Goal: Task Accomplishment & Management: Manage account settings

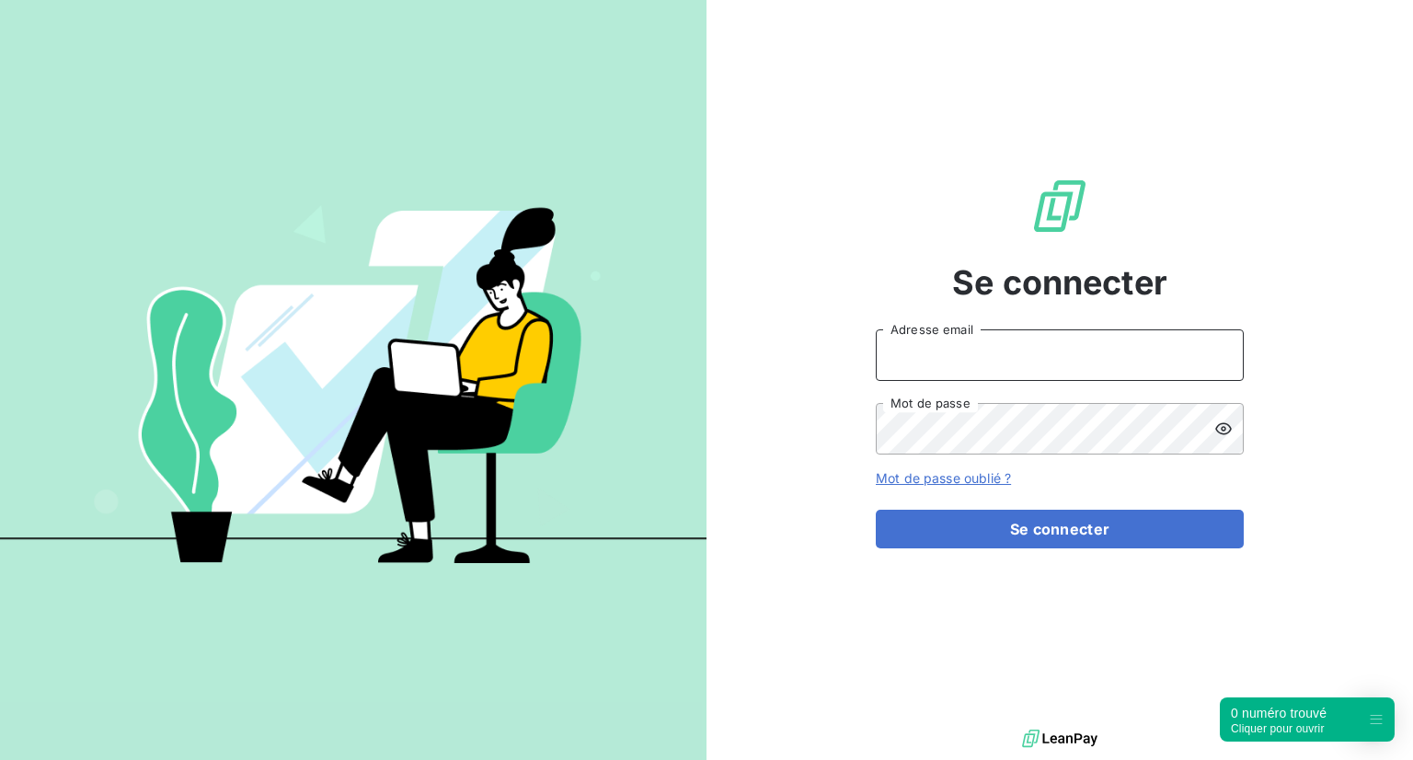
type input "[EMAIL_ADDRESS][DOMAIN_NAME]"
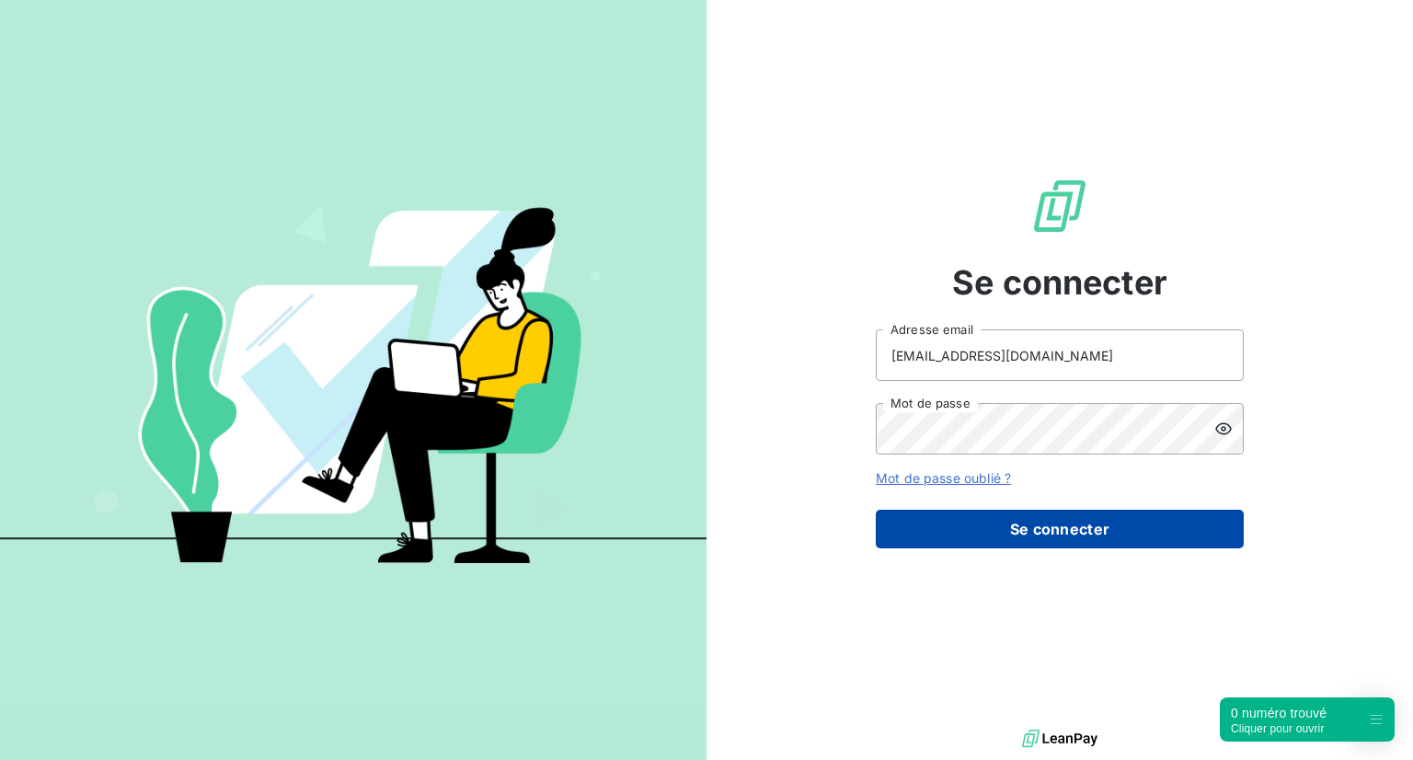
click at [1055, 533] on button "Se connecter" at bounding box center [1060, 529] width 368 height 39
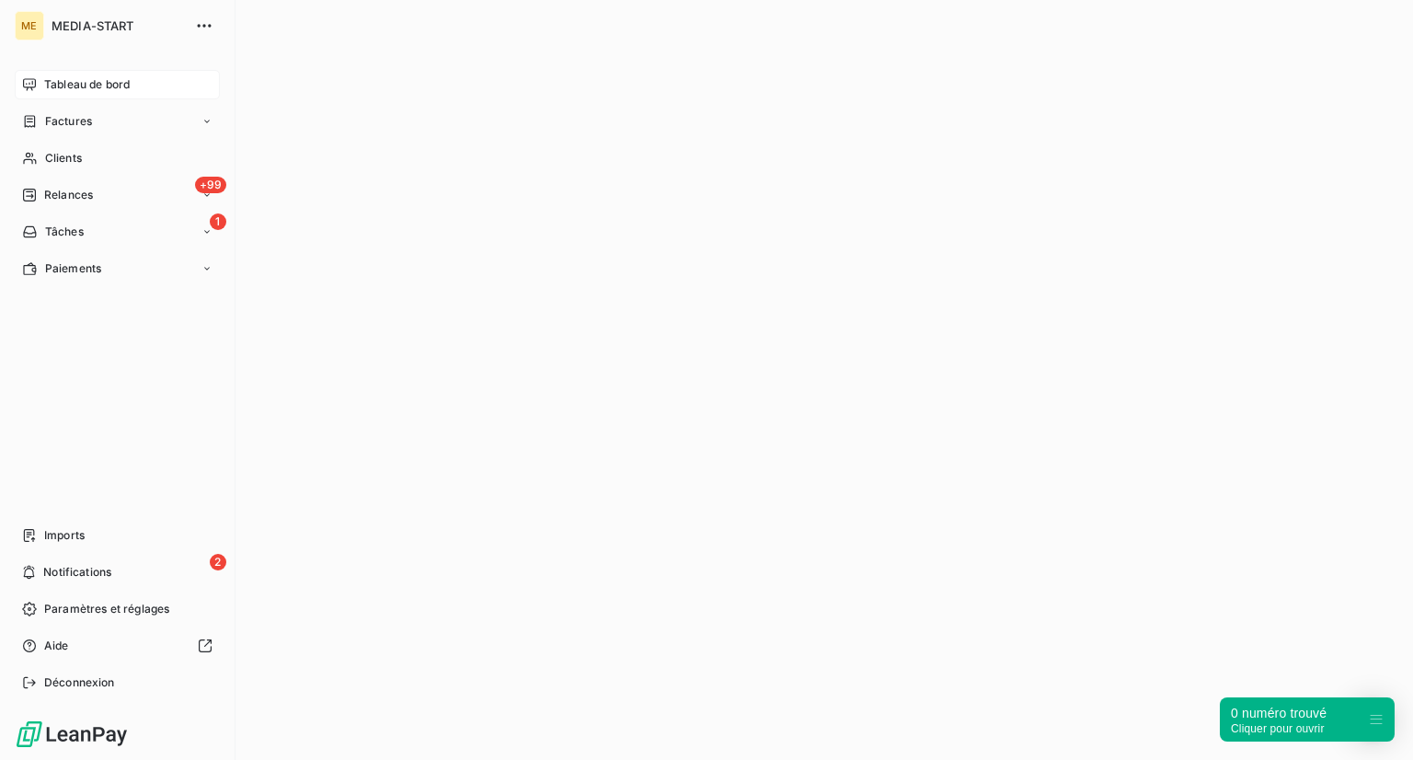
click at [31, 84] on icon at bounding box center [29, 84] width 13 height 12
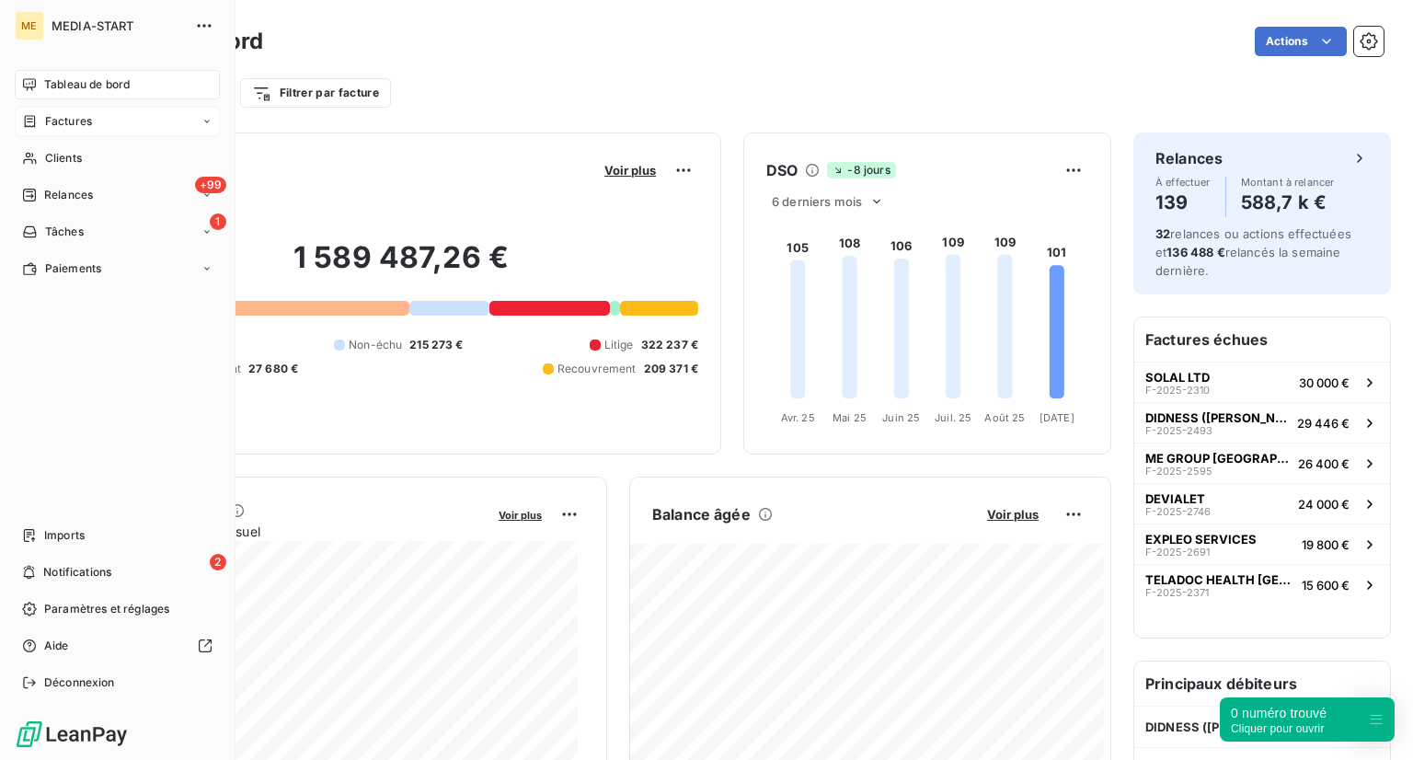
click at [66, 125] on span "Factures" at bounding box center [68, 121] width 47 height 17
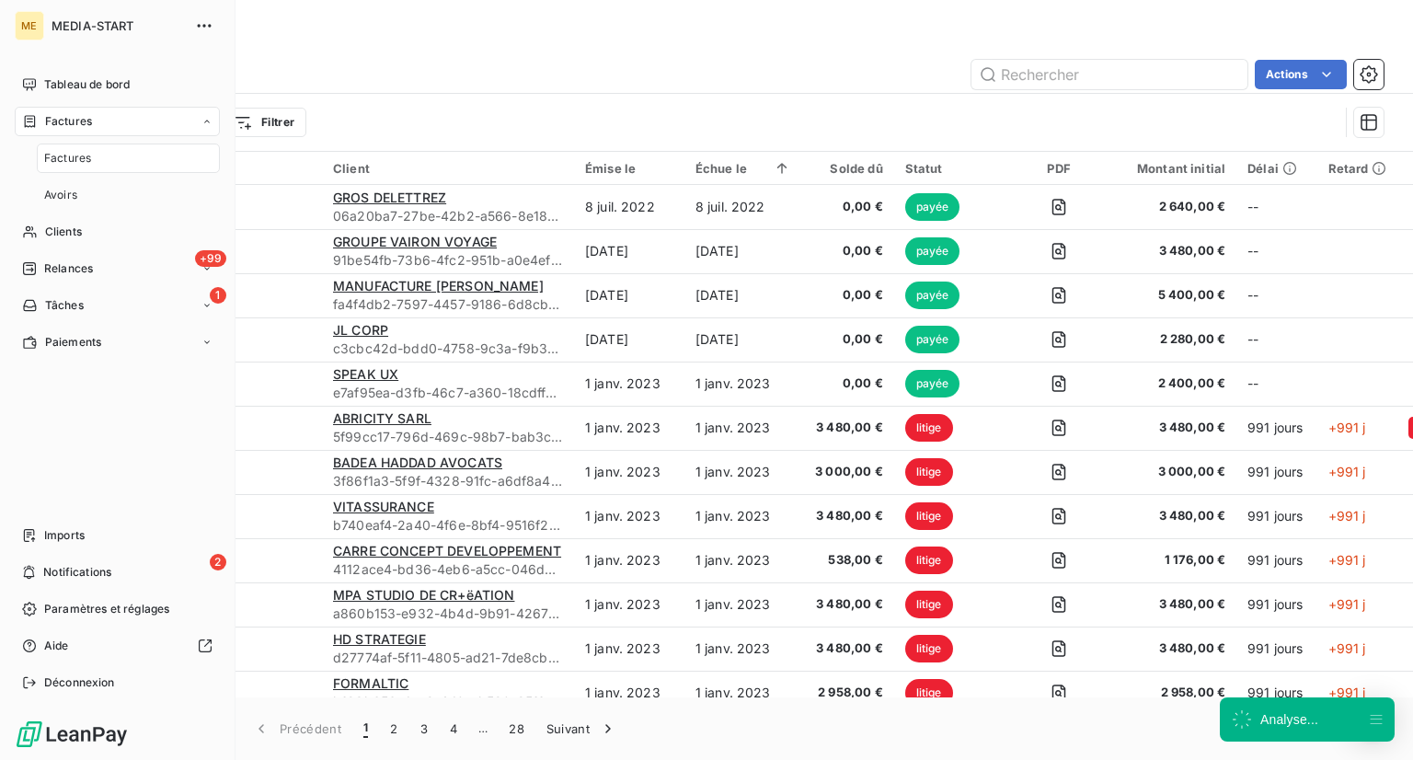
click at [95, 126] on div "Factures" at bounding box center [117, 121] width 205 height 29
click at [74, 167] on div "Clients" at bounding box center [117, 158] width 205 height 29
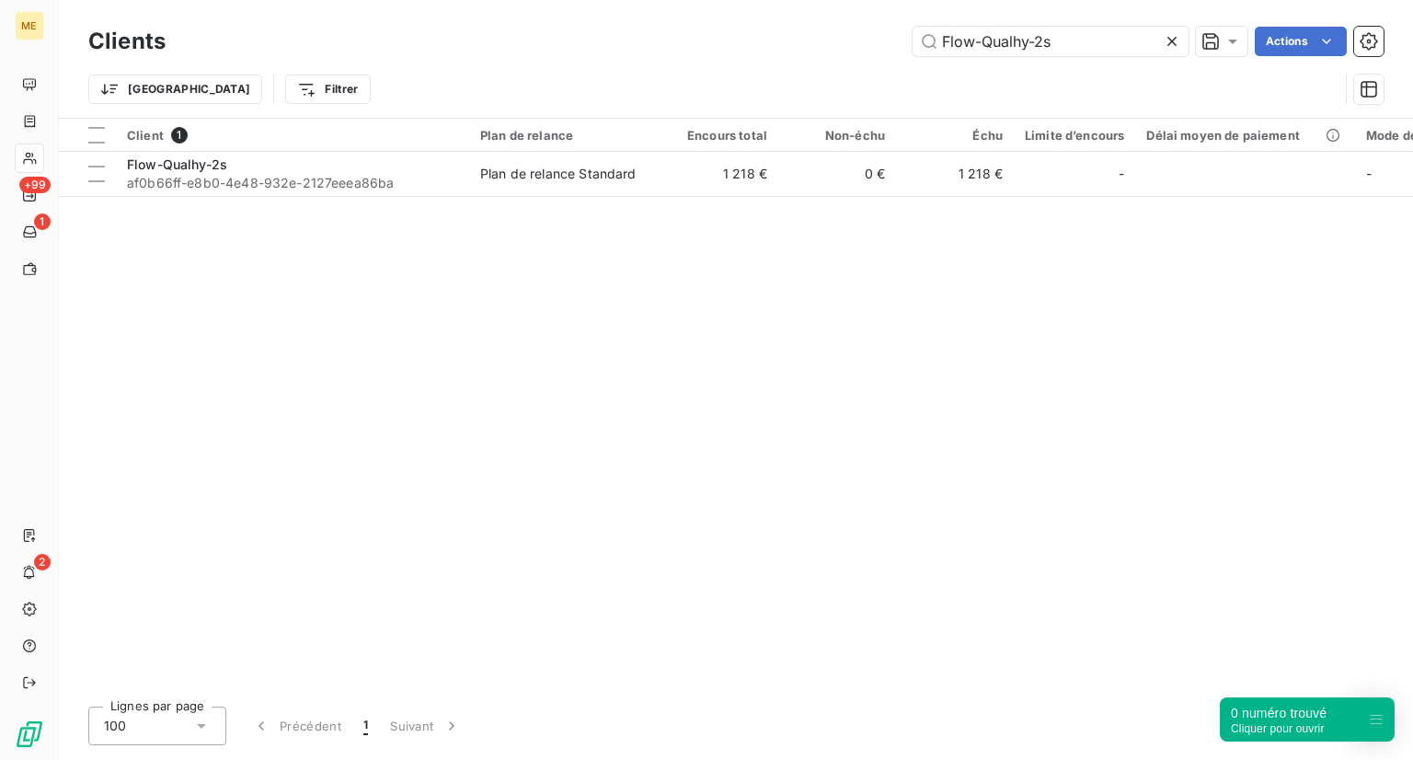
click at [1165, 44] on icon at bounding box center [1172, 41] width 18 height 18
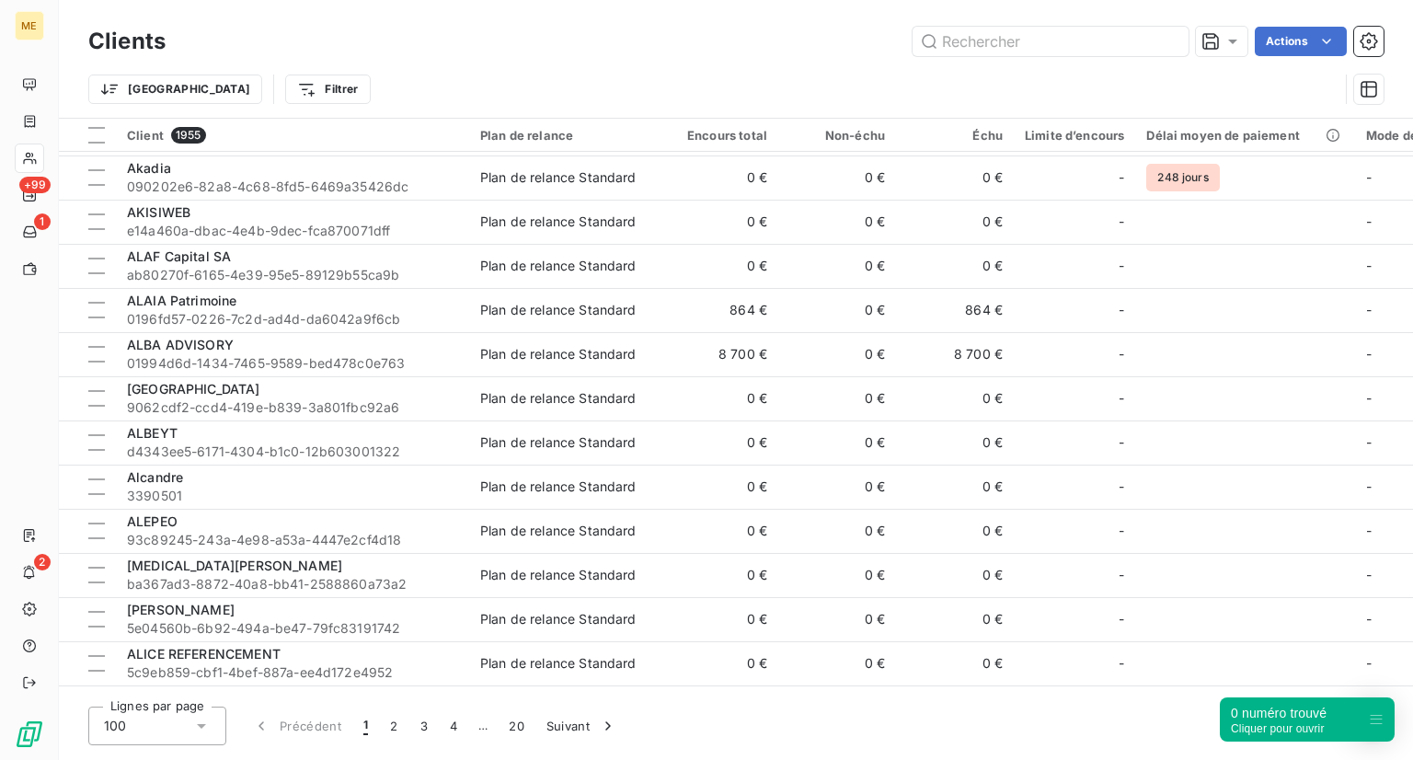
scroll to position [3883, 0]
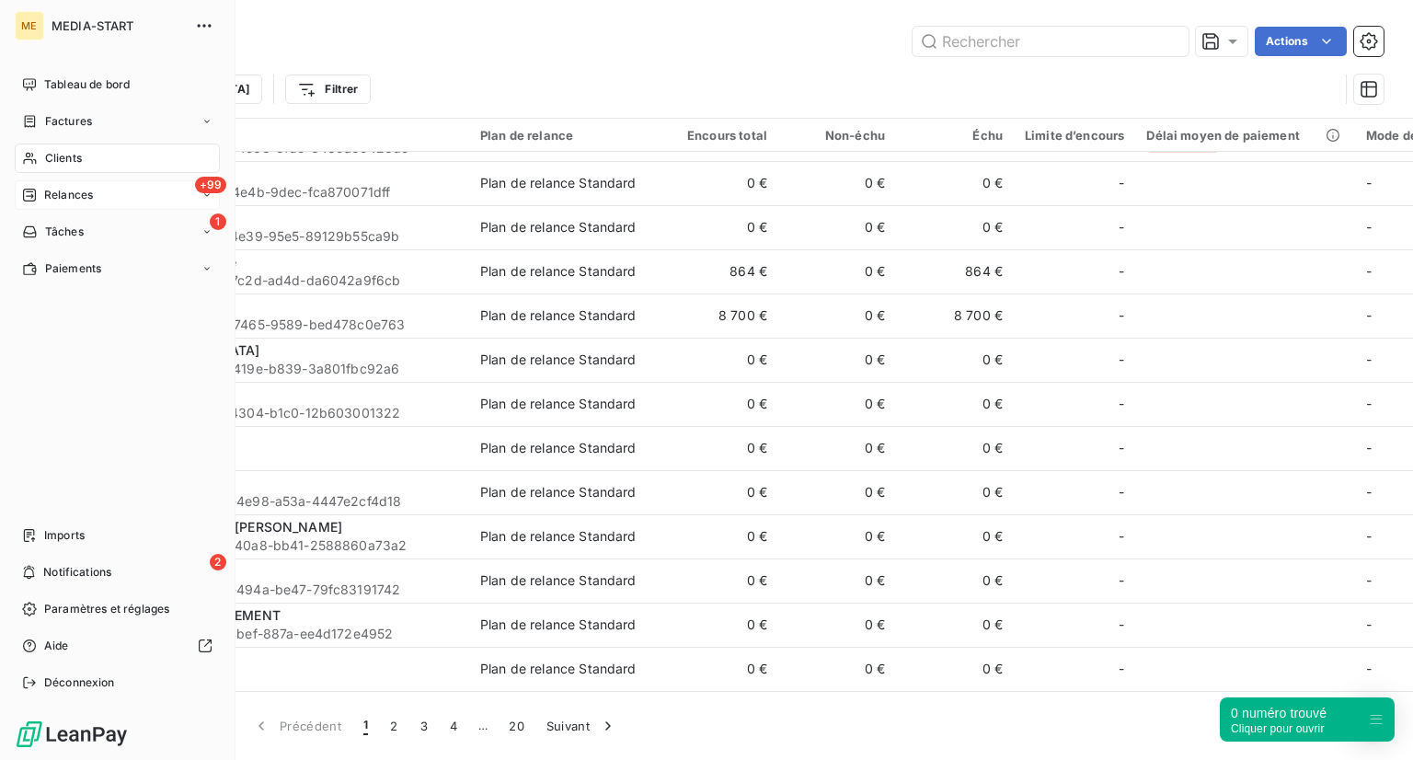
click at [87, 193] on span "Relances" at bounding box center [68, 195] width 49 height 17
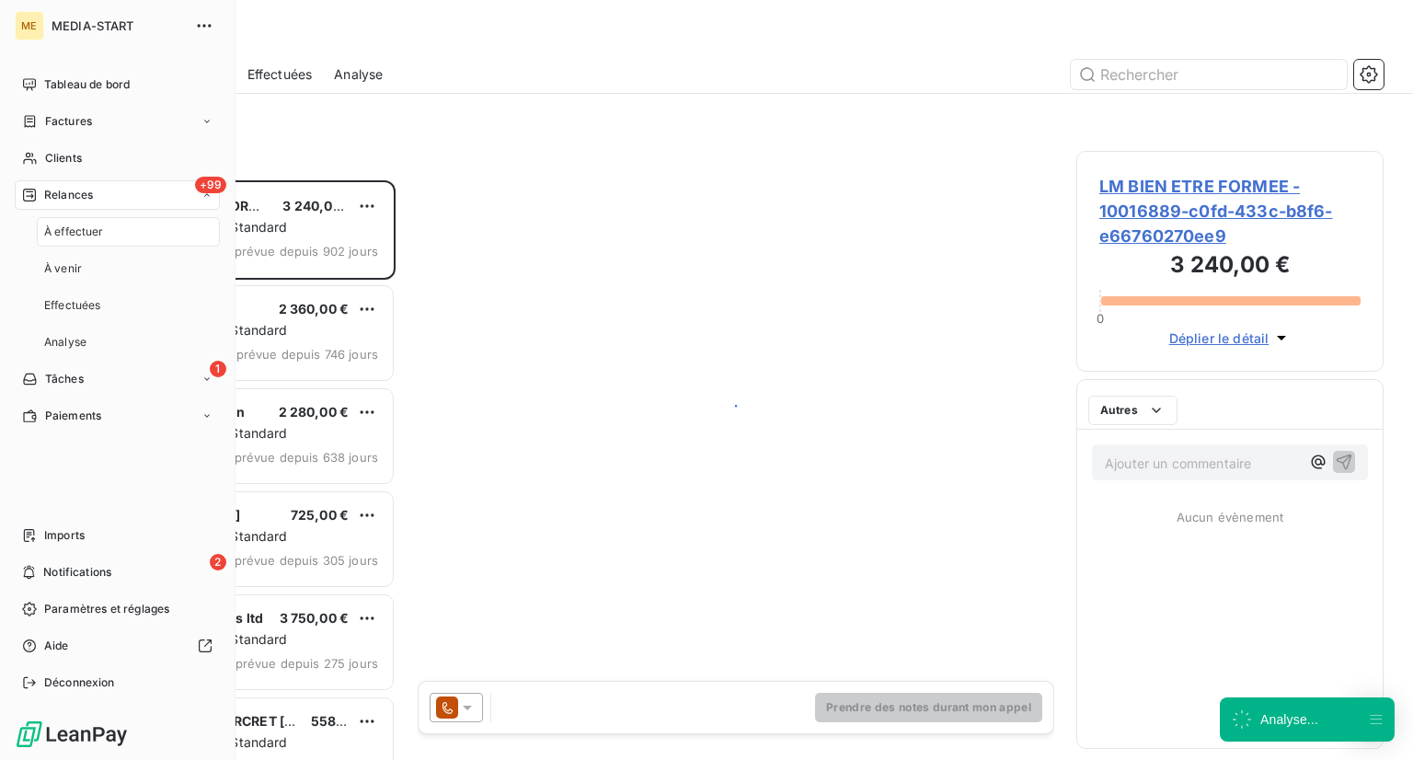
scroll to position [565, 293]
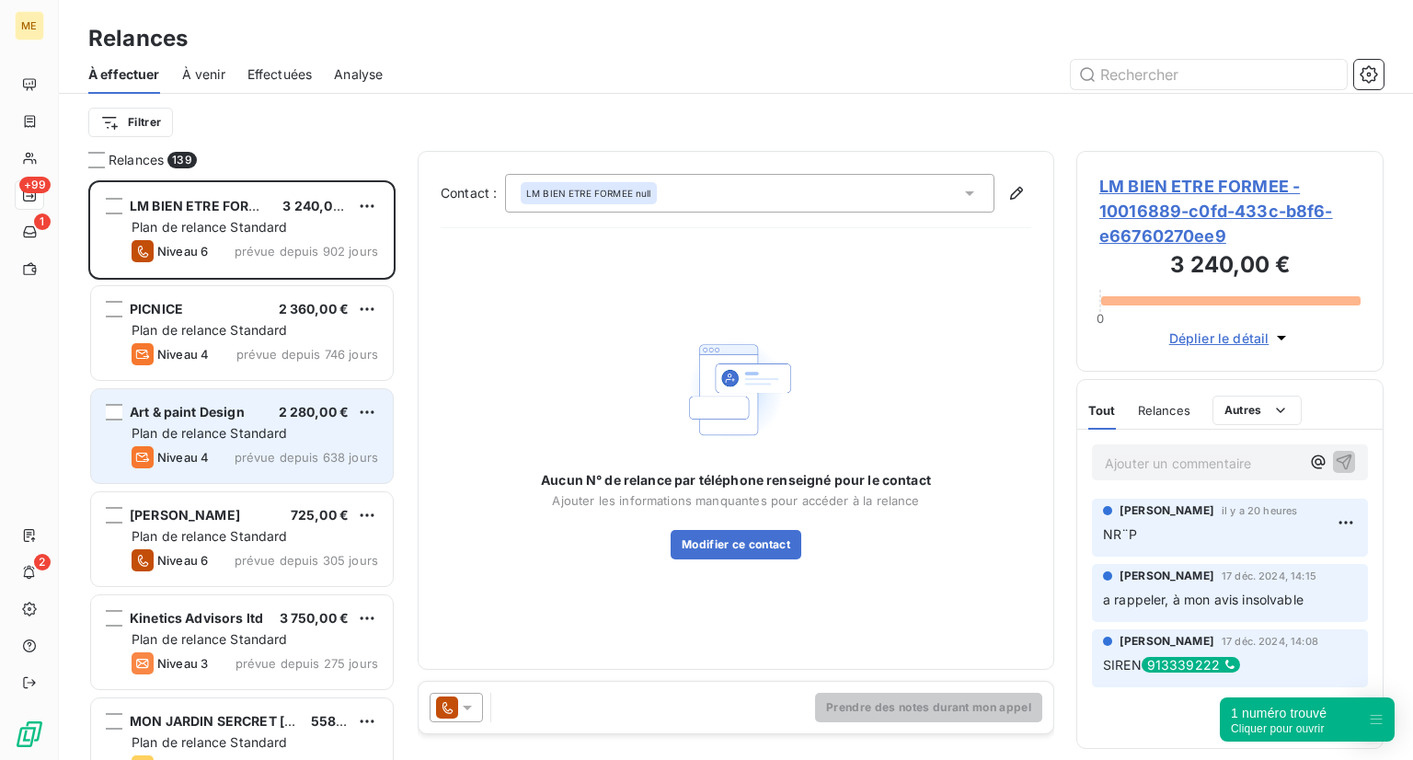
click at [233, 437] on span "Plan de relance Standard" at bounding box center [210, 433] width 156 height 16
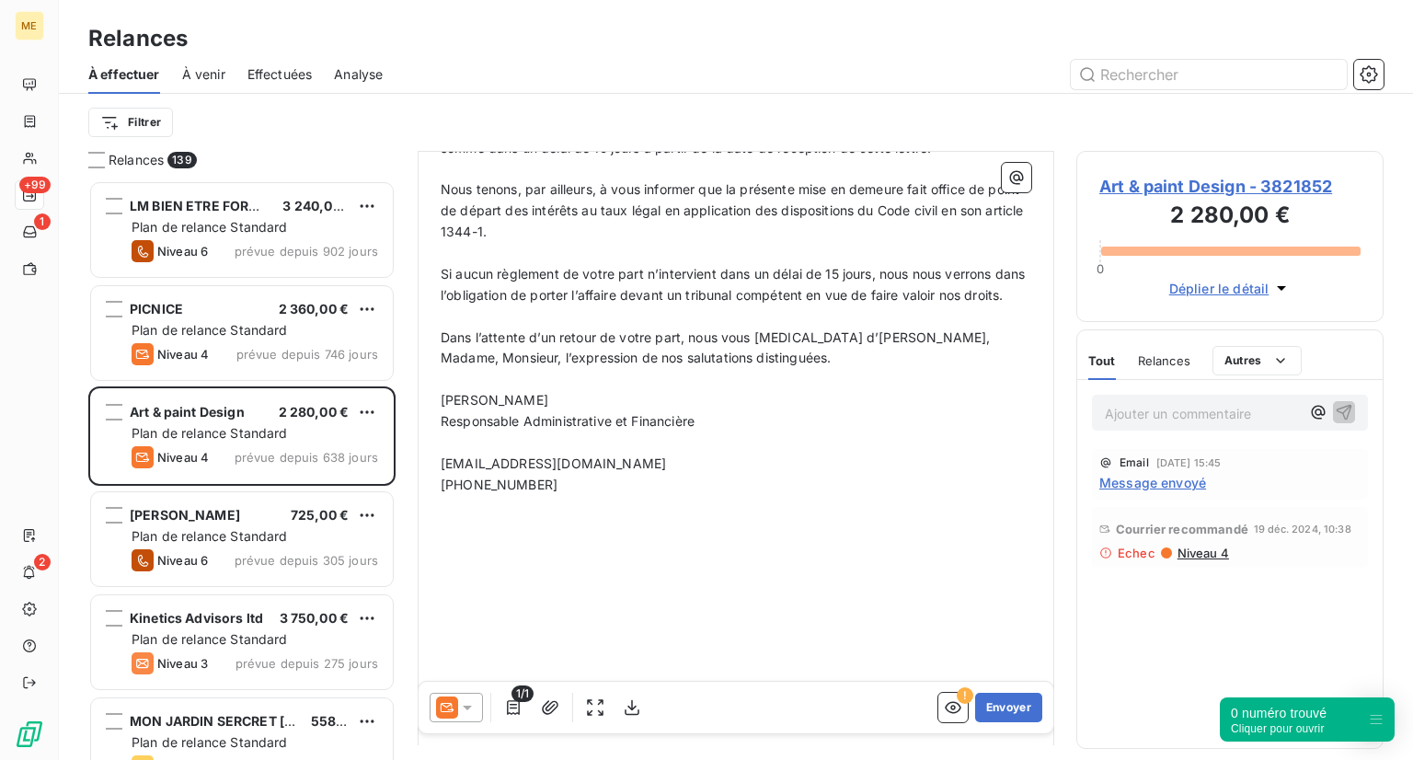
scroll to position [725, 0]
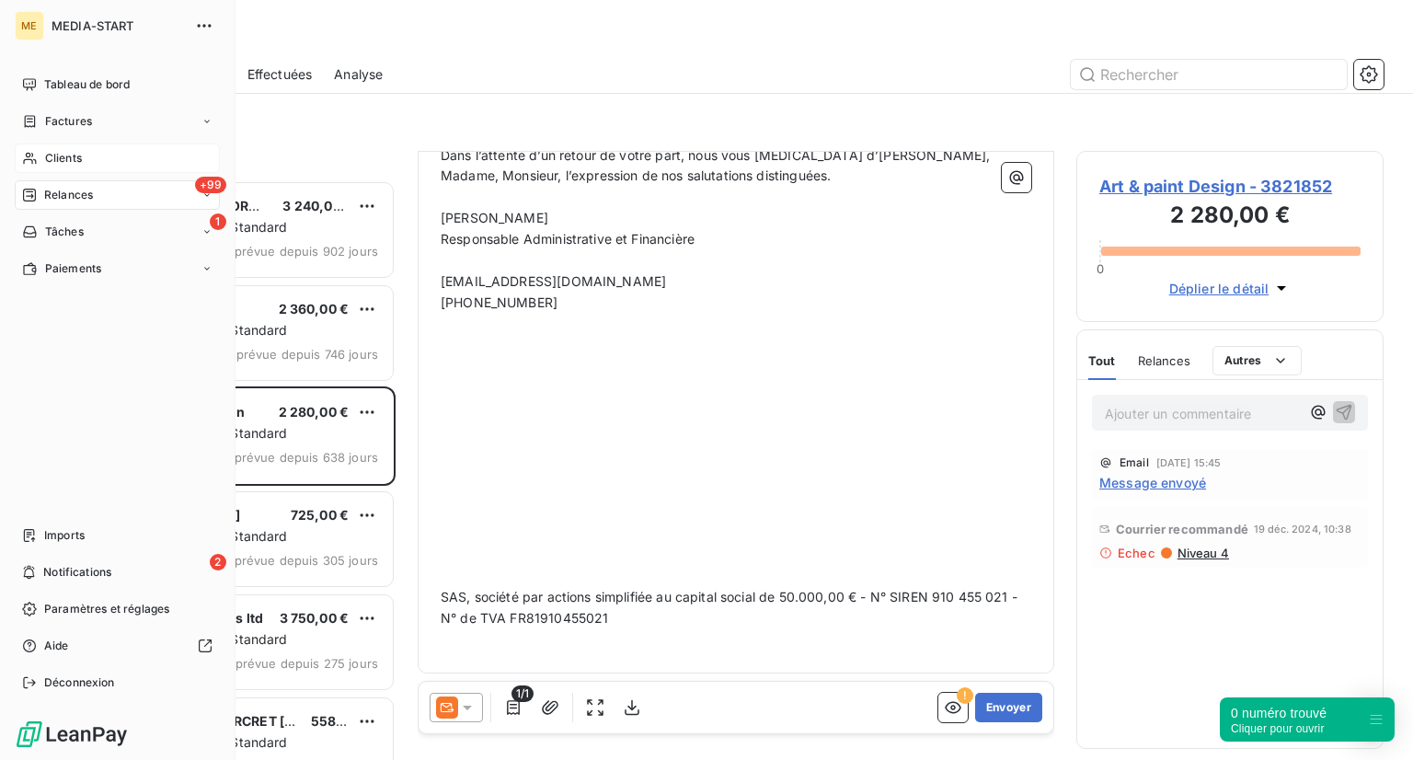
click at [93, 156] on div "Clients" at bounding box center [117, 158] width 205 height 29
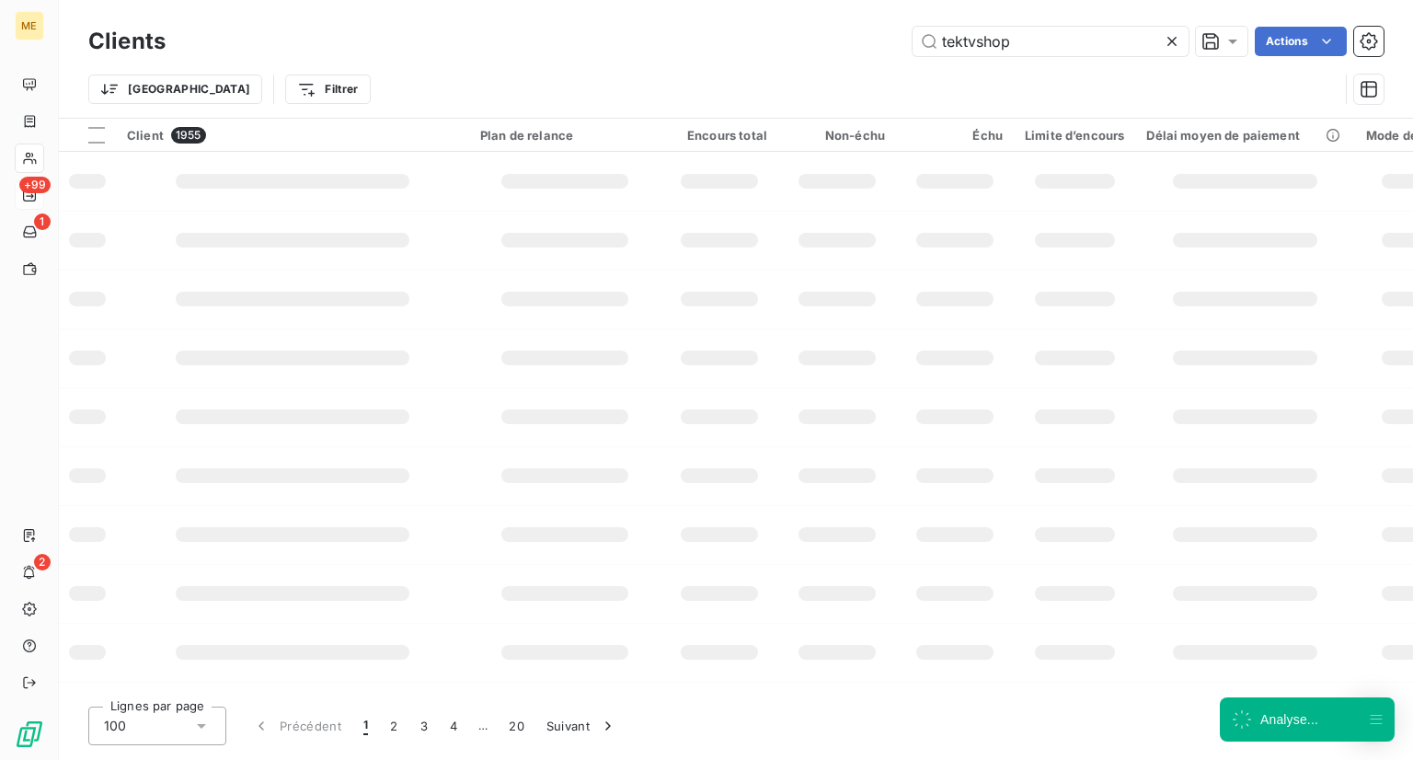
type input "tektvshop"
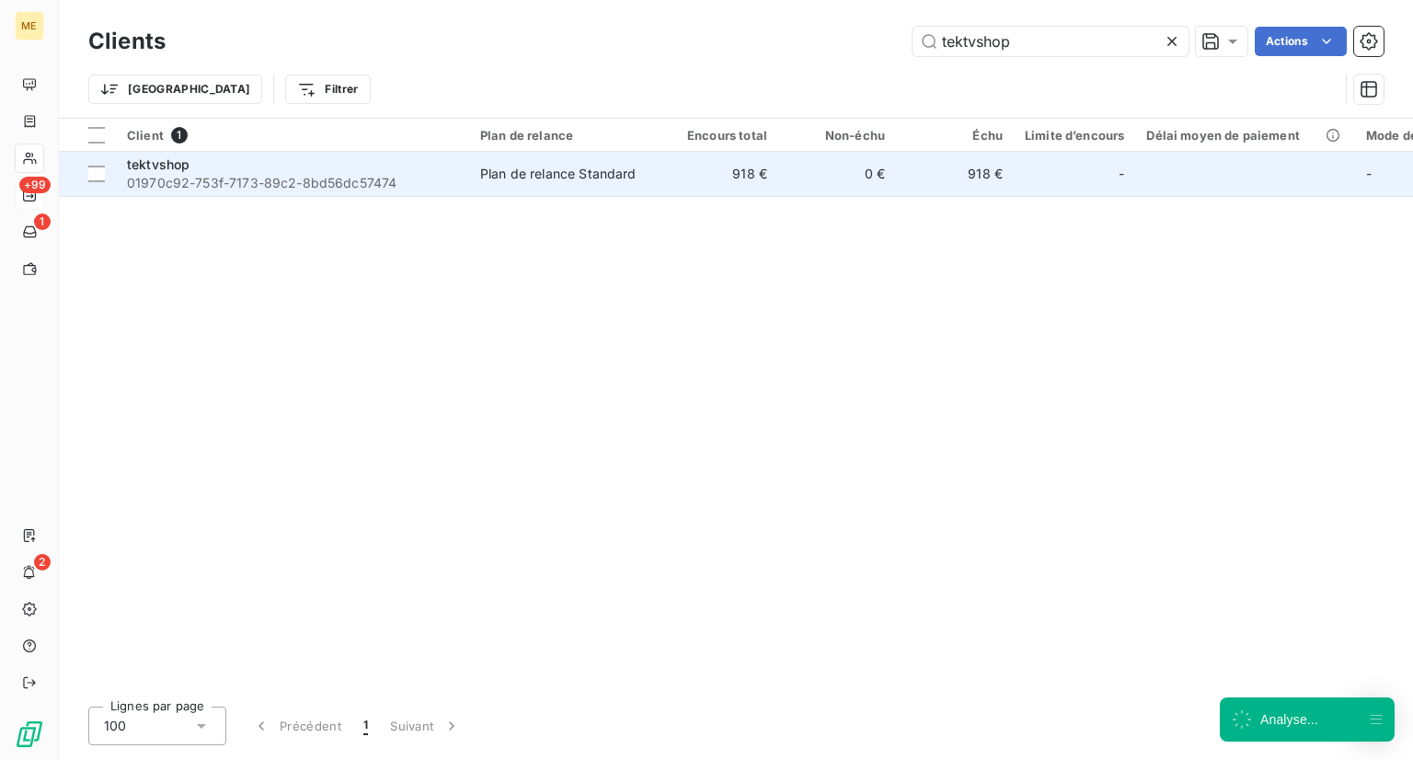
click at [239, 187] on span "01970c92-753f-7173-89c2-8bd56dc57474" at bounding box center [292, 183] width 331 height 18
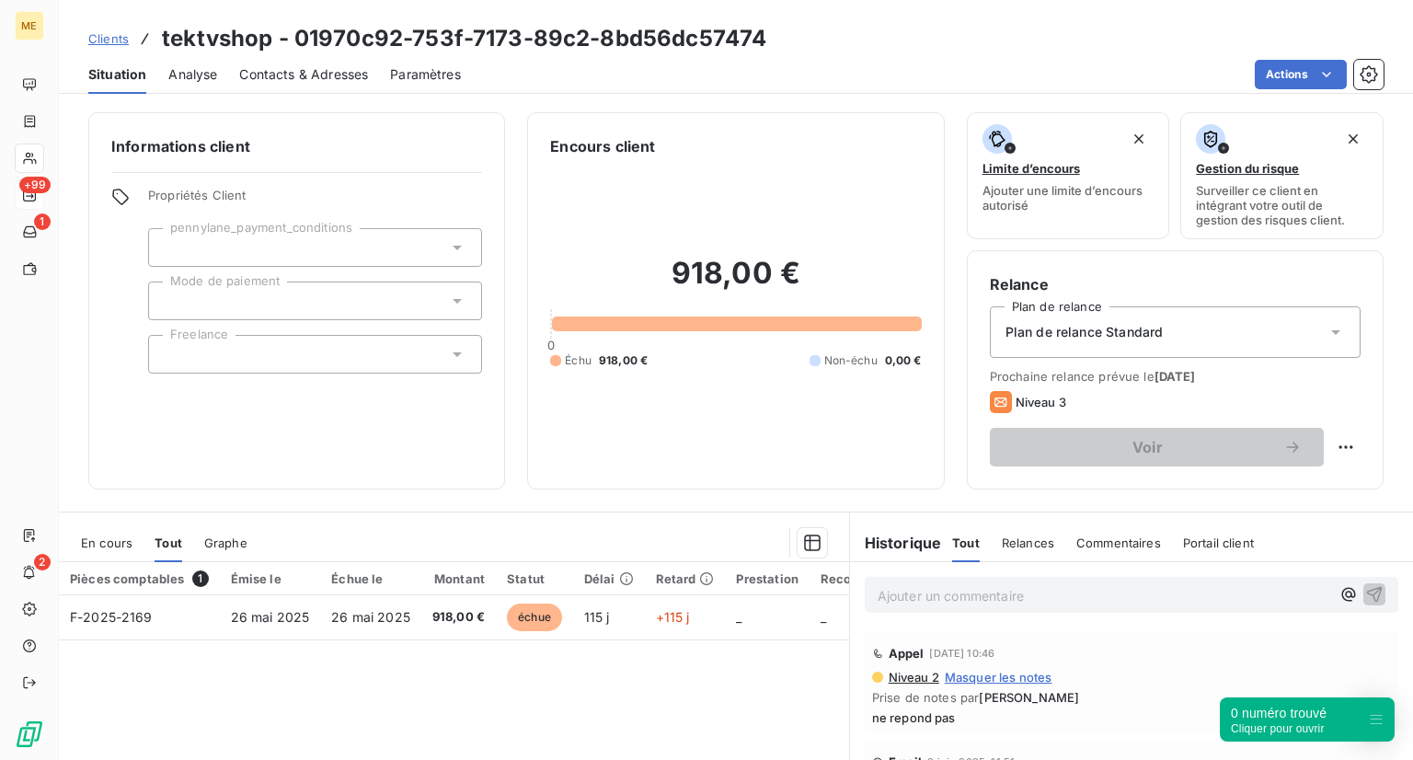
click at [114, 33] on span "Clients" at bounding box center [108, 38] width 40 height 15
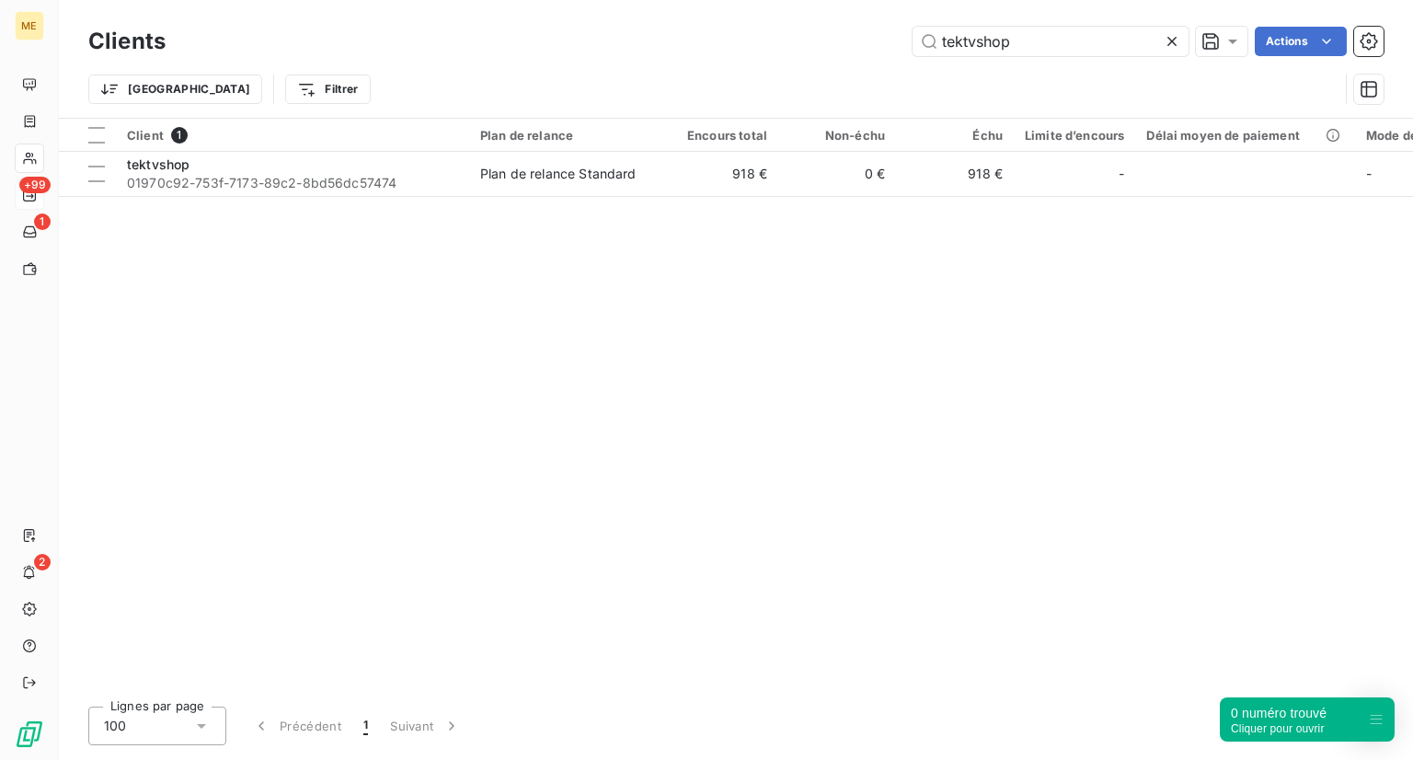
drag, startPoint x: 1041, startPoint y: 48, endPoint x: 727, endPoint y: 37, distance: 314.8
click at [727, 37] on div "tektvshop Actions" at bounding box center [786, 41] width 1196 height 29
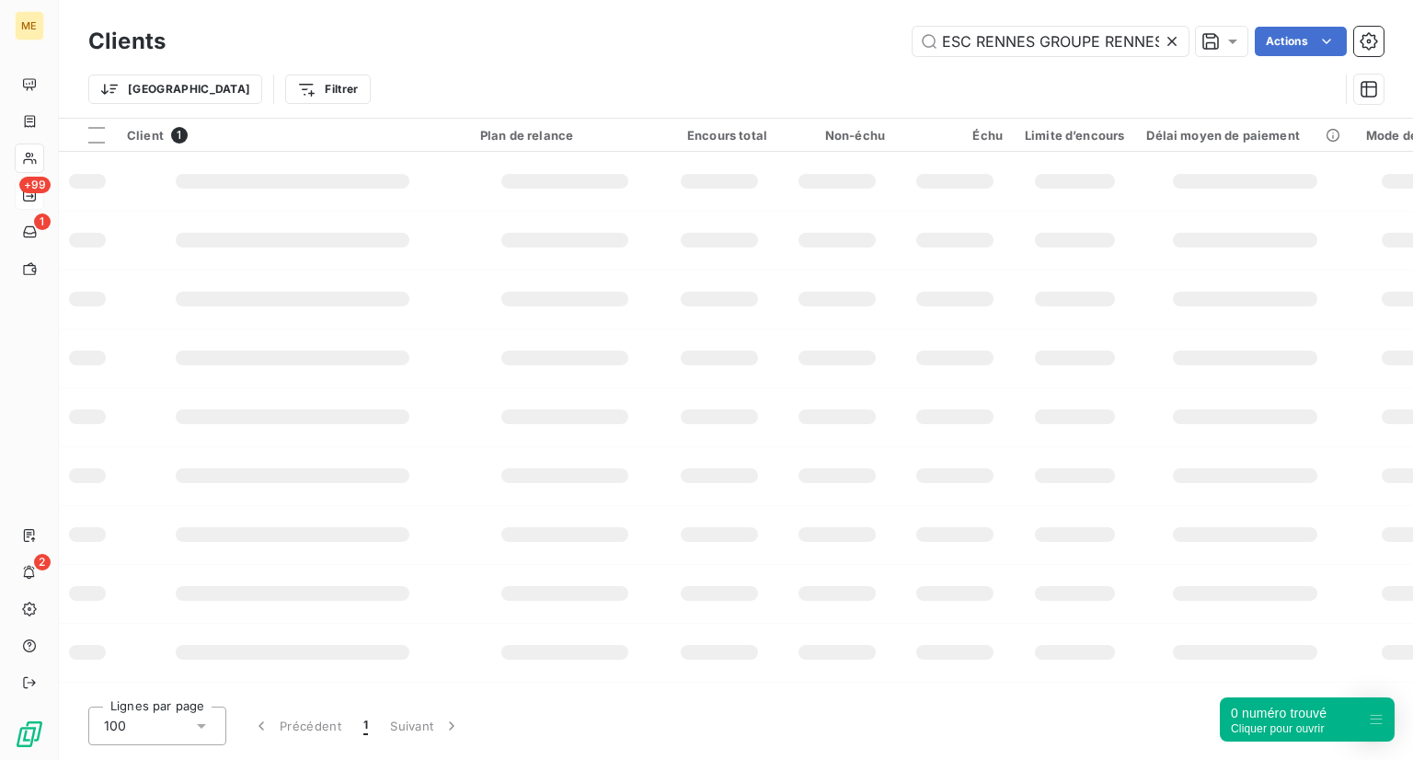
scroll to position [0, 259]
type input "ESC RENNES GROUPE RENNES SCHOOL OF BUSINESS (Rennes SB)"
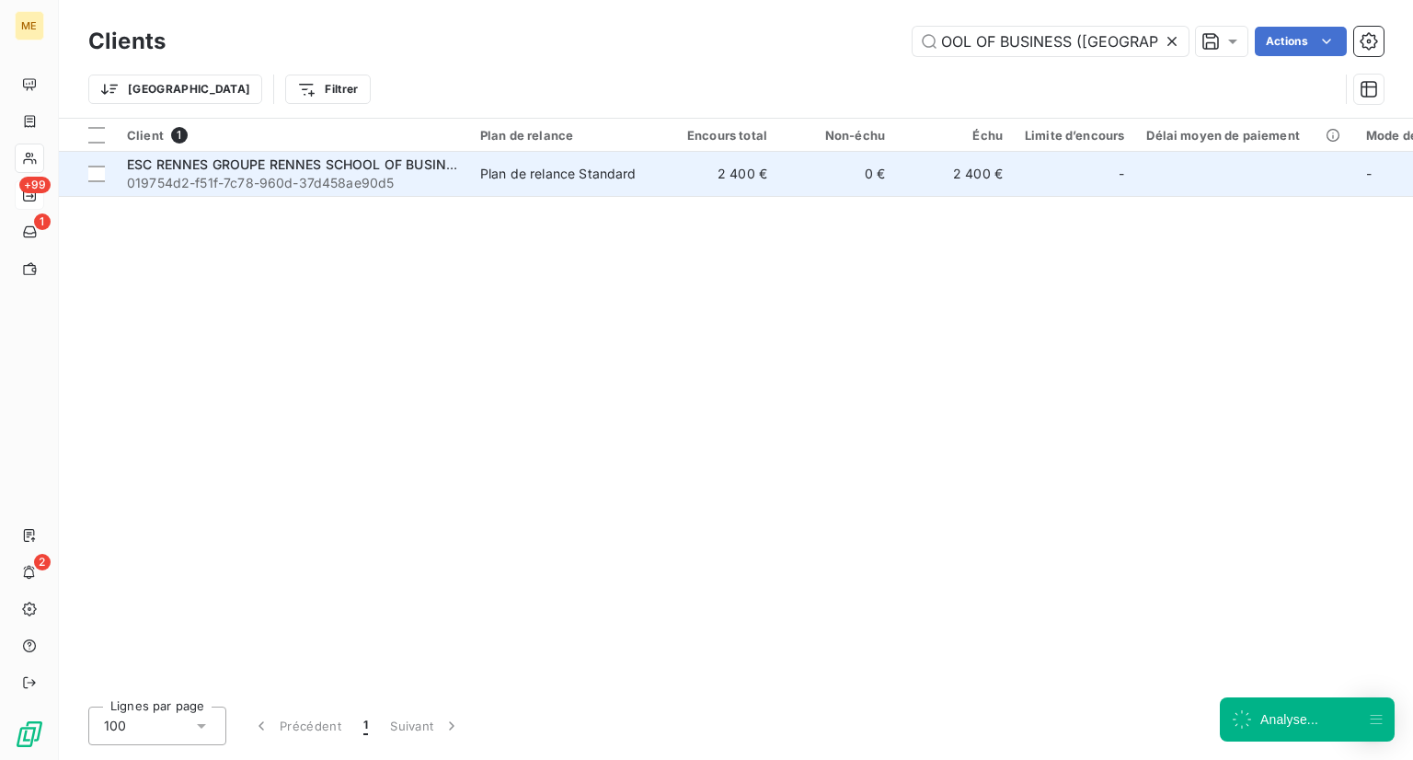
click at [345, 178] on span "019754d2-f51f-7c78-960d-37d458ae90d5" at bounding box center [292, 183] width 331 height 18
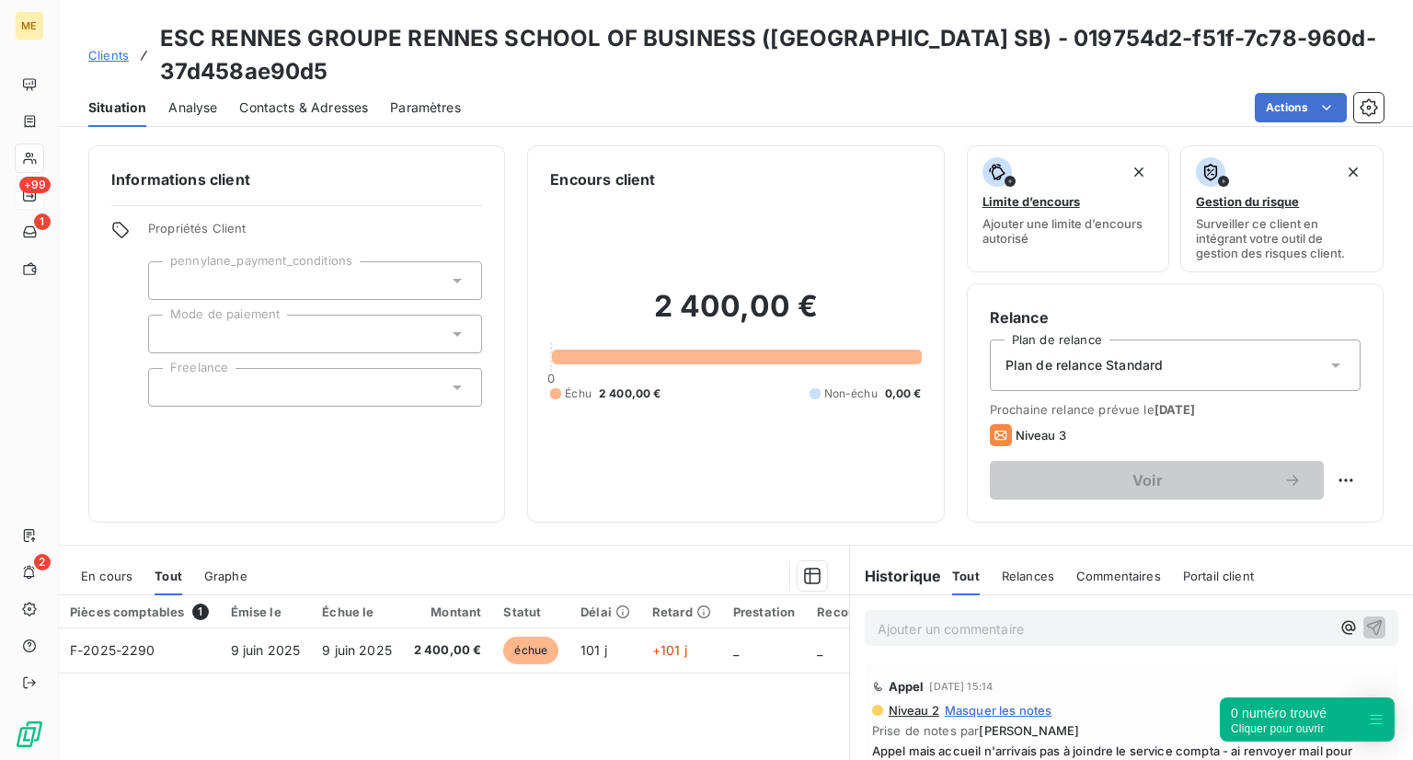
scroll to position [92, 0]
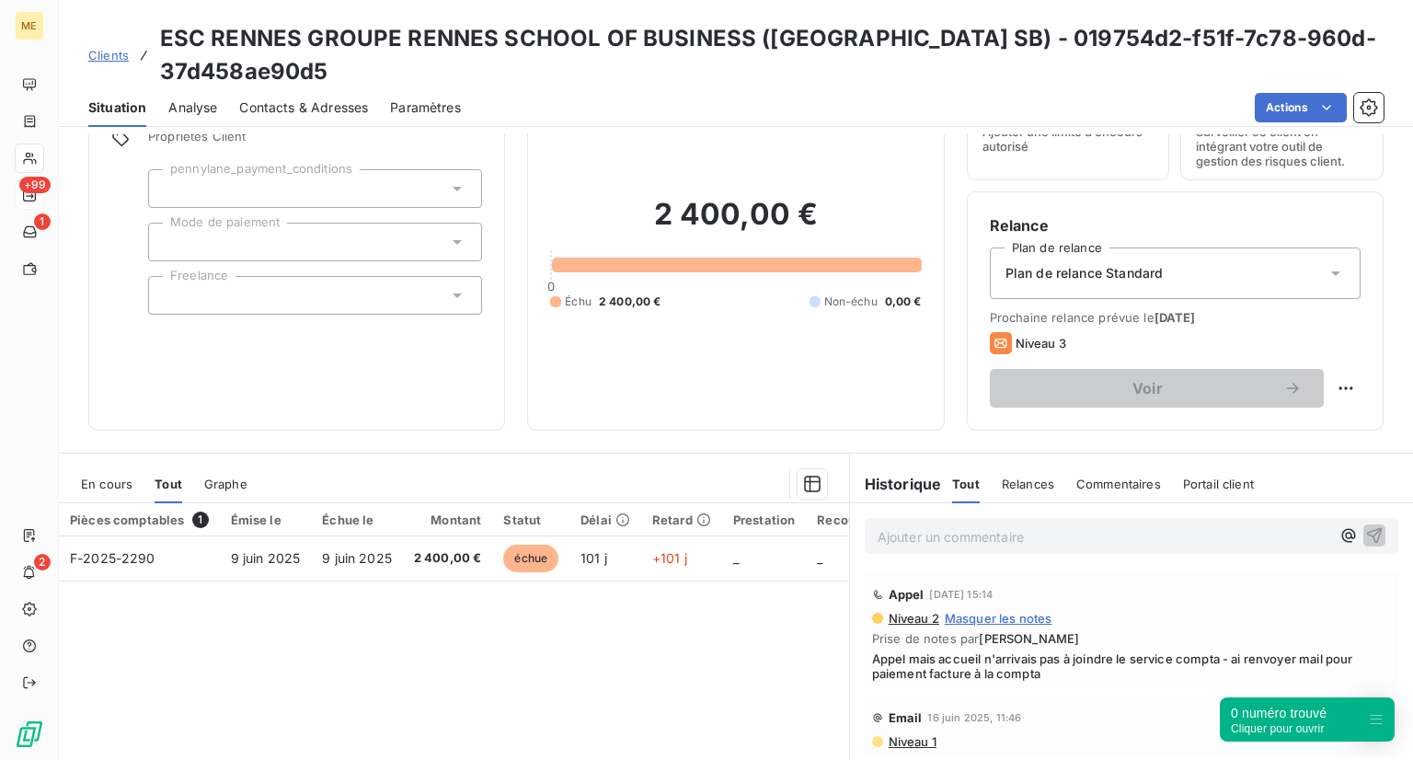
click at [106, 48] on span "Clients" at bounding box center [108, 55] width 40 height 15
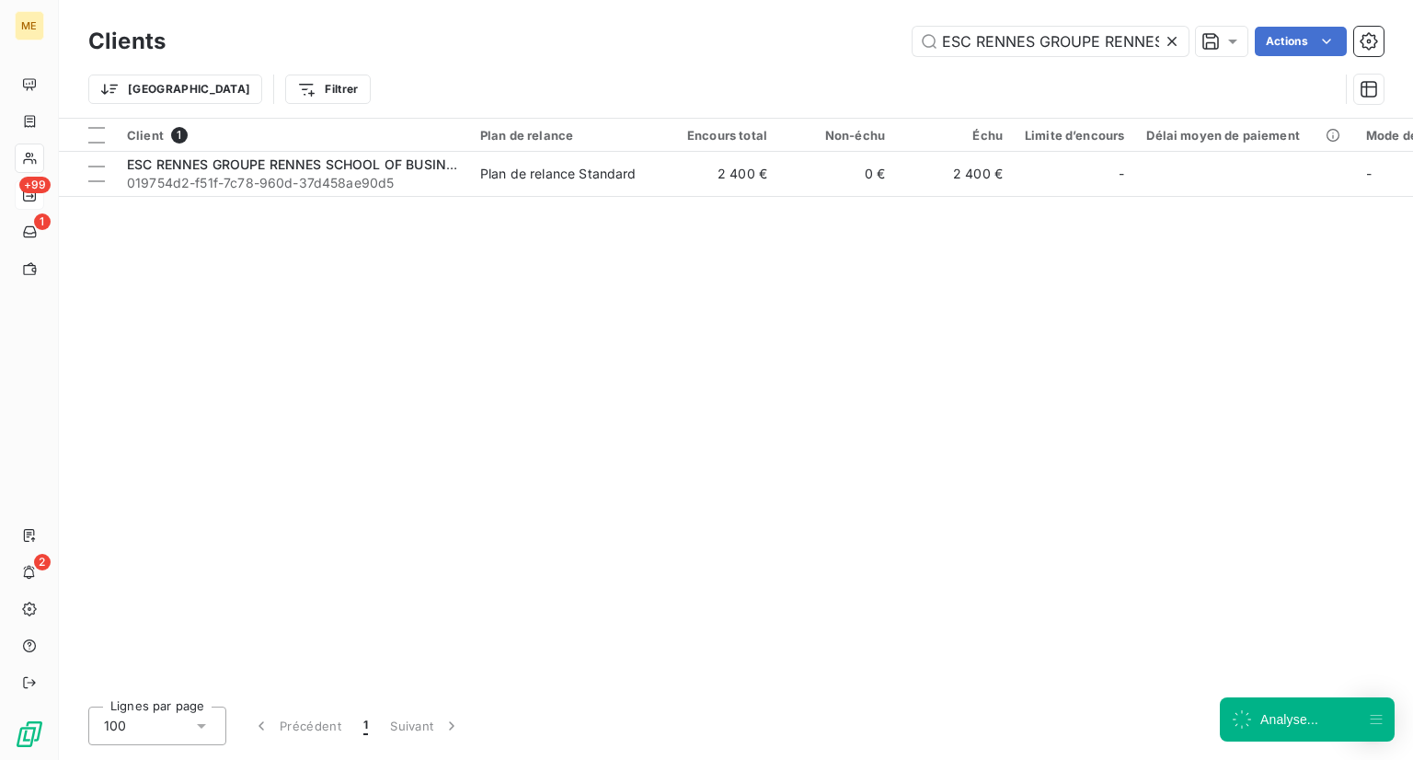
scroll to position [0, 259]
click at [1178, 38] on icon at bounding box center [1172, 41] width 18 height 18
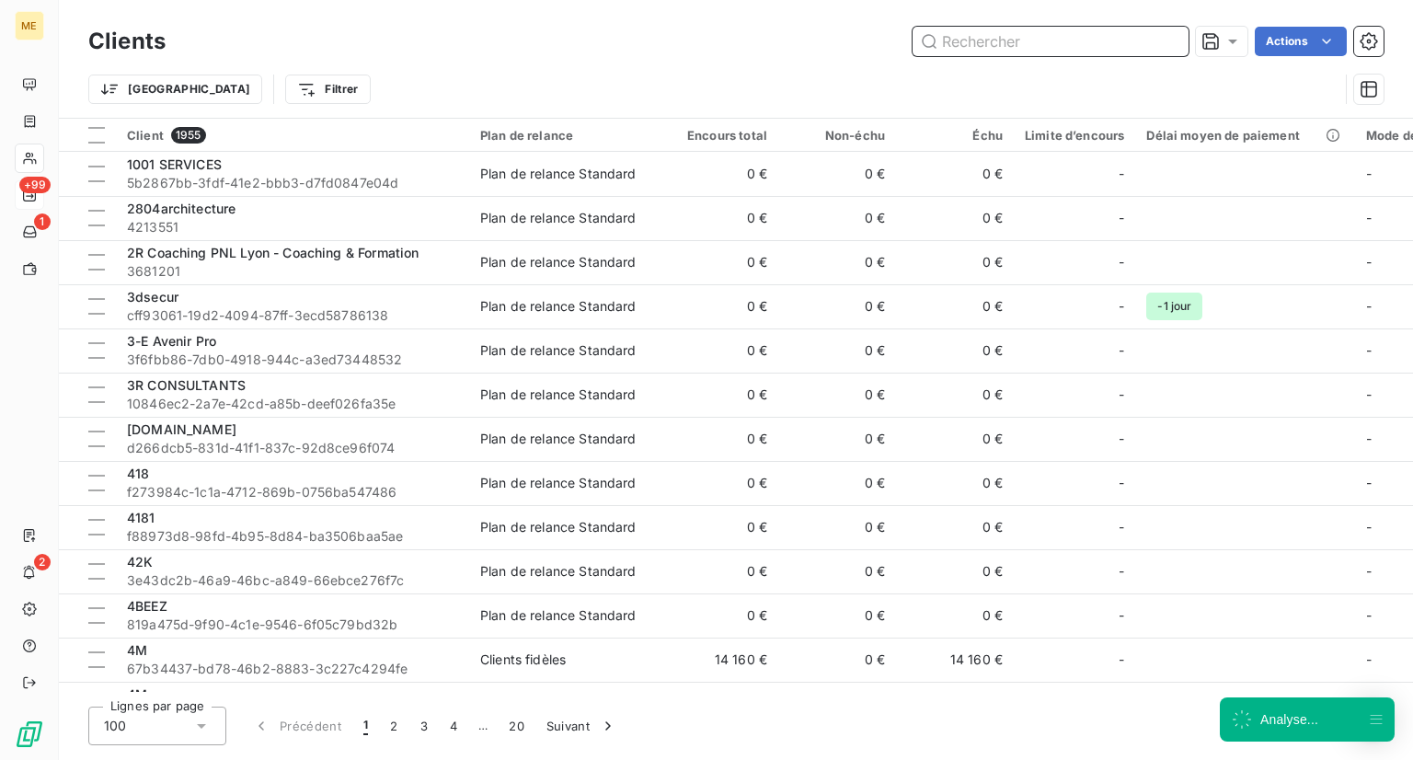
click at [1116, 45] on input "text" at bounding box center [1051, 41] width 276 height 29
paste input "noe-app.fr (B CONSULTANT)"
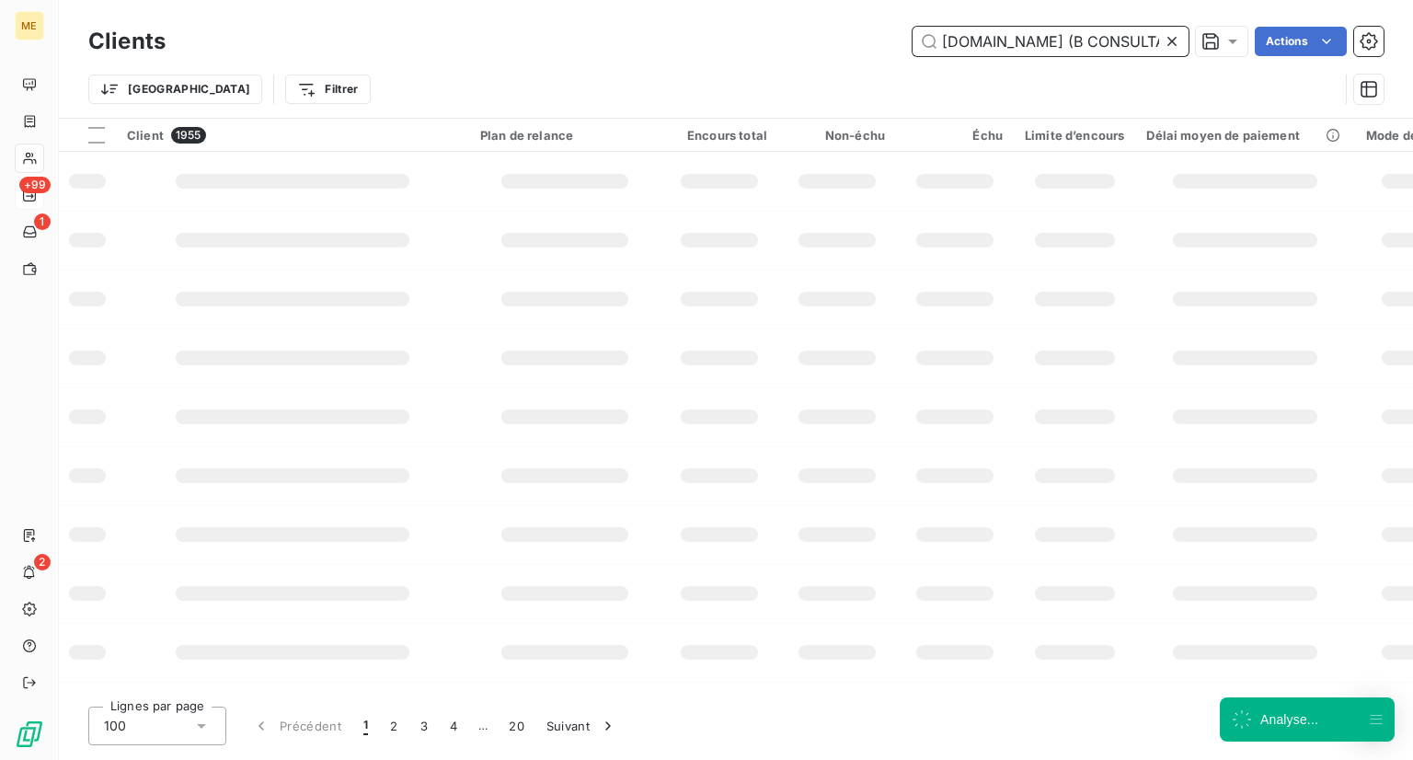
type input "noe-app.fr (B CONSULTANT)"
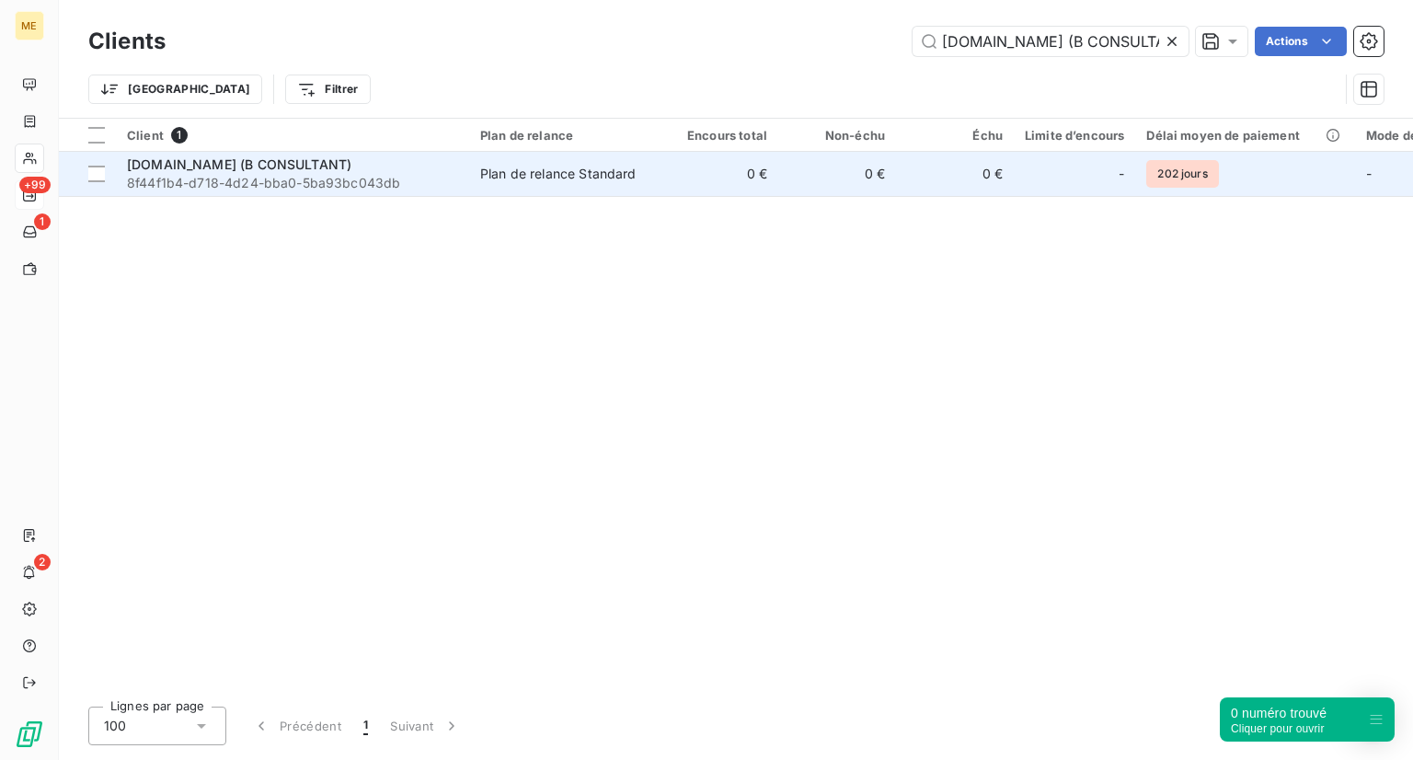
click at [202, 165] on span "noe-app.fr (B CONSULTANT)" at bounding box center [239, 164] width 224 height 16
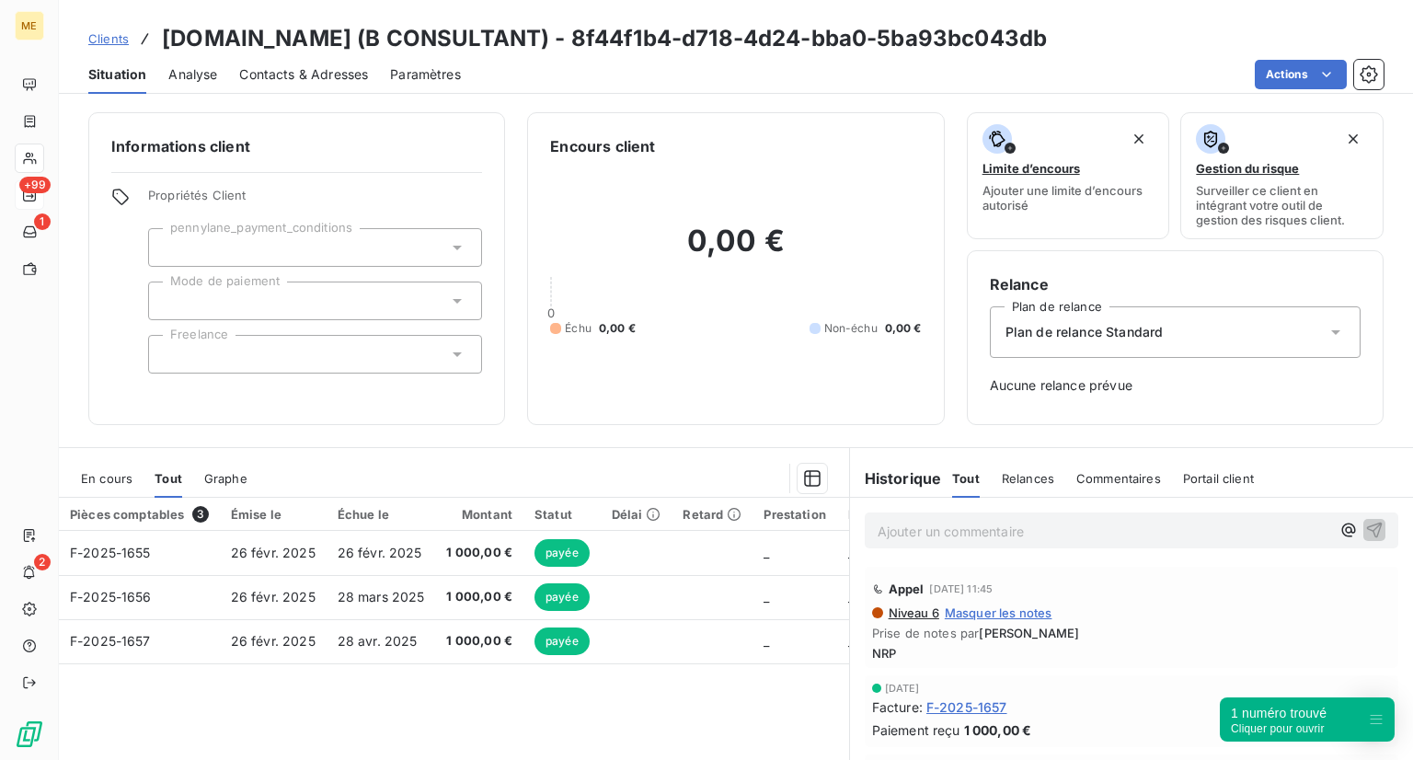
click at [104, 42] on span "Clients" at bounding box center [108, 38] width 40 height 15
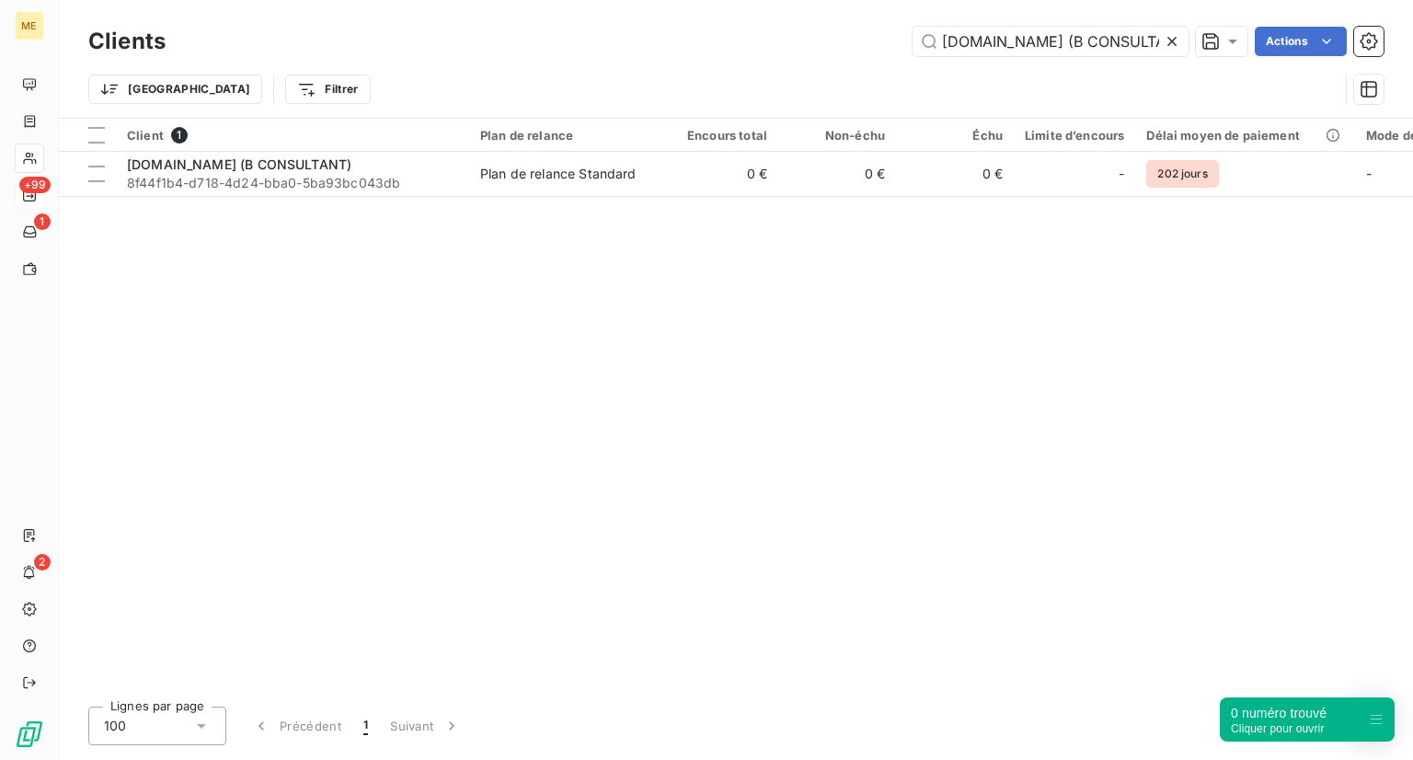
click at [1178, 40] on icon at bounding box center [1172, 41] width 18 height 18
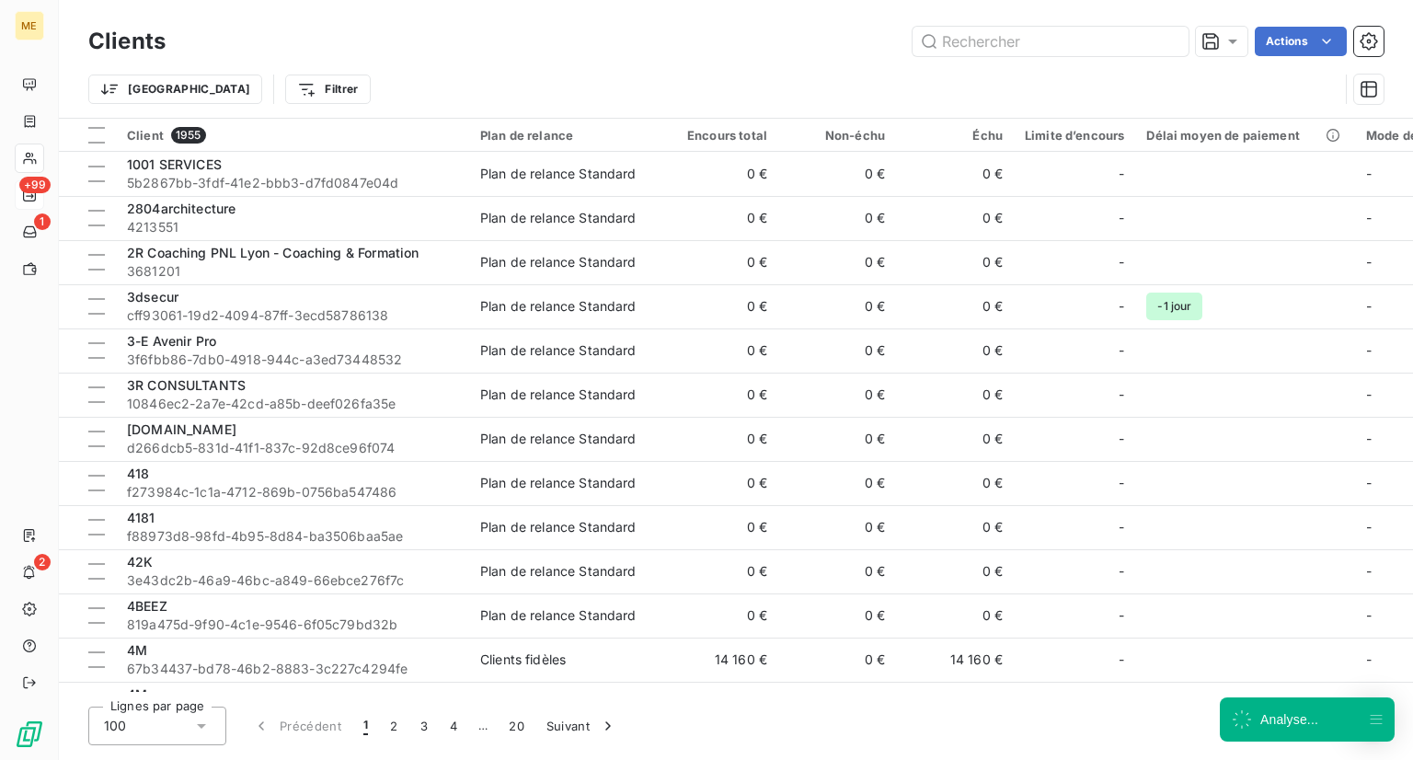
click at [1040, 63] on div "Trier Filtrer" at bounding box center [735, 89] width 1295 height 57
click at [1042, 60] on div "Clients Actions" at bounding box center [735, 41] width 1295 height 39
click at [1043, 43] on input "text" at bounding box center [1051, 41] width 276 height 29
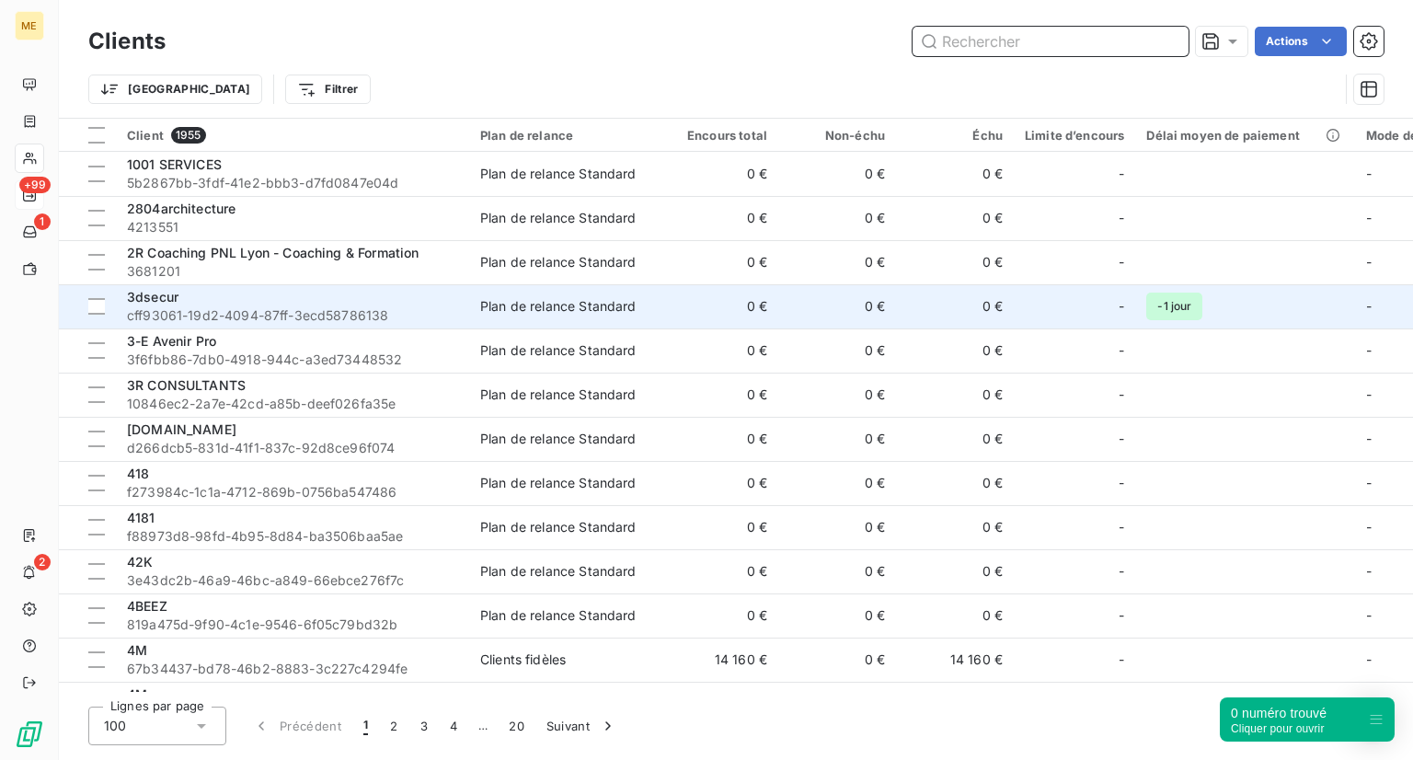
paste input "4M"
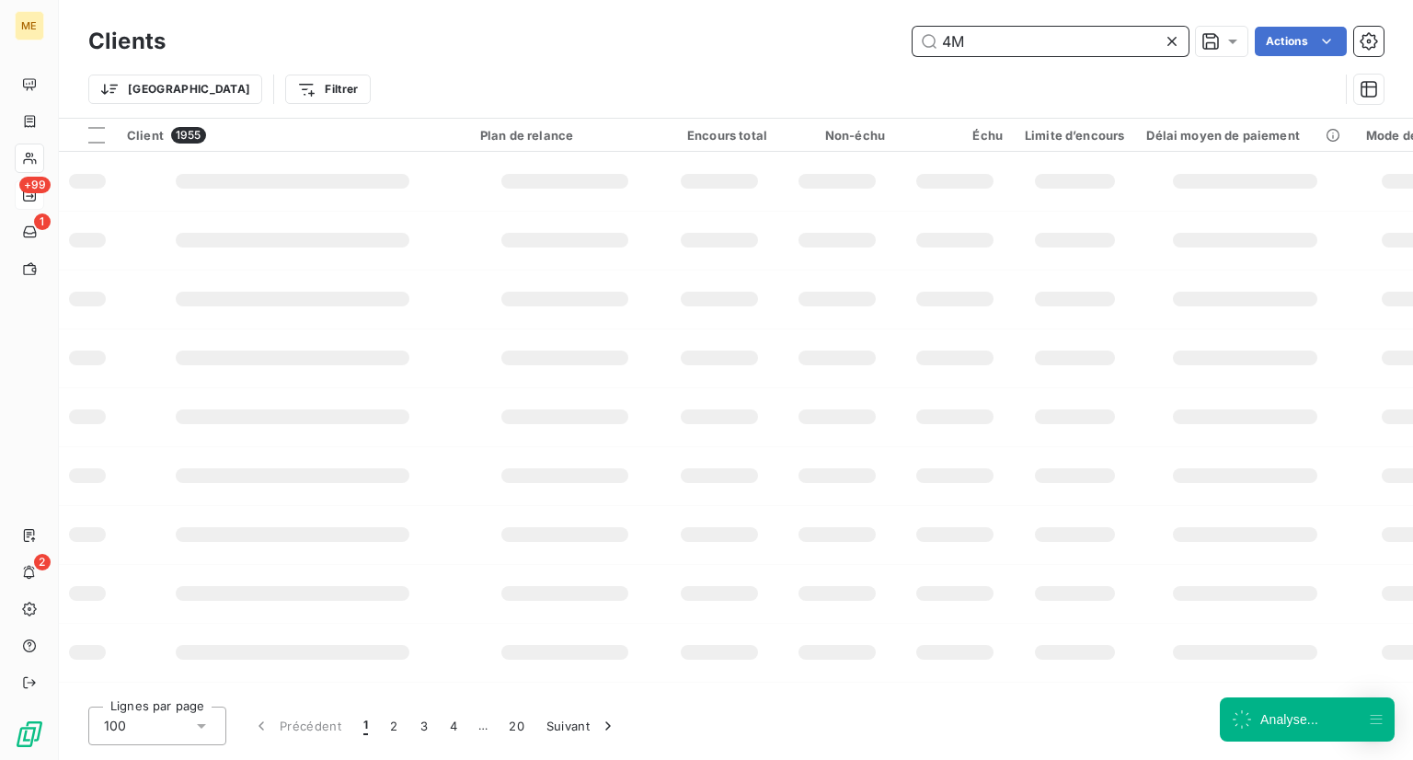
type input "4M"
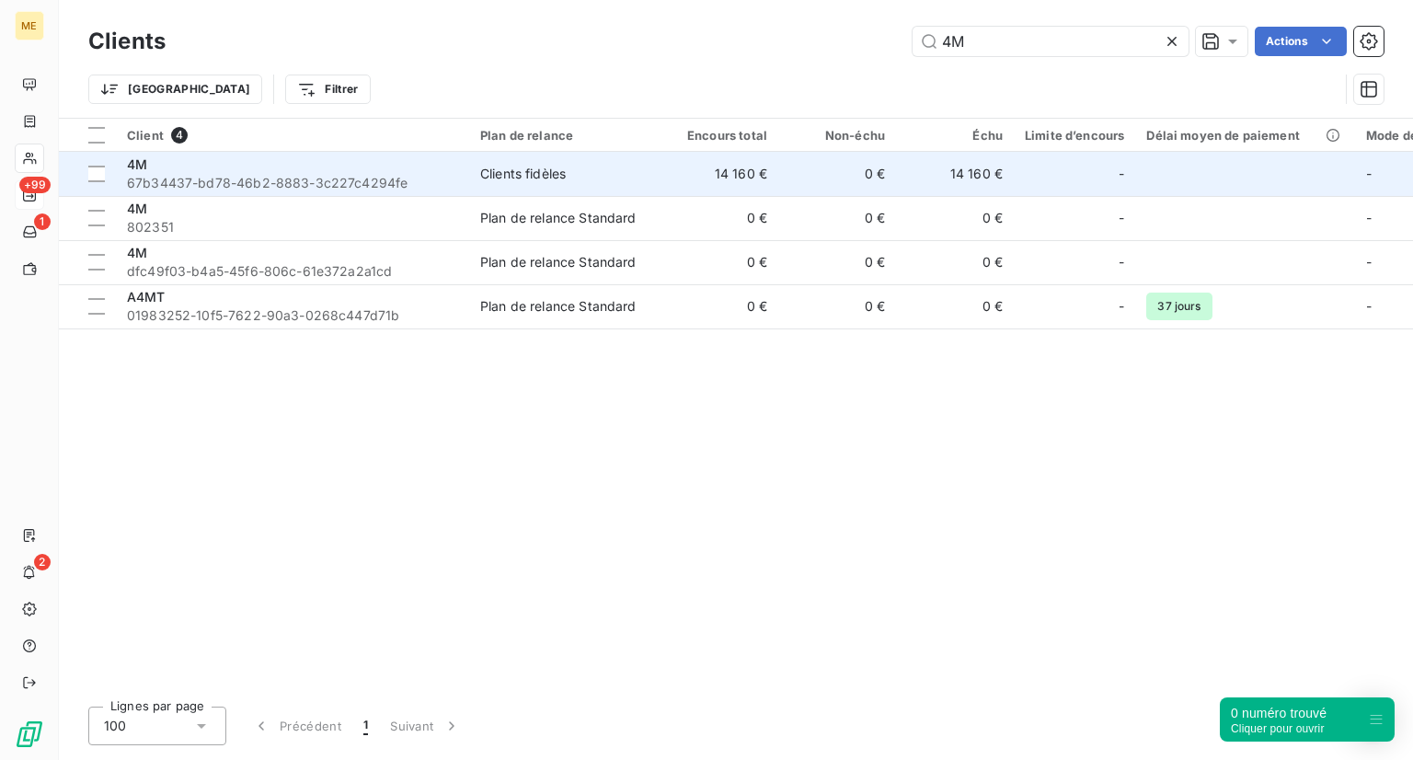
click at [232, 165] on div "4M" at bounding box center [292, 164] width 331 height 18
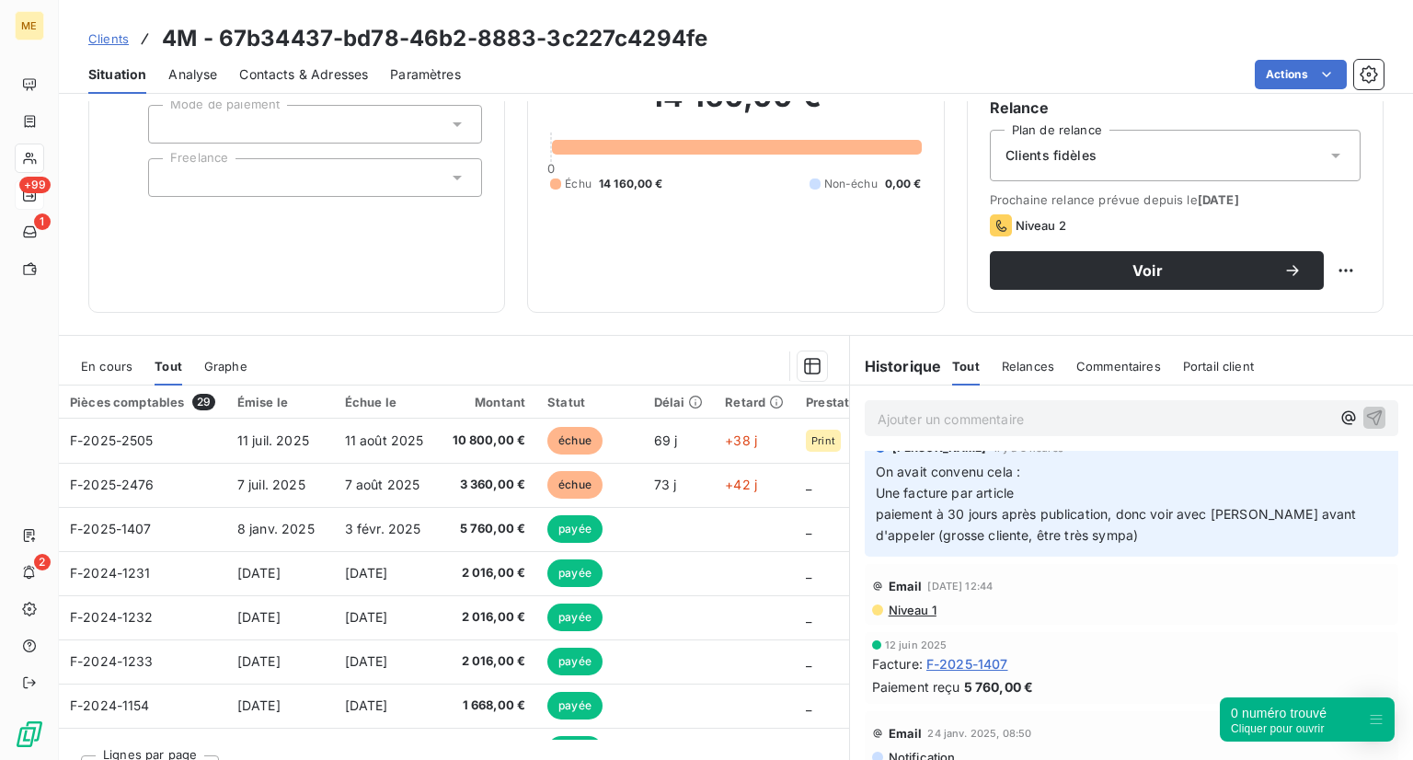
scroll to position [18, 0]
click at [112, 34] on span "Clients" at bounding box center [108, 38] width 40 height 15
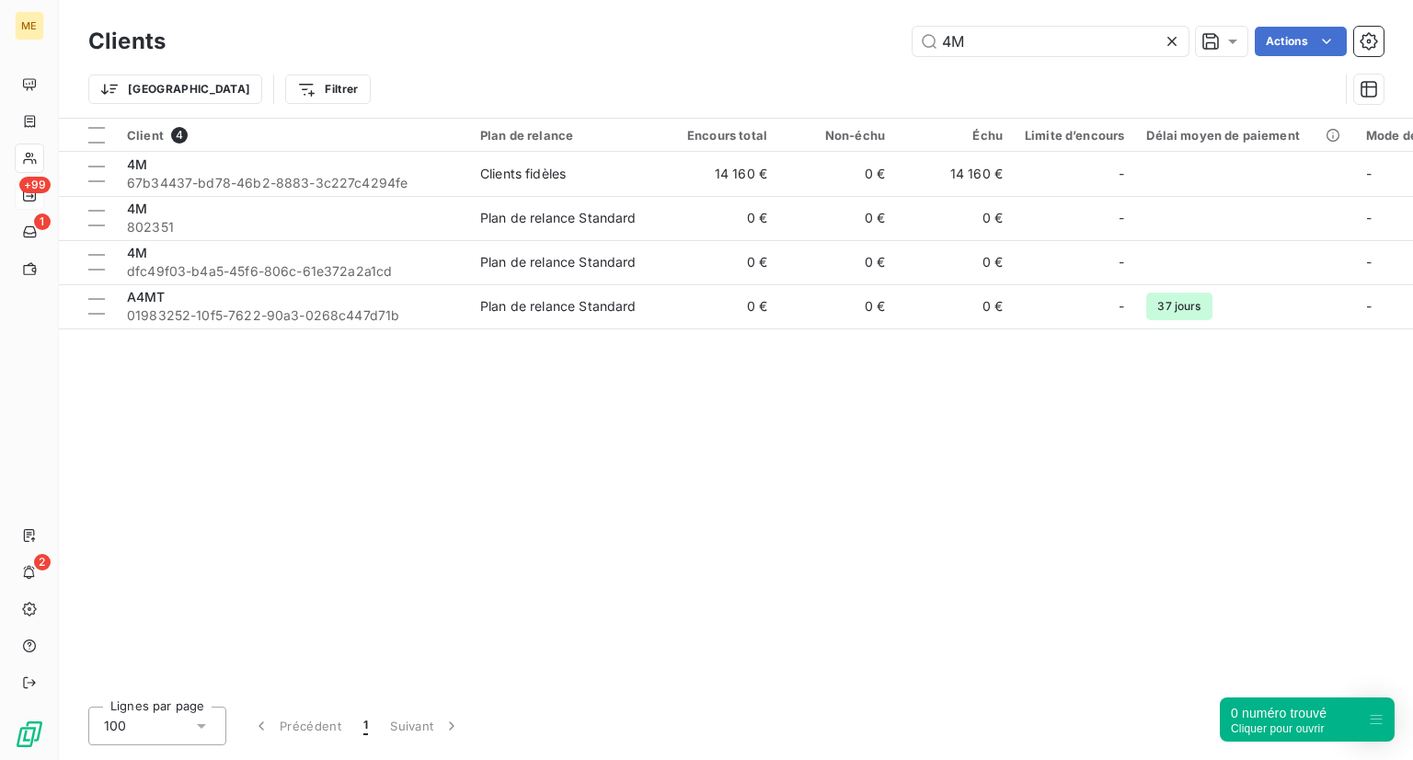
click at [1171, 29] on div at bounding box center [1176, 41] width 26 height 29
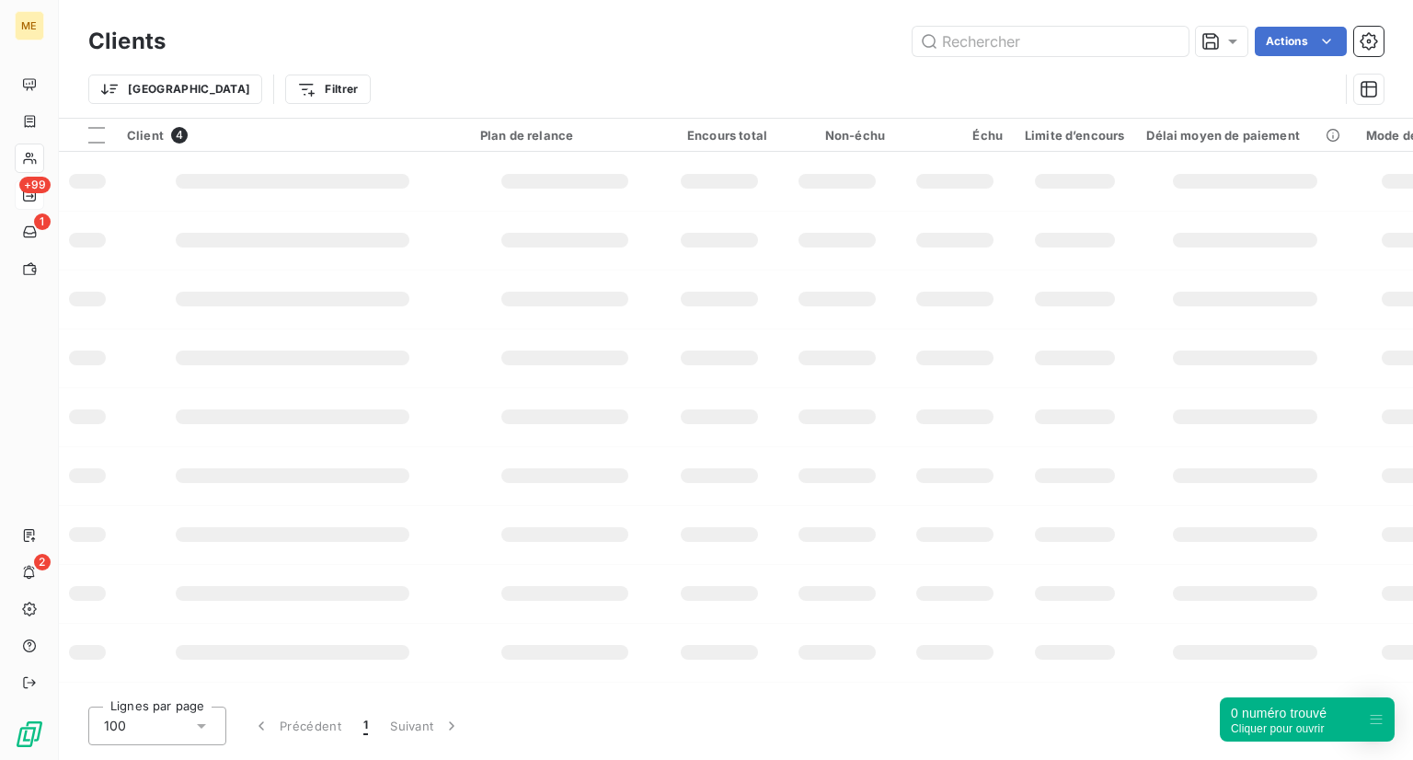
click at [1051, 26] on div "Clients Actions" at bounding box center [735, 41] width 1295 height 39
click at [1014, 52] on input "text" at bounding box center [1051, 41] width 276 height 29
paste input "ACF EUROPE"
type input "ACF EUROPE"
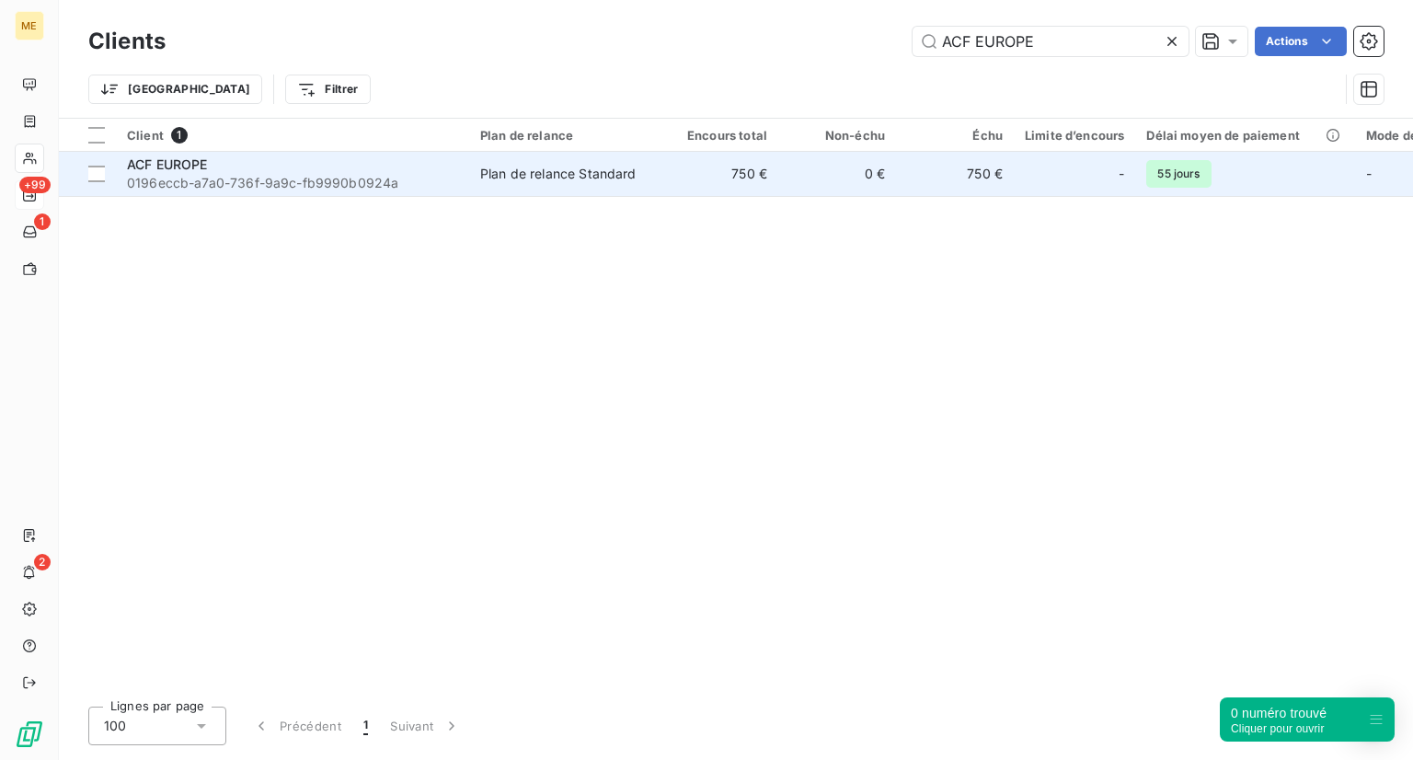
click at [221, 179] on span "0196eccb-a7a0-736f-9a9c-fb9990b0924a" at bounding box center [292, 183] width 331 height 18
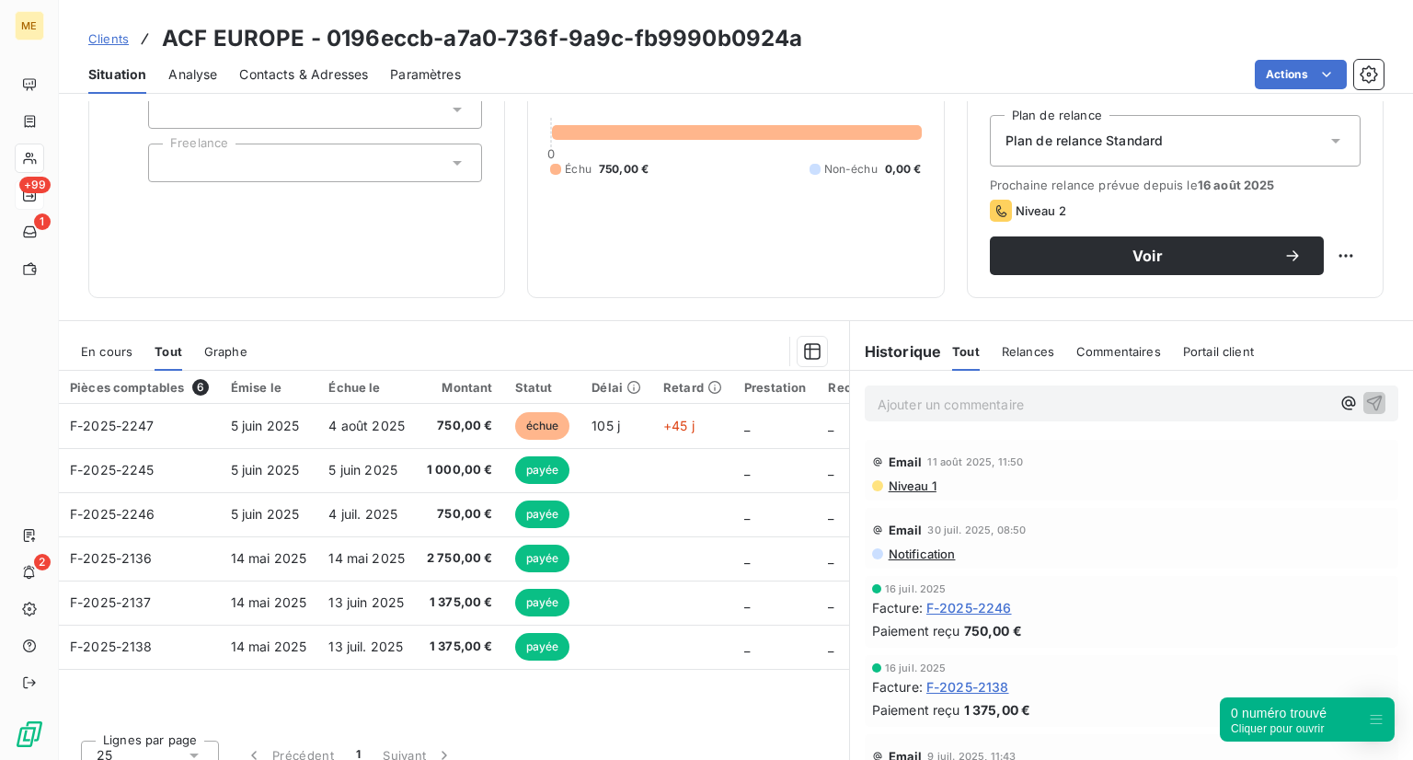
scroll to position [191, 0]
click at [106, 32] on span "Clients" at bounding box center [108, 38] width 40 height 15
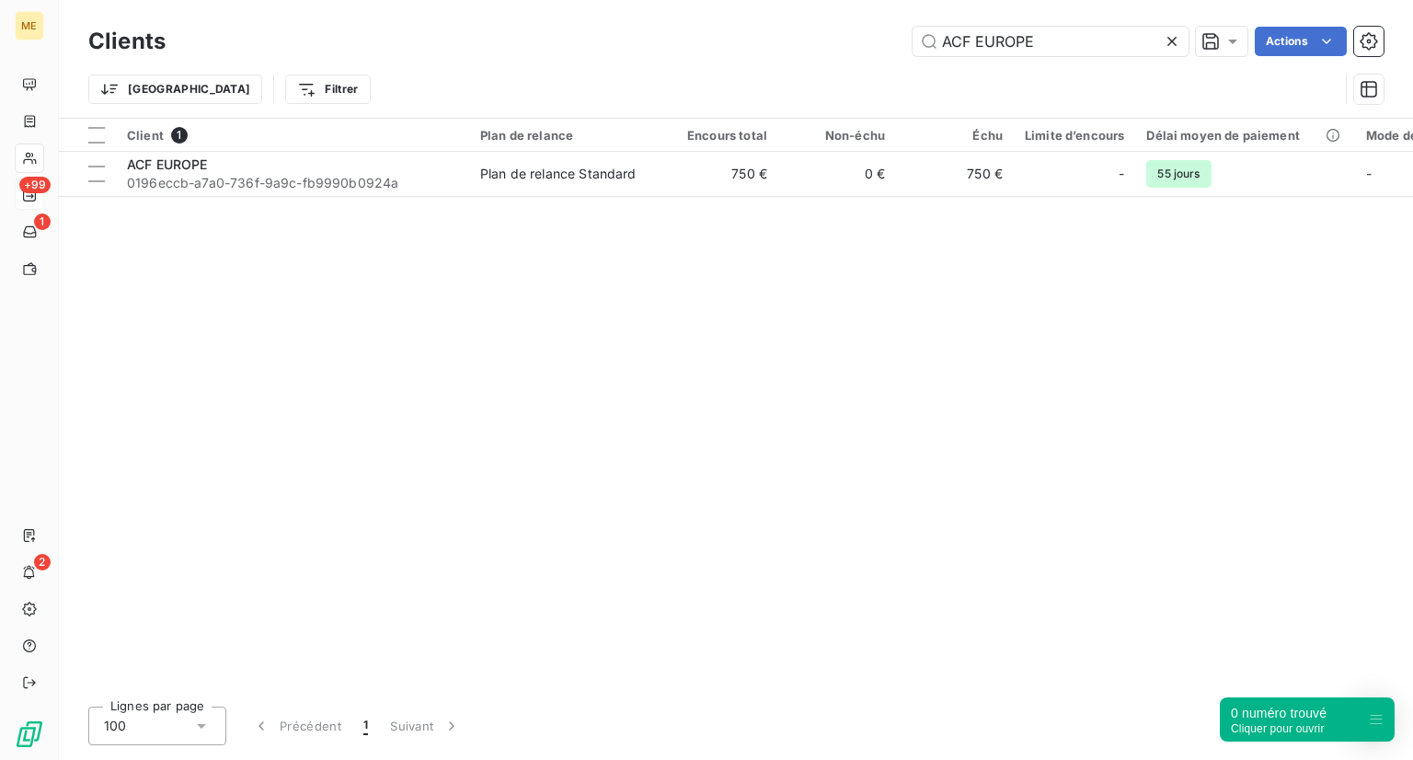
click at [1166, 47] on icon at bounding box center [1172, 41] width 18 height 18
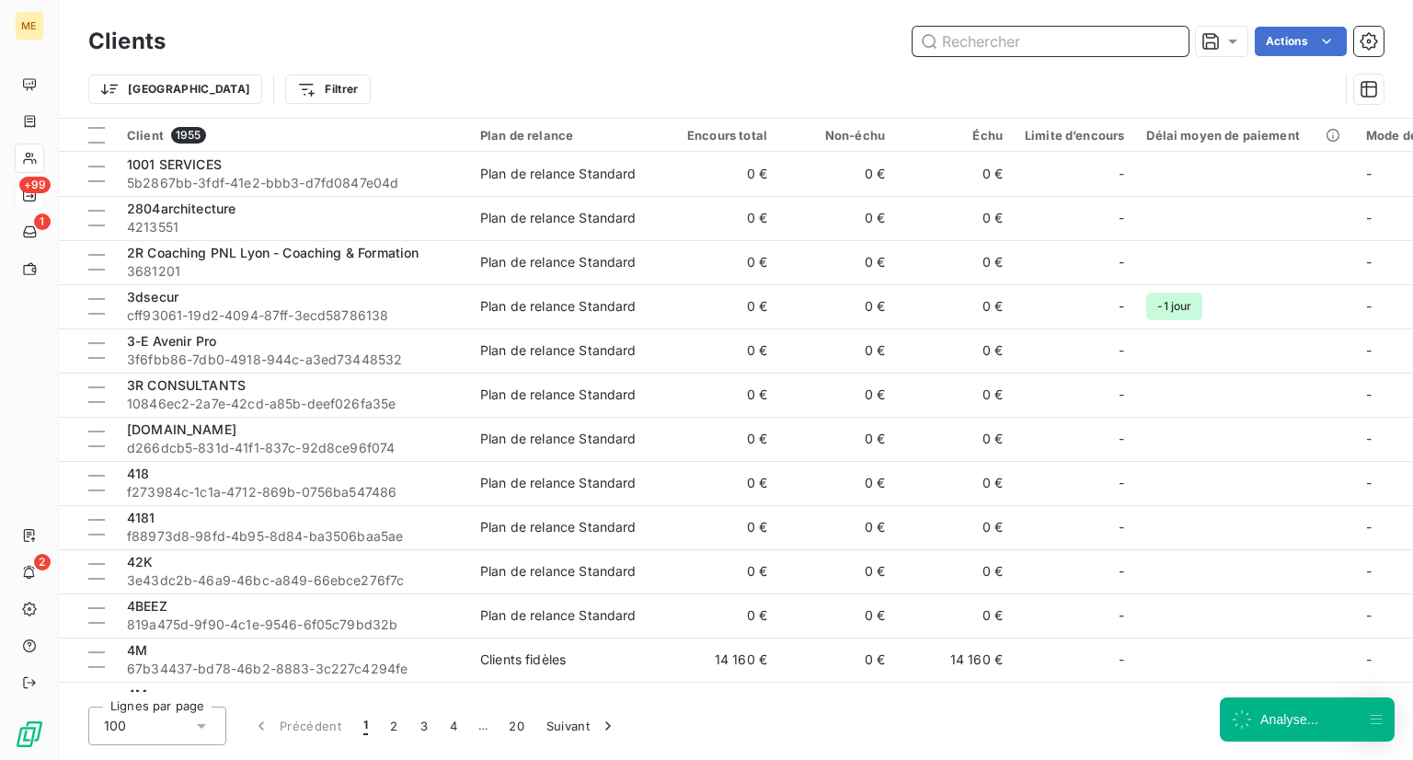
click at [1166, 47] on input "text" at bounding box center [1051, 41] width 276 height 29
paste input "[PERSON_NAME]"
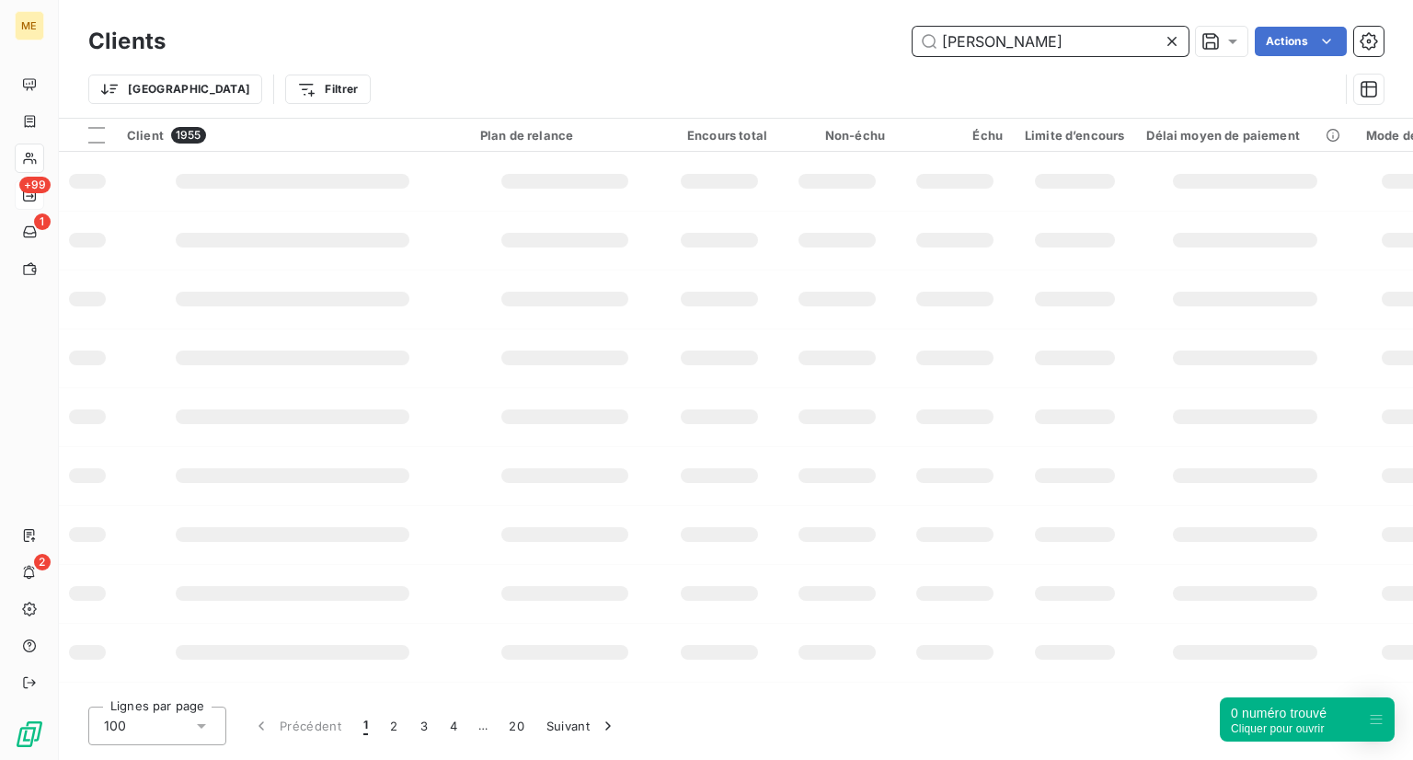
type input "[PERSON_NAME]"
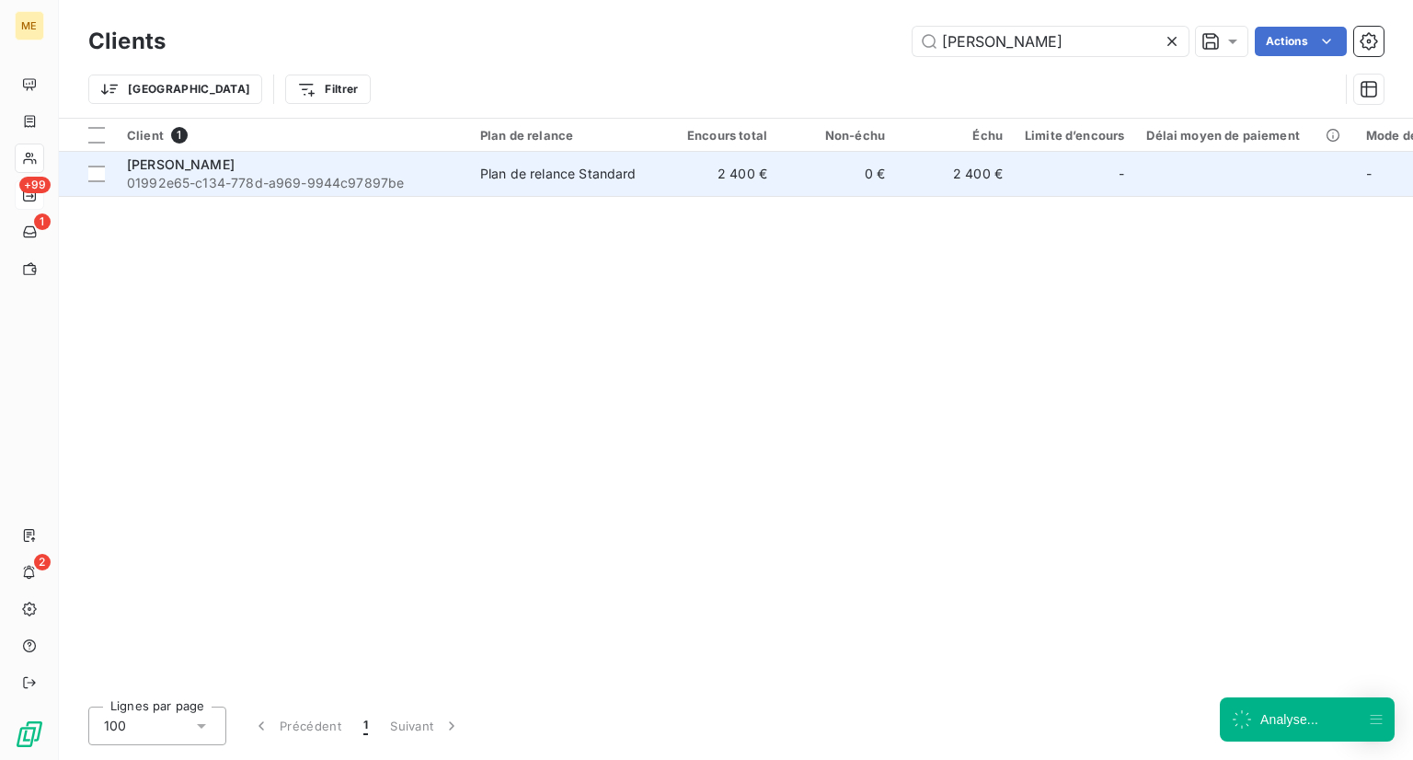
click at [345, 167] on div "[PERSON_NAME]" at bounding box center [292, 164] width 331 height 18
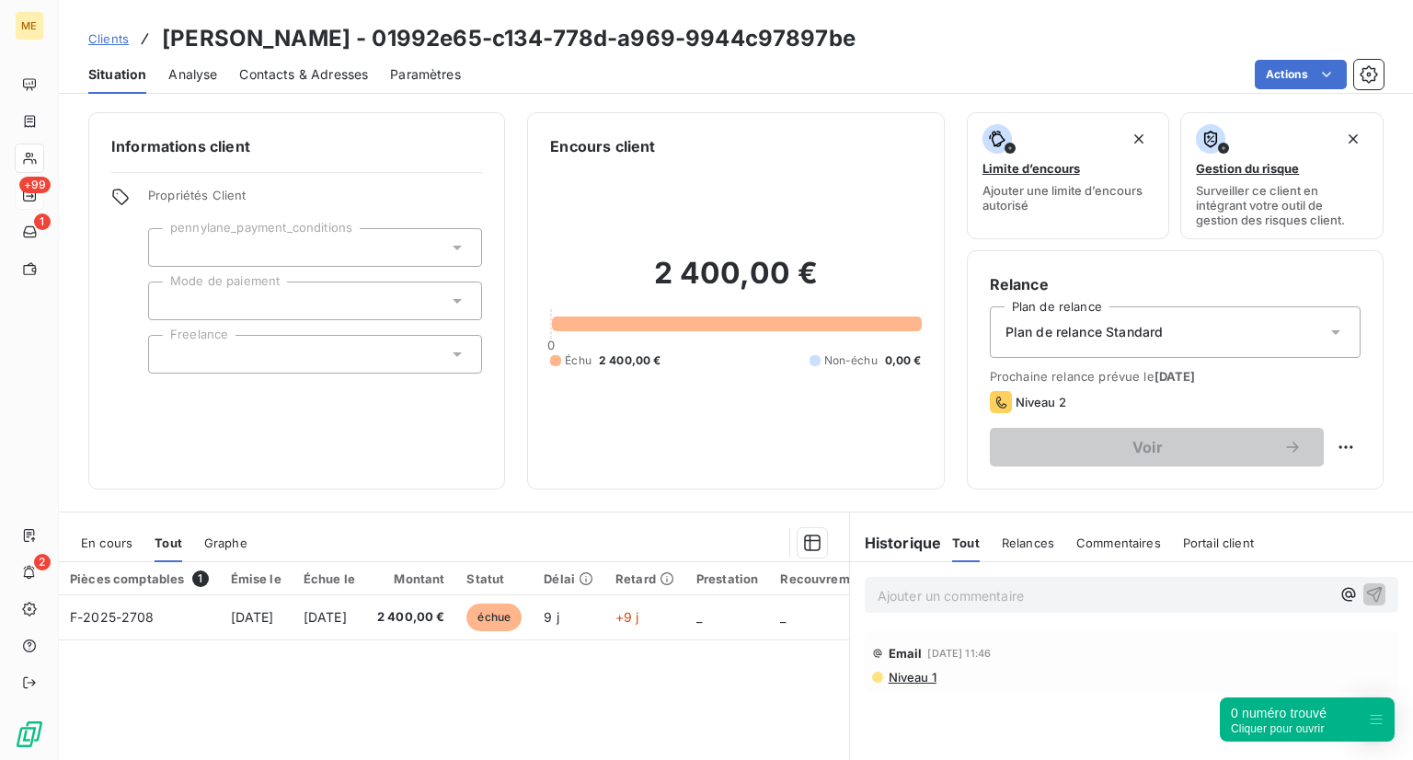
click at [105, 32] on span "Clients" at bounding box center [108, 38] width 40 height 15
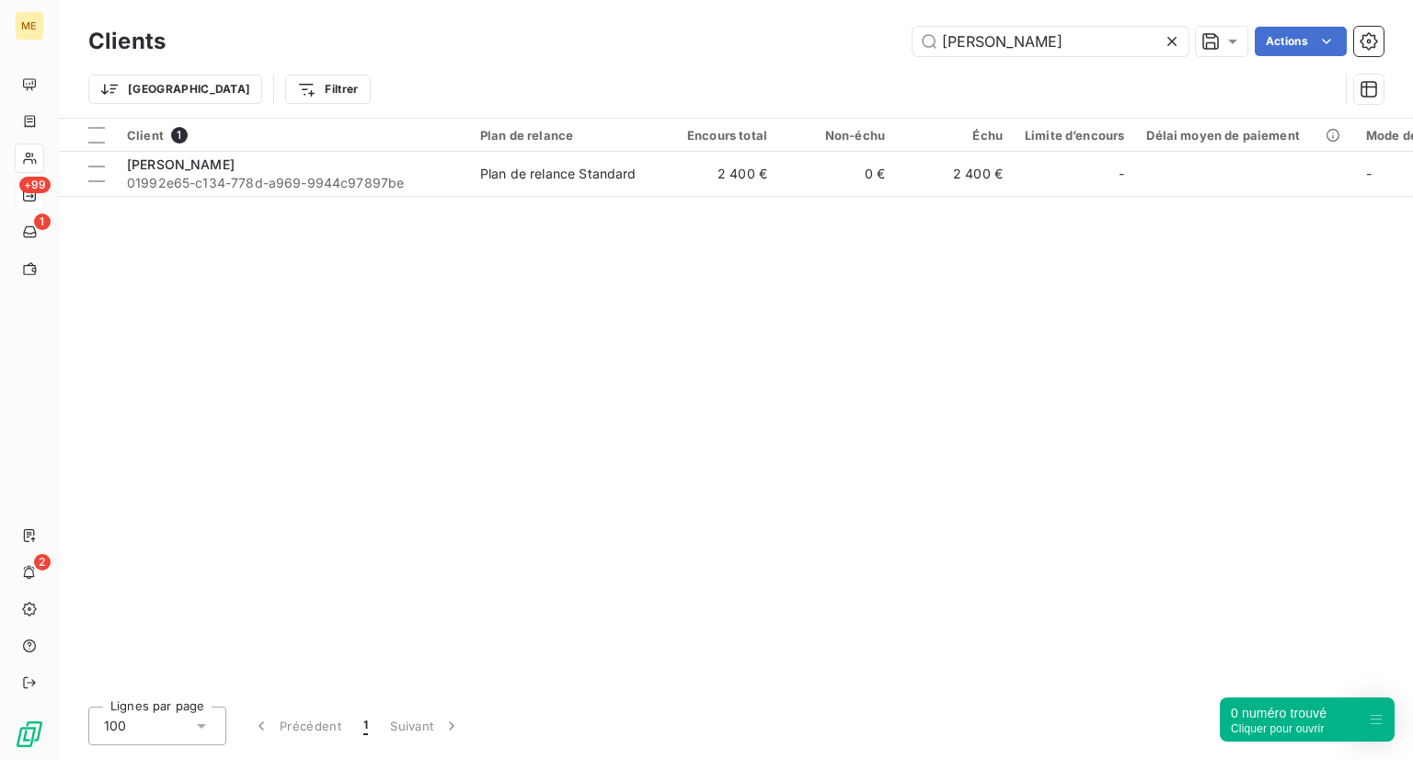
click at [1166, 35] on icon at bounding box center [1172, 41] width 18 height 18
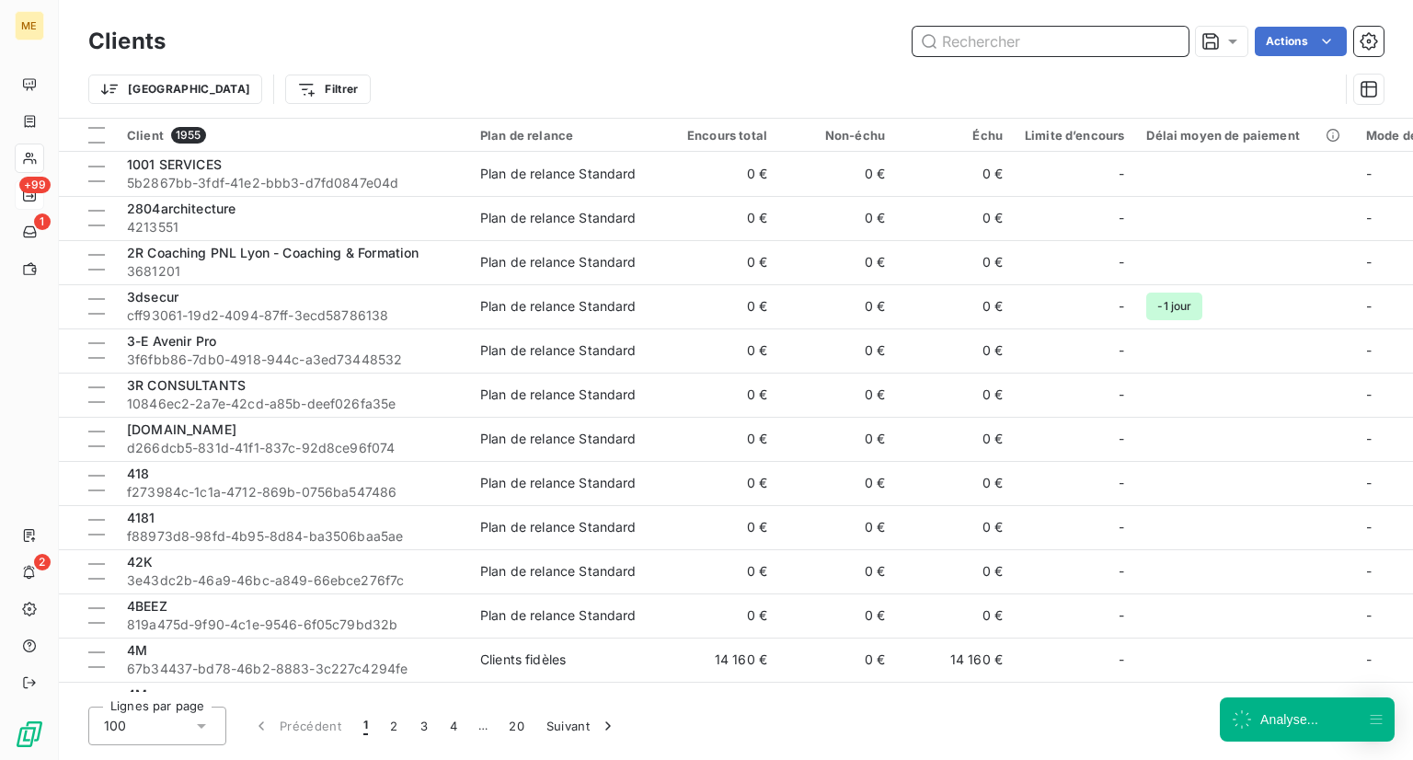
click at [1166, 35] on input "text" at bounding box center [1051, 41] width 276 height 29
paste input "AENON CORPORATE FINANCE ADVISORY"
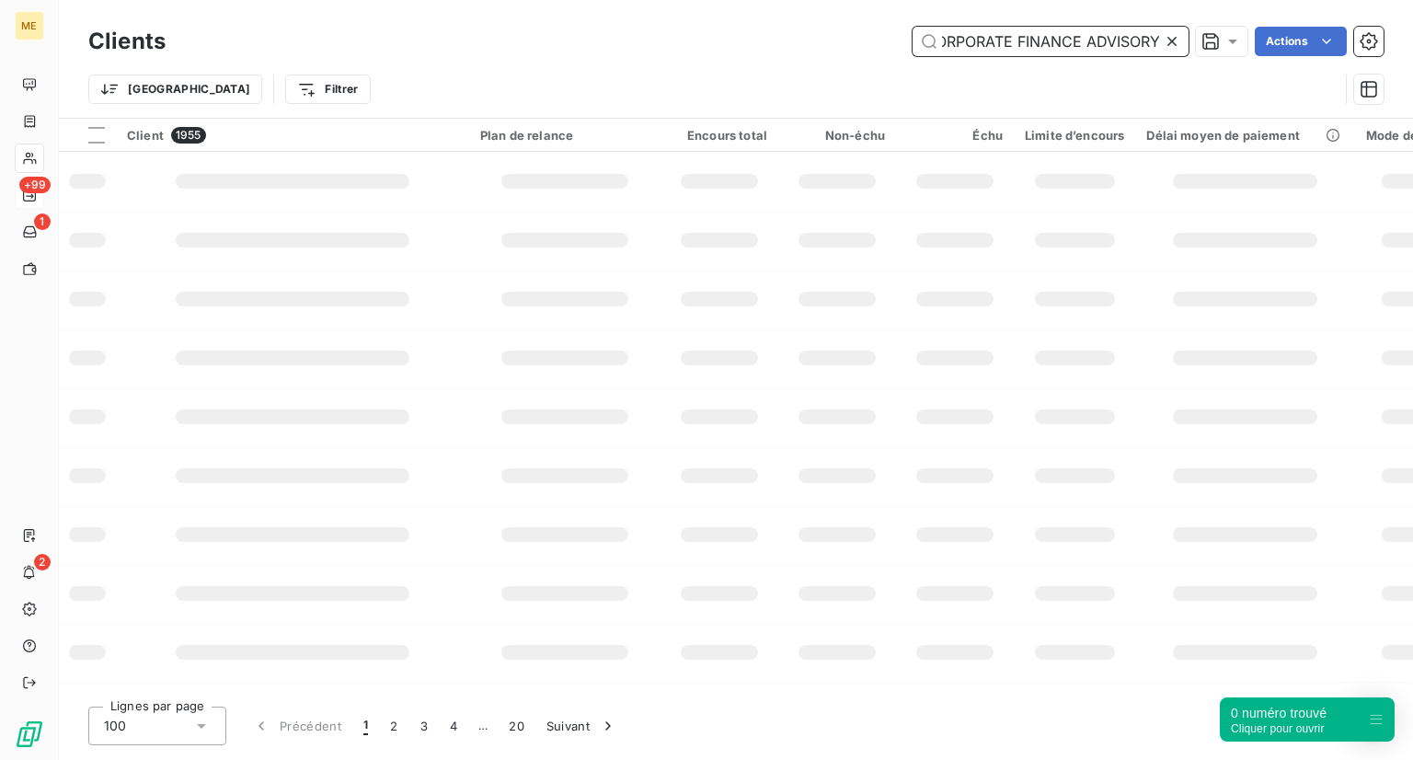
type input "AENON CORPORATE FINANCE ADVISORY"
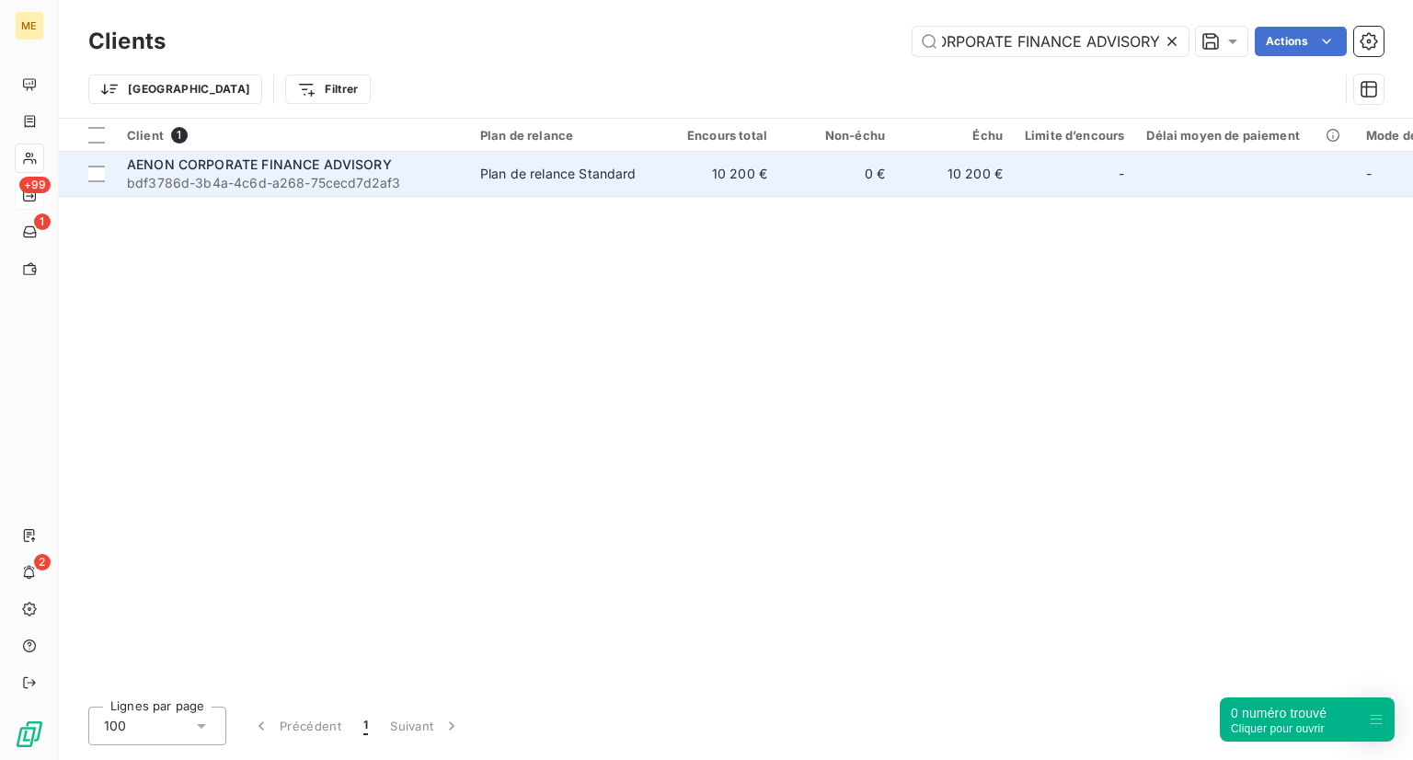
click at [424, 161] on div "AENON CORPORATE FINANCE ADVISORY" at bounding box center [292, 164] width 331 height 18
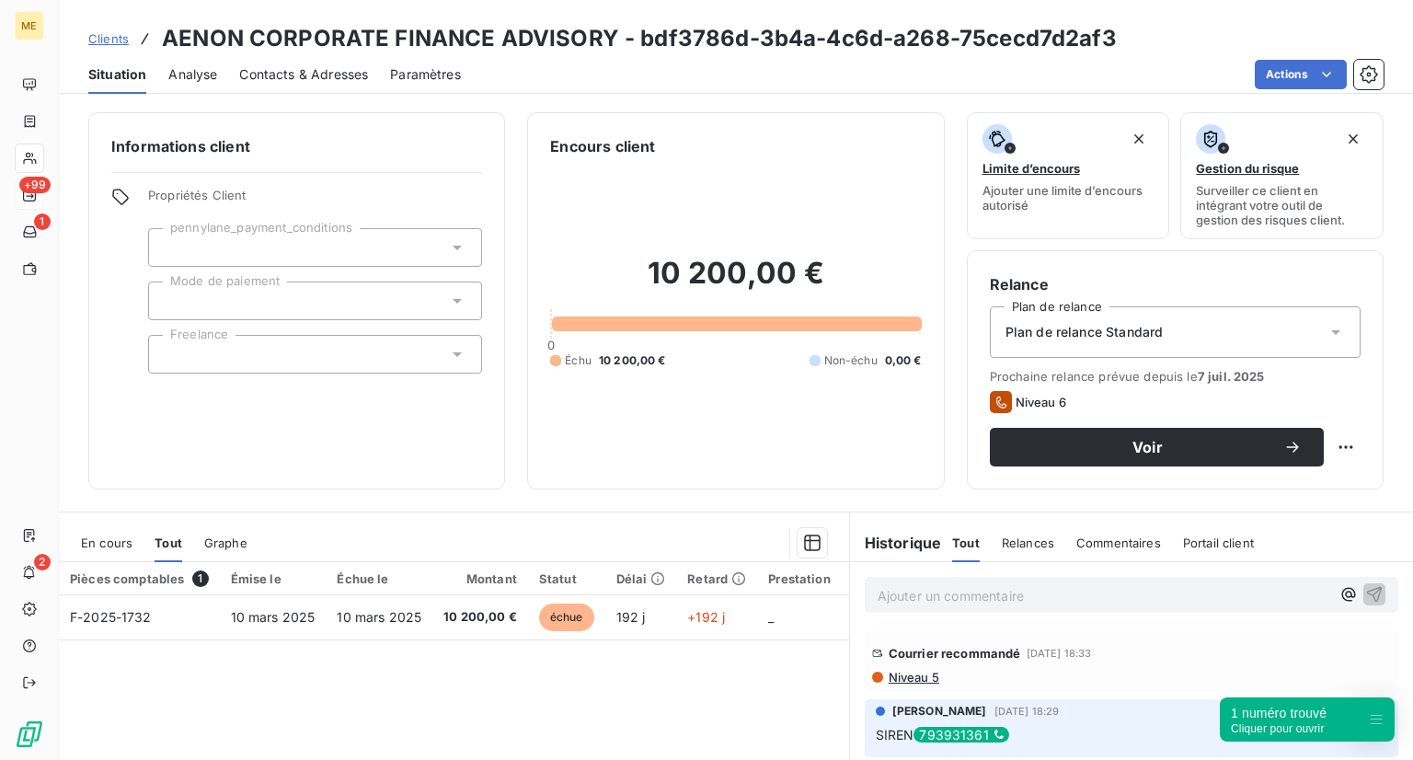
click at [121, 41] on span "Clients" at bounding box center [108, 38] width 40 height 15
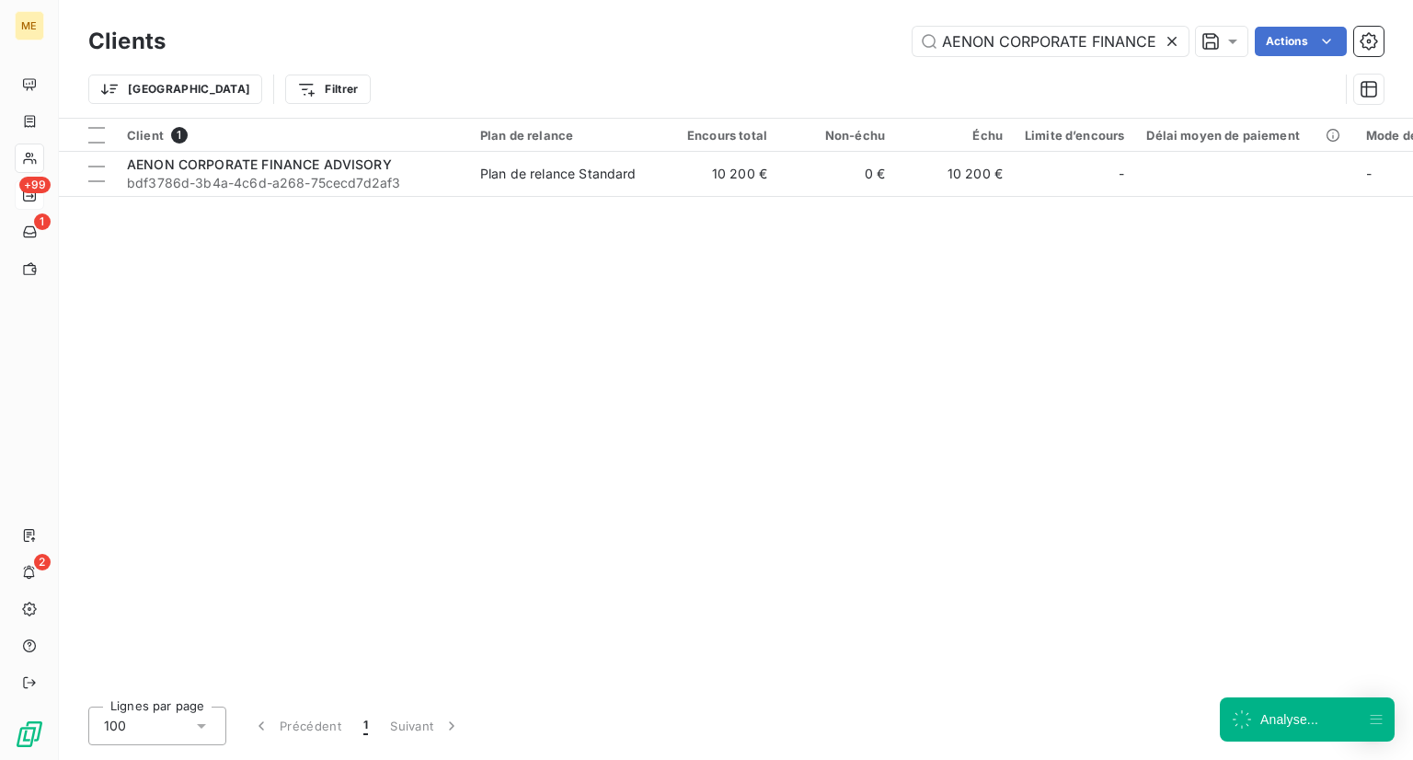
scroll to position [0, 75]
click at [1189, 20] on div "Clients AENON CORPORATE FINANCE ADVISORY Actions Trier Filtrer" at bounding box center [736, 59] width 1354 height 118
click at [1167, 34] on icon at bounding box center [1172, 41] width 18 height 18
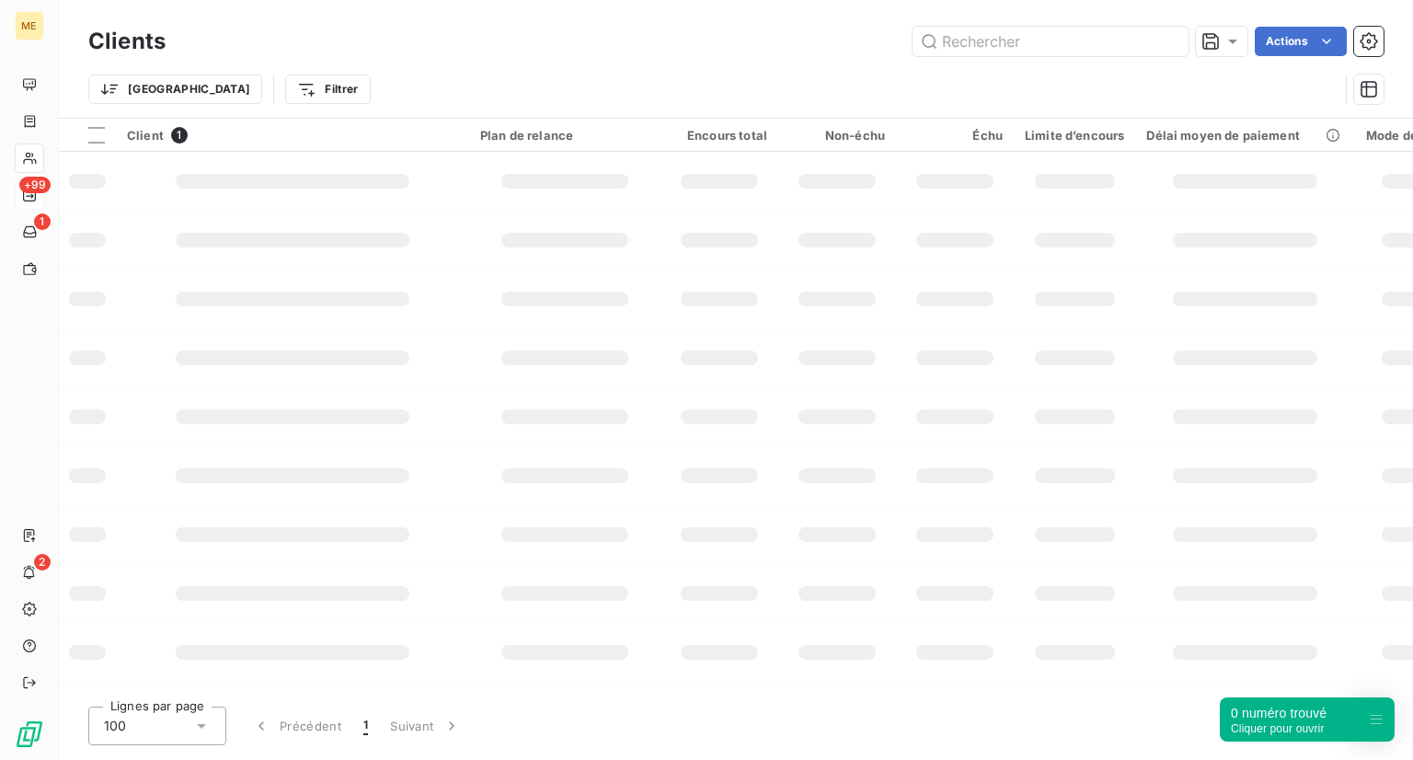
click at [1002, 56] on div "Clients Actions" at bounding box center [735, 41] width 1295 height 39
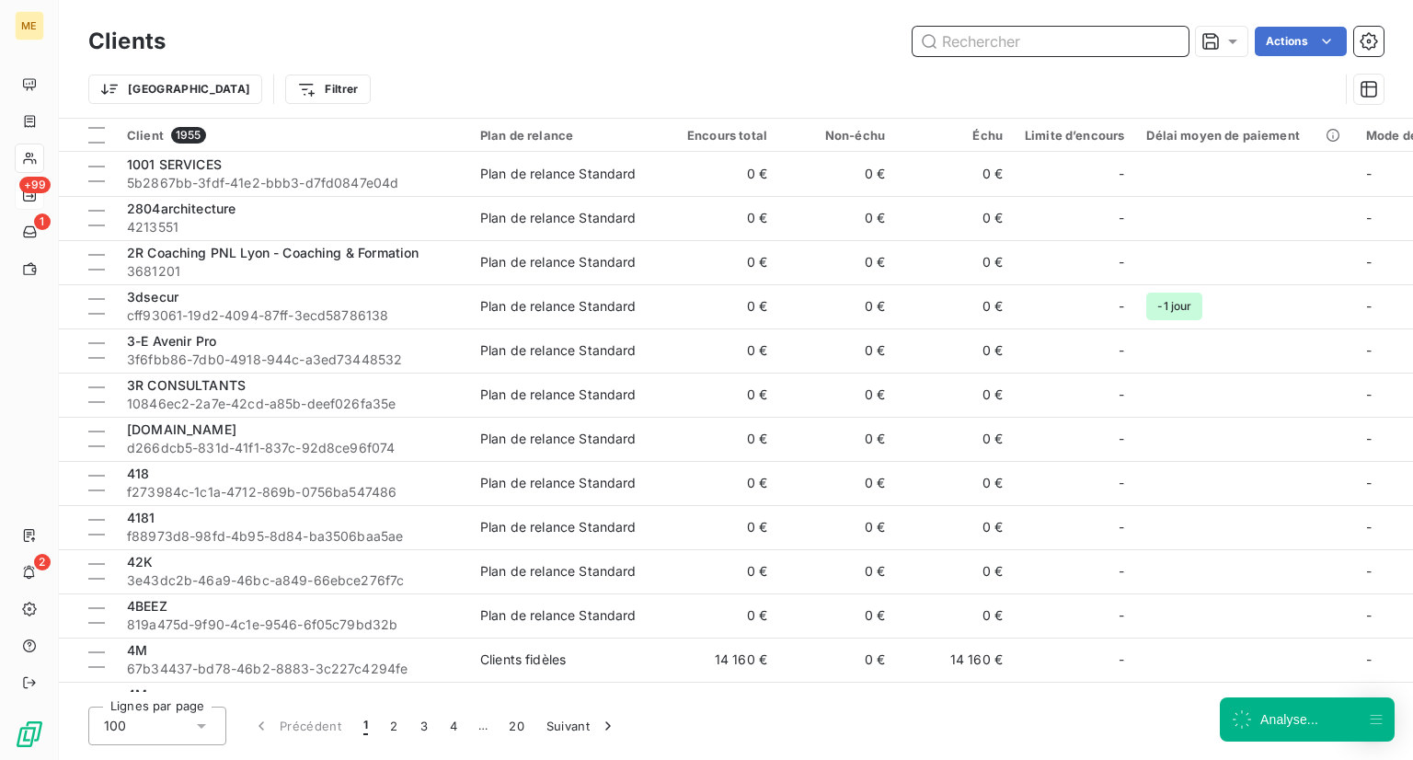
click at [1015, 45] on input "text" at bounding box center [1051, 41] width 276 height 29
paste input "AFIE (ASSOC FORMATION ET INSERTION DES EXCLUS)"
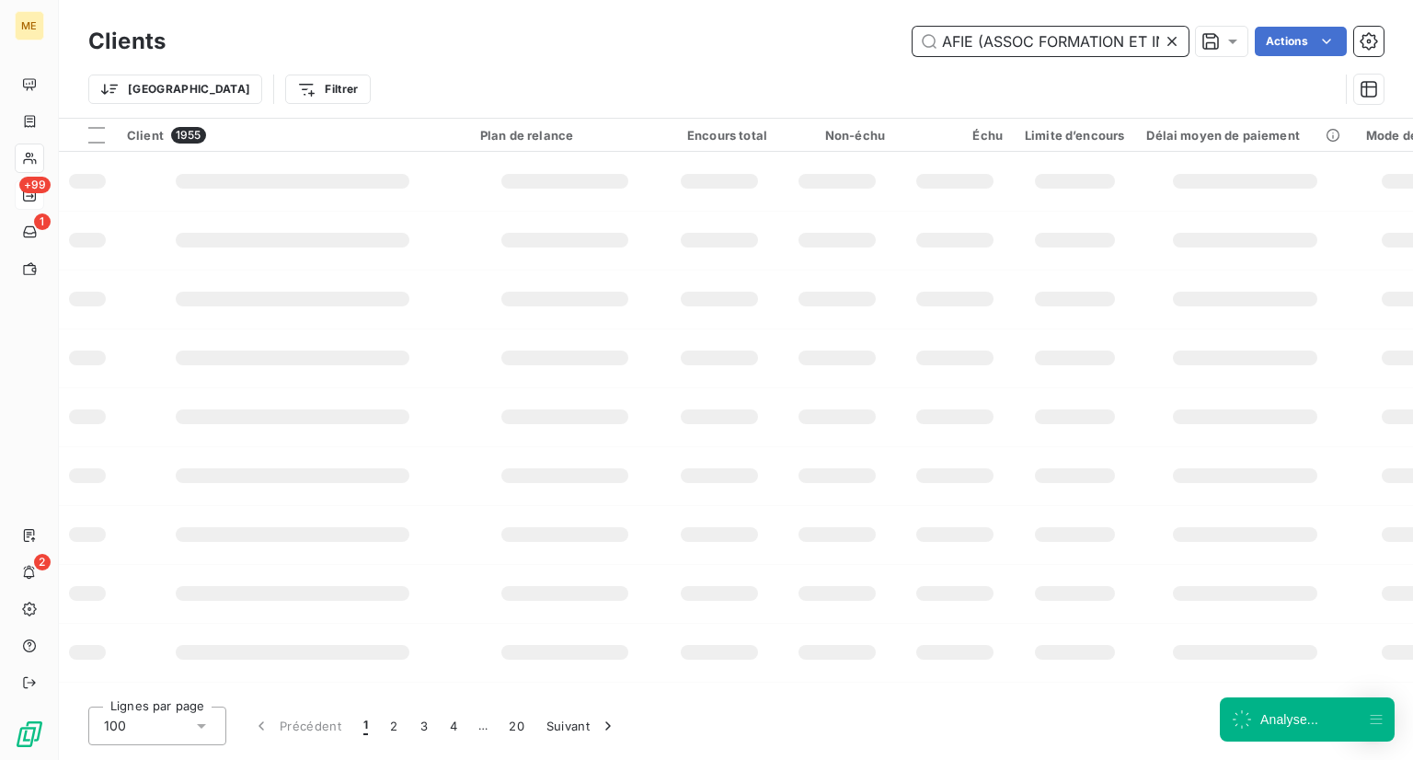
scroll to position [0, 171]
type input "AFIE (ASSOC FORMATION ET INSERTION DES EXCLUS)"
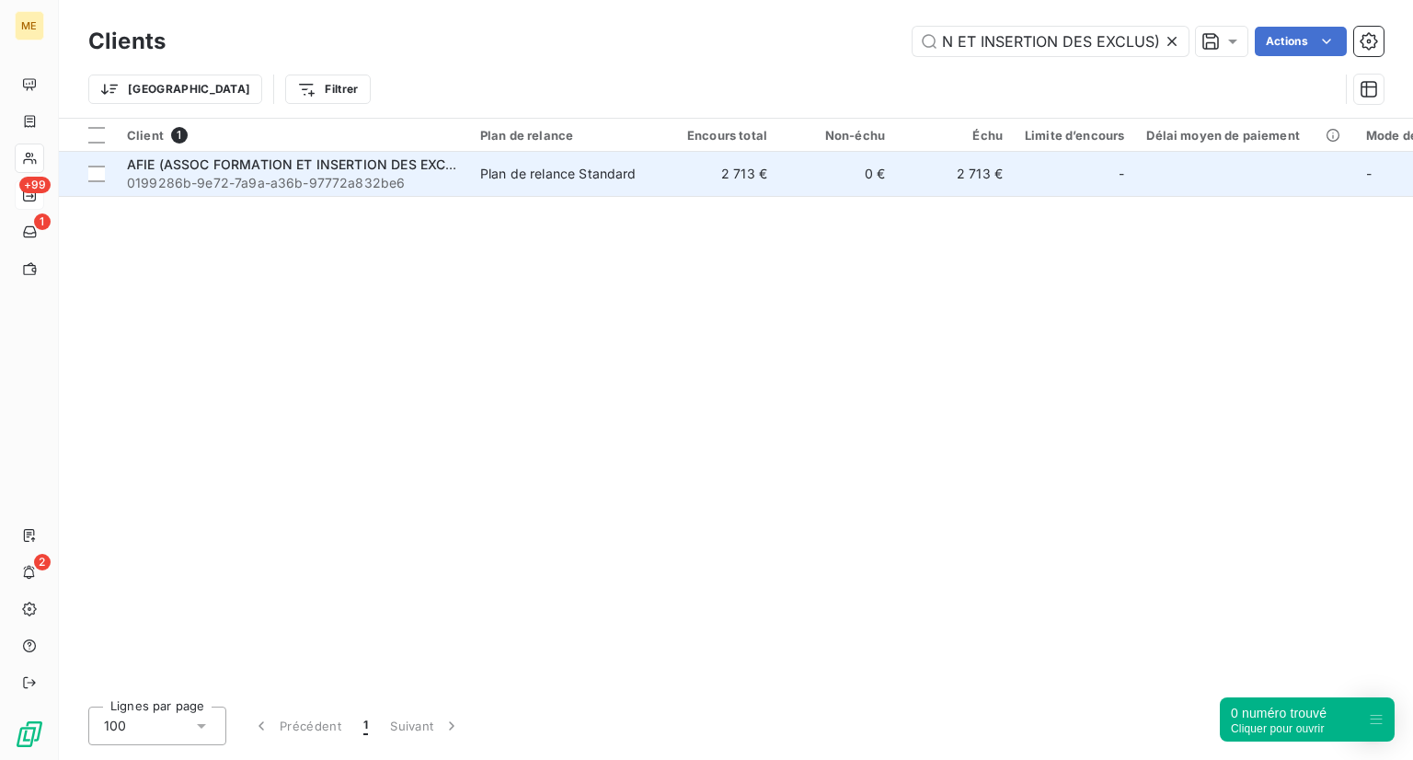
scroll to position [0, 0]
click at [375, 167] on span "AFIE (ASSOC FORMATION ET INSERTION DES EXCLUS)" at bounding box center [301, 164] width 349 height 16
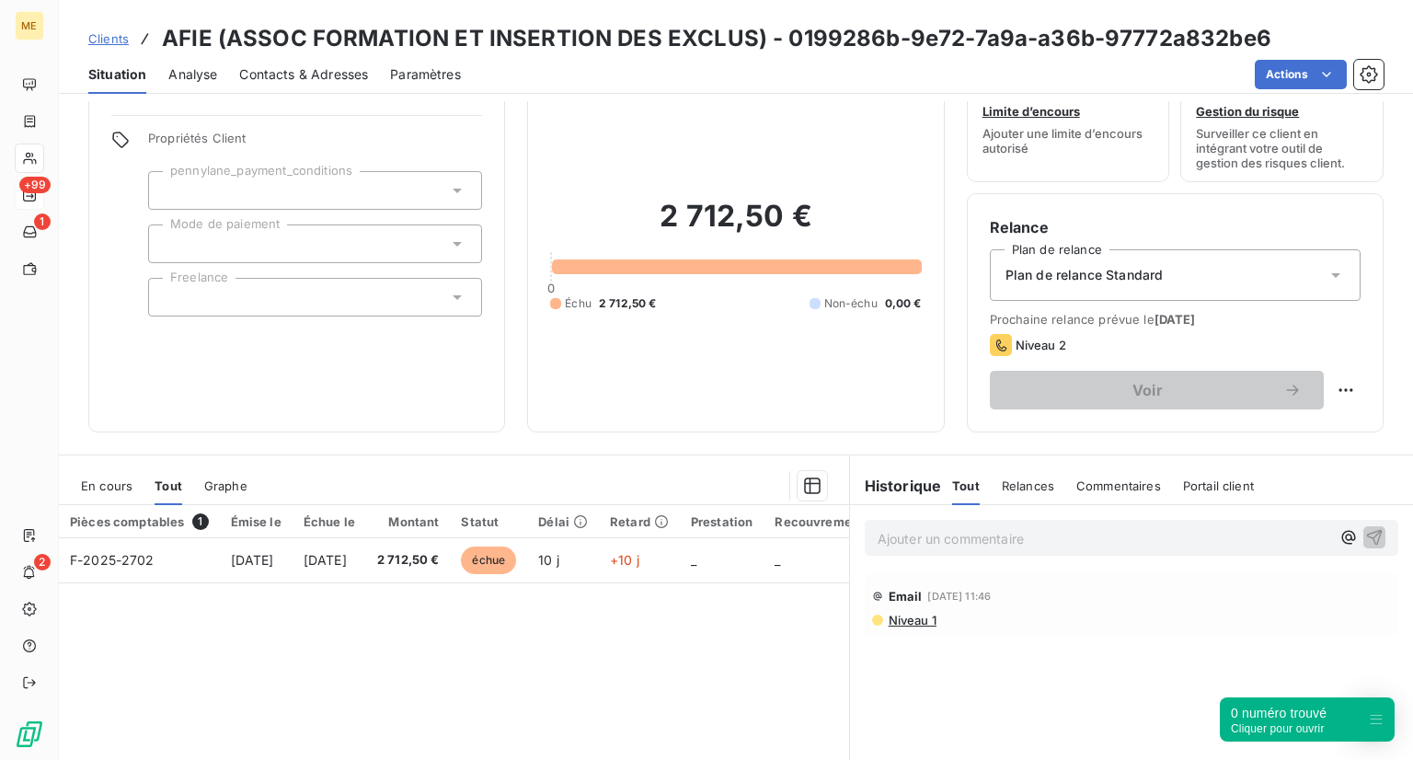
scroll to position [58, 0]
click at [104, 40] on span "Clients" at bounding box center [108, 38] width 40 height 15
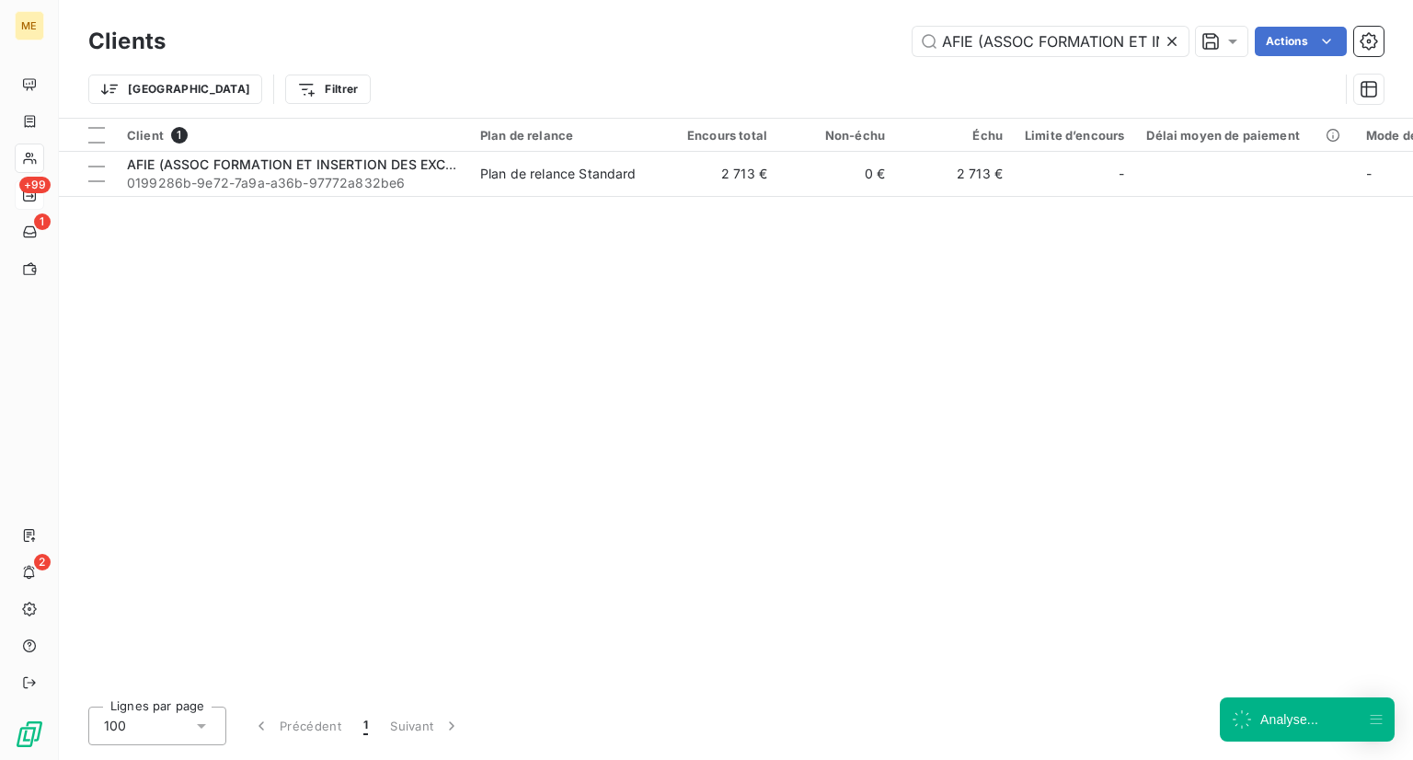
scroll to position [0, 172]
click at [1159, 41] on input "AFIE (ASSOC FORMATION ET INSERTION DES EXCLUS)" at bounding box center [1051, 41] width 276 height 29
click at [1159, 42] on input "AFIE (ASSOC FORMATION ET INSERTION DES EXCLUS)" at bounding box center [1051, 41] width 276 height 29
click at [1166, 42] on icon at bounding box center [1172, 41] width 18 height 18
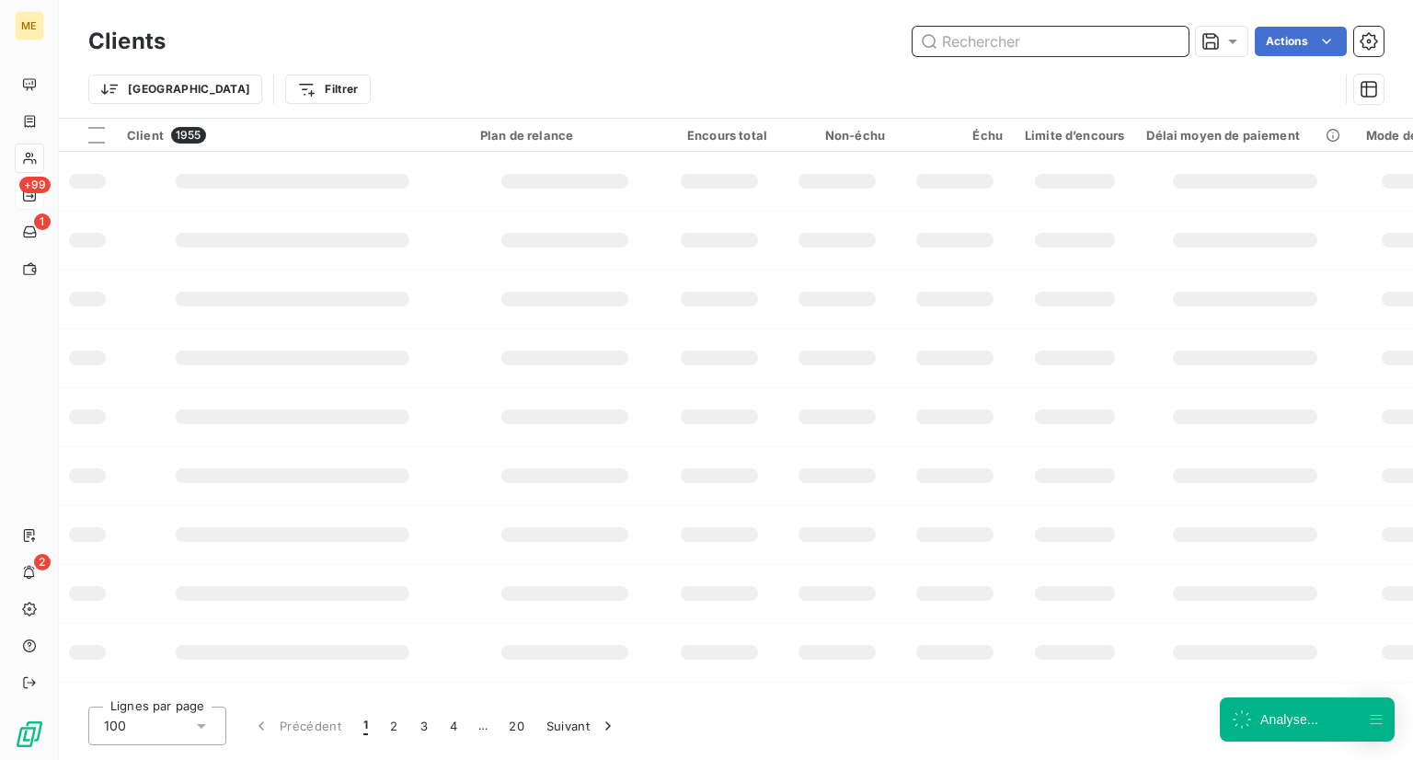
click at [1097, 45] on input "text" at bounding box center [1051, 41] width 276 height 29
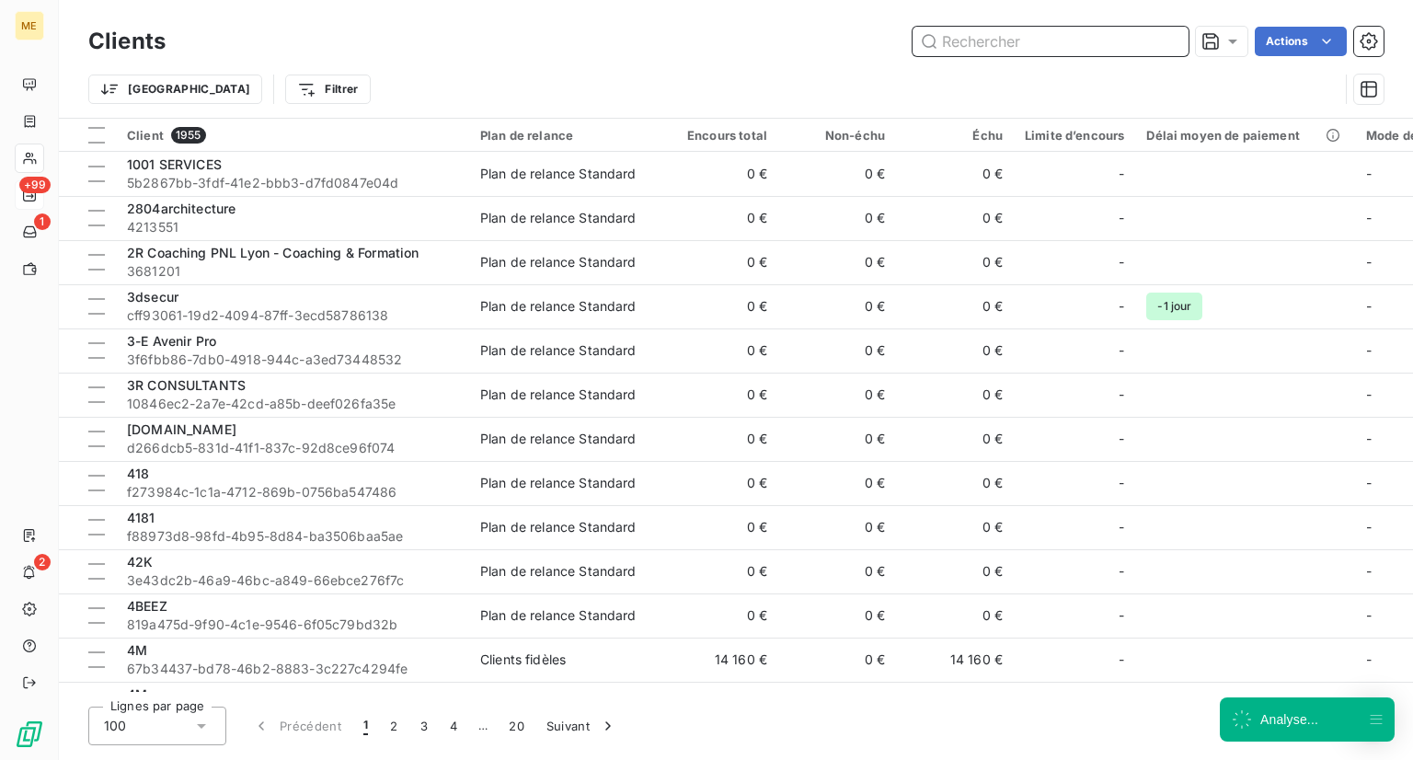
paste input "AGENCE R.G. [GEOGRAPHIC_DATA]"
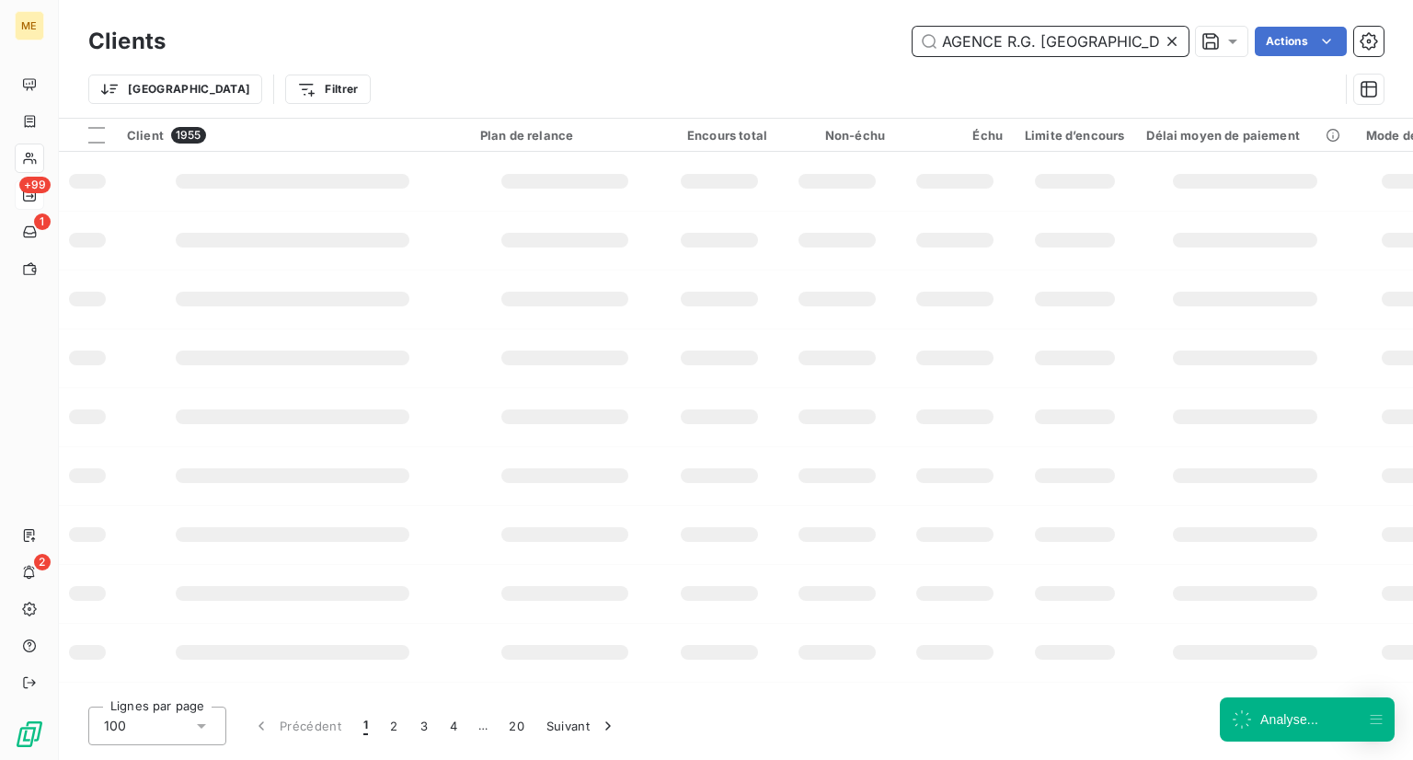
type input "AGENCE R.G. [GEOGRAPHIC_DATA]"
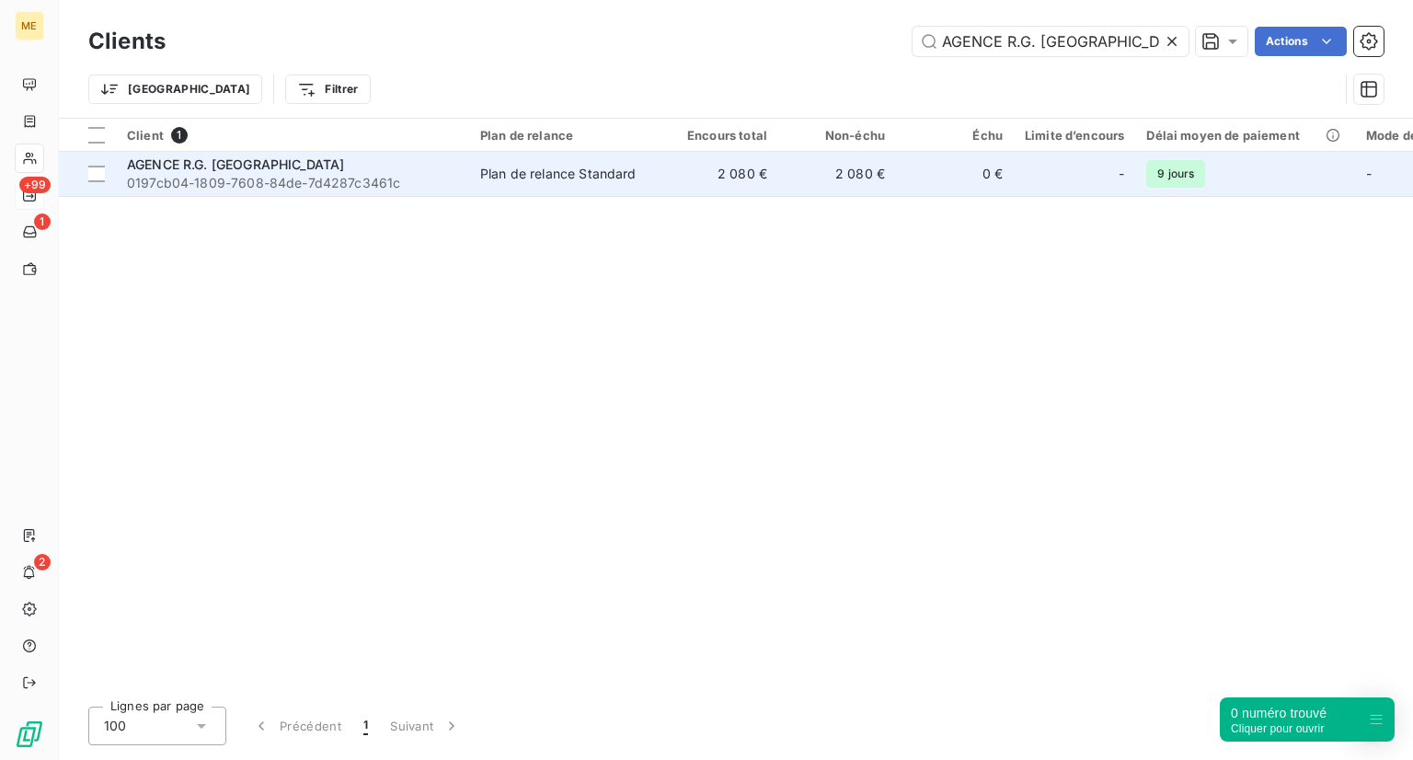
click at [301, 191] on span "0197cb04-1809-7608-84de-7d4287c3461c" at bounding box center [292, 183] width 331 height 18
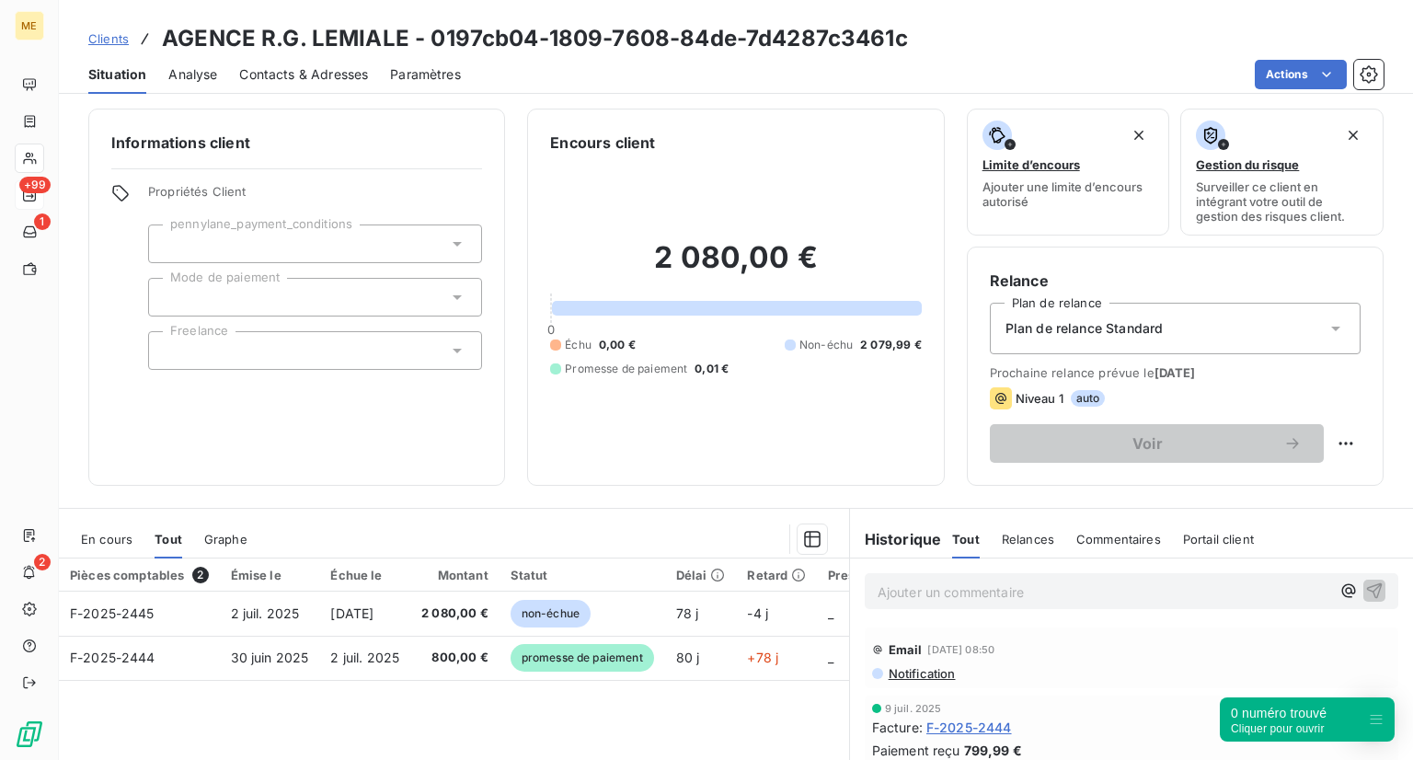
scroll to position [40, 0]
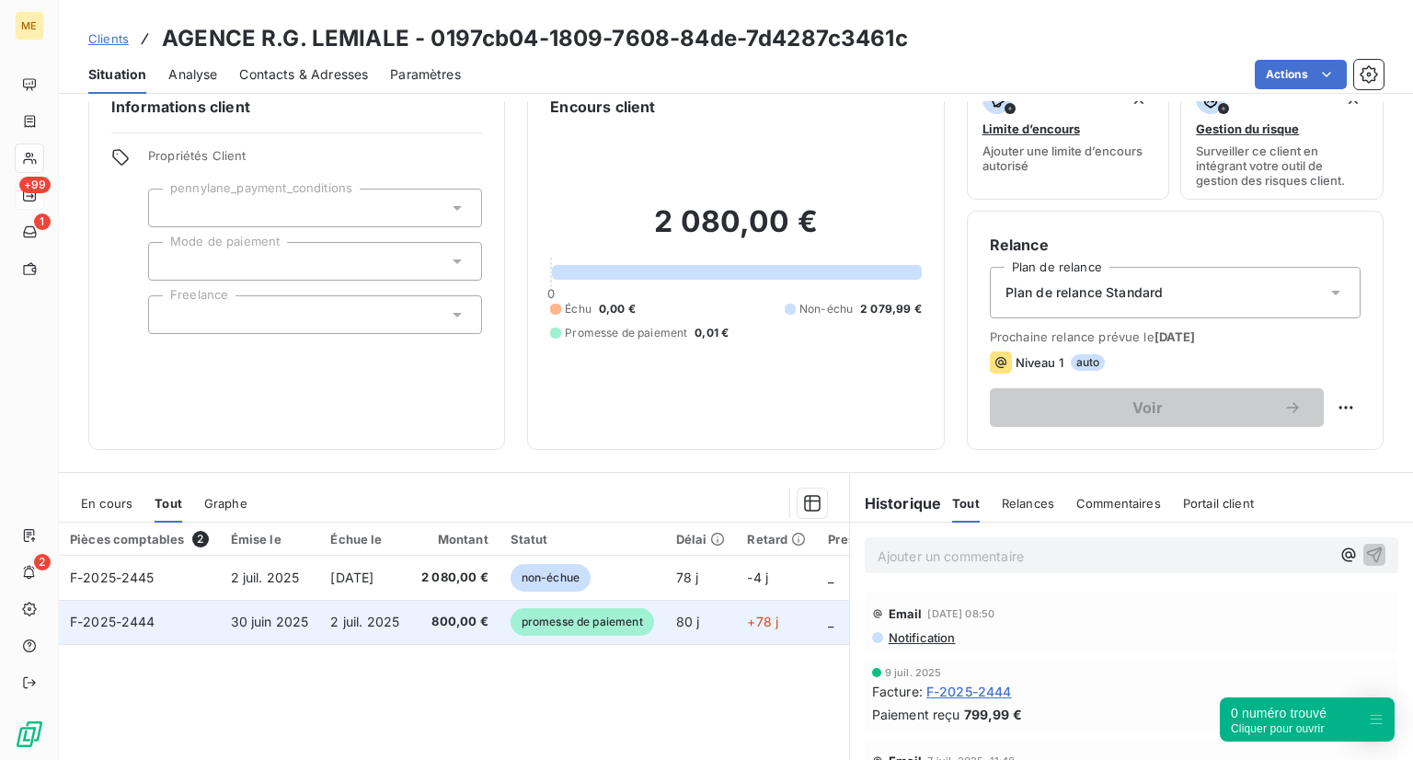
click at [570, 617] on span "promesse de paiement" at bounding box center [583, 622] width 144 height 28
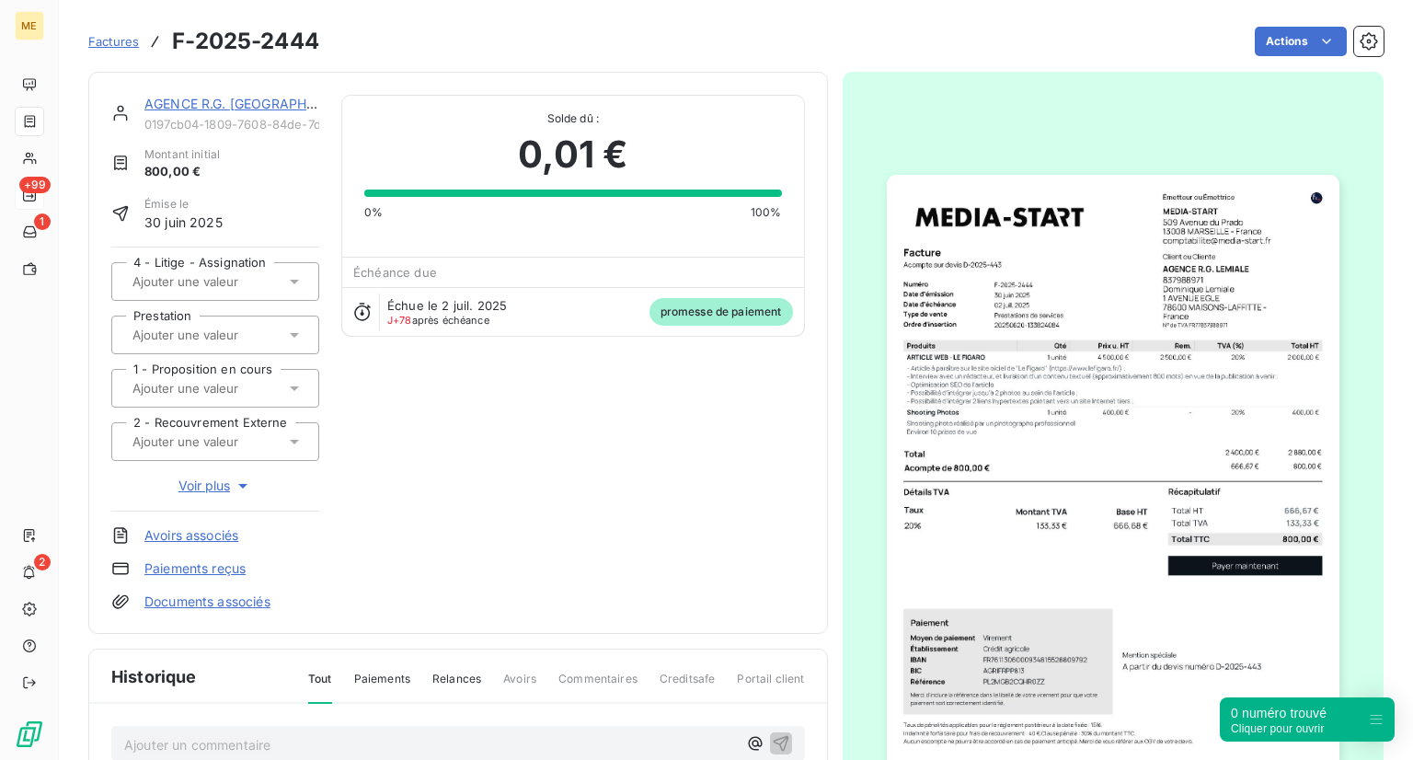
click at [668, 304] on span "promesse de paiement" at bounding box center [721, 312] width 144 height 28
click at [123, 46] on span "Factures" at bounding box center [113, 41] width 51 height 15
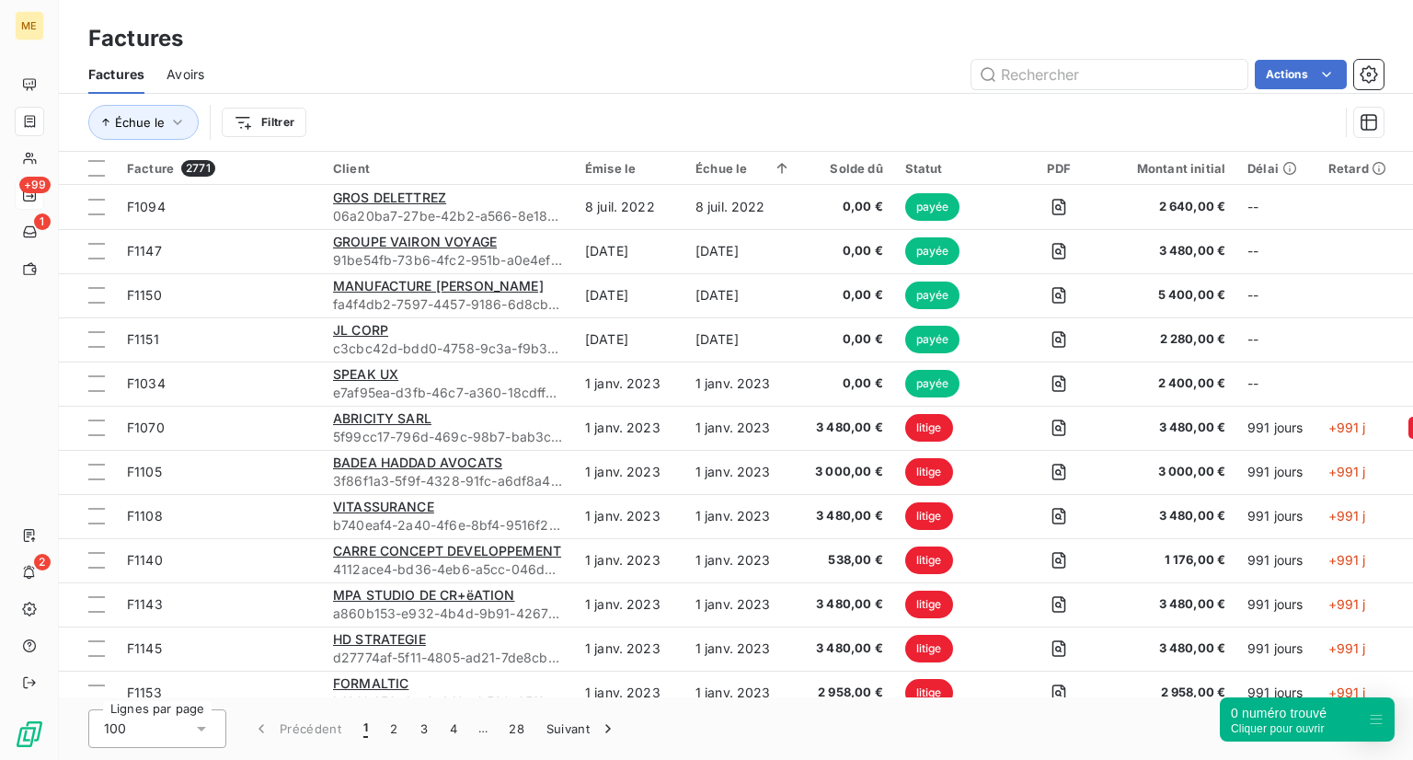
click at [7, 156] on div "ME +99 1 2" at bounding box center [29, 380] width 59 height 760
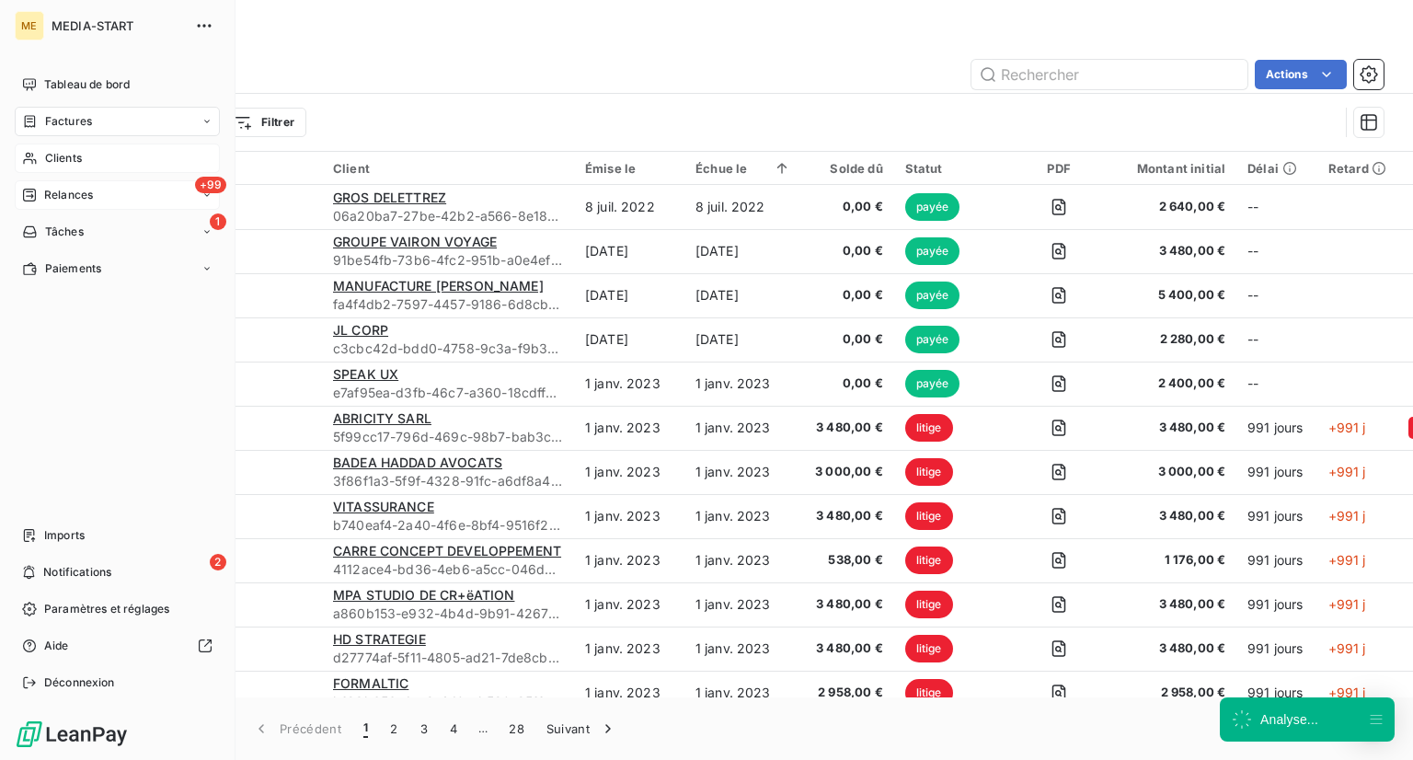
click at [26, 156] on icon at bounding box center [30, 158] width 16 height 15
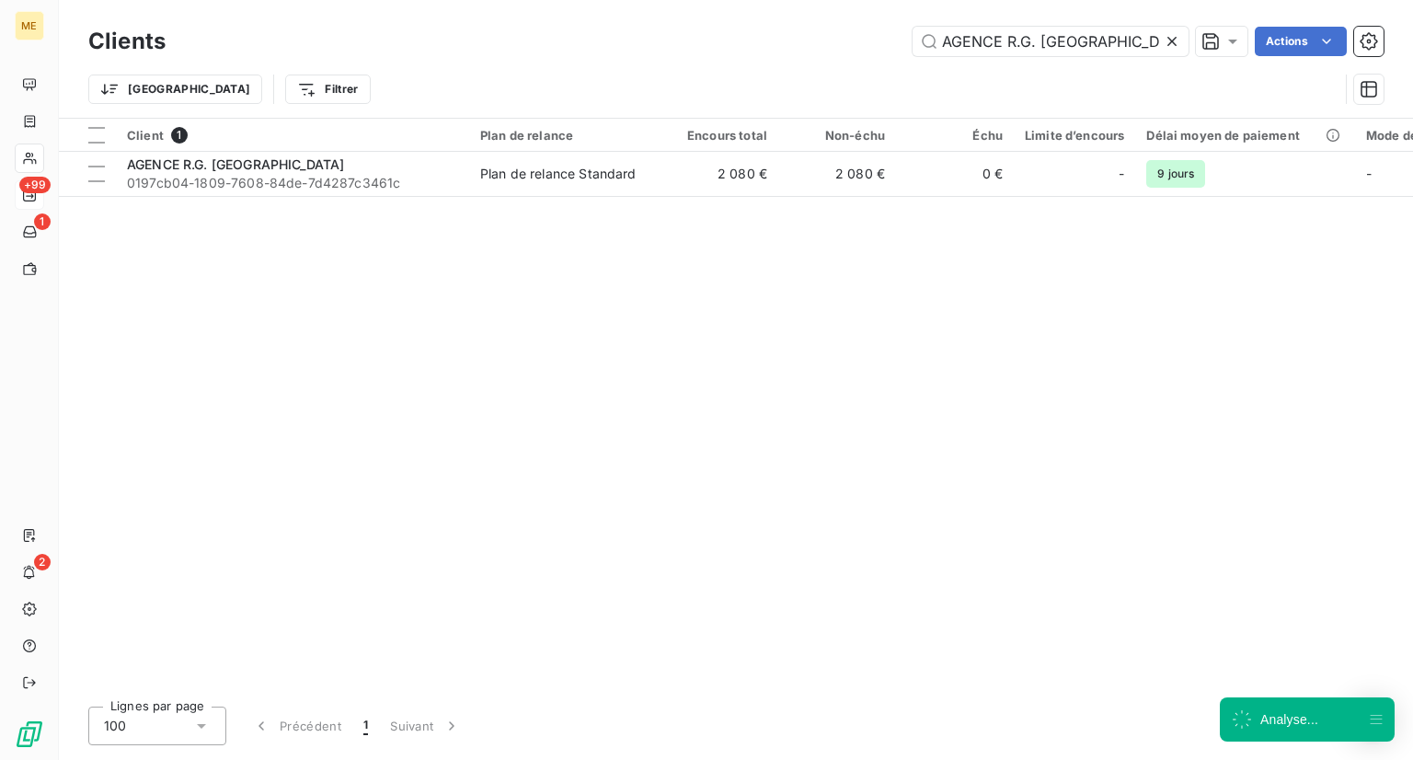
click at [333, 197] on div "Client 1 Plan de relance Encours total Non-échu Échu Limite d’encours Délai moy…" at bounding box center [736, 405] width 1354 height 573
click at [333, 196] on div "Client 1 Plan de relance Encours total Non-échu Échu Limite d’encours Délai moy…" at bounding box center [736, 405] width 1354 height 573
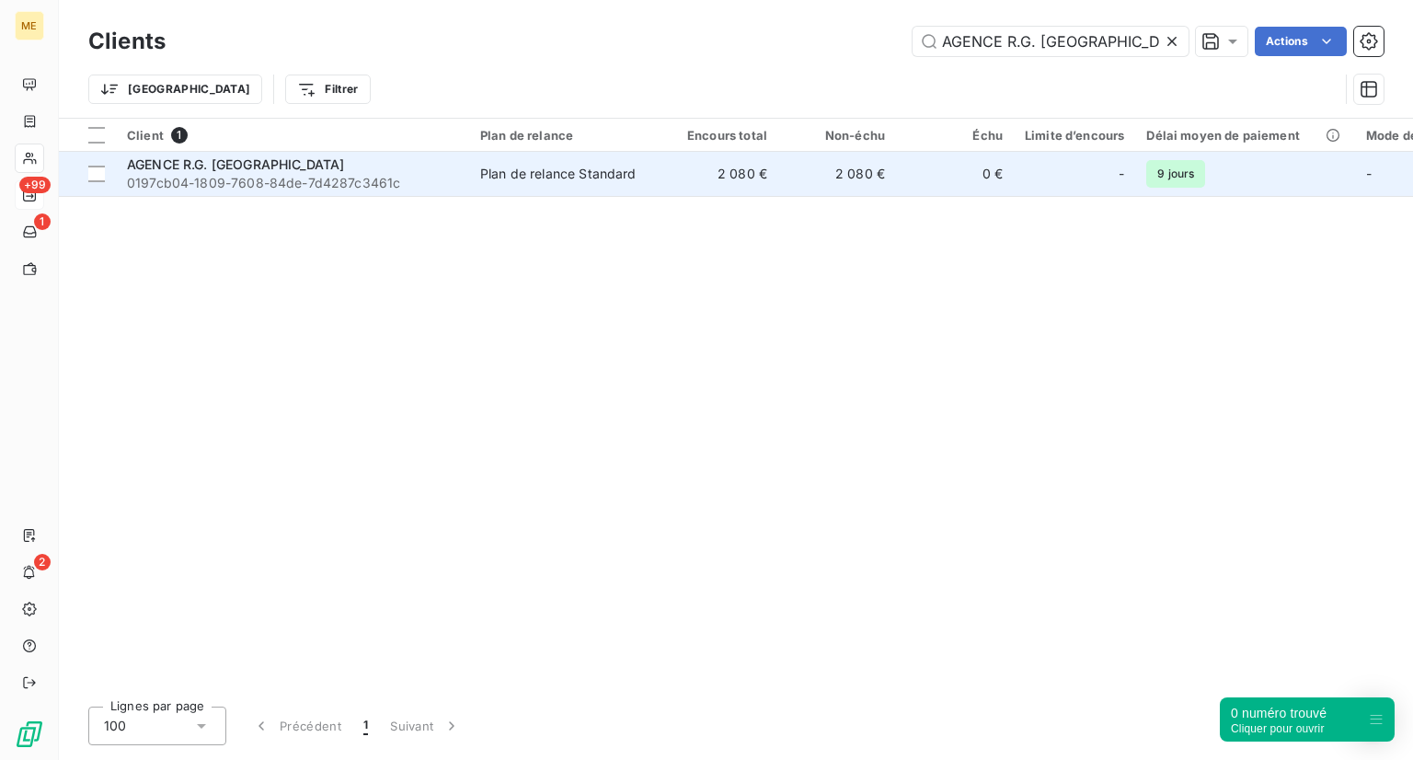
click at [342, 174] on span "0197cb04-1809-7608-84de-7d4287c3461c" at bounding box center [292, 183] width 331 height 18
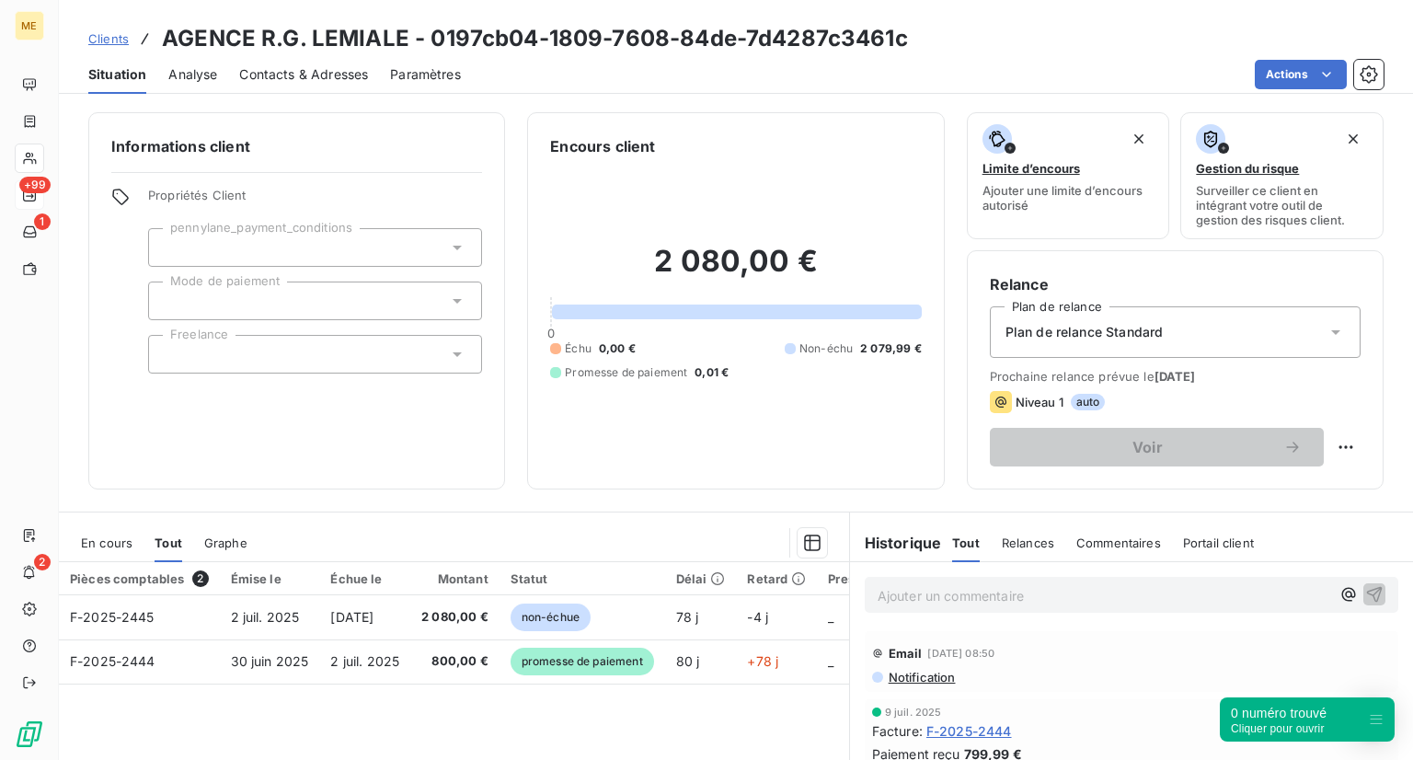
scroll to position [92, 0]
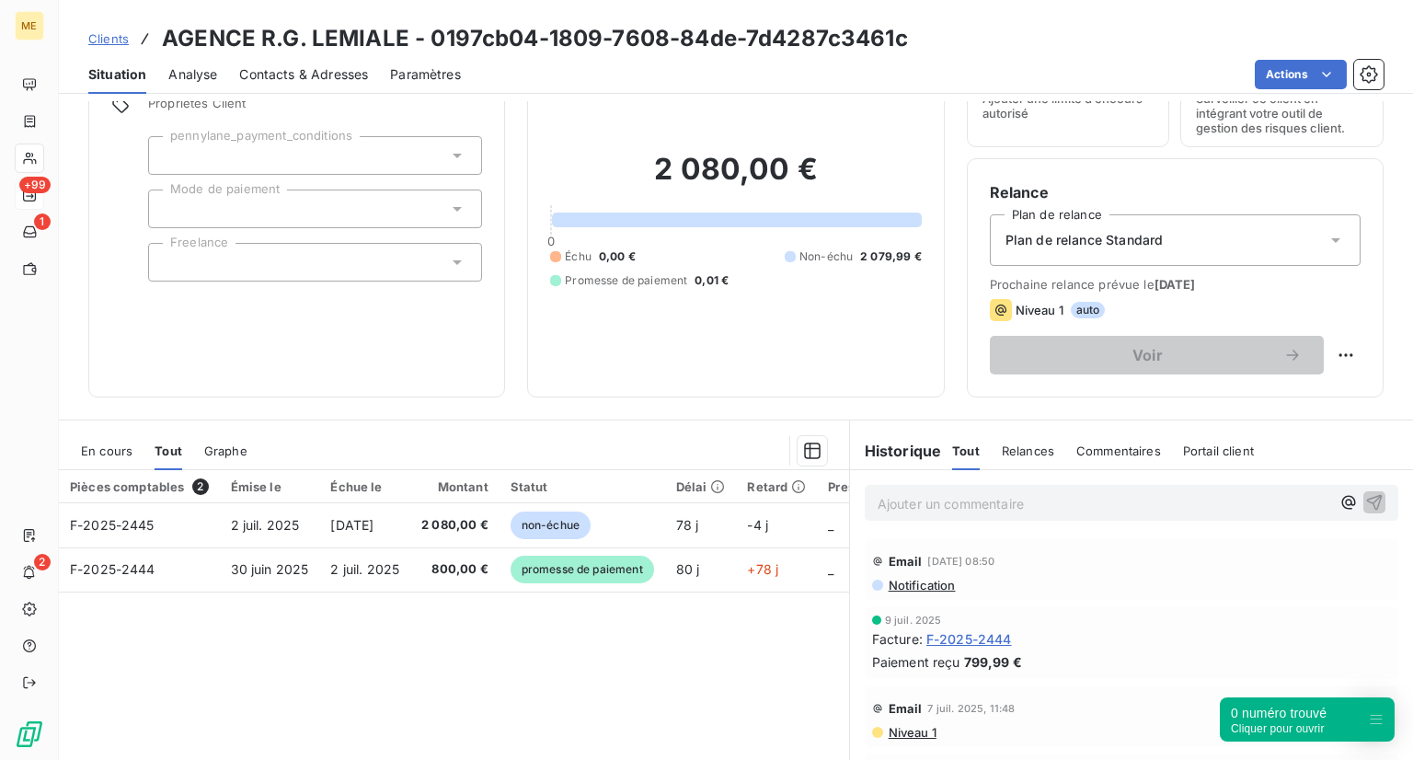
click at [107, 37] on span "Clients" at bounding box center [108, 38] width 40 height 15
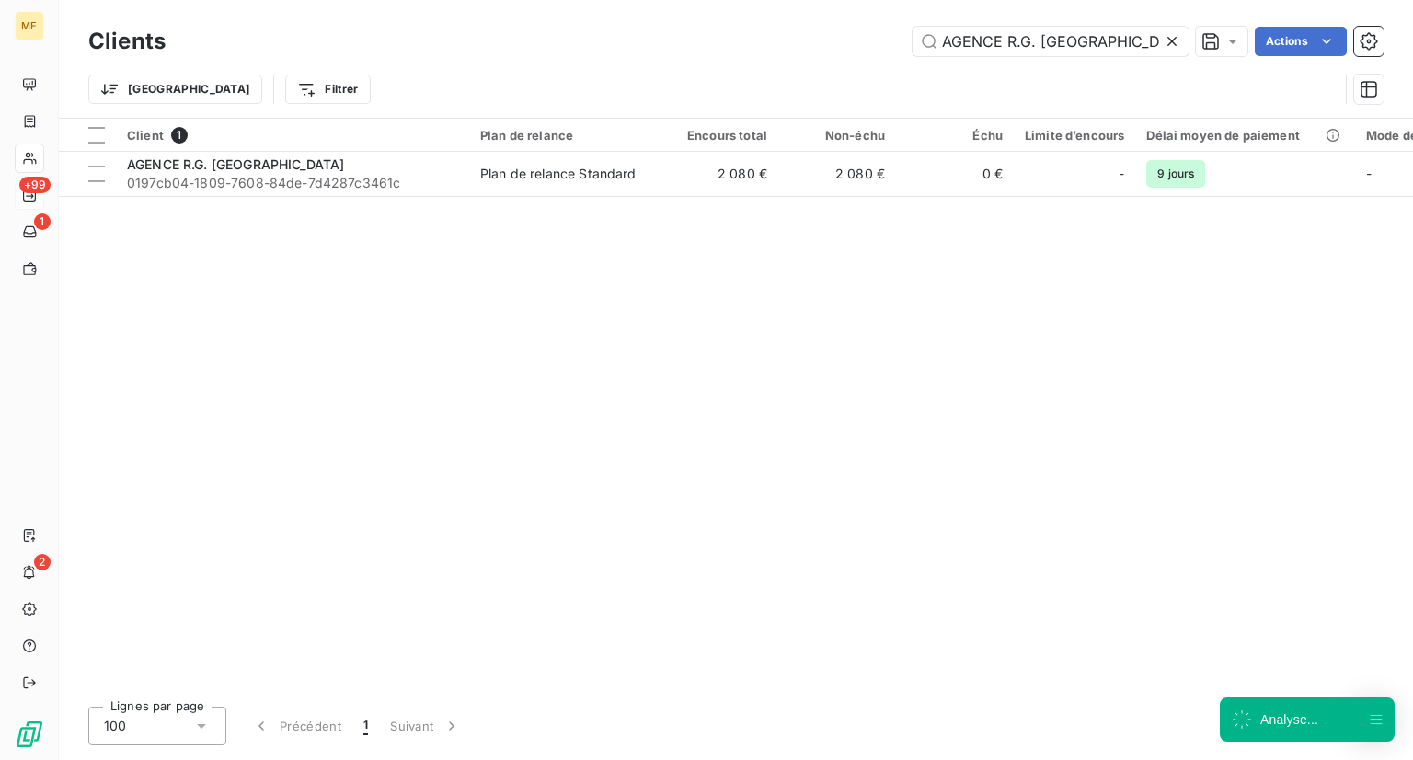
drag, startPoint x: 1126, startPoint y: 35, endPoint x: 738, endPoint y: 54, distance: 388.7
click at [738, 54] on div "AGENCE R.G. LEMIALE Actions" at bounding box center [786, 41] width 1196 height 29
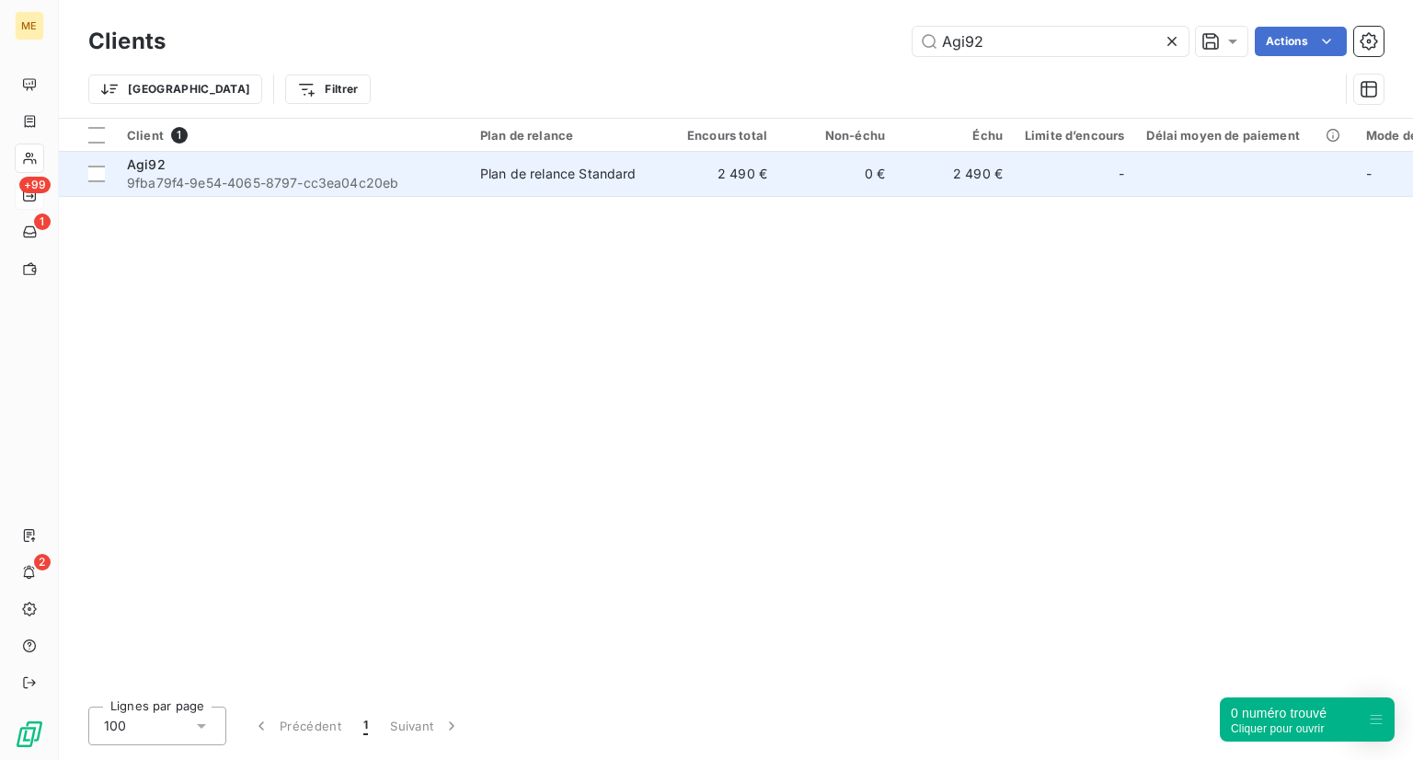
type input "Agi92"
click at [298, 165] on div "Agi92" at bounding box center [292, 164] width 331 height 18
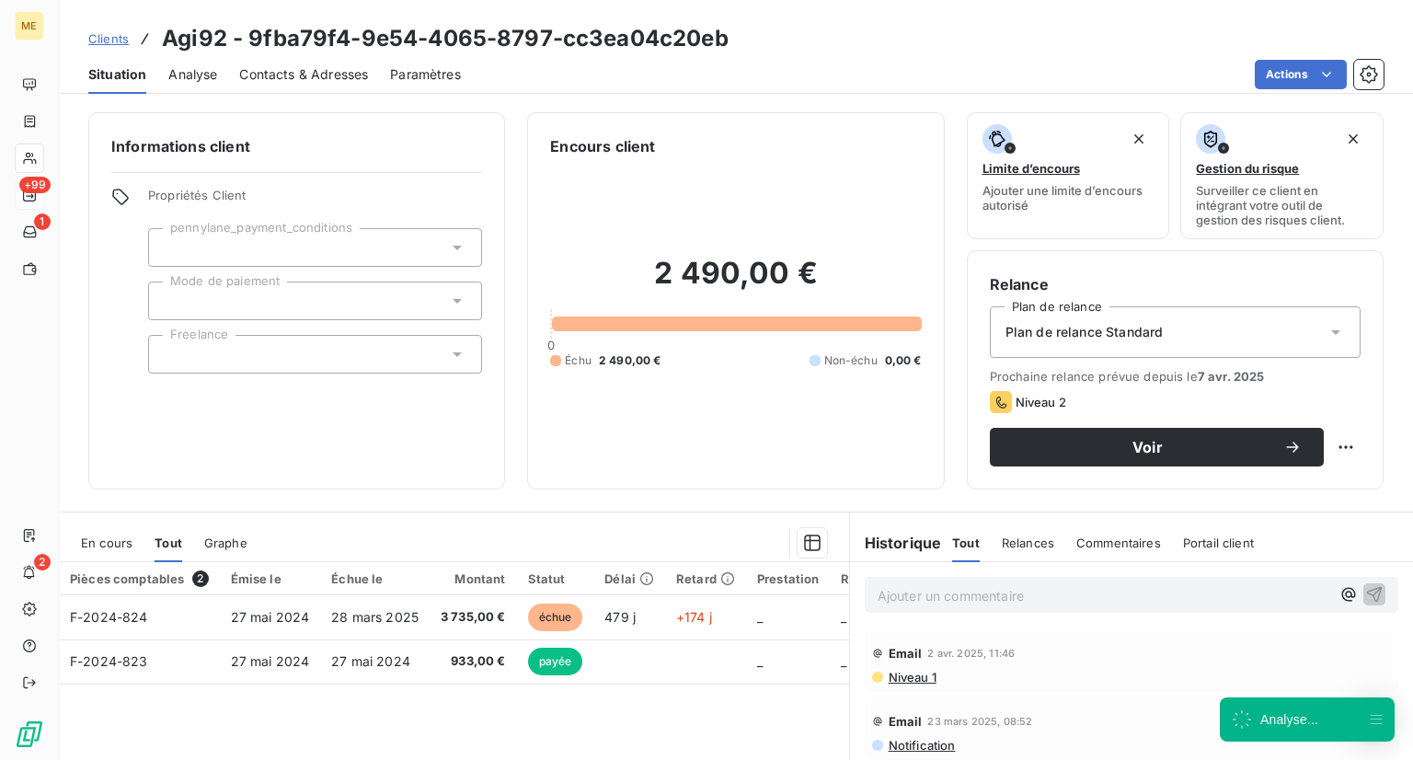
scroll to position [47, 0]
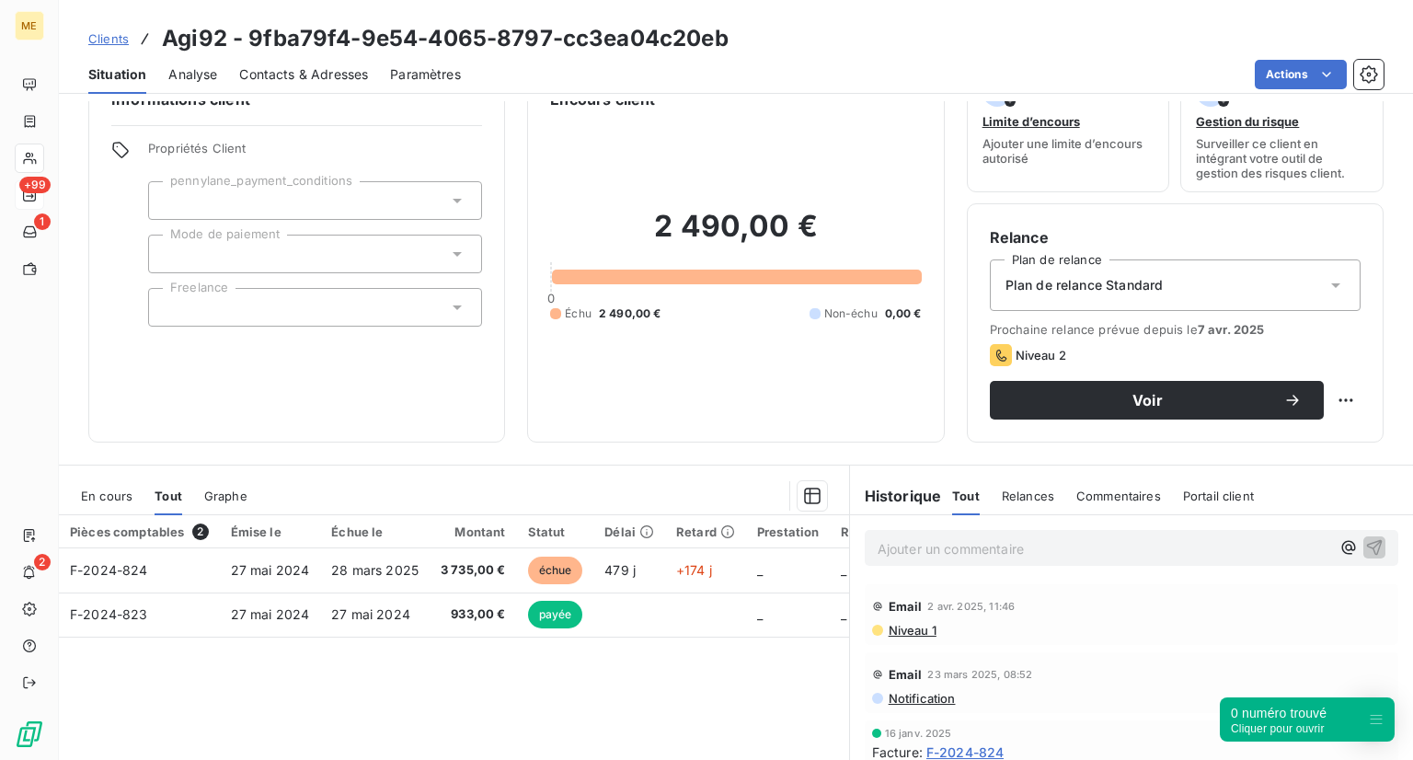
click at [103, 43] on span "Clients" at bounding box center [108, 38] width 40 height 15
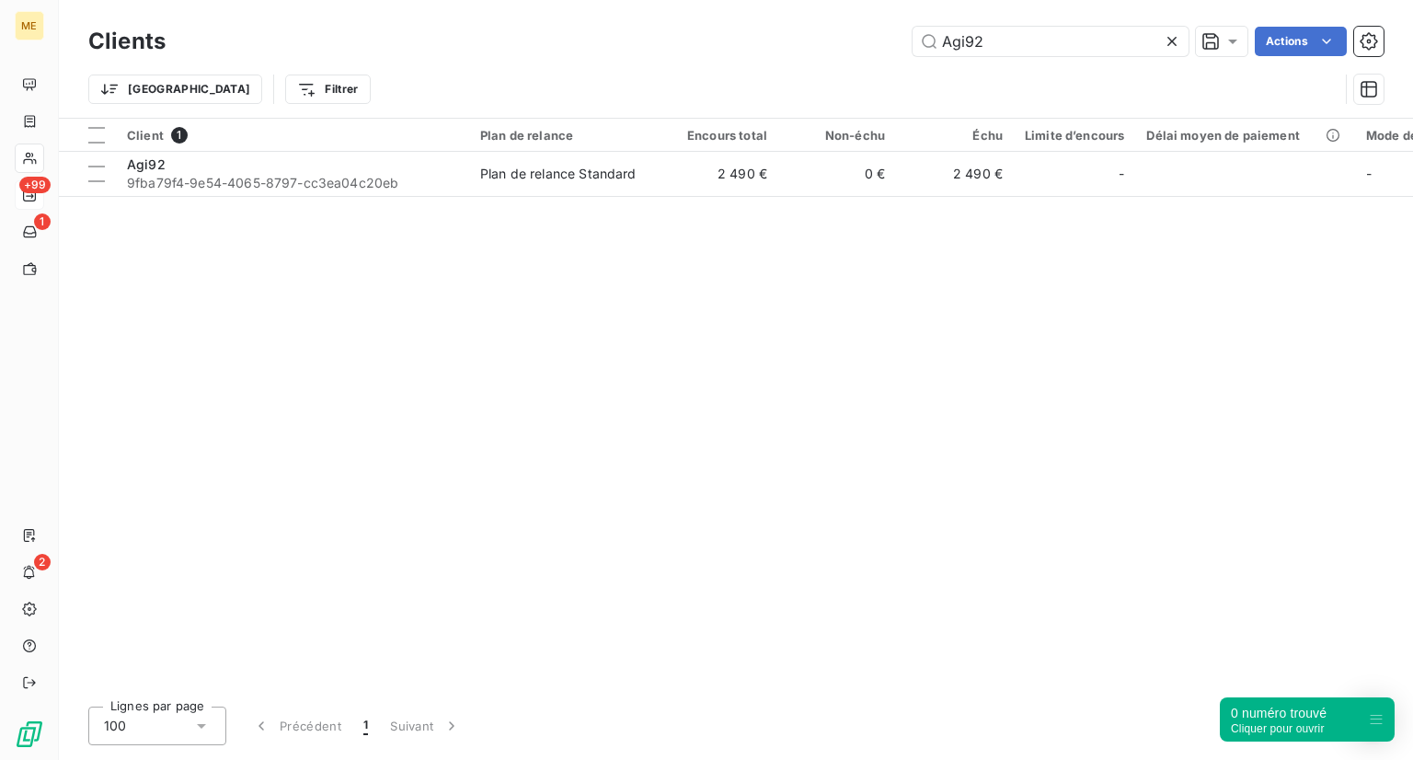
drag, startPoint x: 1010, startPoint y: 45, endPoint x: 701, endPoint y: 63, distance: 309.6
click at [701, 63] on div "Clients Agi92 Actions Trier Filtrer" at bounding box center [735, 70] width 1295 height 96
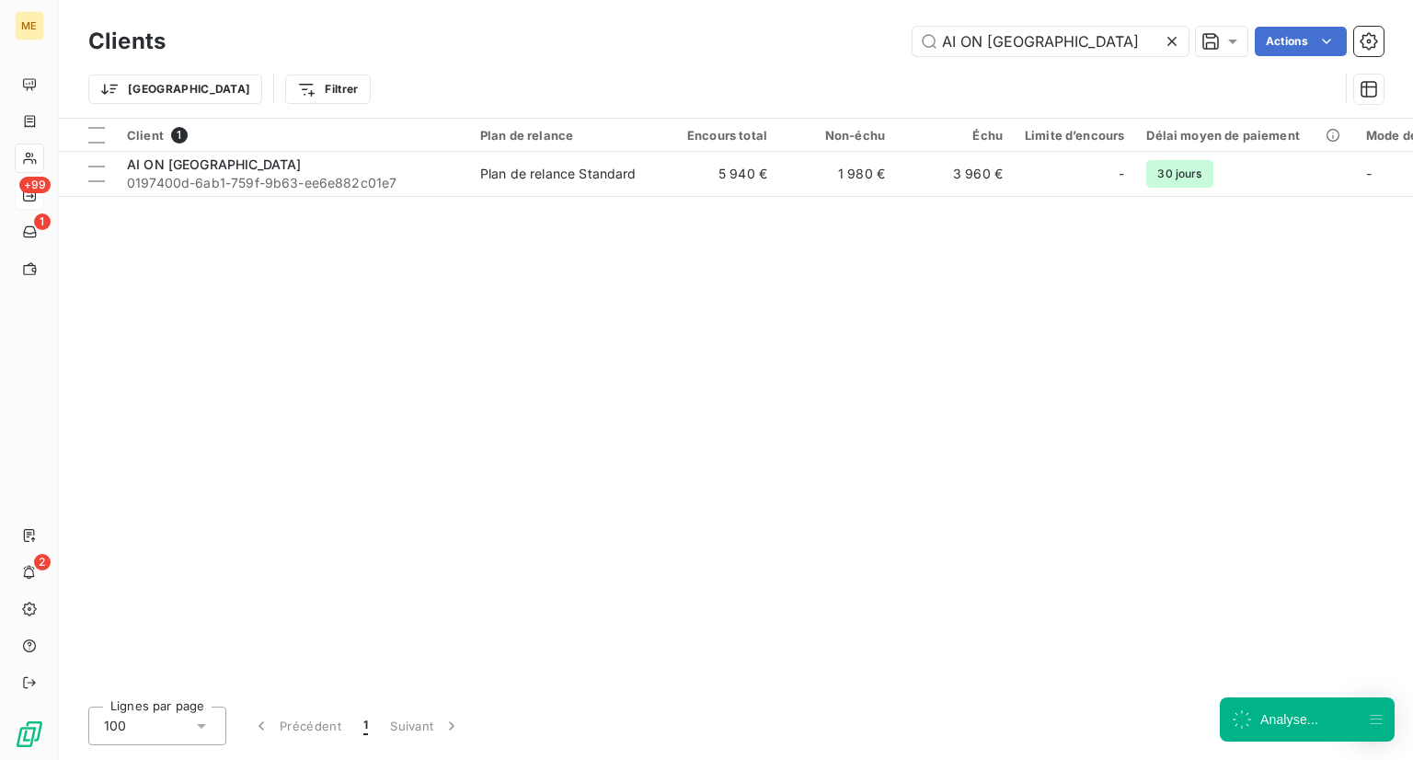
type input "AI ON [GEOGRAPHIC_DATA]"
click at [154, 148] on th "Client 1" at bounding box center [292, 135] width 353 height 33
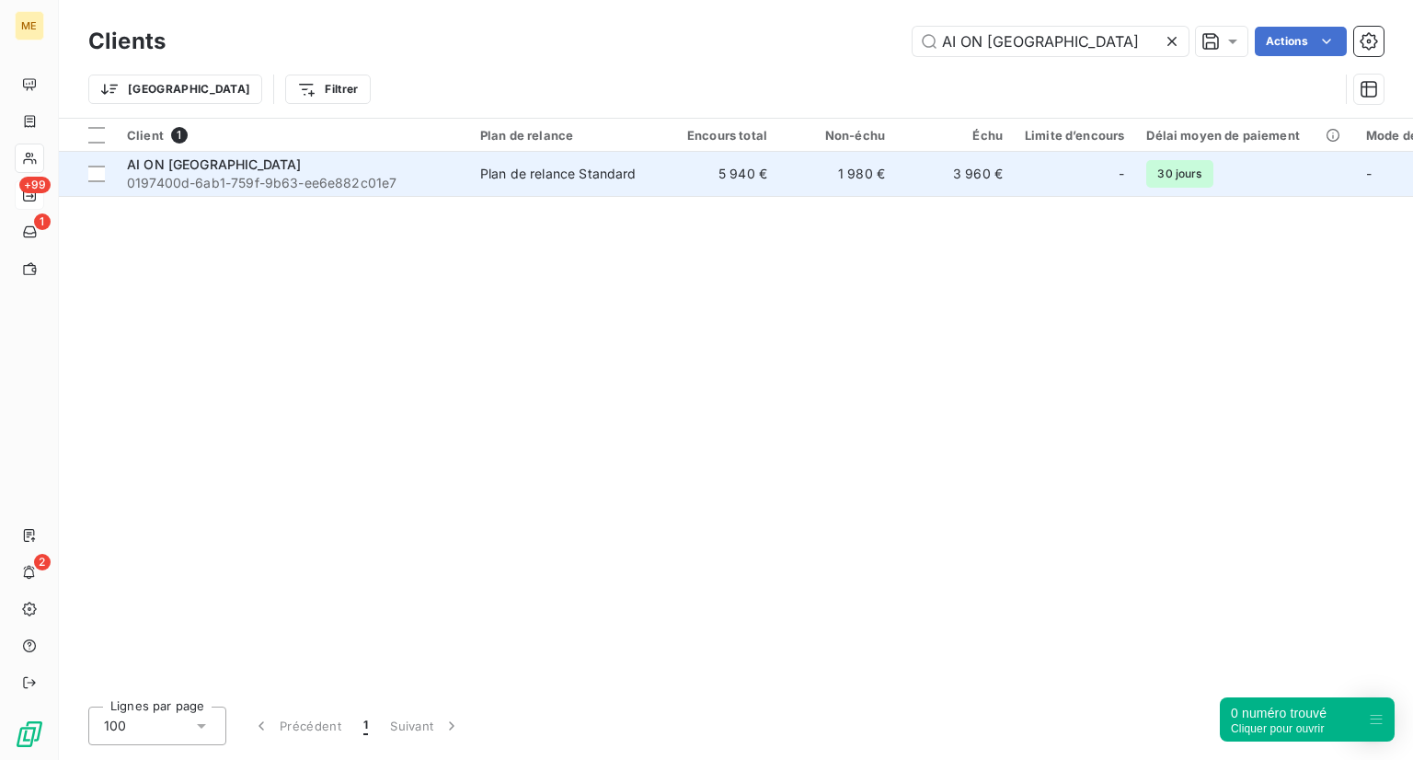
click at [148, 155] on div "AI ON [GEOGRAPHIC_DATA]" at bounding box center [292, 164] width 331 height 18
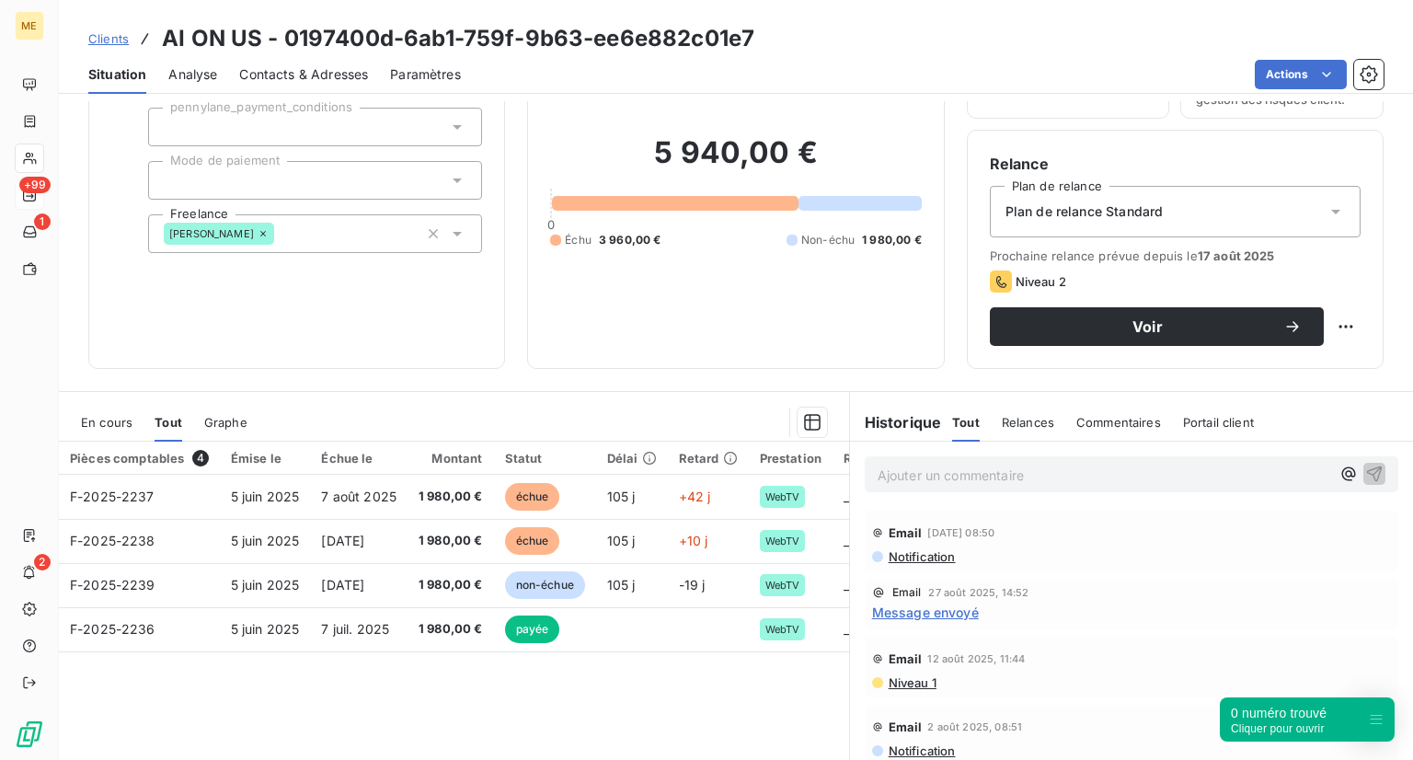
scroll to position [121, 0]
click at [96, 27] on div "Clients AI ON US - 0197400d-6ab1-759f-9b63-ee6e882c01e7" at bounding box center [421, 38] width 666 height 33
click at [104, 43] on span "Clients" at bounding box center [108, 38] width 40 height 15
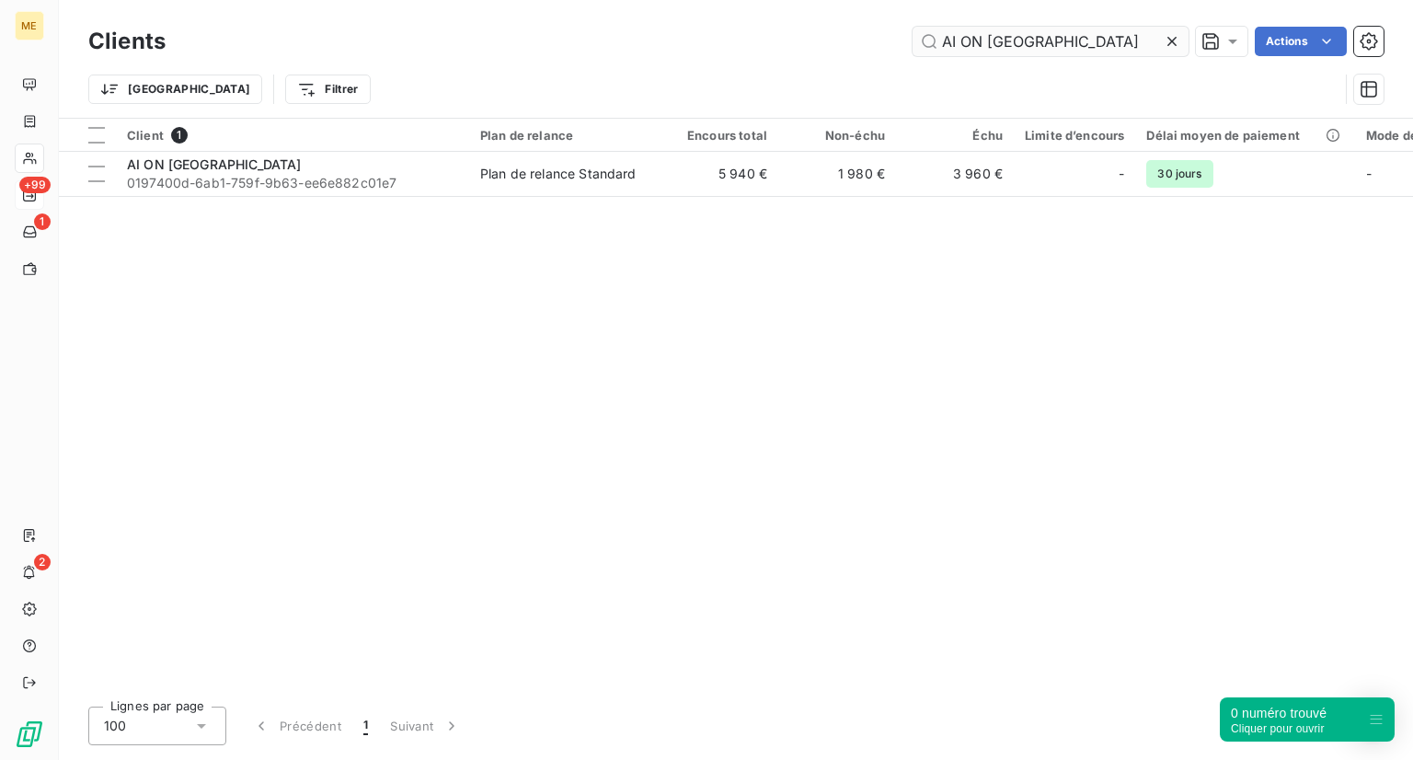
click at [1011, 28] on input "AI ON [GEOGRAPHIC_DATA]" at bounding box center [1051, 41] width 276 height 29
drag, startPoint x: 1008, startPoint y: 44, endPoint x: 778, endPoint y: 44, distance: 230.0
click at [778, 44] on div "AI ON US Actions" at bounding box center [786, 41] width 1196 height 29
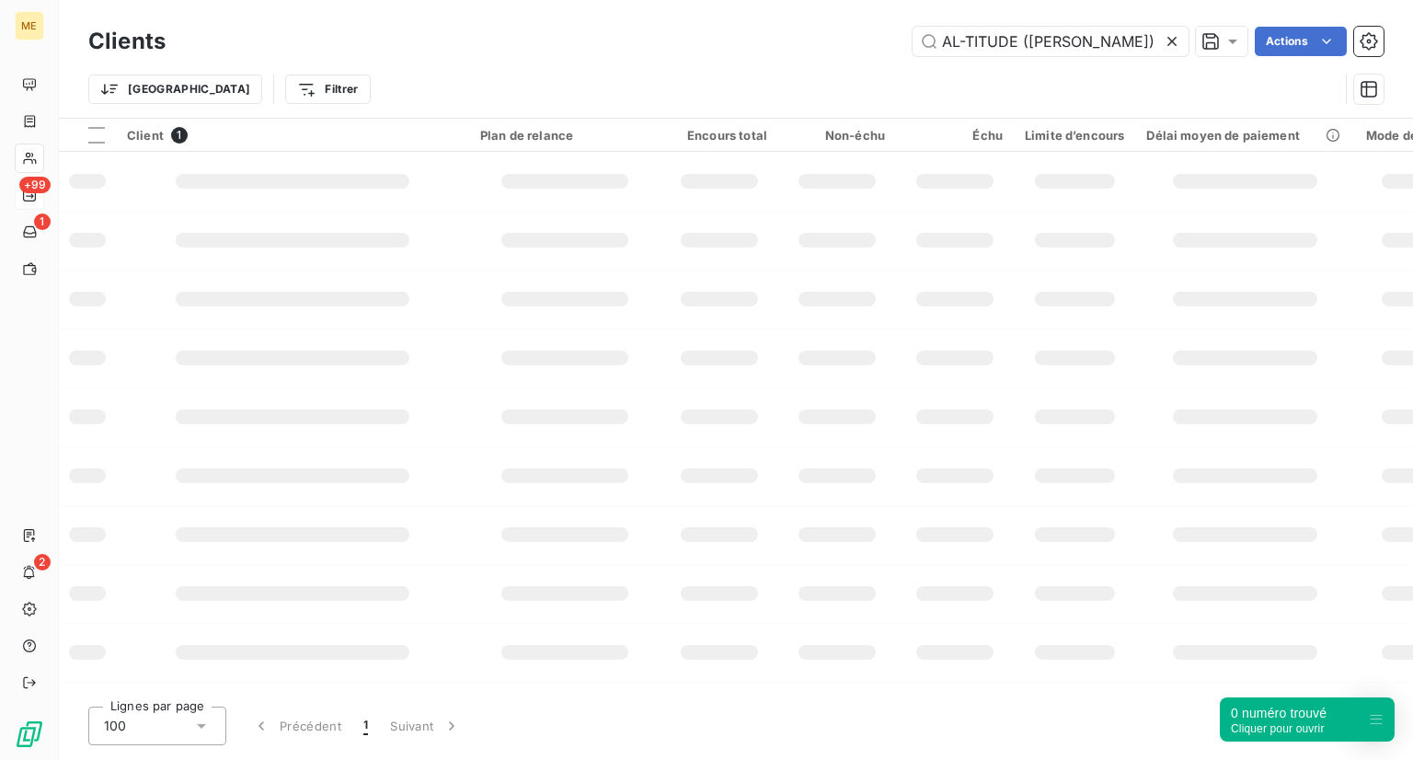
type input "AL-TITUDE (Karine Altmann Avocat)"
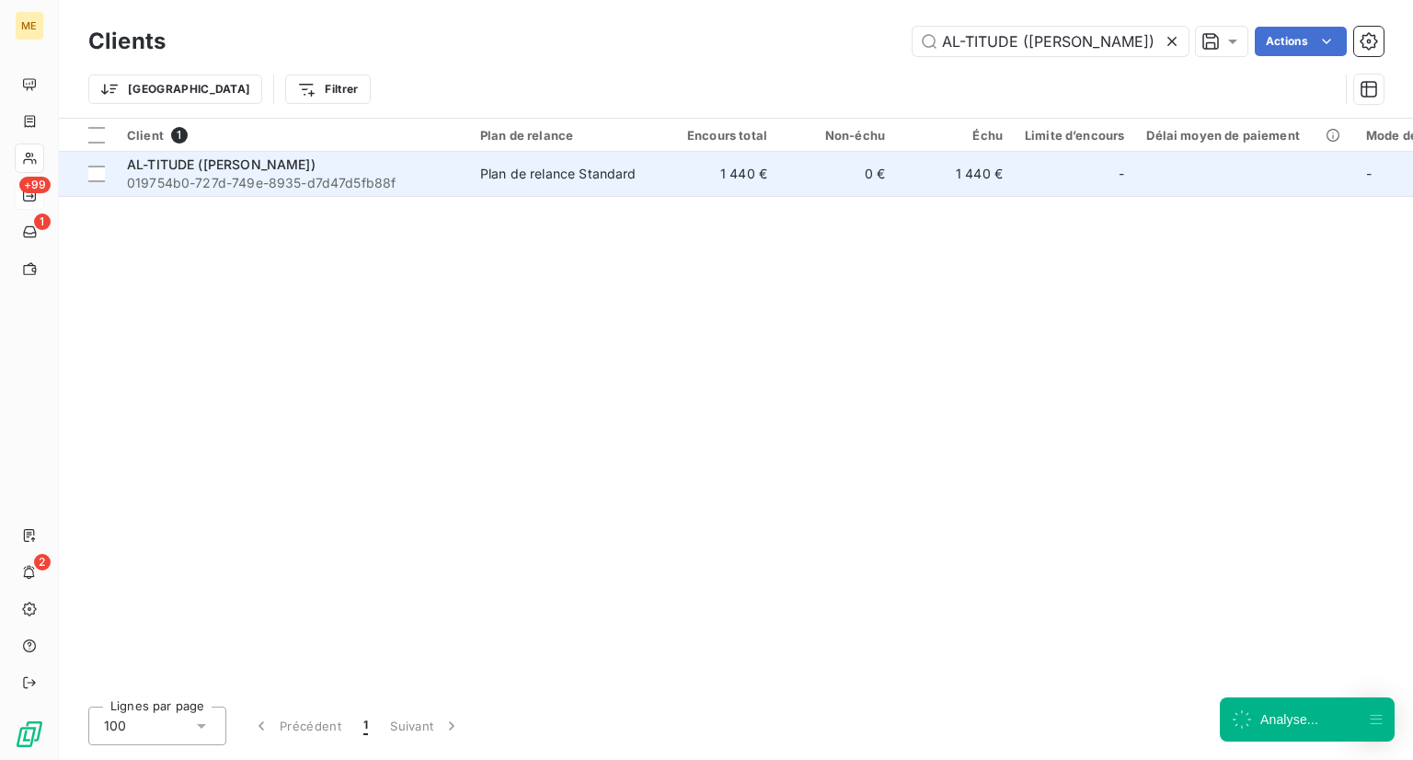
click at [232, 188] on span "019754b0-727d-749e-8935-d7d47d5fb88f" at bounding box center [292, 183] width 331 height 18
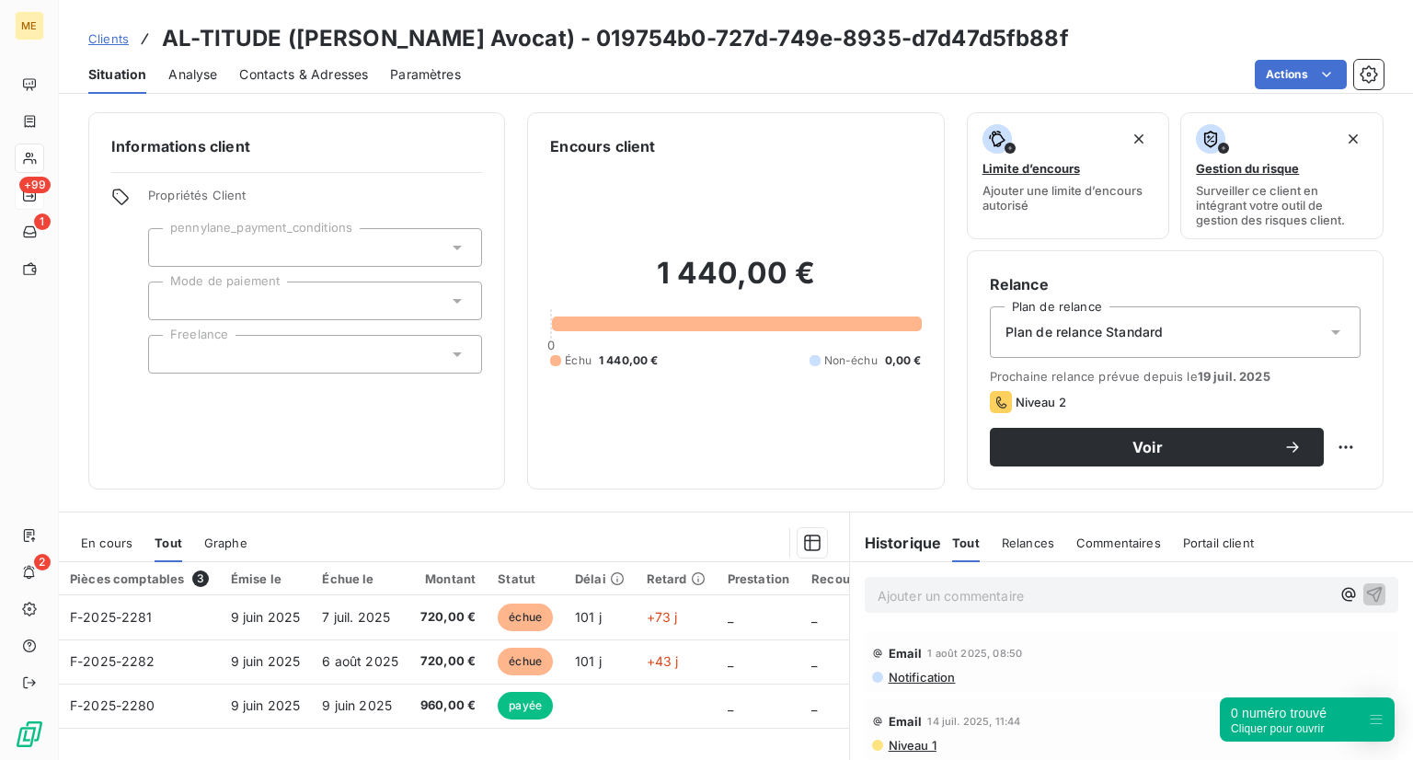
click at [118, 37] on span "Clients" at bounding box center [108, 38] width 40 height 15
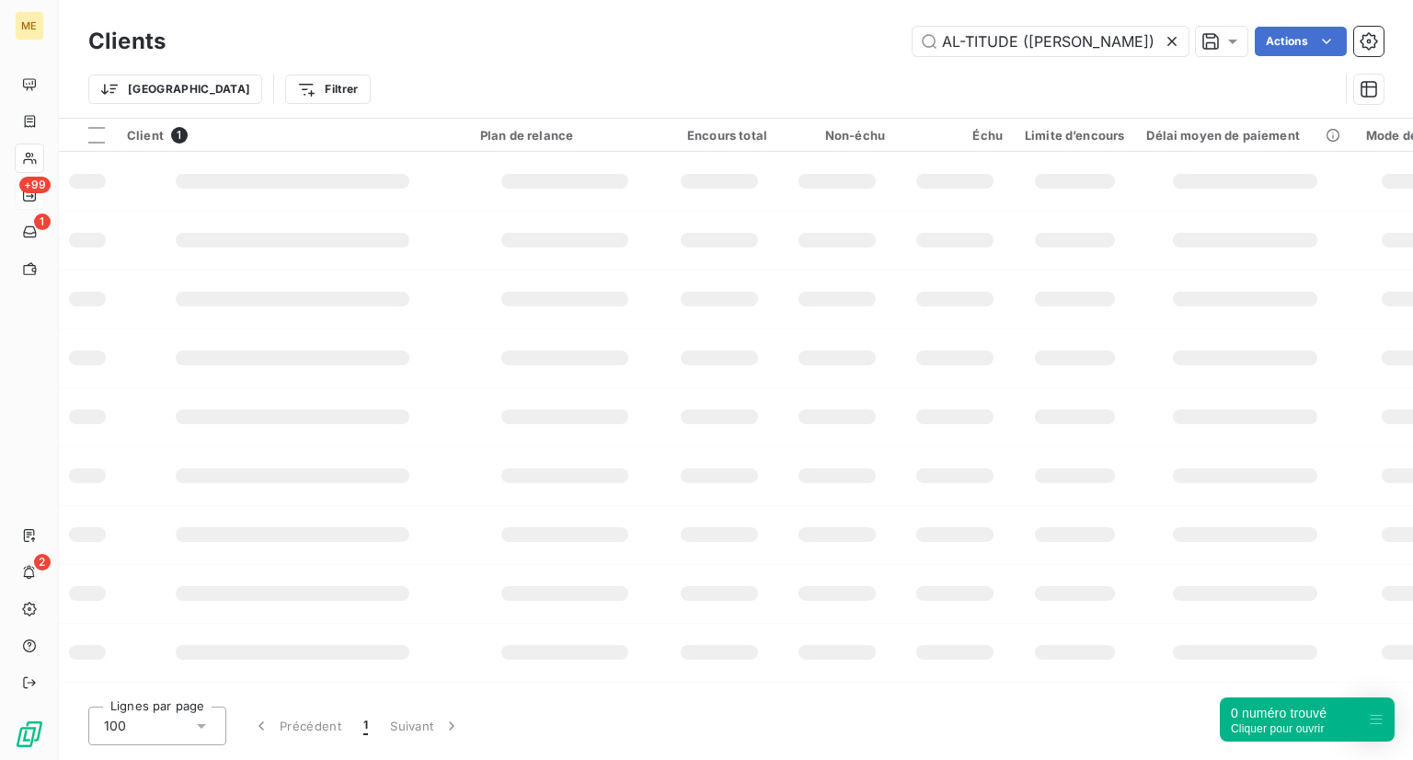
scroll to position [0, 31]
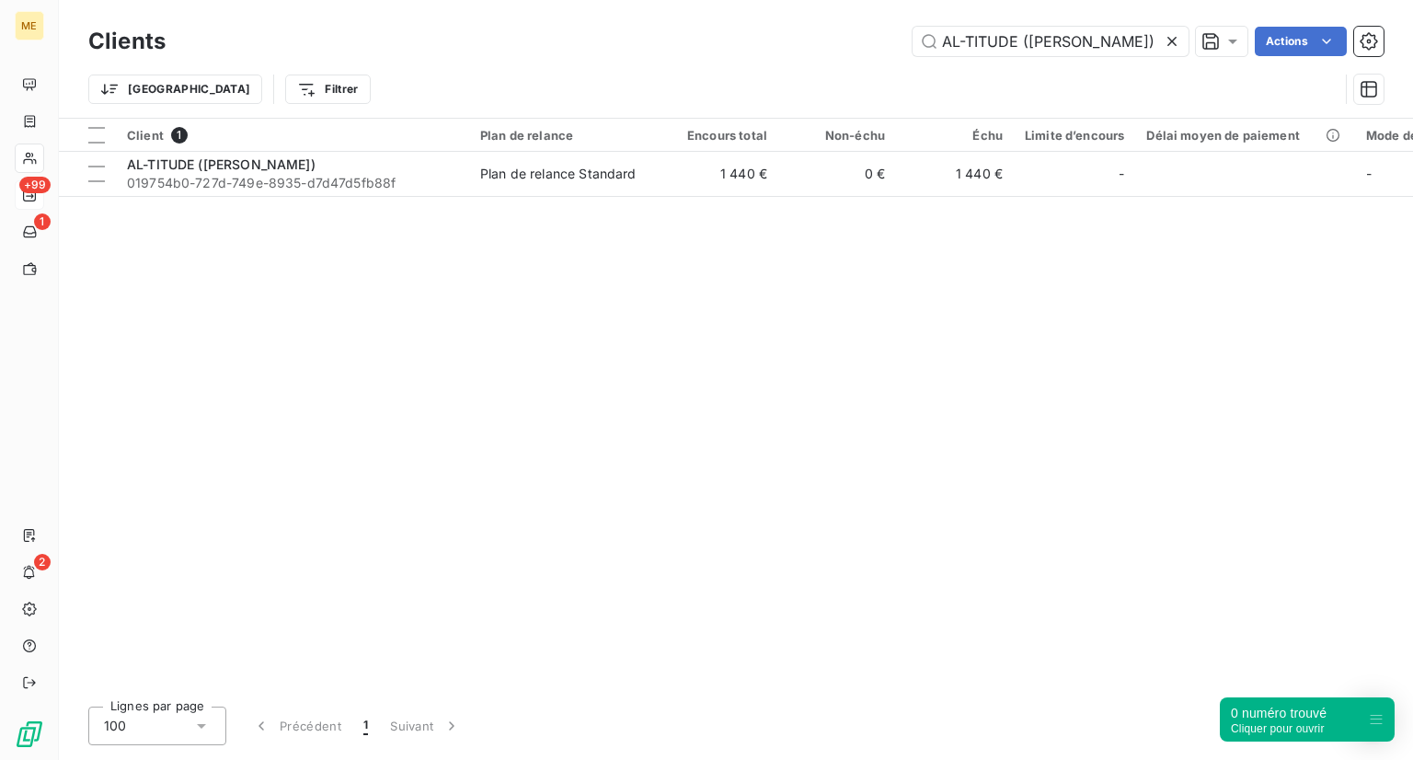
click at [1172, 44] on icon at bounding box center [1172, 41] width 18 height 18
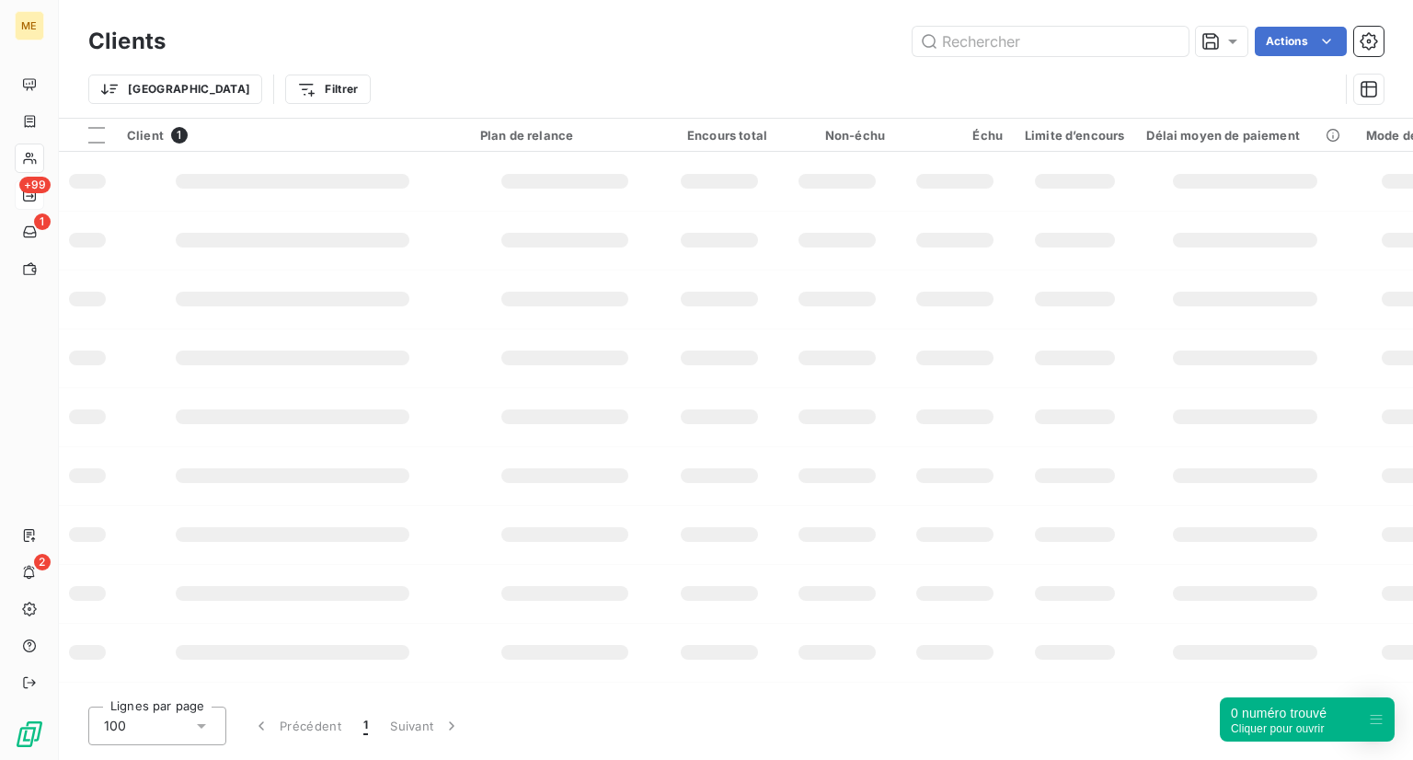
click at [1042, 24] on div "Clients Actions" at bounding box center [735, 41] width 1295 height 39
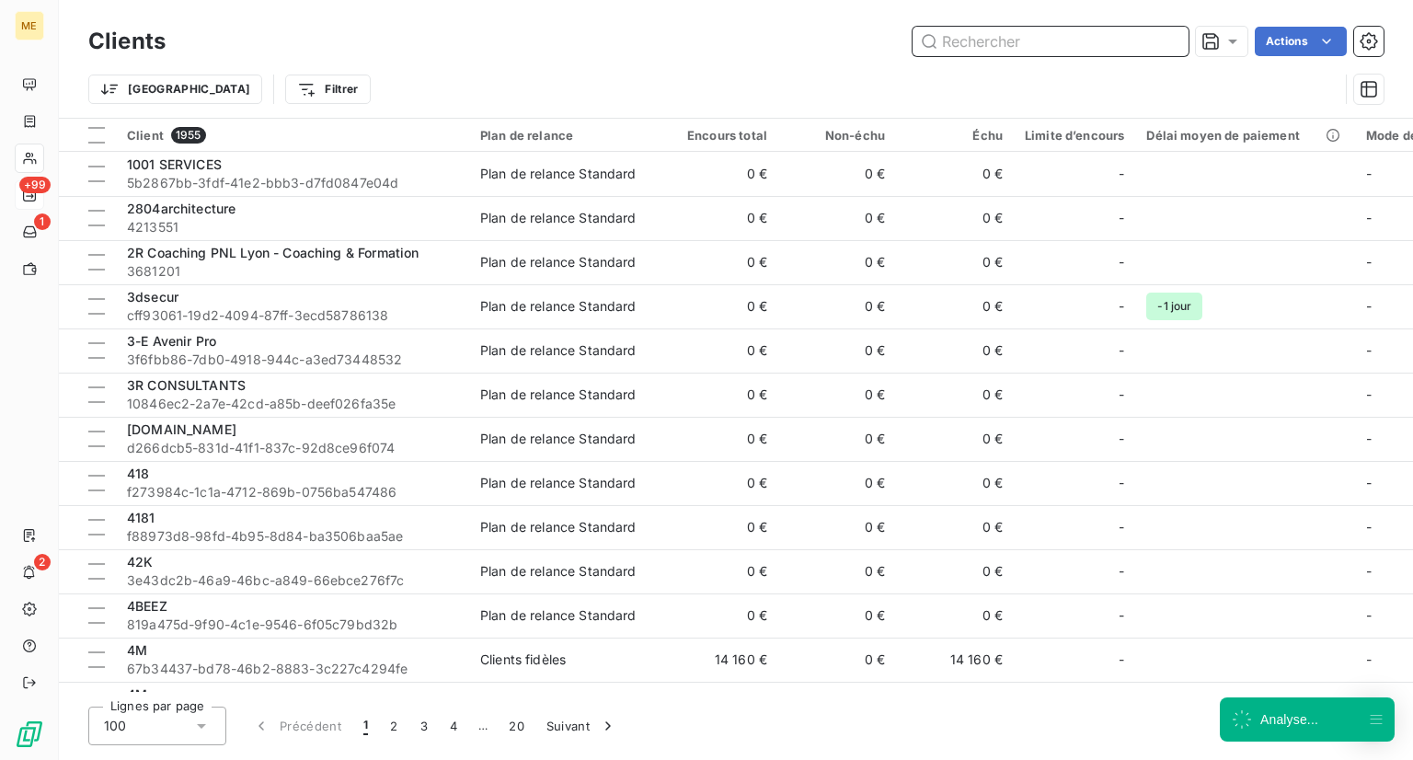
click at [1027, 43] on input "text" at bounding box center [1051, 41] width 276 height 29
paste input "ALAIA Patrimoine"
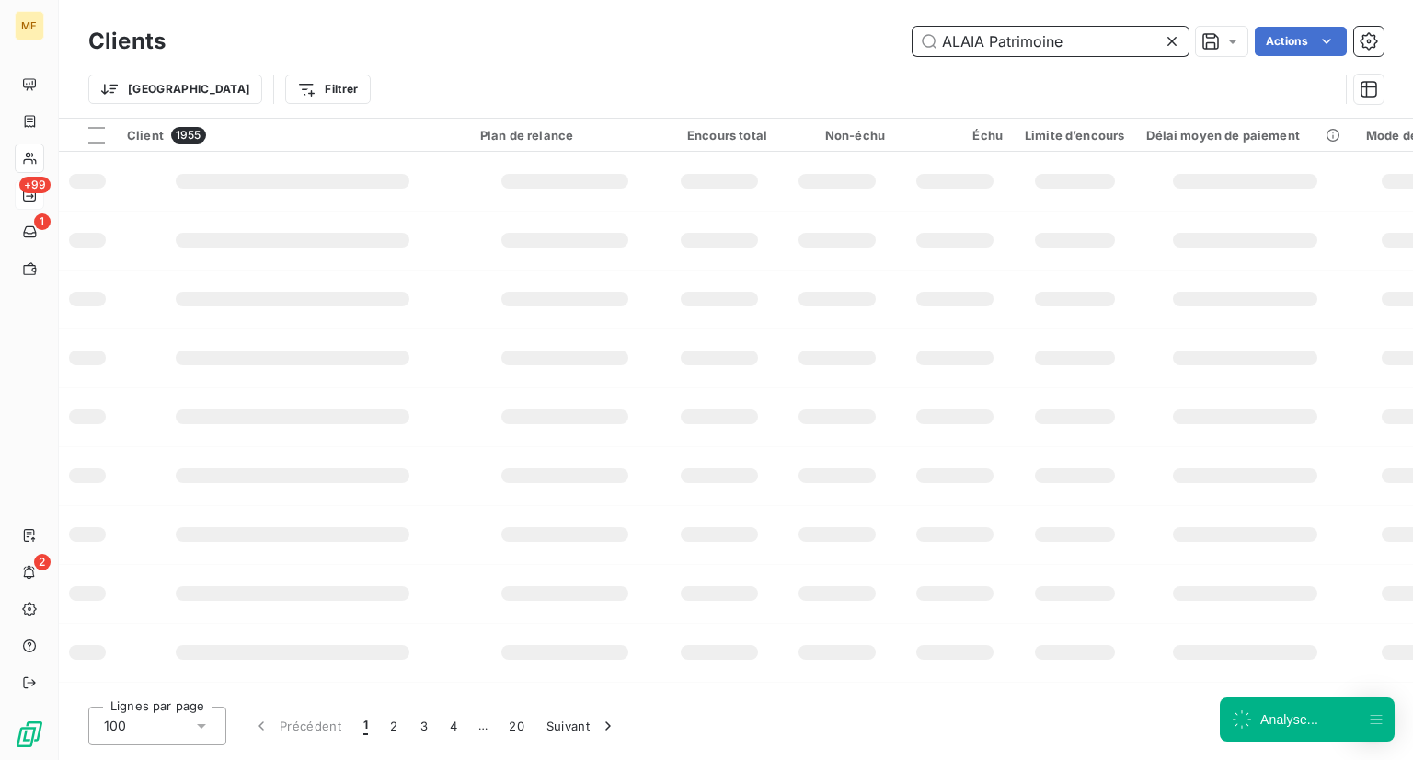
type input "ALAIA Patrimoine"
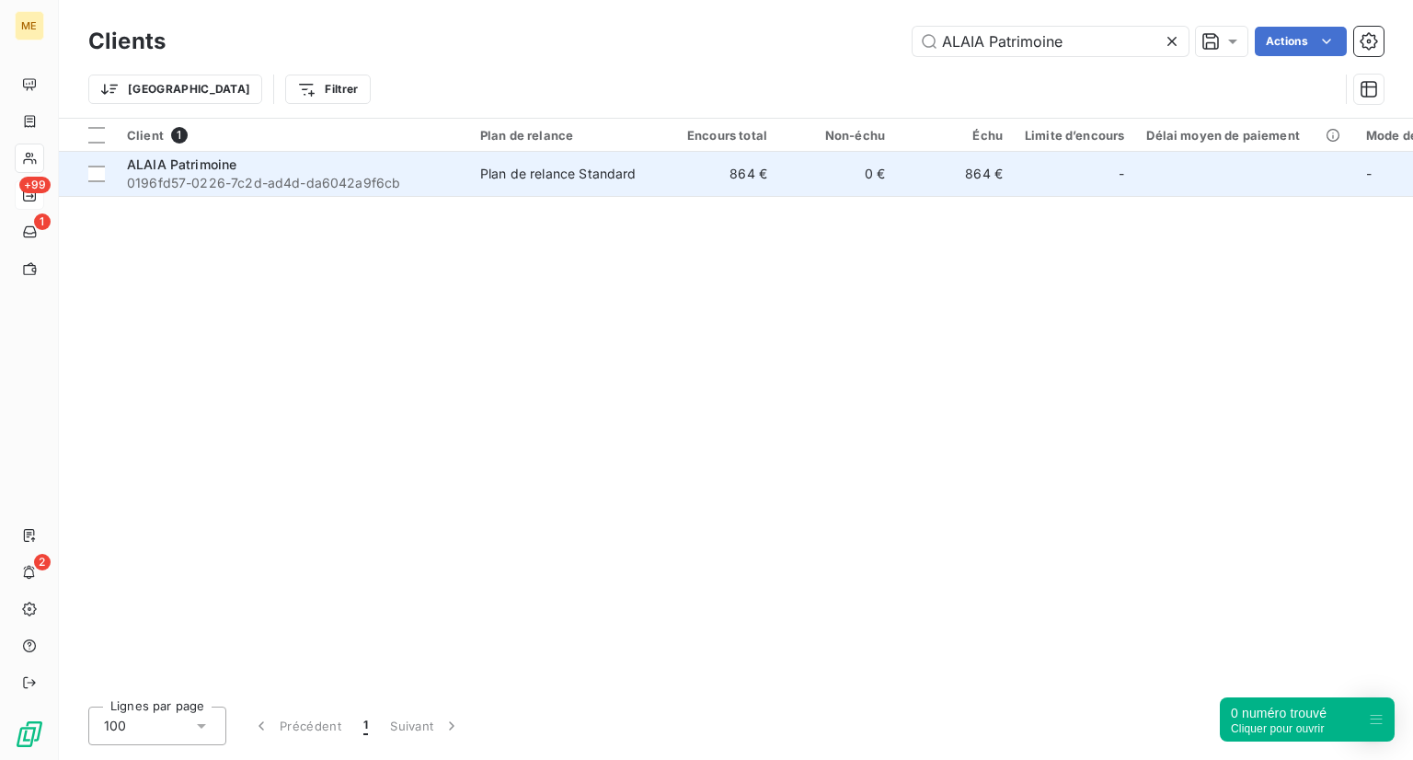
click at [247, 172] on div "ALAIA Patrimoine" at bounding box center [292, 164] width 331 height 18
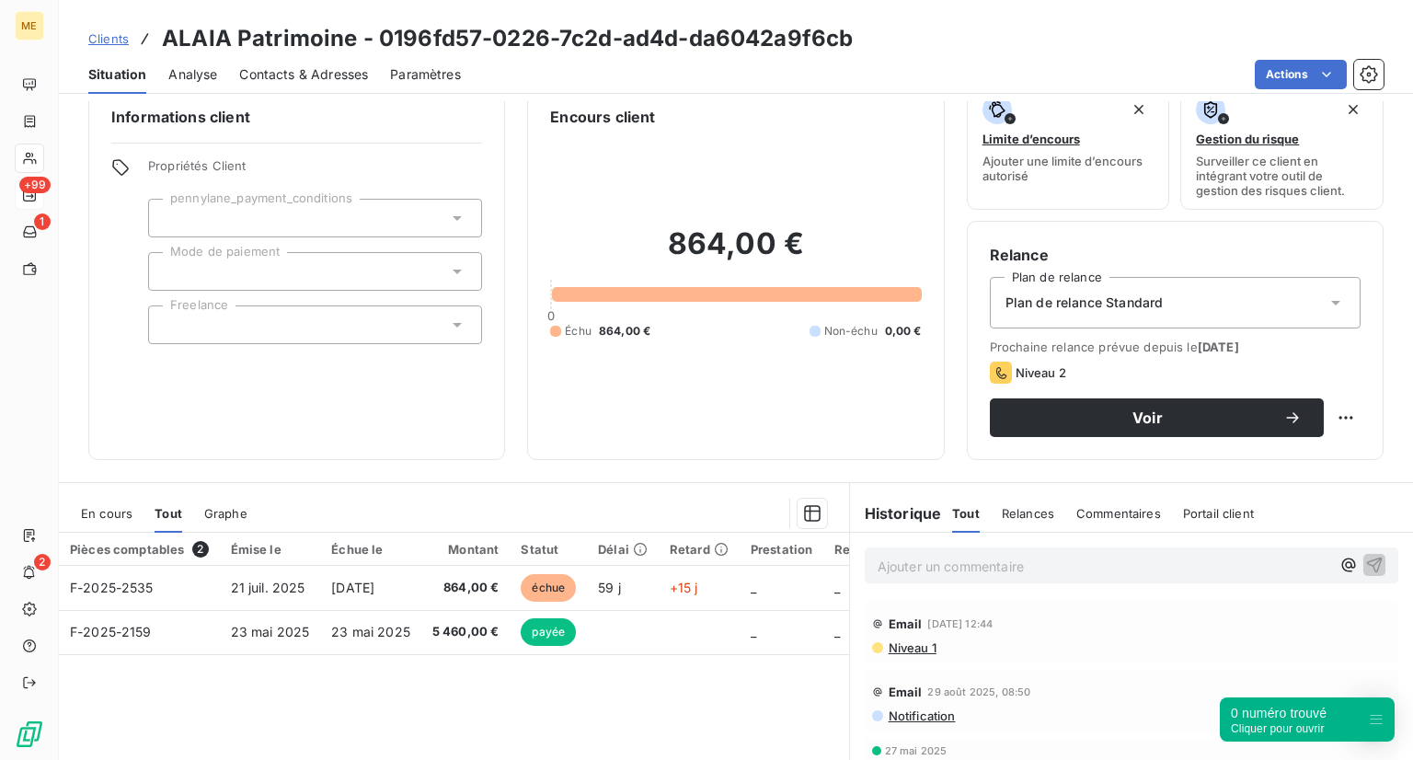
scroll to position [29, 0]
click at [89, 41] on span "Clients" at bounding box center [108, 38] width 40 height 15
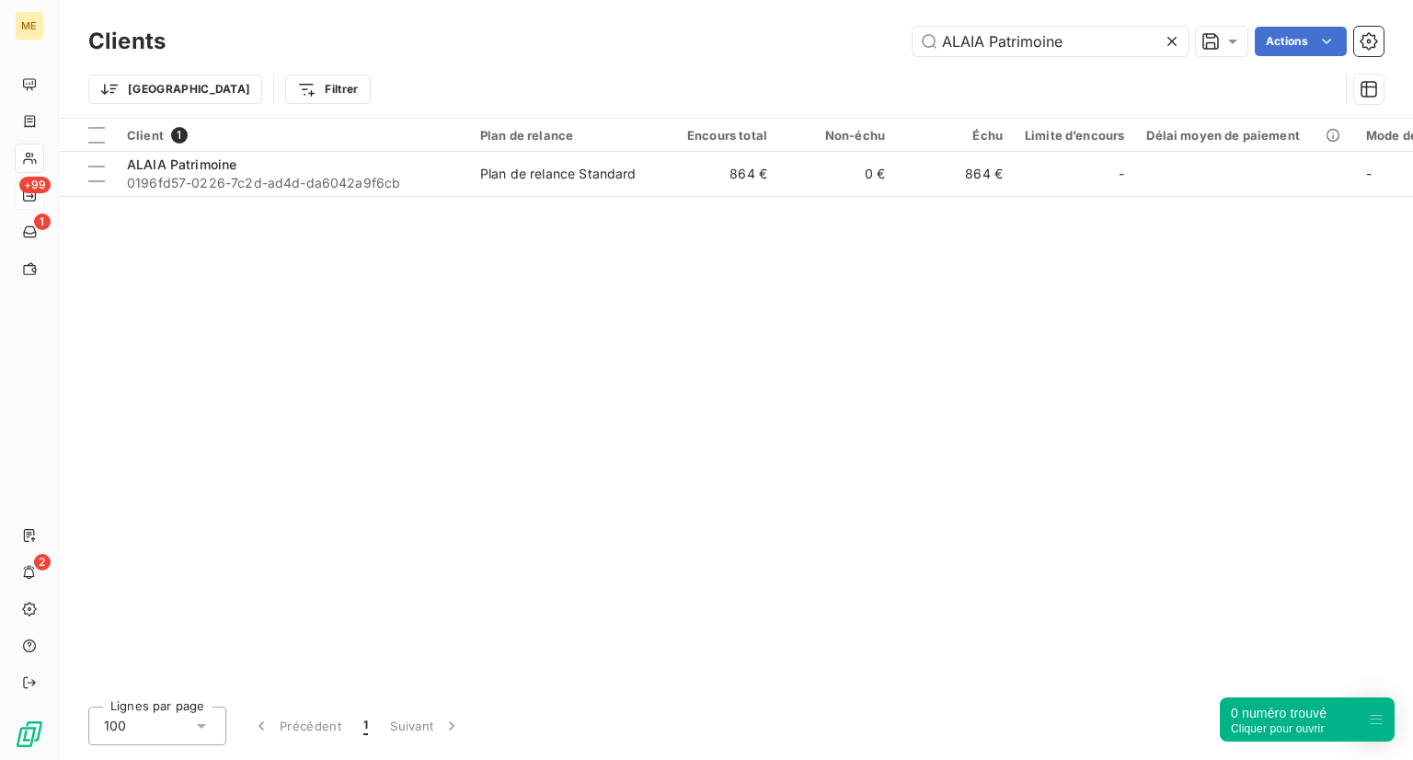
drag, startPoint x: 1097, startPoint y: 44, endPoint x: 779, endPoint y: 23, distance: 318.1
click at [779, 23] on div "Clients ALAIA Patrimoine Actions" at bounding box center [735, 41] width 1295 height 39
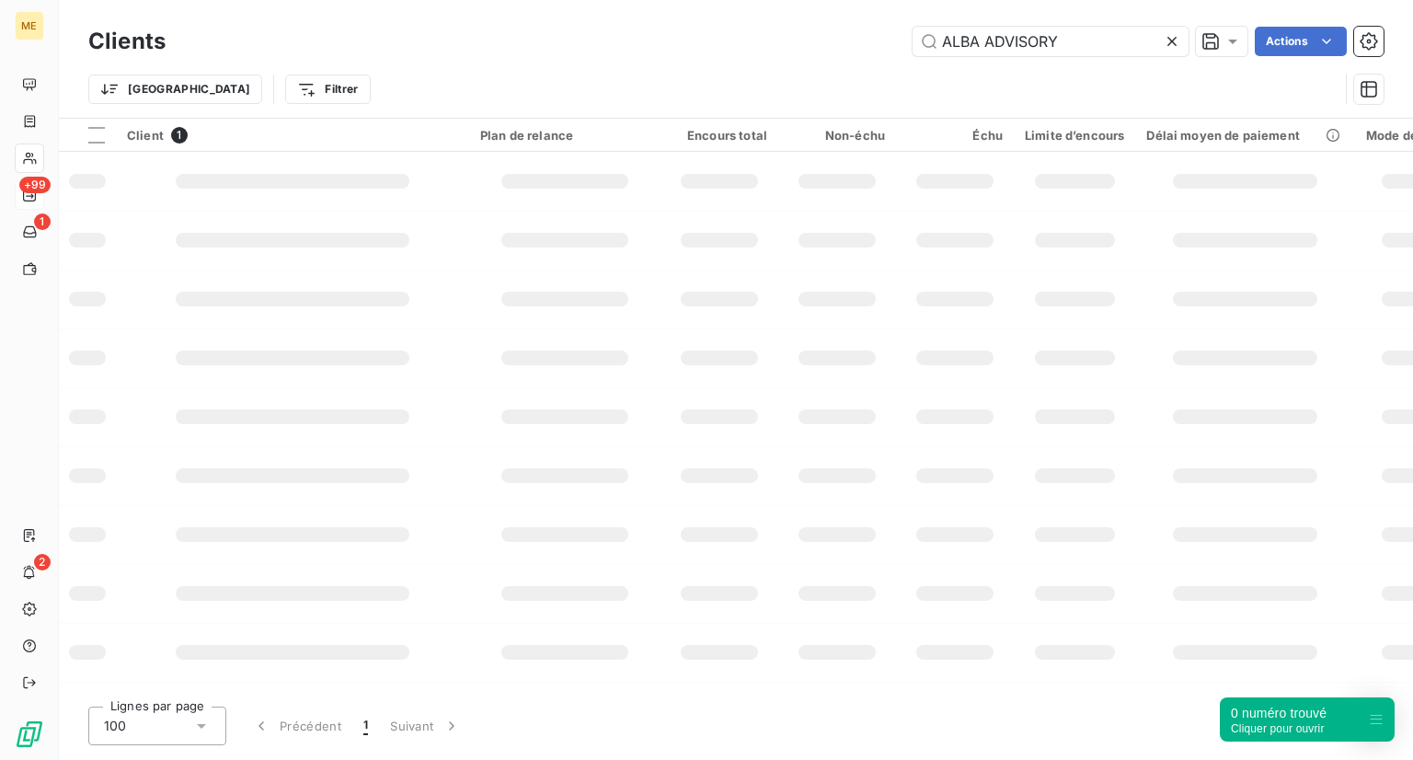
type input "ALBA ADVISORY"
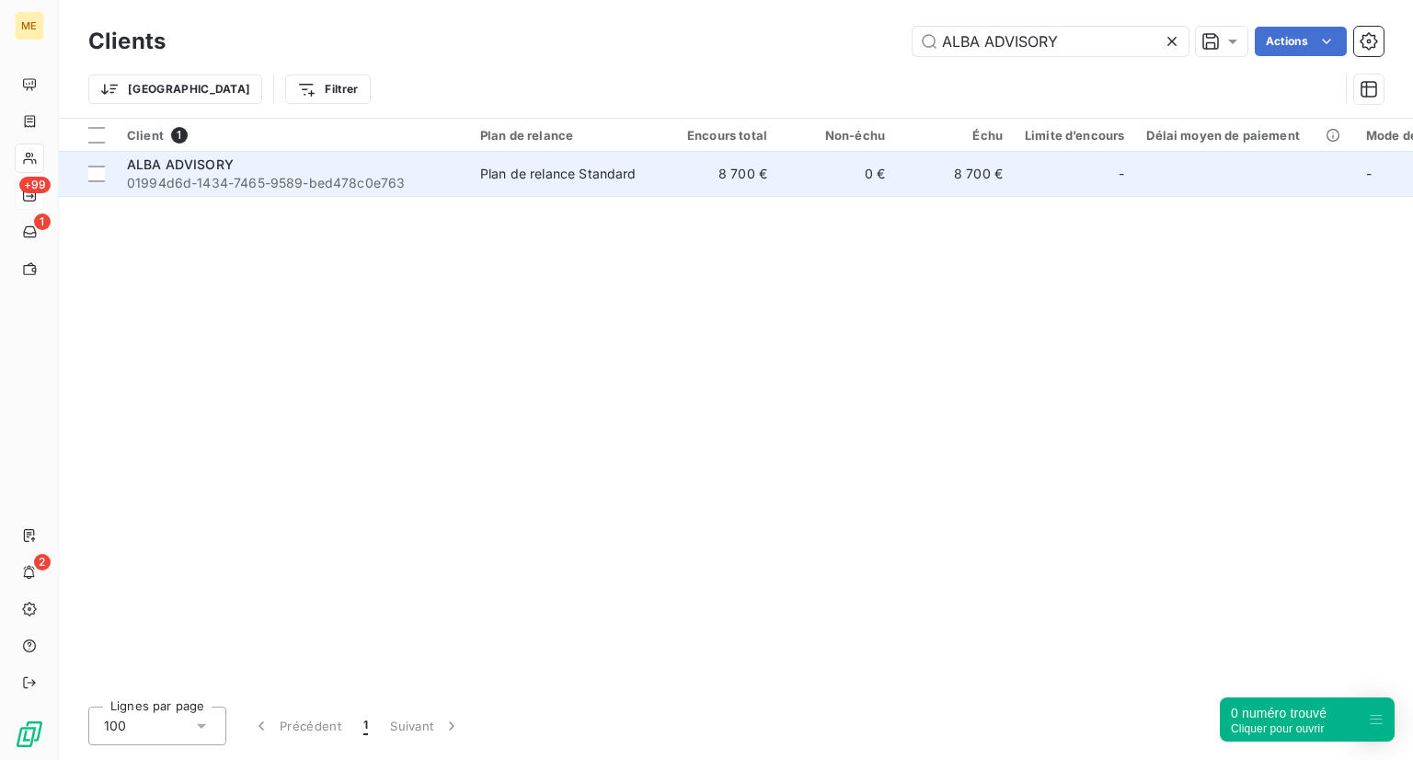
click at [257, 177] on span "01994d6d-1434-7465-9589-bed478c0e763" at bounding box center [292, 183] width 331 height 18
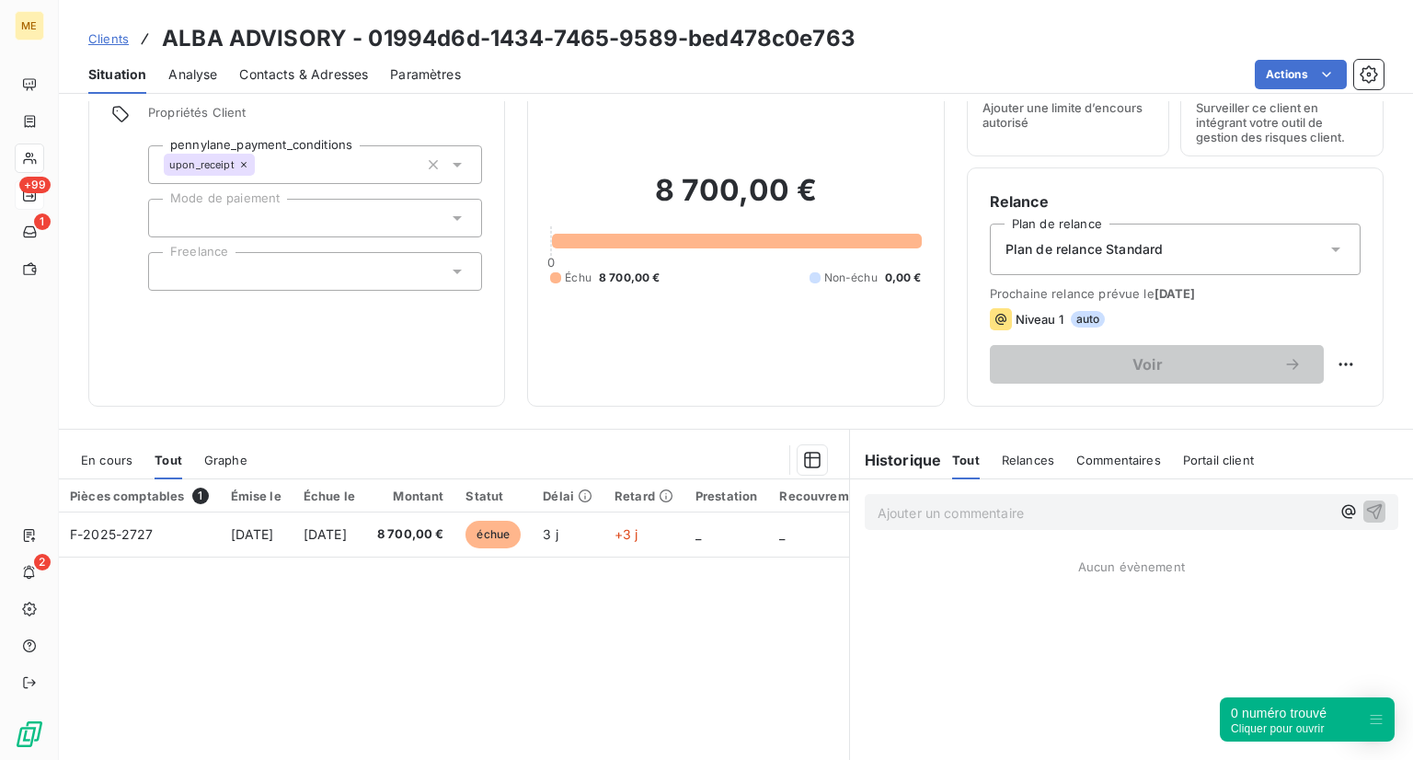
scroll to position [84, 0]
click at [122, 37] on span "Clients" at bounding box center [108, 38] width 40 height 15
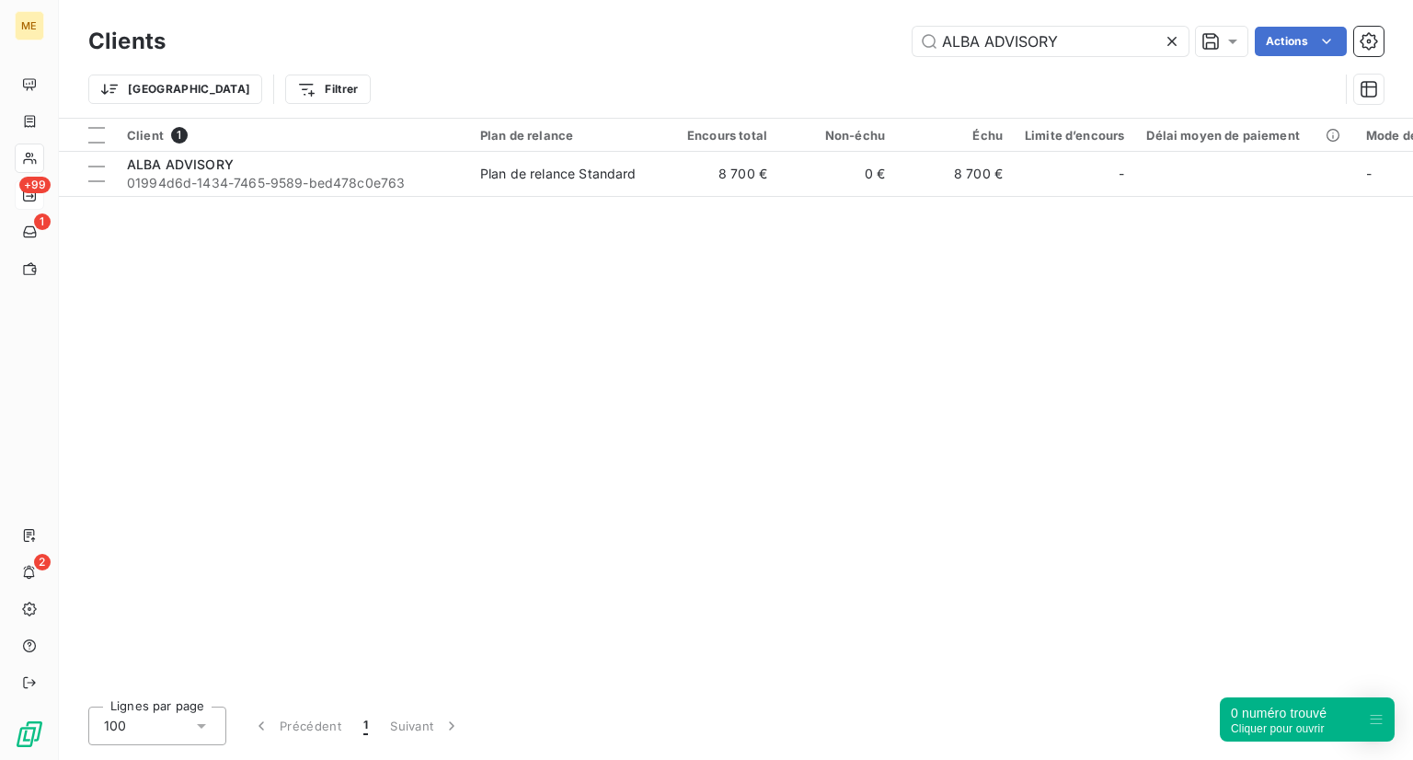
click at [1181, 38] on div at bounding box center [1176, 41] width 26 height 29
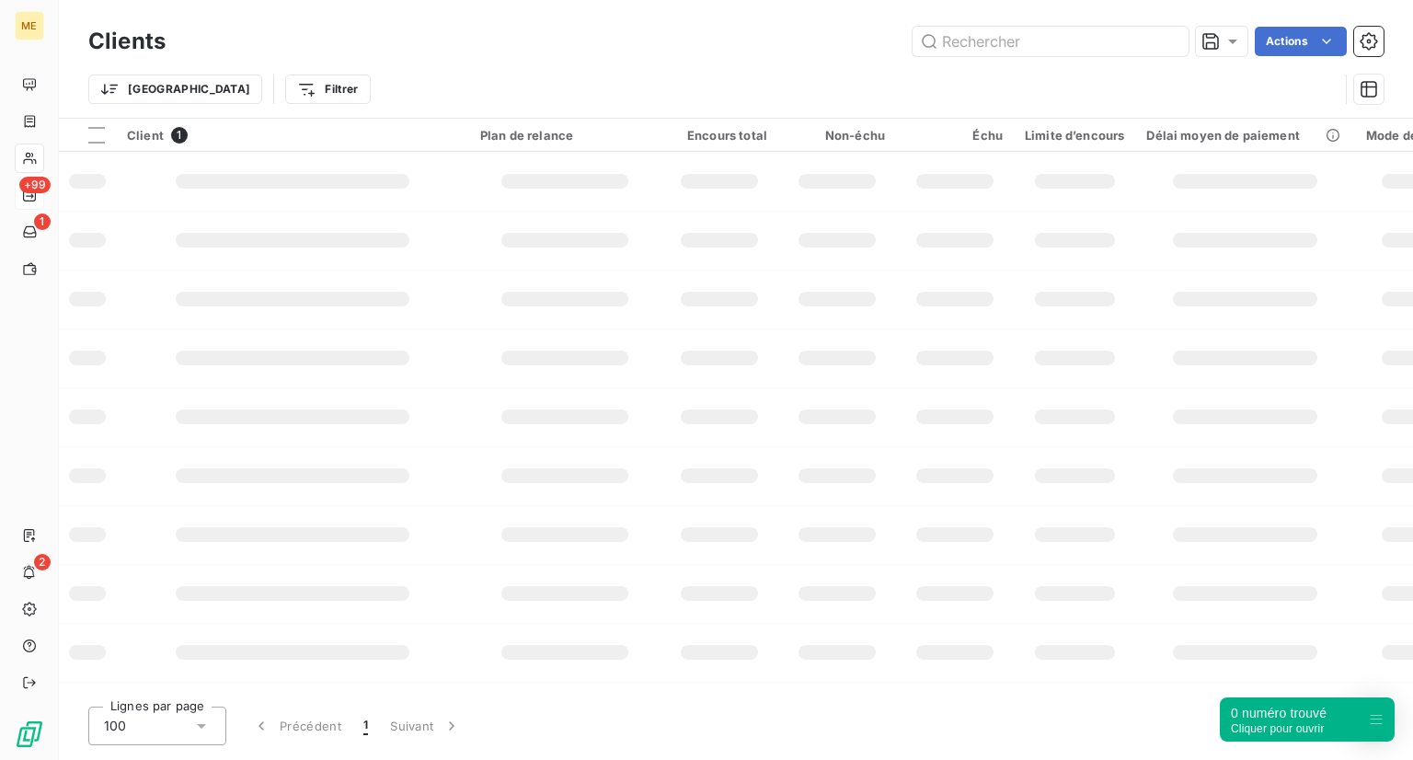
click at [1060, 62] on div "Trier Filtrer" at bounding box center [735, 89] width 1295 height 57
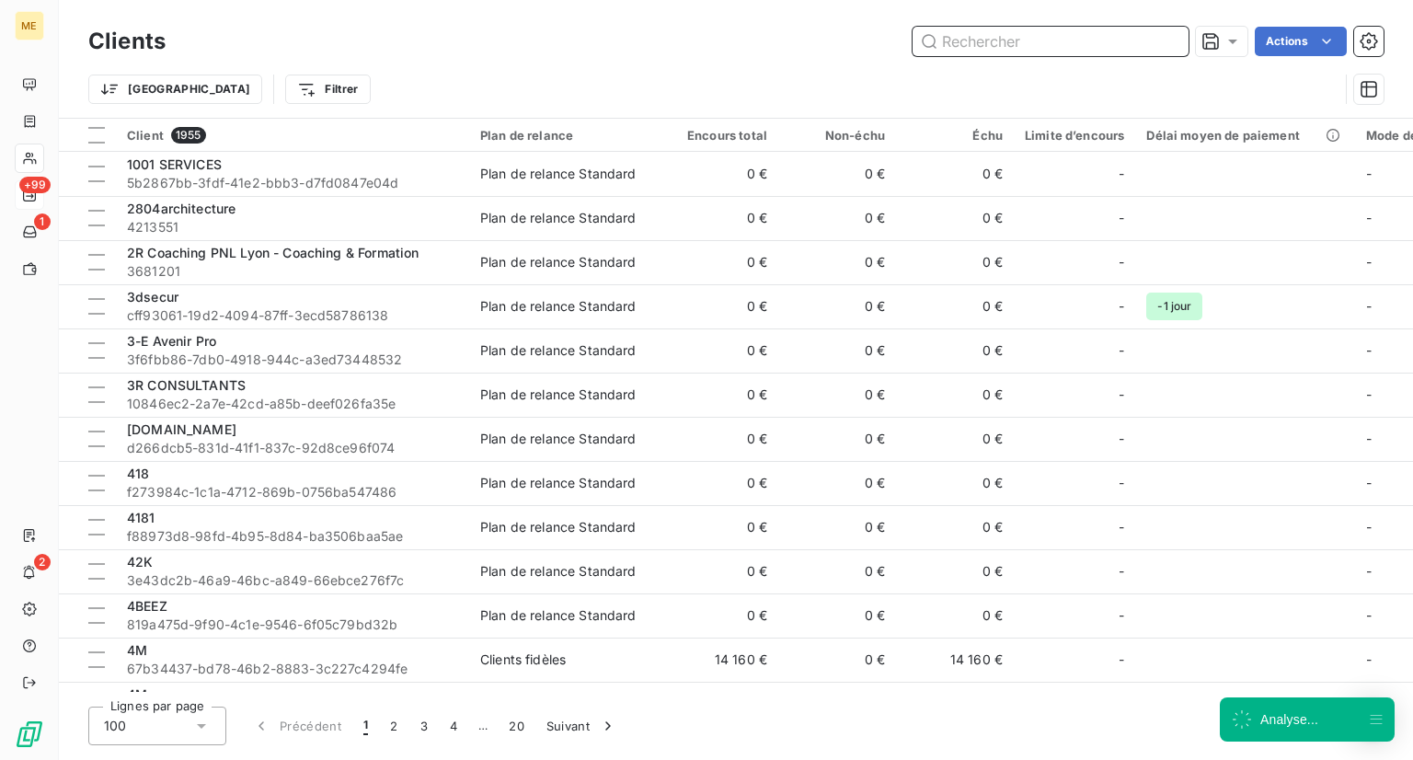
click at [1063, 41] on input "text" at bounding box center [1051, 41] width 276 height 29
paste input "ALTICERT"
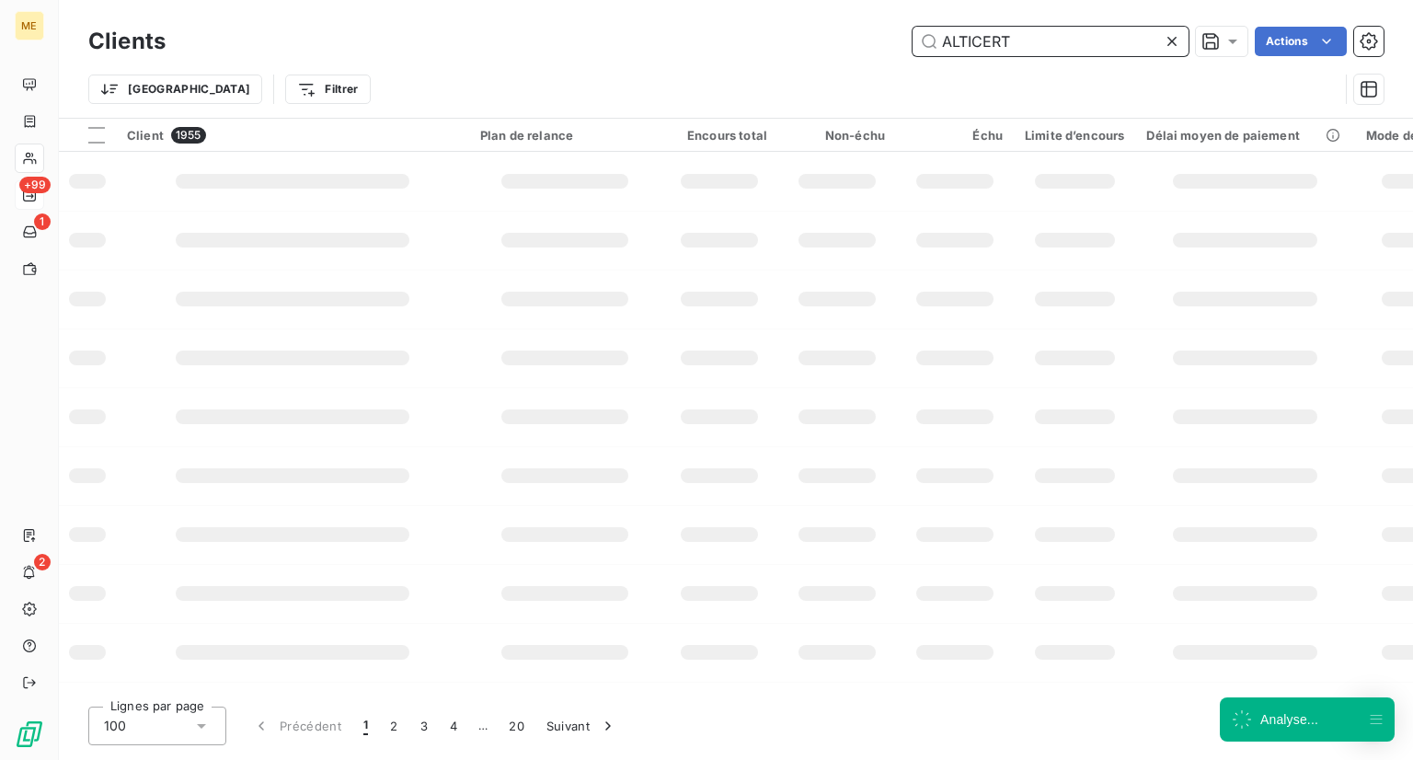
type input "ALTICERT"
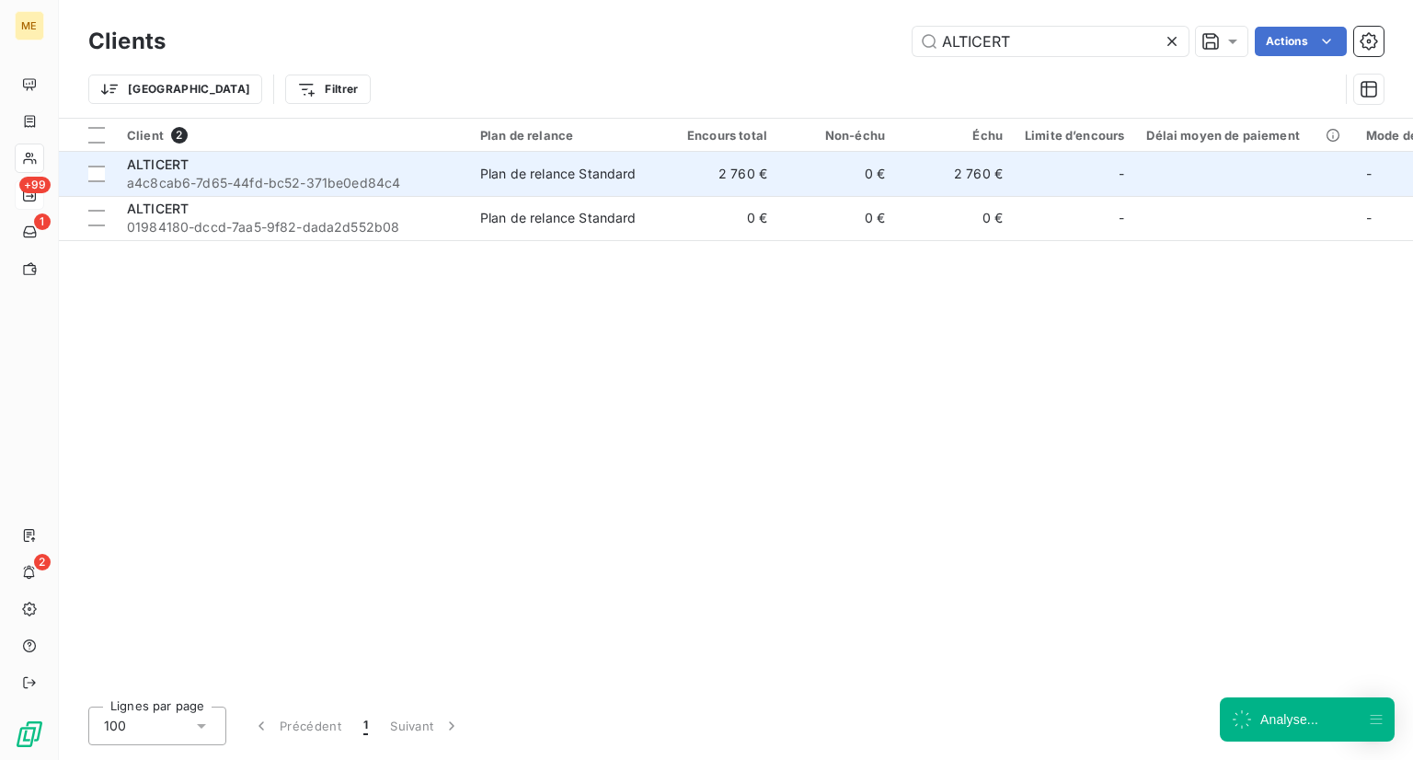
click at [255, 170] on div "ALTICERT" at bounding box center [292, 164] width 331 height 18
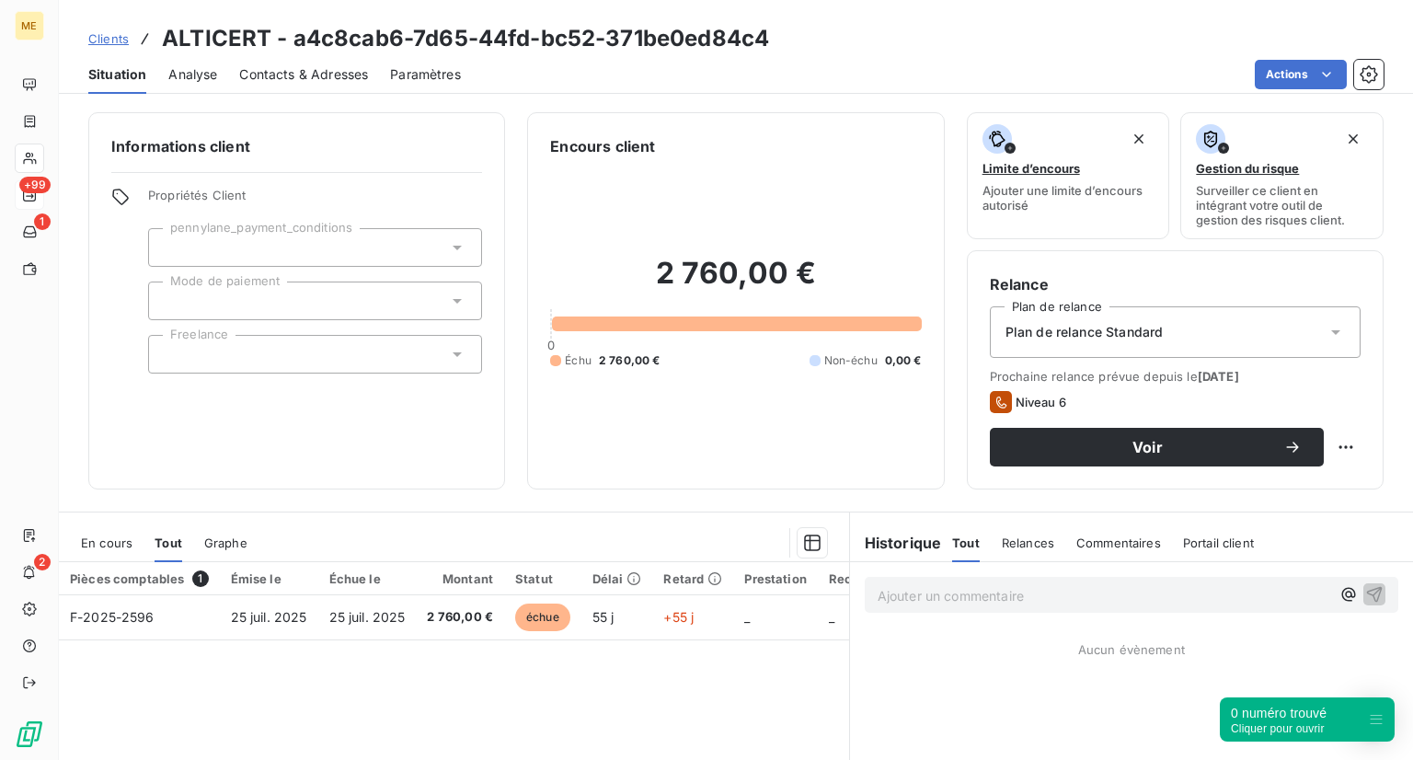
click at [110, 20] on div "Clients ALTICERT - a4c8cab6-7d65-44fd-bc52-371be0ed84c4 Situation Analyse Conta…" at bounding box center [736, 47] width 1354 height 94
click at [116, 34] on span "Clients" at bounding box center [108, 38] width 40 height 15
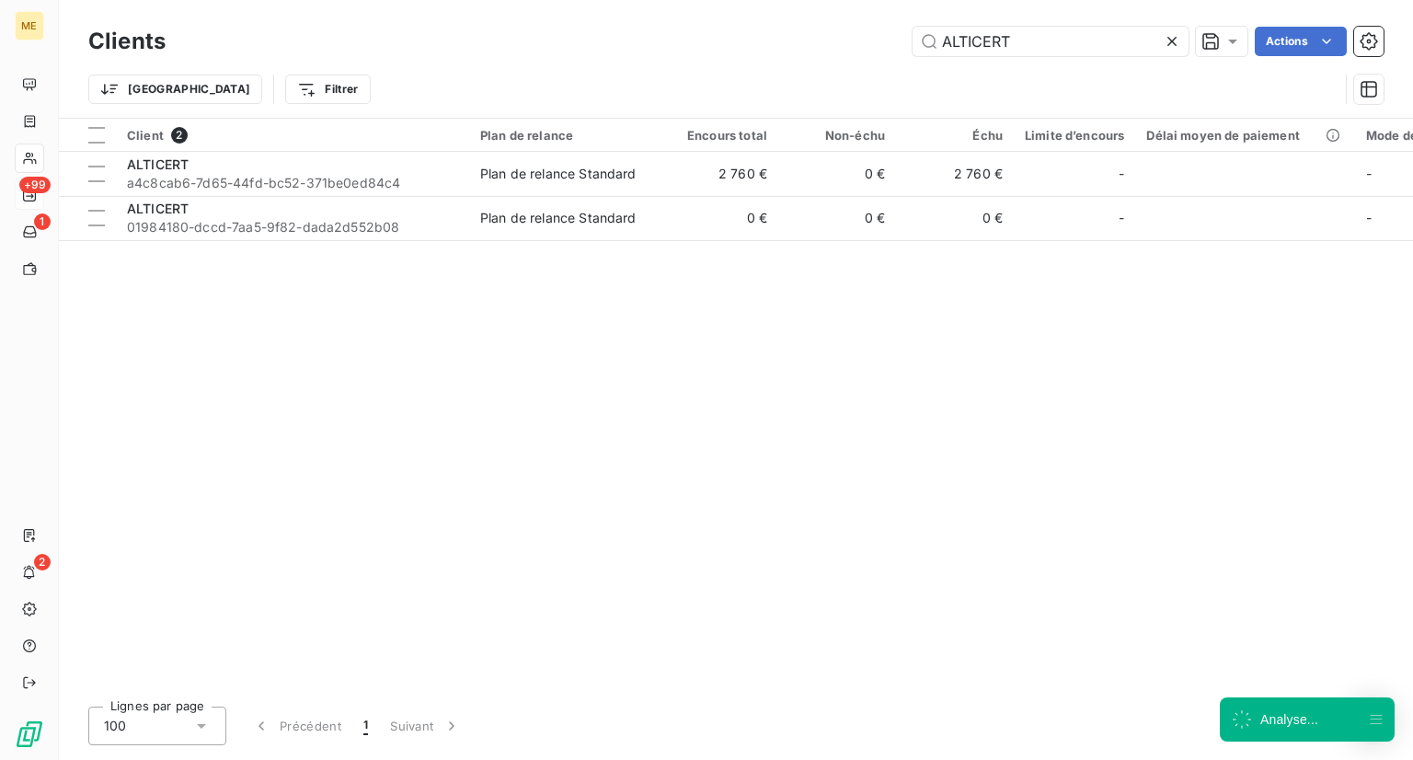
drag, startPoint x: 1044, startPoint y: 41, endPoint x: 838, endPoint y: 30, distance: 206.4
click at [838, 30] on div "ALTICERT Actions" at bounding box center [786, 41] width 1196 height 29
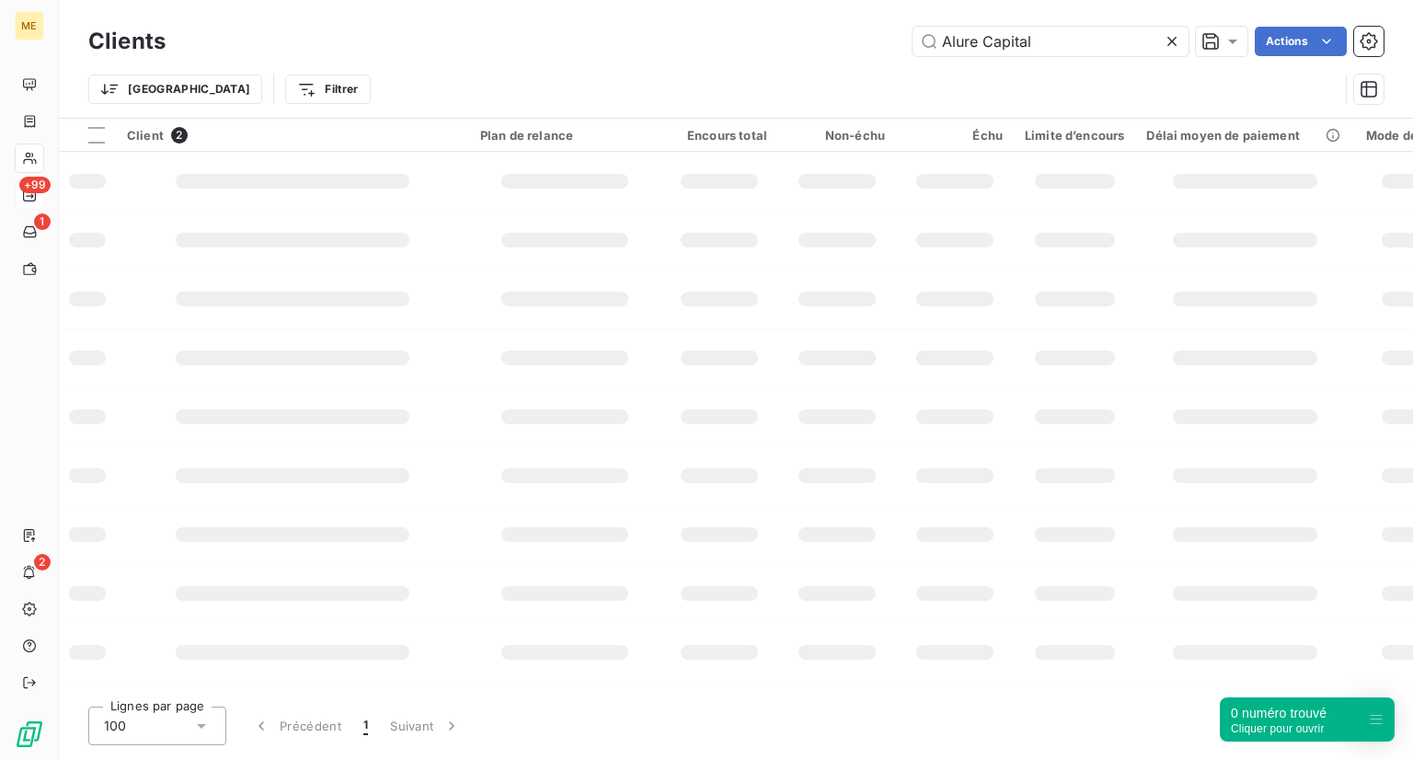
type input "Alure Capital"
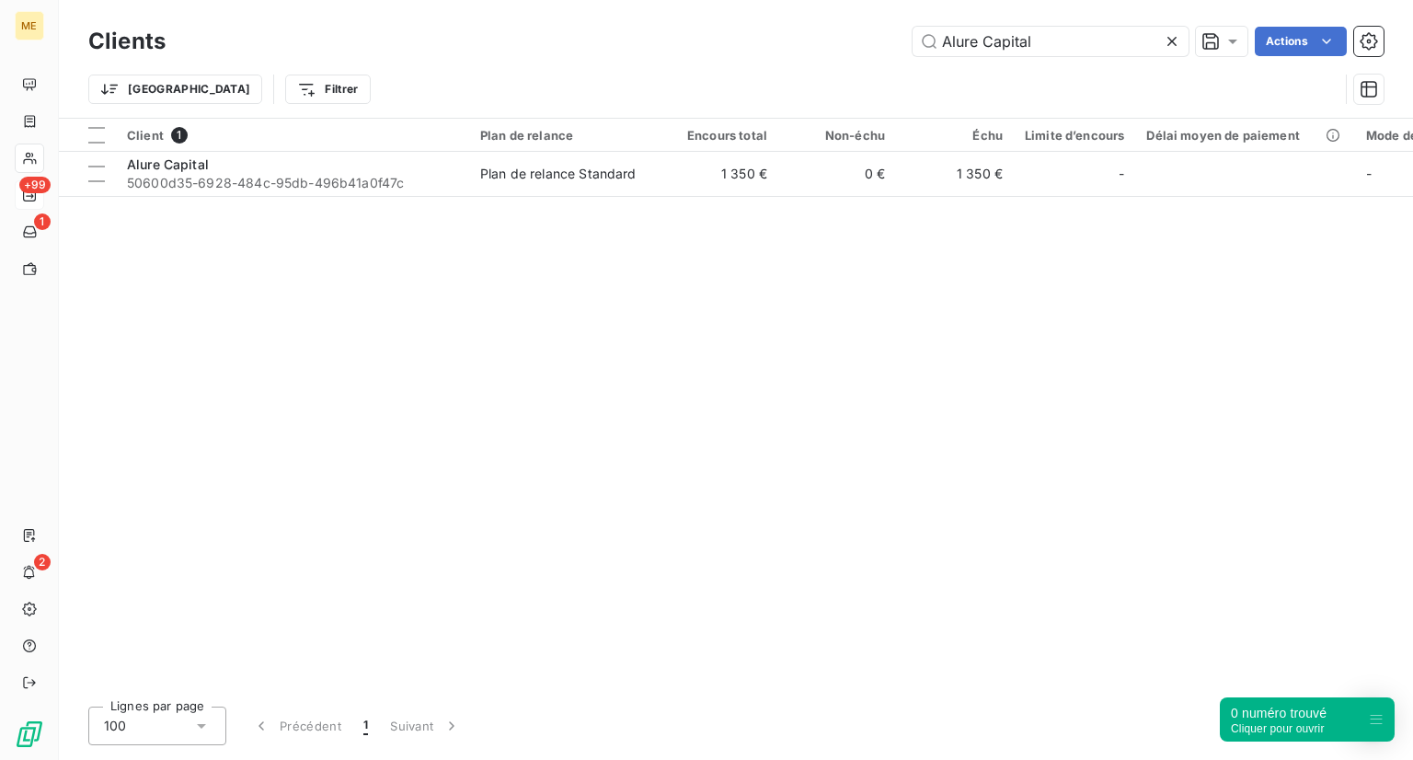
click at [215, 206] on div "Client 1 Plan de relance Encours total Non-échu Échu Limite d’encours Délai moy…" at bounding box center [736, 405] width 1354 height 573
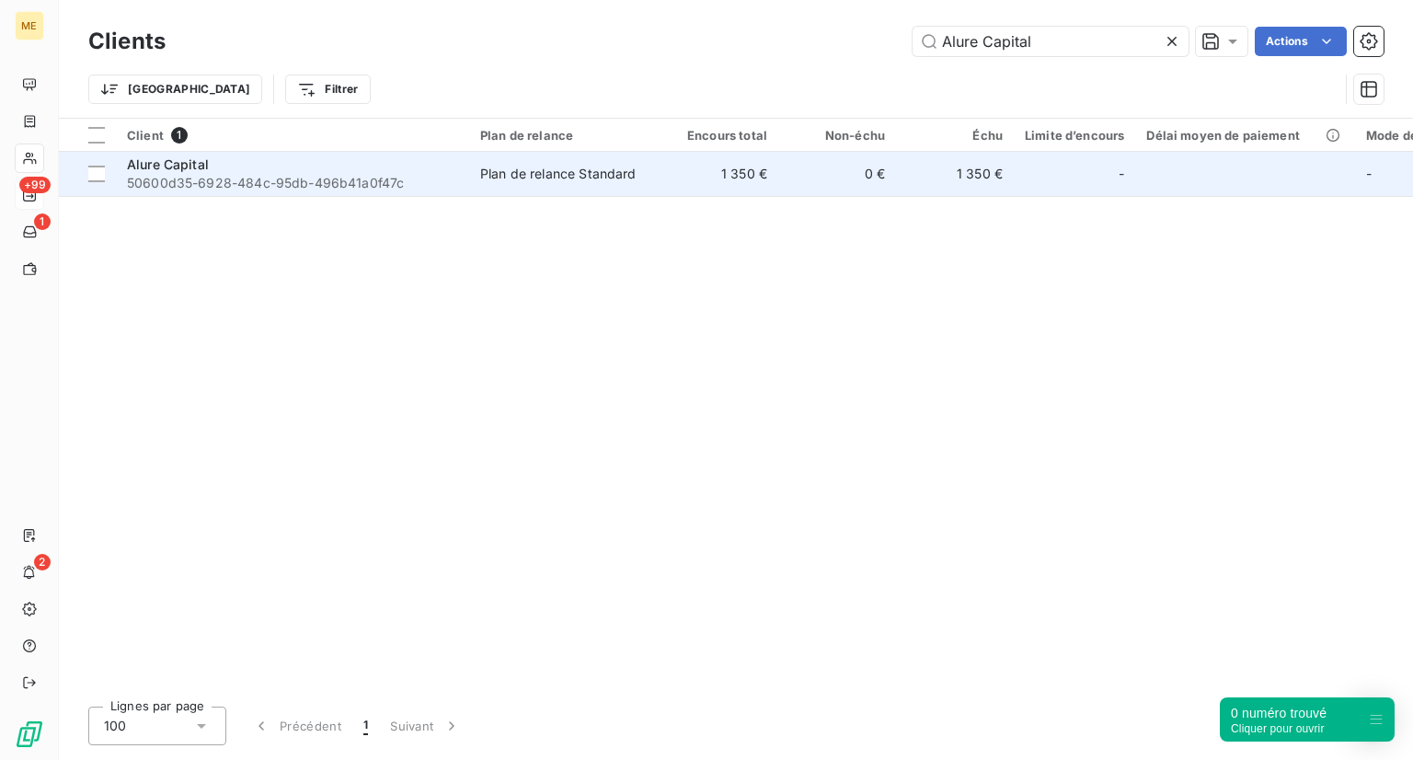
click at [234, 174] on span "50600d35-6928-484c-95db-496b41a0f47c" at bounding box center [292, 183] width 331 height 18
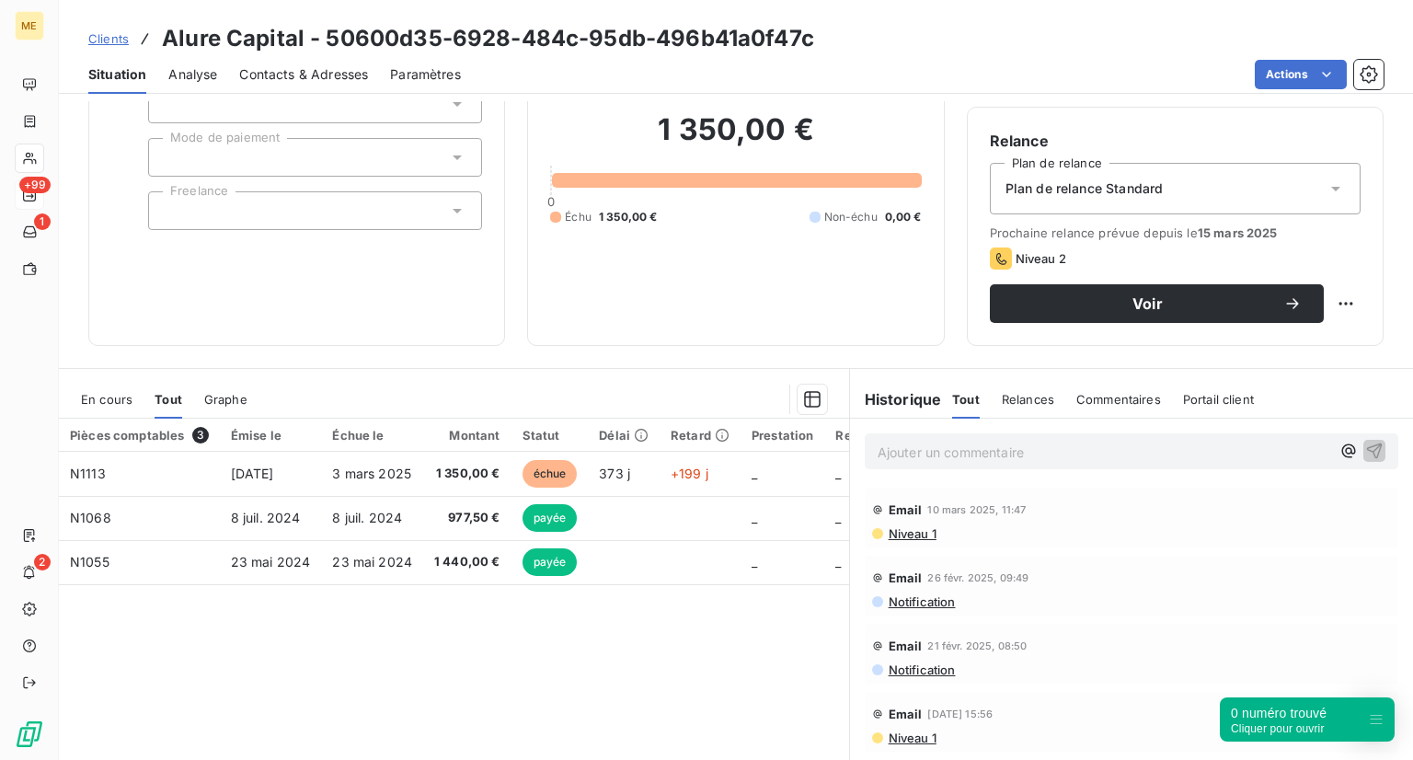
scroll to position [144, 0]
click at [110, 40] on span "Clients" at bounding box center [108, 38] width 40 height 15
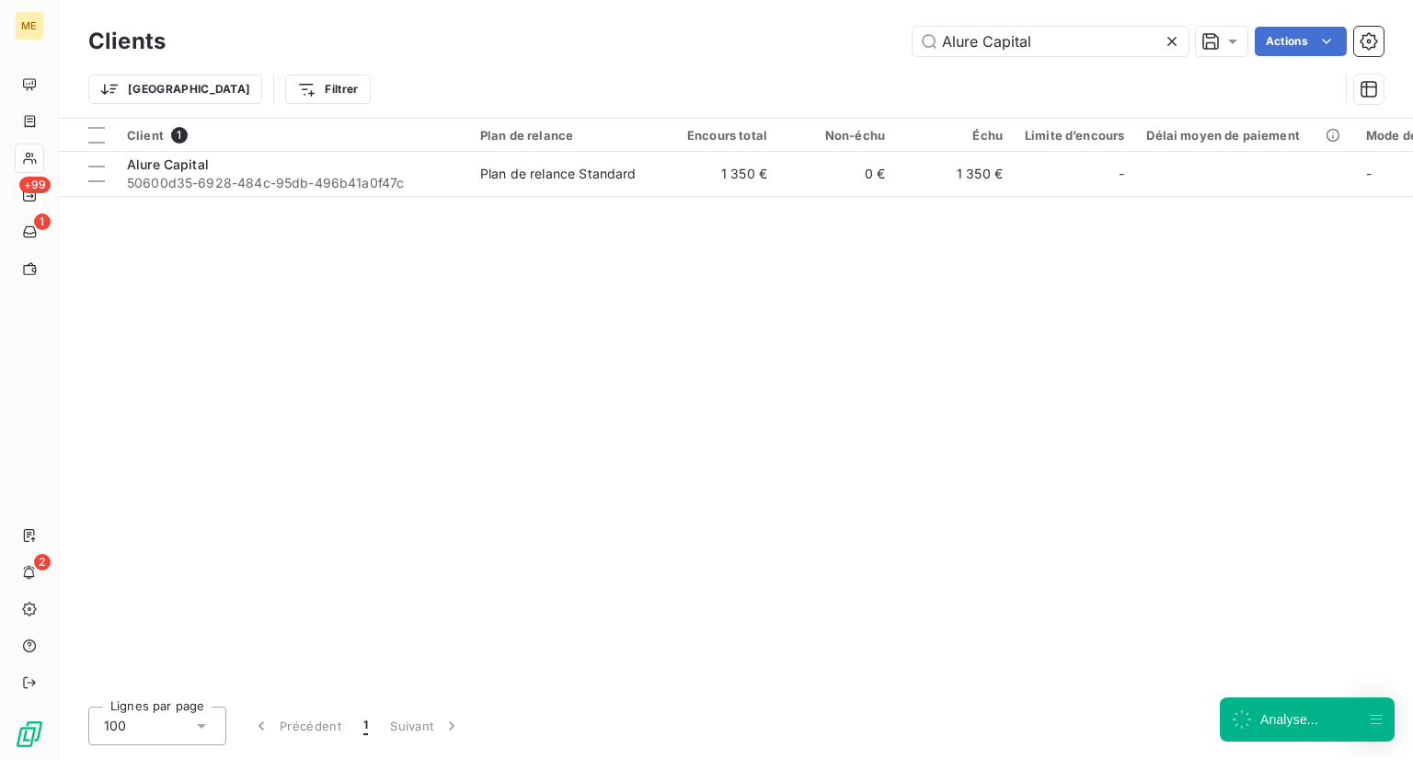
drag, startPoint x: 1037, startPoint y: 40, endPoint x: 900, endPoint y: 27, distance: 137.7
click at [900, 27] on div "Alure Capital Actions" at bounding box center [786, 41] width 1196 height 29
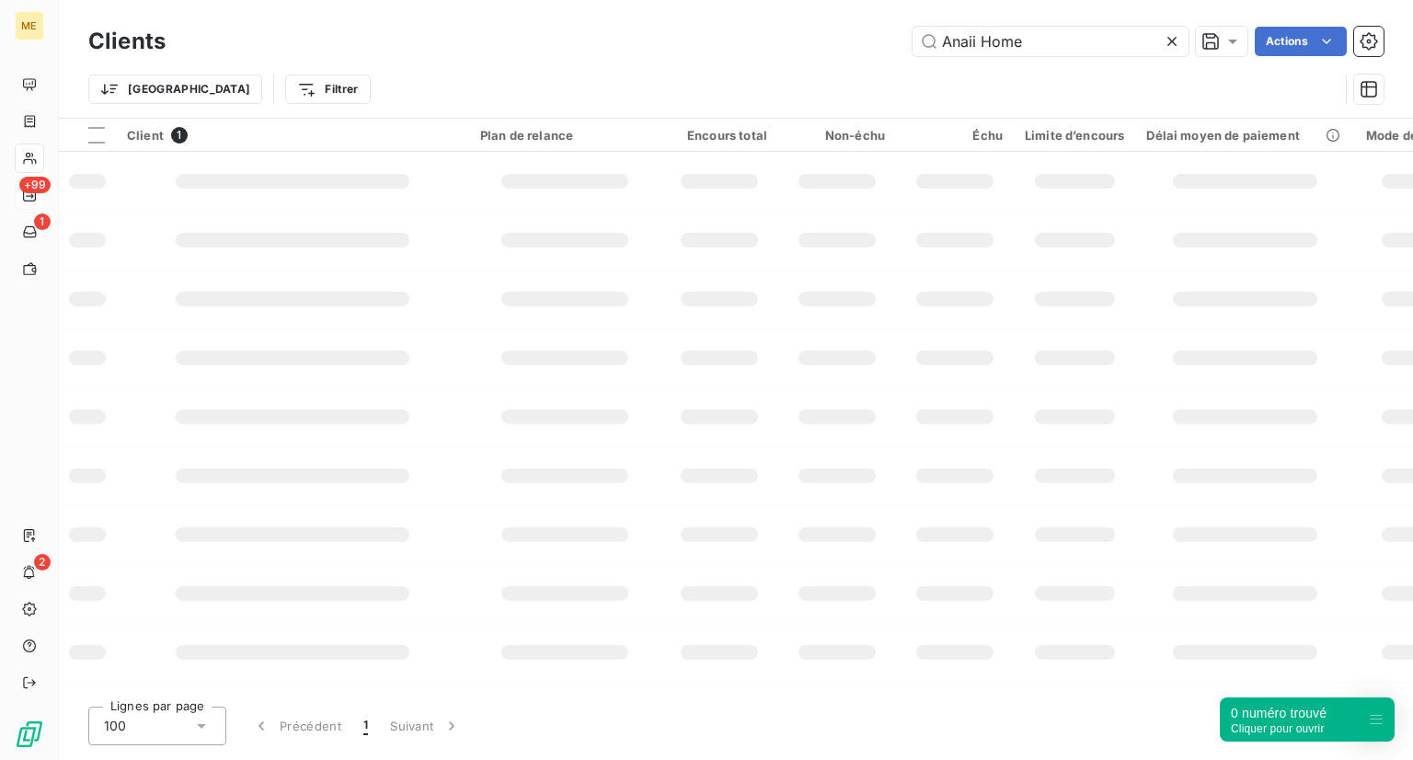
type input "Anaii Home"
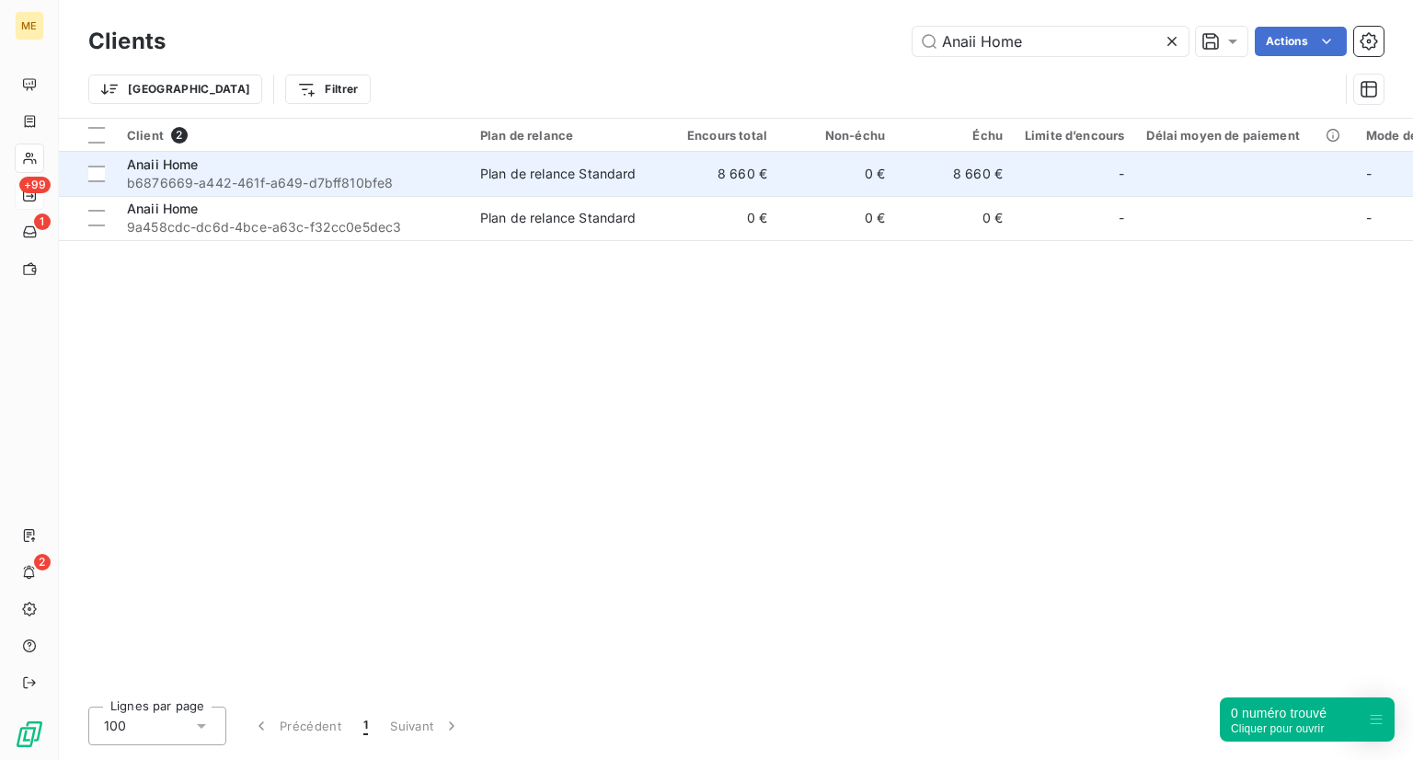
click at [521, 185] on td "Plan de relance Standard" at bounding box center [564, 174] width 191 height 44
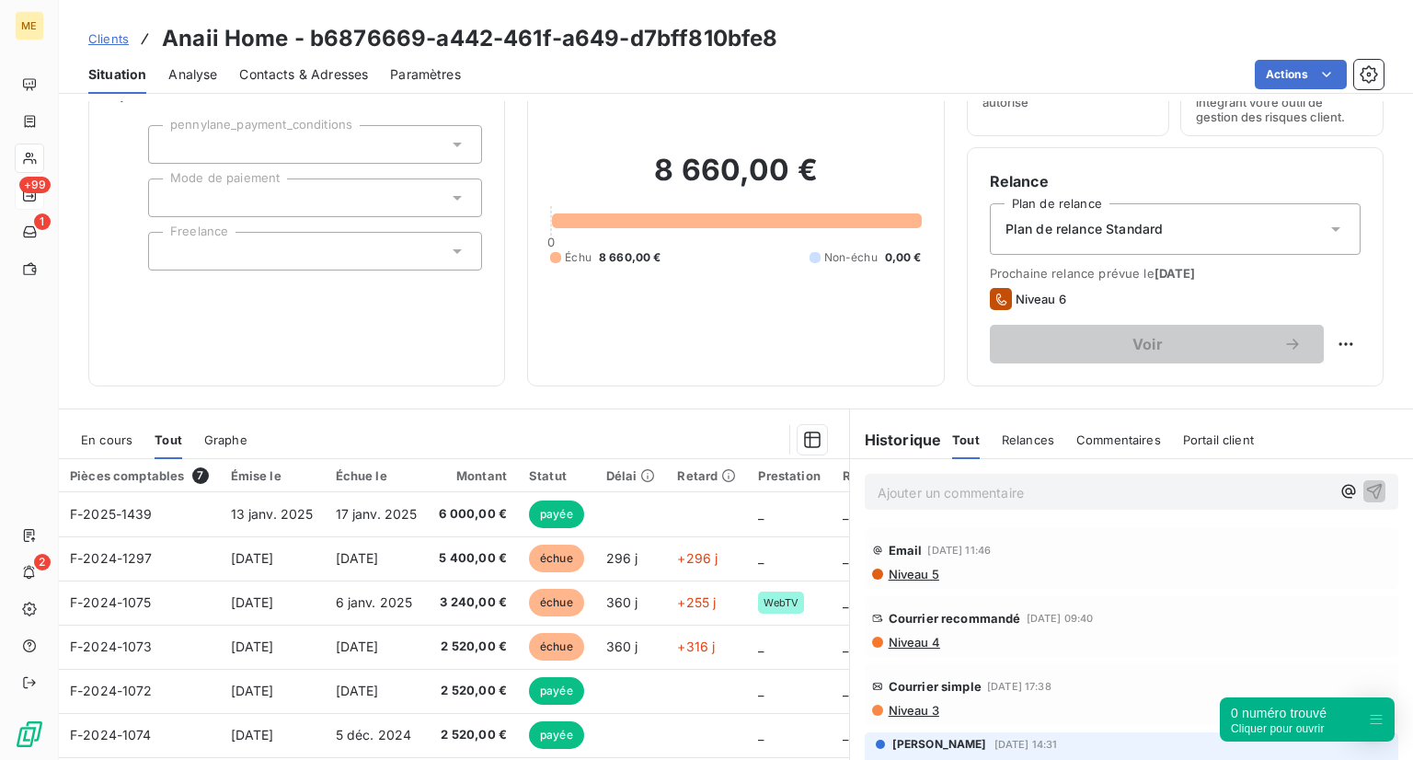
scroll to position [211, 0]
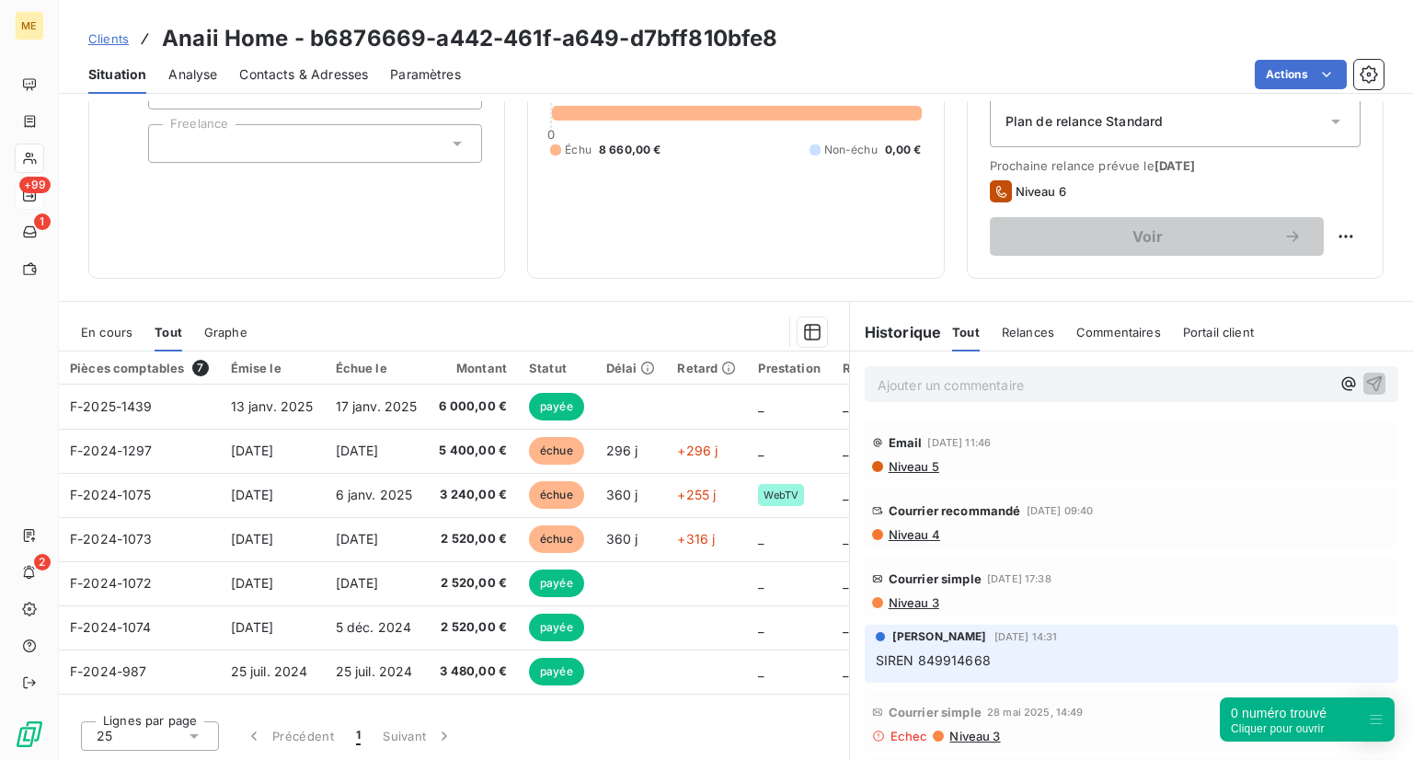
click at [900, 465] on span "Niveau 5" at bounding box center [913, 466] width 52 height 15
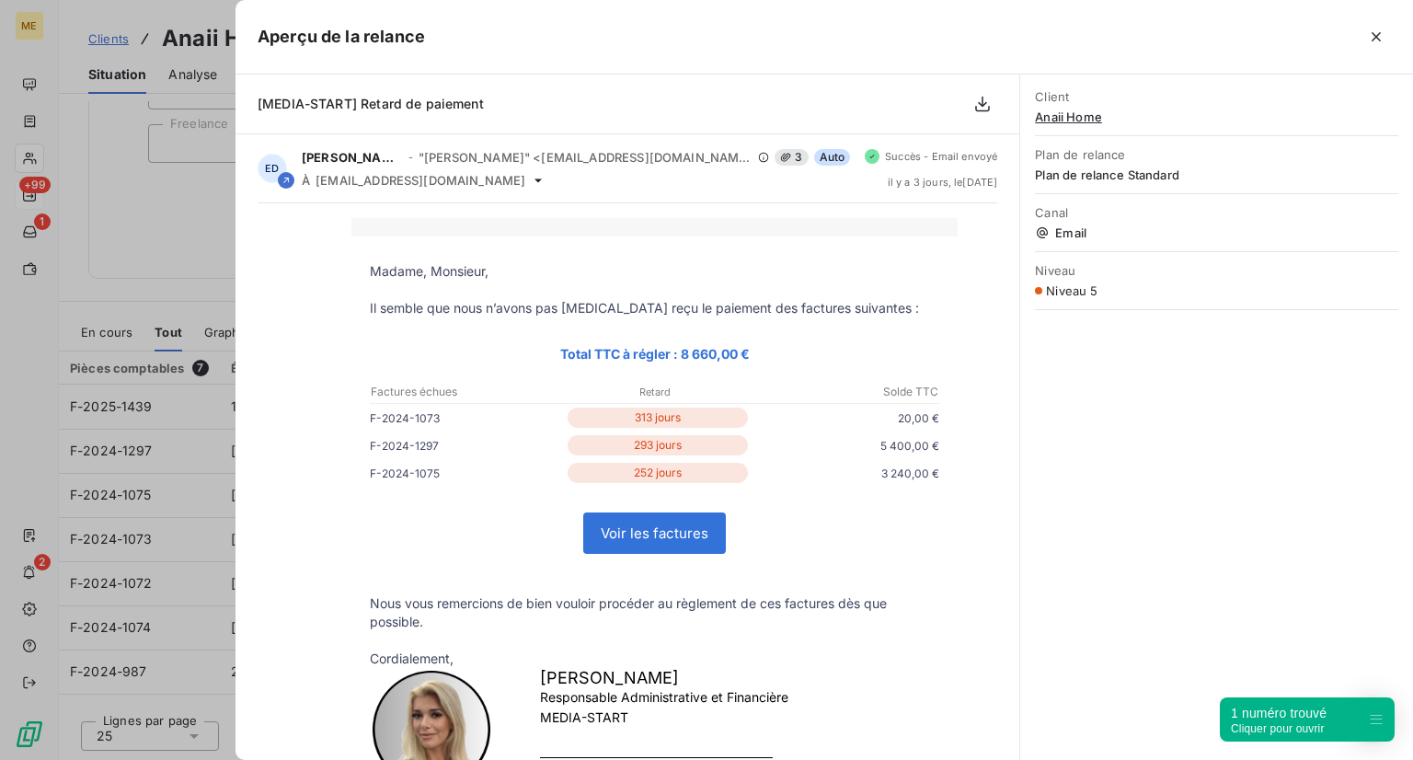
click at [171, 299] on div at bounding box center [706, 380] width 1413 height 760
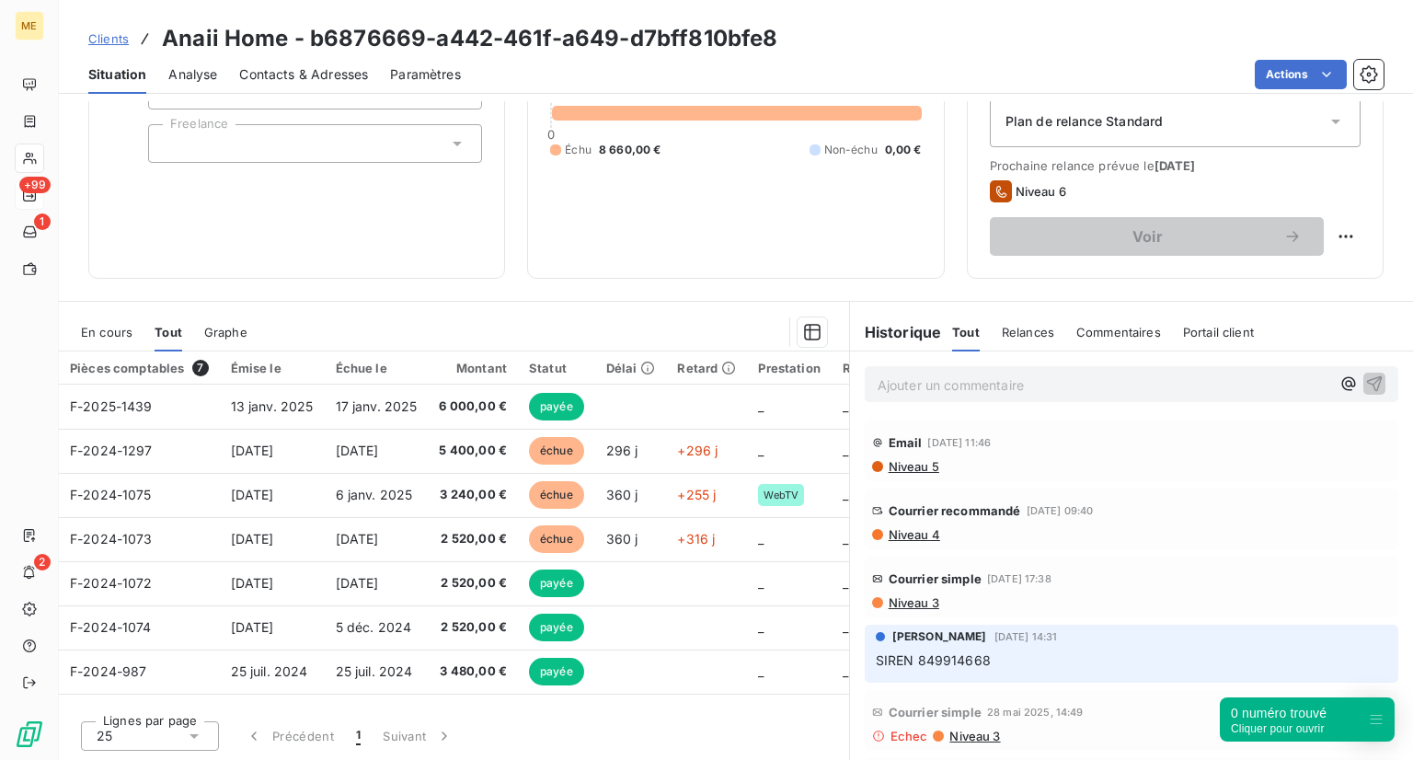
click at [101, 38] on span "Clients" at bounding box center [108, 38] width 40 height 15
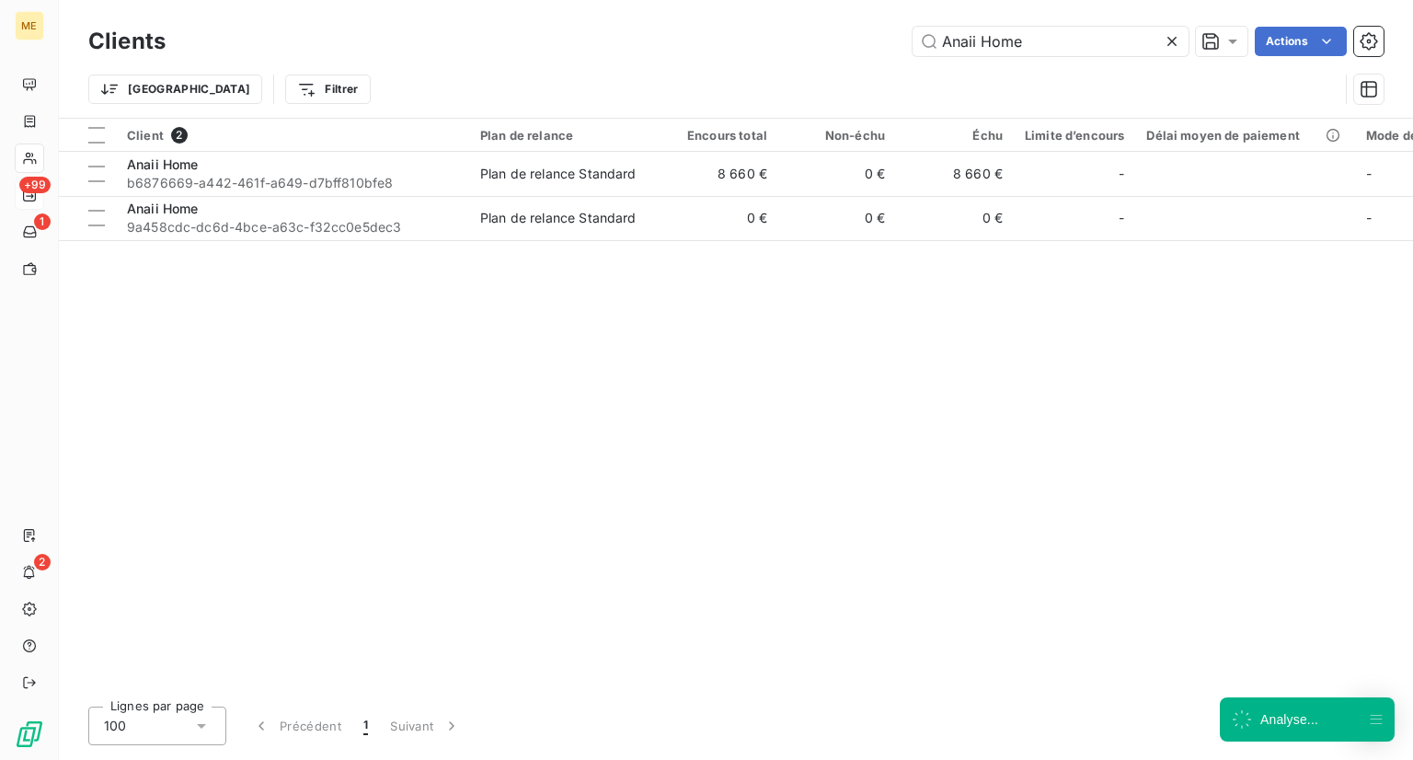
drag, startPoint x: 1062, startPoint y: 43, endPoint x: 814, endPoint y: 34, distance: 247.6
click at [814, 34] on div "Anaii Home Actions" at bounding box center [786, 41] width 1196 height 29
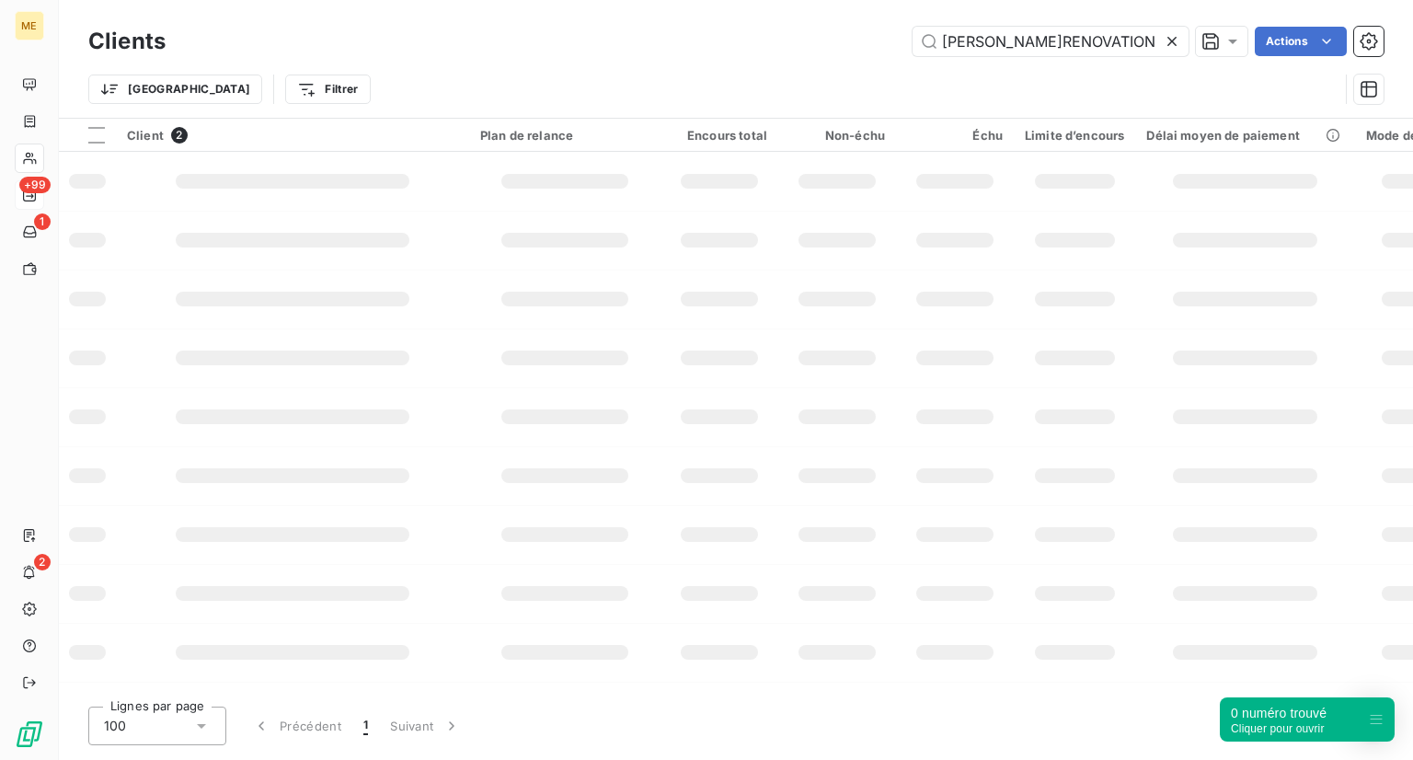
type input "ANNA'RENOVATION"
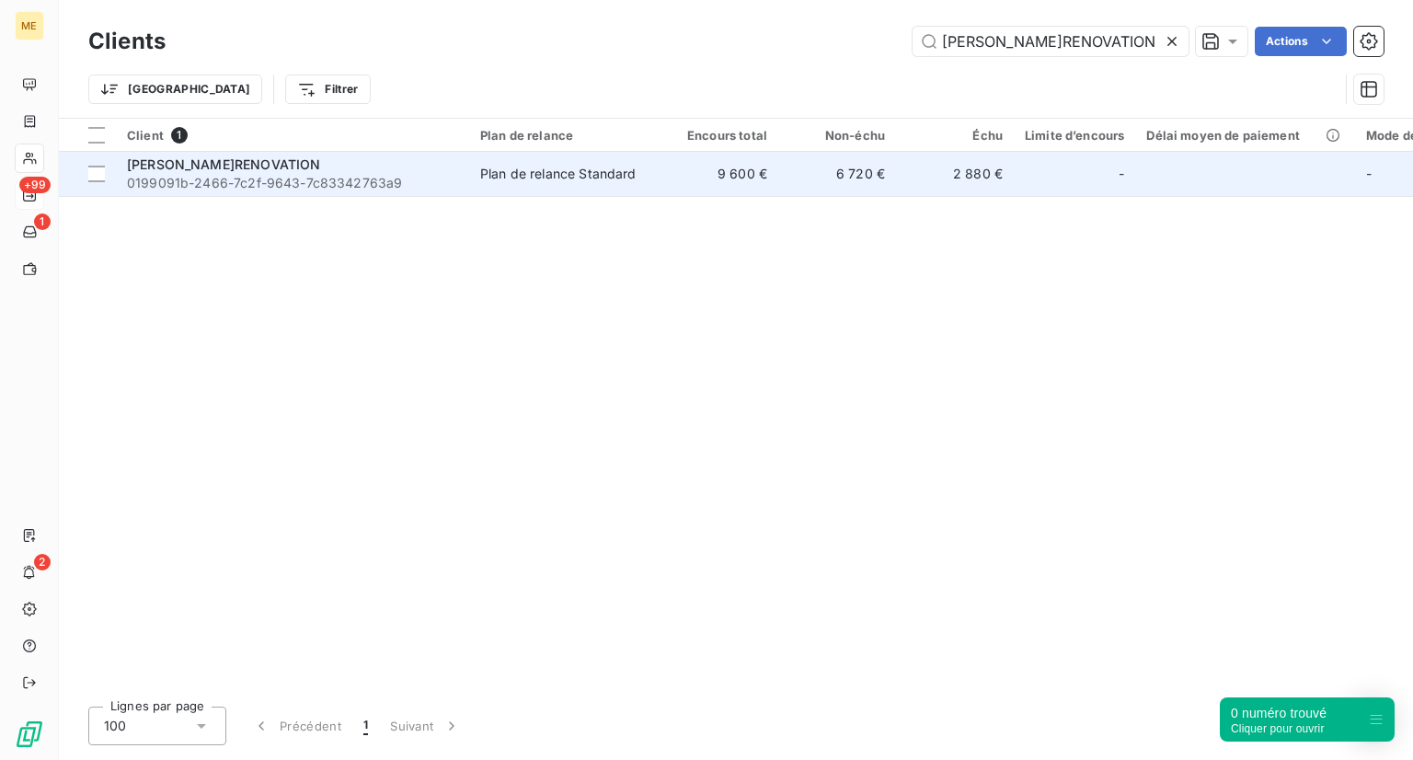
click at [377, 165] on div "ANNA'RENOVATION" at bounding box center [292, 164] width 331 height 18
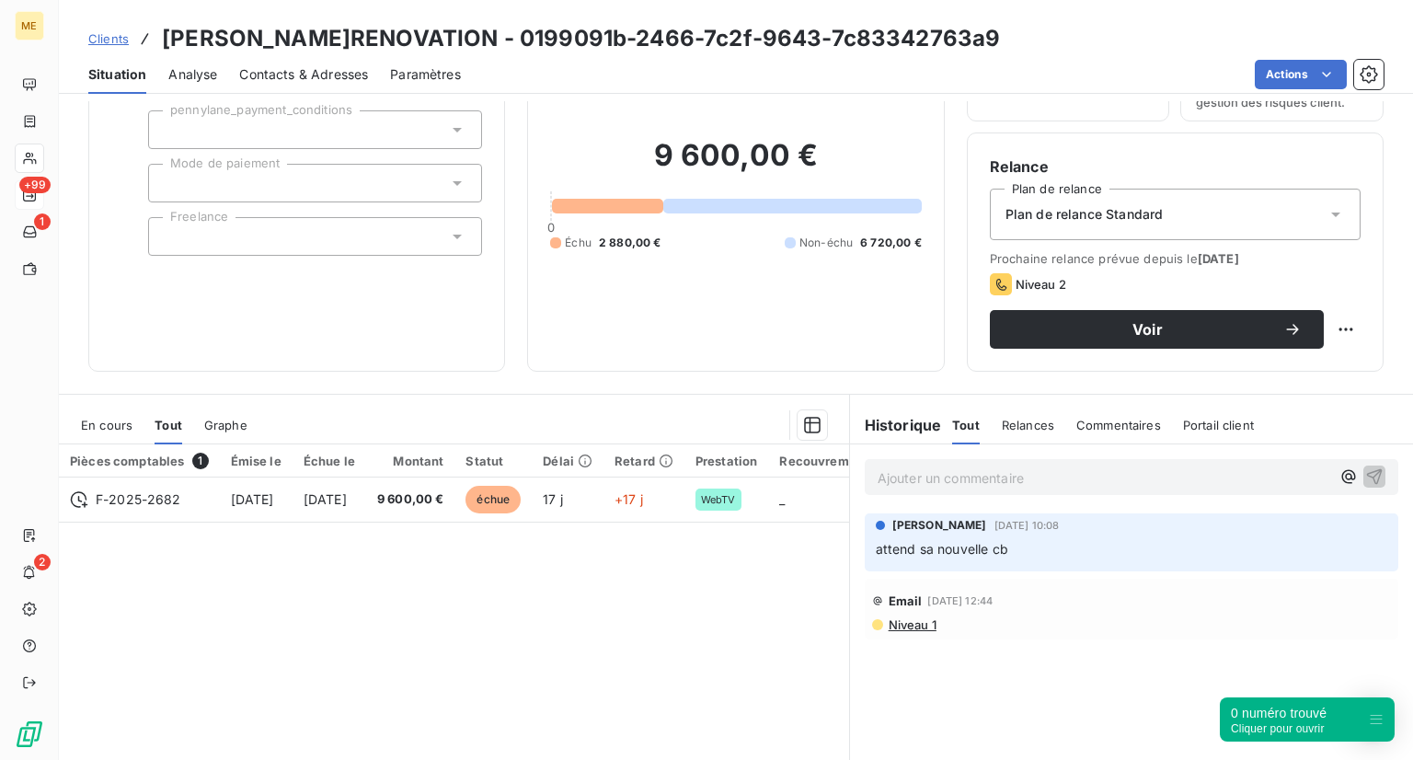
scroll to position [118, 0]
click at [119, 29] on link "Clients" at bounding box center [108, 38] width 40 height 18
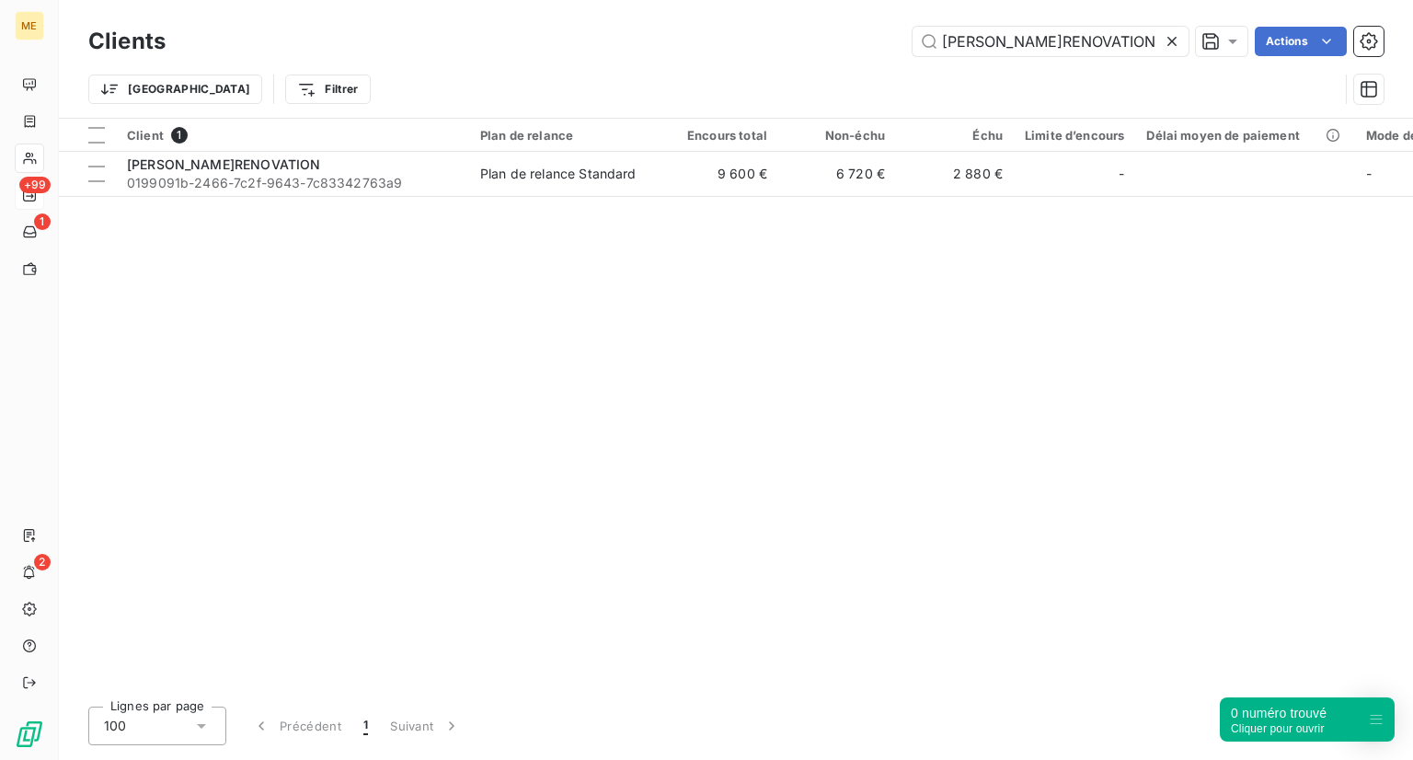
drag, startPoint x: 1089, startPoint y: 39, endPoint x: 799, endPoint y: 26, distance: 291.0
click at [799, 26] on div "Clients ANNA'RENOVATION Actions" at bounding box center [735, 41] width 1295 height 39
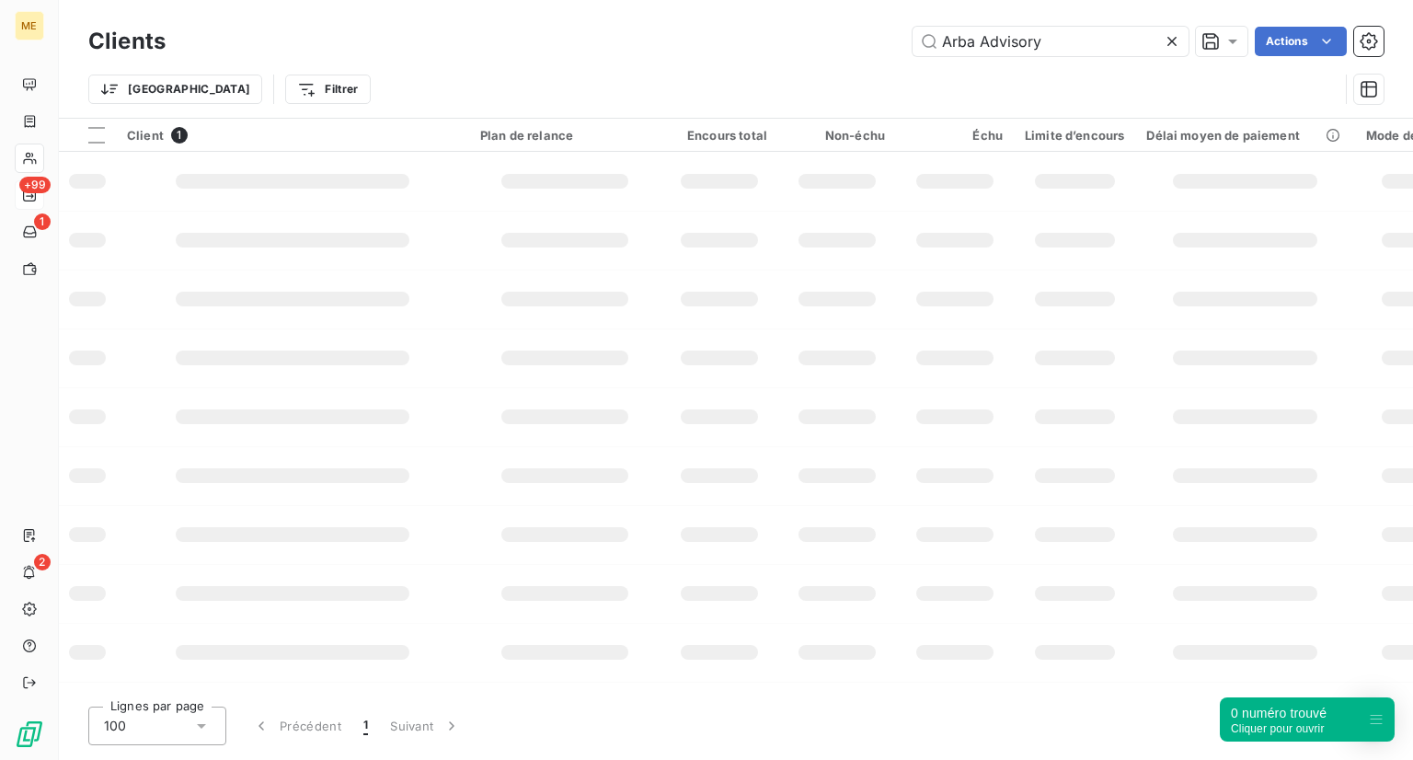
type input "Arba Advisory"
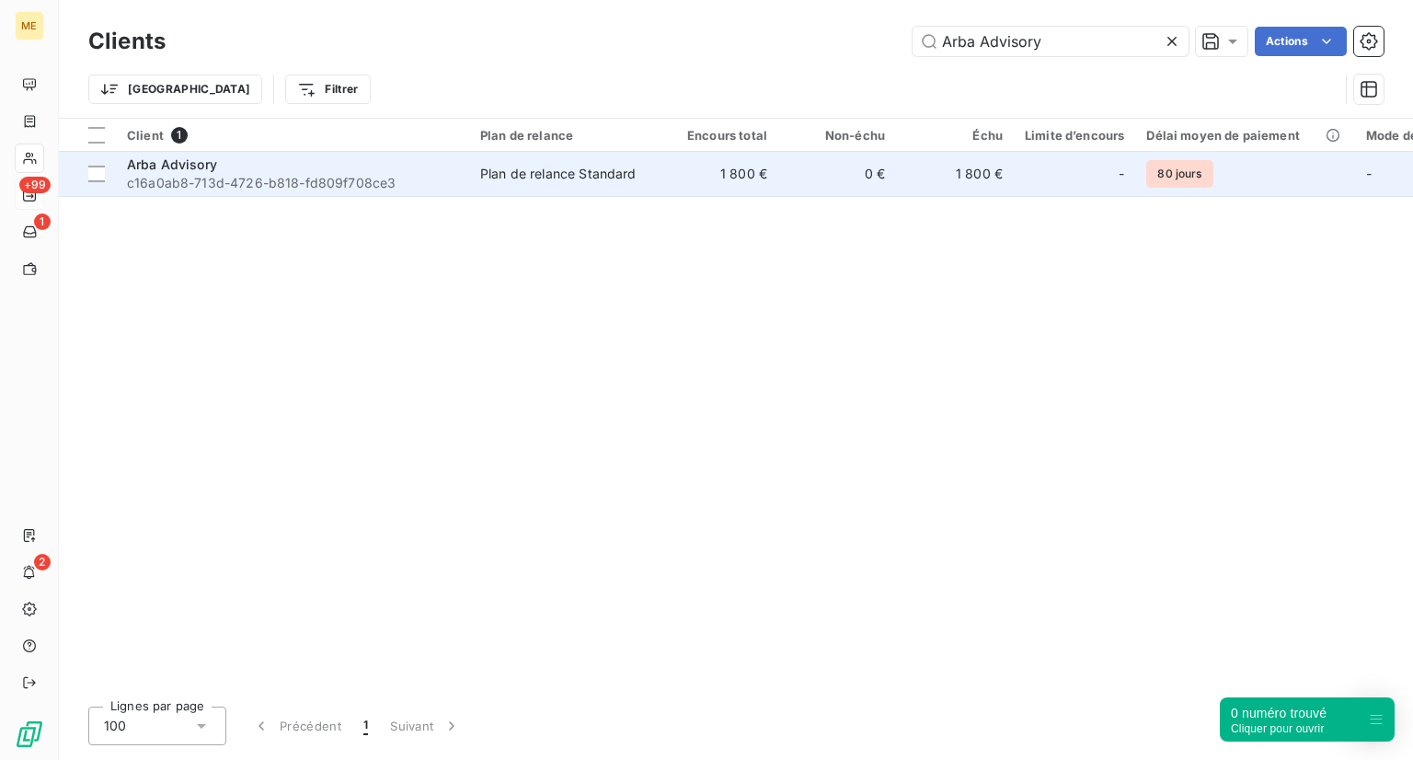
click at [230, 190] on span "c16a0ab8-713d-4726-b818-fd809f708ce3" at bounding box center [292, 183] width 331 height 18
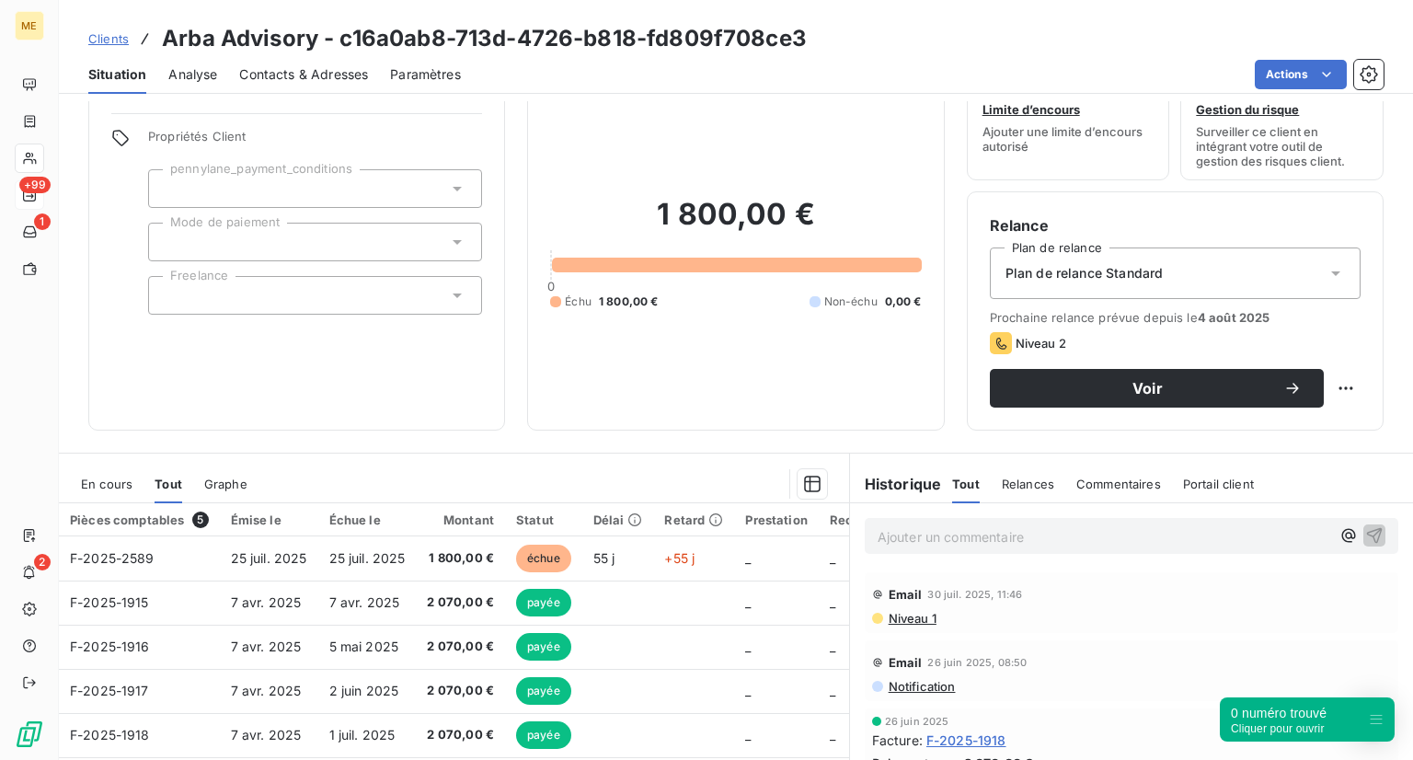
scroll to position [47, 0]
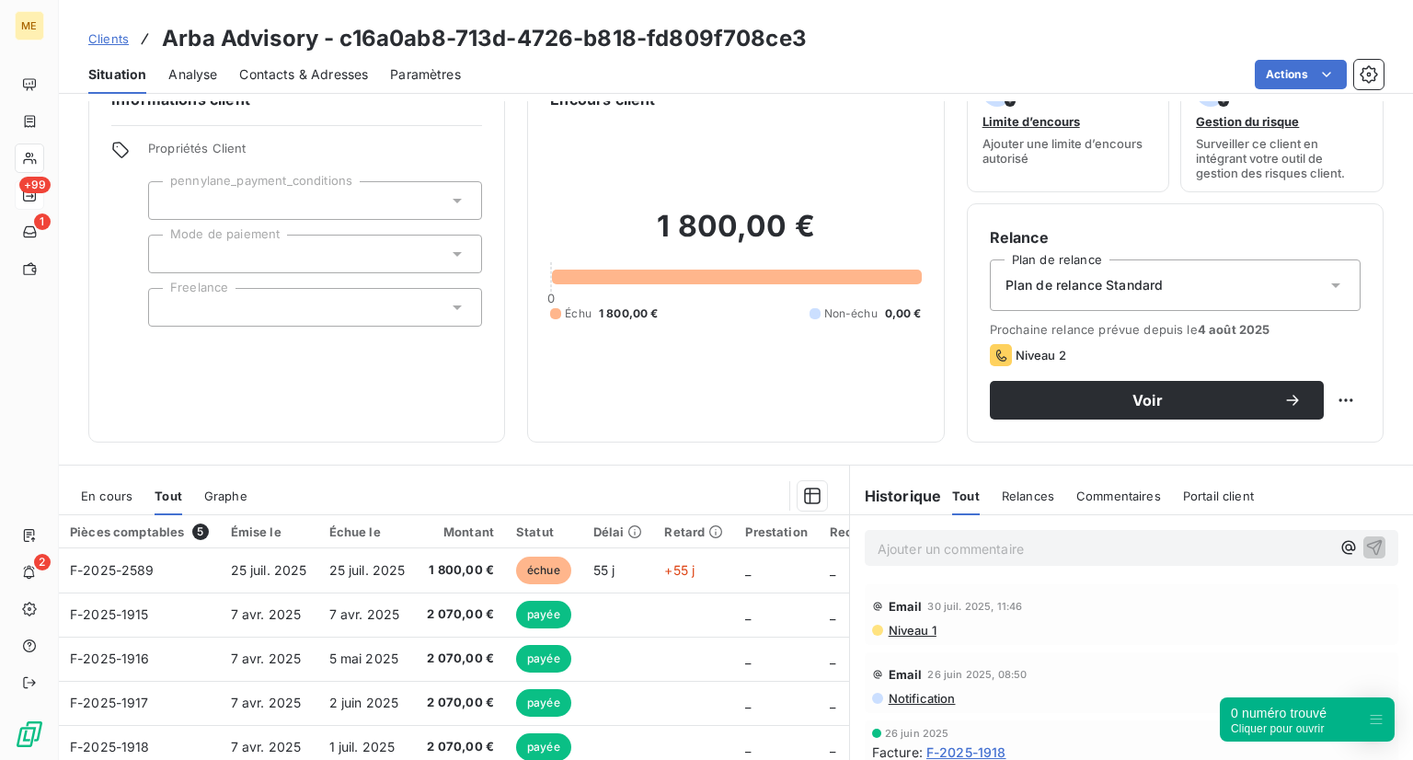
click at [107, 44] on span "Clients" at bounding box center [108, 38] width 40 height 15
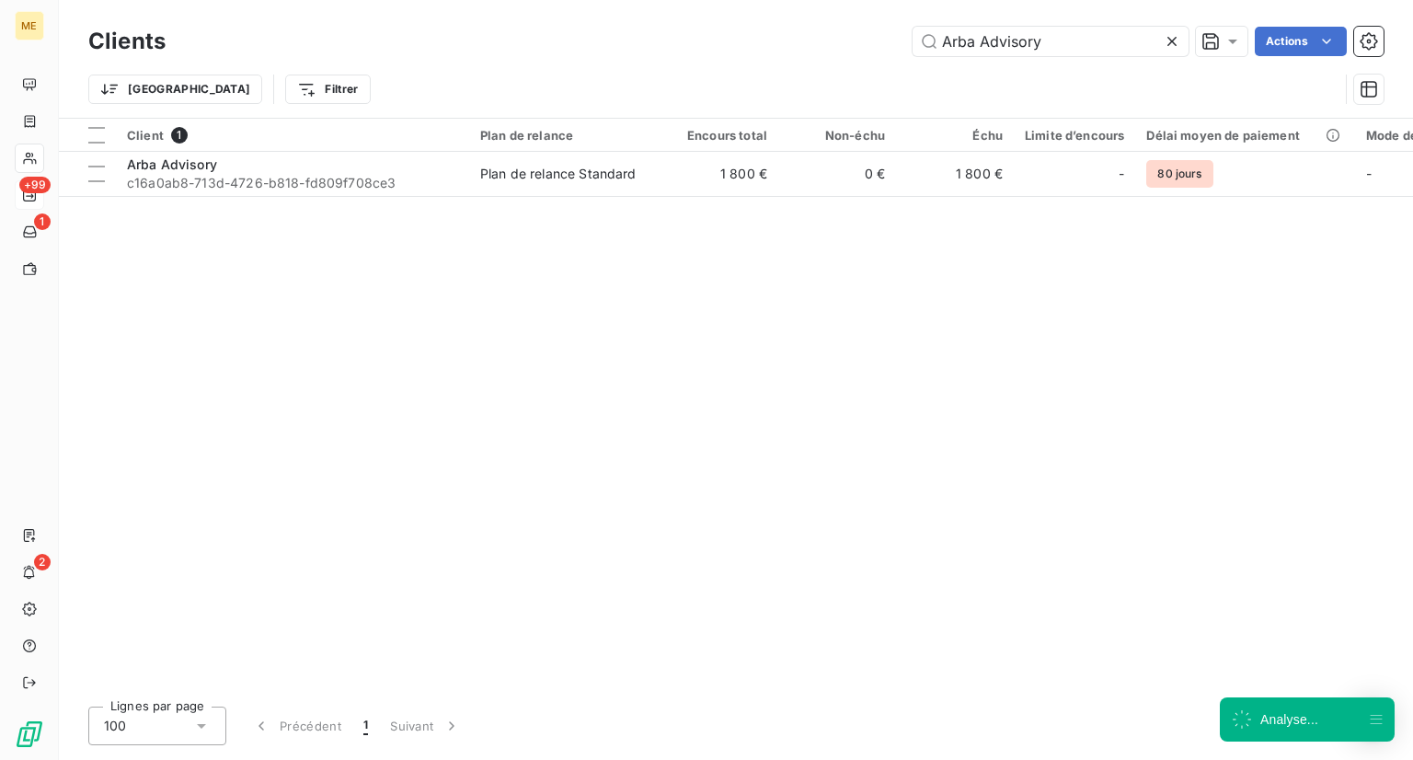
drag, startPoint x: 964, startPoint y: 53, endPoint x: 785, endPoint y: 35, distance: 180.3
click at [785, 35] on div "Arba Advisory Actions" at bounding box center [786, 41] width 1196 height 29
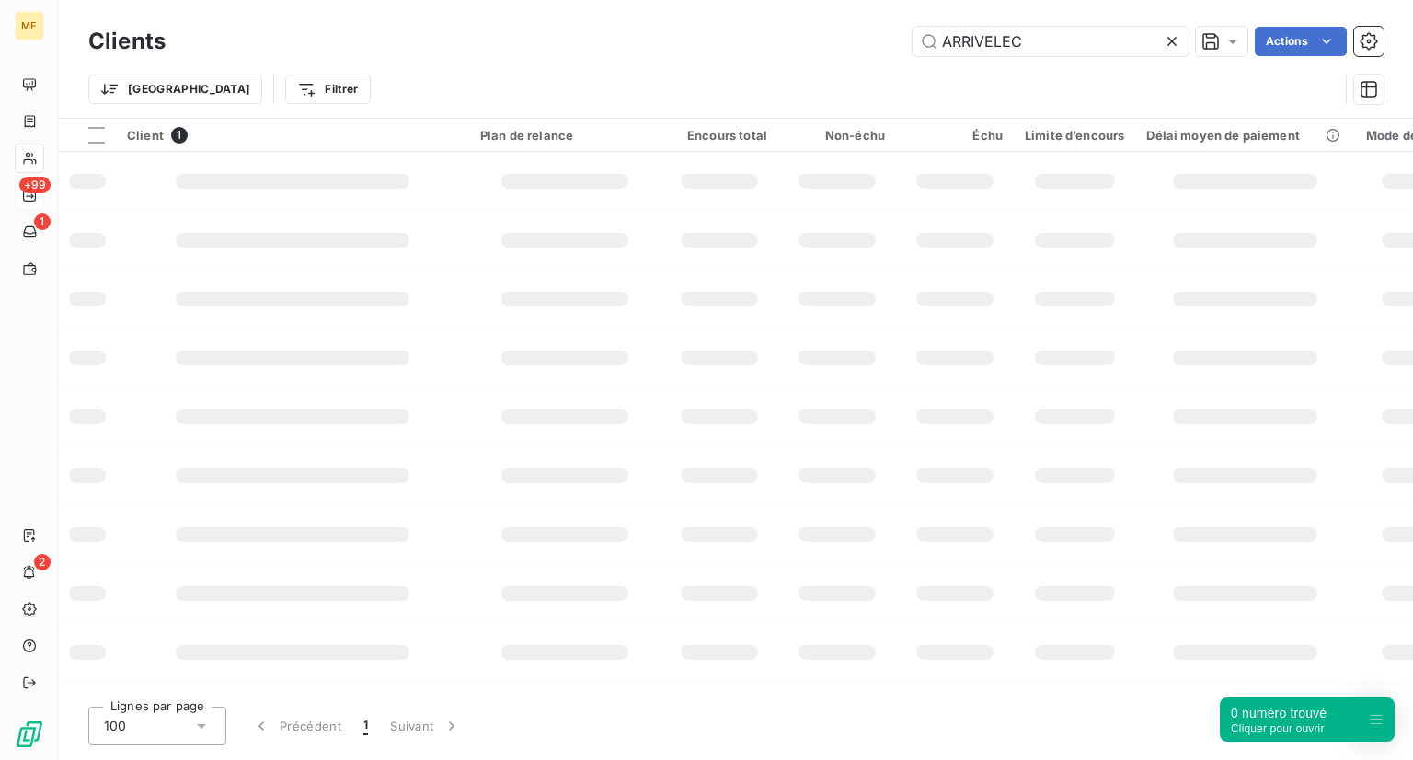
type input "ARRIVELEC"
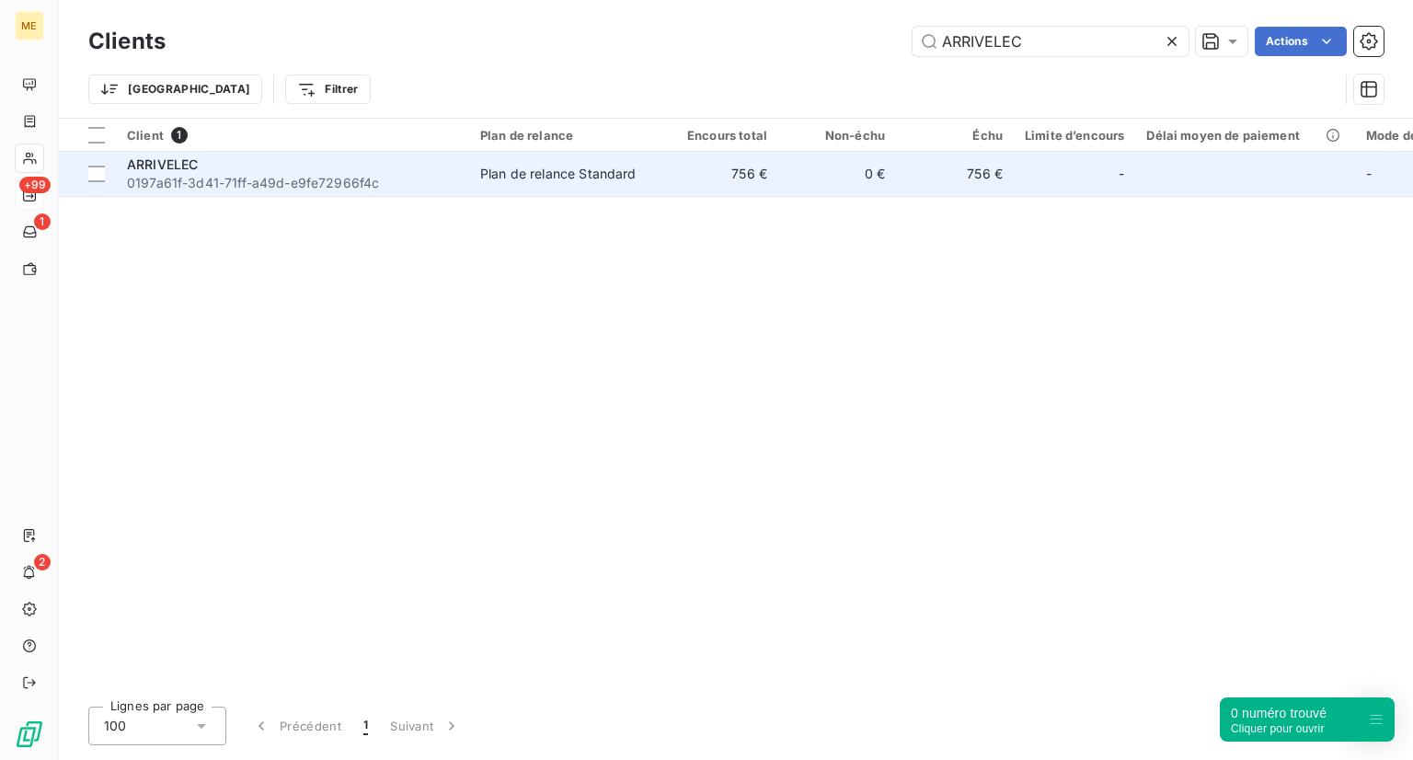
click at [270, 176] on span "0197a61f-3d41-71ff-a49d-e9fe72966f4c" at bounding box center [292, 183] width 331 height 18
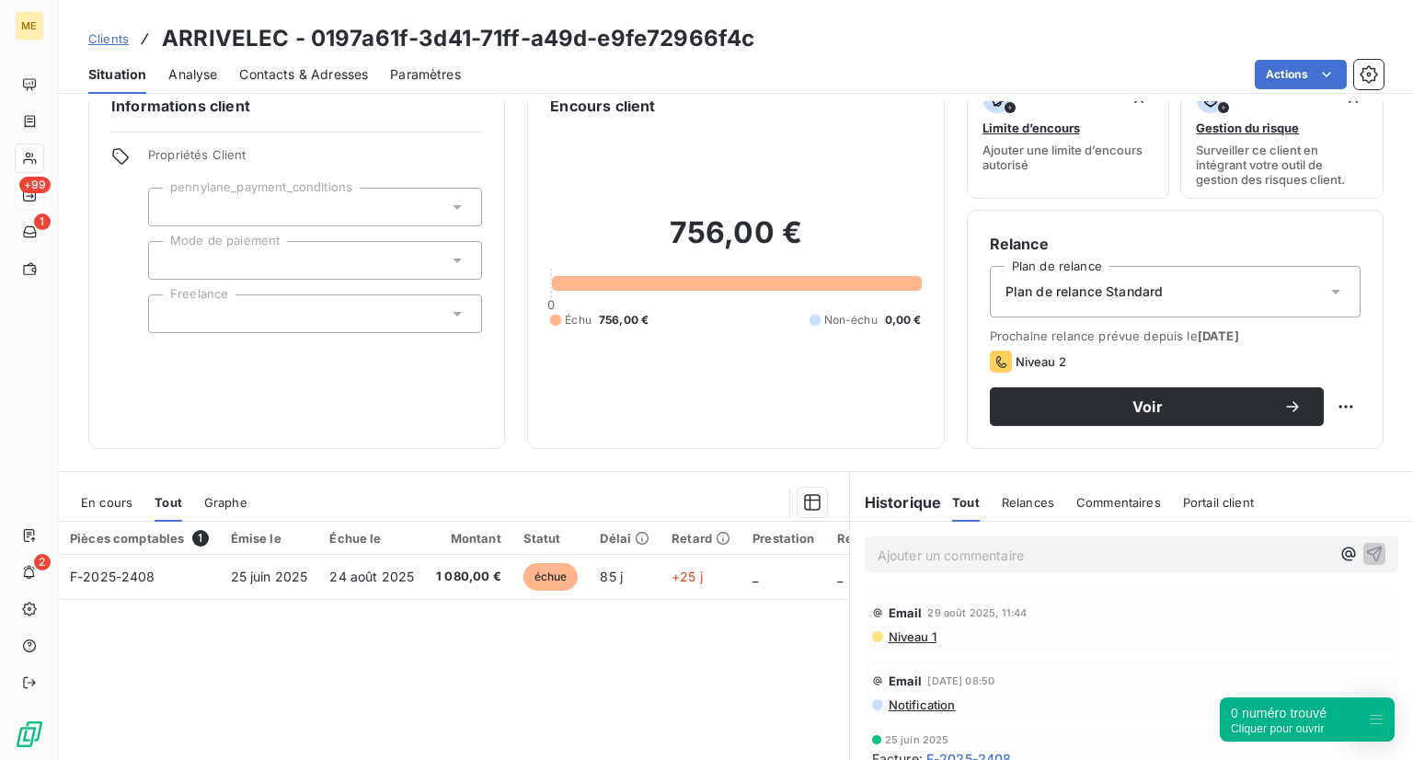
scroll to position [40, 0]
click at [96, 31] on span "Clients" at bounding box center [108, 38] width 40 height 15
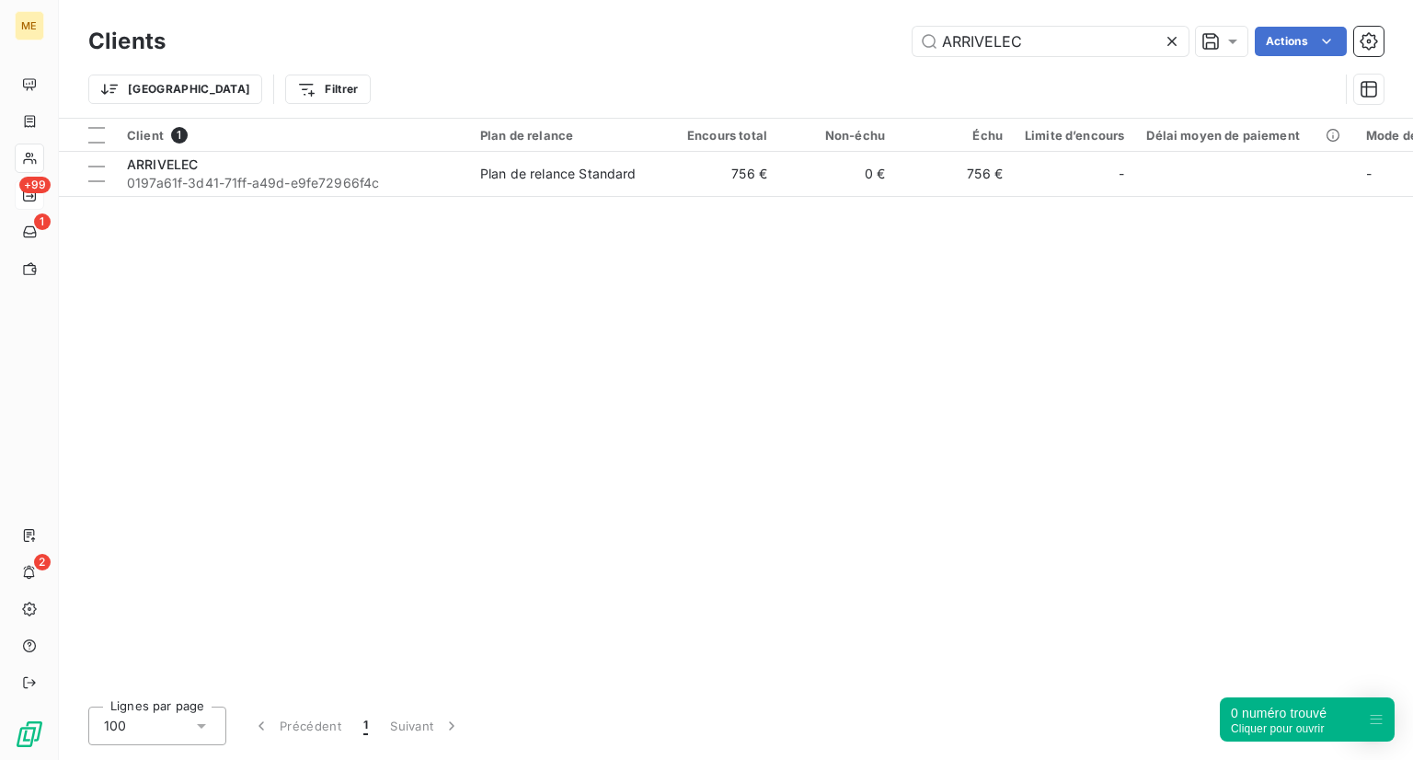
click at [1045, 57] on div "Clients ARRIVELEC Actions" at bounding box center [735, 41] width 1295 height 39
drag, startPoint x: 1048, startPoint y: 30, endPoint x: 825, endPoint y: 8, distance: 223.7
click at [825, 8] on div "Clients ARRIVELEC Actions Trier Filtrer" at bounding box center [736, 59] width 1354 height 118
paste input "VIDA"
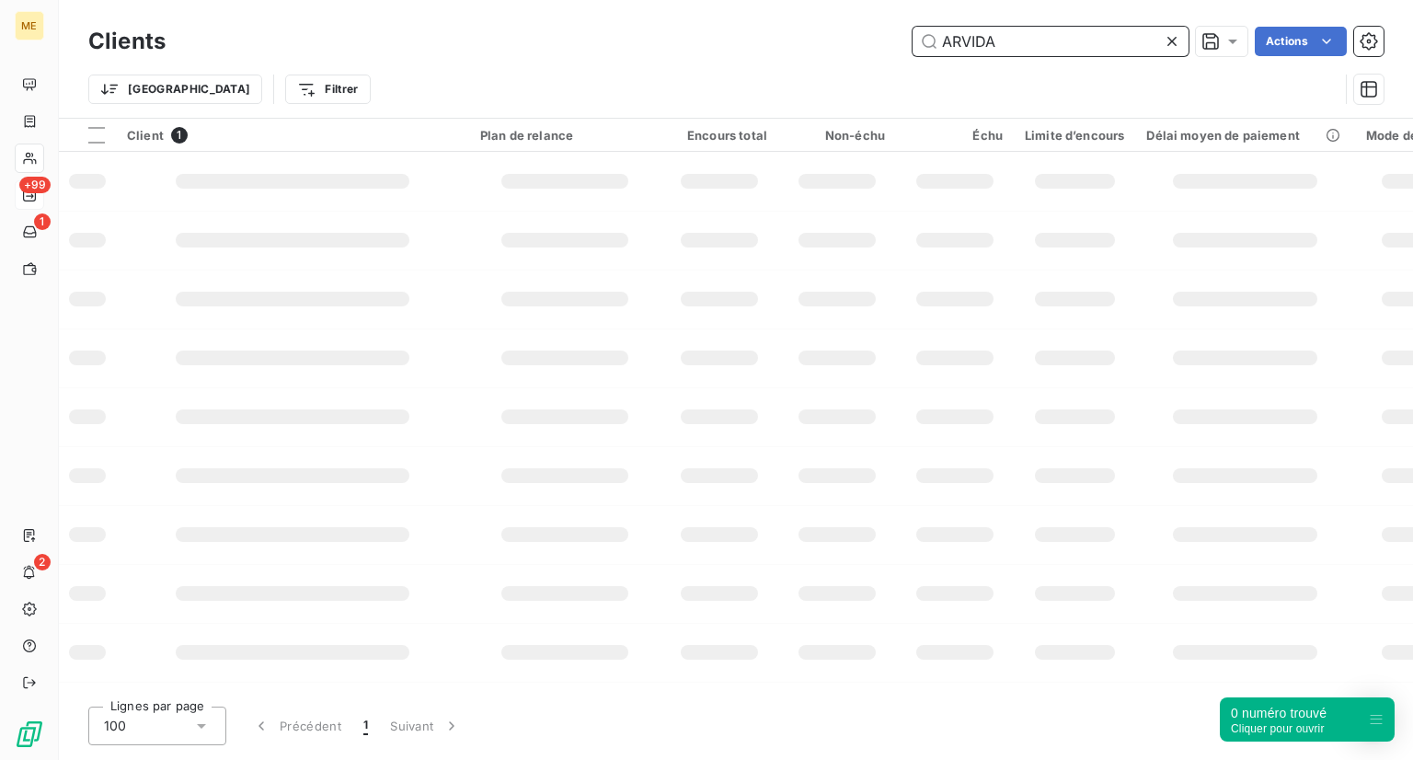
type input "ARVIDA"
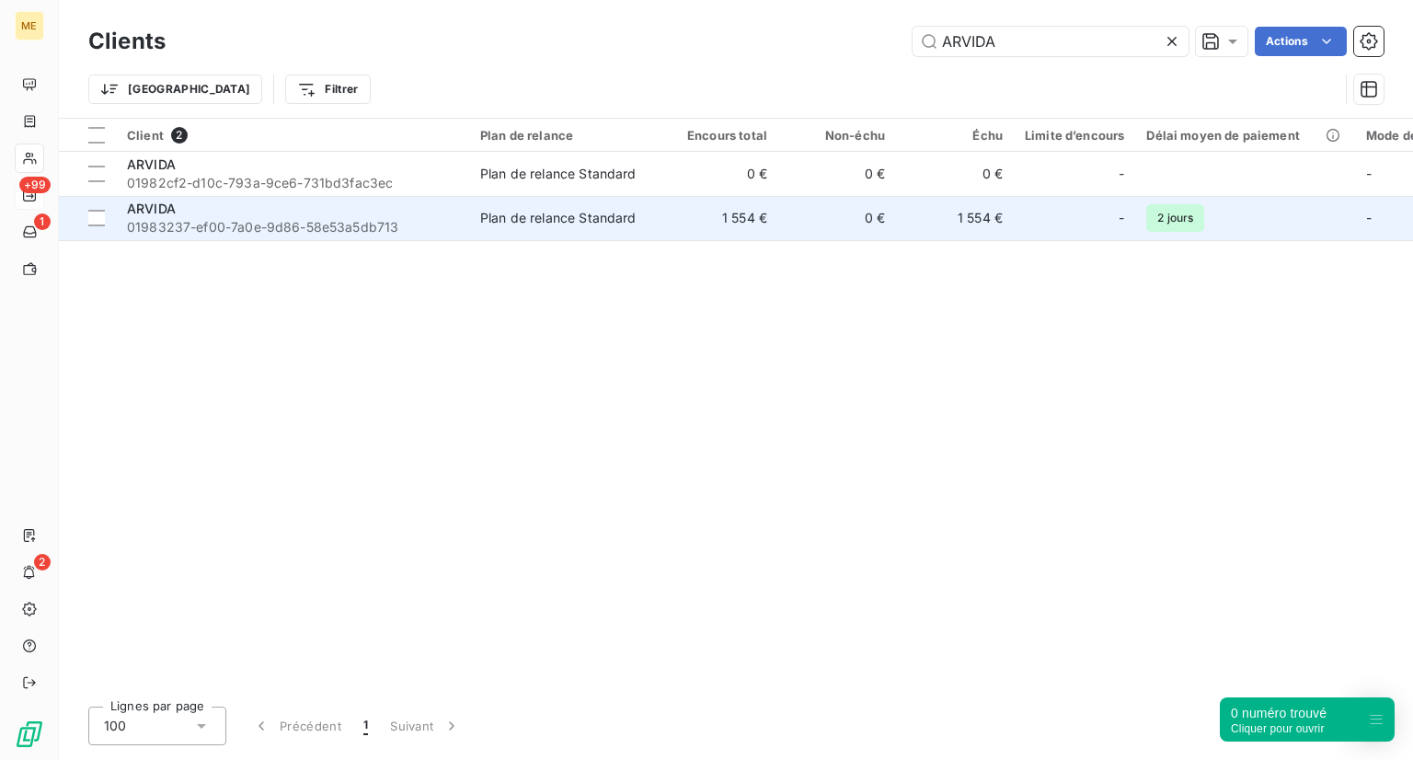
click at [195, 236] on td "ARVIDA 01983237-ef00-7a0e-9d86-58e53a5db713" at bounding box center [292, 218] width 353 height 44
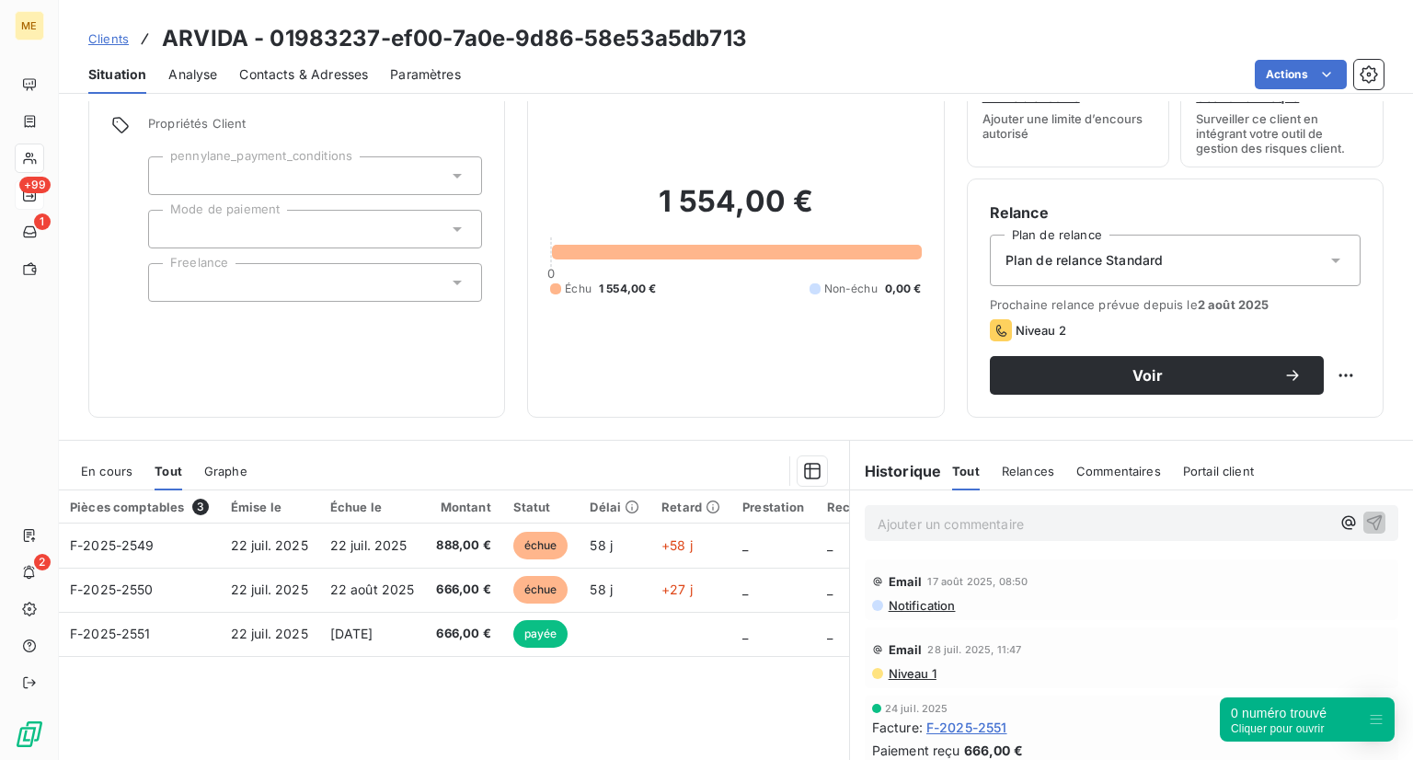
scroll to position [70, 0]
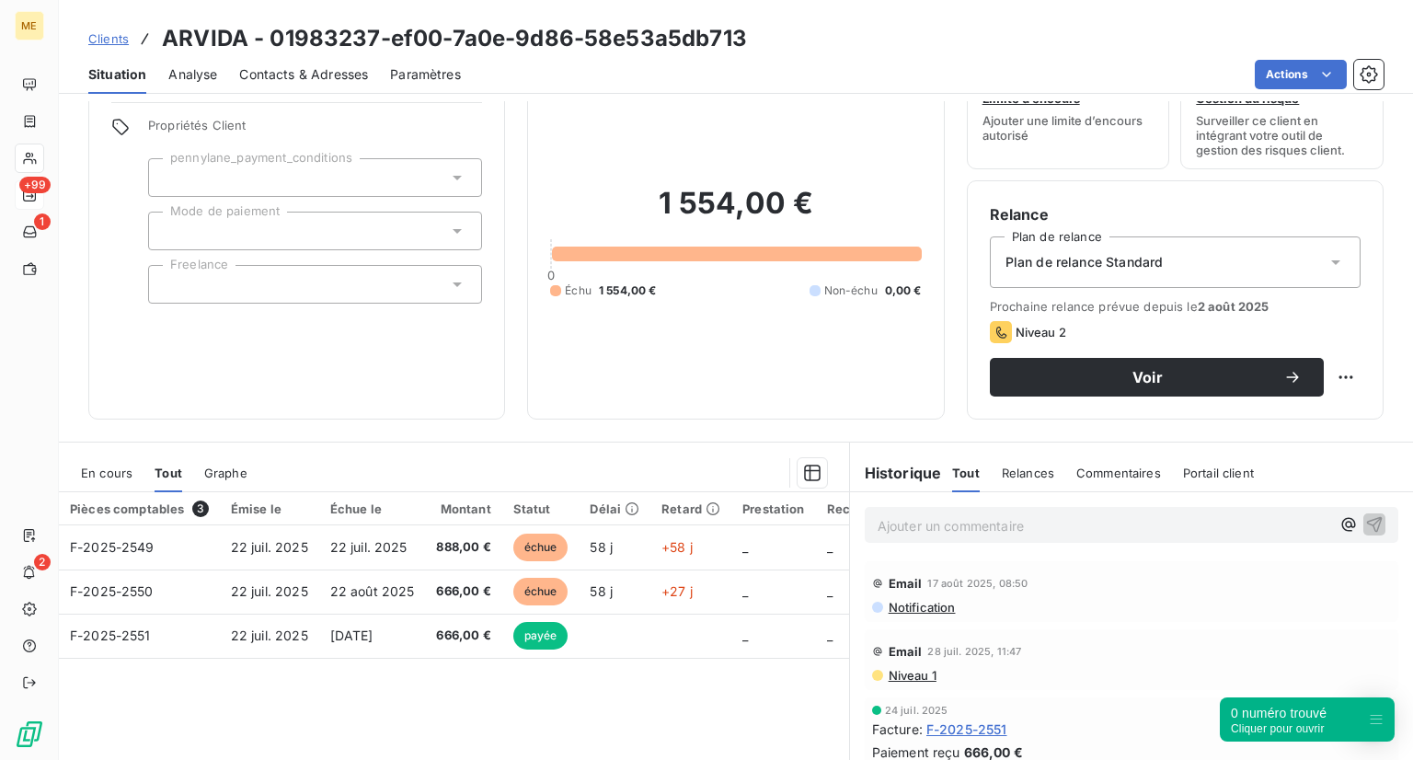
click at [102, 45] on span "Clients" at bounding box center [108, 38] width 40 height 15
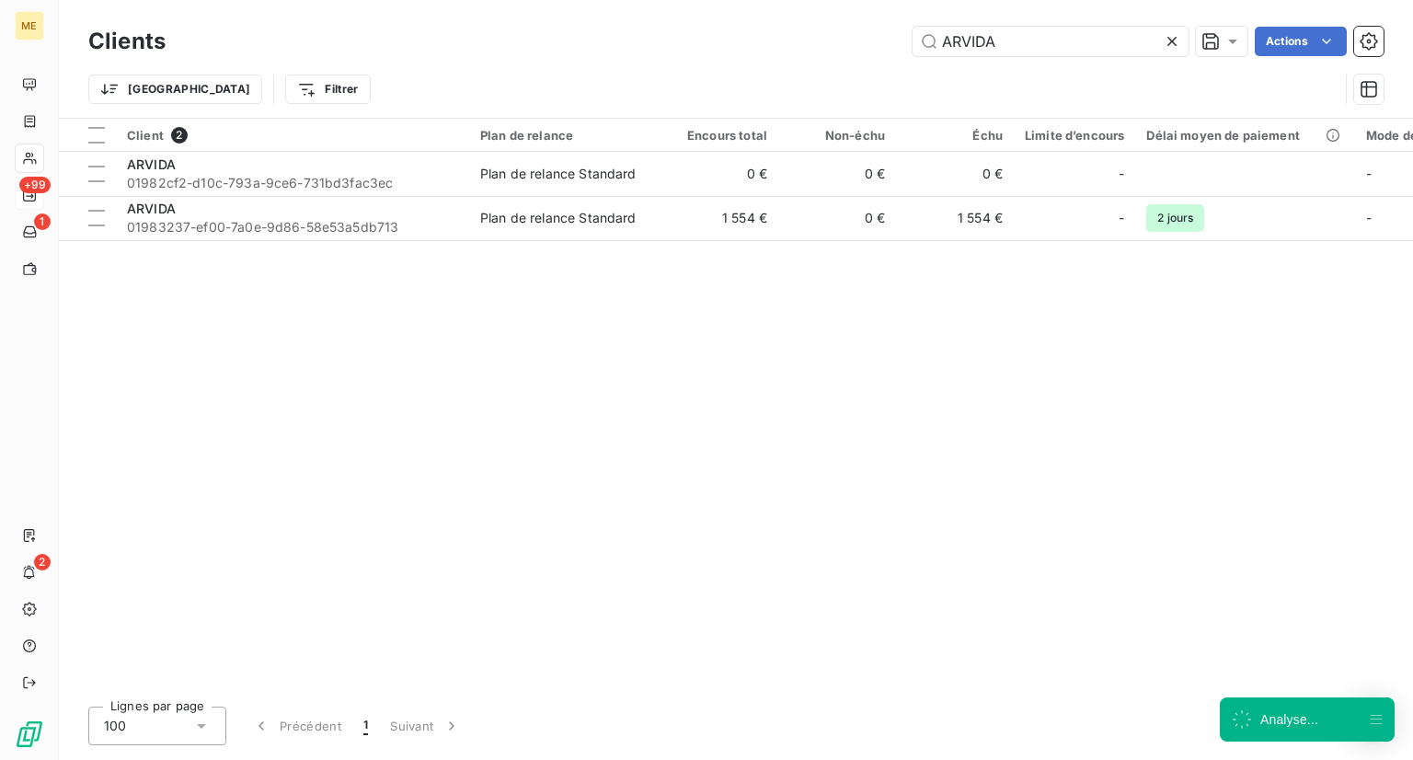
drag, startPoint x: 1034, startPoint y: 47, endPoint x: 910, endPoint y: 40, distance: 124.4
click at [910, 40] on div "ARVIDA Actions" at bounding box center [786, 41] width 1196 height 29
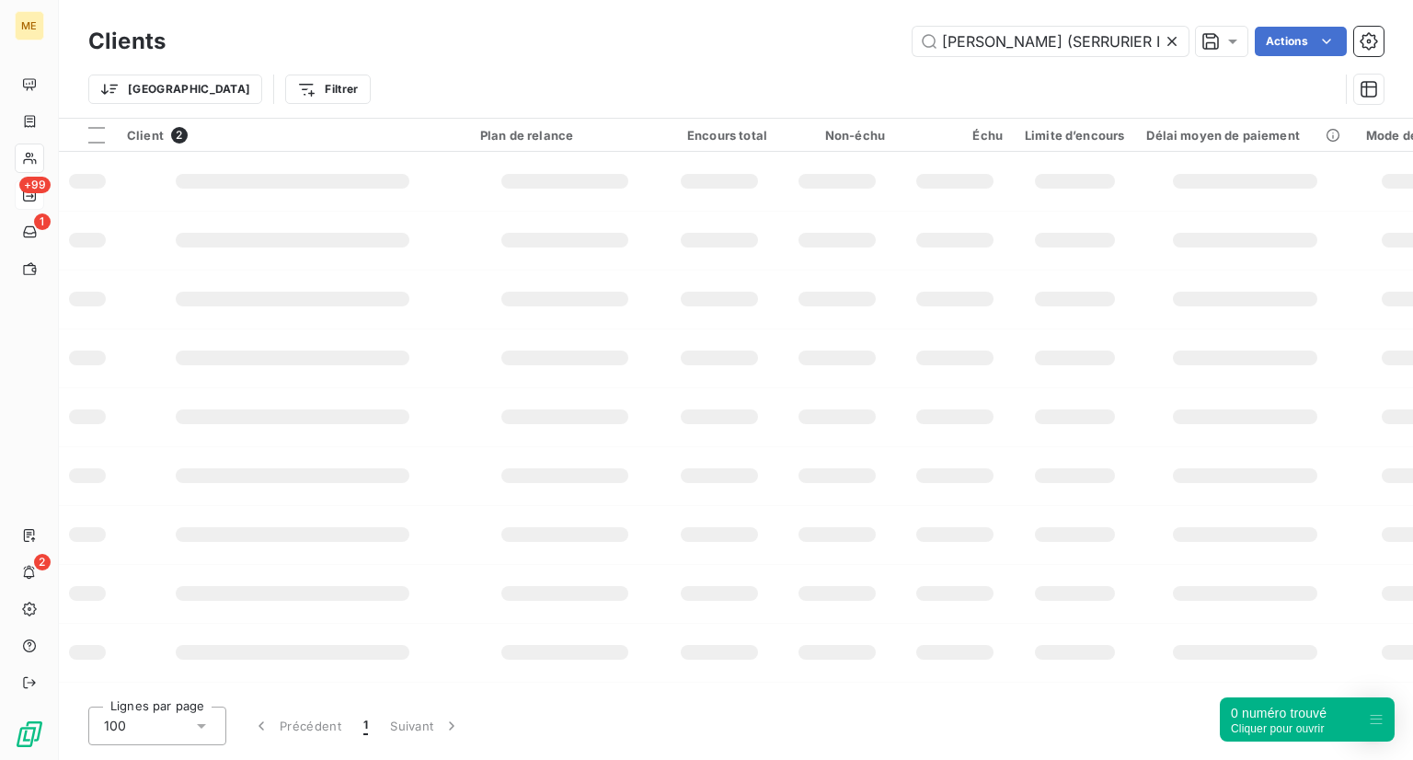
scroll to position [0, 73]
type input "BEN SALEM MOURAD (SERRURIER LILLE)"
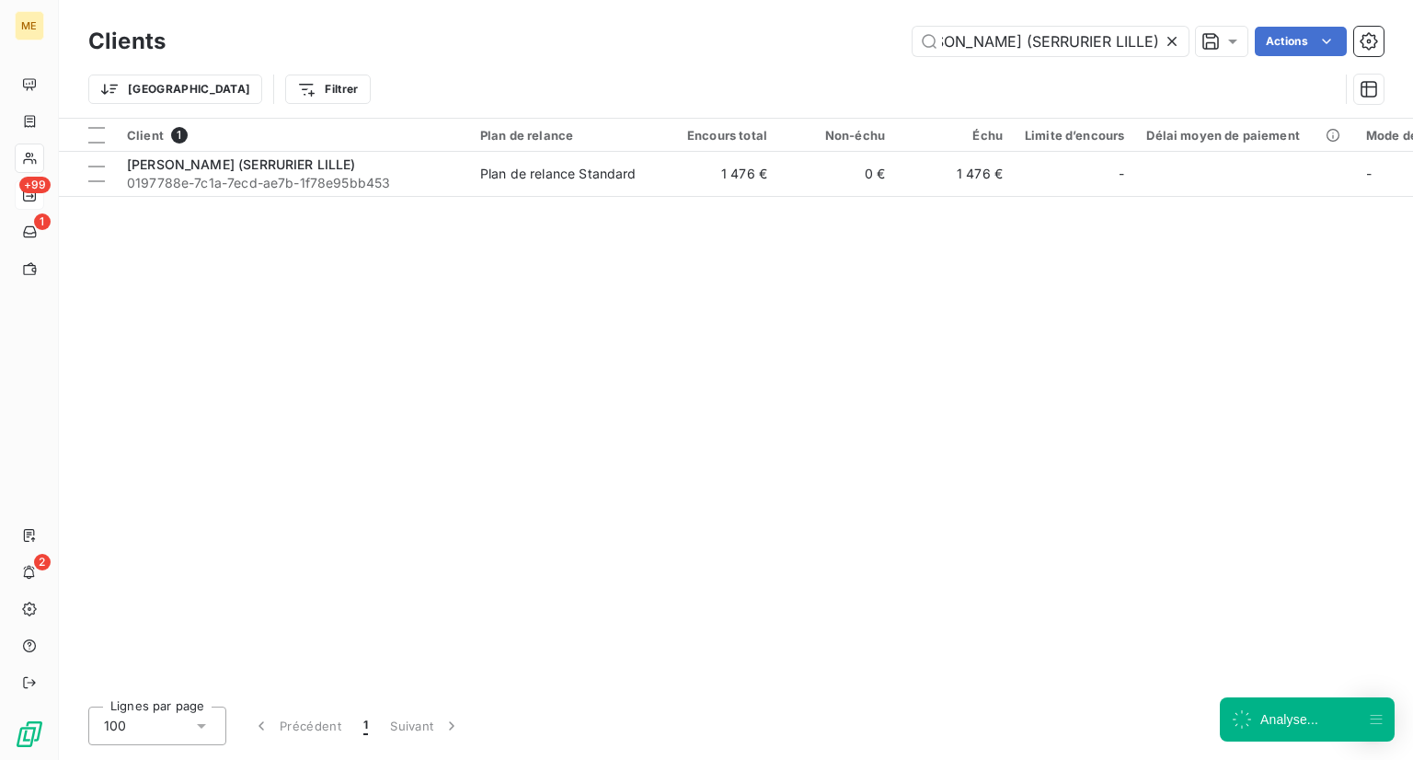
click at [301, 200] on div "Client 1 Plan de relance Encours total Non-échu Échu Limite d’encours Délai moy…" at bounding box center [736, 405] width 1354 height 573
click at [336, 147] on th "Client 1" at bounding box center [292, 135] width 353 height 33
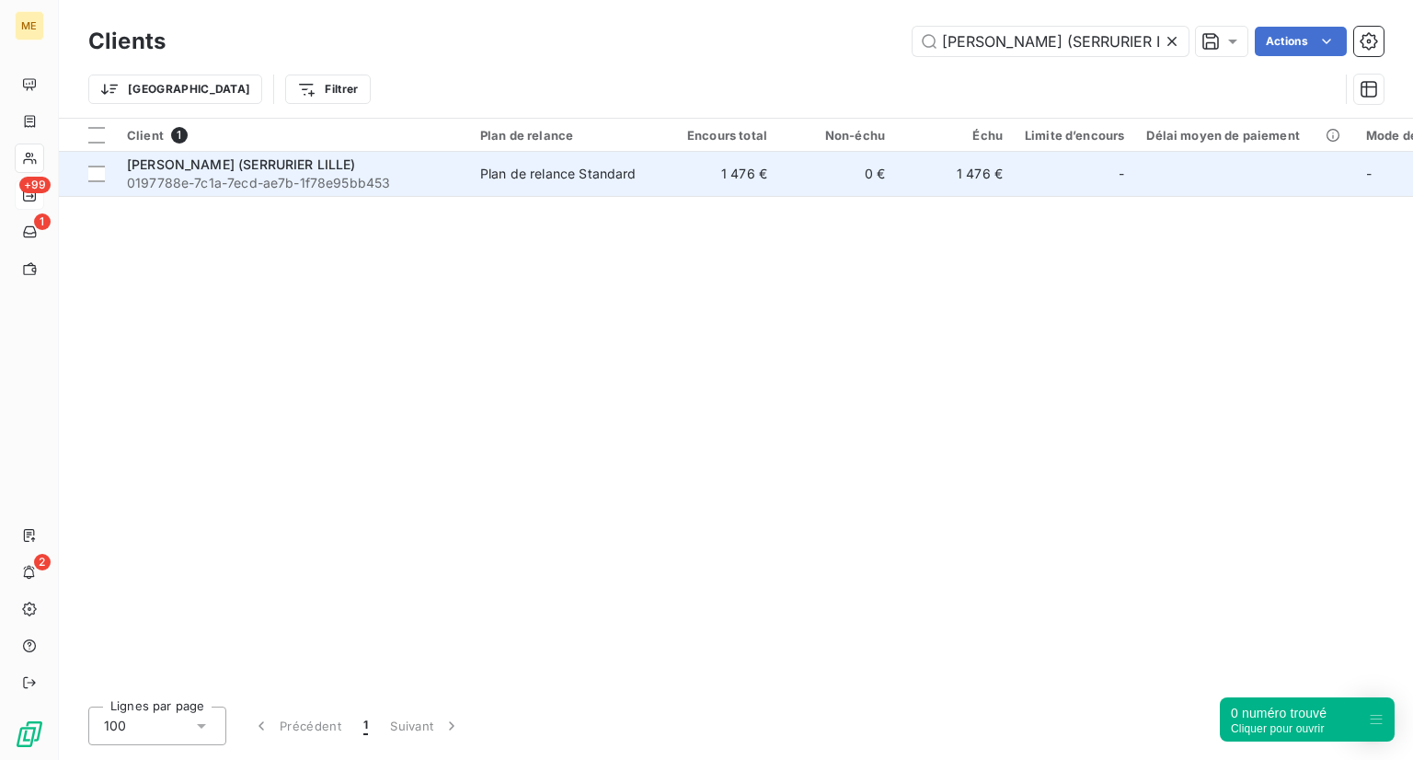
click at [304, 170] on span "BEN SALEM MOURAD (SERRURIER LILLE)" at bounding box center [241, 164] width 229 height 16
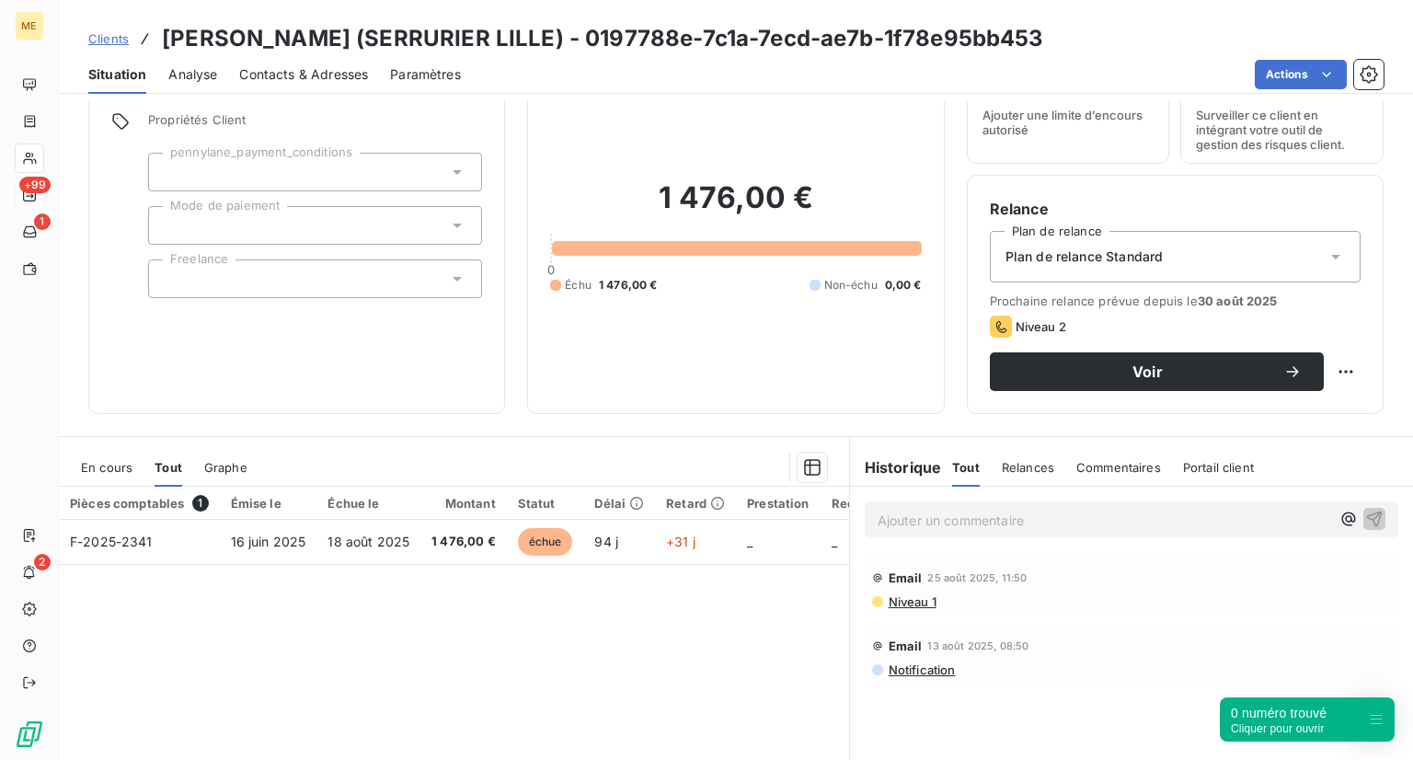
scroll to position [74, 0]
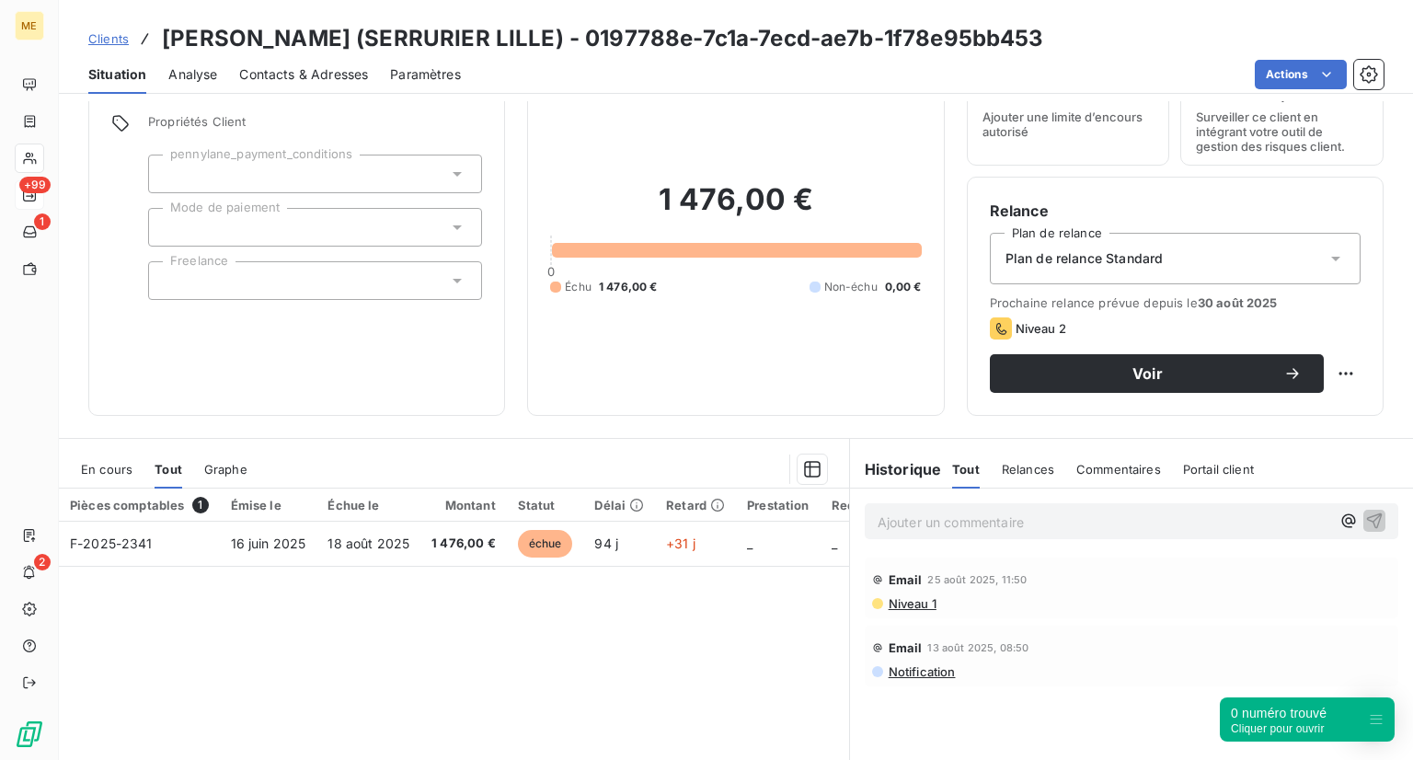
click at [107, 34] on span "Clients" at bounding box center [108, 38] width 40 height 15
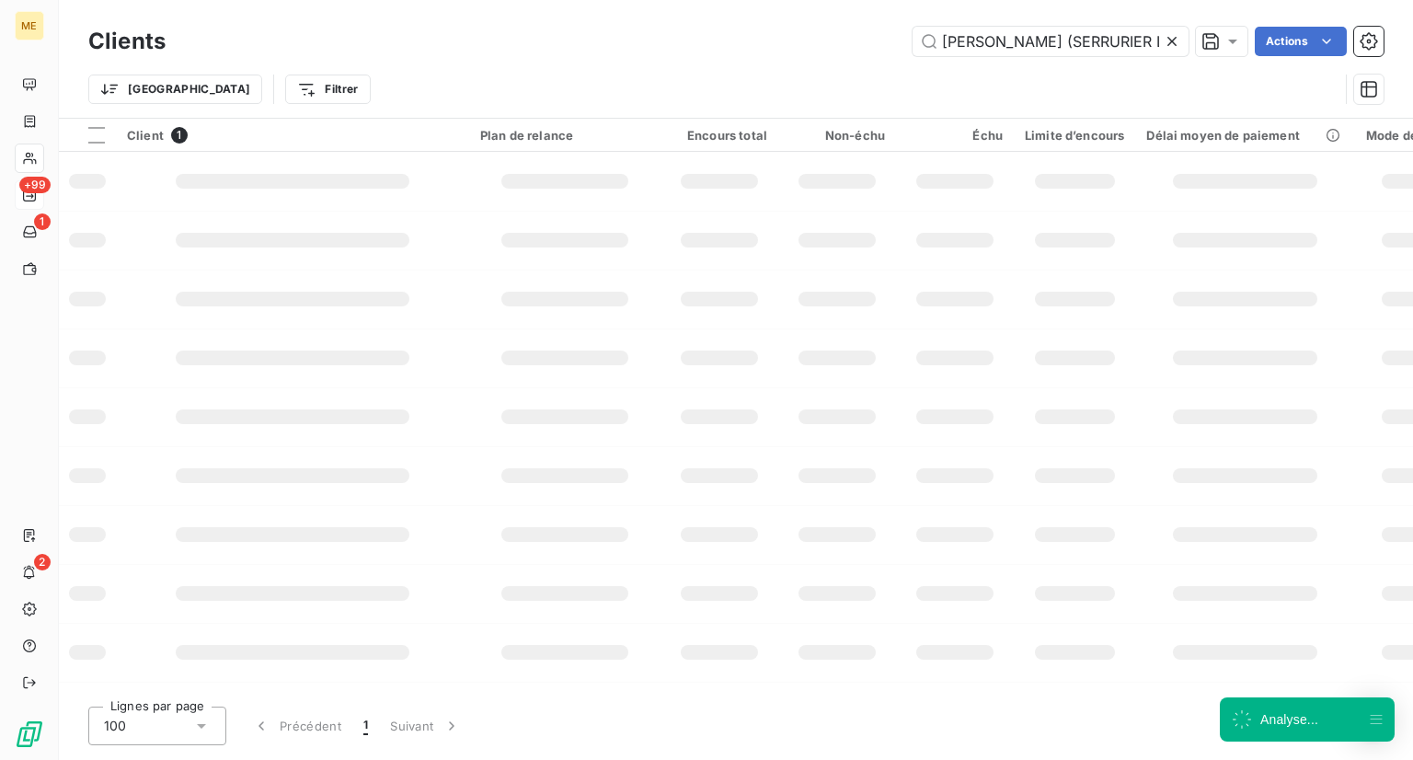
scroll to position [0, 74]
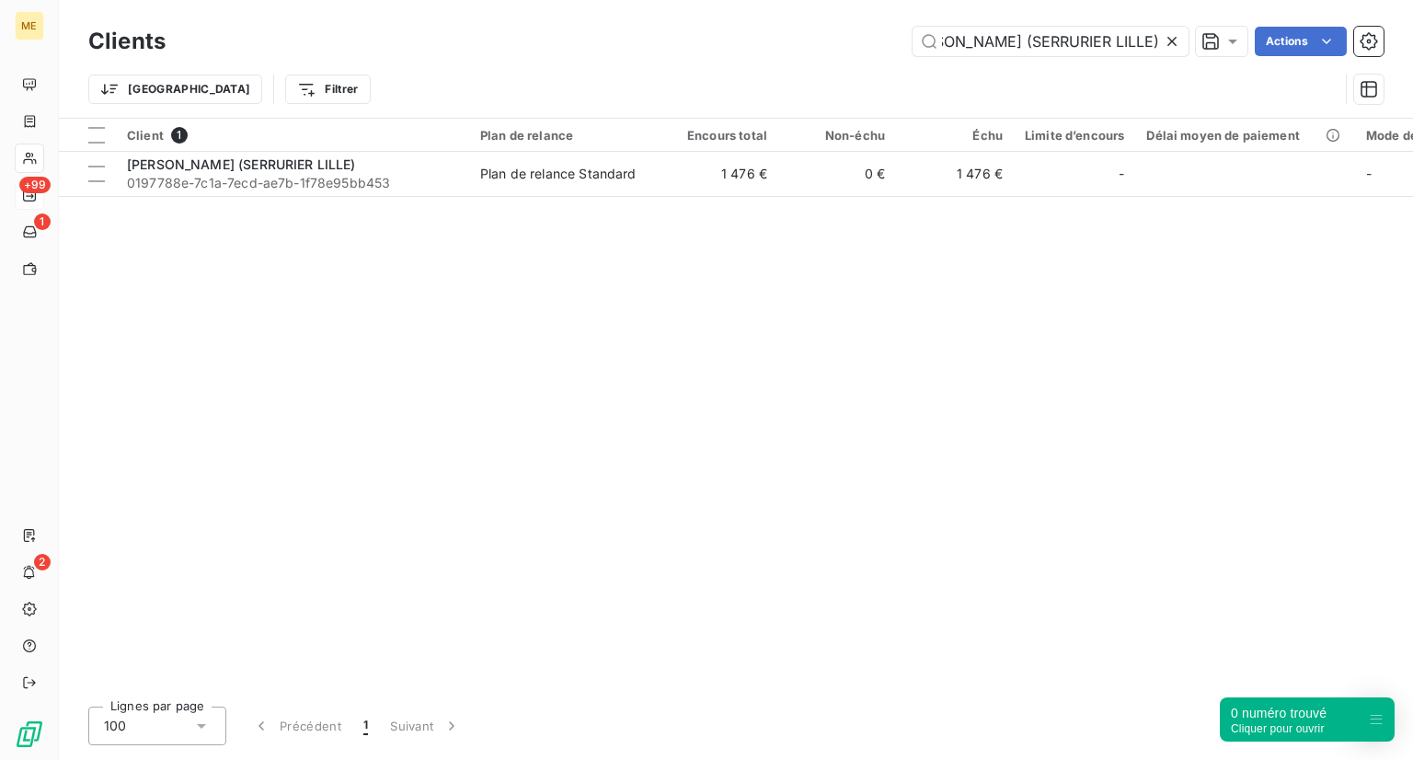
click at [1175, 42] on icon at bounding box center [1172, 41] width 18 height 18
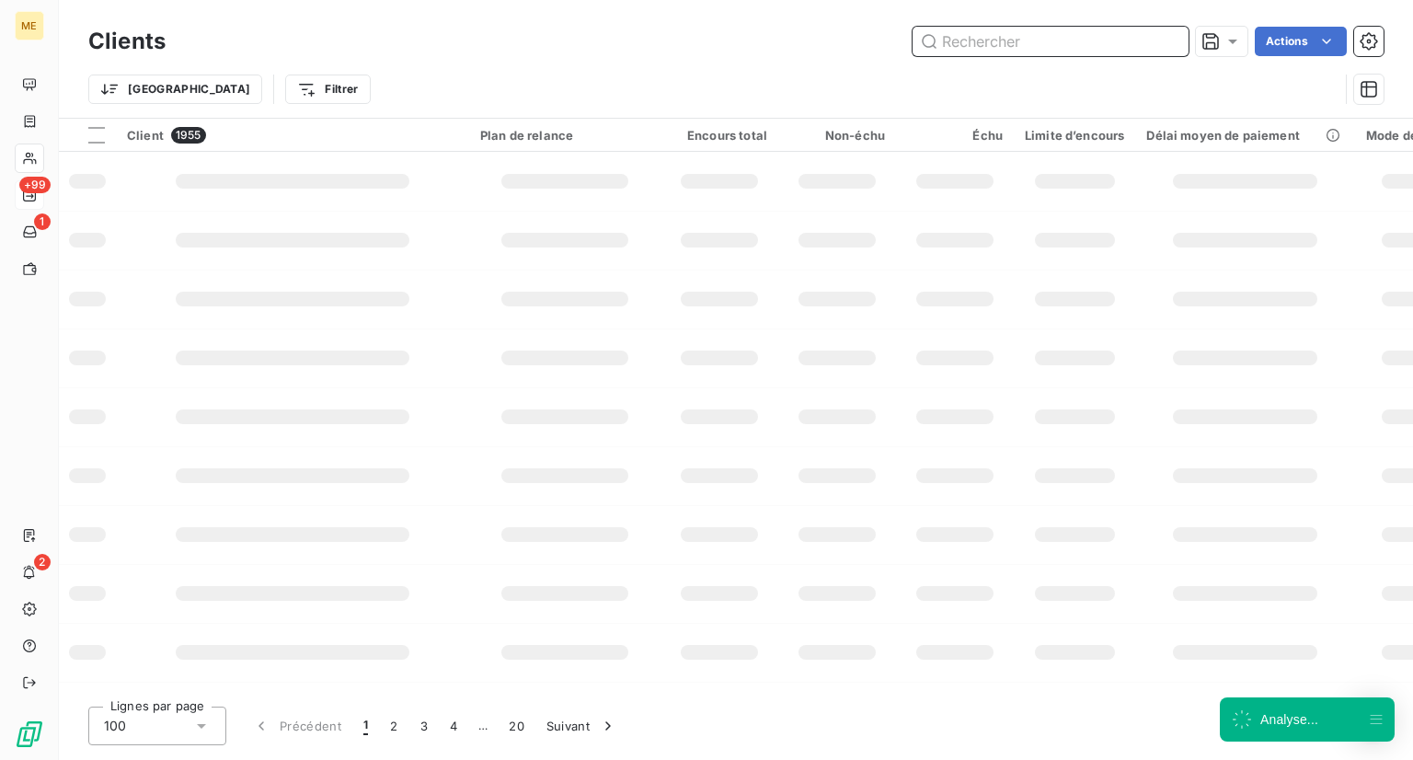
click at [1074, 36] on input "text" at bounding box center [1051, 41] width 276 height 29
paste input "BENIE KIAMBI BELO"
type input "BENIE KIAMBI BELO"
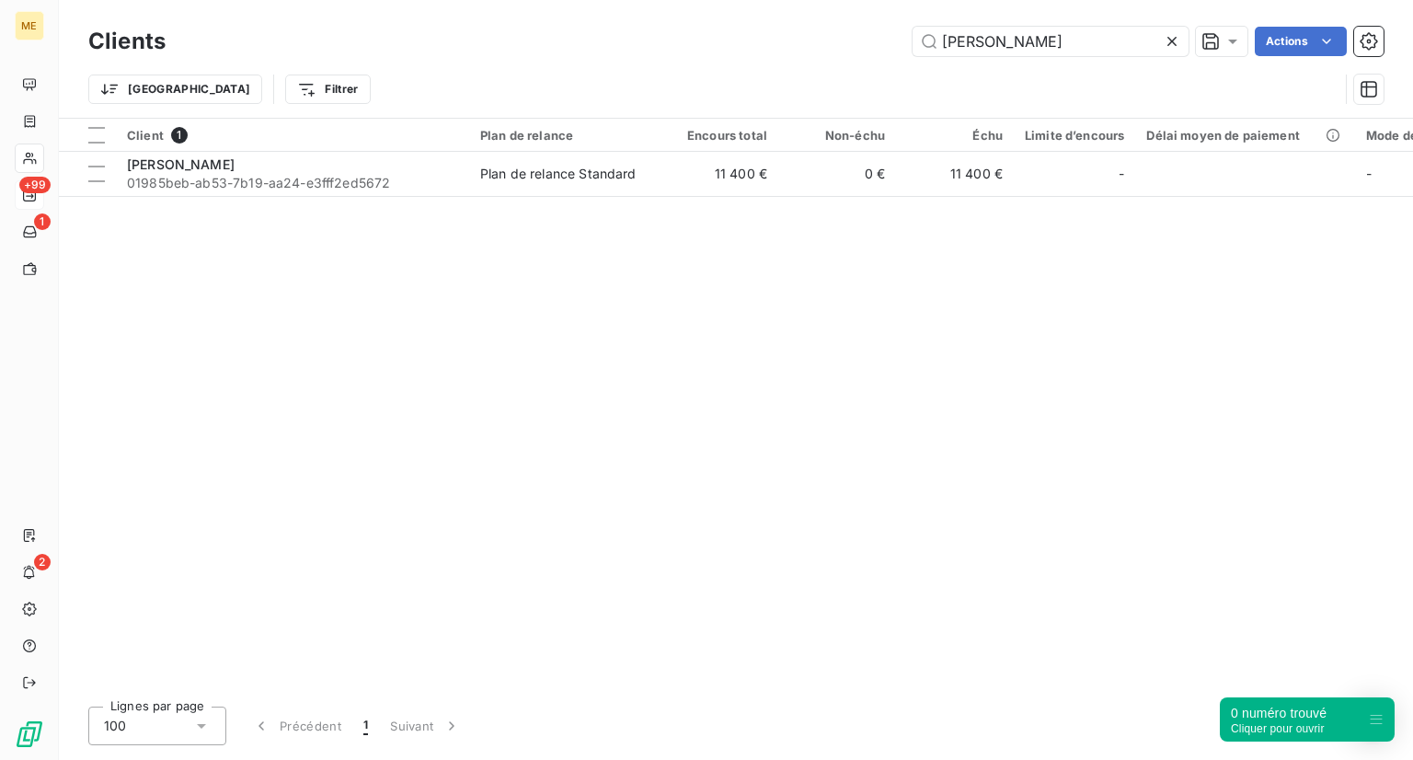
click at [216, 196] on table "Client 1 Plan de relance Encours total Non-échu Échu Limite d’encours Délai moy…" at bounding box center [956, 158] width 1794 height 78
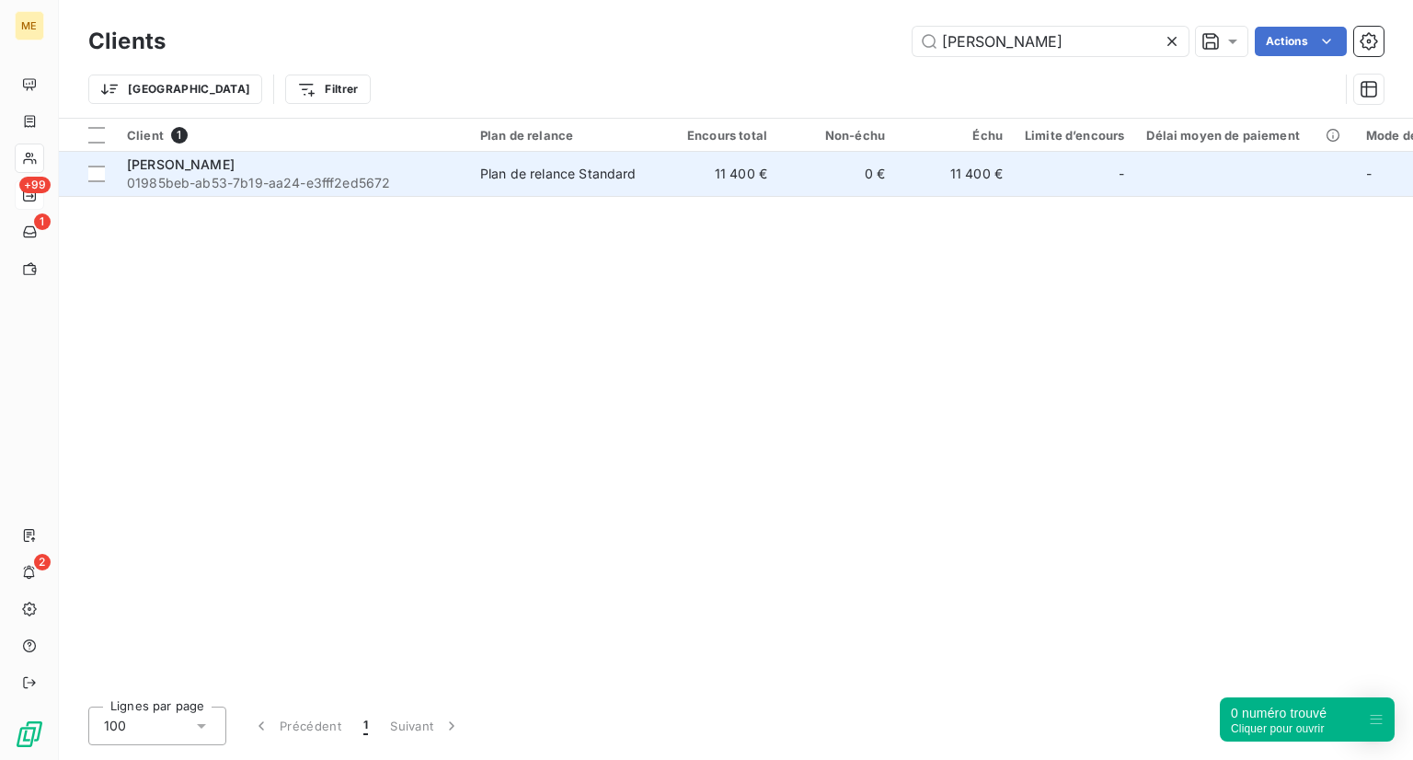
click at [235, 170] on span "BENIE KIAMBI BELO" at bounding box center [181, 164] width 108 height 16
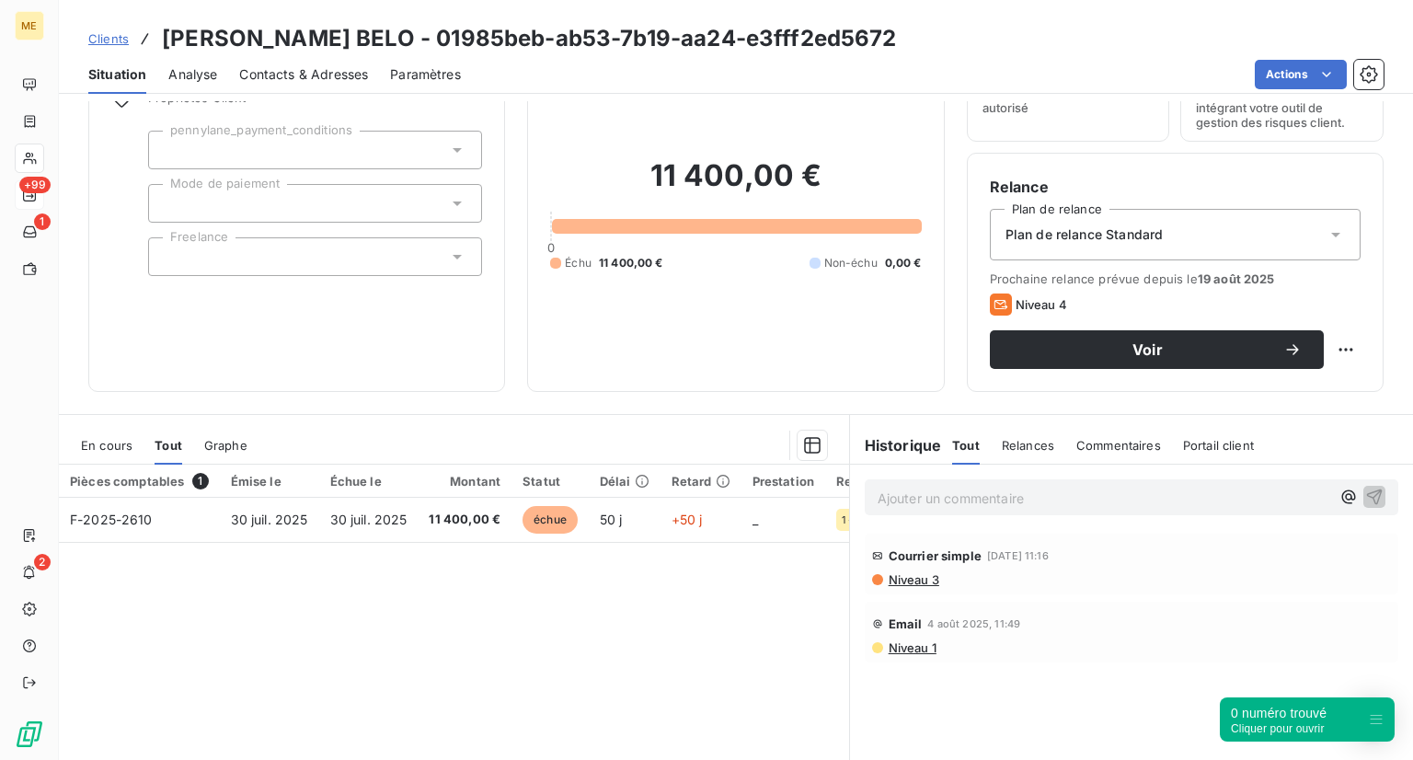
scroll to position [98, 0]
click at [103, 34] on span "Clients" at bounding box center [108, 38] width 40 height 15
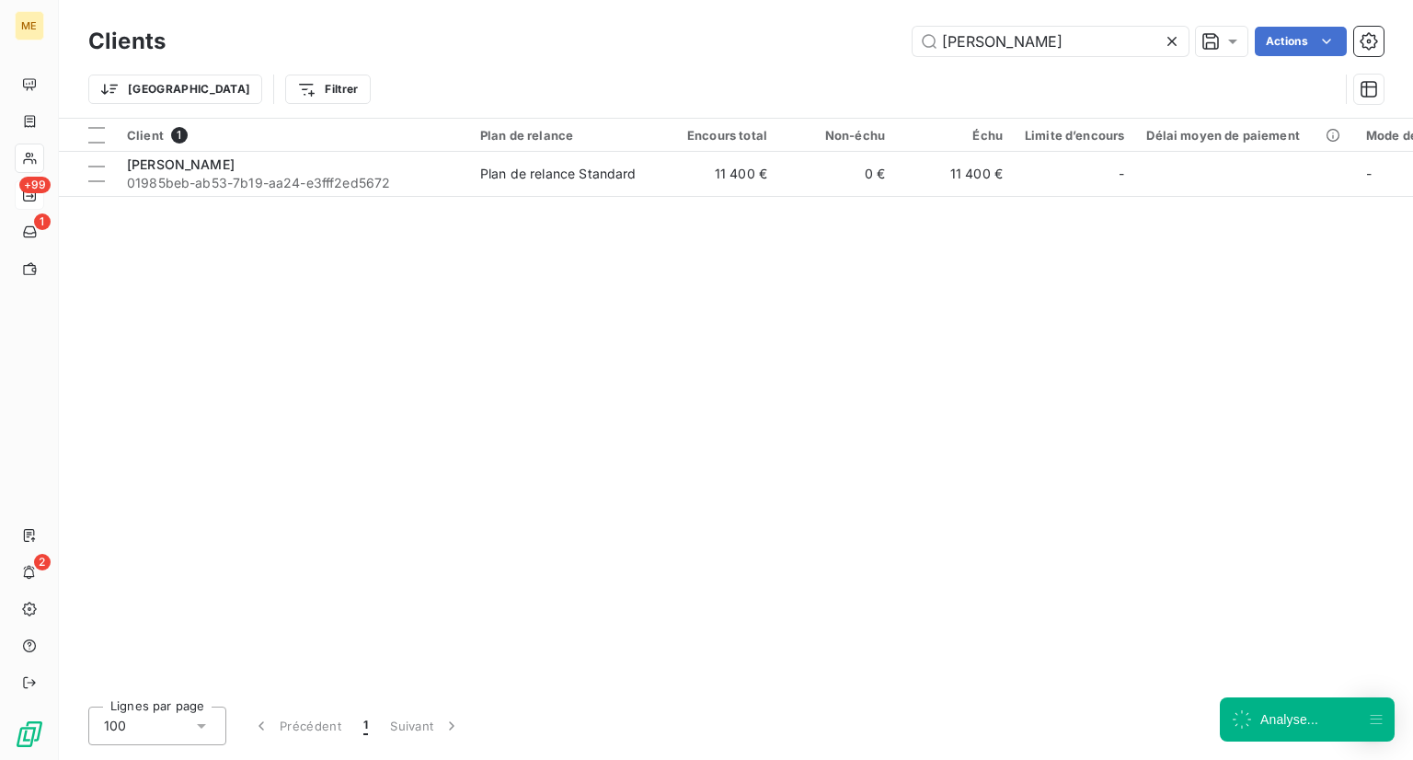
drag, startPoint x: 1079, startPoint y: 39, endPoint x: 841, endPoint y: 41, distance: 238.3
click at [841, 41] on div "BENIE KIAMBI BELO Actions" at bounding box center [786, 41] width 1196 height 29
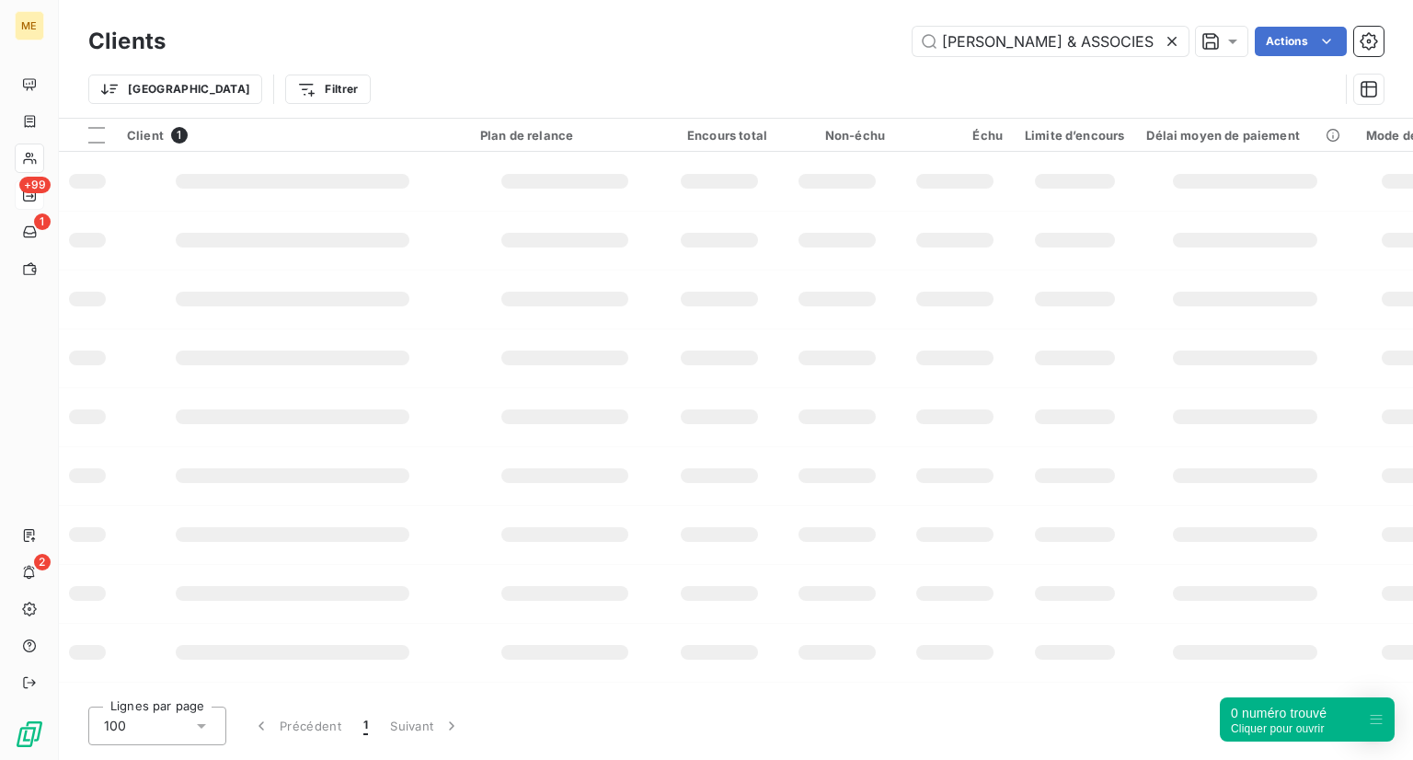
scroll to position [0, 172]
type input "BERTHELOT & ASSOCIES - MANDATAIRES JUDICIAIRES"
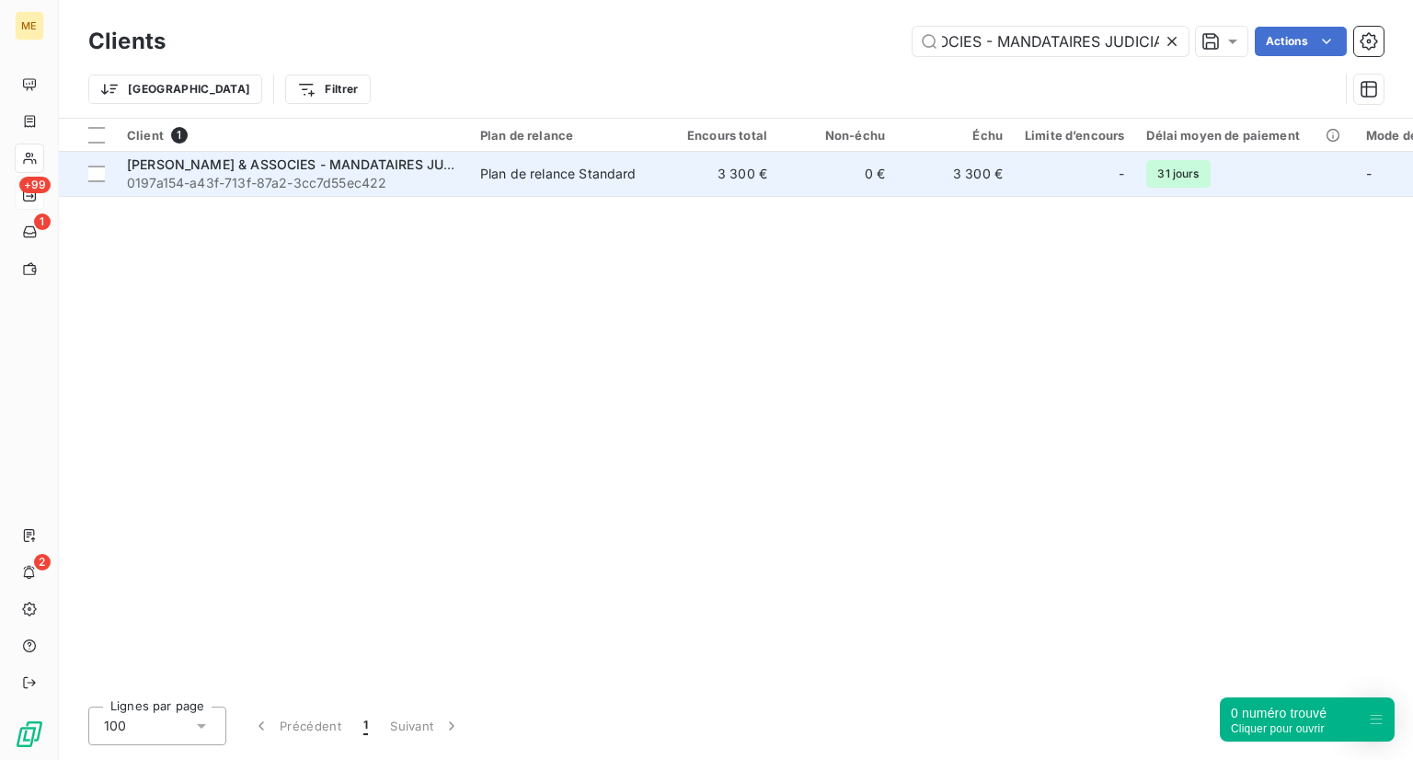
click at [180, 159] on span "BERTHELOT & ASSOCIES - MANDATAIRES JUDICIAIRES" at bounding box center [317, 164] width 381 height 16
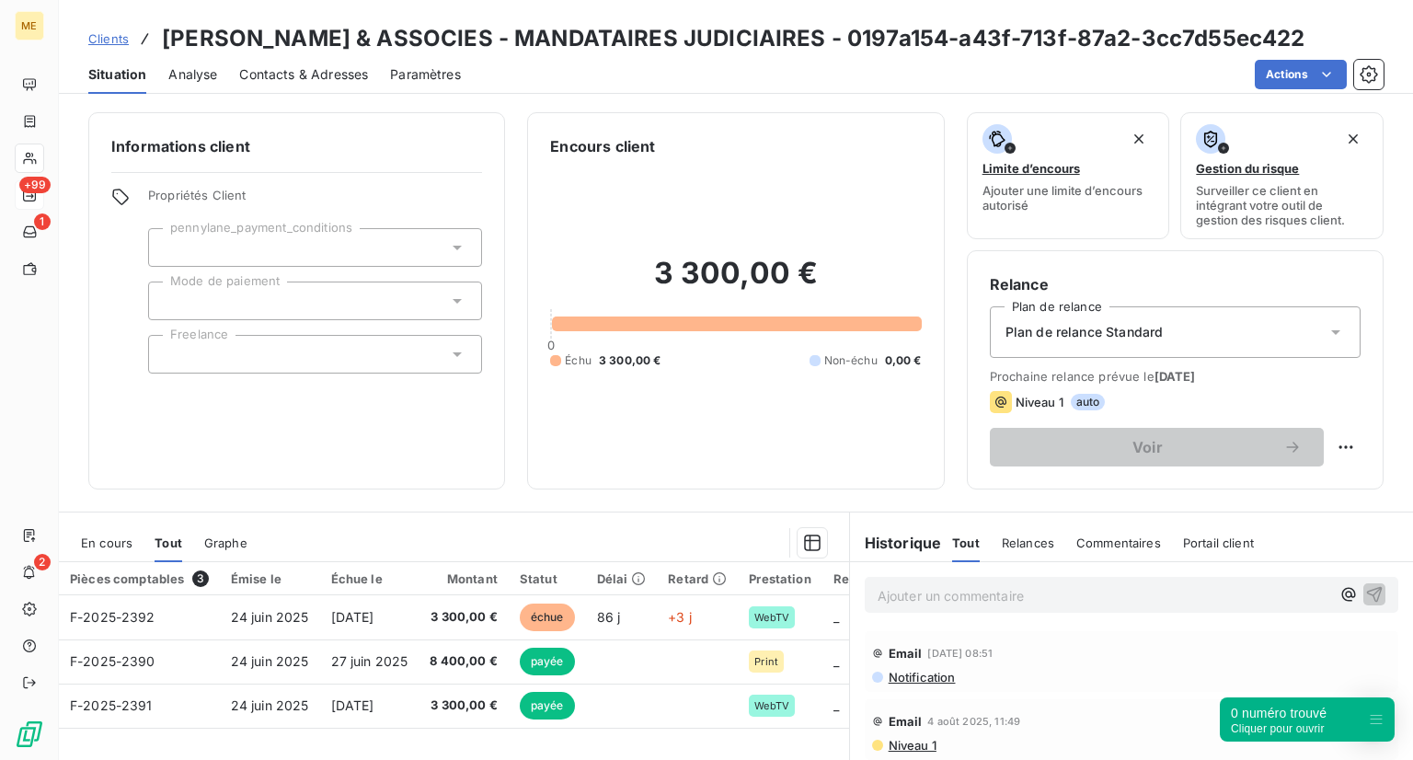
click at [100, 18] on div "Clients BERTHELOT & ASSOCIES - MANDATAIRES JUDICIAIRES - 0197a154-a43f-713f-87a…" at bounding box center [736, 47] width 1354 height 94
click at [128, 74] on span "Situation" at bounding box center [117, 74] width 58 height 18
click at [113, 29] on link "Clients" at bounding box center [108, 38] width 40 height 18
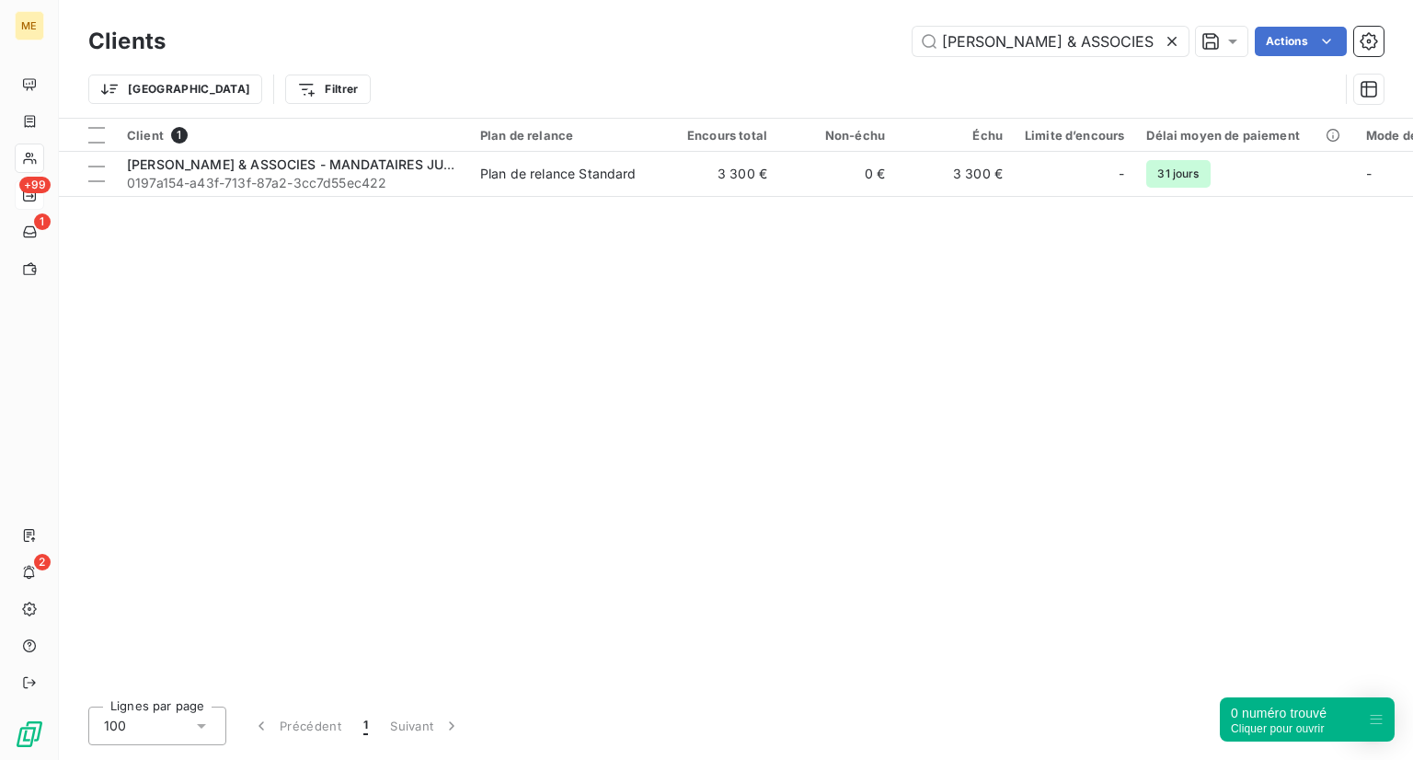
click at [1166, 34] on icon at bounding box center [1172, 41] width 18 height 18
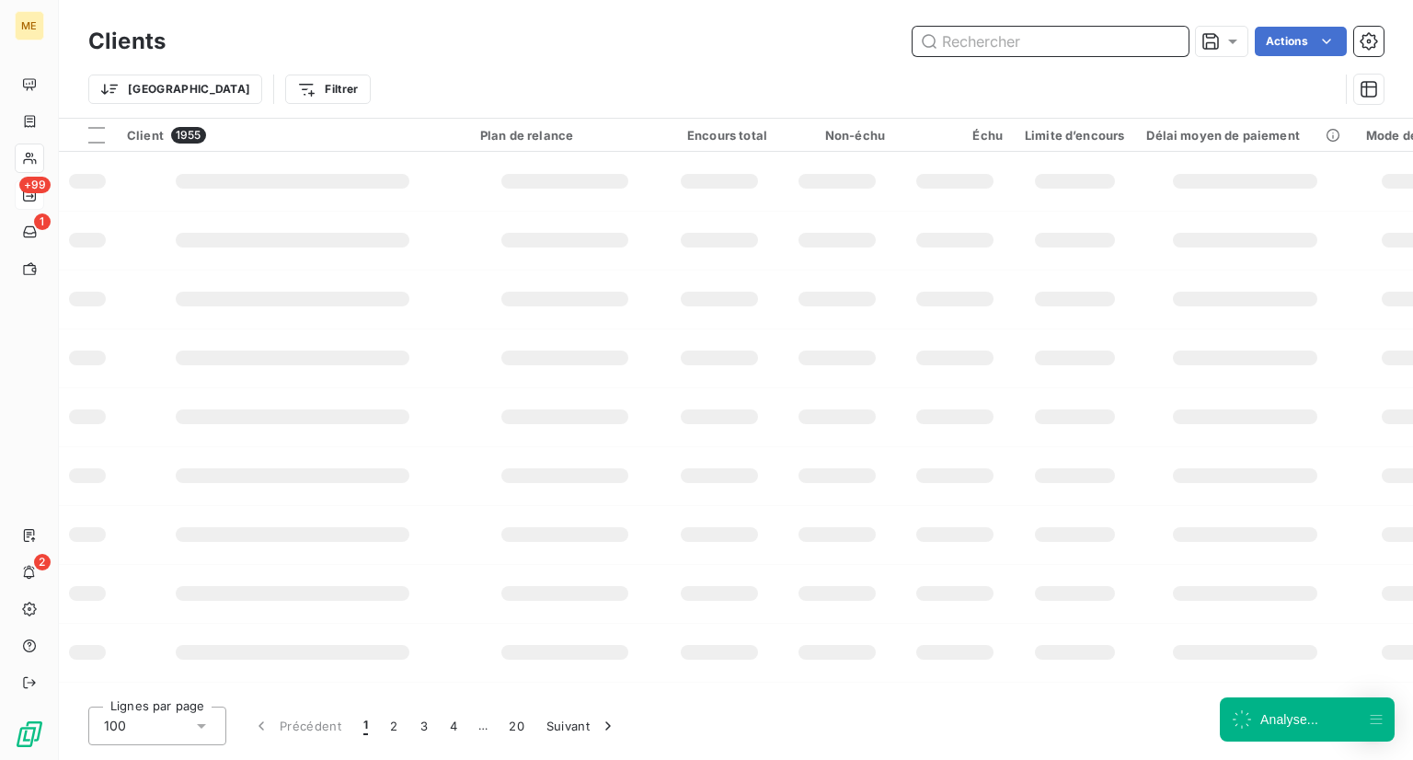
click at [1096, 35] on input "text" at bounding box center [1051, 41] width 276 height 29
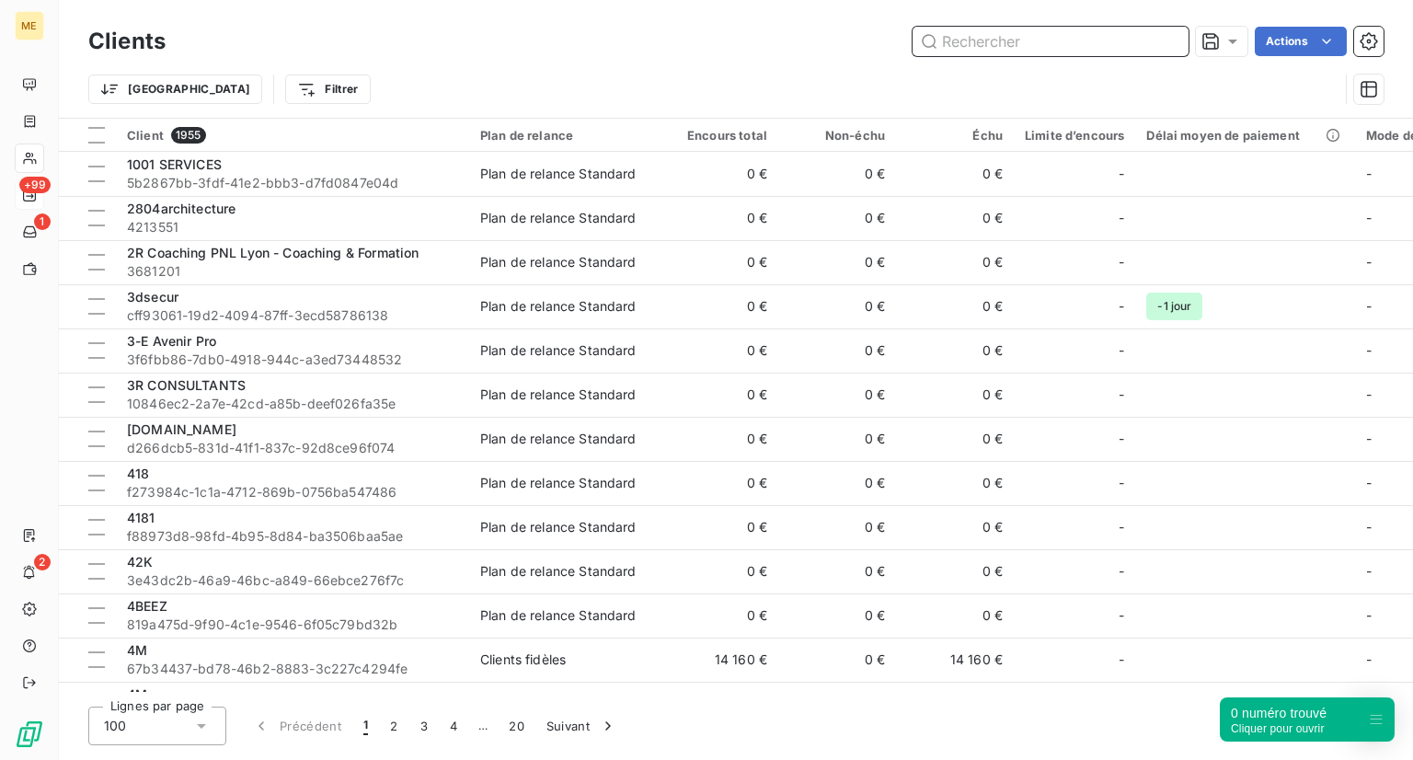
paste input "BIOCALMA"
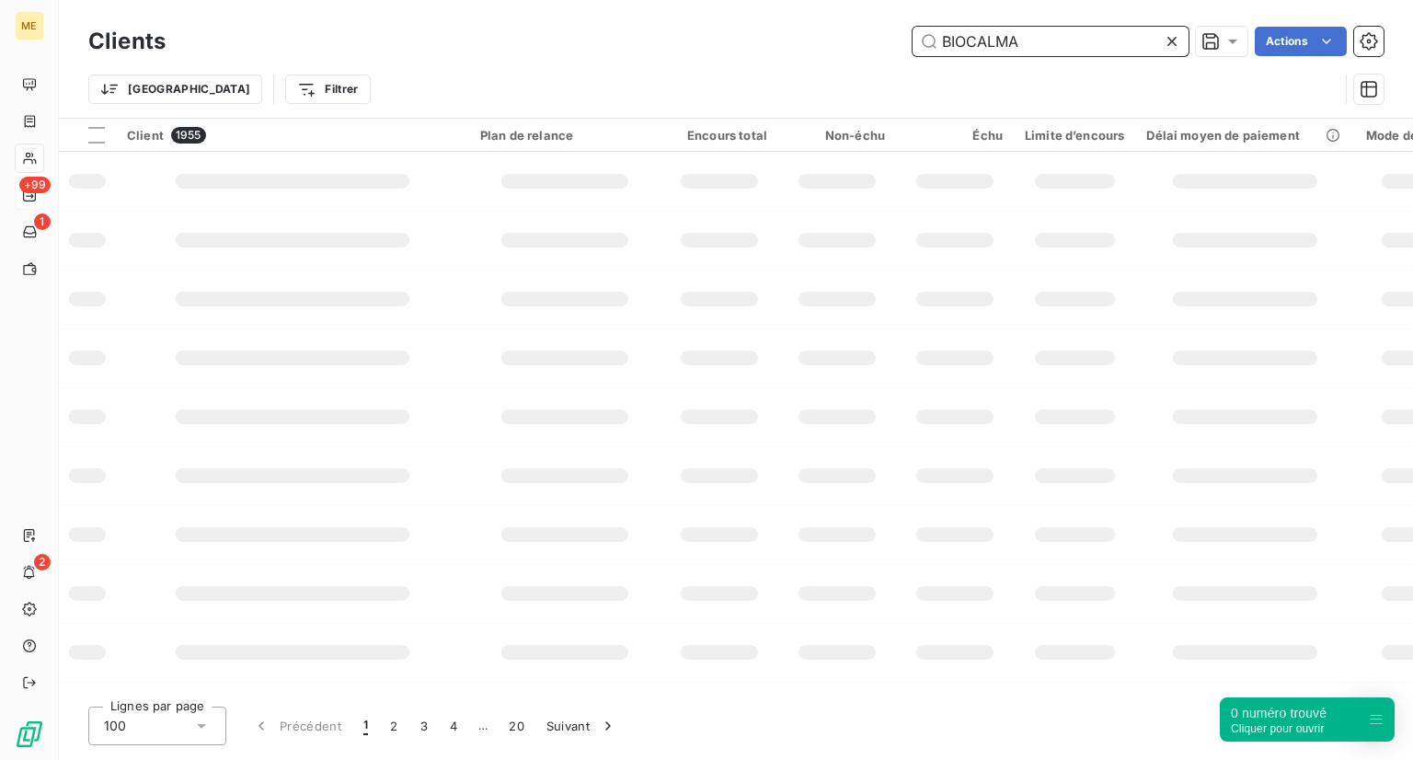
type input "BIOCALMA"
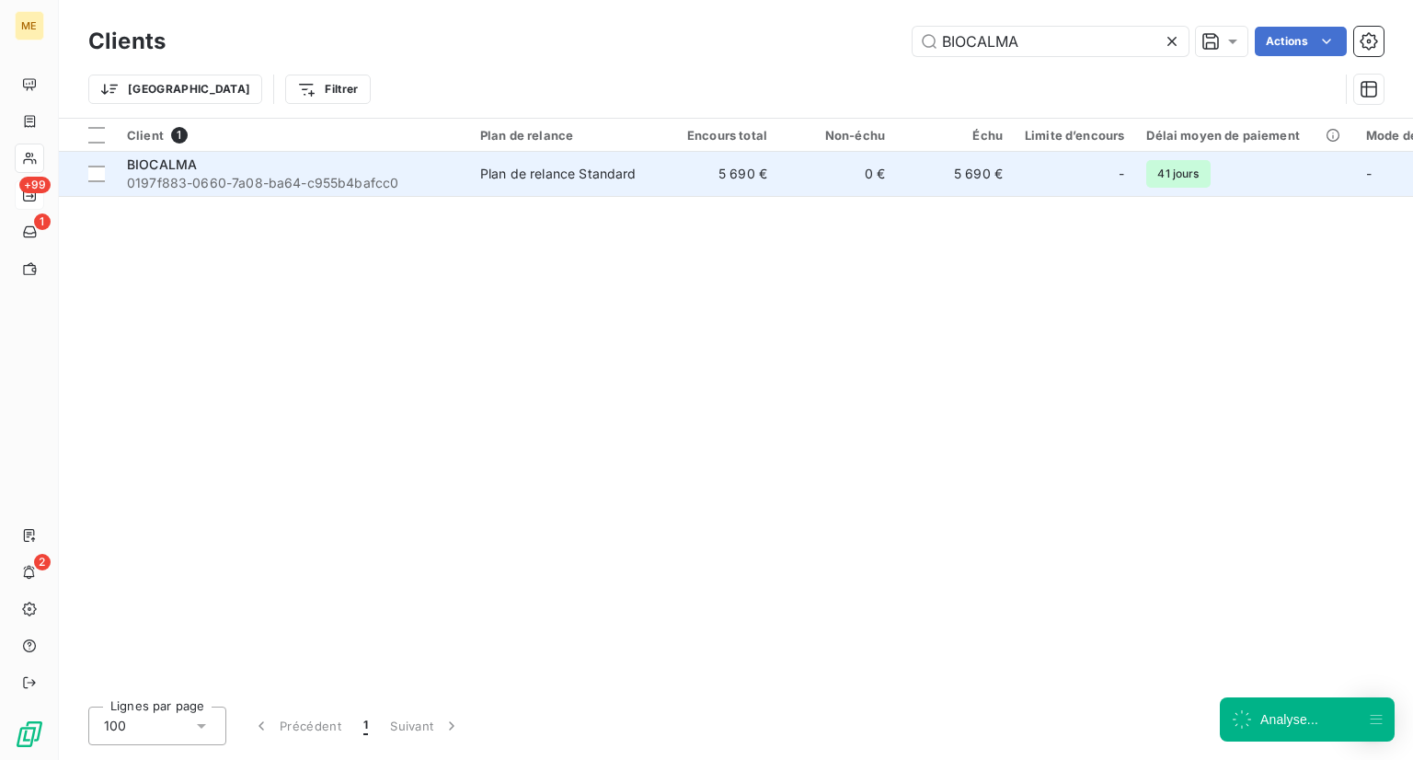
click at [220, 178] on span "0197f883-0660-7a08-ba64-c955b4bafcc0" at bounding box center [292, 183] width 331 height 18
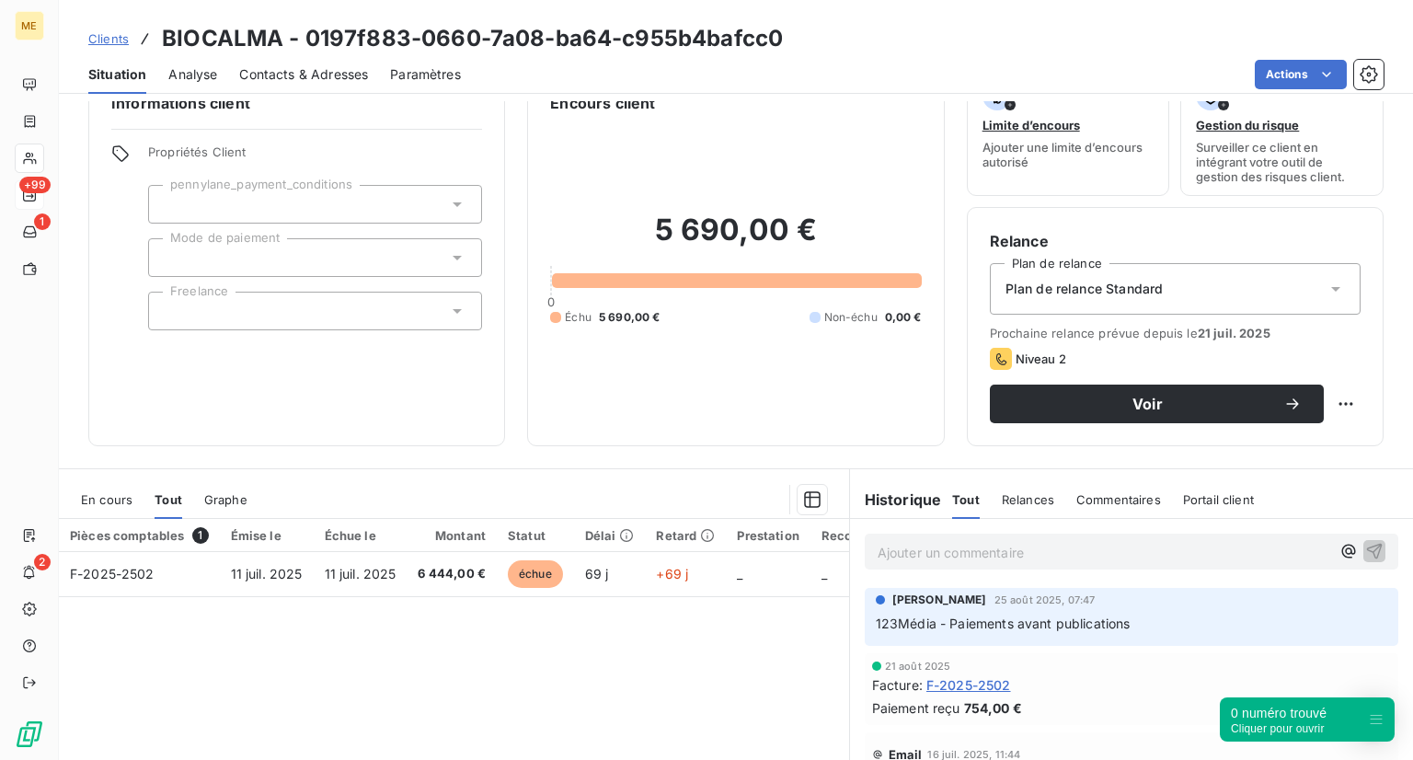
scroll to position [43, 0]
click at [98, 34] on span "Clients" at bounding box center [108, 38] width 40 height 15
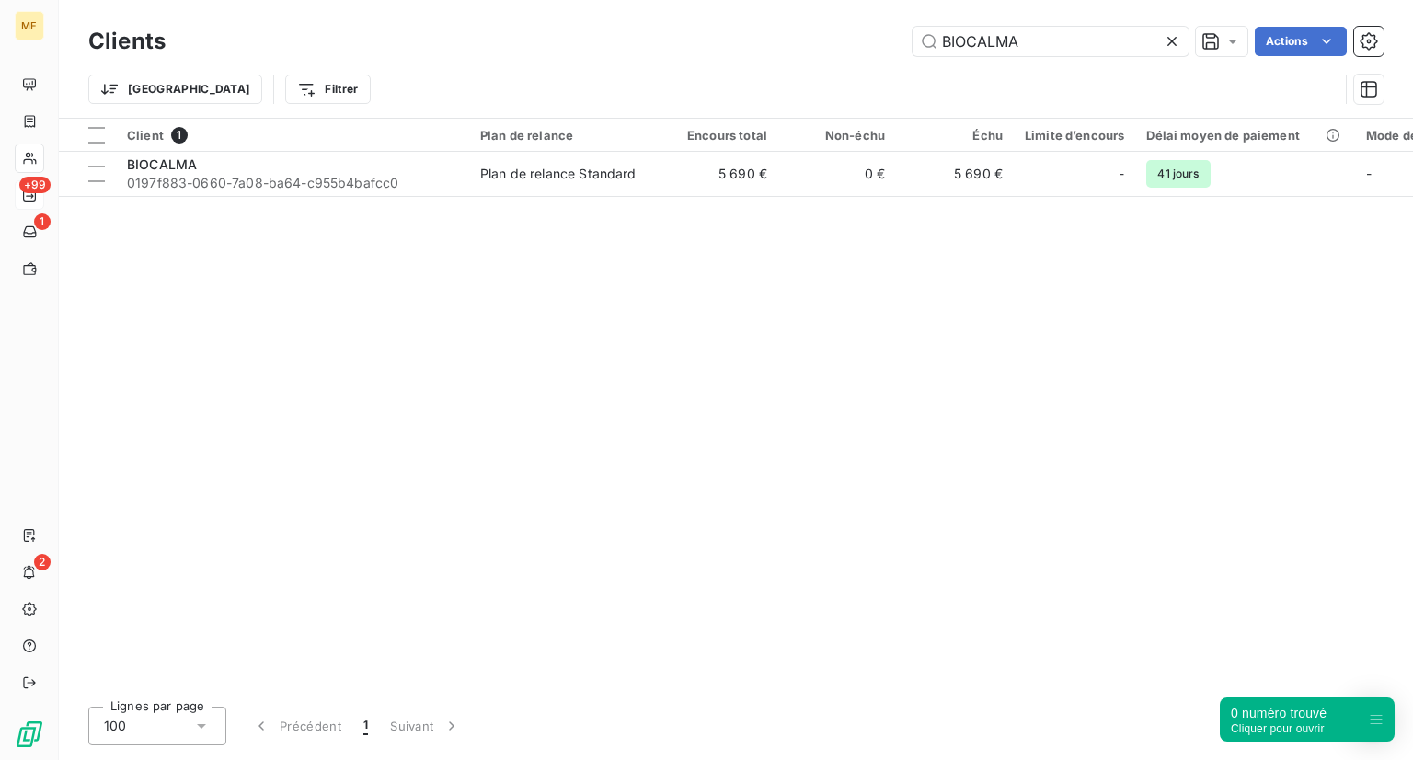
click at [277, 204] on div "Client 1 Plan de relance Encours total Non-échu Échu Limite d’encours Délai moy…" at bounding box center [736, 405] width 1354 height 573
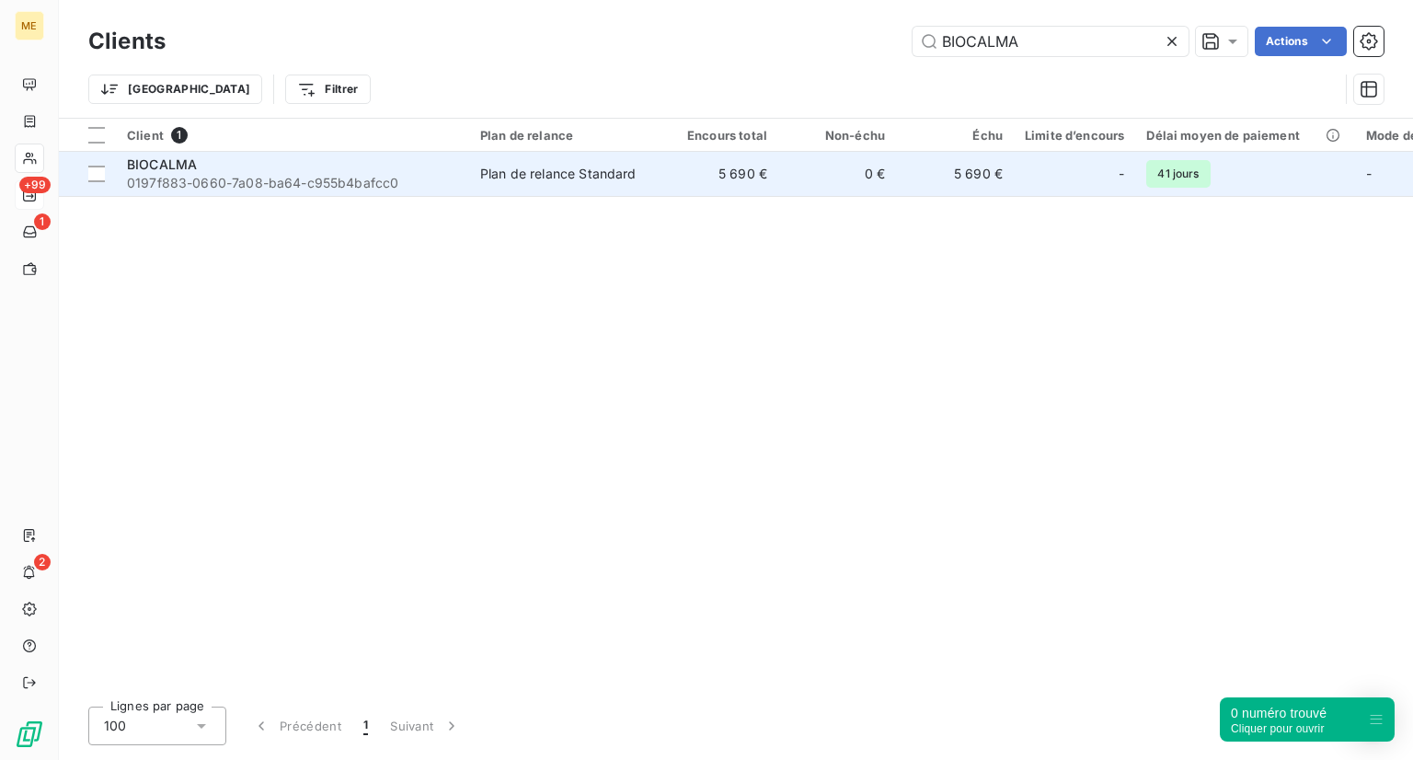
click at [281, 174] on span "0197f883-0660-7a08-ba64-c955b4bafcc0" at bounding box center [292, 183] width 331 height 18
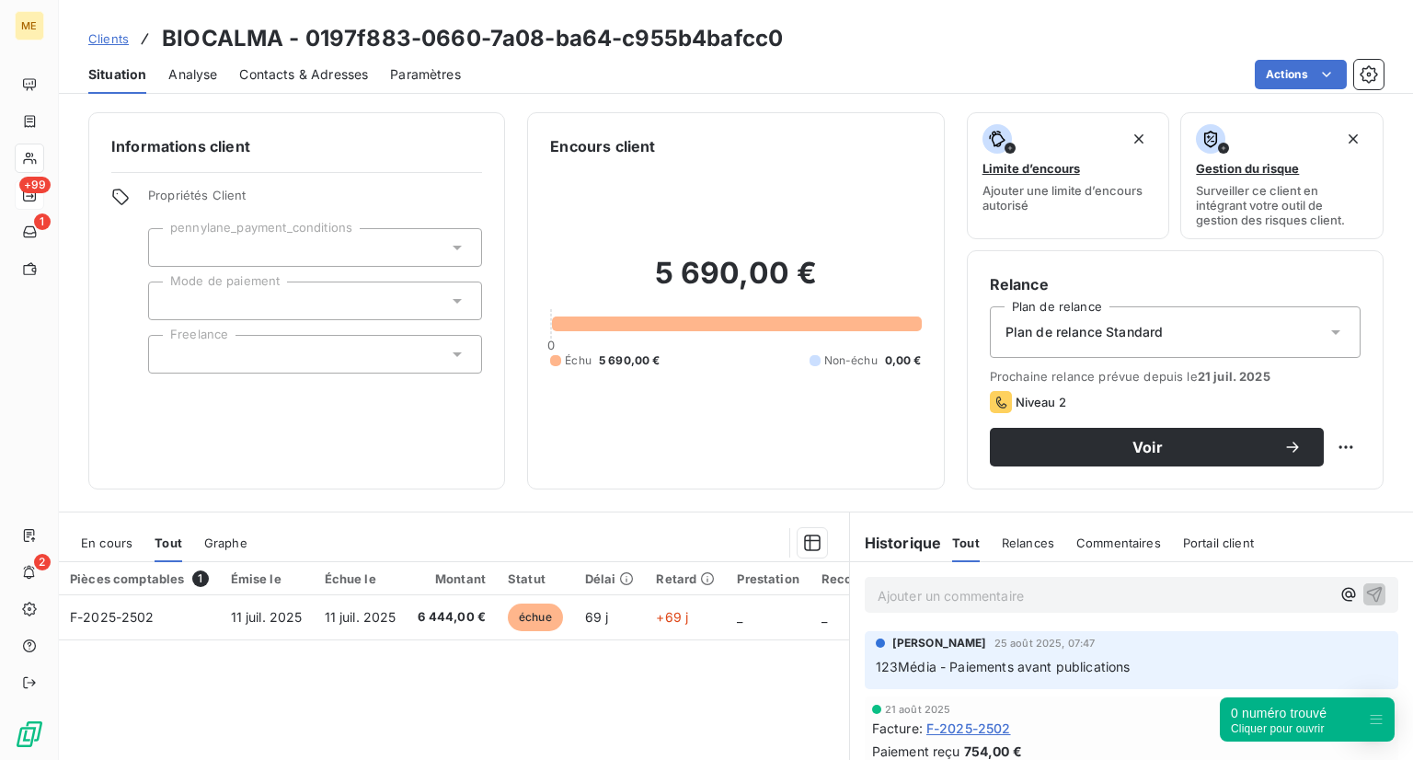
click at [99, 30] on link "Clients" at bounding box center [108, 38] width 40 height 18
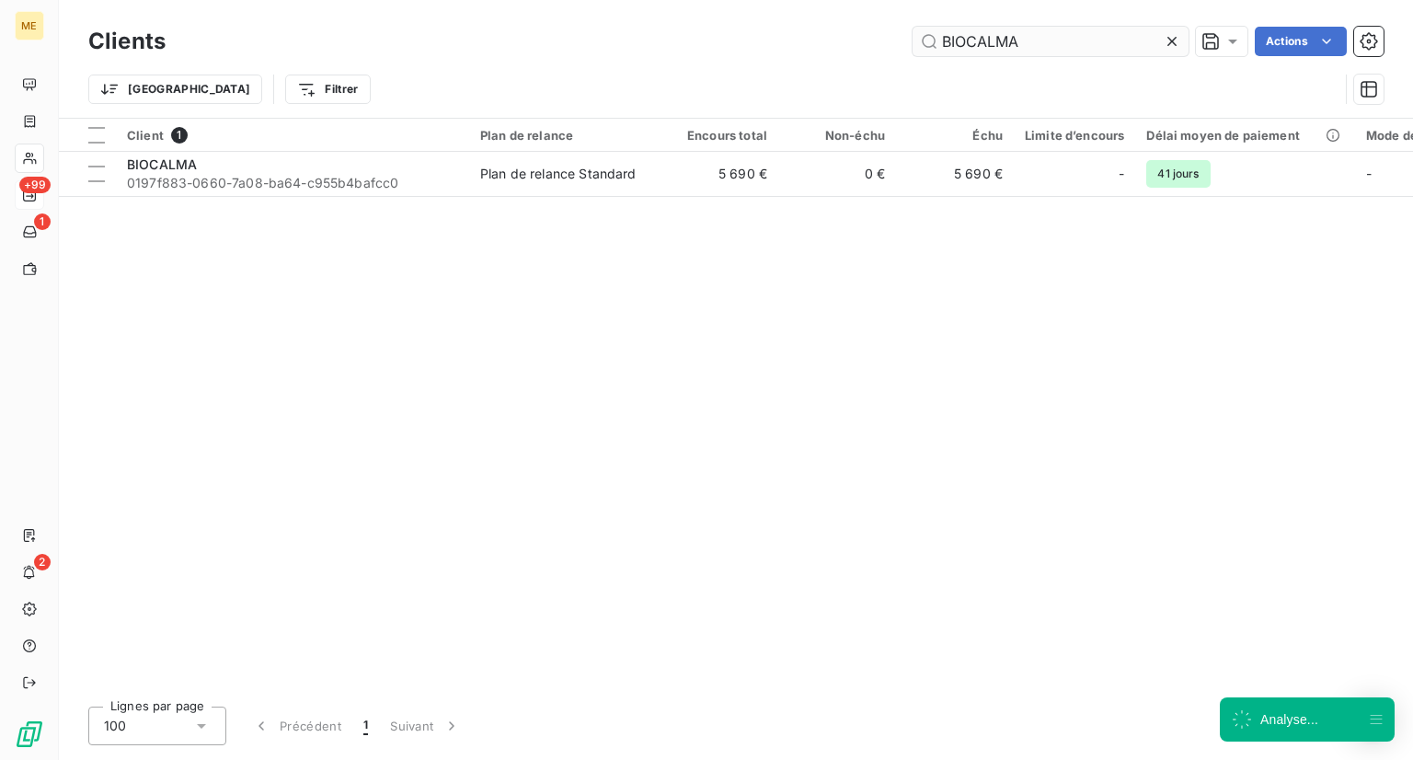
click at [1056, 54] on input "BIOCALMA" at bounding box center [1051, 41] width 276 height 29
drag, startPoint x: 1056, startPoint y: 54, endPoint x: 898, endPoint y: 34, distance: 159.5
click at [898, 34] on div "BIOCALMA Actions" at bounding box center [786, 41] width 1196 height 29
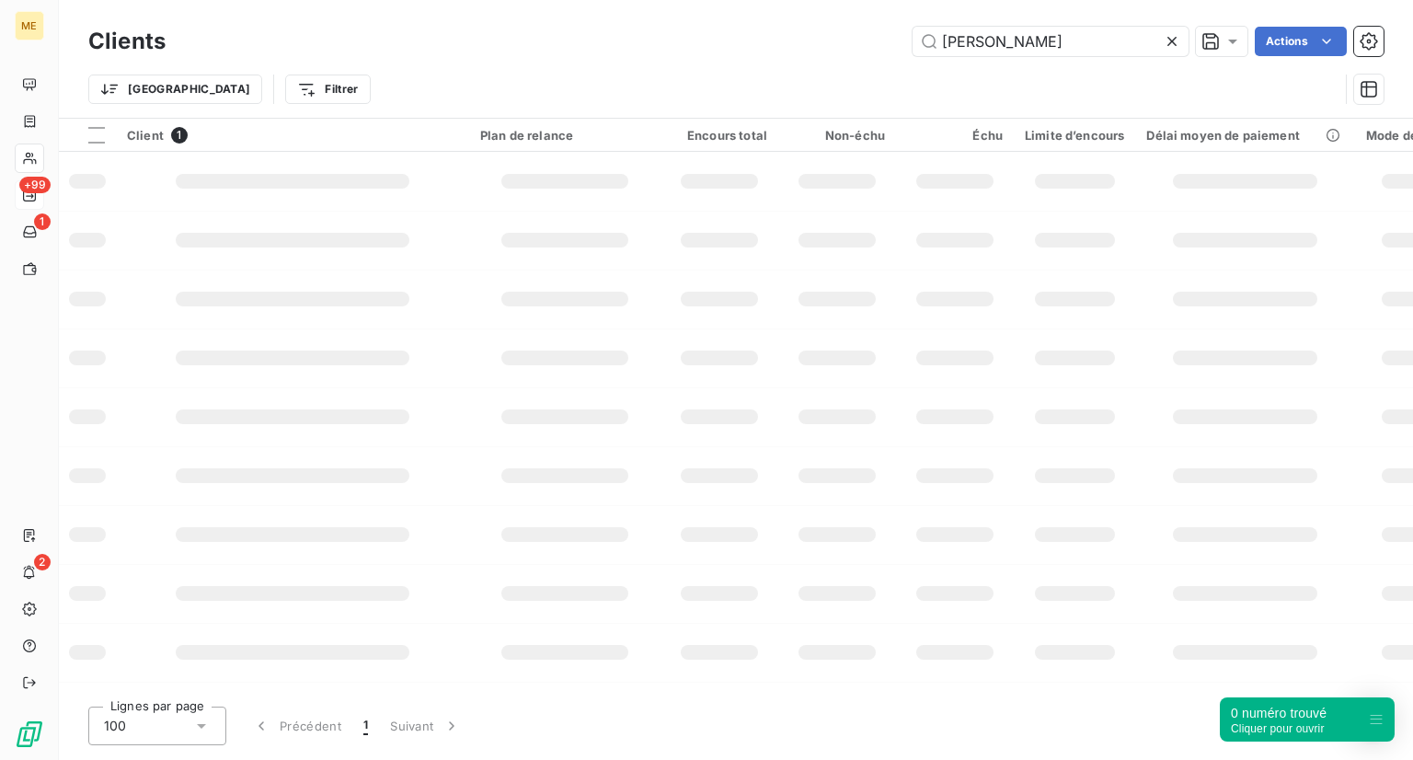
type input "BONGOY FILIPE"
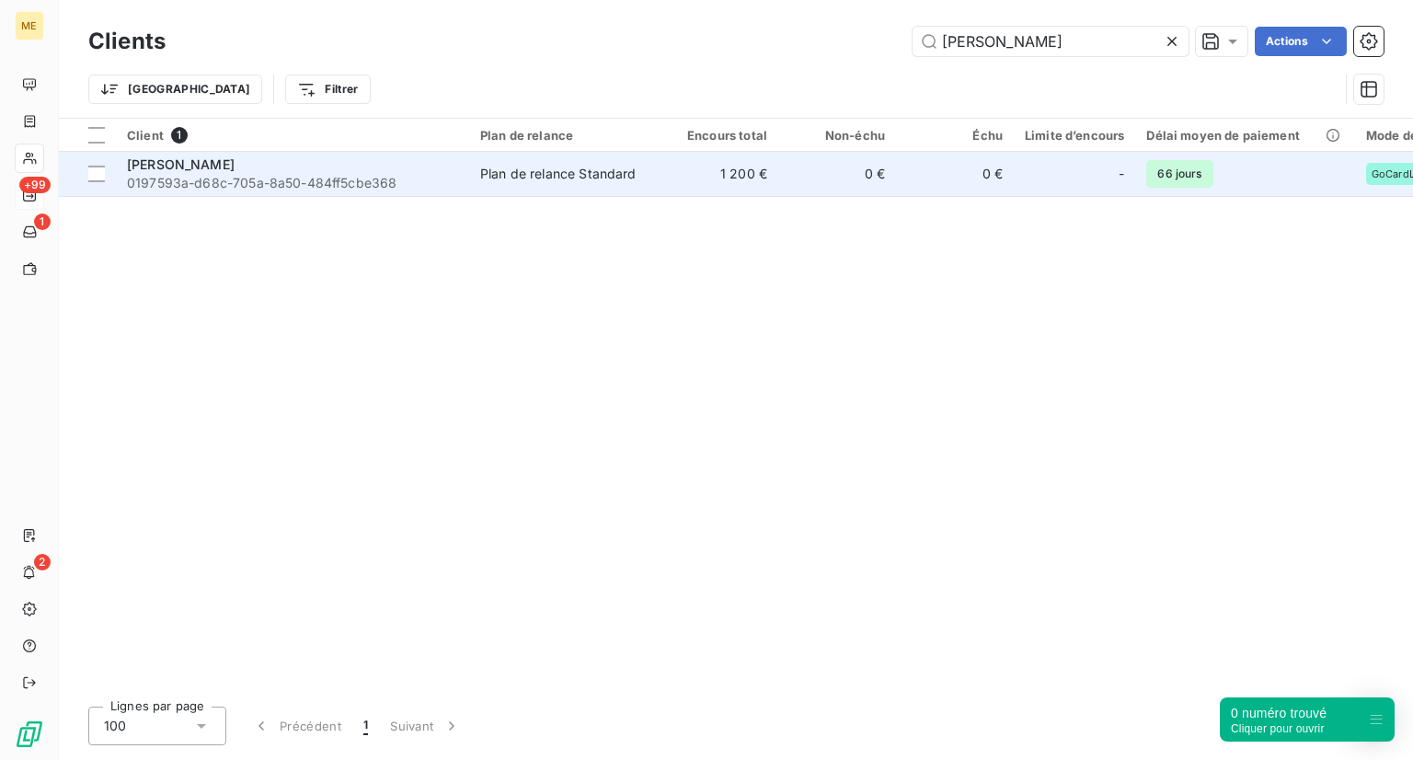
click at [321, 181] on span "0197593a-d68c-705a-8a50-484ff5cbe368" at bounding box center [292, 183] width 331 height 18
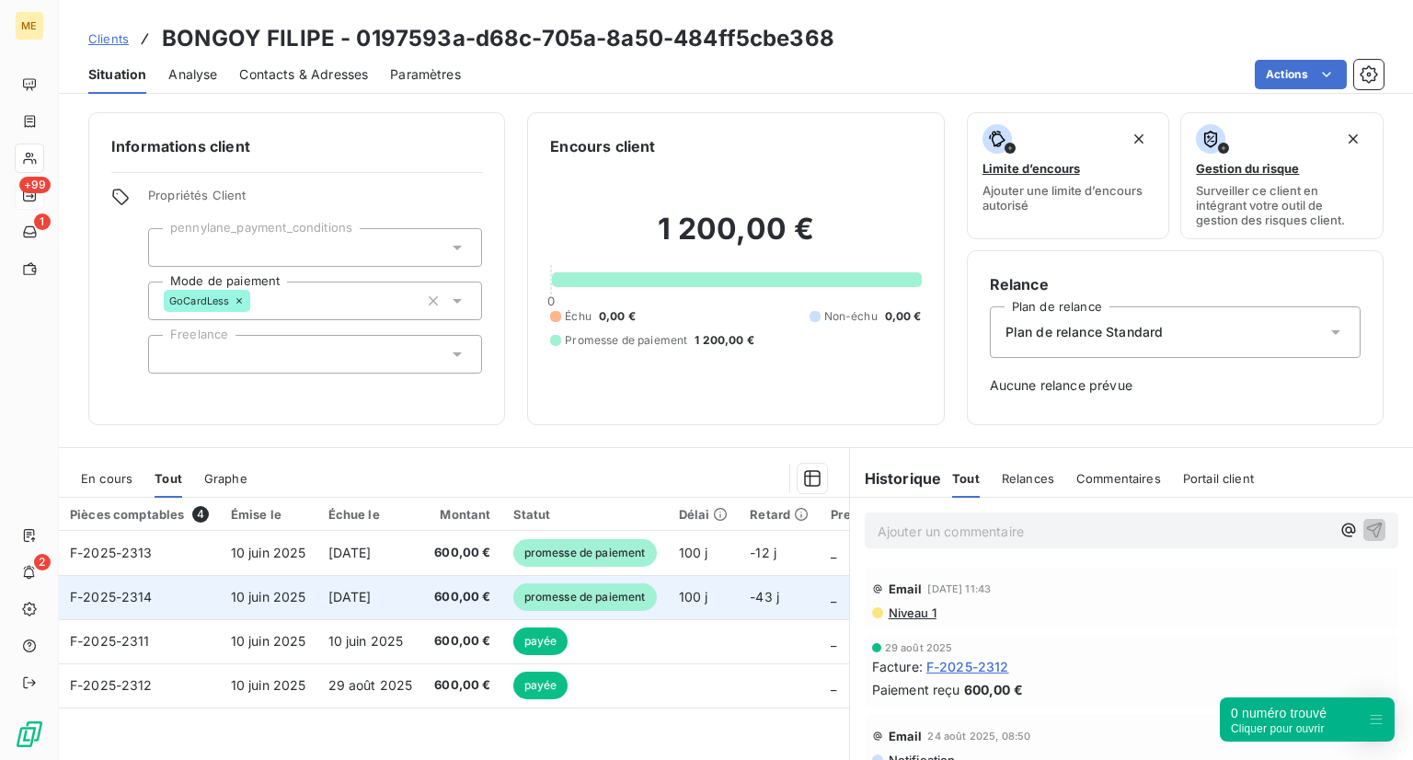
click at [572, 592] on span "promesse de paiement" at bounding box center [585, 597] width 144 height 28
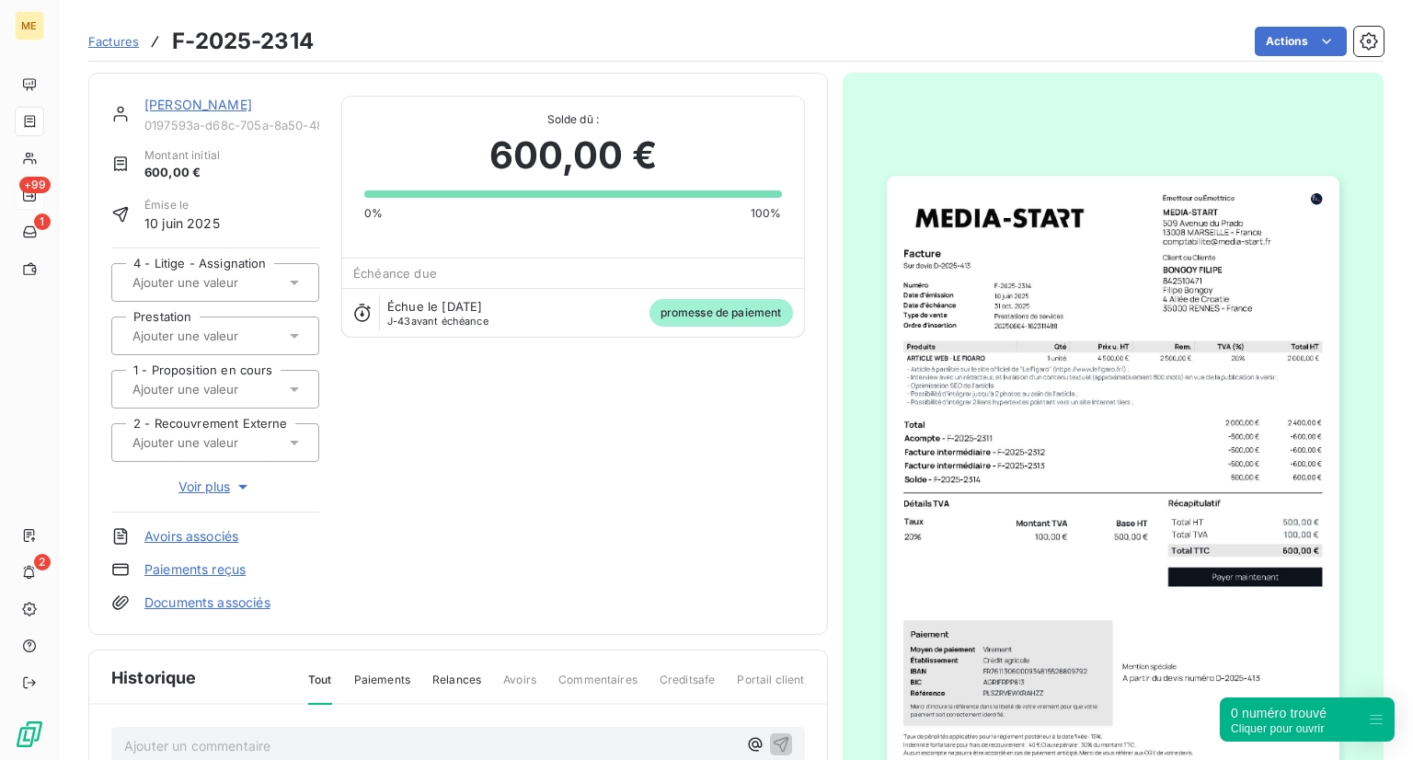
scroll to position [1, 0]
click at [110, 36] on span "Factures" at bounding box center [113, 41] width 51 height 15
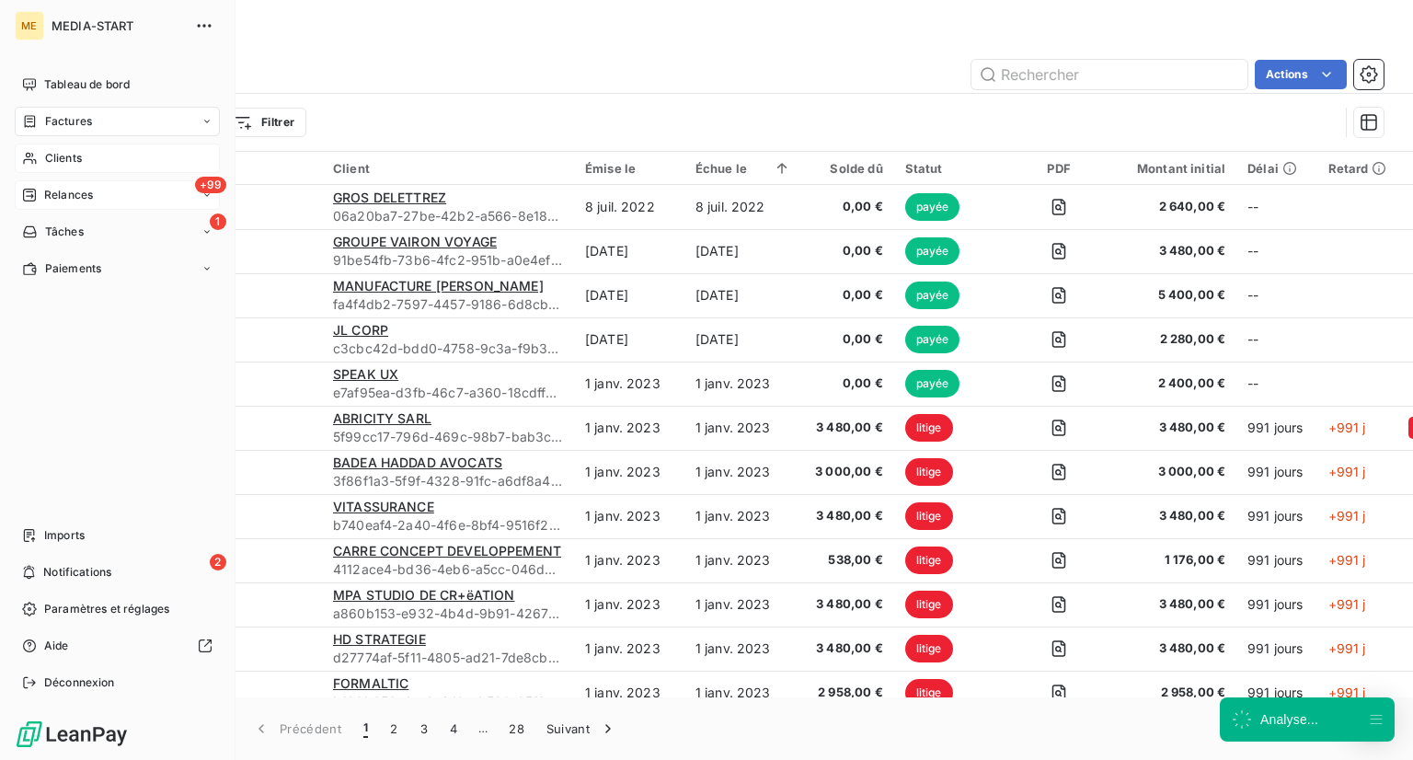
click at [26, 148] on div "Clients" at bounding box center [117, 158] width 205 height 29
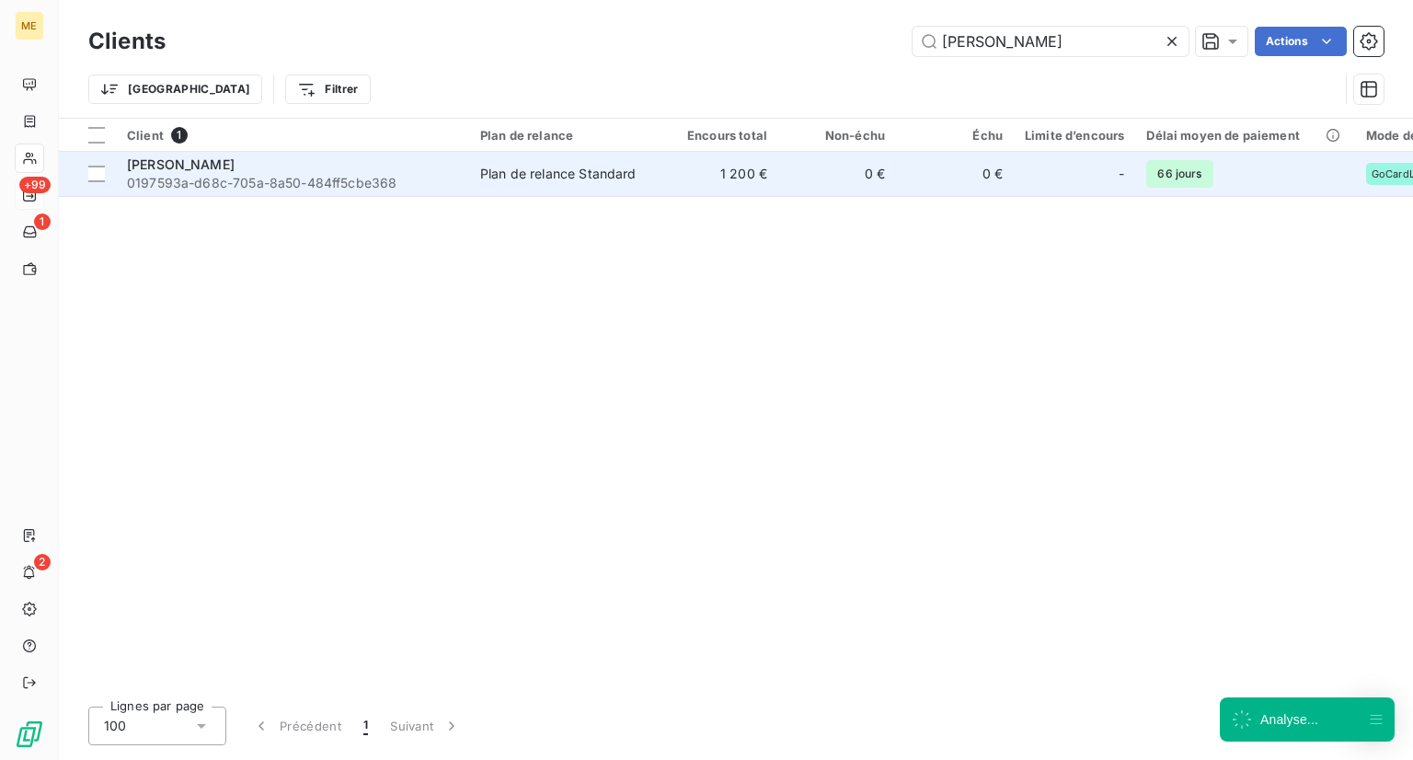
click at [337, 155] on div "BONGOY FILIPE" at bounding box center [292, 164] width 331 height 18
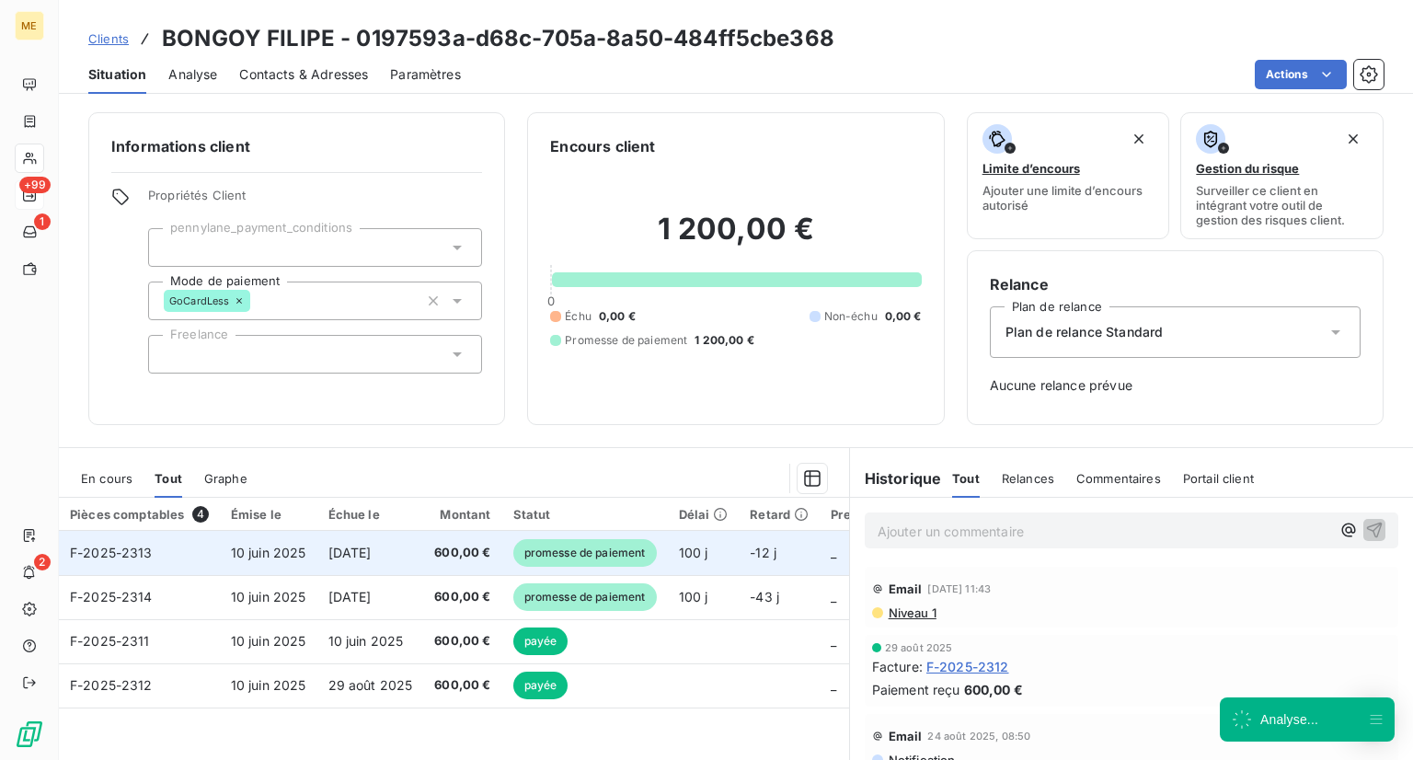
click at [609, 539] on span "promesse de paiement" at bounding box center [585, 553] width 144 height 28
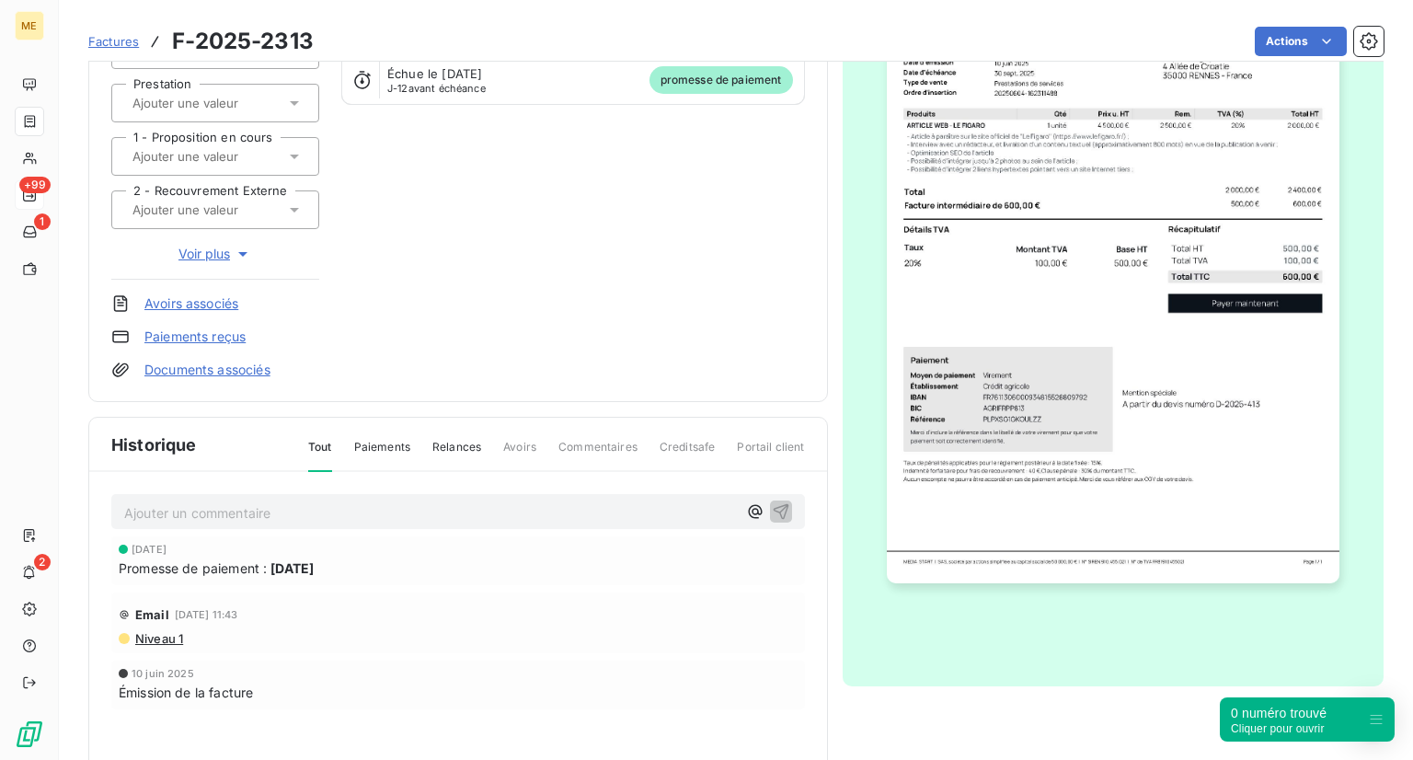
scroll to position [235, 0]
click at [110, 37] on span "Factures" at bounding box center [113, 41] width 51 height 15
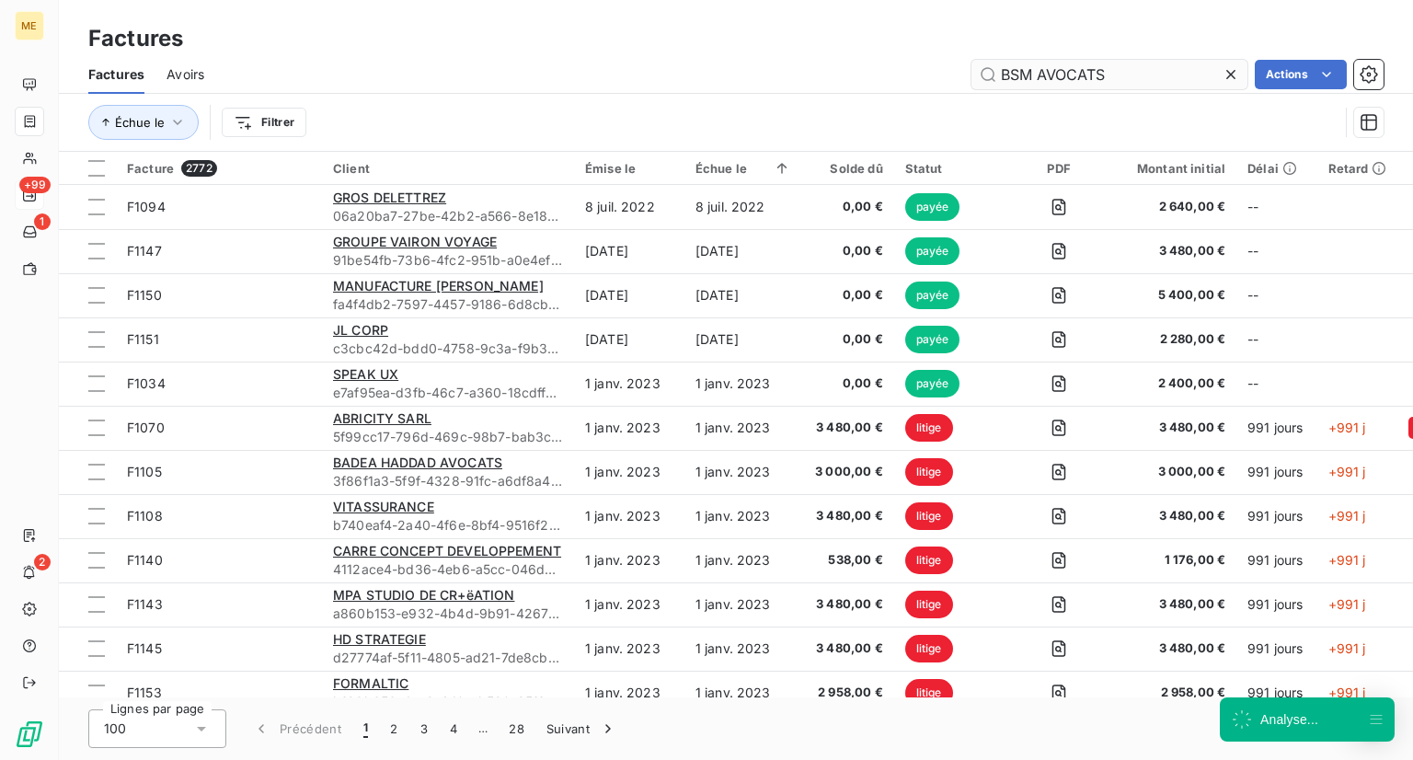
type input "BSM AVOCATS"
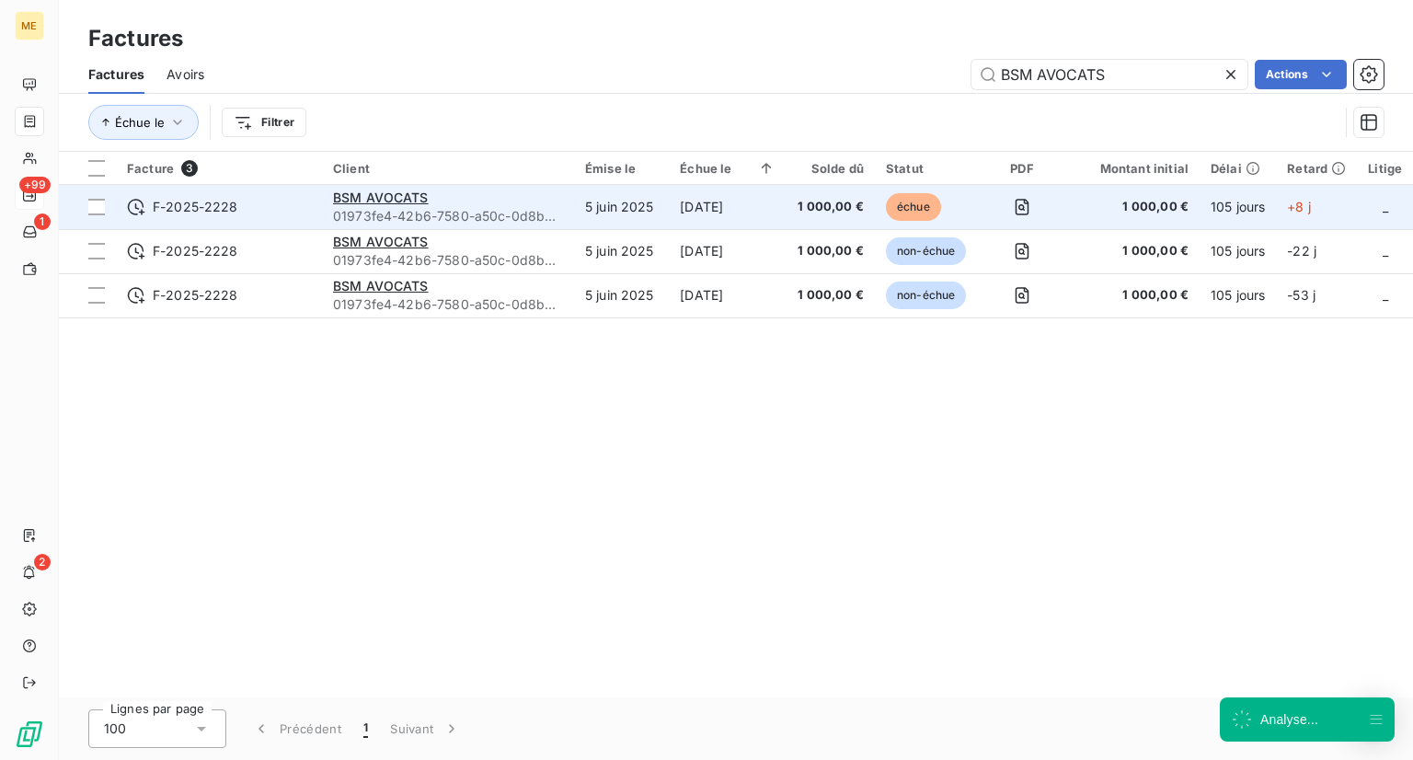
click at [265, 211] on span "F-2025-2228" at bounding box center [219, 207] width 184 height 18
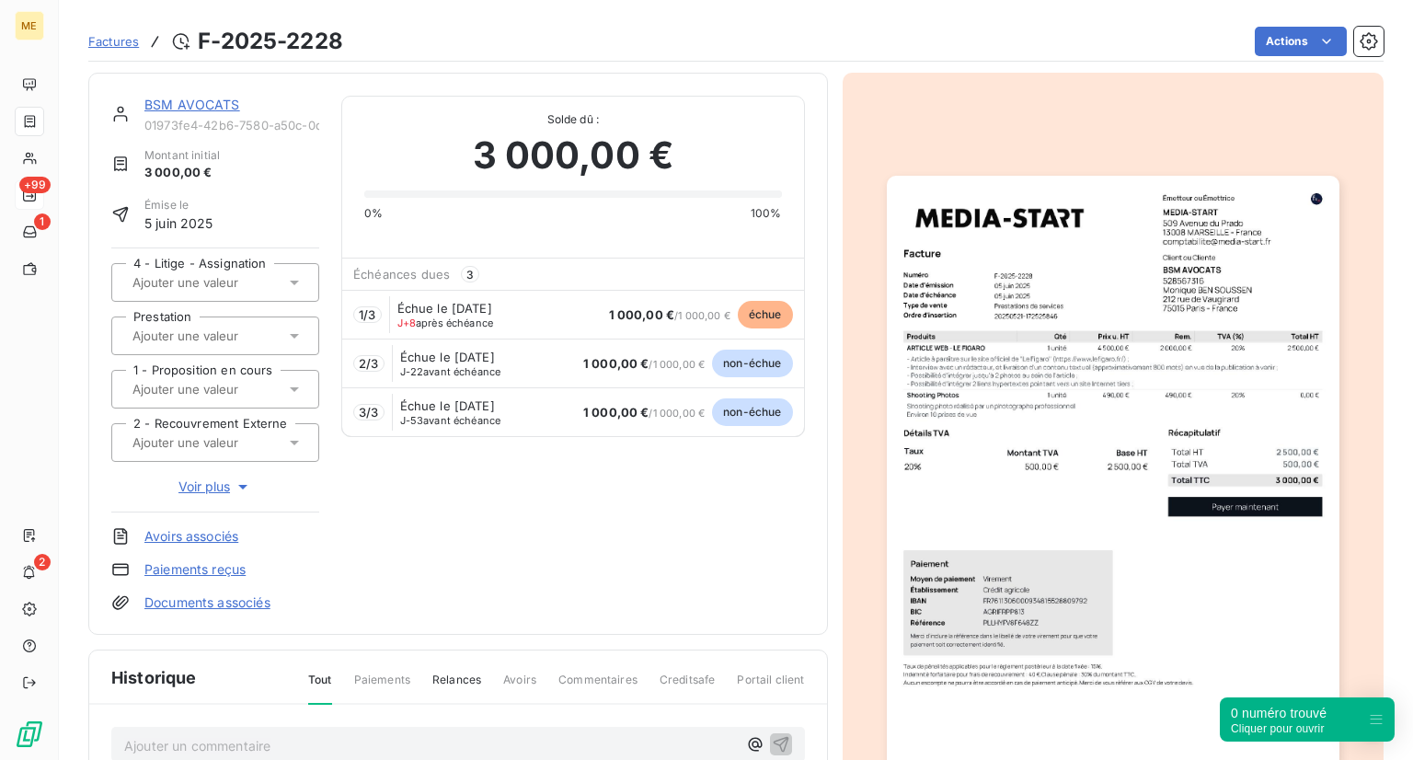
click at [105, 34] on span "Factures" at bounding box center [113, 41] width 51 height 15
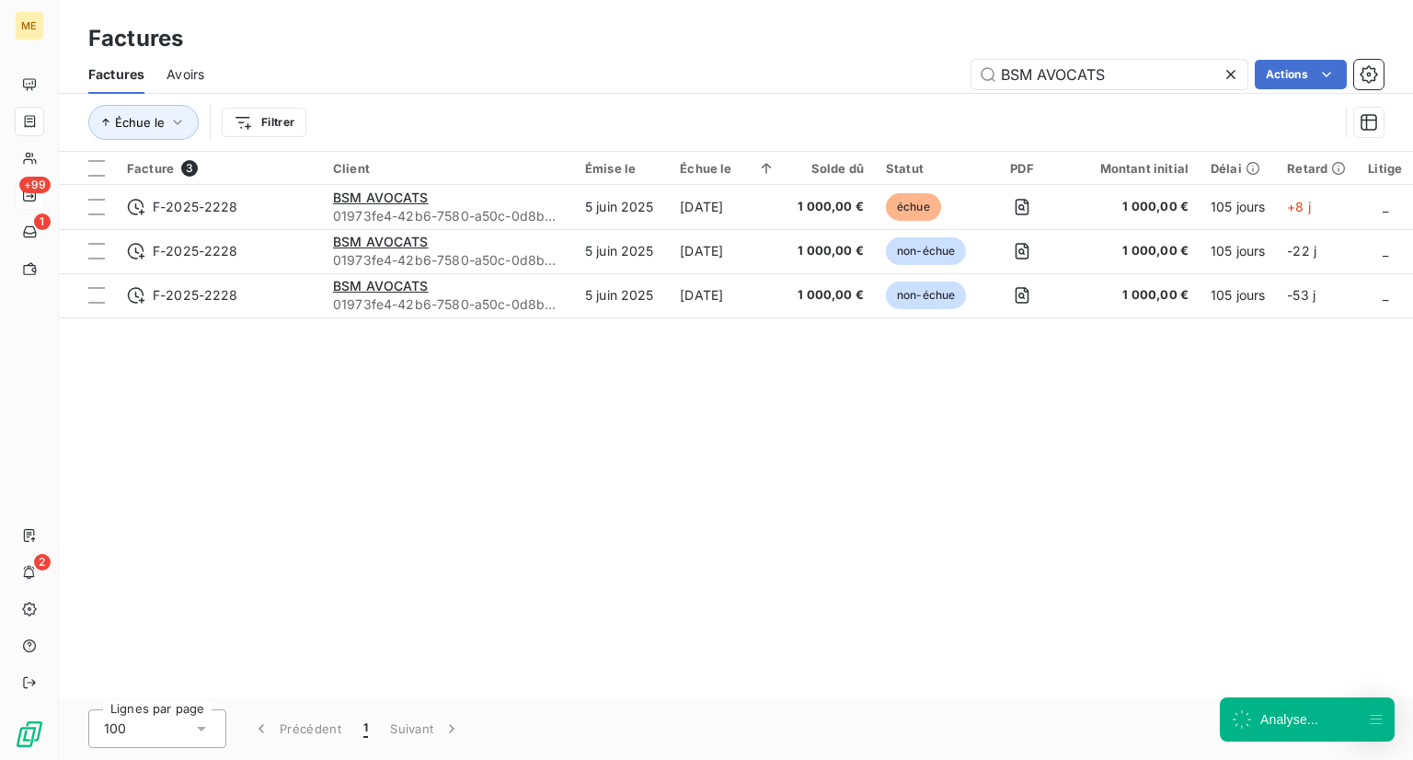
drag, startPoint x: 1104, startPoint y: 68, endPoint x: 839, endPoint y: 45, distance: 265.9
click at [839, 45] on div "Factures Factures Avoirs BSM AVOCATS Actions Échue le Filtrer" at bounding box center [736, 76] width 1354 height 152
type input "BYOME LABS"
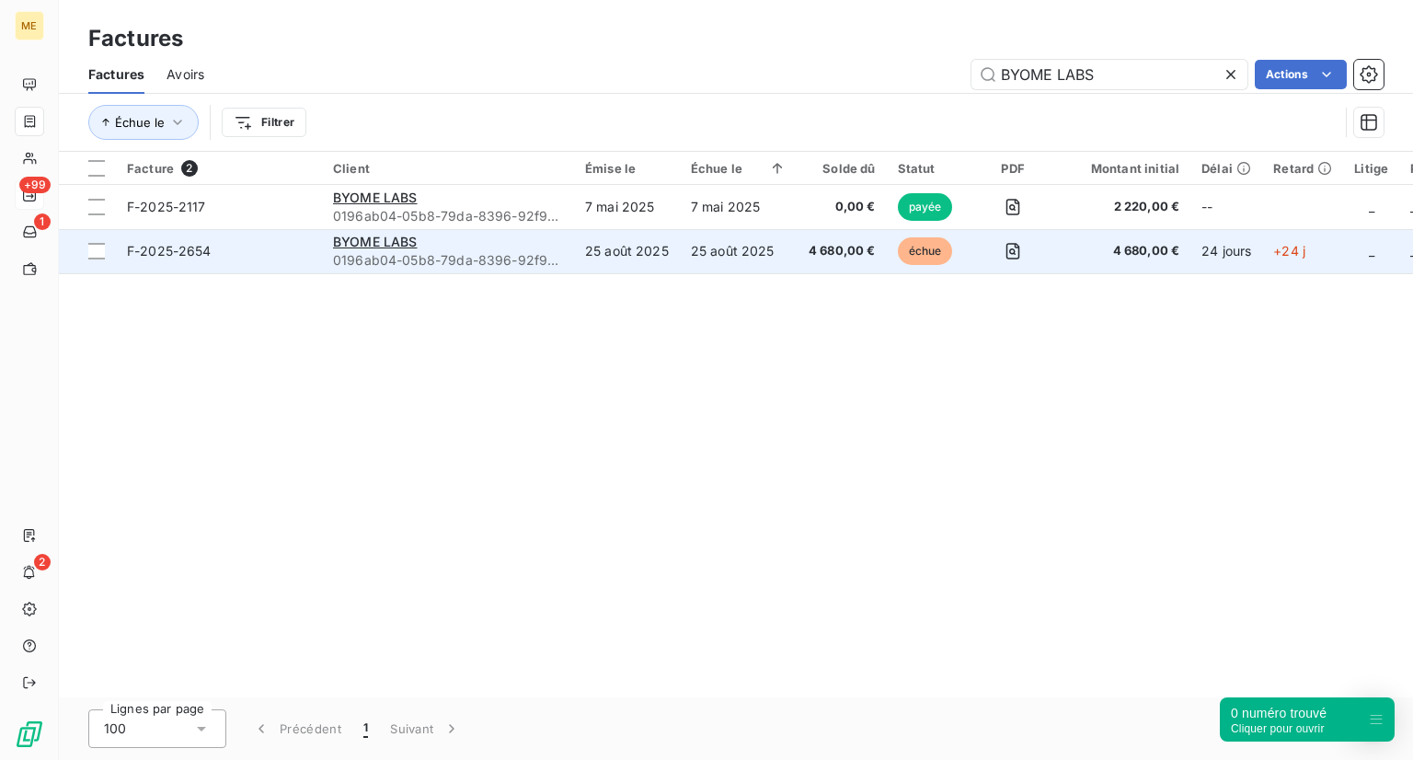
click at [140, 236] on td "F-2025-2654" at bounding box center [219, 251] width 206 height 44
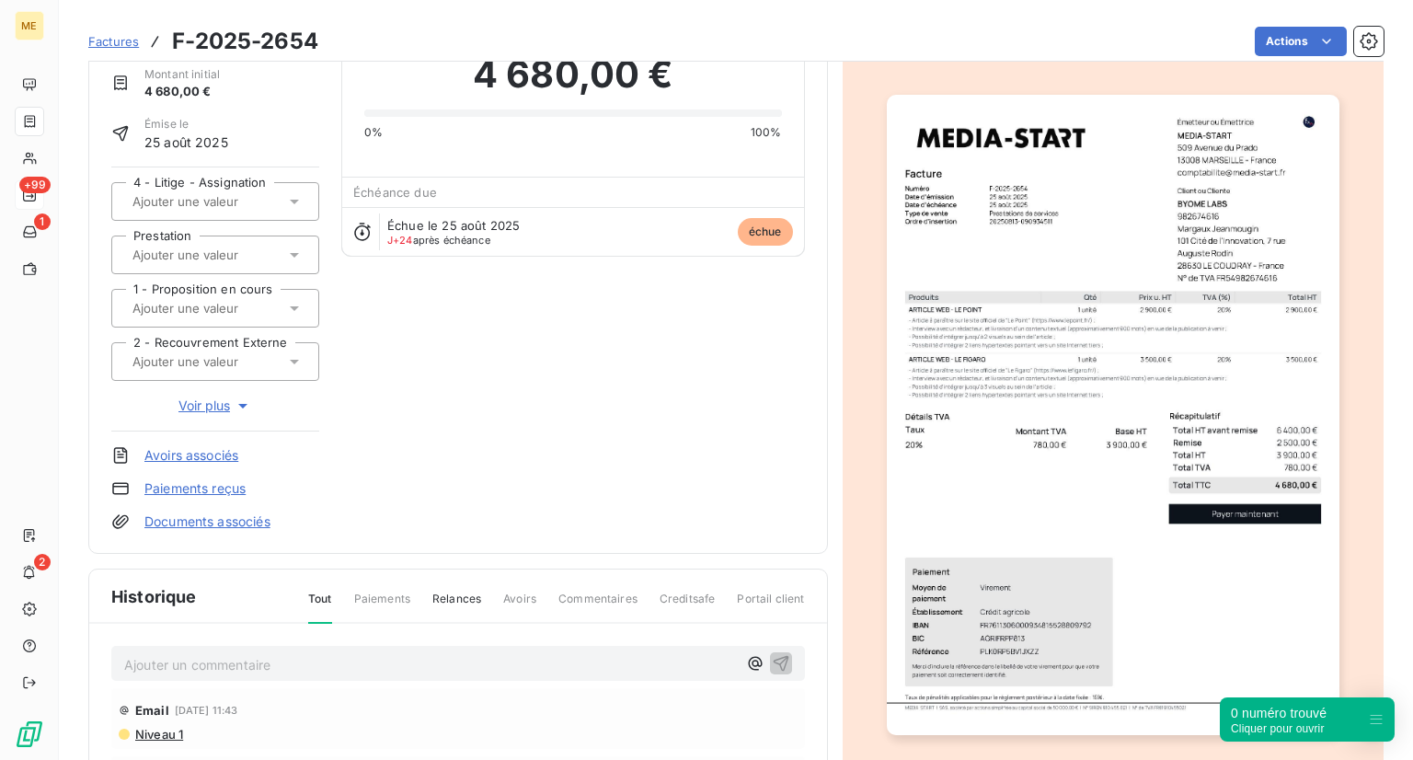
scroll to position [44, 0]
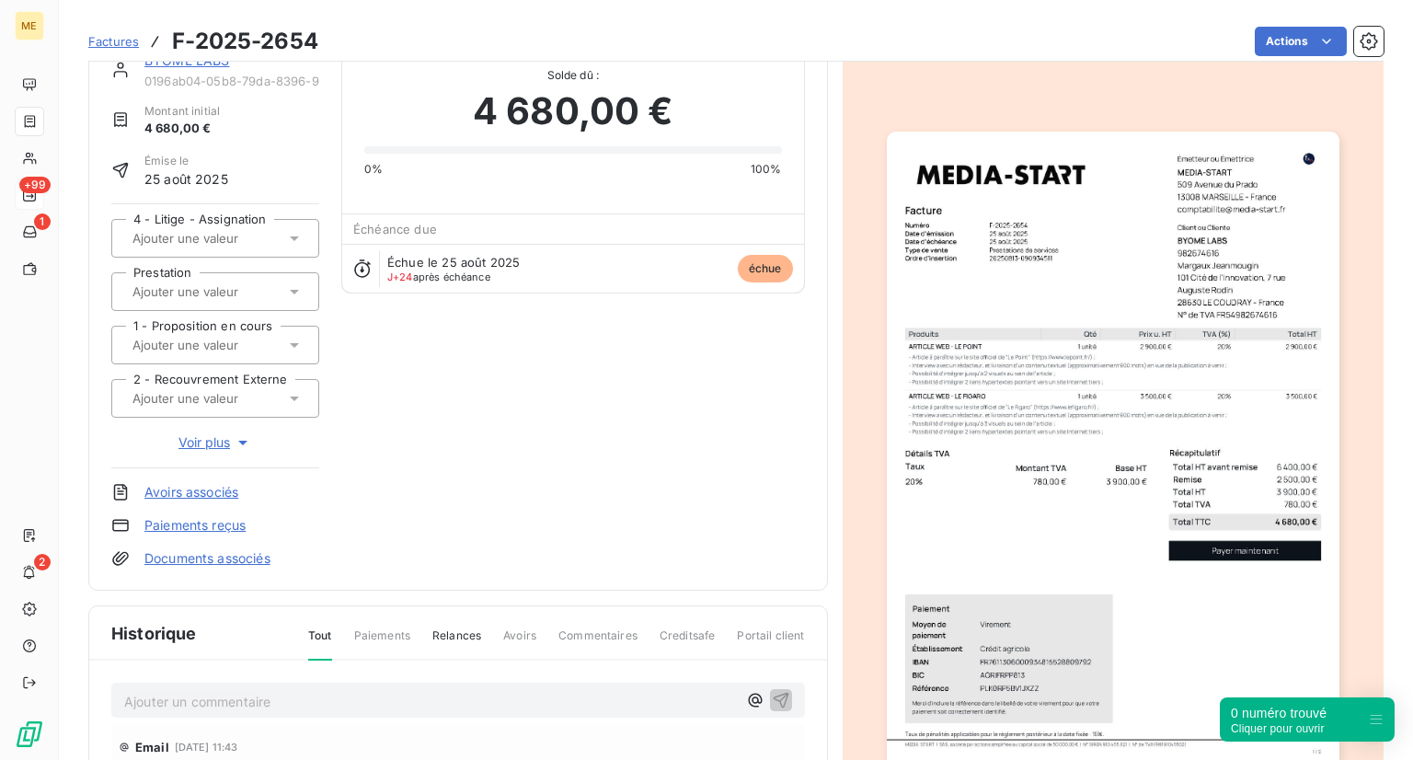
click at [118, 41] on span "Factures" at bounding box center [113, 41] width 51 height 15
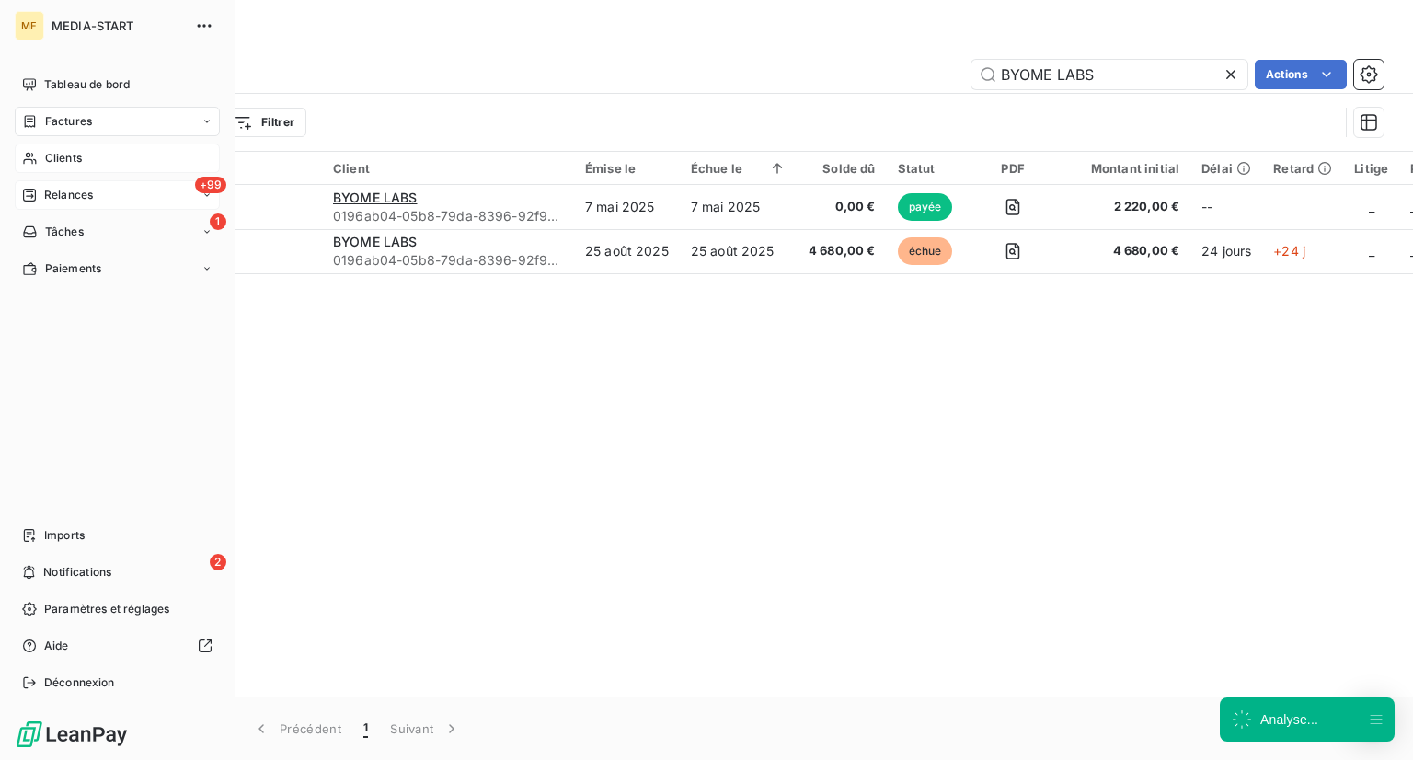
click at [22, 157] on icon at bounding box center [30, 158] width 16 height 15
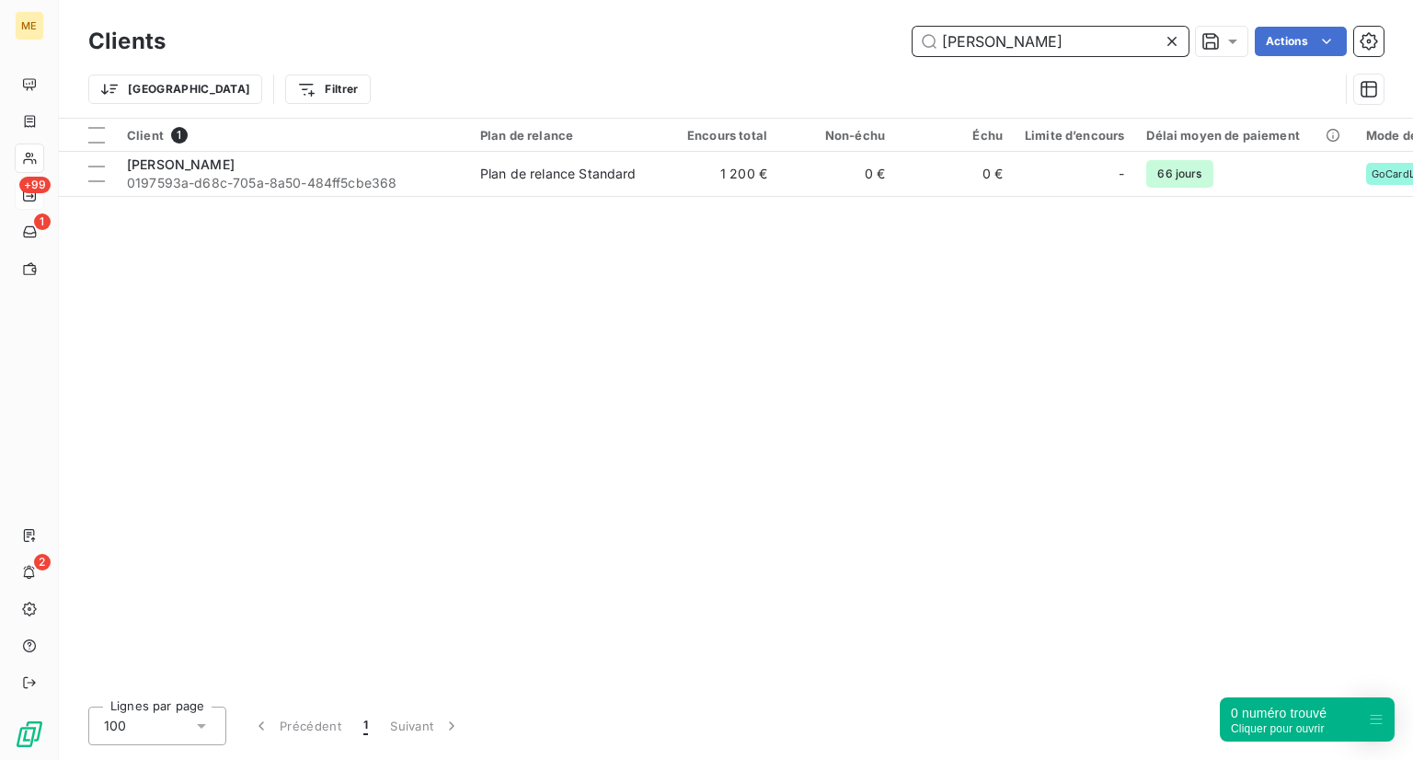
drag, startPoint x: 1092, startPoint y: 40, endPoint x: 721, endPoint y: 30, distance: 370.9
click at [721, 30] on div "BONGOY FILIPE Actions" at bounding box center [786, 41] width 1196 height 29
paste input "CB'A PARIS"
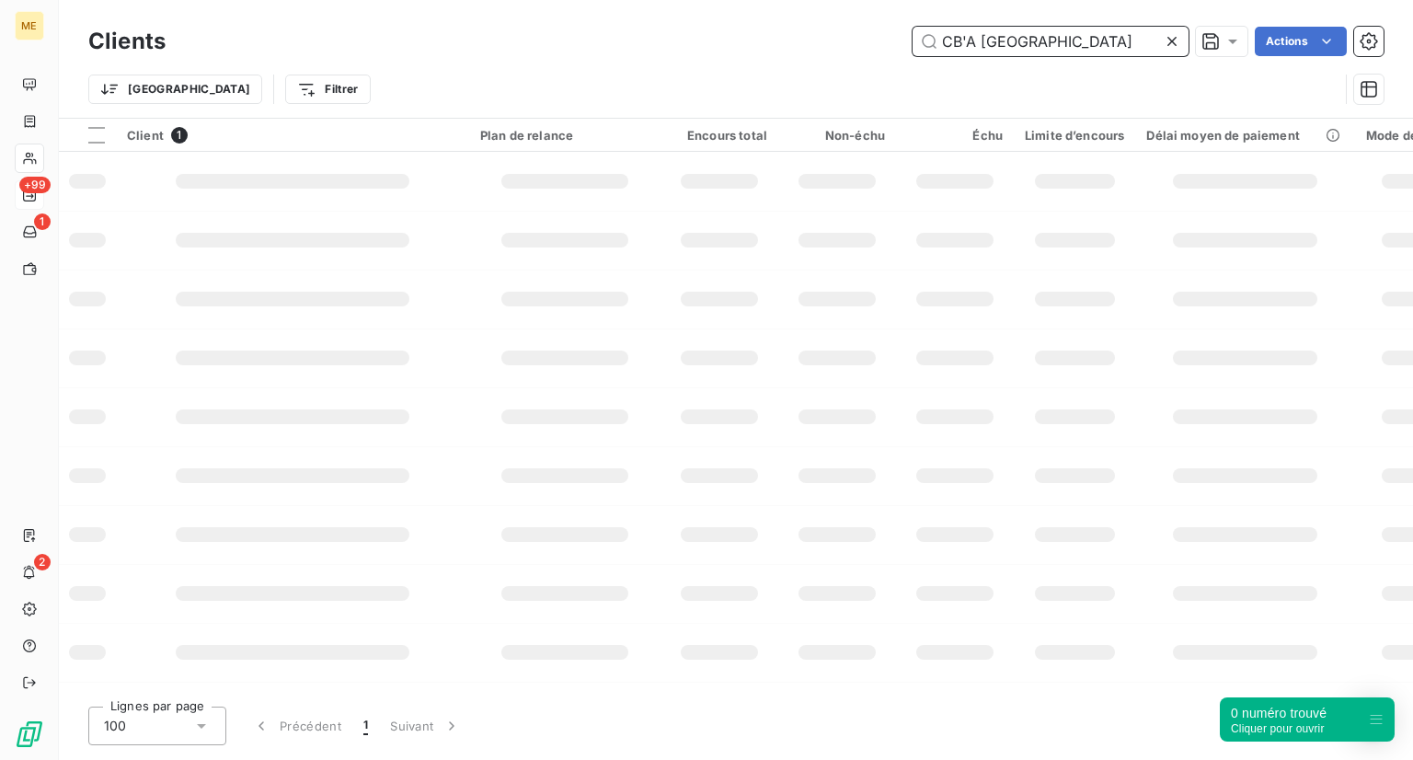
type input "CB'A PARIS"
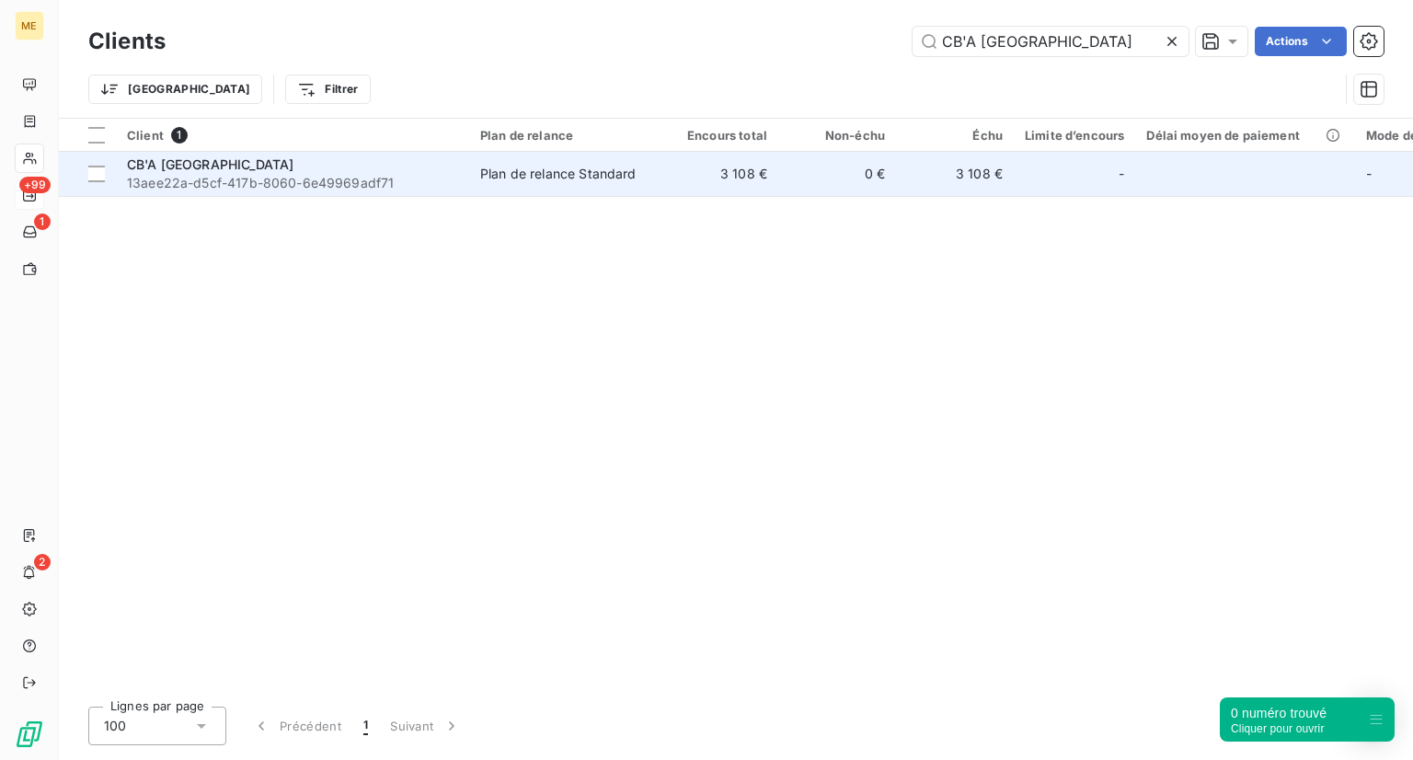
click at [350, 191] on span "13aee22a-d5cf-417b-8060-6e49969adf71" at bounding box center [292, 183] width 331 height 18
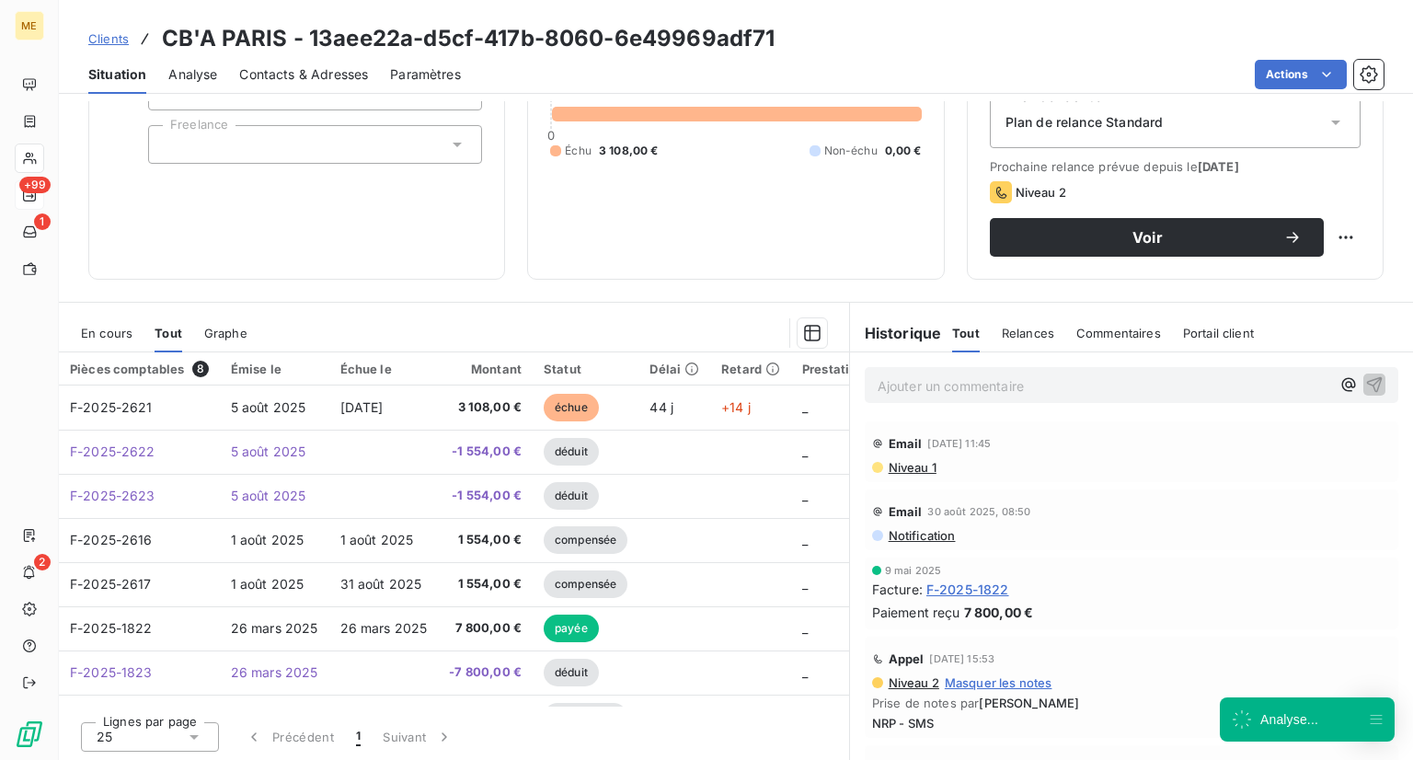
scroll to position [210, 0]
click at [88, 31] on span "Clients" at bounding box center [108, 38] width 40 height 15
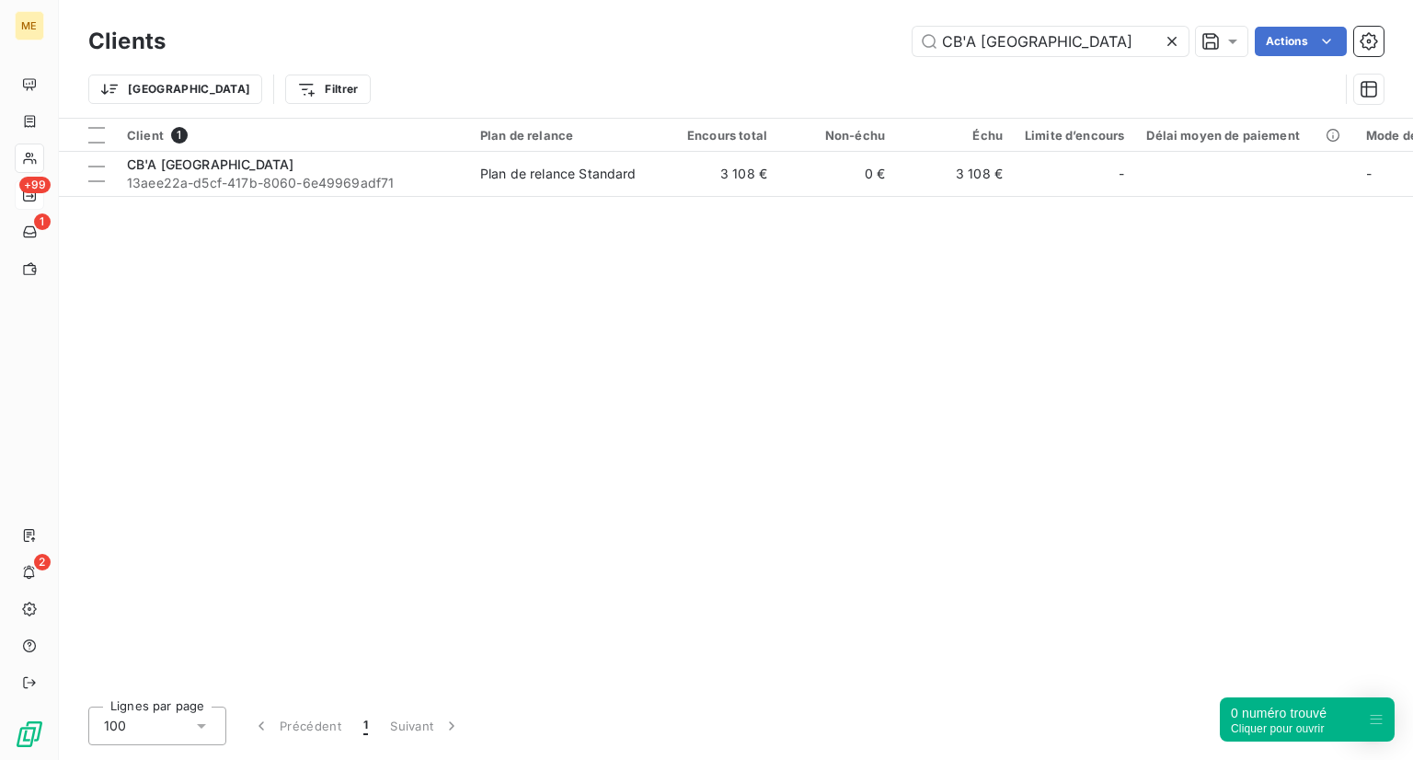
drag, startPoint x: 1038, startPoint y: 37, endPoint x: 864, endPoint y: 31, distance: 174.0
click at [864, 31] on div "CB'A PARIS Actions" at bounding box center [786, 41] width 1196 height 29
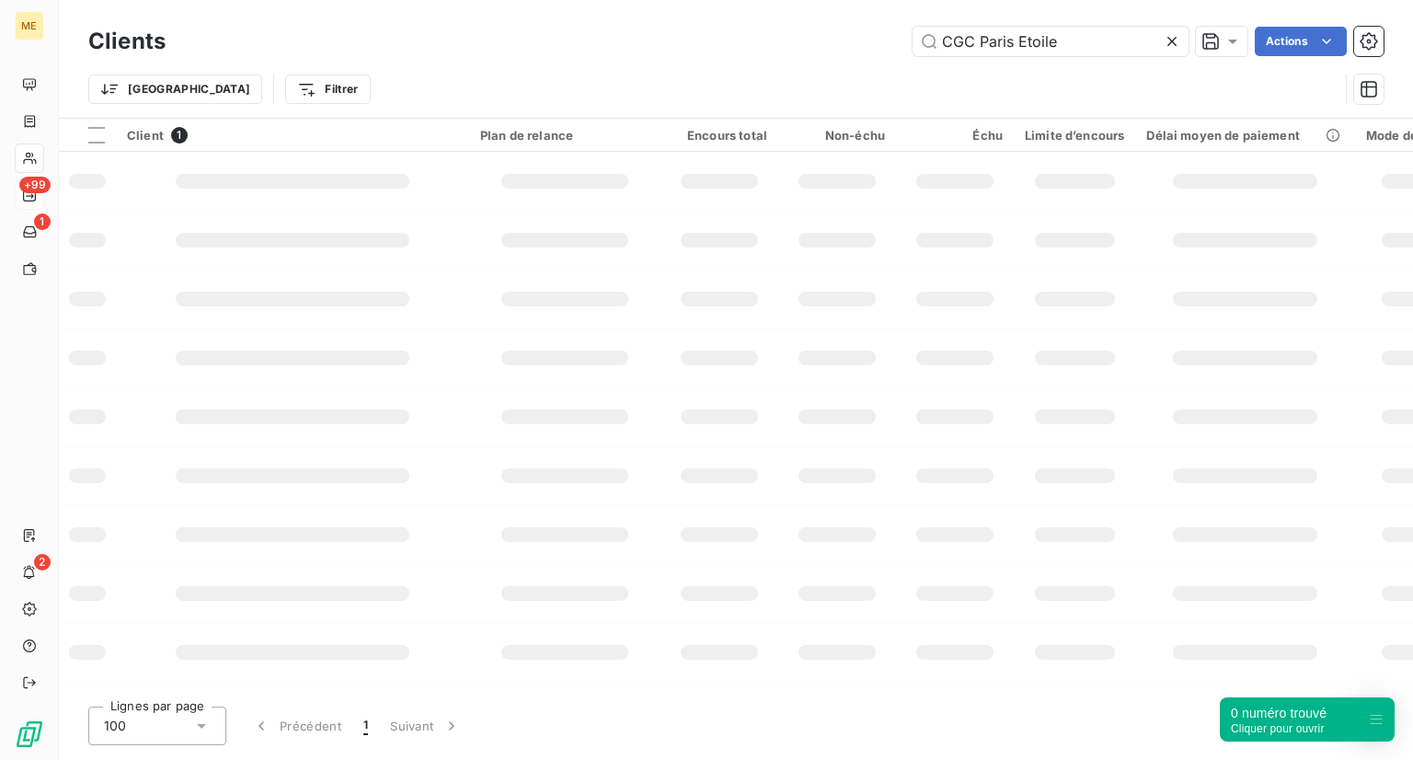
type input "CGC Paris Etoile"
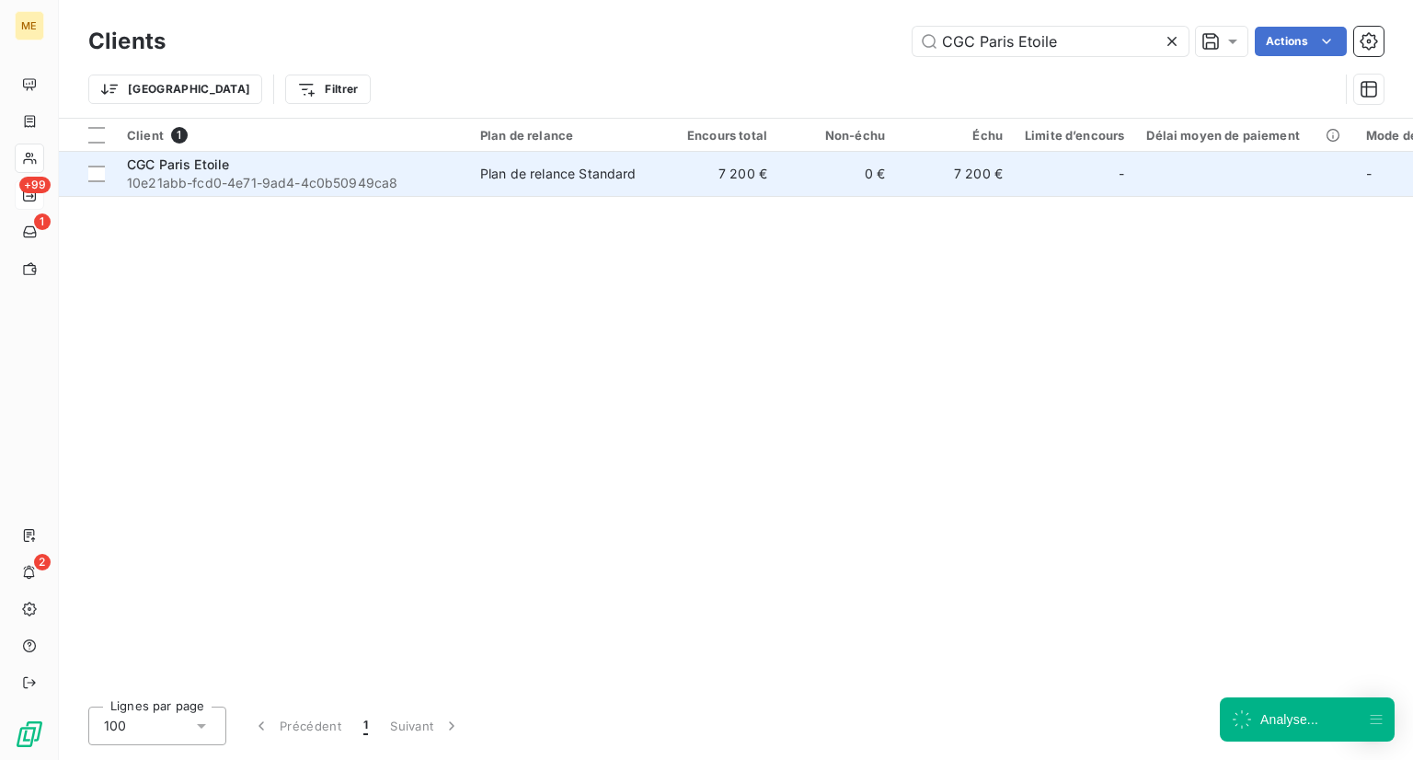
click at [236, 163] on div "CGC Paris Etoile" at bounding box center [292, 164] width 331 height 18
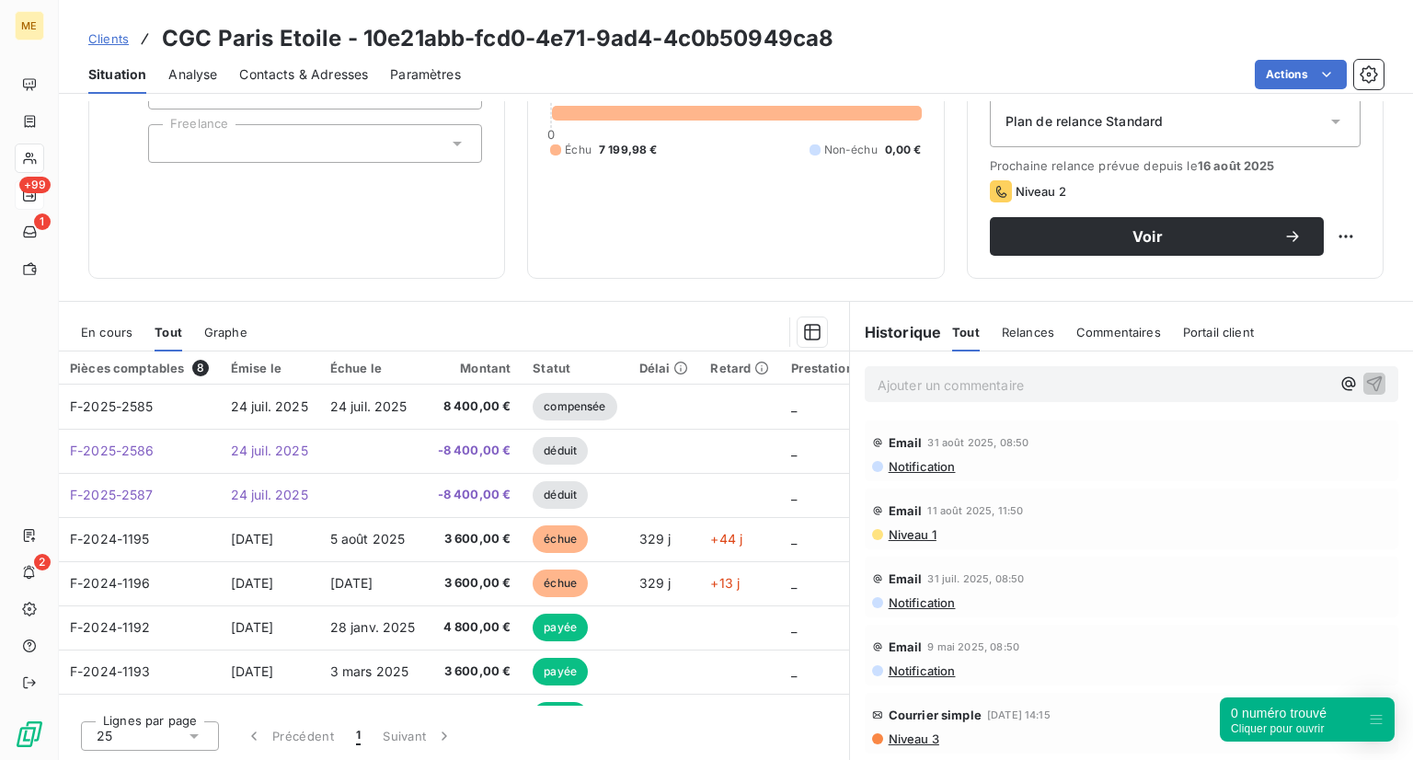
scroll to position [211, 0]
click at [95, 37] on span "Clients" at bounding box center [108, 38] width 40 height 15
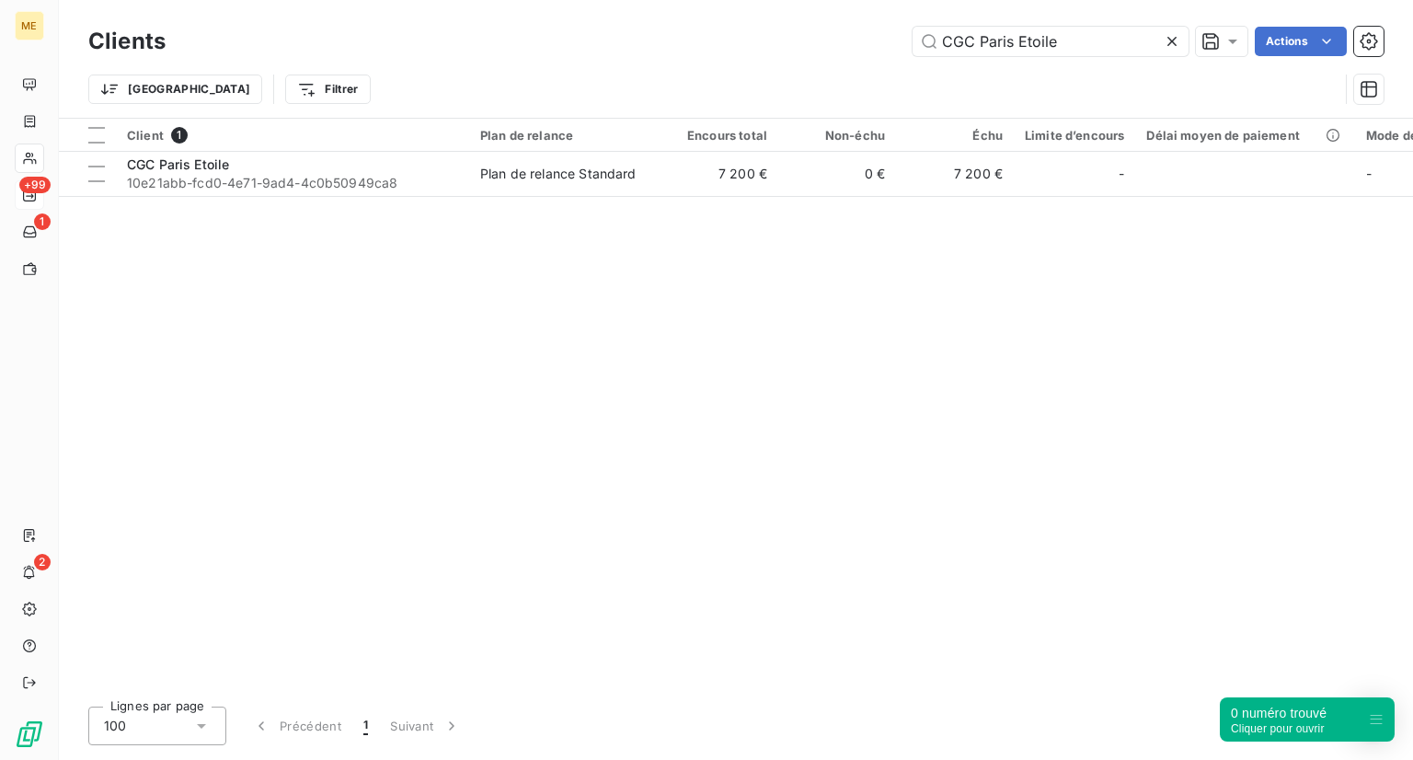
drag, startPoint x: 1089, startPoint y: 52, endPoint x: 673, endPoint y: -18, distance: 421.8
click at [673, 0] on html "ME +99 1 2 Clients CGC Paris Etoile Actions Trier Filtrer Client 1 Plan de rela…" at bounding box center [706, 380] width 1413 height 760
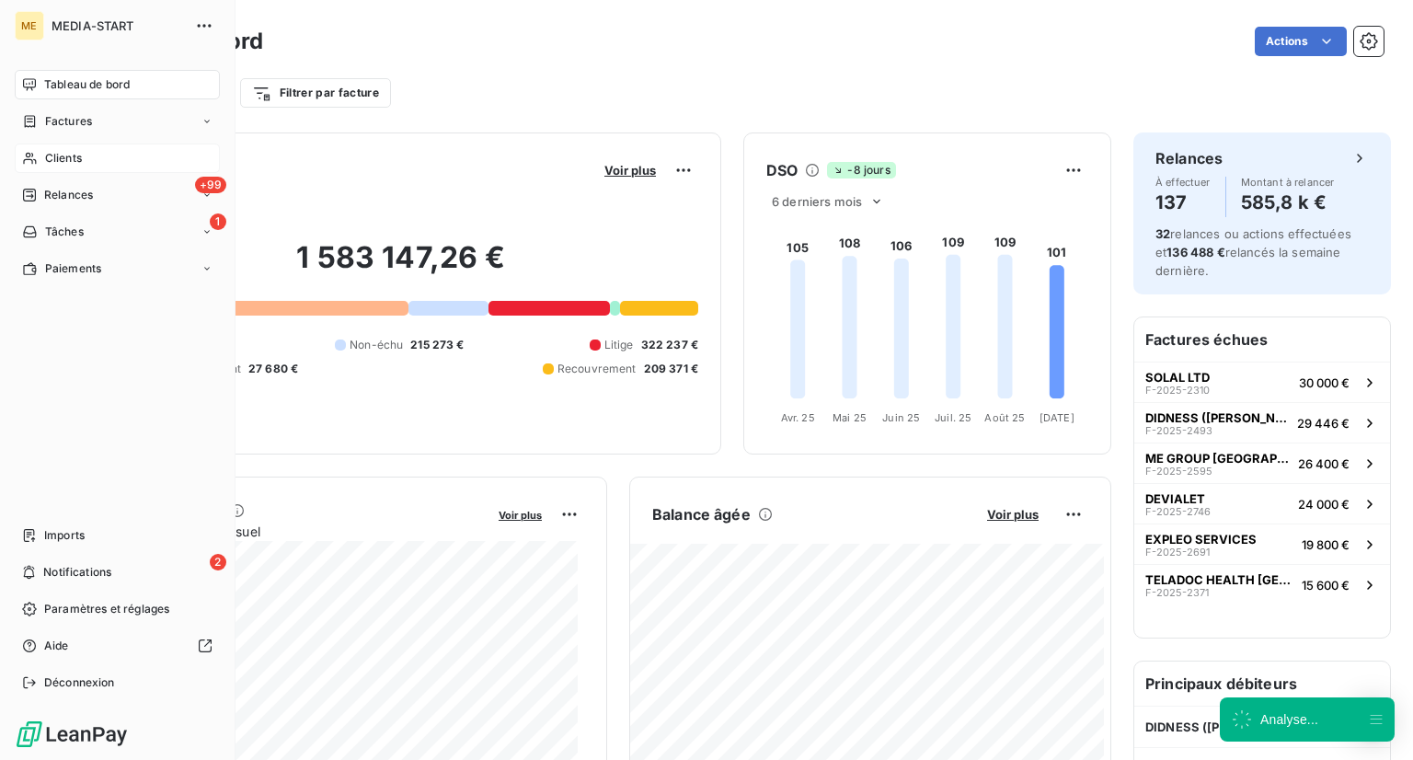
click at [50, 155] on span "Clients" at bounding box center [63, 158] width 37 height 17
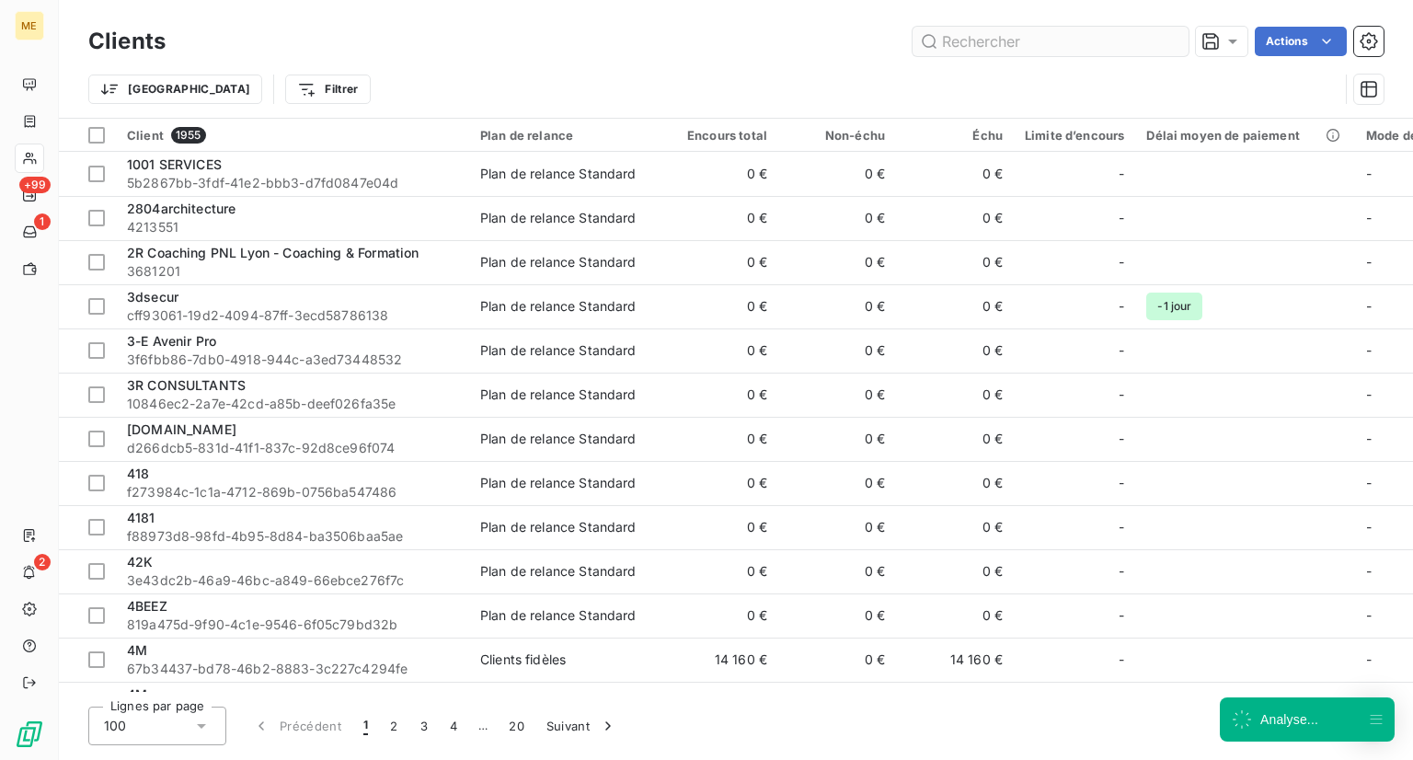
click at [1040, 34] on input "text" at bounding box center [1051, 41] width 276 height 29
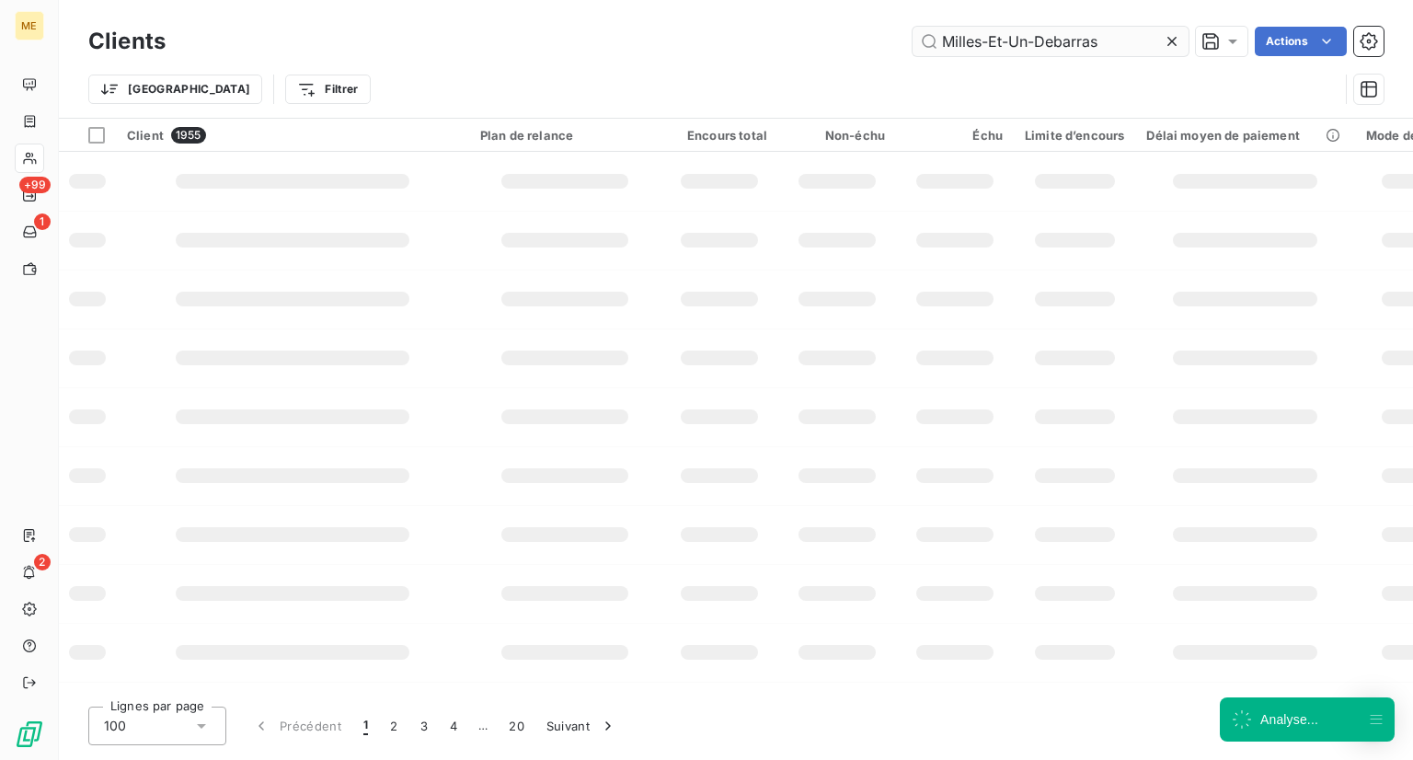
type input "Milles-Et-Un-Debarras"
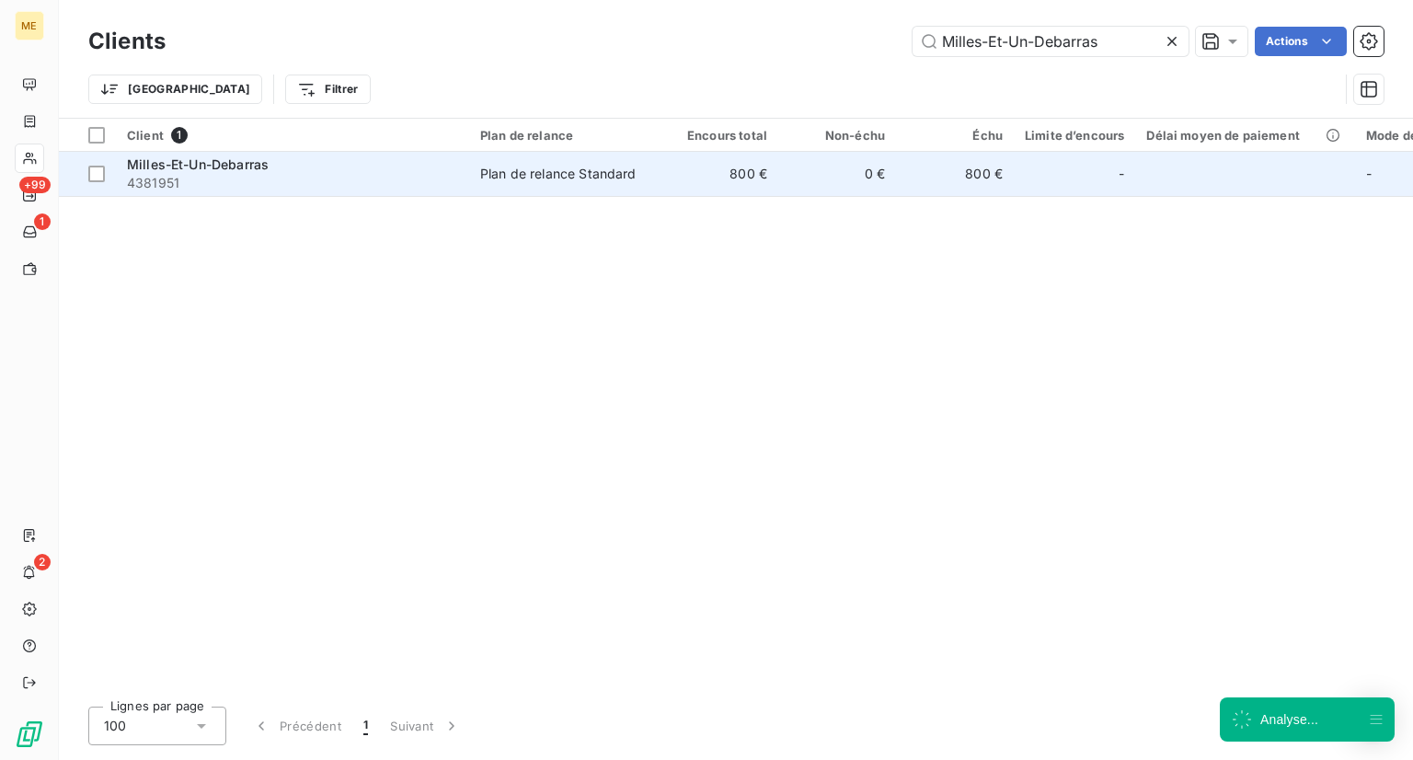
click at [416, 193] on td "Milles-Et-Un-Debarras 4381951" at bounding box center [292, 174] width 353 height 44
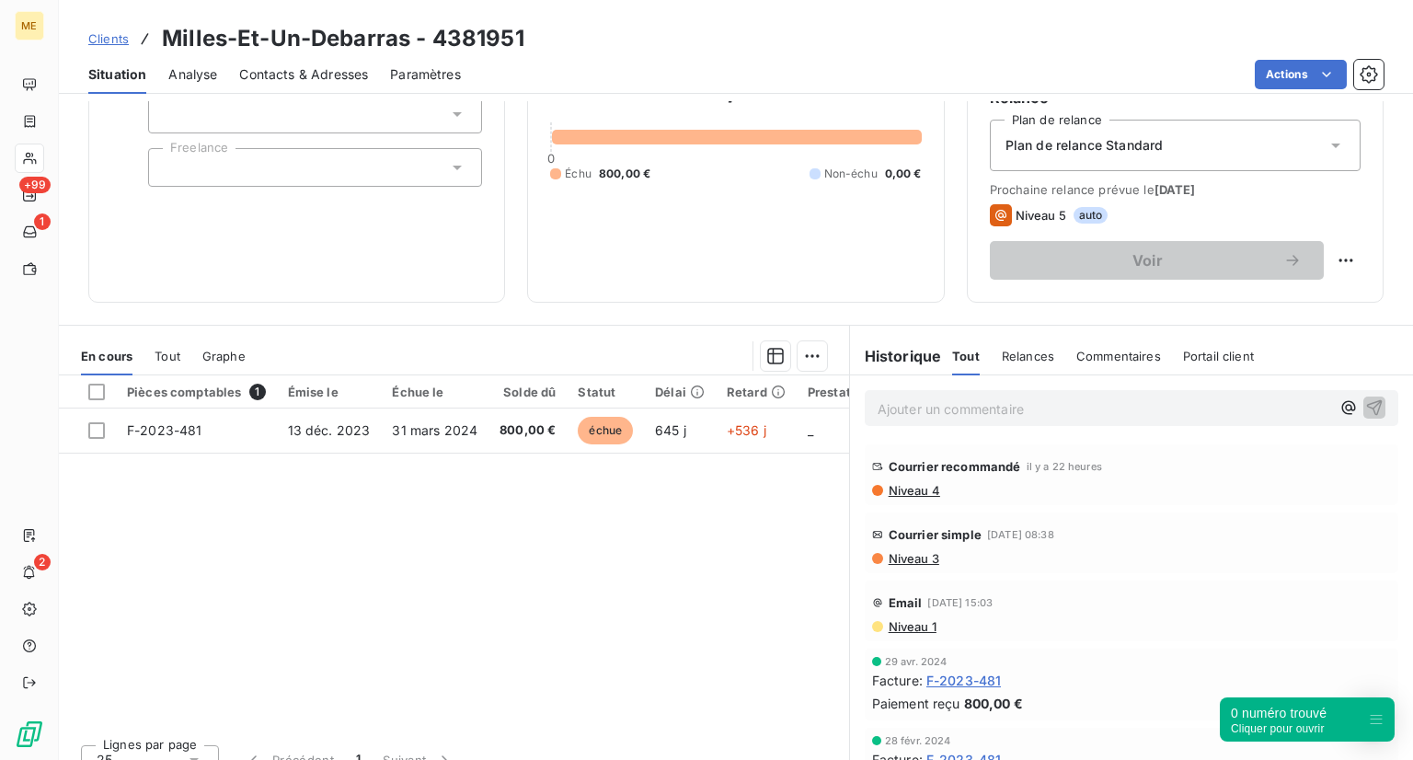
scroll to position [188, 0]
click at [114, 38] on span "Clients" at bounding box center [108, 38] width 40 height 15
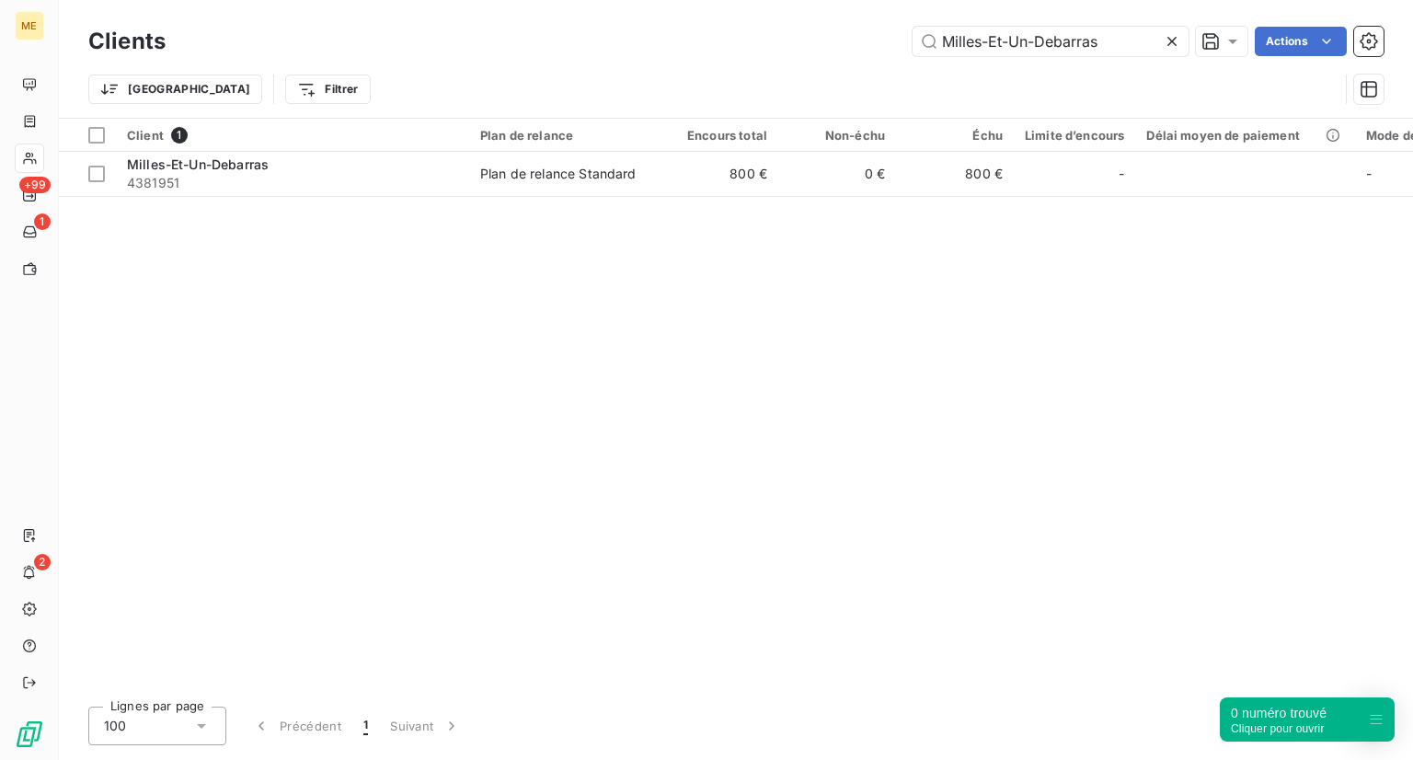
drag, startPoint x: 1125, startPoint y: 42, endPoint x: 694, endPoint y: 32, distance: 431.6
click at [694, 32] on div "Milles-Et-Un-Debarras Actions" at bounding box center [786, 41] width 1196 height 29
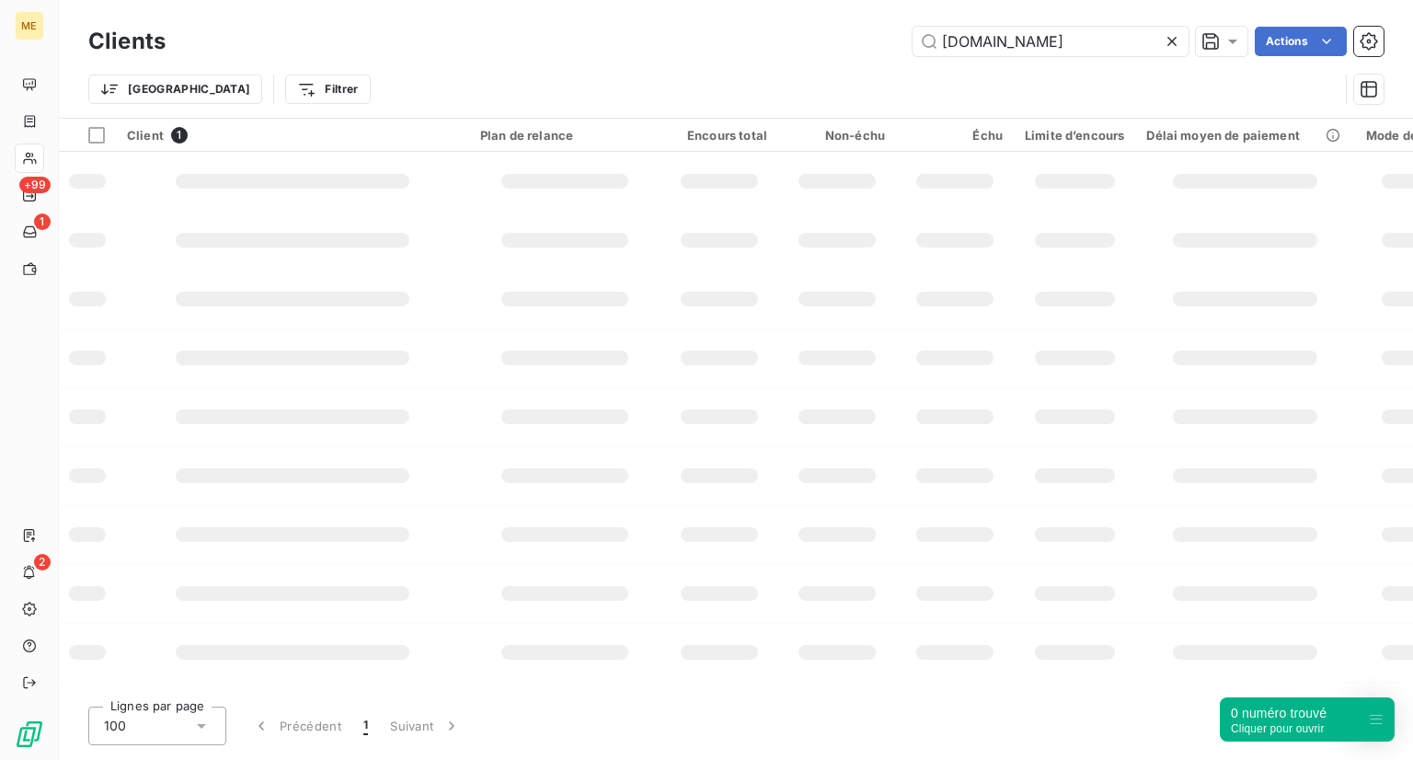
type input "[DOMAIN_NAME]"
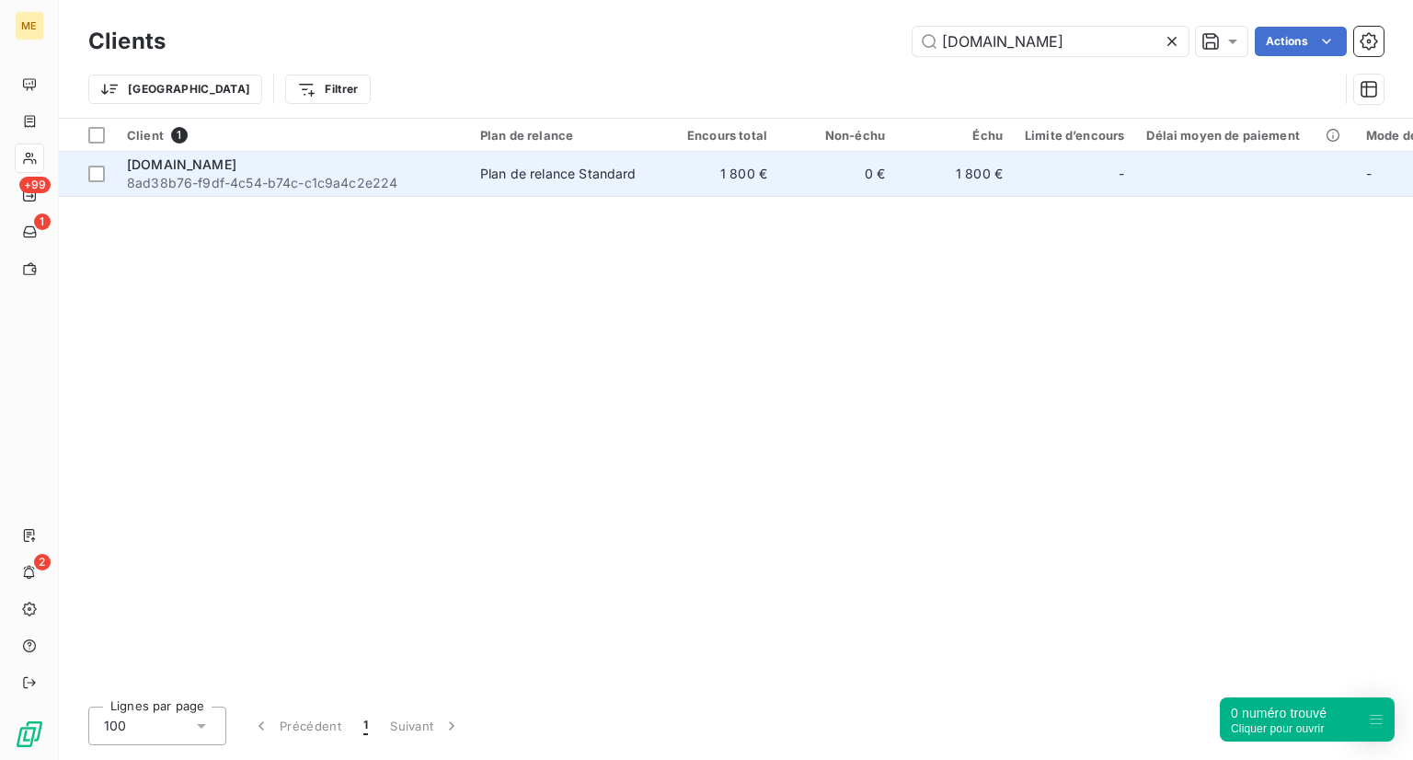
click at [422, 180] on span "8ad38b76-f9df-4c54-b74c-c1c9a4c2e224" at bounding box center [292, 183] width 331 height 18
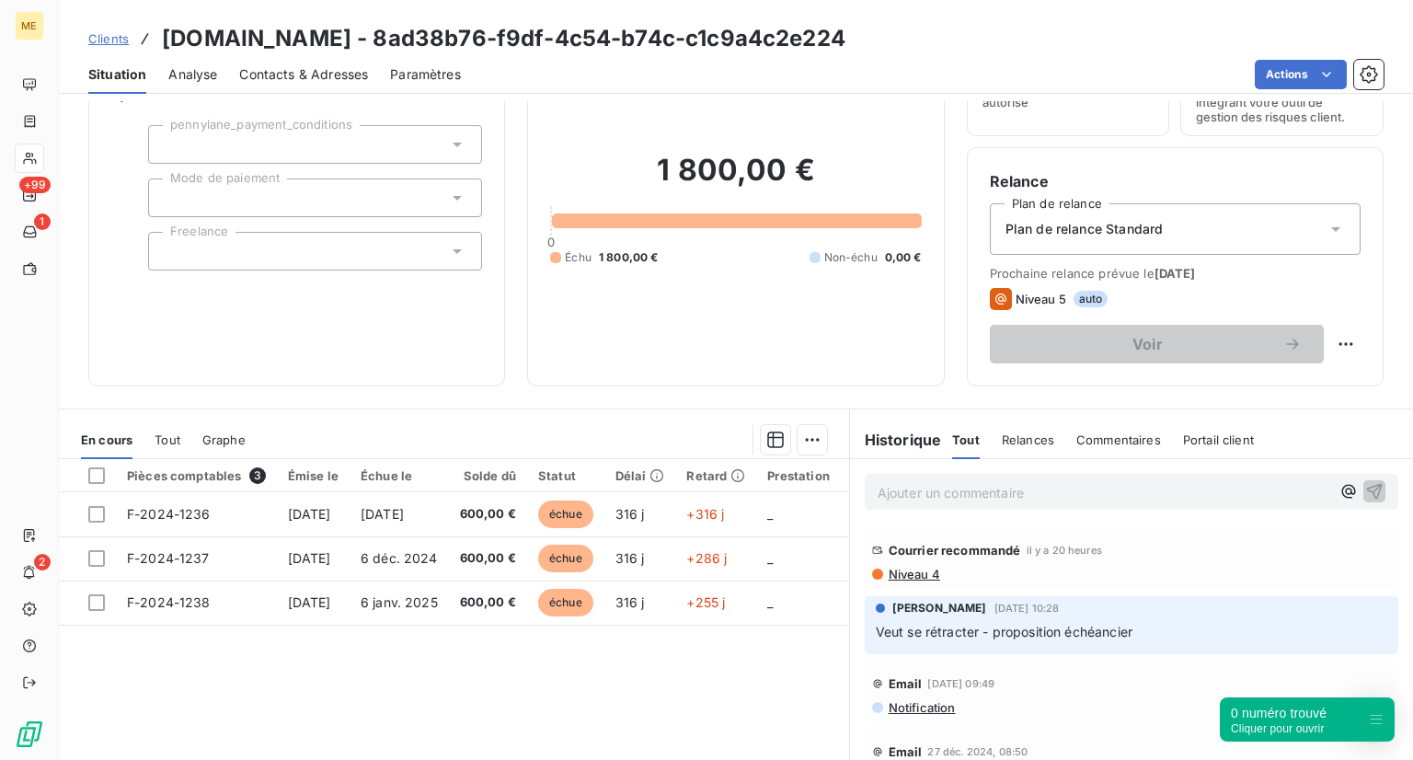
scroll to position [121, 0]
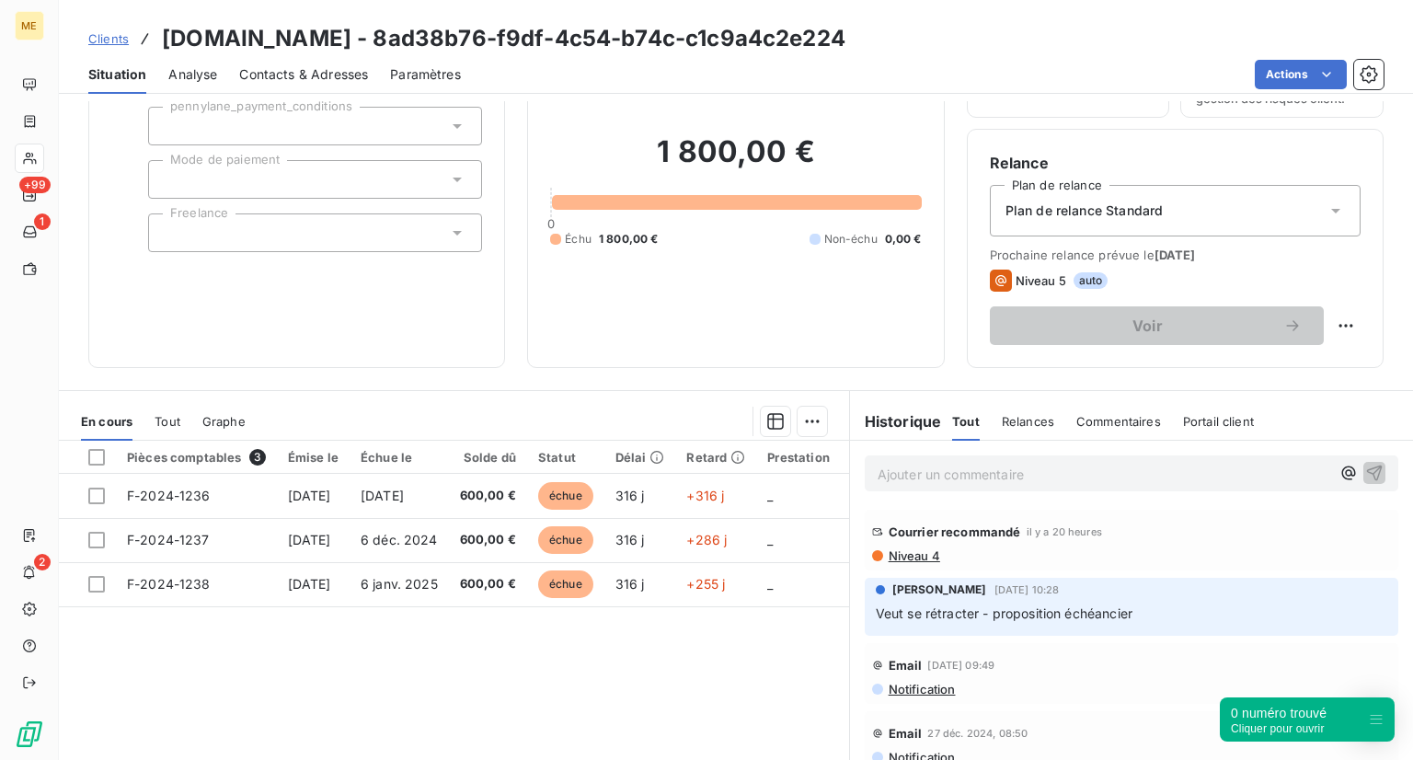
click at [131, 30] on div "Clients [DOMAIN_NAME] - 8ad38b76-f9df-4c54-b74c-c1c9a4c2e224" at bounding box center [466, 38] width 757 height 33
click at [121, 33] on span "Clients" at bounding box center [108, 38] width 40 height 15
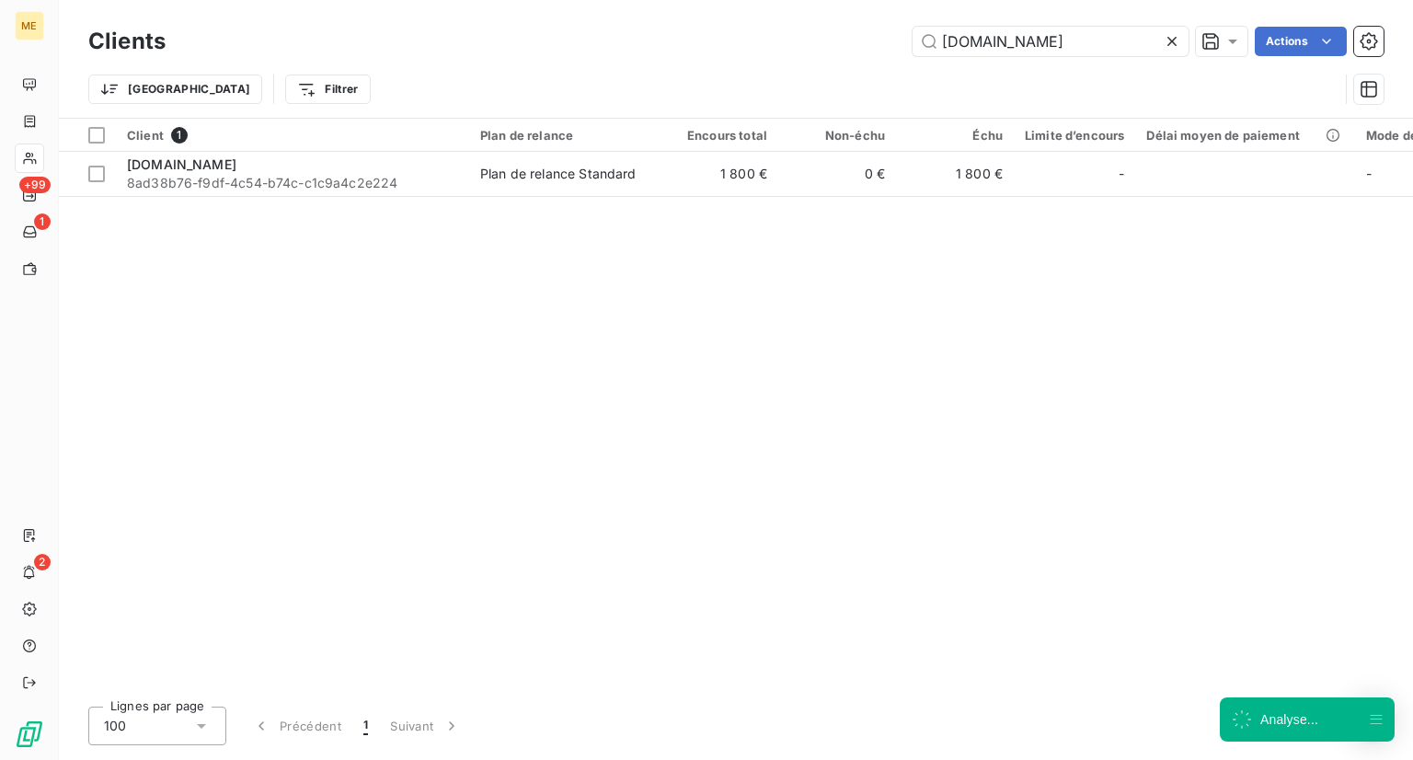
drag, startPoint x: 1062, startPoint y: 38, endPoint x: 758, endPoint y: 55, distance: 304.1
click at [758, 55] on div "[DOMAIN_NAME] Actions" at bounding box center [786, 41] width 1196 height 29
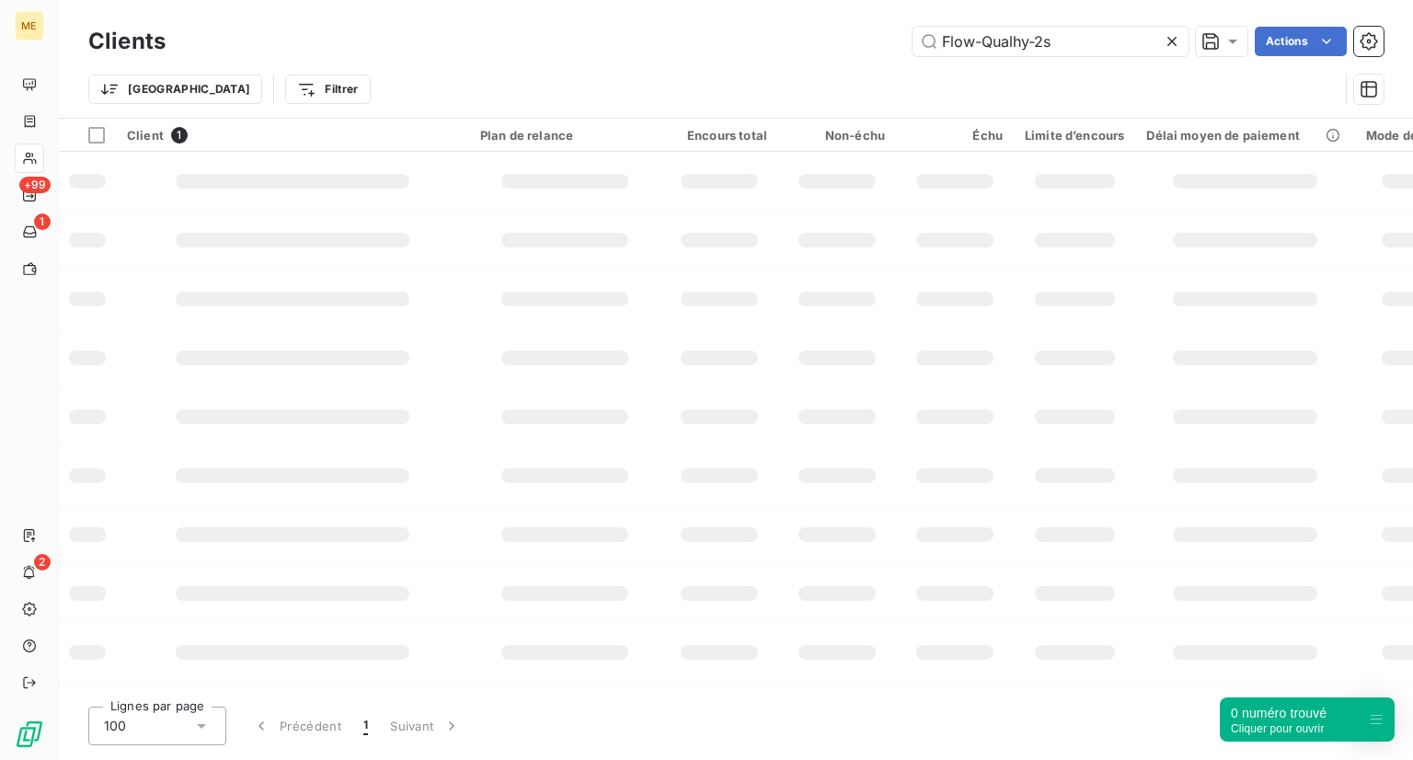
type input "Flow-Qualhy-2s"
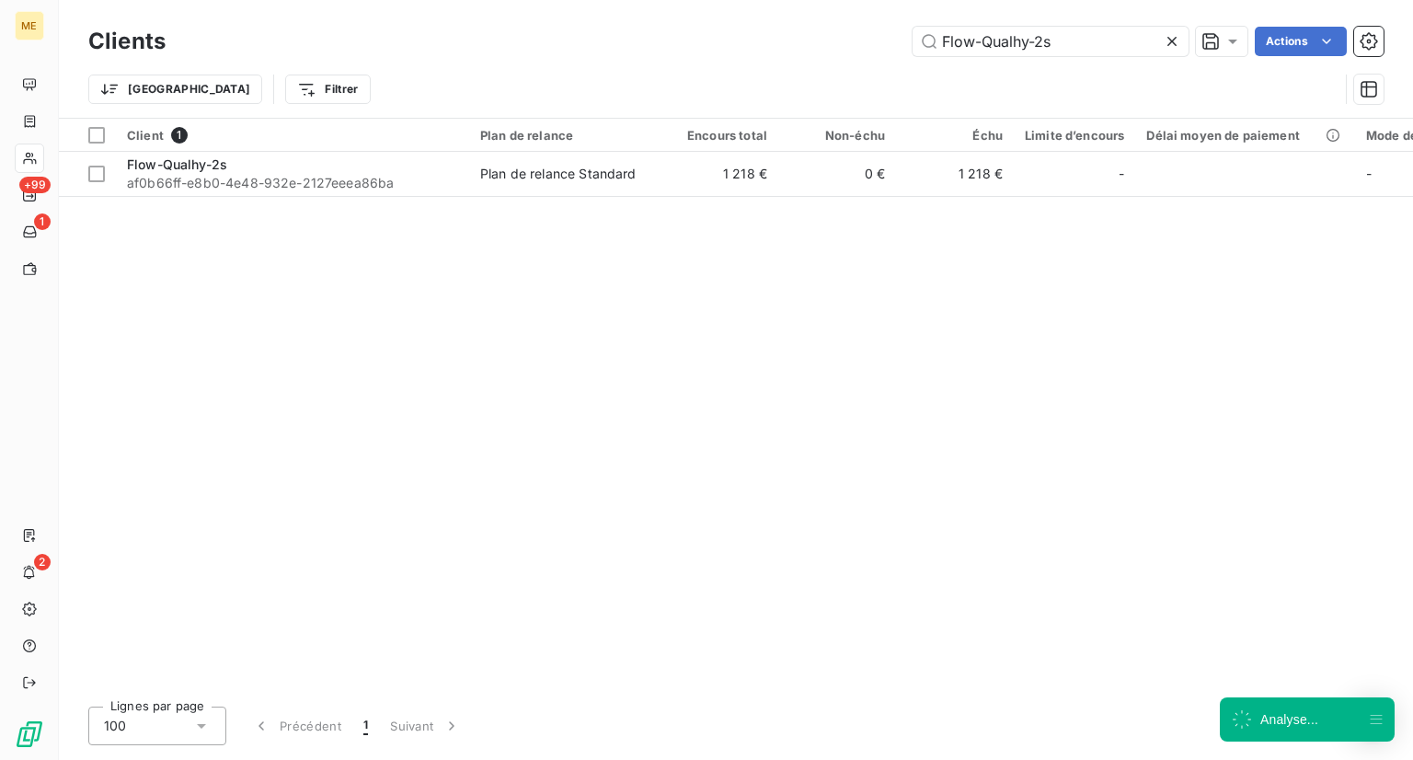
click at [333, 212] on div "Client 1 Plan de relance Encours total Non-échu Échu Limite d’encours Délai moy…" at bounding box center [736, 405] width 1354 height 573
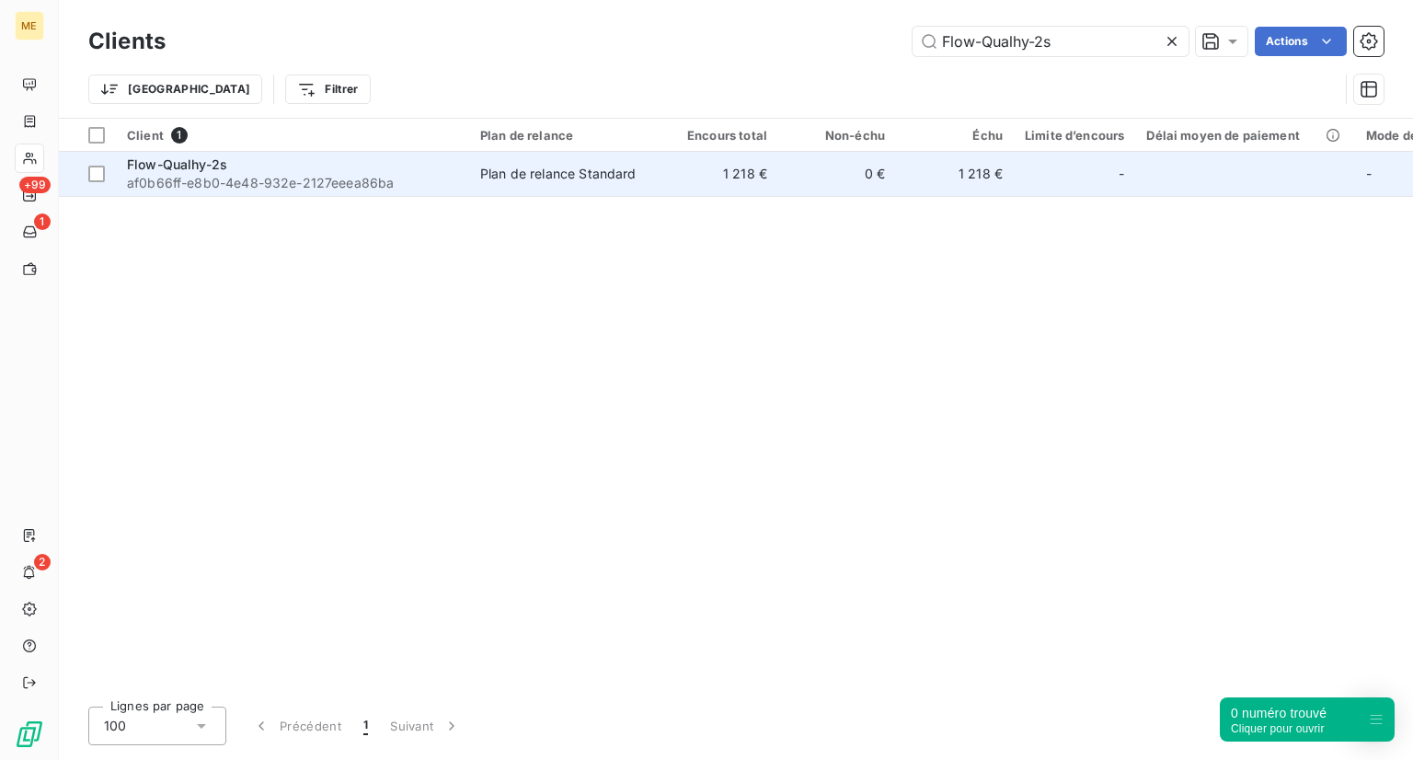
click at [372, 186] on span "af0b66ff-e8b0-4e48-932e-2127eeea86ba" at bounding box center [292, 183] width 331 height 18
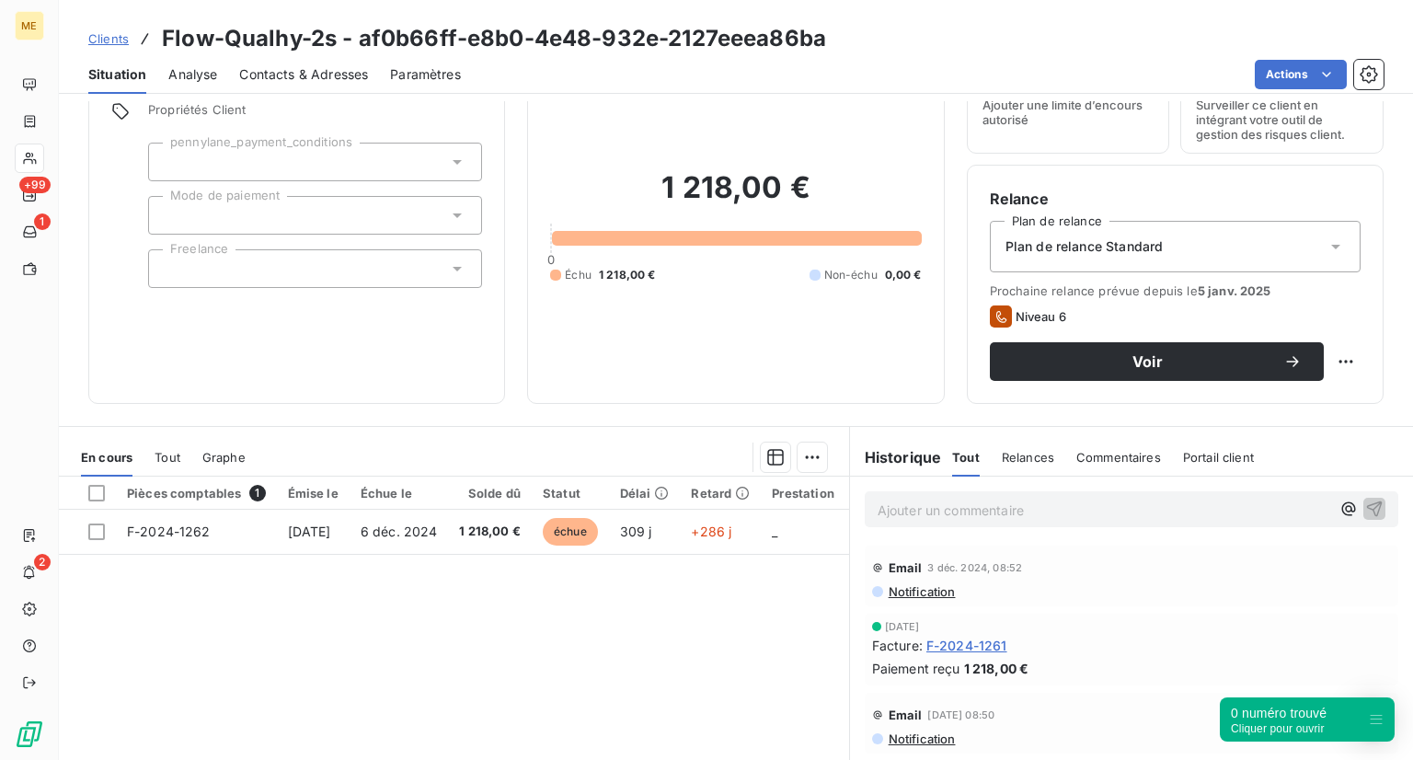
scroll to position [85, 0]
click at [96, 26] on div "Clients Flow-Qualhy-2s - af0b66ff-e8b0-4e48-932e-2127eeea86ba" at bounding box center [457, 38] width 738 height 33
click at [113, 41] on span "Clients" at bounding box center [108, 38] width 40 height 15
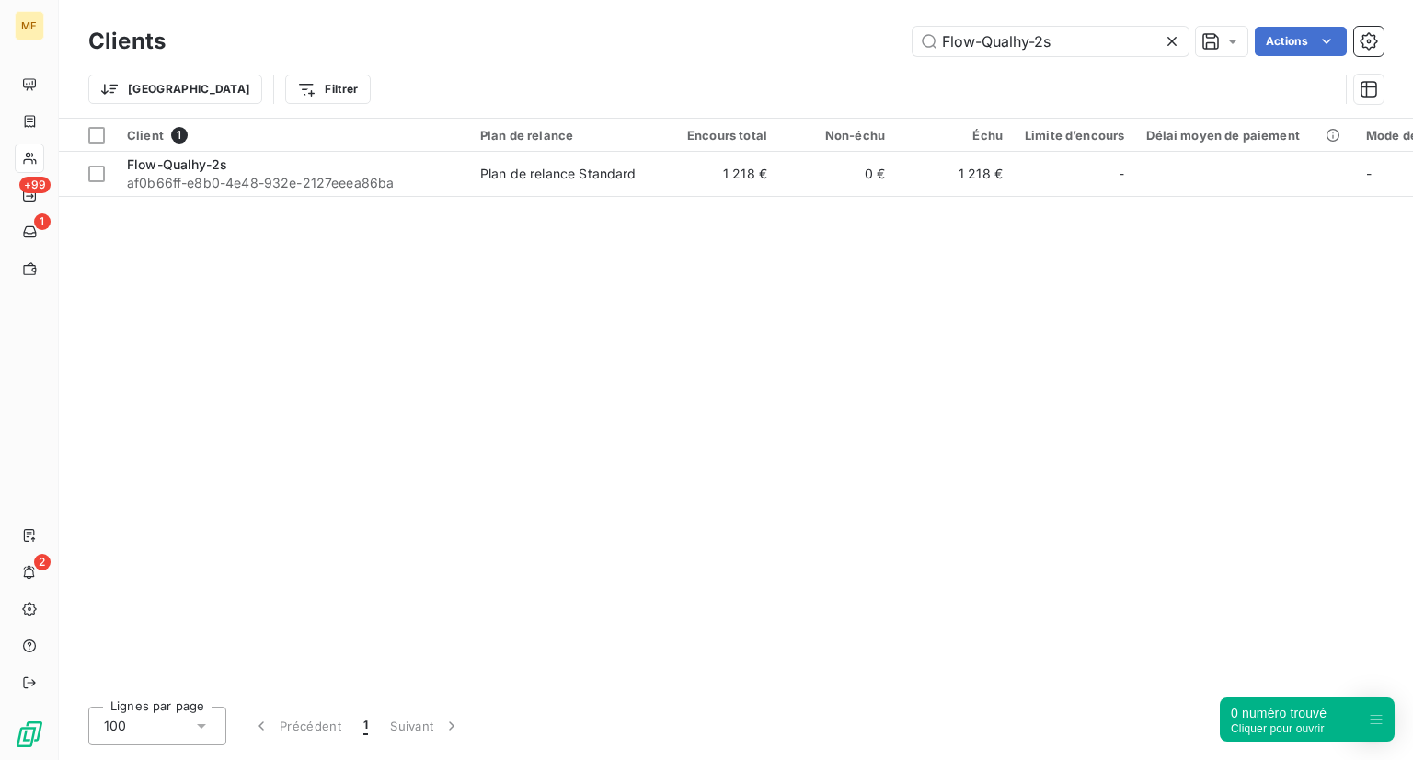
drag, startPoint x: 1055, startPoint y: 30, endPoint x: 765, endPoint y: -10, distance: 292.6
click at [765, 0] on html "ME +99 1 2 Clients Flow-Qualhy-2s Actions Trier Filtrer Client 1 Plan de relanc…" at bounding box center [706, 380] width 1413 height 760
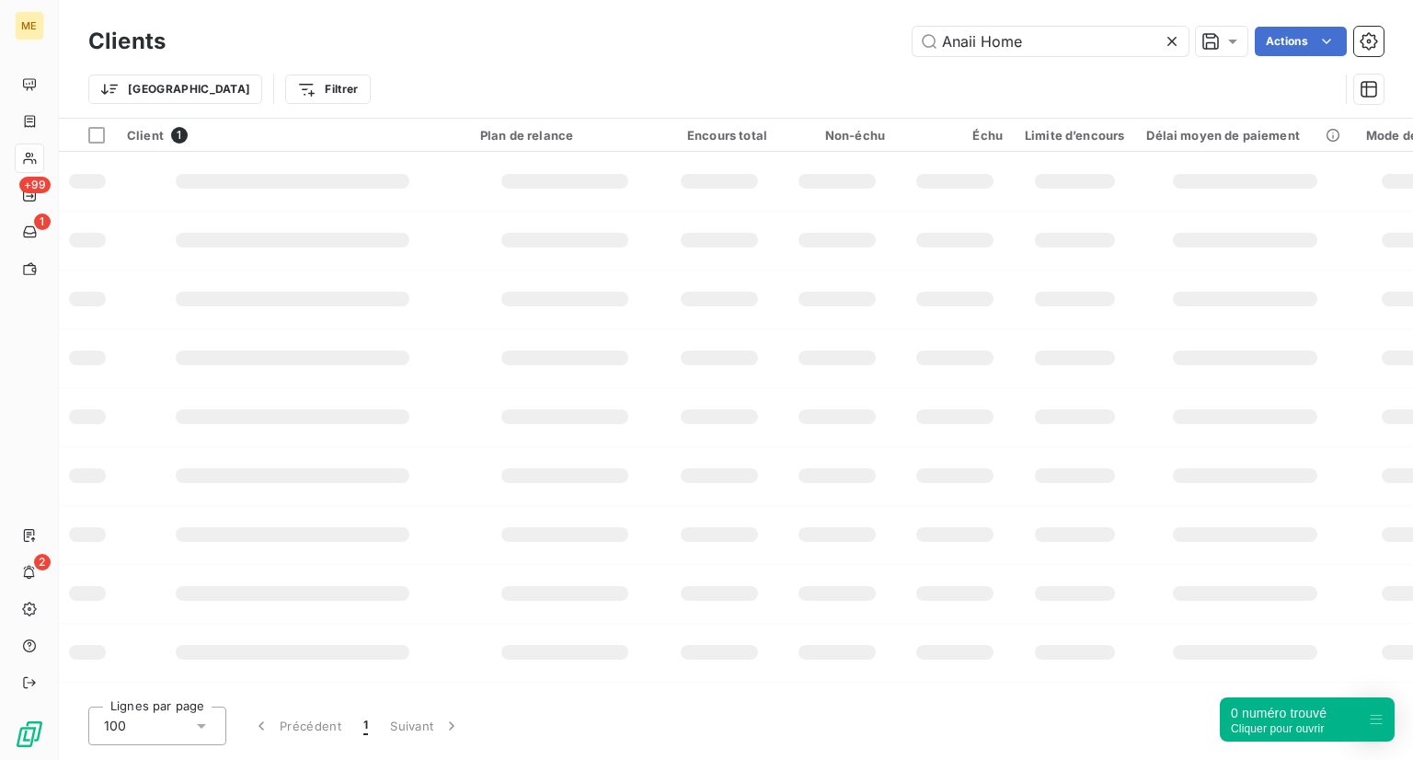
type input "Anaii Home"
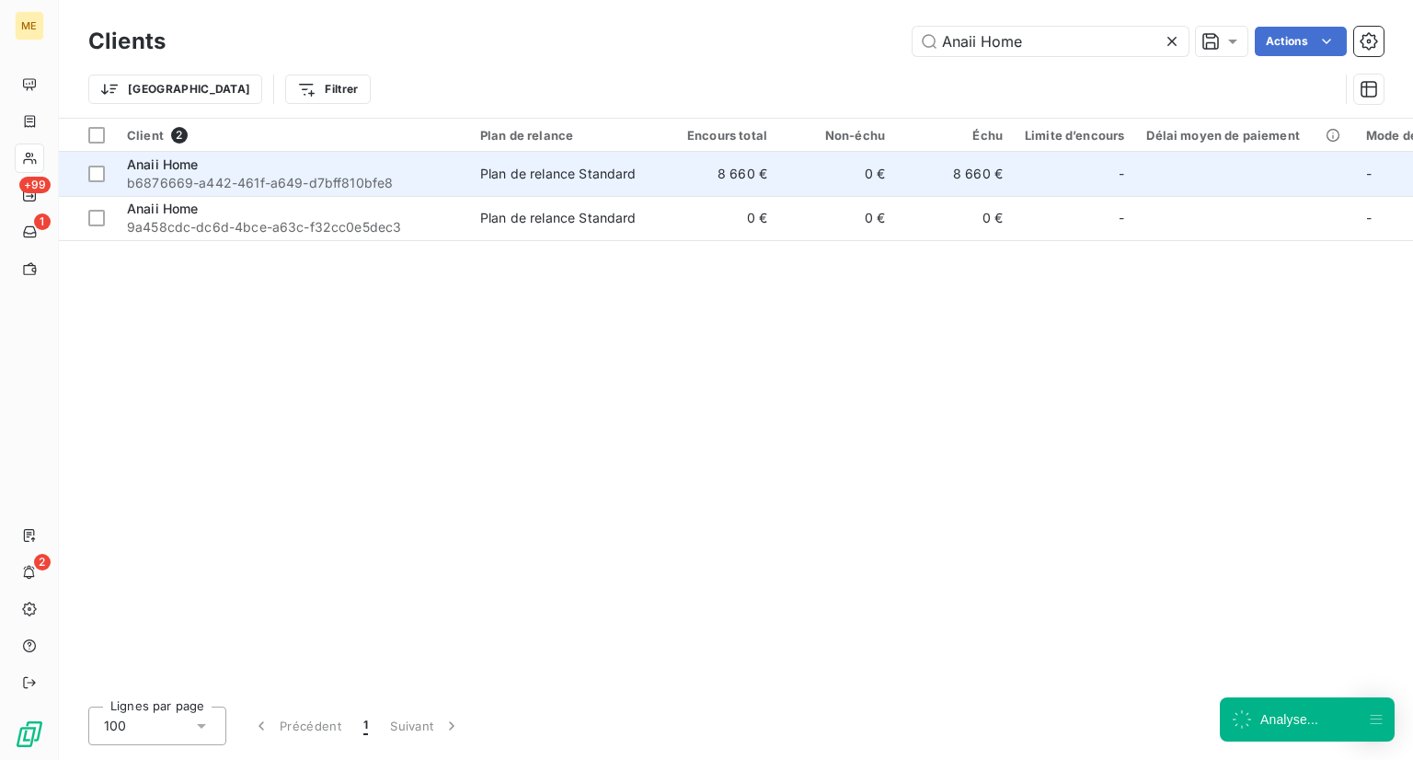
click at [271, 187] on span "b6876669-a442-461f-a649-d7bff810bfe8" at bounding box center [292, 183] width 331 height 18
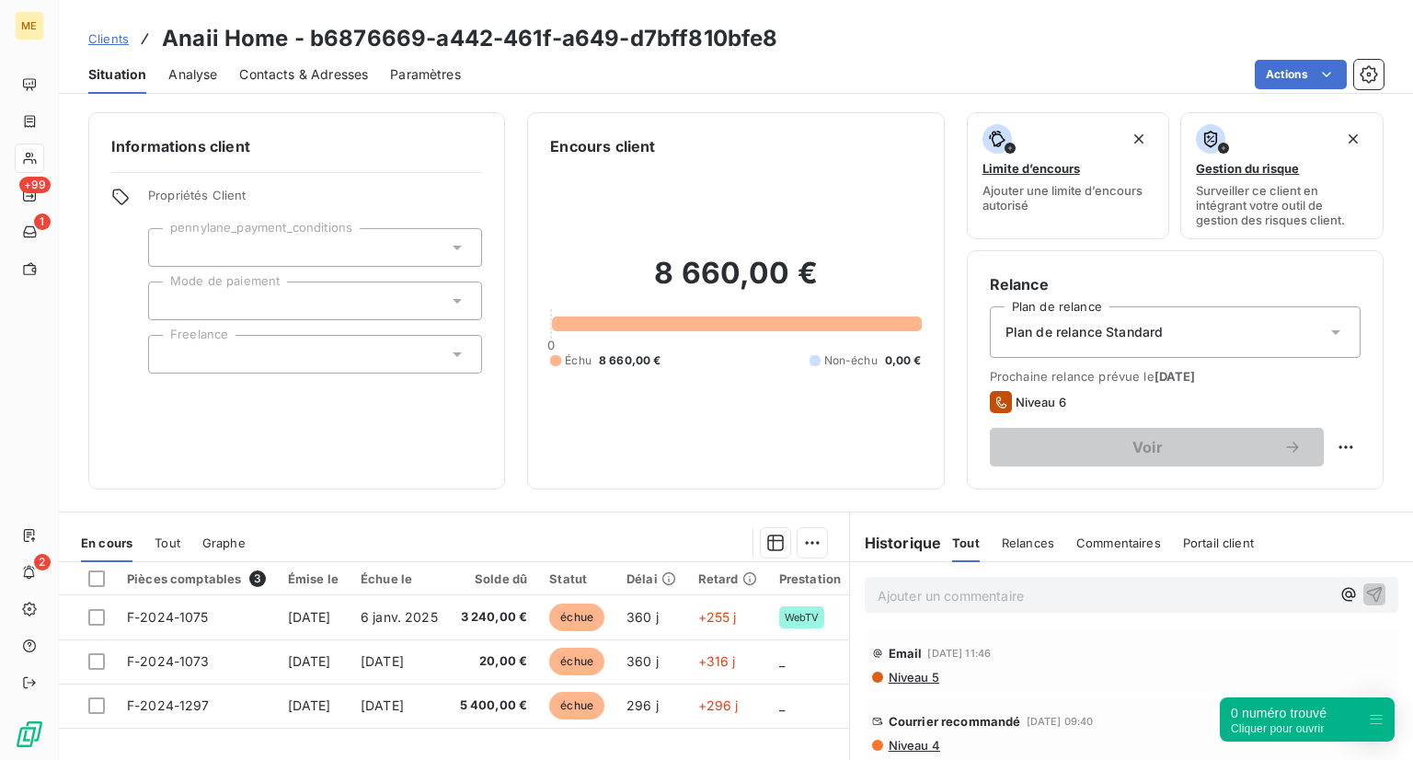
click at [120, 46] on link "Clients" at bounding box center [108, 38] width 40 height 18
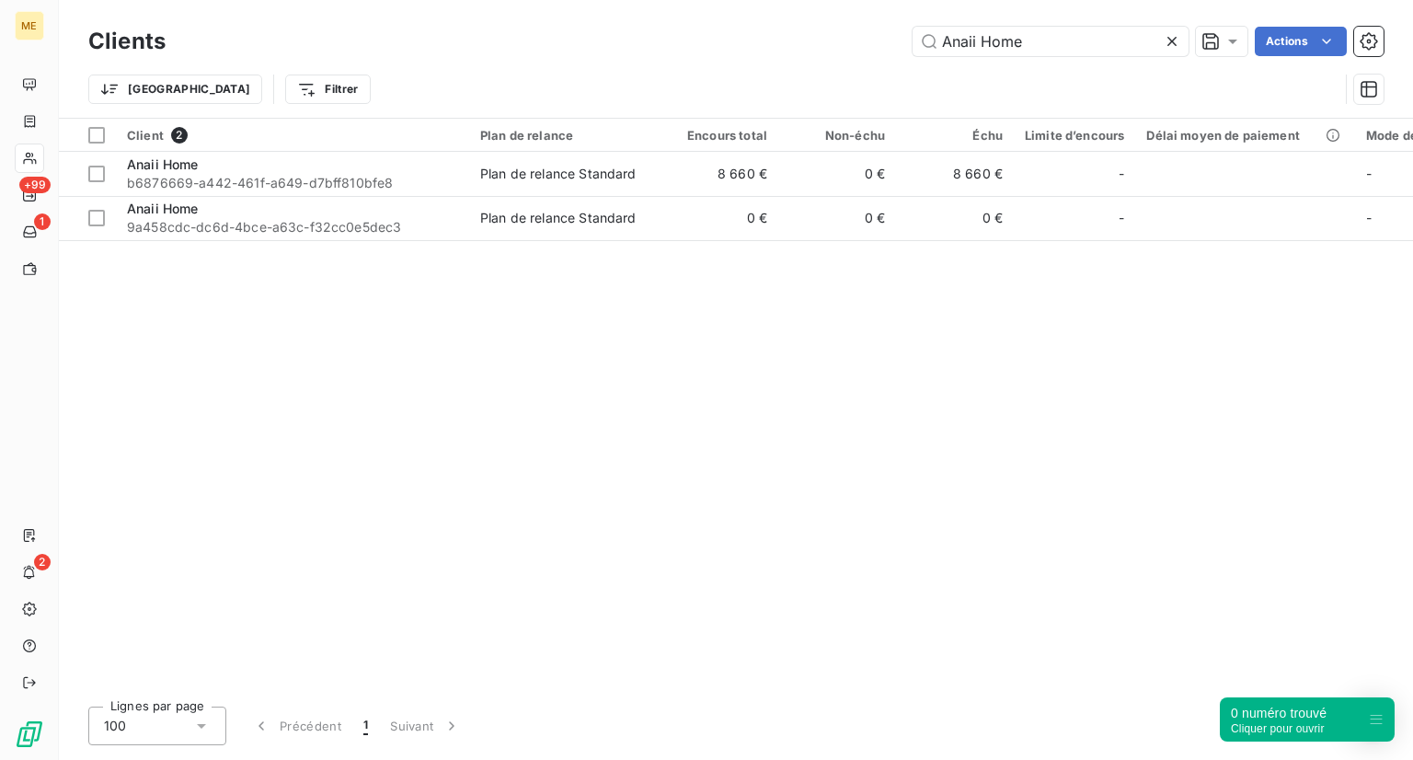
drag, startPoint x: 1030, startPoint y: 41, endPoint x: 852, endPoint y: 32, distance: 178.7
click at [852, 32] on div "Anaii Home Actions" at bounding box center [786, 41] width 1196 height 29
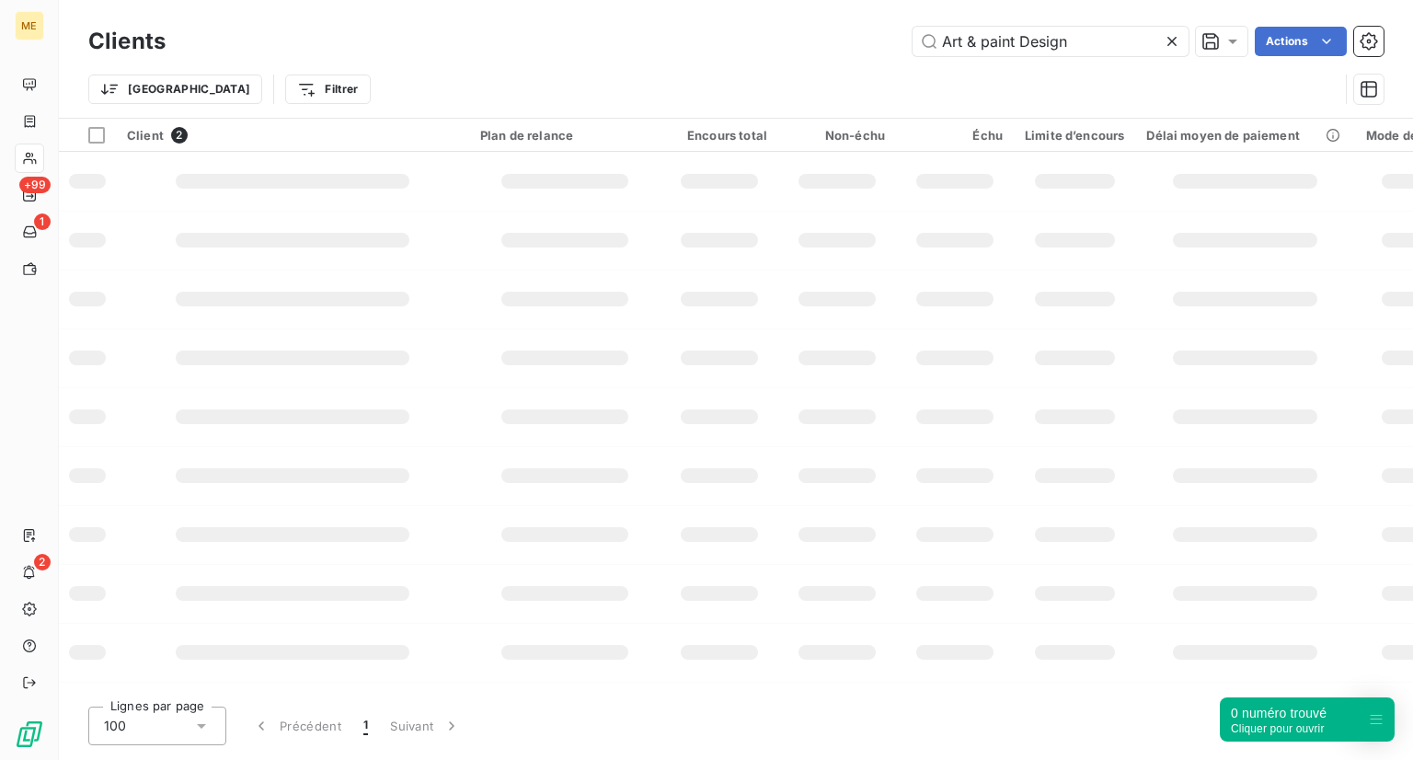
type input "Art & paint Design"
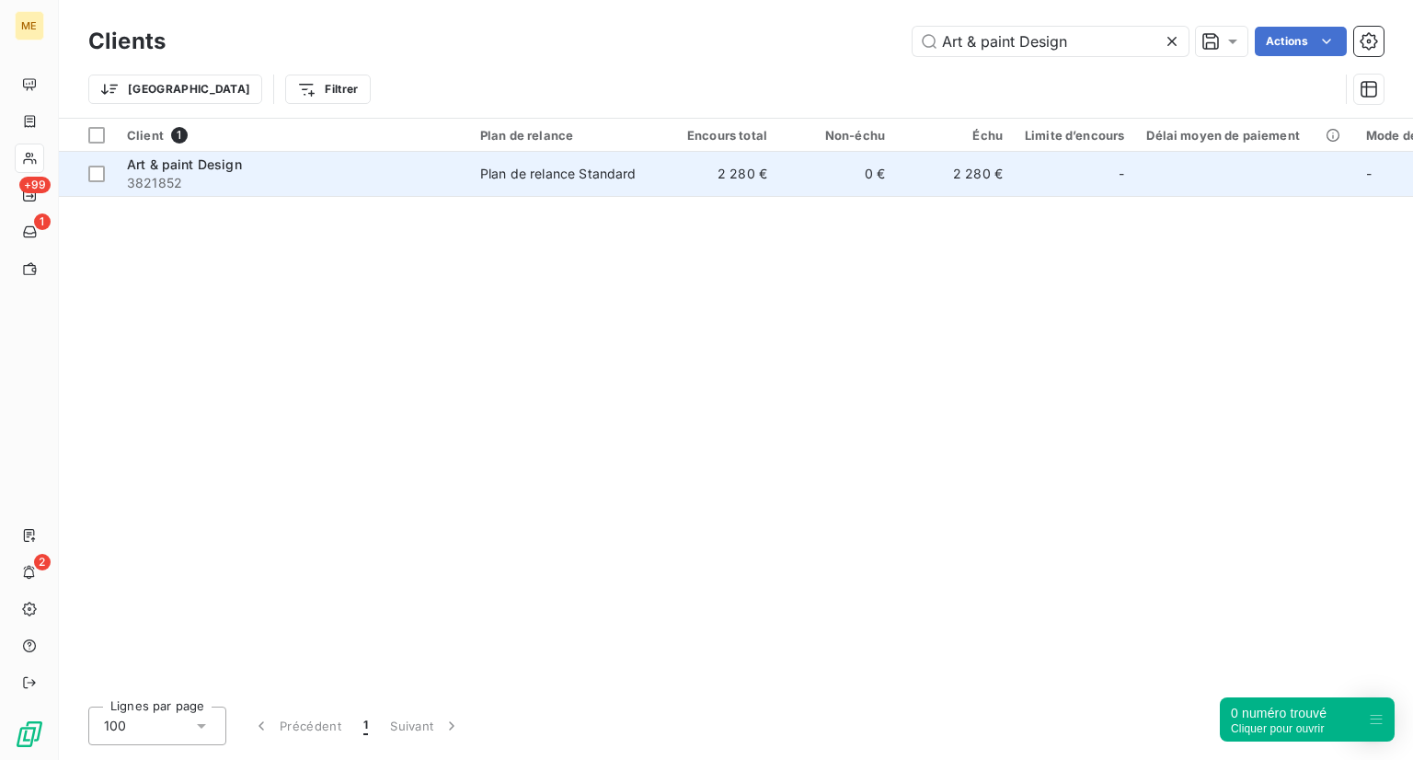
click at [275, 174] on span "3821852" at bounding box center [292, 183] width 331 height 18
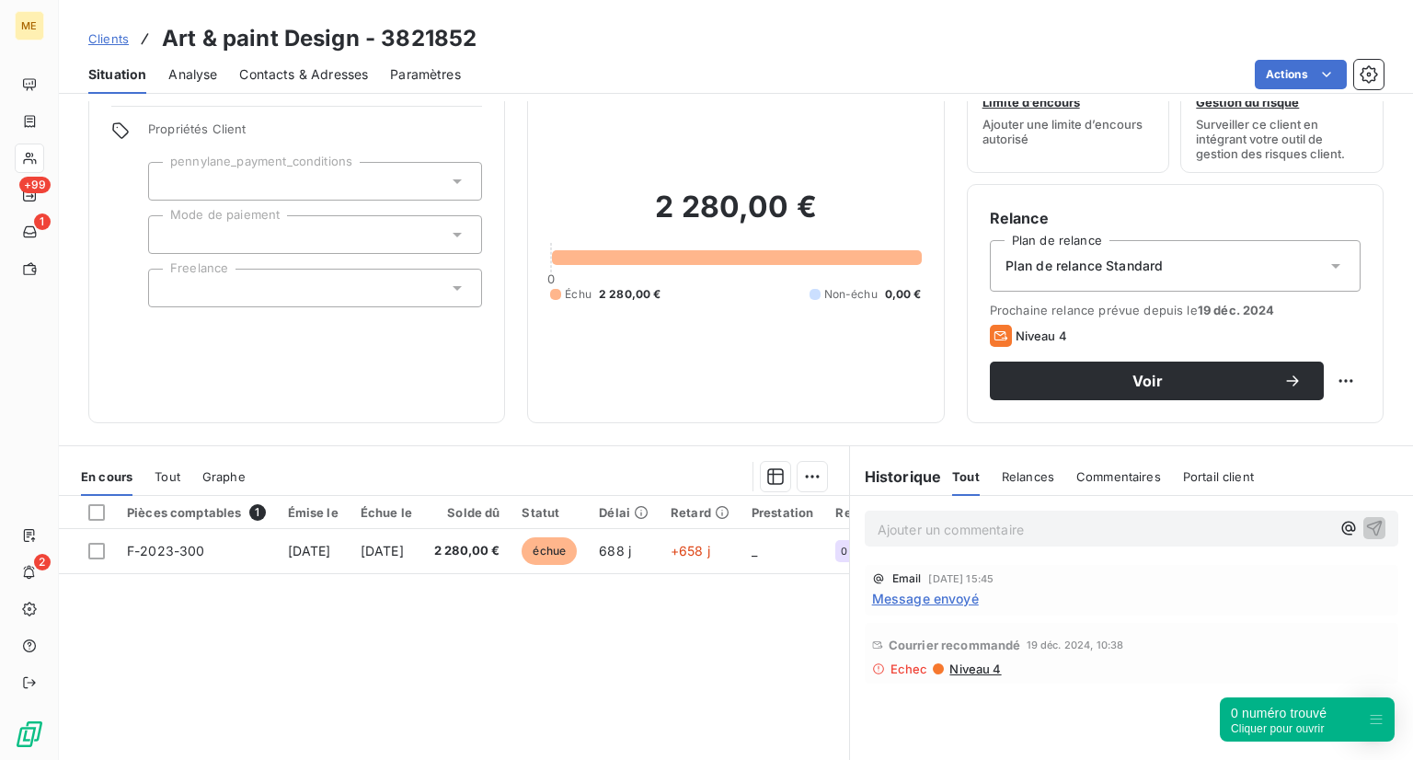
scroll to position [66, 0]
click at [993, 656] on div "[PERSON_NAME] recommandé [DATE] 10:38" at bounding box center [1131, 644] width 519 height 29
click at [891, 670] on span "Echec" at bounding box center [909, 668] width 38 height 15
click at [936, 636] on div "[PERSON_NAME] recommandé [DATE] 10:38" at bounding box center [1131, 644] width 519 height 29
click at [994, 586] on div "Email [DATE] 15:45 Message envoyé" at bounding box center [1131, 590] width 519 height 36
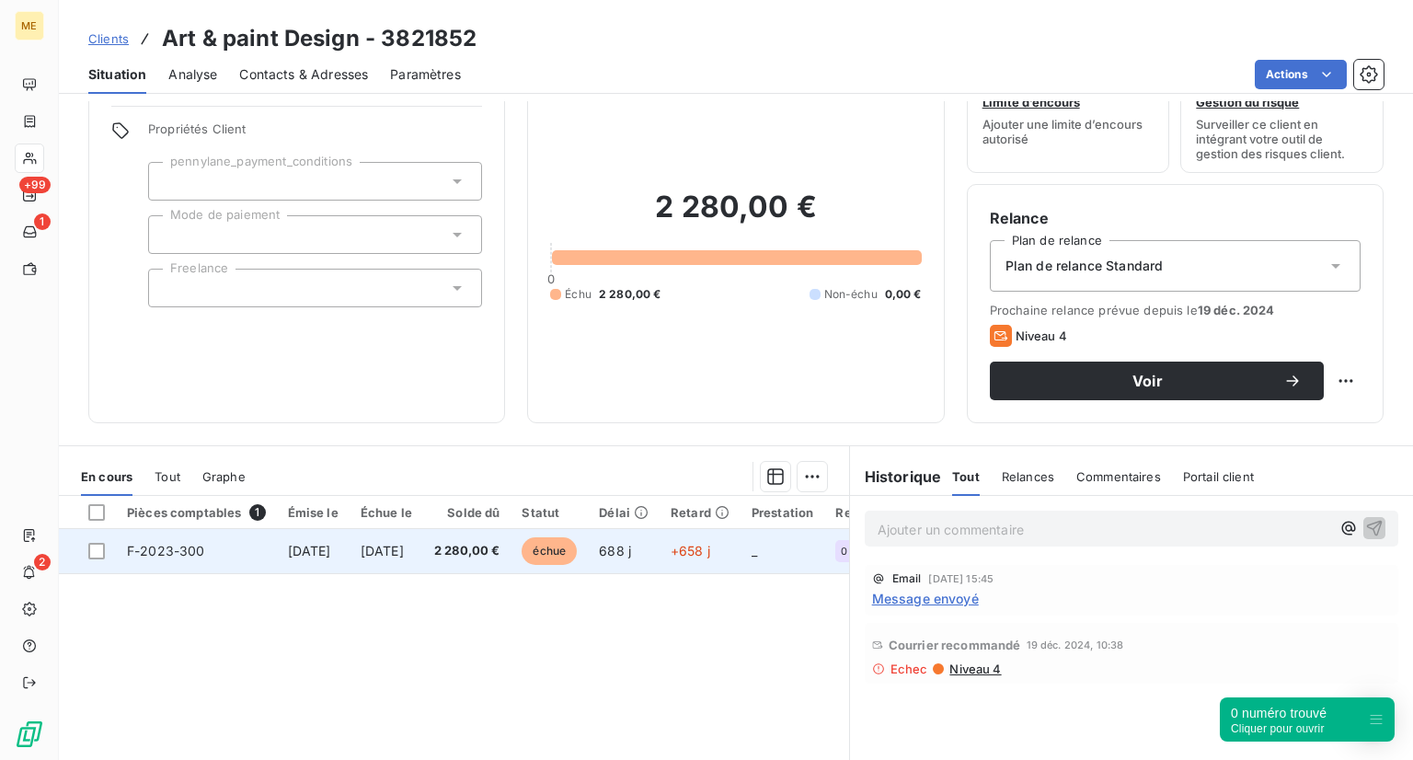
click at [500, 550] on span "2 280,00 €" at bounding box center [467, 551] width 66 height 18
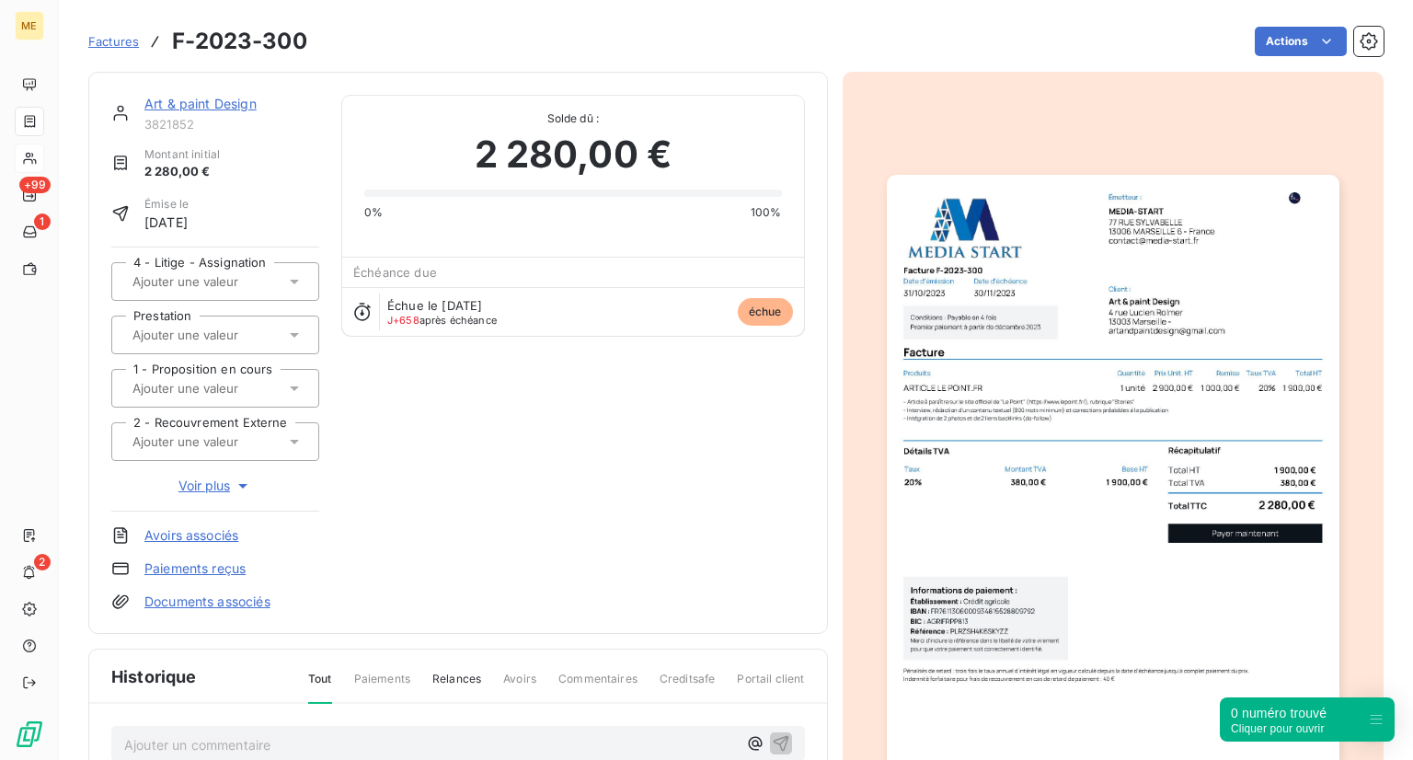
click at [464, 555] on div "Art & paint Design 3821852 Montant initial 2 280,00 € Émise le [DATE] 4 - Litig…" at bounding box center [458, 353] width 694 height 516
click at [397, 546] on div "Art & paint Design 3821852 Montant initial 2 280,00 € Émise le [DATE] 4 - Litig…" at bounding box center [458, 353] width 694 height 516
click at [579, 316] on div "Échue le [DATE] J+658 après échéance échue" at bounding box center [572, 311] width 461 height 49
click at [713, 317] on div "Échue le [DATE] J+658 après échéance échue" at bounding box center [572, 311] width 461 height 49
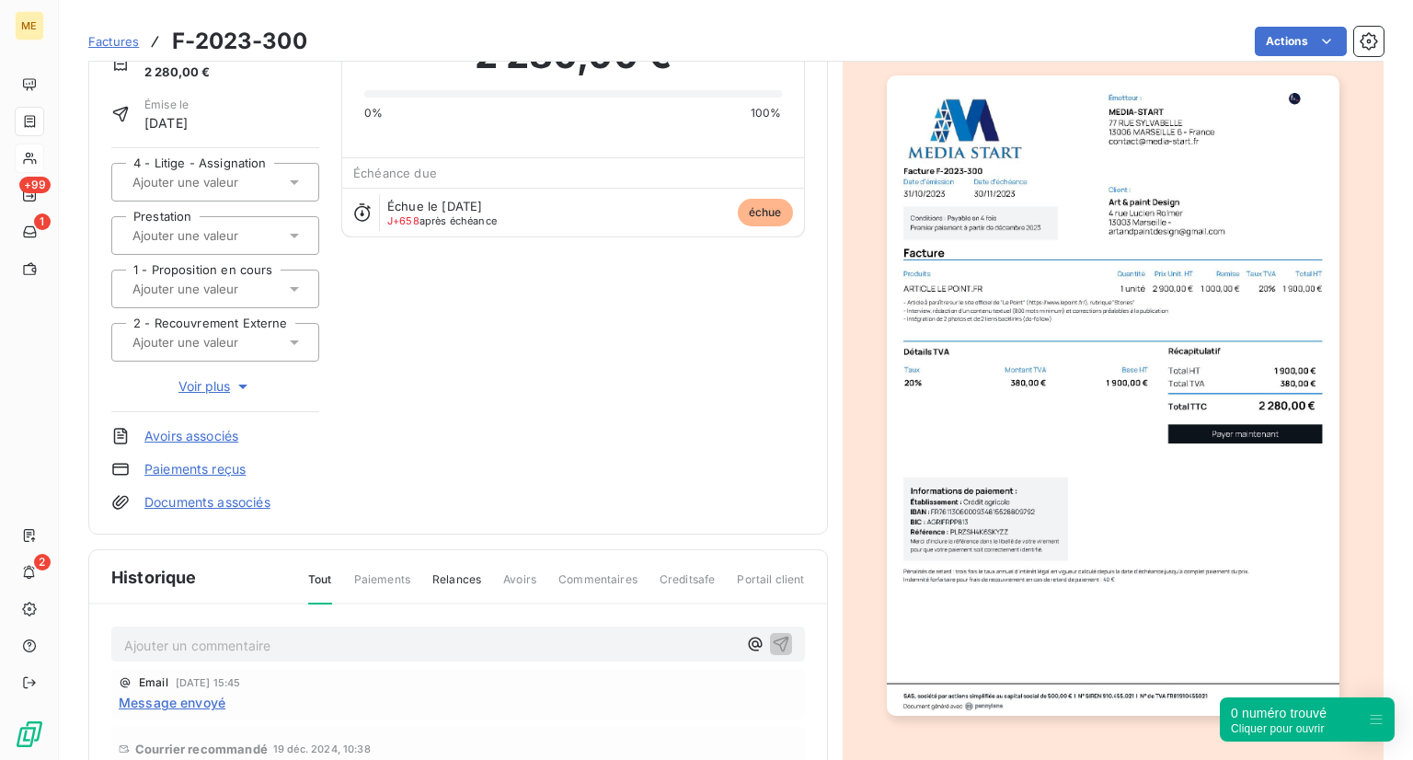
scroll to position [1, 0]
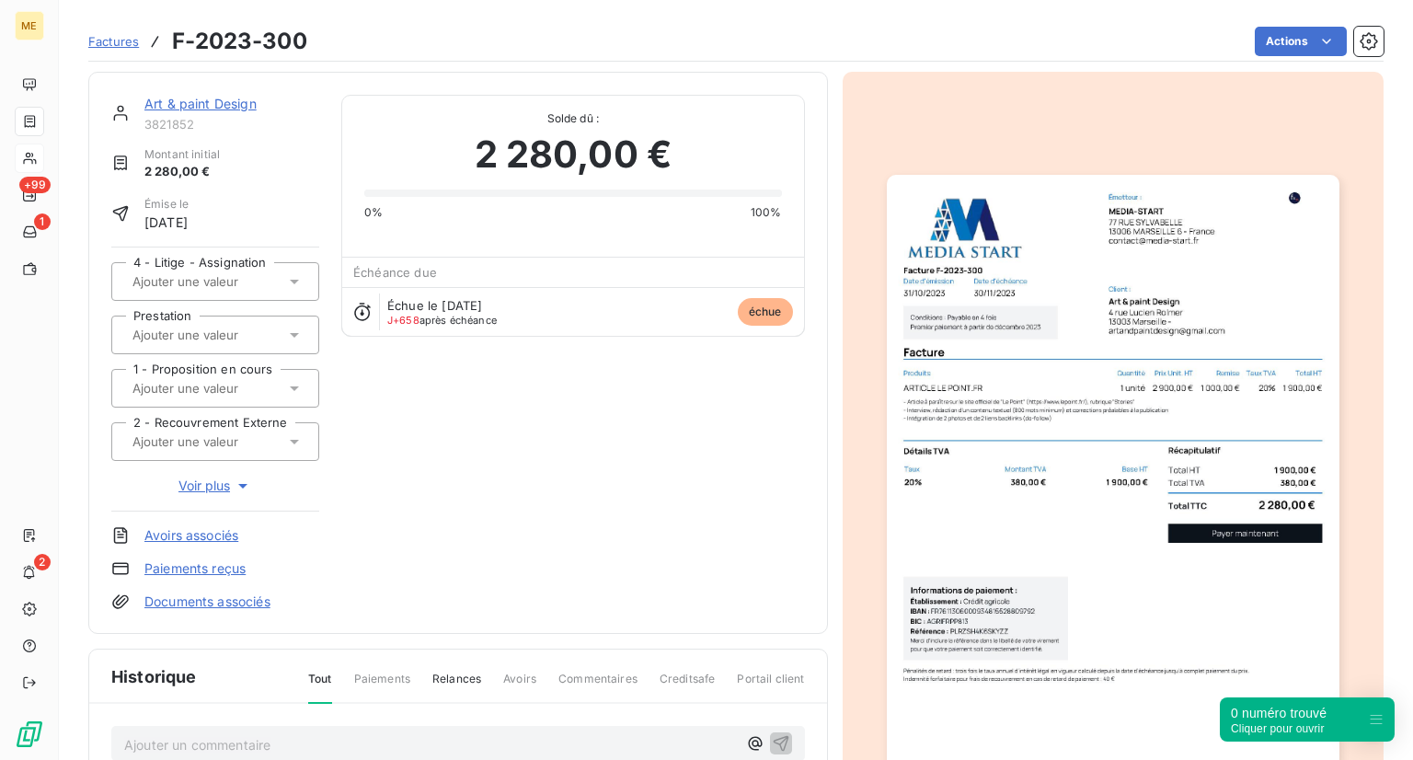
click at [239, 397] on div at bounding box center [206, 388] width 158 height 24
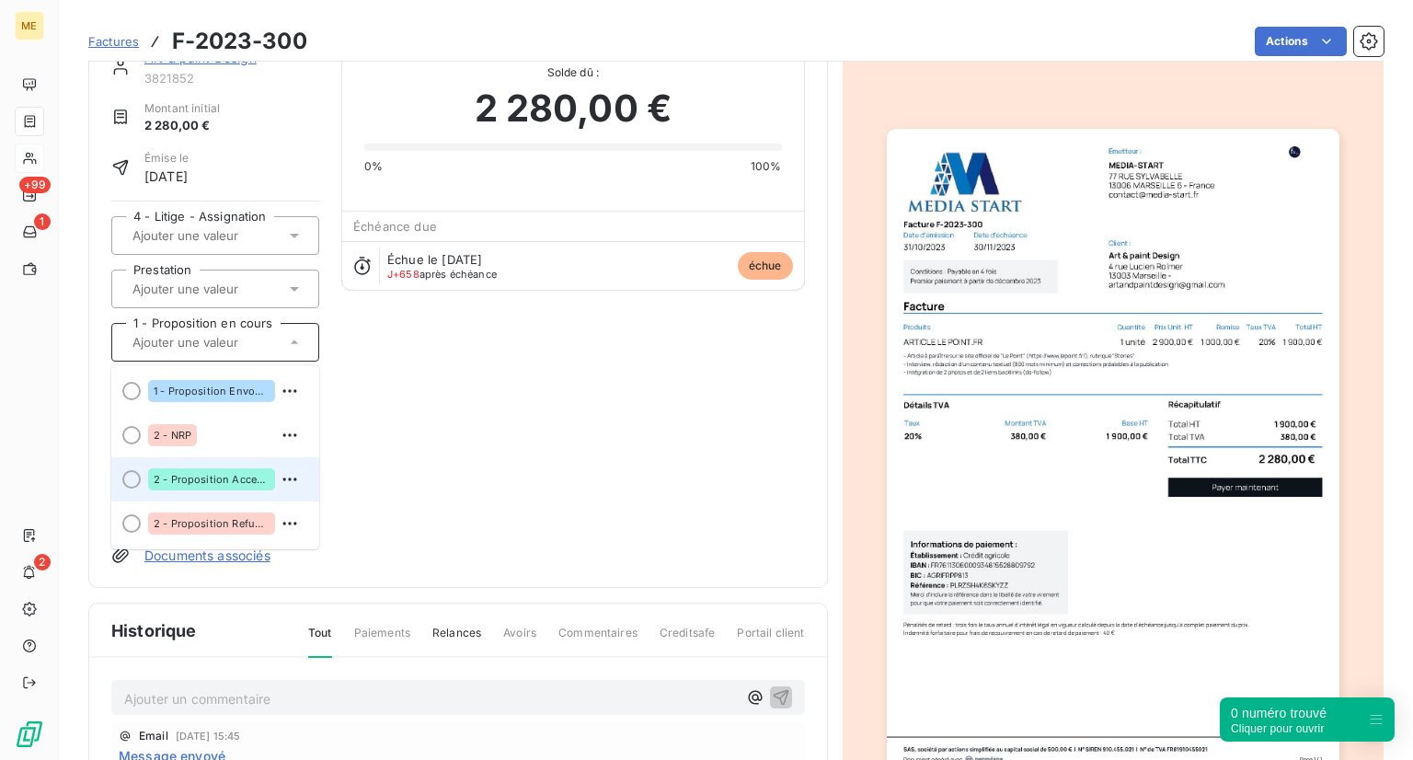
scroll to position [37, 0]
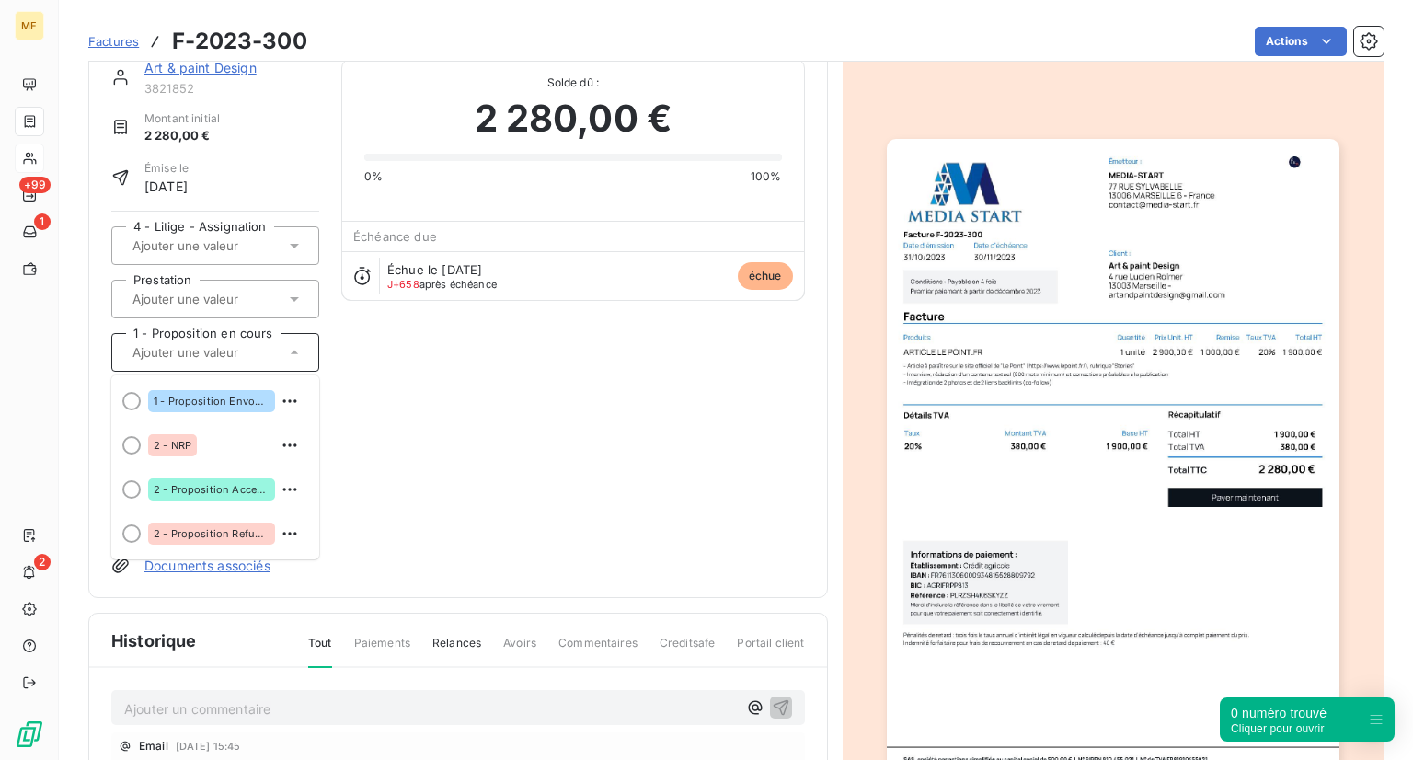
click at [215, 350] on input "text" at bounding box center [223, 352] width 185 height 17
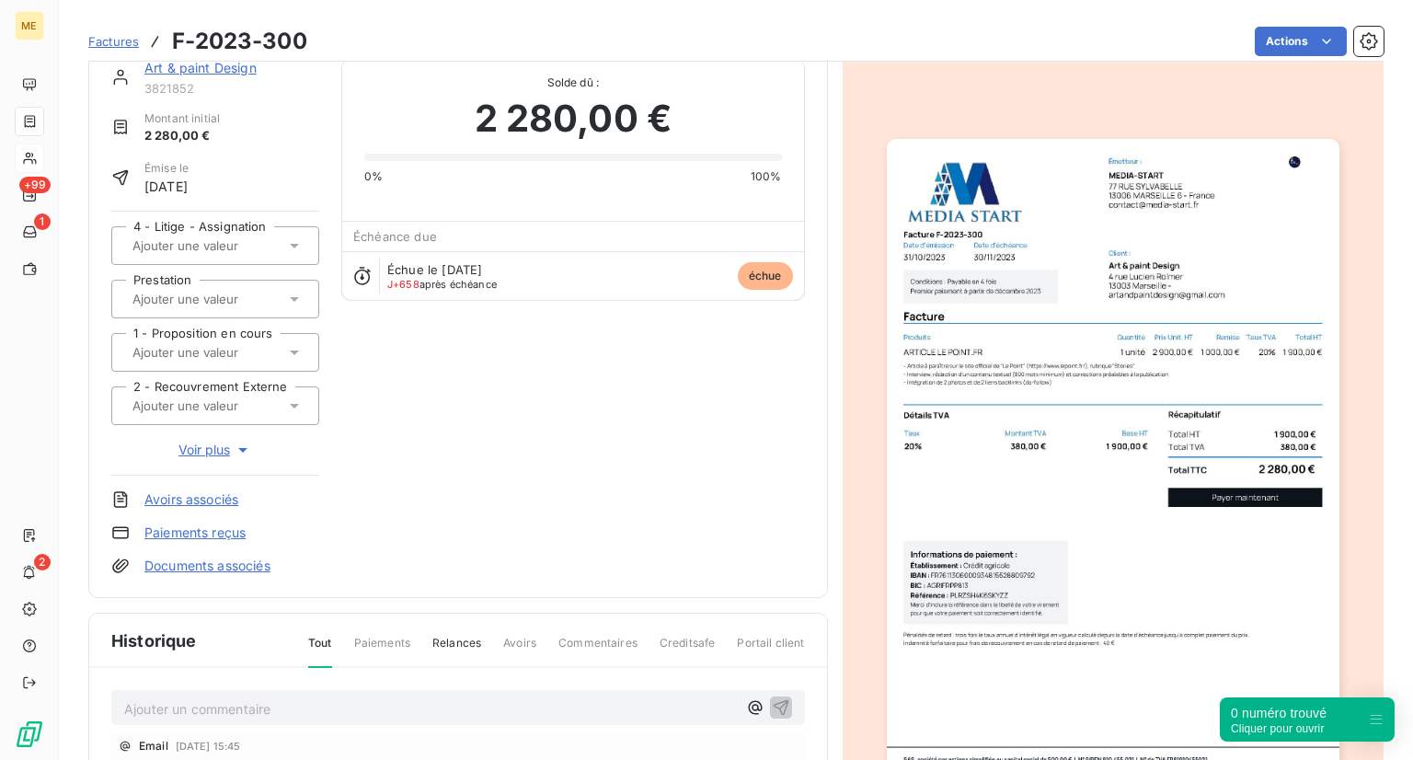
click at [197, 445] on span "Voir plus" at bounding box center [215, 450] width 74 height 18
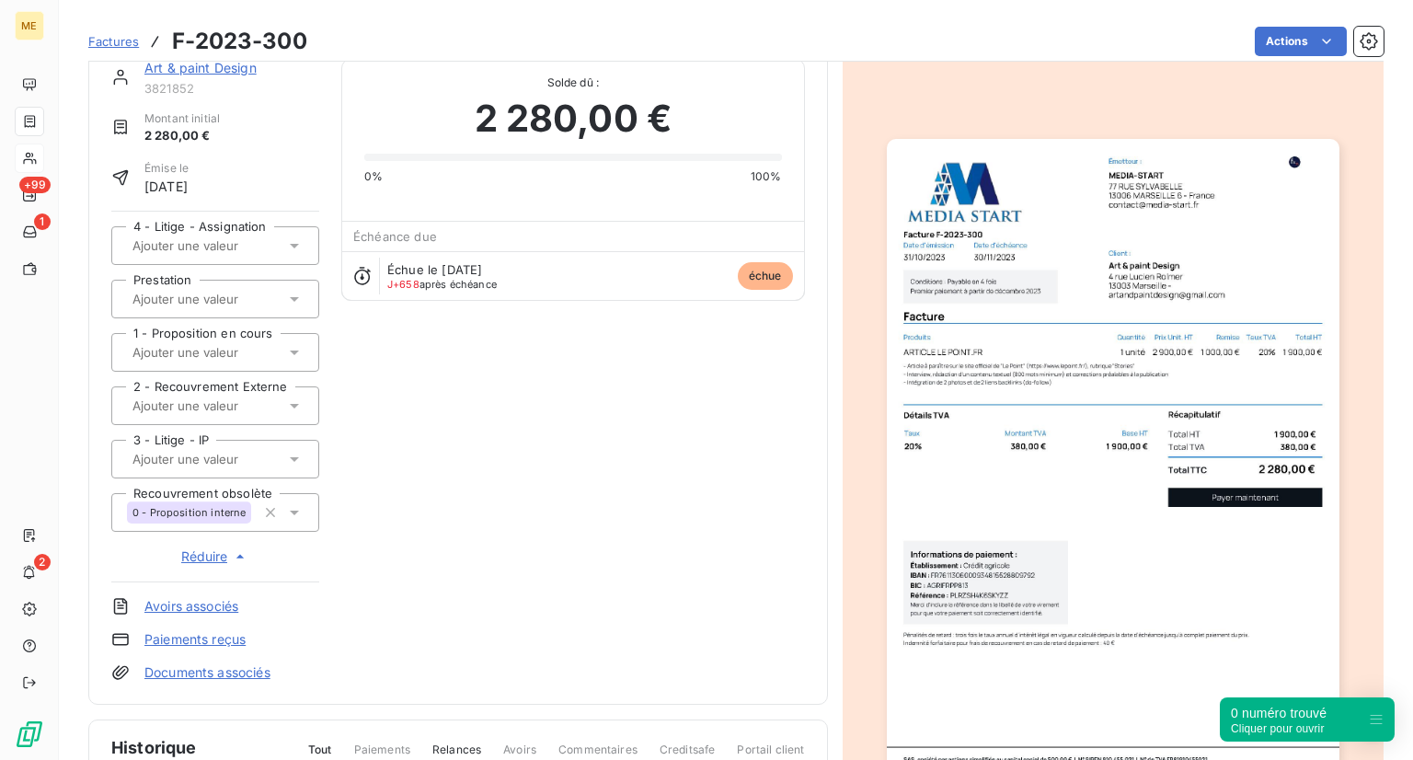
click at [243, 518] on div "0 - Proposition interne" at bounding box center [189, 512] width 124 height 22
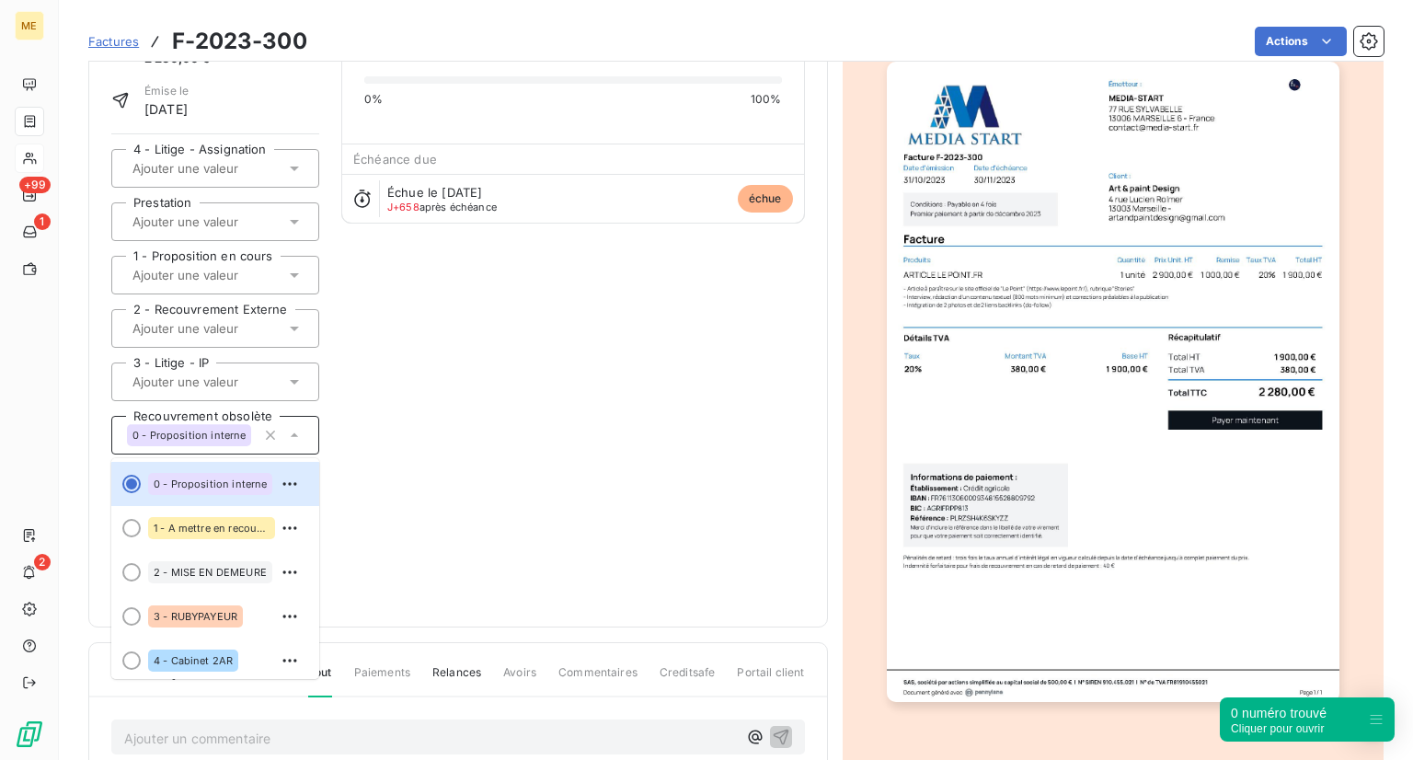
scroll to position [0, 0]
click at [226, 391] on div at bounding box center [206, 382] width 158 height 24
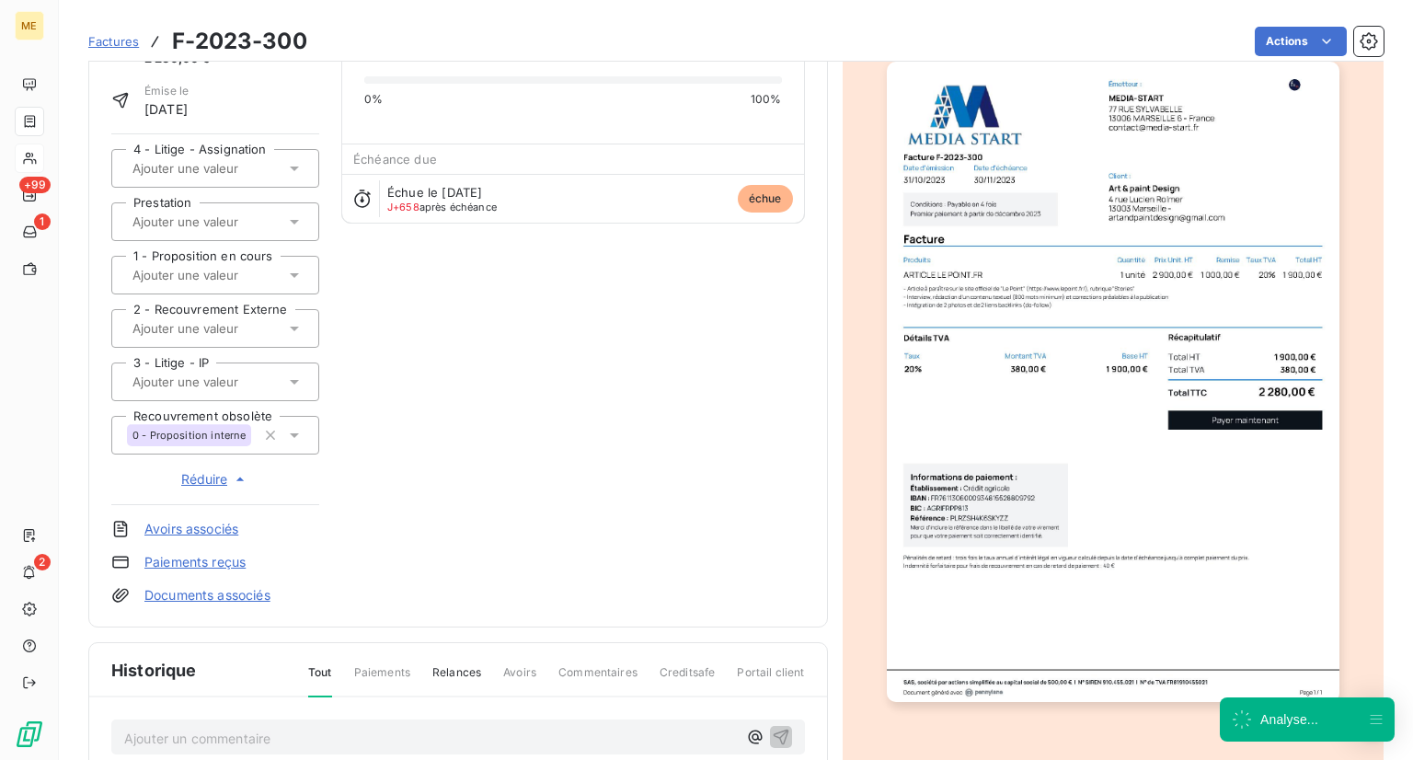
click at [198, 325] on input "text" at bounding box center [223, 328] width 185 height 17
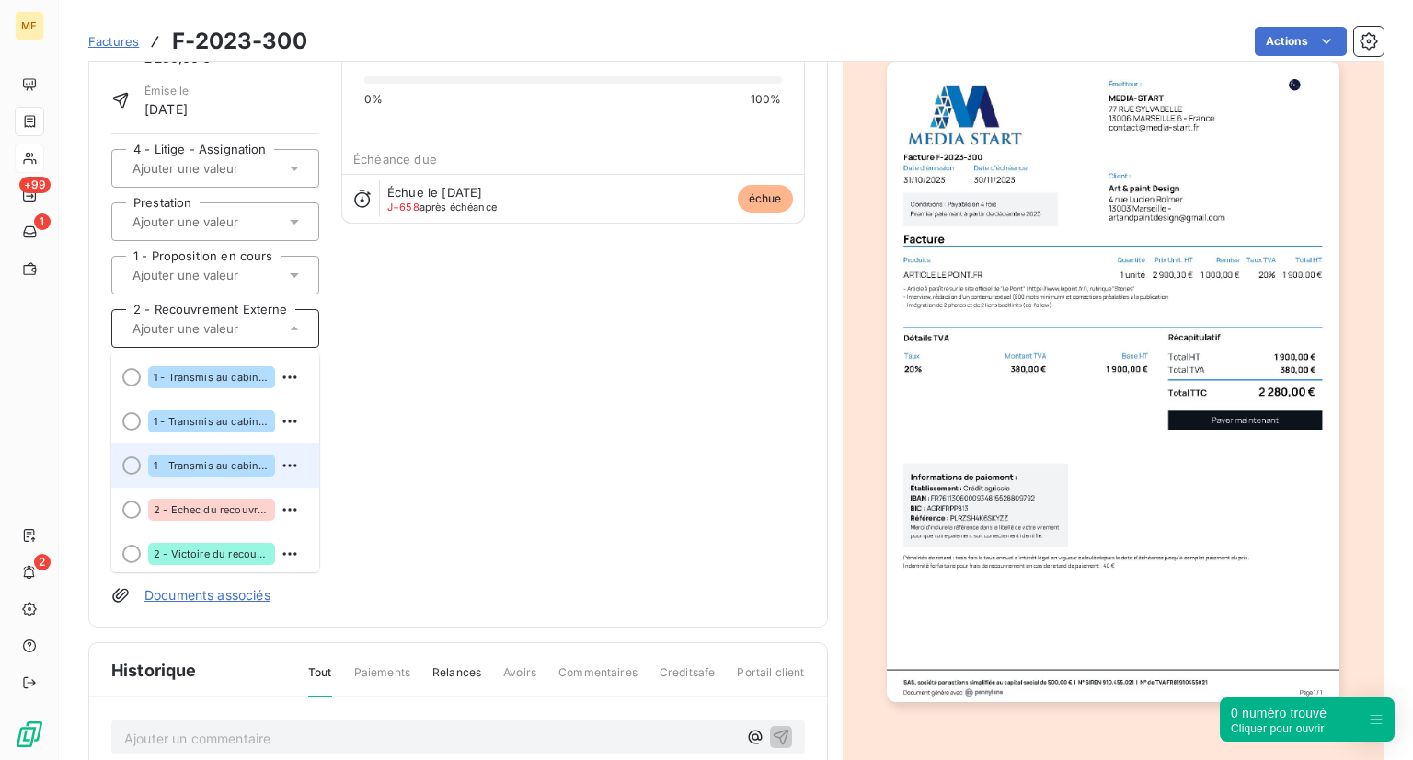
scroll to position [7, 0]
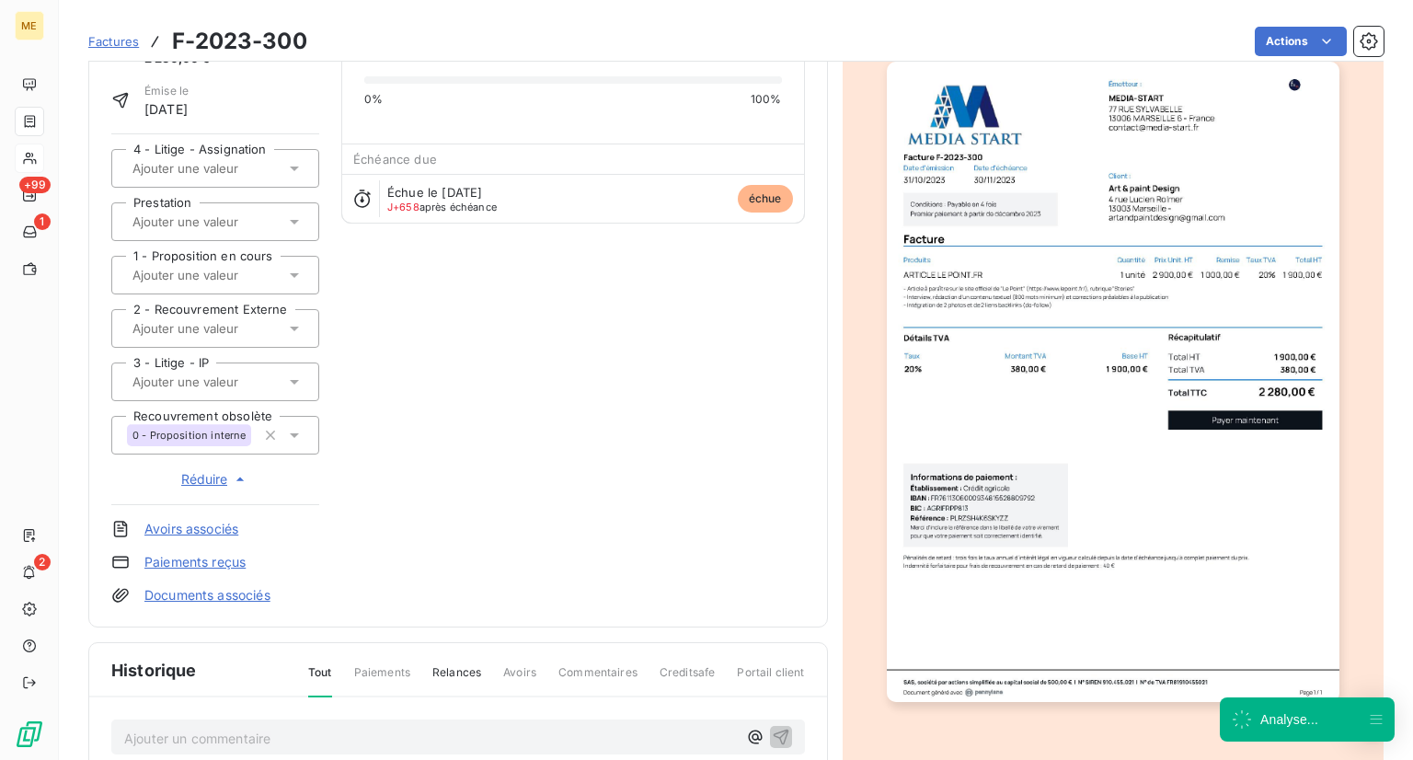
click at [242, 247] on div "4 - Litige - Assignation Prestation 1 - Proposition en cours 2 - Recouvrement E…" at bounding box center [215, 319] width 208 height 372
click at [219, 289] on div at bounding box center [215, 275] width 208 height 39
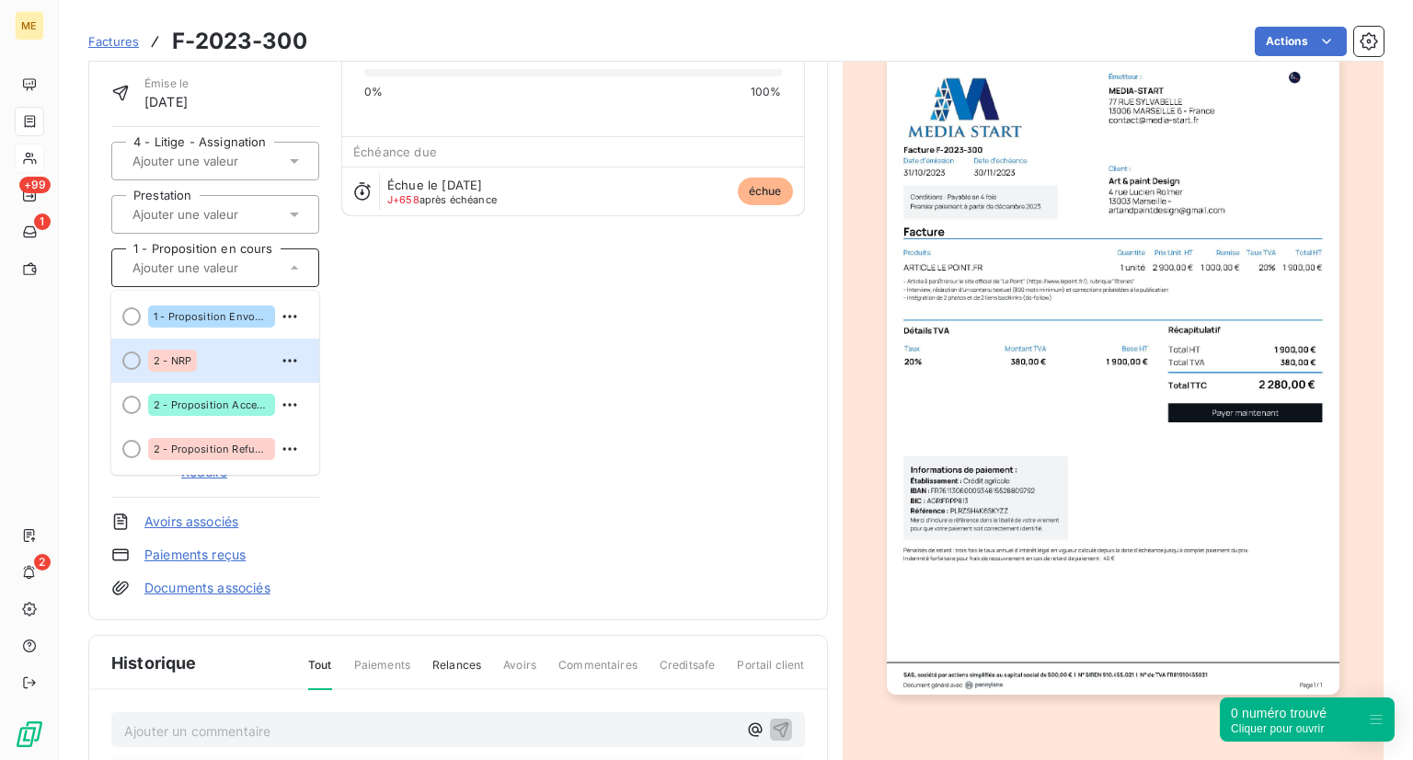
scroll to position [135, 0]
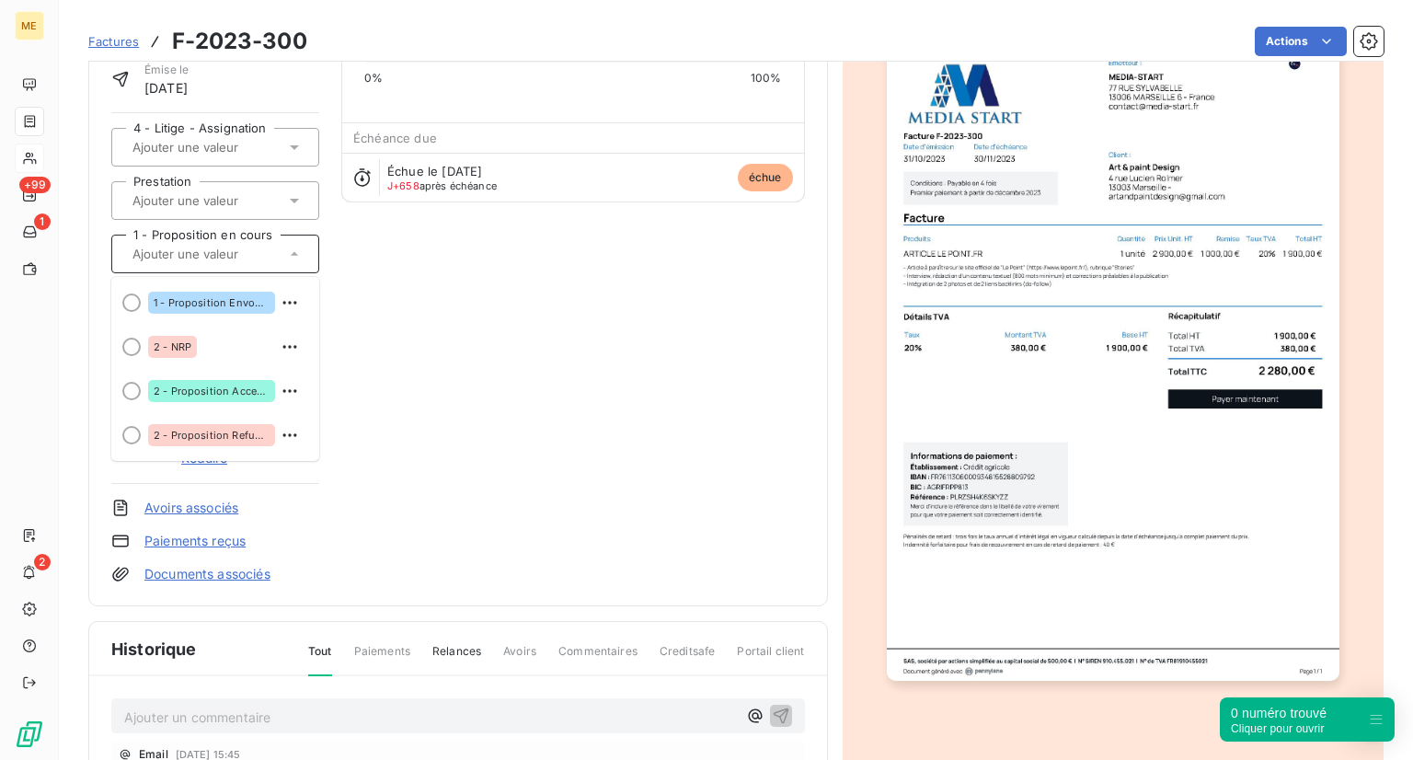
click at [221, 247] on input "text" at bounding box center [223, 254] width 185 height 17
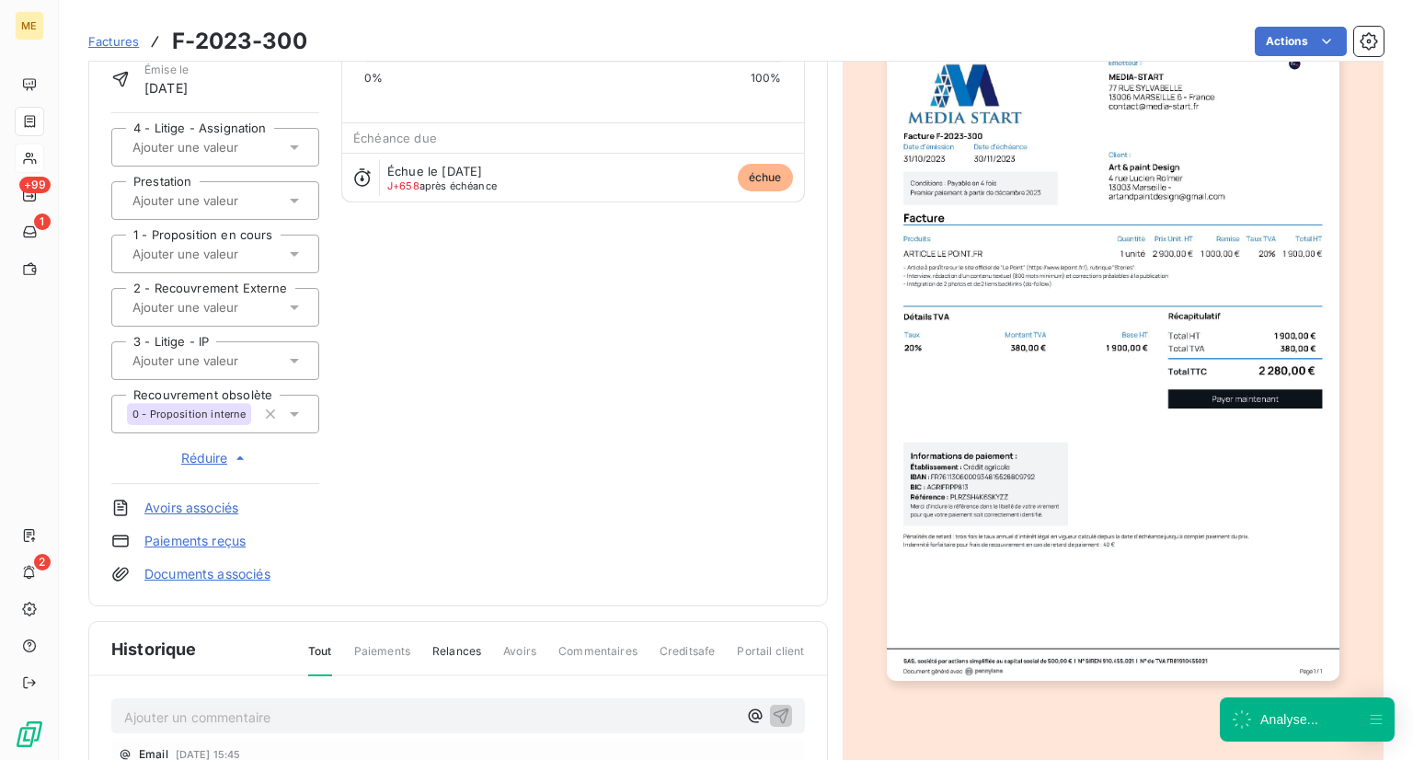
click at [228, 203] on input "text" at bounding box center [223, 200] width 185 height 17
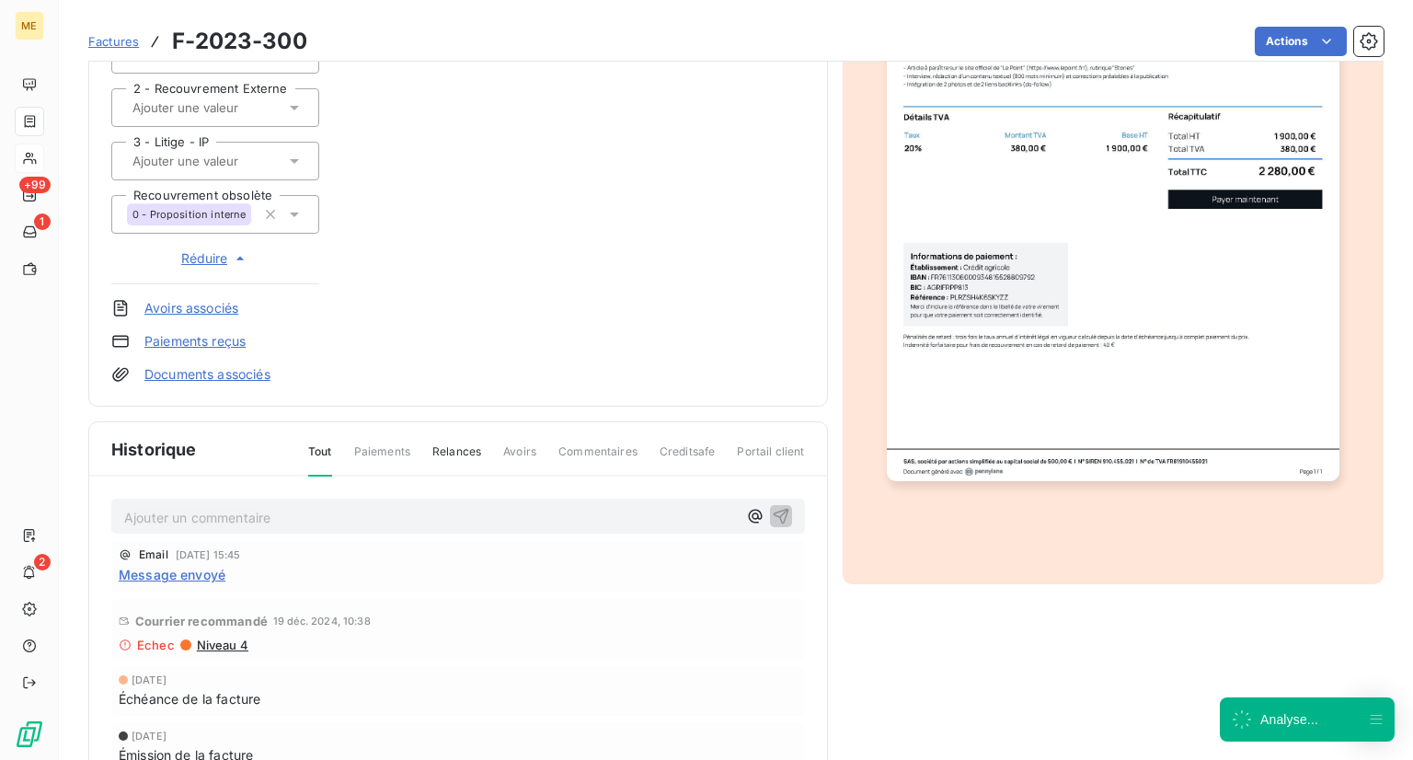
scroll to position [327, 0]
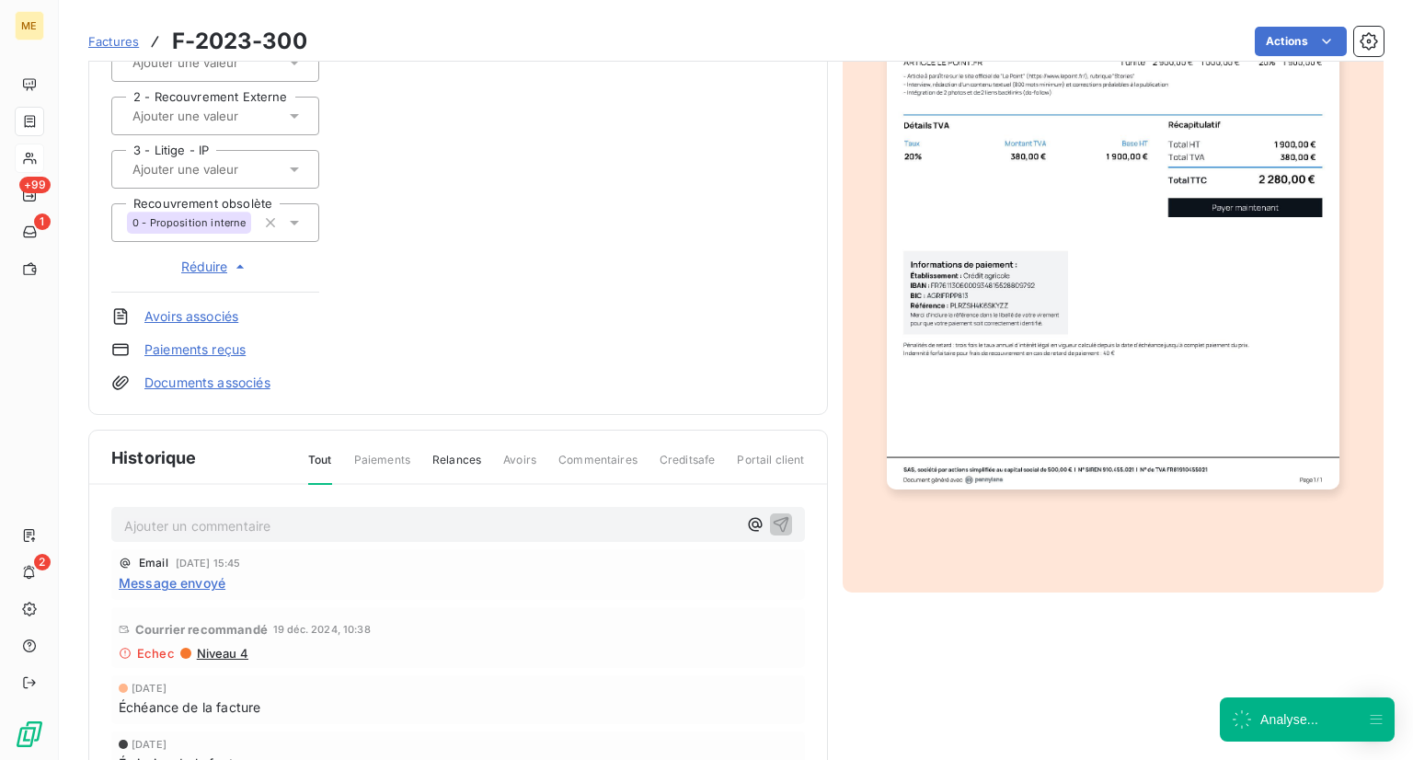
click at [453, 334] on div "Art & paint Design 3821852 Montant initial 2 280,00 € Émise le [DATE] 4 - Litig…" at bounding box center [458, 80] width 694 height 623
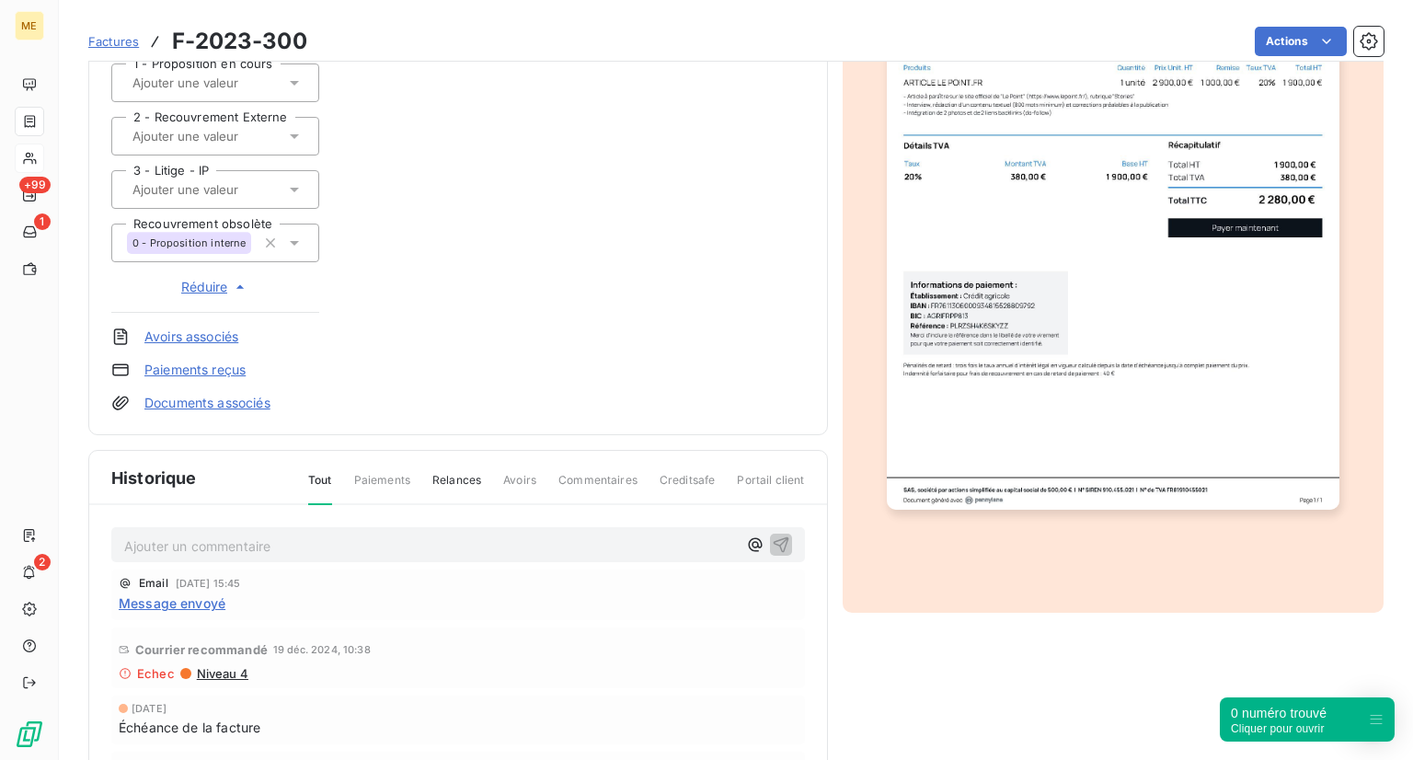
scroll to position [0, 0]
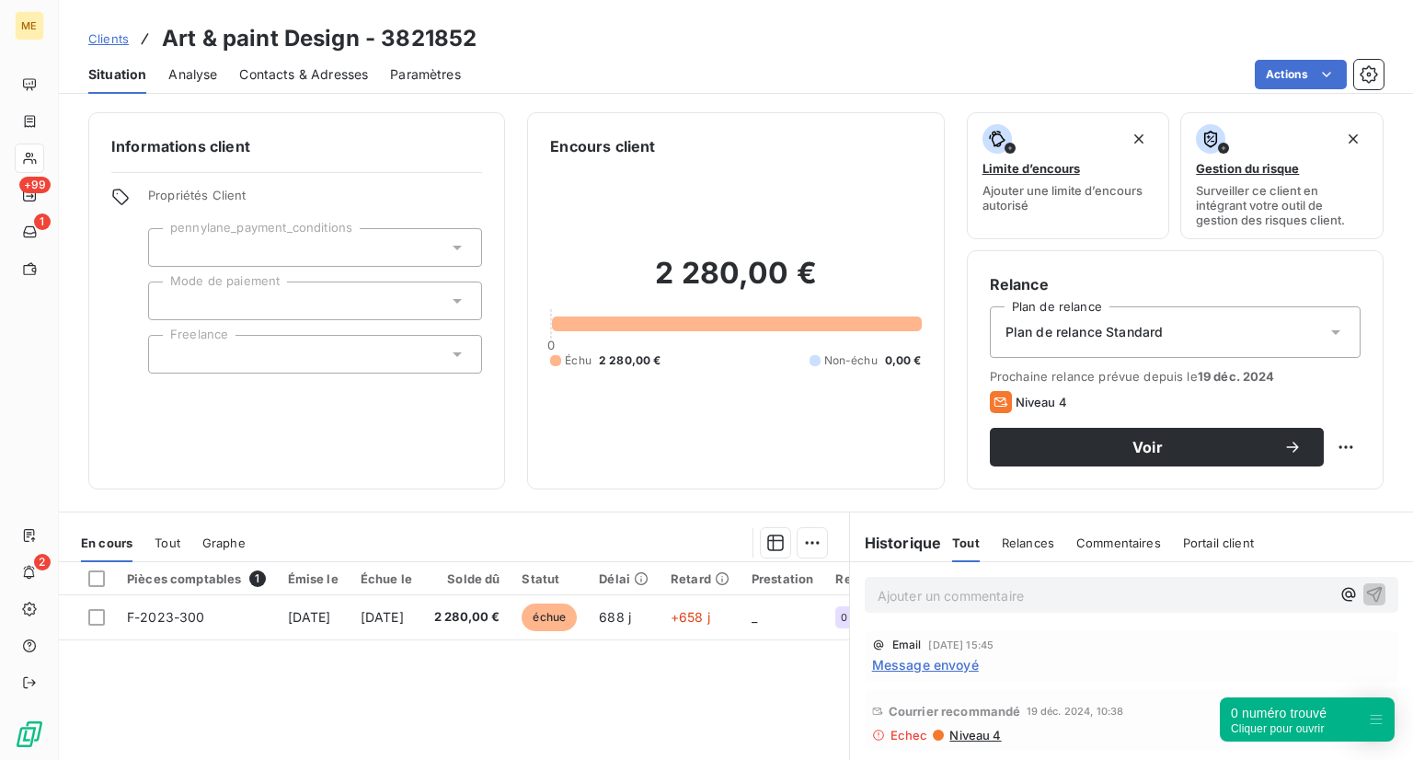
scroll to position [58, 0]
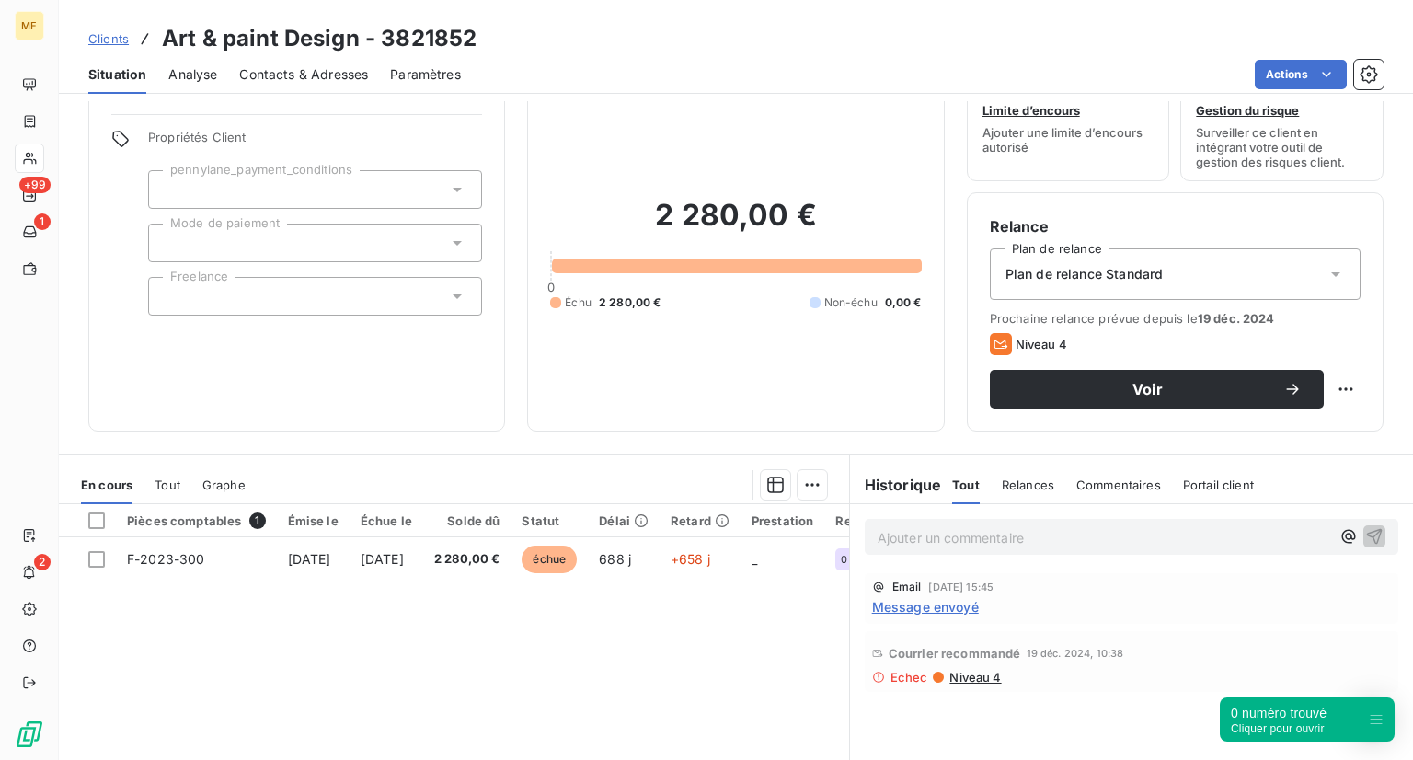
drag, startPoint x: 612, startPoint y: 565, endPoint x: 612, endPoint y: 659, distance: 93.8
click at [612, 659] on div "Pièces comptables 1 Émise le Échue le Solde dû Statut Délai Retard Prestation R…" at bounding box center [454, 681] width 790 height 354
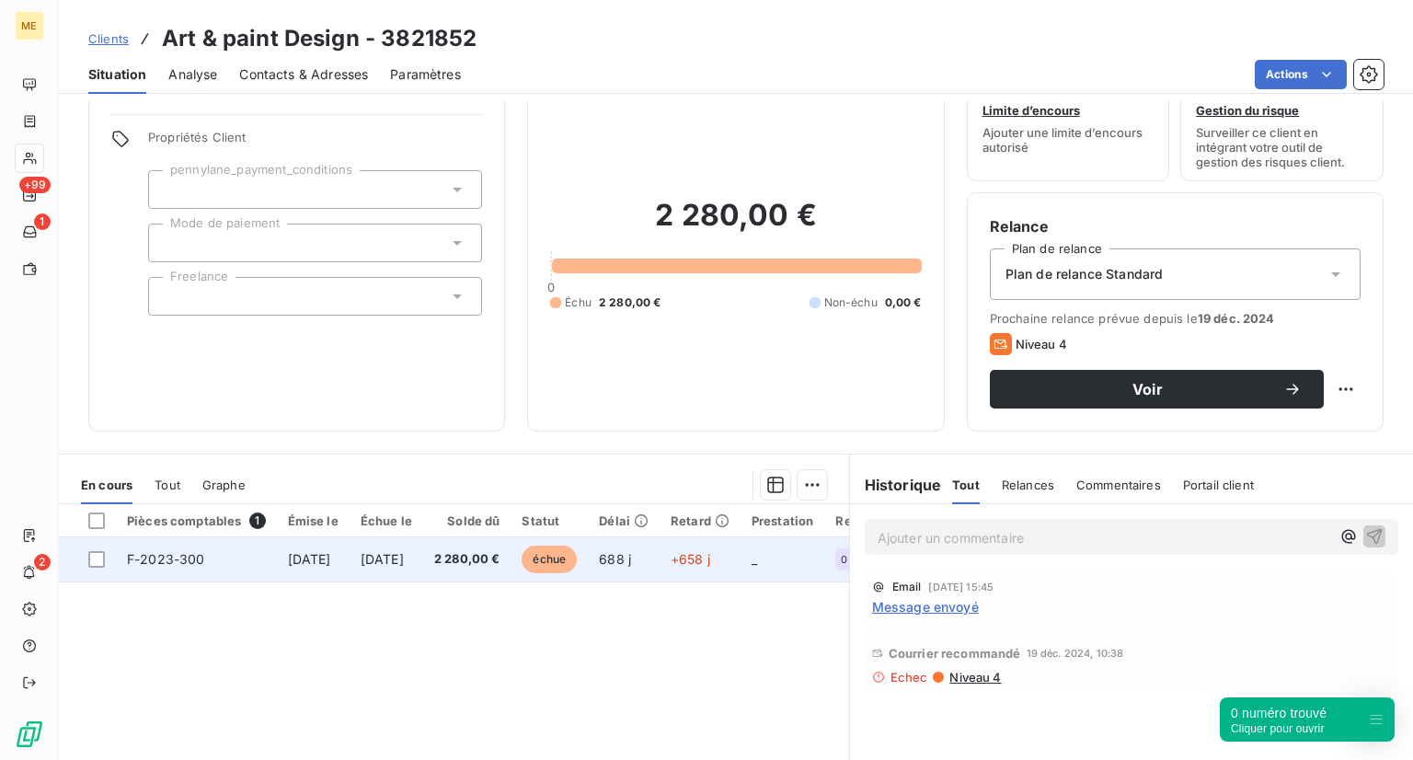
click at [577, 563] on span "échue" at bounding box center [549, 560] width 55 height 28
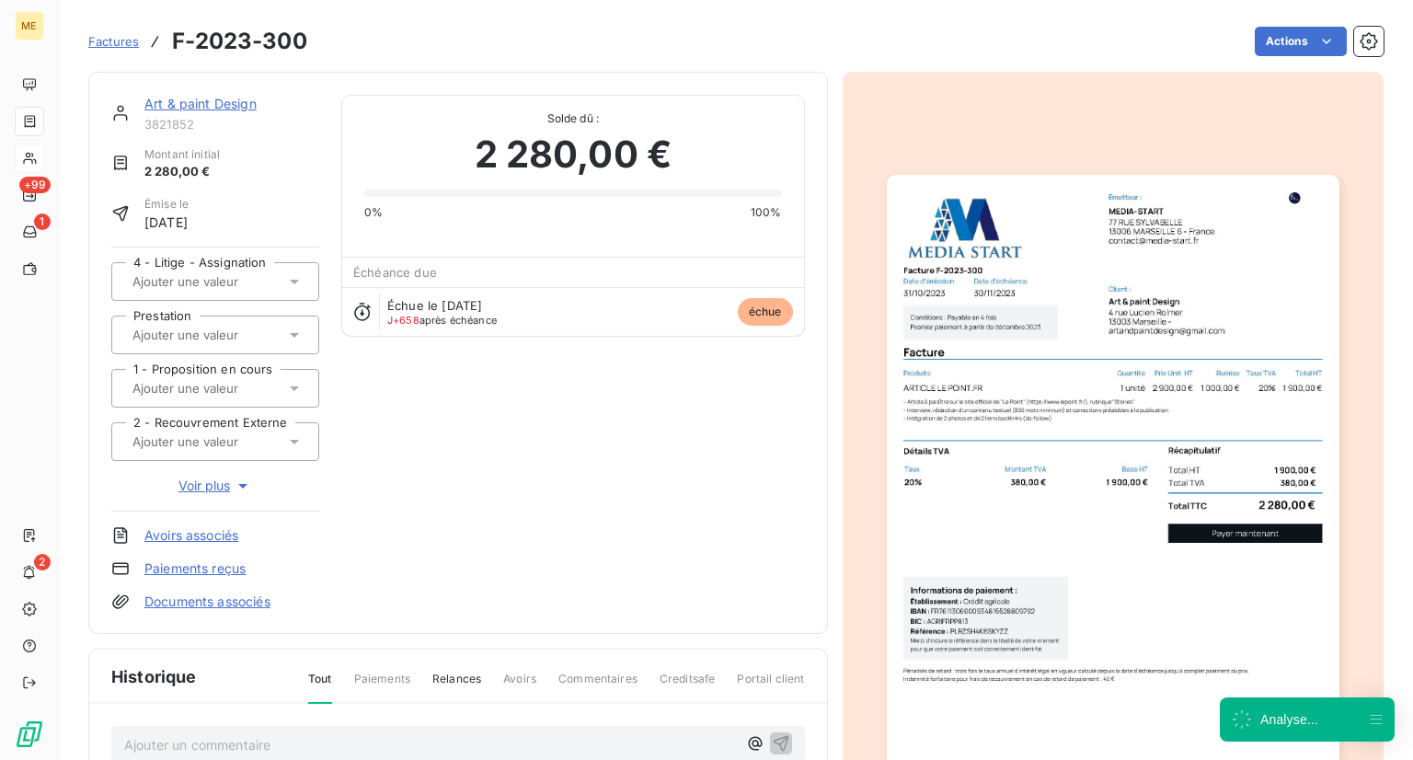
drag, startPoint x: 615, startPoint y: 563, endPoint x: 613, endPoint y: 535, distance: 27.7
click at [613, 535] on div "Art & paint Design 3821852 Montant initial 2 280,00 € Émise le [DATE] 4 - Litig…" at bounding box center [458, 353] width 694 height 516
click at [802, 299] on div "Art & paint Design 3821852 Montant initial 2 280,00 € Émise le [DATE] 4 - Litig…" at bounding box center [458, 353] width 740 height 562
click at [749, 321] on span "échue" at bounding box center [765, 312] width 55 height 28
click at [364, 312] on icon at bounding box center [362, 312] width 18 height 18
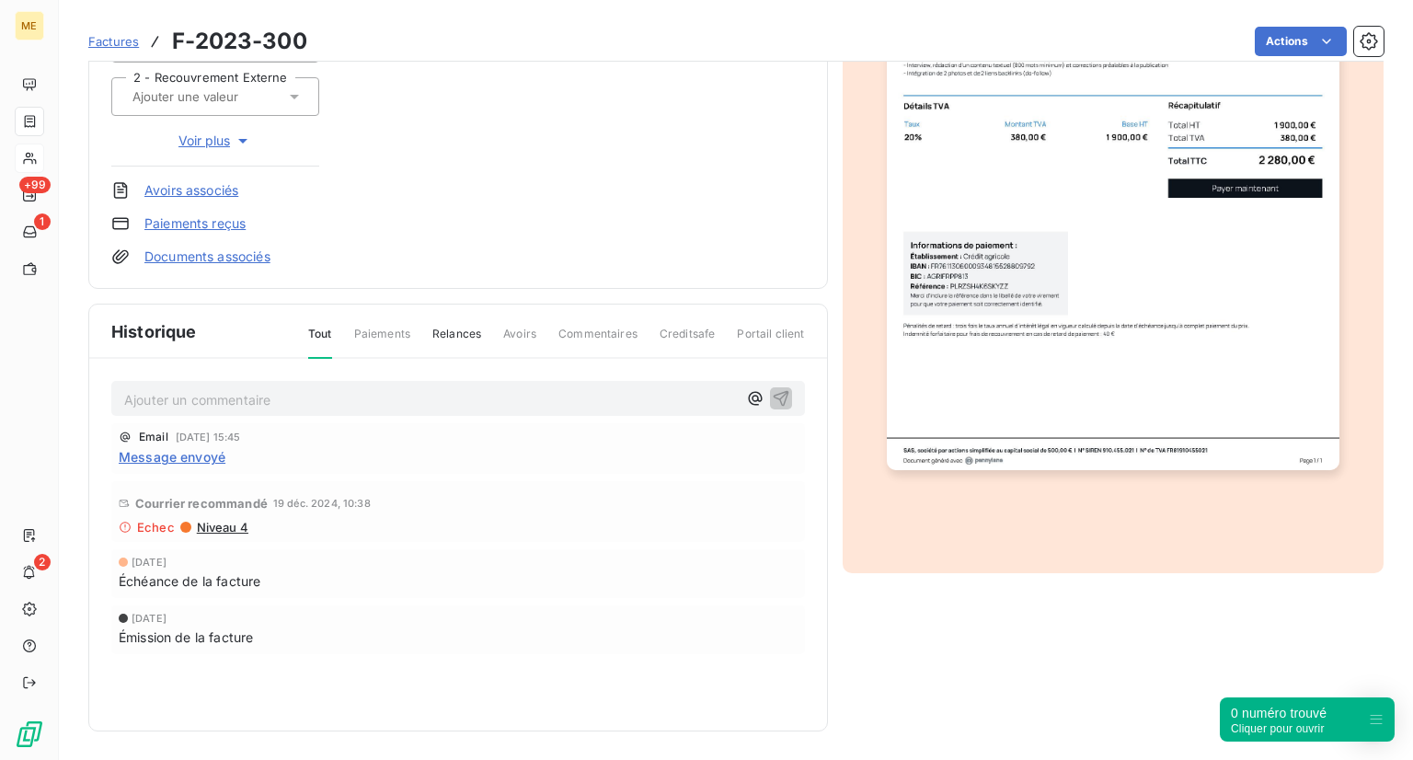
scroll to position [342, 0]
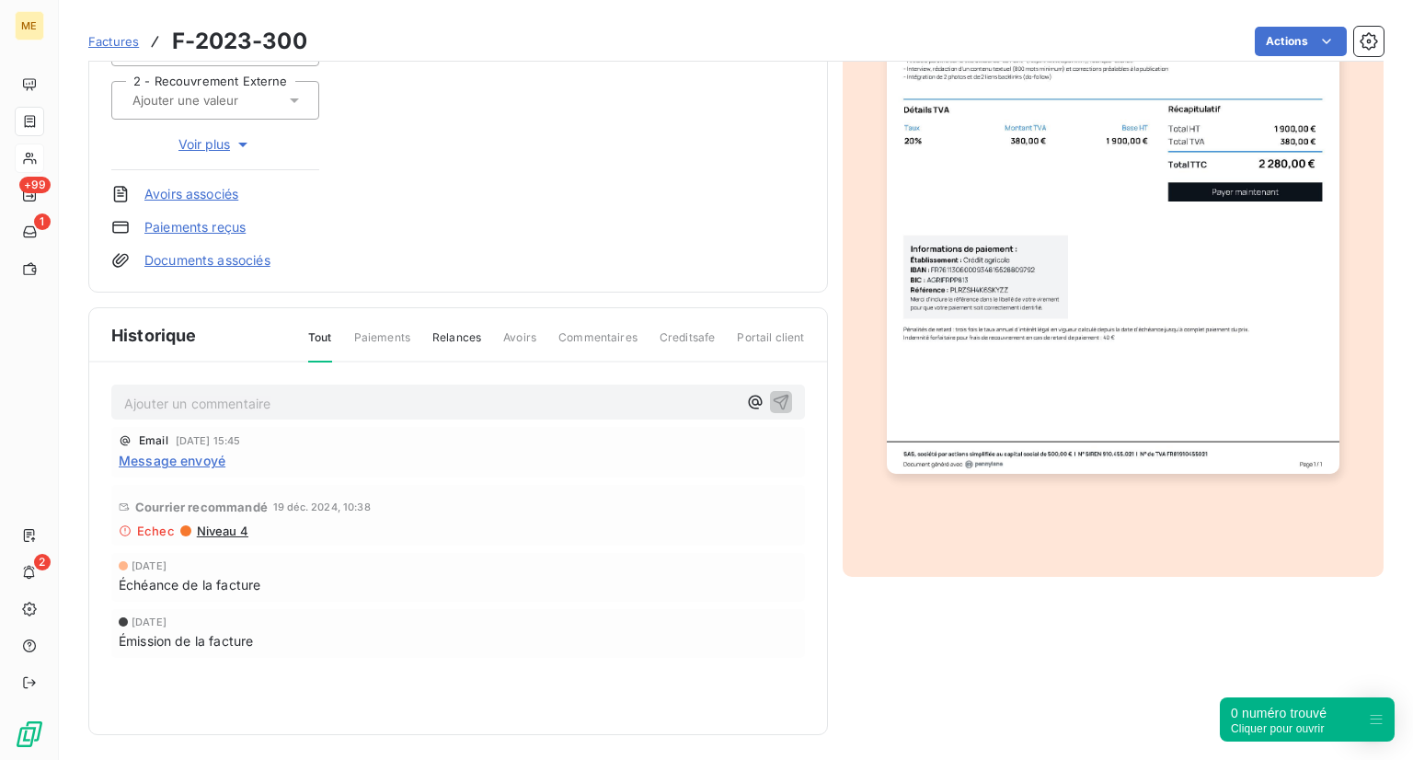
click at [389, 336] on span "Paiements" at bounding box center [382, 344] width 56 height 31
click at [449, 336] on span "Relances" at bounding box center [456, 344] width 49 height 31
click at [510, 339] on span "Avoirs" at bounding box center [519, 344] width 33 height 31
click at [616, 321] on div "Historique Tout Paiements Relances Avoirs Commentaires Creditsafe Portail client" at bounding box center [458, 335] width 738 height 54
click at [677, 339] on span "Creditsafe" at bounding box center [688, 344] width 56 height 31
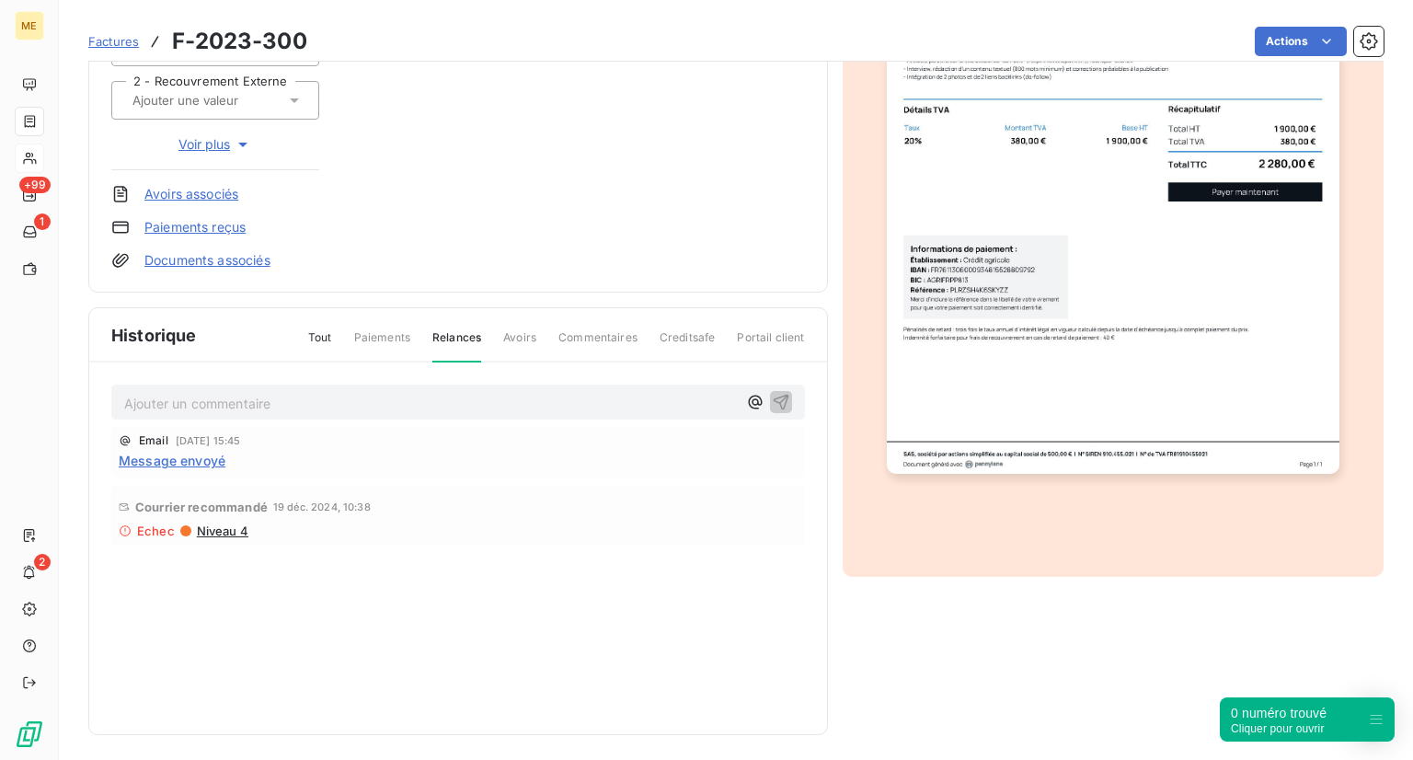
click at [737, 350] on span "Portail client" at bounding box center [770, 344] width 67 height 31
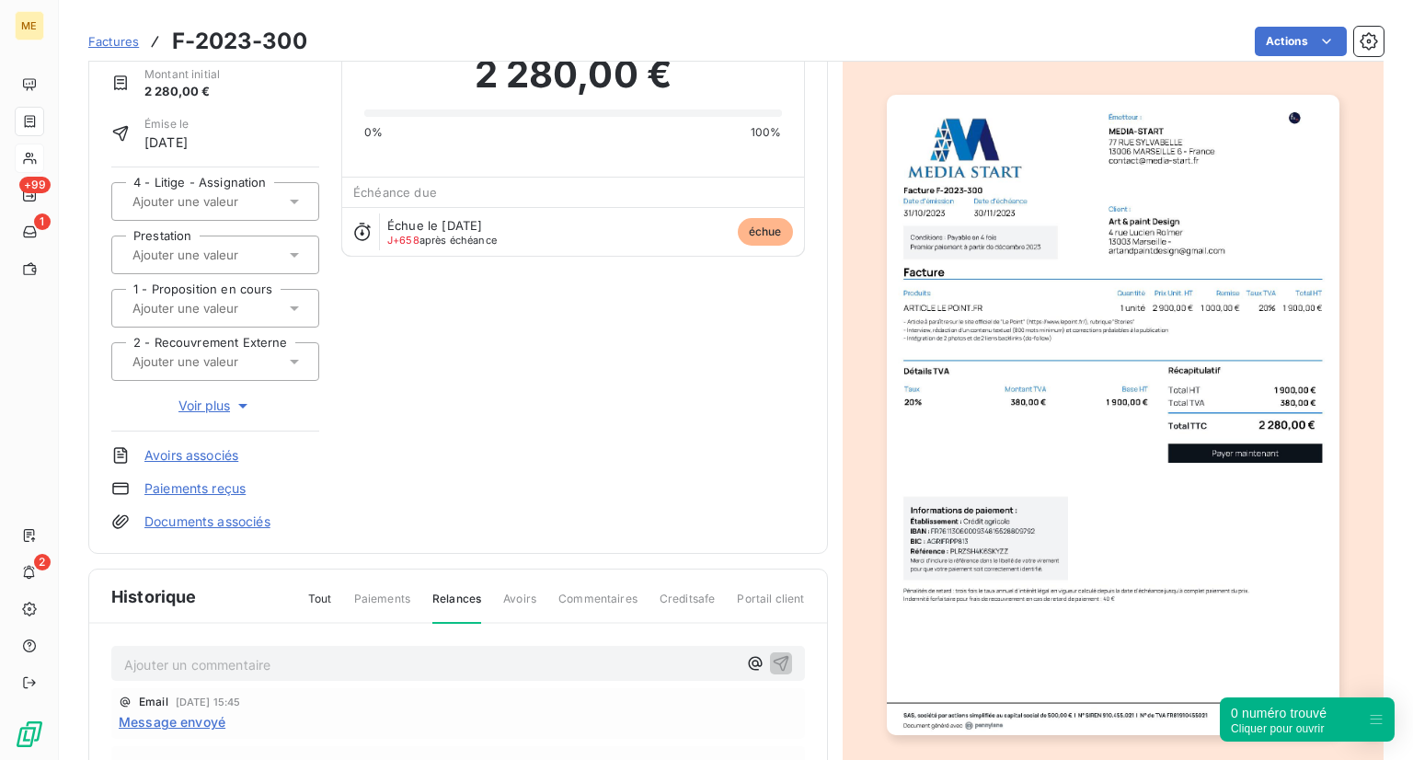
scroll to position [0, 0]
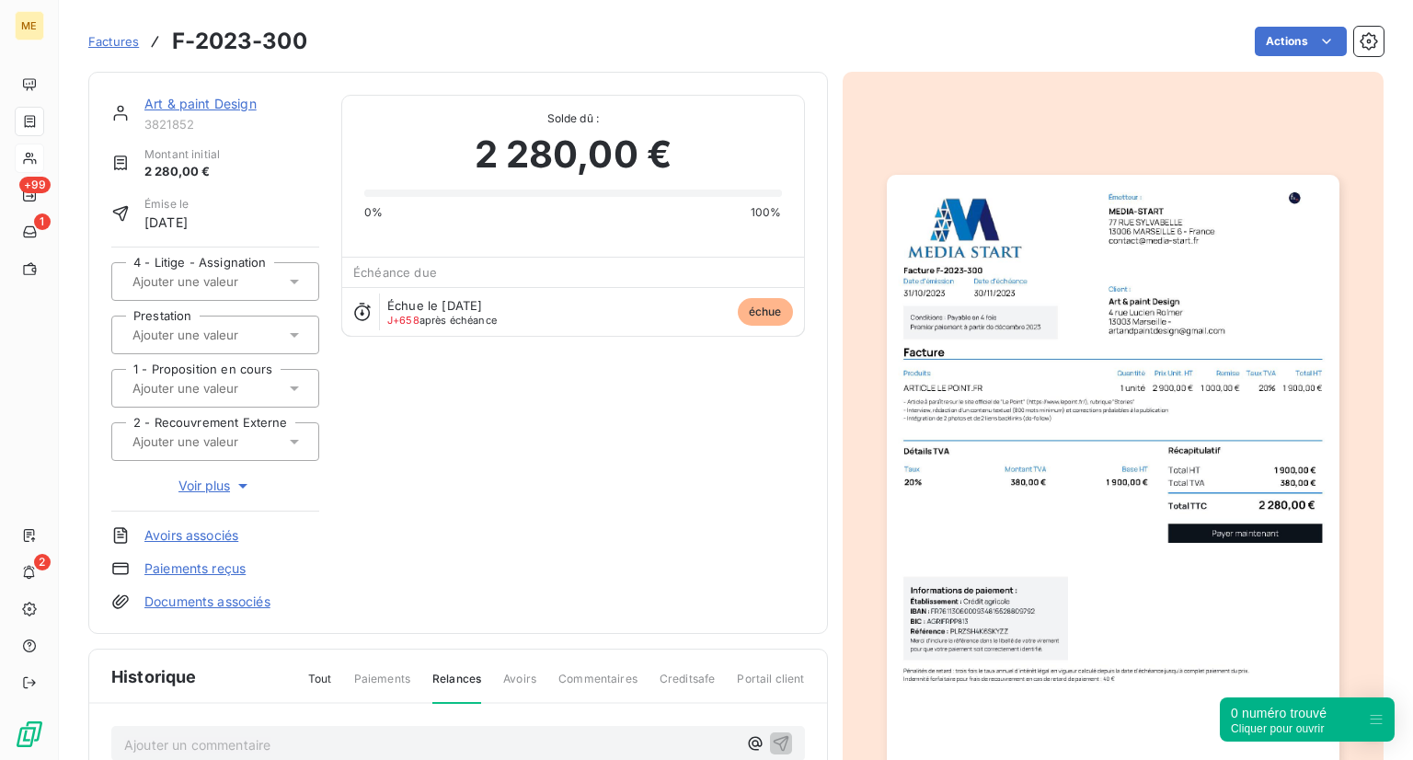
click at [107, 48] on span "Factures" at bounding box center [113, 41] width 51 height 15
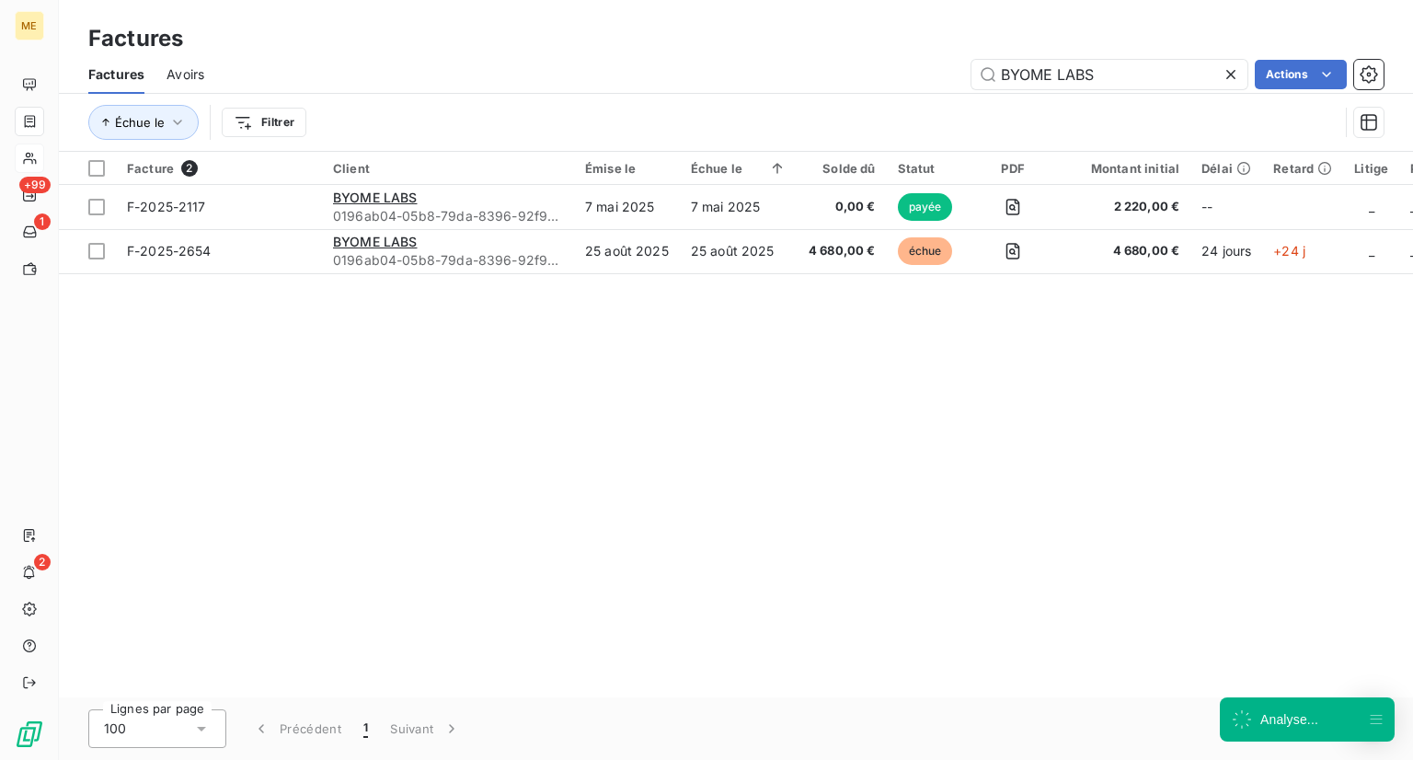
drag, startPoint x: 1118, startPoint y: 77, endPoint x: 791, endPoint y: 52, distance: 327.5
click at [791, 52] on div "Factures Factures Avoirs BYOME LABS Actions Échue le Filtrer" at bounding box center [736, 76] width 1354 height 152
type input "AVIS PLUS"
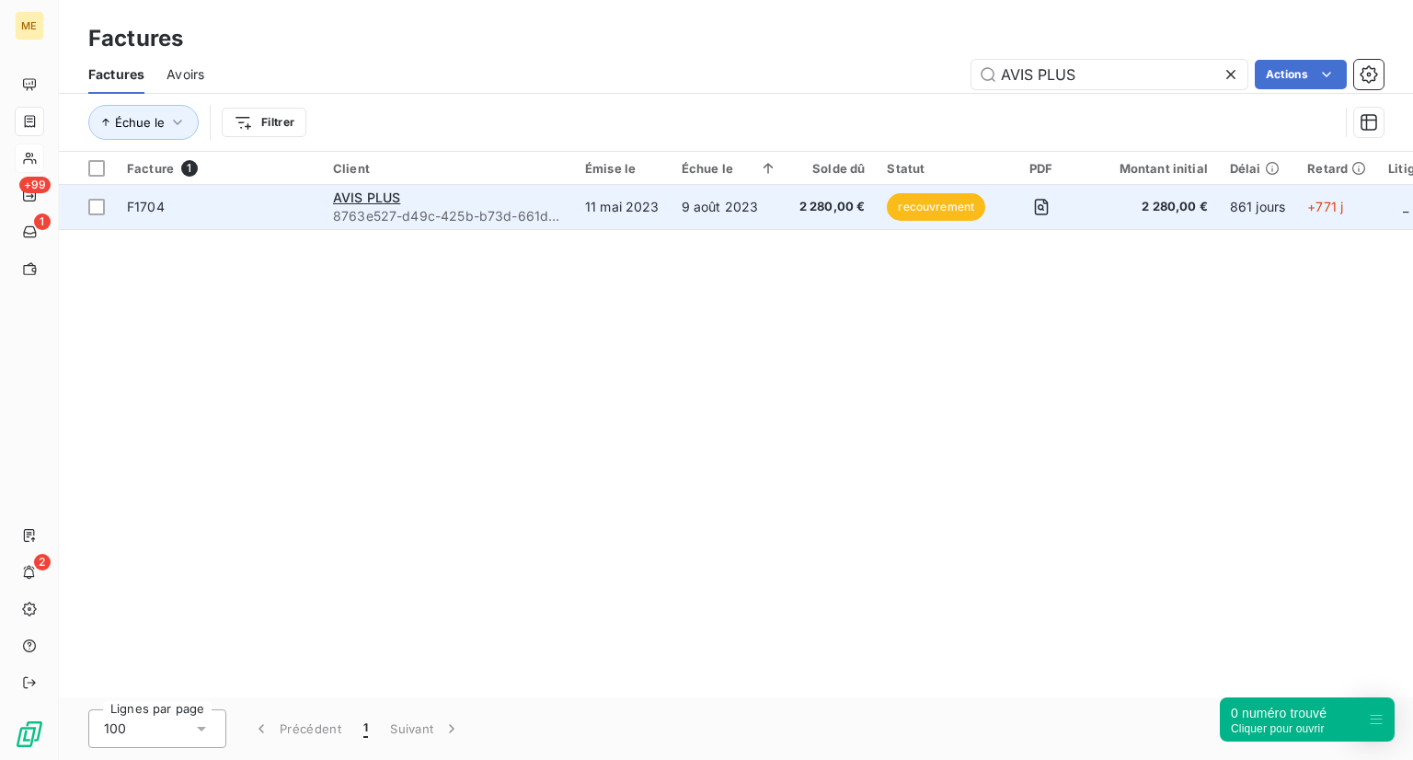
click at [147, 212] on span "F1704" at bounding box center [146, 207] width 38 height 16
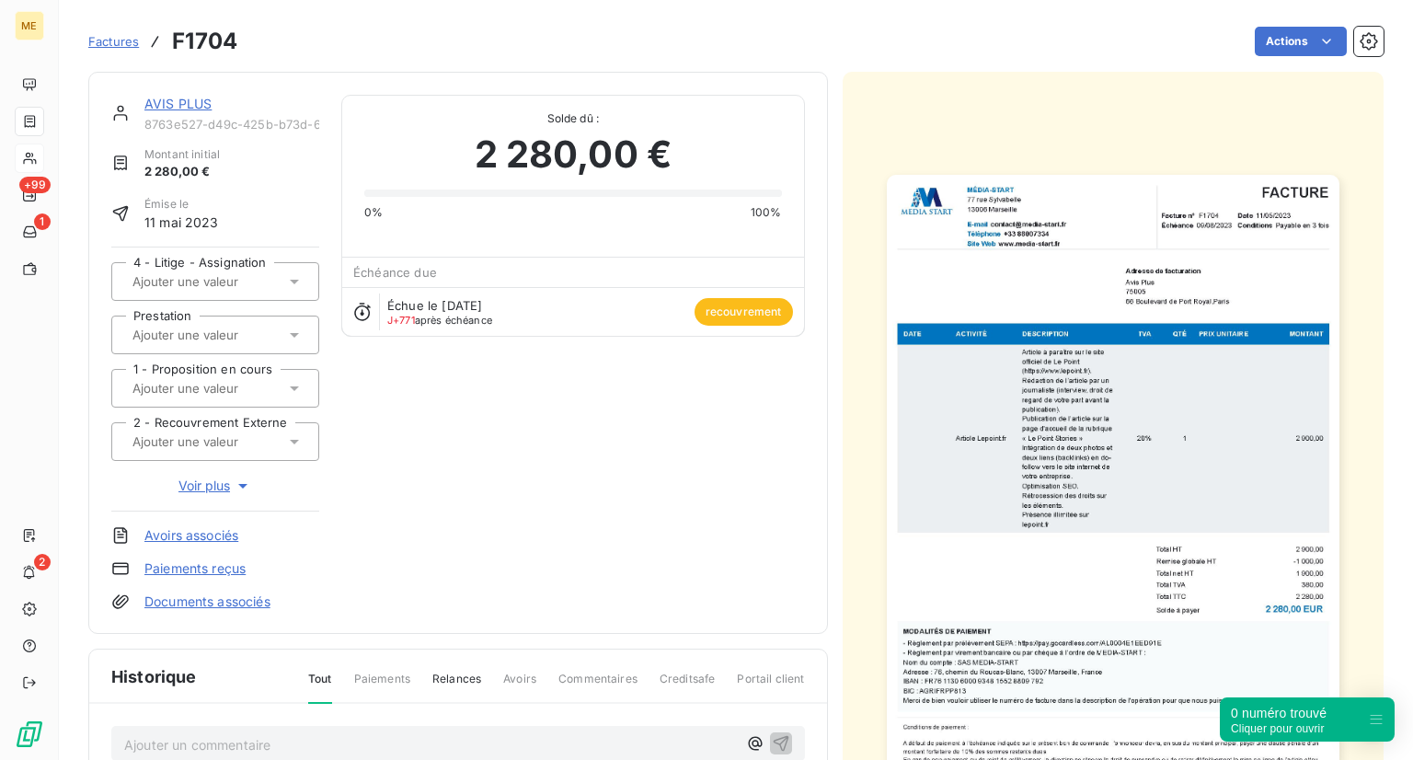
click at [158, 105] on link "AVIS PLUS" at bounding box center [177, 104] width 67 height 16
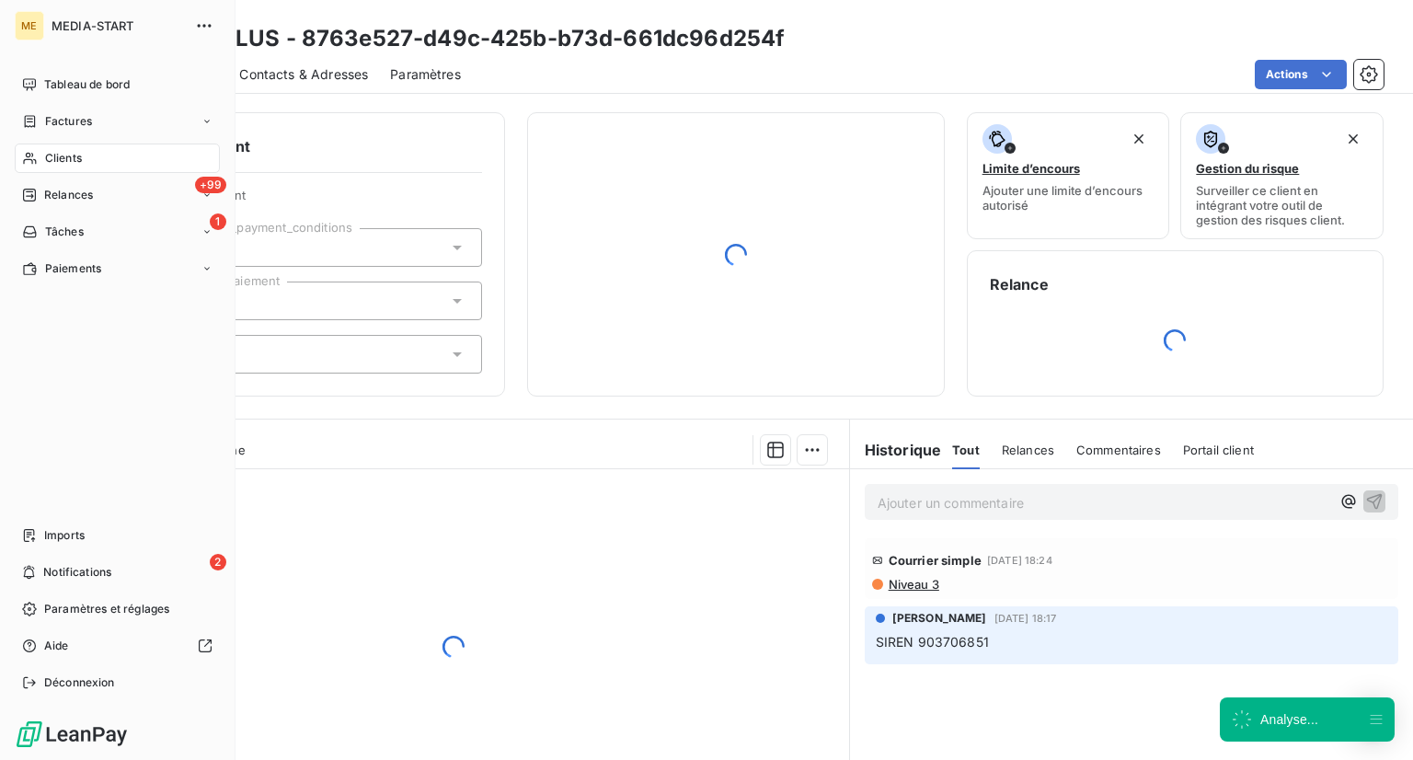
click at [33, 155] on icon at bounding box center [30, 158] width 16 height 15
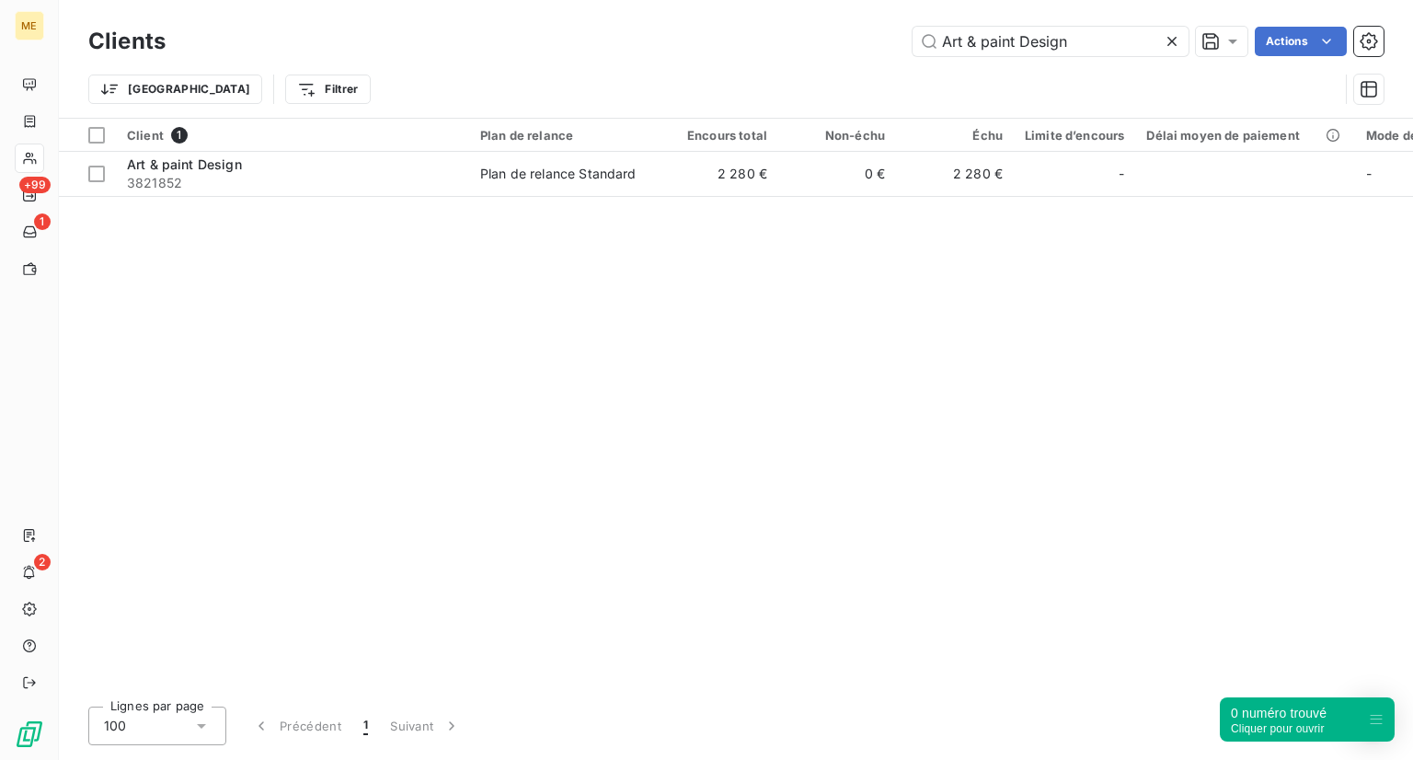
drag, startPoint x: 1086, startPoint y: 42, endPoint x: 731, endPoint y: -27, distance: 361.7
click at [731, 0] on html "ME +99 1 2 Clients Art & paint Design Actions Trier Filtrer Client 1 Plan de re…" at bounding box center [706, 380] width 1413 height 760
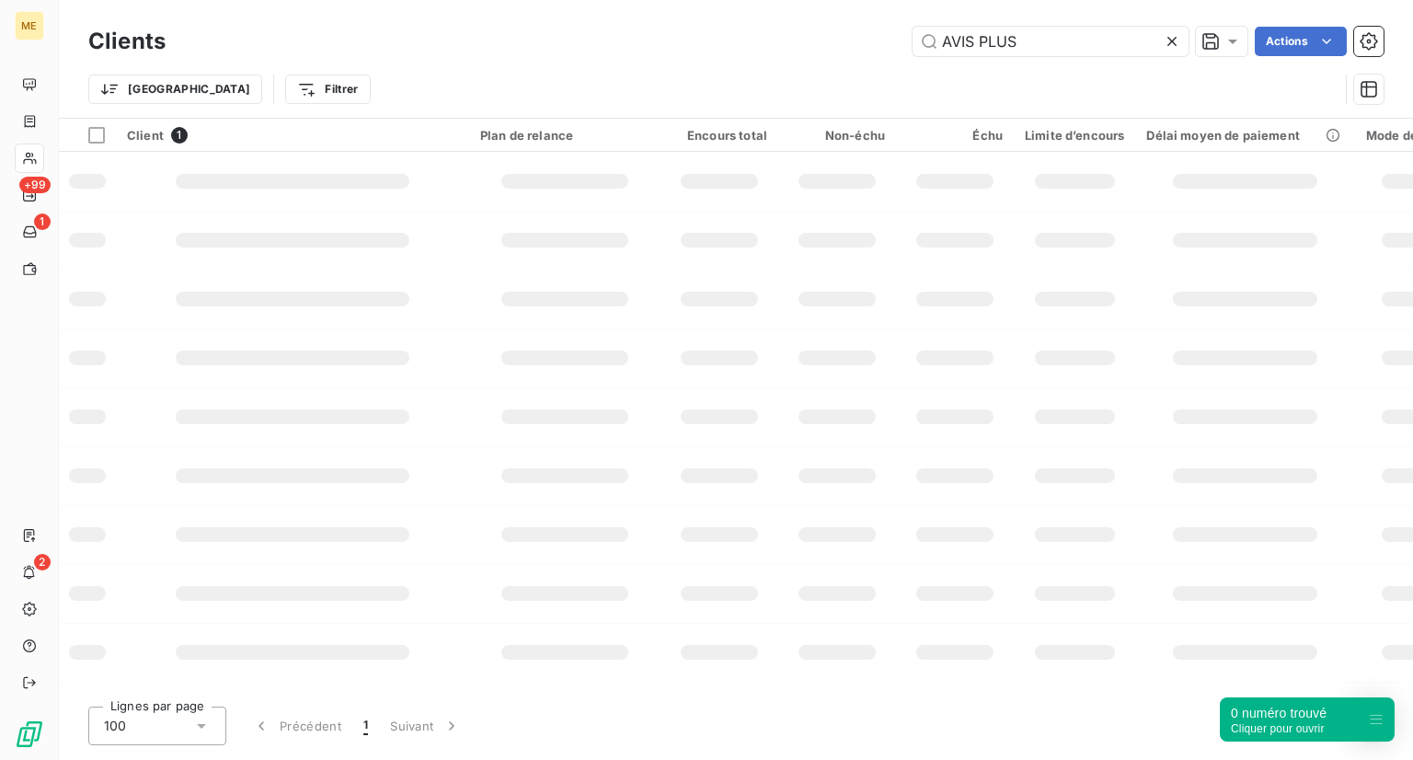
type input "AVIS PLUS"
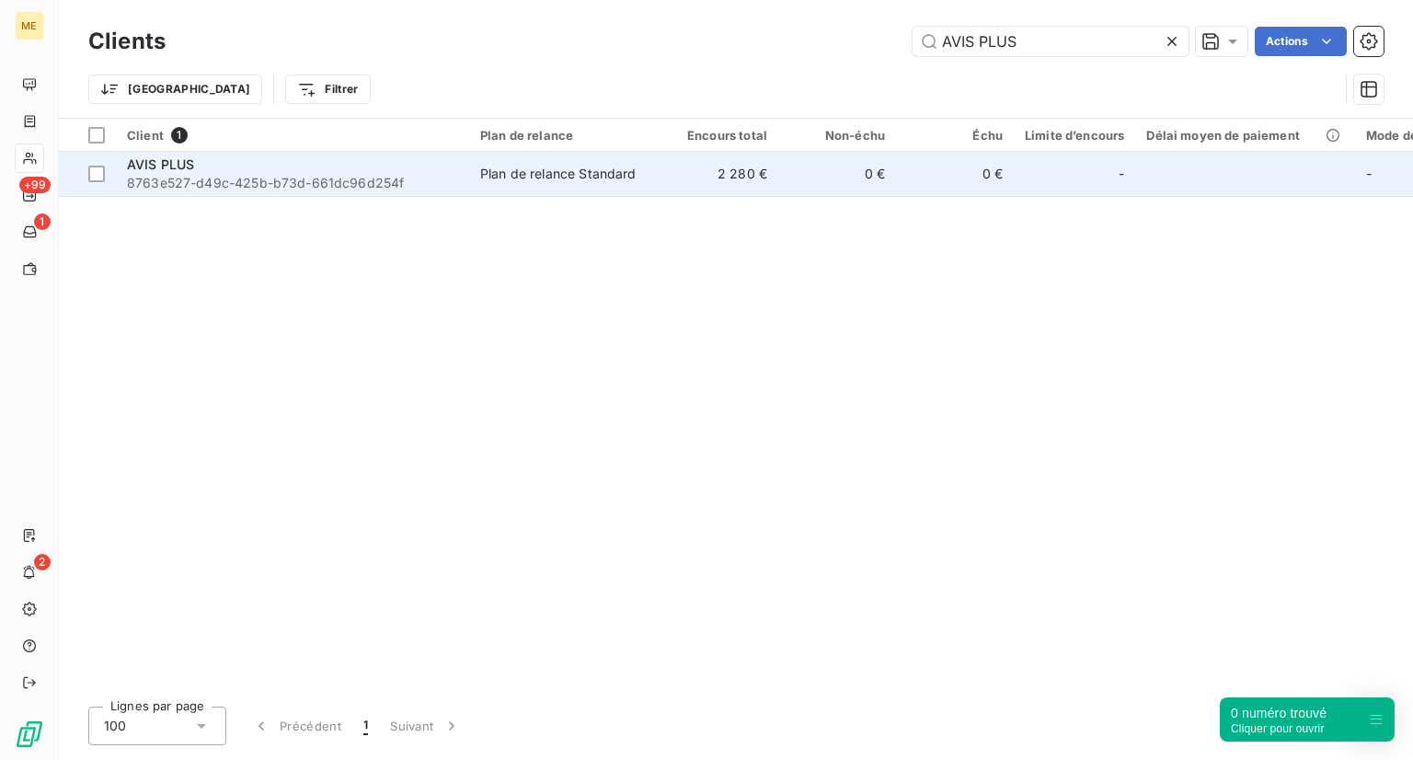
click at [259, 175] on span "8763e527-d49c-425b-b73d-661dc96d254f" at bounding box center [292, 183] width 331 height 18
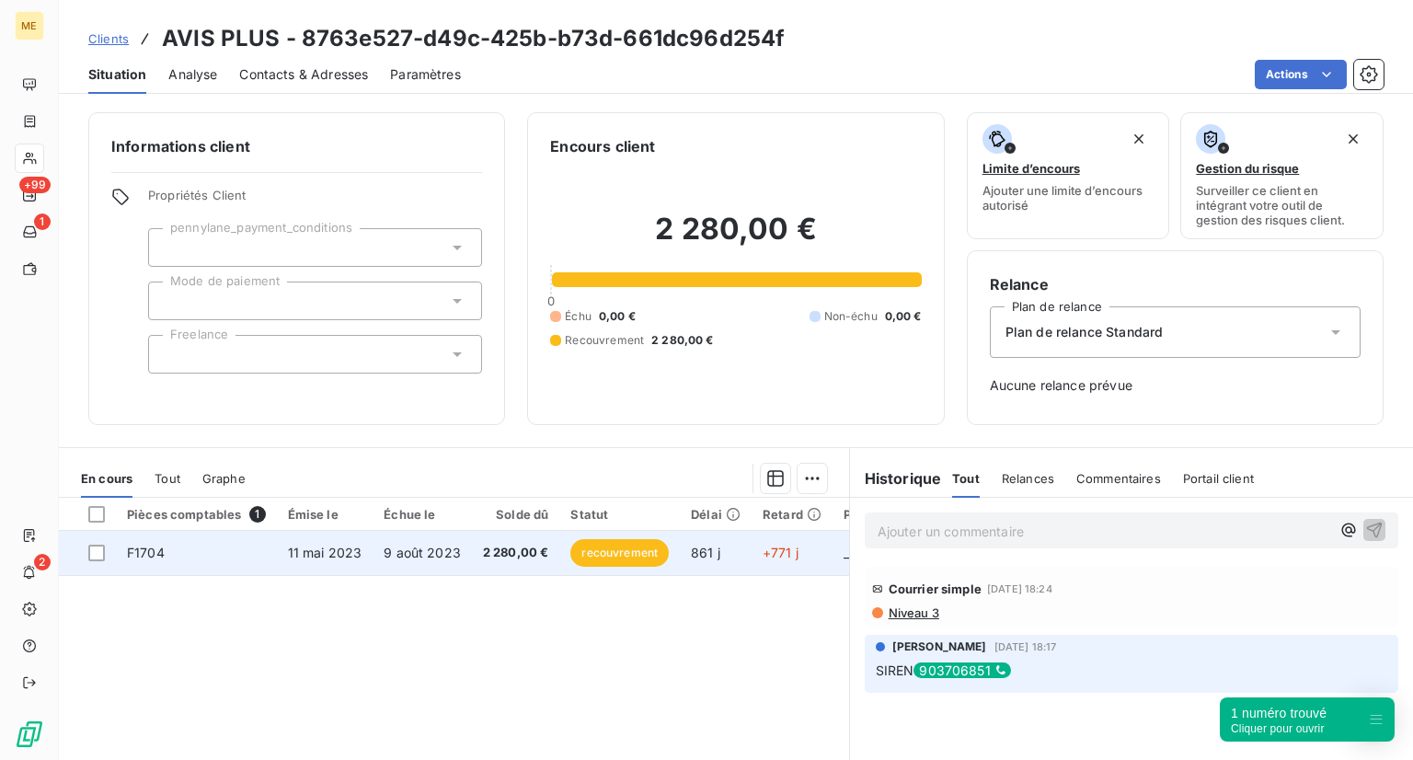
click at [302, 557] on span "11 mai 2023" at bounding box center [325, 553] width 75 height 16
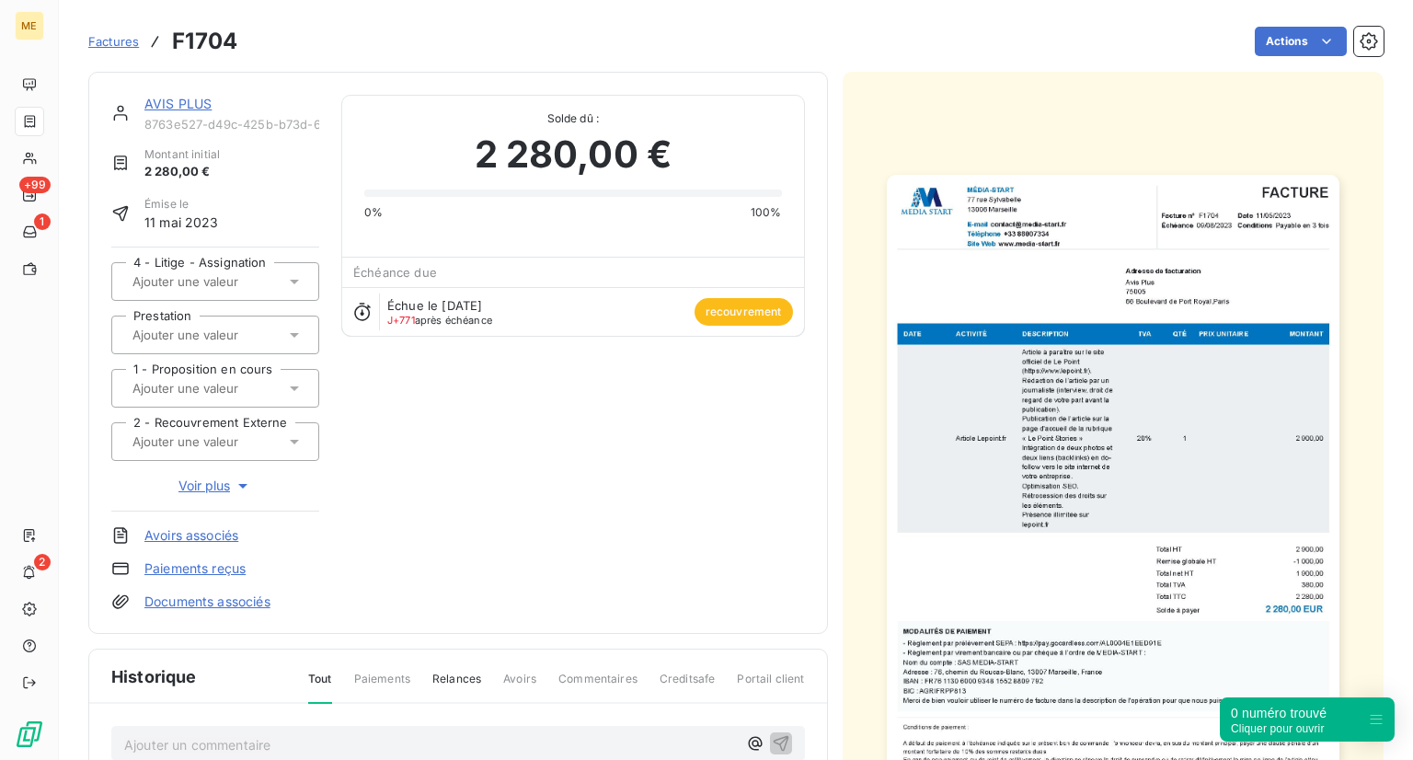
click at [117, 46] on span "Factures" at bounding box center [113, 41] width 51 height 15
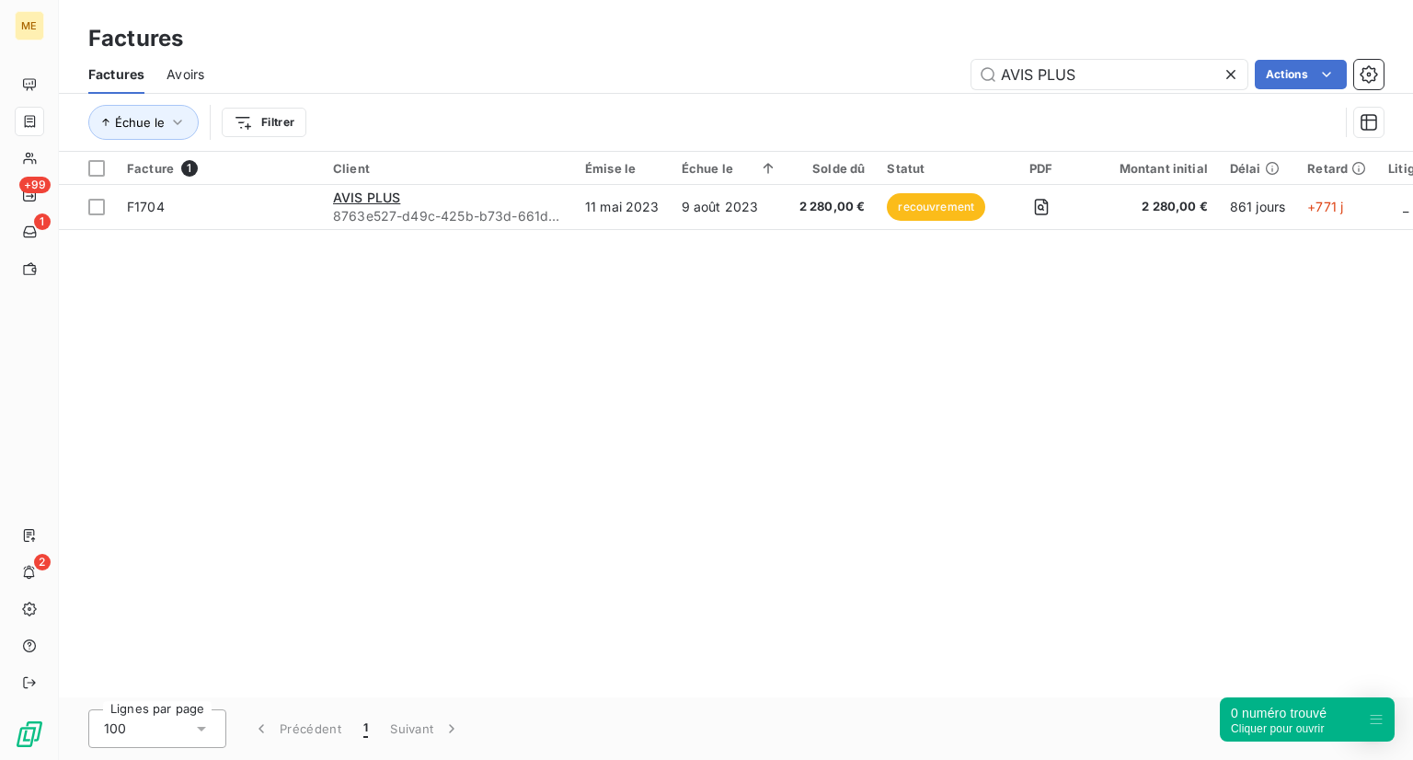
drag, startPoint x: 1103, startPoint y: 75, endPoint x: 780, endPoint y: 48, distance: 324.0
click at [780, 48] on div "Factures Factures Avoirs AVIS PLUS Actions Échue le Filtrer" at bounding box center [736, 76] width 1354 height 152
type input "Cabinet HB Patrimoine"
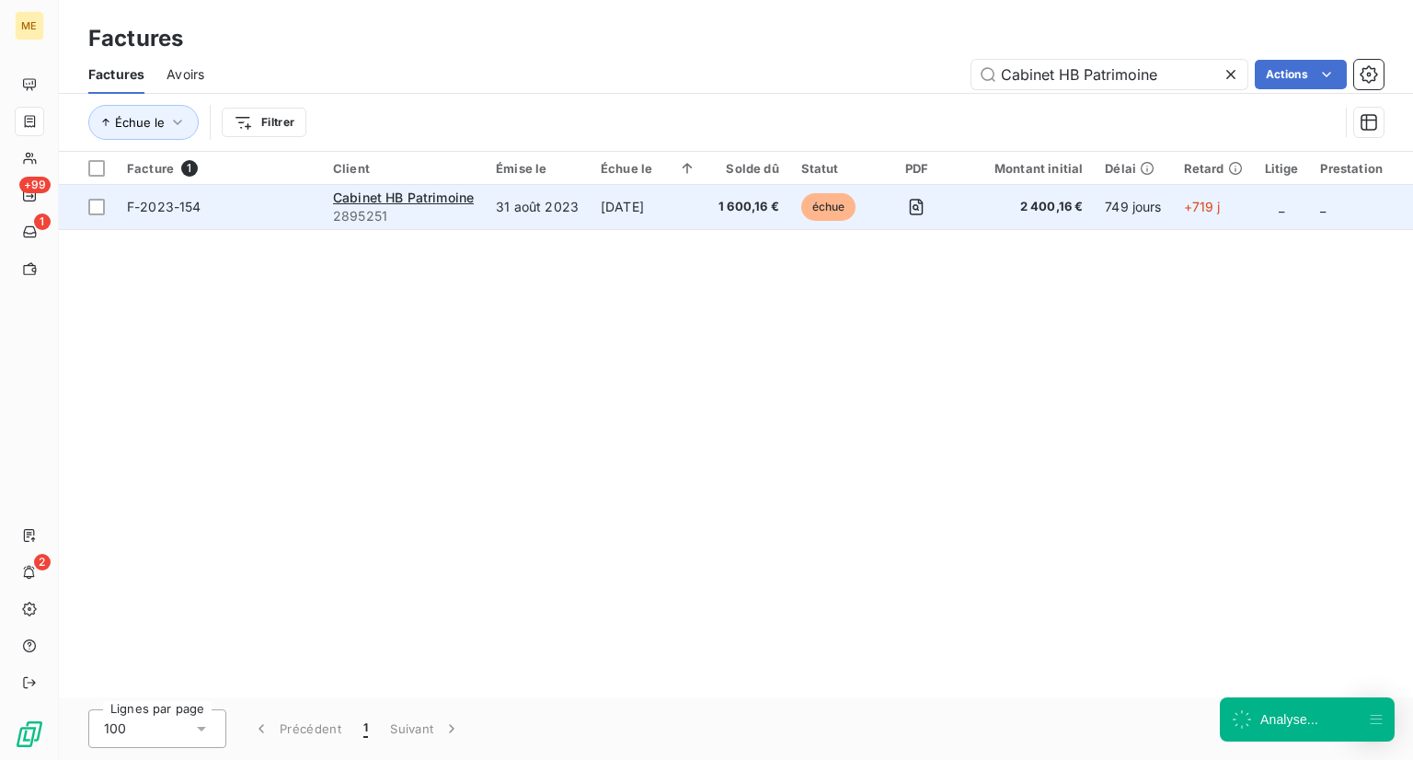
click at [373, 207] on span "2895251" at bounding box center [403, 216] width 141 height 18
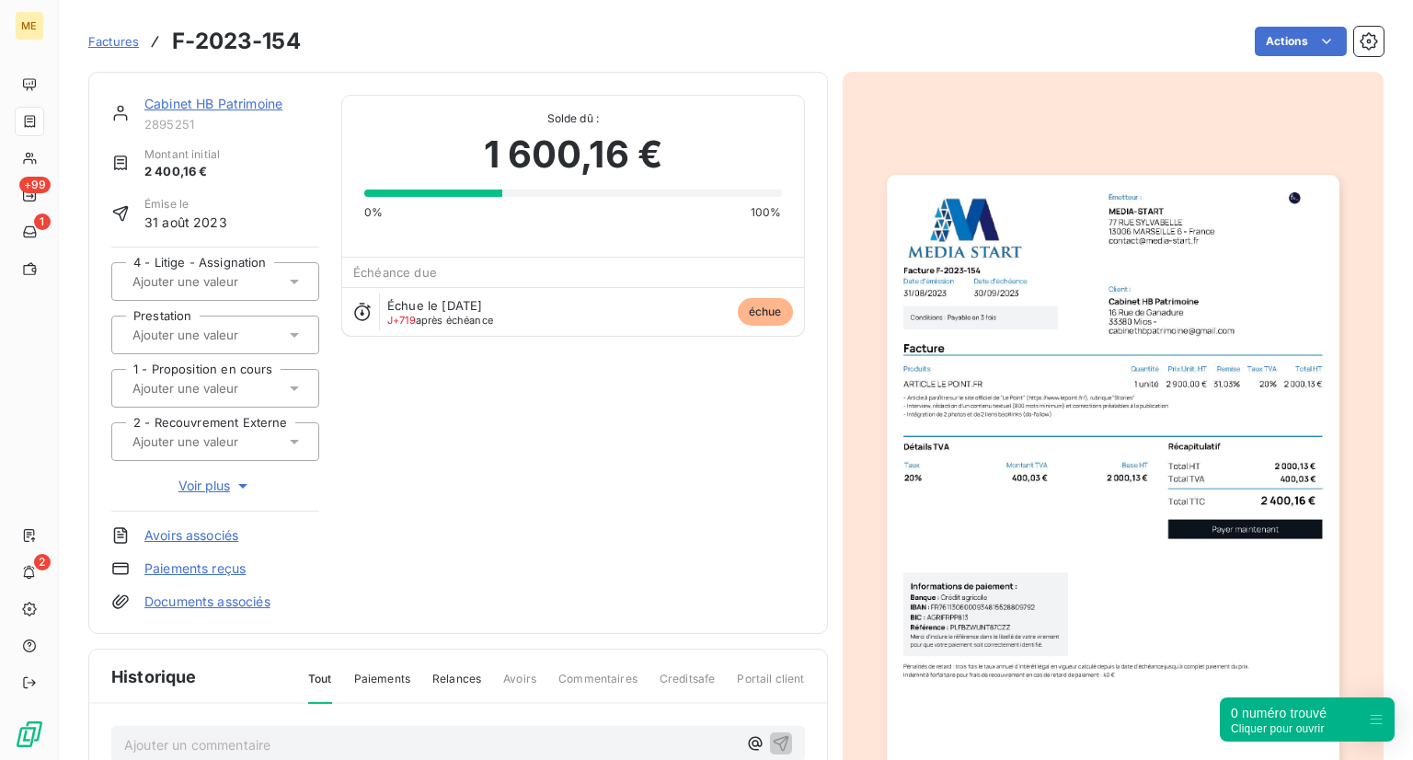
click at [94, 42] on span "Factures" at bounding box center [113, 41] width 51 height 15
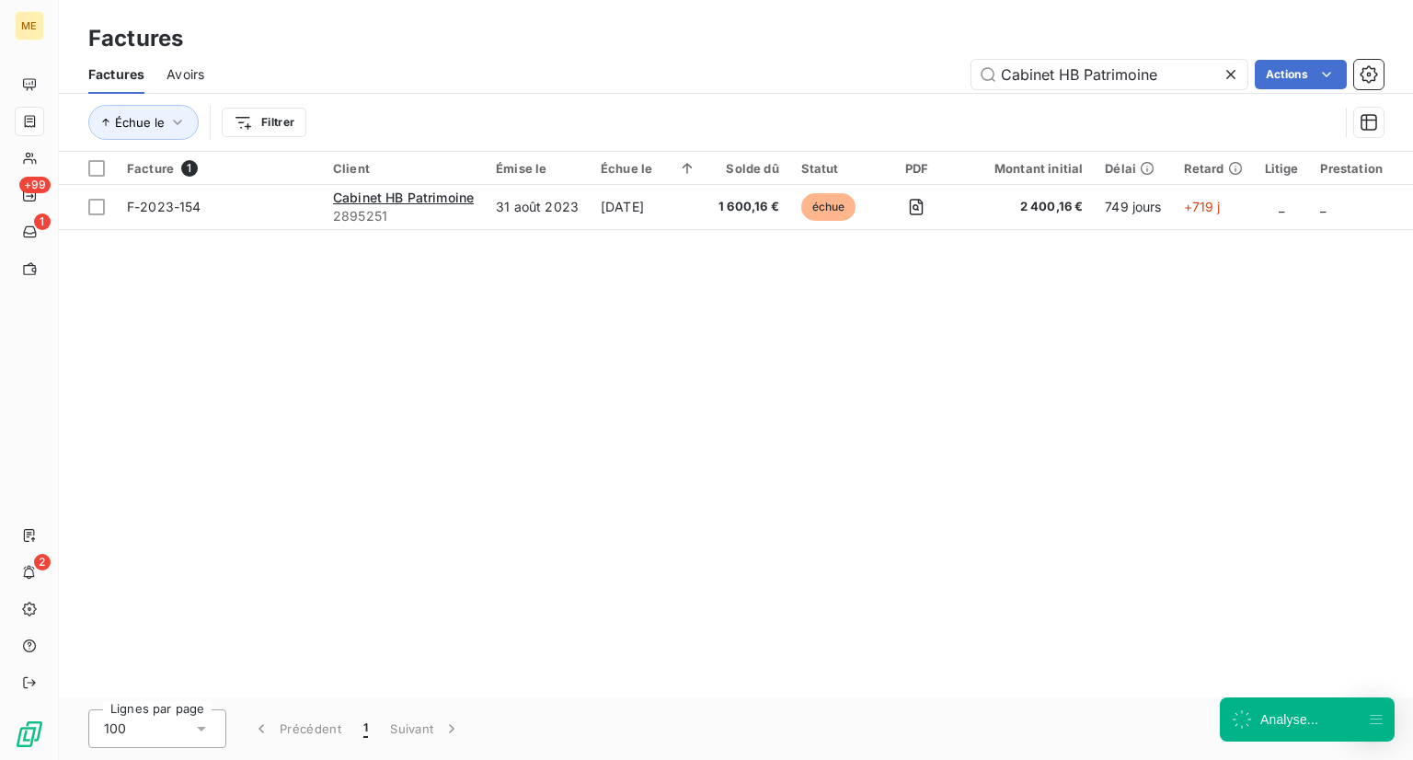
drag, startPoint x: 1179, startPoint y: 77, endPoint x: 916, endPoint y: 78, distance: 263.1
click at [916, 78] on div "Cabinet HB Patrimoine Actions" at bounding box center [804, 74] width 1157 height 29
type input "Amethyst Radiotherapy Group"
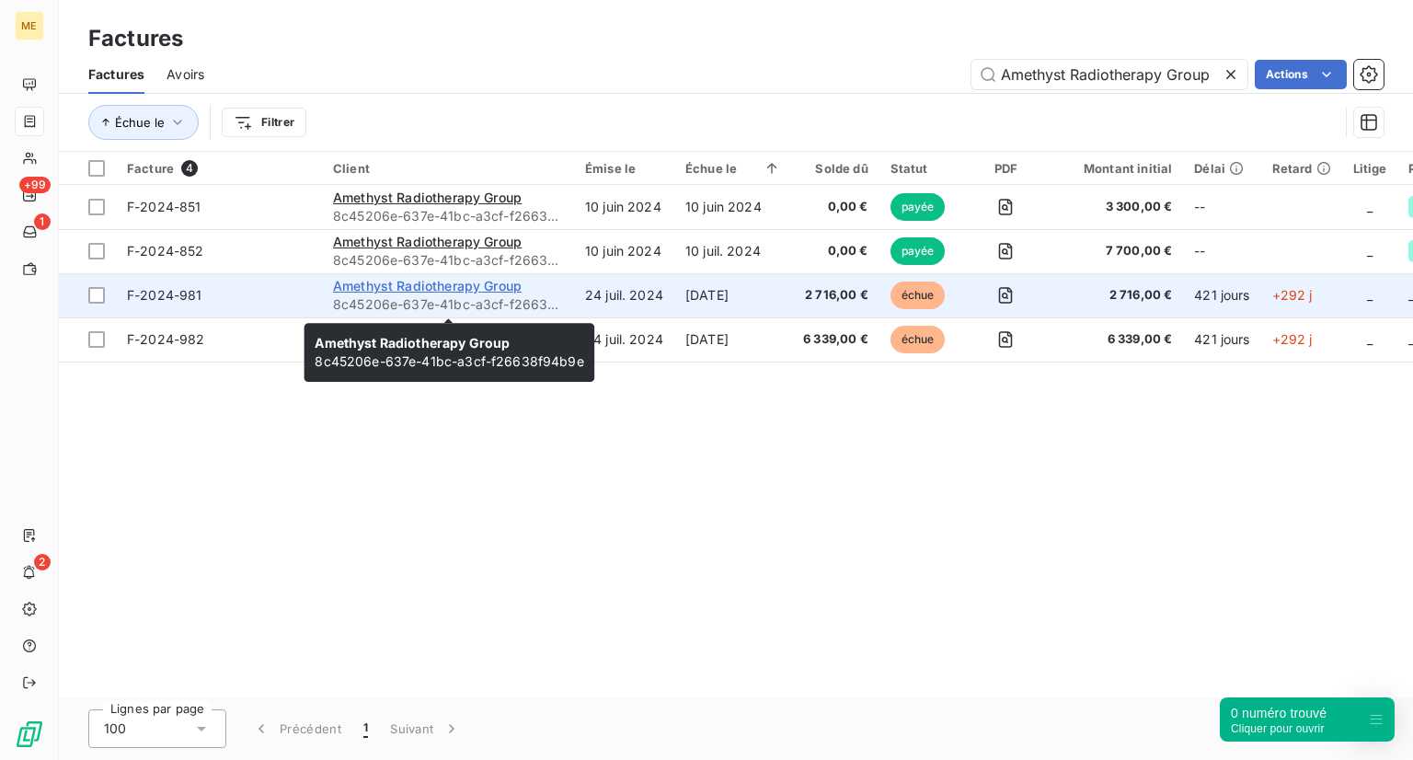
click at [404, 284] on span "Amethyst Radiotherapy Group" at bounding box center [427, 286] width 189 height 16
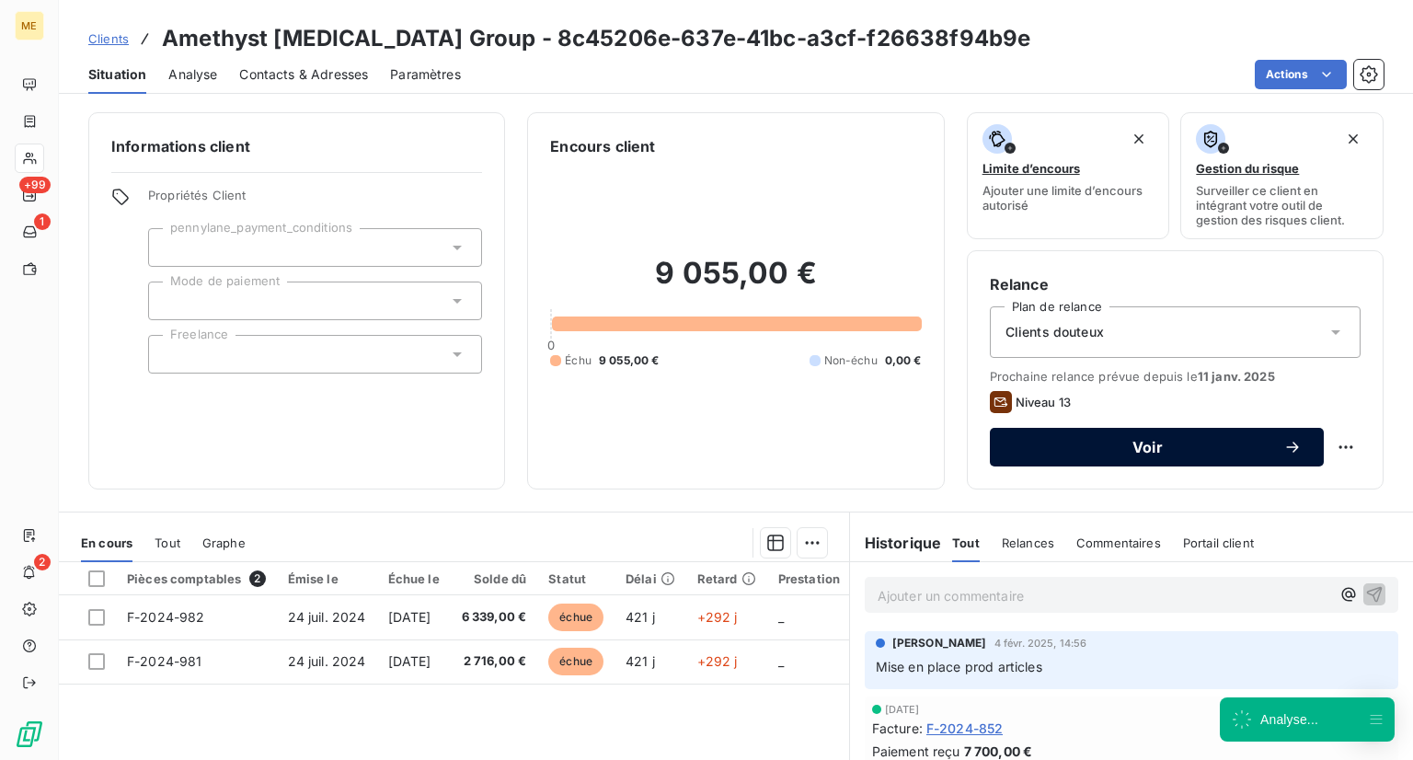
click at [1103, 445] on span "Voir" at bounding box center [1147, 447] width 271 height 15
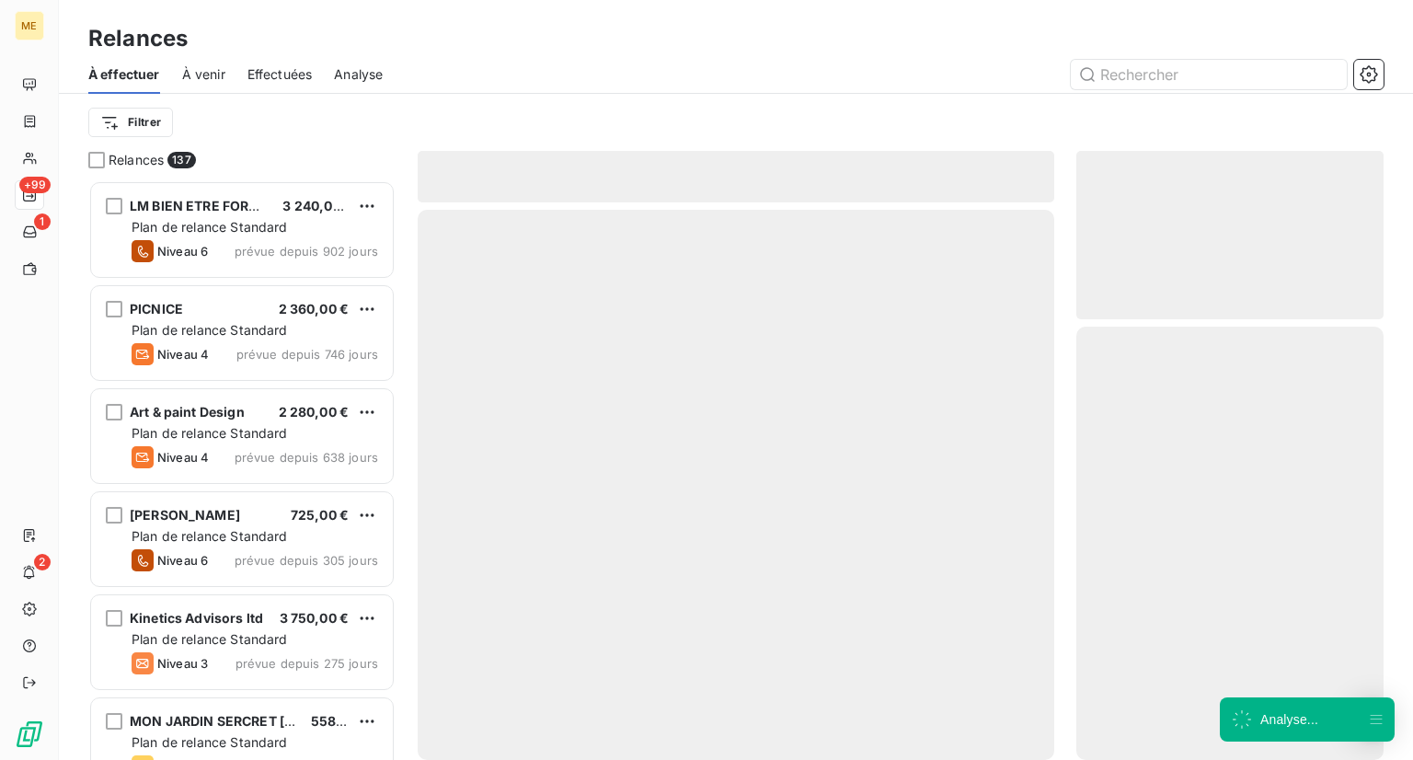
scroll to position [565, 293]
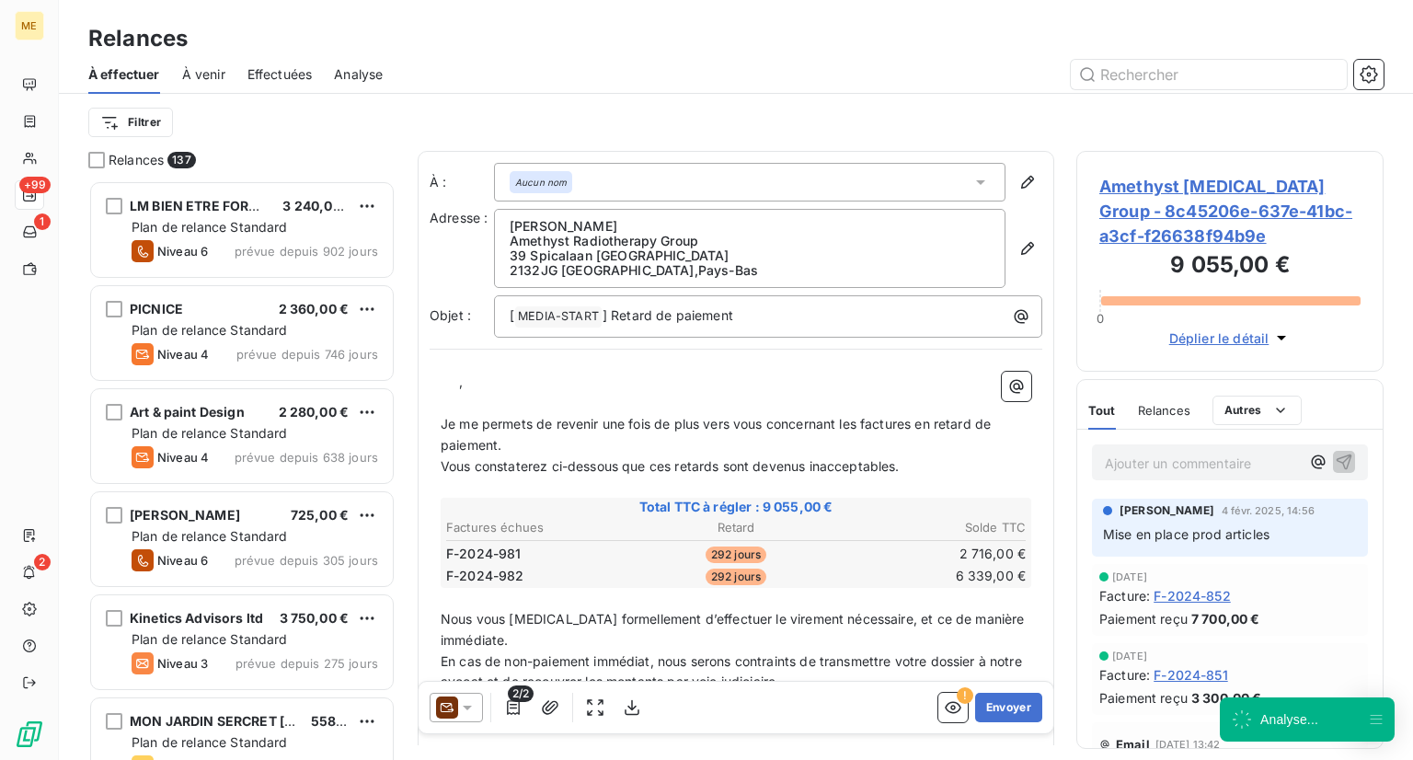
click at [460, 702] on icon at bounding box center [467, 707] width 18 height 18
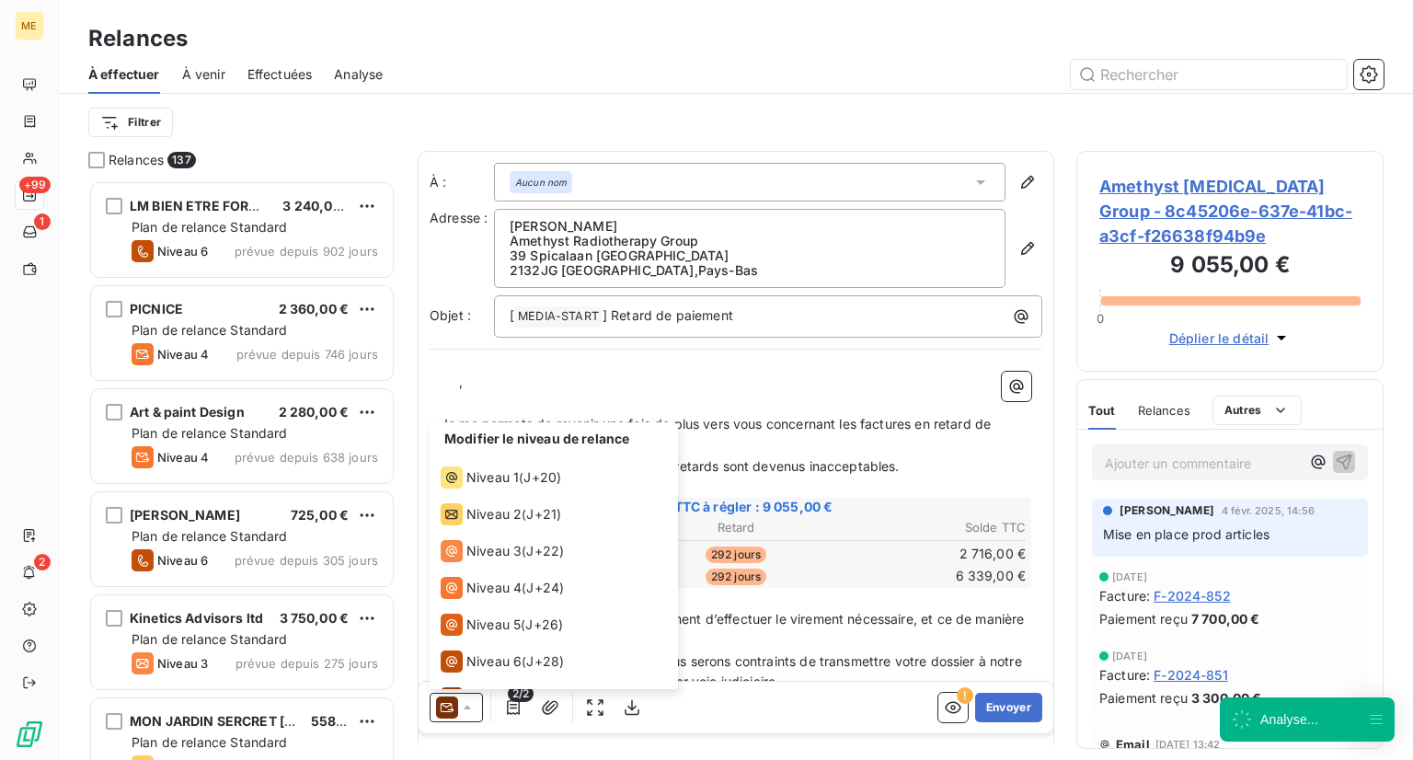
scroll to position [247, 0]
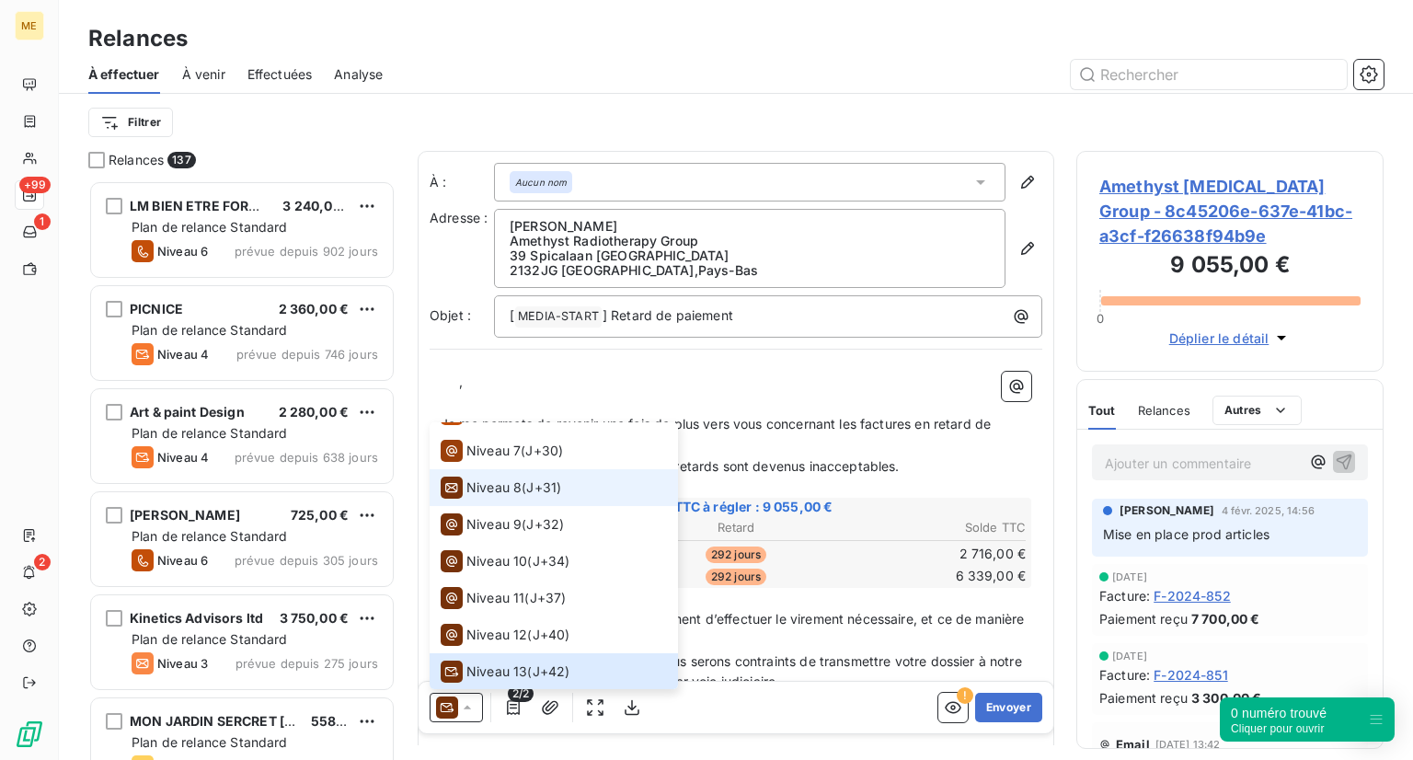
click at [581, 497] on li "Niveau 8 ( J+31 )" at bounding box center [554, 487] width 248 height 37
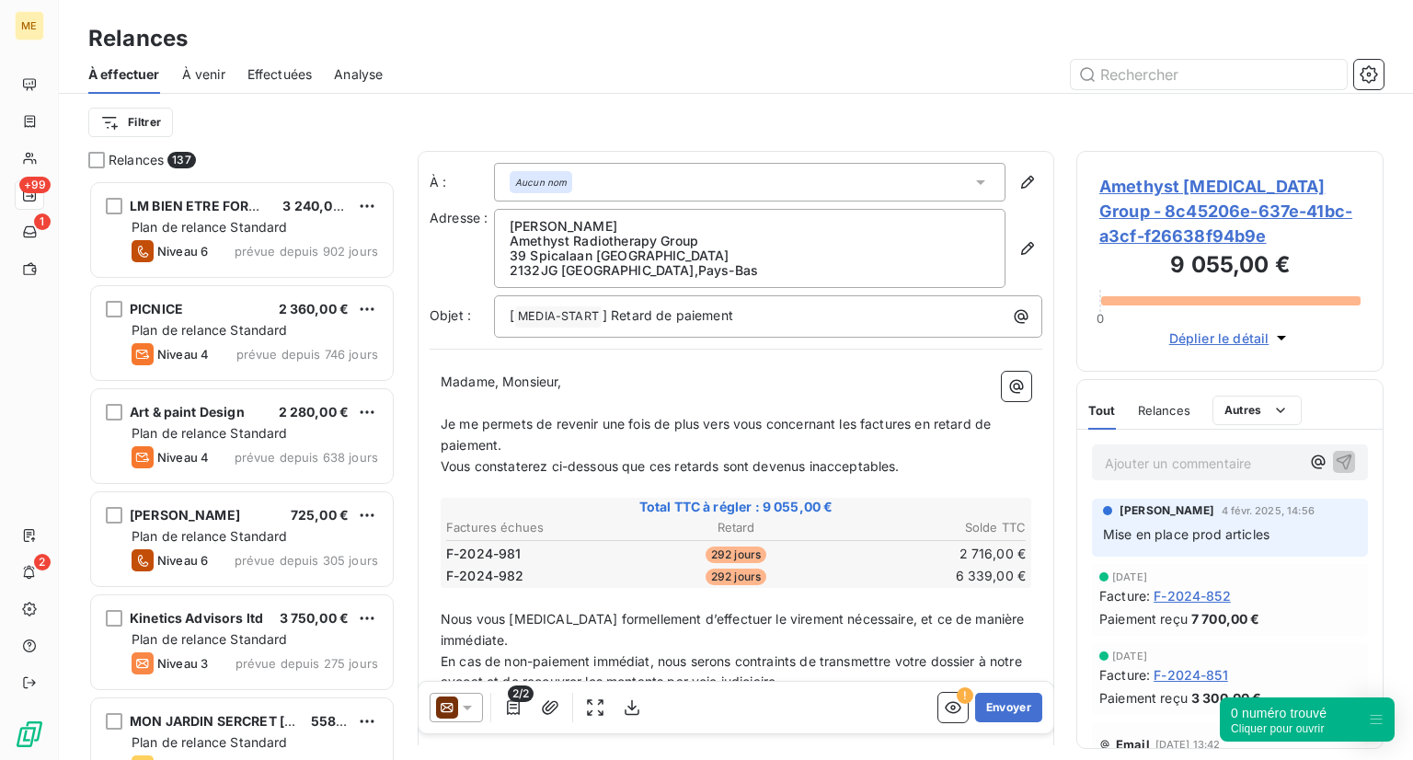
click at [464, 711] on icon at bounding box center [467, 707] width 18 height 18
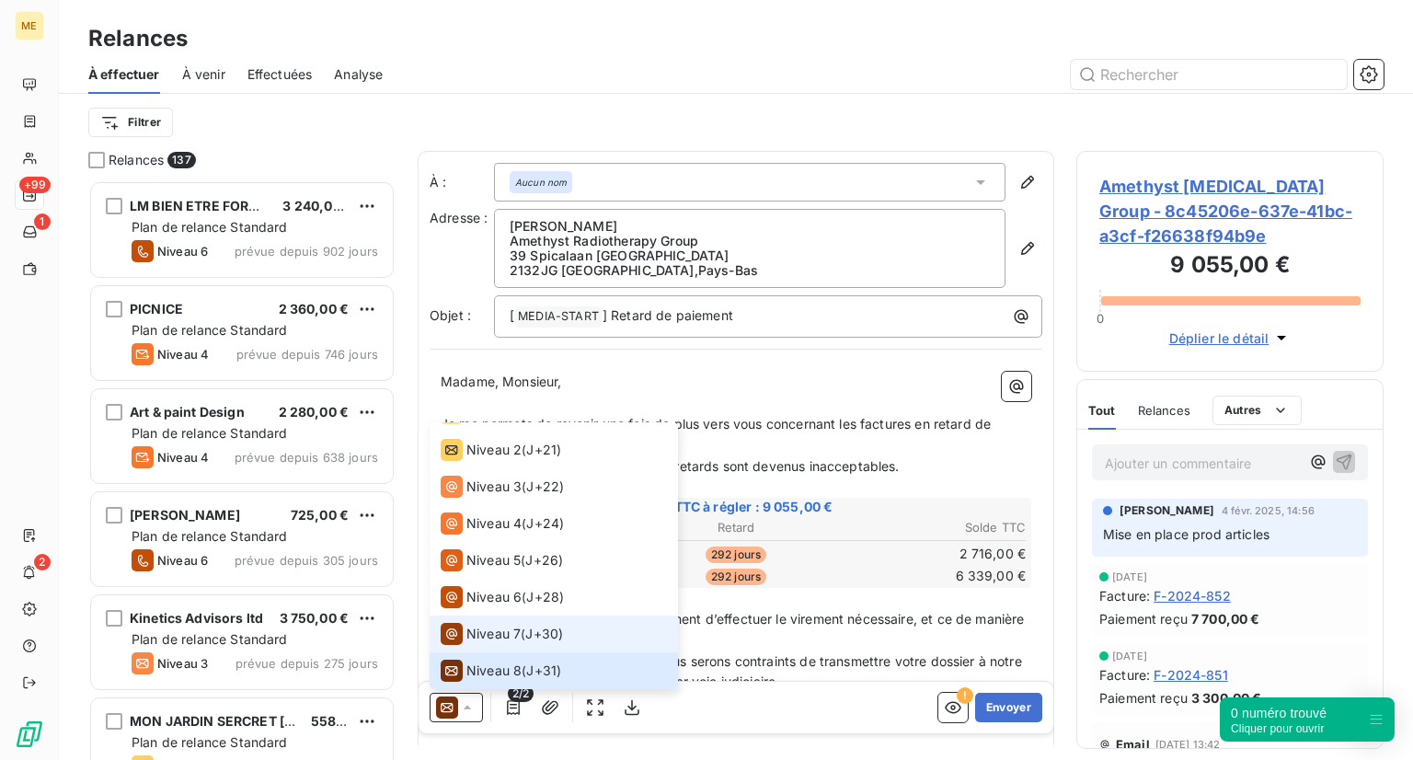
scroll to position [247, 0]
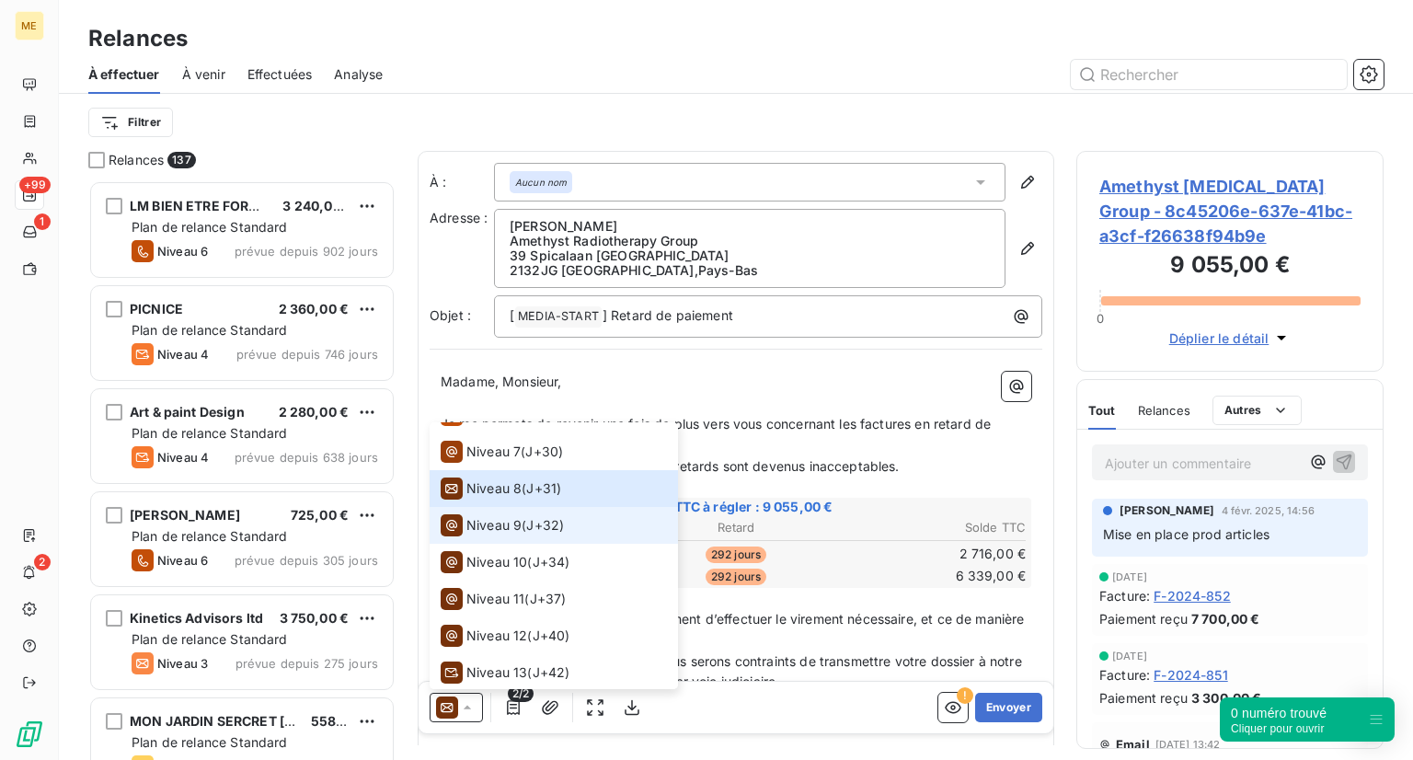
click at [572, 521] on li "Niveau 9 ( J+32 )" at bounding box center [554, 525] width 248 height 37
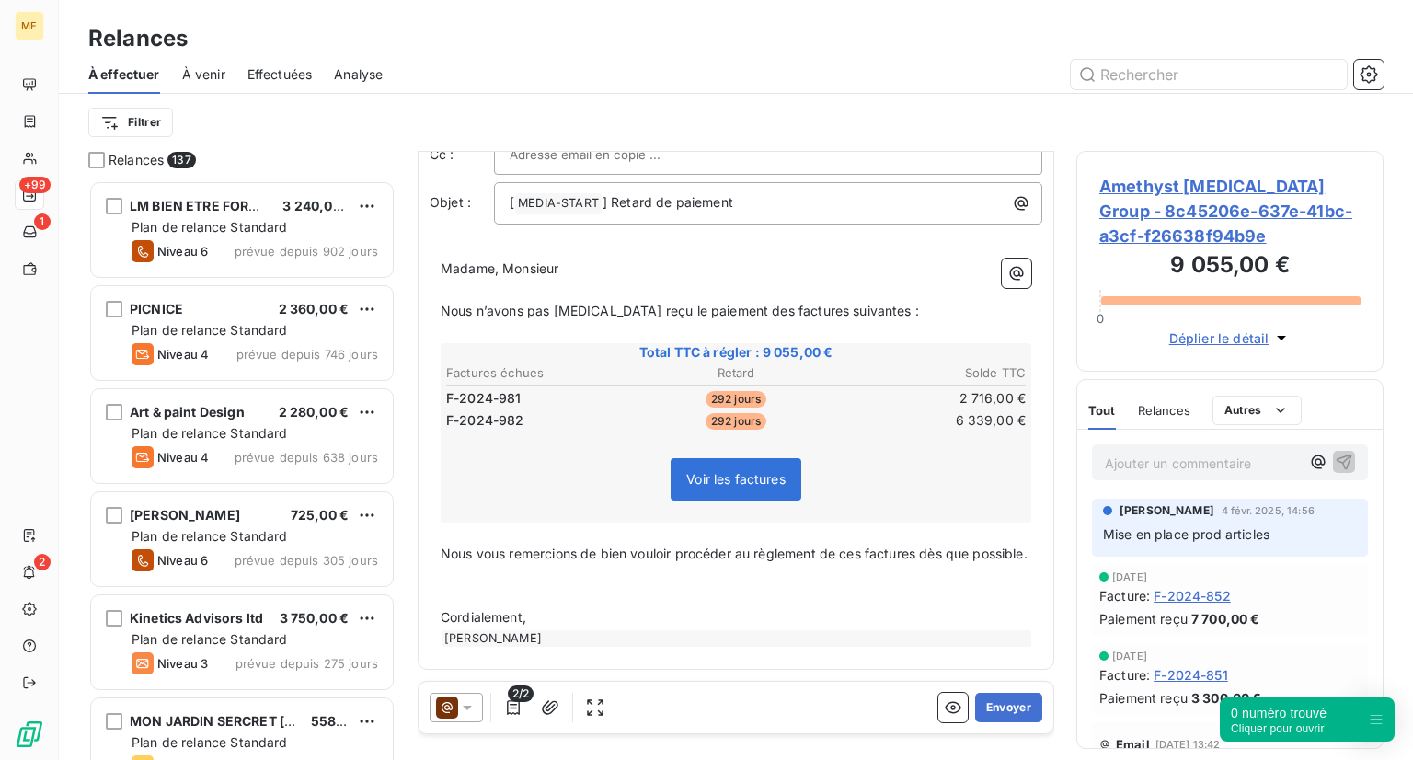
scroll to position [0, 0]
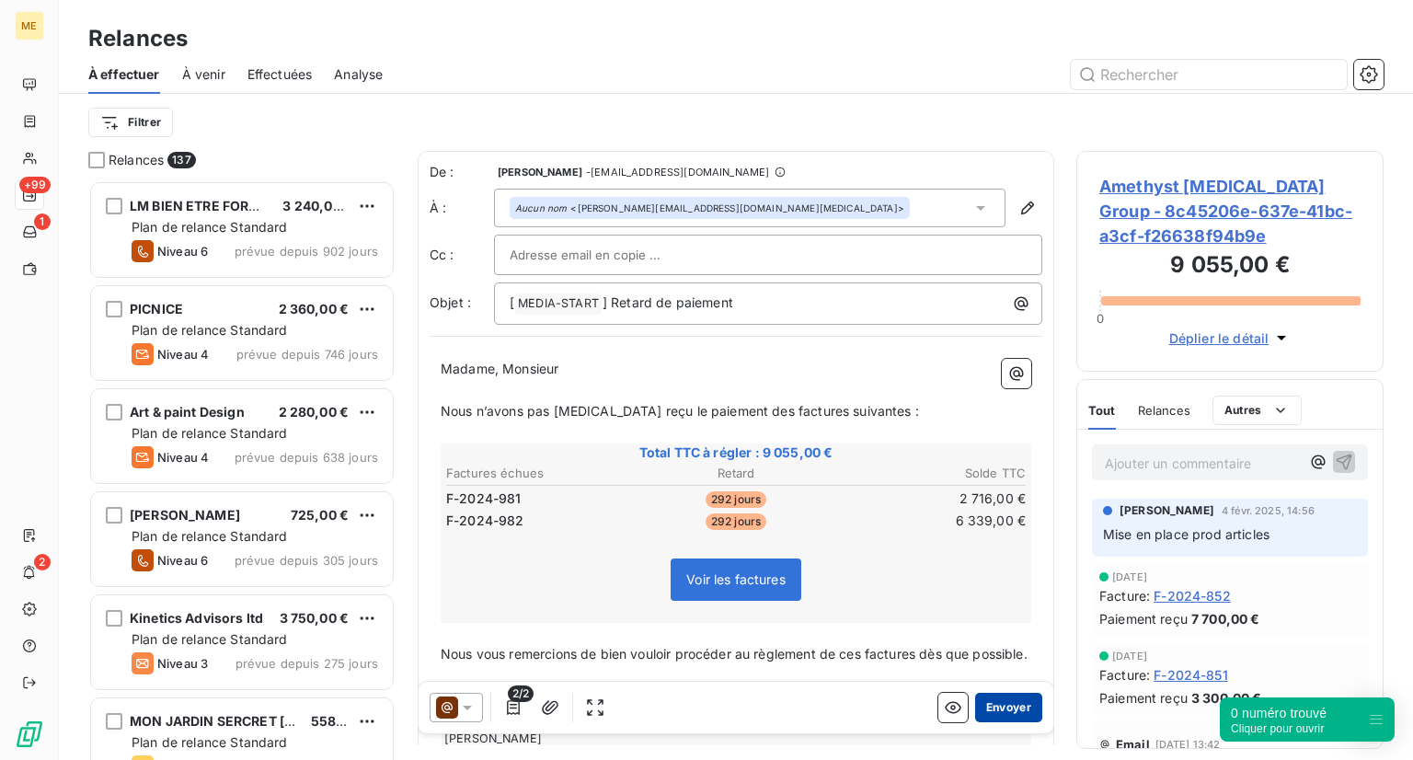
click at [975, 718] on button "Envoyer" at bounding box center [1008, 707] width 67 height 29
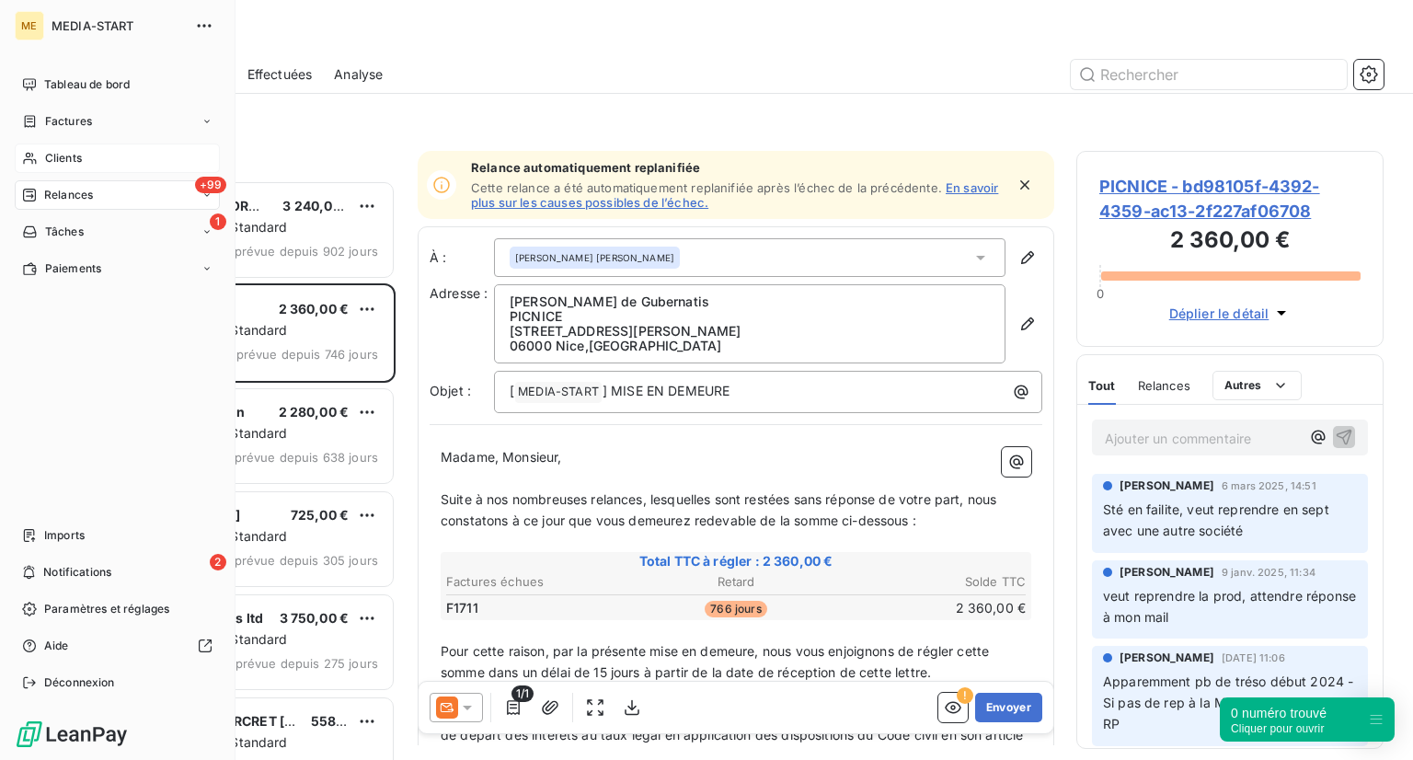
click at [72, 168] on div "Clients" at bounding box center [117, 158] width 205 height 29
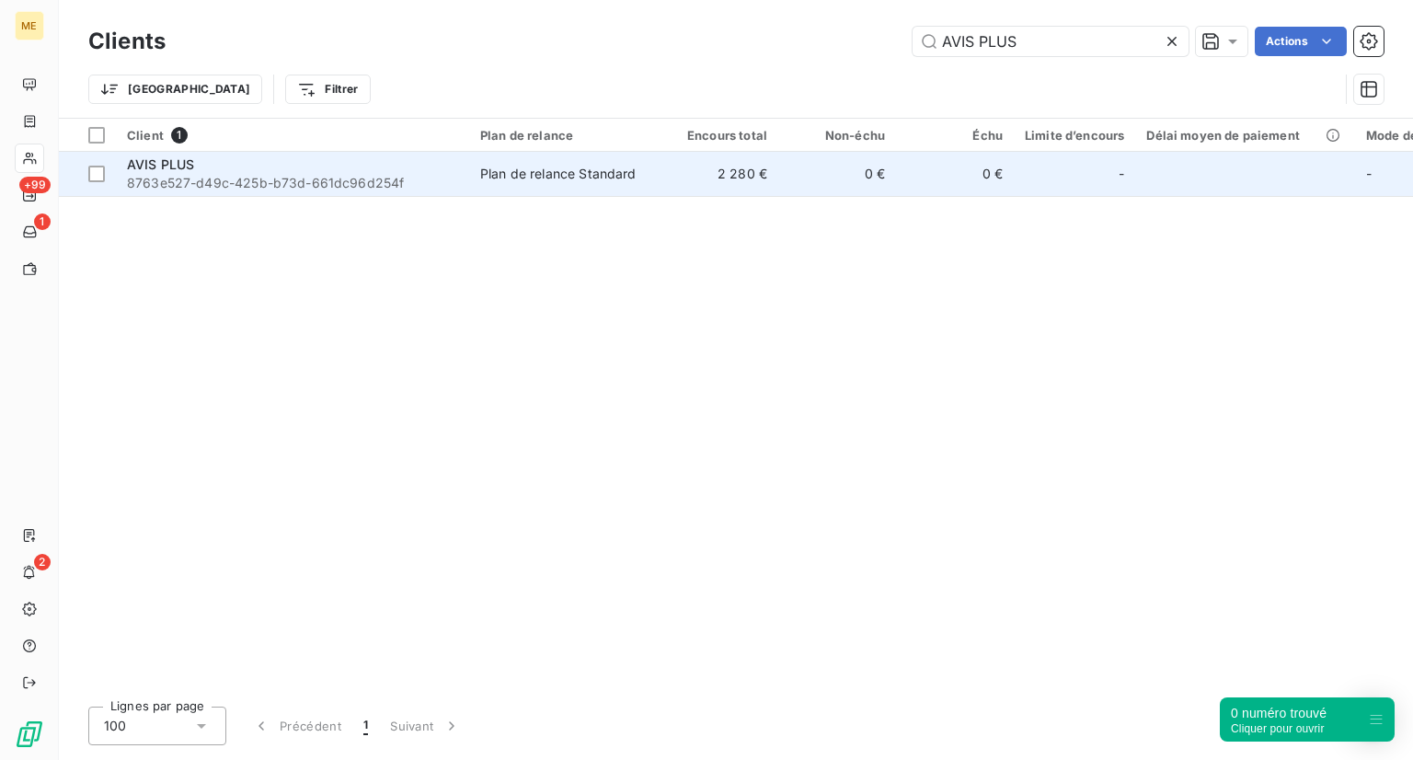
click at [221, 174] on span "8763e527-d49c-425b-b73d-661dc96d254f" at bounding box center [292, 183] width 331 height 18
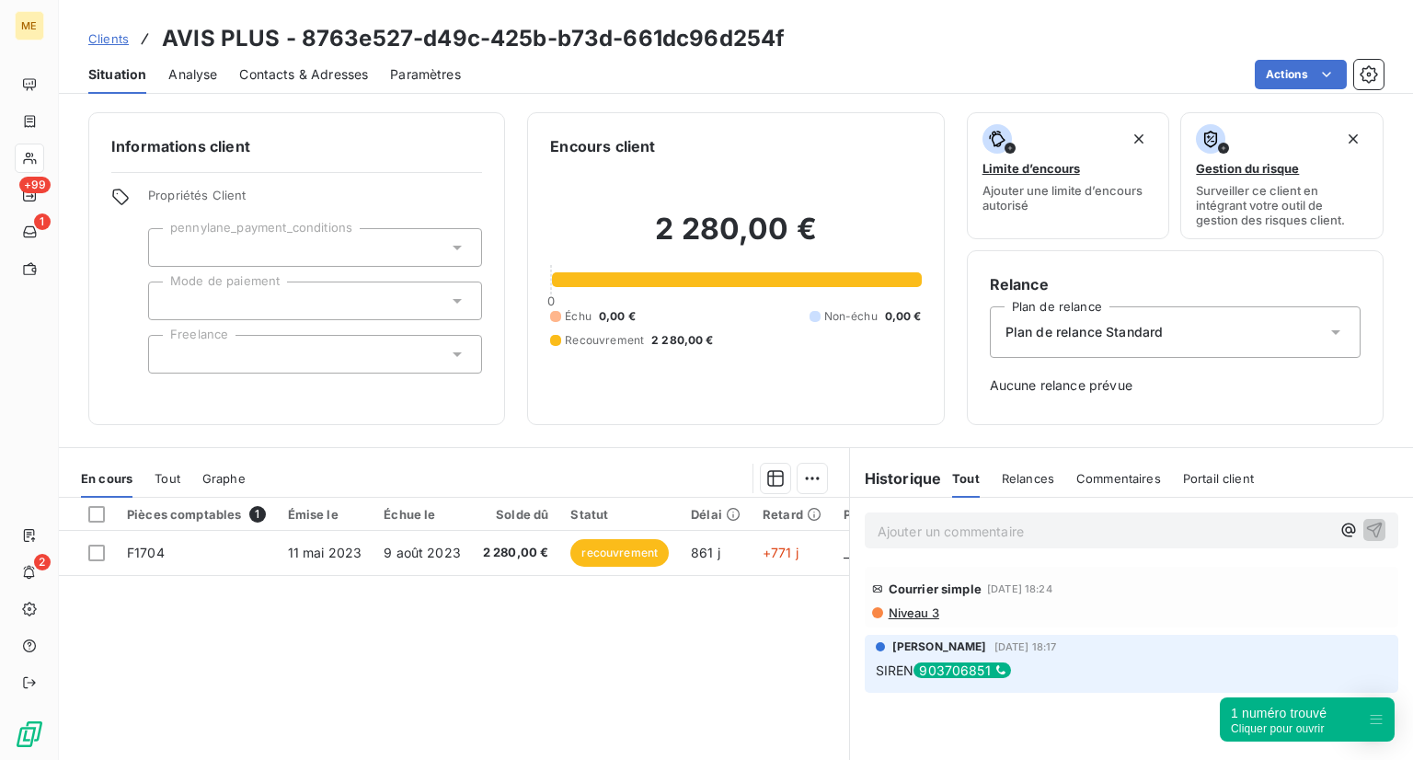
click at [171, 471] on span "Tout" at bounding box center [168, 478] width 26 height 15
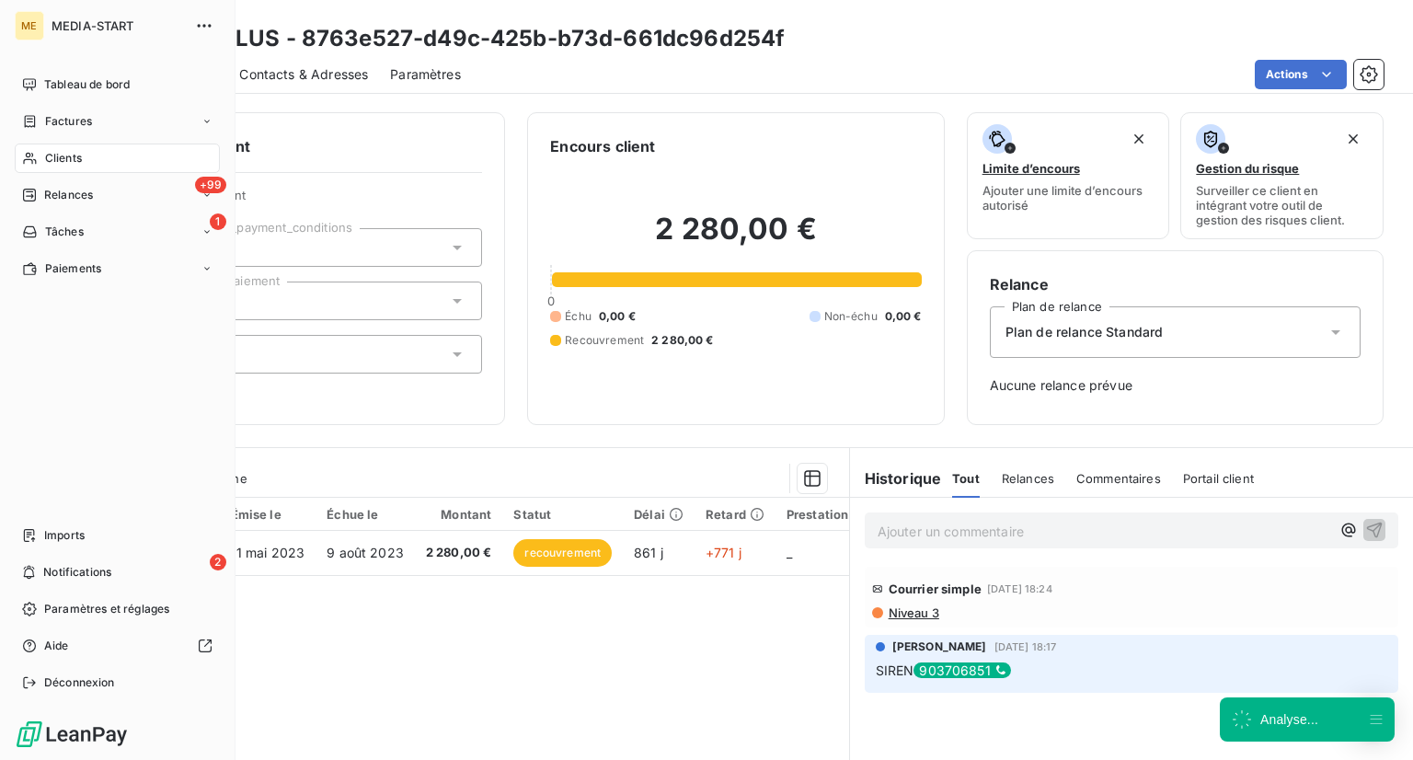
click at [73, 161] on span "Clients" at bounding box center [63, 158] width 37 height 17
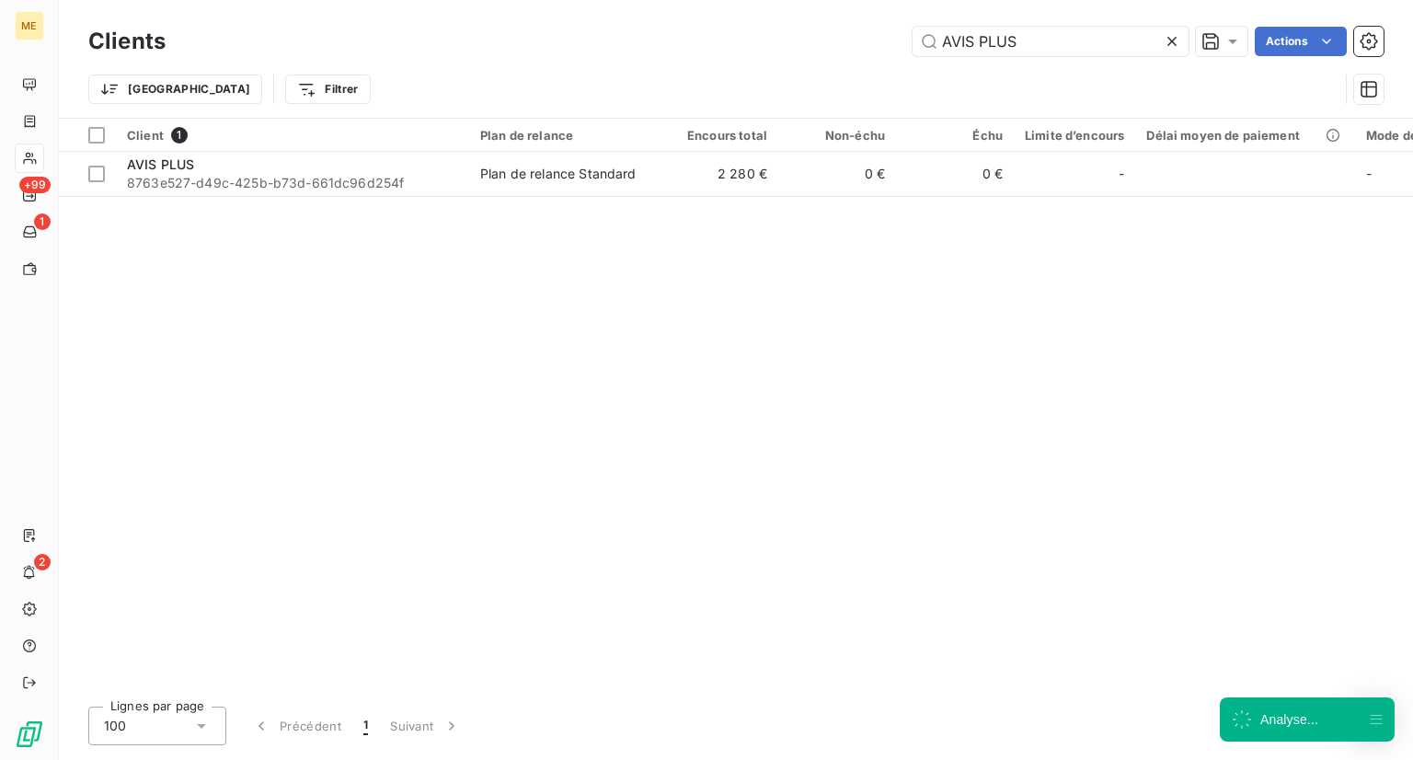
click at [1167, 49] on icon at bounding box center [1172, 41] width 18 height 18
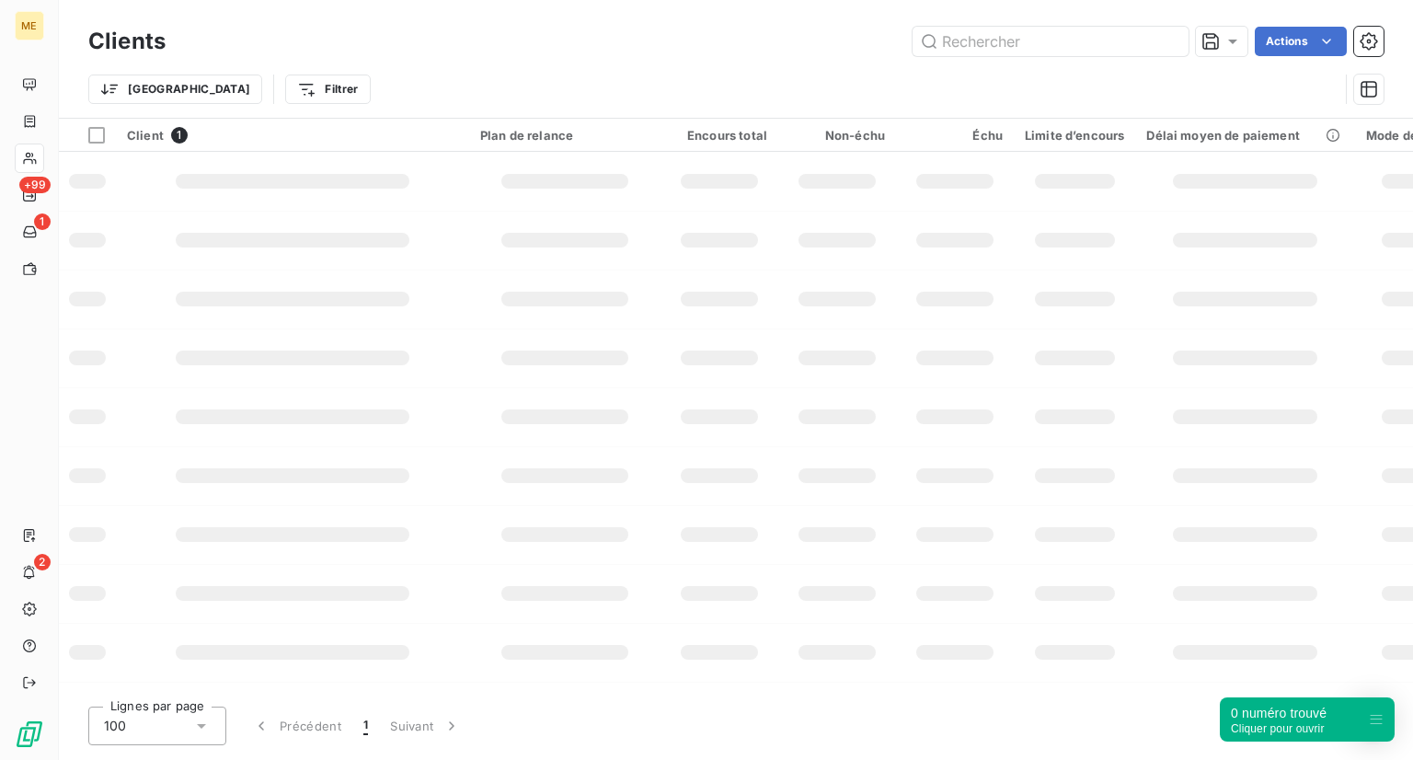
click at [1061, 12] on div "Clients Actions Trier Filtrer" at bounding box center [736, 59] width 1354 height 118
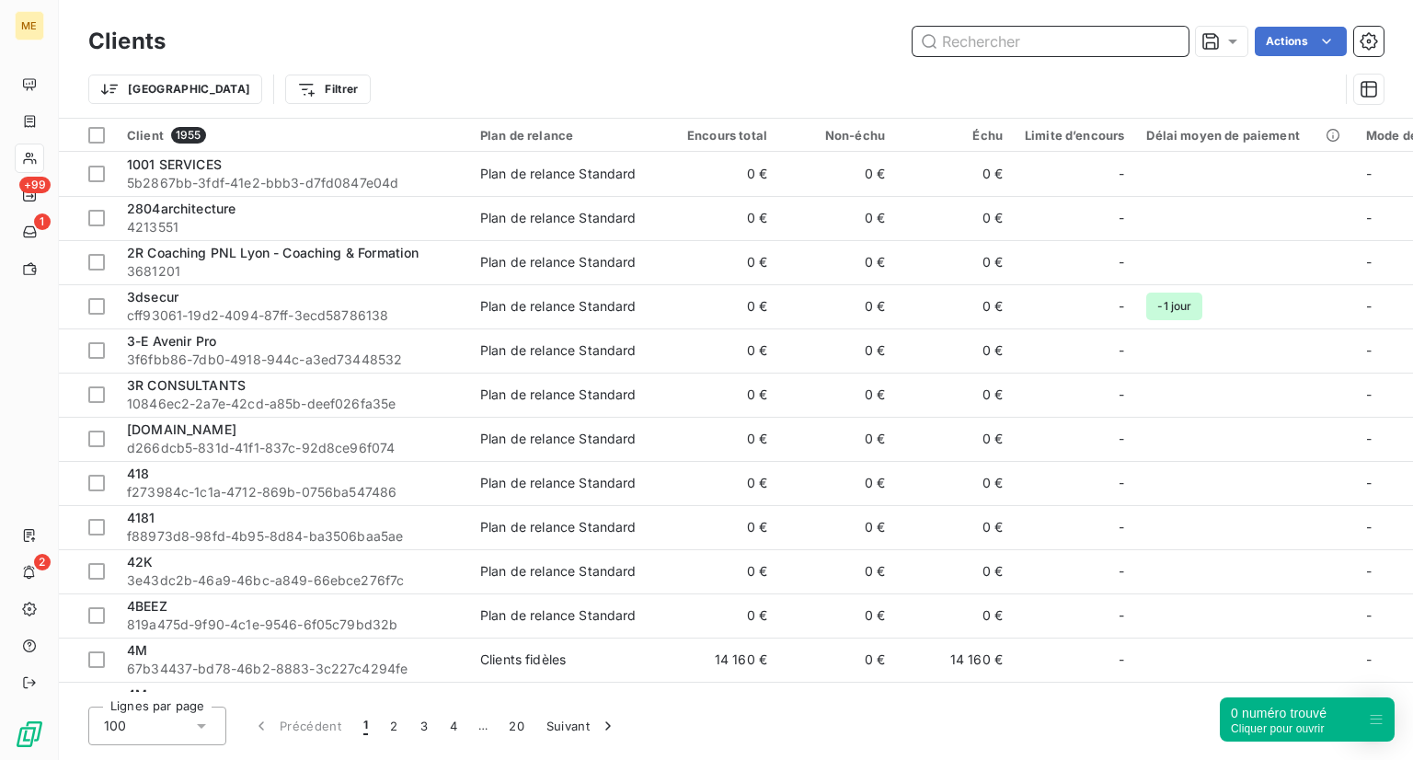
click at [1005, 43] on input "text" at bounding box center [1051, 41] width 276 height 29
paste input "Amethyst Radiotherapy Group"
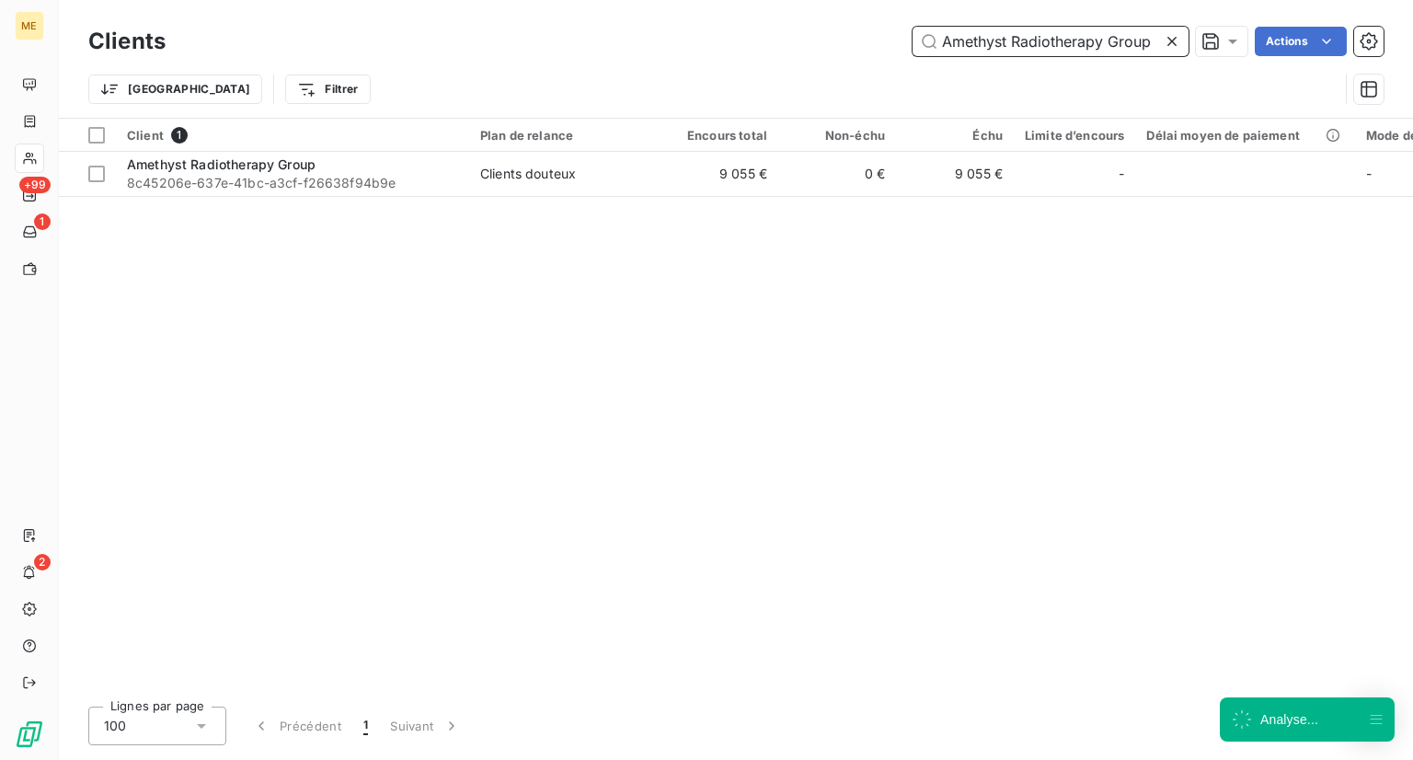
type input "Amethyst Radiotherapy Group"
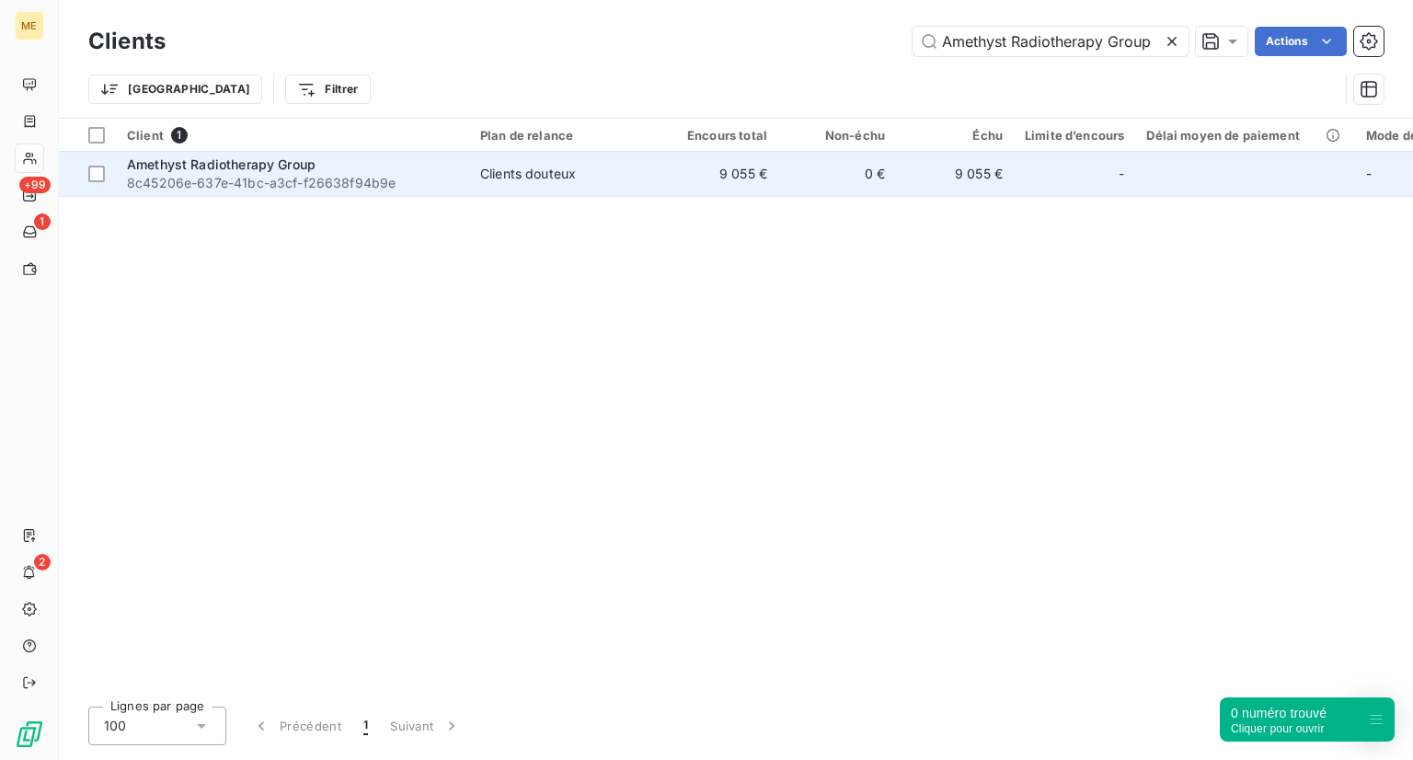
click at [304, 192] on td "Amethyst [MEDICAL_DATA] Group 8c45206e-637e-41bc-a3cf-f26638f94b9e" at bounding box center [292, 174] width 353 height 44
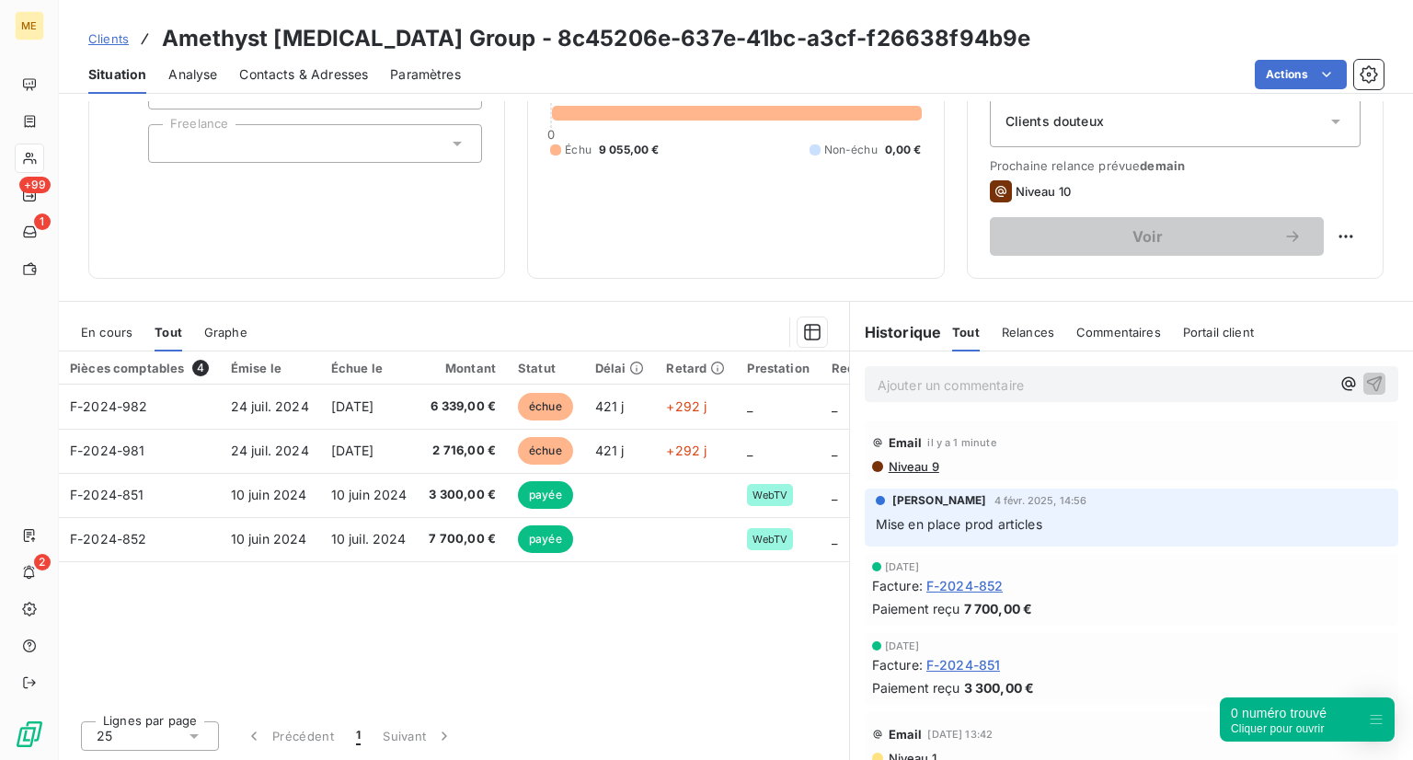
scroll to position [210, 0]
click at [932, 380] on p "Ajouter un commentaire ﻿" at bounding box center [1104, 385] width 453 height 23
click at [1365, 388] on icon "button" at bounding box center [1374, 383] width 18 height 18
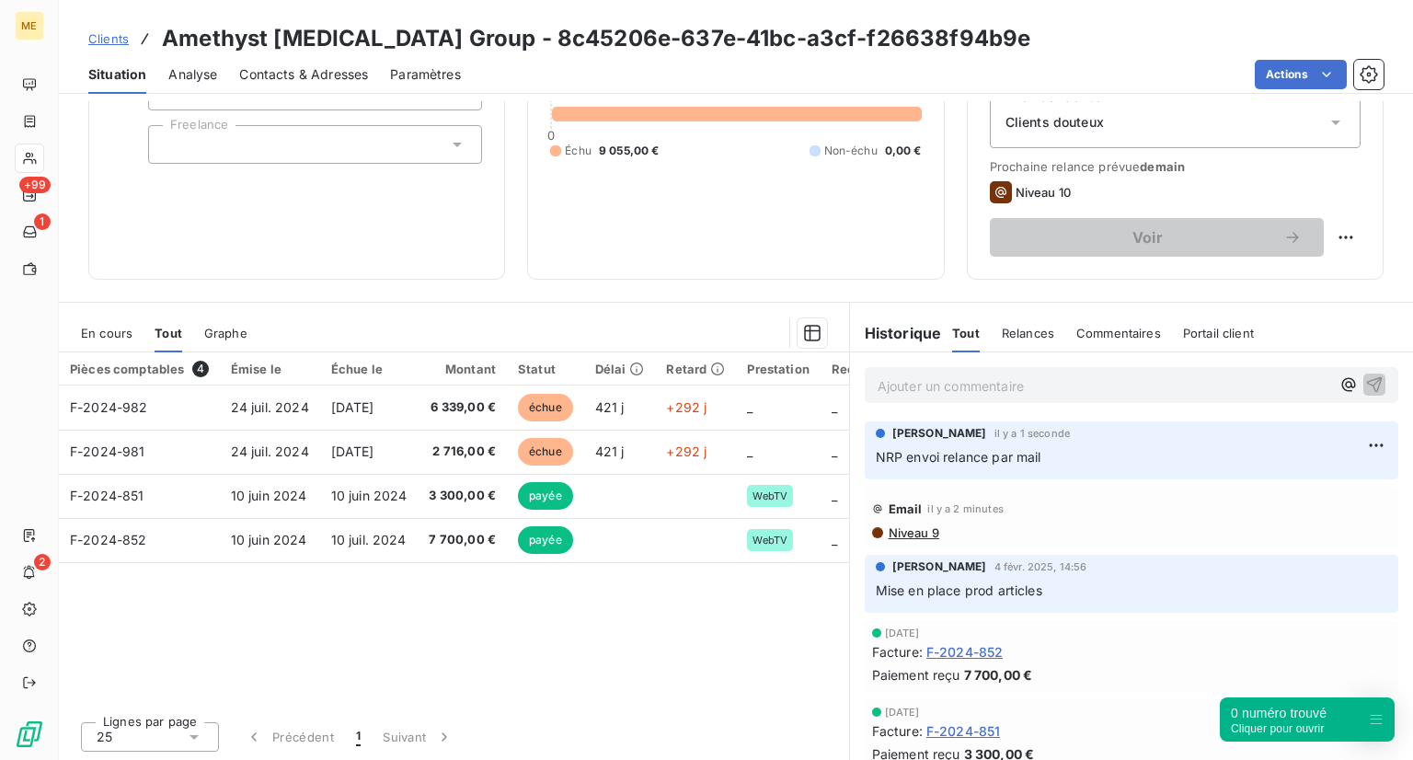
click at [110, 29] on link "Clients" at bounding box center [108, 38] width 40 height 18
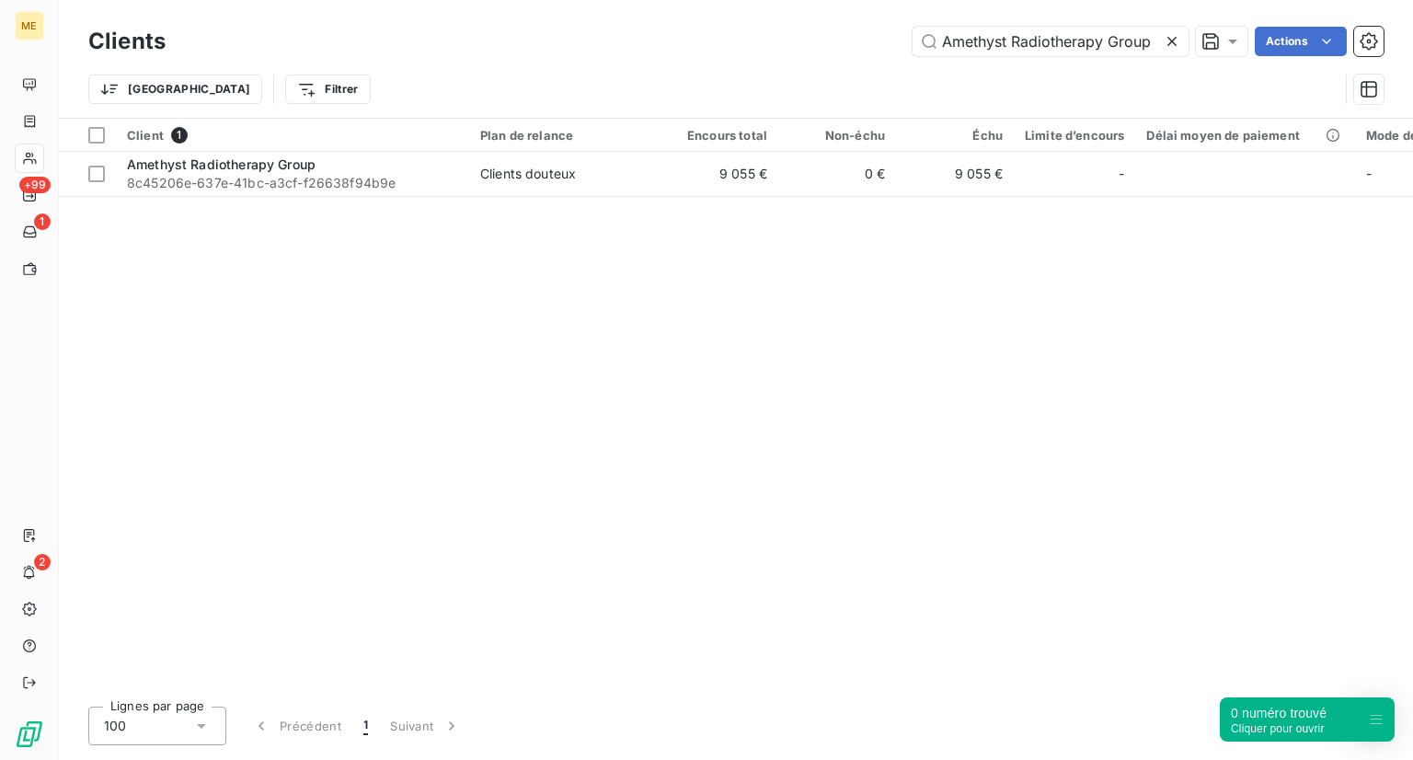
click at [1176, 38] on icon at bounding box center [1172, 41] width 18 height 18
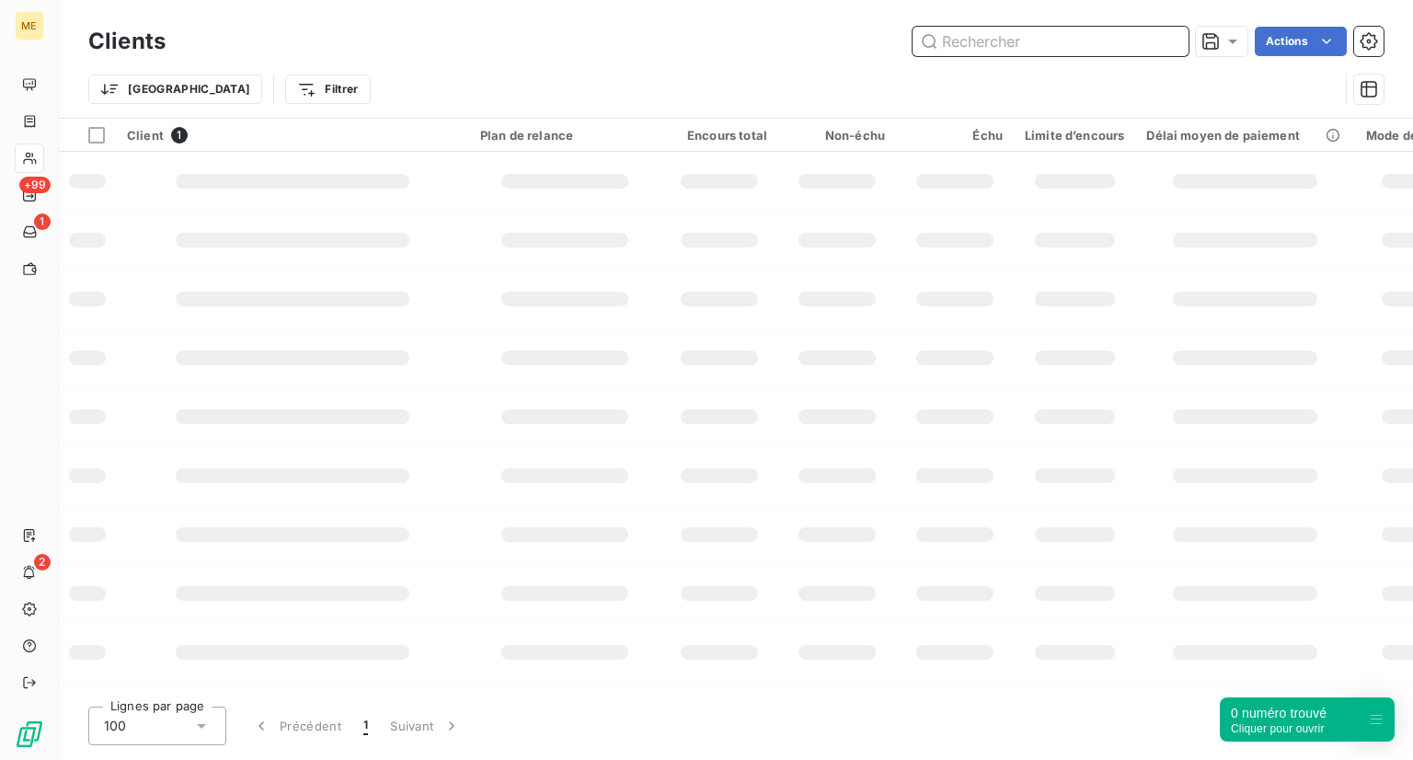
click at [1077, 35] on input "text" at bounding box center [1051, 41] width 276 height 29
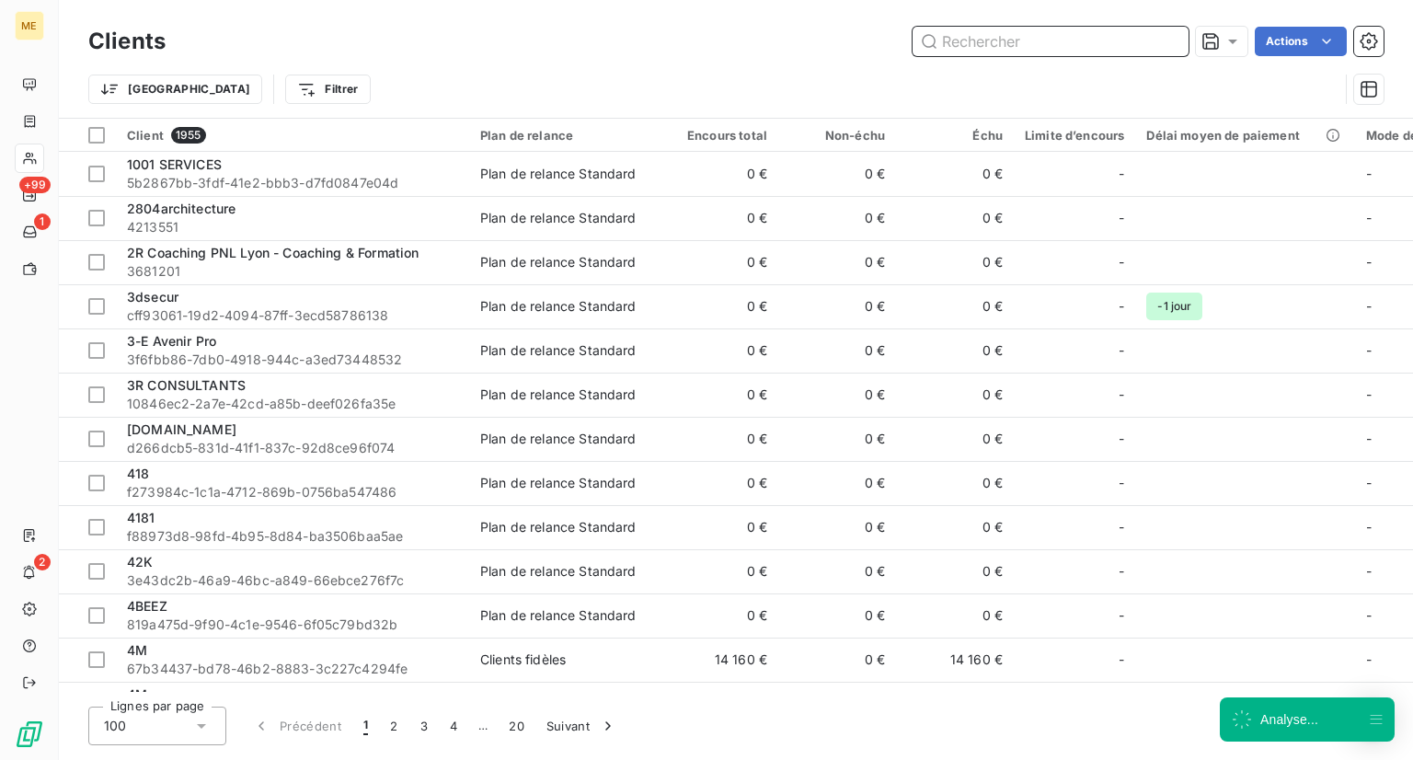
paste input "Centre Harmonie"
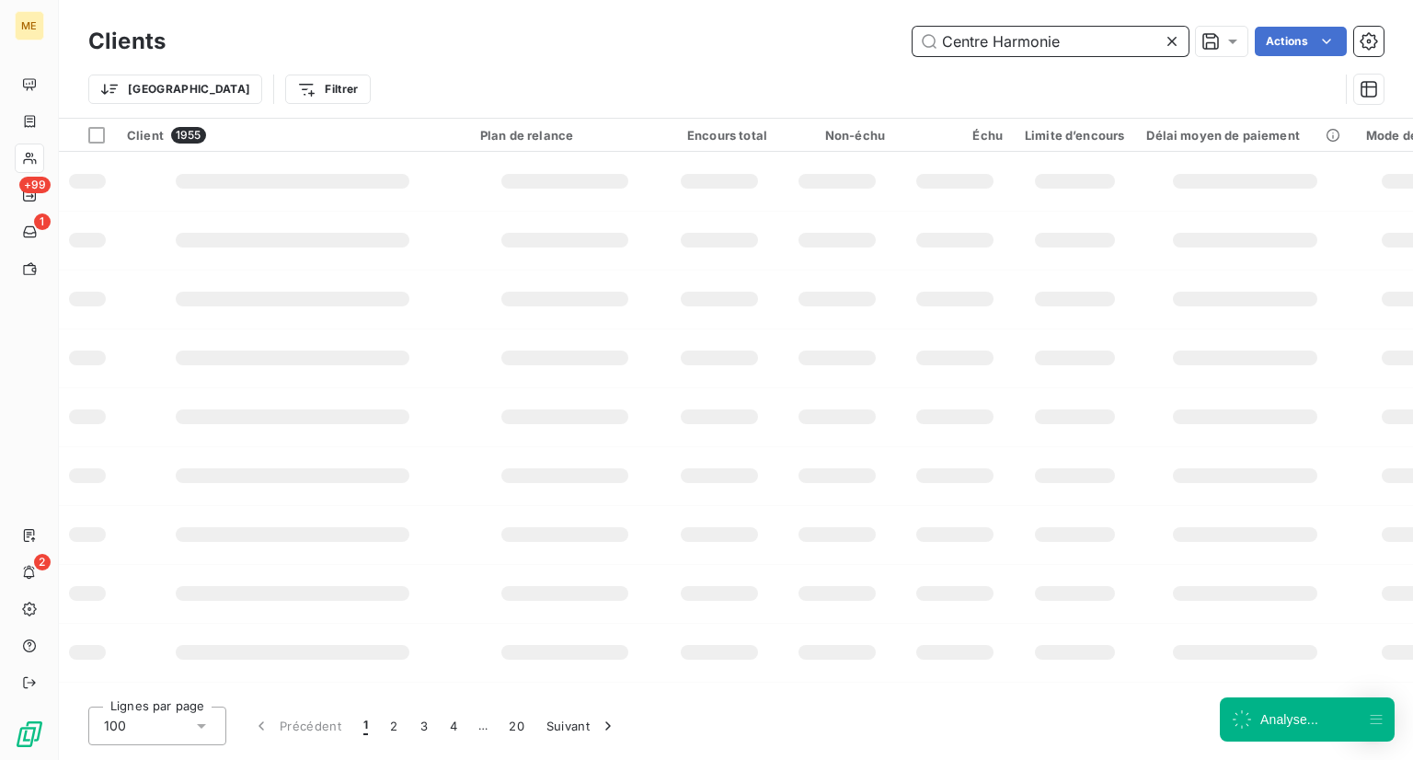
type input "Centre Harmonie"
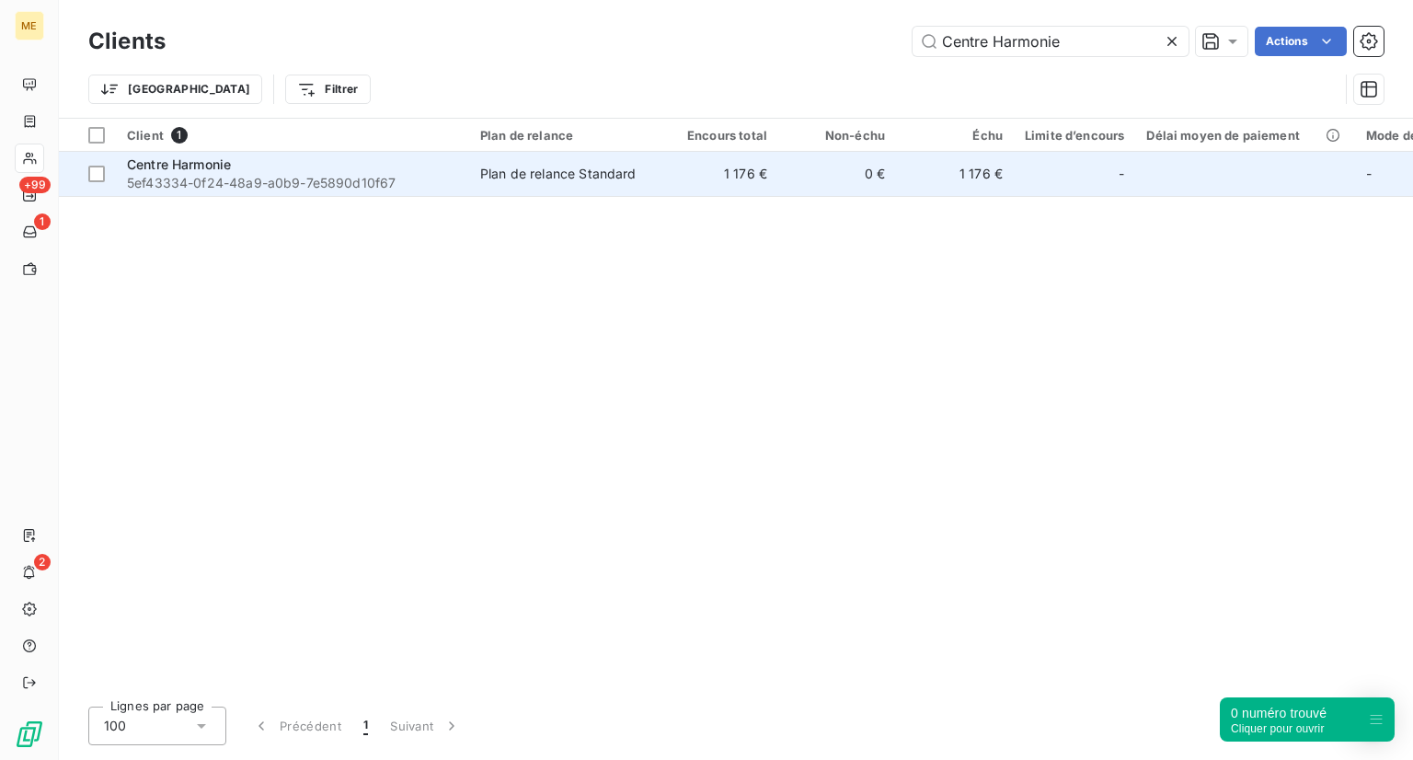
click at [232, 190] on span "5ef43334-0f24-48a9-a0b9-7e5890d10f67" at bounding box center [292, 183] width 331 height 18
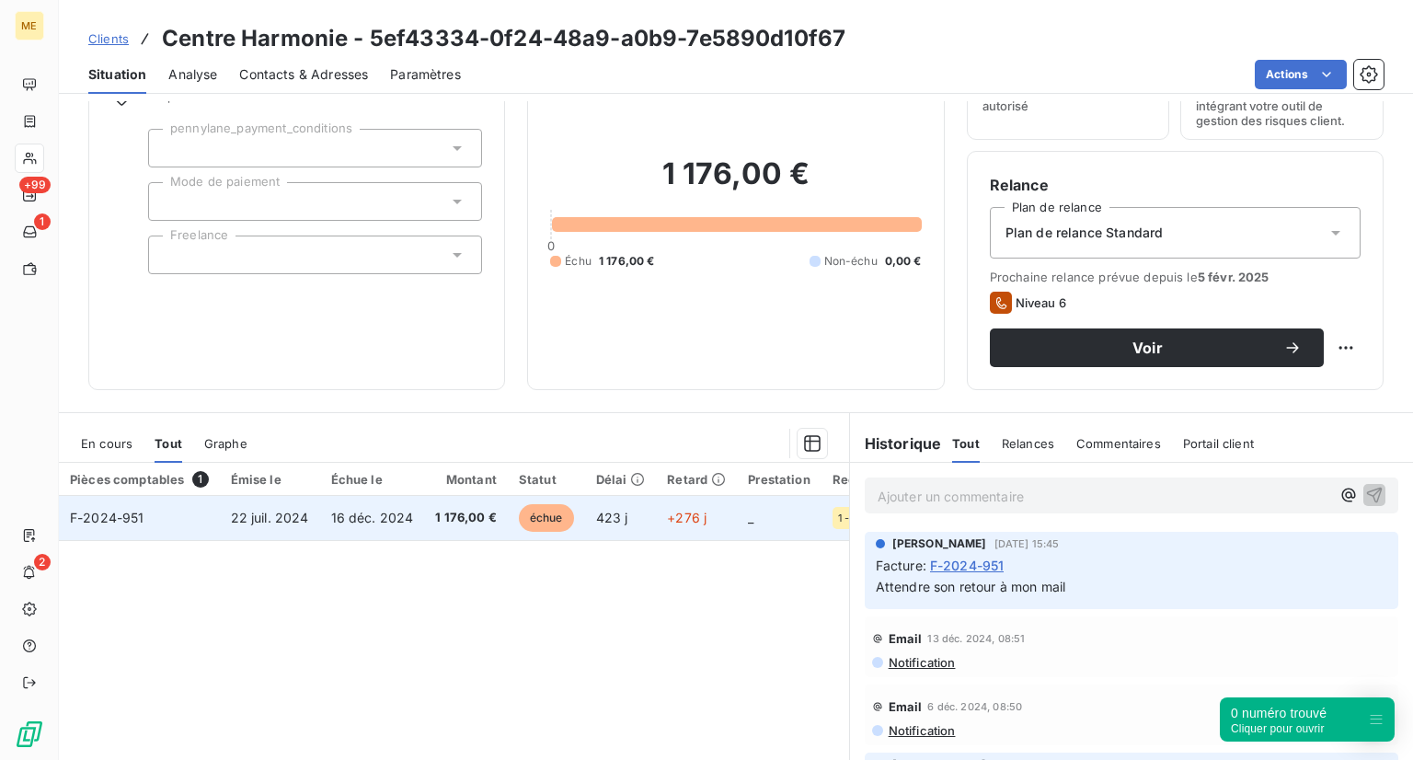
scroll to position [121, 0]
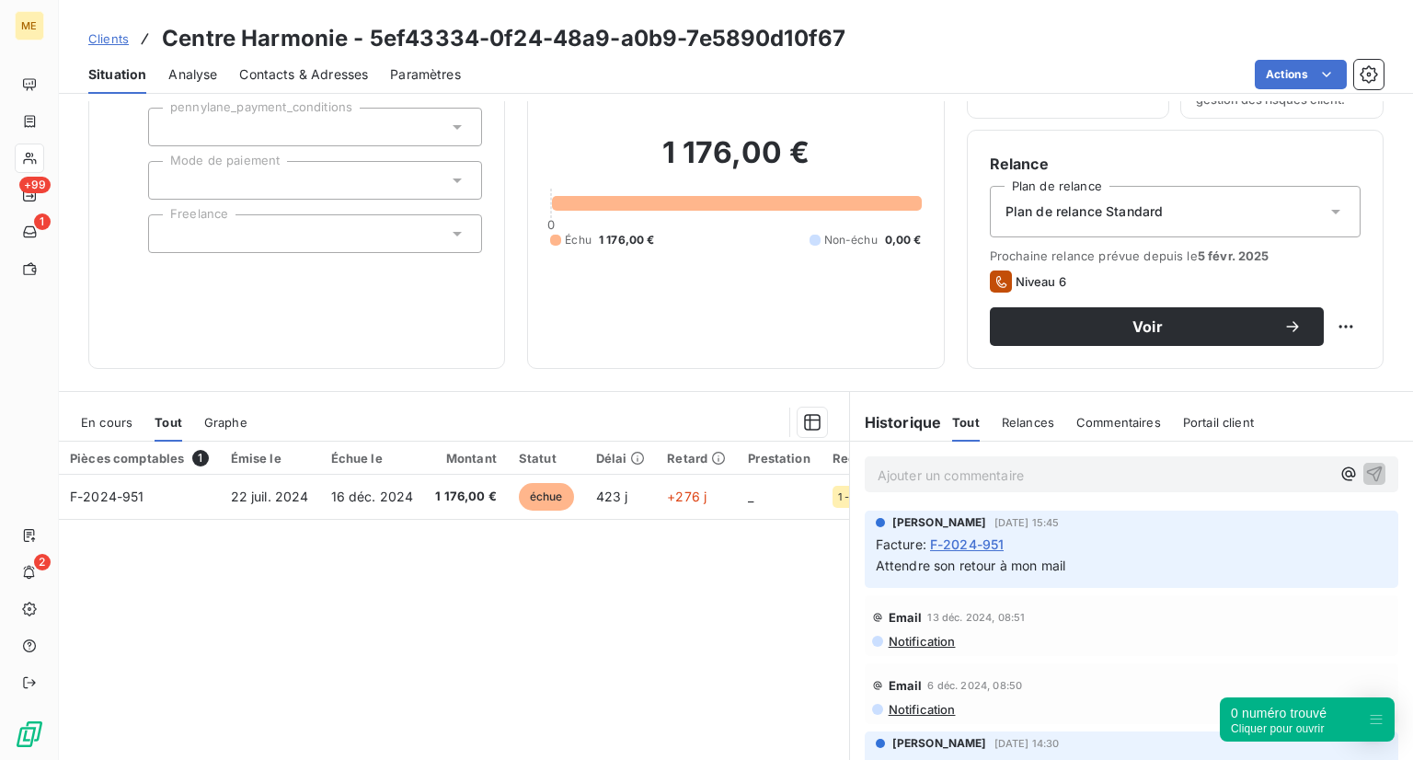
click at [965, 482] on p "Ajouter un commentaire ﻿" at bounding box center [1104, 475] width 453 height 23
drag, startPoint x: 996, startPoint y: 471, endPoint x: 726, endPoint y: 448, distance: 271.4
click at [726, 448] on div "En cours Tout Graphe Pièces comptables 1 Émise le Échue le Montant Statut Délai…" at bounding box center [736, 621] width 1354 height 460
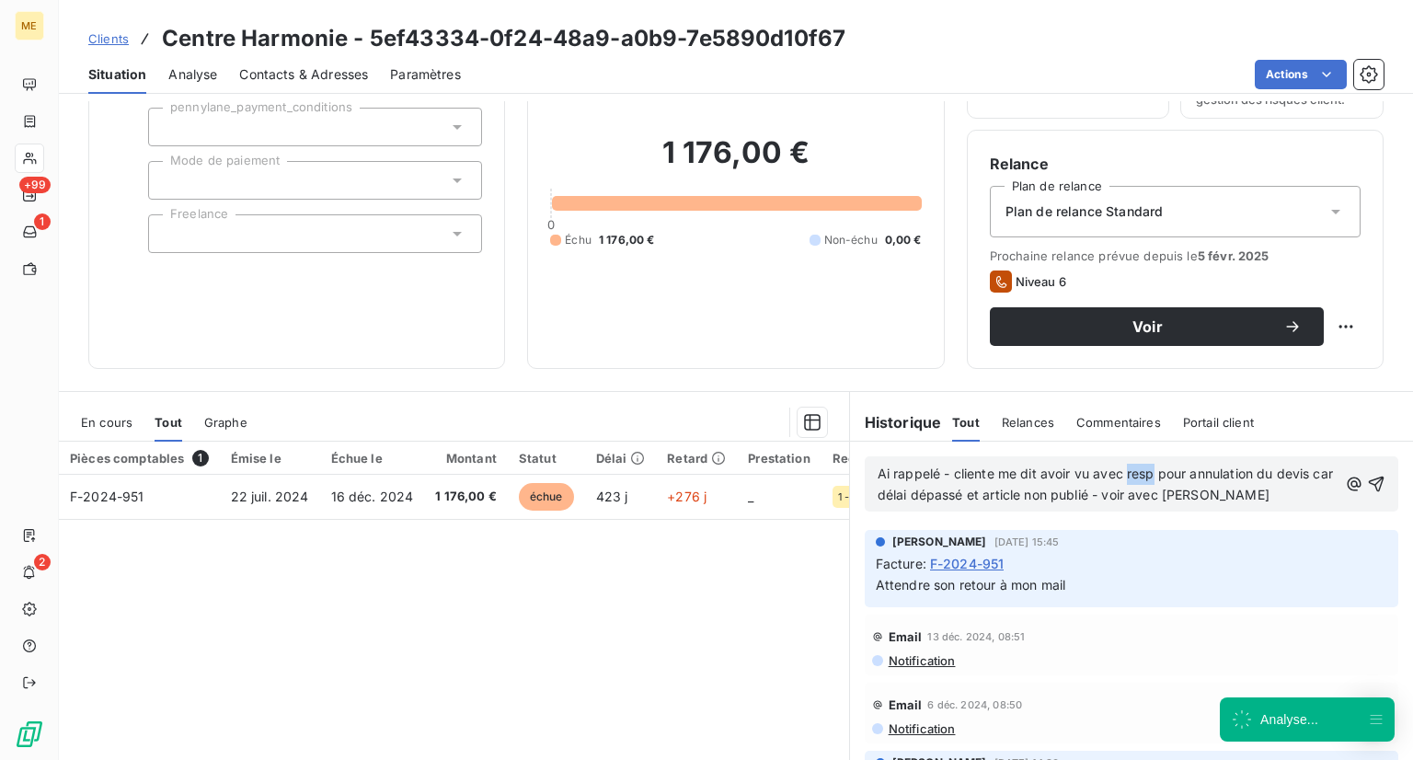
drag, startPoint x: 1120, startPoint y: 473, endPoint x: 1146, endPoint y: 468, distance: 26.2
click at [1146, 468] on span "Ai rappelé - cliente me dit avoir vu avec resp pour annulation du devis car dél…" at bounding box center [1107, 483] width 459 height 37
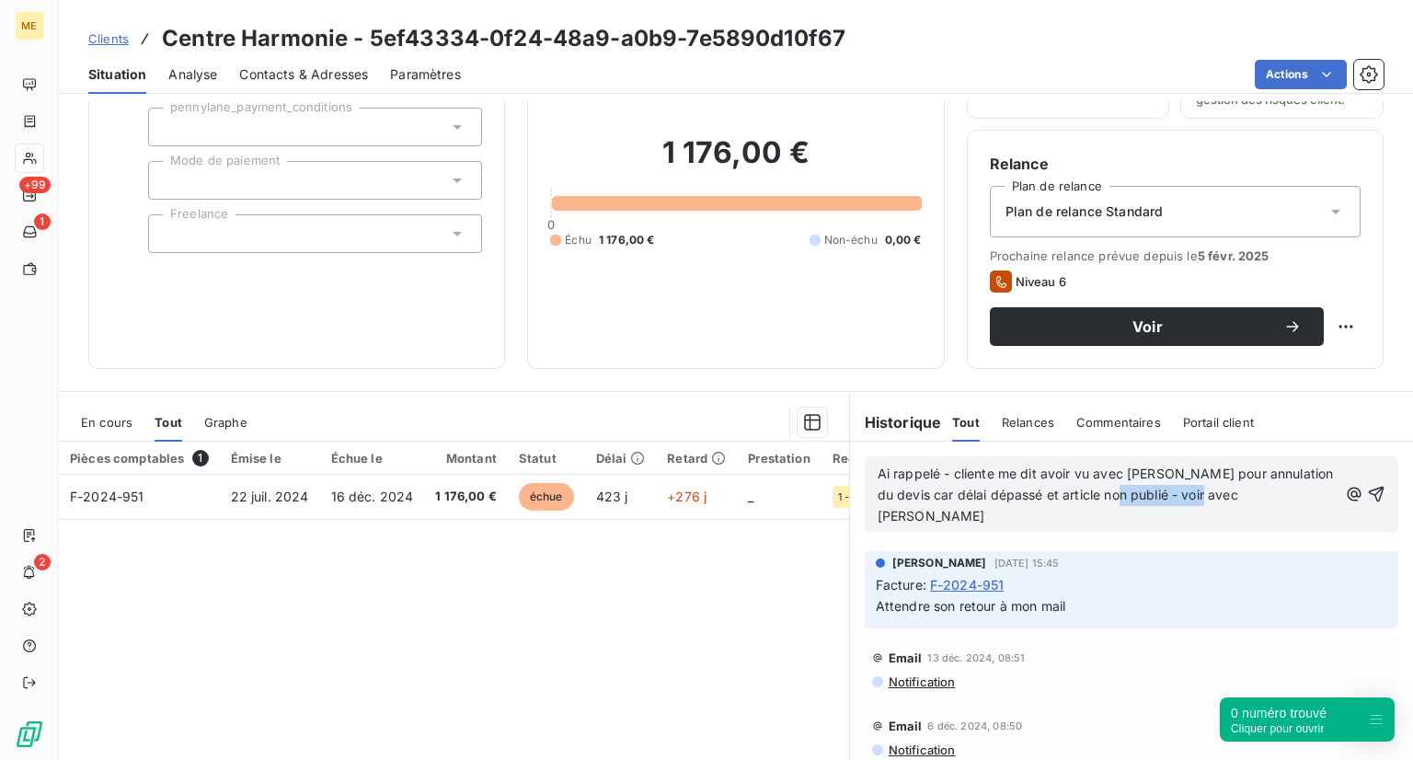
drag, startPoint x: 1213, startPoint y: 491, endPoint x: 1108, endPoint y: 493, distance: 105.8
click at [1108, 493] on span "Ai rappelé - cliente me dit avoir vu avec [PERSON_NAME] pour annulation du devi…" at bounding box center [1108, 494] width 460 height 58
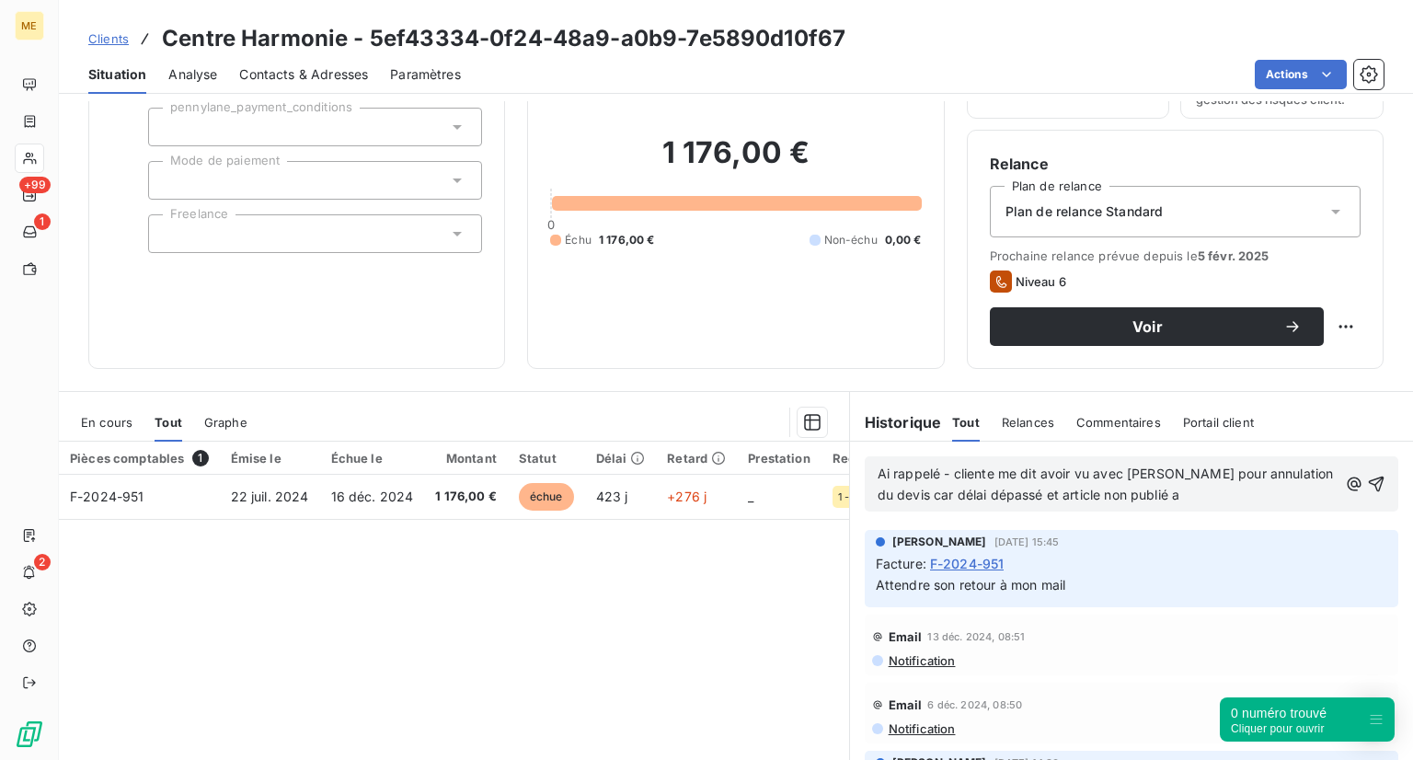
click at [1159, 487] on p "Ai rappelé - cliente me dit avoir vu avec [PERSON_NAME] pour annulation du devi…" at bounding box center [1108, 485] width 460 height 42
click at [1367, 487] on icon "button" at bounding box center [1376, 484] width 18 height 18
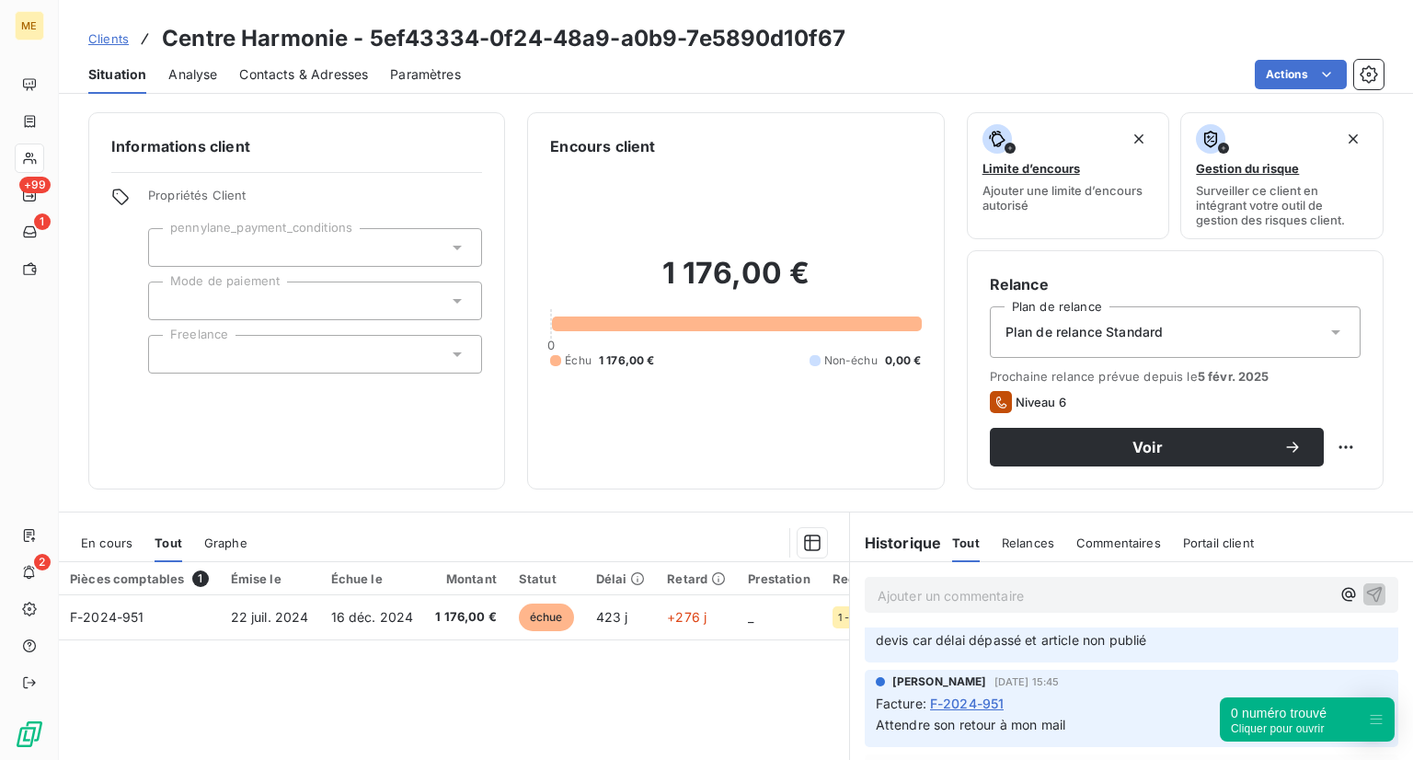
scroll to position [0, 0]
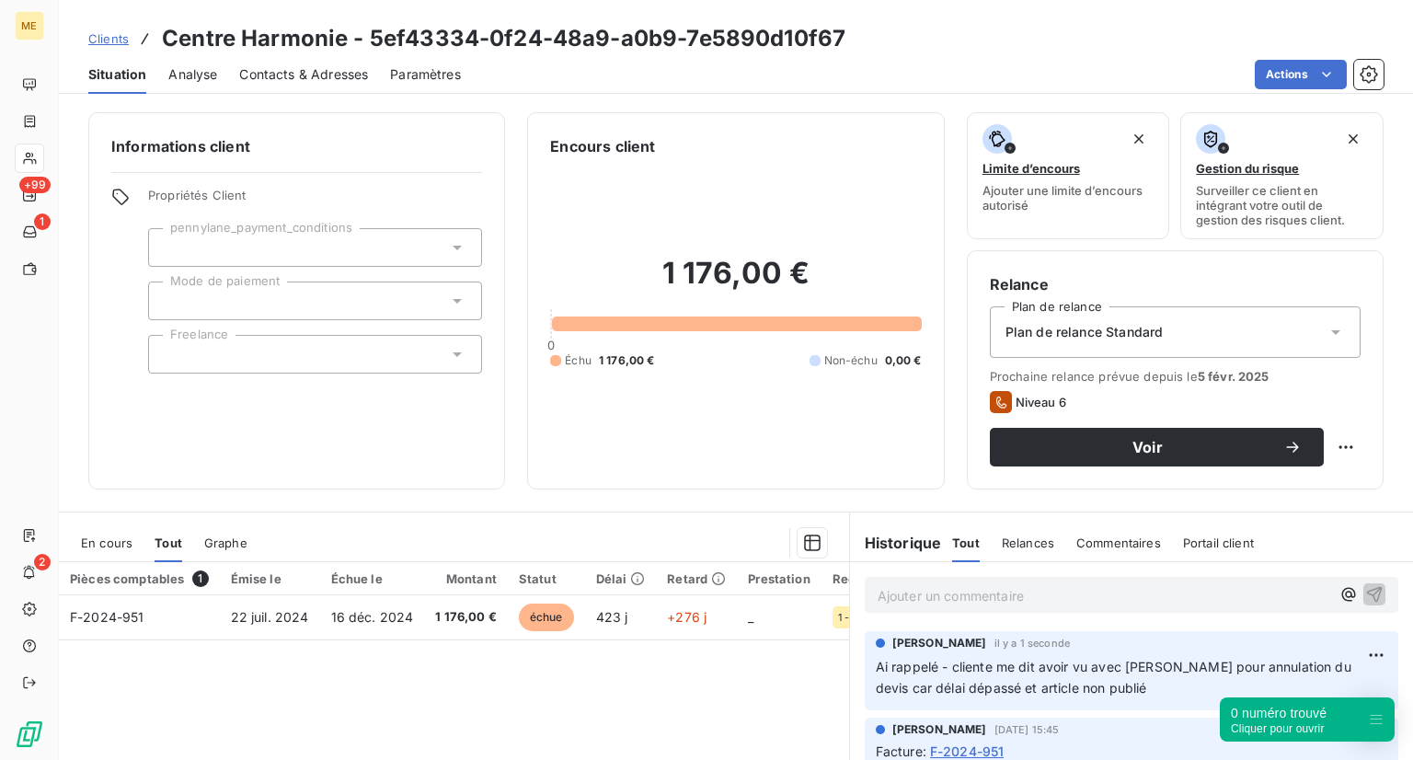
click at [113, 29] on link "Clients" at bounding box center [108, 38] width 40 height 18
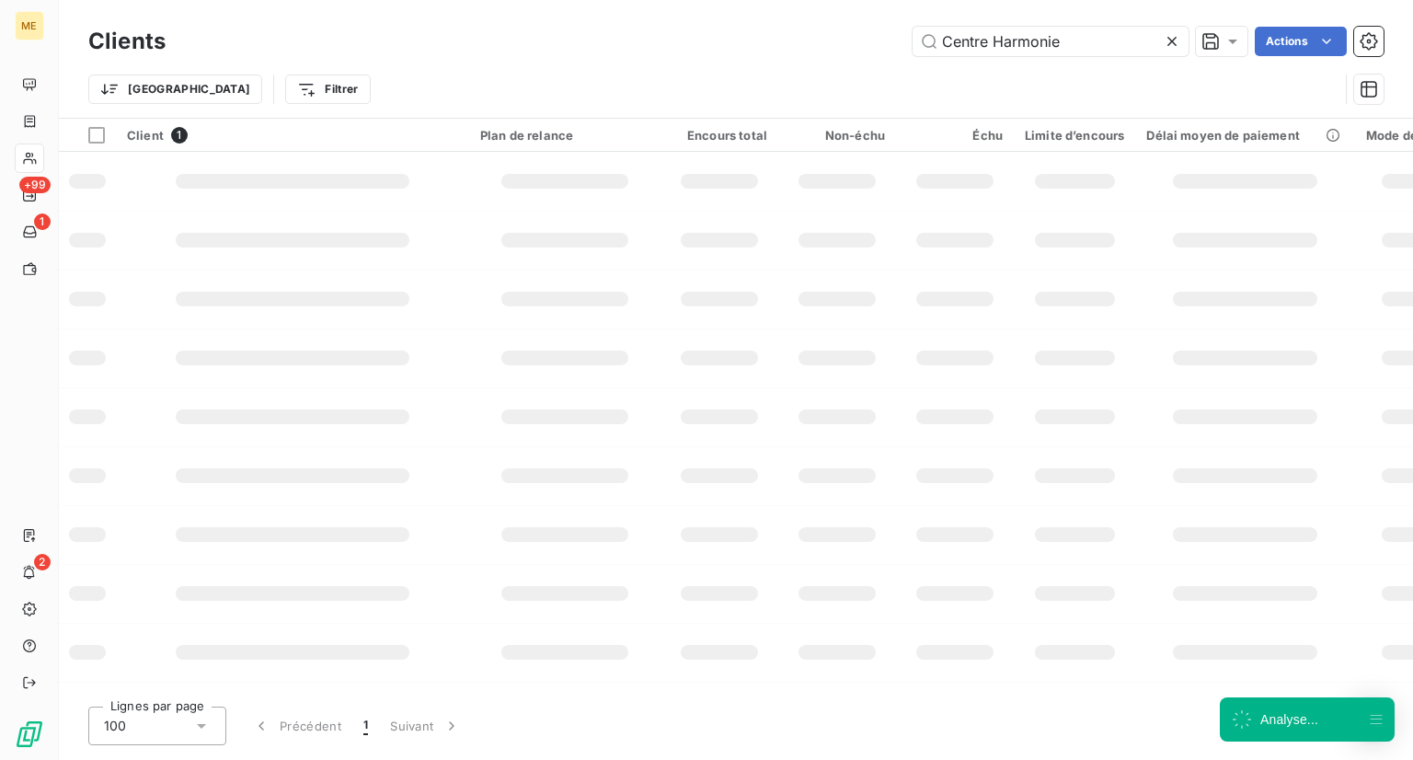
drag, startPoint x: 1070, startPoint y: 40, endPoint x: 810, endPoint y: 38, distance: 260.3
click at [810, 38] on div "Centre Harmonie Actions" at bounding box center [786, 41] width 1196 height 29
type input "CGC Paris Etoile"
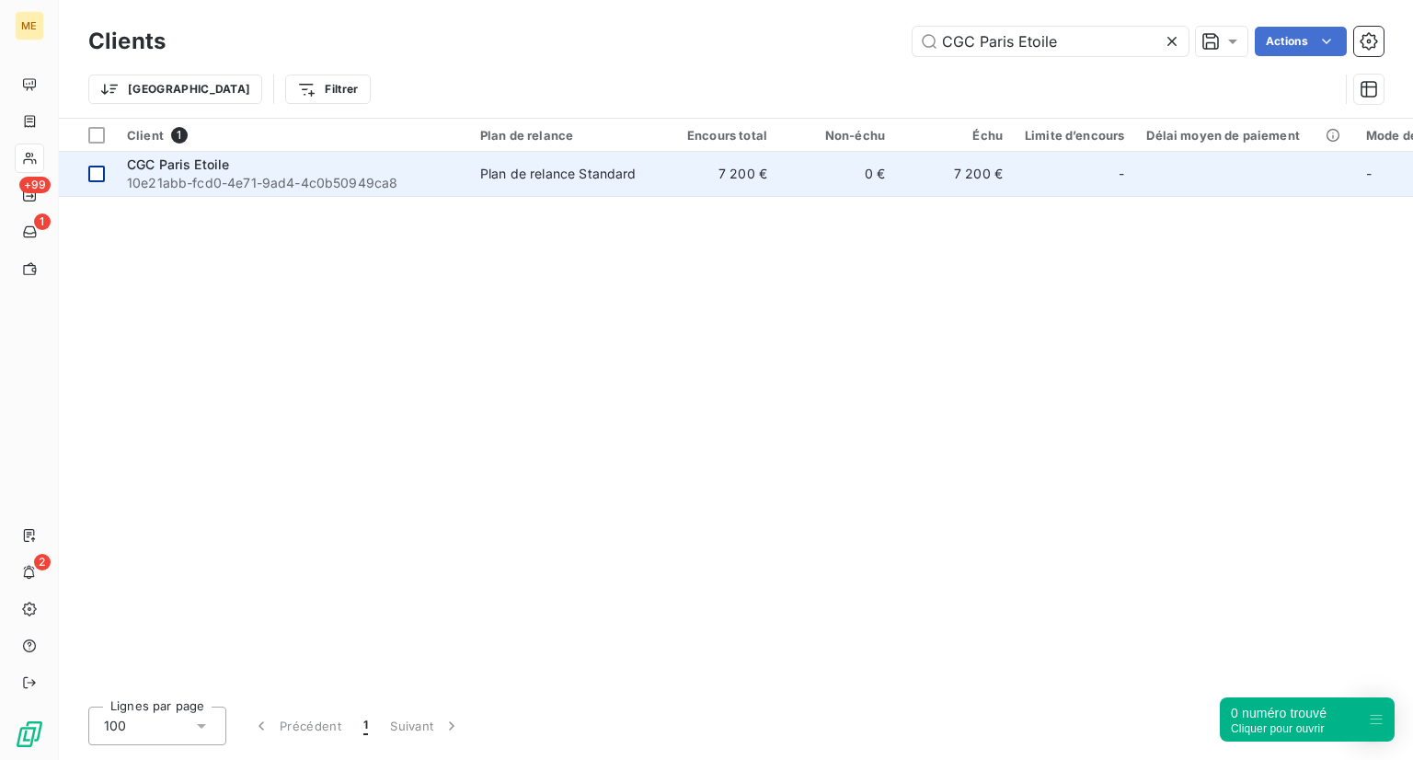
click at [88, 192] on td at bounding box center [87, 174] width 57 height 44
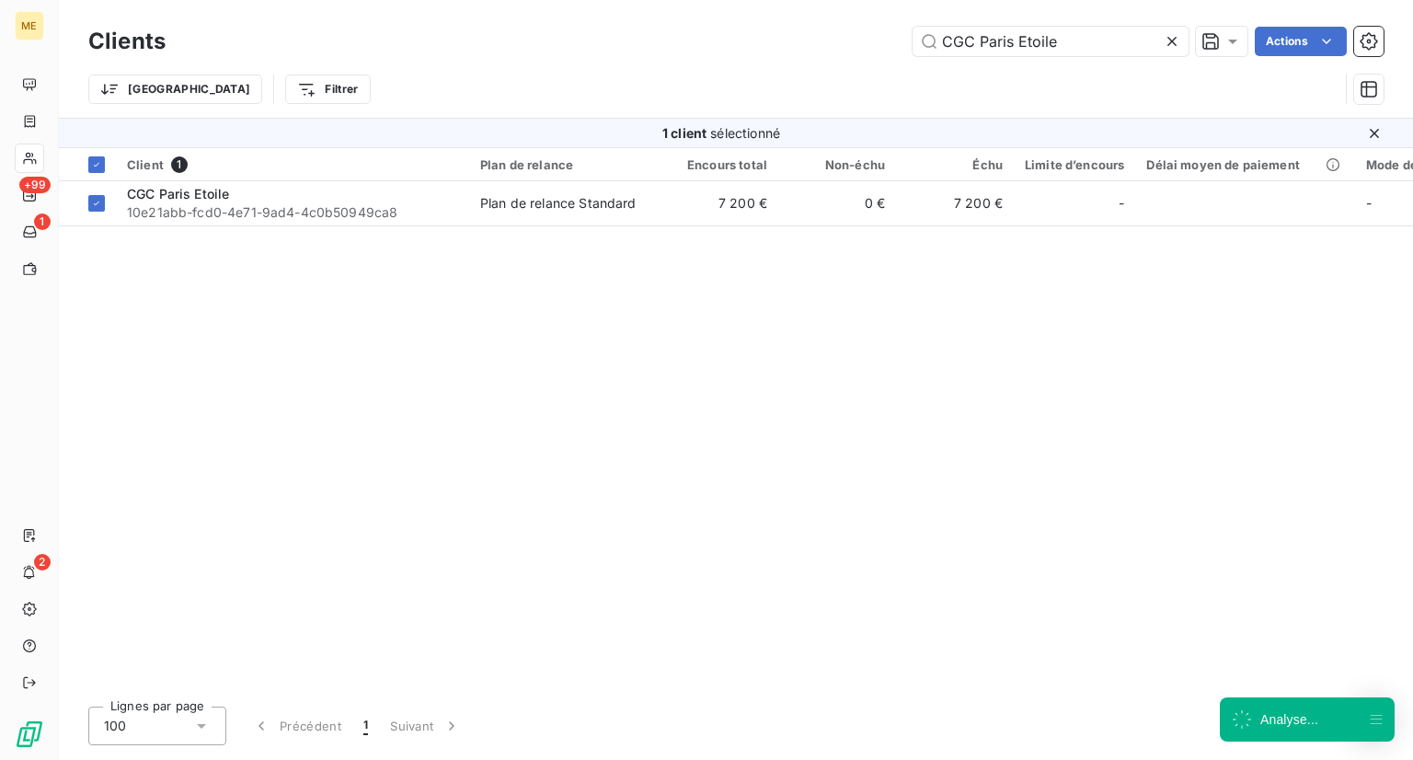
click at [232, 226] on div "Client 1 Plan de relance Encours total Non-échu Échu Limite d’encours Délai moy…" at bounding box center [736, 420] width 1354 height 544
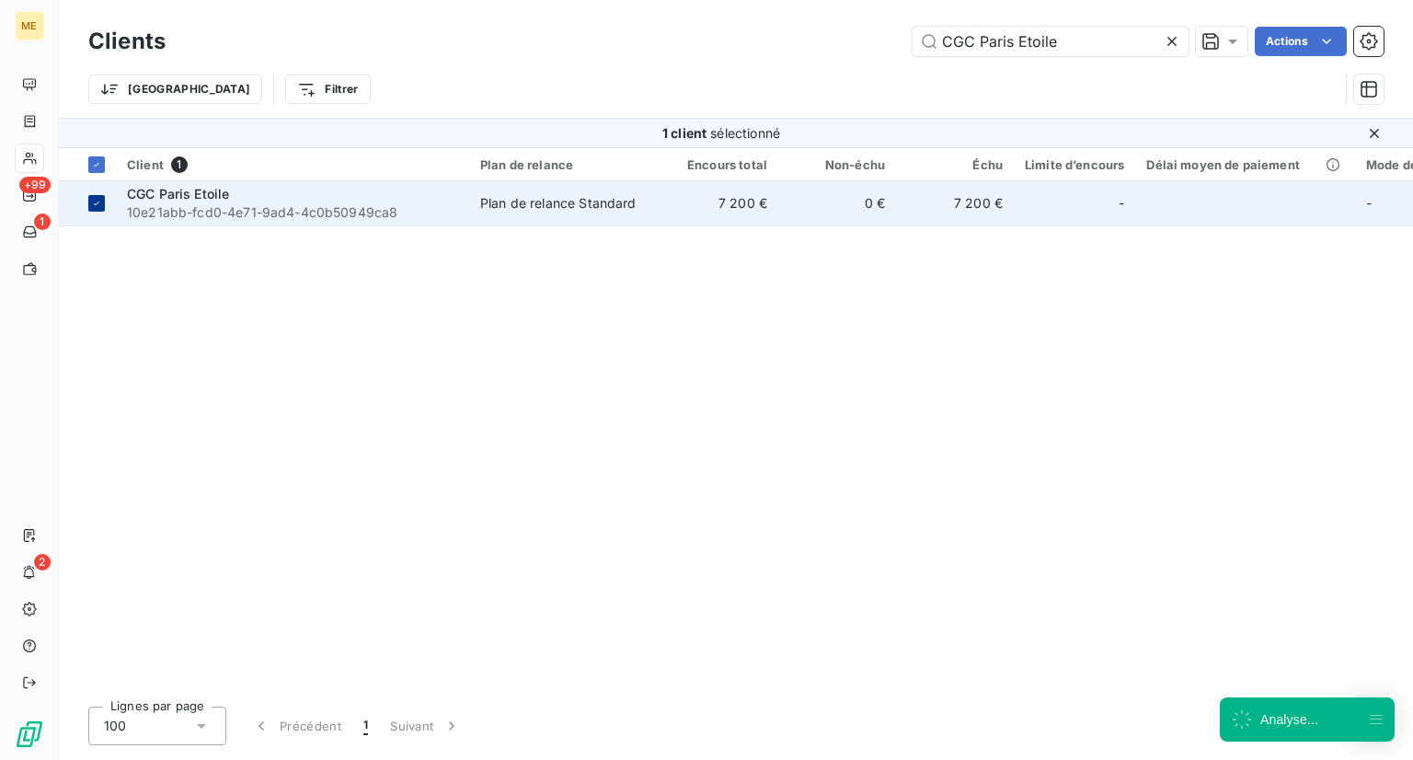
click at [98, 206] on icon at bounding box center [96, 203] width 11 height 11
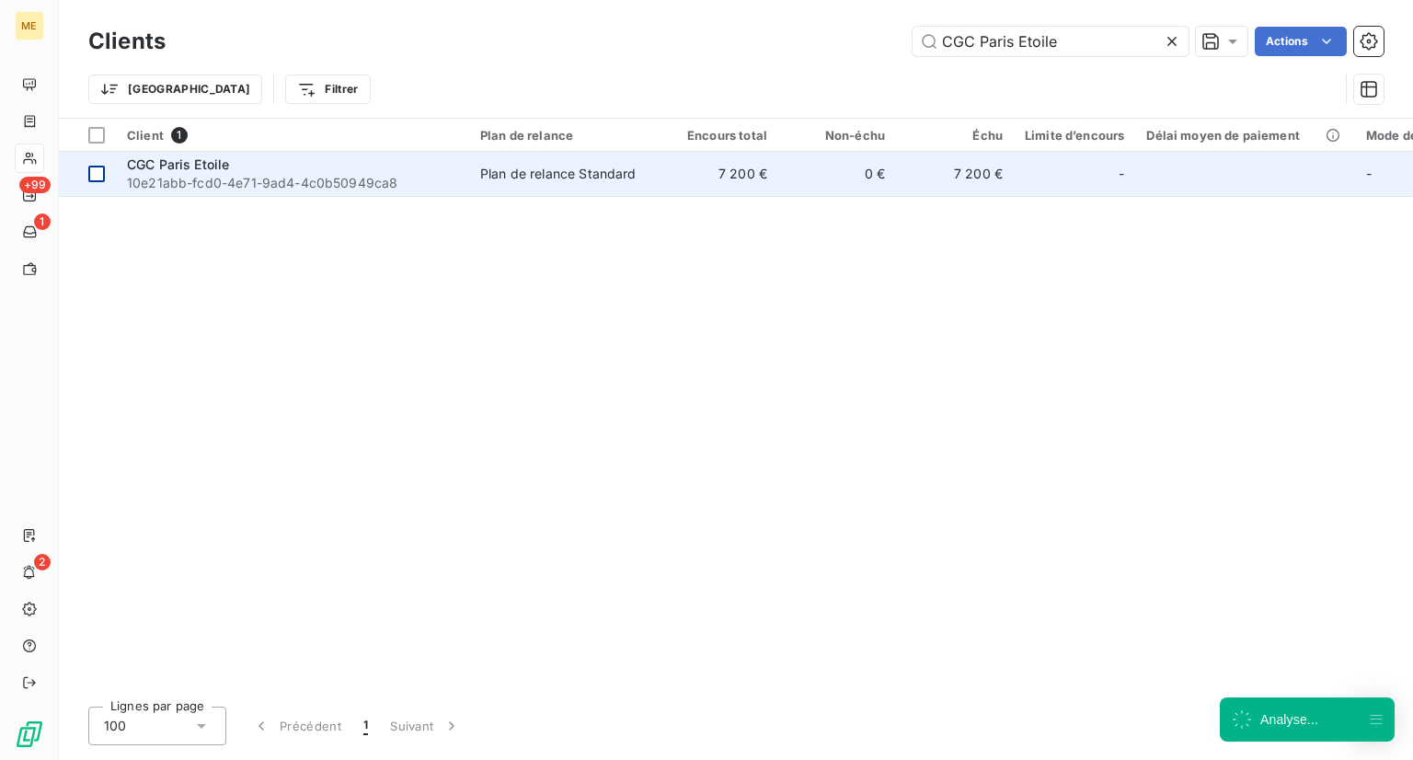
click at [250, 190] on span "10e21abb-fcd0-4e71-9ad4-4c0b50949ca8" at bounding box center [292, 183] width 331 height 18
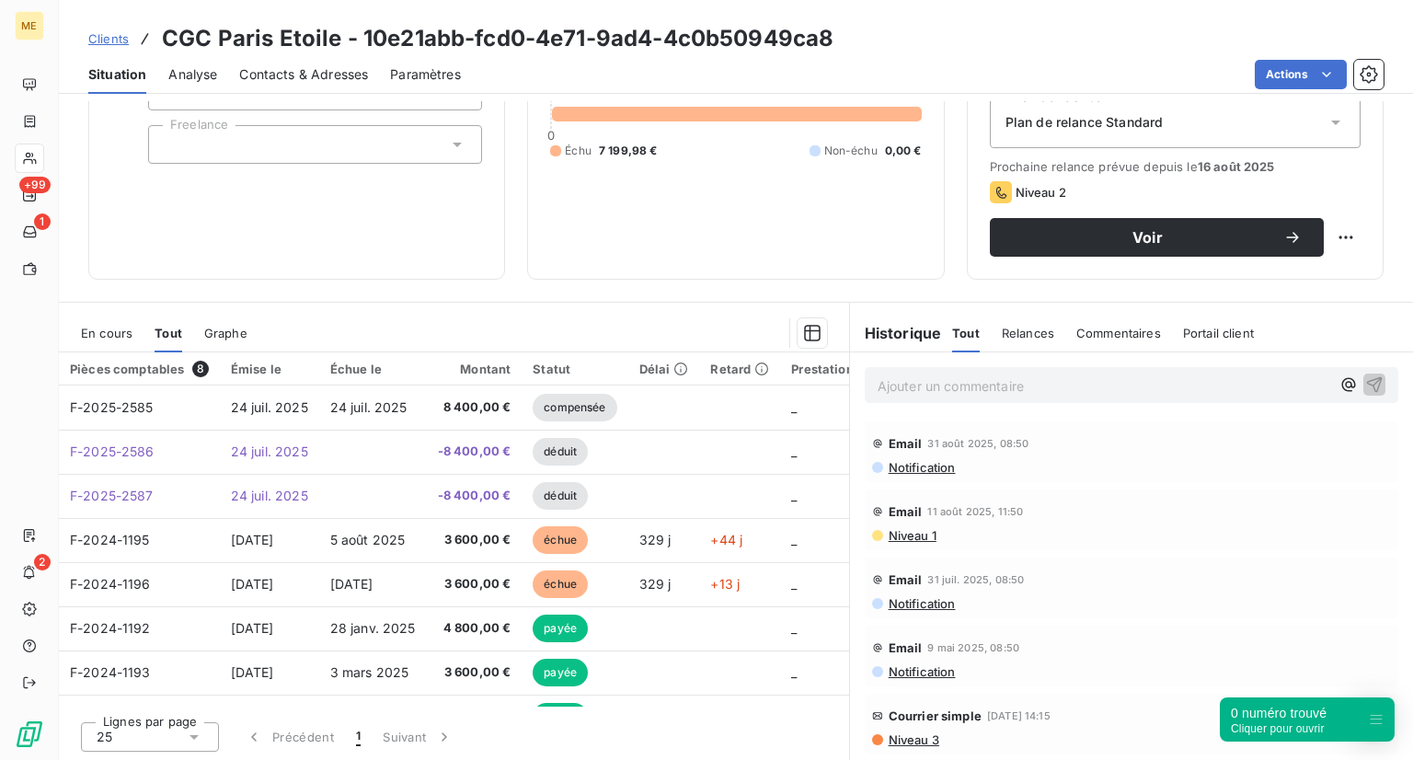
scroll to position [210, 0]
click at [107, 326] on span "En cours" at bounding box center [107, 333] width 52 height 15
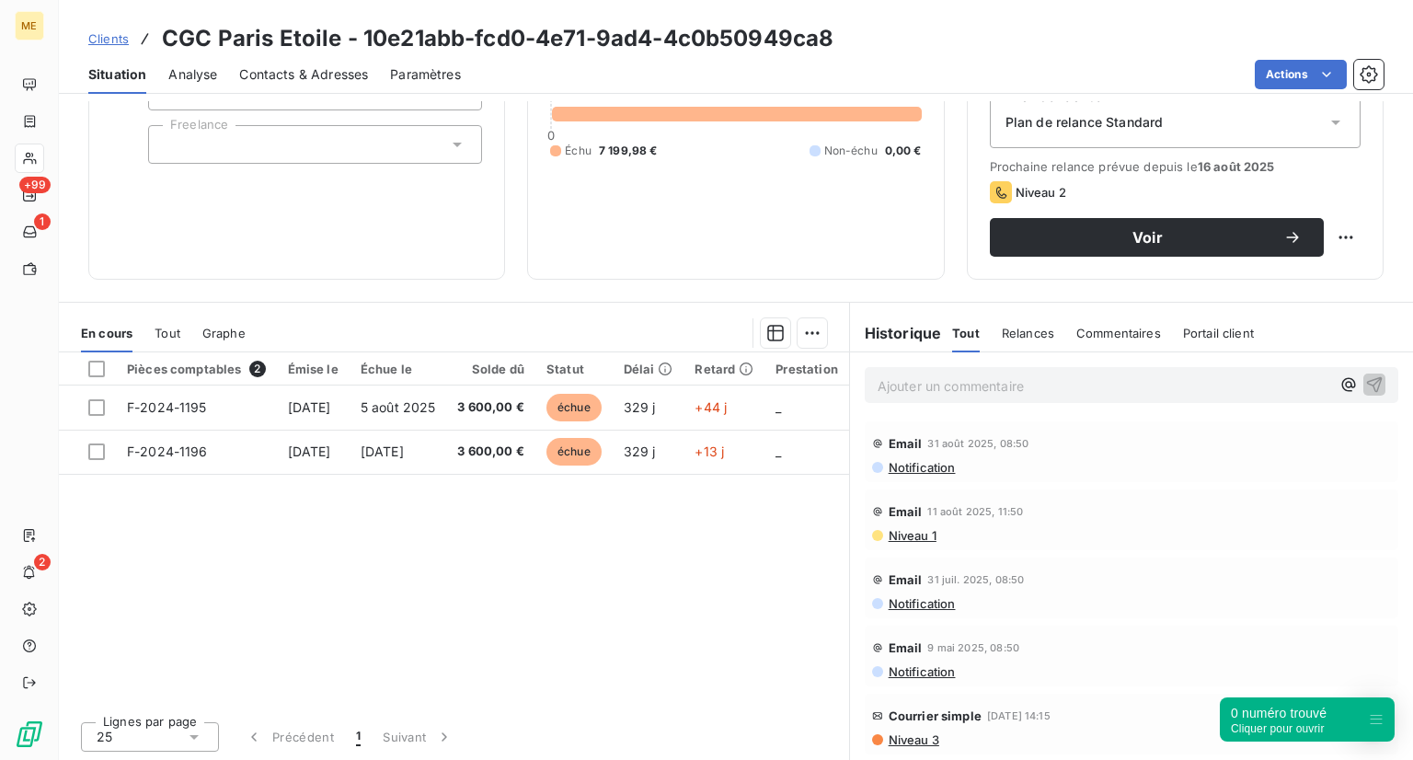
click at [935, 468] on span "Notification" at bounding box center [921, 467] width 69 height 15
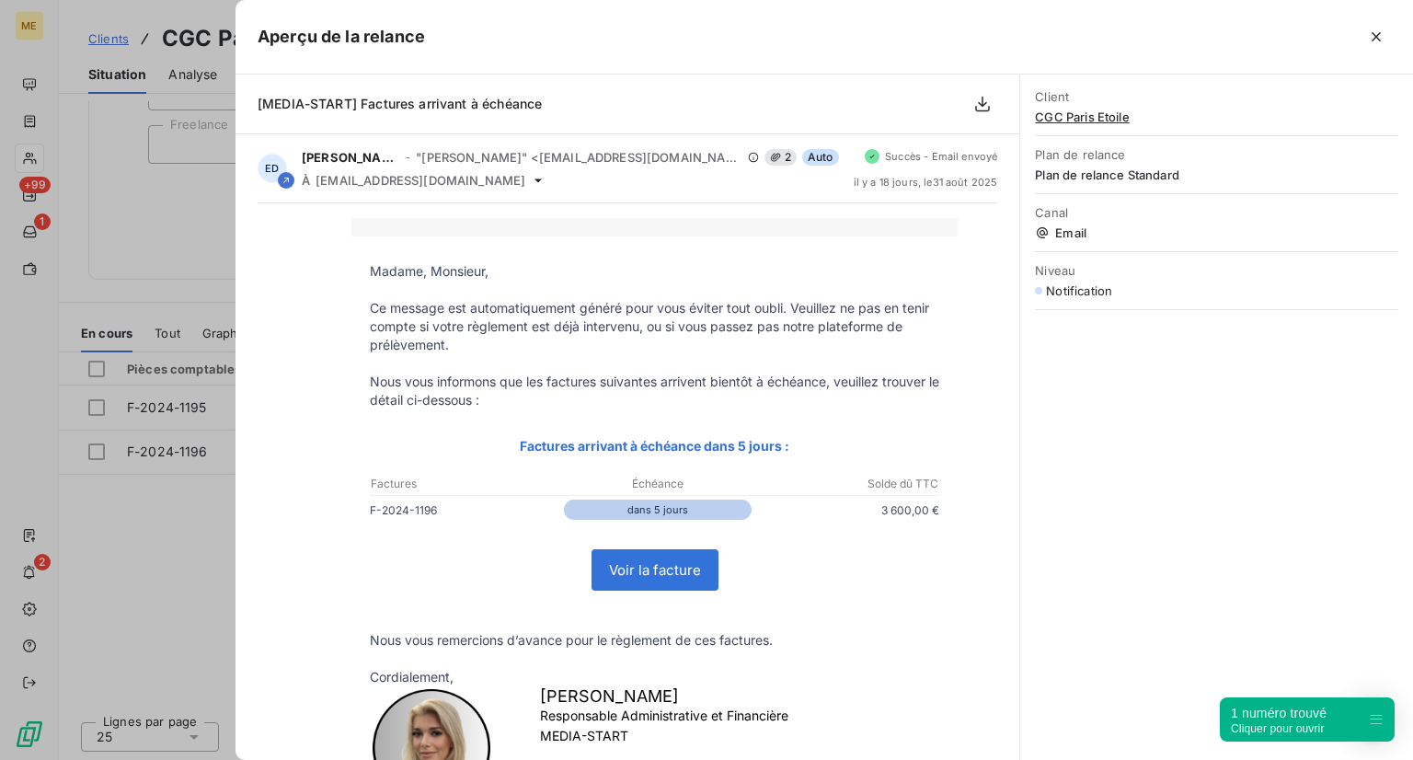
click at [185, 546] on div at bounding box center [706, 380] width 1413 height 760
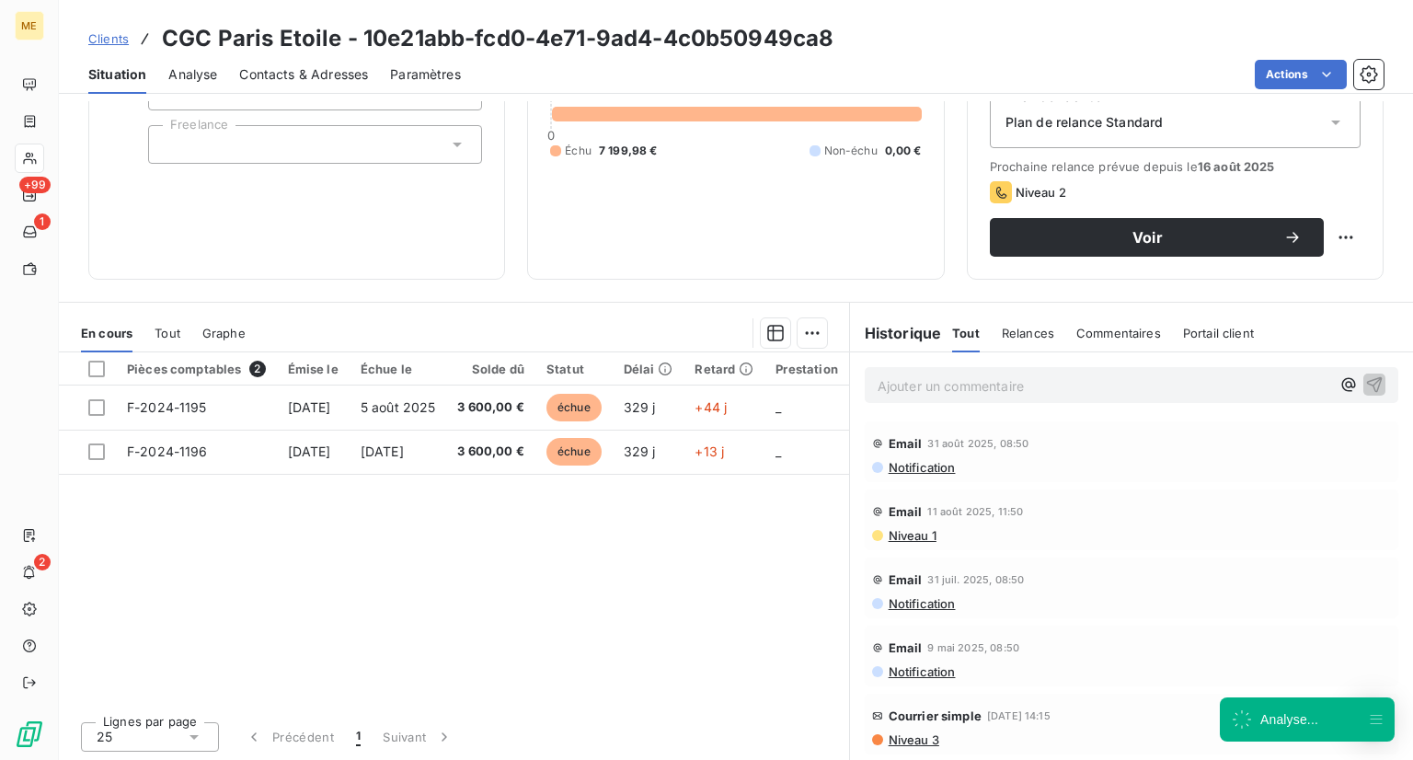
click at [977, 380] on p "Ajouter un commentaire ﻿" at bounding box center [1104, 385] width 453 height 23
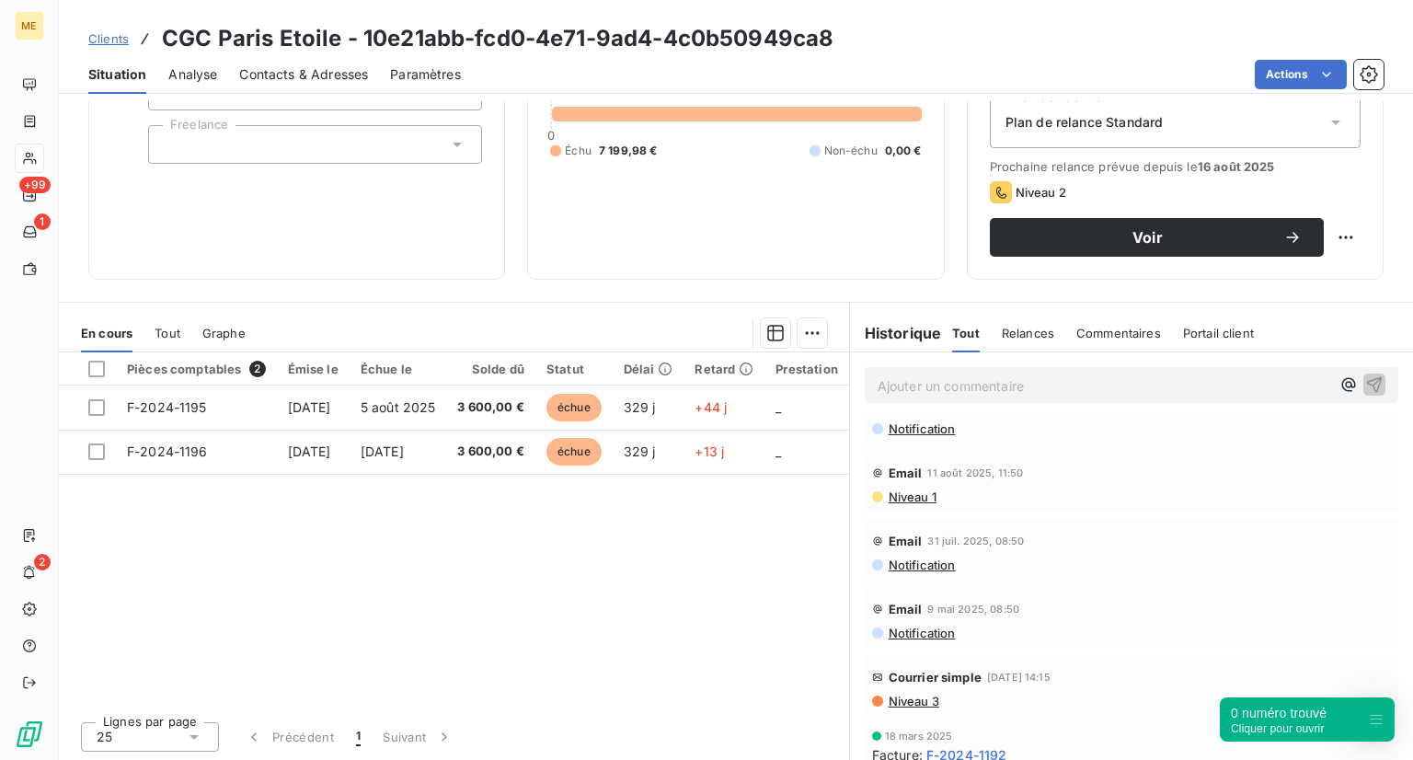
scroll to position [0, 0]
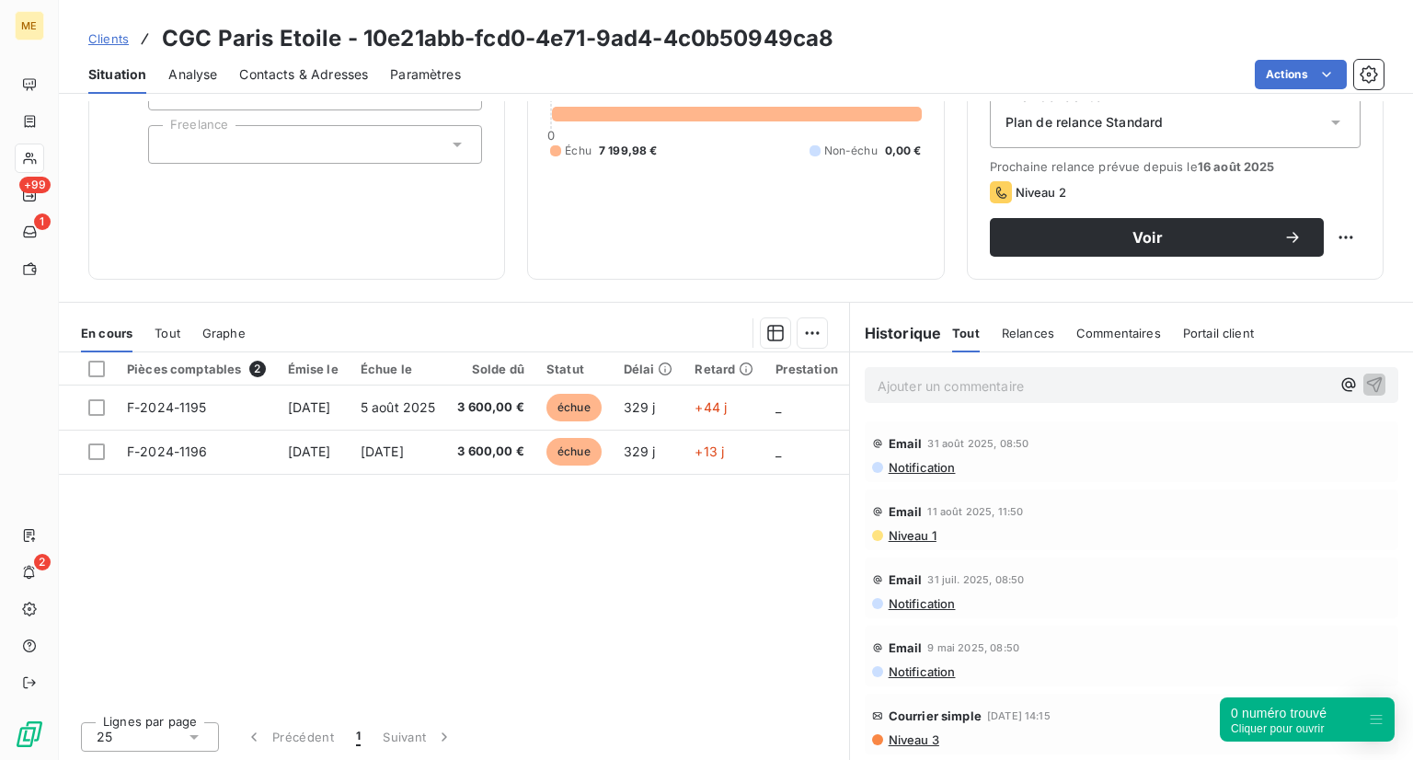
click at [945, 379] on p "Ajouter un commentaire ﻿" at bounding box center [1104, 385] width 453 height 23
click at [1089, 251] on button "Voir" at bounding box center [1157, 237] width 334 height 39
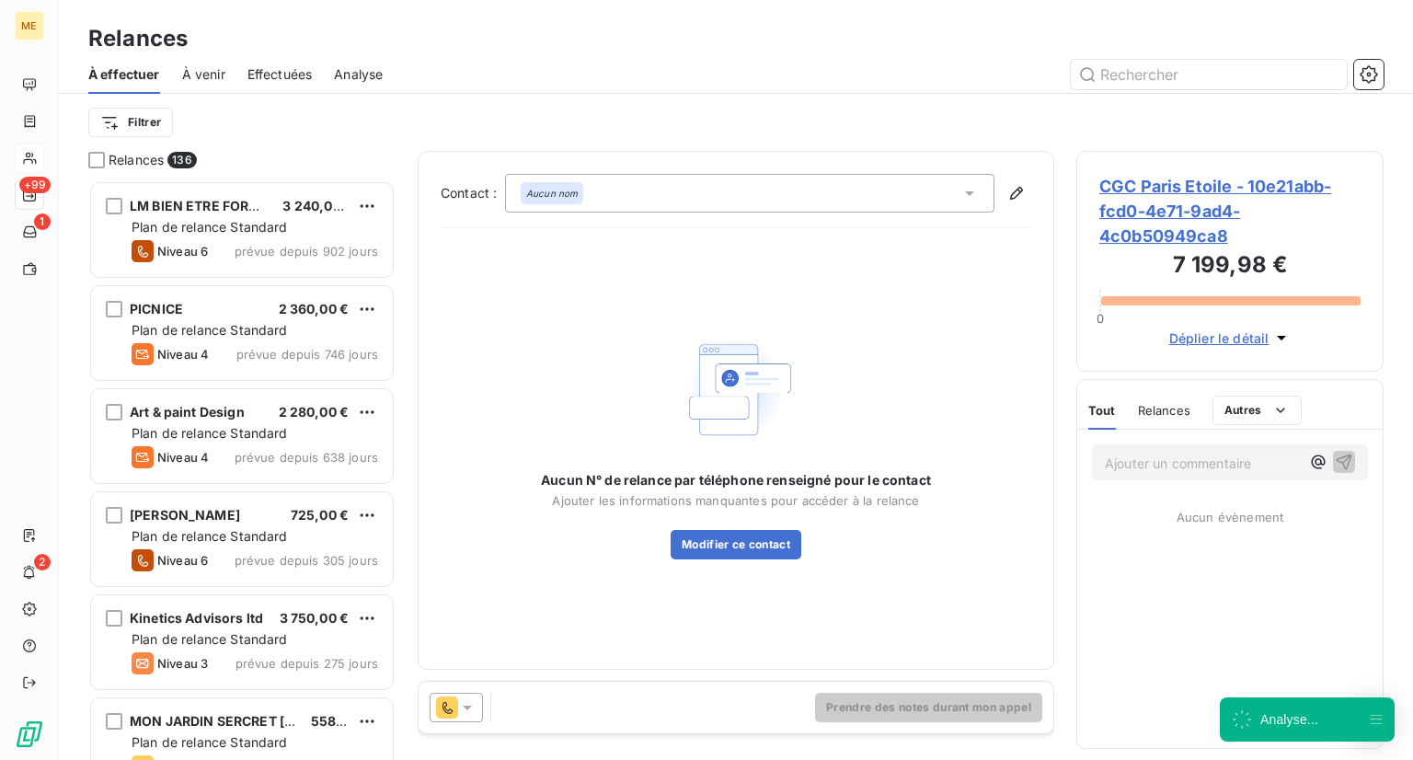
scroll to position [565, 293]
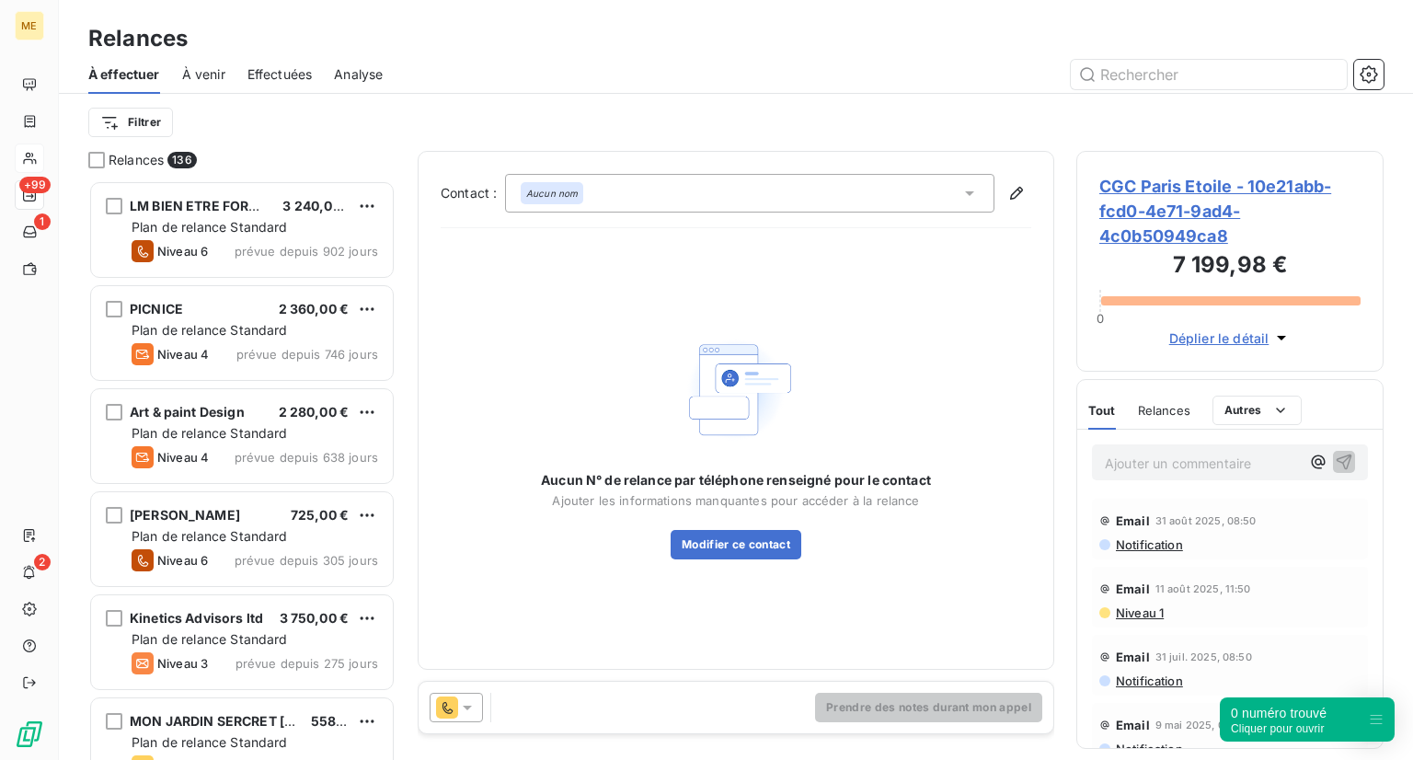
click at [500, 712] on div "Prendre des notes durant mon appel" at bounding box center [736, 708] width 635 height 52
click at [467, 710] on icon at bounding box center [467, 707] width 18 height 18
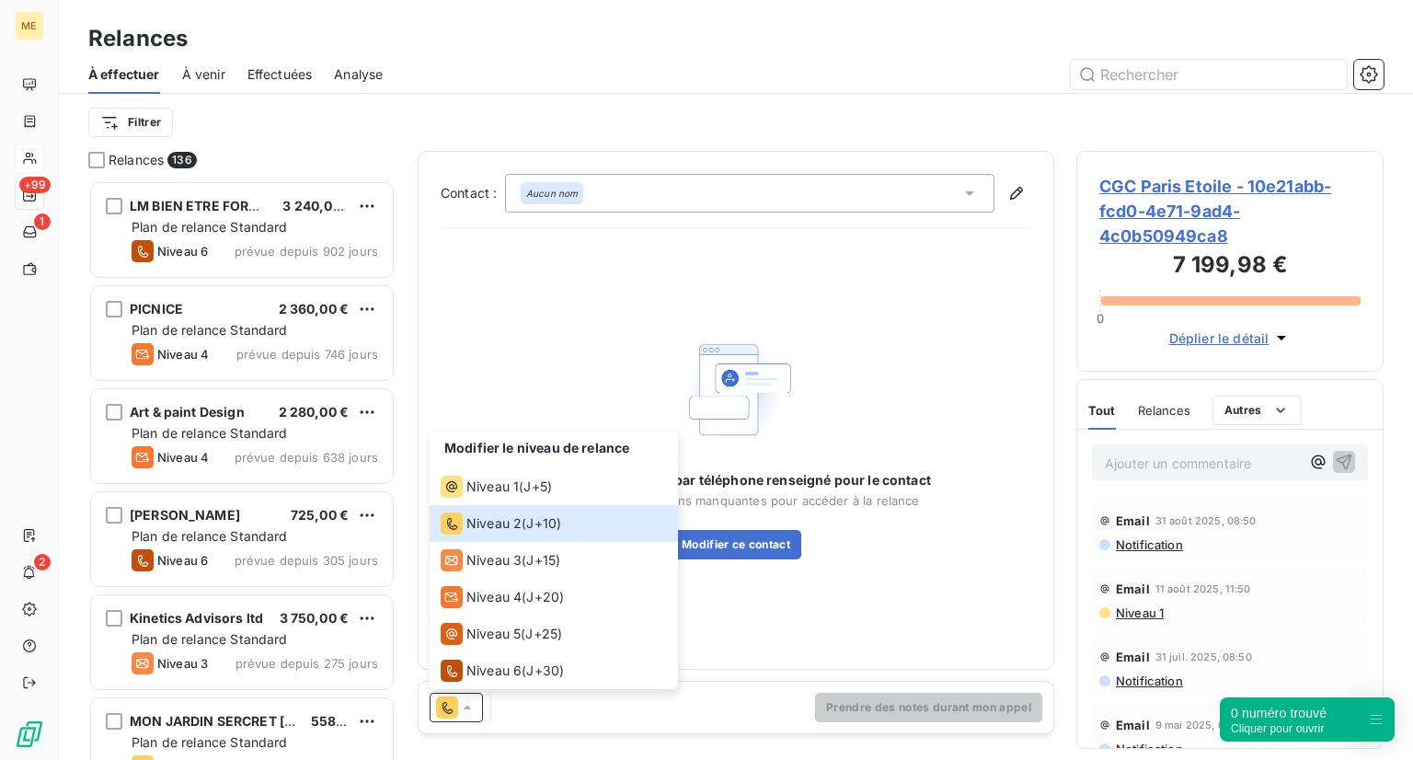
click at [538, 704] on div "Modifier le niveau de relance Niveau 1 ( J+5 ) Niveau 2 ( J+10 ) Niveau 3 ( J+1…" at bounding box center [736, 708] width 635 height 52
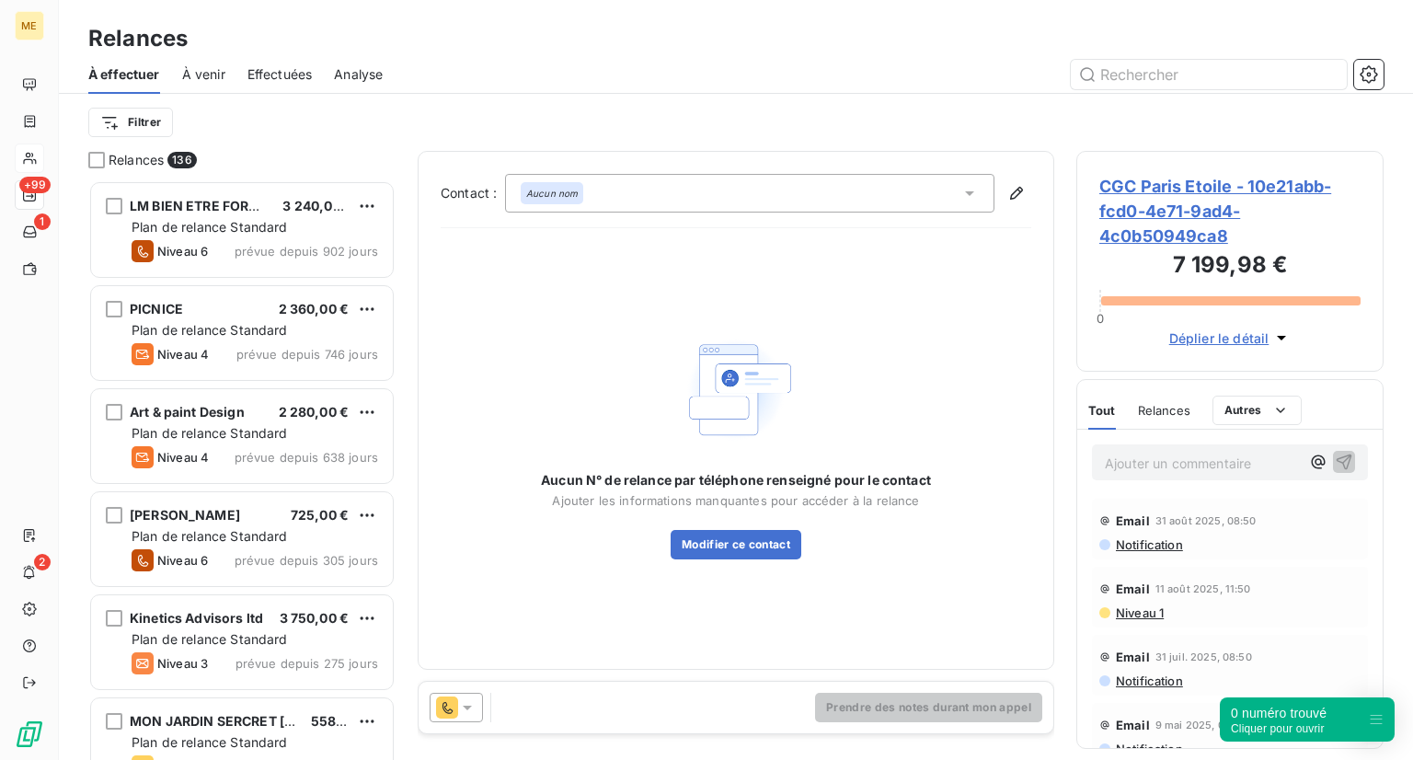
click at [509, 706] on div "Prendre des notes durant mon appel" at bounding box center [736, 708] width 635 height 52
click at [600, 199] on div "Aucun nom" at bounding box center [749, 193] width 489 height 39
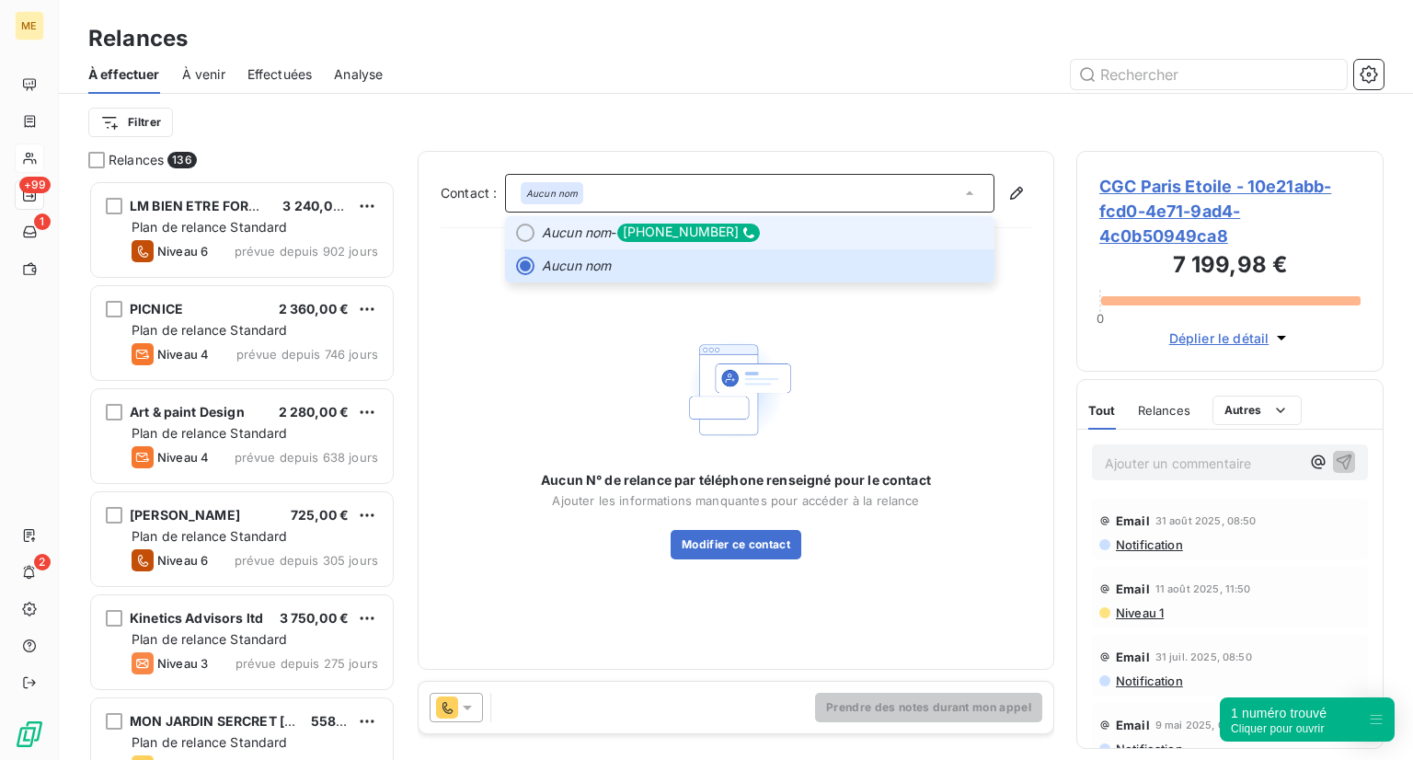
click at [567, 240] on em "Aucun nom" at bounding box center [576, 233] width 69 height 18
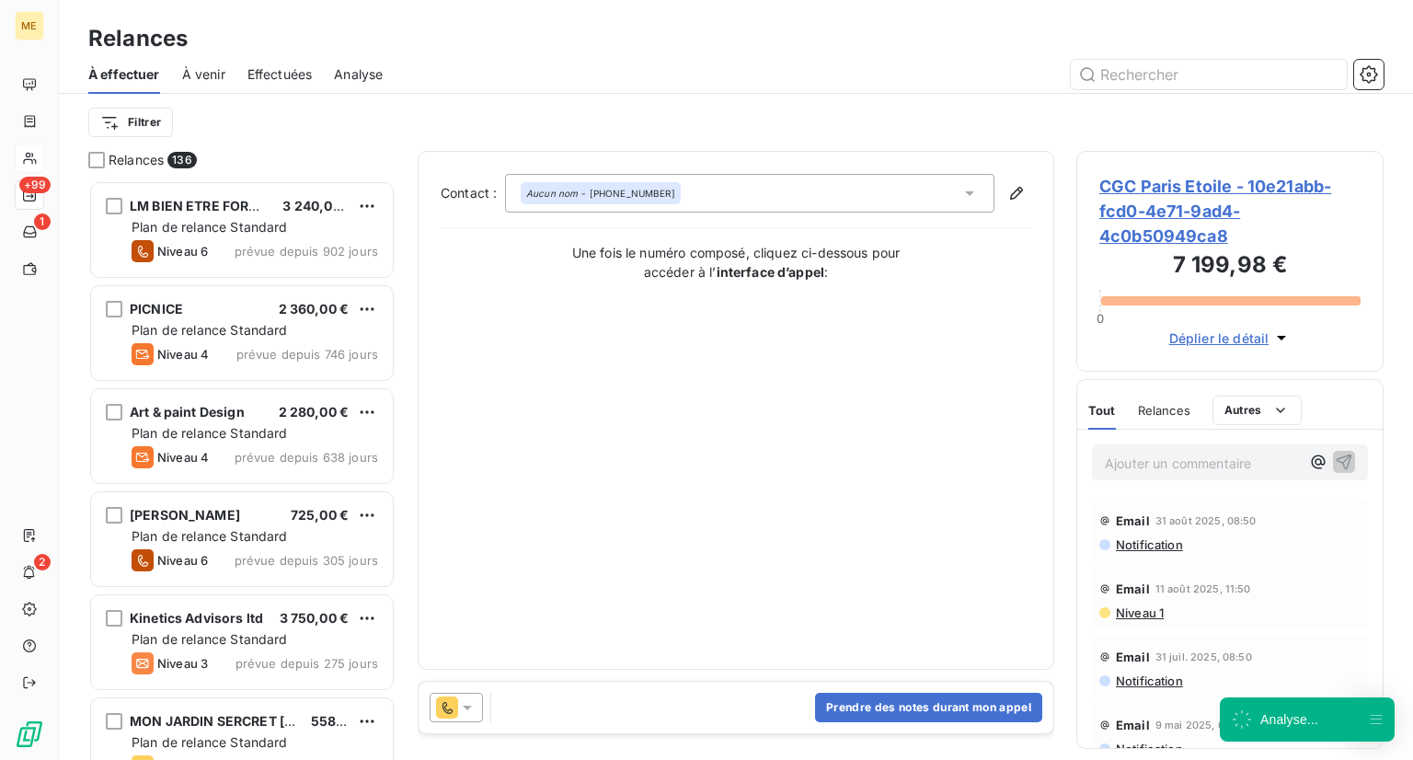
click at [695, 695] on div "Prendre des notes durant mon appel" at bounding box center [736, 708] width 635 height 52
click at [689, 694] on div "Prendre des notes durant mon appel" at bounding box center [736, 708] width 635 height 52
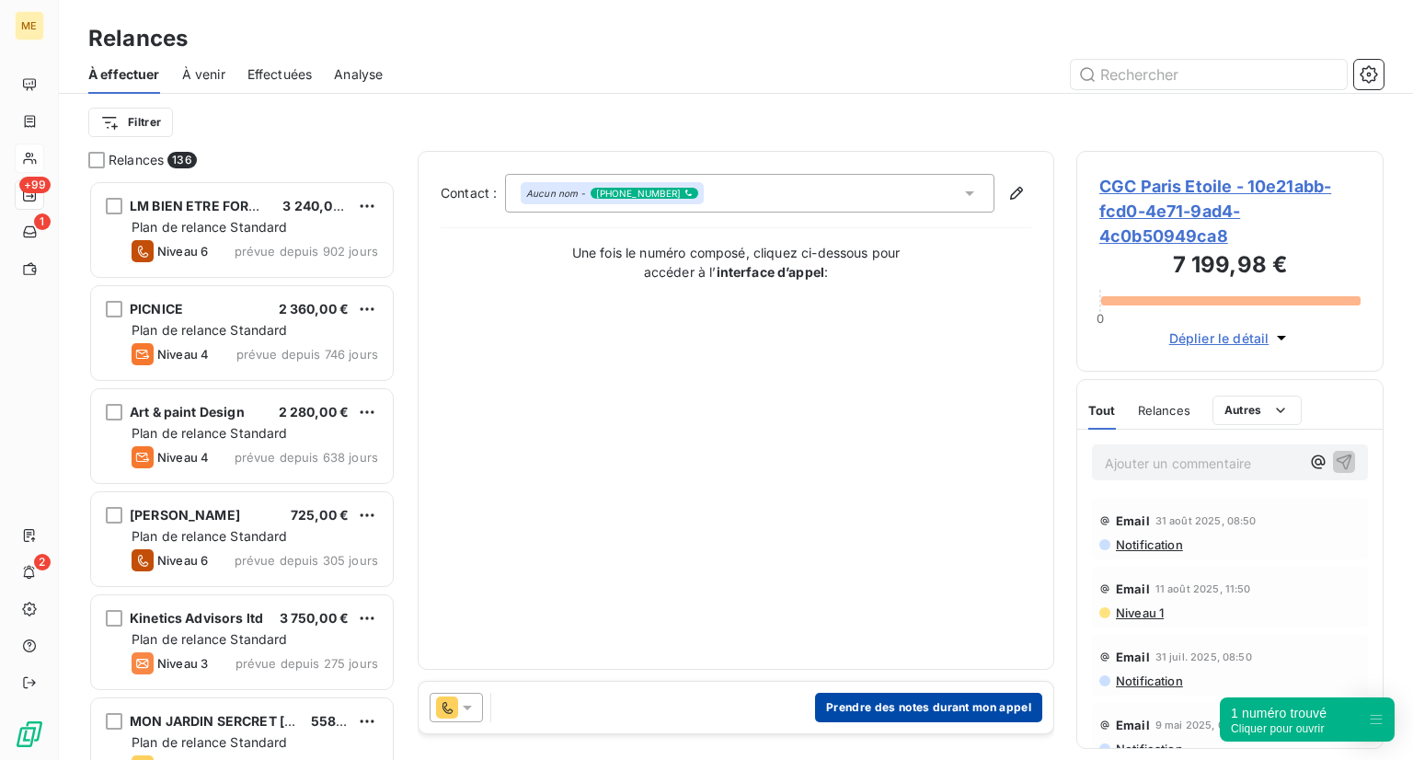
click at [829, 707] on button "Prendre des notes durant mon appel" at bounding box center [928, 707] width 227 height 29
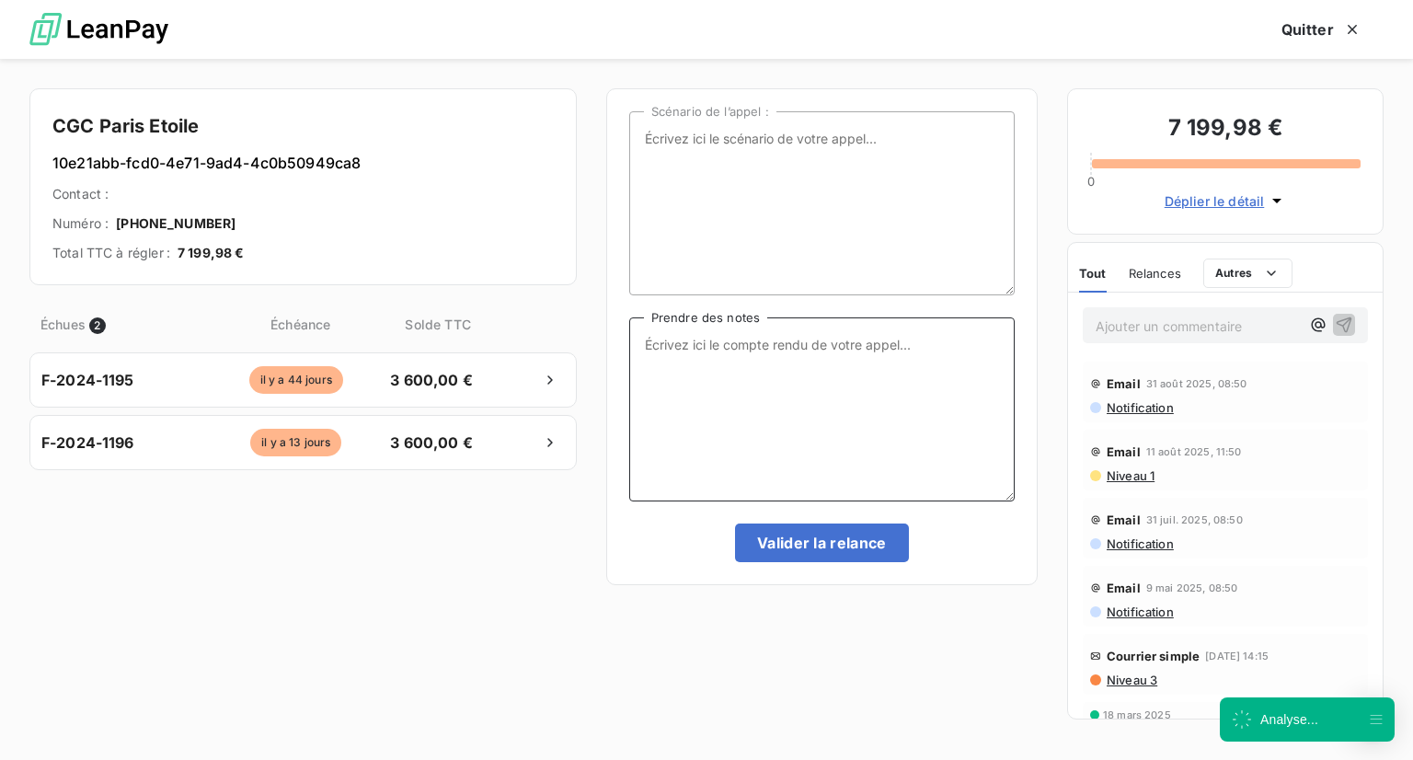
click at [700, 365] on textarea "Prendre des notes" at bounding box center [821, 409] width 385 height 184
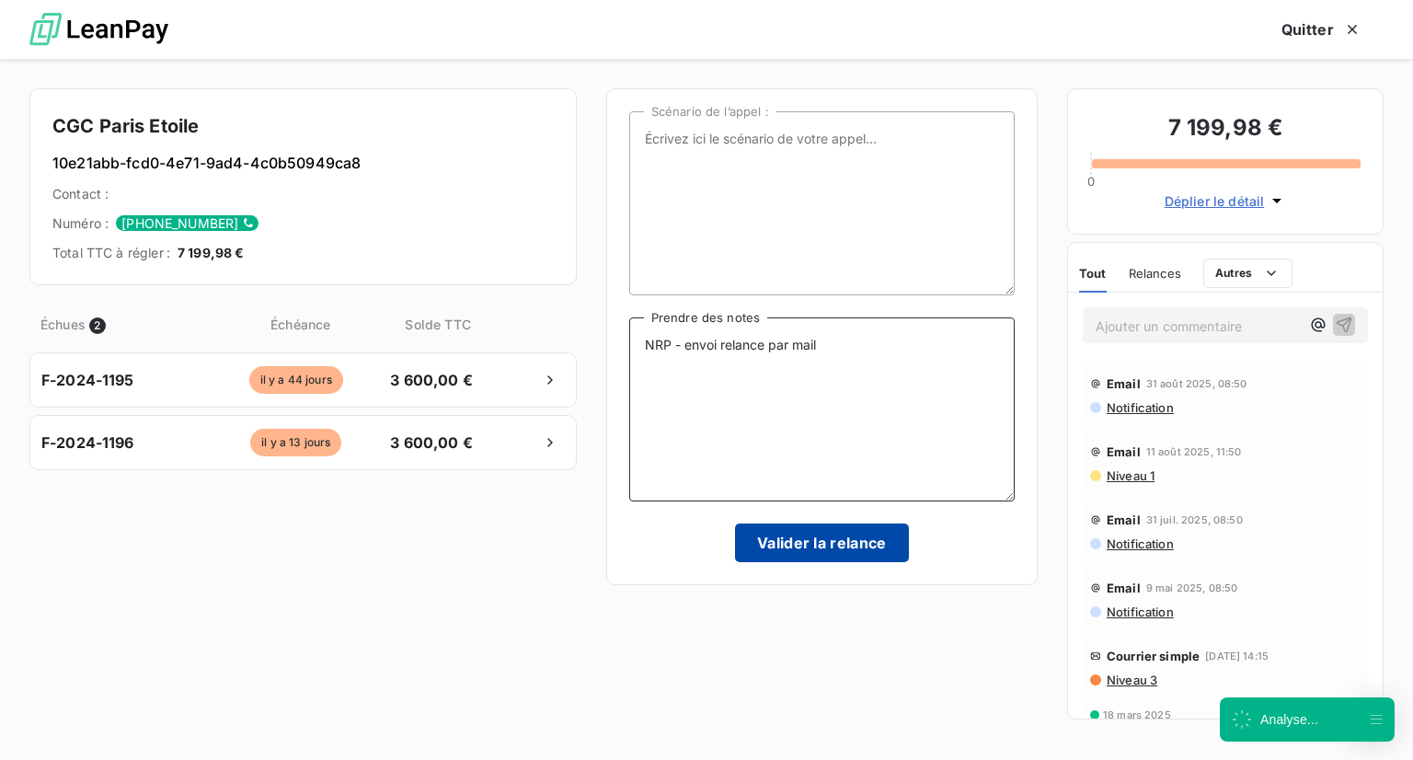
type textarea "NRP - envoi relance par mail"
click at [824, 549] on button "Valider la relance" at bounding box center [822, 542] width 174 height 39
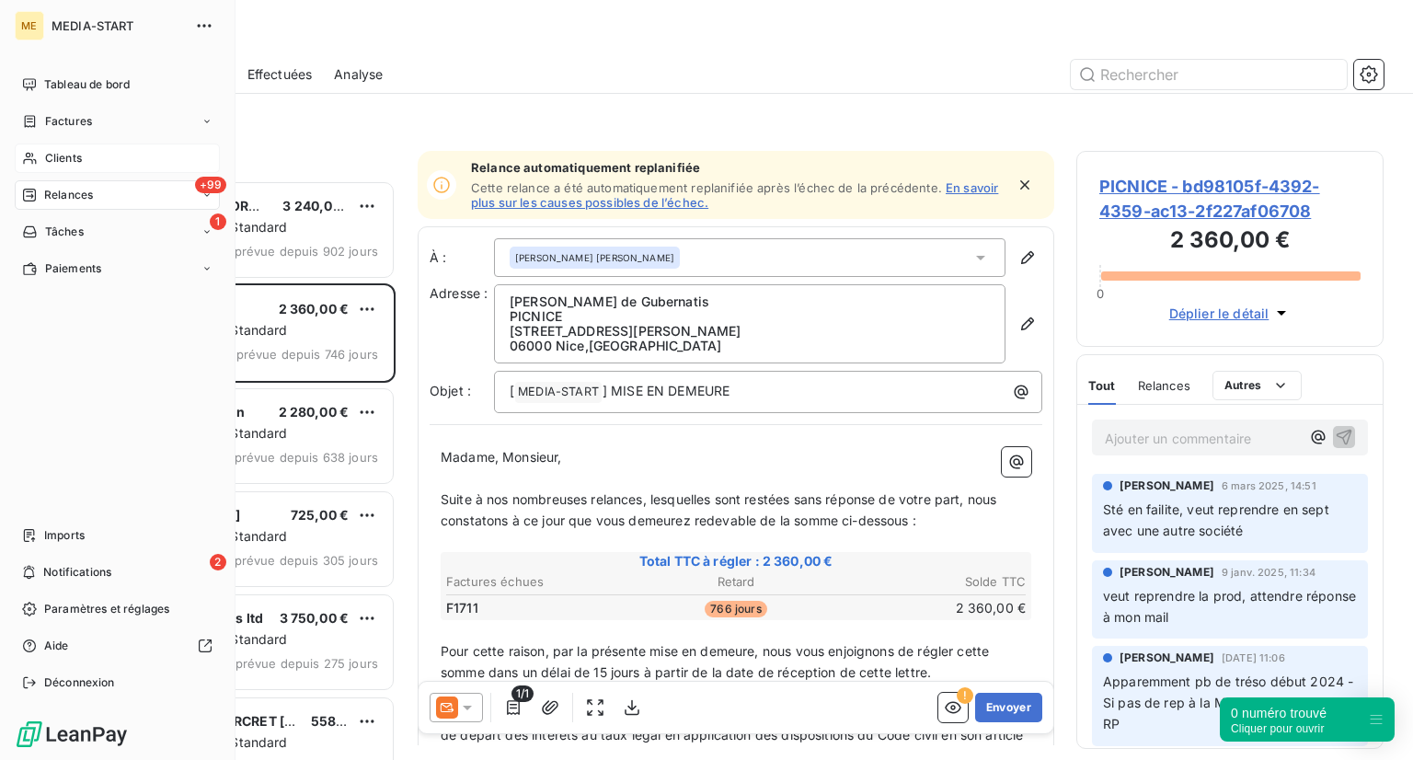
click at [28, 155] on icon at bounding box center [30, 158] width 16 height 15
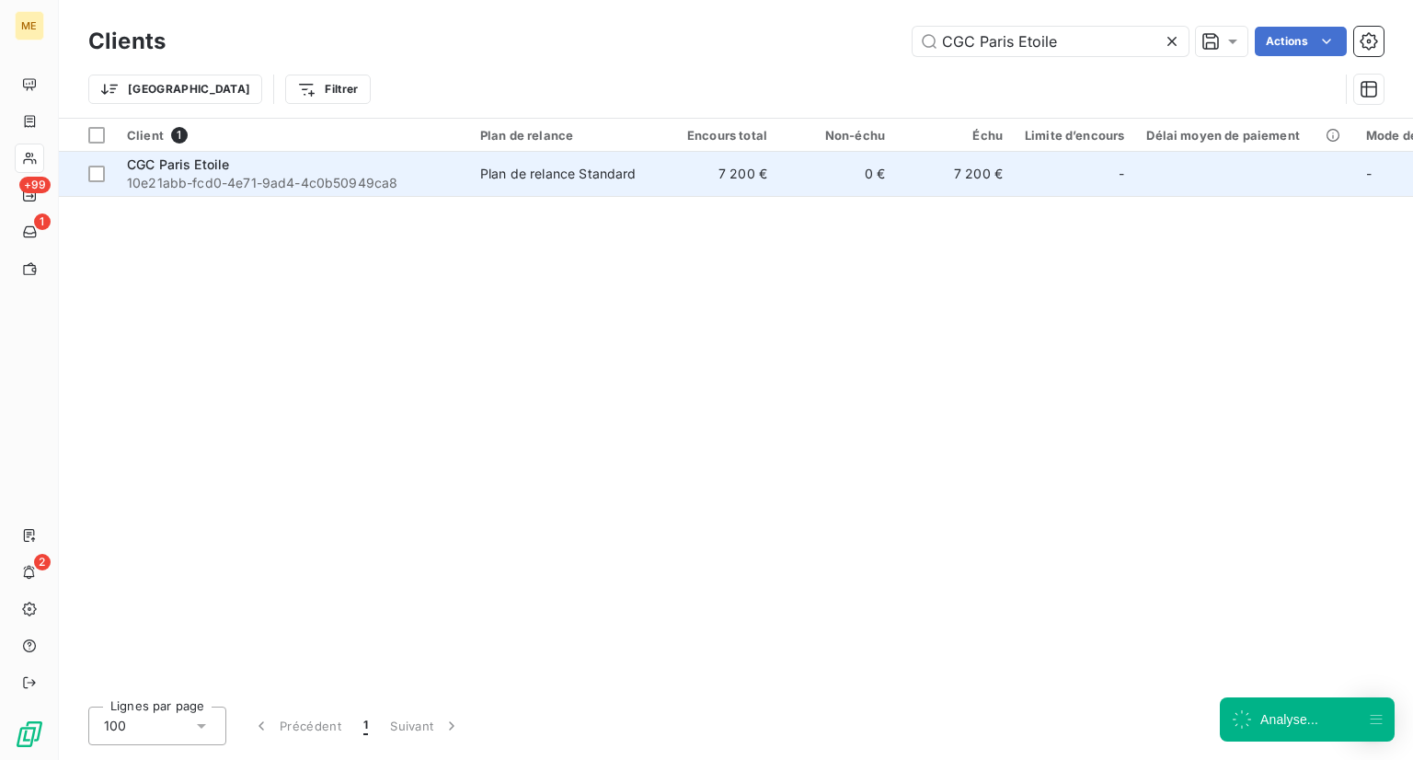
click at [508, 181] on div "Plan de relance Standard" at bounding box center [558, 174] width 156 height 18
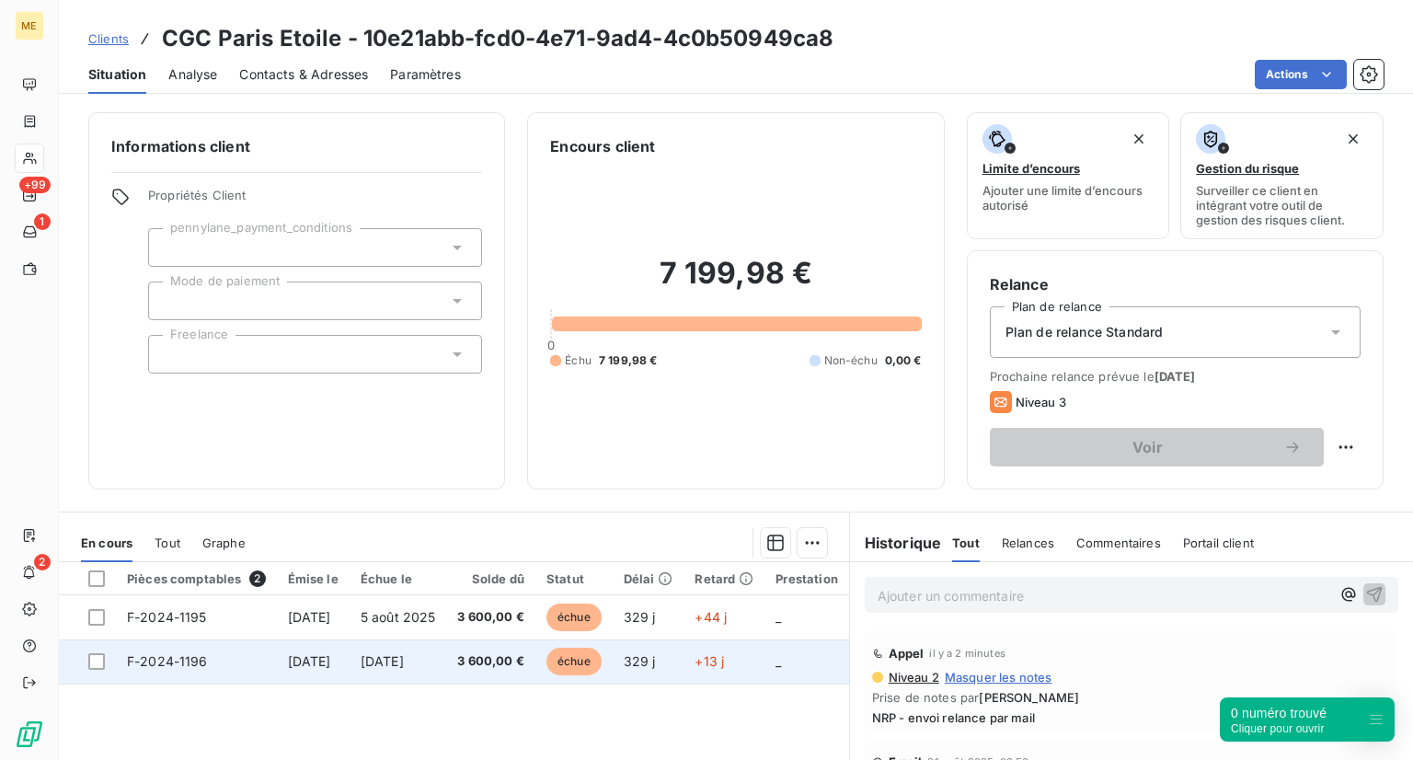
click at [587, 655] on span "échue" at bounding box center [573, 662] width 55 height 28
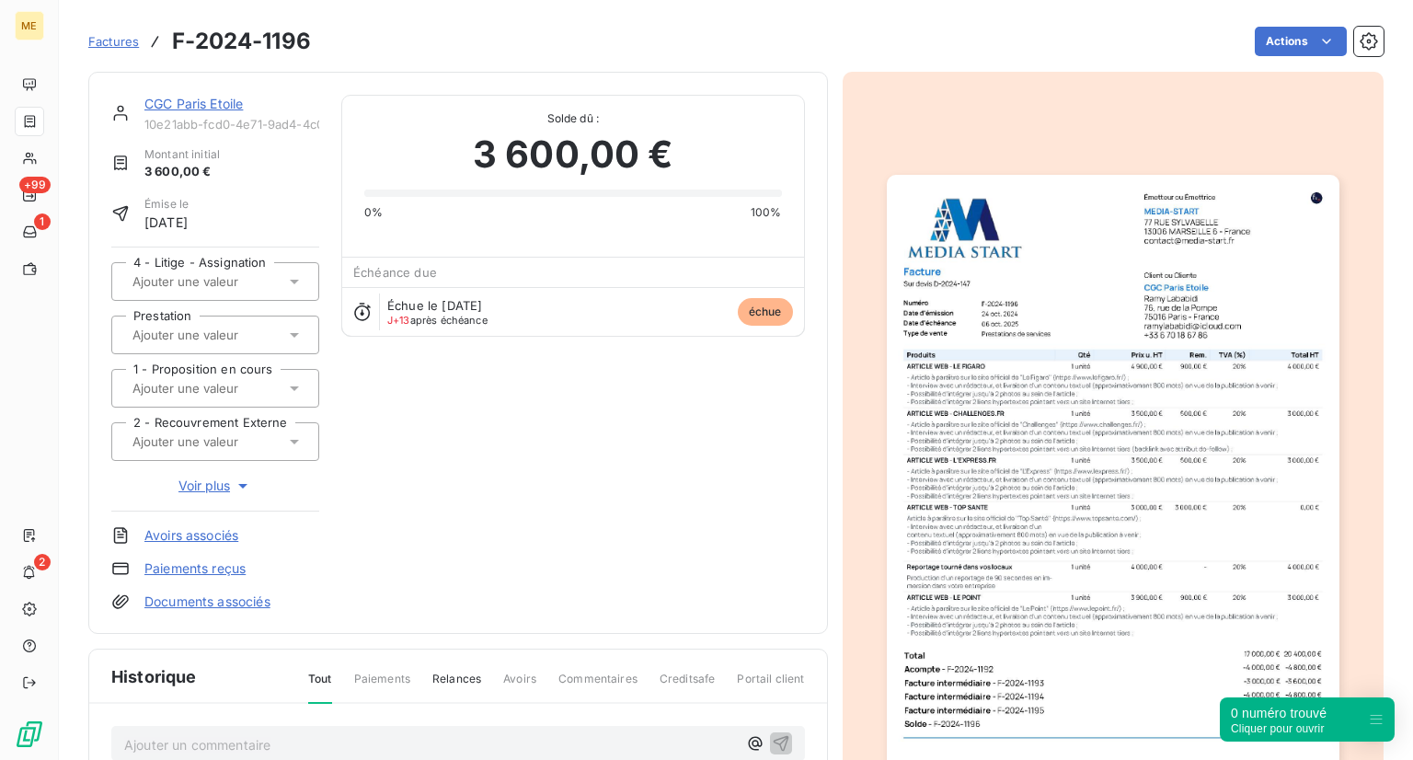
click at [129, 43] on span "Factures" at bounding box center [113, 41] width 51 height 15
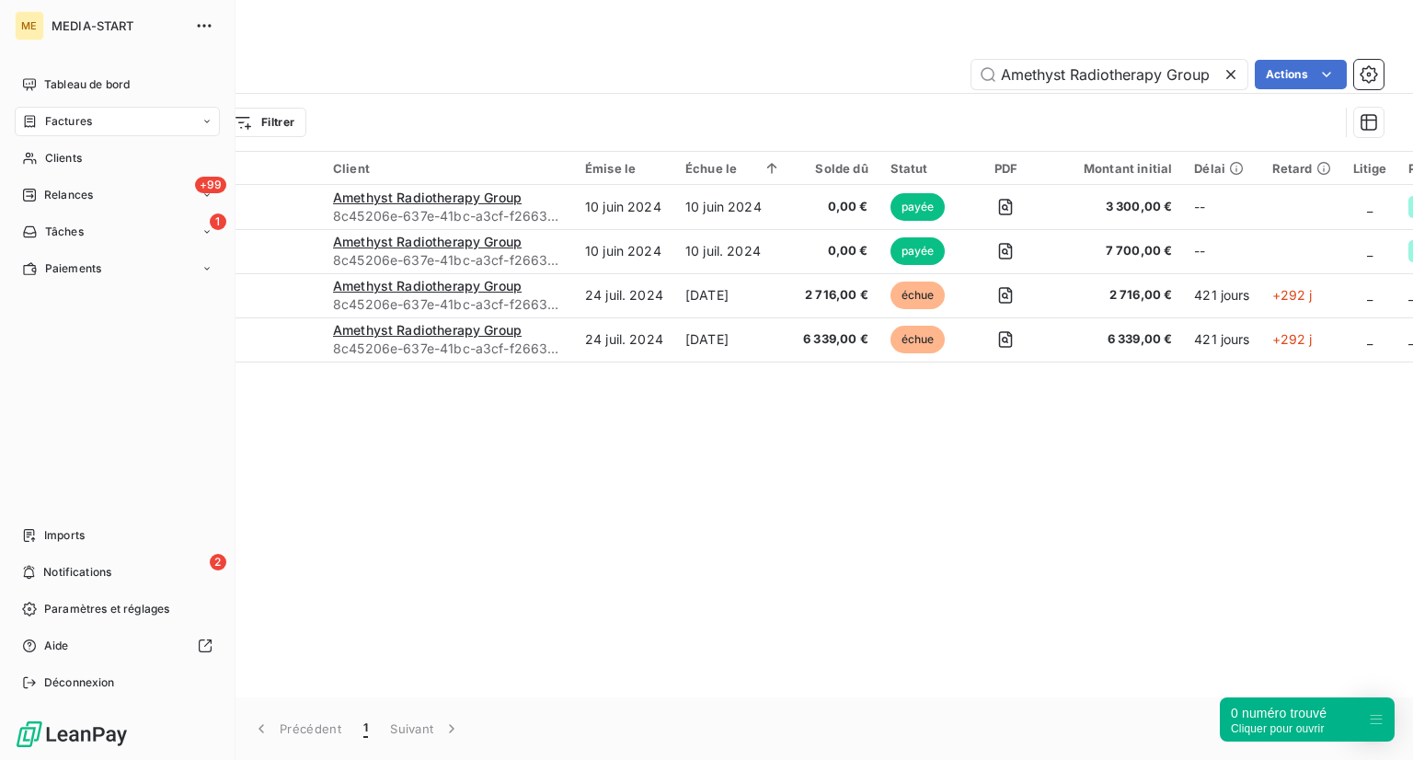
click at [37, 142] on nav "Tableau de bord Factures Clients +99 Relances 1 Tâches Paiements" at bounding box center [117, 176] width 205 height 213
click at [56, 159] on span "Clients" at bounding box center [63, 158] width 37 height 17
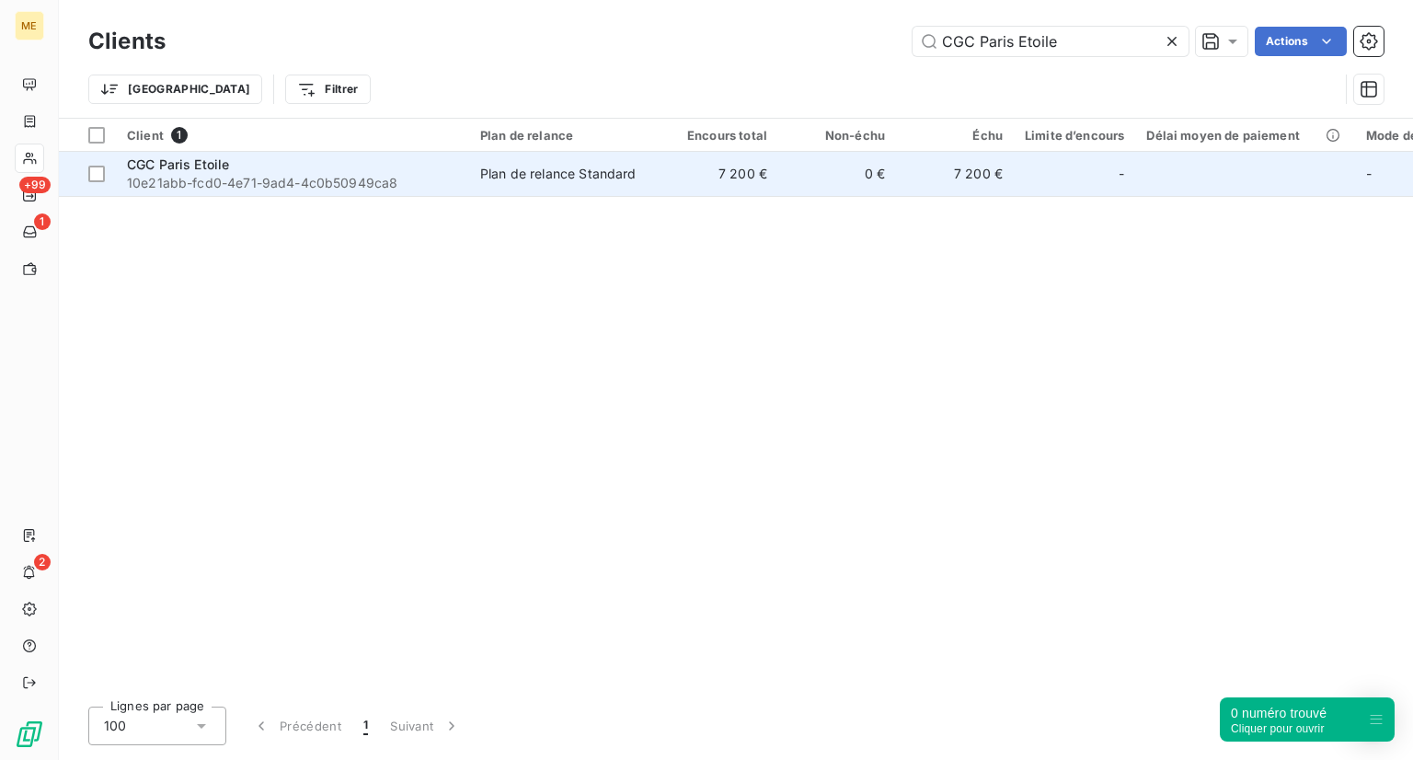
click at [512, 156] on td "Plan de relance Standard" at bounding box center [564, 174] width 191 height 44
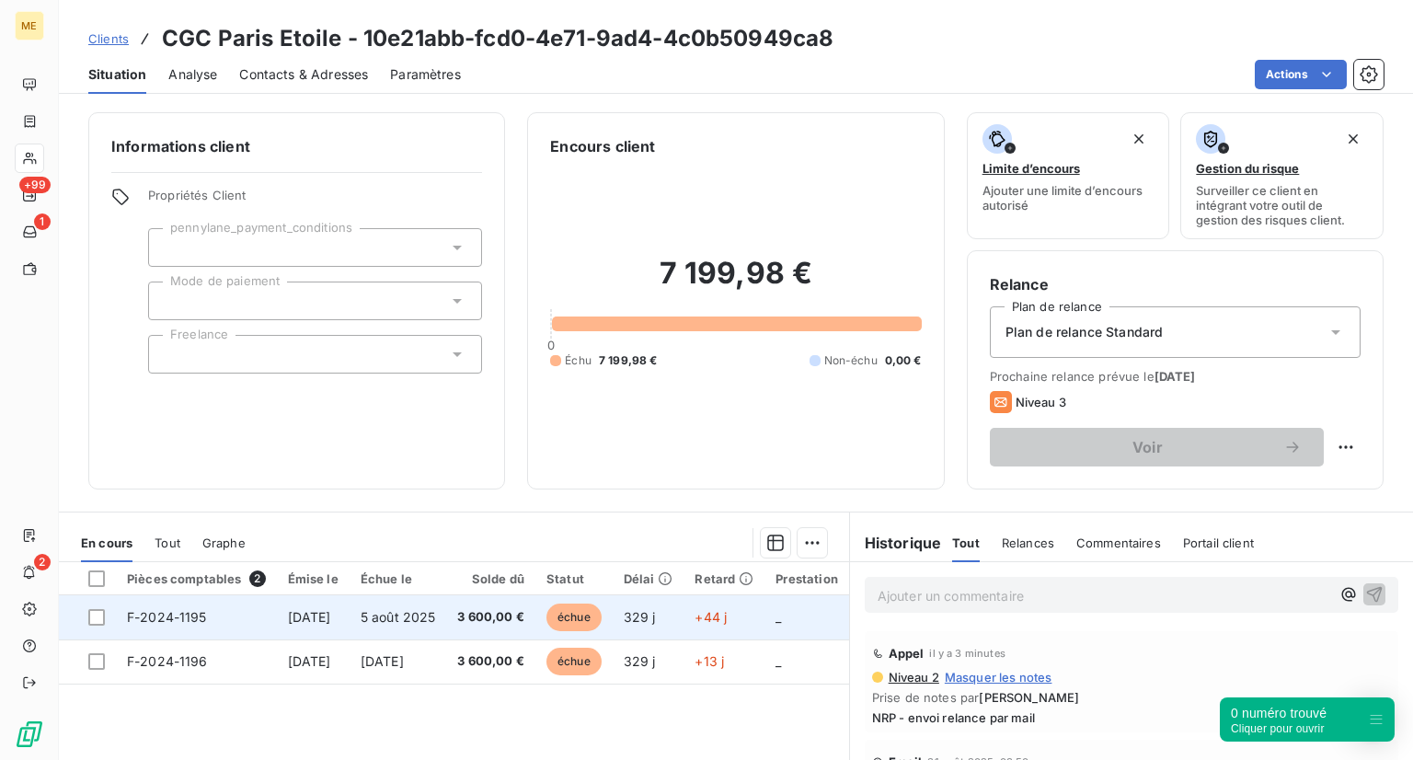
click at [589, 615] on span "échue" at bounding box center [573, 617] width 55 height 28
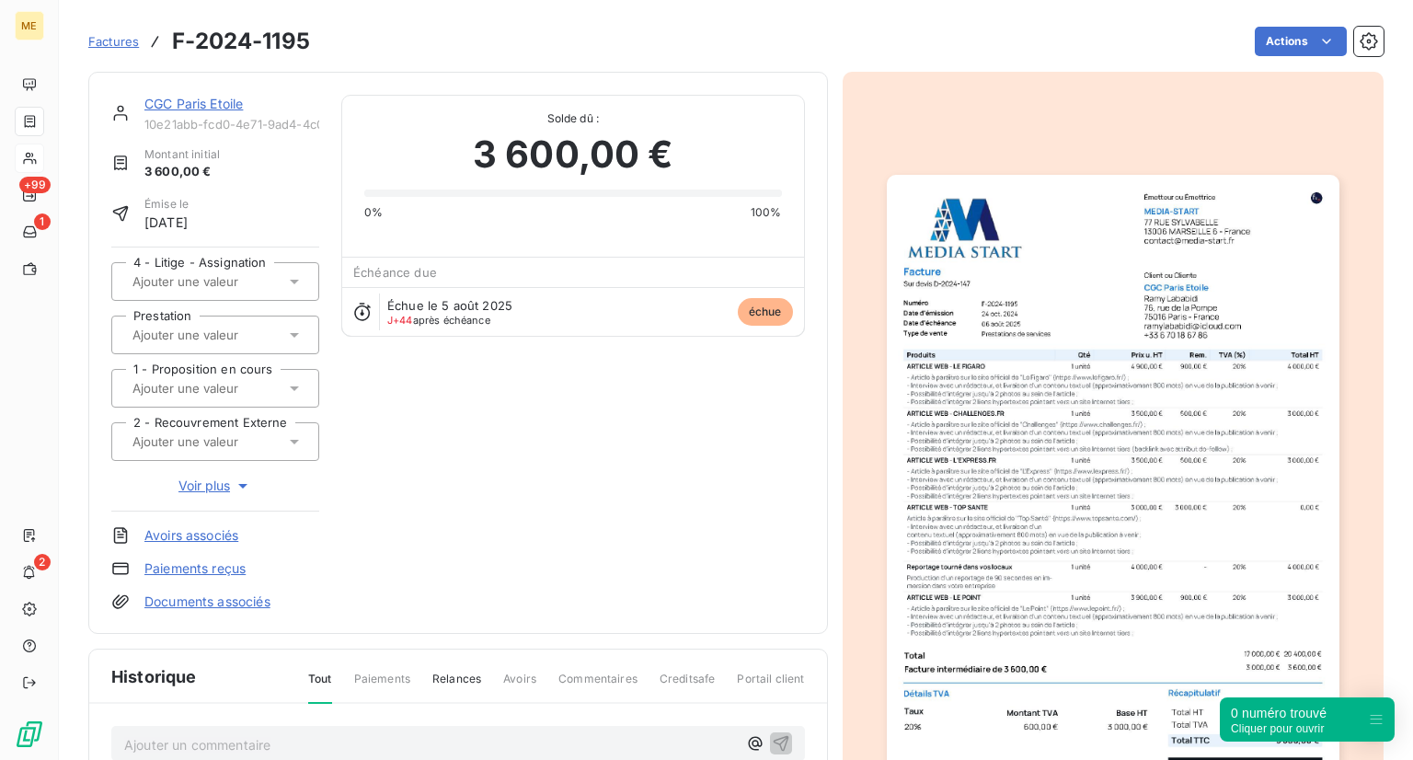
click at [129, 41] on span "Factures" at bounding box center [113, 41] width 51 height 15
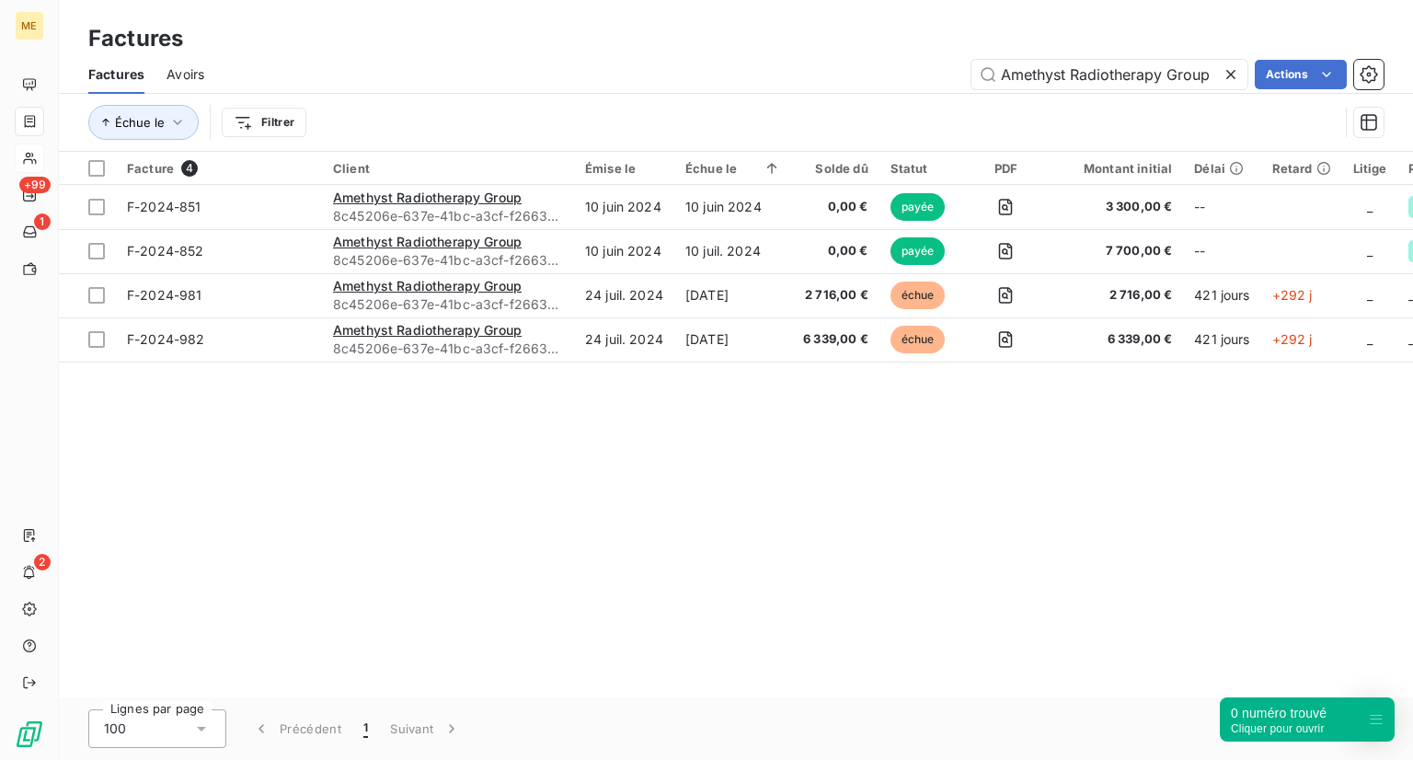
click at [37, 152] on div at bounding box center [29, 158] width 29 height 29
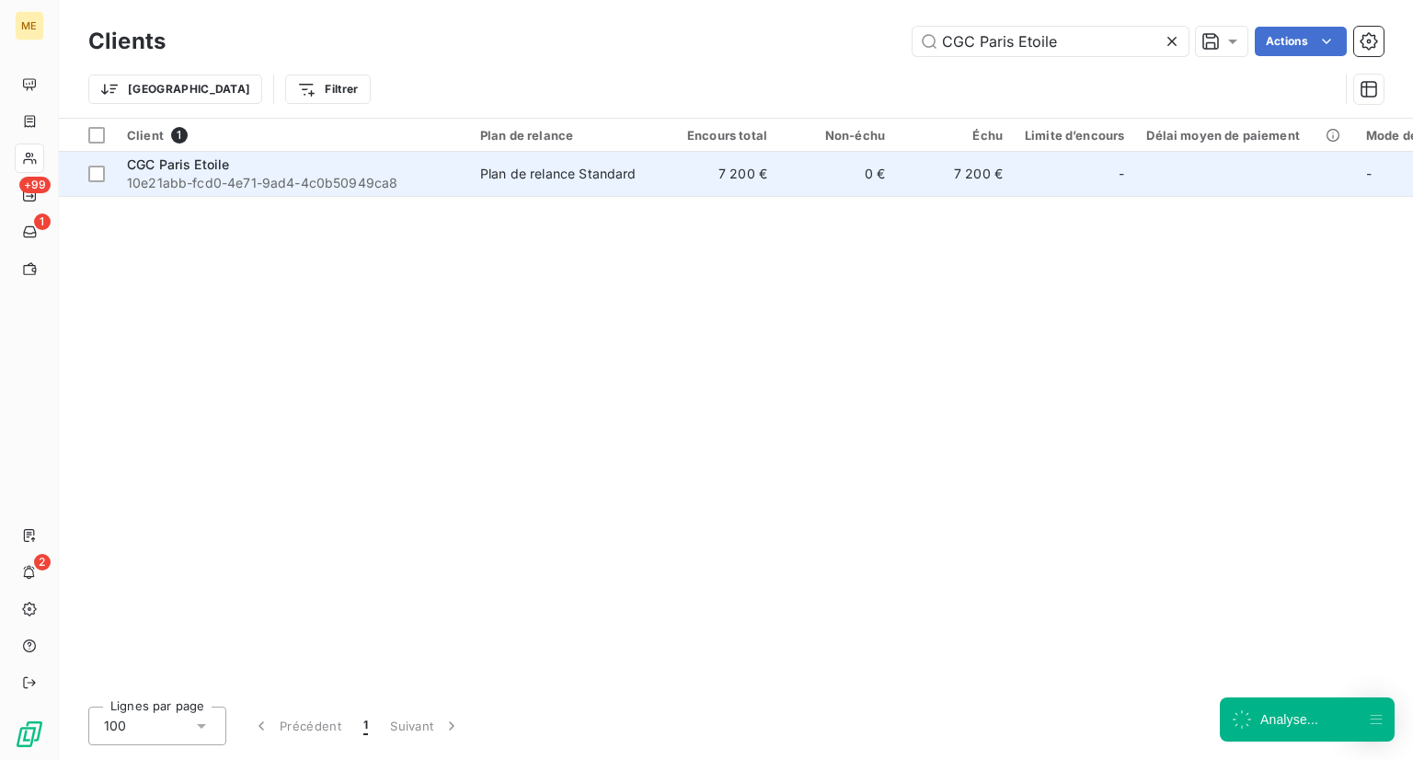
click at [674, 190] on td "7 200 €" at bounding box center [720, 174] width 118 height 44
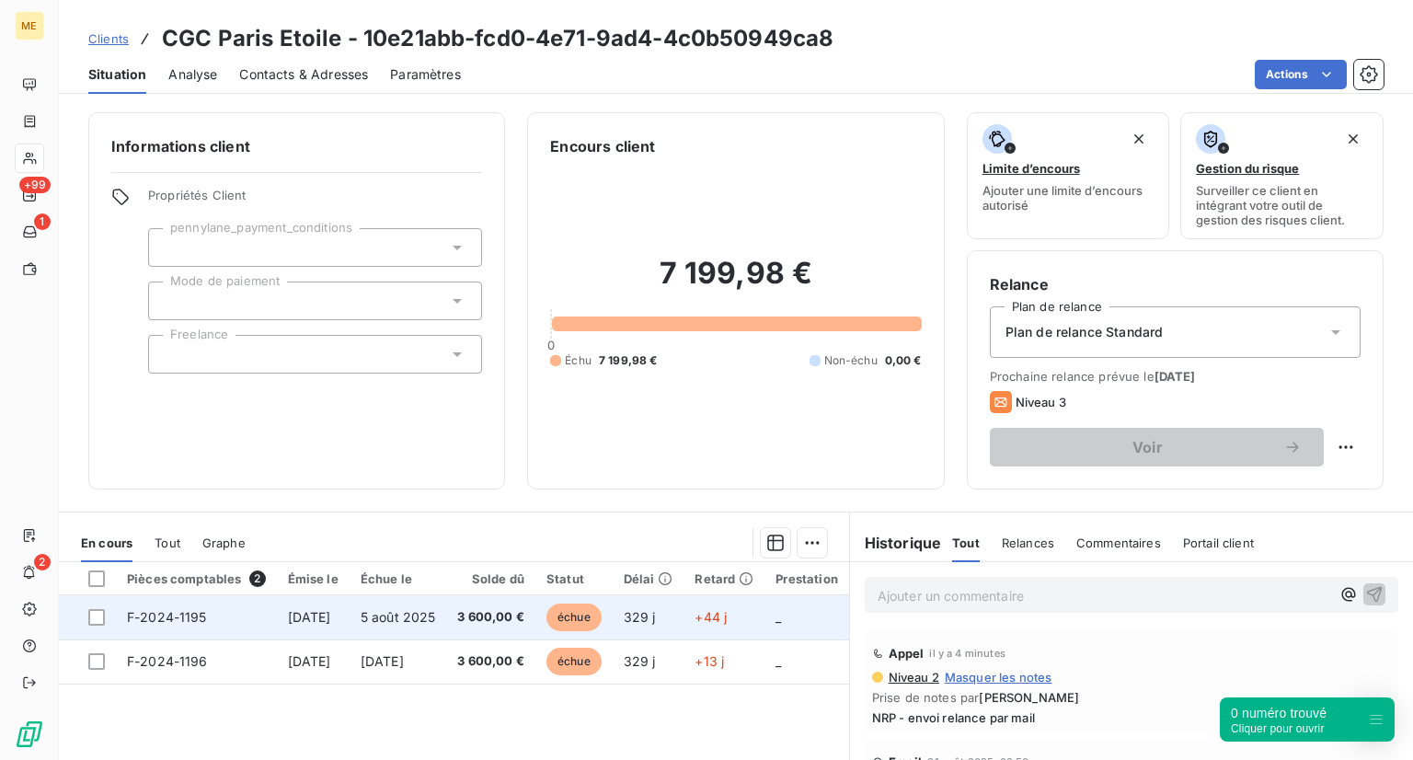
click at [602, 619] on span "échue" at bounding box center [573, 617] width 55 height 28
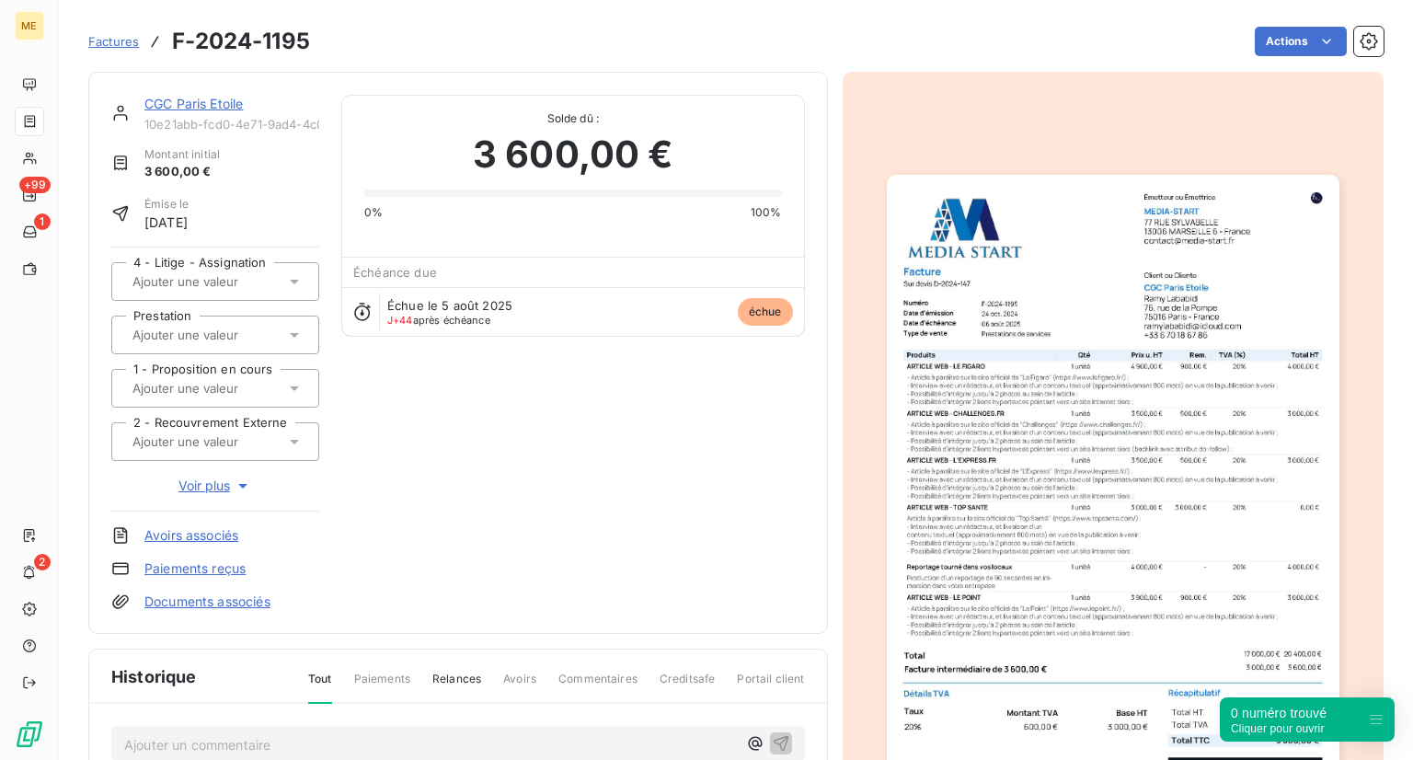
drag, startPoint x: 1055, startPoint y: 320, endPoint x: 993, endPoint y: 348, distance: 68.4
click at [993, 348] on img "button" at bounding box center [1113, 494] width 453 height 639
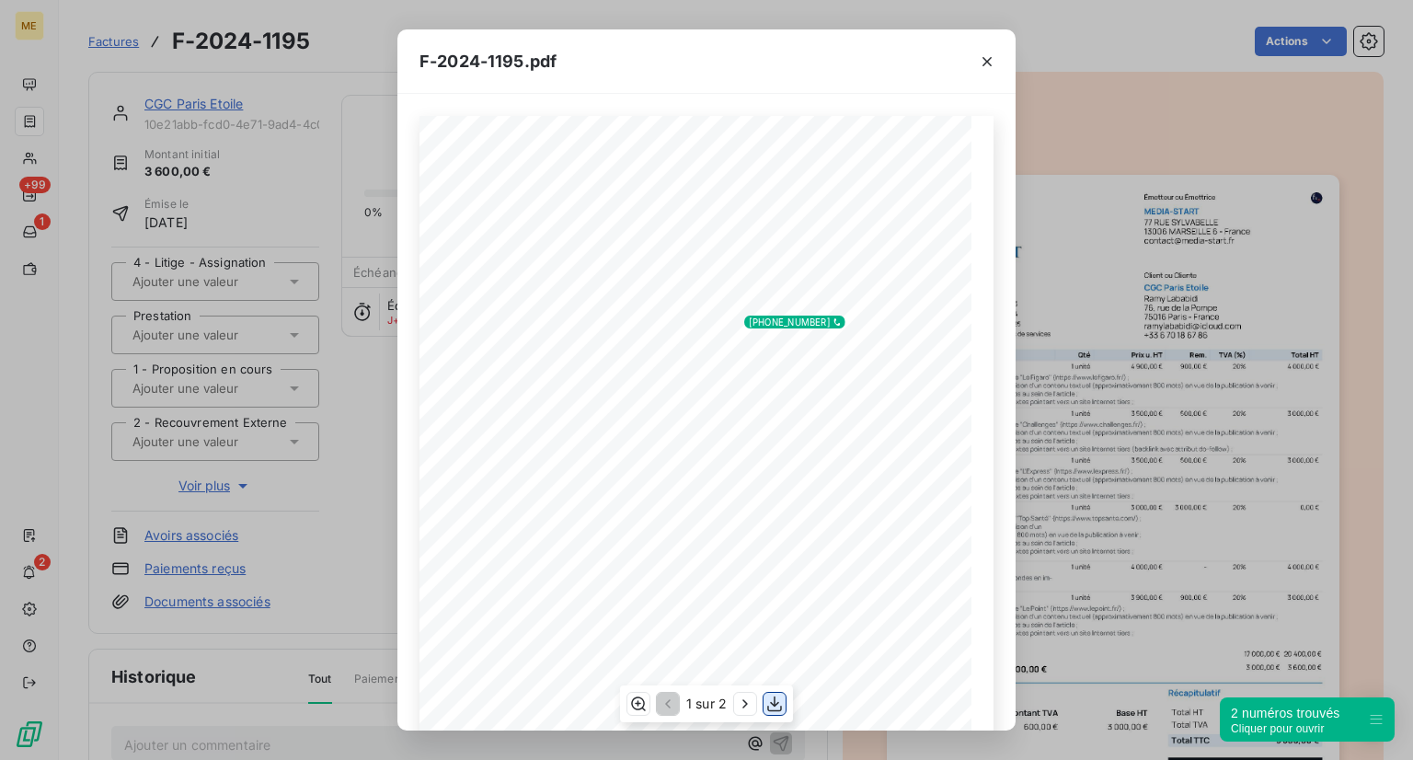
click at [784, 700] on icon "button" at bounding box center [774, 704] width 18 height 18
click at [1119, 467] on div "F-2024-1195.pdf 3 000,00 ¬ 600,00 ¬ 3 600,00 ¬ Émetteur ou Émettrice MEDIA-STAR…" at bounding box center [706, 380] width 1413 height 760
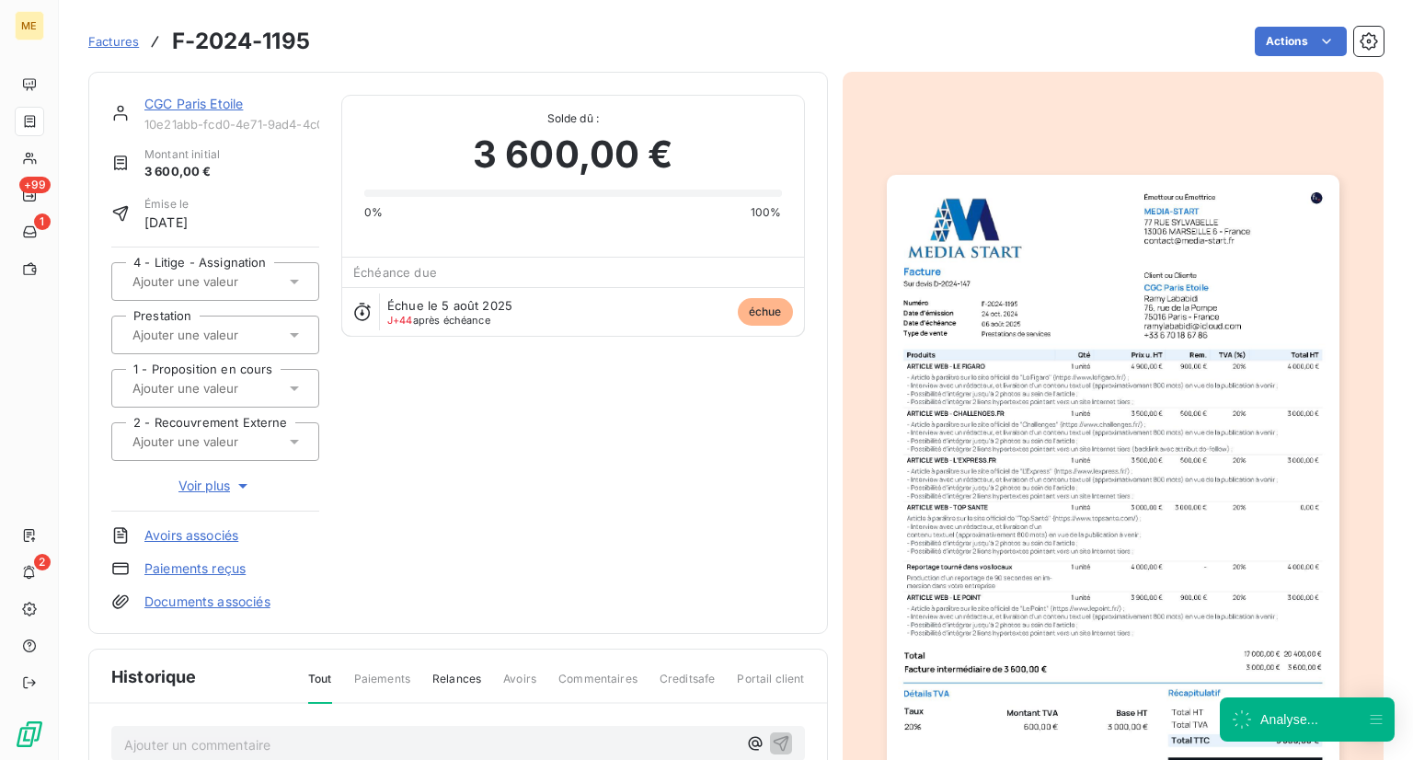
click at [110, 32] on link "Factures" at bounding box center [113, 41] width 51 height 18
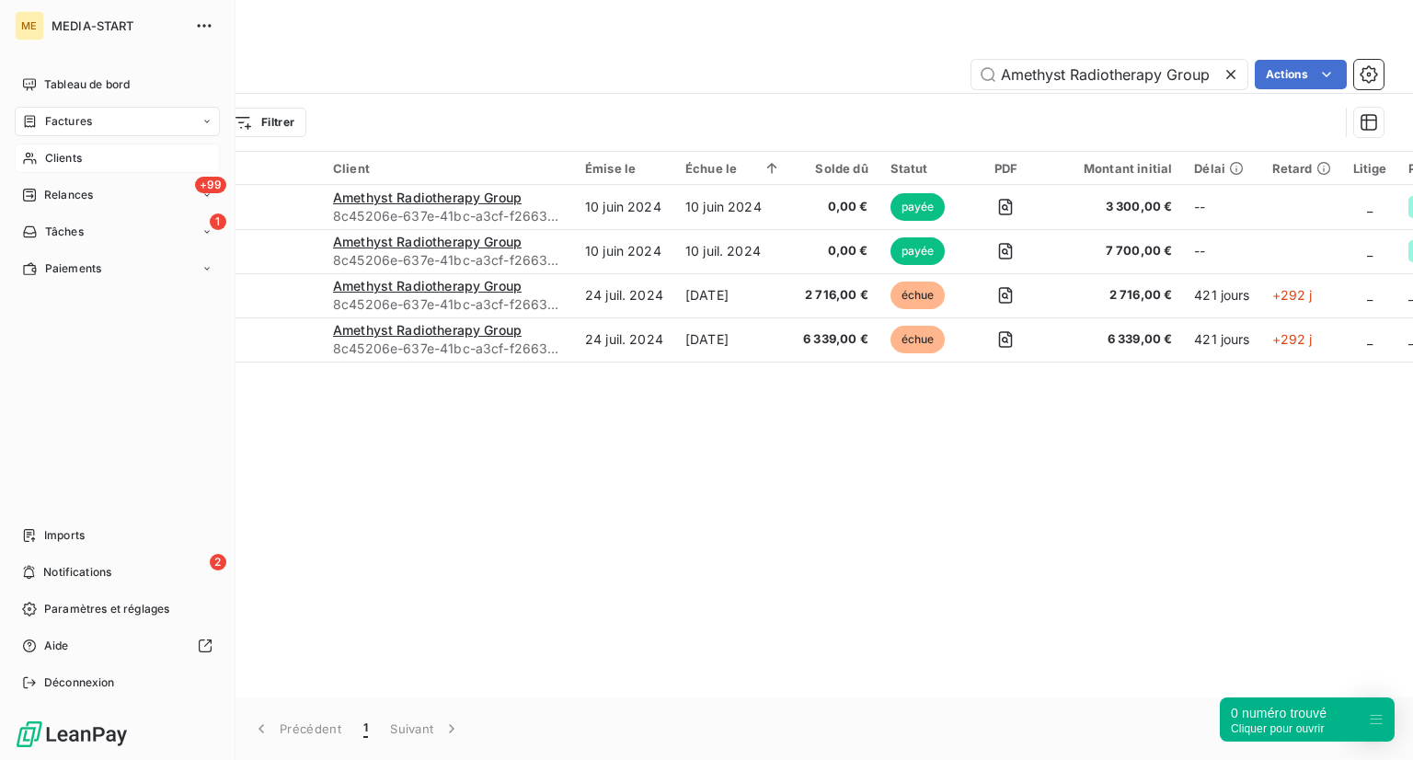
click at [29, 152] on icon at bounding box center [30, 158] width 16 height 15
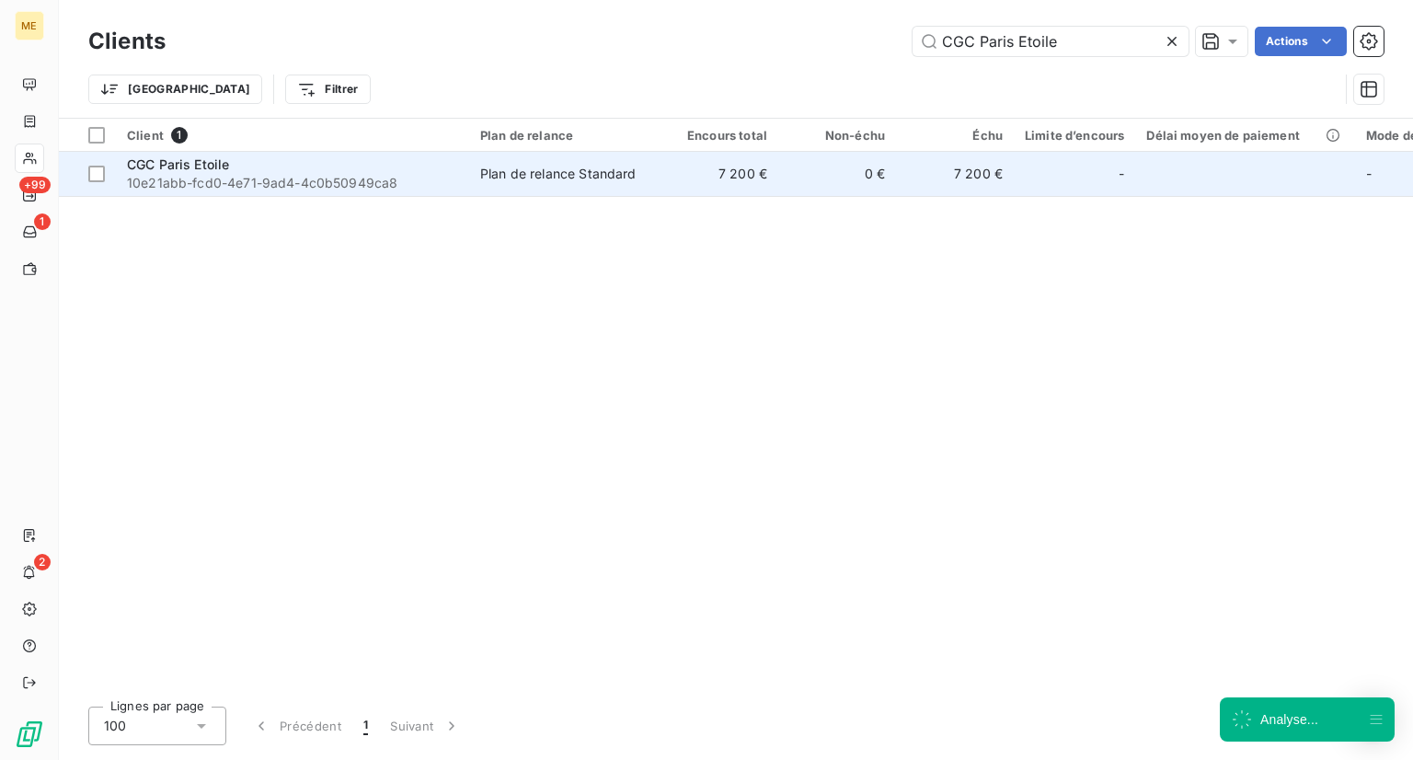
click at [585, 181] on div "Plan de relance Standard" at bounding box center [558, 174] width 156 height 18
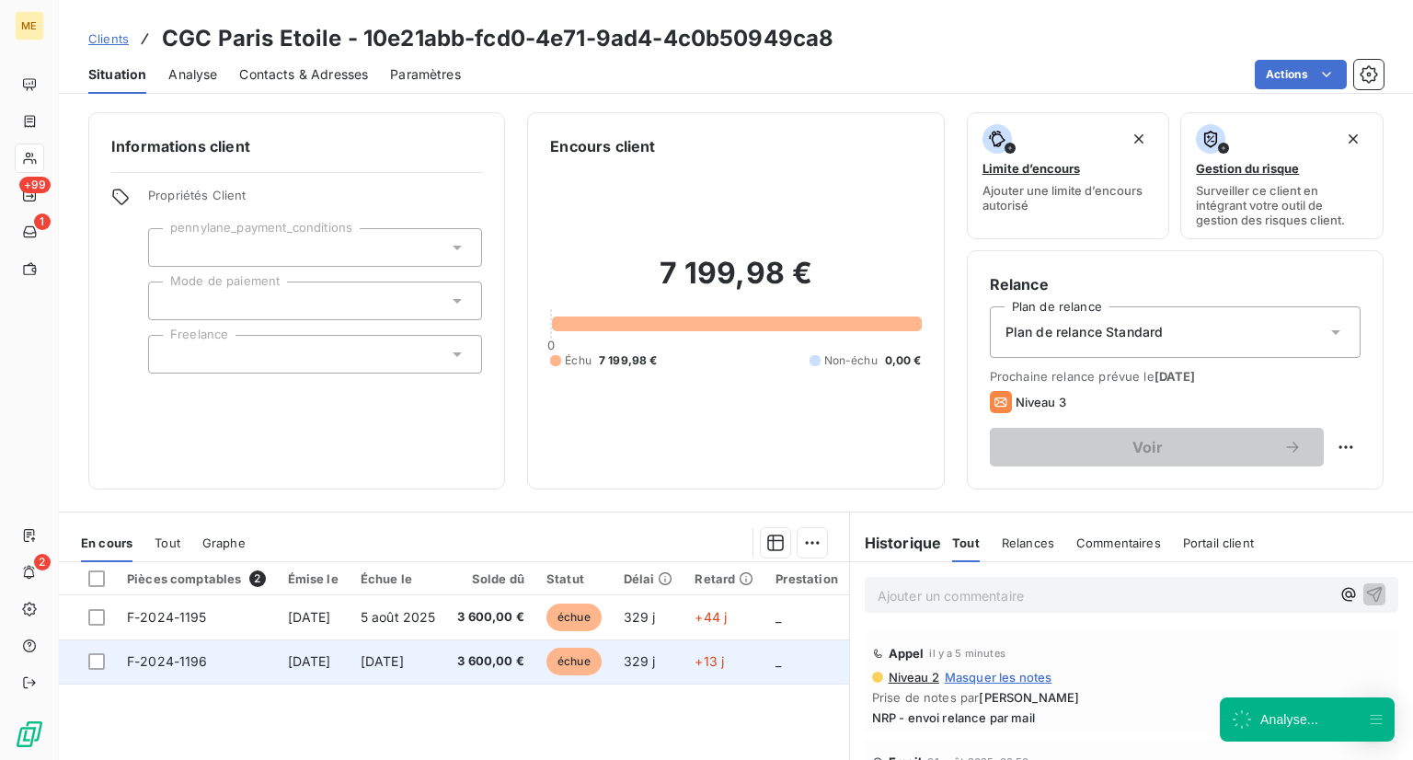
click at [595, 662] on span "échue" at bounding box center [573, 662] width 55 height 28
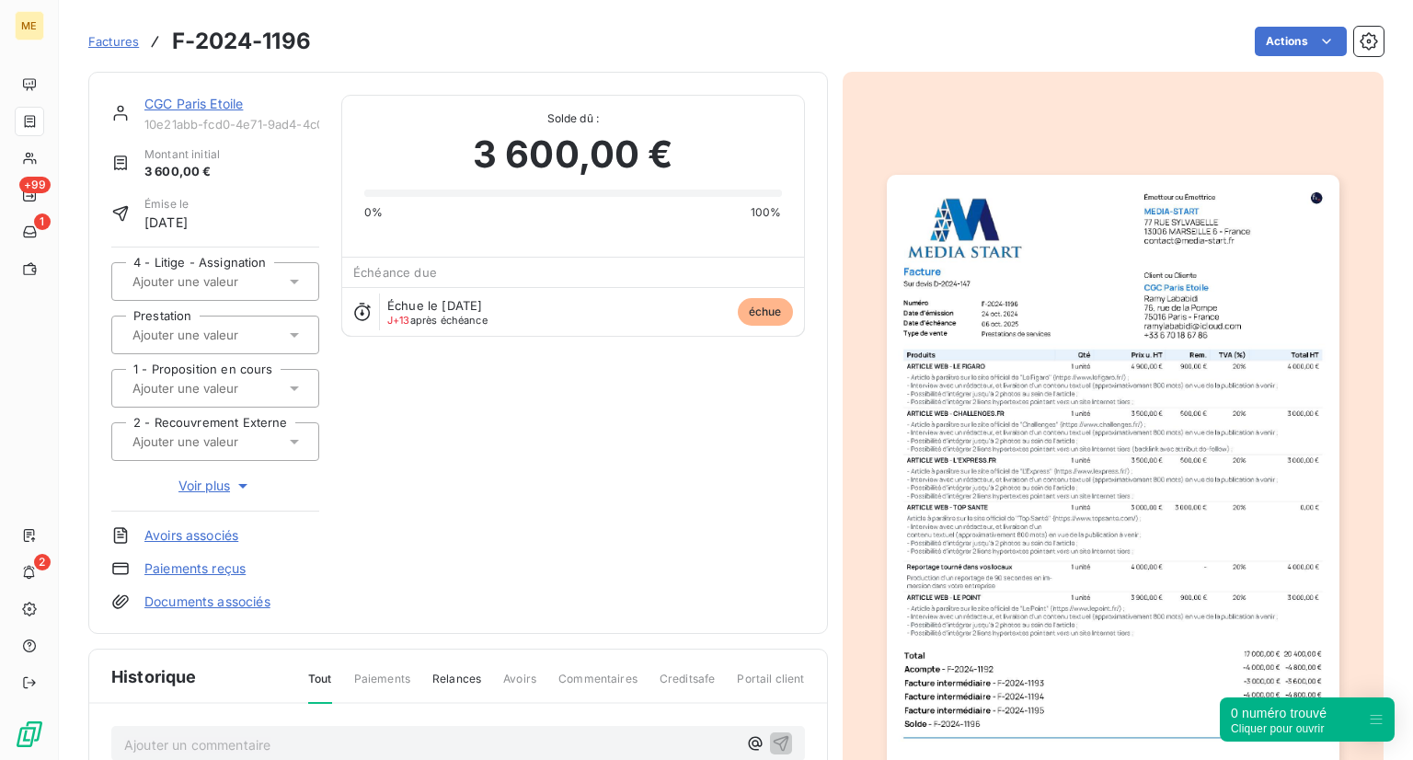
click at [1093, 350] on img "button" at bounding box center [1113, 494] width 453 height 639
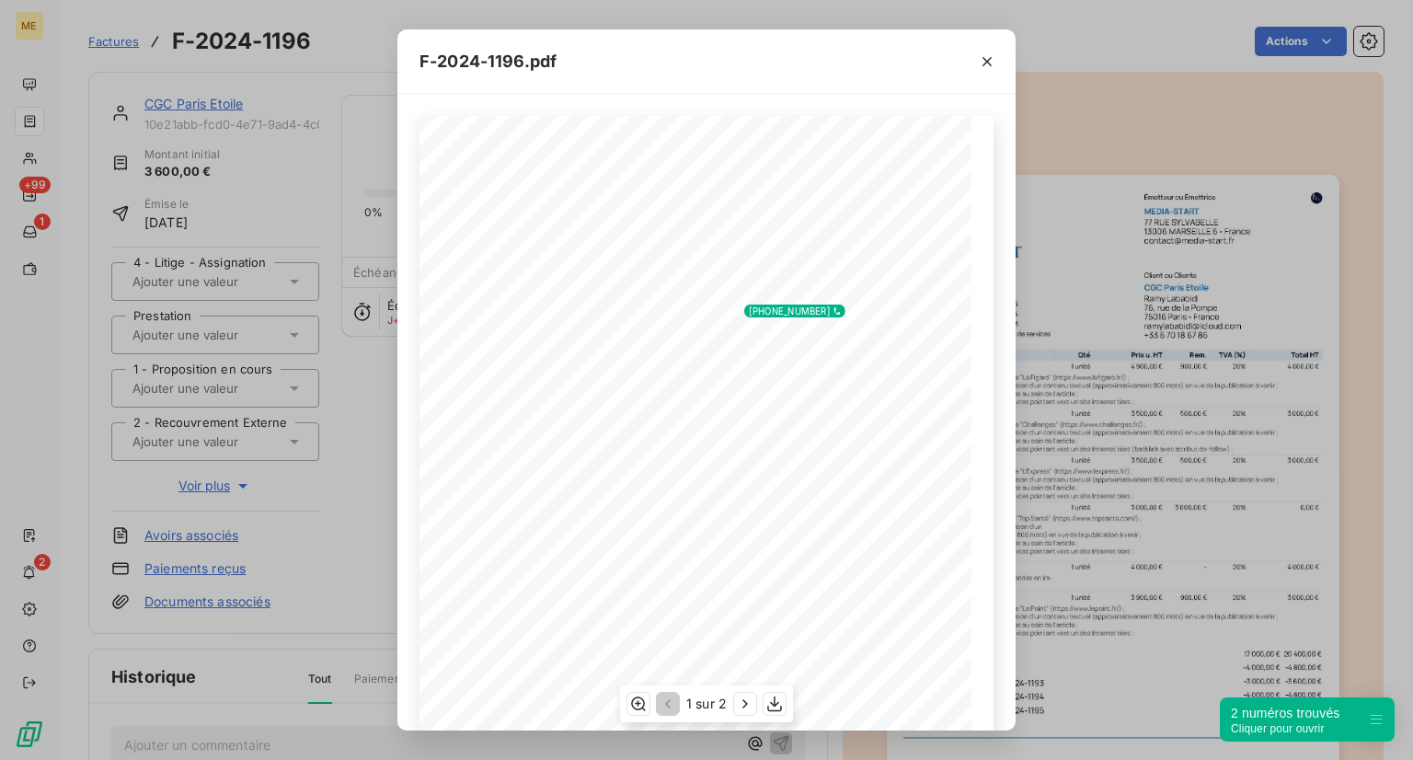
click at [788, 696] on div "1 sur 2" at bounding box center [706, 703] width 173 height 37
click at [780, 696] on icon "button" at bounding box center [774, 704] width 18 height 18
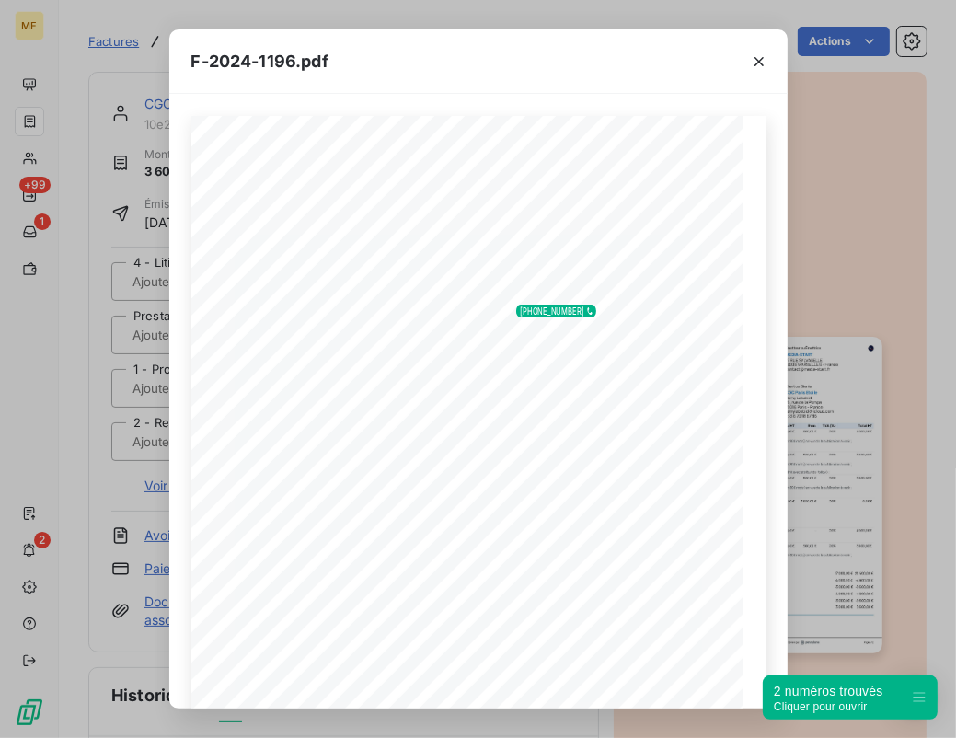
click at [150, 154] on div "F-2024-1196.pdf Émetteur ou Émettrice MEDIA-START [STREET_ADDRESS] [EMAIL_ADDRE…" at bounding box center [478, 369] width 956 height 738
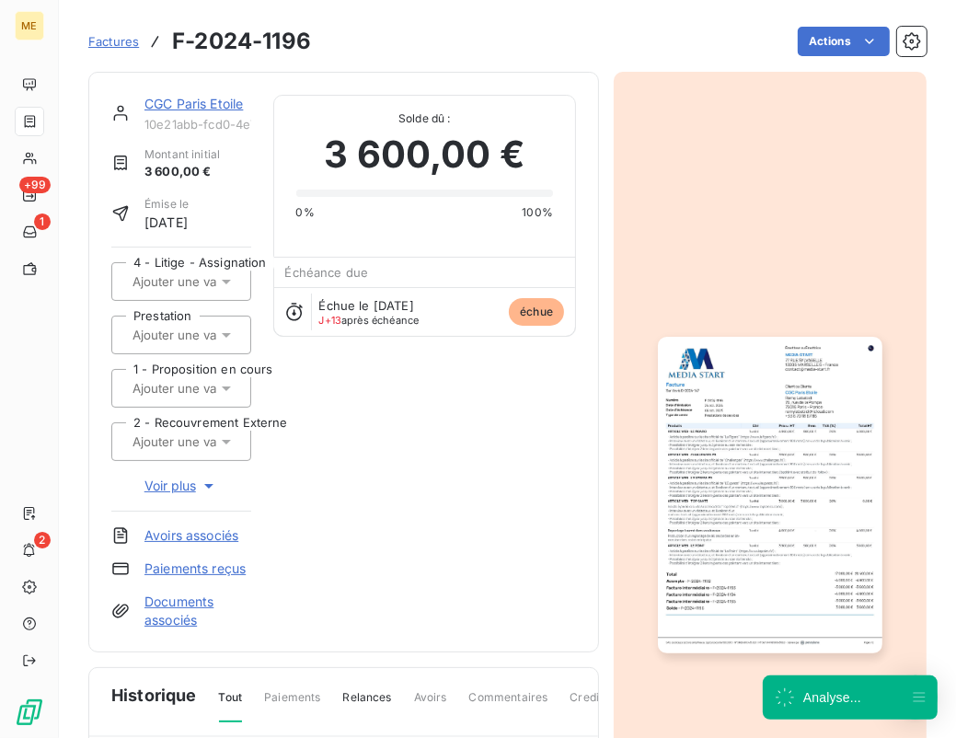
click at [121, 44] on span "Factures" at bounding box center [113, 41] width 51 height 15
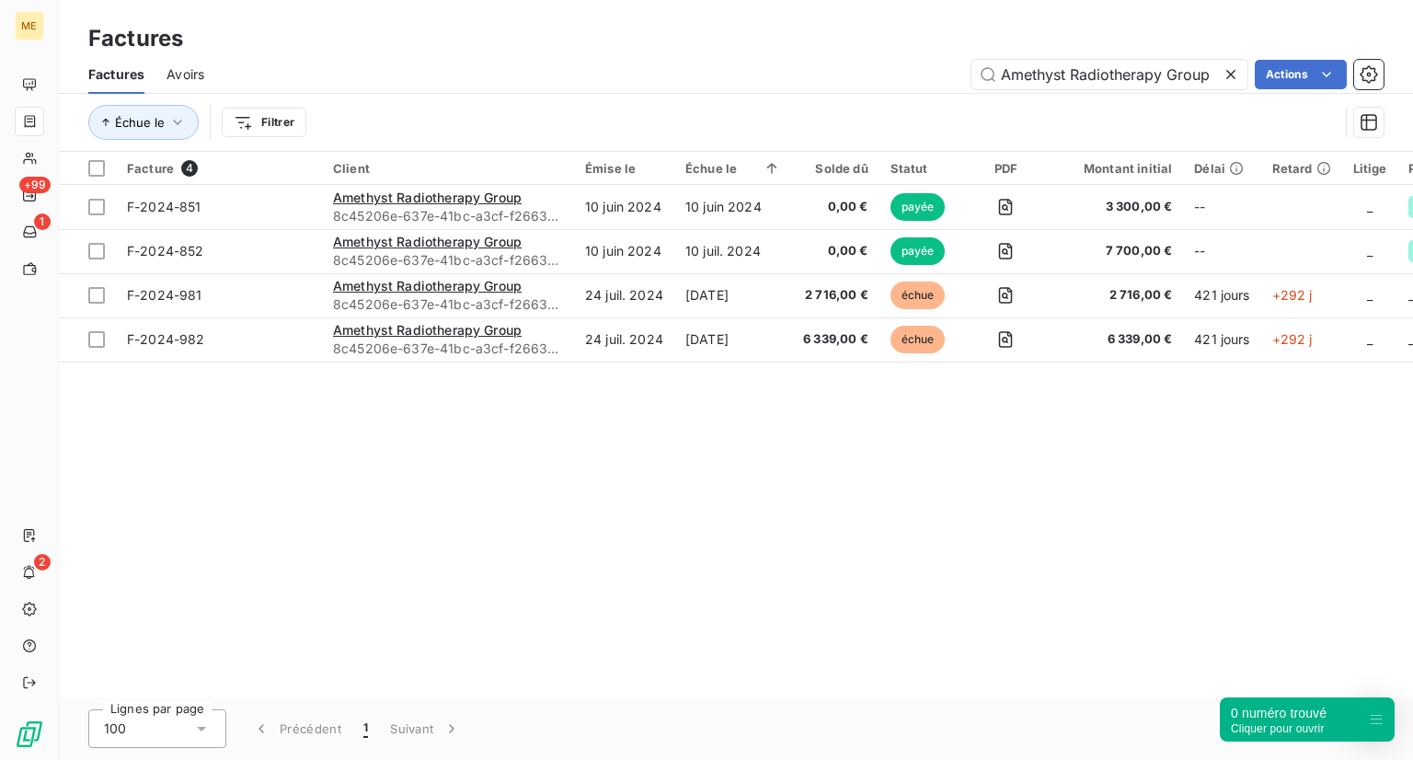
click at [1233, 70] on icon at bounding box center [1230, 74] width 9 height 9
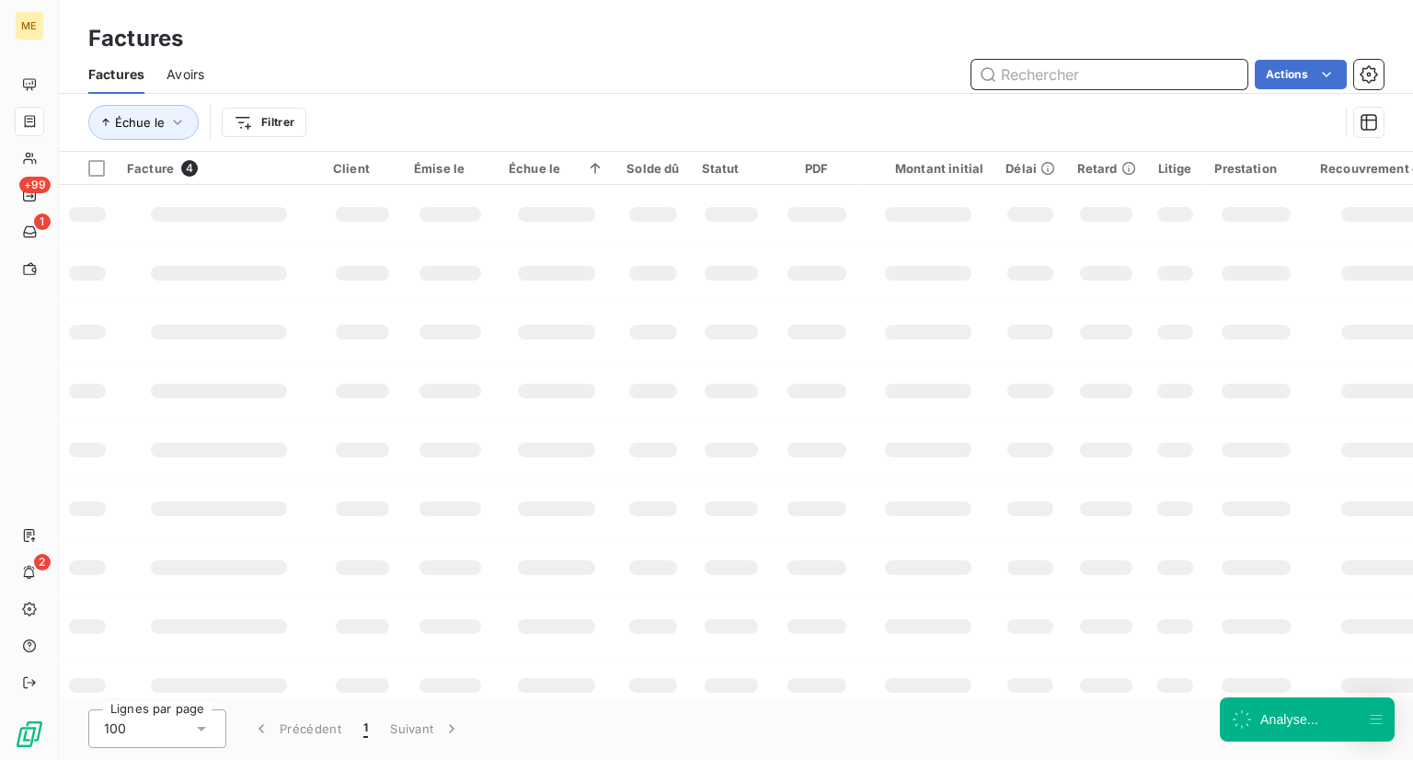
click at [1138, 79] on input "text" at bounding box center [1109, 74] width 276 height 29
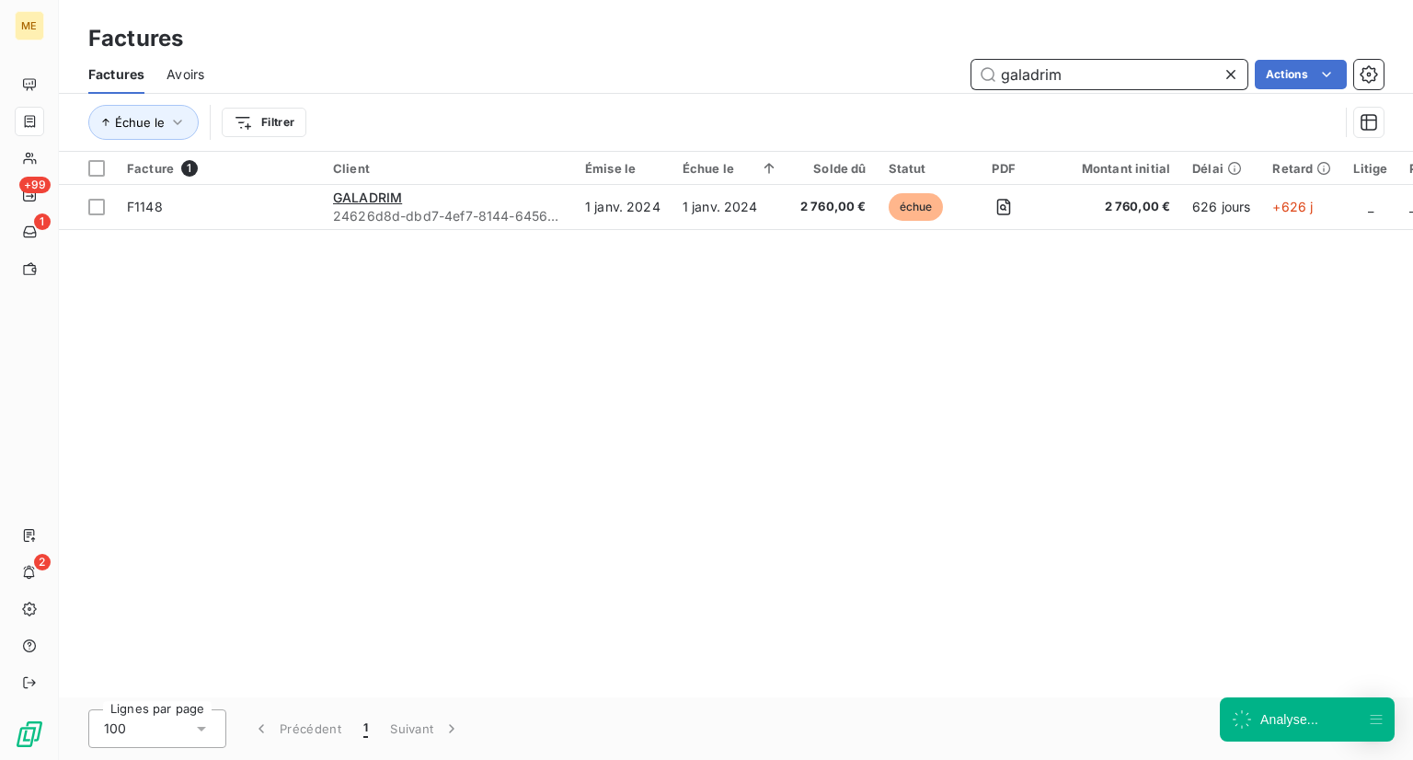
type input "galadrim"
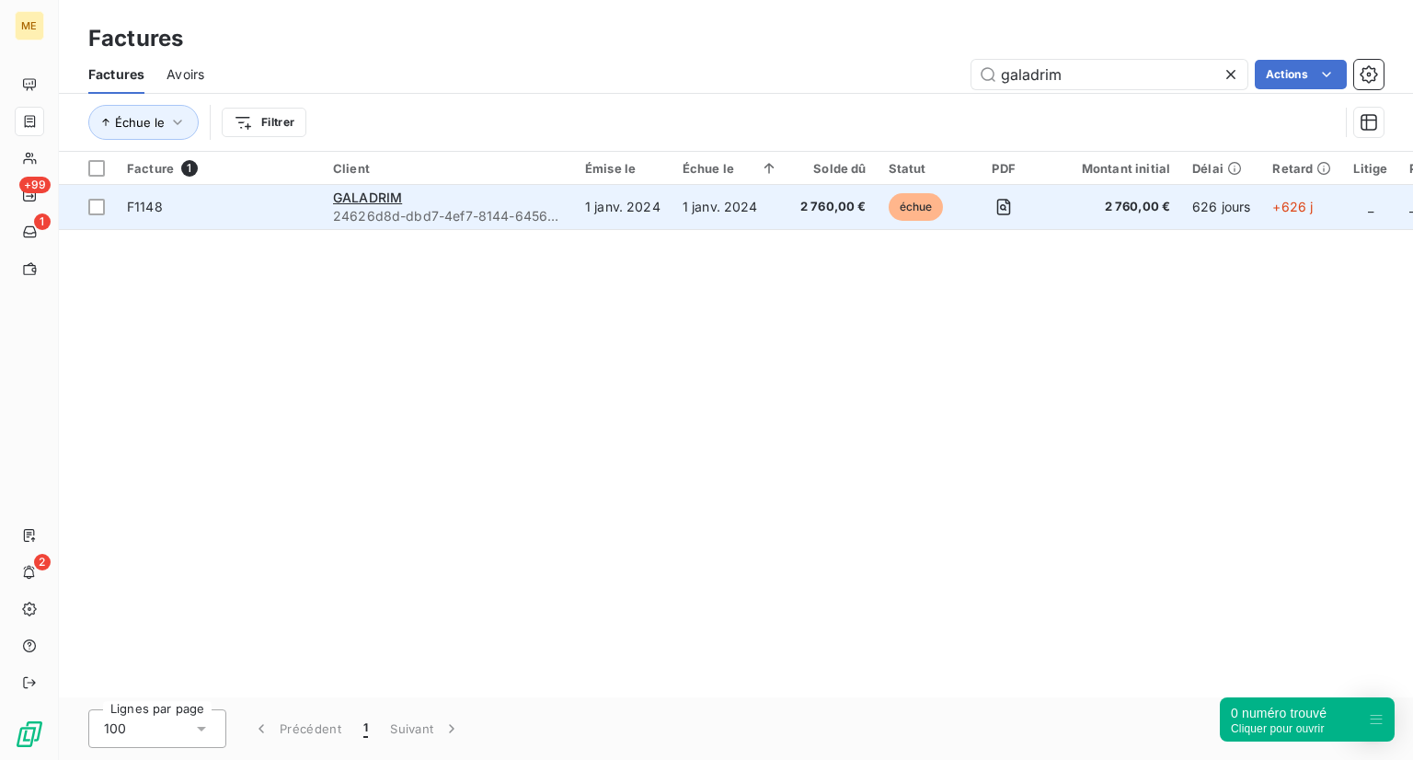
click at [349, 187] on td "GALADRIM 24626d8d-dbd7-4ef7-8144-6456852ab33e" at bounding box center [448, 207] width 252 height 44
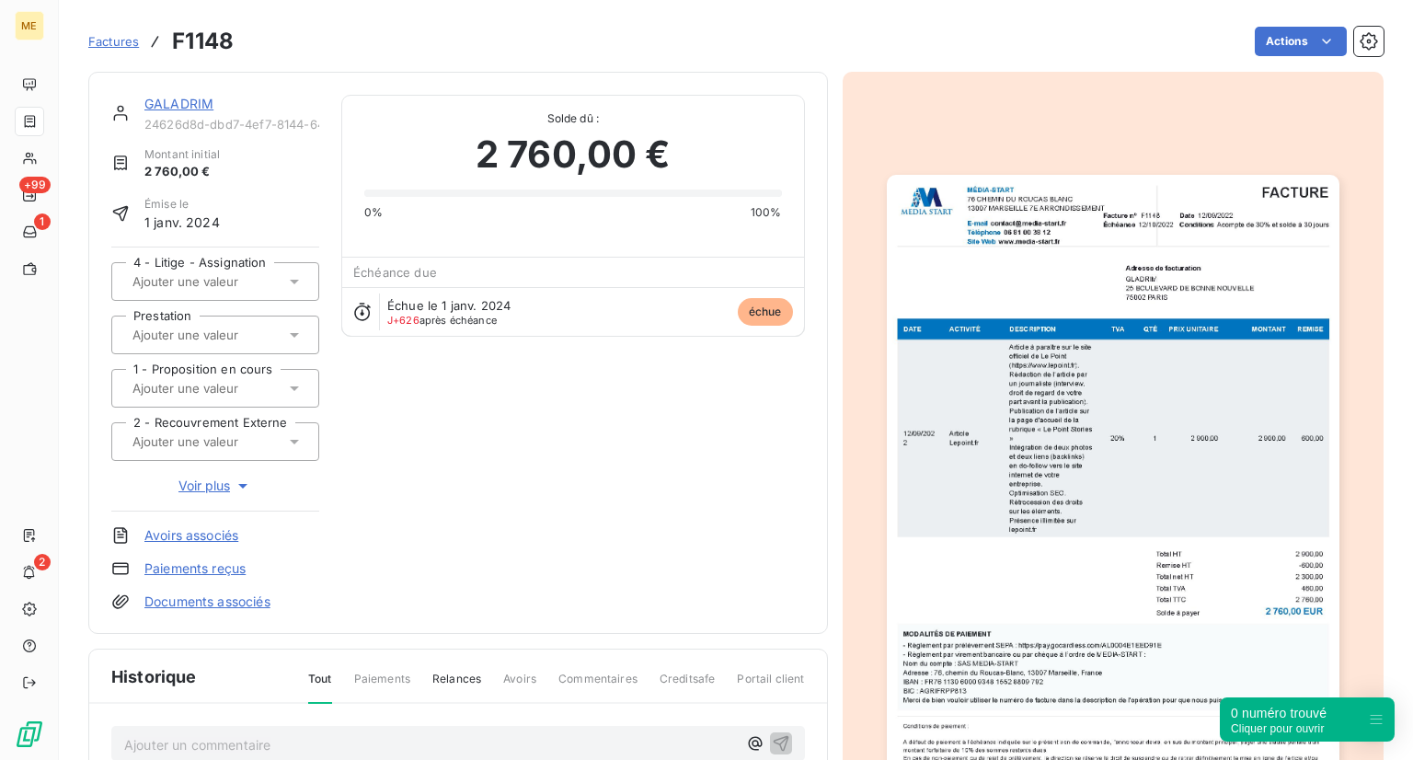
click at [103, 26] on div "Factures F1148" at bounding box center [160, 41] width 145 height 33
click at [110, 34] on span "Factures" at bounding box center [113, 41] width 51 height 15
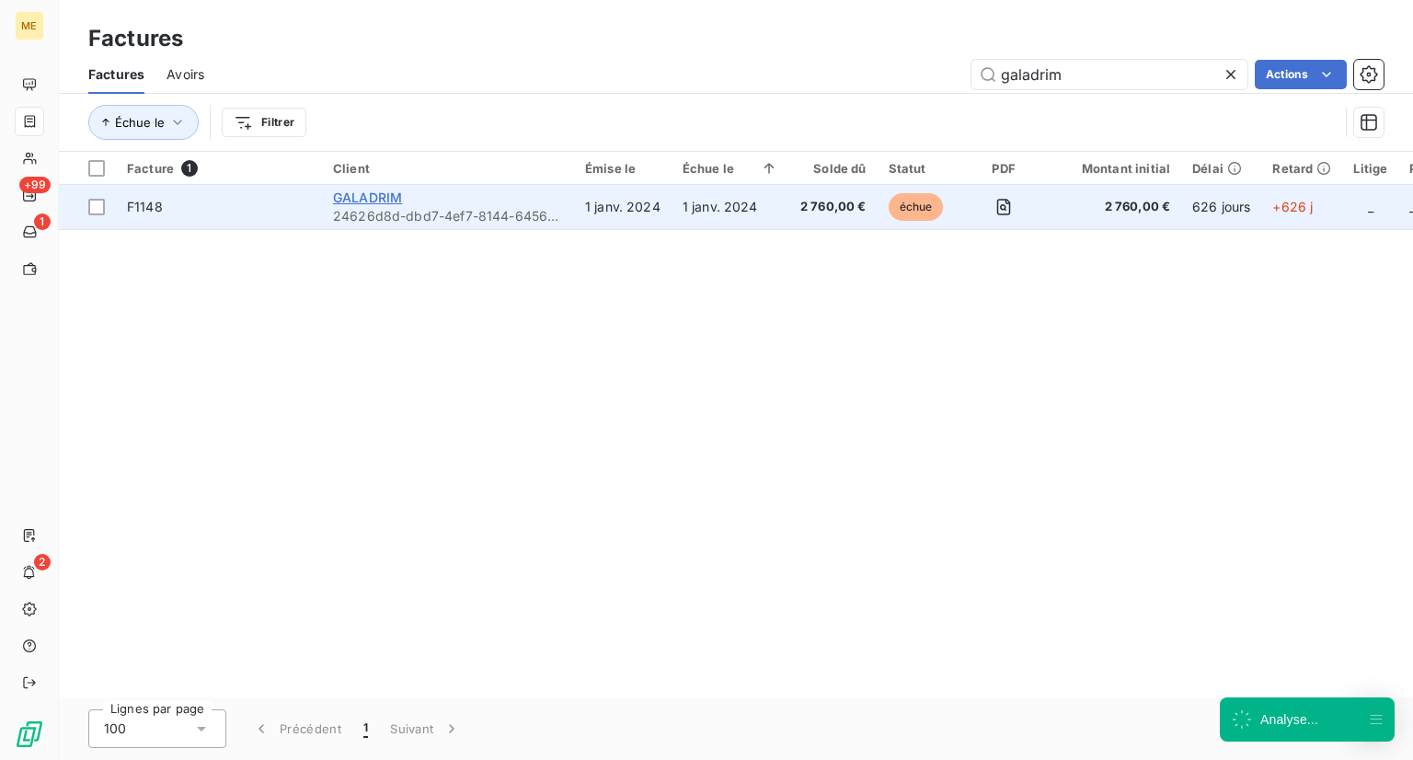
click at [352, 197] on span "GALADRIM" at bounding box center [367, 198] width 69 height 16
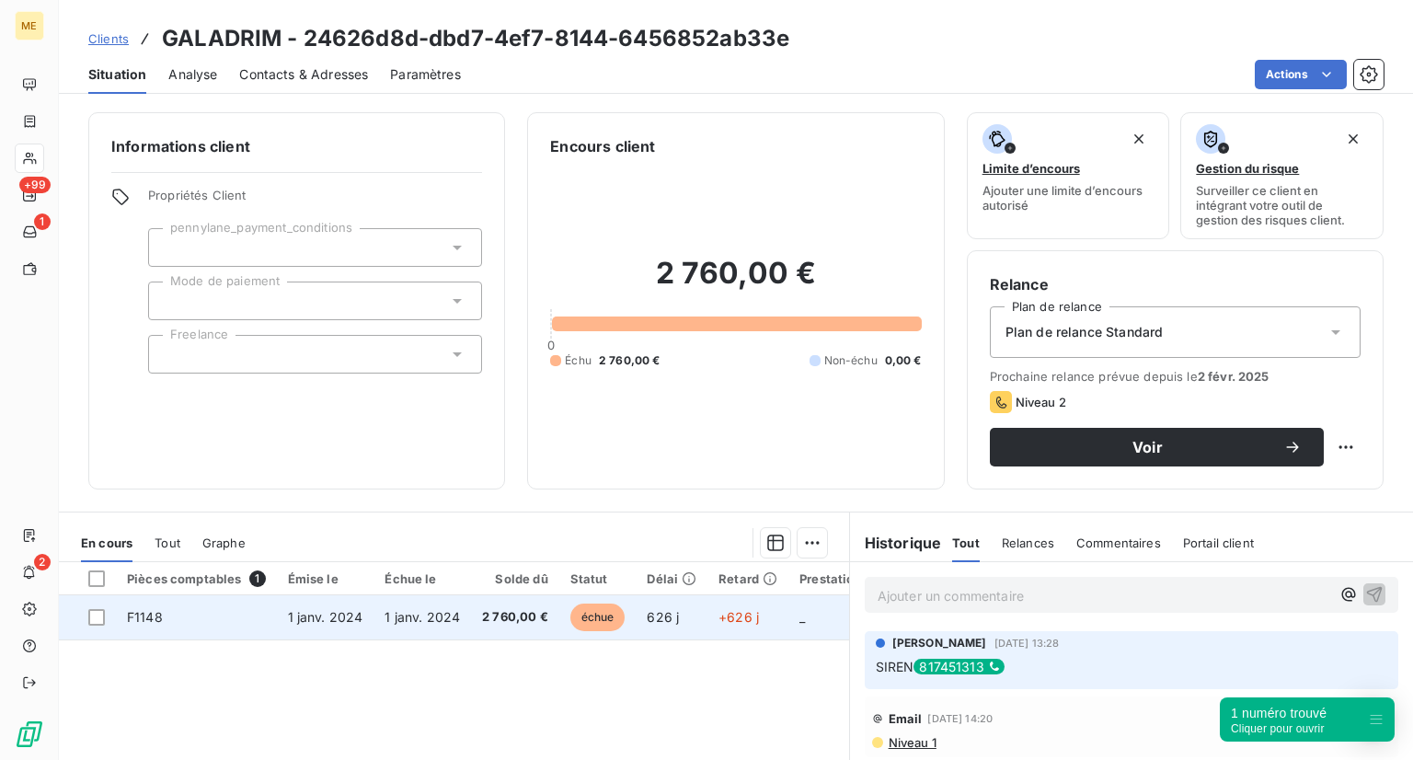
click at [350, 620] on span "1 janv. 2024" at bounding box center [325, 617] width 75 height 16
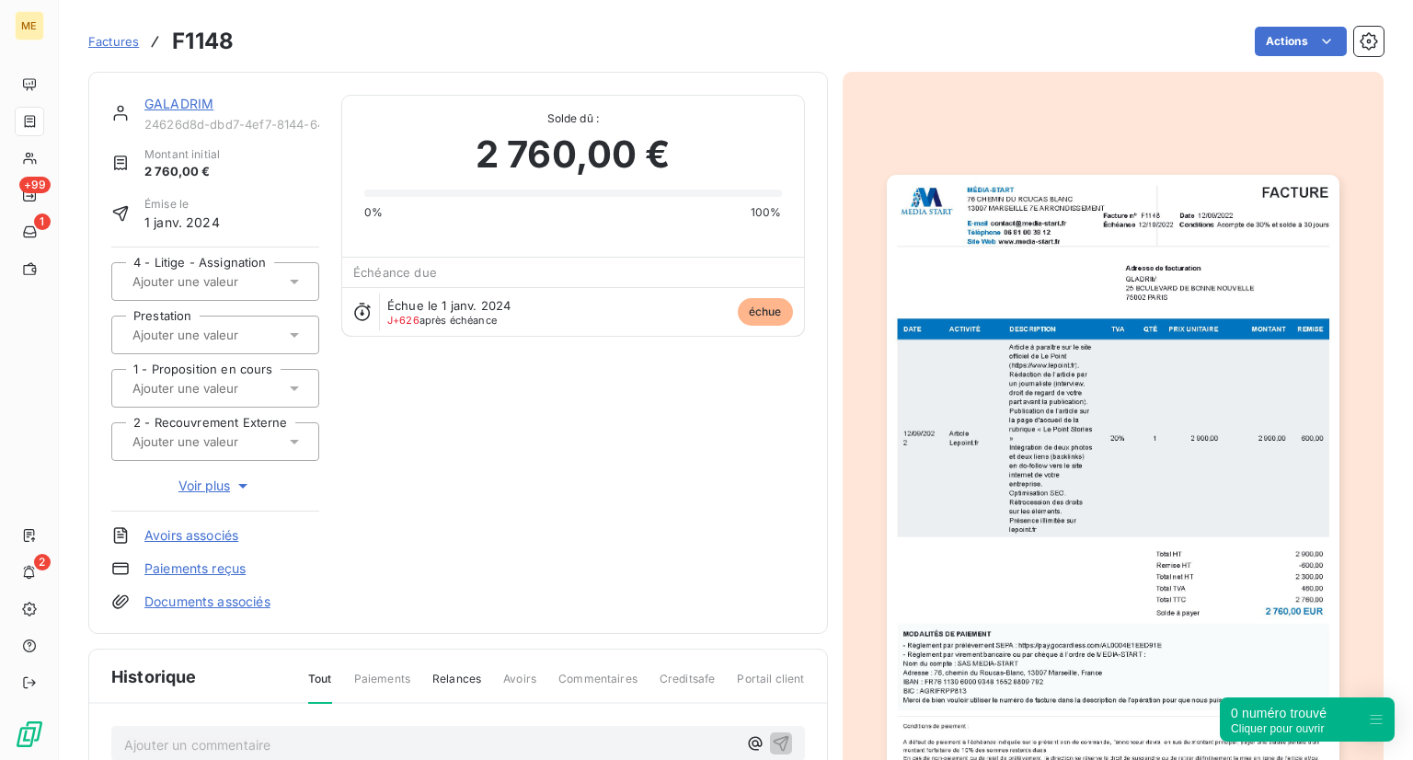
drag, startPoint x: 491, startPoint y: 507, endPoint x: 471, endPoint y: 500, distance: 21.5
click at [471, 500] on div "GALADRIM 24626d8d-dbd7-4ef7-8144-6456852ab33e Montant initial 2 760,00 € Émise …" at bounding box center [458, 353] width 694 height 516
click at [115, 42] on span "Factures" at bounding box center [113, 41] width 51 height 15
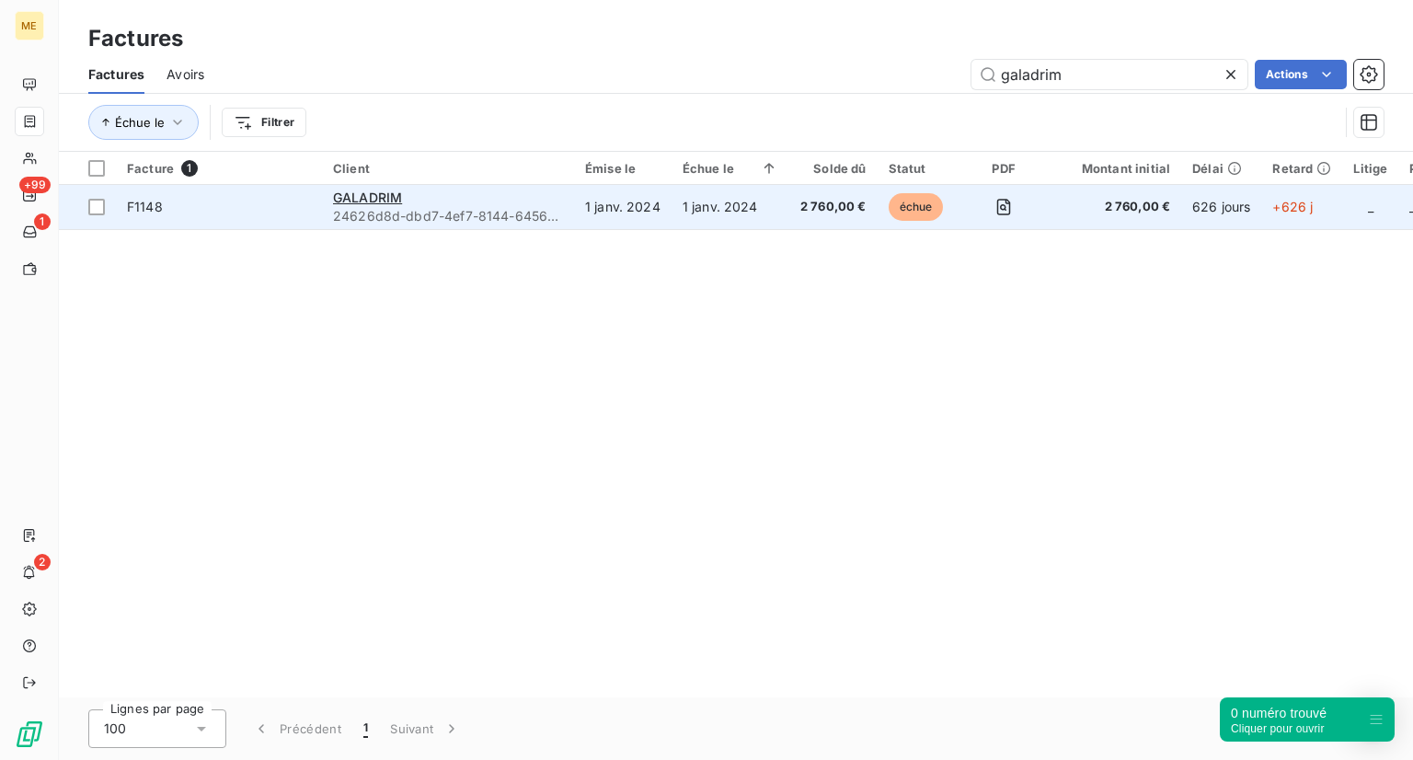
click at [290, 203] on span "F1148" at bounding box center [219, 207] width 184 height 18
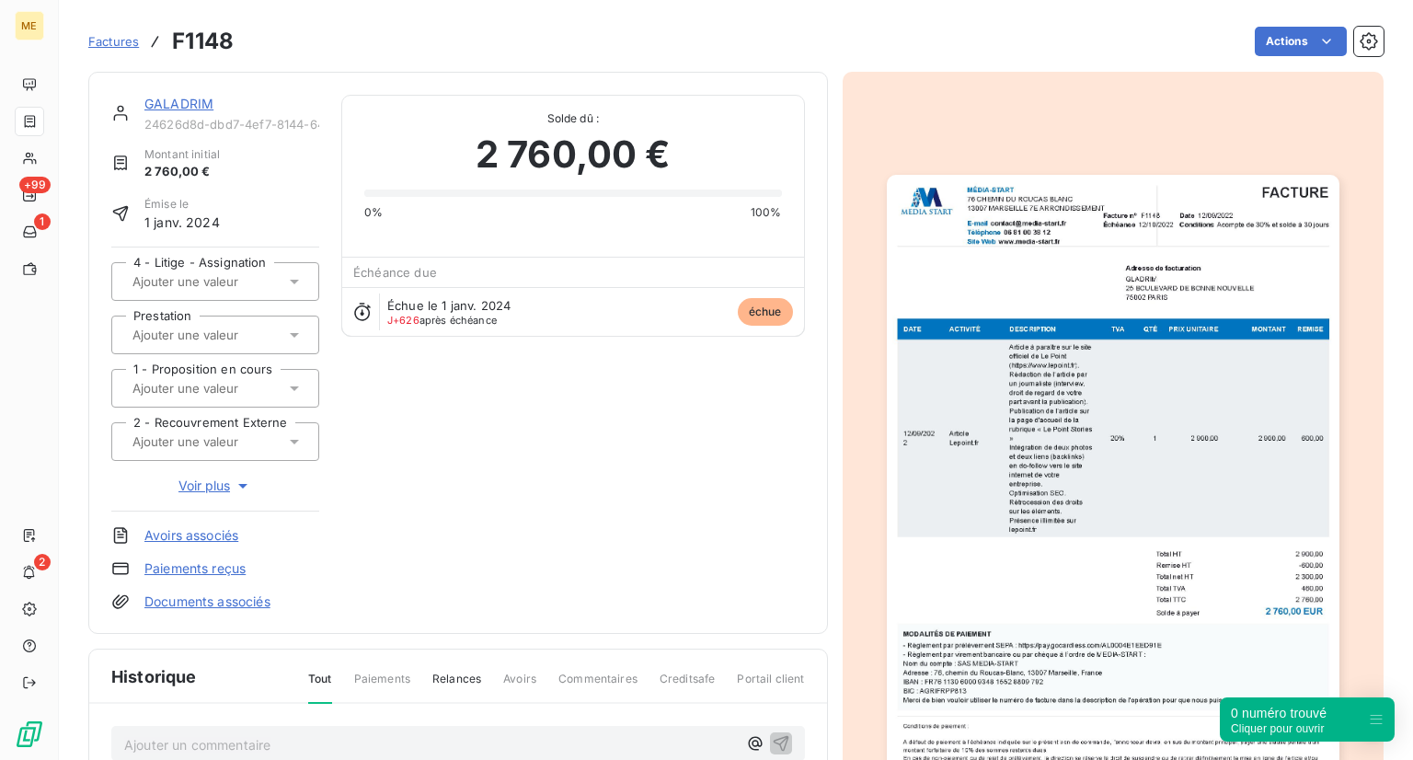
click at [119, 39] on span "Factures" at bounding box center [113, 41] width 51 height 15
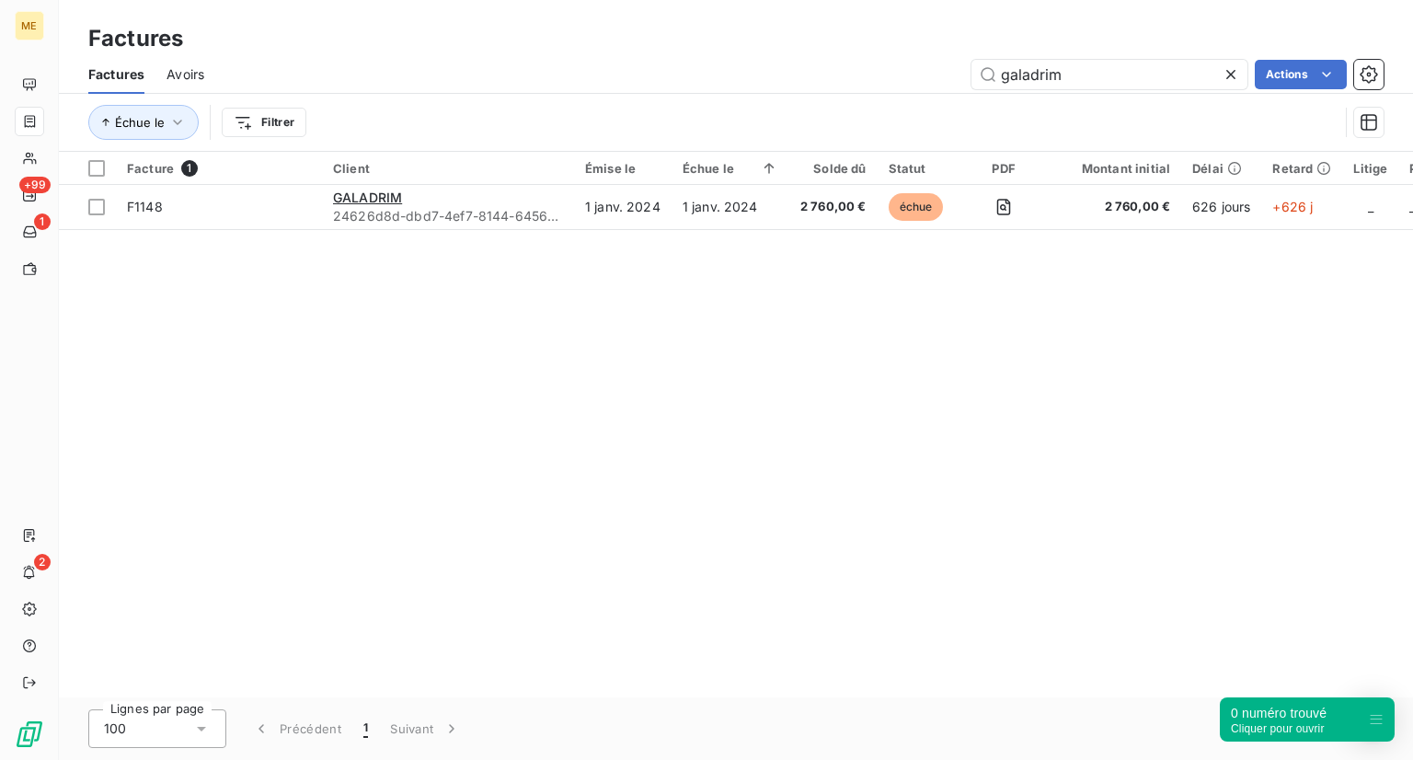
click at [171, 261] on div "Facture 1 Client Émise le Échue le Solde dû Statut PDF Montant initial Délai Re…" at bounding box center [736, 425] width 1354 height 546
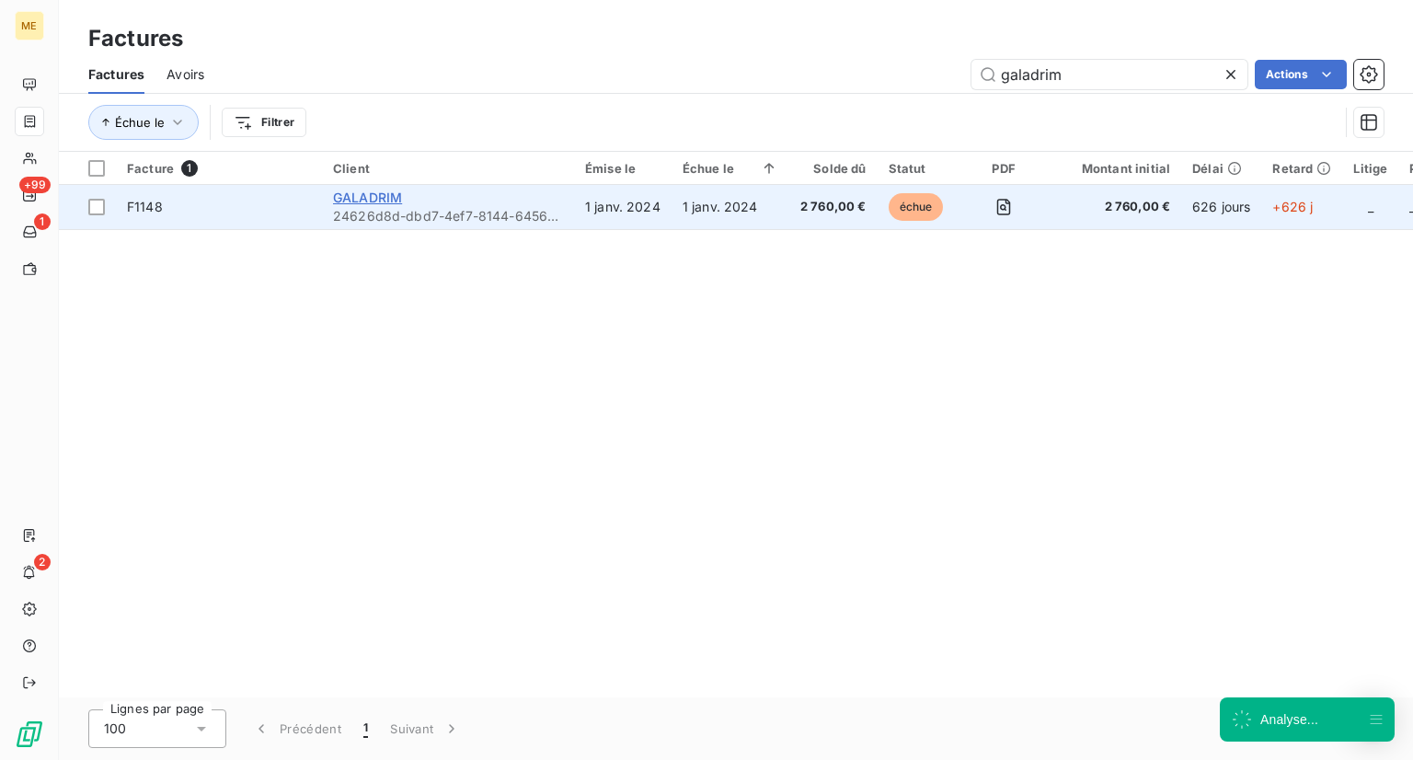
click at [344, 201] on span "GALADRIM" at bounding box center [367, 198] width 69 height 16
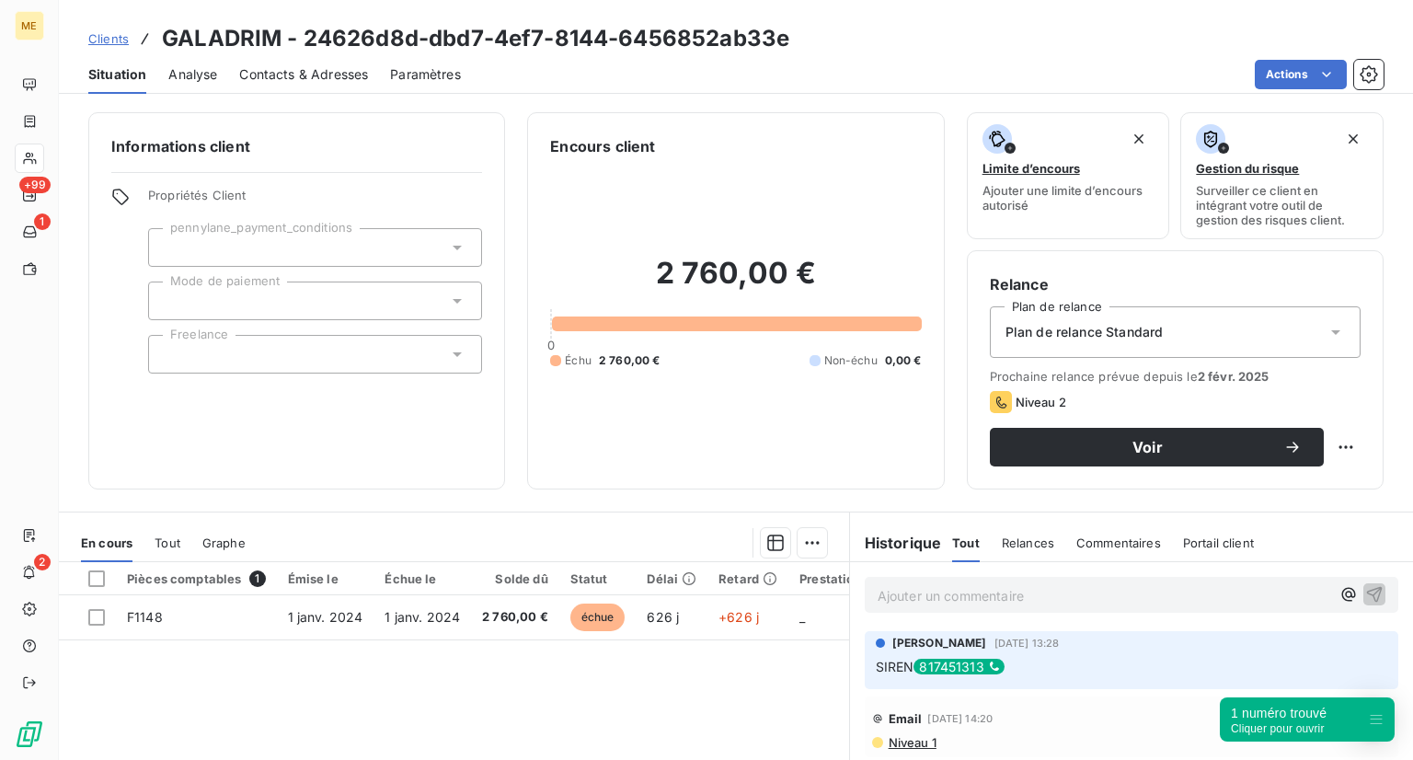
scroll to position [80, 0]
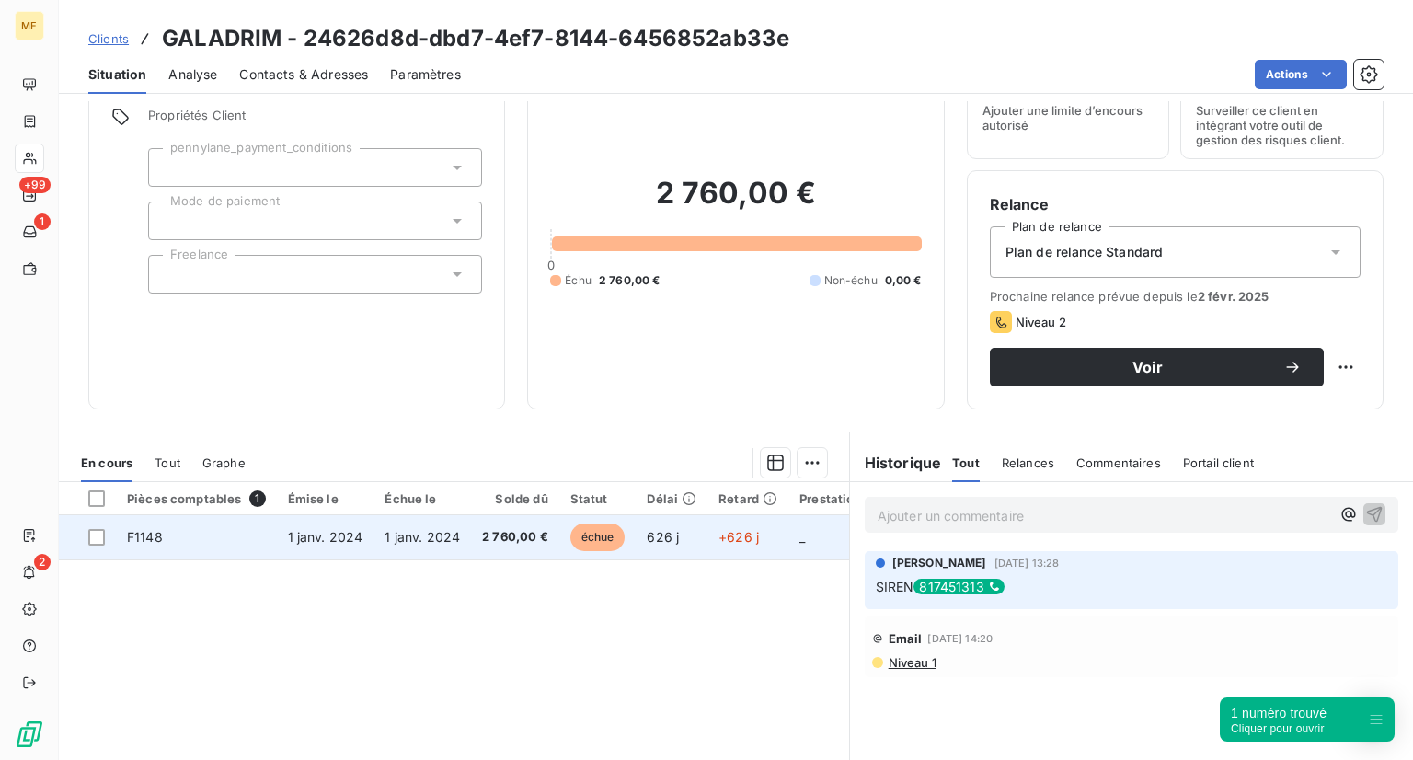
click at [585, 542] on span "échue" at bounding box center [597, 537] width 55 height 28
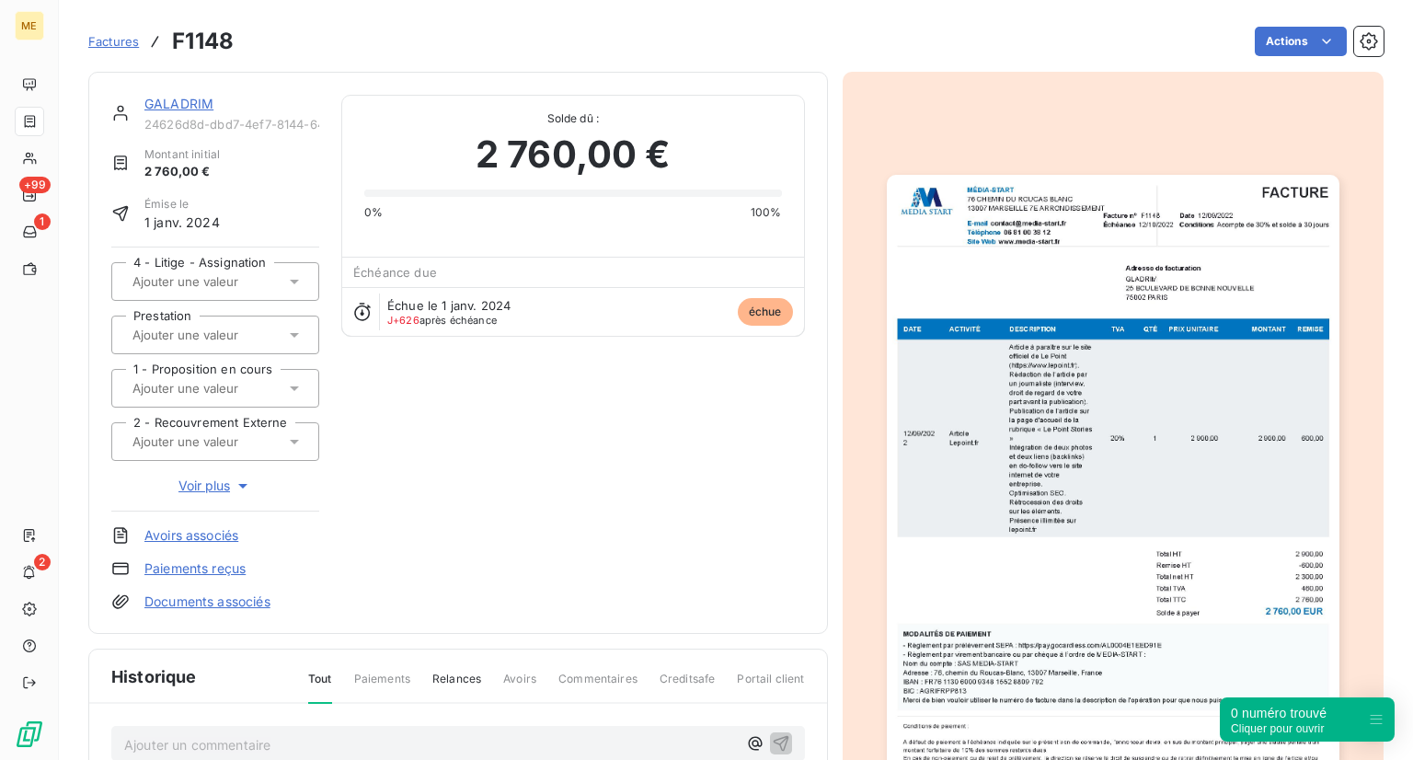
click at [178, 107] on link "GALADRIM" at bounding box center [178, 104] width 69 height 16
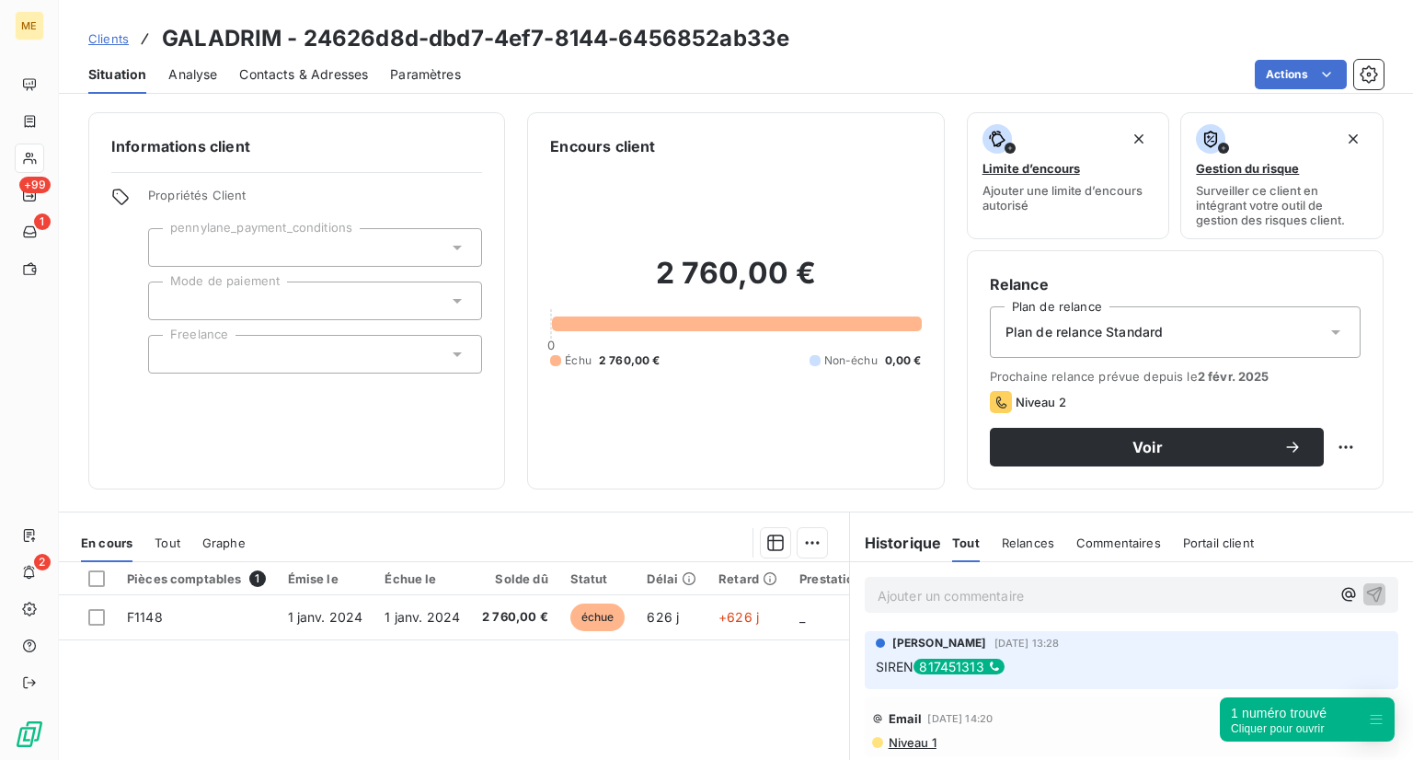
click at [928, 608] on div "Ajouter un commentaire ﻿" at bounding box center [1132, 595] width 534 height 36
click at [927, 598] on p "Ajouter un commentaire ﻿" at bounding box center [1104, 595] width 453 height 23
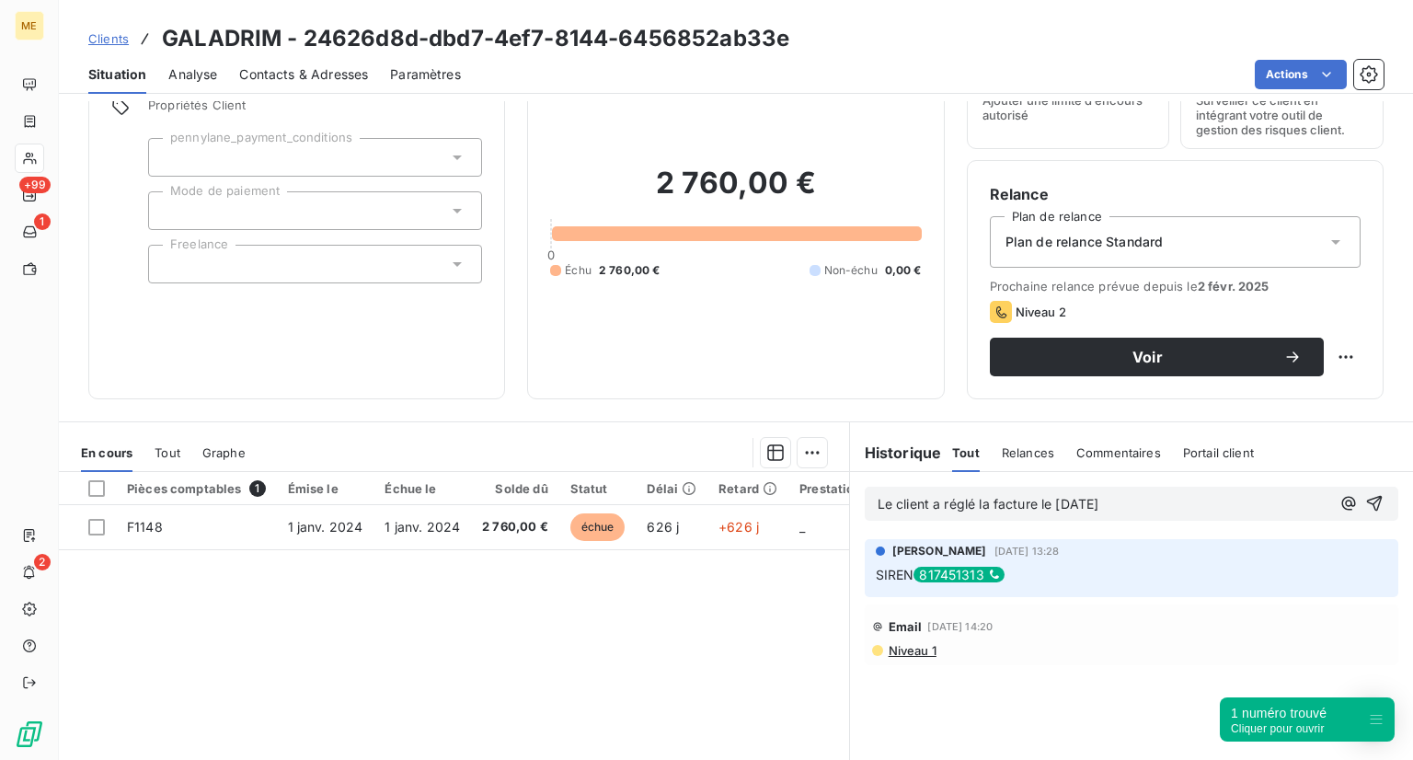
scroll to position [90, 0]
click at [1169, 492] on div "Le client a réglé la facture le [DATE]" at bounding box center [1104, 503] width 453 height 23
click at [1164, 494] on p "Le client a réglé la facture le [DATE]" at bounding box center [1104, 504] width 453 height 21
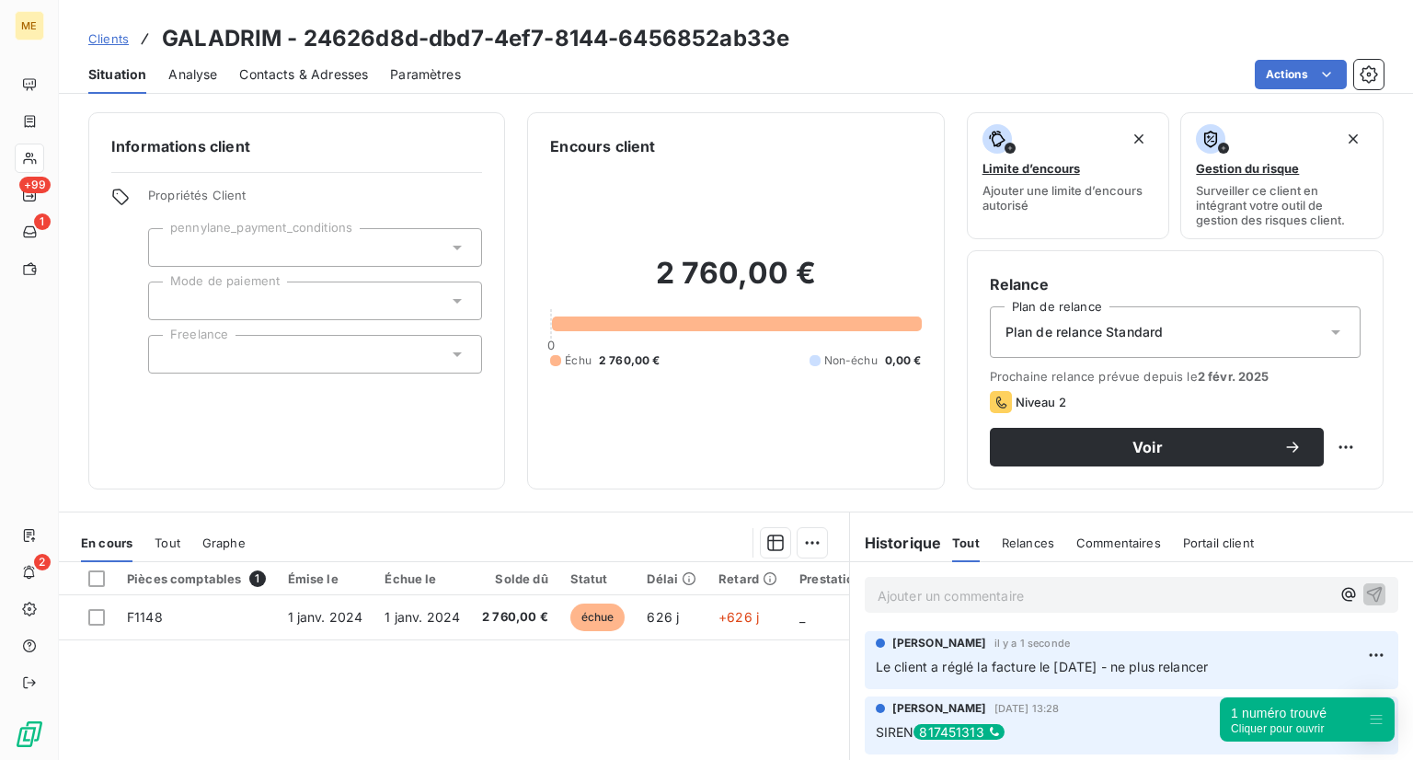
scroll to position [0, 0]
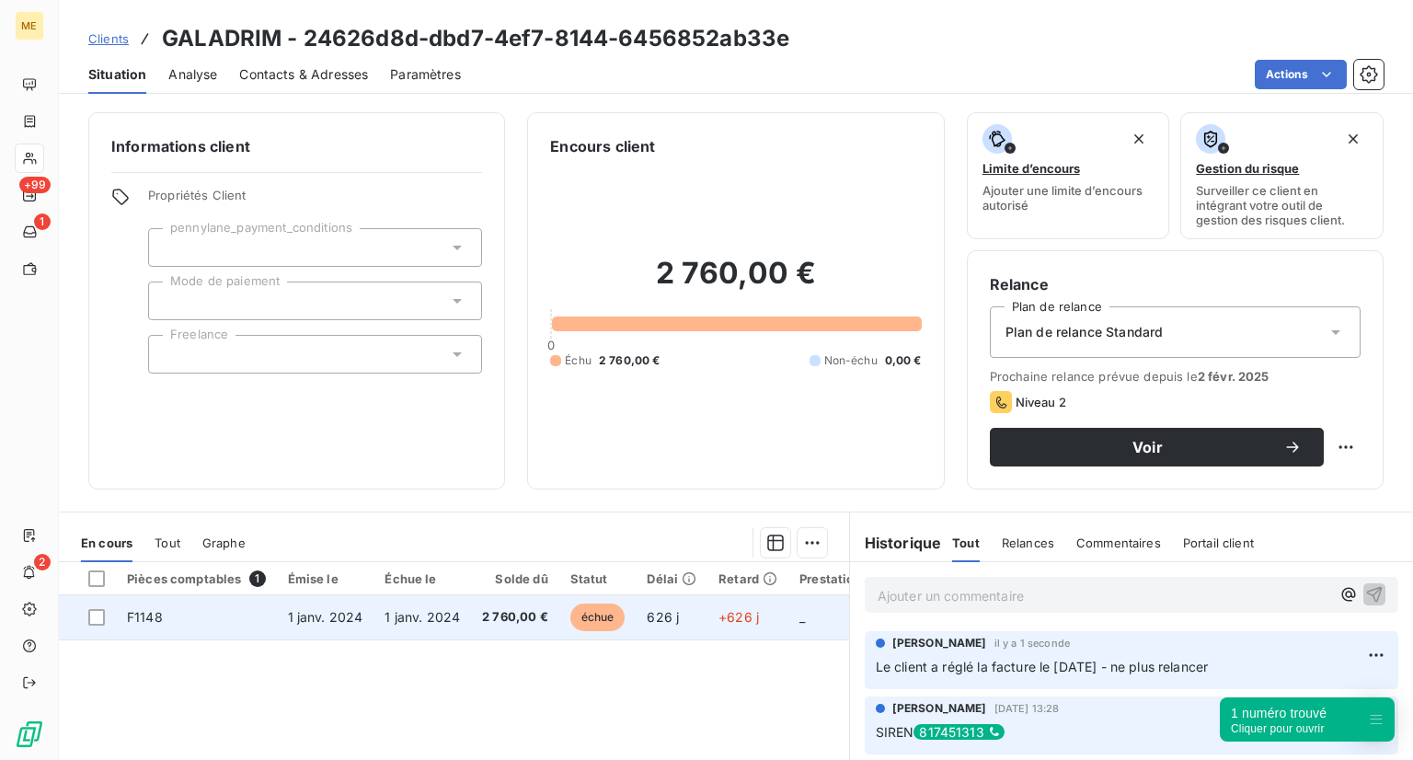
click at [589, 614] on span "échue" at bounding box center [597, 617] width 55 height 28
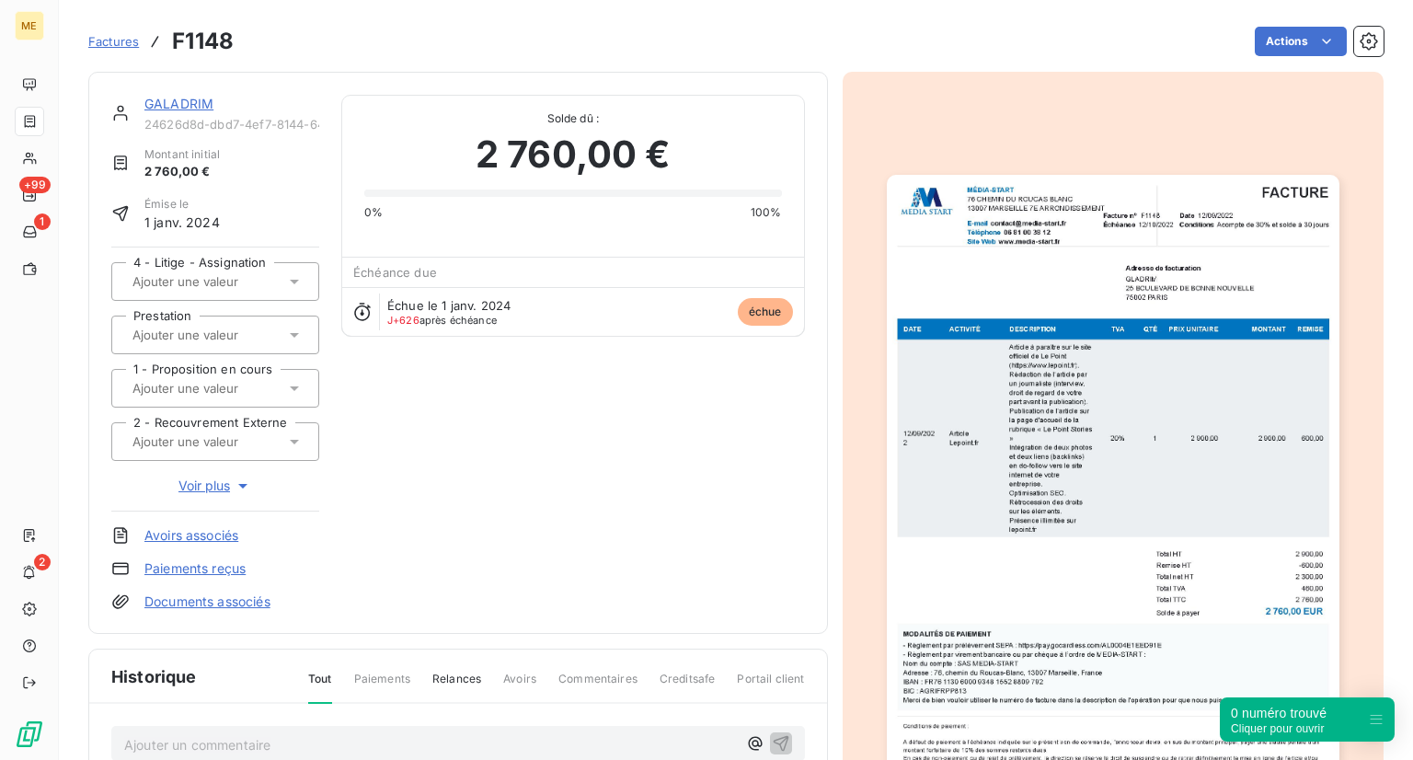
click at [201, 595] on link "Documents associés" at bounding box center [207, 601] width 126 height 18
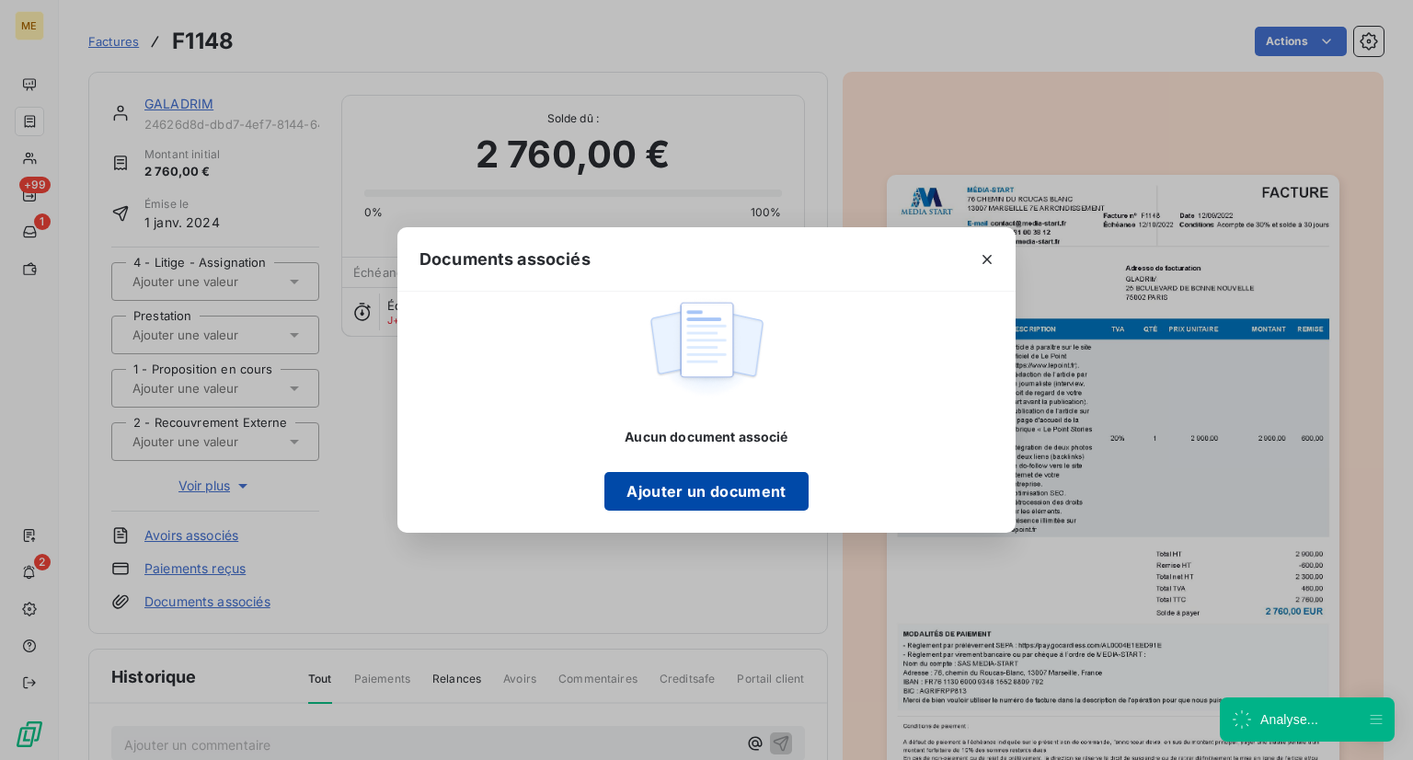
click at [711, 488] on button "Ajouter un document" at bounding box center [705, 491] width 203 height 39
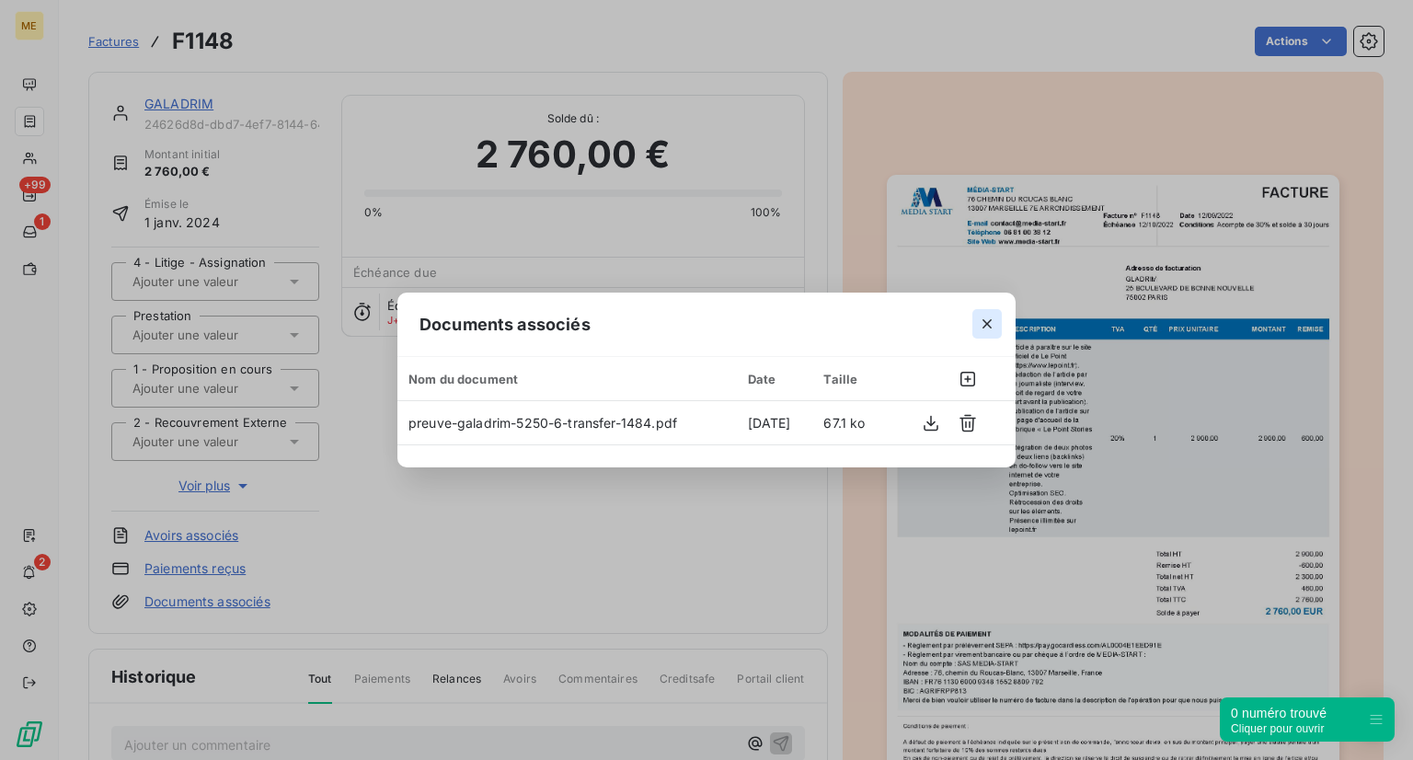
click at [988, 331] on icon "button" at bounding box center [987, 324] width 18 height 18
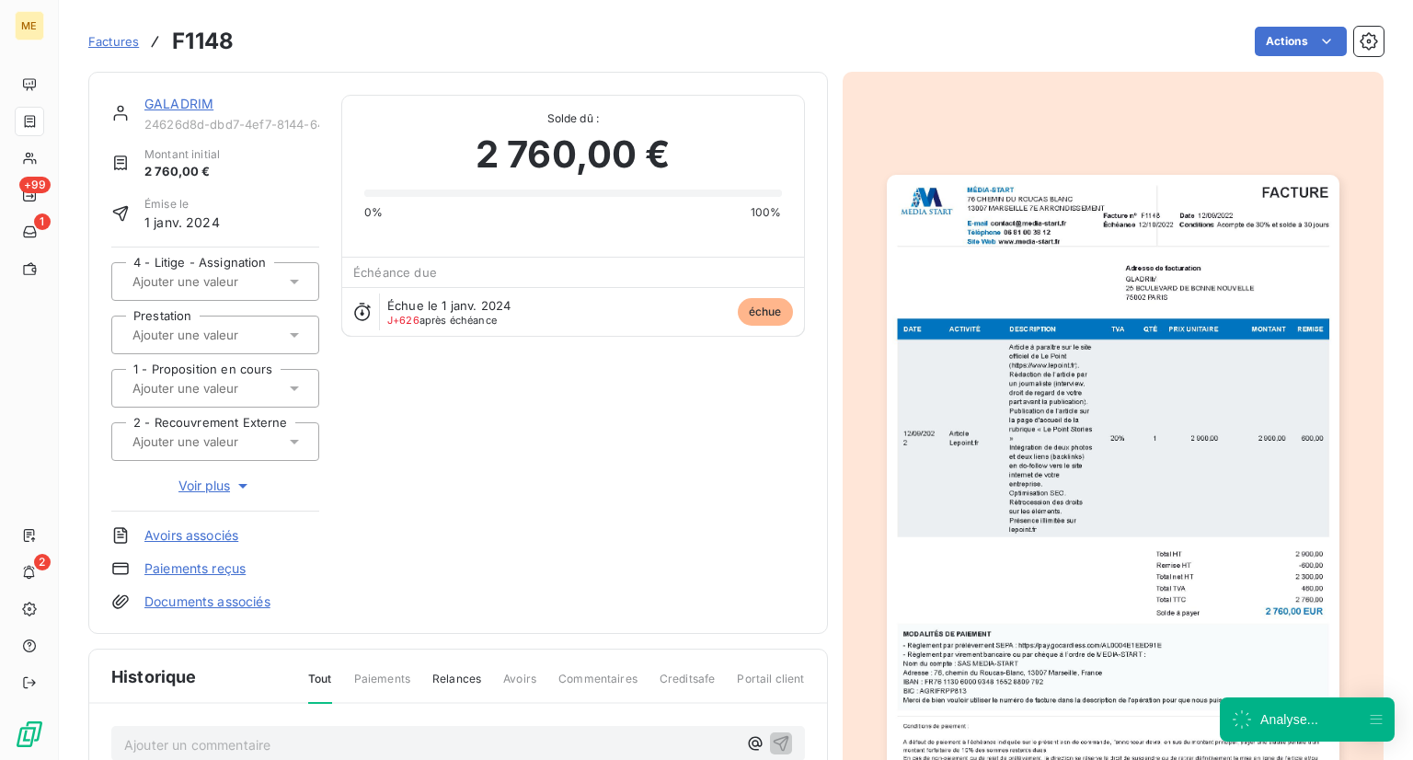
click at [394, 491] on div "GALADRIM 24626d8d-dbd7-4ef7-8144-6456852ab33e Montant initial 2 760,00 € Émise …" at bounding box center [458, 353] width 694 height 516
click at [188, 598] on link "Documents associés" at bounding box center [207, 601] width 126 height 18
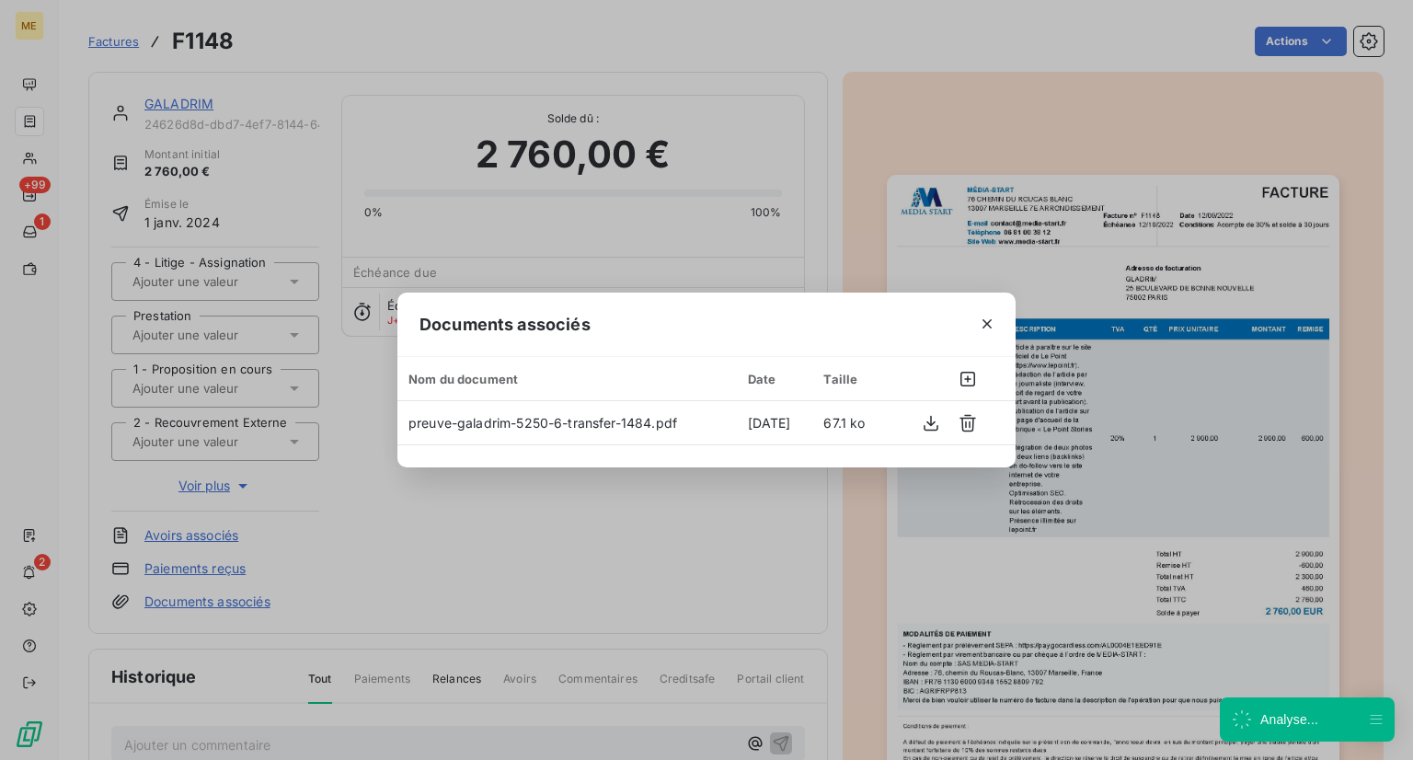
click at [574, 544] on div "Documents associés Nom du document Date Taille preuve-galadrim-5250-6-transfer-…" at bounding box center [706, 380] width 1413 height 760
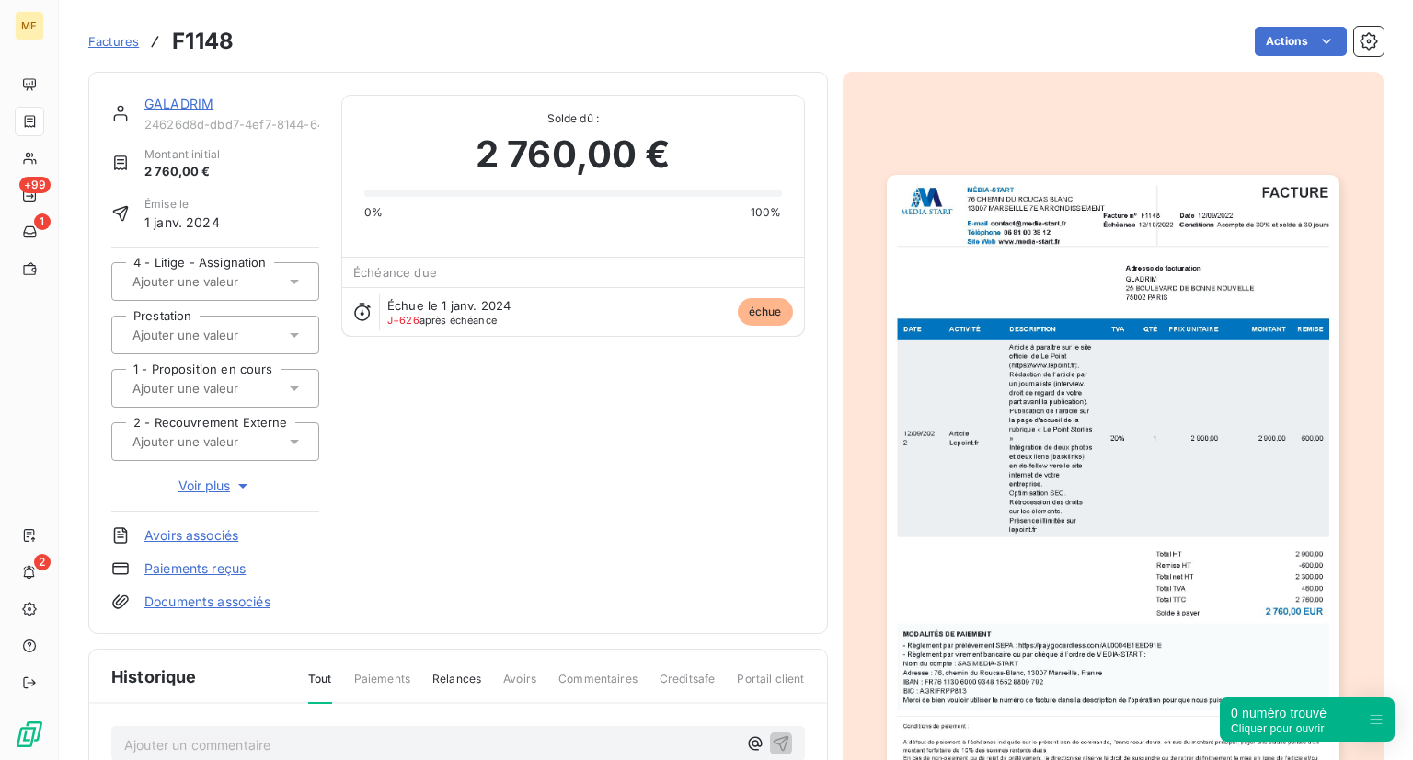
click at [107, 47] on span "Factures" at bounding box center [113, 41] width 51 height 15
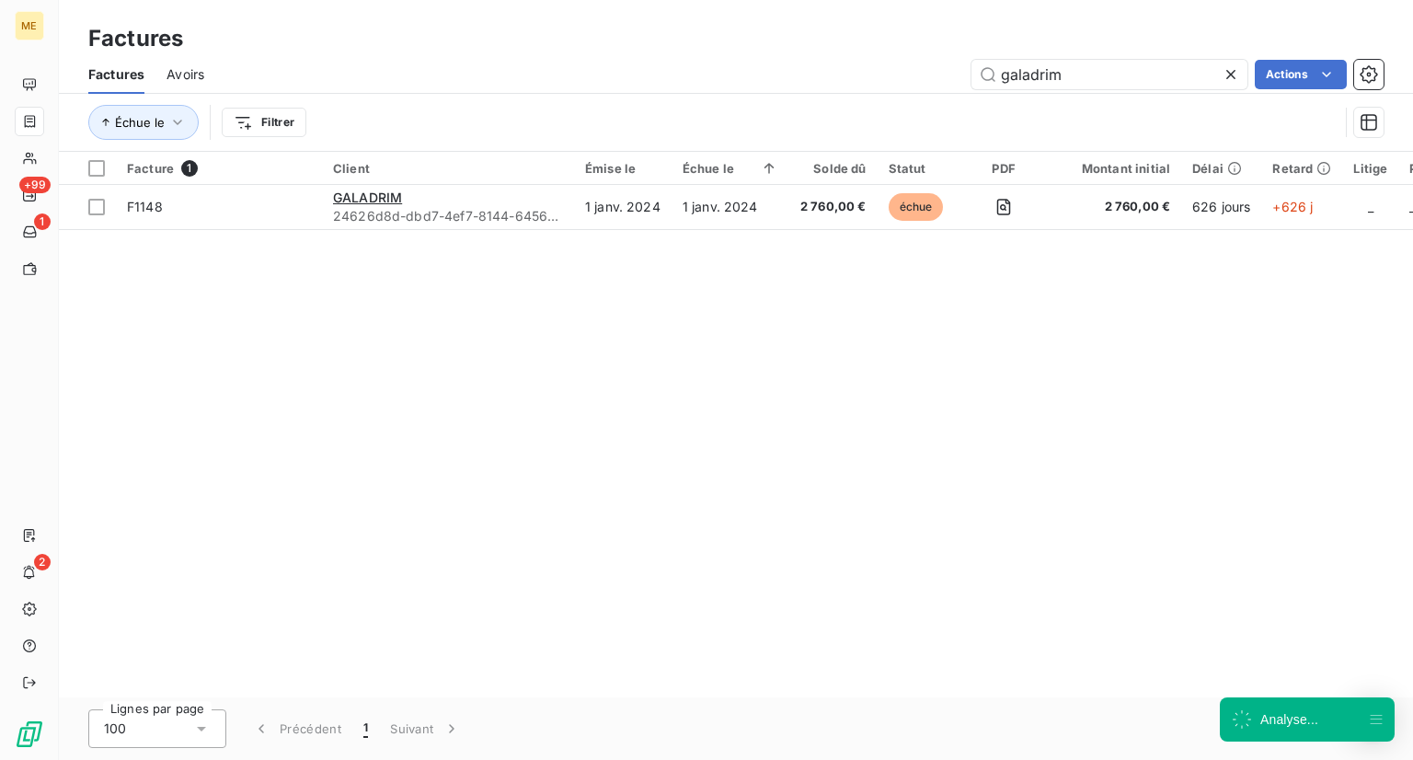
drag, startPoint x: 1100, startPoint y: 67, endPoint x: 868, endPoint y: 51, distance: 232.4
click at [868, 51] on div "Factures Factures Avoirs galadrim Actions Échue le Filtrer" at bounding box center [736, 76] width 1354 height 152
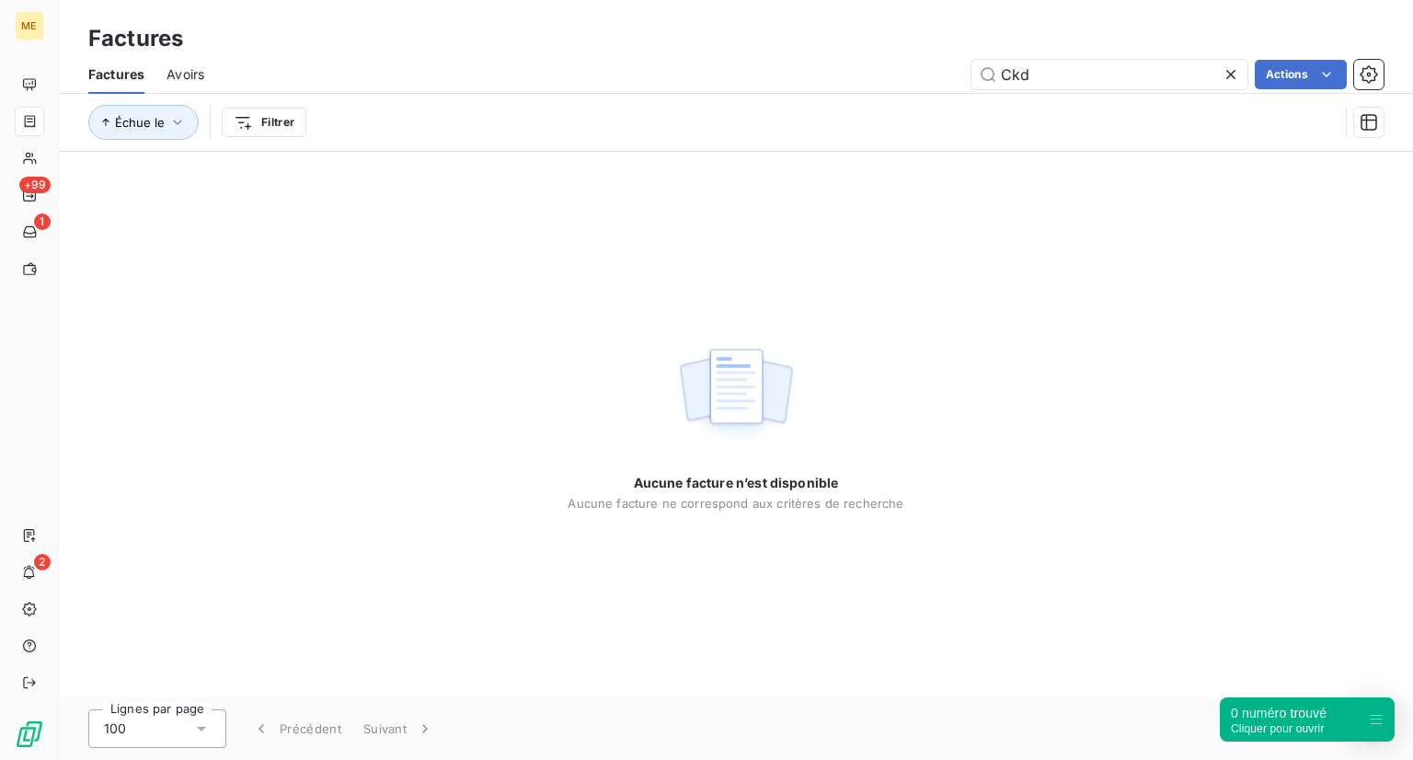
type input "Ckd"
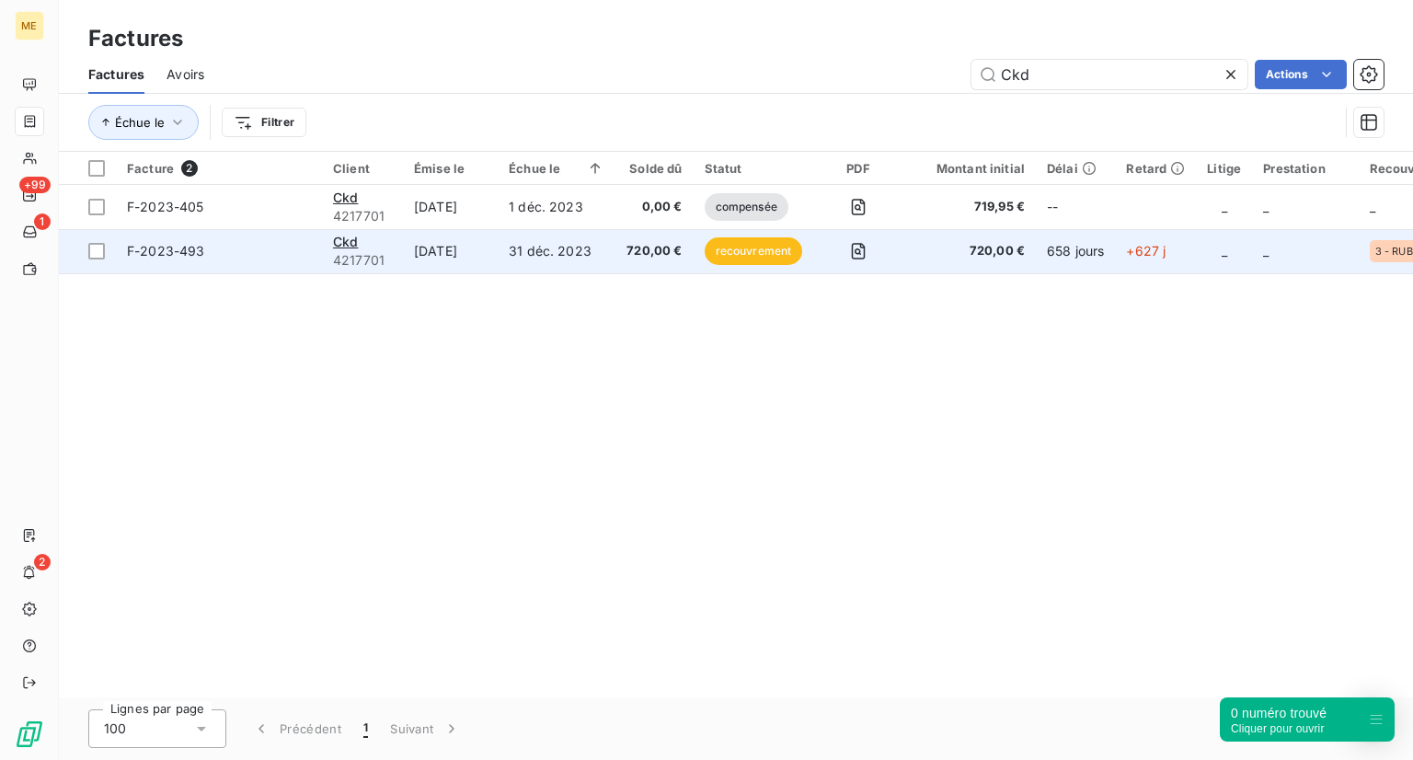
click at [166, 264] on td "F-2023-493" at bounding box center [219, 251] width 206 height 44
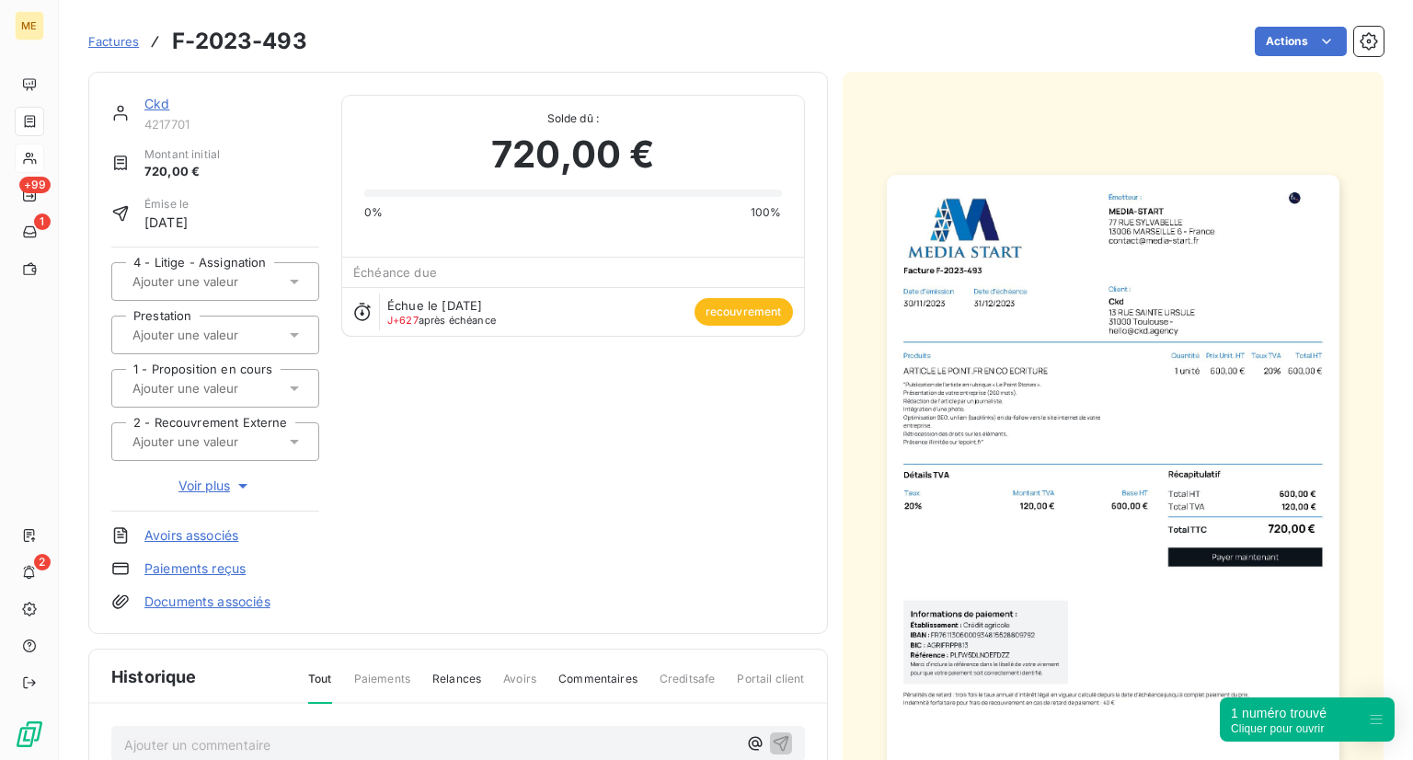
click at [35, 159] on icon at bounding box center [29, 159] width 13 height 12
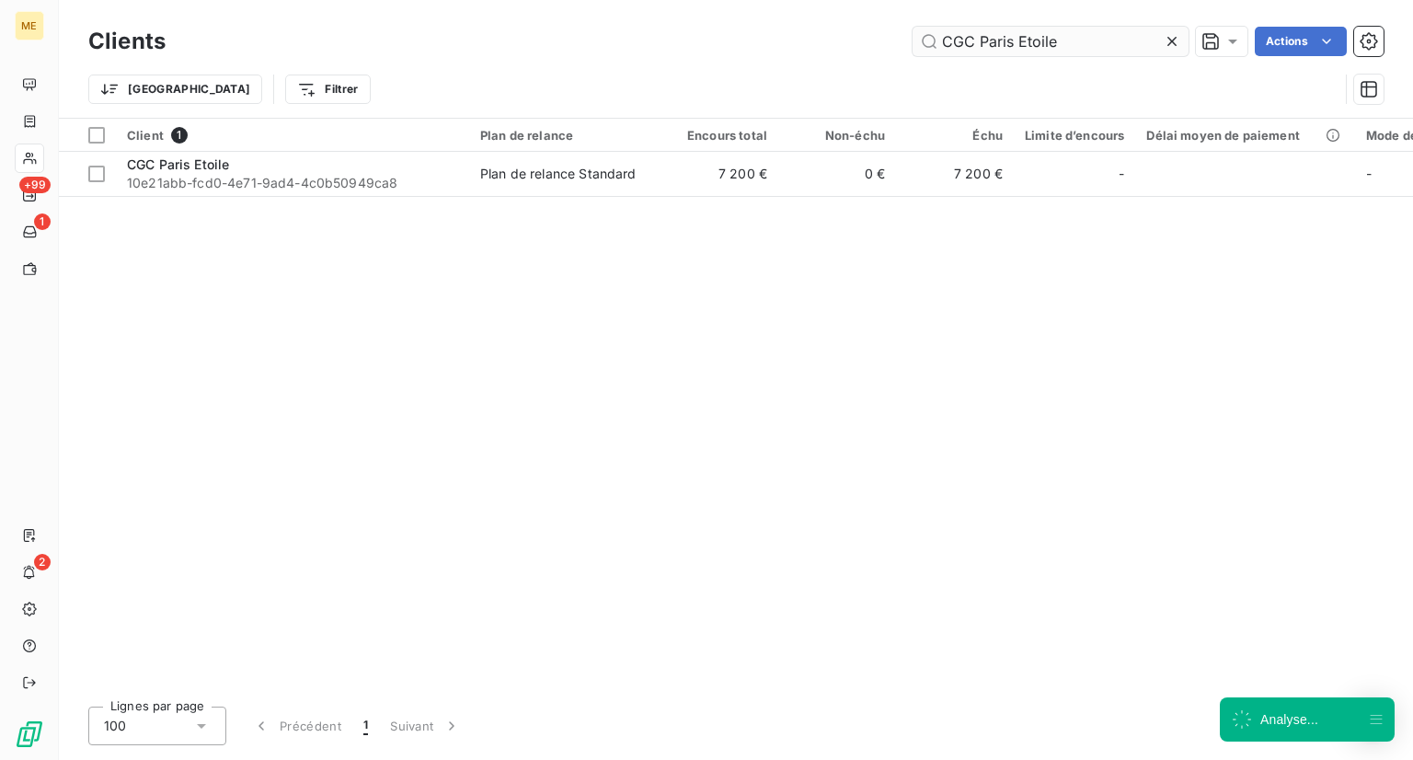
drag, startPoint x: 976, startPoint y: 29, endPoint x: 912, endPoint y: 33, distance: 64.5
click at [936, 19] on div "Clients CGC Paris Etoile Actions Trier Filtrer" at bounding box center [736, 59] width 1354 height 118
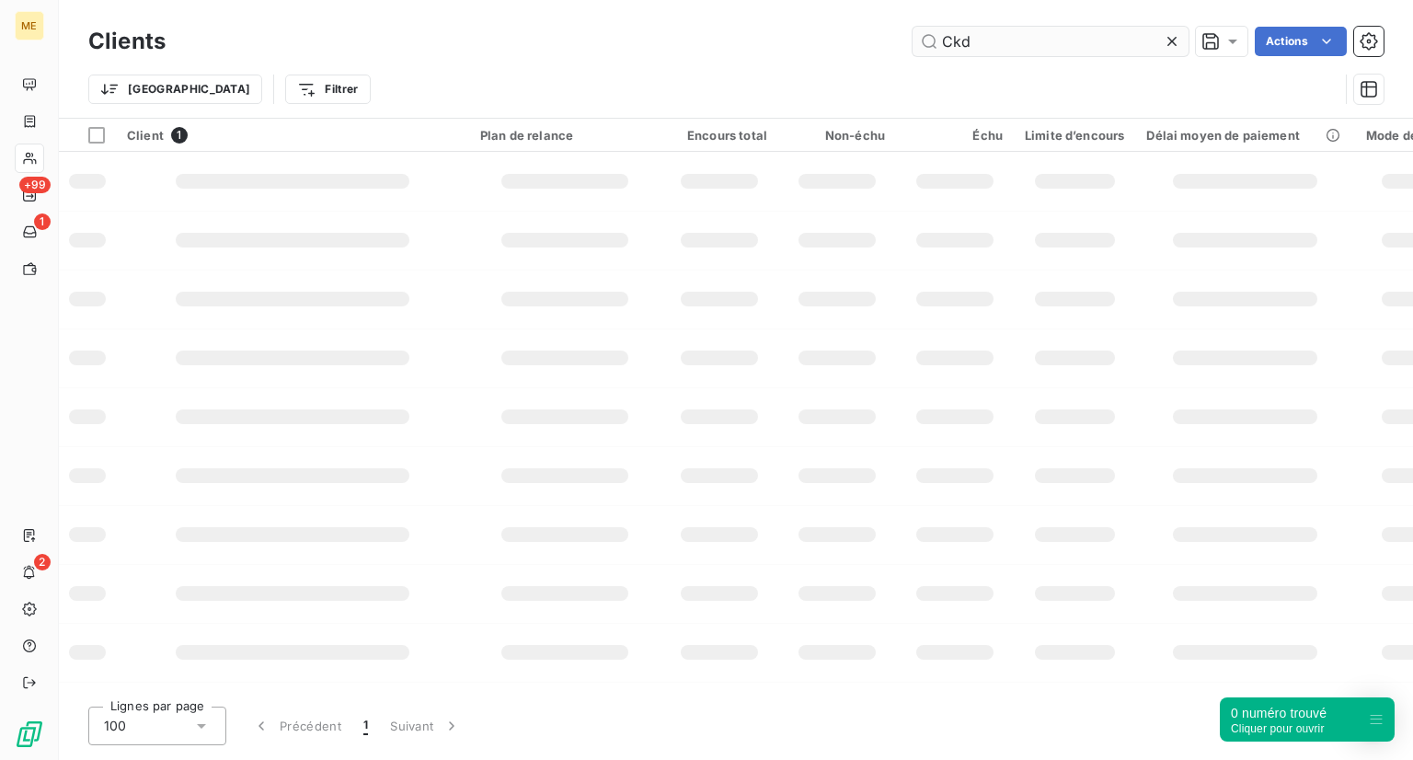
type input "Ckd"
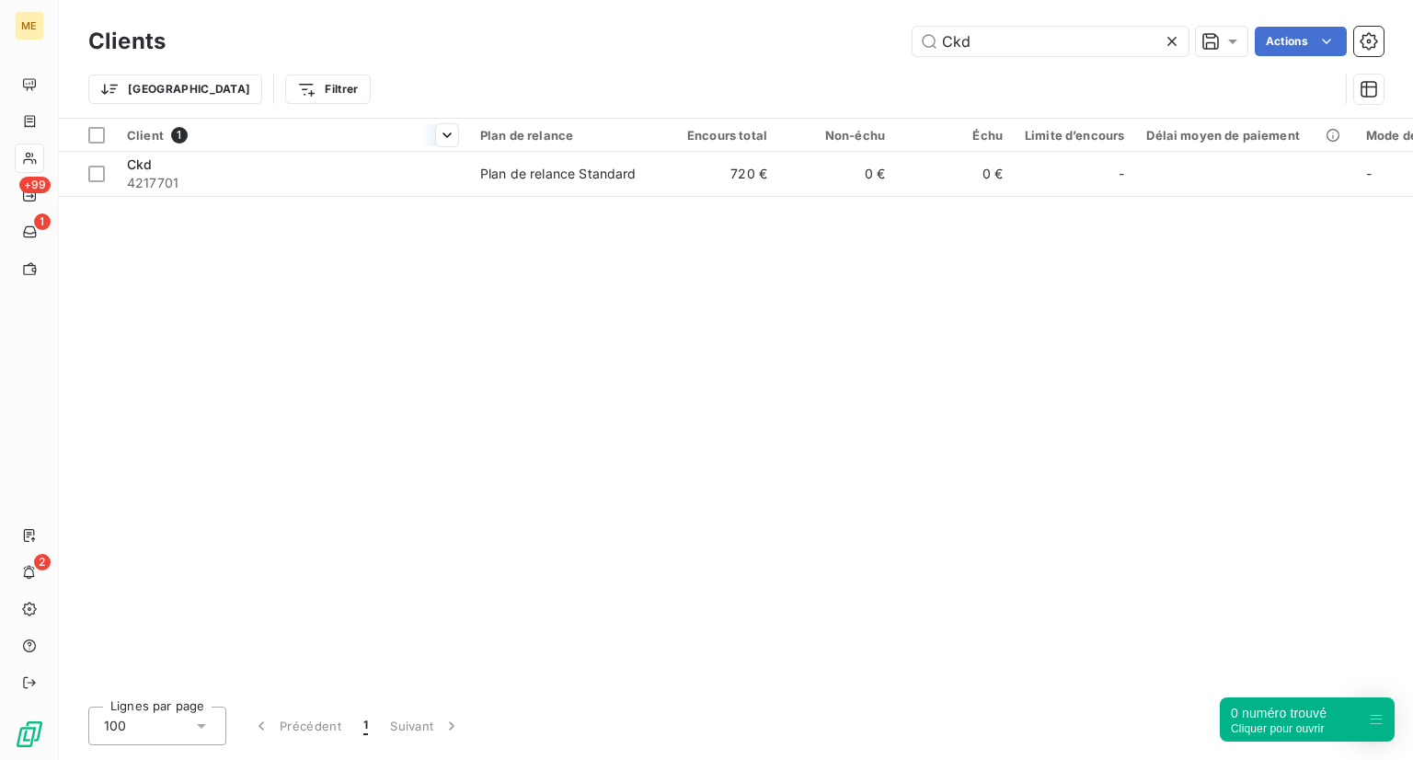
click at [452, 147] on th "Client 1" at bounding box center [292, 135] width 353 height 33
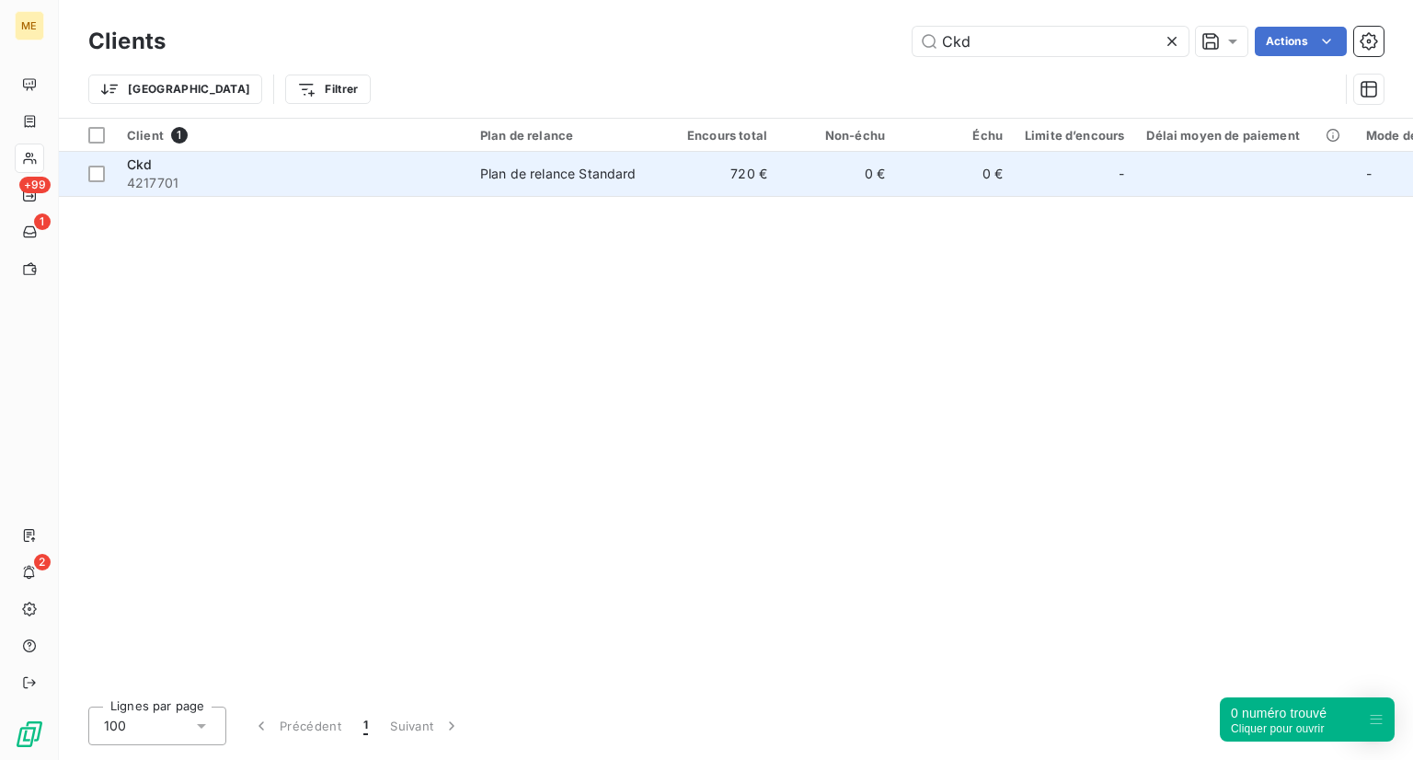
click at [396, 170] on div "Ckd" at bounding box center [292, 164] width 331 height 18
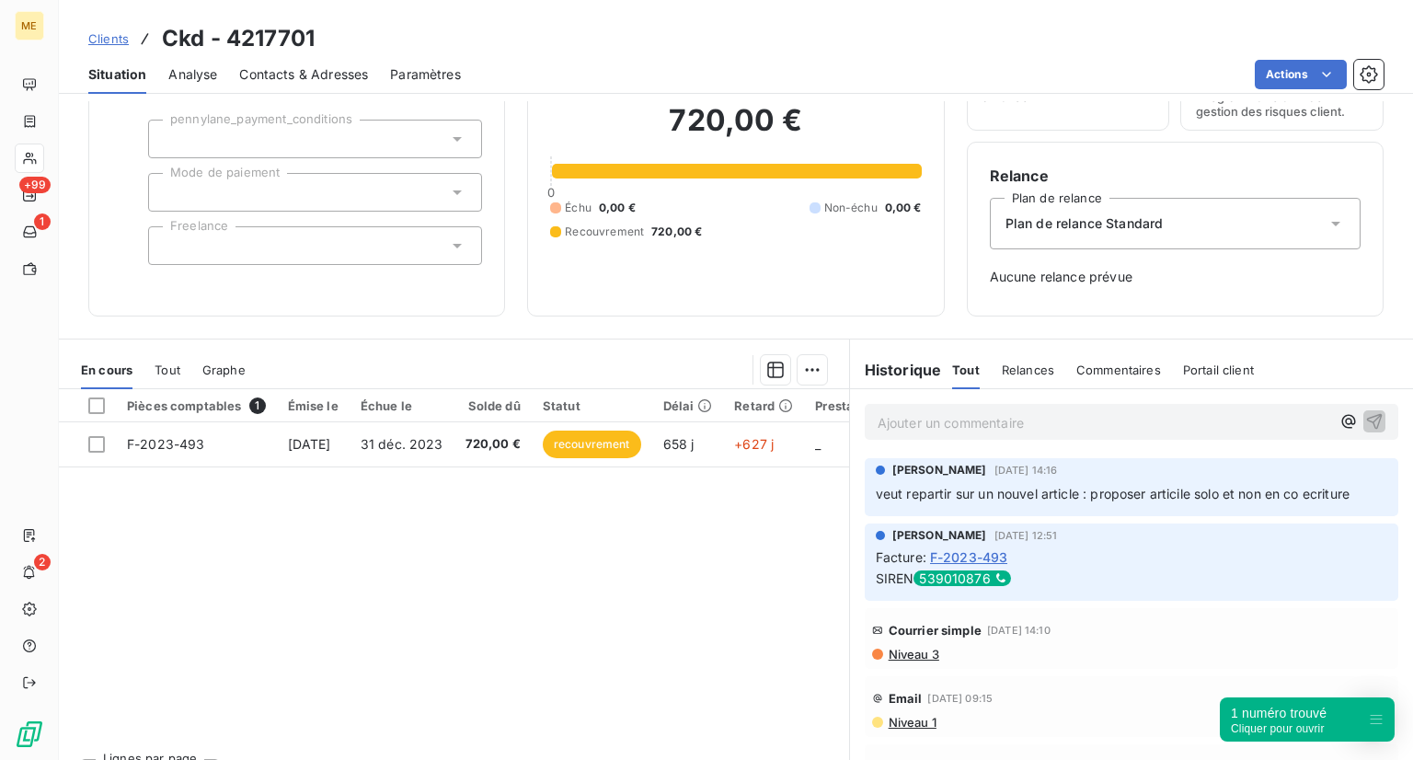
scroll to position [106, 0]
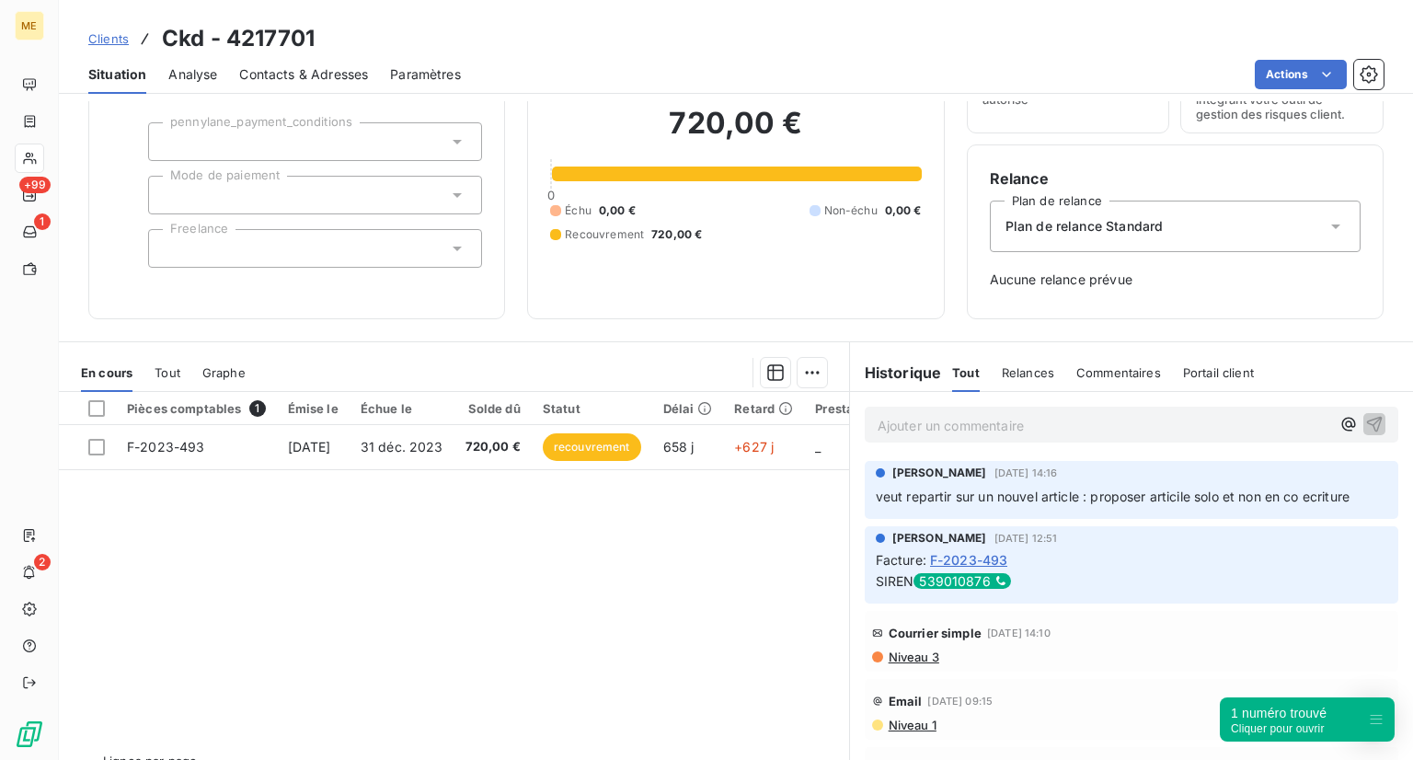
click at [114, 29] on link "Clients" at bounding box center [108, 38] width 40 height 18
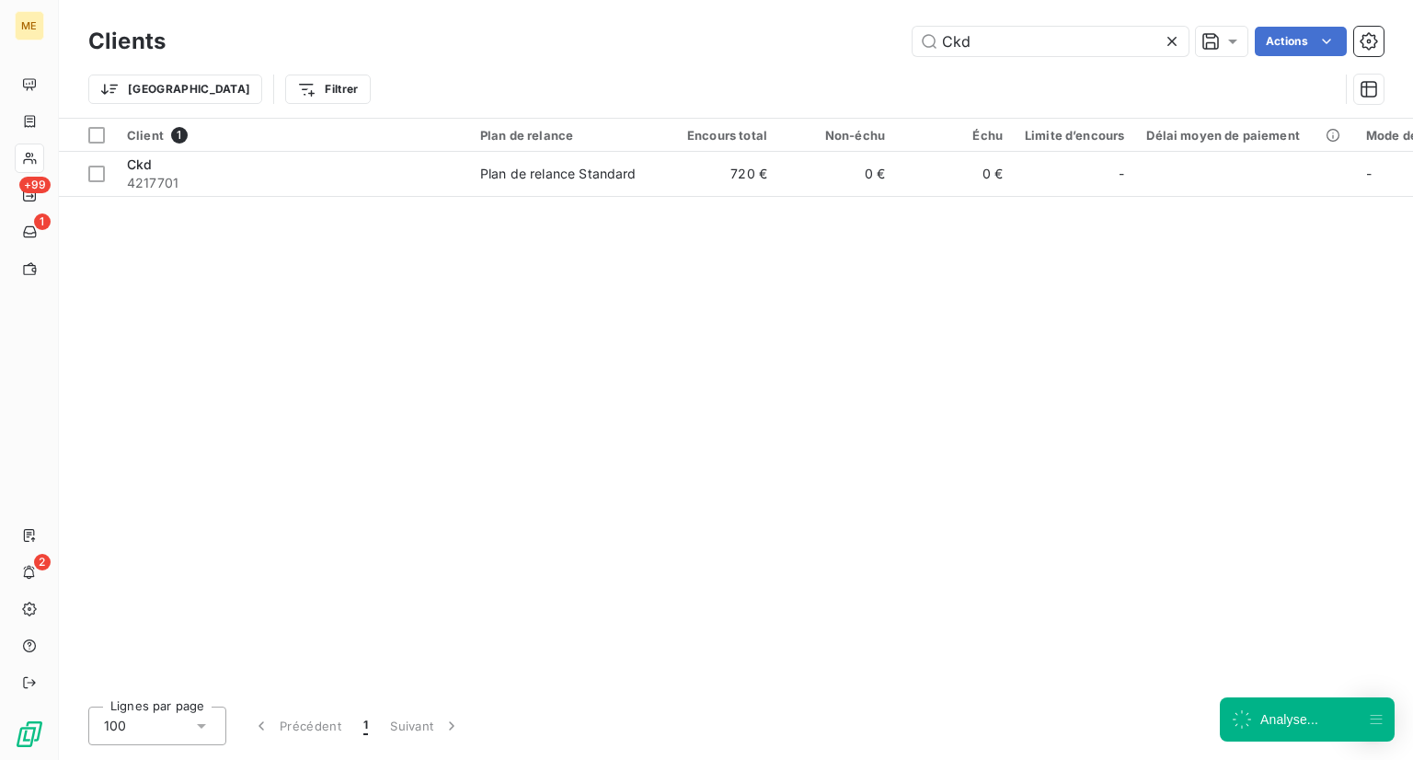
drag, startPoint x: 991, startPoint y: 45, endPoint x: 812, endPoint y: 16, distance: 180.9
click at [812, 16] on div "Clients Ckd Actions Trier Filtrer" at bounding box center [736, 59] width 1354 height 118
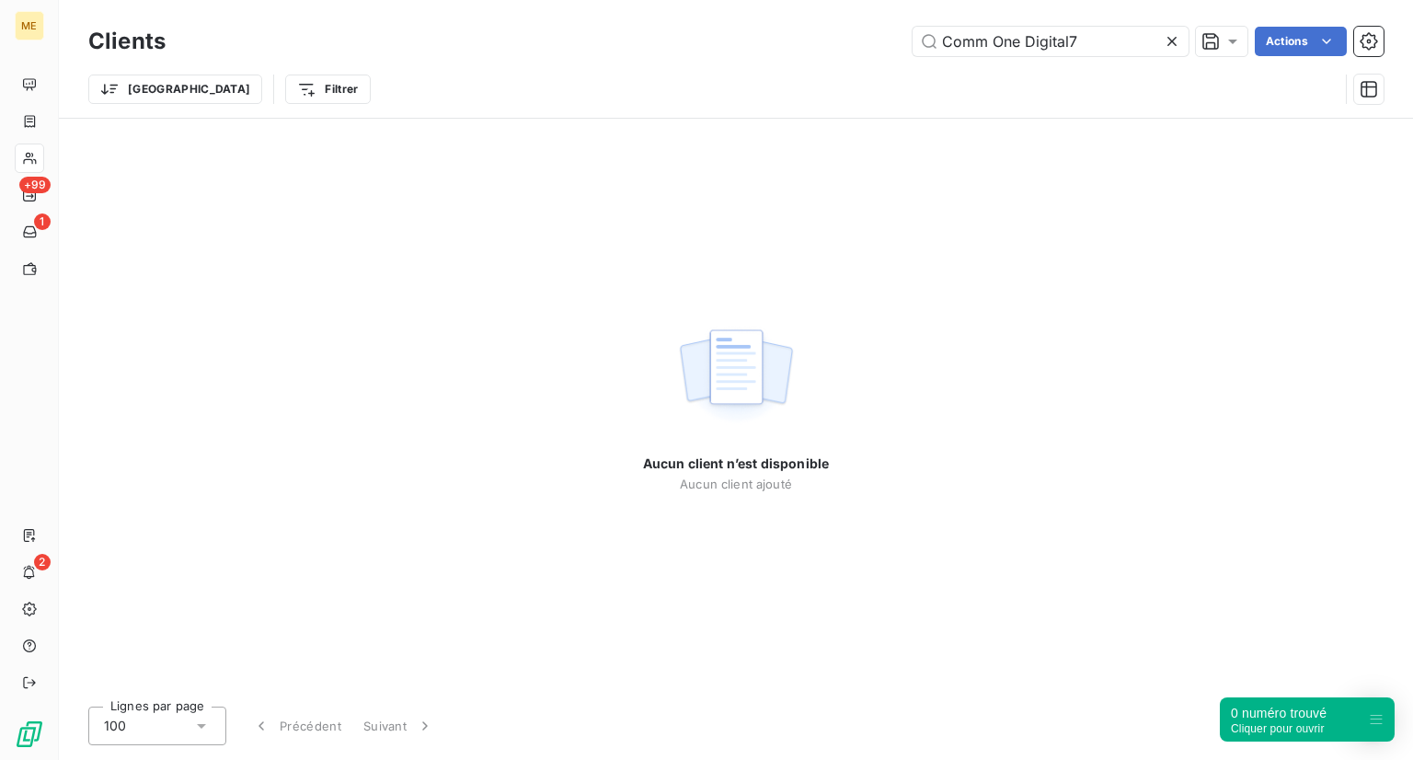
type input "Comm One Digital"
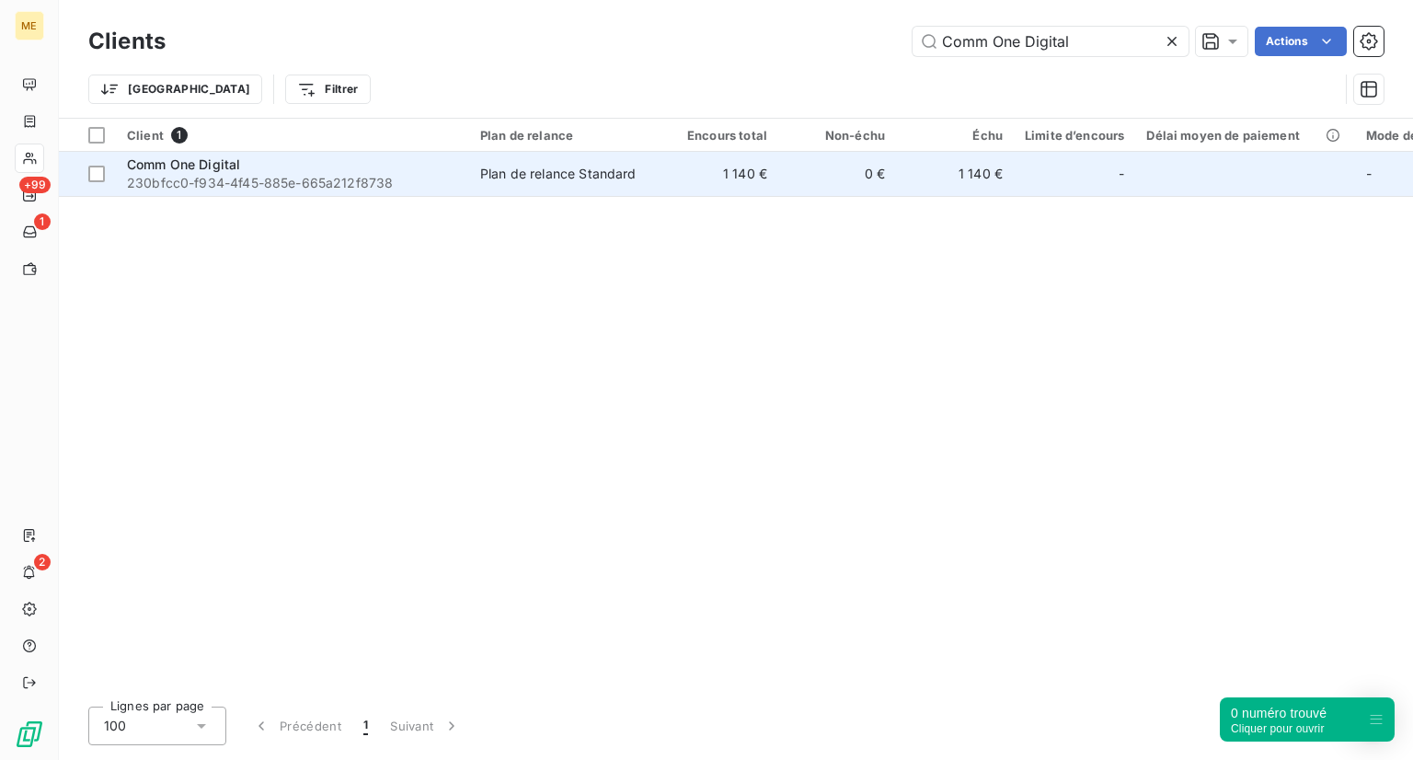
click at [236, 186] on span "230bfcc0-f934-4f45-885e-665a212f8738" at bounding box center [292, 183] width 331 height 18
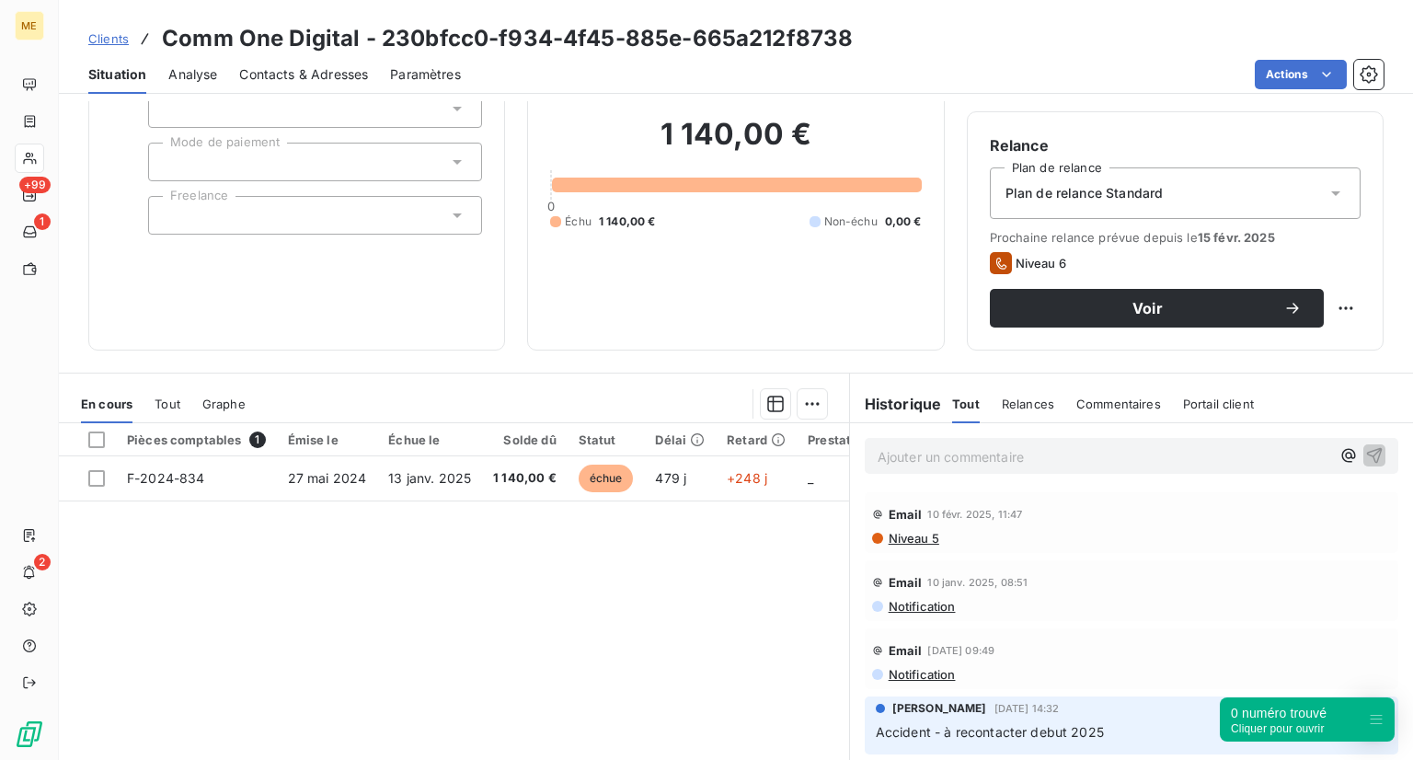
scroll to position [210, 0]
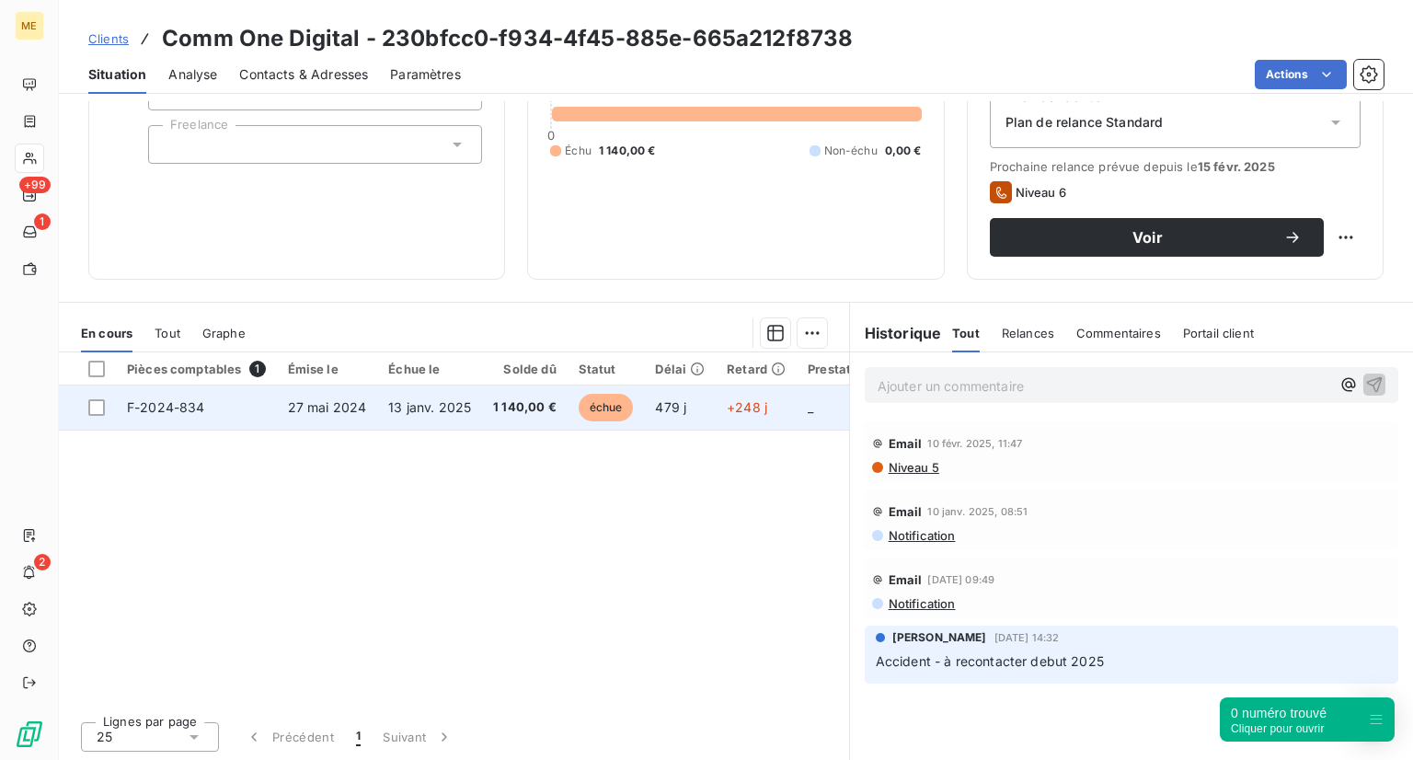
click at [273, 421] on td "F-2024-834" at bounding box center [196, 407] width 161 height 44
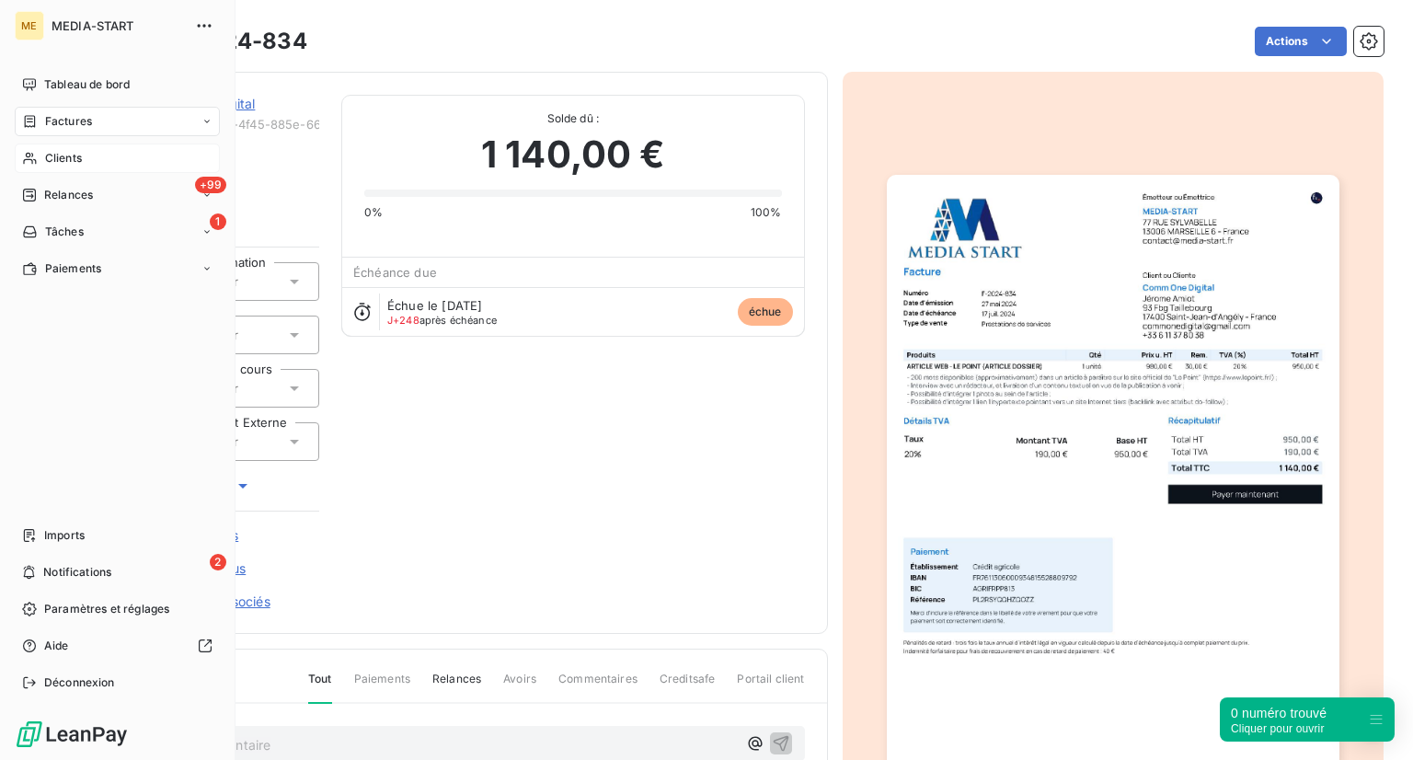
click at [30, 148] on div "Clients" at bounding box center [117, 158] width 205 height 29
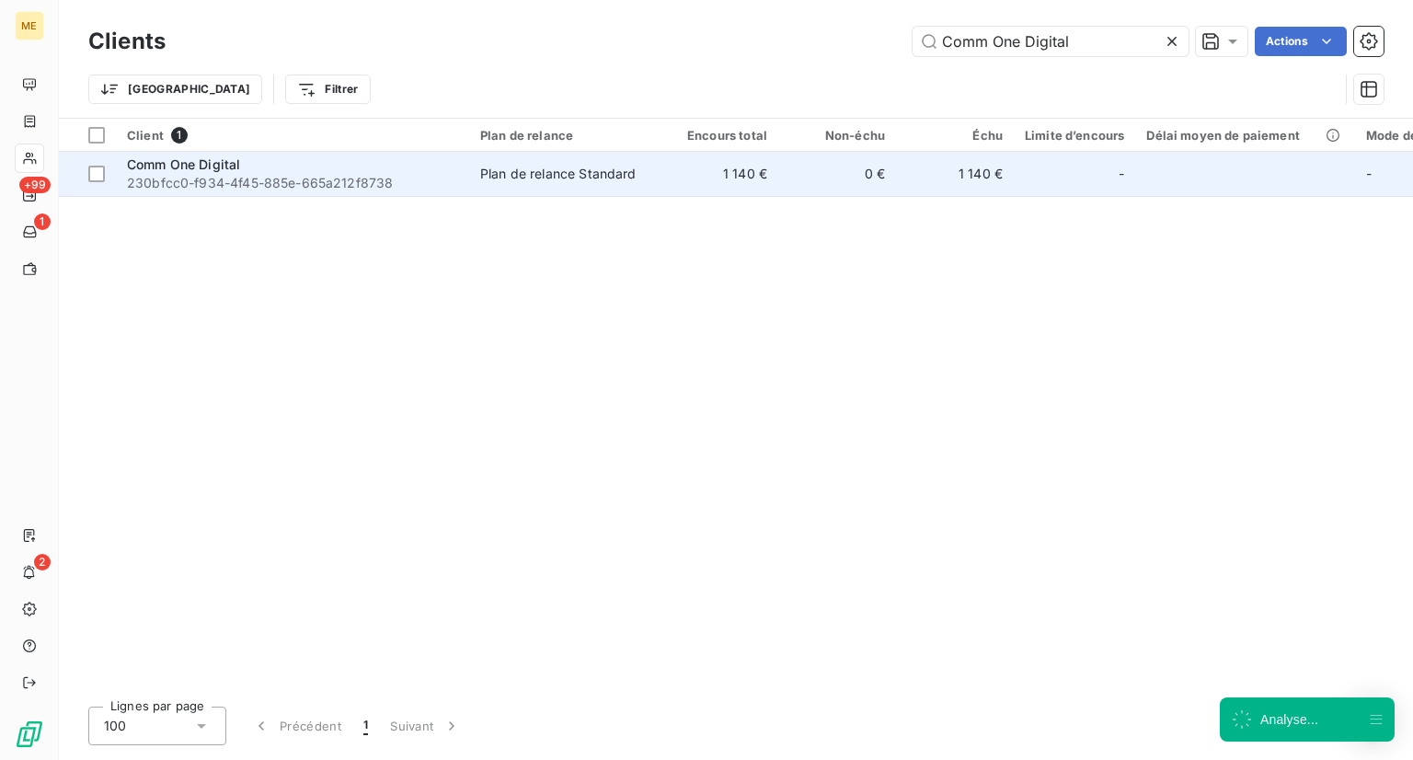
click at [334, 181] on span "230bfcc0-f934-4f45-885e-665a212f8738" at bounding box center [292, 183] width 331 height 18
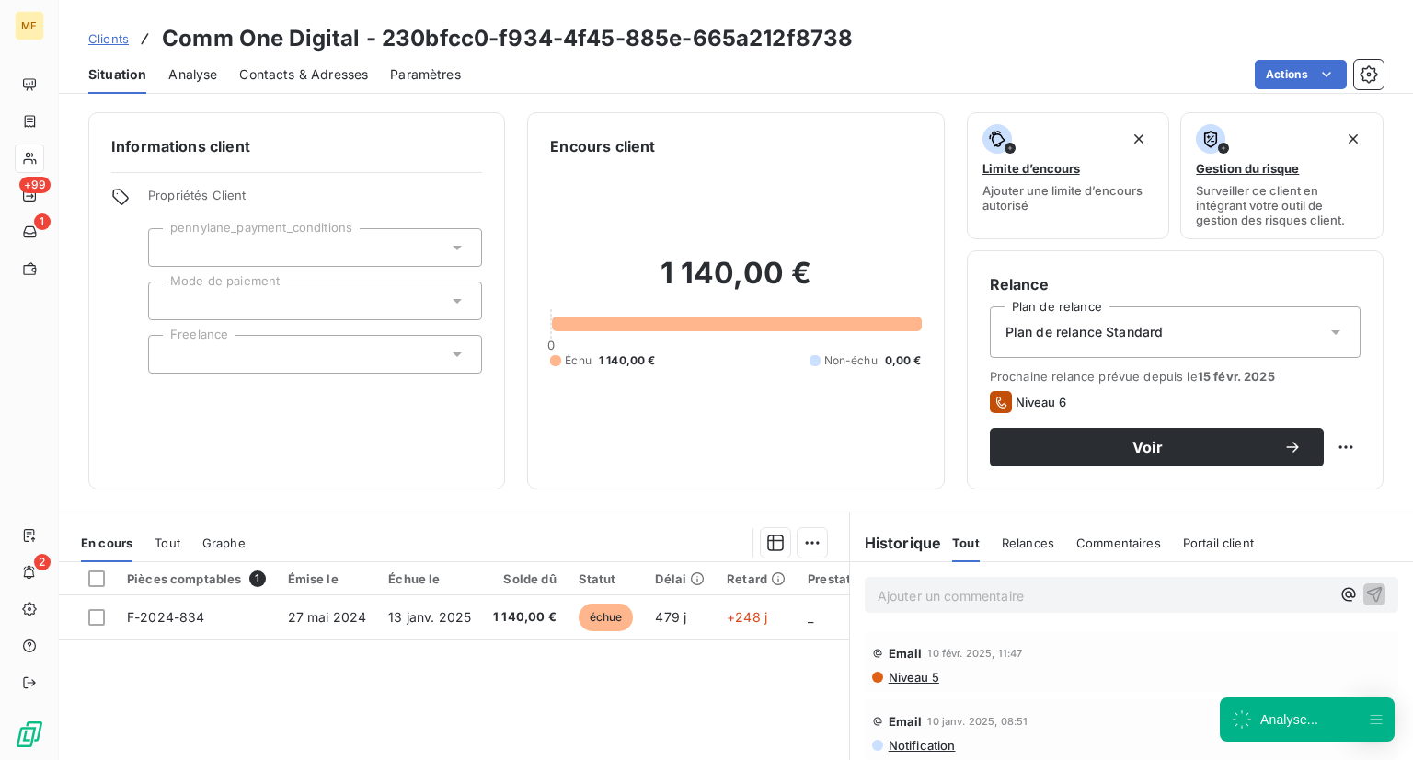
click at [173, 539] on span "Tout" at bounding box center [168, 542] width 26 height 15
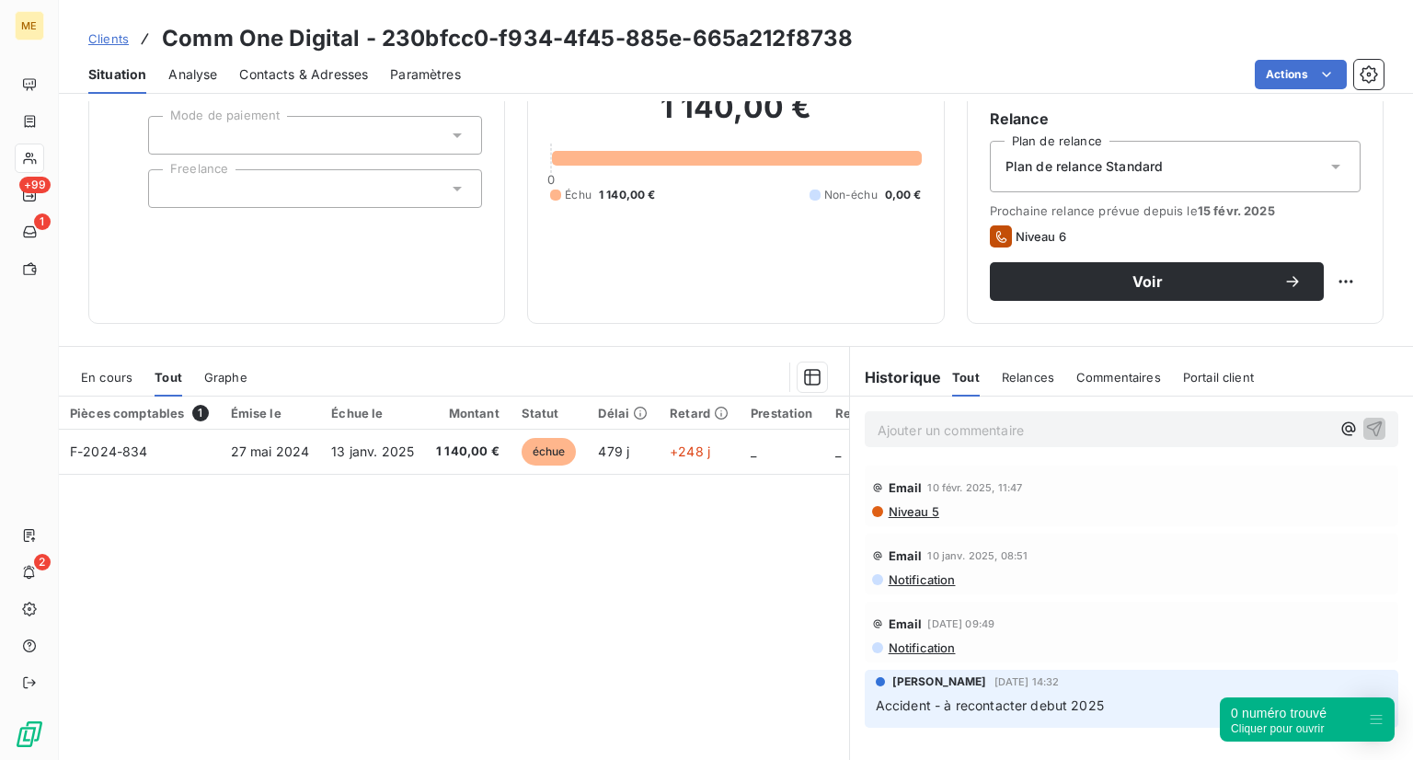
scroll to position [166, 0]
click at [912, 511] on span "Niveau 5" at bounding box center [913, 511] width 52 height 15
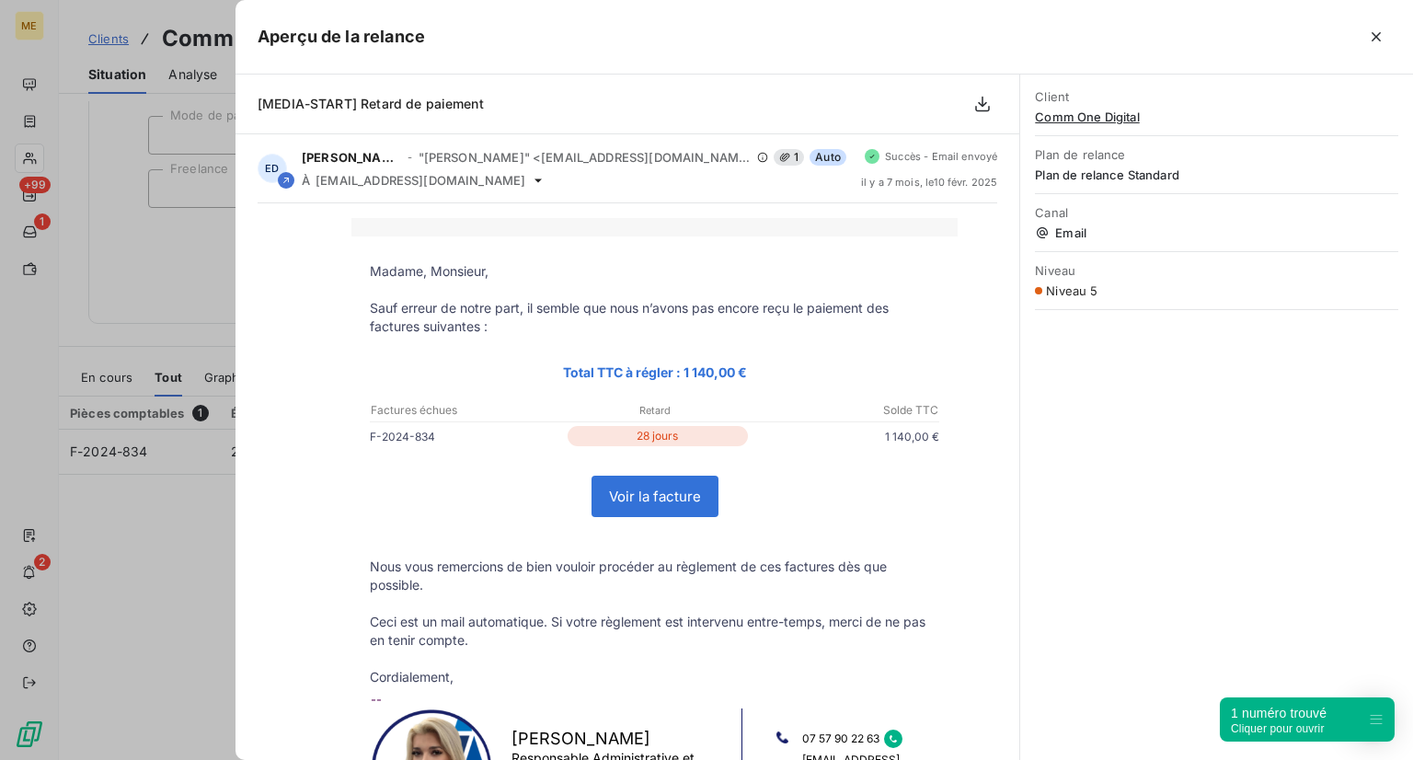
click at [154, 558] on div at bounding box center [706, 380] width 1413 height 760
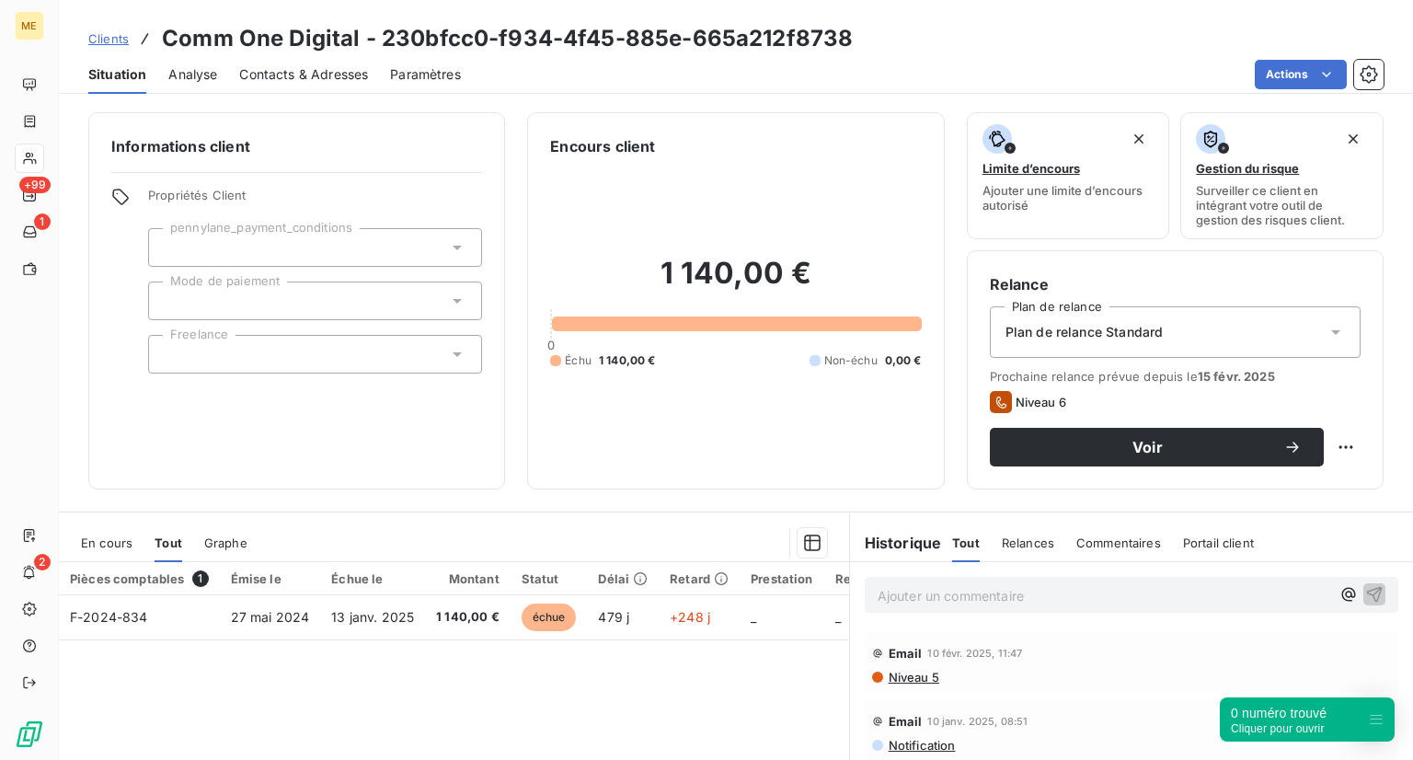
scroll to position [0, 0]
click at [87, 32] on div "Clients Comm One Digital - 230bfcc0-f934-4f45-885e-665a212f8738" at bounding box center [736, 38] width 1354 height 33
click at [92, 34] on span "Clients" at bounding box center [108, 38] width 40 height 15
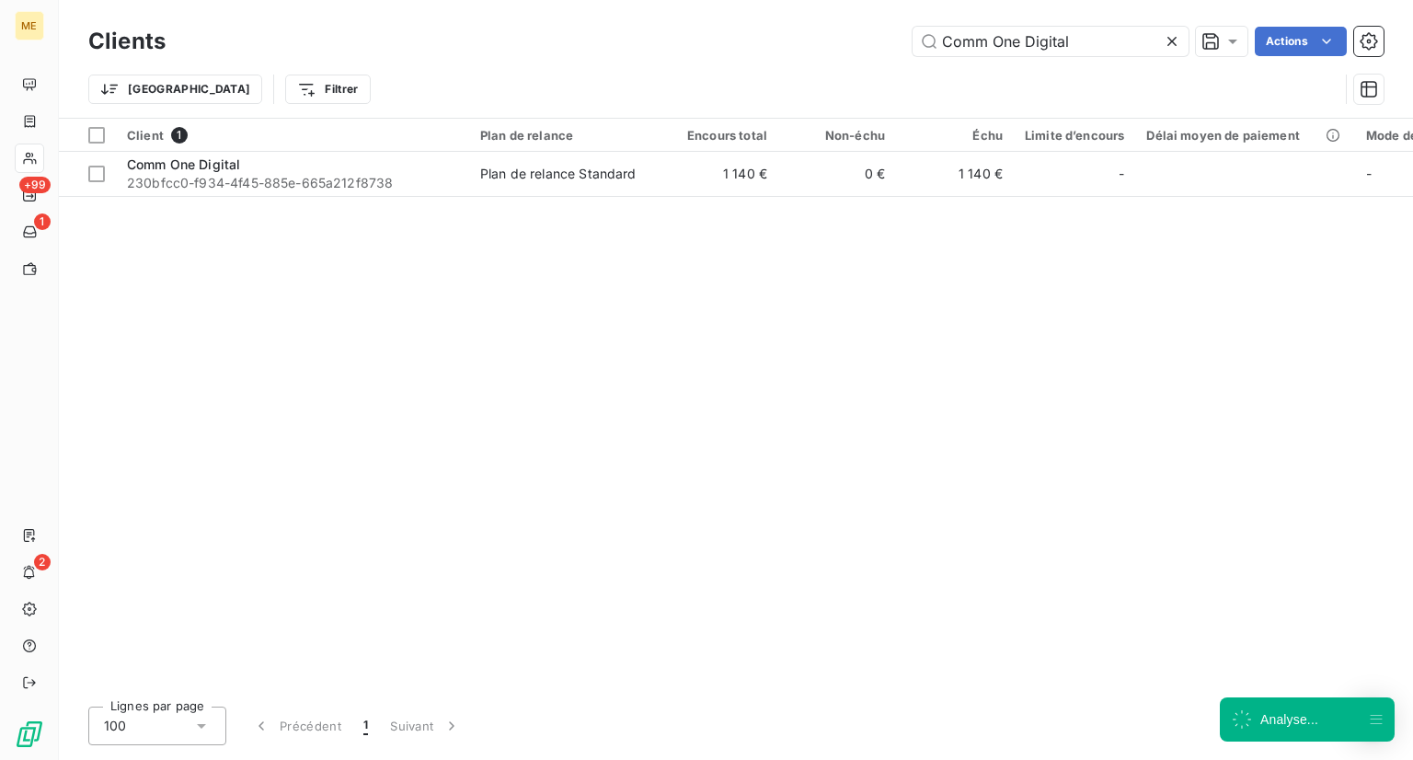
drag, startPoint x: 1095, startPoint y: 39, endPoint x: 692, endPoint y: -47, distance: 411.9
click at [692, 0] on html "ME +99 1 2 Clients Comm One Digital Actions Trier Filtrer Client 1 Plan de rela…" at bounding box center [706, 380] width 1413 height 760
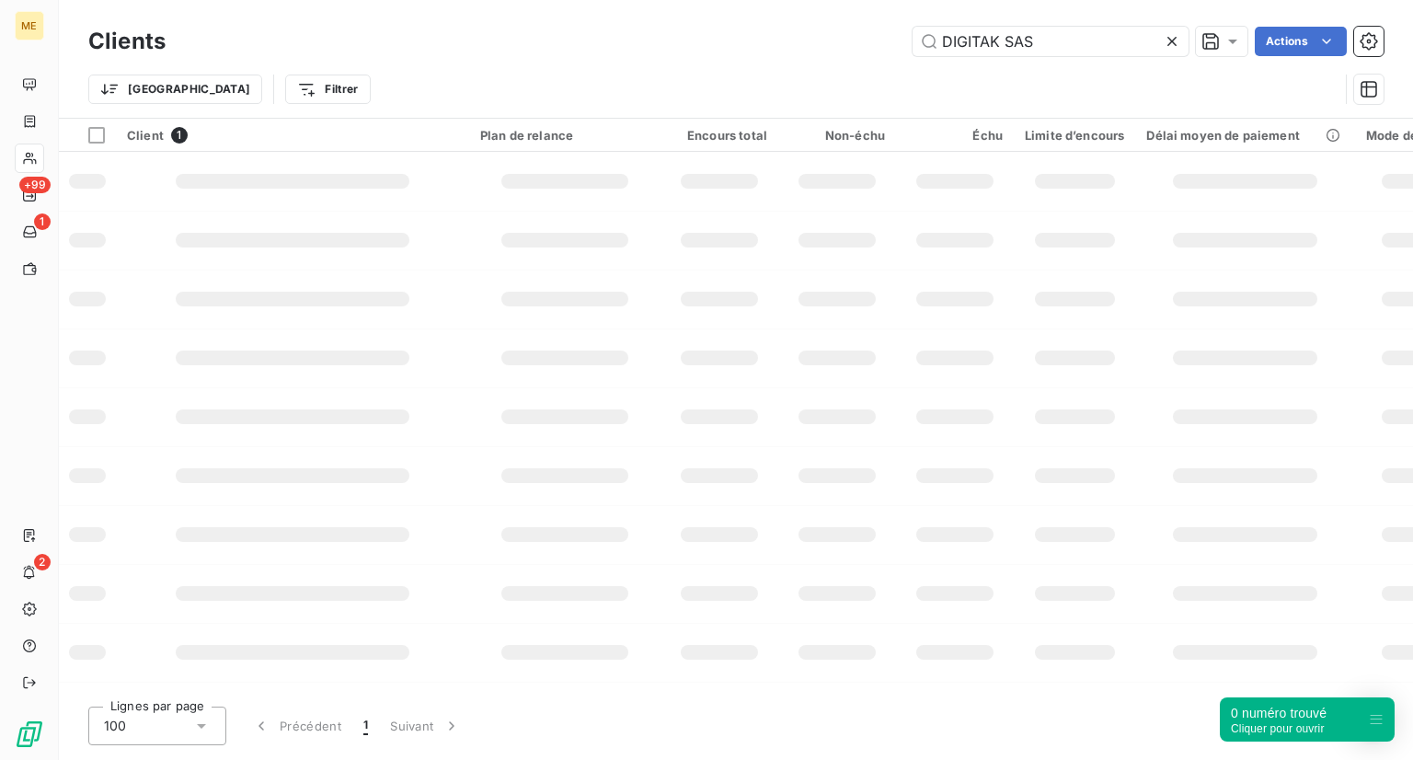
type input "DIGITAK SAS"
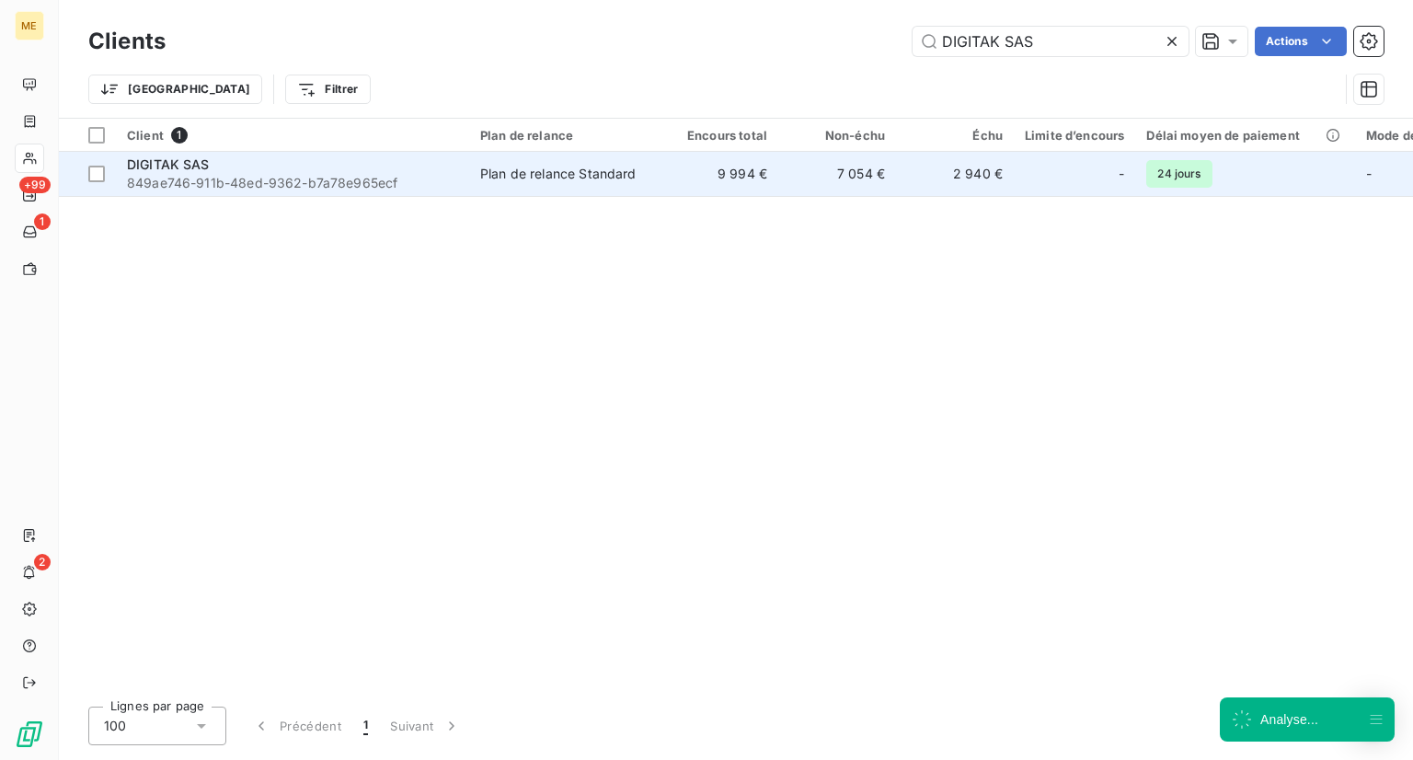
click at [289, 170] on div "DIGITAK SAS" at bounding box center [292, 164] width 331 height 18
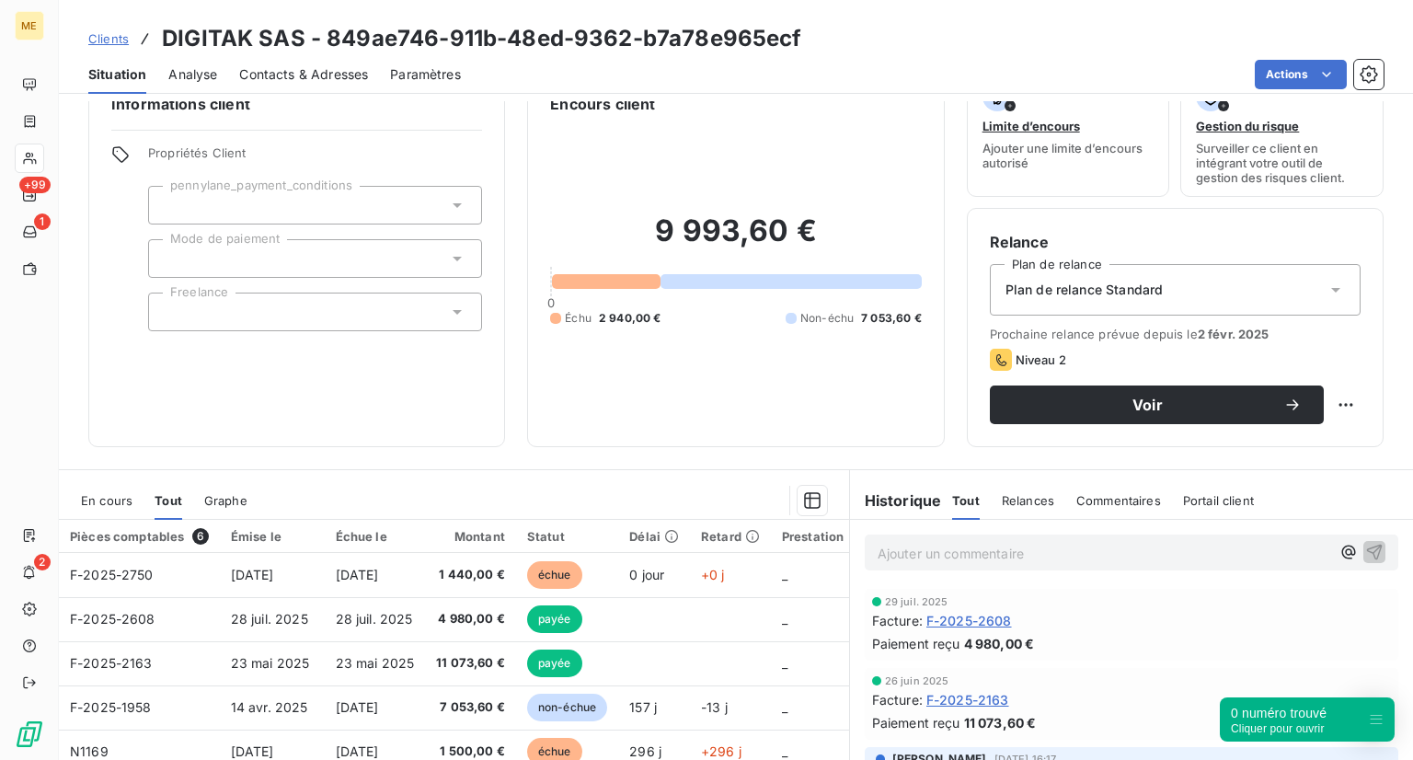
scroll to position [37, 0]
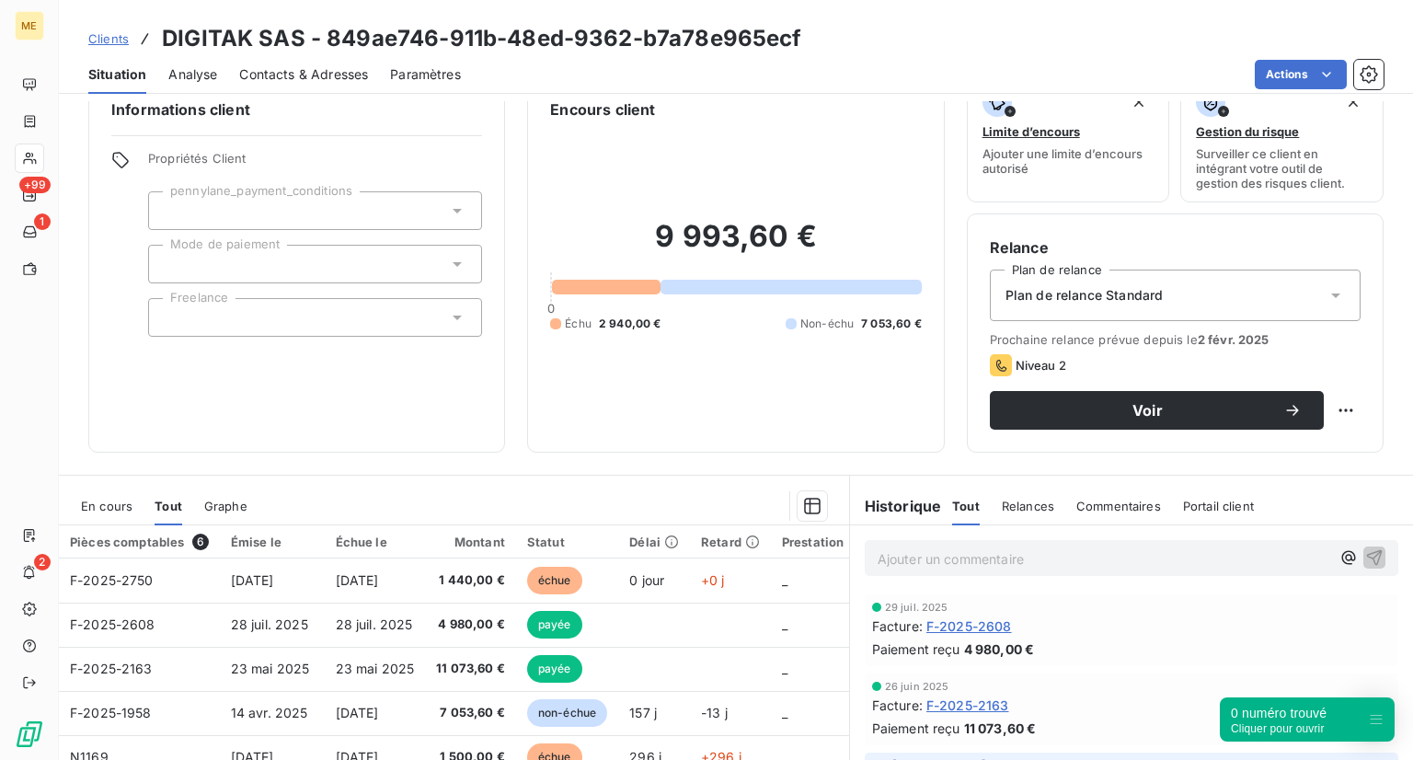
click at [98, 35] on span "Clients" at bounding box center [108, 38] width 40 height 15
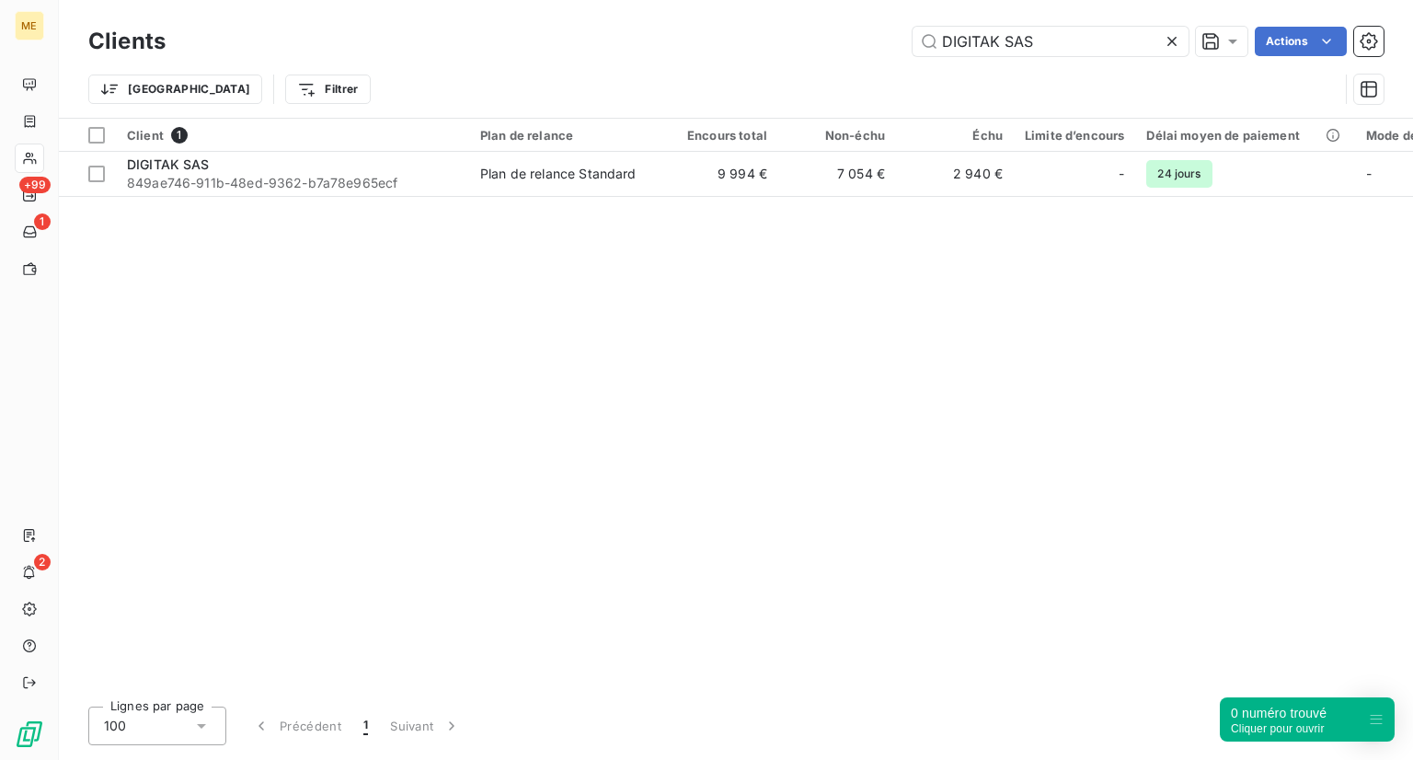
drag, startPoint x: 1049, startPoint y: 48, endPoint x: 850, endPoint y: 6, distance: 203.0
click at [850, 6] on div "Clients DIGITAK SAS Actions Trier Filtrer" at bounding box center [736, 59] width 1354 height 118
type input "Digitalised"
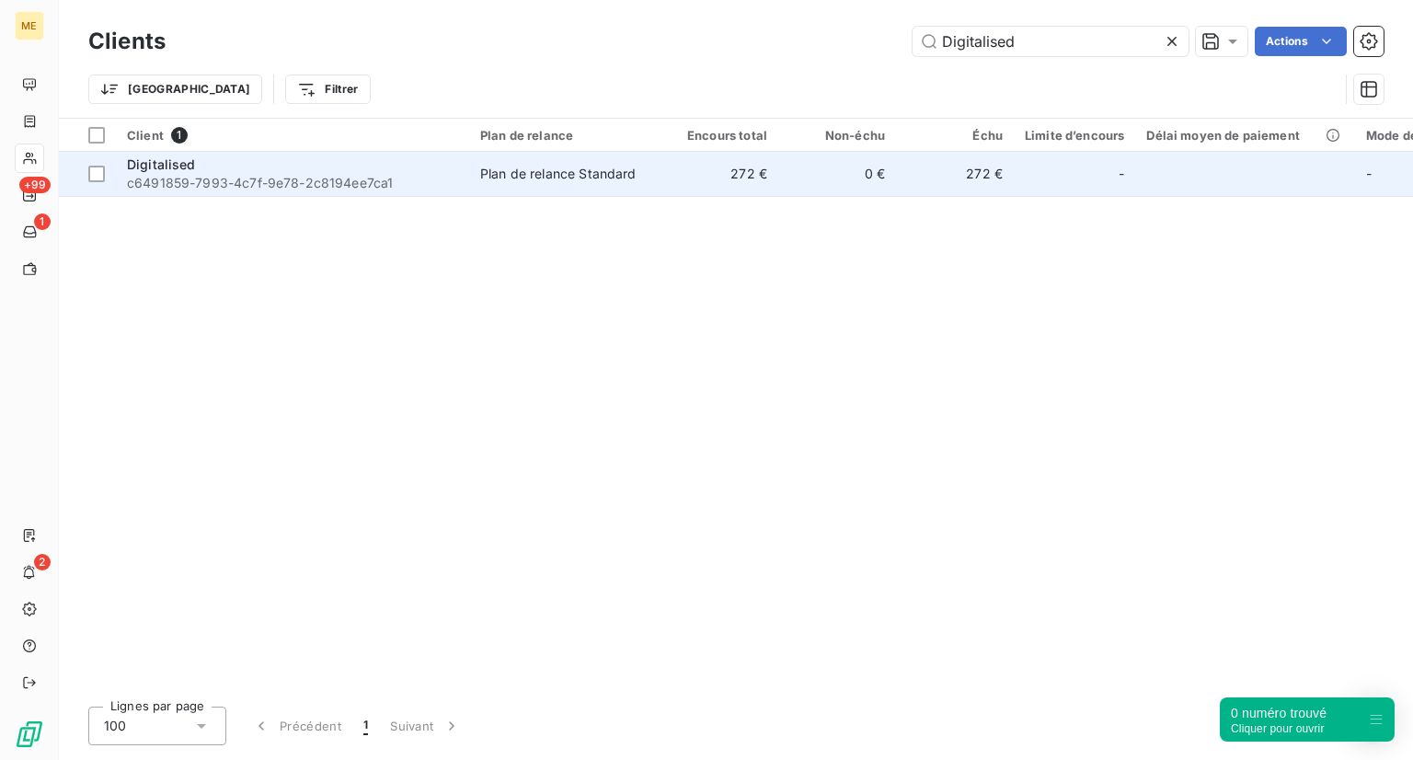
click at [284, 185] on span "c6491859-7993-4c7f-9e78-2c8194ee7ca1" at bounding box center [292, 183] width 331 height 18
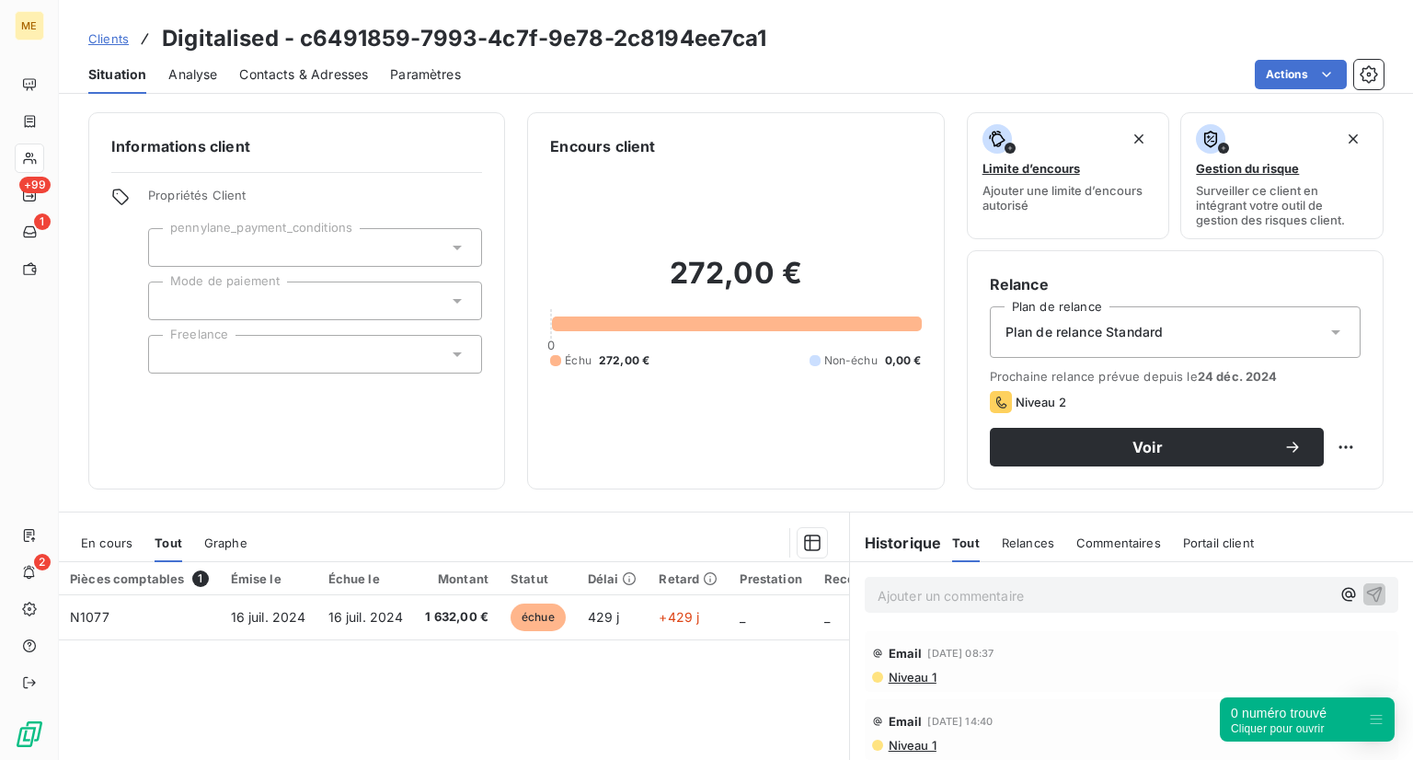
click at [134, 546] on div "En cours Tout Graphe" at bounding box center [454, 542] width 790 height 39
click at [132, 542] on div "En cours Tout Graphe" at bounding box center [454, 542] width 790 height 39
click at [112, 539] on span "En cours" at bounding box center [107, 542] width 52 height 15
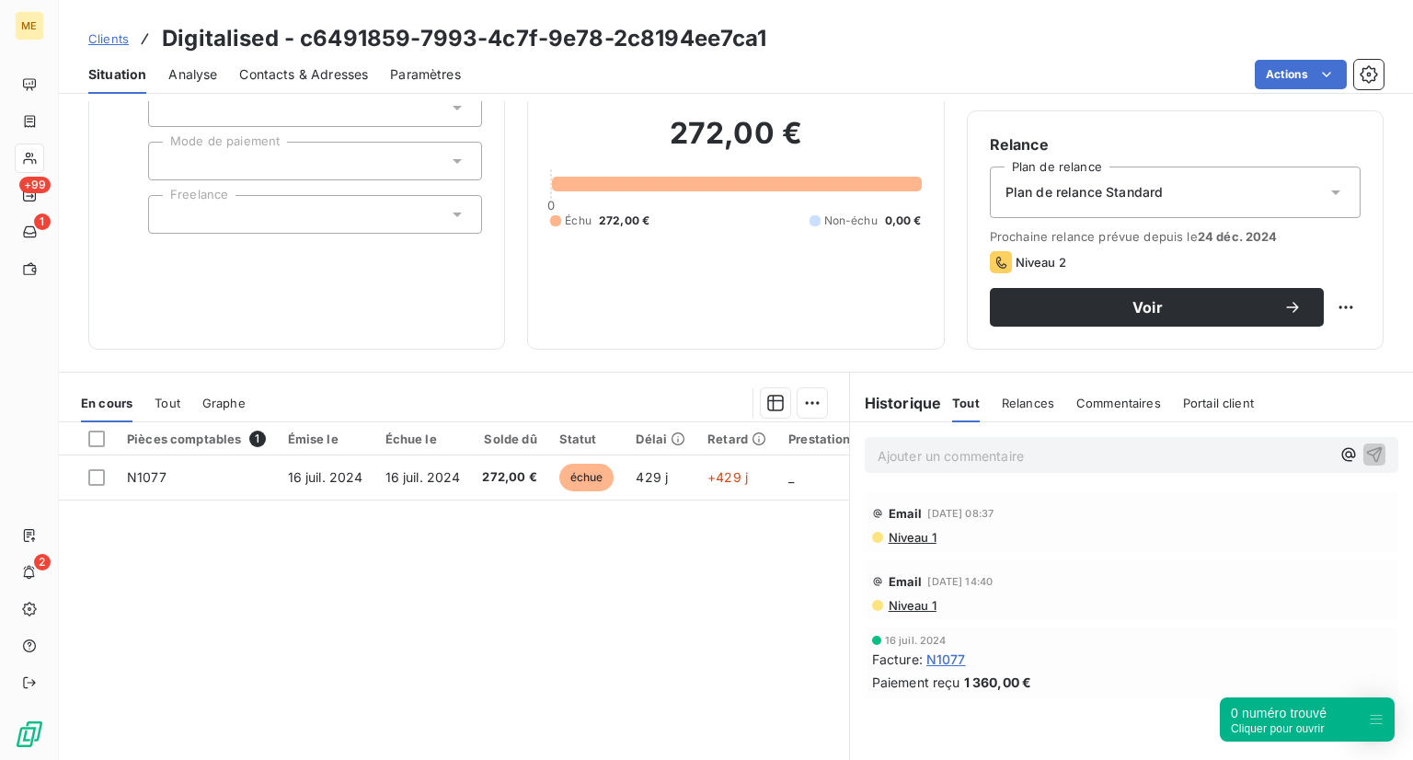
scroll to position [132, 0]
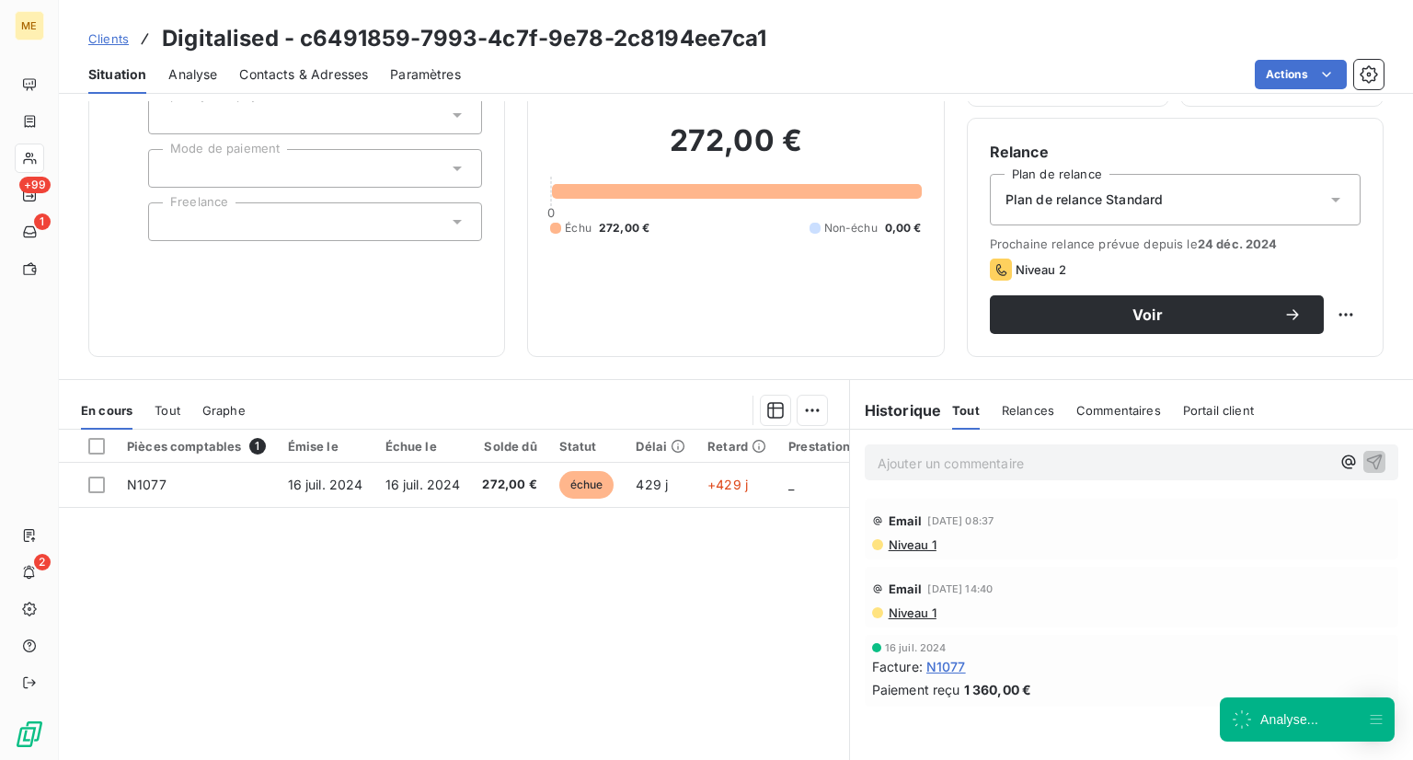
click at [956, 465] on p "Ajouter un commentaire ﻿" at bounding box center [1104, 463] width 453 height 23
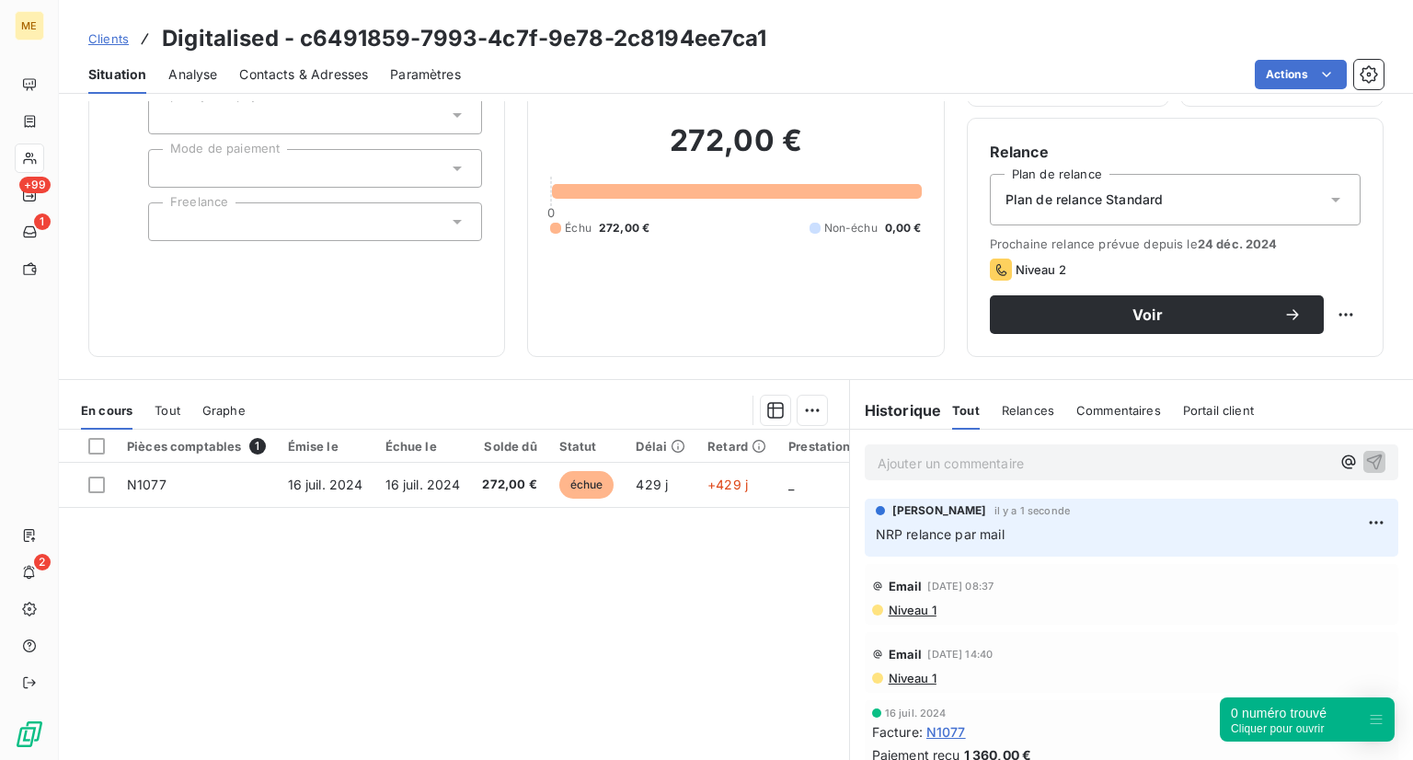
click at [93, 38] on span "Clients" at bounding box center [108, 38] width 40 height 15
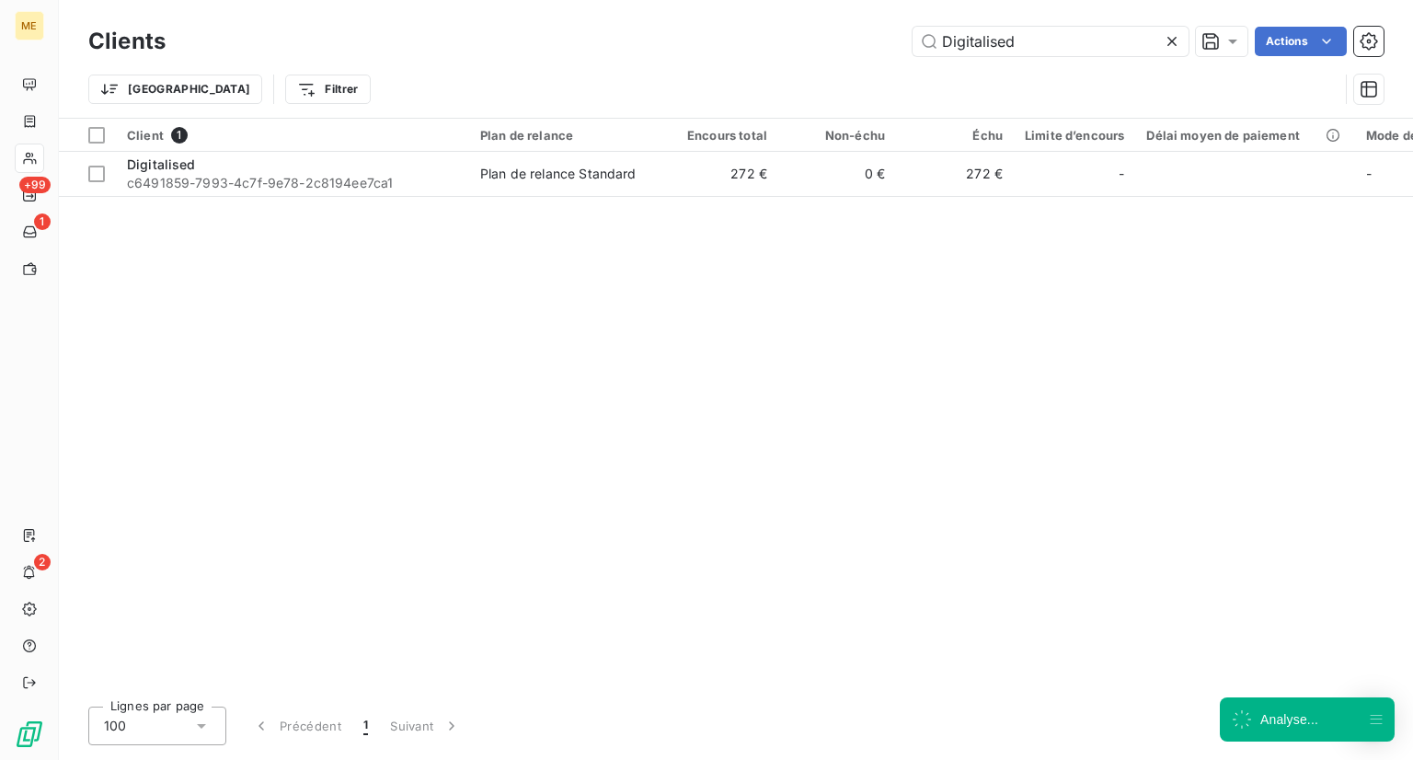
drag, startPoint x: 1034, startPoint y: 44, endPoint x: 818, endPoint y: 25, distance: 217.0
click at [818, 25] on div "Clients Digitalised Actions" at bounding box center [735, 41] width 1295 height 39
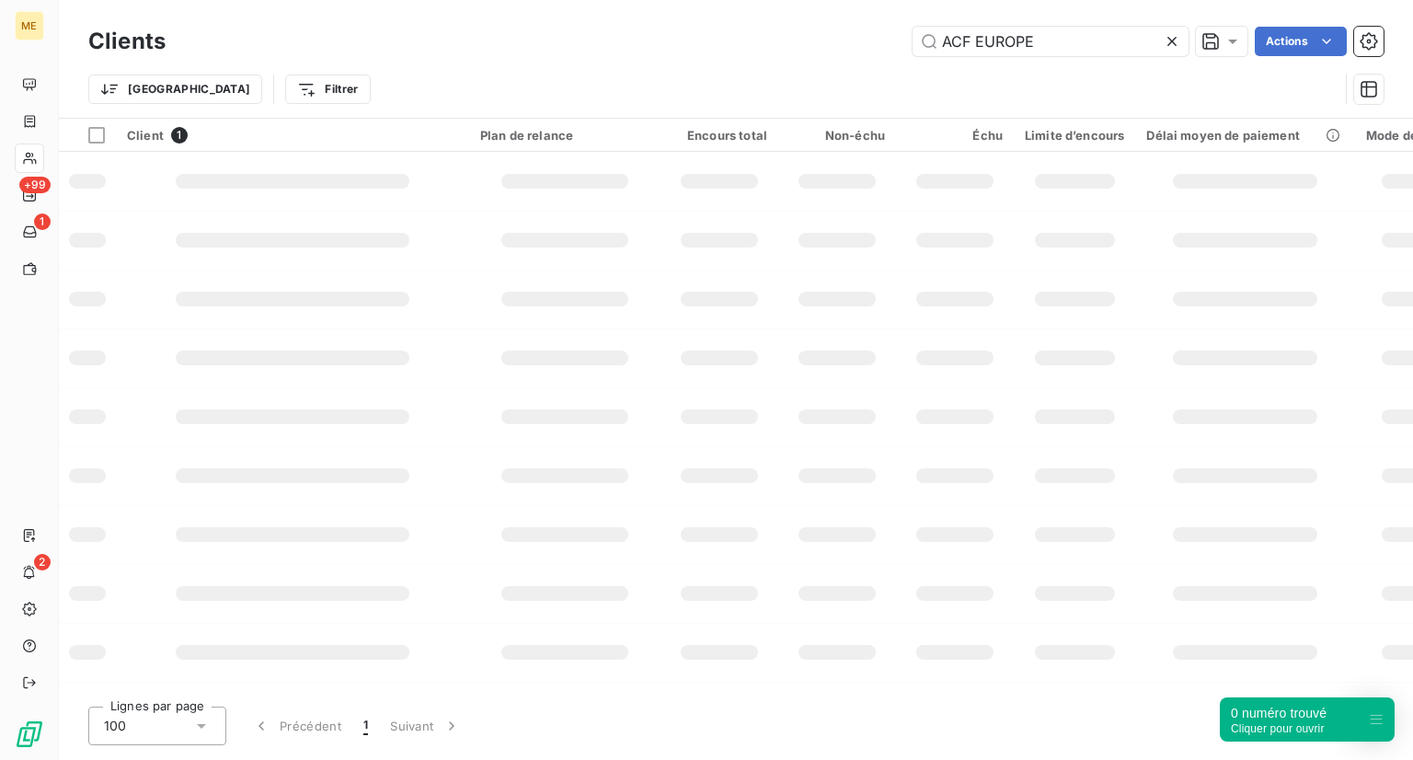
type input "ACF EUROPE"
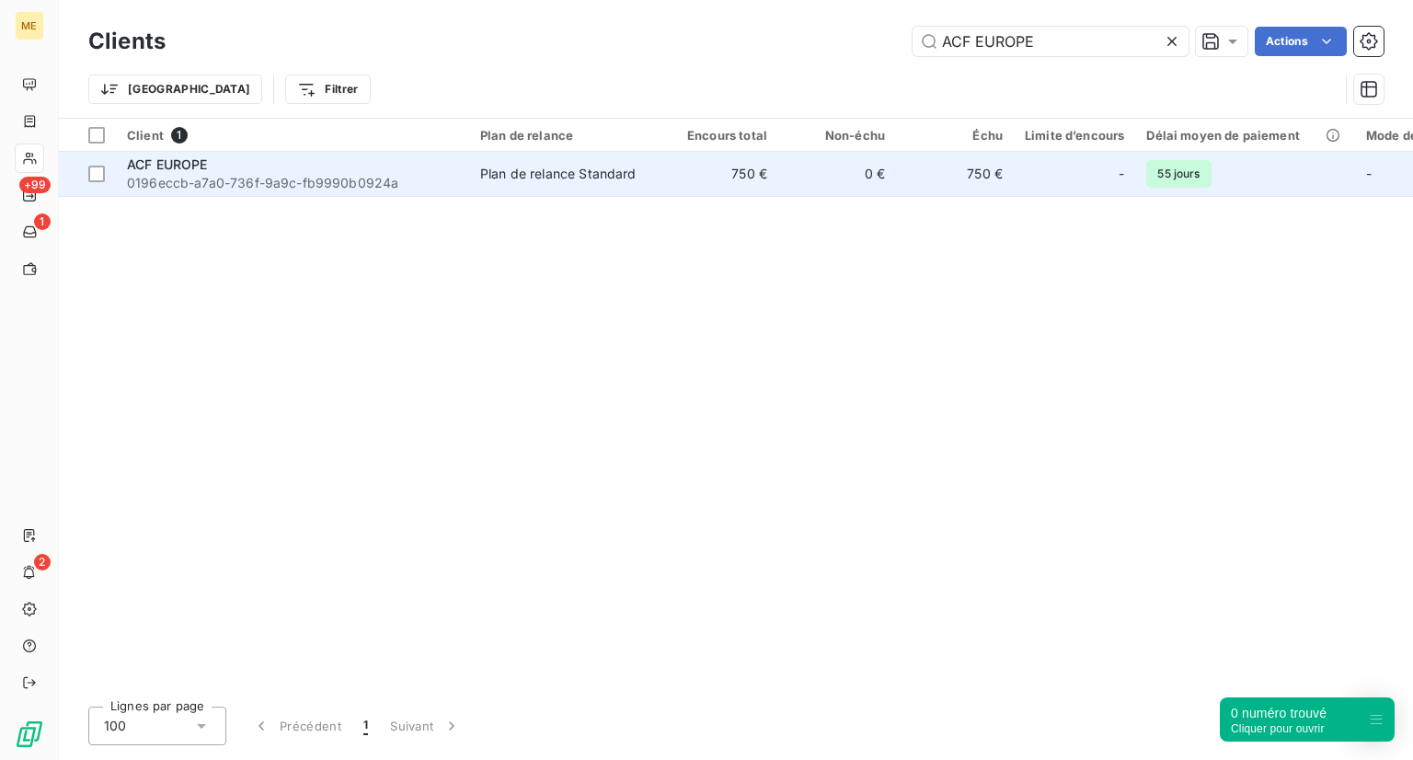
click at [259, 193] on td "ACF EUROPE 0196eccb-a7a0-736f-9a9c-fb9990b0924a" at bounding box center [292, 174] width 353 height 44
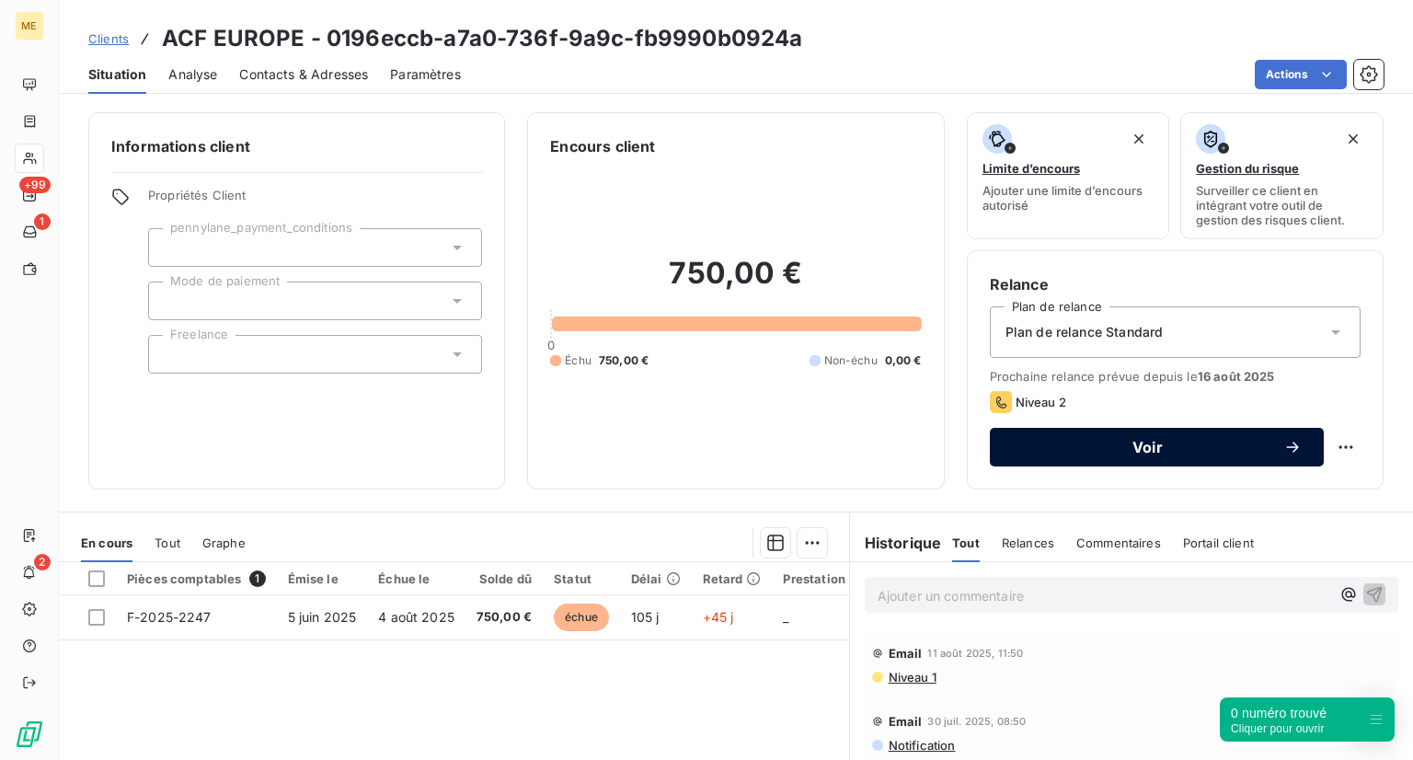
click at [1078, 454] on div "Voir" at bounding box center [1157, 447] width 290 height 18
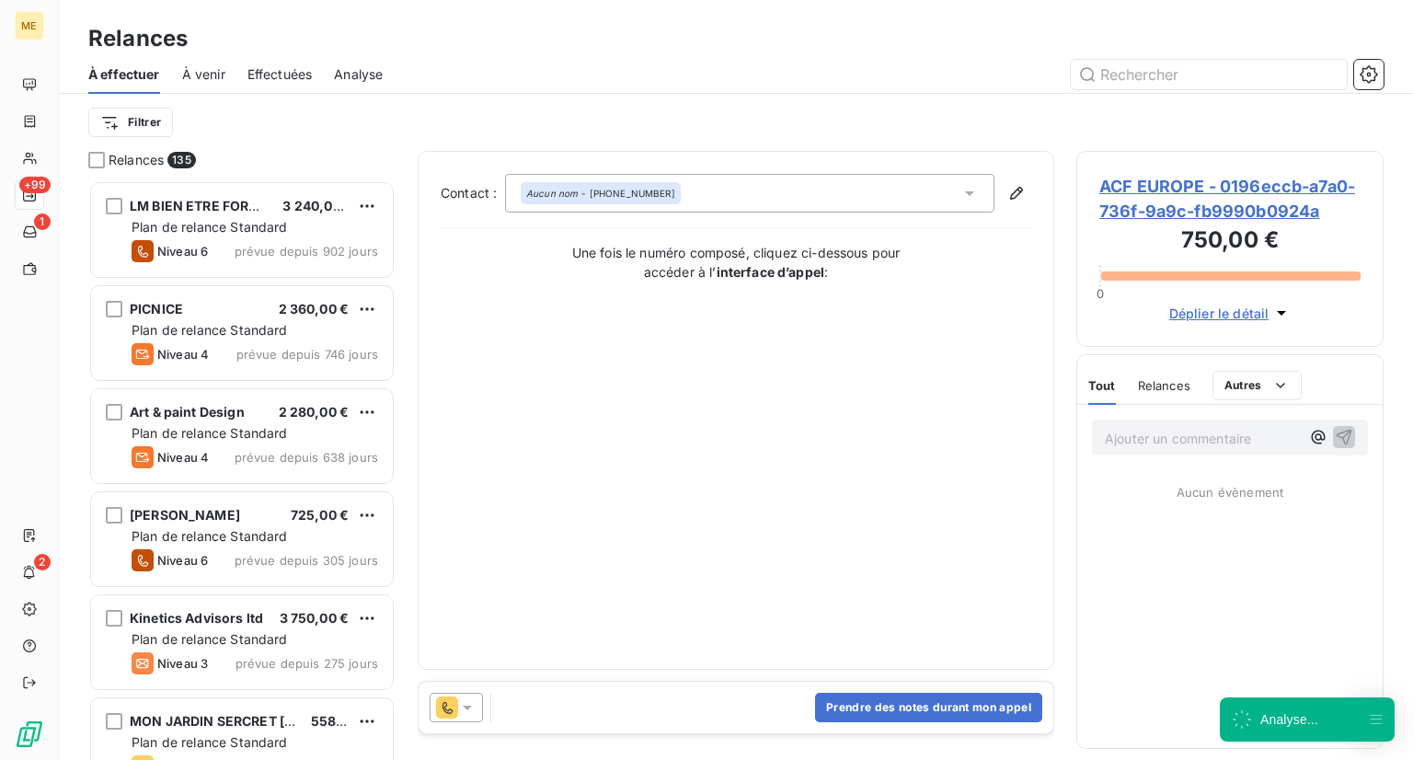
scroll to position [565, 293]
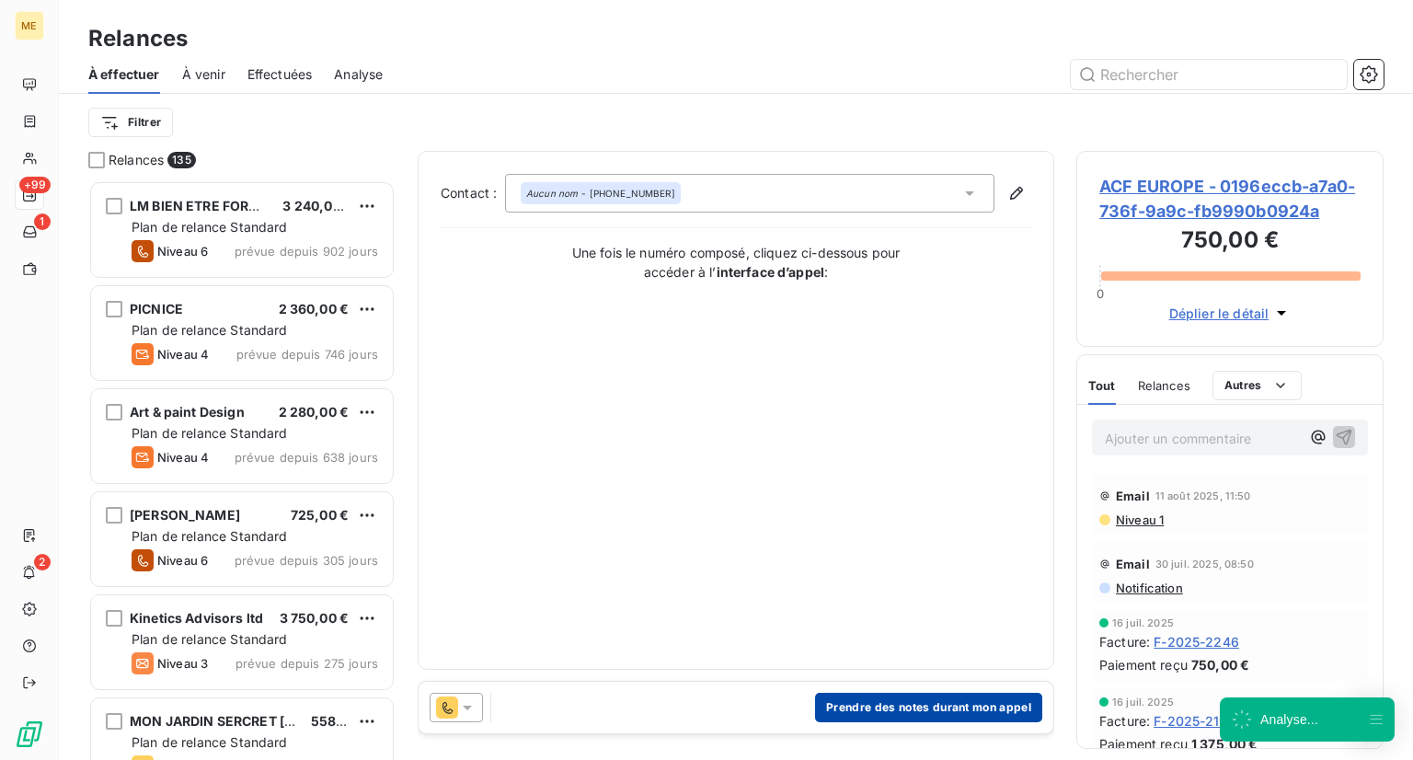
click at [833, 707] on button "Prendre des notes durant mon appel" at bounding box center [928, 707] width 227 height 29
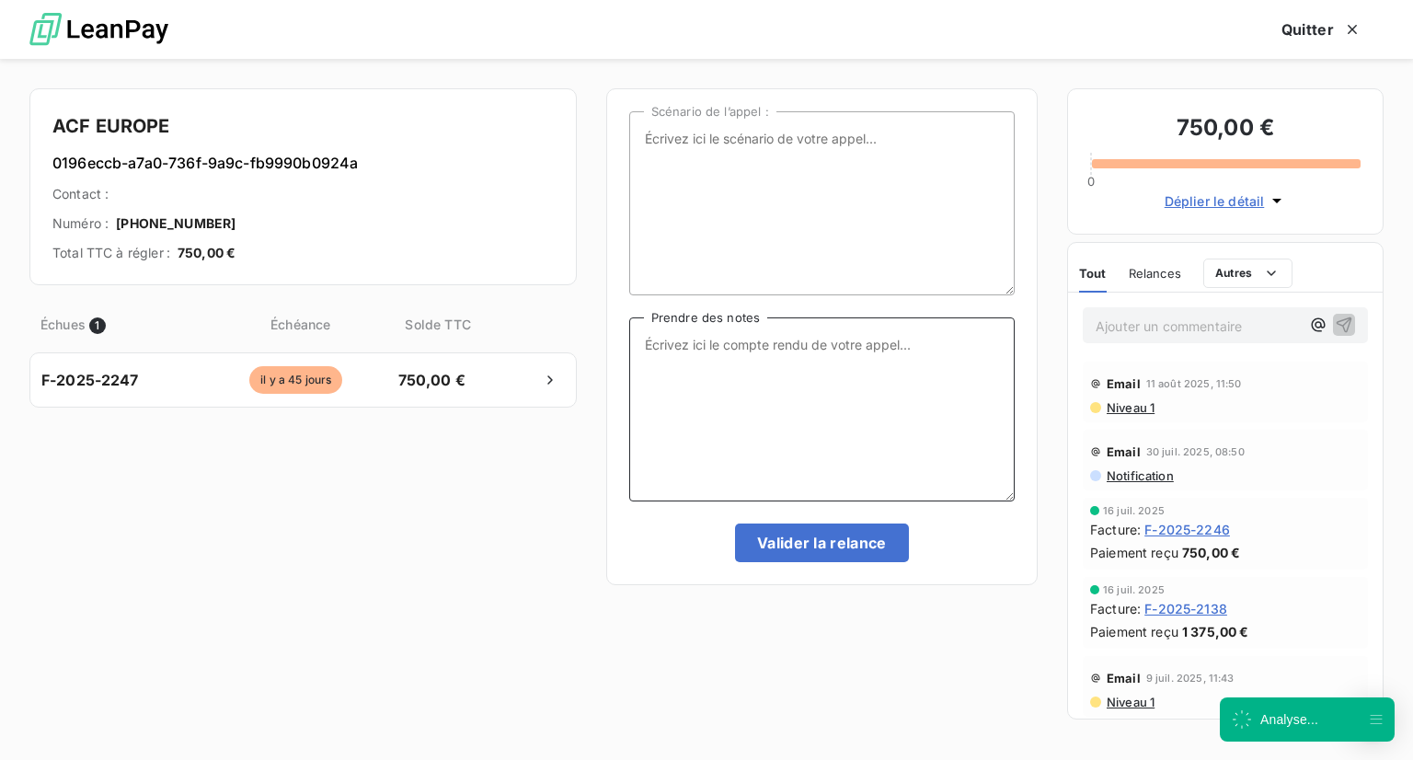
click at [724, 461] on textarea "Prendre des notes" at bounding box center [821, 409] width 385 height 184
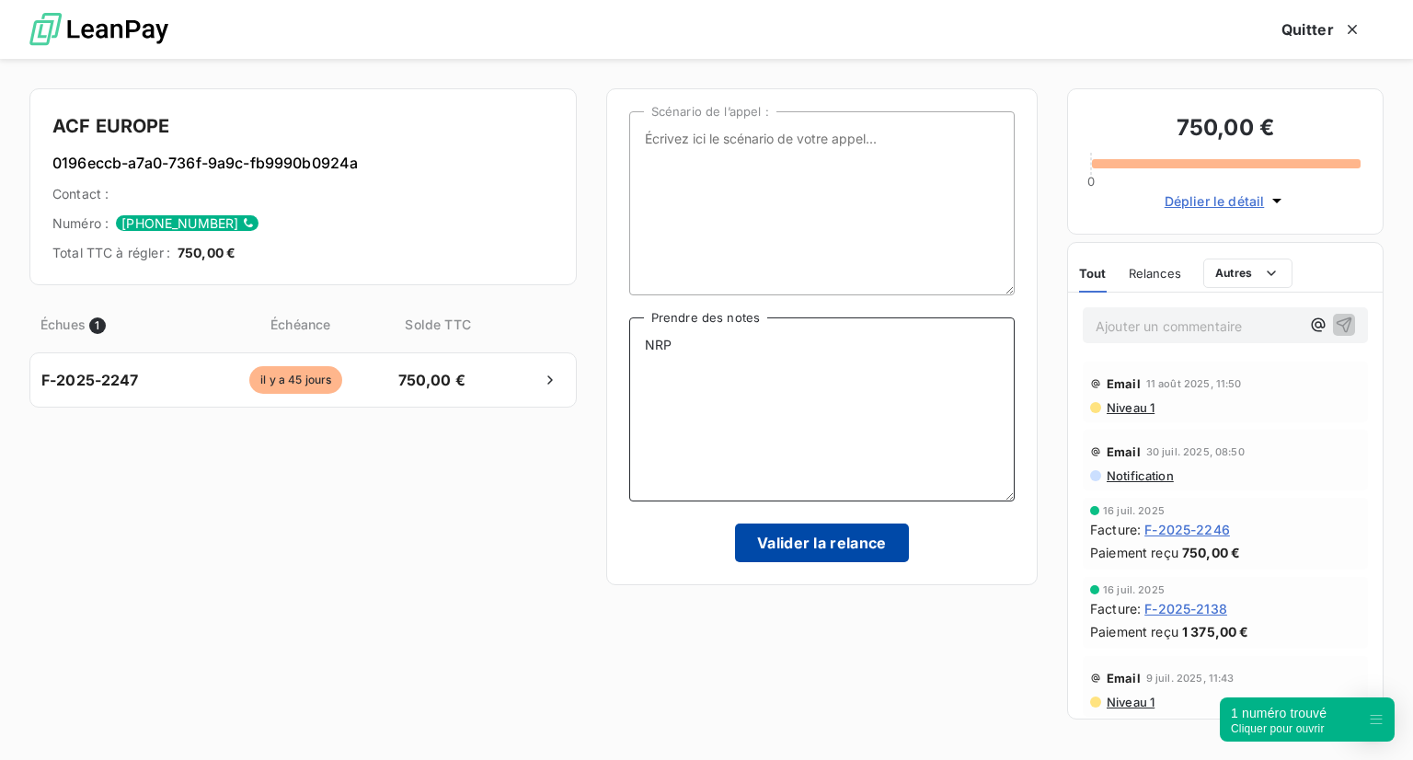
type textarea "NRP"
click at [776, 534] on button "Valider la relance" at bounding box center [822, 542] width 174 height 39
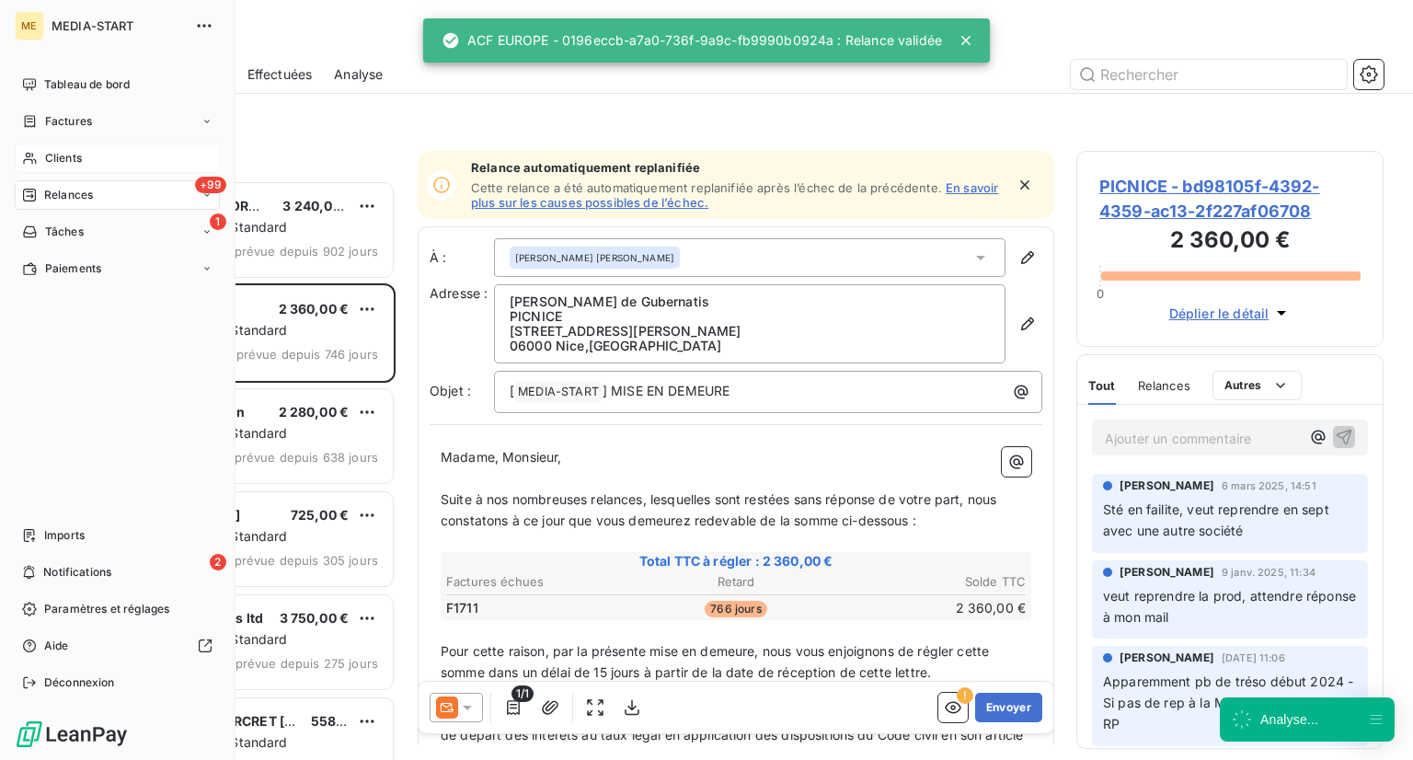
click at [34, 160] on icon at bounding box center [30, 158] width 16 height 15
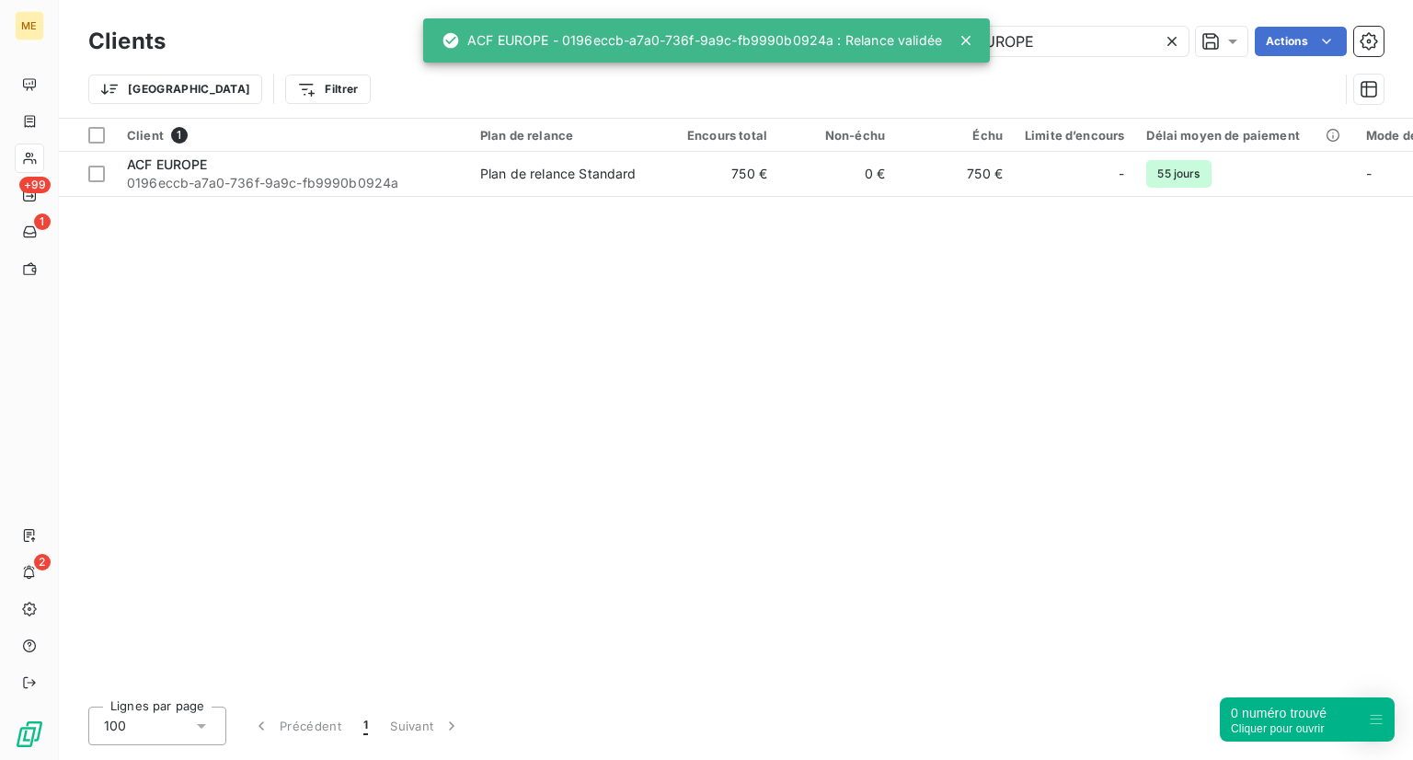
click at [293, 198] on div "Client 1 Plan de relance Encours total Non-échu Échu Limite d’encours Délai moy…" at bounding box center [736, 405] width 1354 height 573
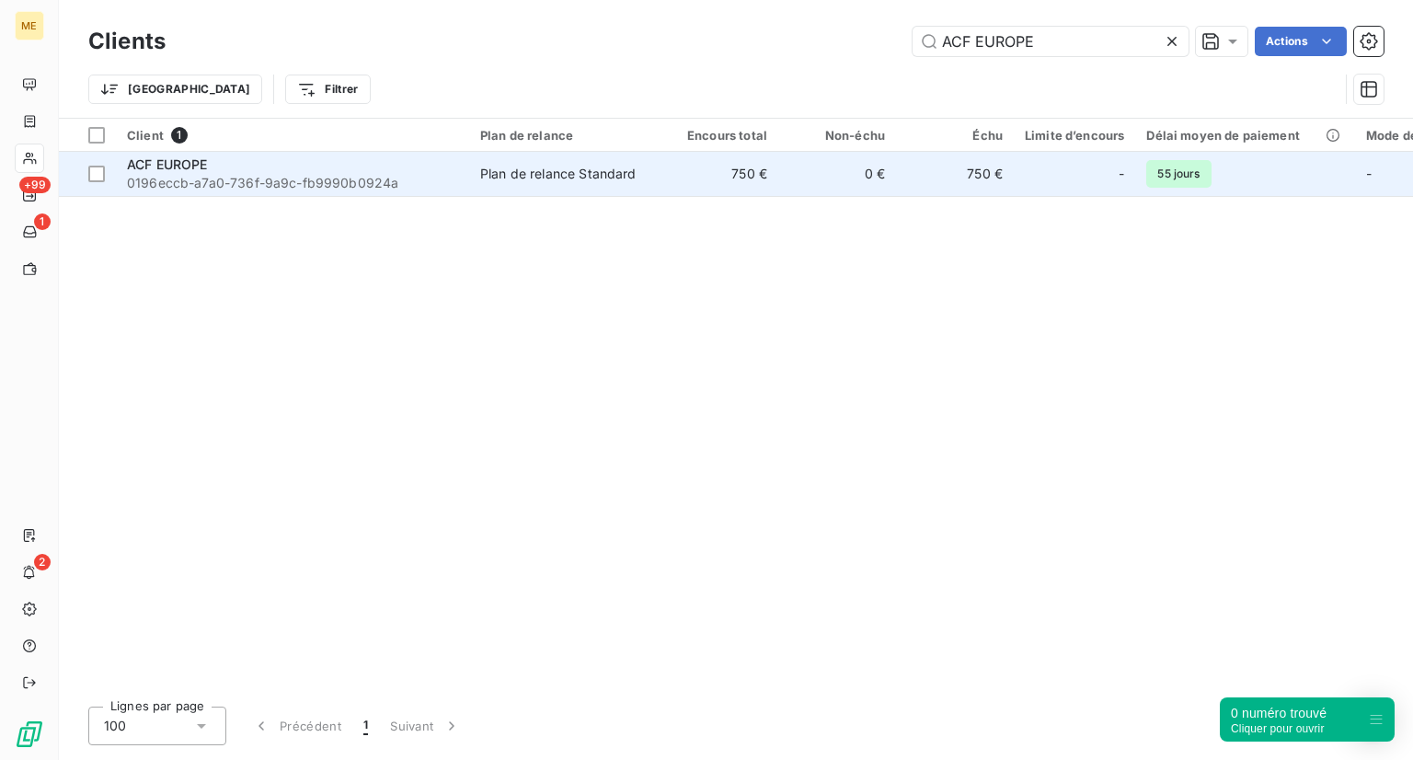
click at [294, 190] on span "0196eccb-a7a0-736f-9a9c-fb9990b0924a" at bounding box center [292, 183] width 331 height 18
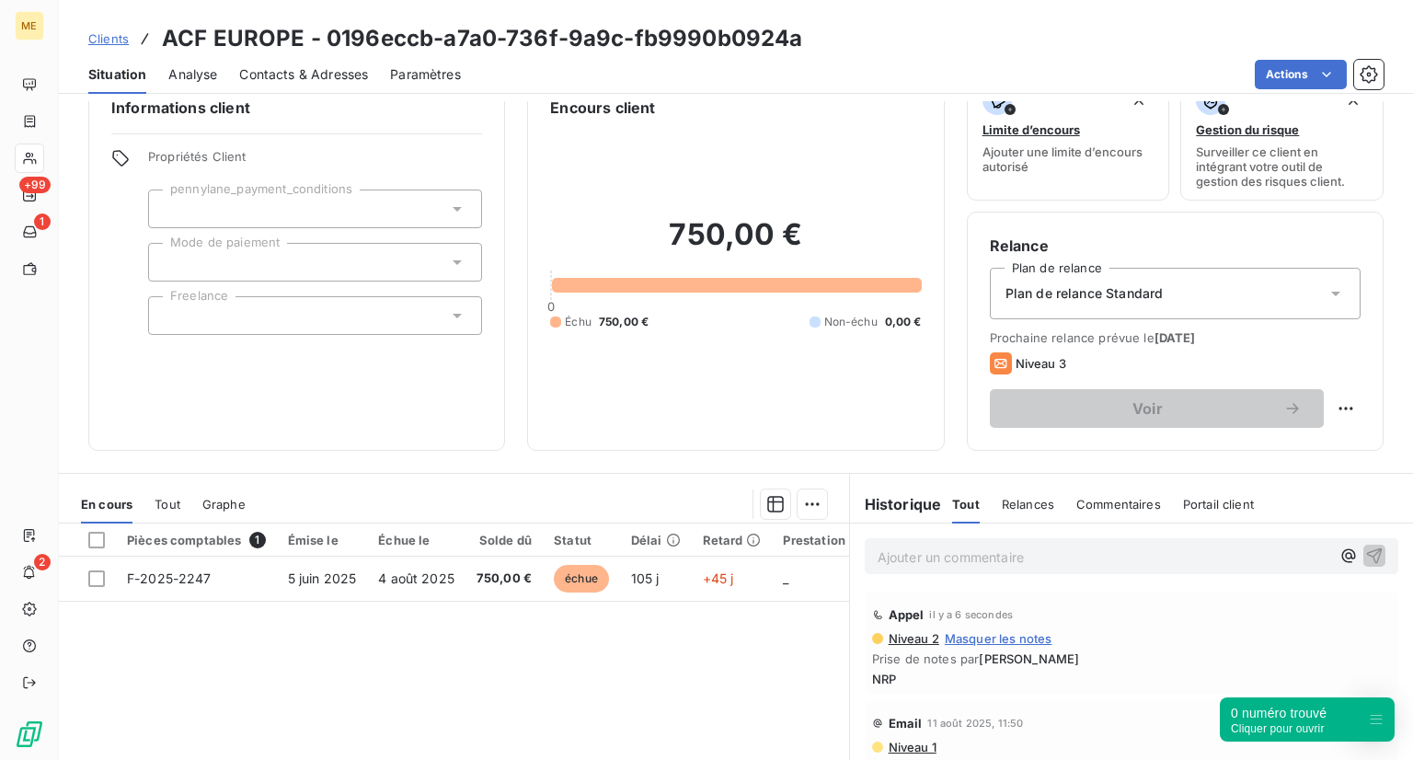
scroll to position [17, 0]
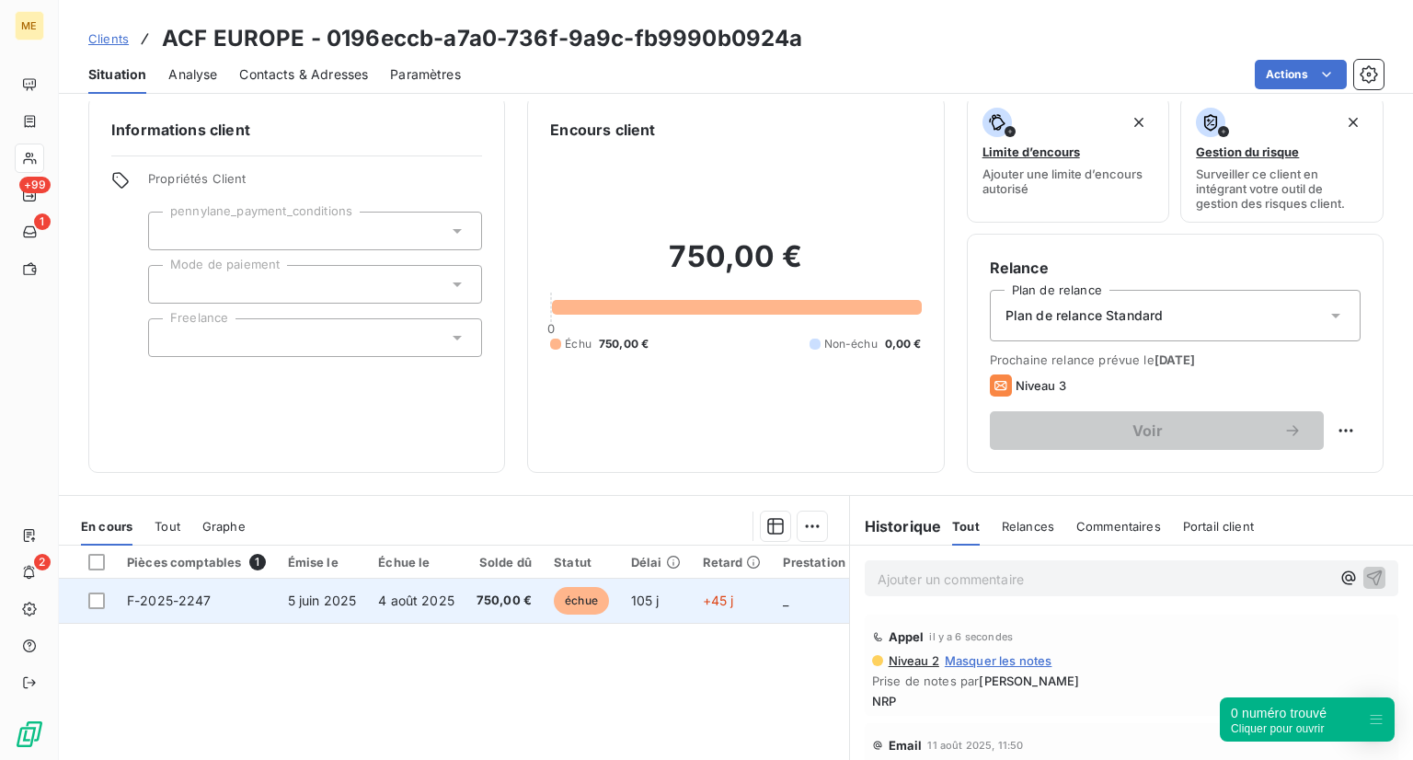
click at [566, 604] on span "échue" at bounding box center [581, 601] width 55 height 28
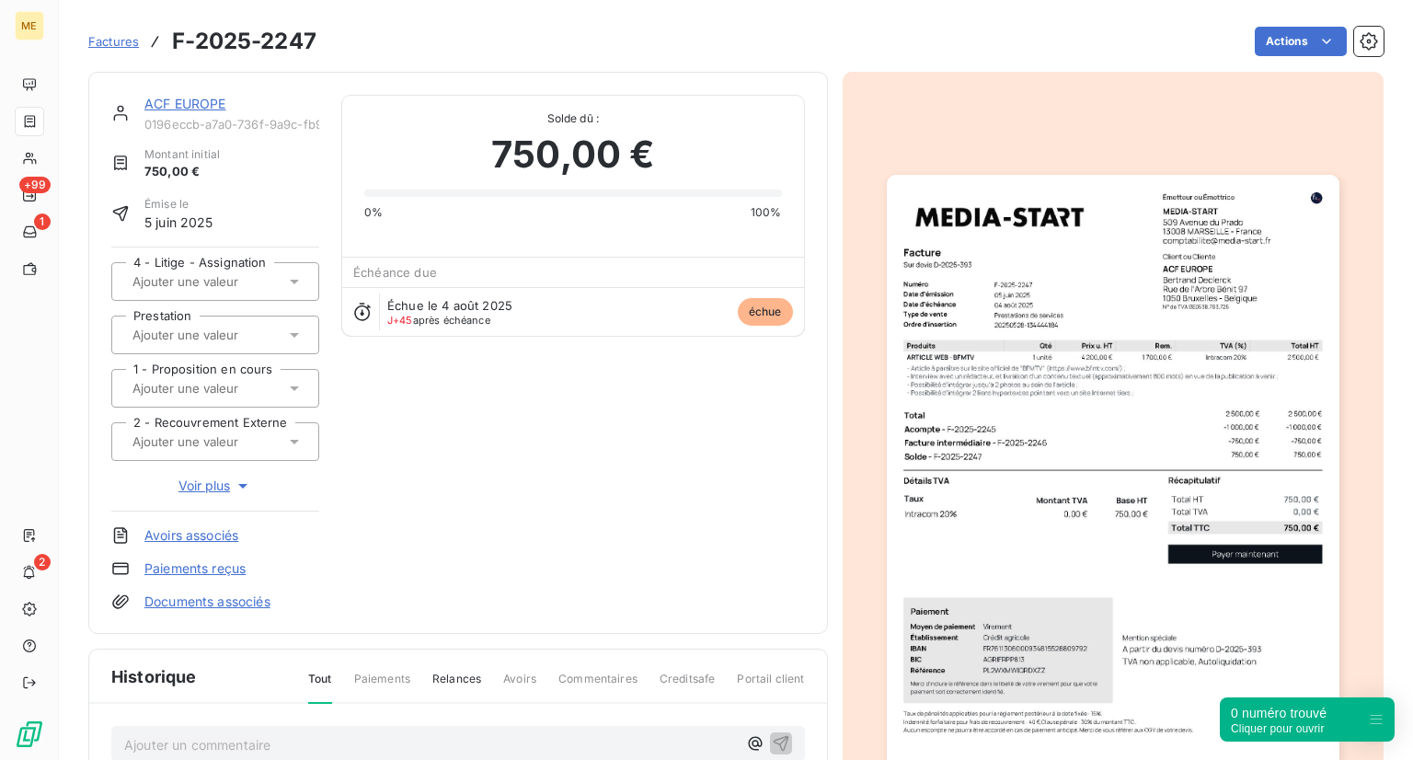
click at [764, 306] on span "échue" at bounding box center [765, 312] width 55 height 28
click at [754, 303] on span "échue" at bounding box center [765, 312] width 55 height 28
click at [1247, 291] on img "button" at bounding box center [1113, 494] width 453 height 639
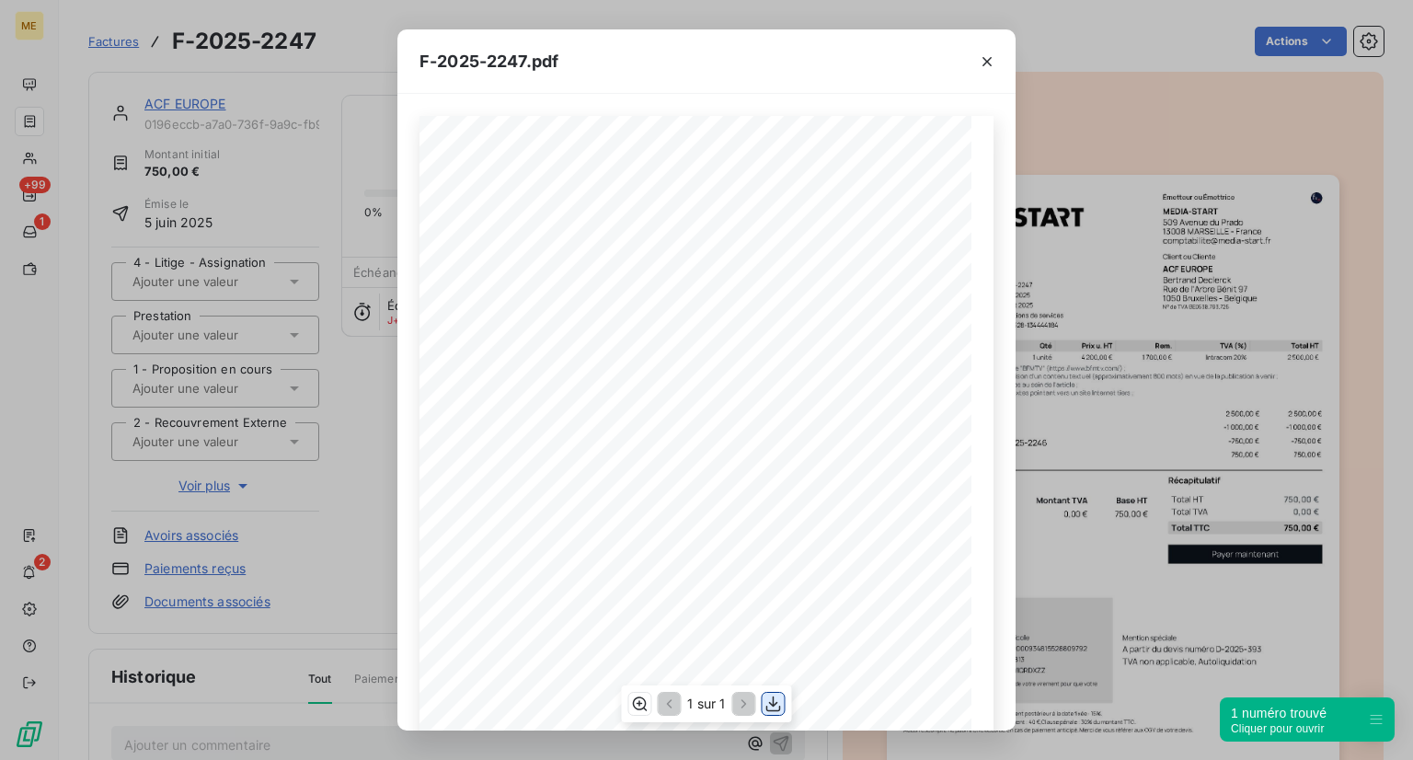
click at [773, 707] on icon "button" at bounding box center [773, 704] width 18 height 18
click at [1108, 327] on div "F-2025-2247.pdf 750,00 € 0,00 € 750,00 € Émetteur ou Émettrice MEDIA-START [STR…" at bounding box center [706, 380] width 1413 height 760
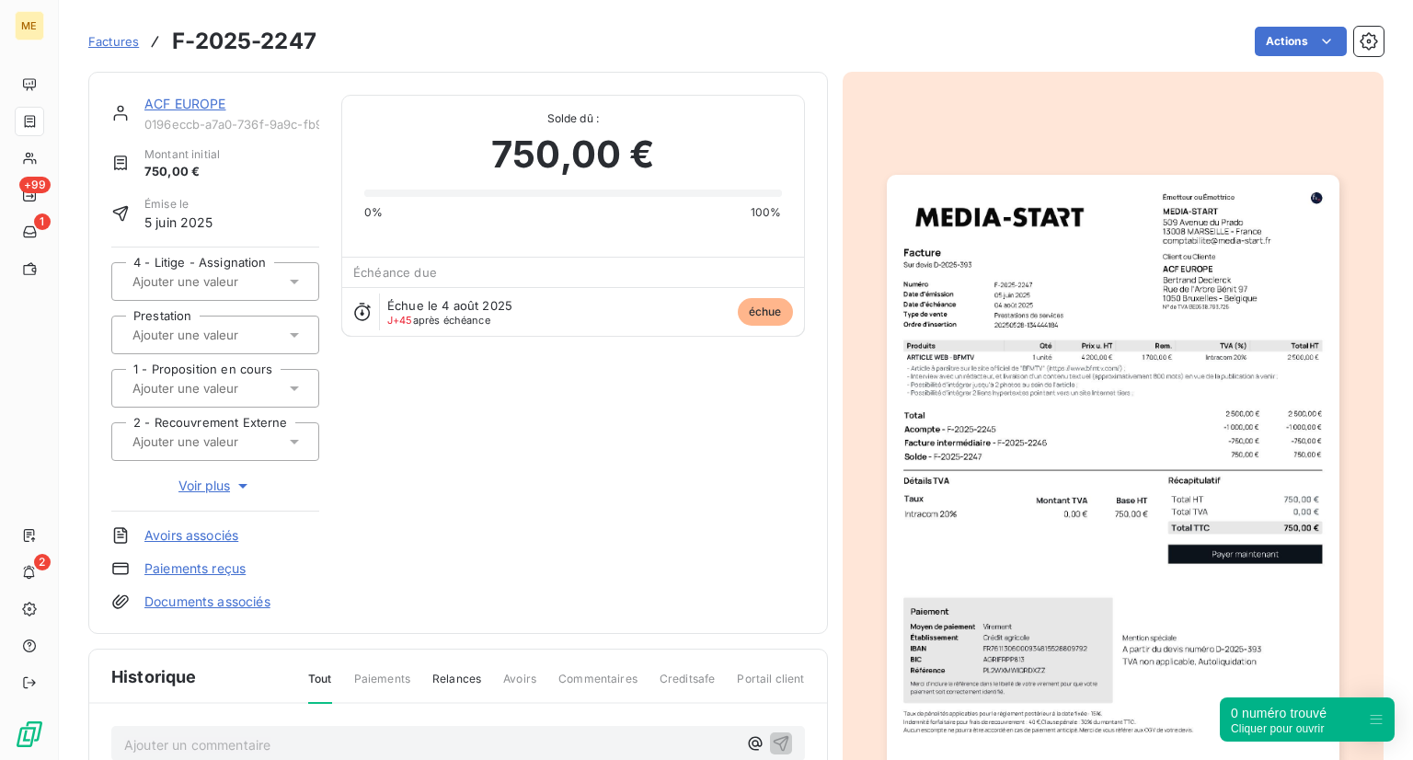
click at [134, 36] on span "Factures" at bounding box center [113, 41] width 51 height 15
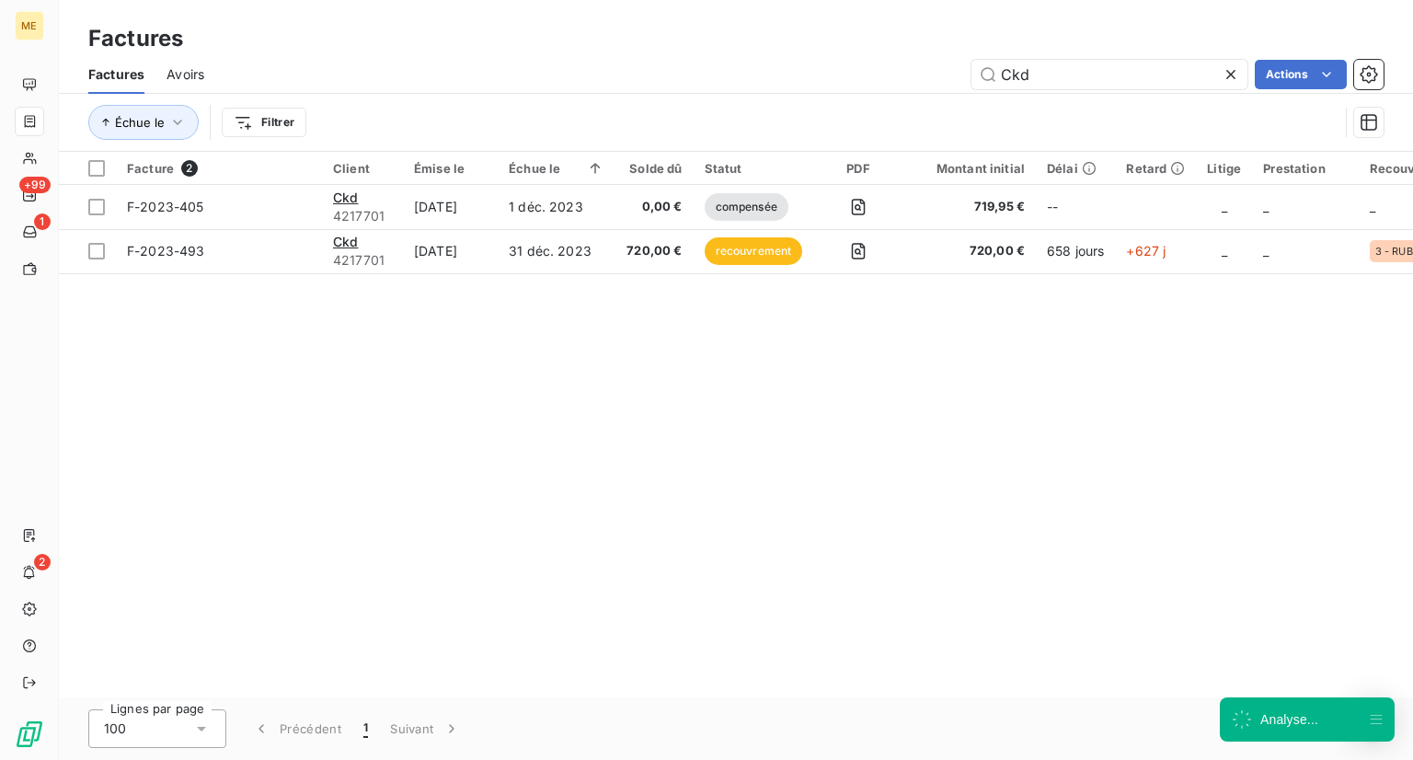
drag, startPoint x: 1039, startPoint y: 78, endPoint x: 813, endPoint y: 50, distance: 227.2
click at [813, 50] on div "Factures Factures Avoirs Ckd Actions Échue le Filtrer" at bounding box center [736, 76] width 1354 height 152
type input "Agi92"
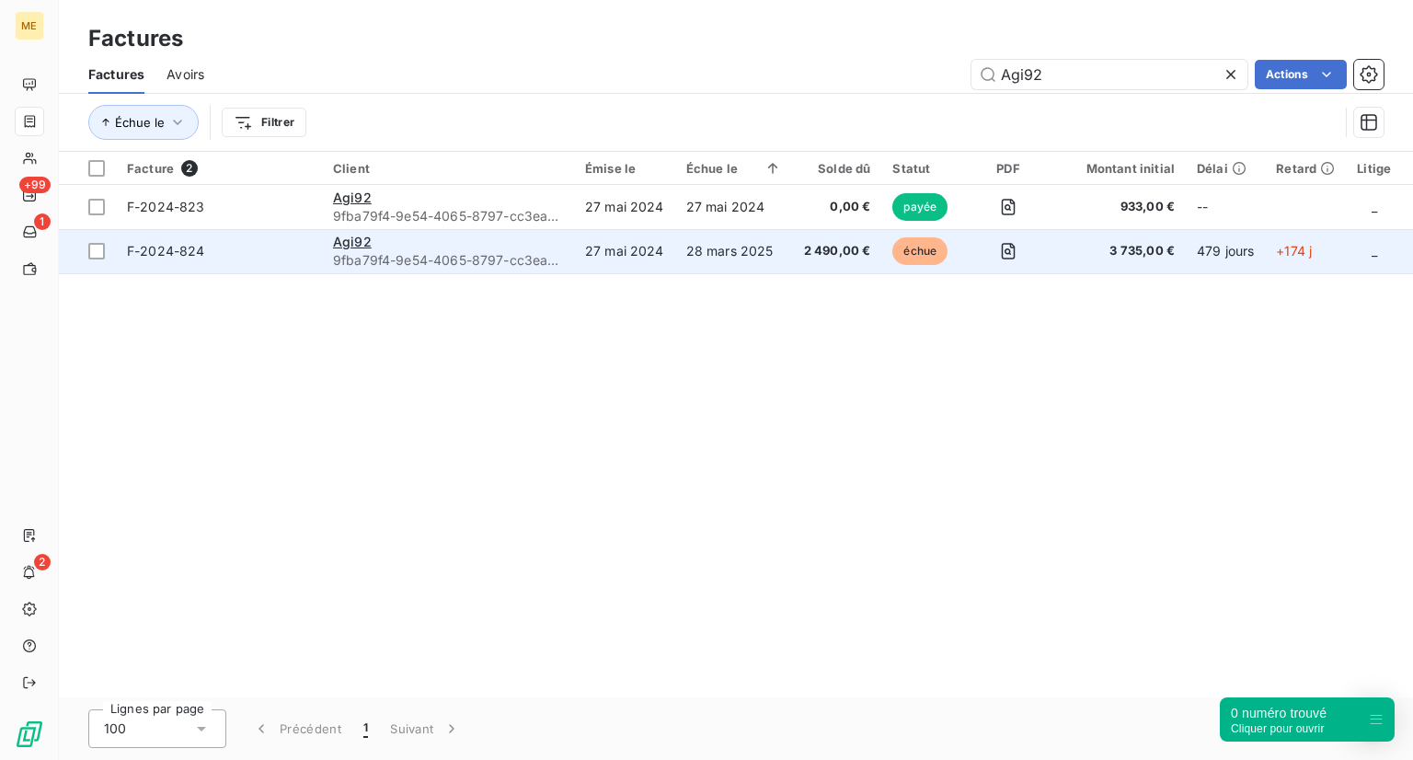
click at [240, 247] on span "F-2024-824" at bounding box center [219, 251] width 184 height 18
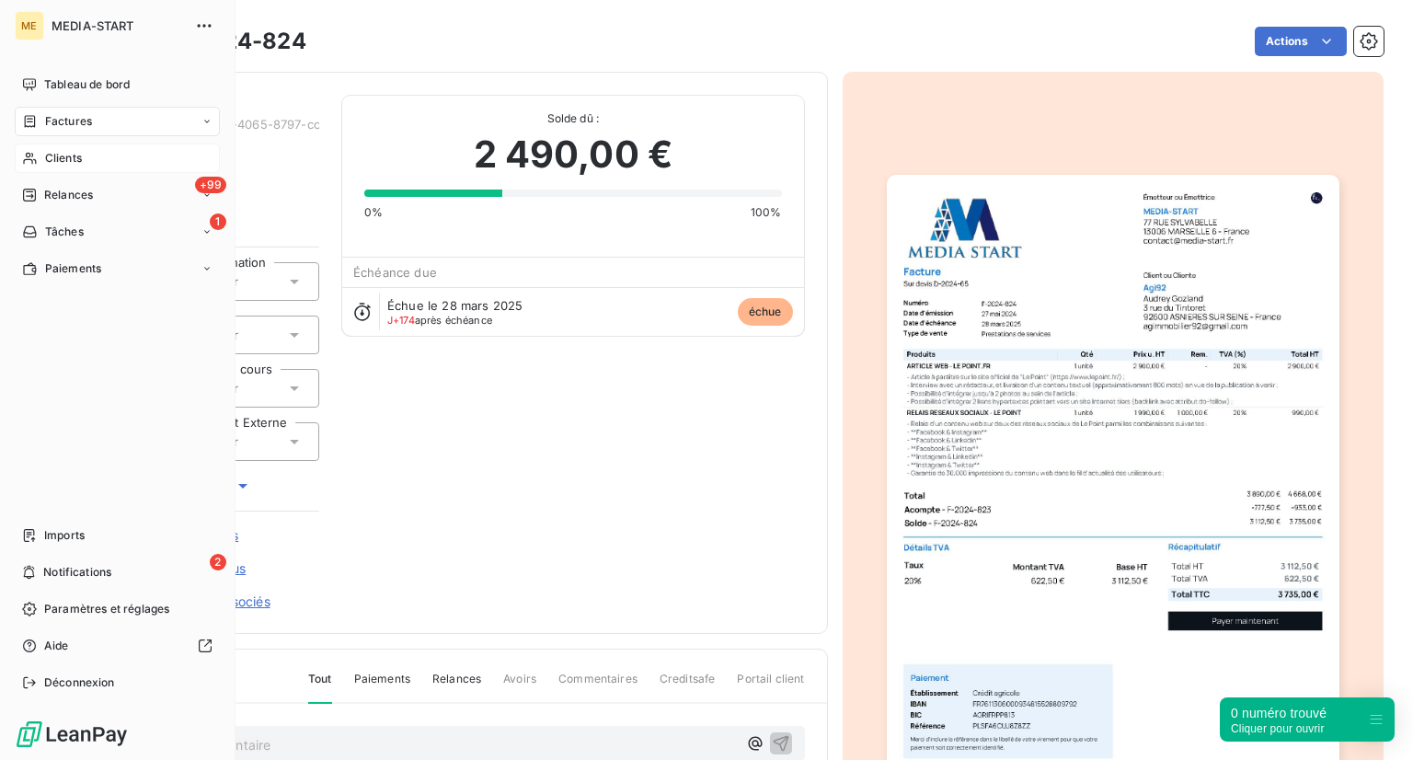
click at [45, 153] on span "Clients" at bounding box center [63, 158] width 37 height 17
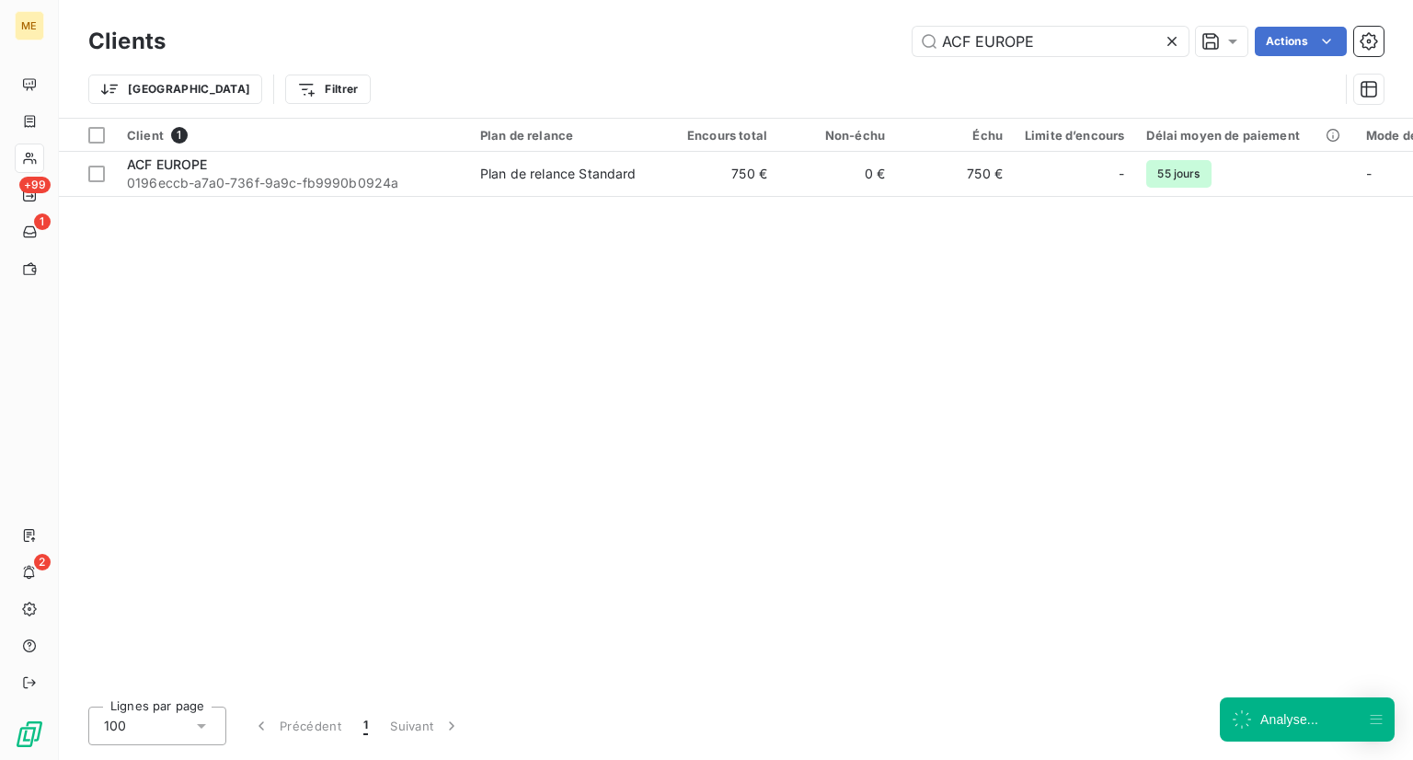
drag, startPoint x: 1099, startPoint y: 52, endPoint x: 782, endPoint y: -9, distance: 323.3
click at [782, 0] on html "ME +99 1 2 Clients ACF EUROPE Actions Trier Filtrer Client 1 Plan de relance En…" at bounding box center [706, 380] width 1413 height 760
type input "Agi92"
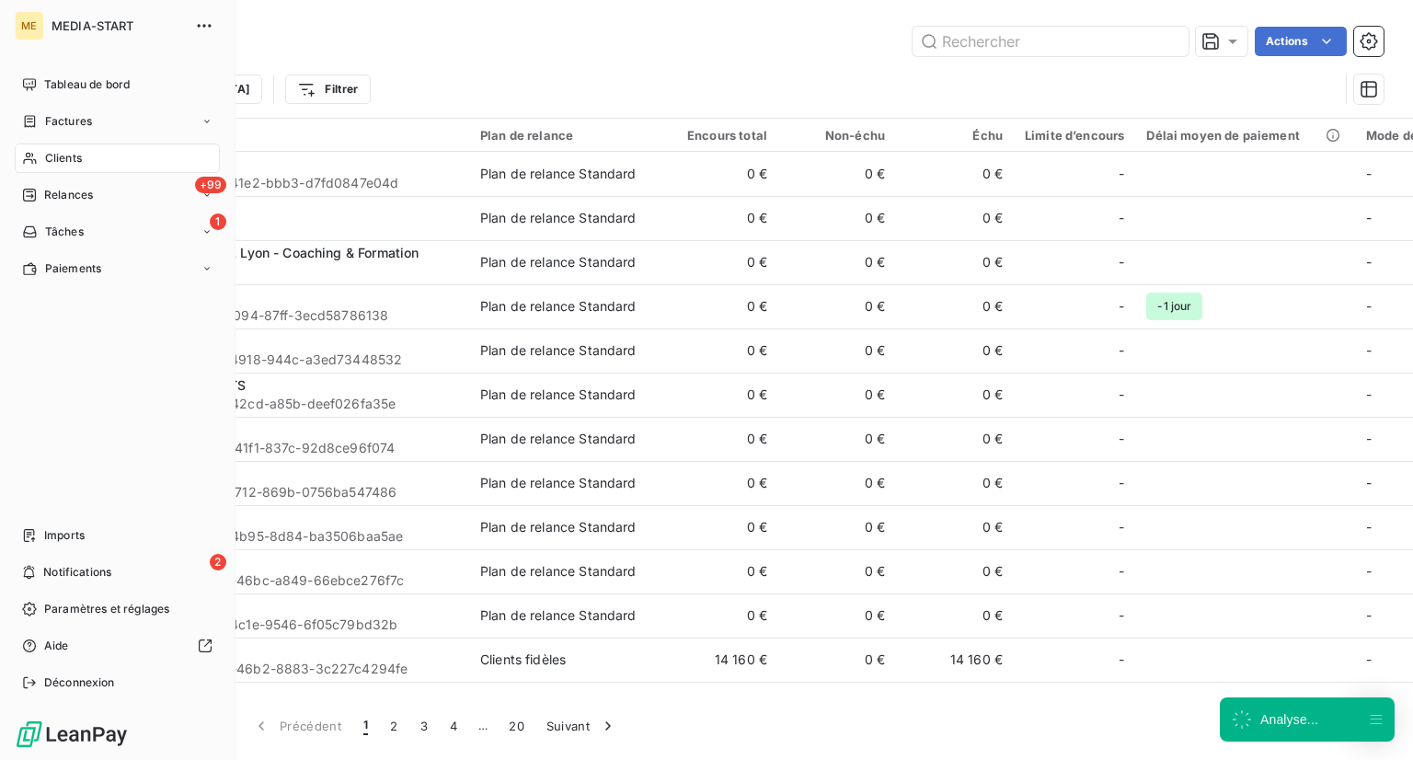
click at [26, 151] on icon at bounding box center [30, 158] width 16 height 15
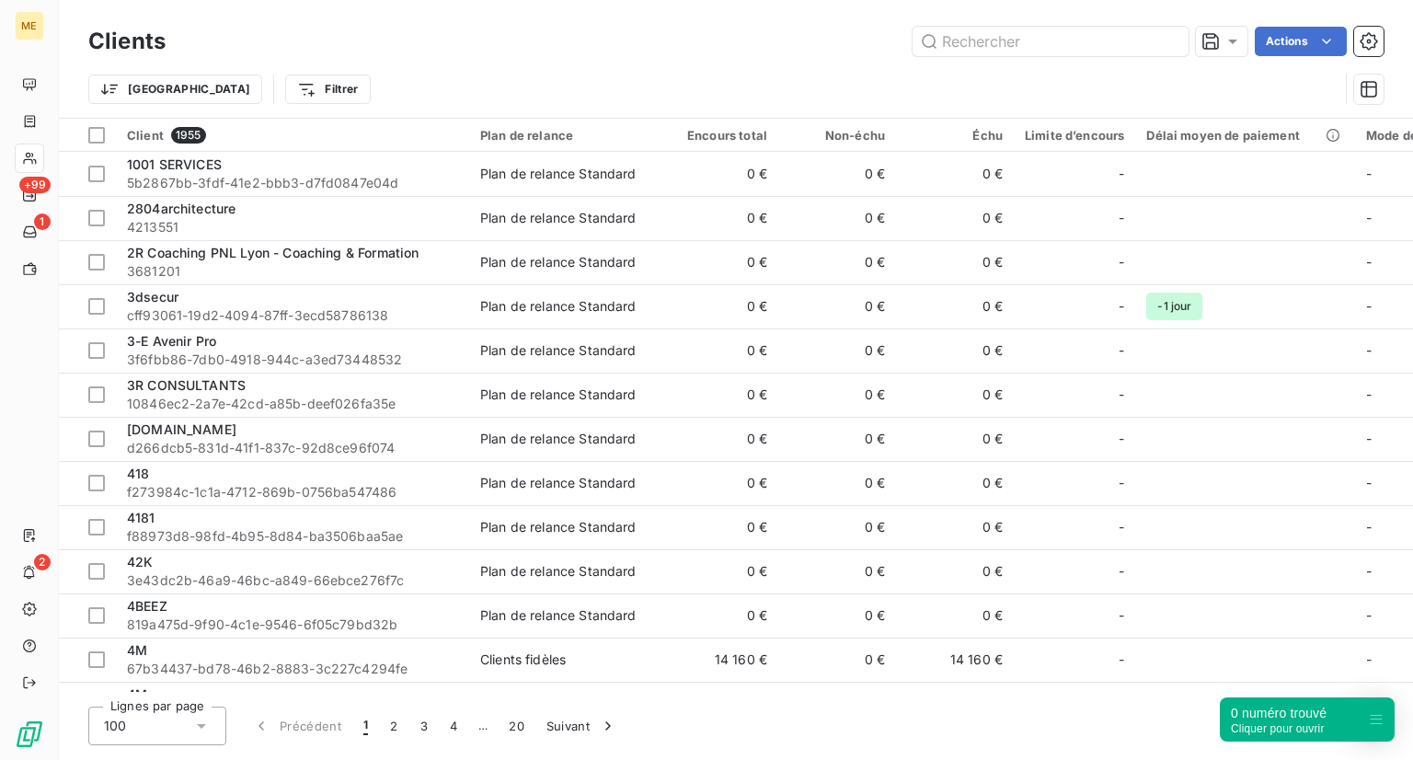
click at [982, 71] on div "Trier Filtrer" at bounding box center [735, 89] width 1295 height 57
click at [986, 42] on input "text" at bounding box center [1051, 41] width 276 height 29
paste input "Agi92"
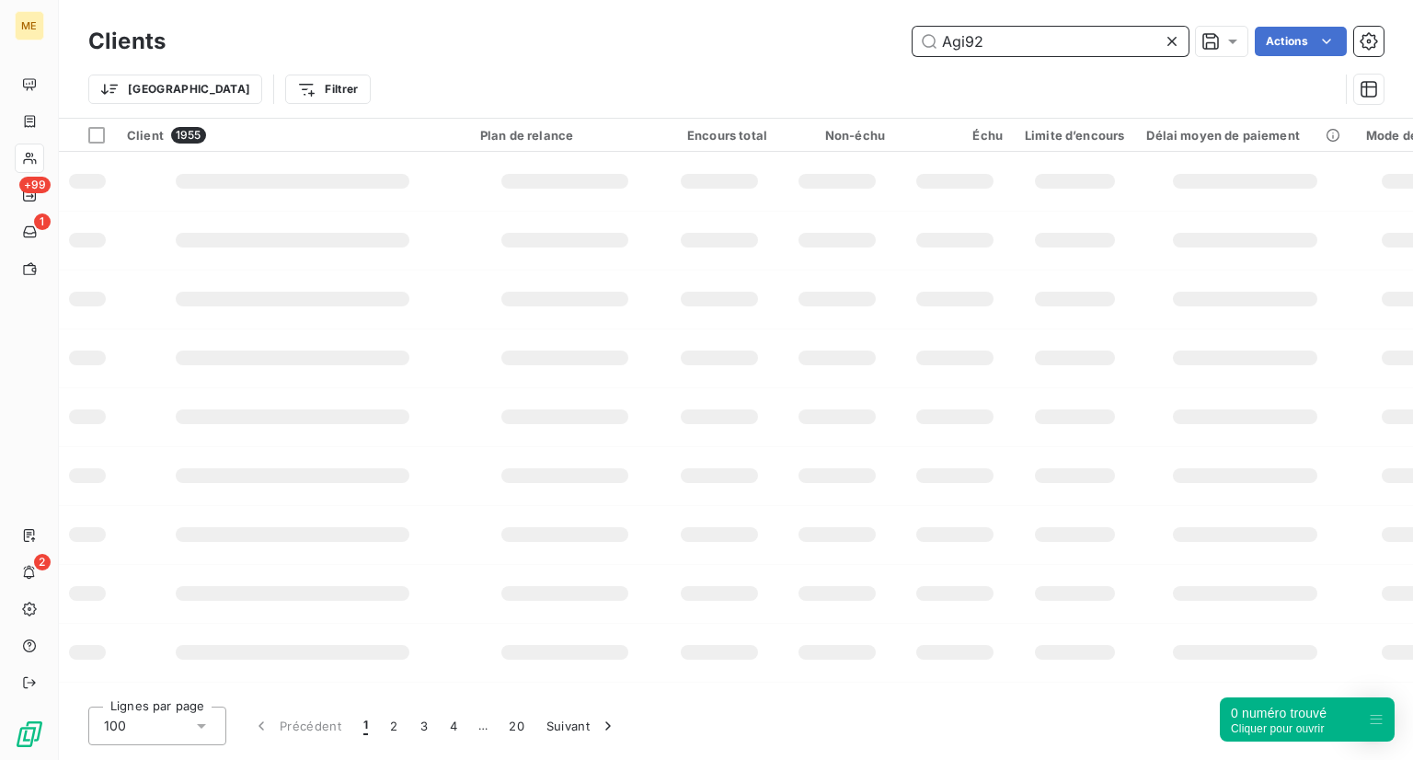
type input "Agi92"
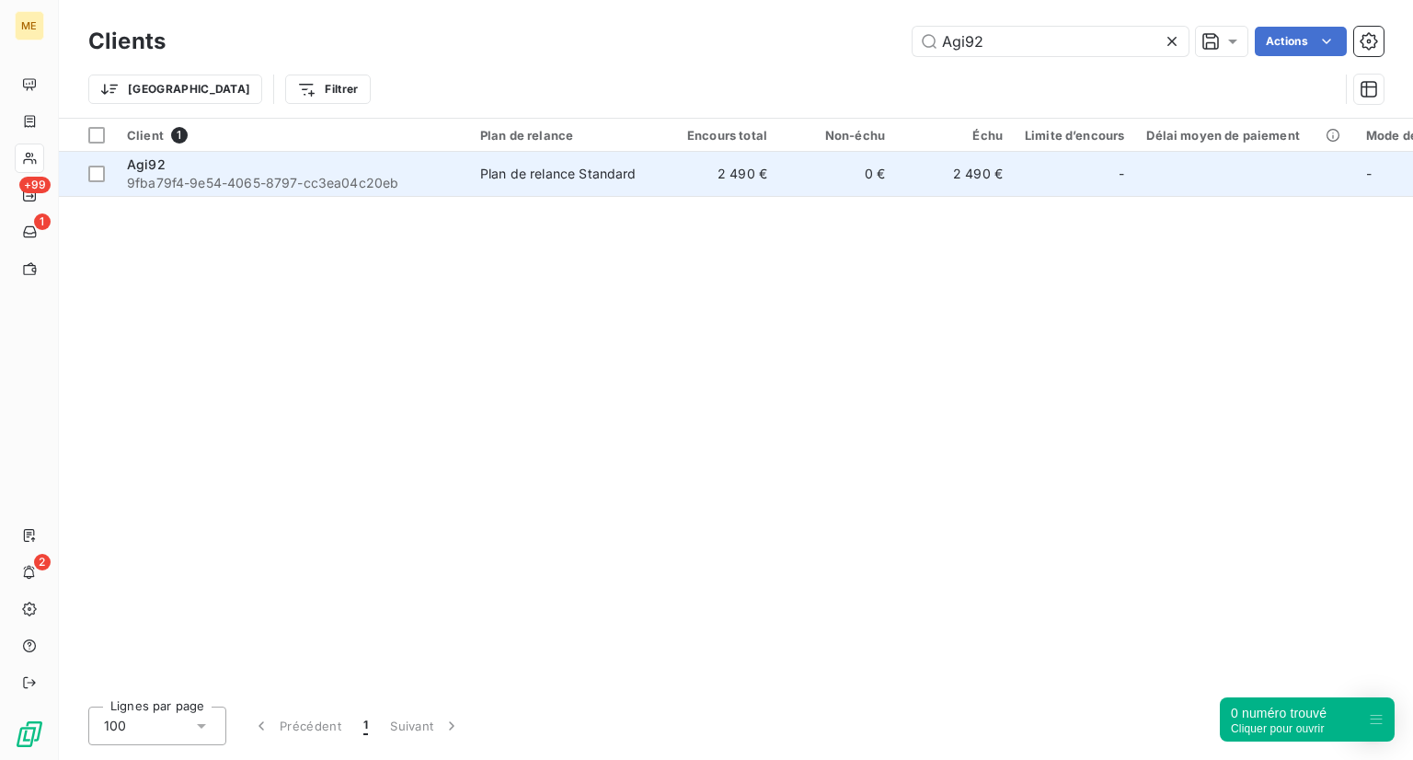
click at [319, 172] on div "Agi92" at bounding box center [292, 164] width 331 height 18
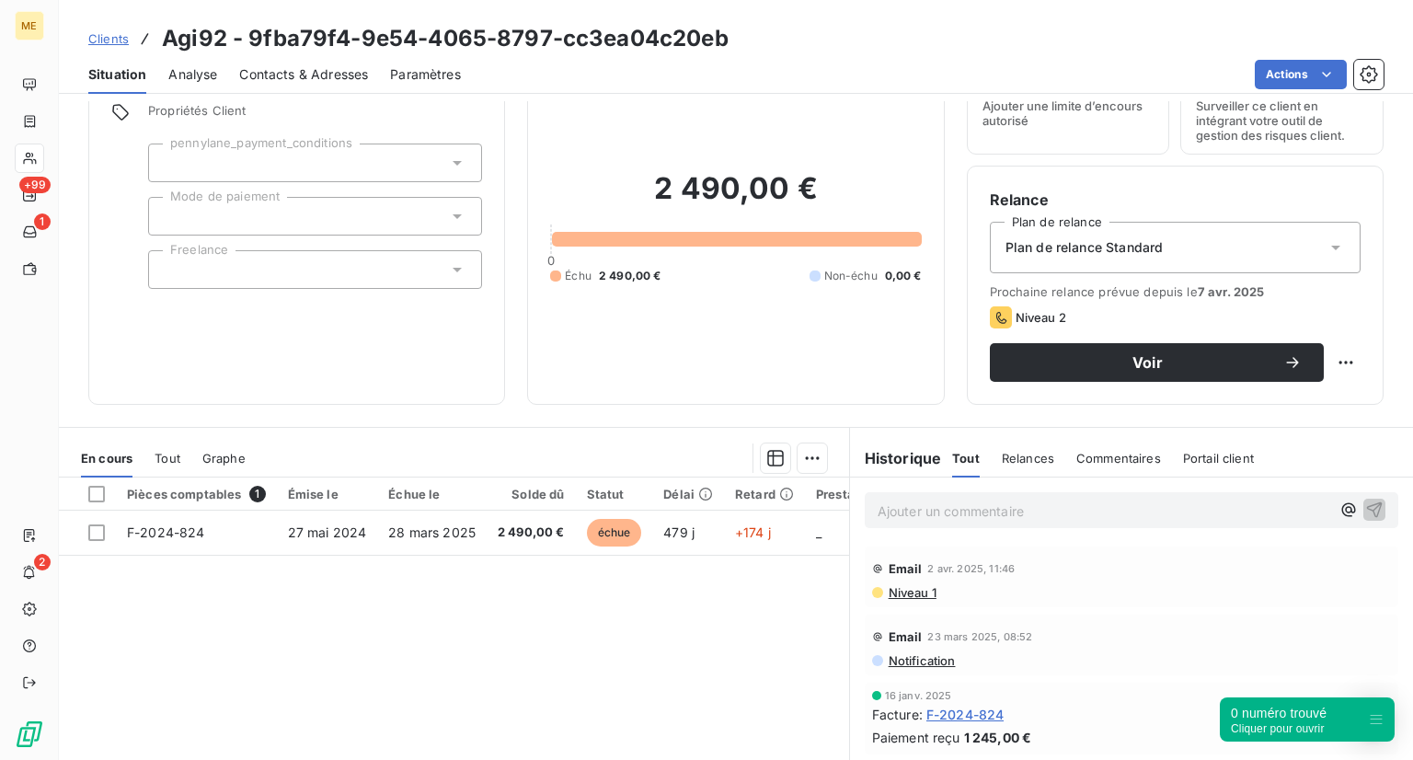
scroll to position [173, 0]
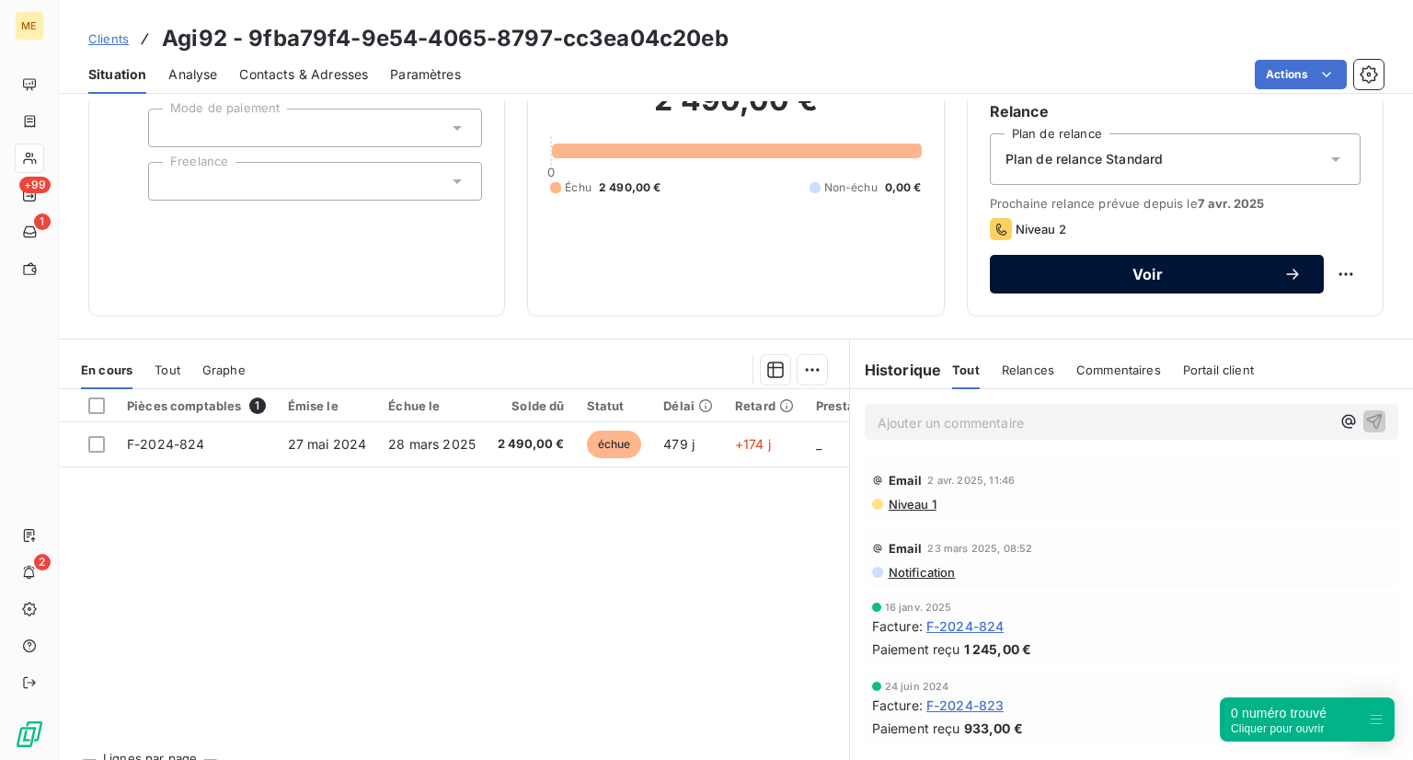
click at [1042, 272] on span "Voir" at bounding box center [1147, 274] width 271 height 15
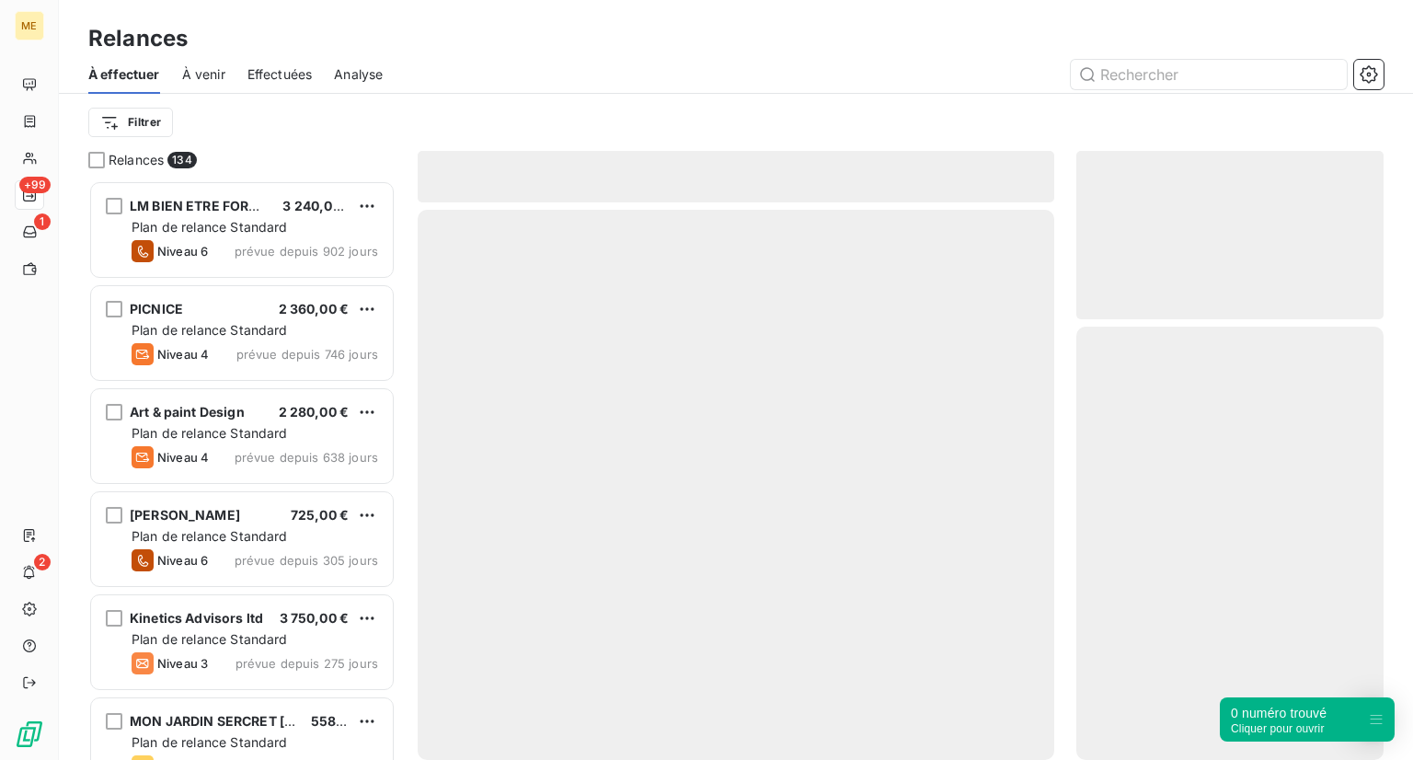
scroll to position [565, 293]
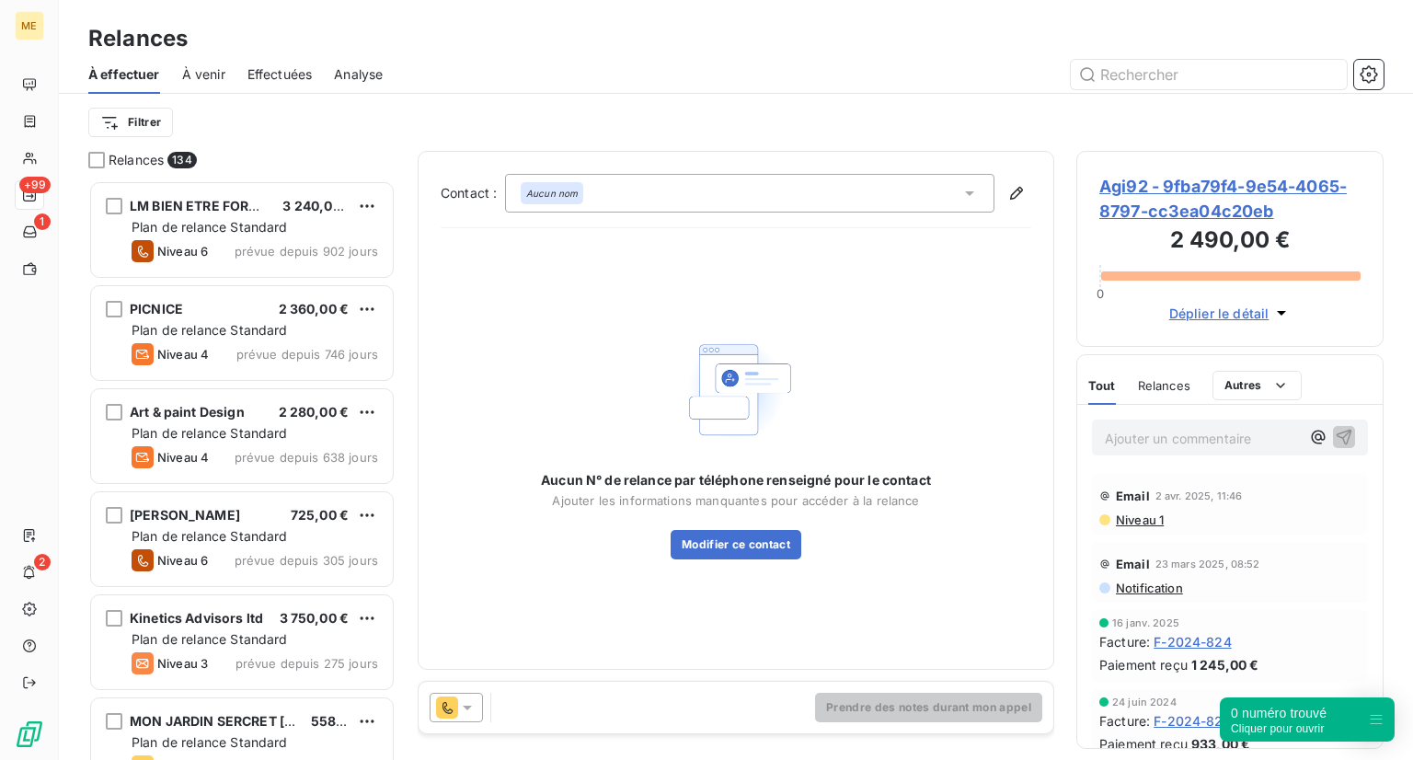
click at [681, 200] on div "Aucun nom" at bounding box center [749, 193] width 489 height 39
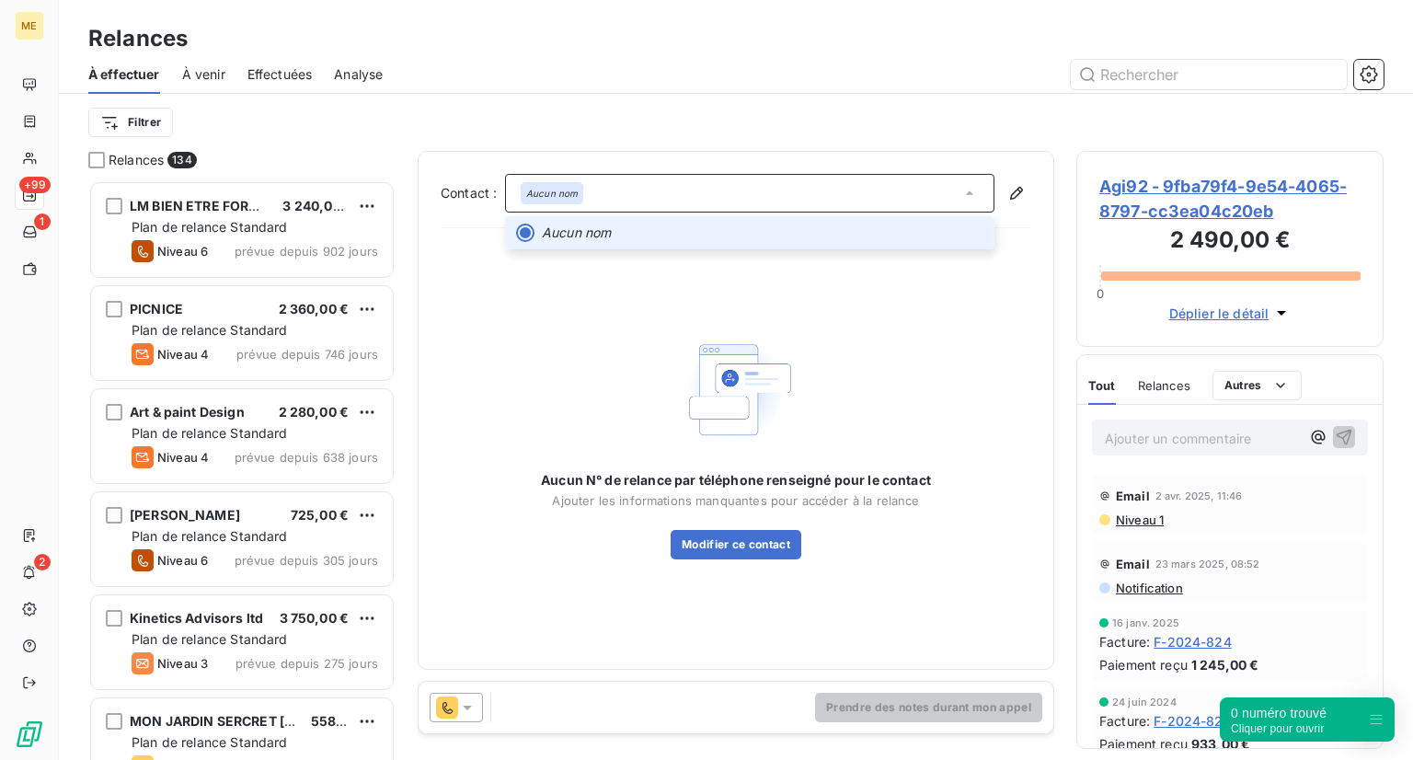
click at [1004, 207] on div "Aucun nom Aucun nom" at bounding box center [768, 193] width 526 height 39
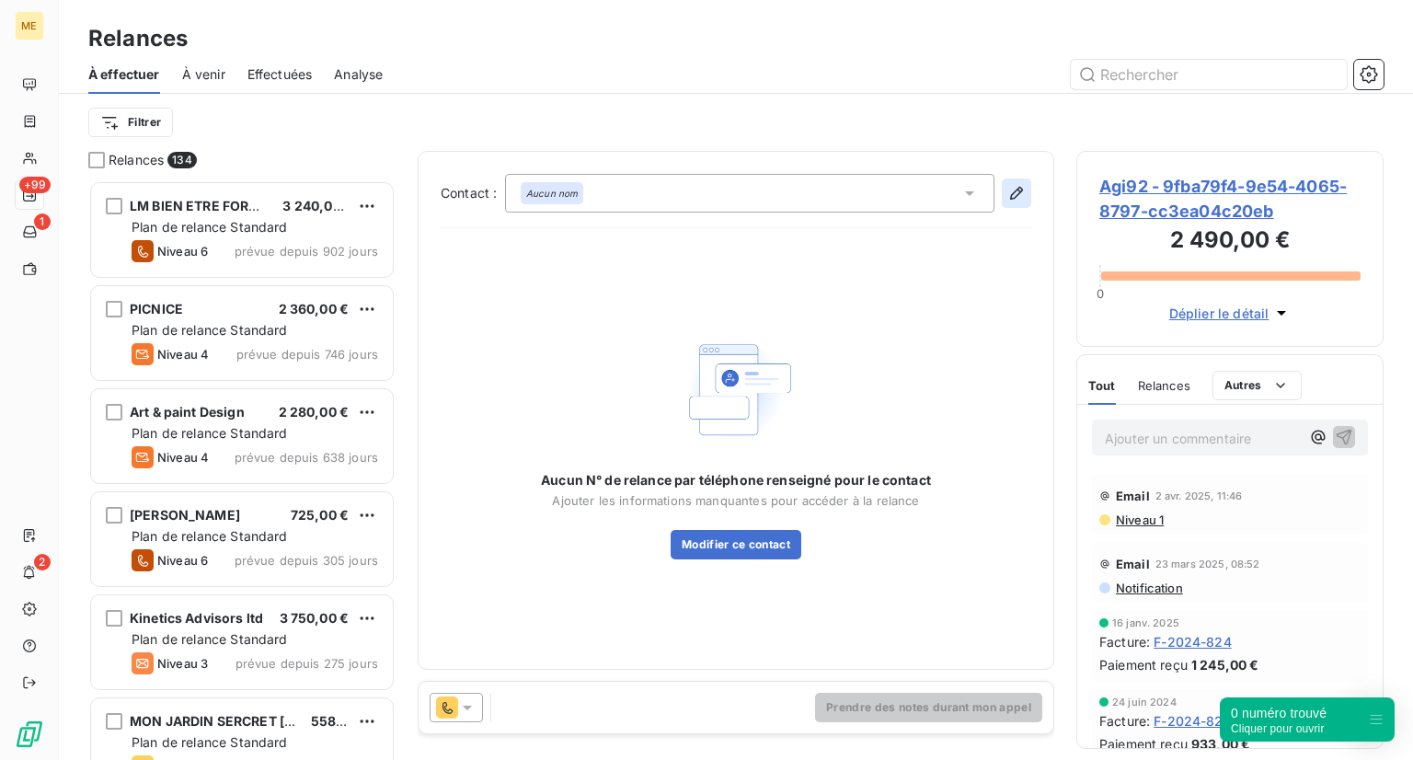
click at [1014, 199] on icon "button" at bounding box center [1016, 193] width 18 height 18
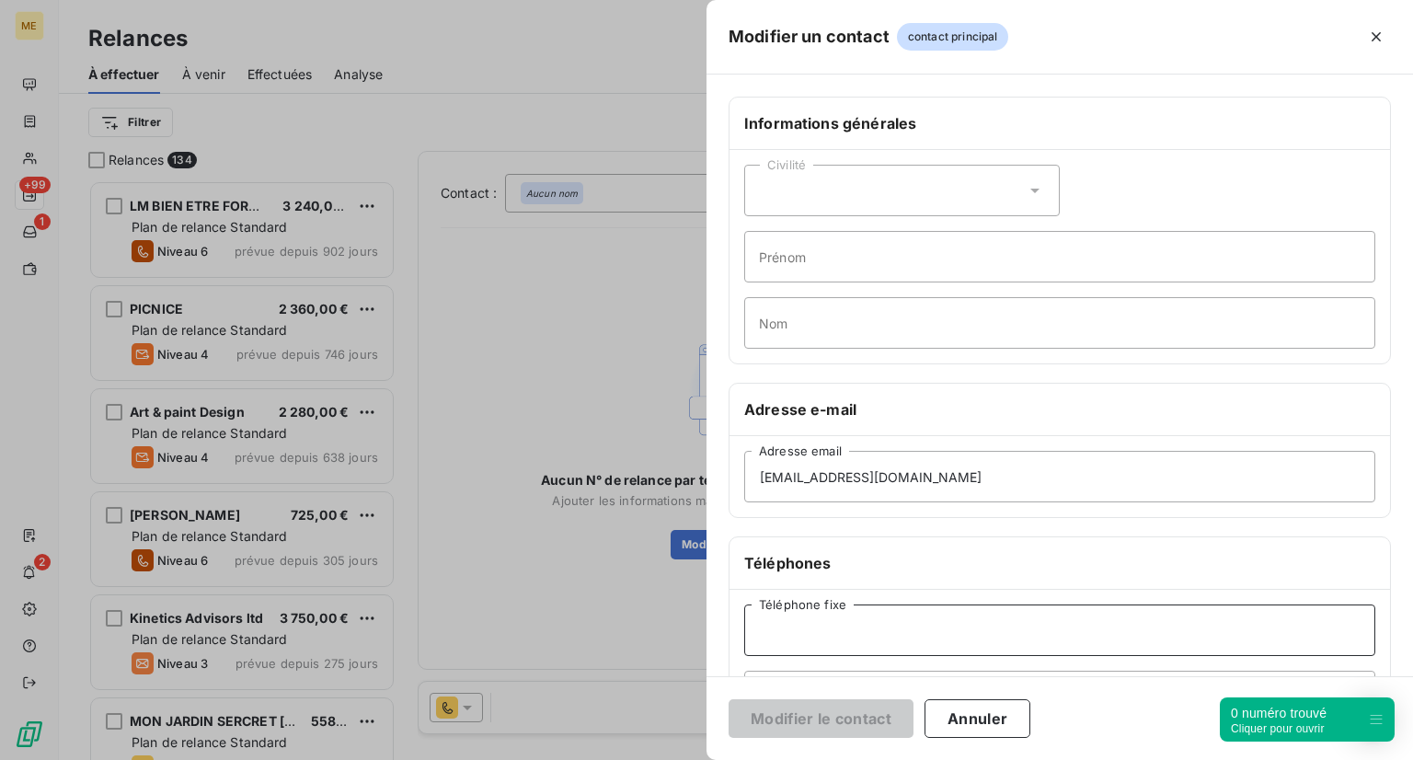
click at [802, 626] on input "Téléphone fixe" at bounding box center [1059, 630] width 631 height 52
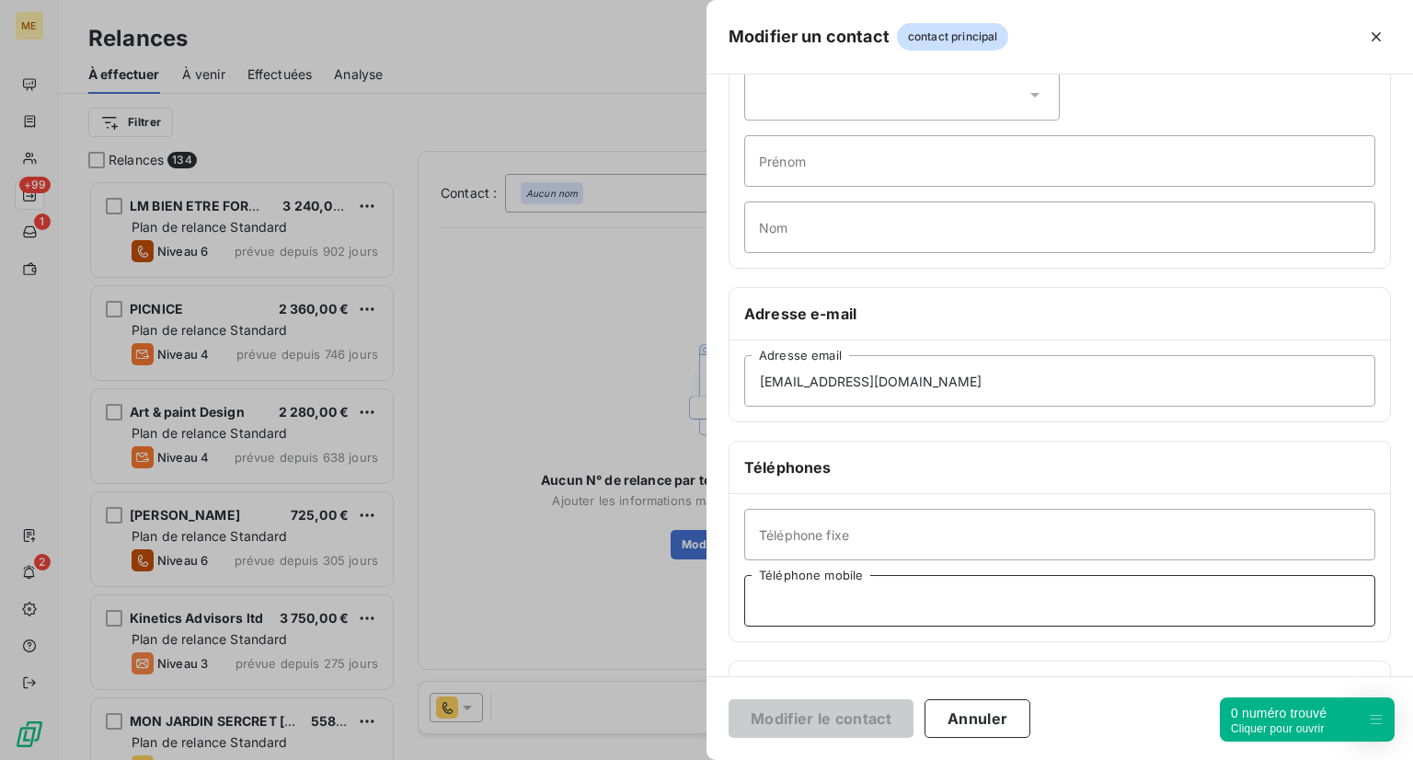
click at [803, 605] on input "Téléphone mobile" at bounding box center [1059, 601] width 631 height 52
paste input "06 18 58 23 50"
click at [803, 605] on input "06 18 58 23 50" at bounding box center [1059, 601] width 631 height 52
type input "06 18 58 23 50"
click at [785, 711] on button "Modifier le contact" at bounding box center [821, 718] width 185 height 39
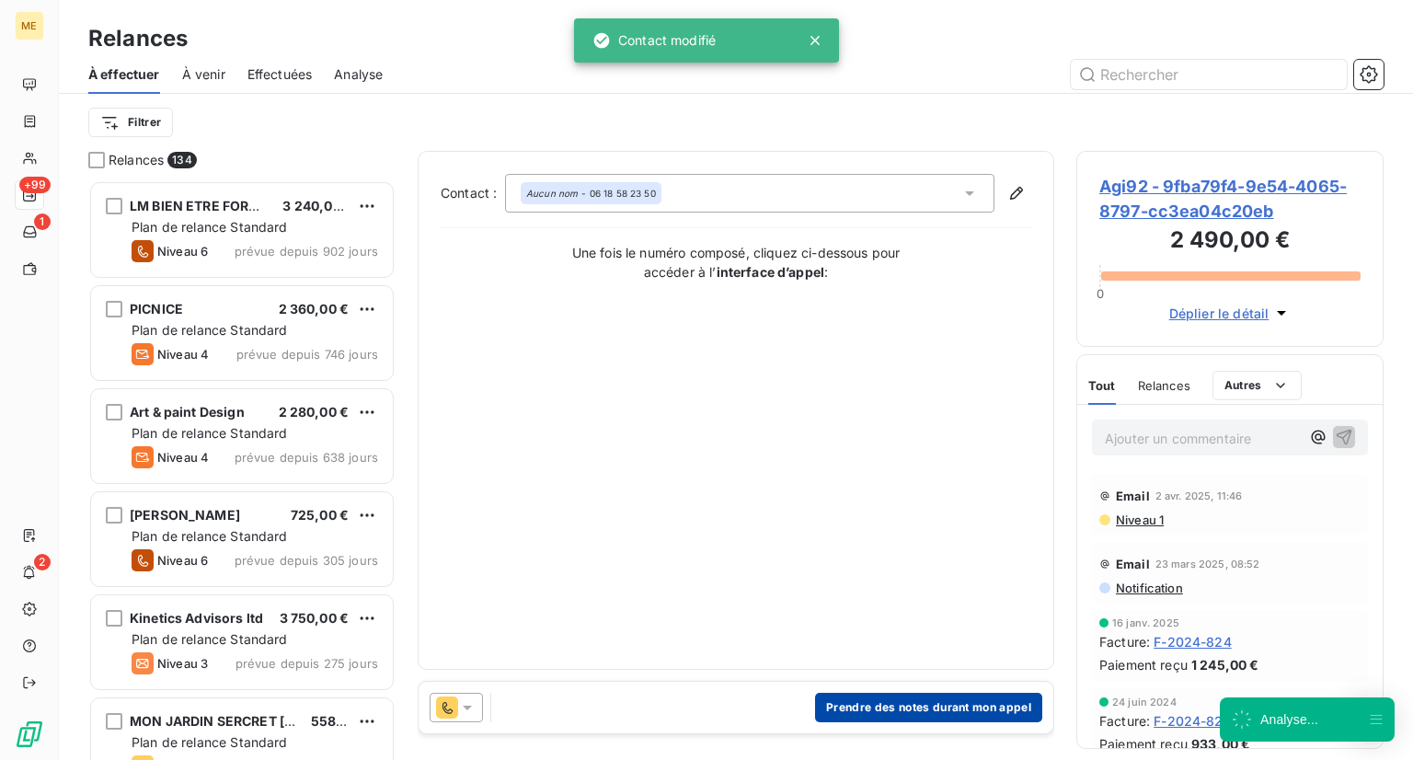
click at [852, 701] on button "Prendre des notes durant mon appel" at bounding box center [928, 707] width 227 height 29
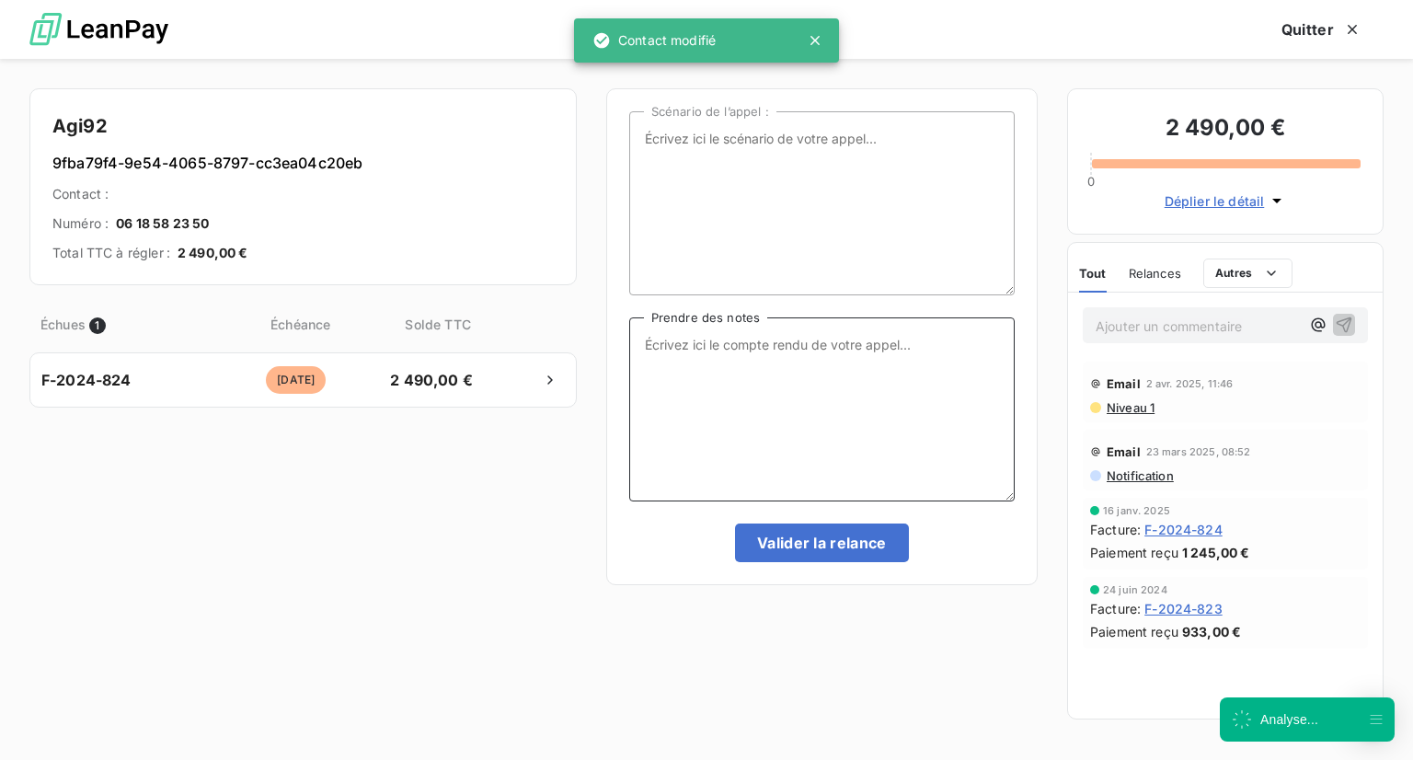
click at [836, 407] on textarea "Prendre des notes" at bounding box center [821, 409] width 385 height 184
type textarea "B"
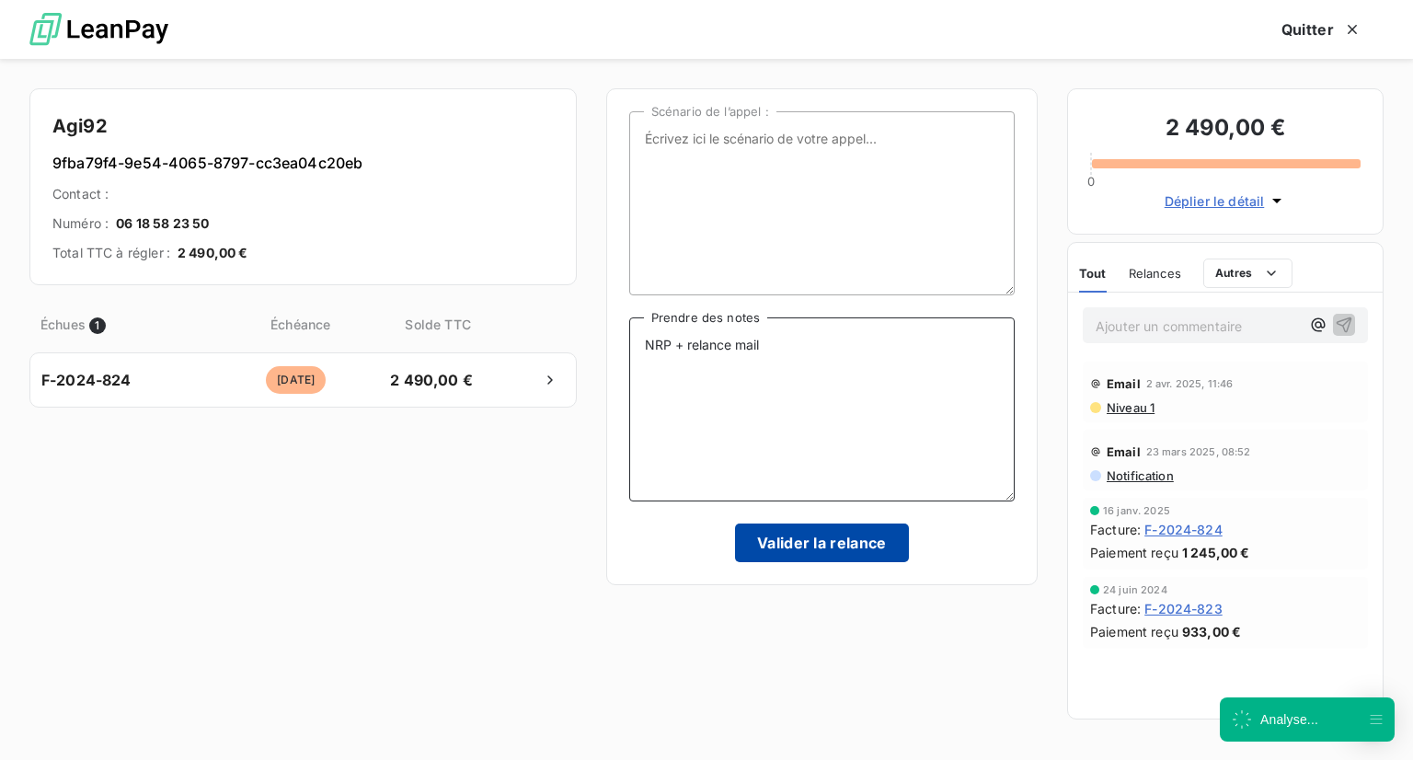
type textarea "NRP + relance mail"
click at [817, 535] on button "Valider la relance" at bounding box center [822, 542] width 174 height 39
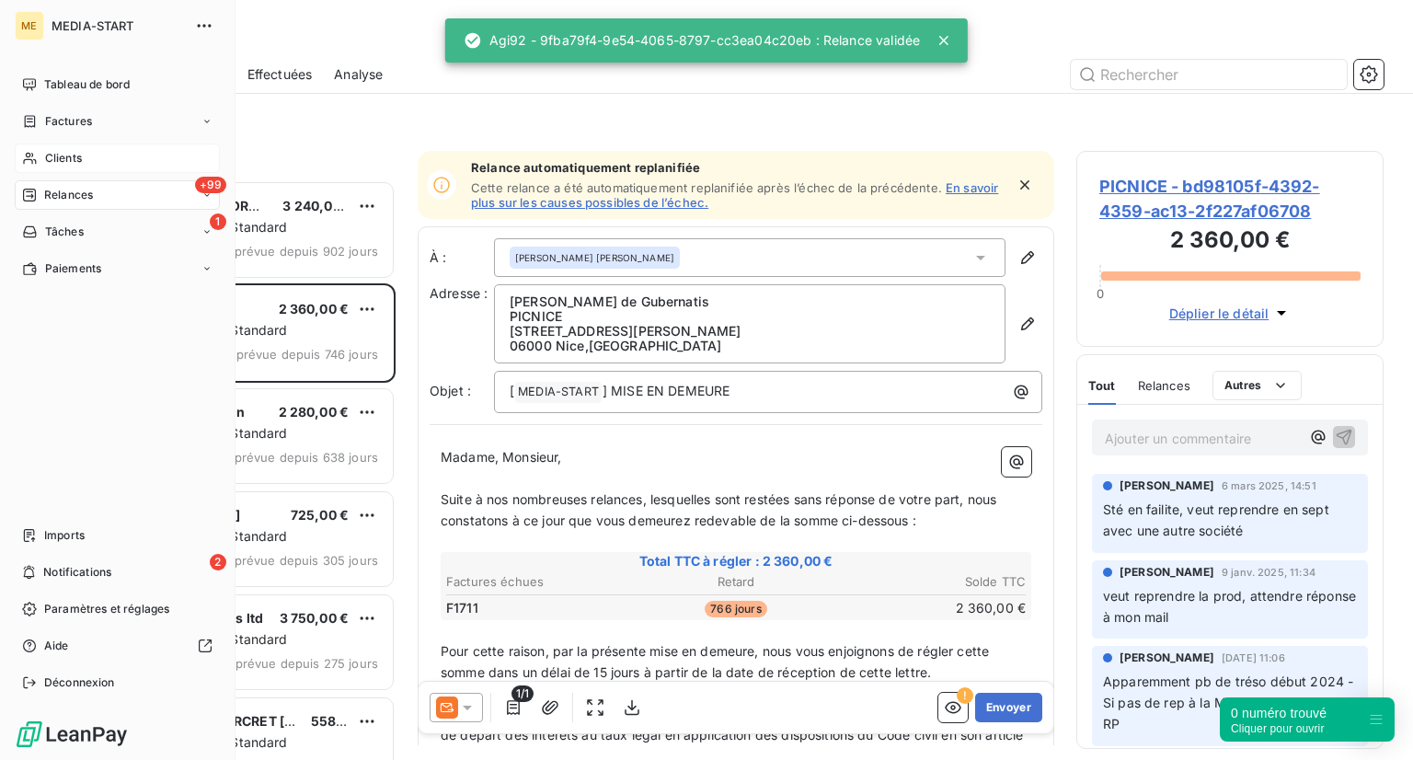
click at [37, 156] on div "Clients" at bounding box center [117, 158] width 205 height 29
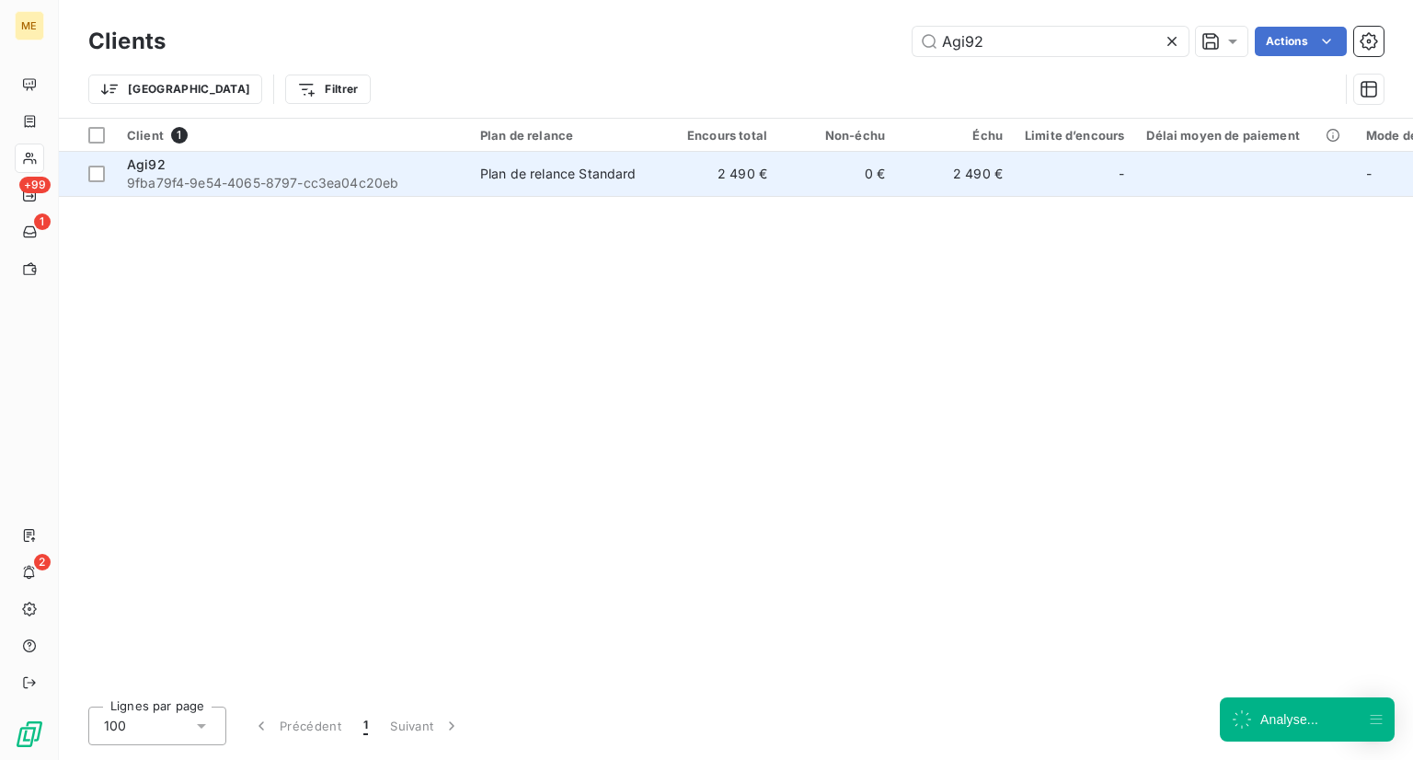
click at [401, 187] on span "9fba79f4-9e54-4065-8797-cc3ea04c20eb" at bounding box center [292, 183] width 331 height 18
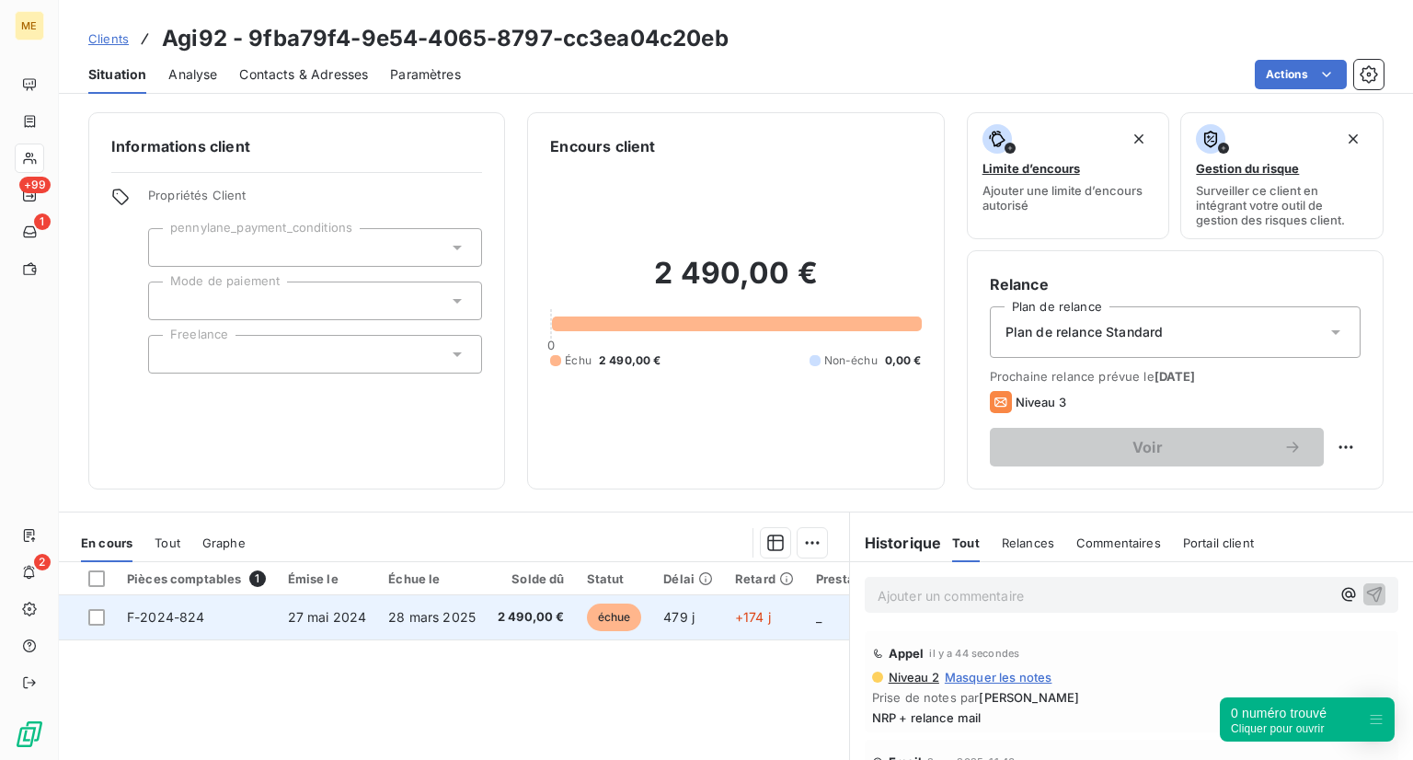
click at [603, 623] on span "échue" at bounding box center [614, 617] width 55 height 28
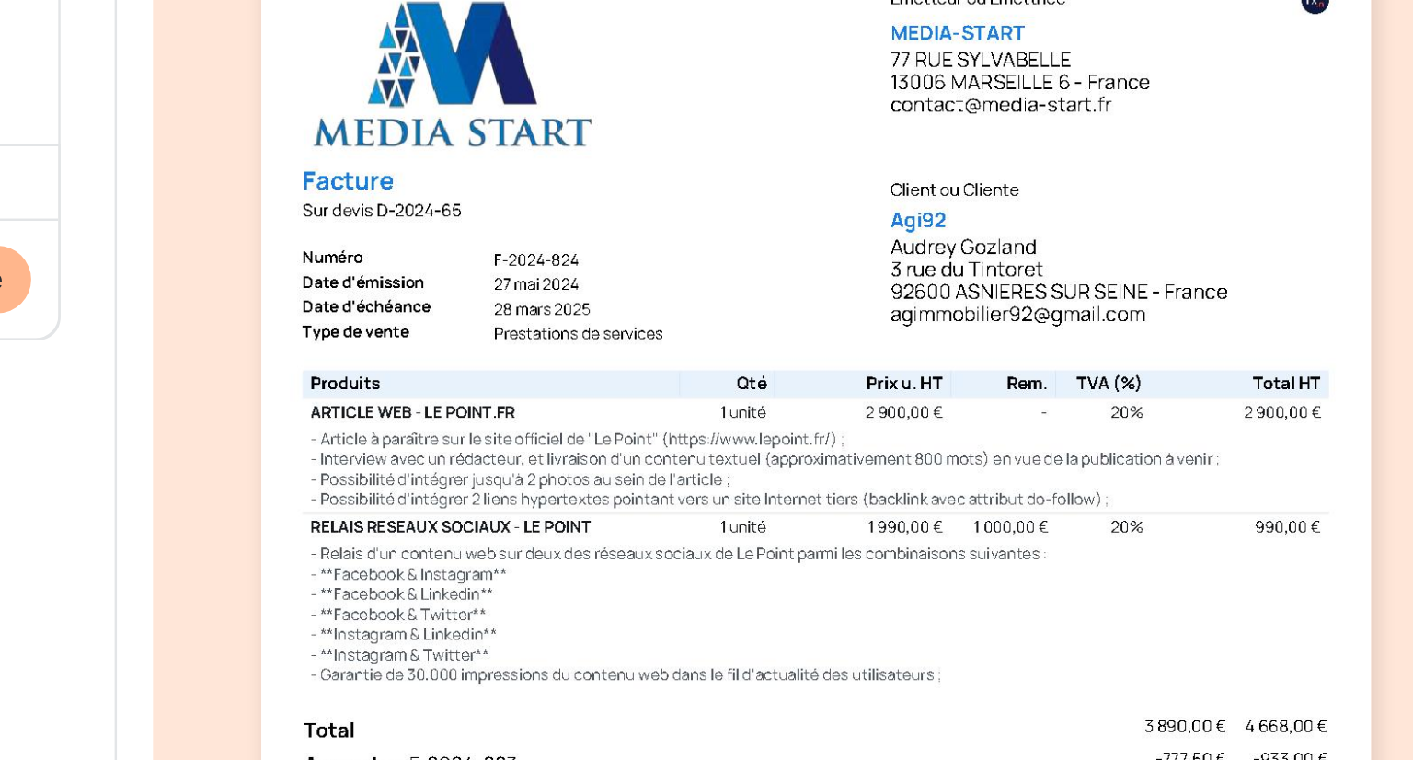
scroll to position [40, 0]
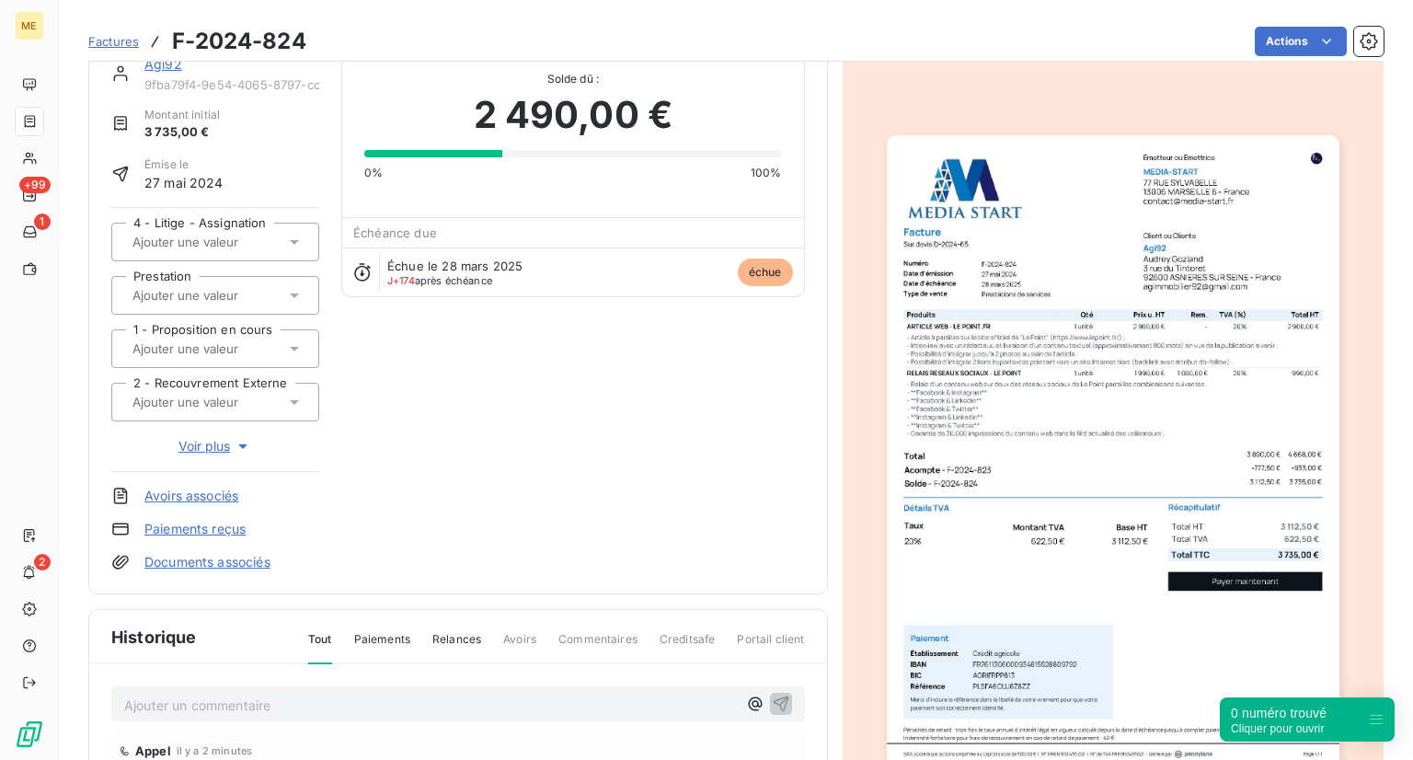
click at [1246, 605] on img "button" at bounding box center [1113, 454] width 453 height 639
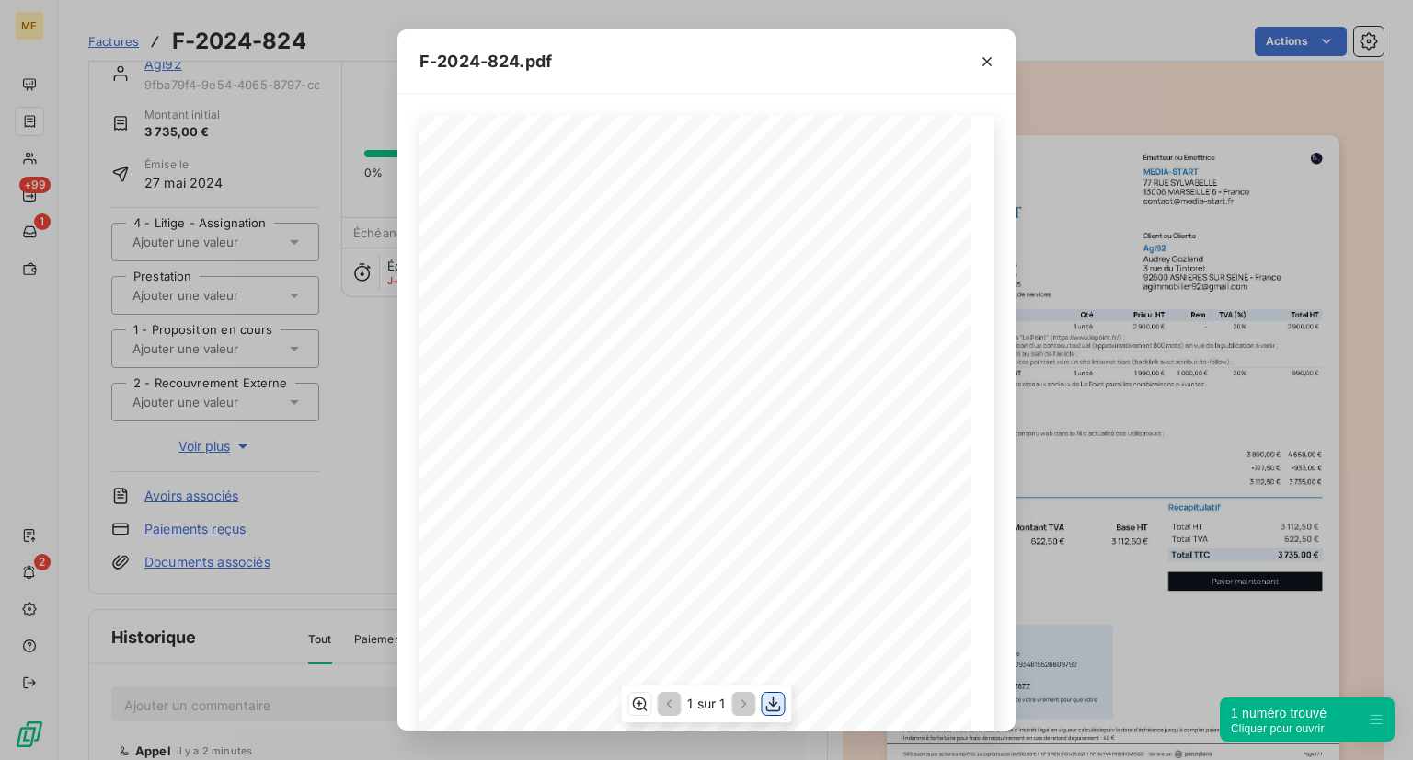
click at [774, 699] on icon "button" at bounding box center [773, 704] width 18 height 18
click at [1111, 451] on div "F-2024-824.pdf 3 112,50 ¬ 622,50 ¬ 3 735,00 ¬ Émetteur ou Émettrice MEDIA-START…" at bounding box center [706, 380] width 1413 height 760
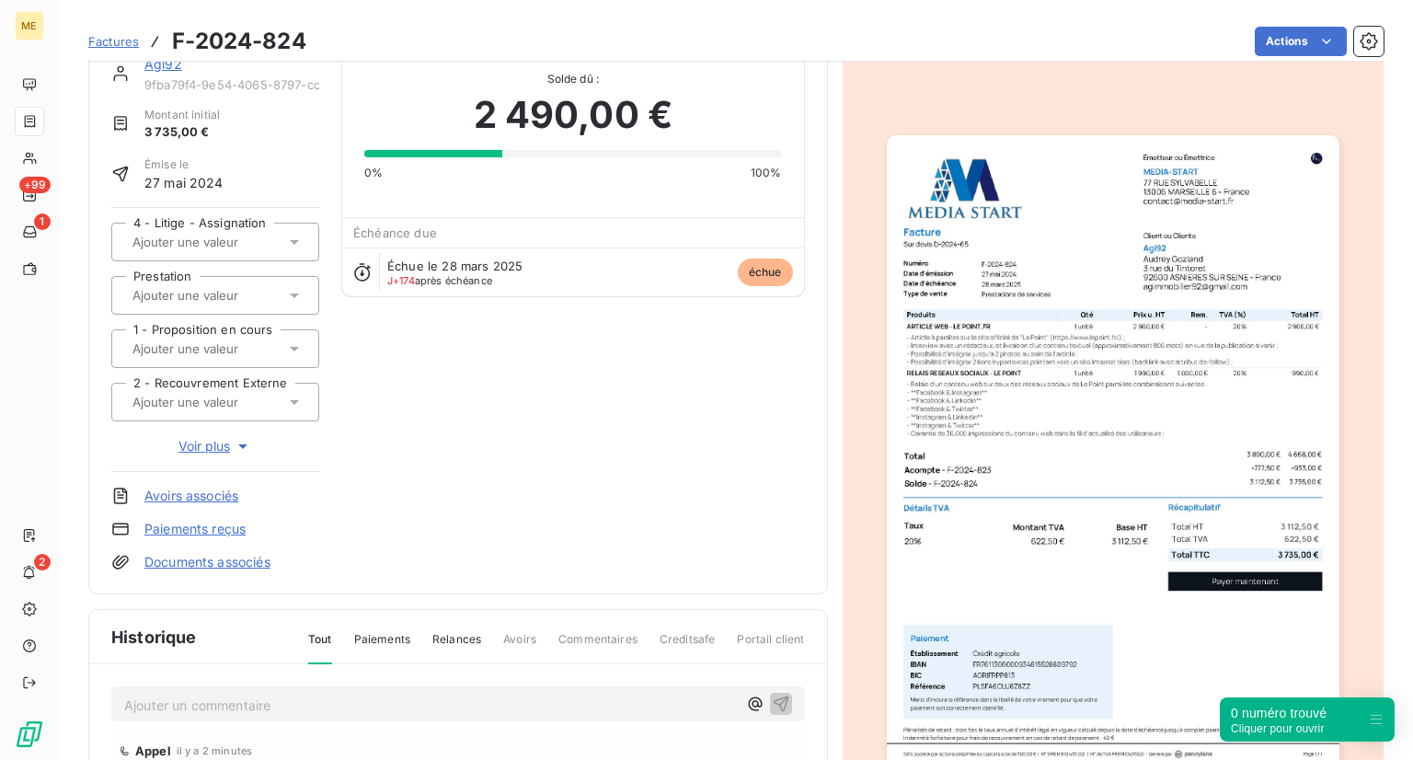
click at [96, 52] on div "Factures F-2024-824" at bounding box center [197, 41] width 218 height 33
click at [111, 40] on span "Factures" at bounding box center [113, 41] width 51 height 15
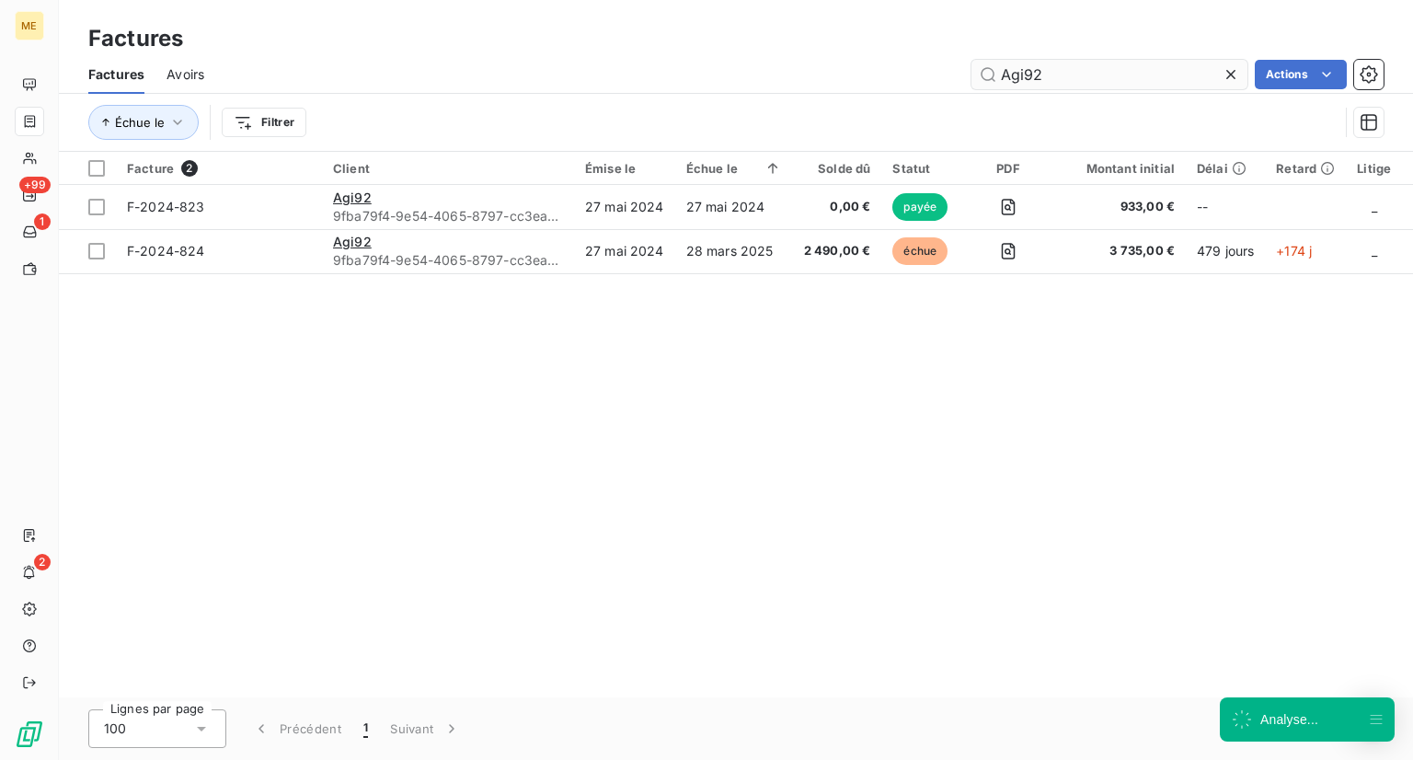
click at [1074, 61] on input "Agi92" at bounding box center [1109, 74] width 276 height 29
drag, startPoint x: 1071, startPoint y: 75, endPoint x: 824, endPoint y: 63, distance: 246.8
click at [824, 63] on div "Agi92 Actions" at bounding box center [804, 74] width 1157 height 29
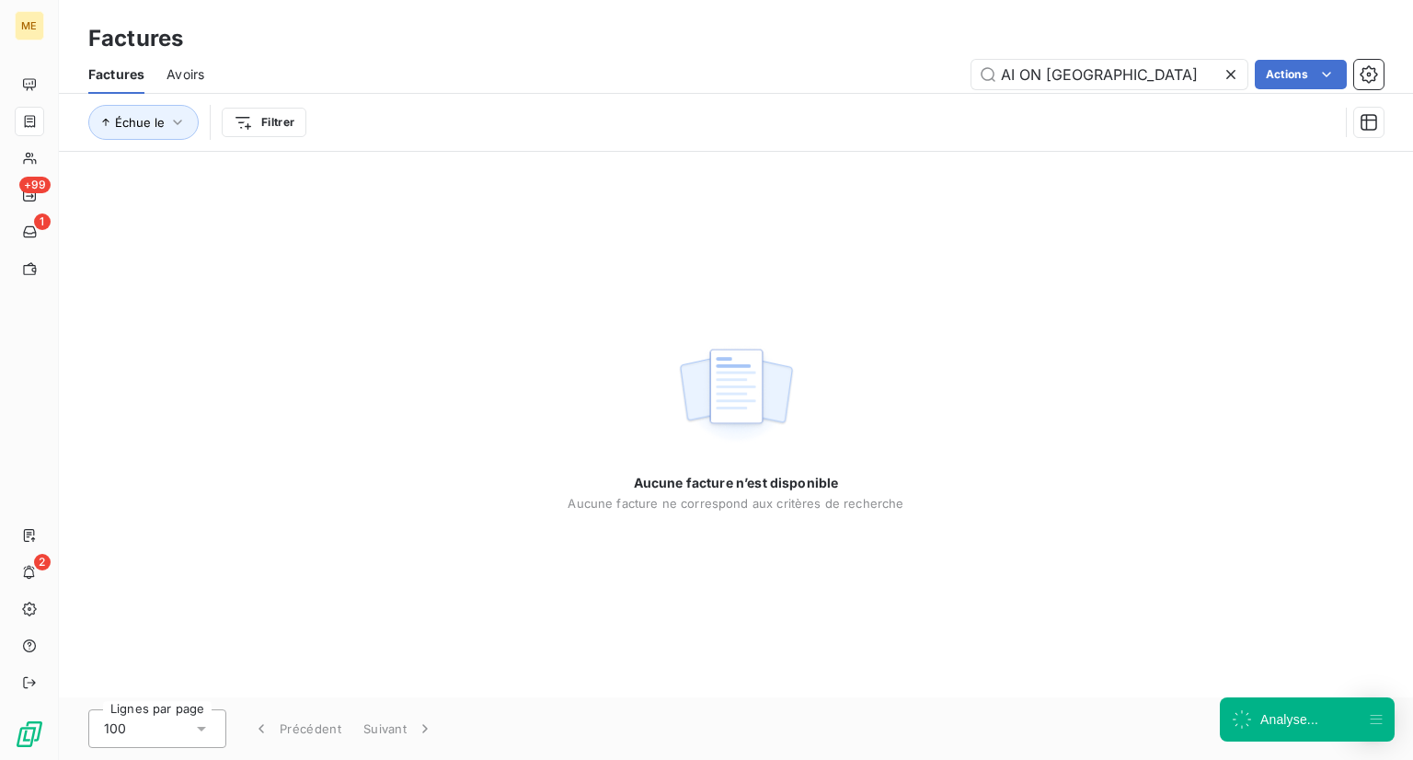
type input "AI ON [GEOGRAPHIC_DATA]"
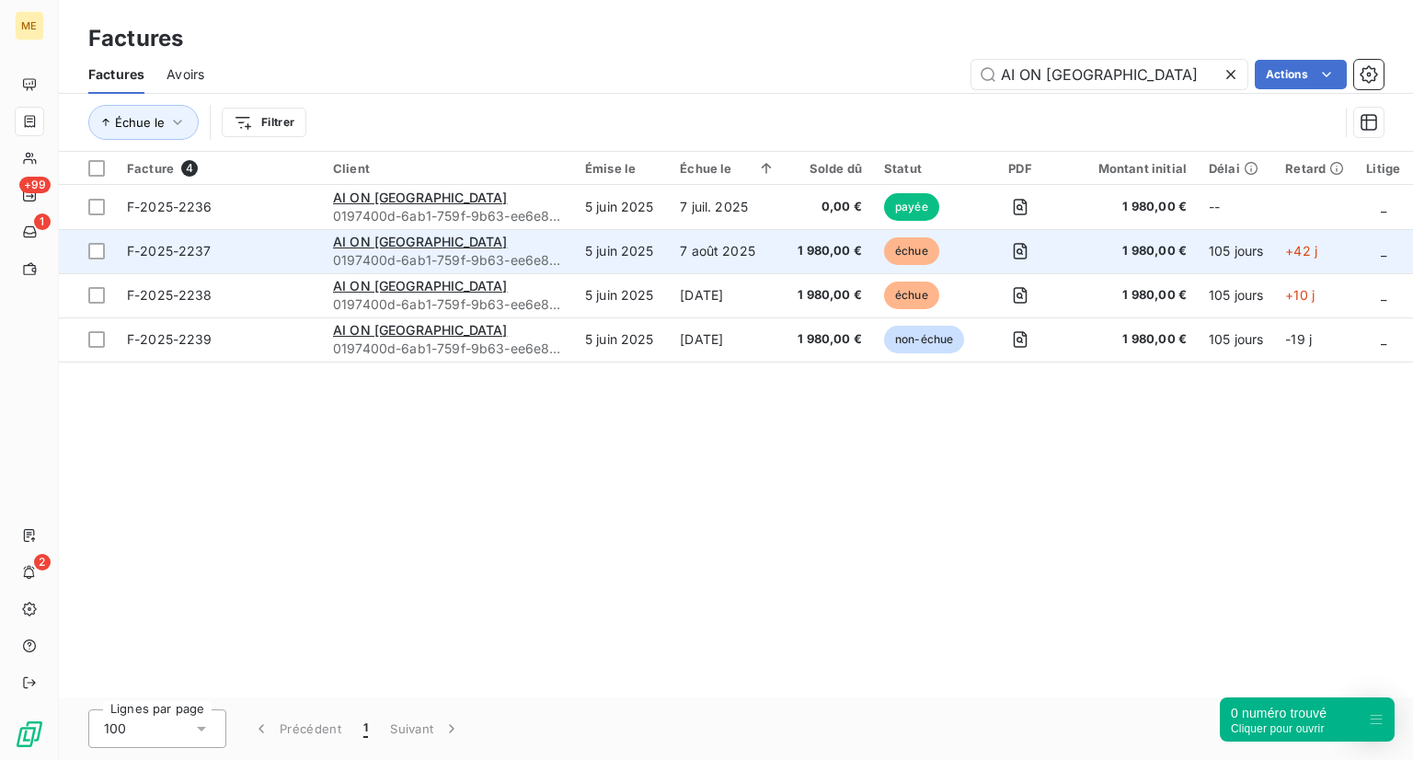
click at [275, 255] on span "F-2025-2237" at bounding box center [219, 251] width 184 height 18
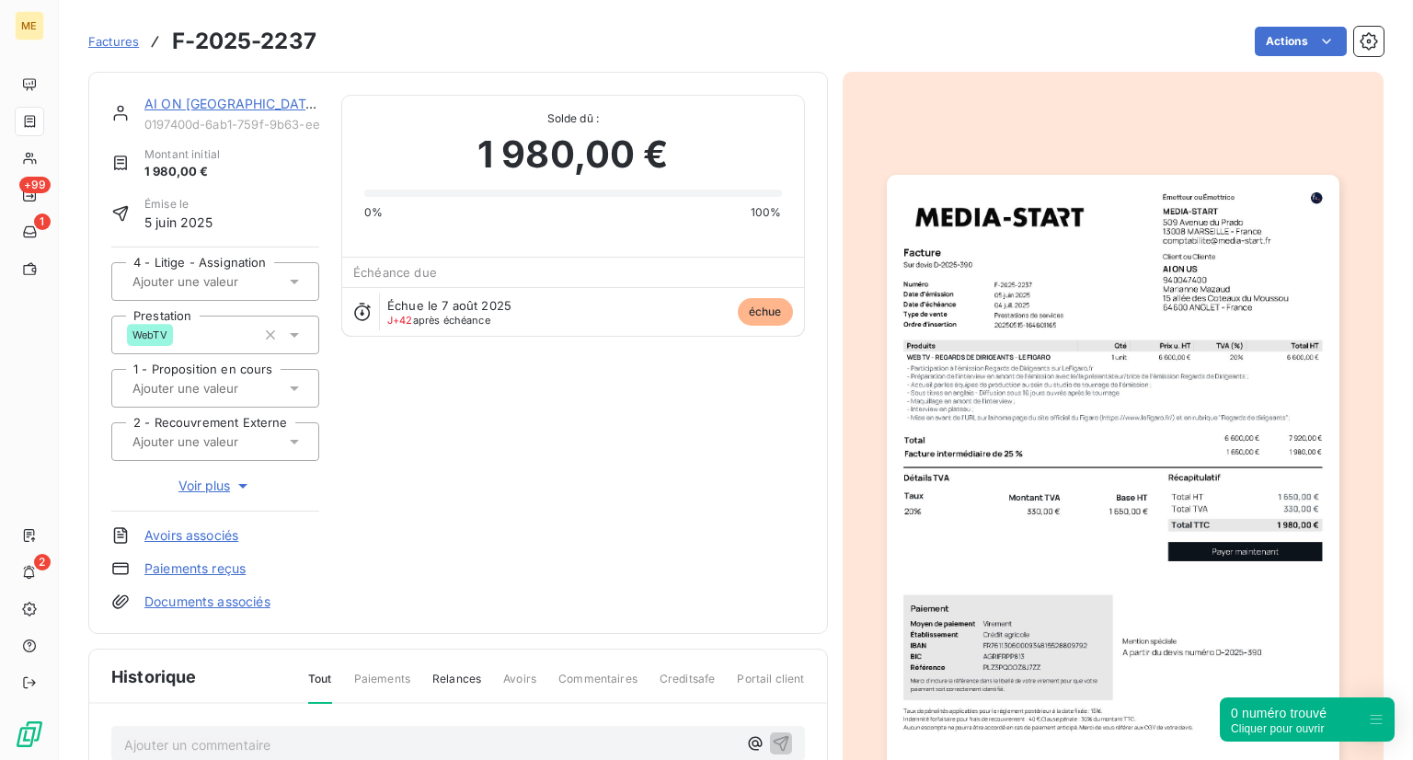
click at [99, 35] on span "Factures" at bounding box center [113, 41] width 51 height 15
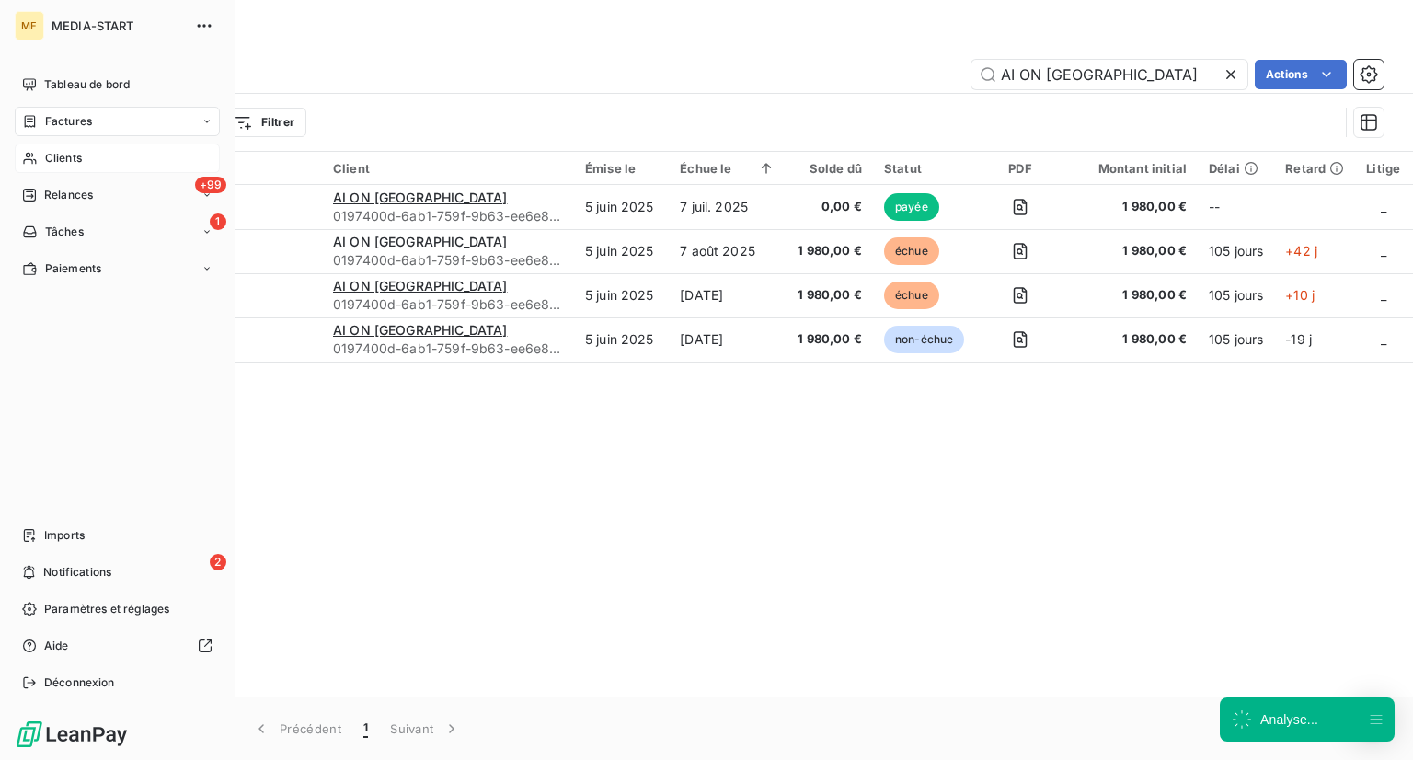
click at [37, 167] on div "Clients" at bounding box center [117, 158] width 205 height 29
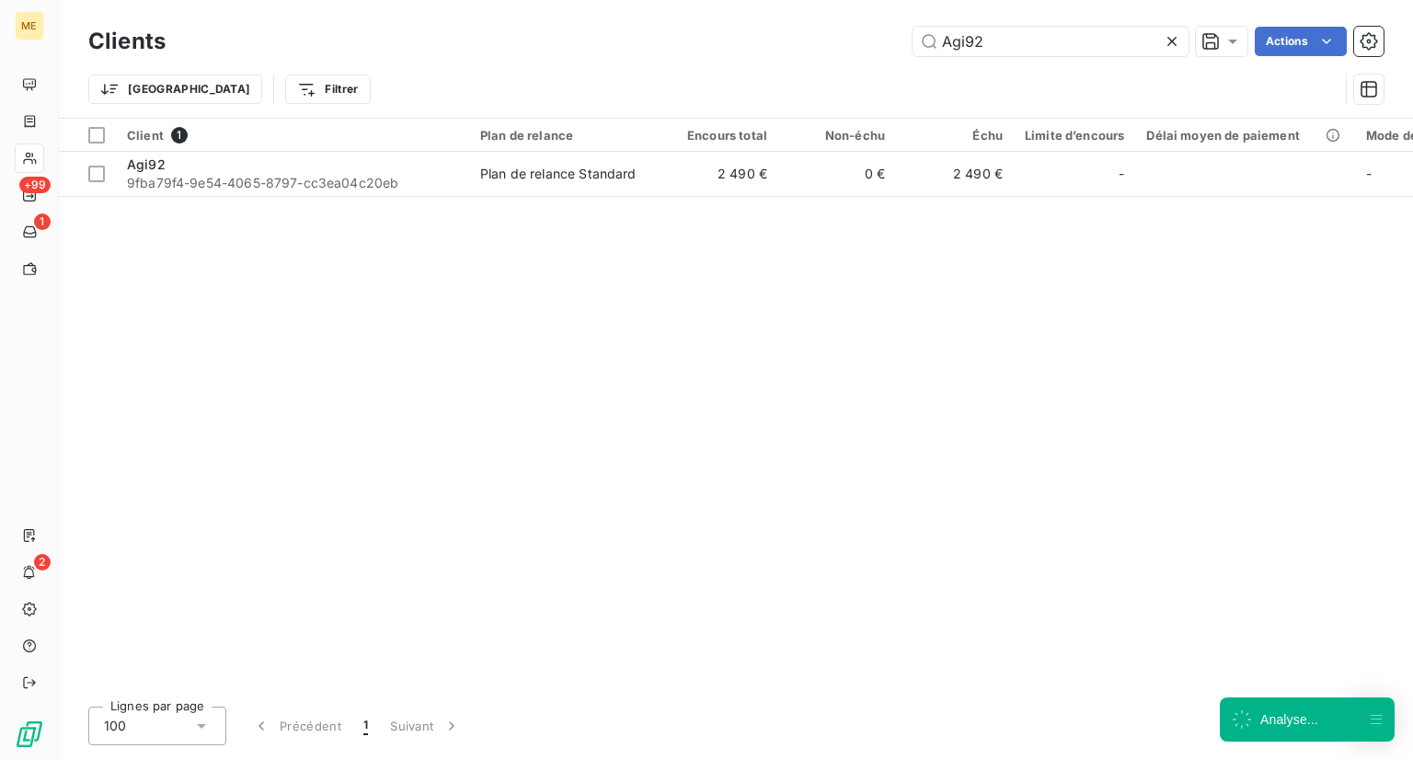
drag, startPoint x: 994, startPoint y: 38, endPoint x: 753, endPoint y: -5, distance: 244.7
click at [753, 0] on html "ME +99 1 2 Clients Agi92 Actions Trier Filtrer Client 1 Plan de relance Encours…" at bounding box center [706, 380] width 1413 height 760
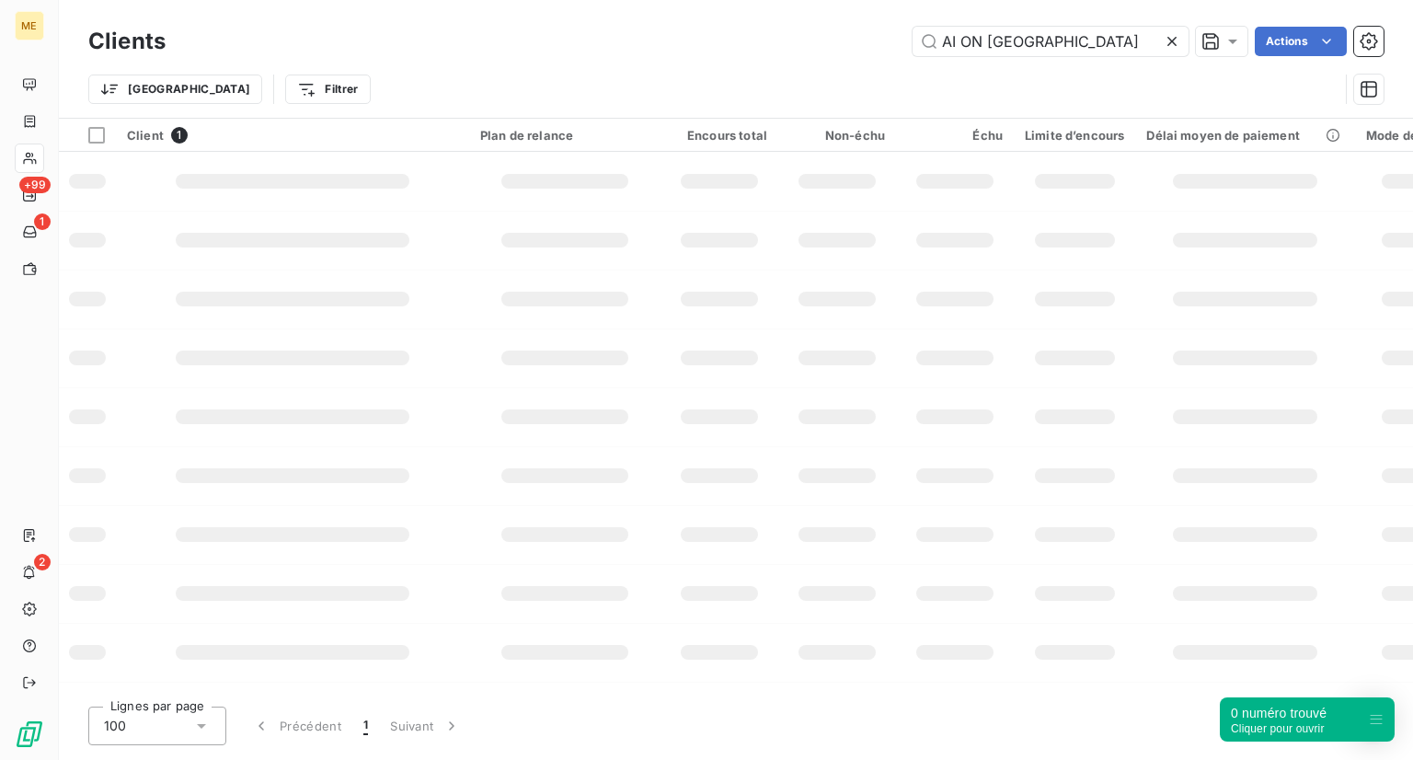
type input "AI ON [GEOGRAPHIC_DATA]"
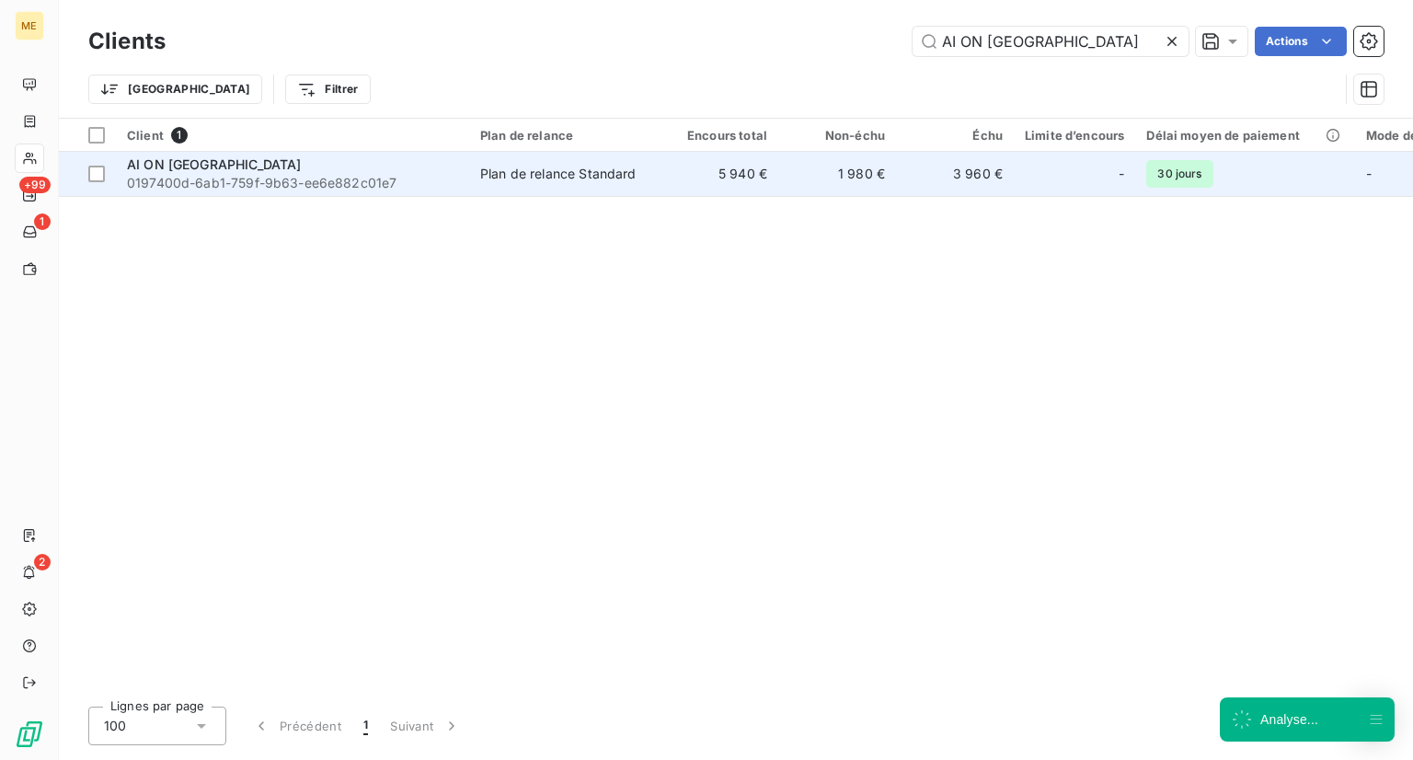
click at [284, 175] on span "0197400d-6ab1-759f-9b63-ee6e882c01e7" at bounding box center [292, 183] width 331 height 18
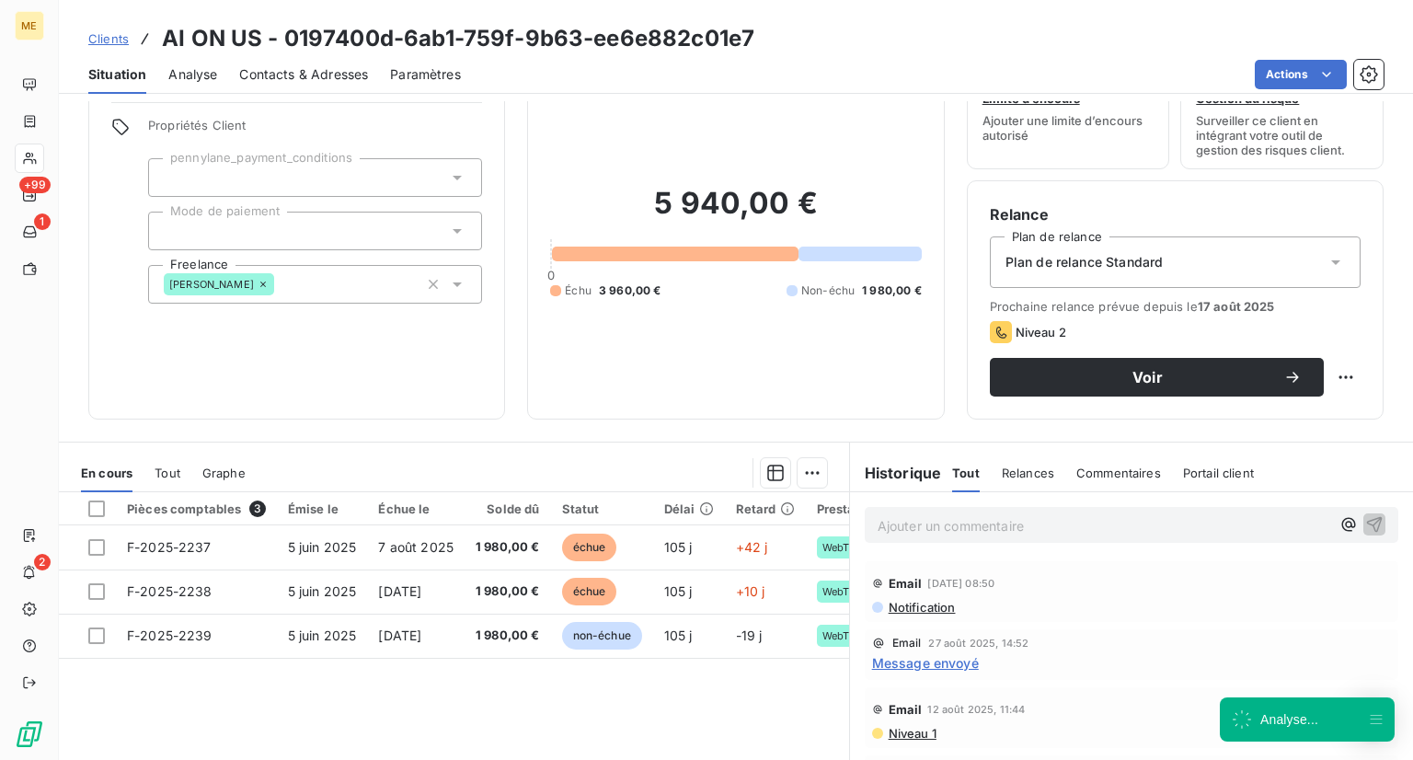
scroll to position [70, 0]
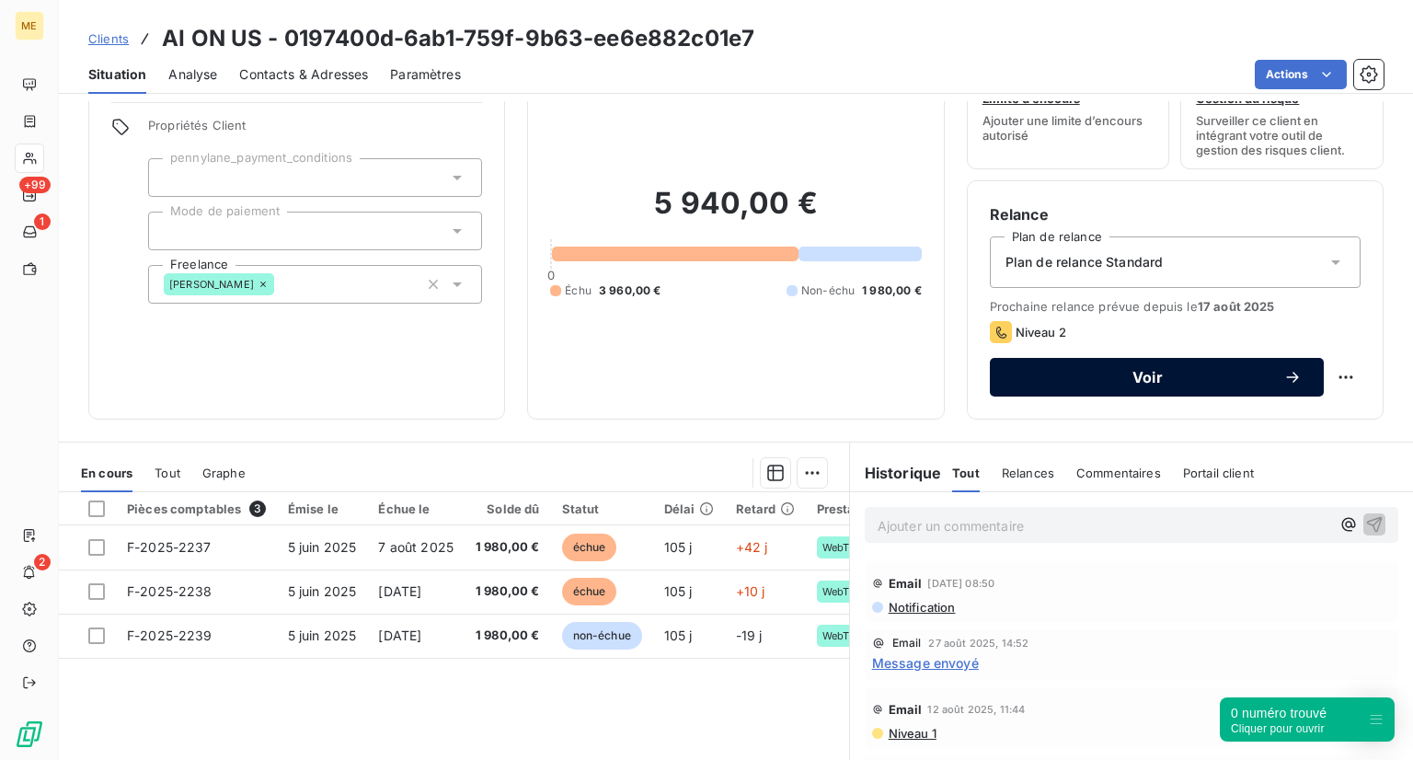
click at [1211, 362] on button "Voir" at bounding box center [1157, 377] width 334 height 39
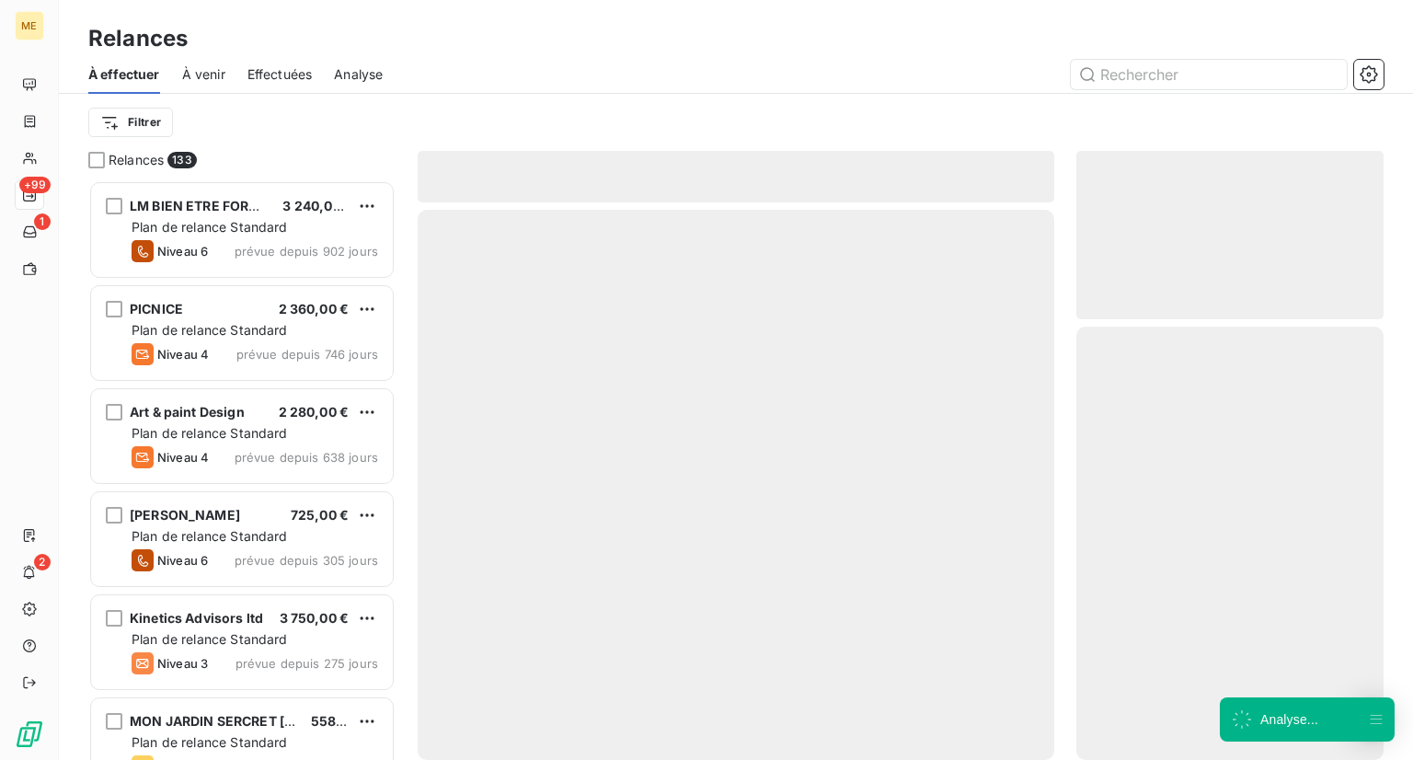
scroll to position [565, 293]
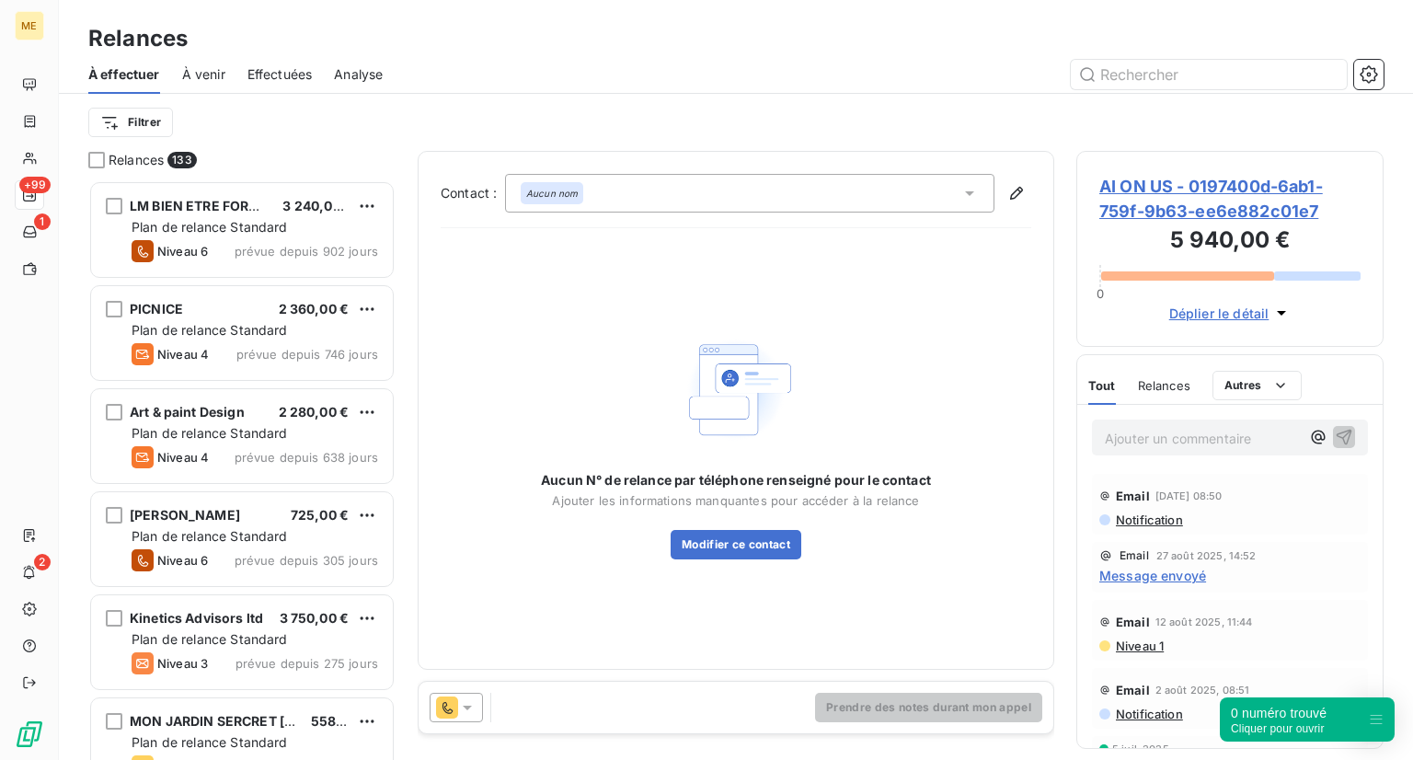
click at [657, 199] on div "Aucun nom" at bounding box center [749, 193] width 489 height 39
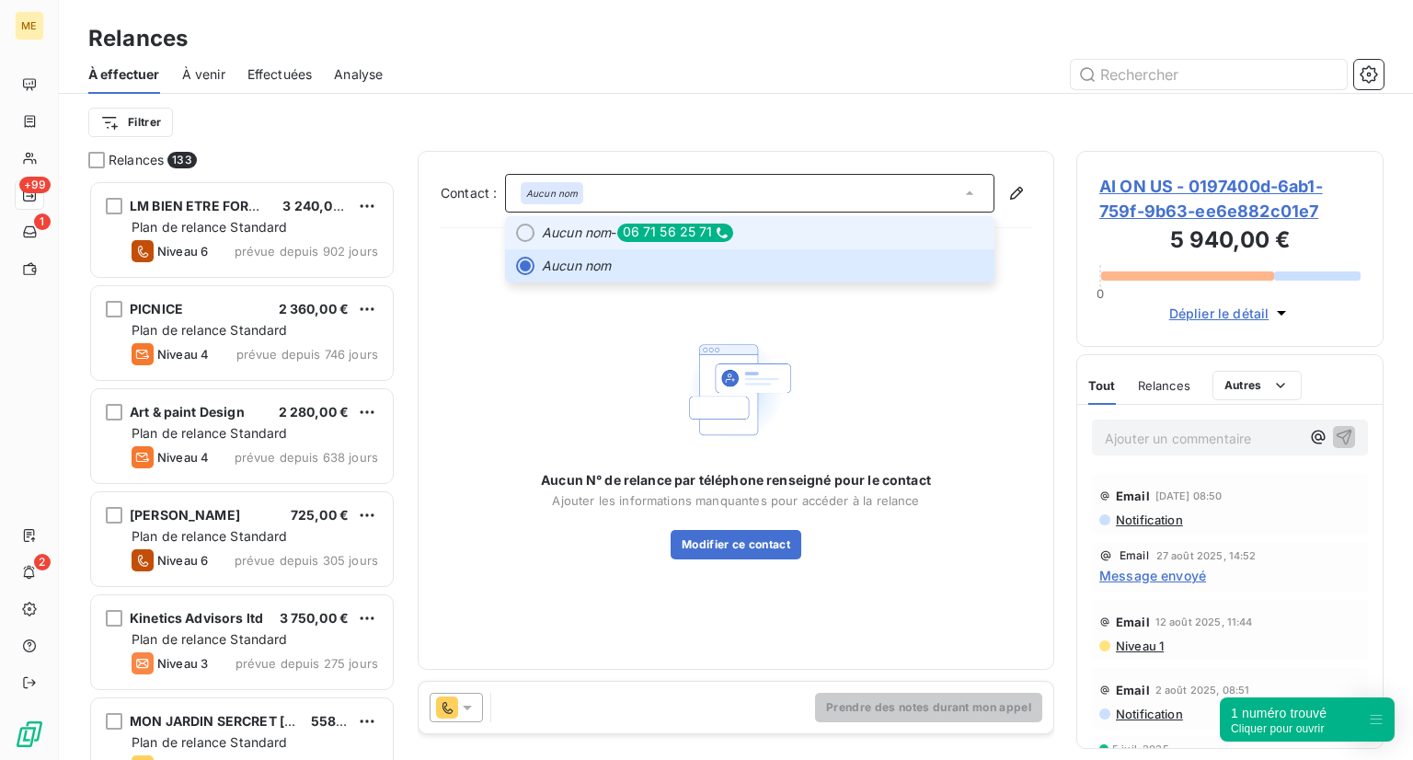
click at [559, 228] on em "Aucun nom" at bounding box center [576, 233] width 69 height 18
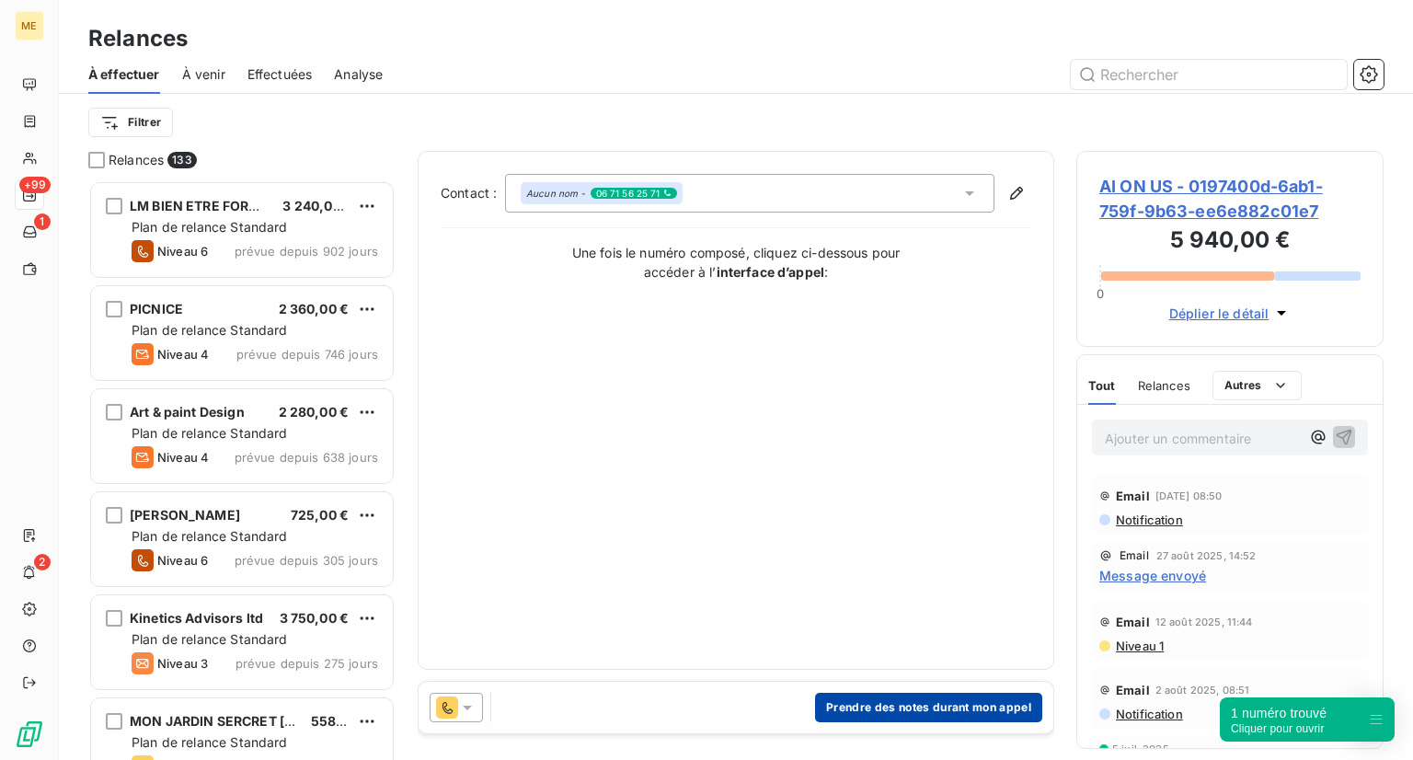
click at [860, 701] on button "Prendre des notes durant mon appel" at bounding box center [928, 707] width 227 height 29
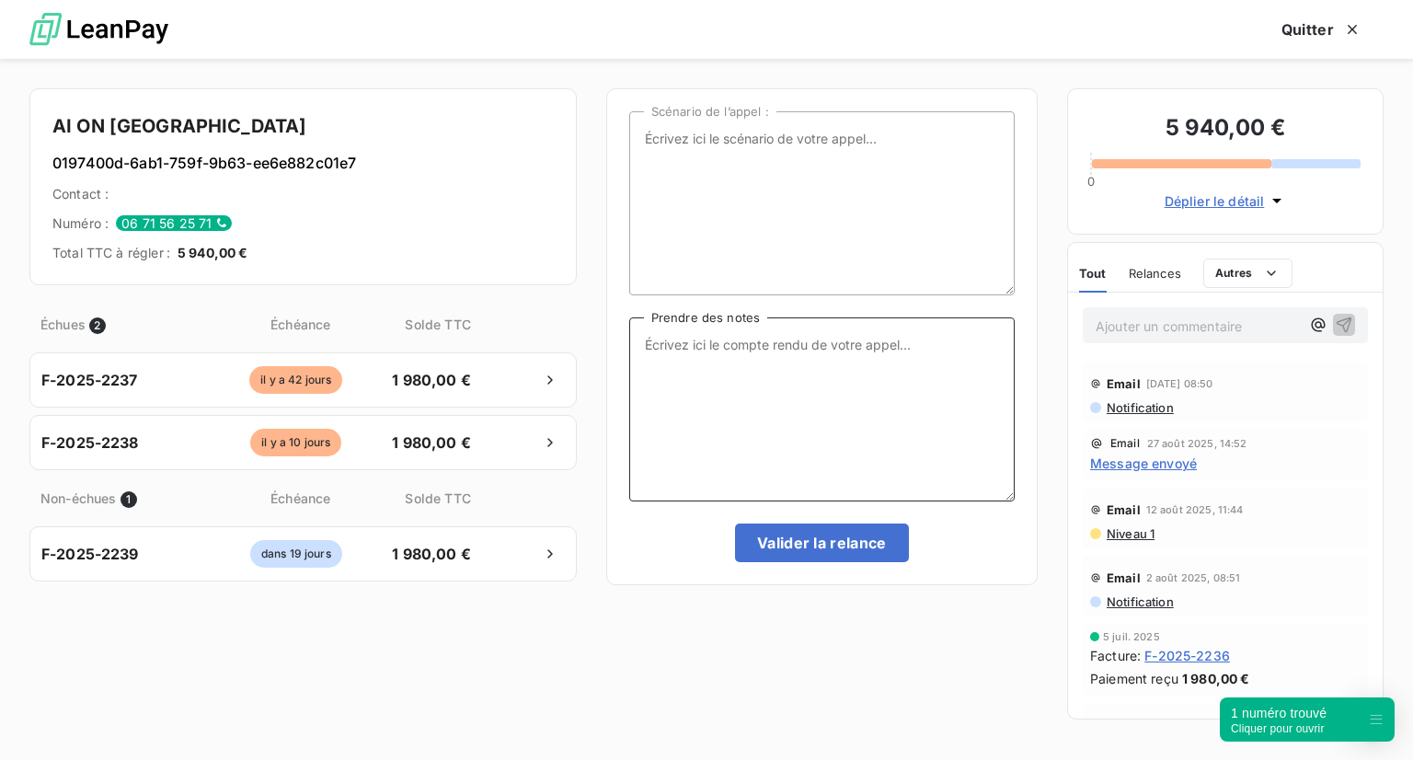
click at [707, 416] on textarea "Prendre des notes" at bounding box center [821, 409] width 385 height 184
click at [478, 277] on div "AI ON US 0197400d-6ab1-759f-9b63-ee6e882c01e7 Contact : Numéro : 06 71 56 25 71…" at bounding box center [302, 186] width 547 height 197
click at [692, 349] on textarea "Prendre des notes" at bounding box center [821, 409] width 385 height 184
type textarea "NRP + relance par mail"
click at [778, 546] on button "Valider la relance" at bounding box center [822, 542] width 174 height 39
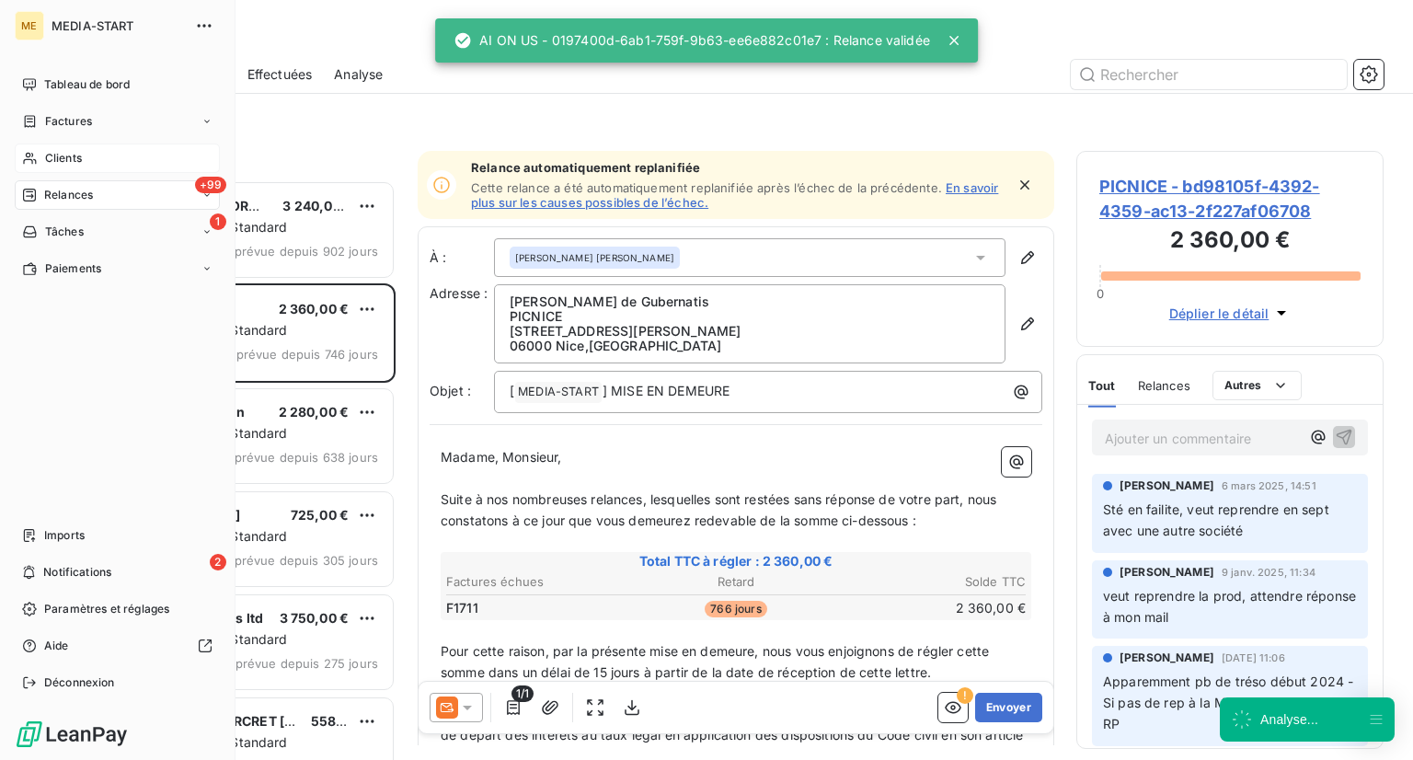
click at [36, 148] on div "Clients" at bounding box center [117, 158] width 205 height 29
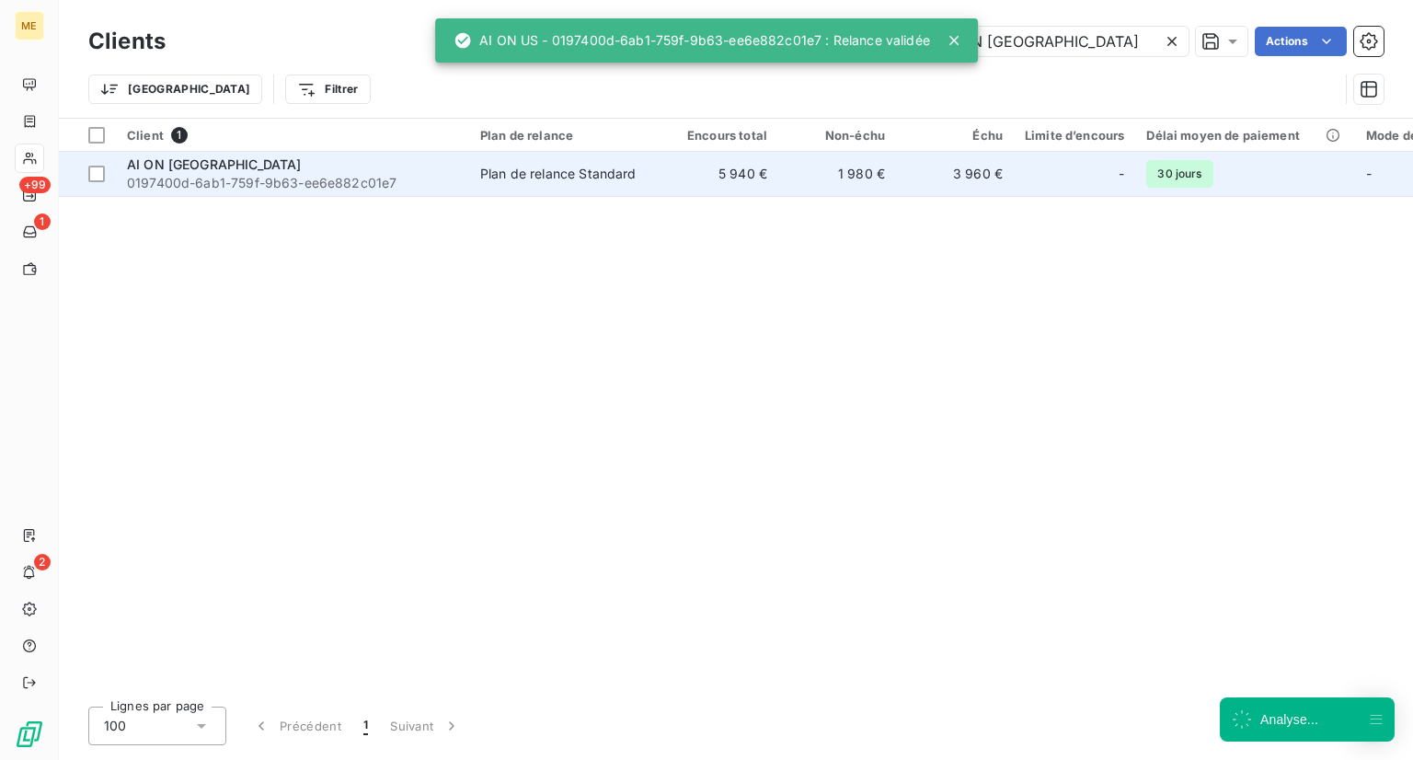
click at [355, 180] on span "0197400d-6ab1-759f-9b63-ee6e882c01e7" at bounding box center [292, 183] width 331 height 18
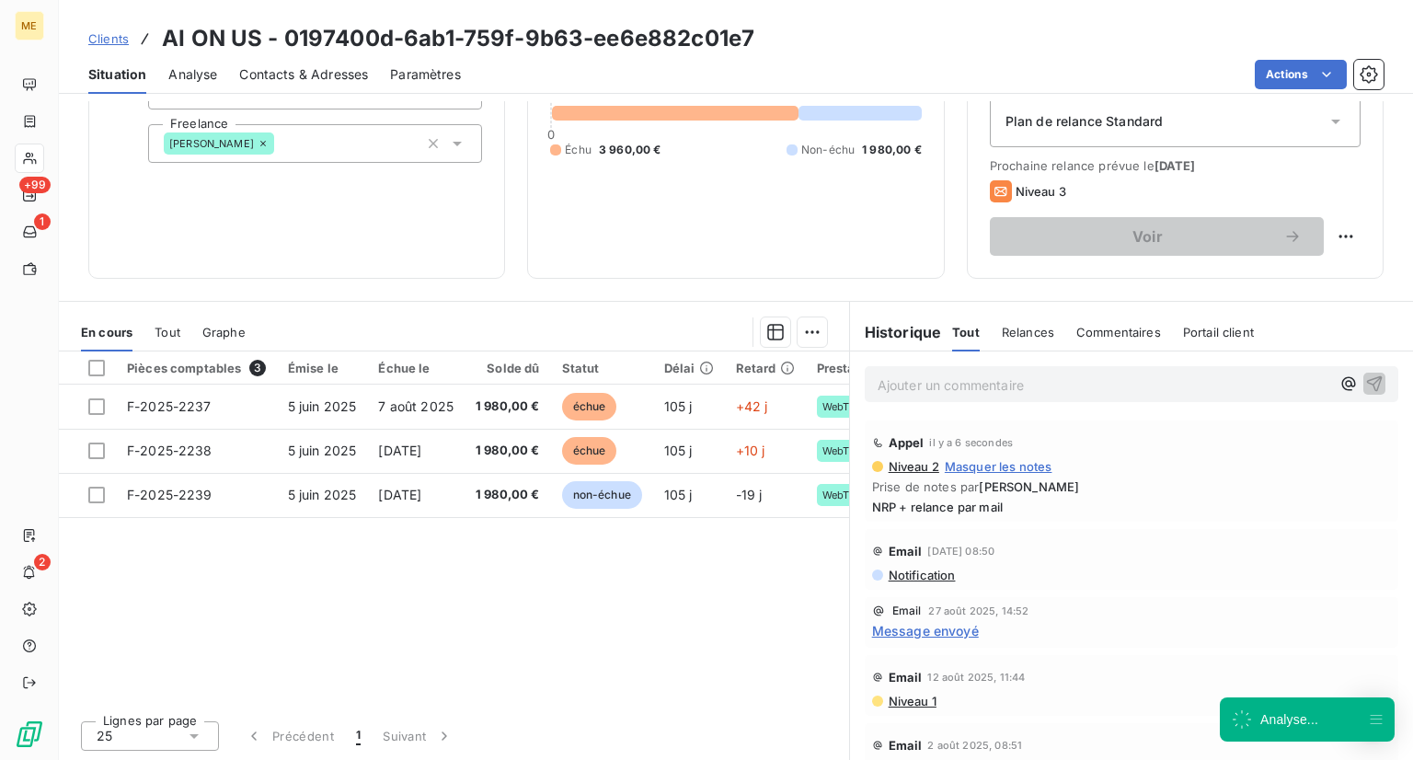
scroll to position [210, 0]
click at [658, 555] on div "Pièces comptables 3 Émise le Échue le Solde dû Statut Délai Retard Prestation R…" at bounding box center [454, 529] width 790 height 354
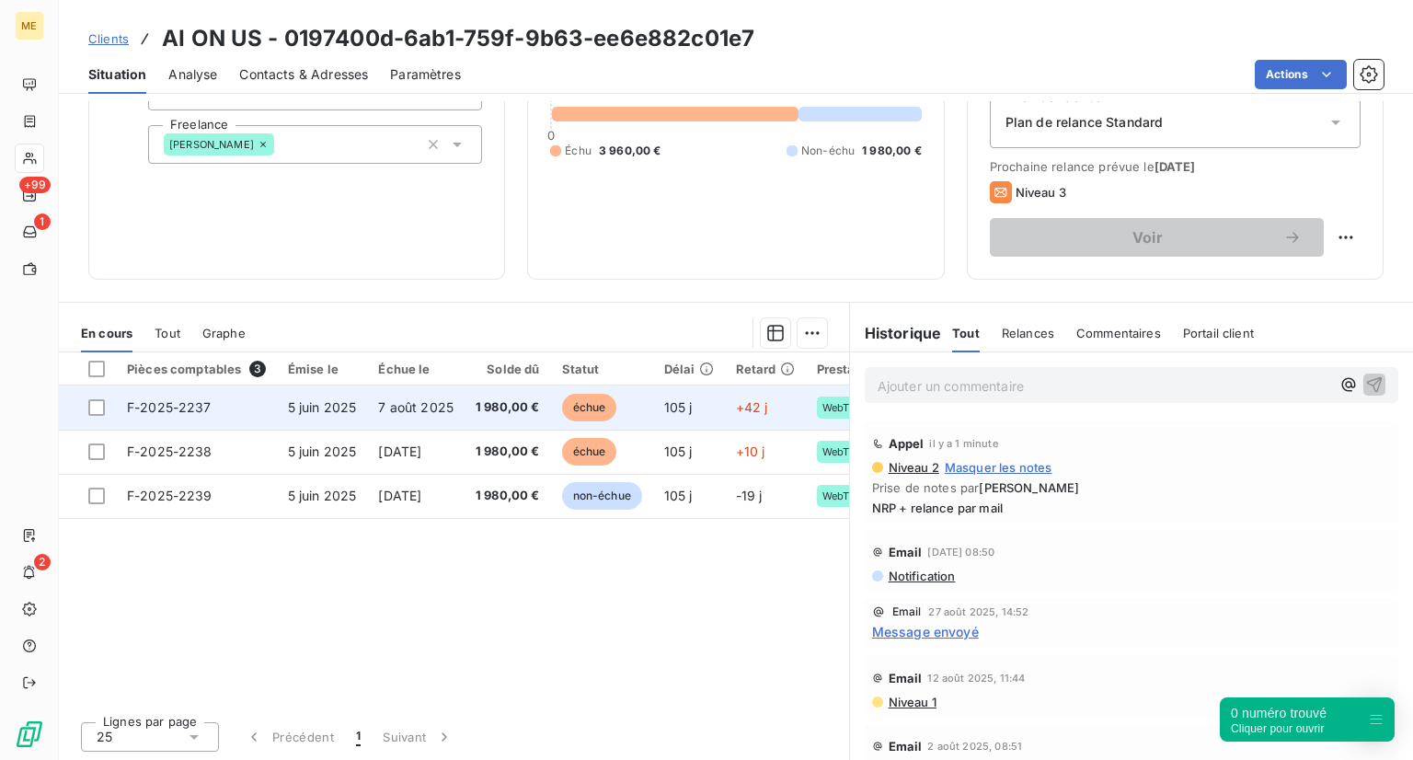
click at [590, 394] on span "échue" at bounding box center [589, 408] width 55 height 28
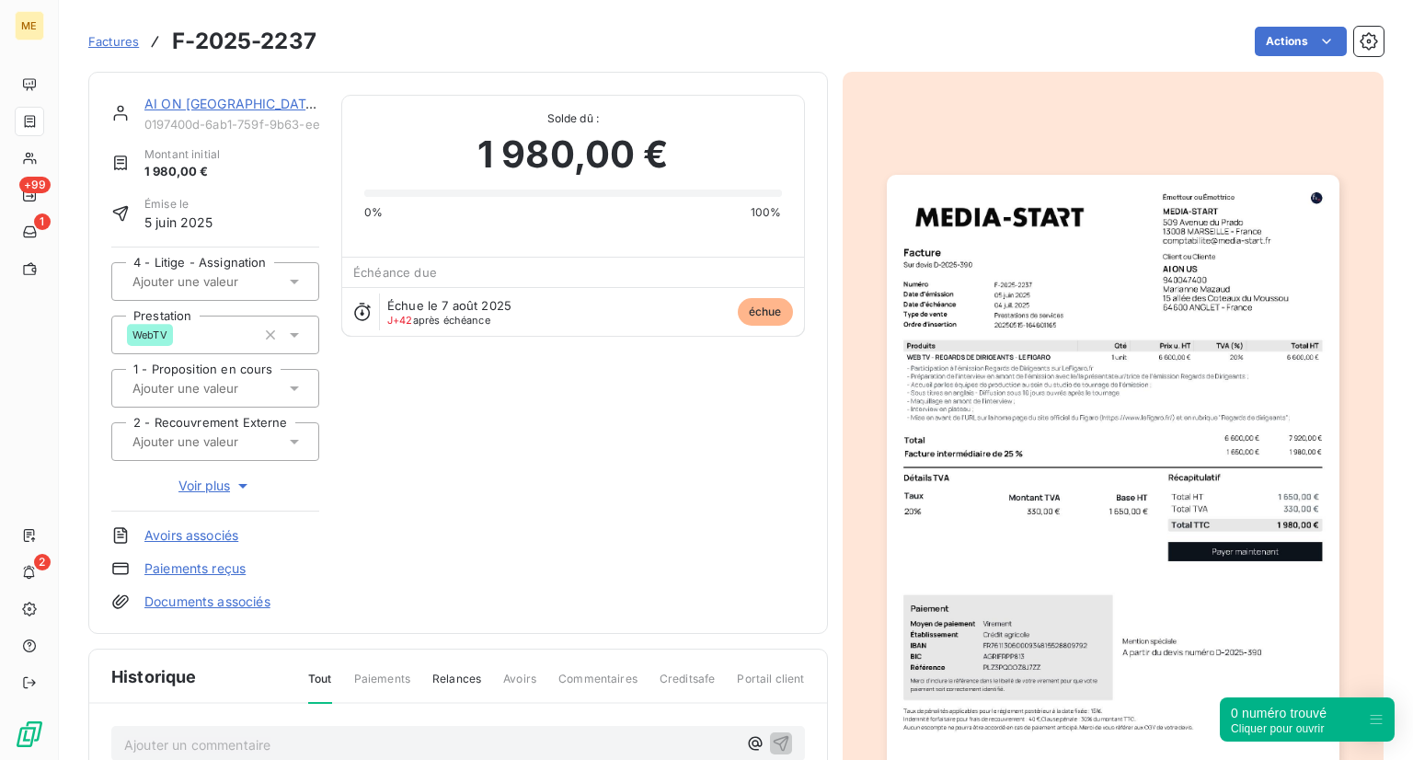
click at [1103, 513] on img "button" at bounding box center [1113, 494] width 453 height 639
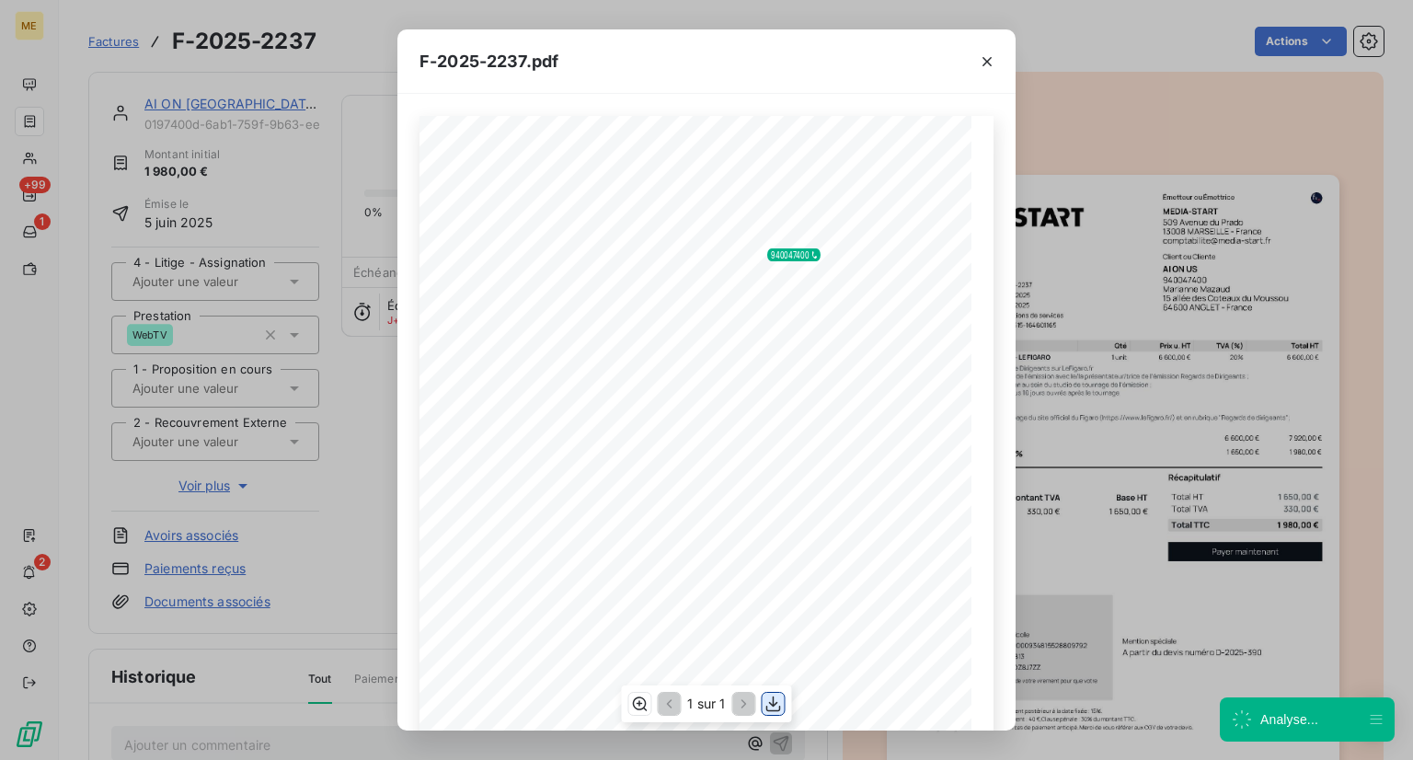
click at [775, 714] on button "button" at bounding box center [774, 704] width 22 height 22
click at [1192, 525] on div "F-2025-2237.pdf 1 650,00 € 330,00 € 1 980,00 € Émetteur ou Émettrice MEDIA-STAR…" at bounding box center [706, 380] width 1413 height 760
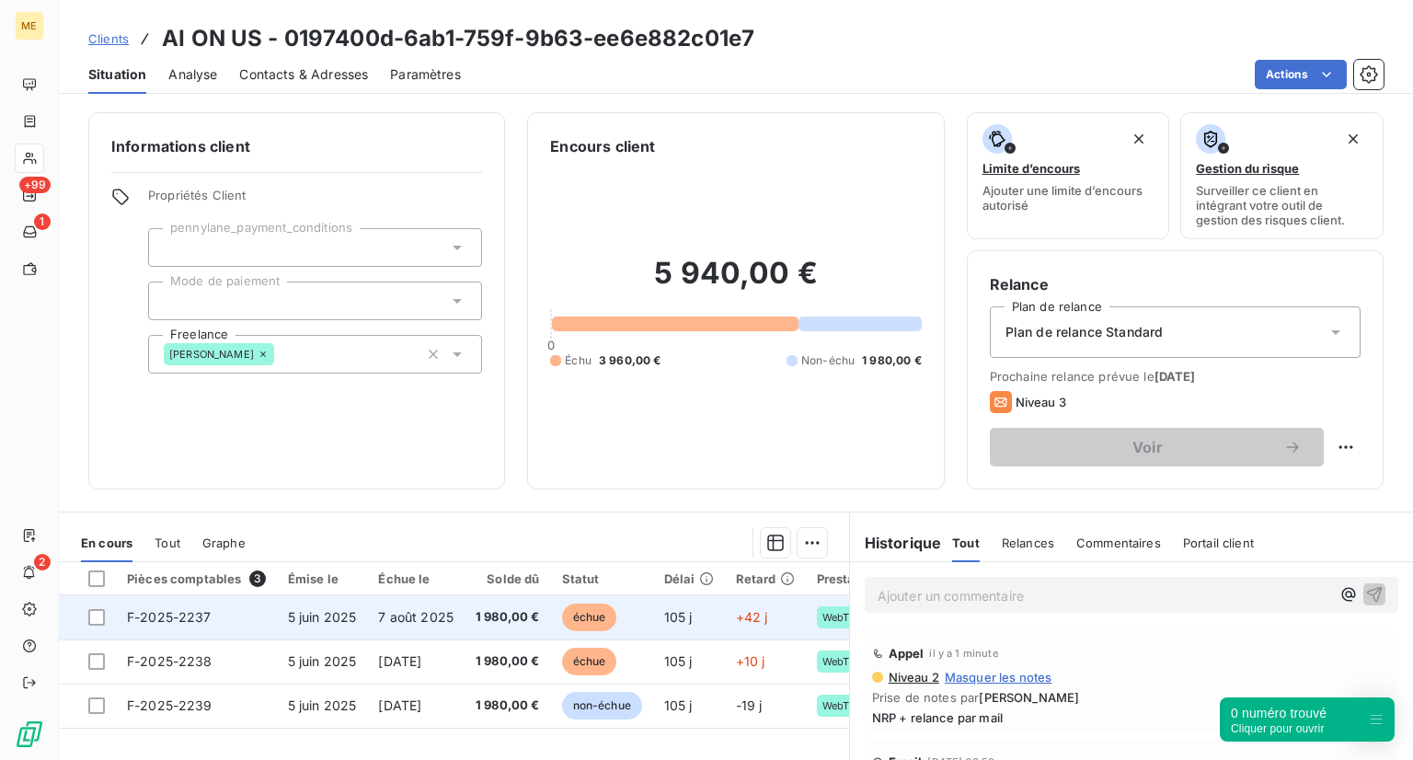
click at [439, 622] on span "7 août 2025" at bounding box center [415, 617] width 75 height 16
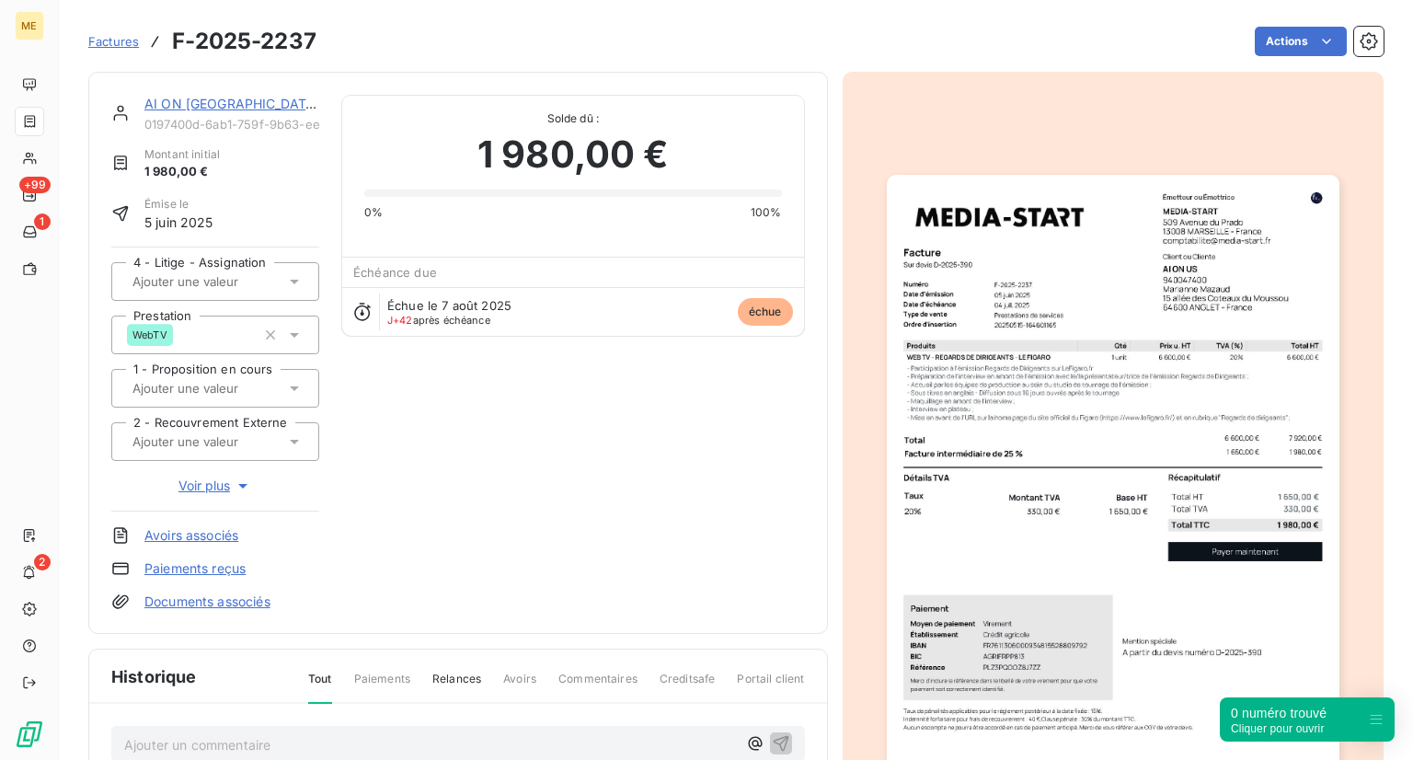
click at [760, 303] on span "échue" at bounding box center [765, 312] width 55 height 28
click at [918, 339] on img "button" at bounding box center [1113, 494] width 453 height 639
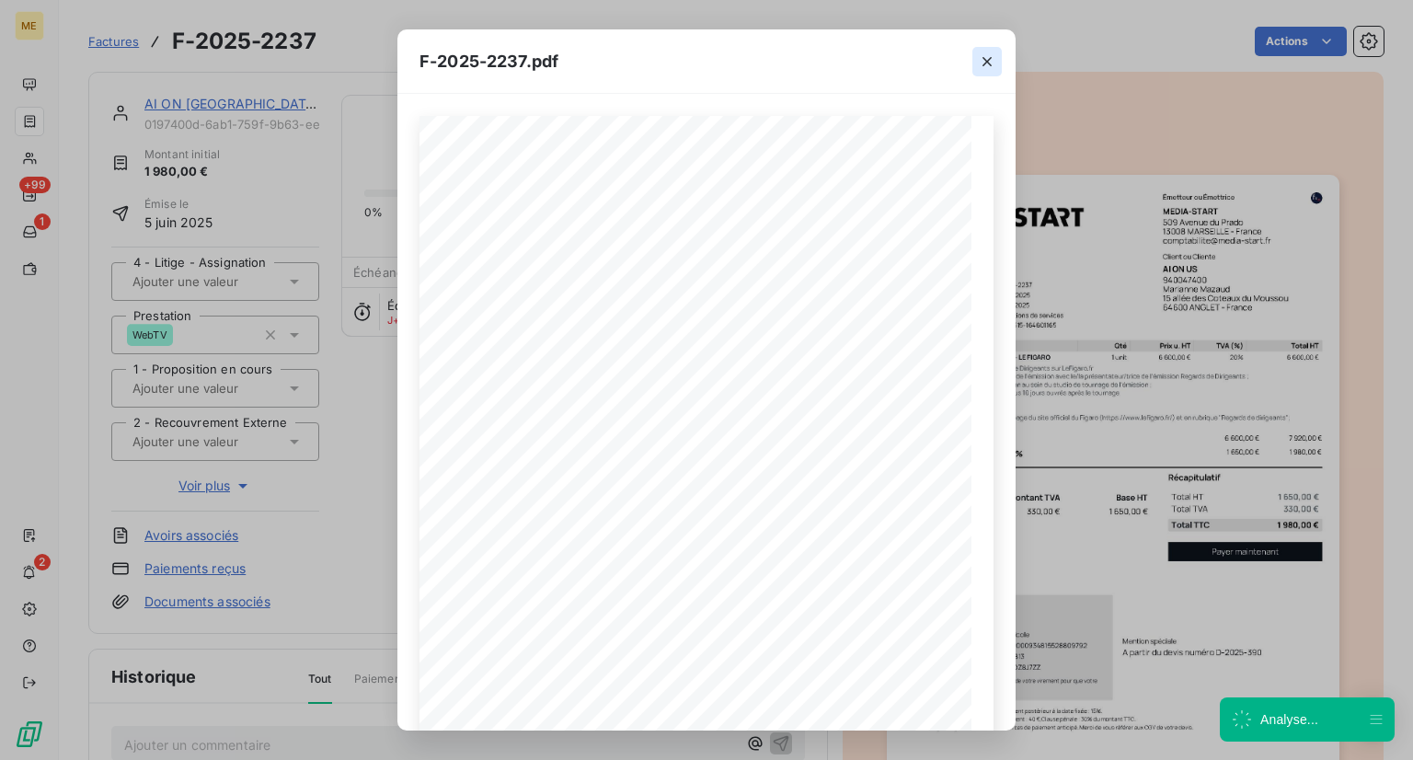
click at [992, 52] on icon "button" at bounding box center [987, 61] width 18 height 18
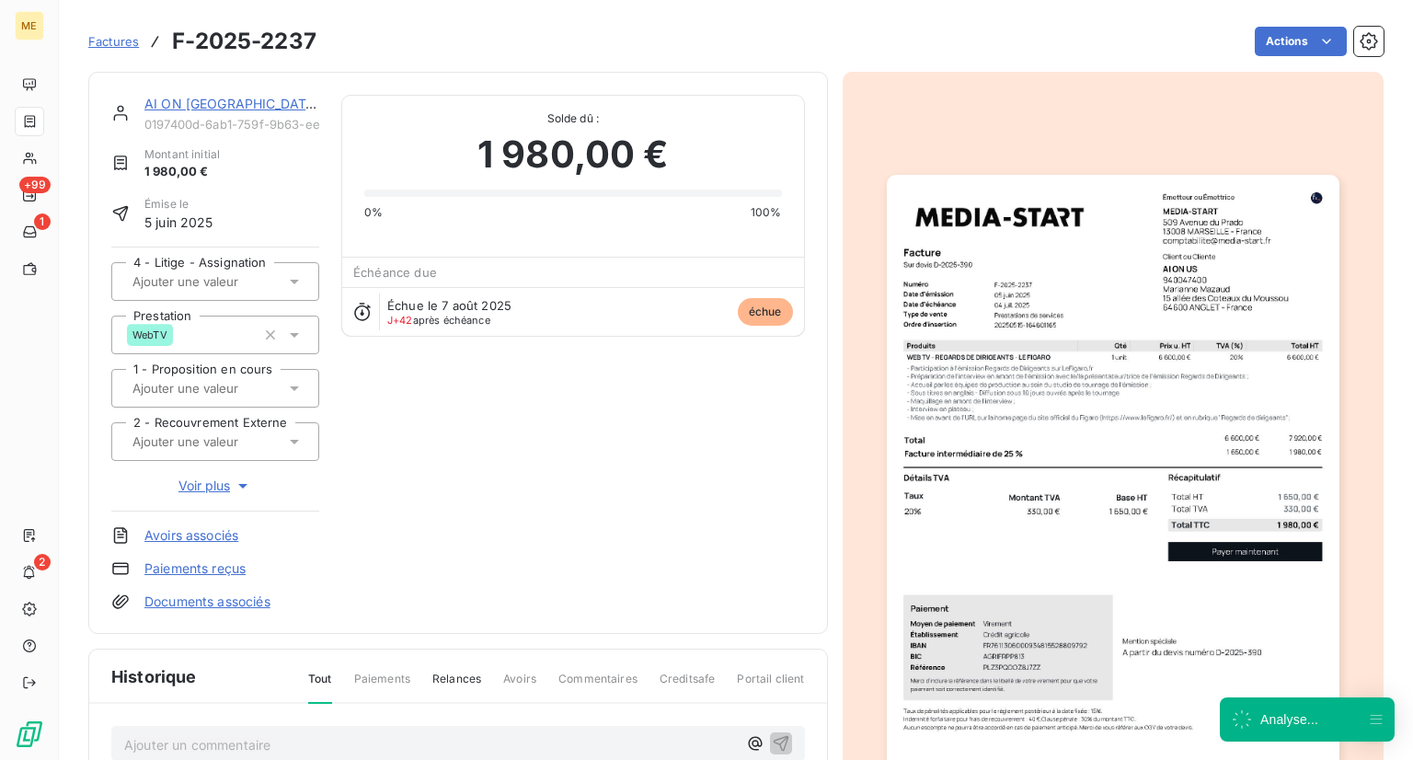
click at [123, 30] on div "Factures F-2025-2237" at bounding box center [202, 41] width 228 height 33
click at [116, 45] on span "Factures" at bounding box center [113, 41] width 51 height 15
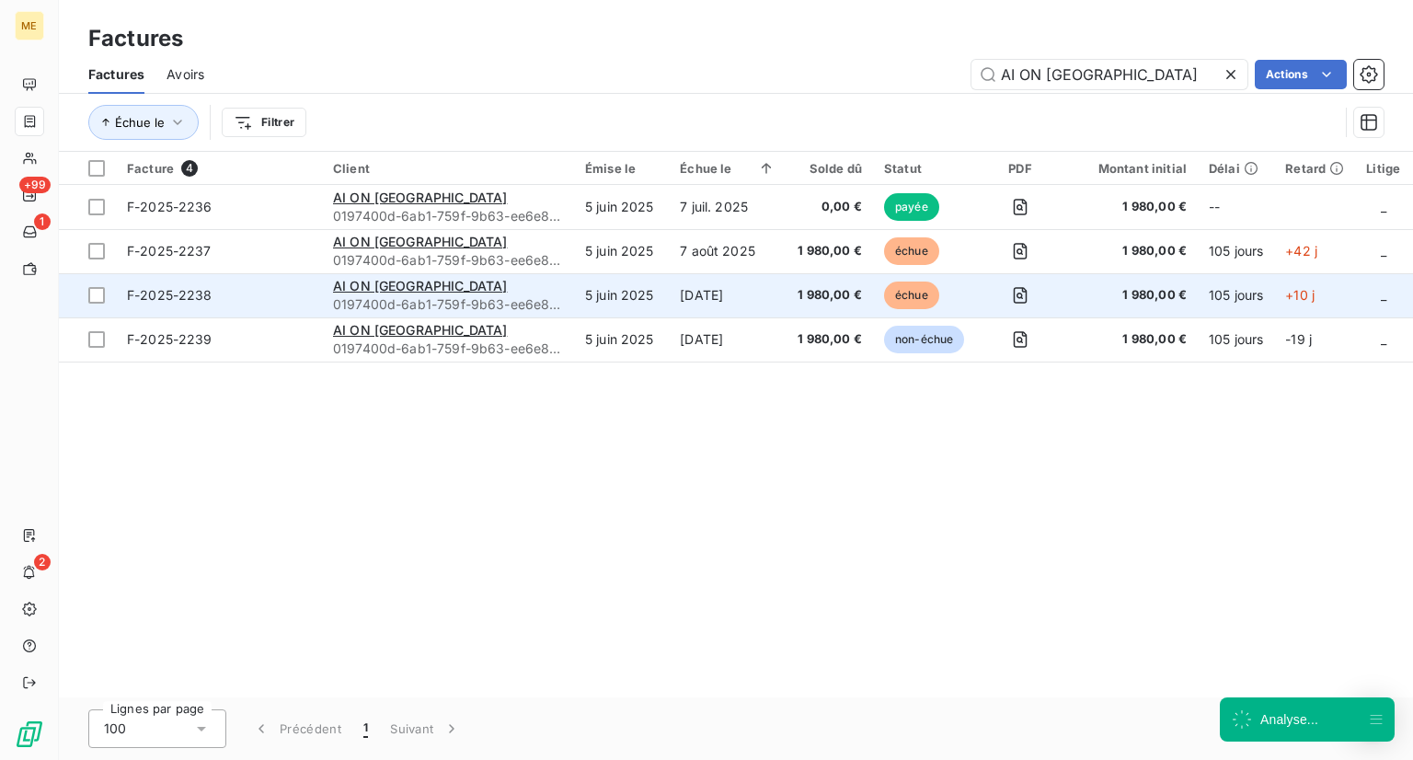
click at [614, 288] on td "5 juin 2025" at bounding box center [621, 295] width 95 height 44
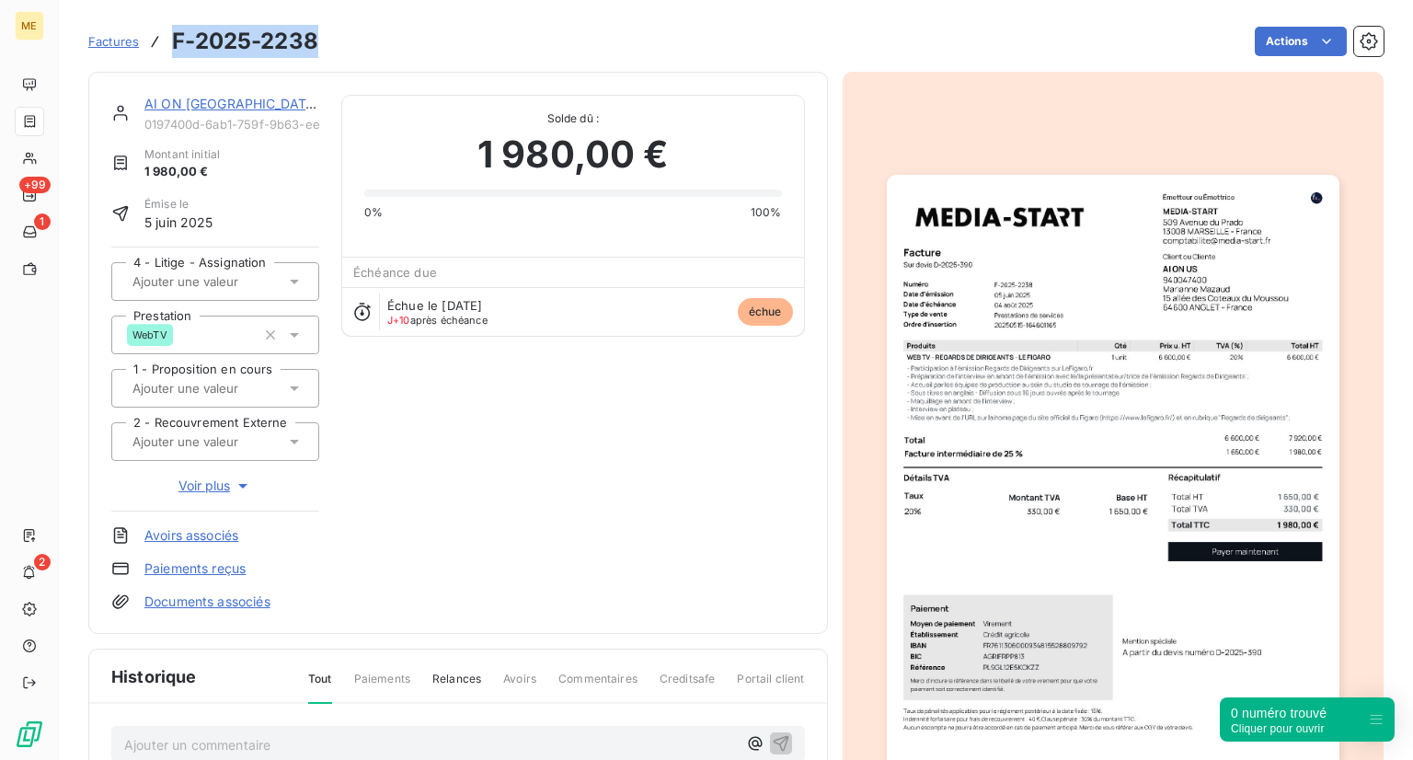
drag, startPoint x: 324, startPoint y: 38, endPoint x: 173, endPoint y: 41, distance: 150.9
click at [173, 41] on div "Factures F-2025-2238 Actions" at bounding box center [735, 41] width 1295 height 39
copy h3 "F-2025-2238"
click at [1136, 492] on img "button" at bounding box center [1113, 494] width 453 height 639
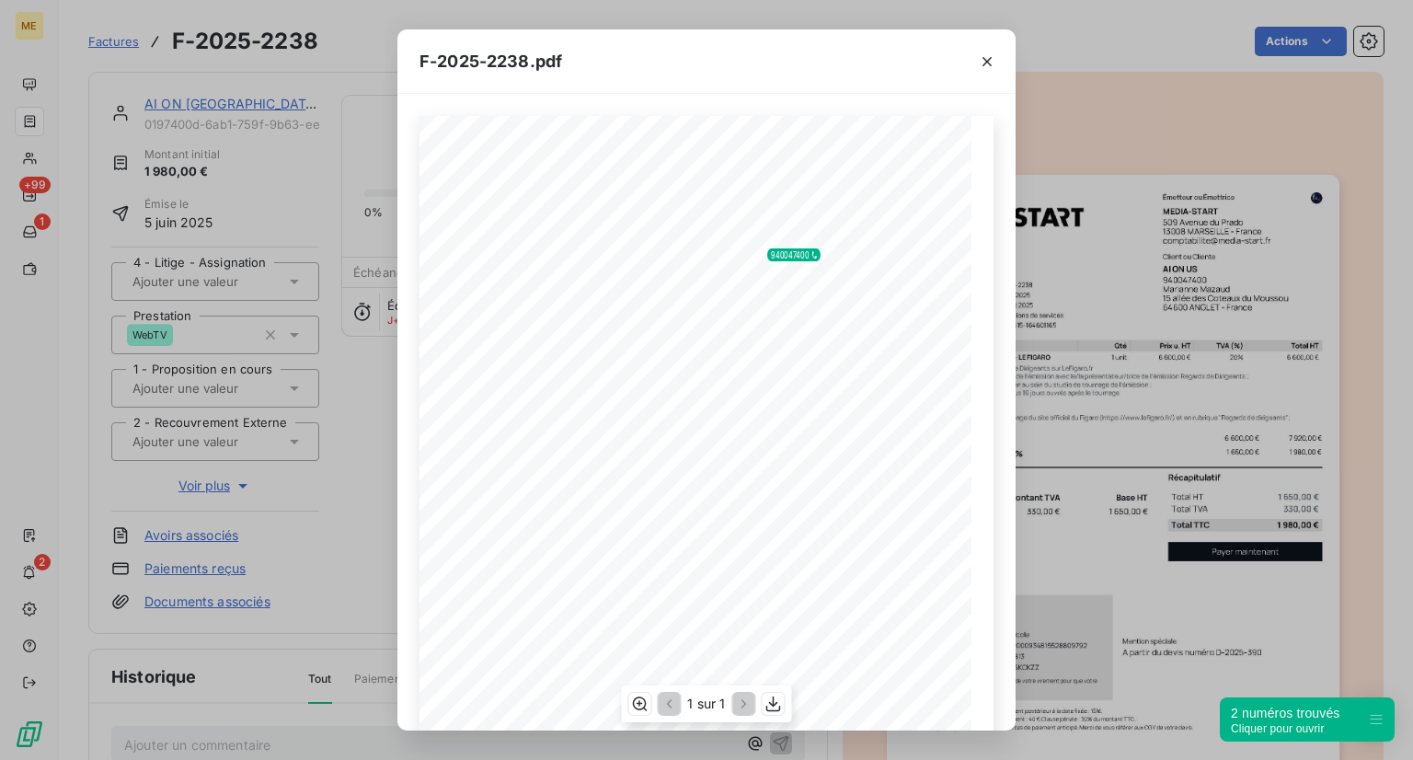
scroll to position [210, 0]
click at [767, 709] on icon "button" at bounding box center [773, 703] width 15 height 16
click at [360, 354] on div "F-2025-2238.pdf 1 650,00 € 330,00 € 1 980,00 € Émetteur ou Émettrice MEDIA-STAR…" at bounding box center [706, 380] width 1413 height 760
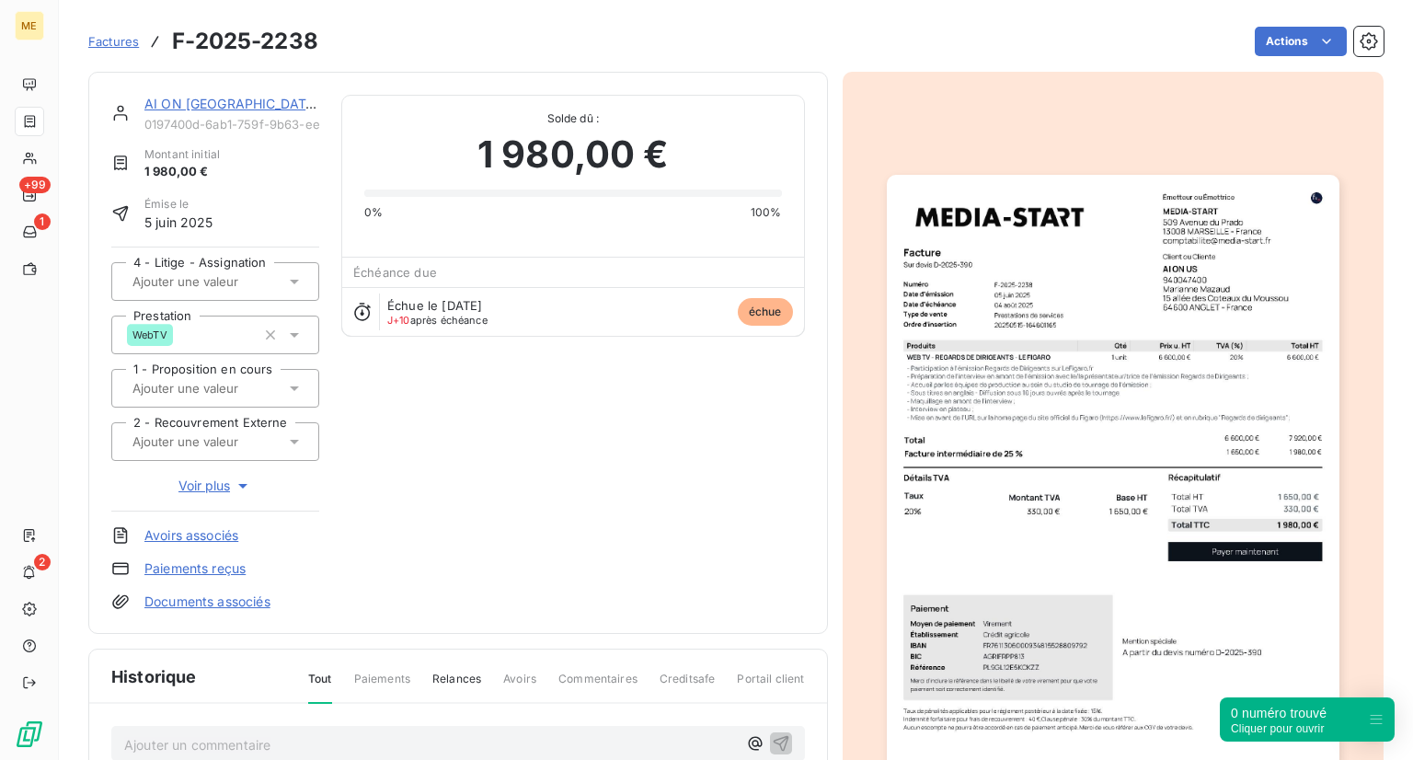
click at [111, 22] on div "Factures F-2025-2238 Actions" at bounding box center [735, 41] width 1295 height 39
click at [114, 36] on span "Factures" at bounding box center [113, 41] width 51 height 15
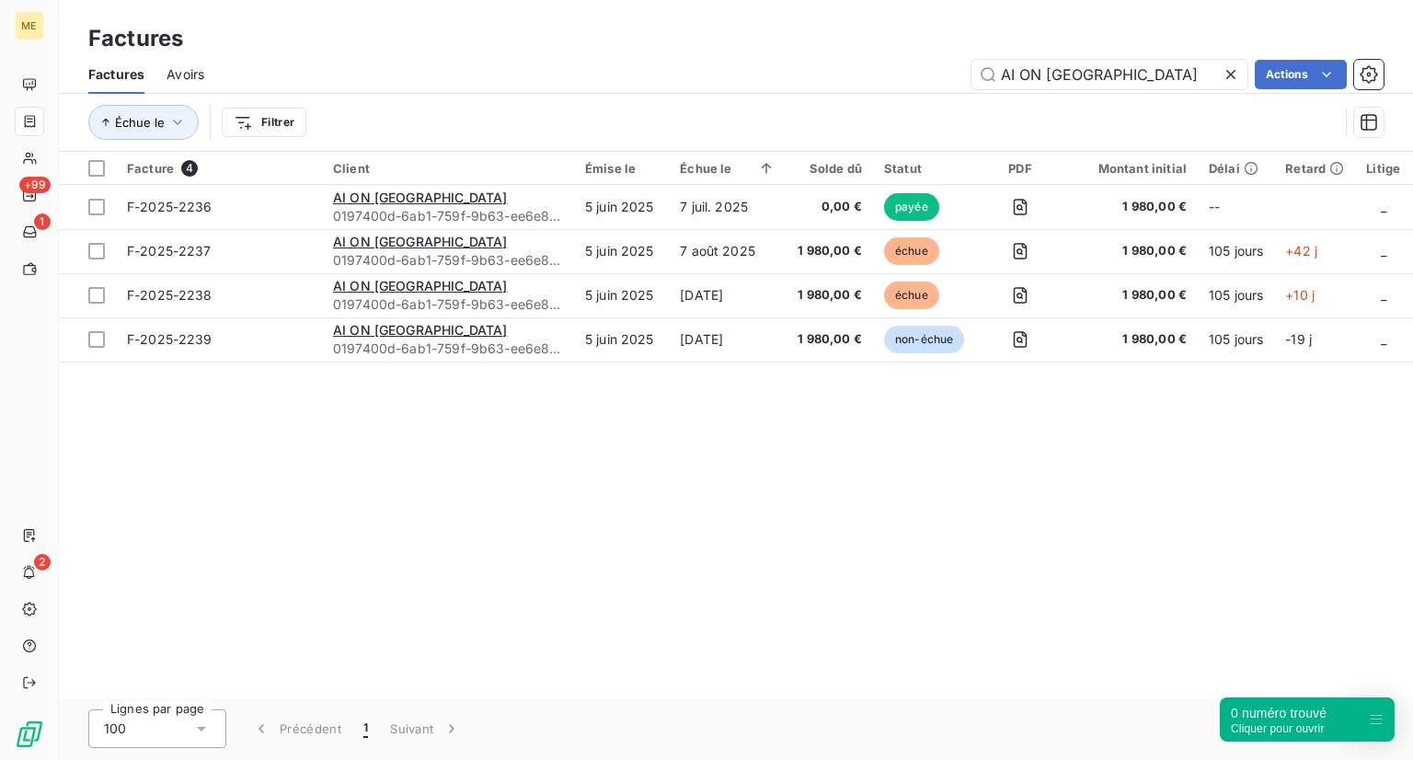
drag, startPoint x: 1069, startPoint y: 78, endPoint x: 959, endPoint y: 75, distance: 110.4
click at [959, 75] on div "AI ON US Actions" at bounding box center [804, 74] width 1157 height 29
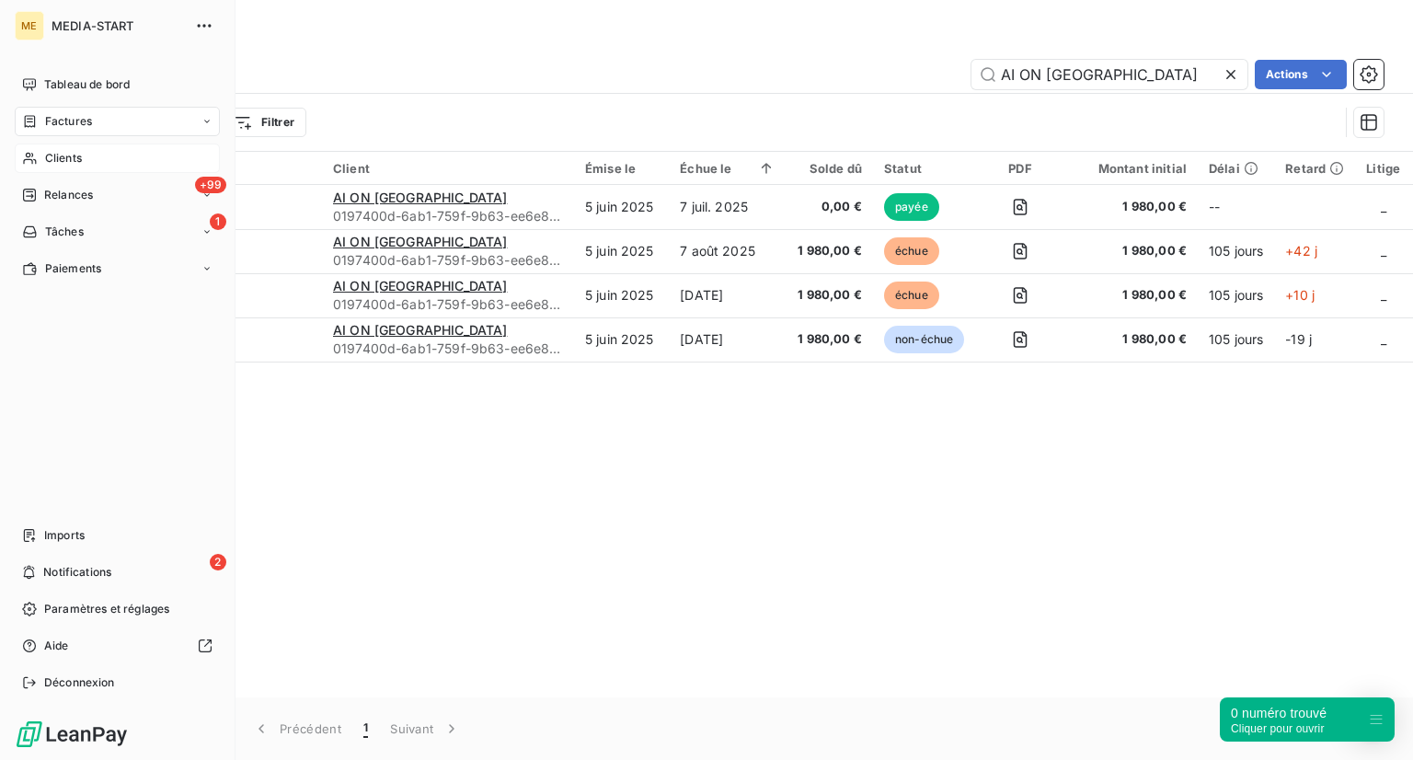
click at [39, 163] on div "Clients" at bounding box center [117, 158] width 205 height 29
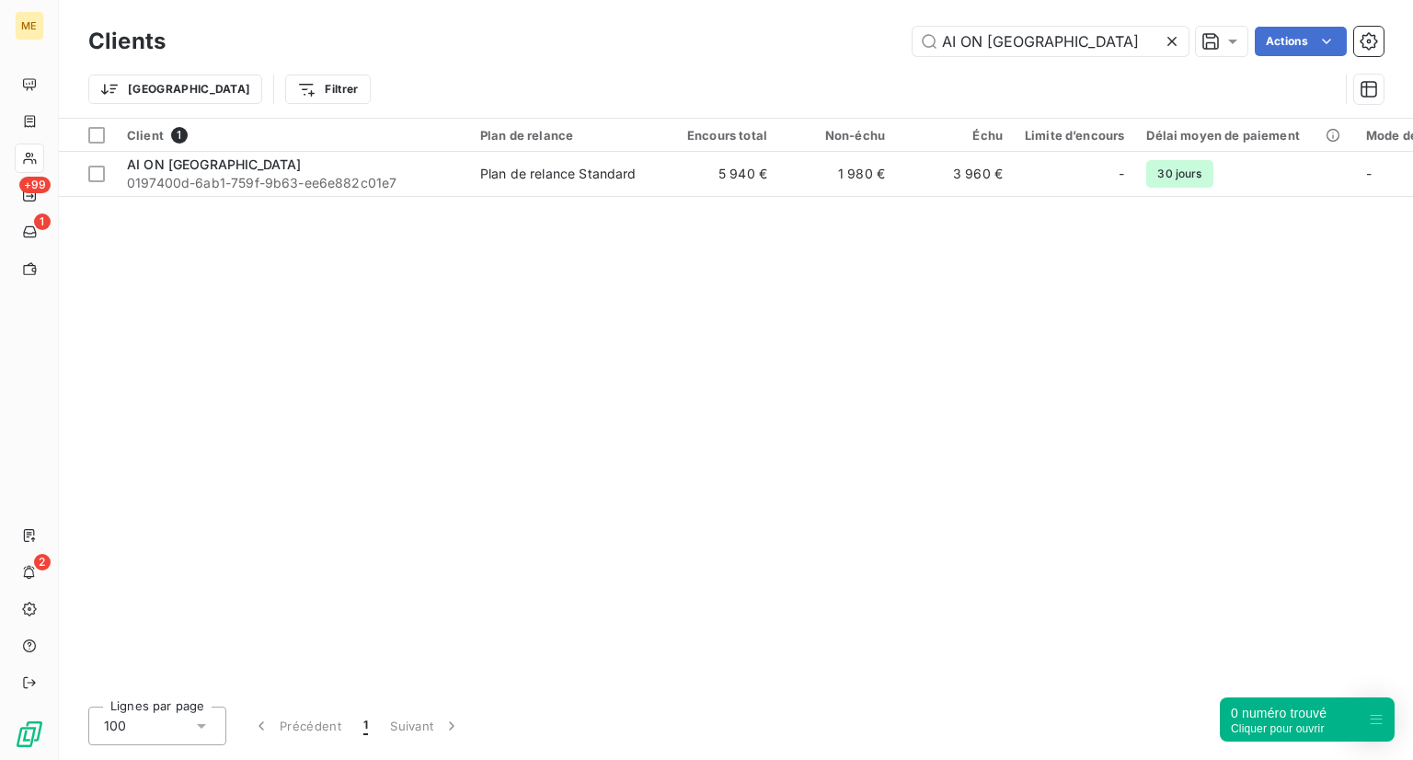
drag, startPoint x: 1017, startPoint y: 29, endPoint x: 902, endPoint y: 38, distance: 115.4
click at [902, 38] on div "AI ON US Actions" at bounding box center [786, 41] width 1196 height 29
type input "AL-TITUDE (Karine Altmann Avocat)"
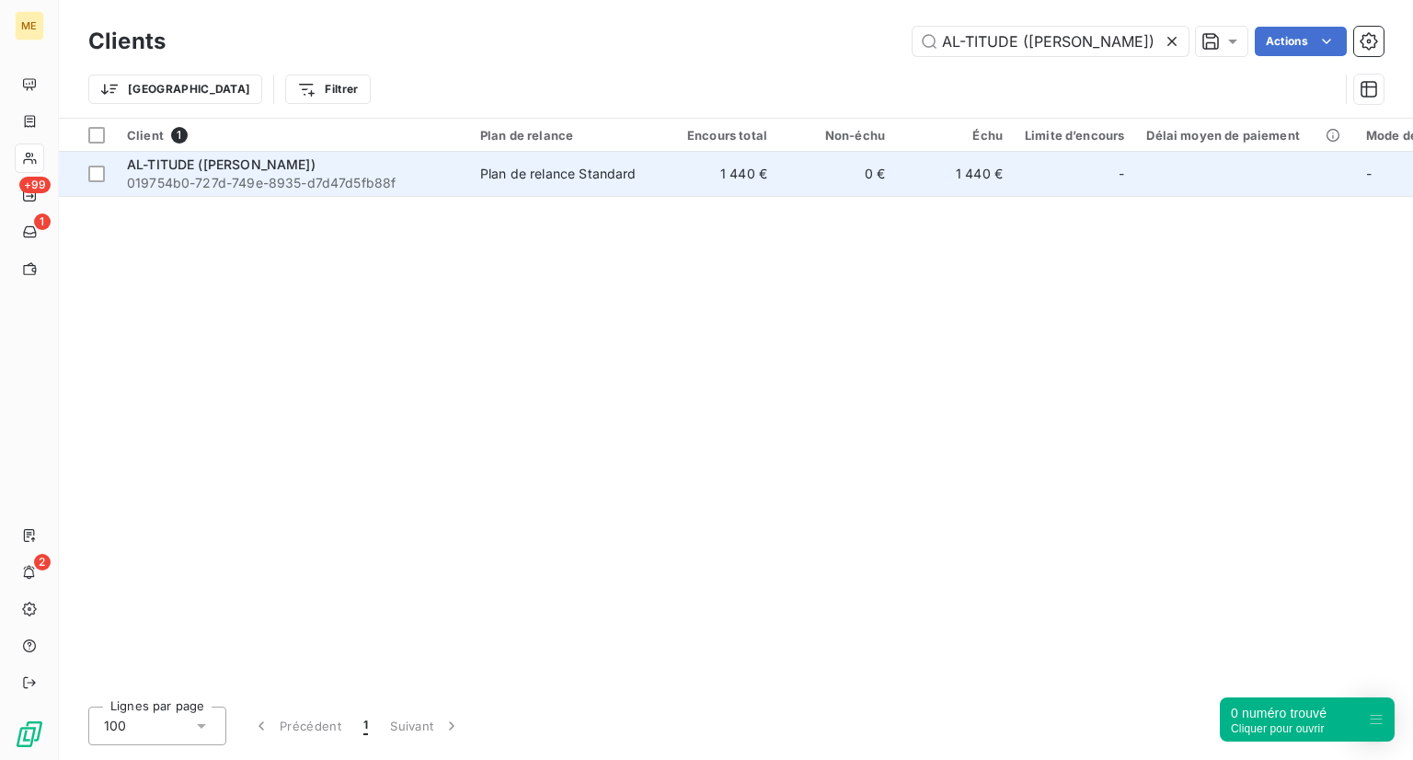
scroll to position [0, 0]
click at [272, 174] on span "019754b0-727d-749e-8935-d7d47d5fb88f" at bounding box center [292, 183] width 331 height 18
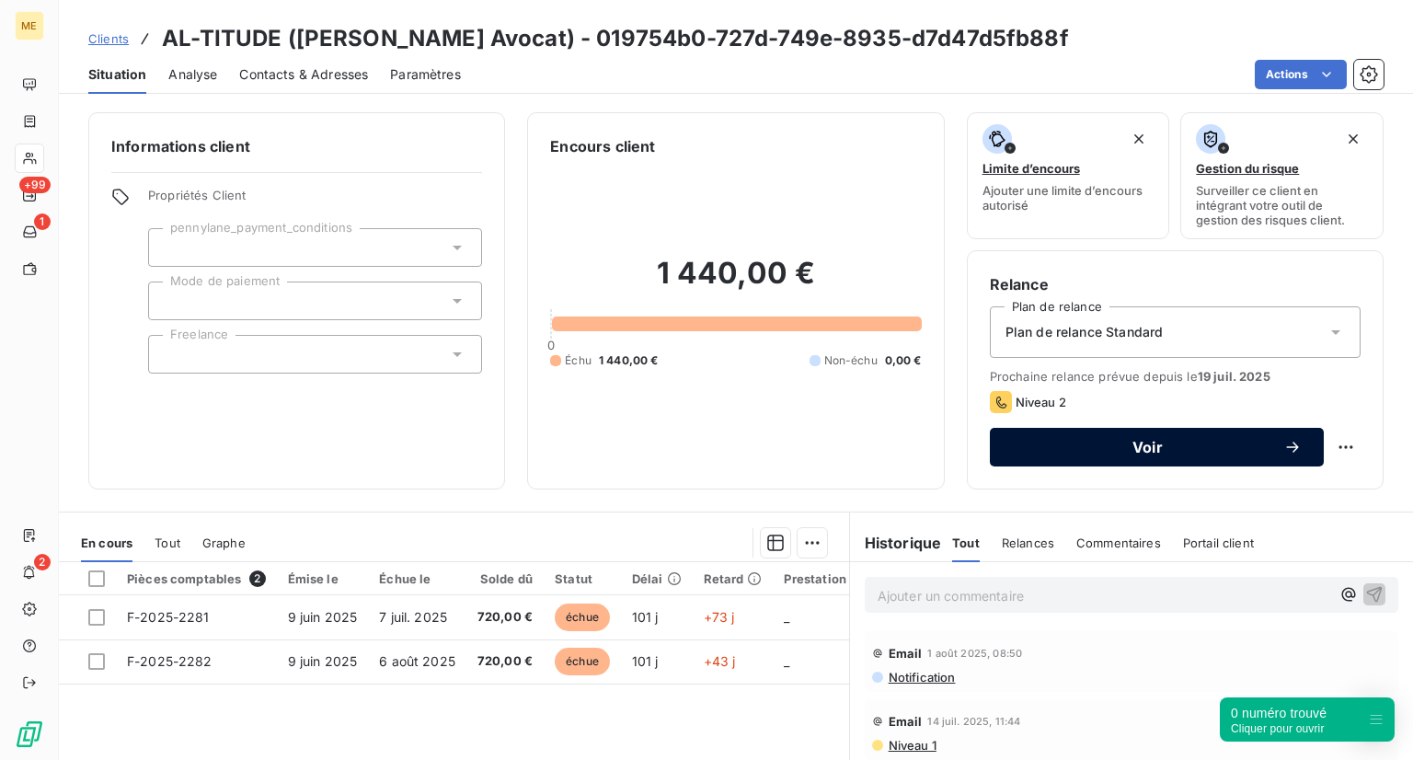
click at [1097, 428] on button "Voir" at bounding box center [1157, 447] width 334 height 39
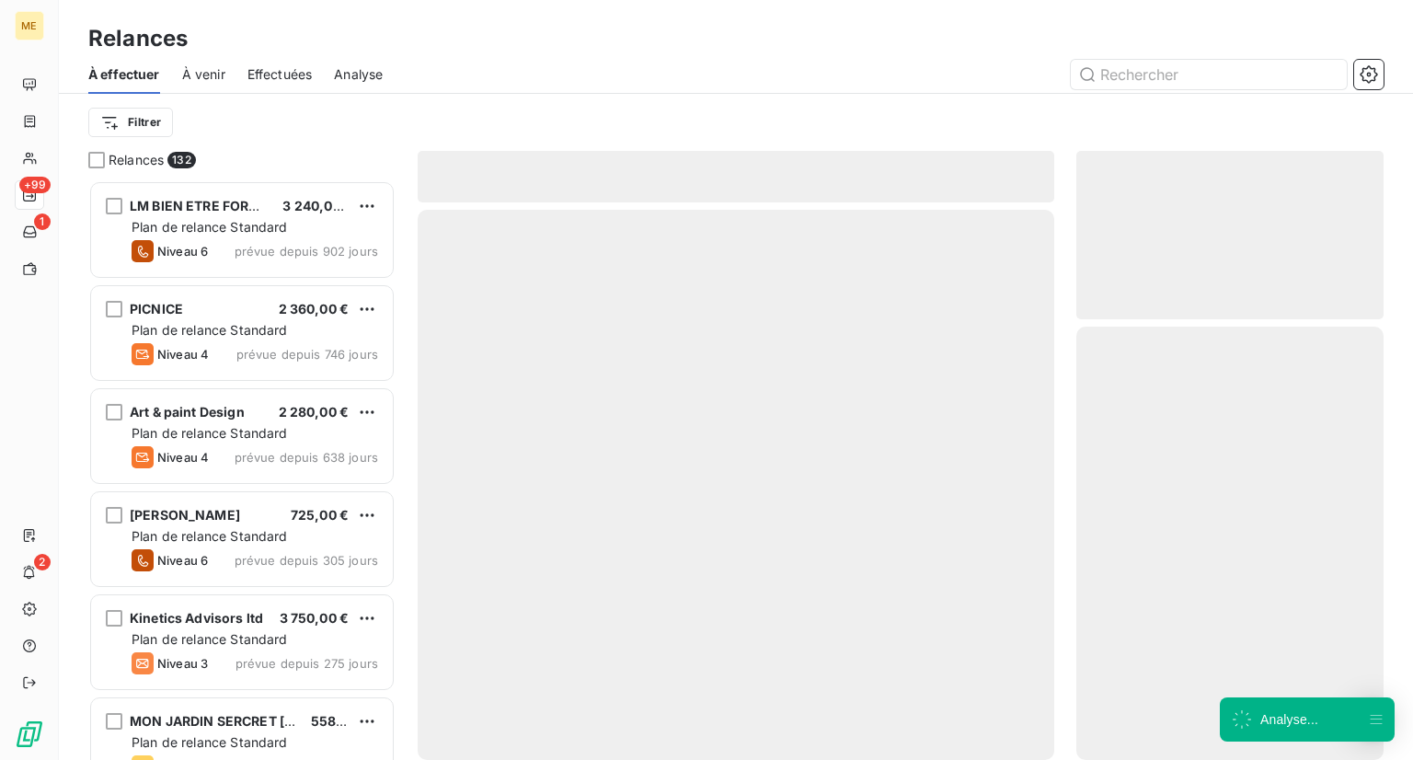
scroll to position [565, 293]
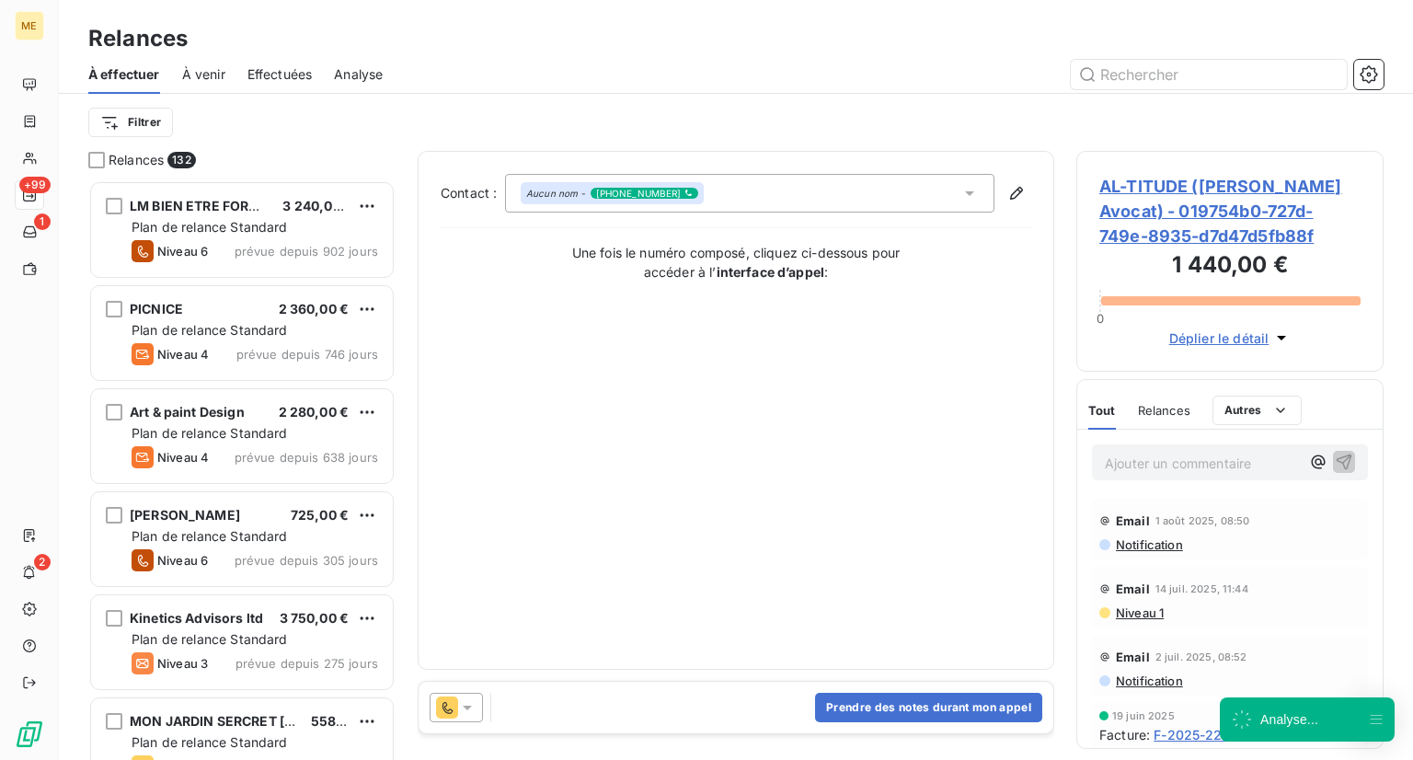
click at [666, 694] on div "Prendre des notes durant mon appel" at bounding box center [736, 708] width 635 height 52
click at [592, 712] on div "Prendre des notes durant mon appel" at bounding box center [736, 708] width 635 height 52
click at [522, 700] on div "Prendre des notes durant mon appel" at bounding box center [736, 708] width 635 height 52
click at [890, 711] on button "Prendre des notes durant mon appel" at bounding box center [928, 707] width 227 height 29
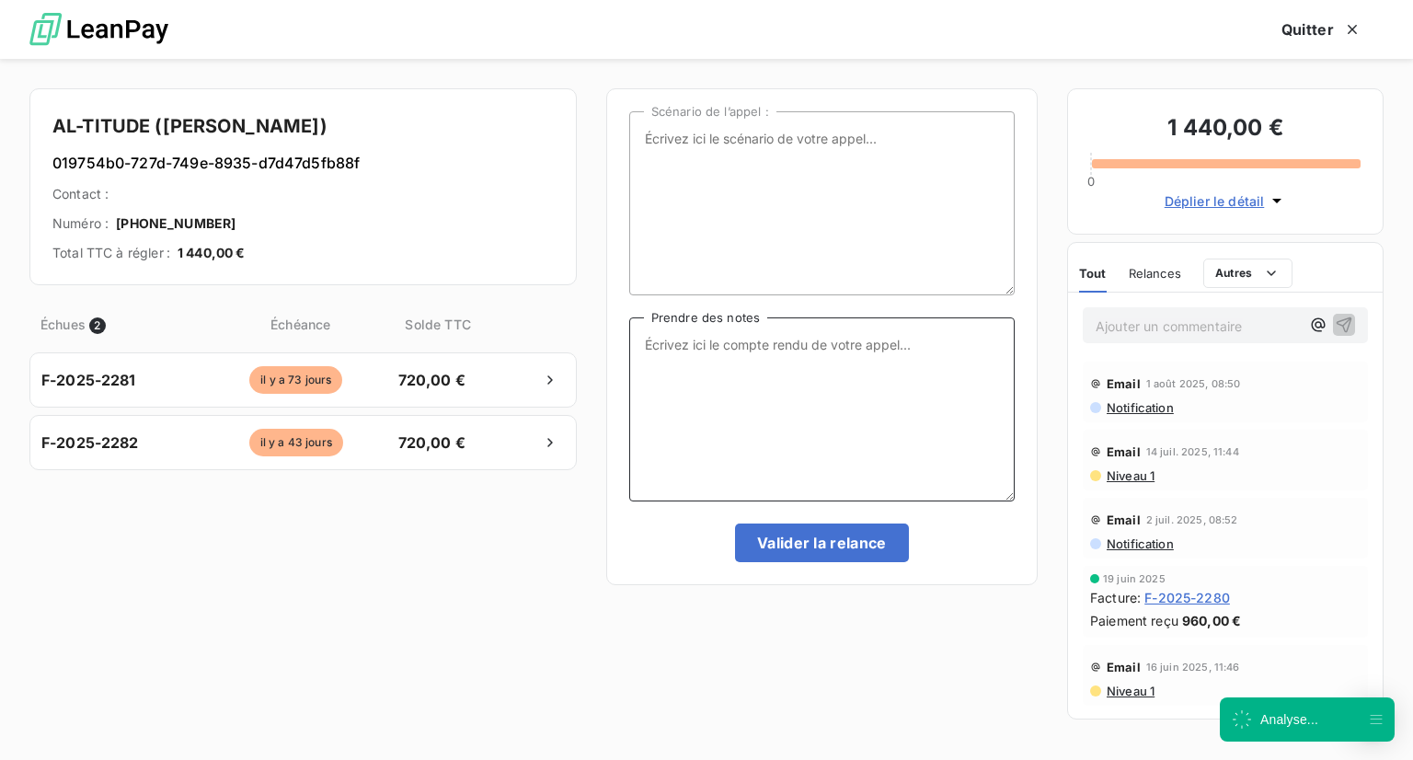
click at [798, 435] on textarea "Prendre des notes" at bounding box center [821, 409] width 385 height 184
click at [681, 339] on textarea "Appel + mail" at bounding box center [821, 409] width 385 height 184
drag, startPoint x: 685, startPoint y: 346, endPoint x: 529, endPoint y: 345, distance: 156.4
click at [529, 345] on div "AL-TITUDE (Karine Altmann Avocat) 019754b0-727d-749e-8935-d7d47d5fb88f Contact …" at bounding box center [706, 409] width 1413 height 701
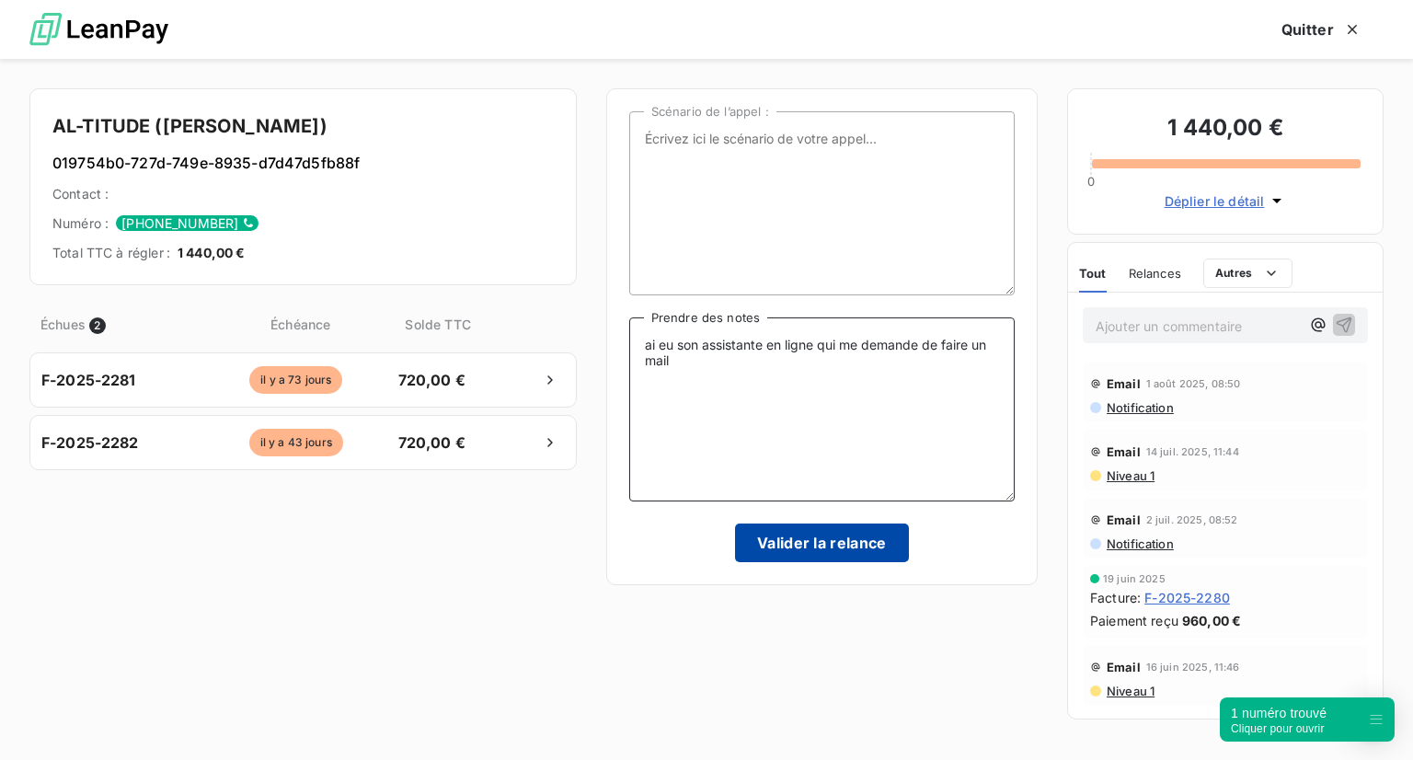
type textarea "ai eu son assistante en ligne qui me demande de faire un mail"
click at [761, 538] on button "Valider la relance" at bounding box center [822, 542] width 174 height 39
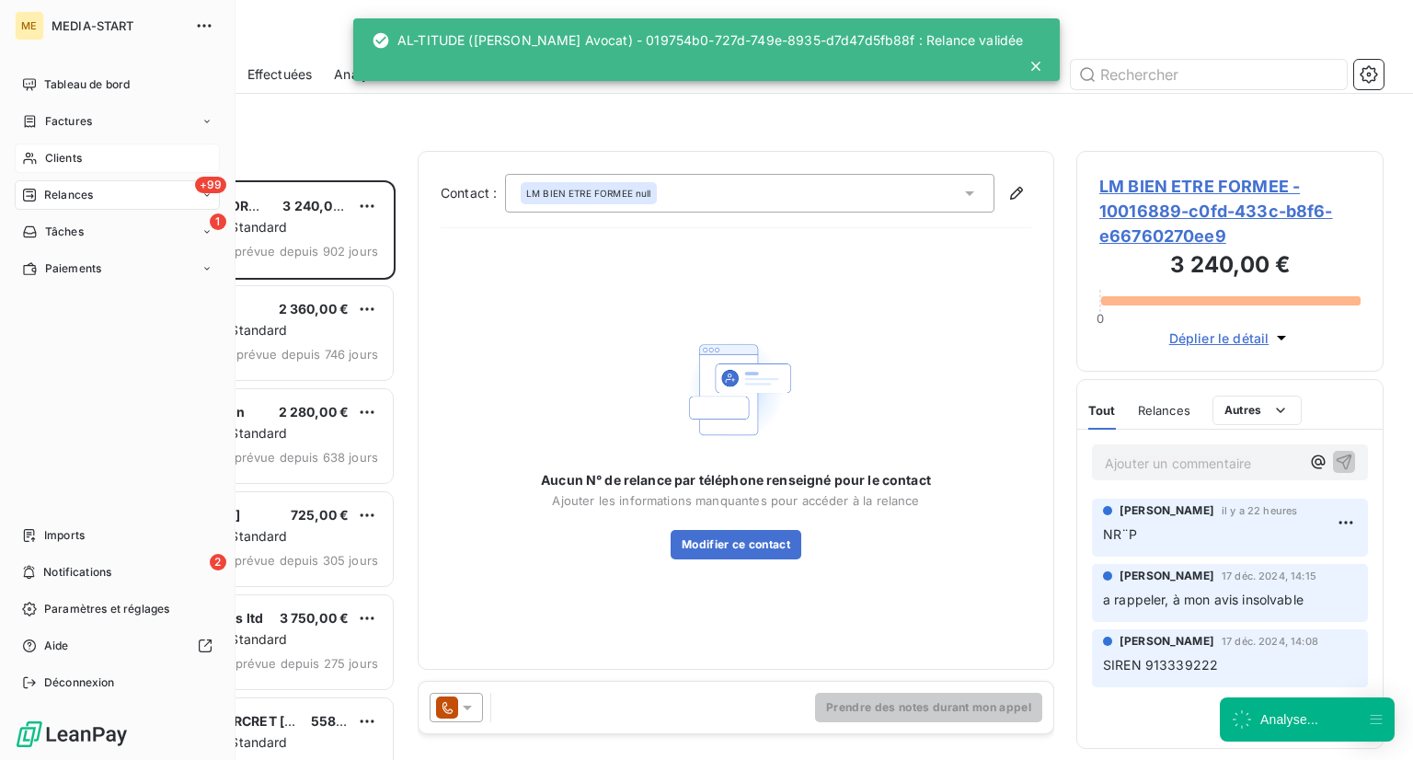
click at [35, 161] on icon at bounding box center [29, 159] width 13 height 12
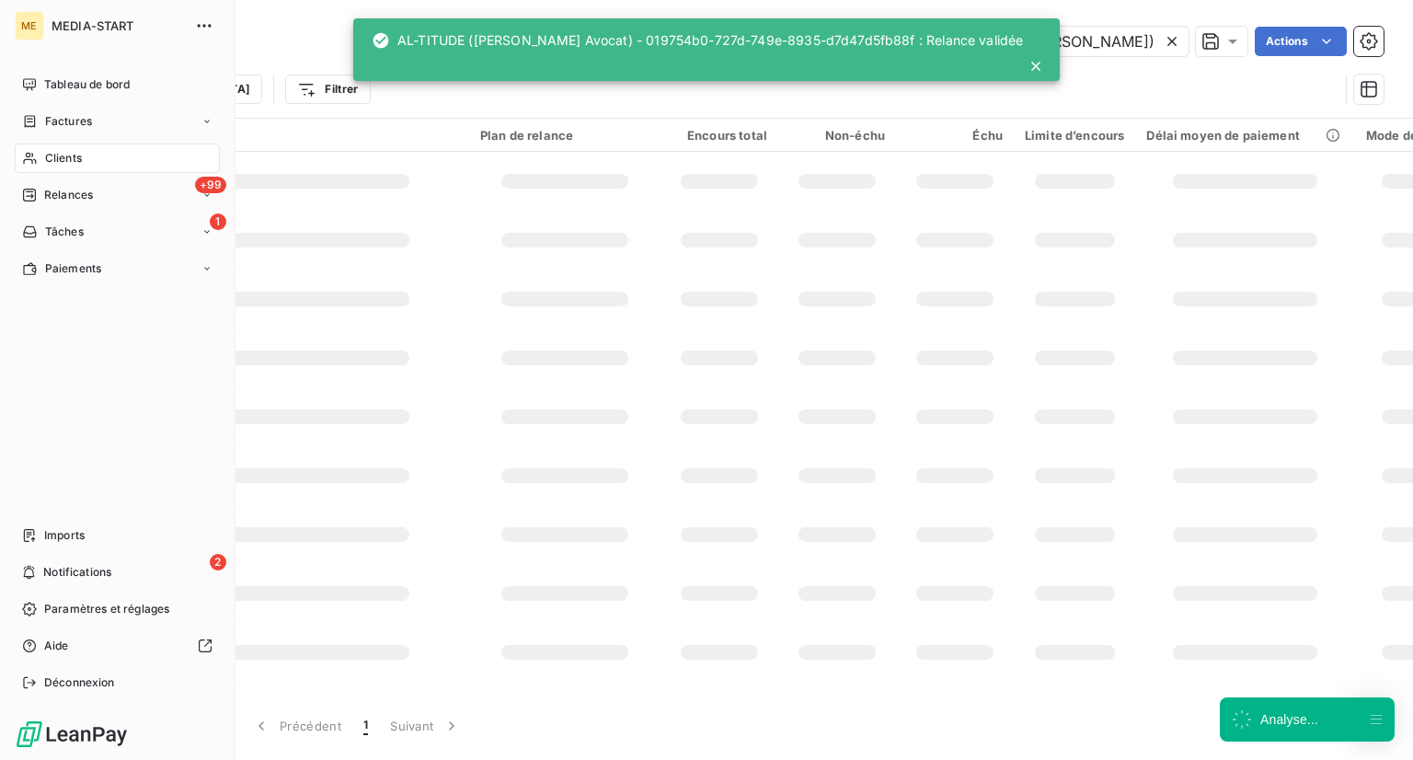
scroll to position [0, 31]
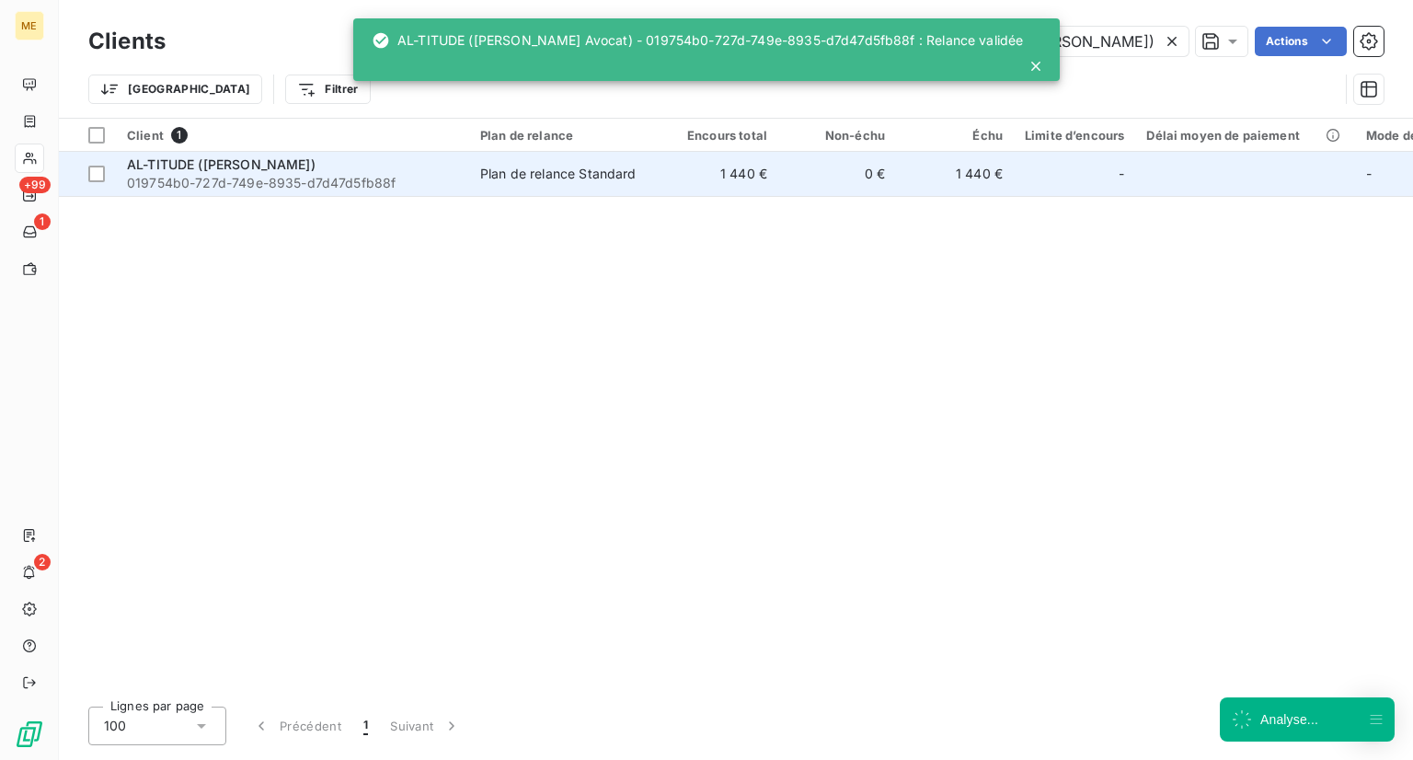
click at [451, 171] on div "AL-TITUDE (Karine Altmann Avocat)" at bounding box center [292, 164] width 331 height 18
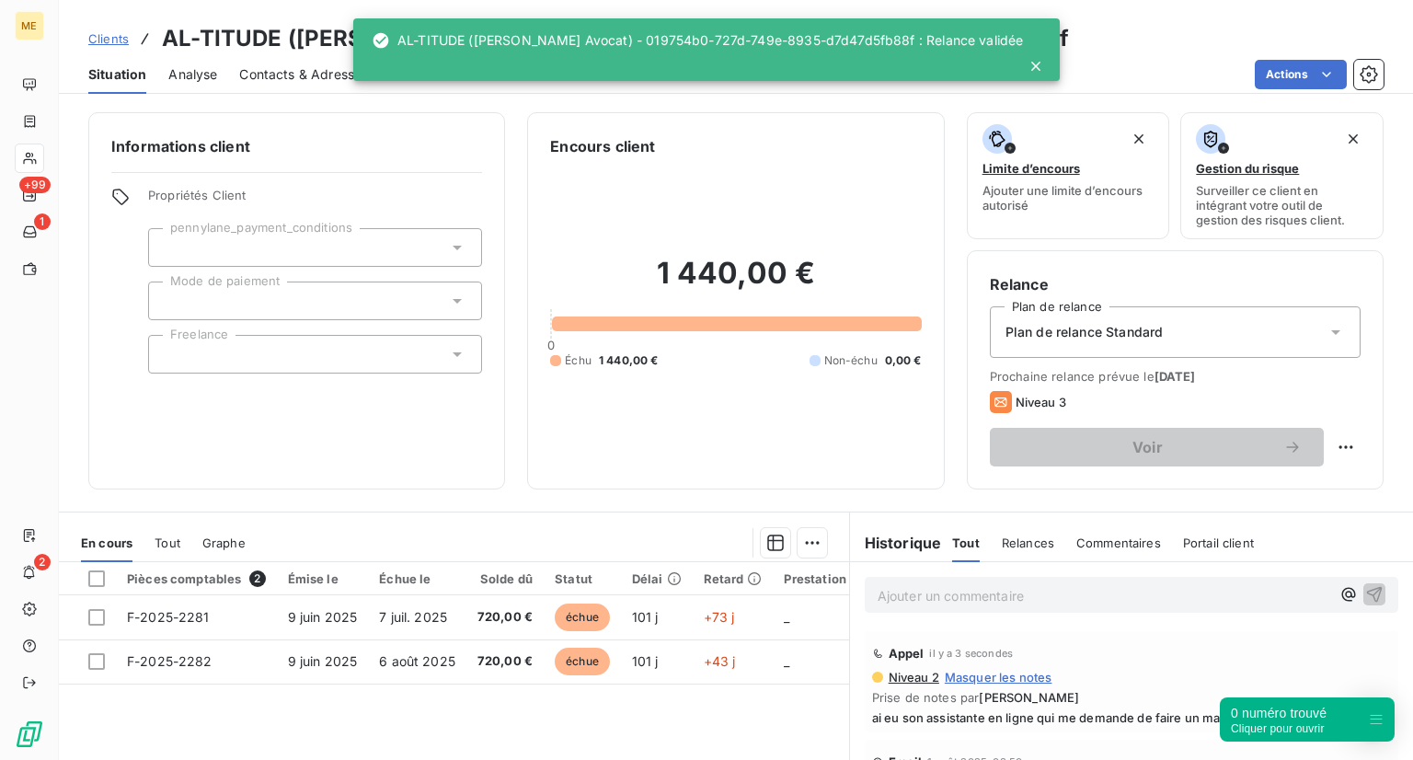
click at [116, 33] on span "Clients" at bounding box center [108, 38] width 40 height 15
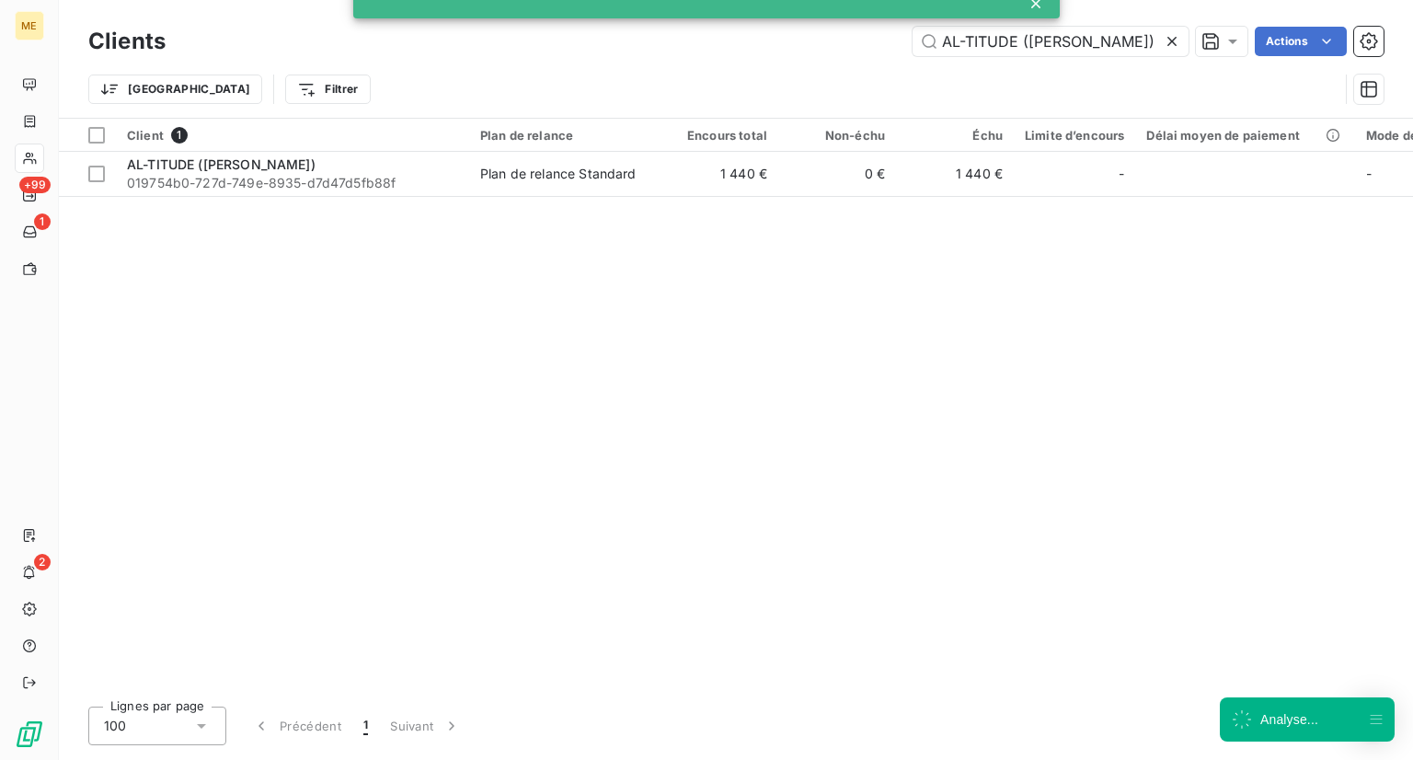
scroll to position [0, 31]
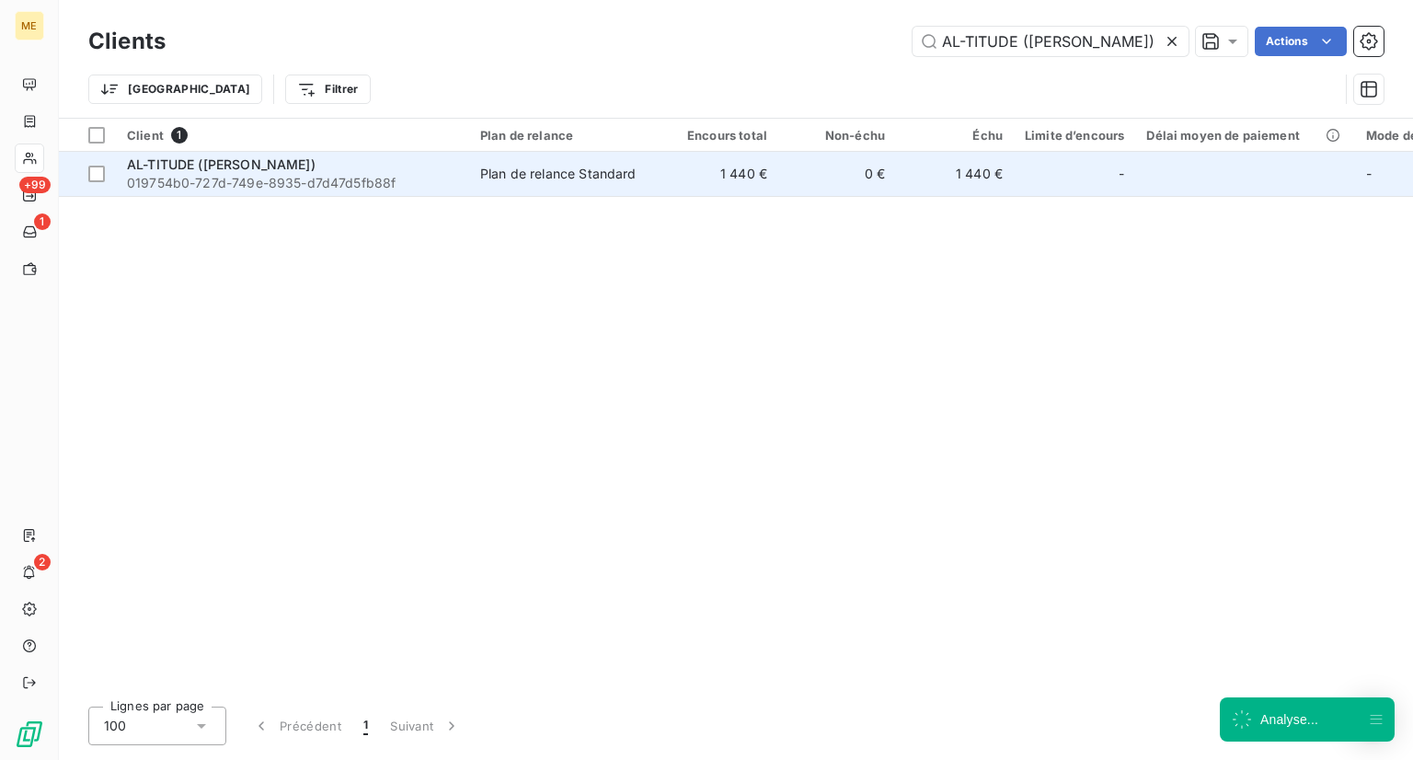
click at [283, 167] on span "AL-TITUDE (Karine Altmann Avocat)" at bounding box center [221, 164] width 189 height 16
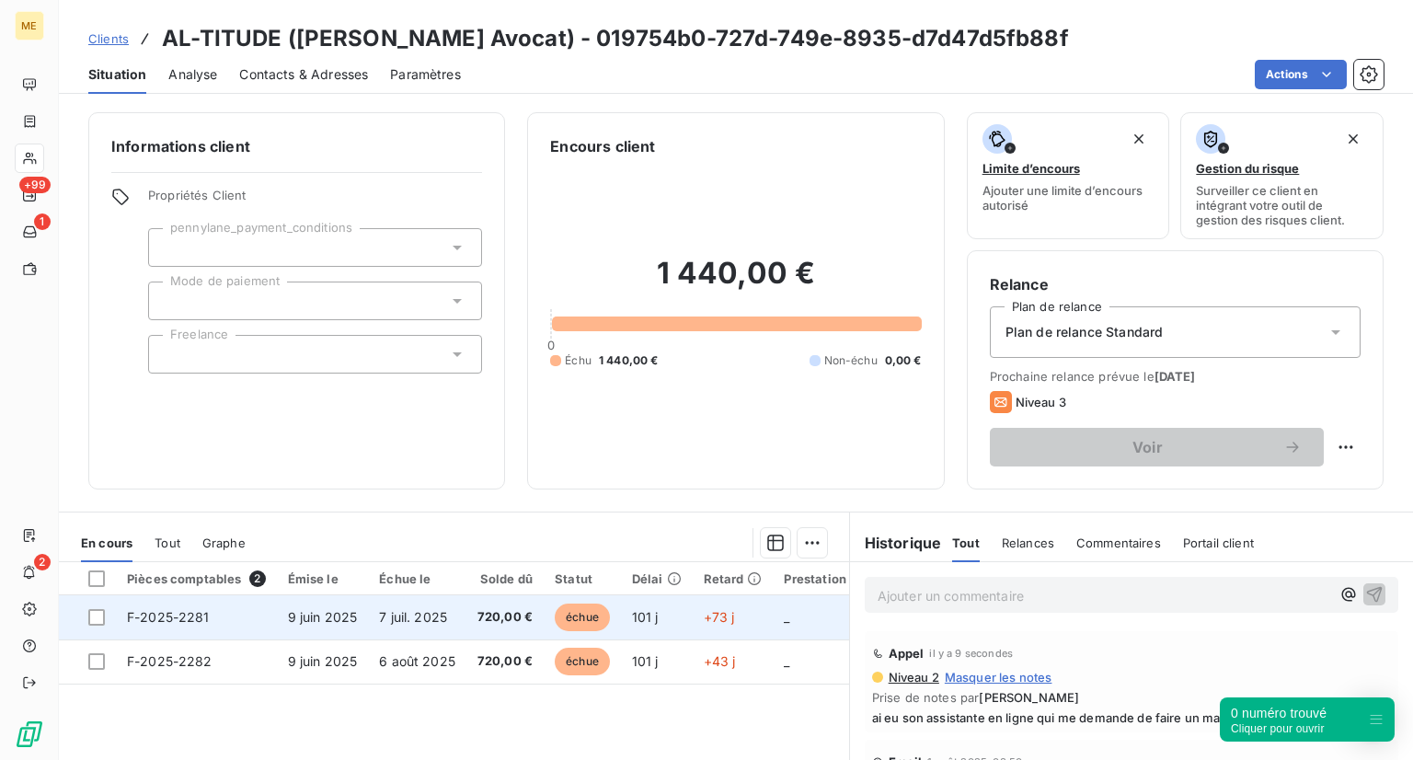
click at [576, 623] on span "échue" at bounding box center [582, 617] width 55 height 28
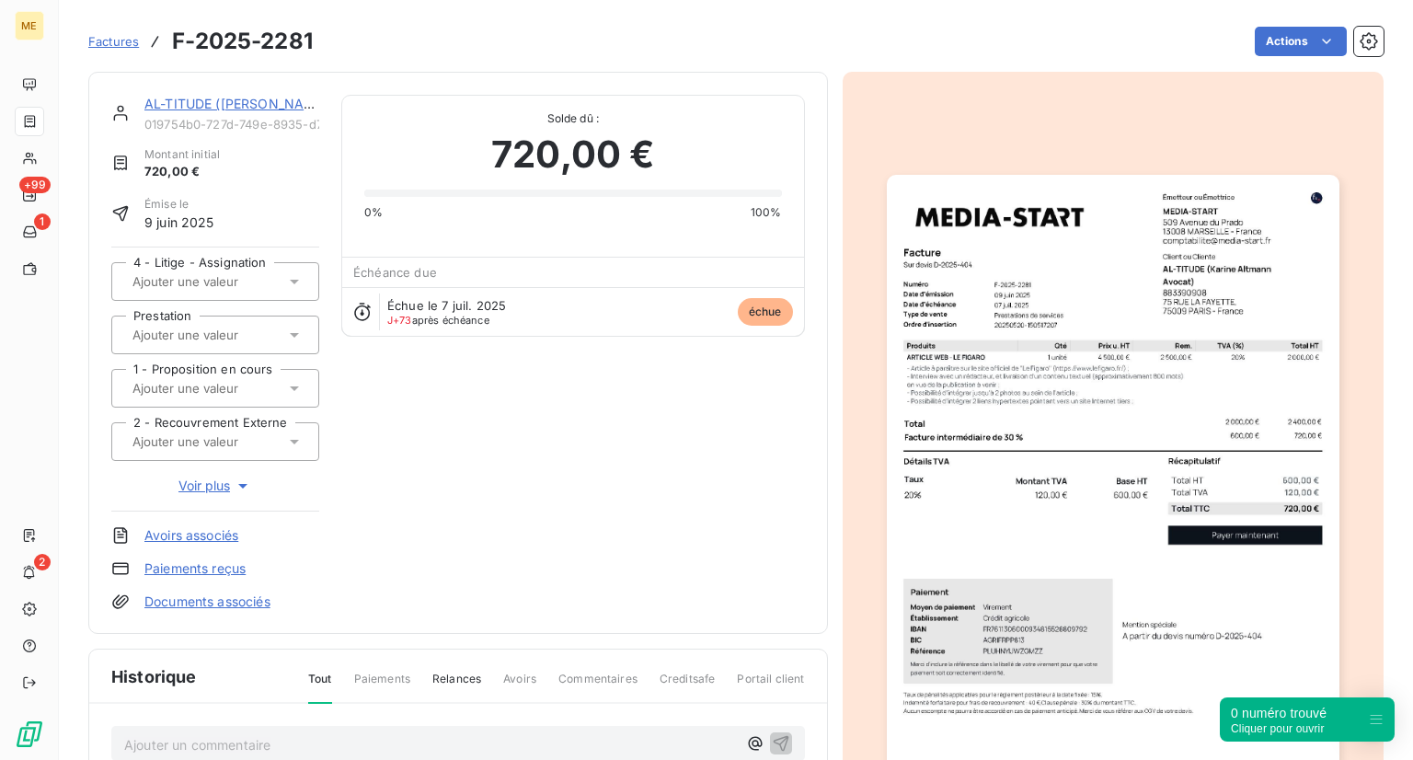
click at [103, 40] on span "Factures" at bounding box center [113, 41] width 51 height 15
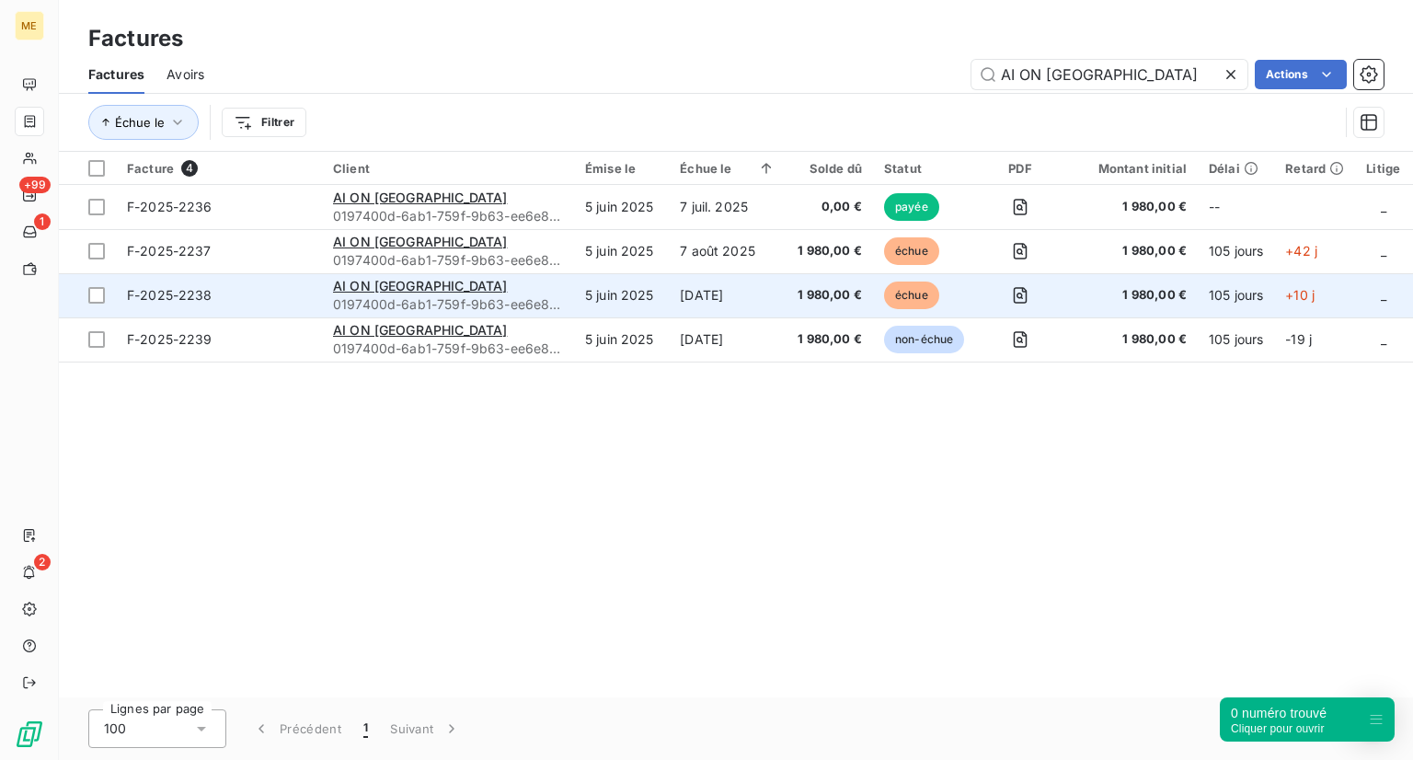
click at [724, 291] on td "8 sept. 2025" at bounding box center [728, 295] width 118 height 44
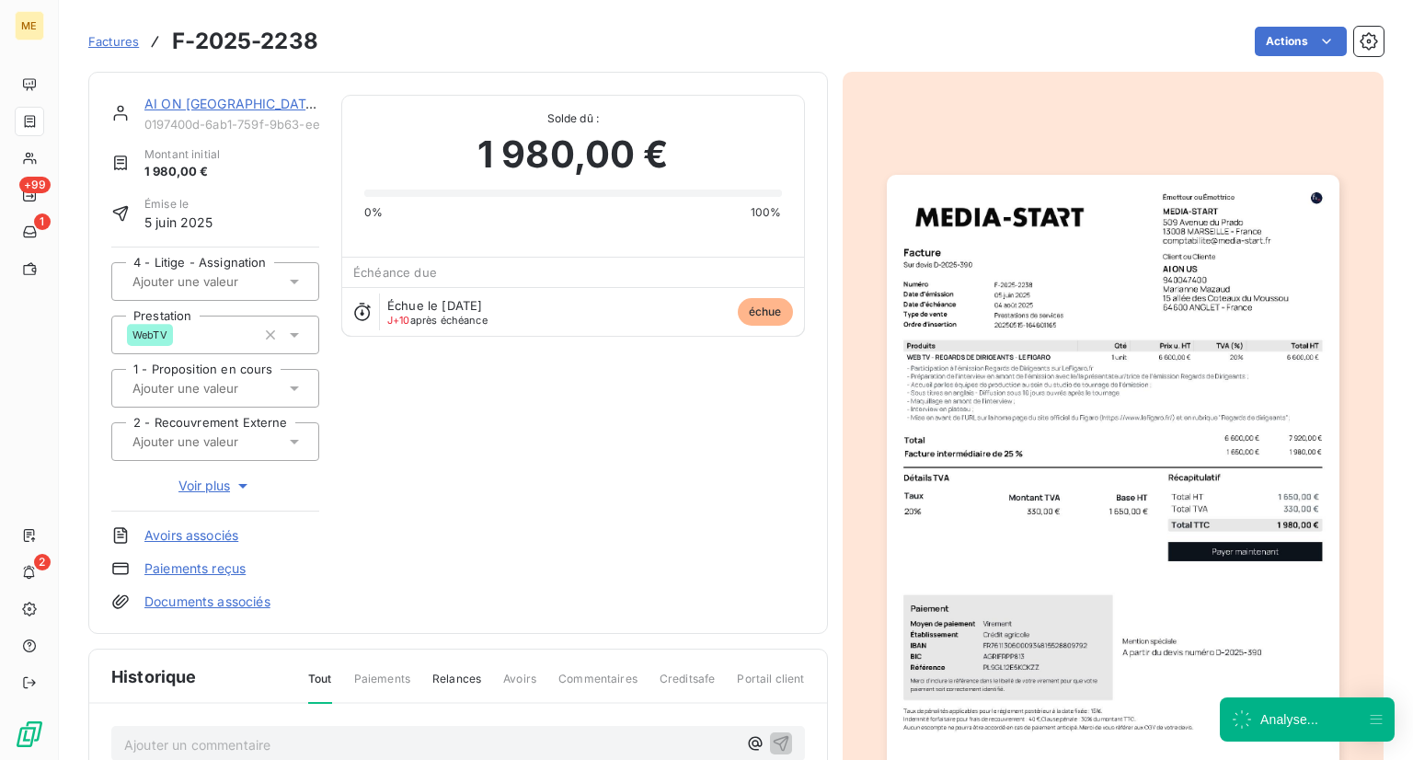
click at [580, 308] on div "Échue le 8 sept. 2025 J+10 après échéance échue" at bounding box center [572, 311] width 461 height 49
click at [749, 300] on span "échue" at bounding box center [765, 312] width 55 height 28
click at [686, 321] on div "Échue le 8 sept. 2025 J+10 après échéance échue" at bounding box center [572, 311] width 461 height 49
click at [750, 313] on span "échue" at bounding box center [765, 312] width 55 height 28
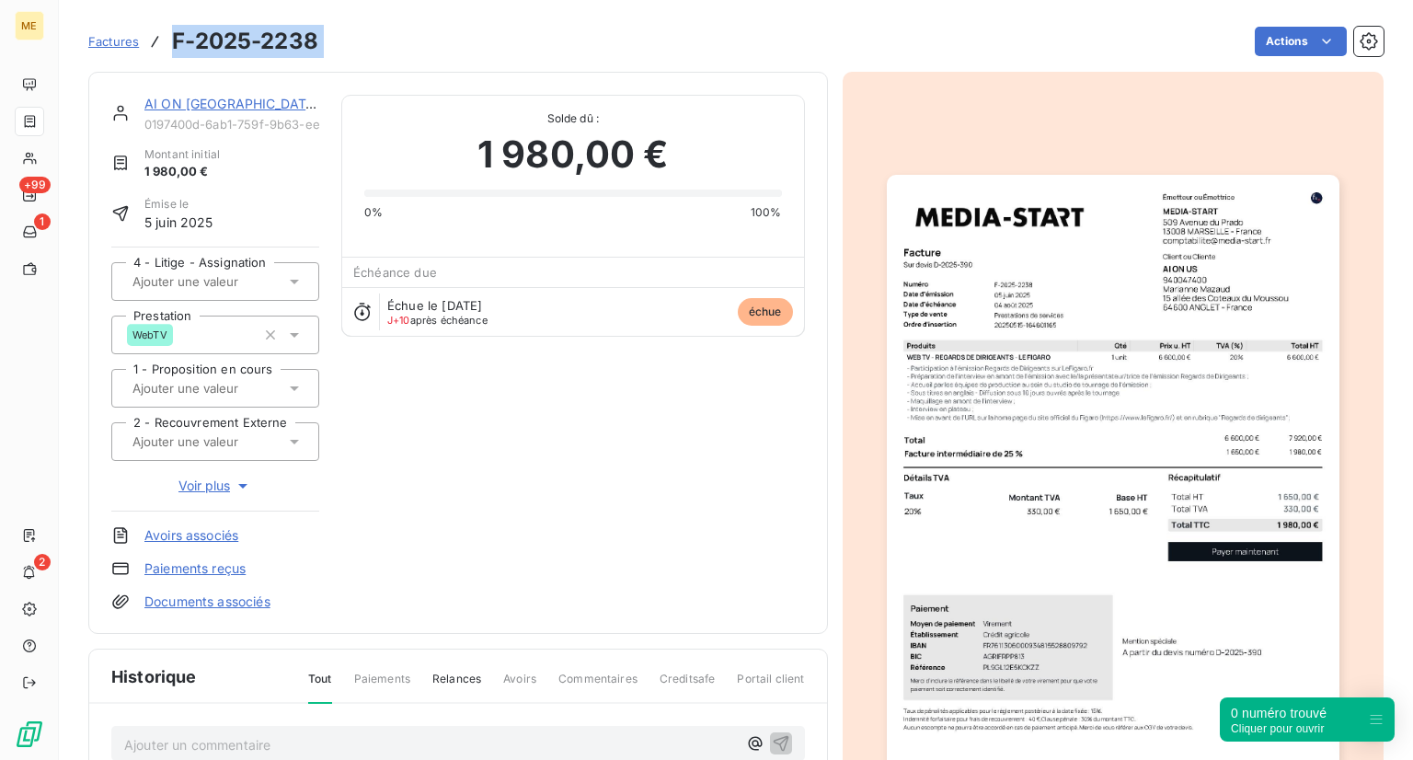
drag, startPoint x: 334, startPoint y: 41, endPoint x: 154, endPoint y: 34, distance: 180.5
click at [154, 34] on div "Factures F-2025-2238 Actions" at bounding box center [735, 41] width 1295 height 39
copy section "F-2025-2238 Actions"
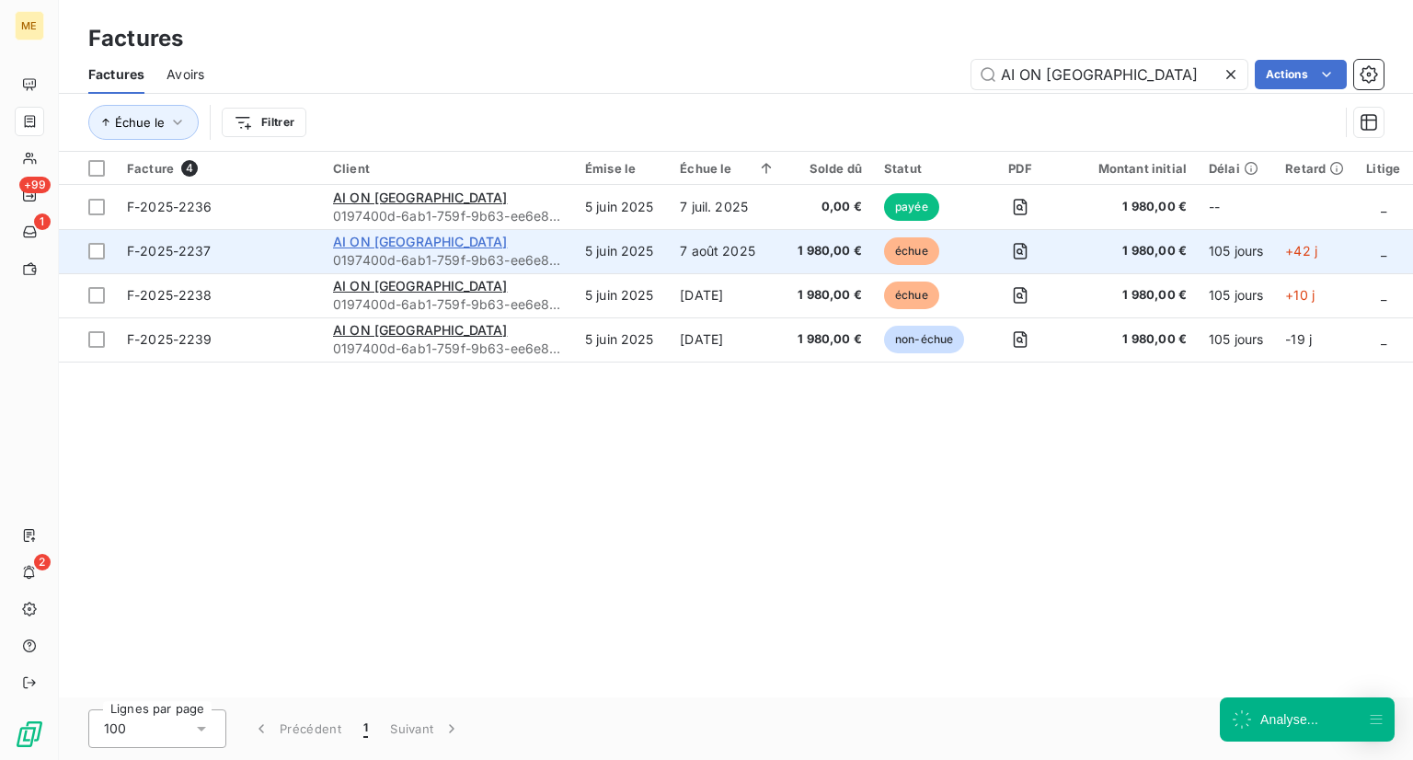
click at [379, 240] on span "AI ON [GEOGRAPHIC_DATA]" at bounding box center [420, 242] width 174 height 16
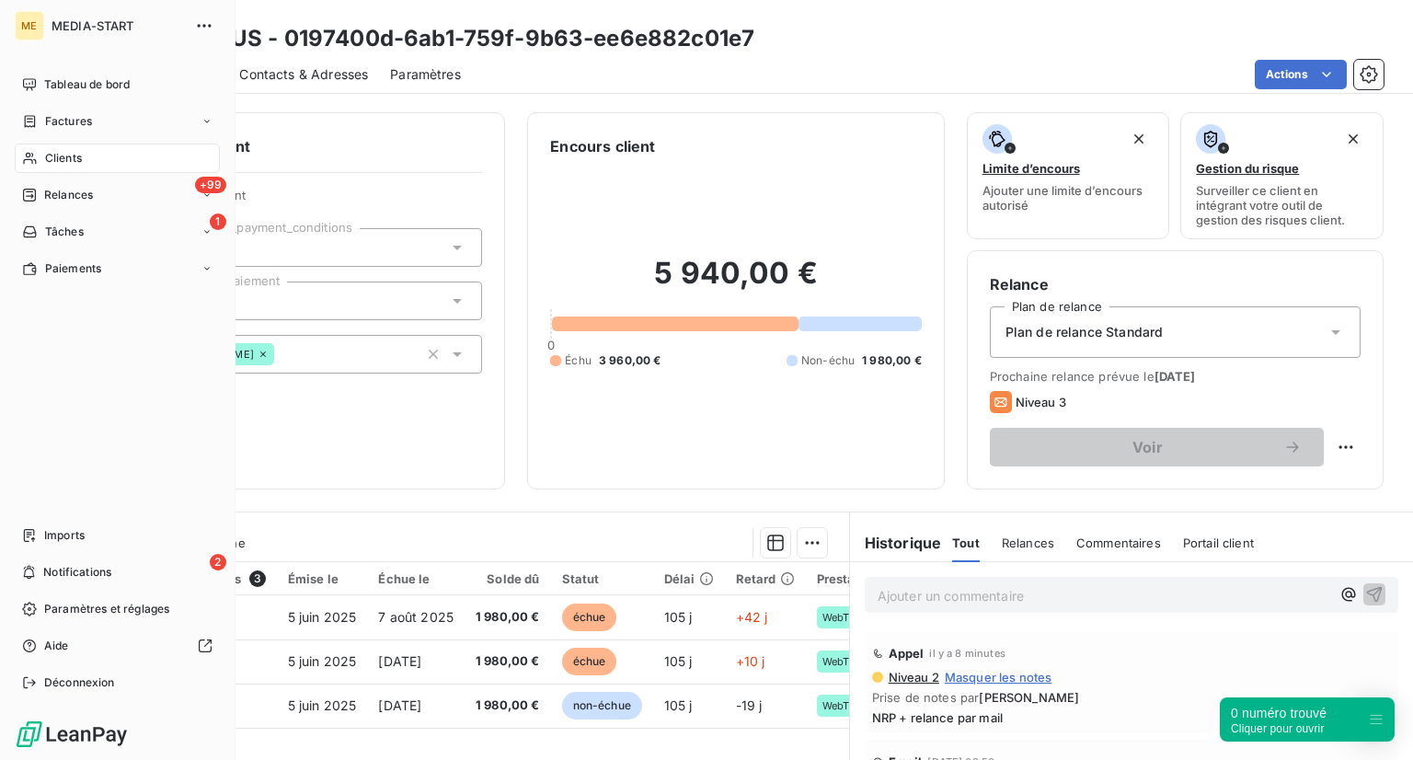
click at [27, 155] on icon at bounding box center [30, 158] width 16 height 15
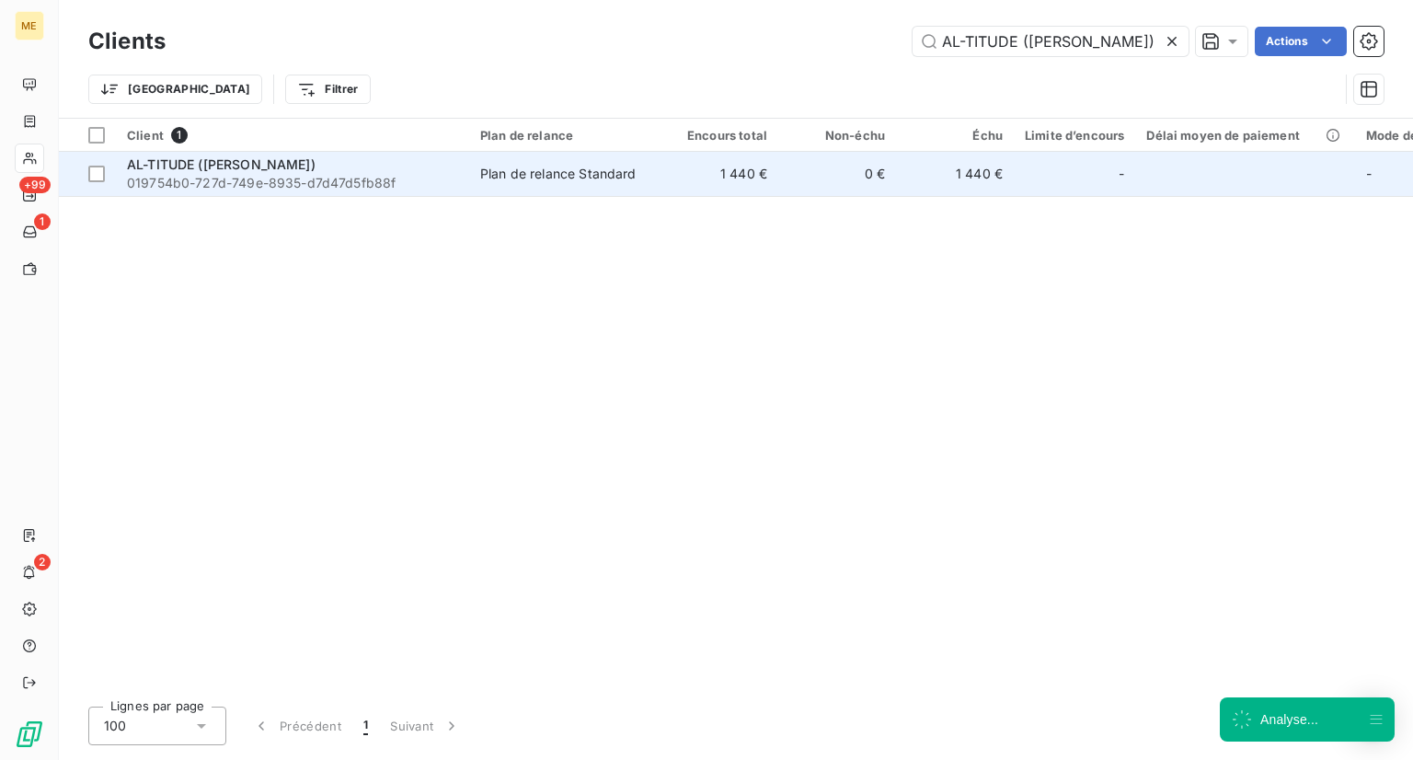
click at [479, 189] on td "Plan de relance Standard" at bounding box center [564, 174] width 191 height 44
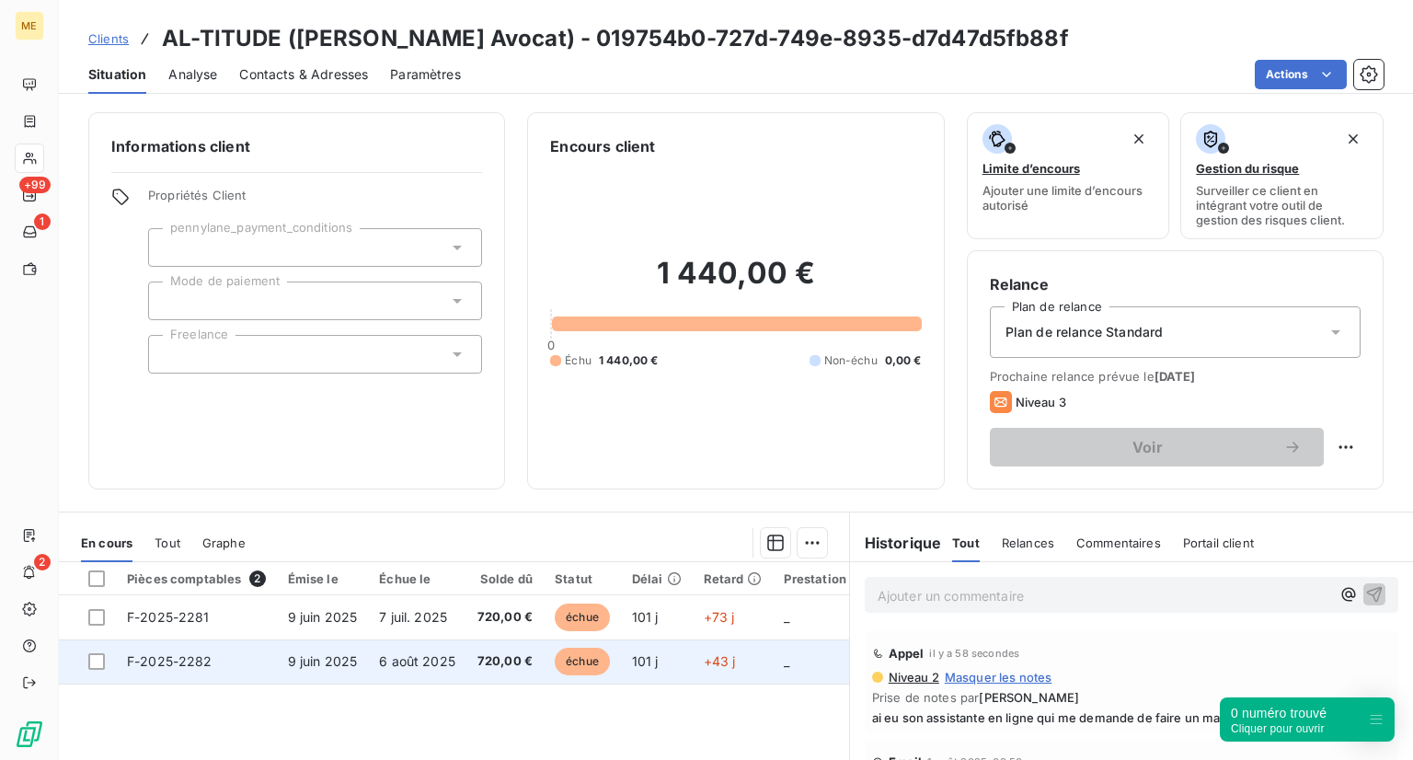
click at [573, 659] on span "échue" at bounding box center [582, 662] width 55 height 28
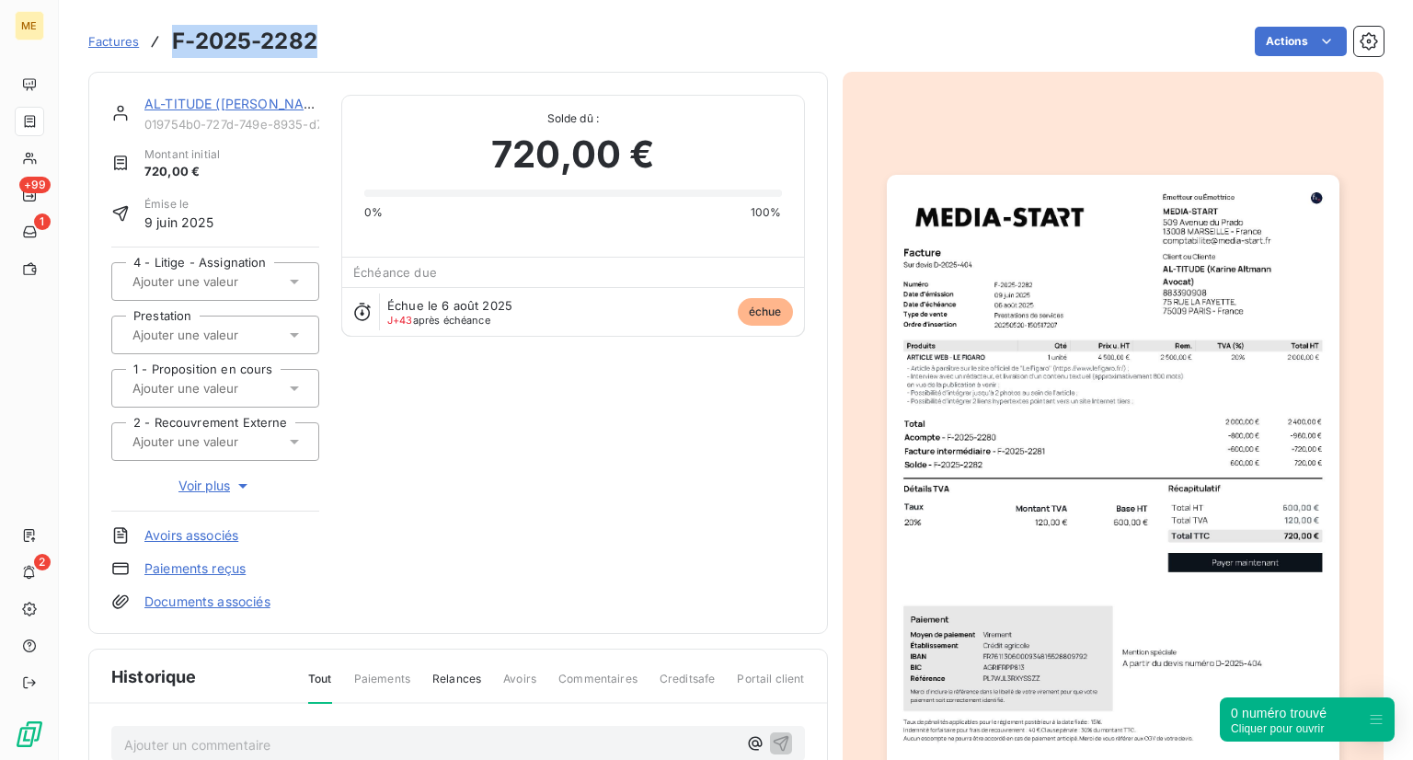
drag, startPoint x: 325, startPoint y: 50, endPoint x: 166, endPoint y: 41, distance: 159.4
click at [166, 41] on div "Factures F-2025-2282 Actions" at bounding box center [735, 41] width 1295 height 39
copy h3 "F-2025-2282"
click at [1040, 403] on img "button" at bounding box center [1113, 494] width 453 height 639
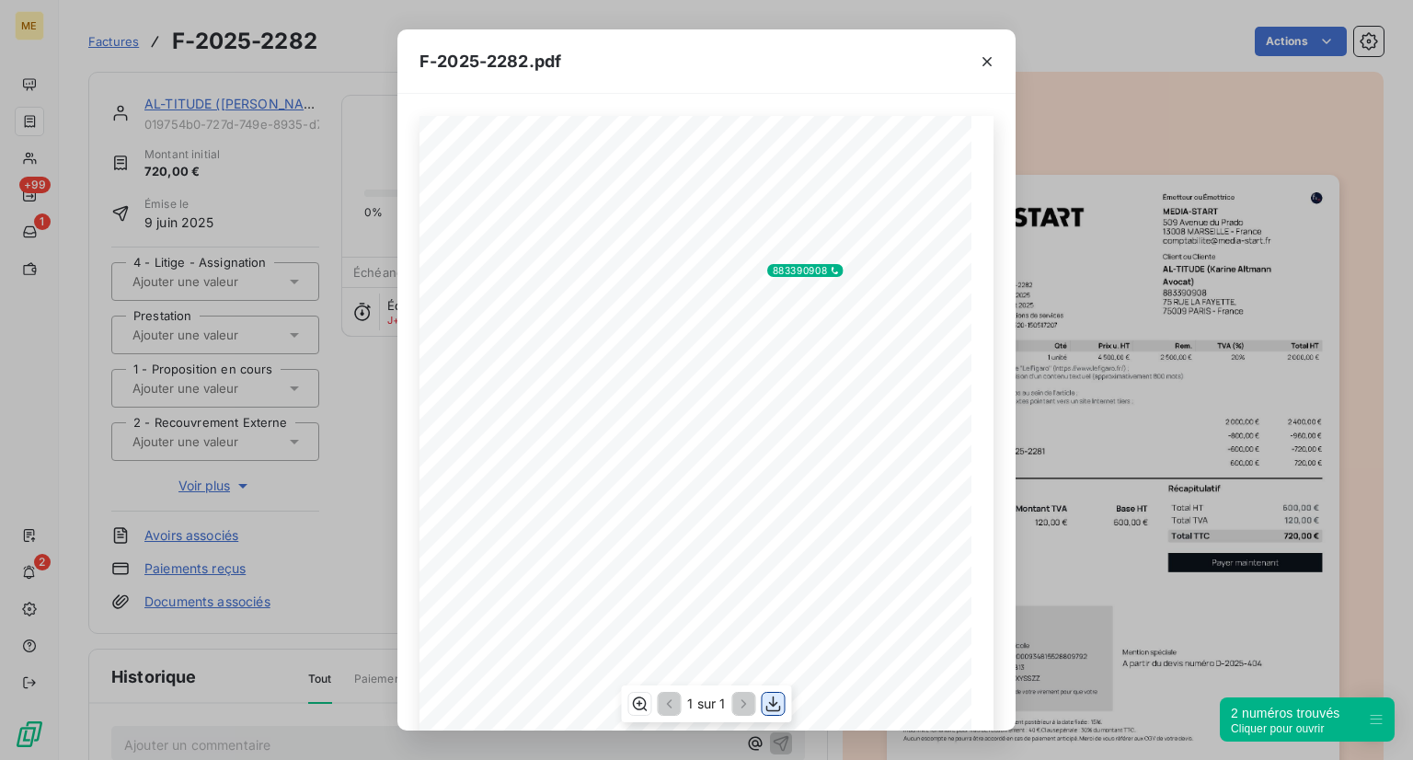
click at [765, 714] on button "button" at bounding box center [774, 704] width 22 height 22
click at [353, 488] on div "F-2025-2282.pdf 600,00 € 120,00 € 720,00 € Émetteur ou Émettrice MEDIA-START 50…" at bounding box center [706, 380] width 1413 height 760
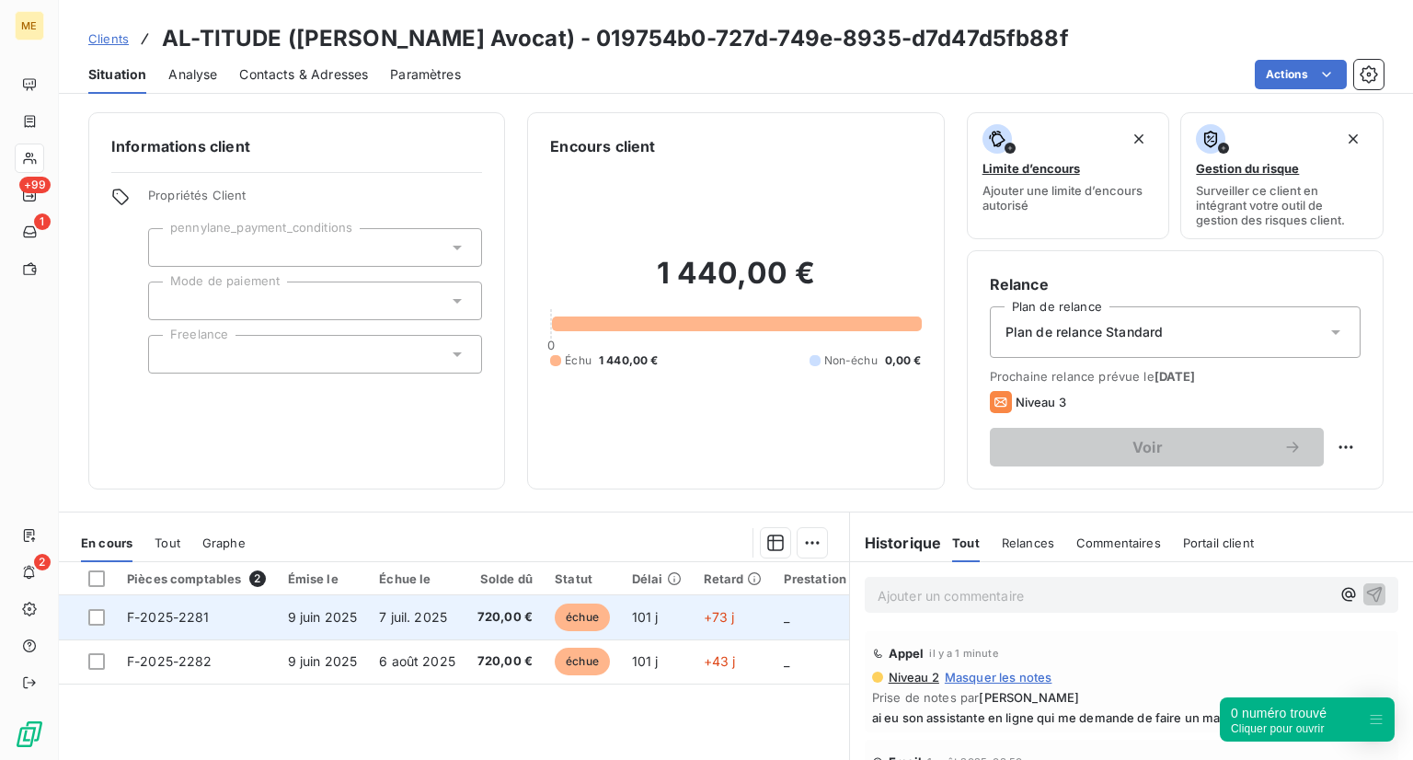
click at [562, 609] on span "échue" at bounding box center [582, 617] width 55 height 28
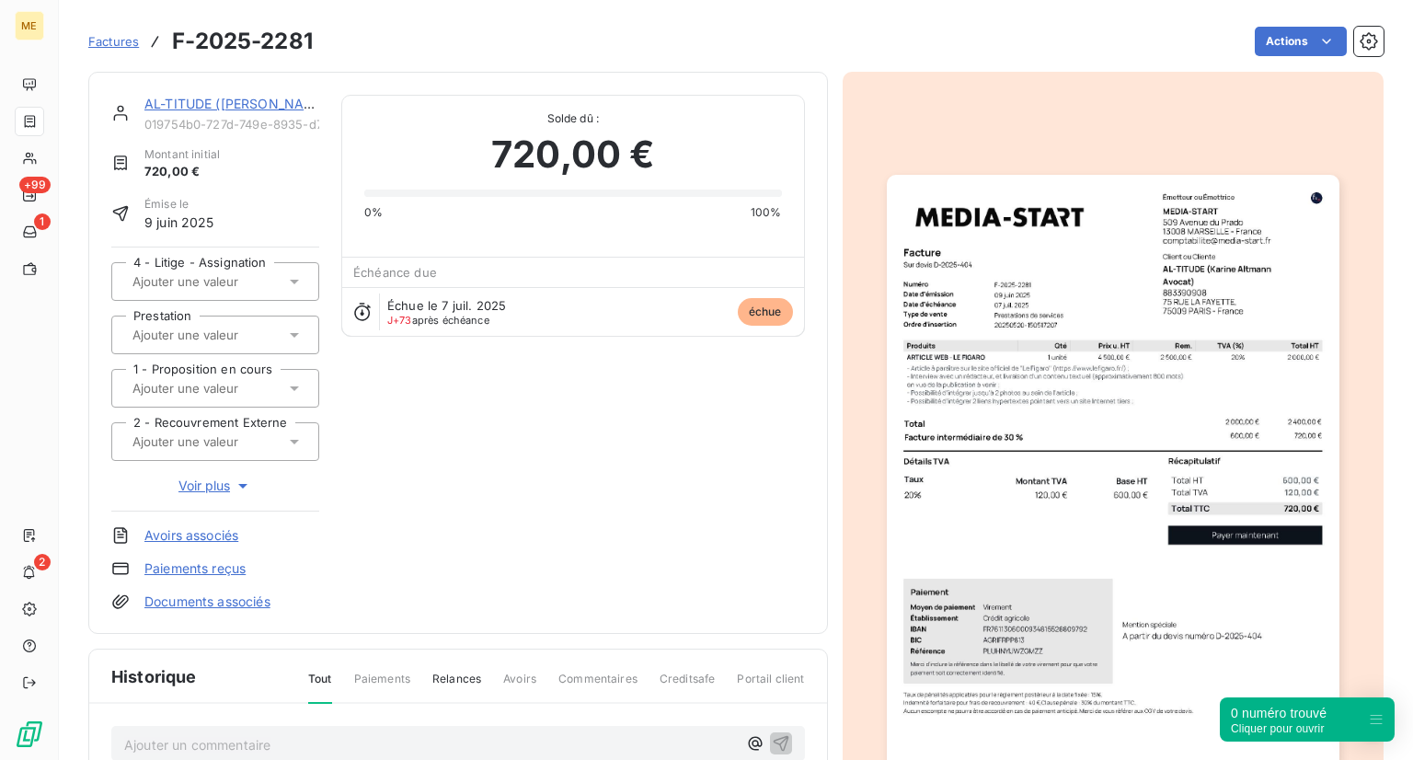
click at [1054, 541] on img "button" at bounding box center [1113, 494] width 453 height 639
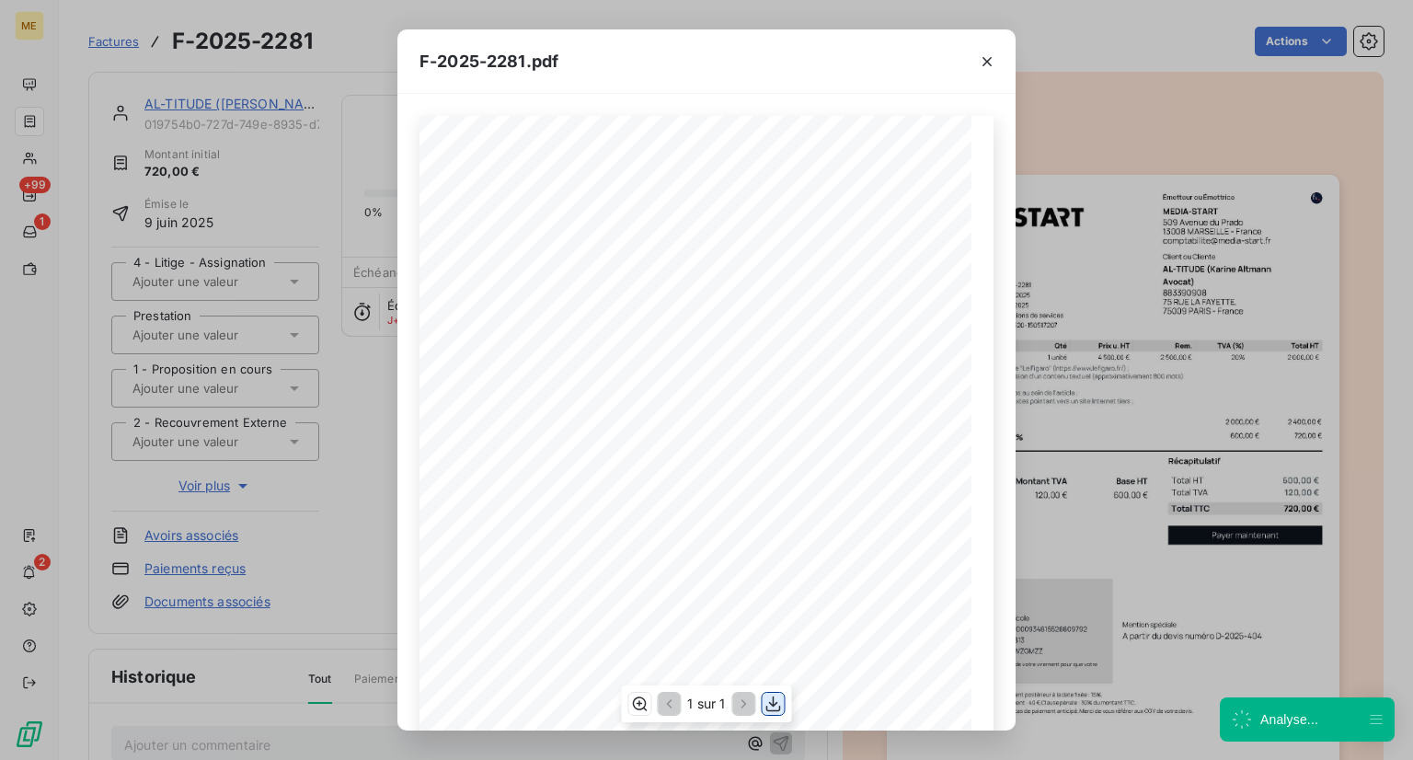
click at [768, 705] on icon "button" at bounding box center [773, 704] width 18 height 18
click at [327, 285] on div "F-2025-2281.pdf 600,00 € 120,00 € 720,00 € Émetteur ou Émettrice MEDIA-START 50…" at bounding box center [706, 380] width 1413 height 760
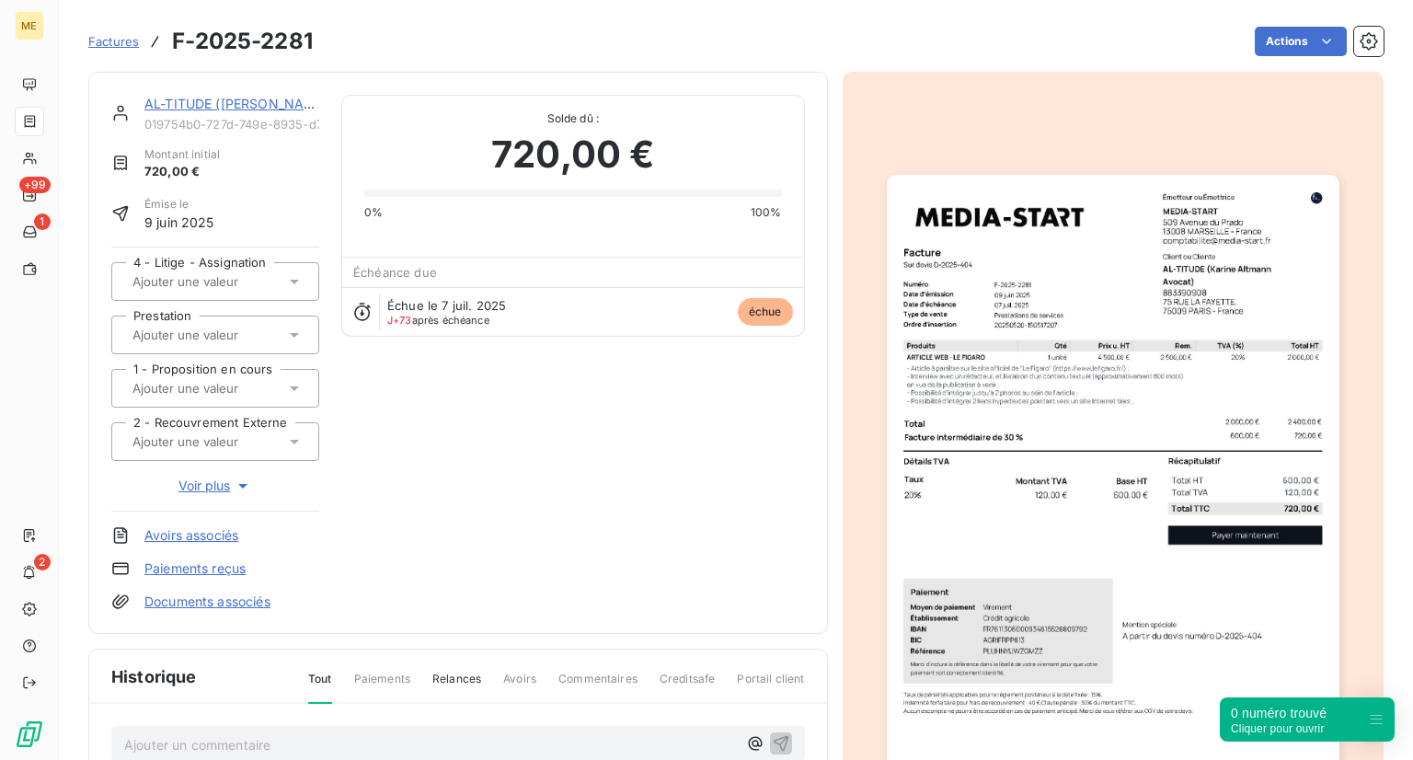
click at [126, 34] on span "Factures" at bounding box center [113, 41] width 51 height 15
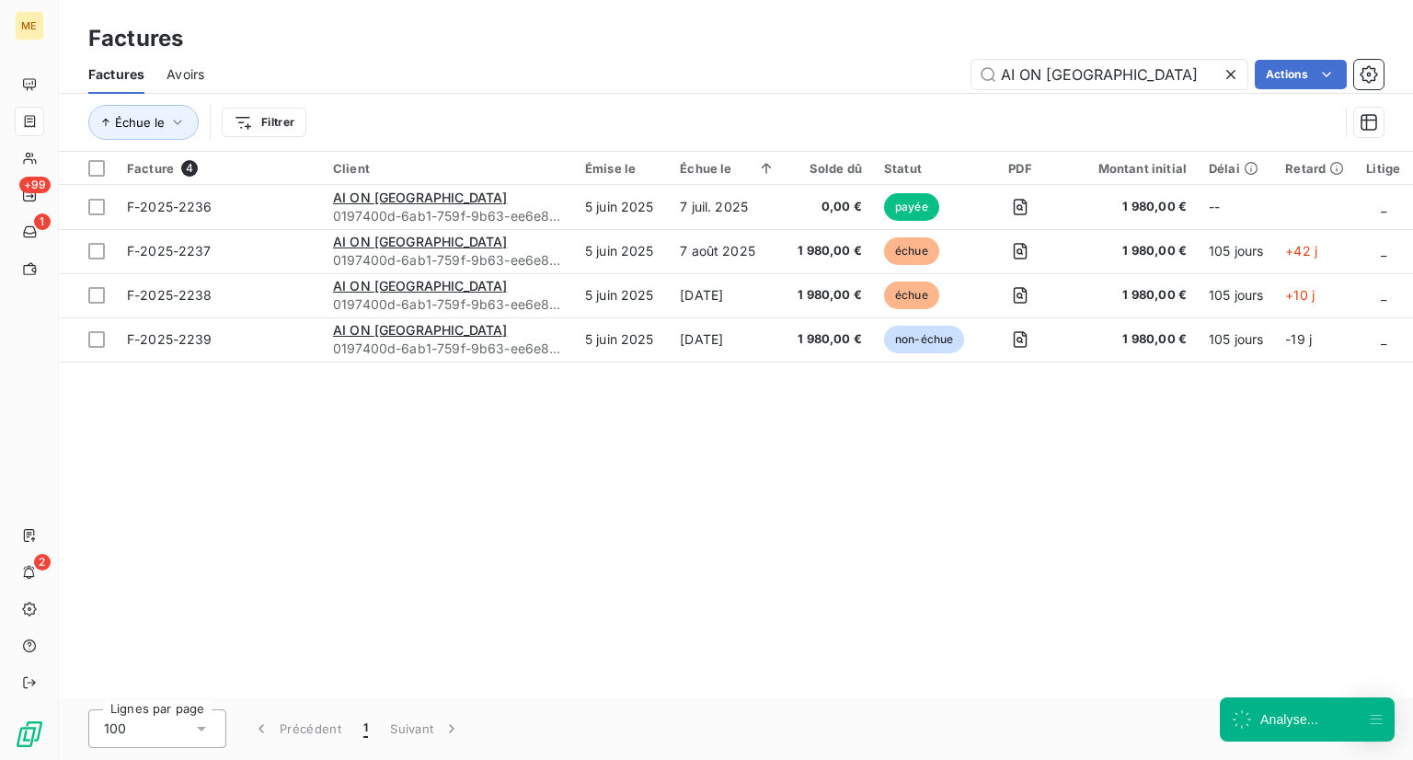
drag, startPoint x: 1090, startPoint y: 89, endPoint x: 920, endPoint y: 70, distance: 171.3
click at [920, 70] on div "Factures Avoirs AI ON US Actions" at bounding box center [736, 74] width 1354 height 39
click at [1059, 65] on input "AI ON [GEOGRAPHIC_DATA]" at bounding box center [1109, 74] width 276 height 29
drag, startPoint x: 1095, startPoint y: 71, endPoint x: 854, endPoint y: 61, distance: 241.2
click at [860, 56] on div "Factures Avoirs AI ON US Actions" at bounding box center [736, 74] width 1354 height 39
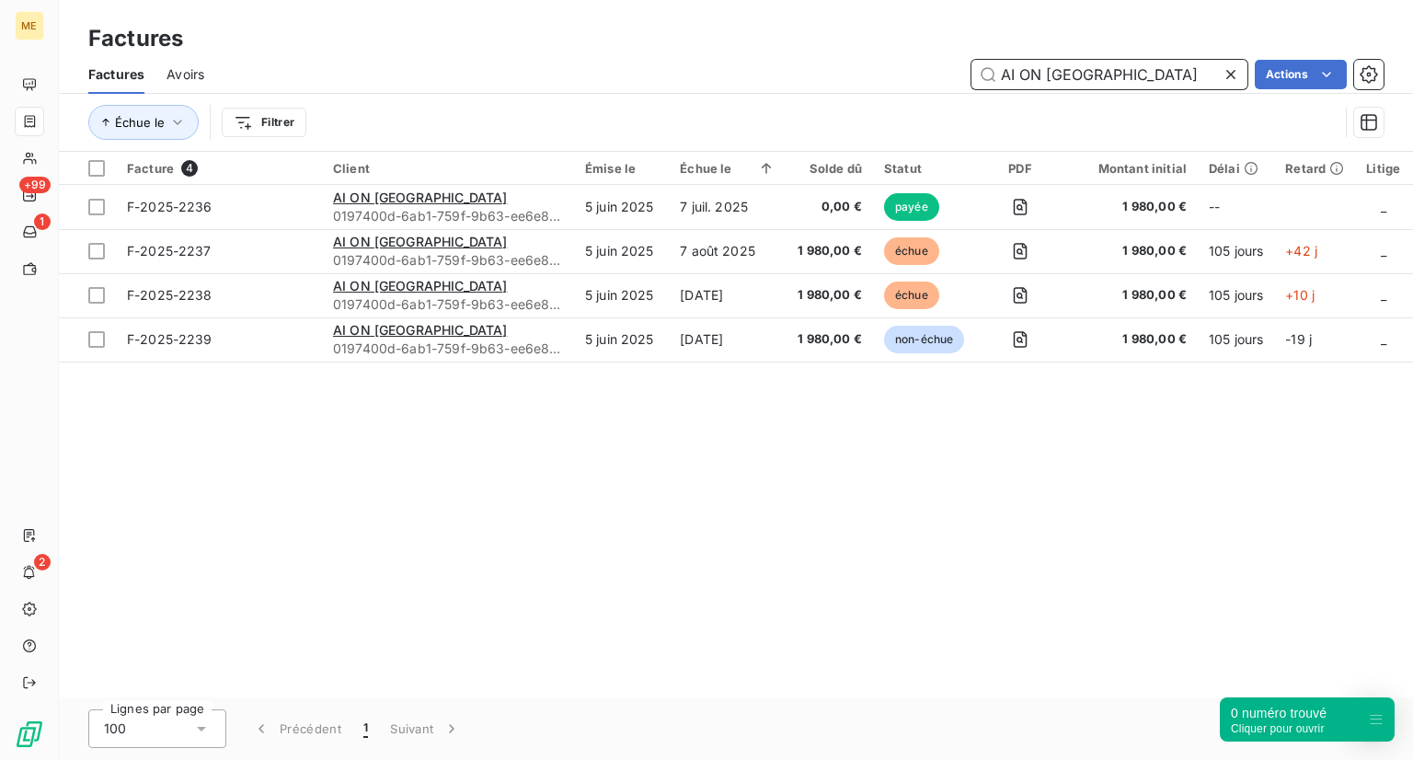
paste input "LAIA Patrimoine"
type input "ALAIA Patrimoine"
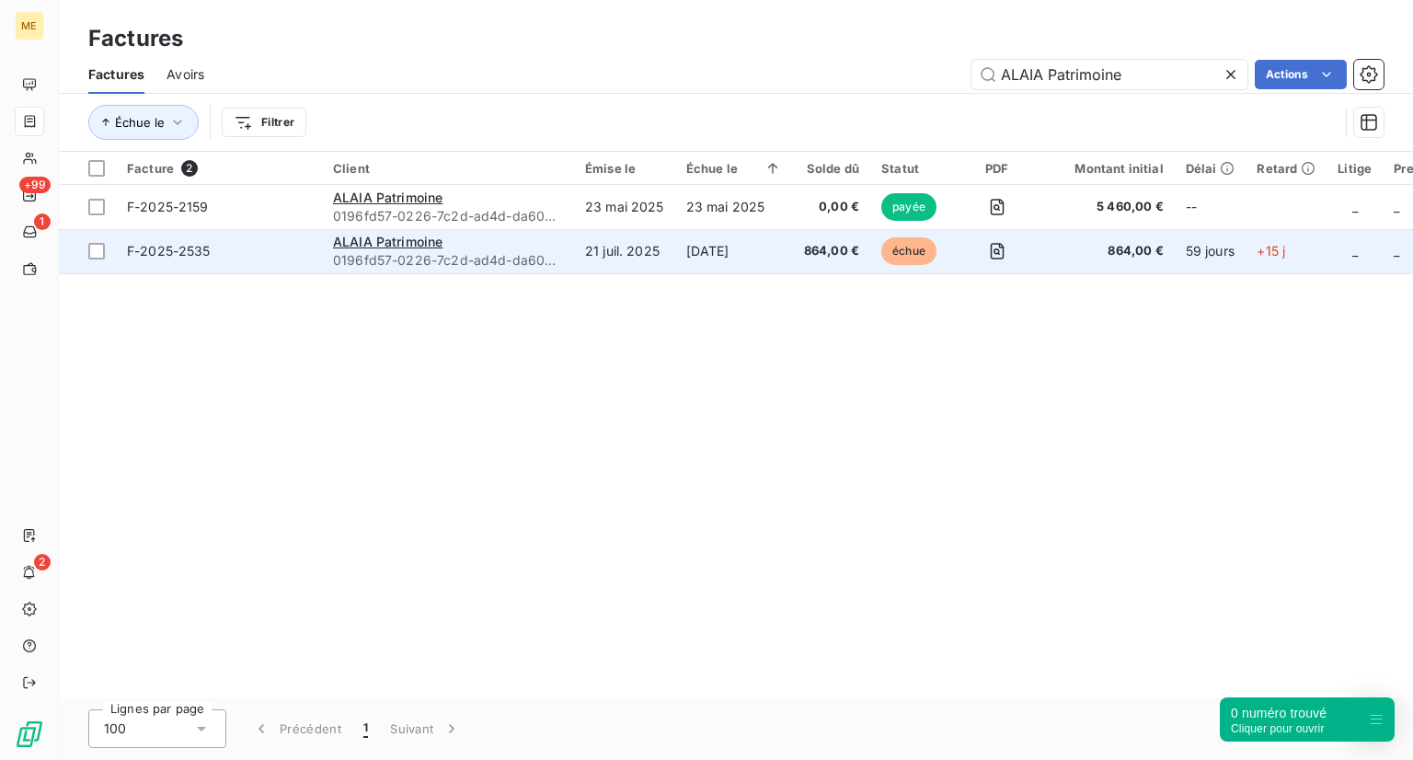
click at [213, 256] on span "F-2025-2535" at bounding box center [219, 251] width 184 height 18
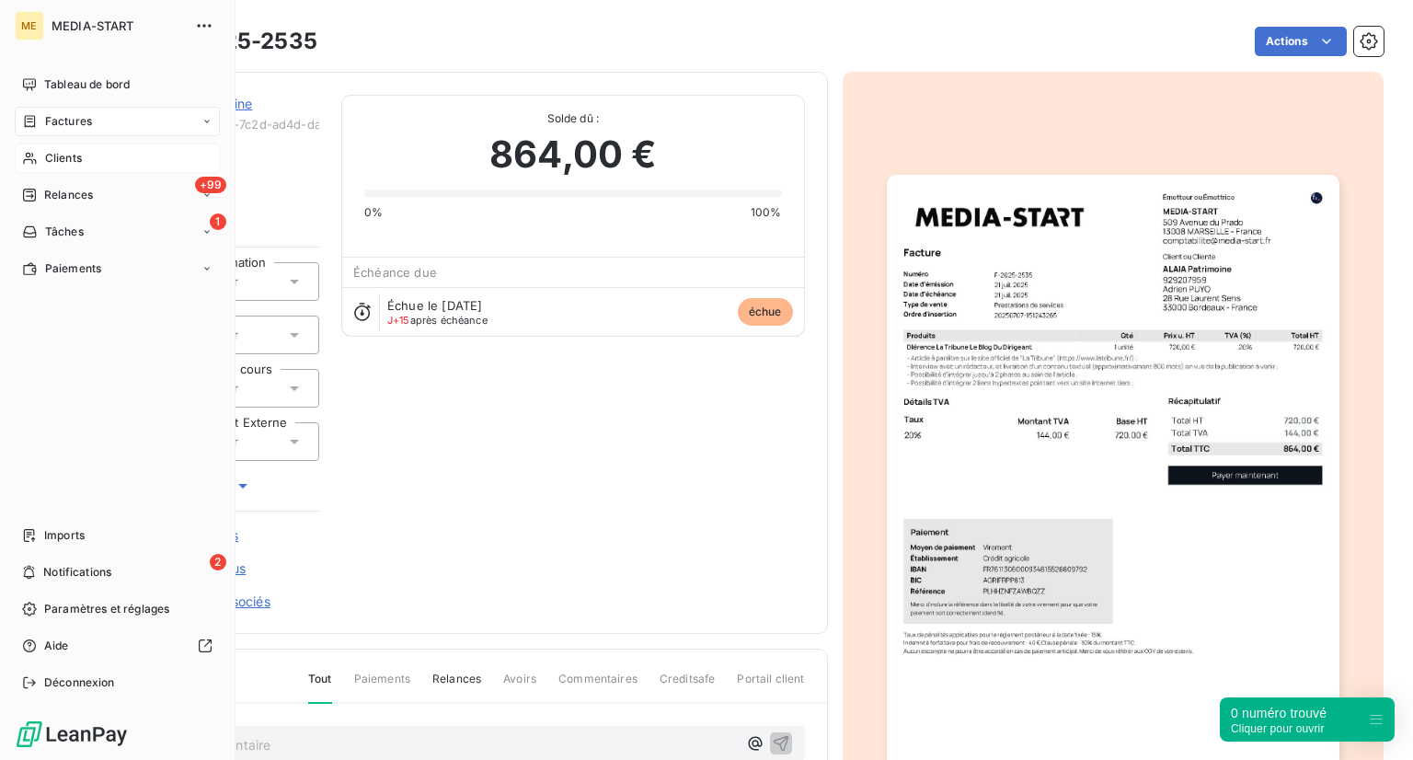
click at [39, 151] on div "Clients" at bounding box center [117, 158] width 205 height 29
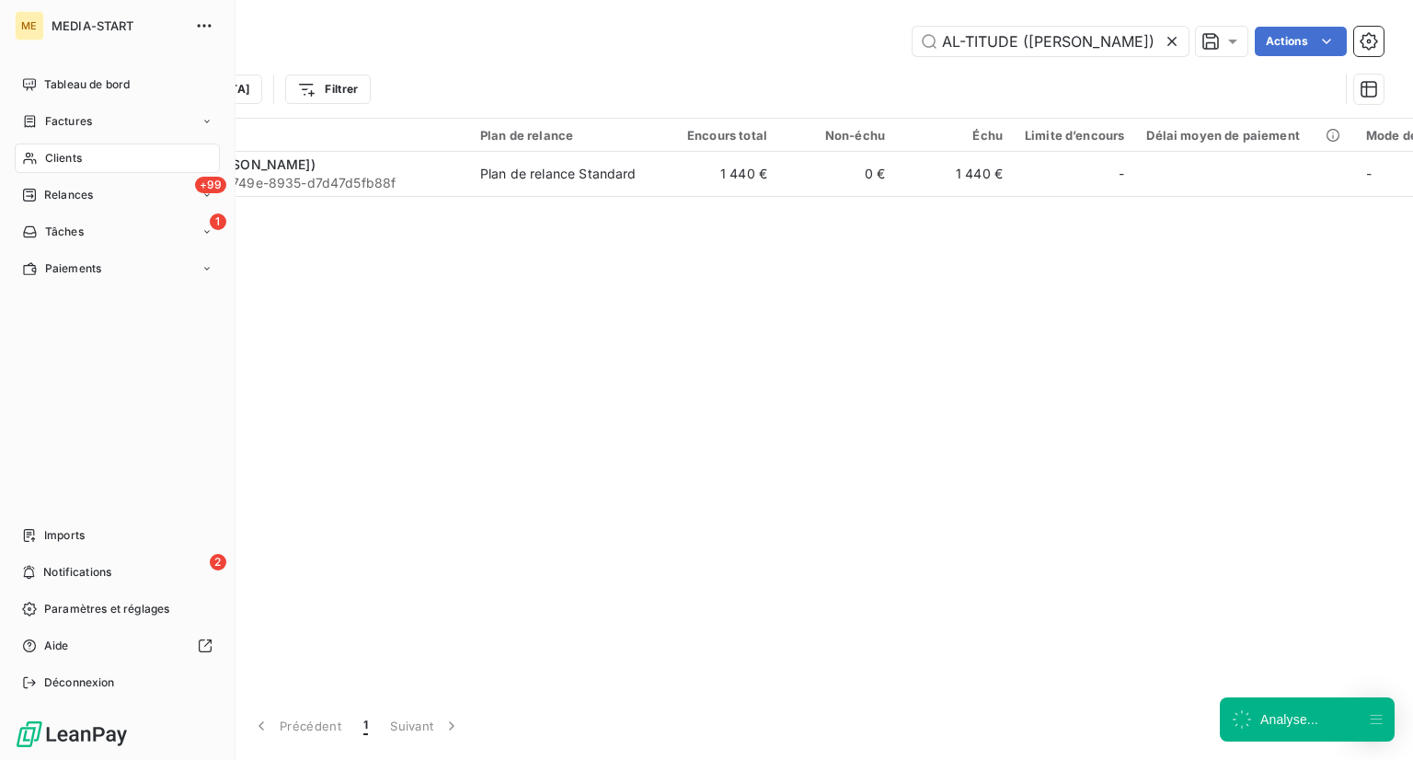
scroll to position [0, 31]
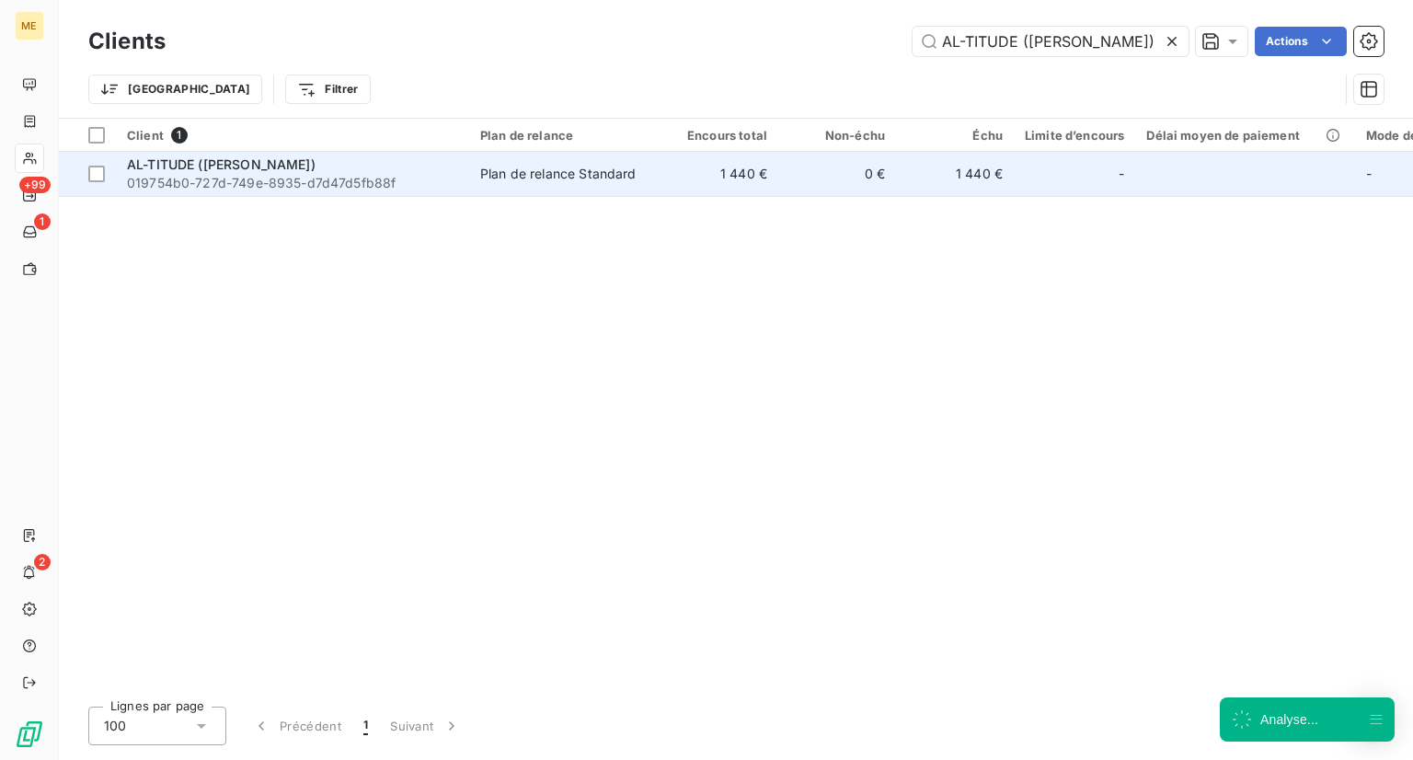
click at [423, 189] on span "019754b0-727d-749e-8935-d7d47d5fb88f" at bounding box center [292, 183] width 331 height 18
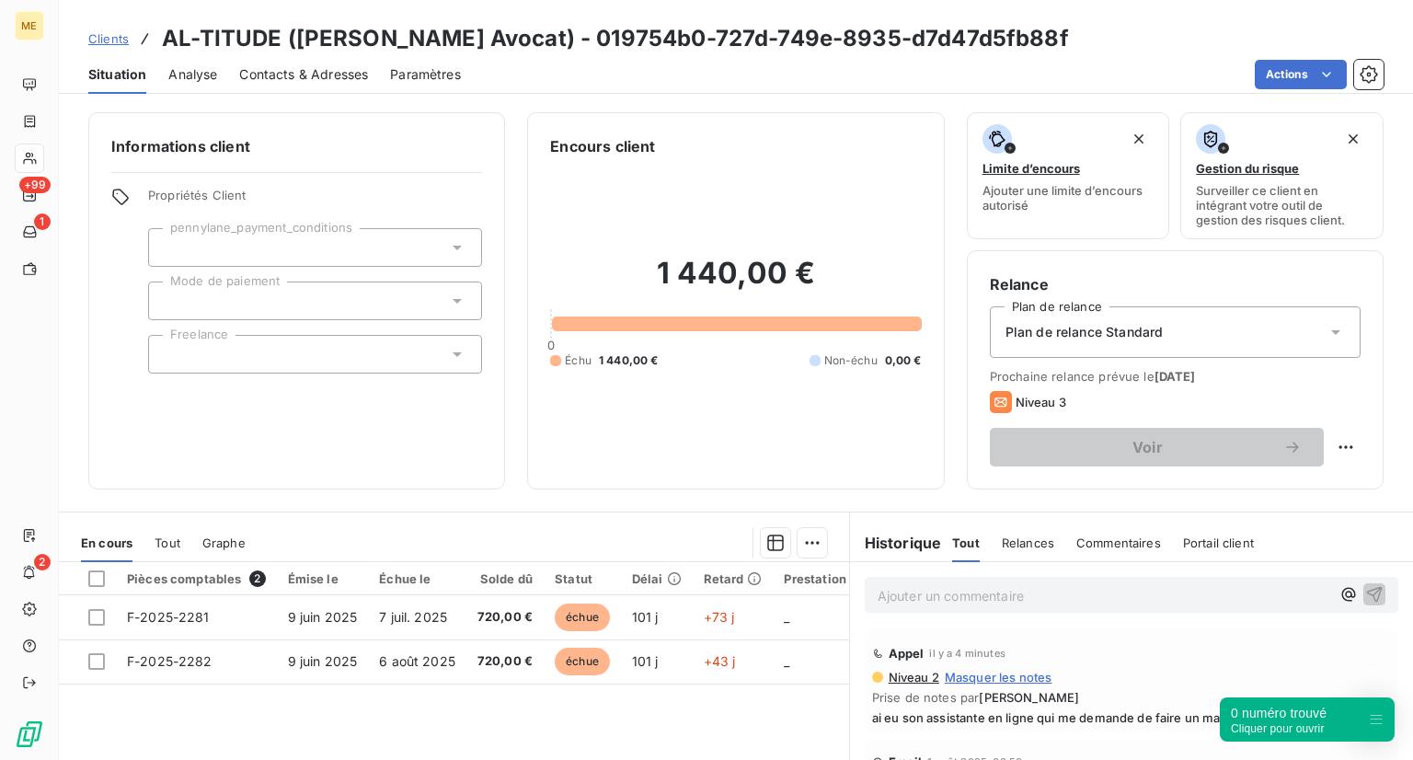
scroll to position [90, 0]
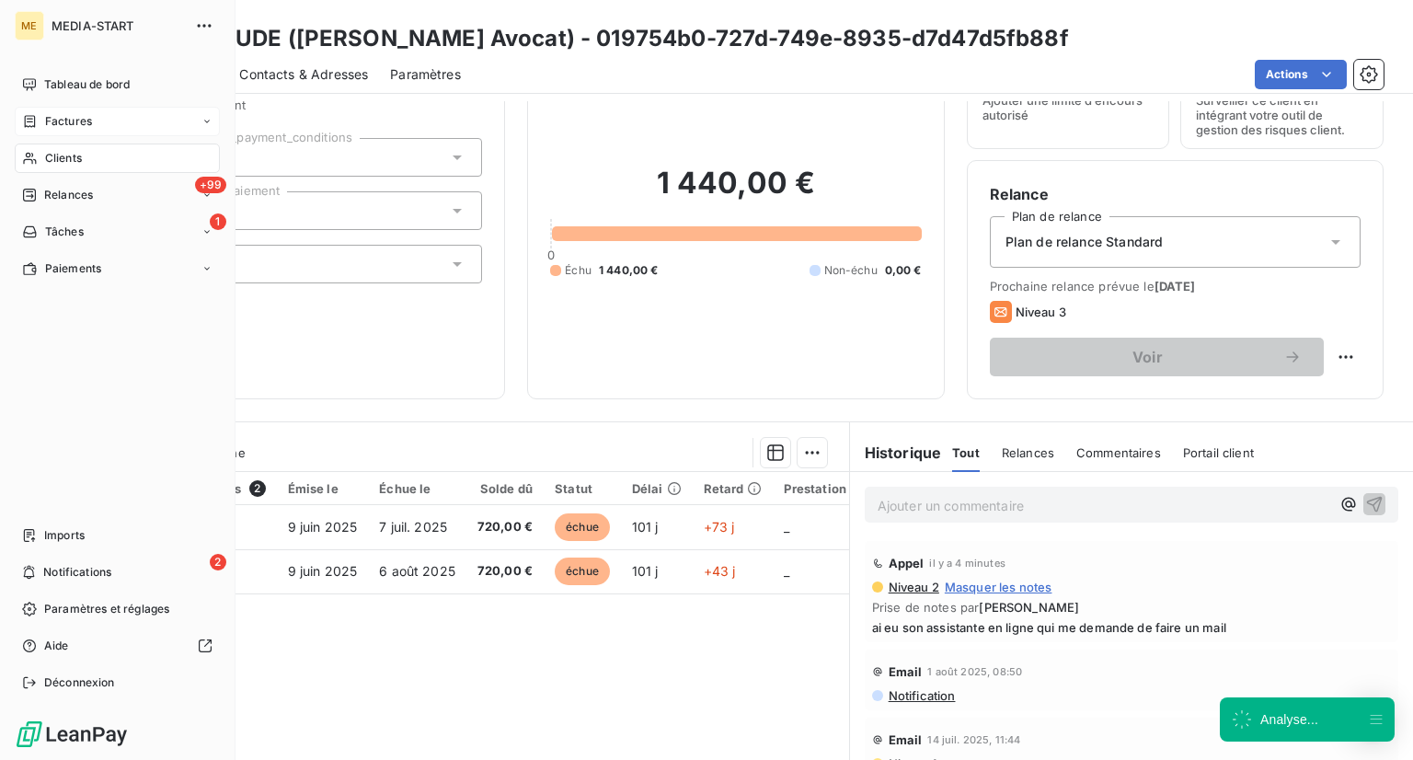
click at [34, 135] on div "Factures" at bounding box center [117, 121] width 205 height 29
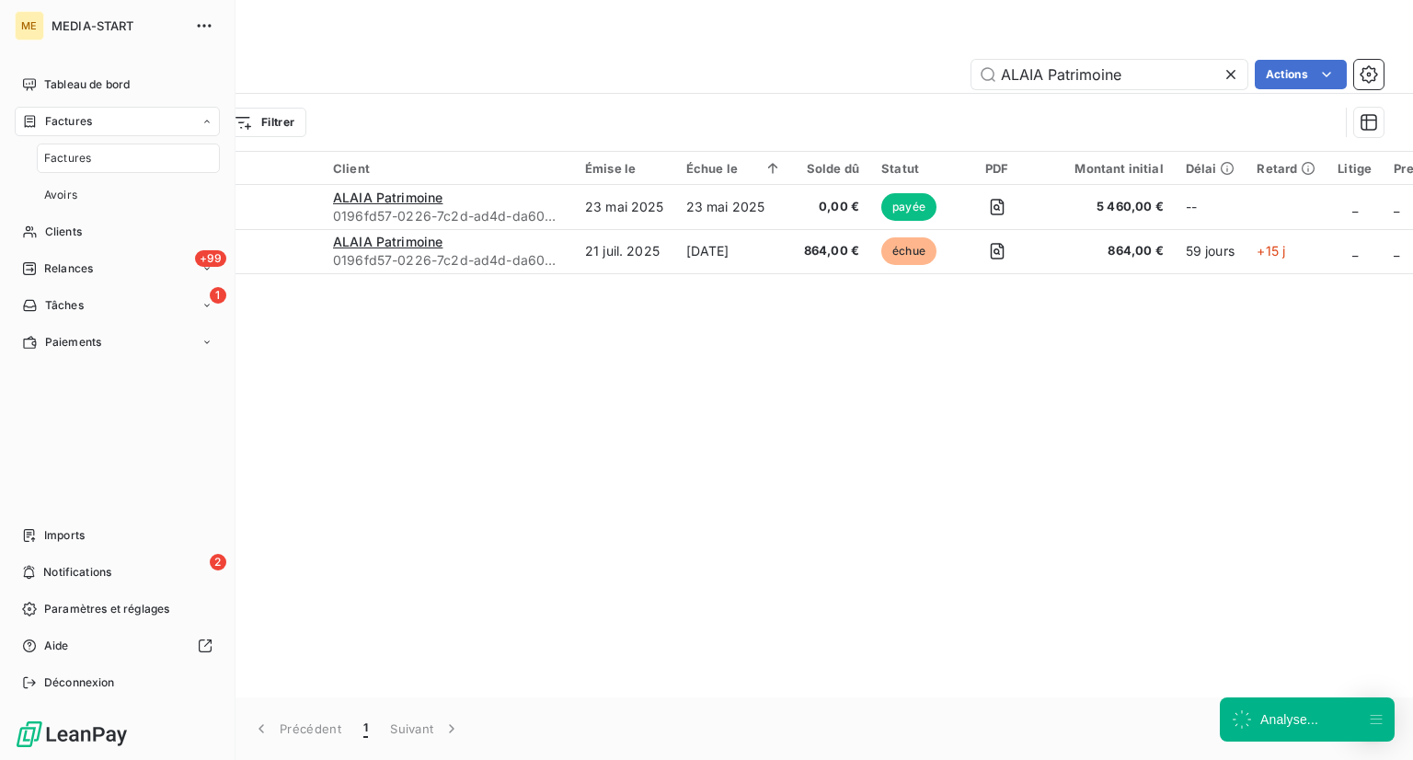
click at [52, 121] on span "Factures" at bounding box center [68, 121] width 47 height 17
click at [61, 157] on span "Clients" at bounding box center [63, 158] width 37 height 17
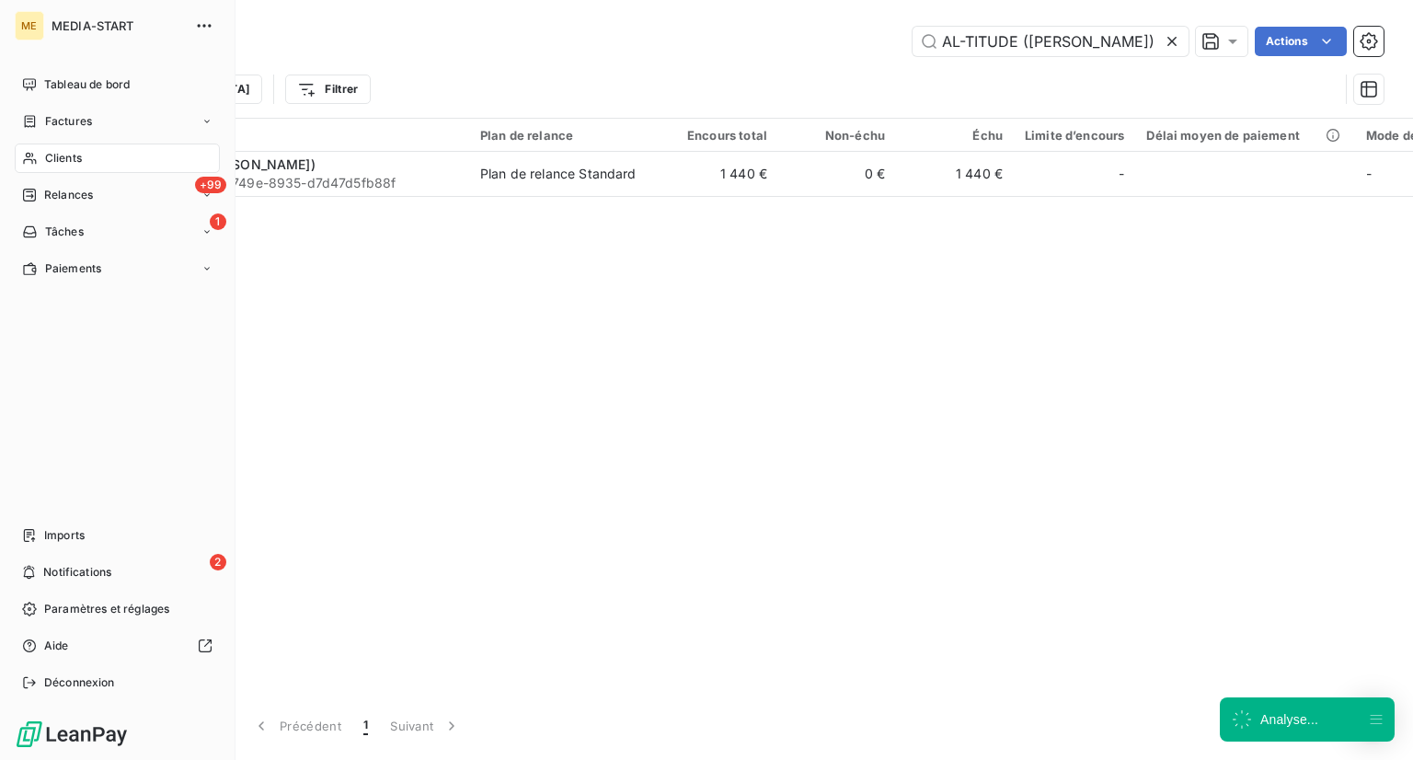
scroll to position [0, 31]
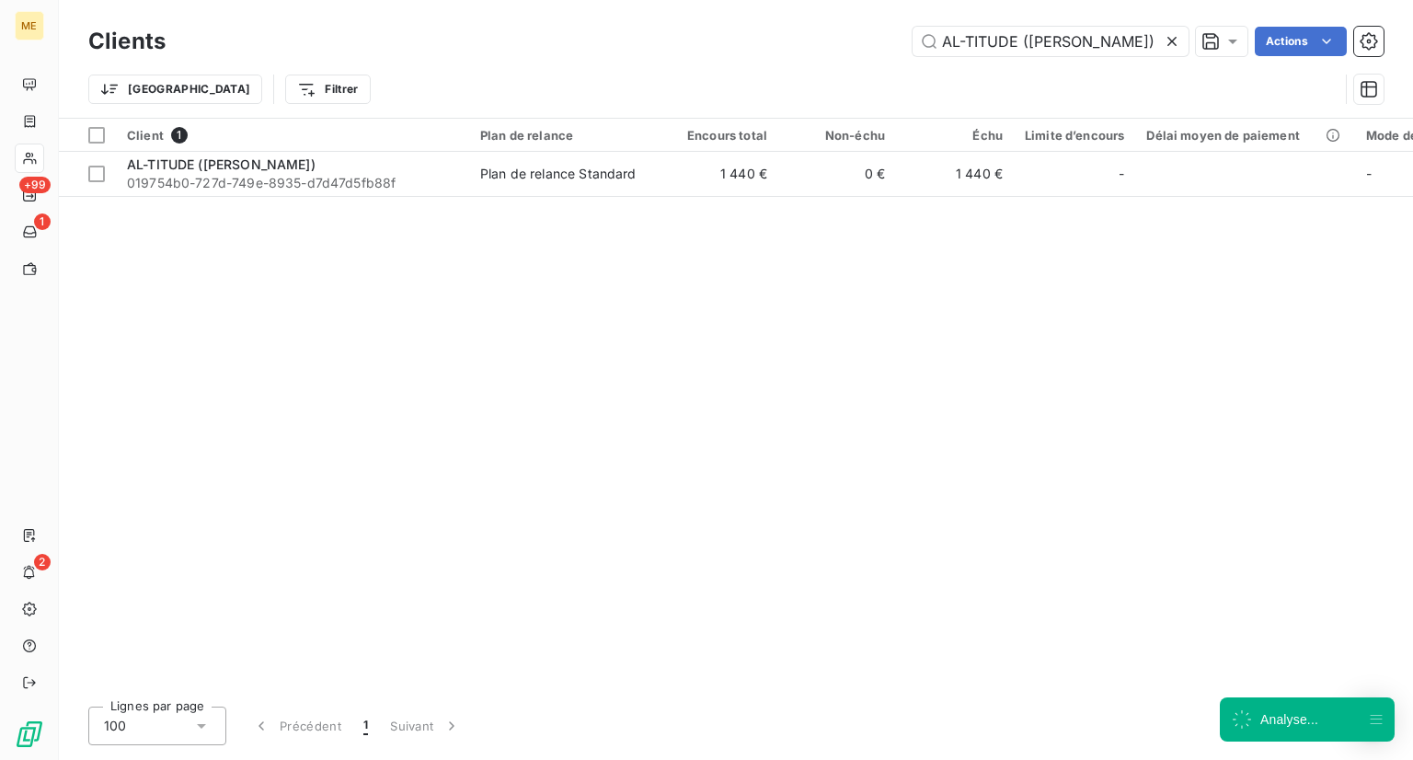
click at [1174, 41] on icon at bounding box center [1172, 41] width 18 height 18
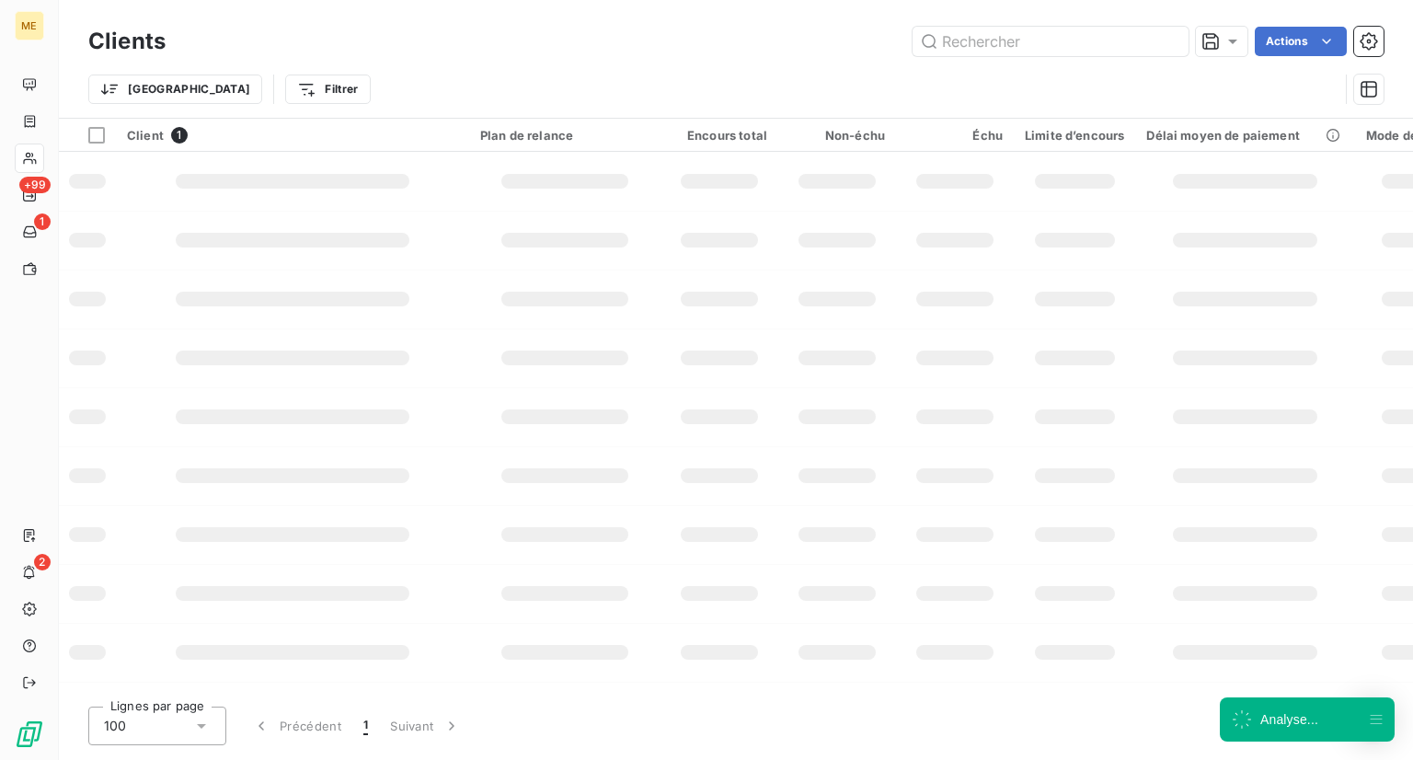
click at [1063, 24] on div "Clients Actions" at bounding box center [735, 41] width 1295 height 39
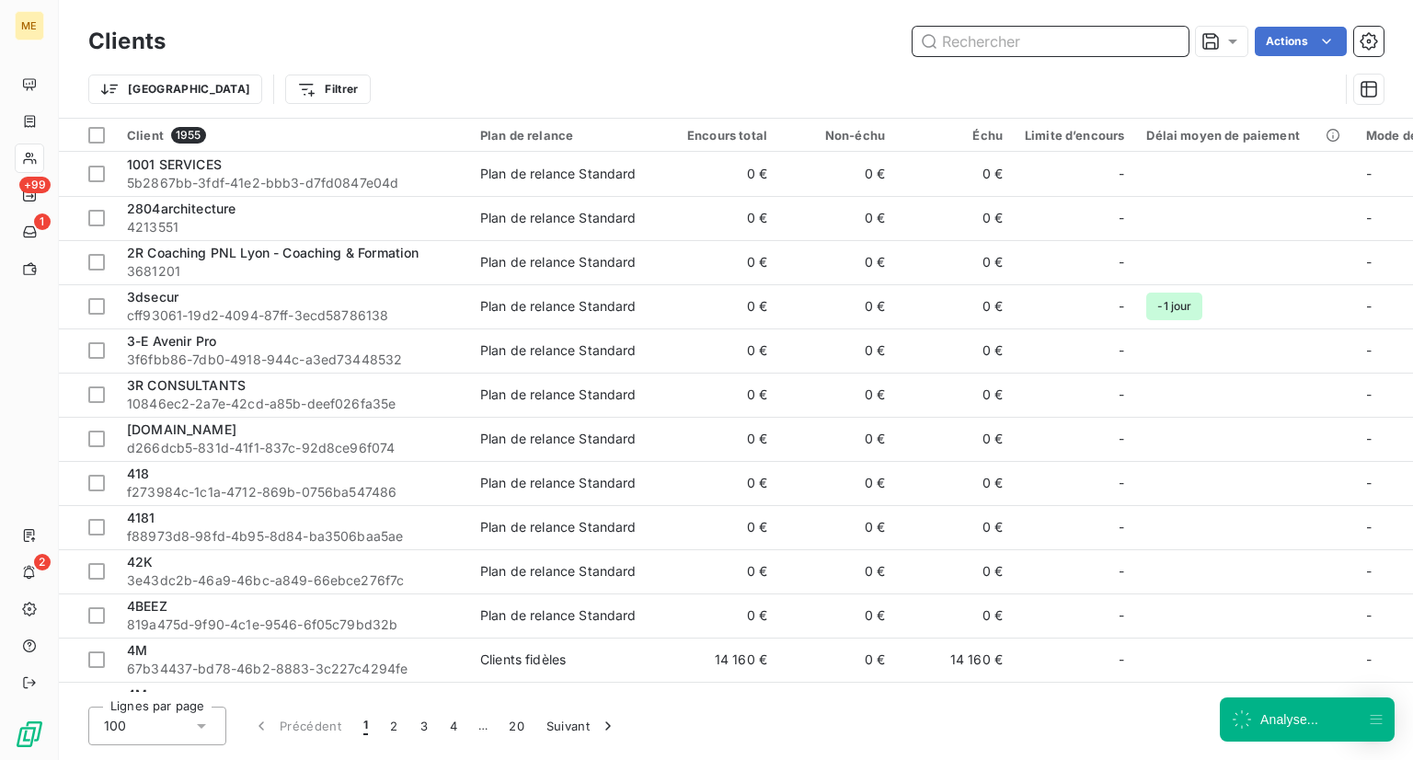
click at [1016, 49] on input "text" at bounding box center [1051, 41] width 276 height 29
paste input "ALAIA Patrimoine"
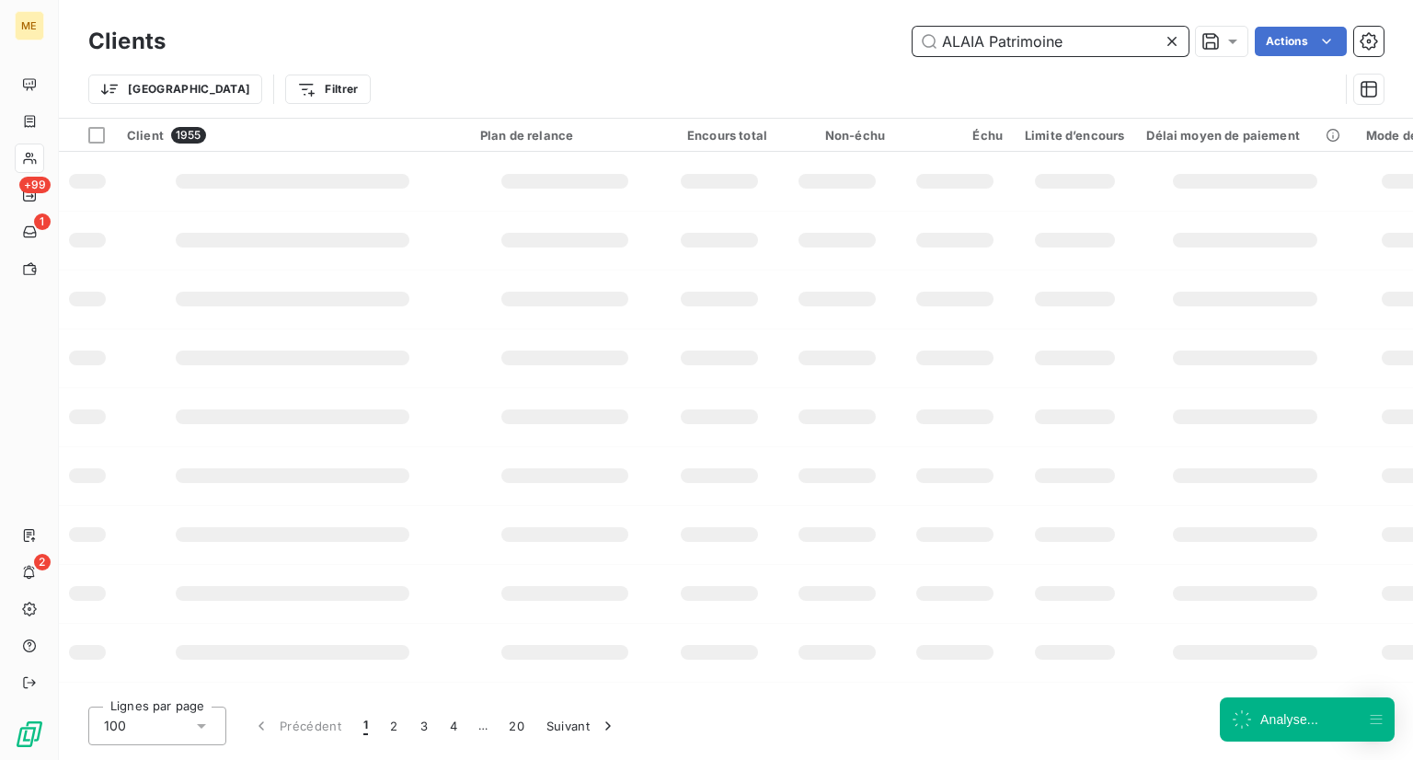
type input "ALAIA Patrimoine"
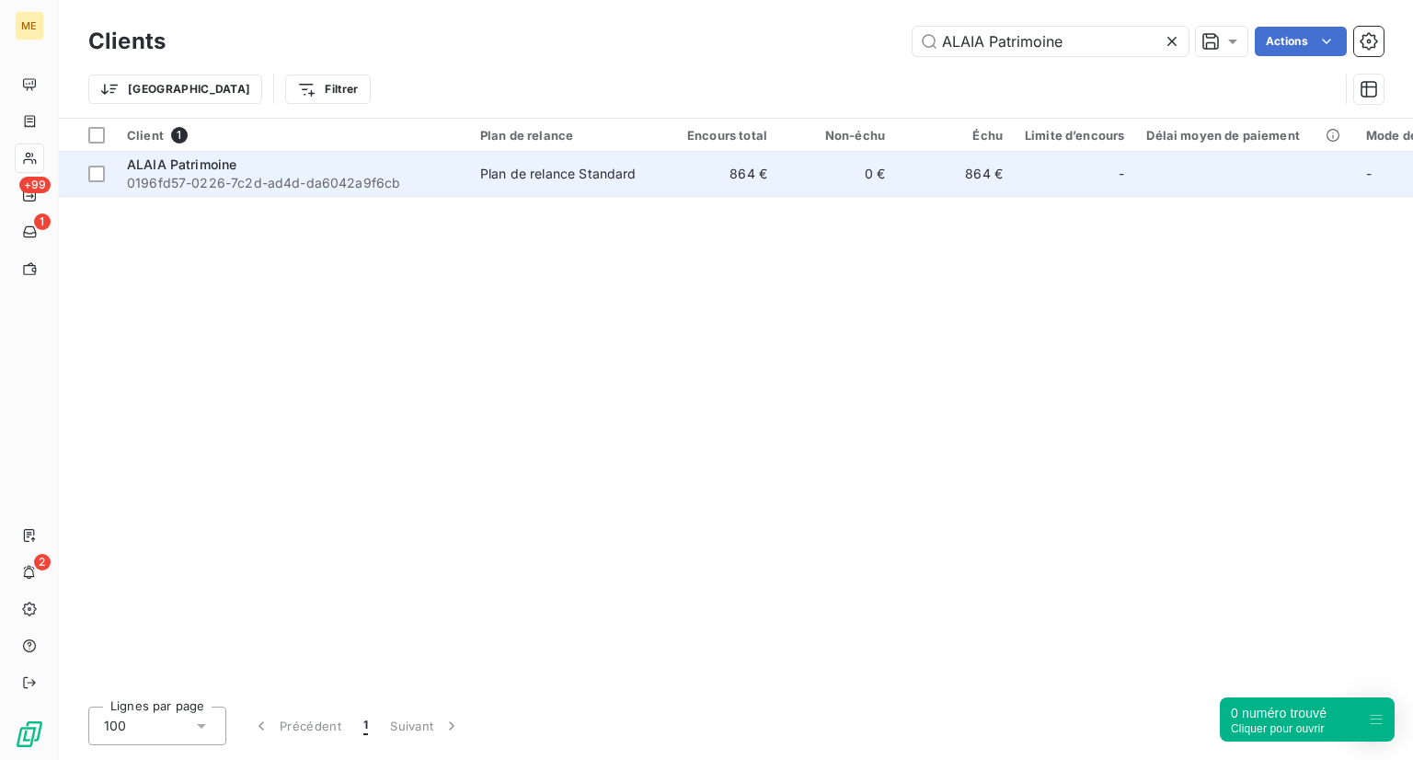
click at [162, 185] on span "0196fd57-0226-7c2d-ad4d-da6042a9f6cb" at bounding box center [292, 183] width 331 height 18
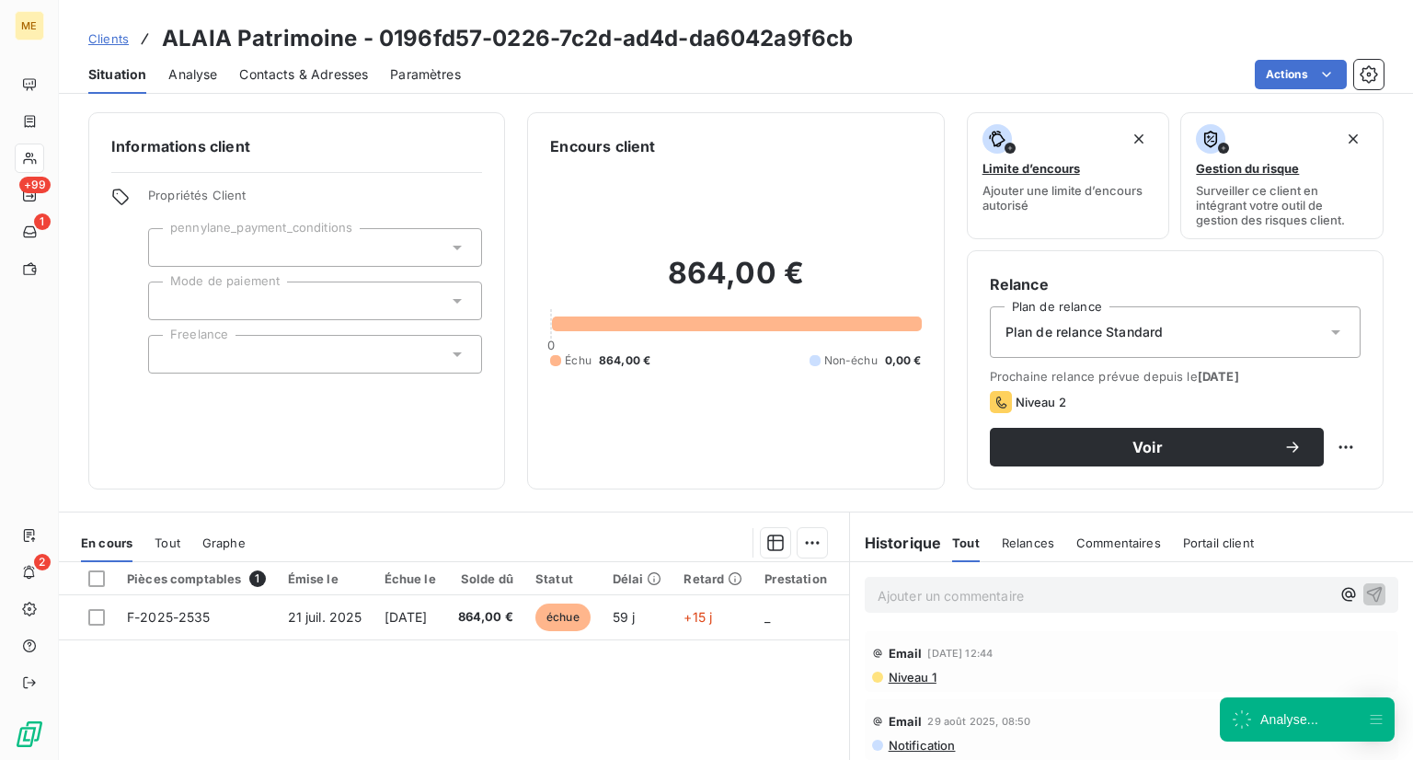
scroll to position [88, 0]
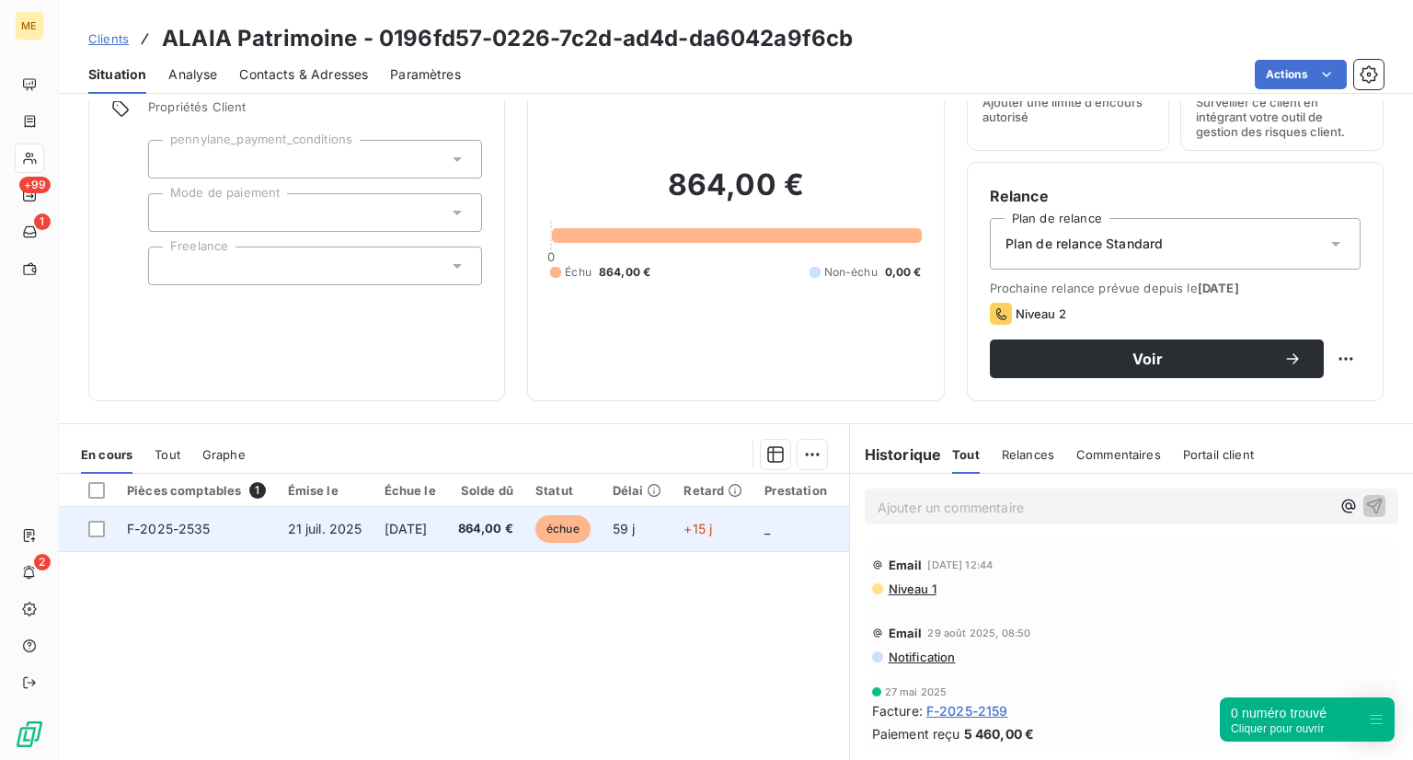
click at [428, 527] on span "3 sept. 2025" at bounding box center [406, 529] width 43 height 16
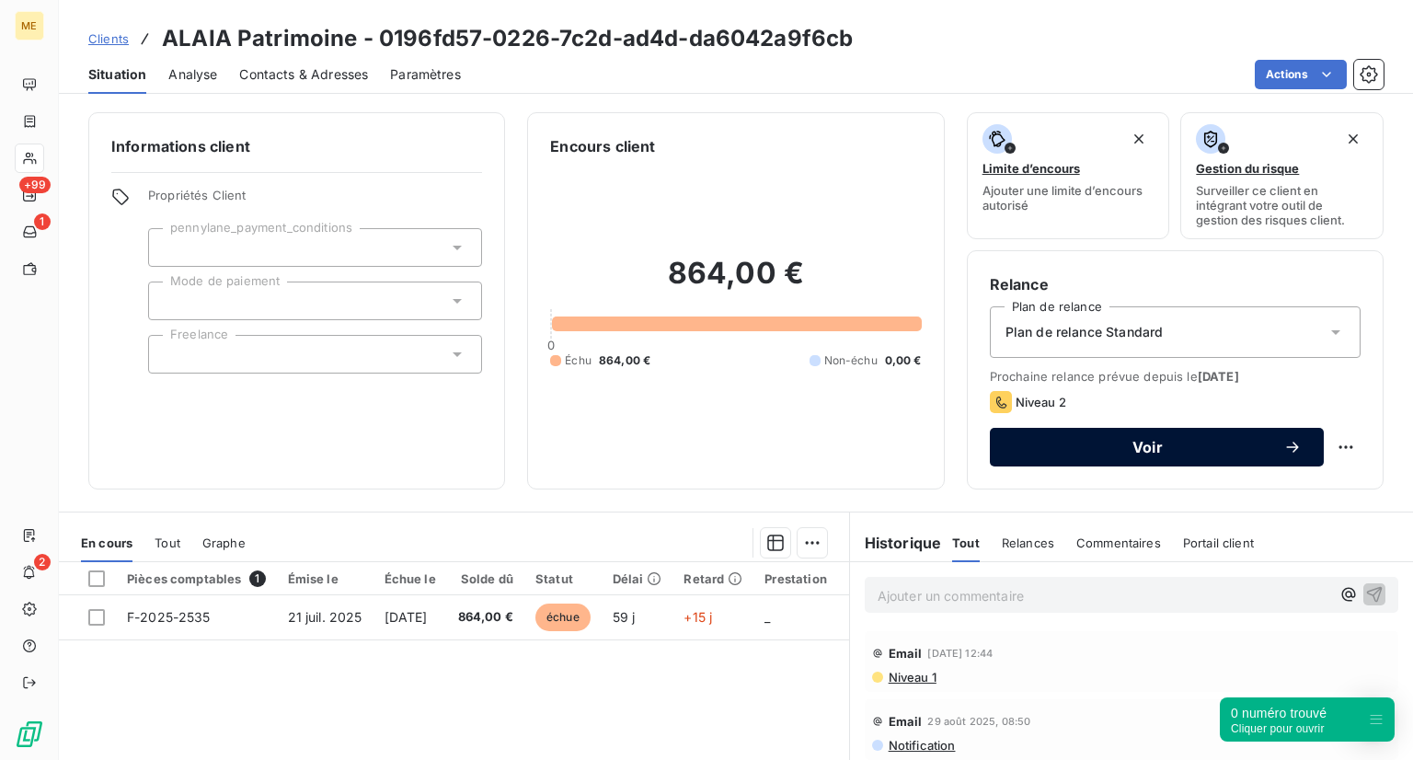
click at [1139, 446] on span "Voir" at bounding box center [1147, 447] width 271 height 15
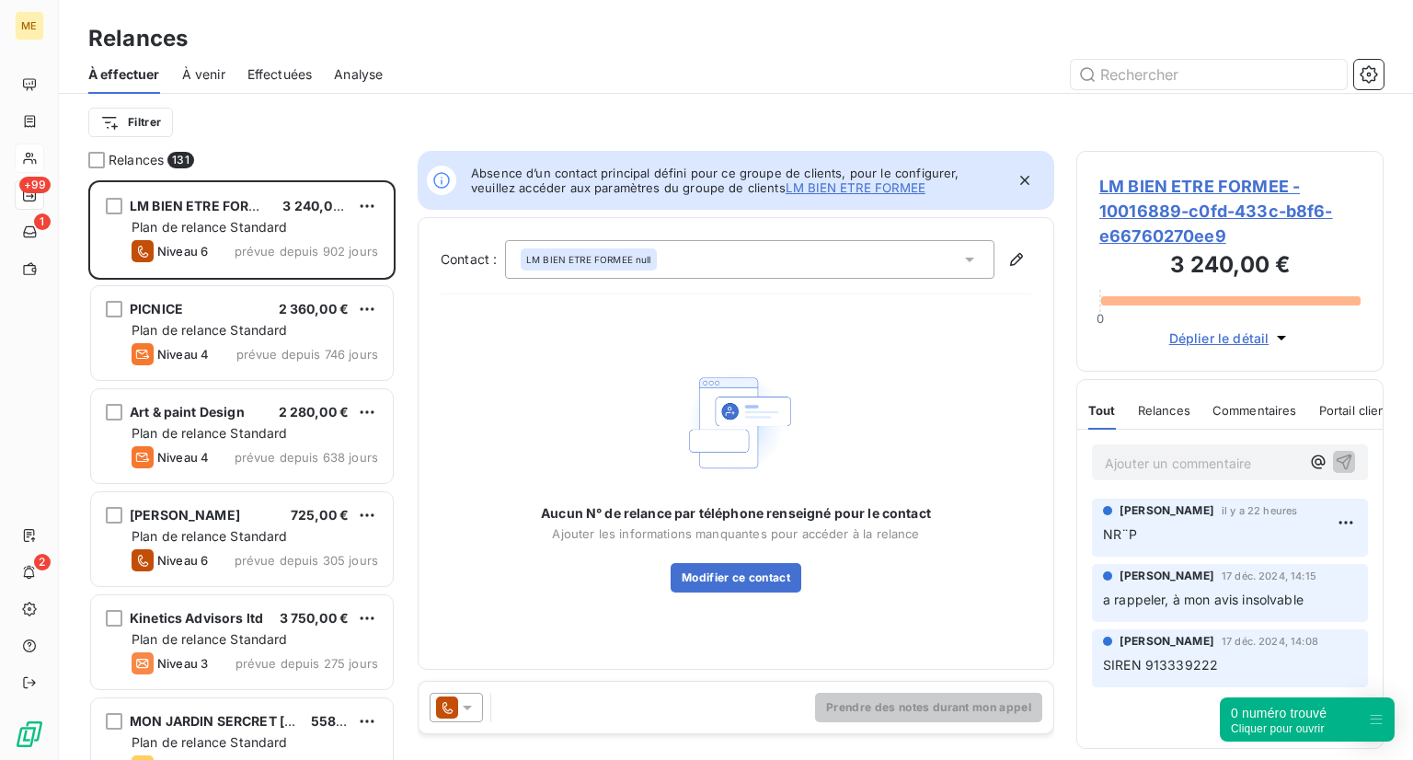
scroll to position [15, 15]
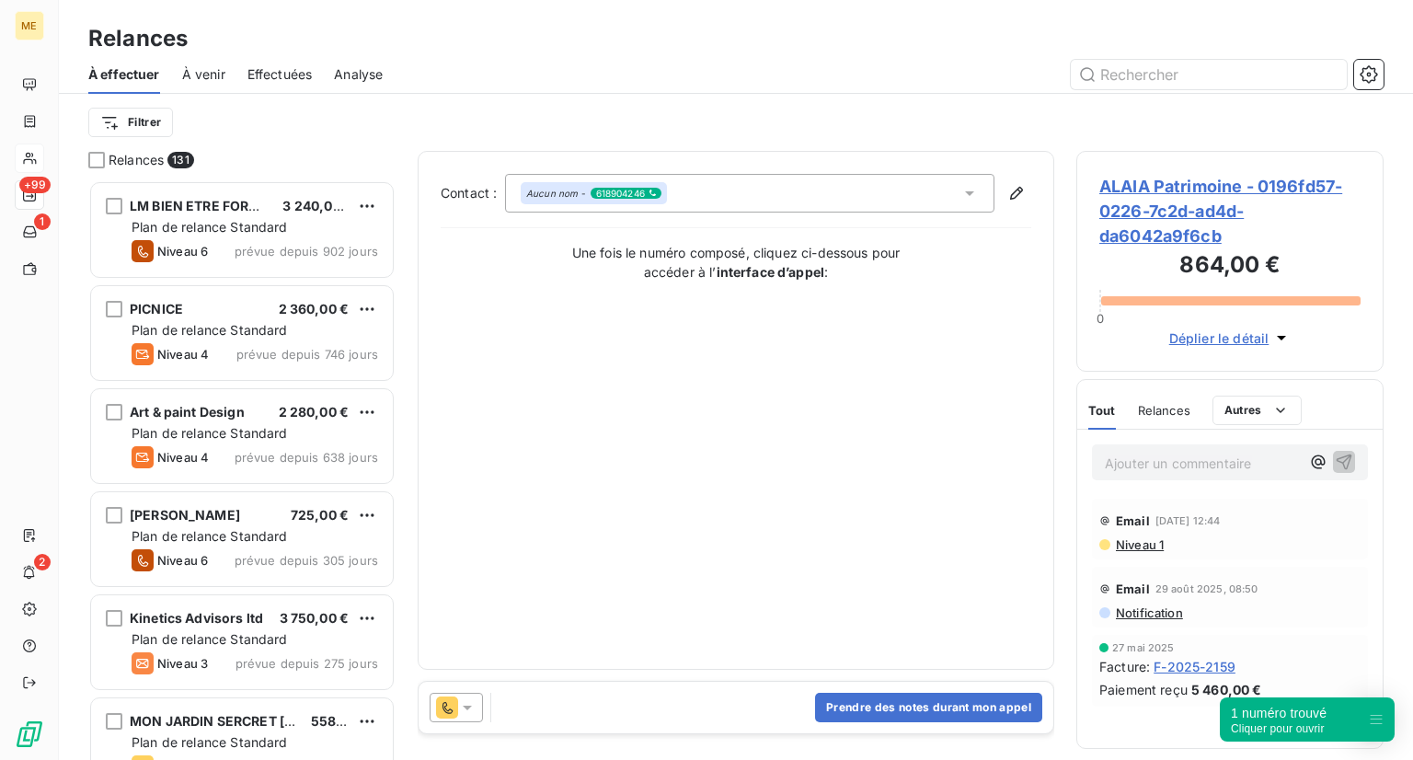
click at [475, 711] on icon at bounding box center [467, 707] width 18 height 18
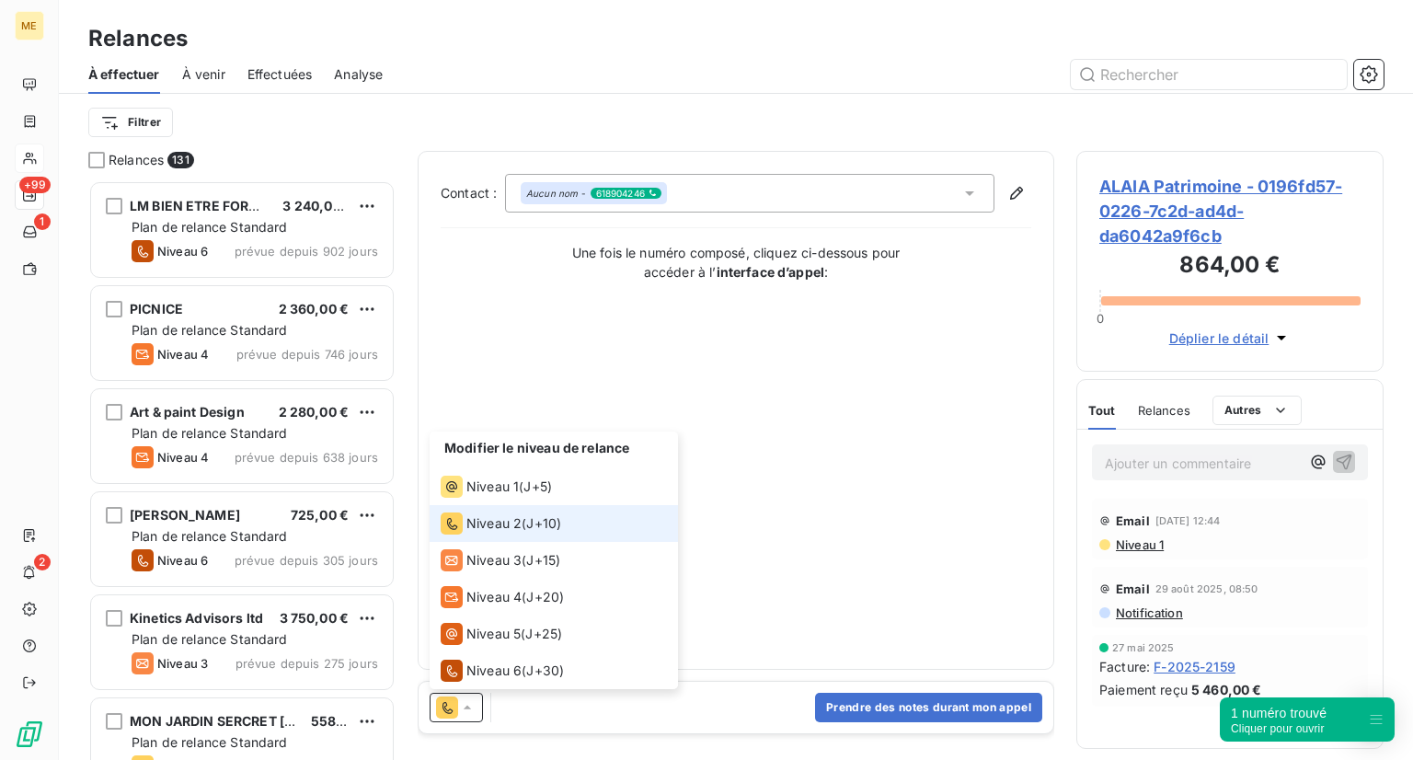
click at [524, 703] on div "Modifier le niveau de relance Niveau 1 ( J+5 ) Niveau 2 ( J+10 ) Niveau 3 ( J+1…" at bounding box center [736, 708] width 635 height 52
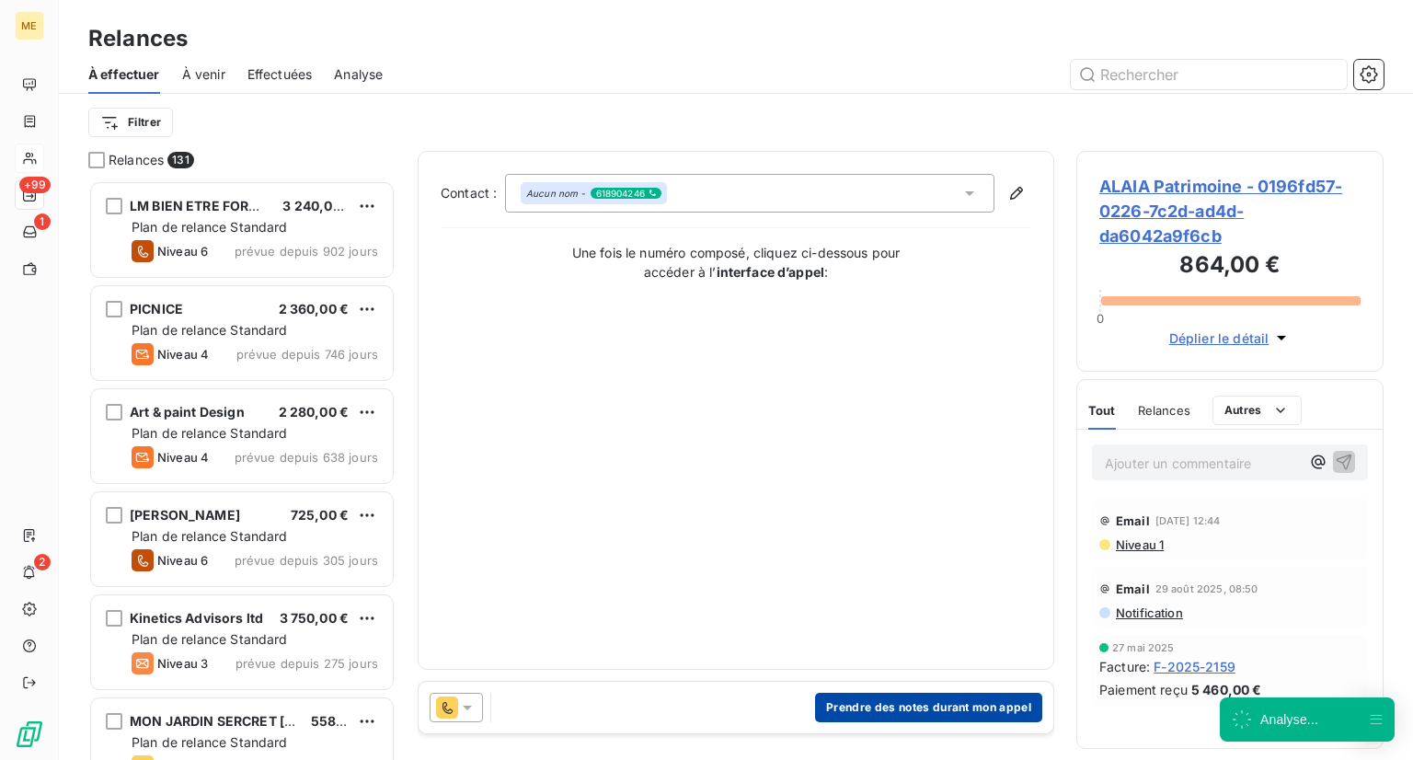
click at [837, 704] on button "Prendre des notes durant mon appel" at bounding box center [928, 707] width 227 height 29
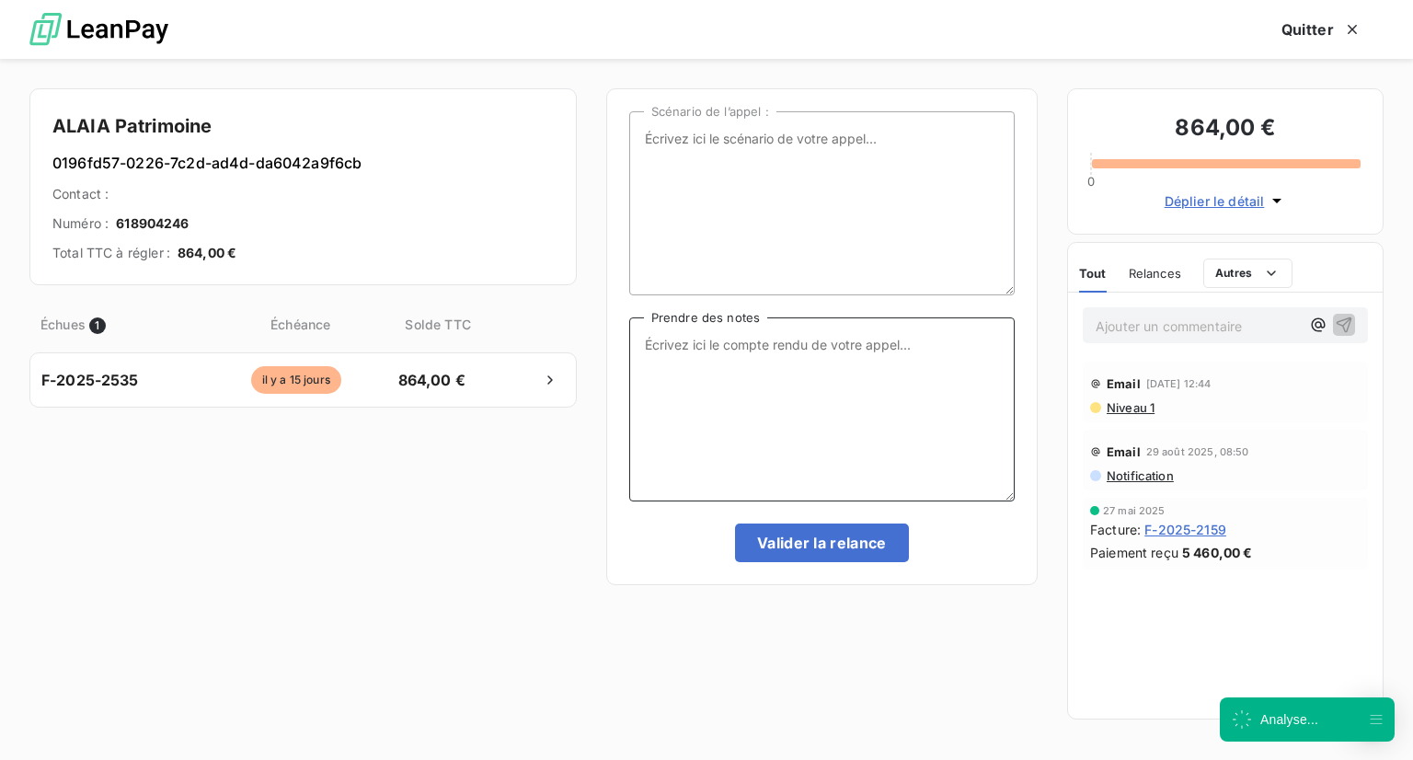
click at [655, 394] on textarea "Prendre des notes" at bounding box center [821, 409] width 385 height 184
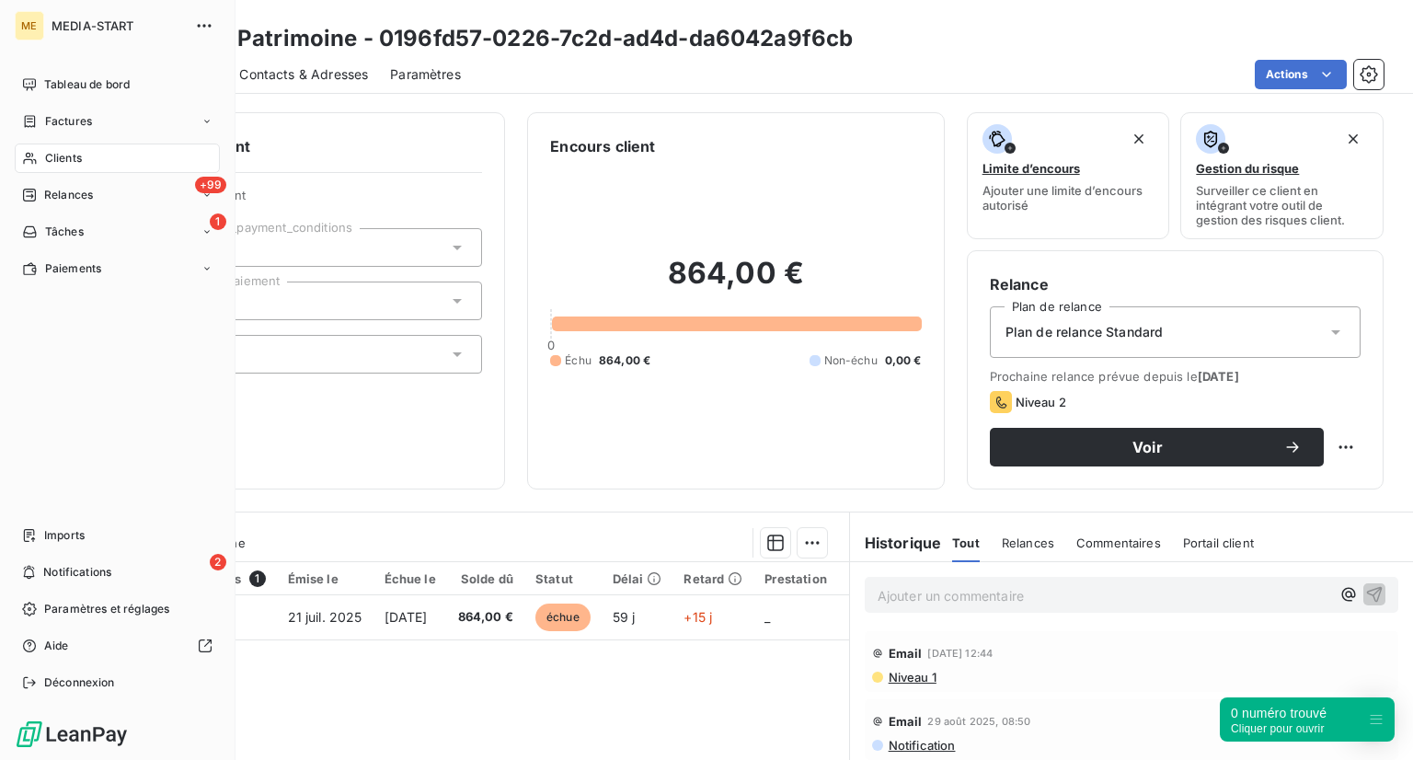
click at [8, 154] on div "ME MEDIA-START Tableau de bord Factures Clients +99 Relances 1 Tâches Paiements…" at bounding box center [118, 380] width 236 height 760
click at [62, 155] on span "Clients" at bounding box center [63, 158] width 37 height 17
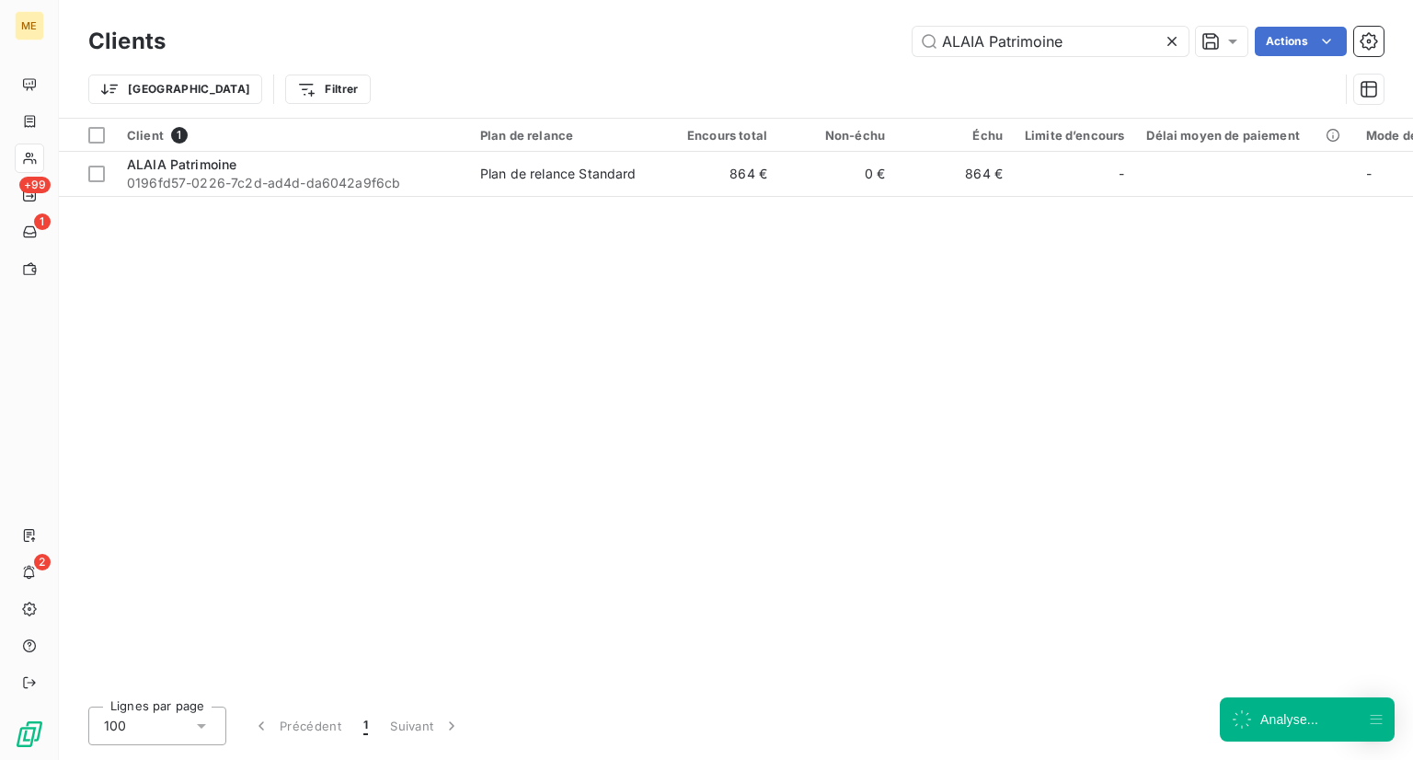
click at [1163, 35] on icon at bounding box center [1172, 41] width 18 height 18
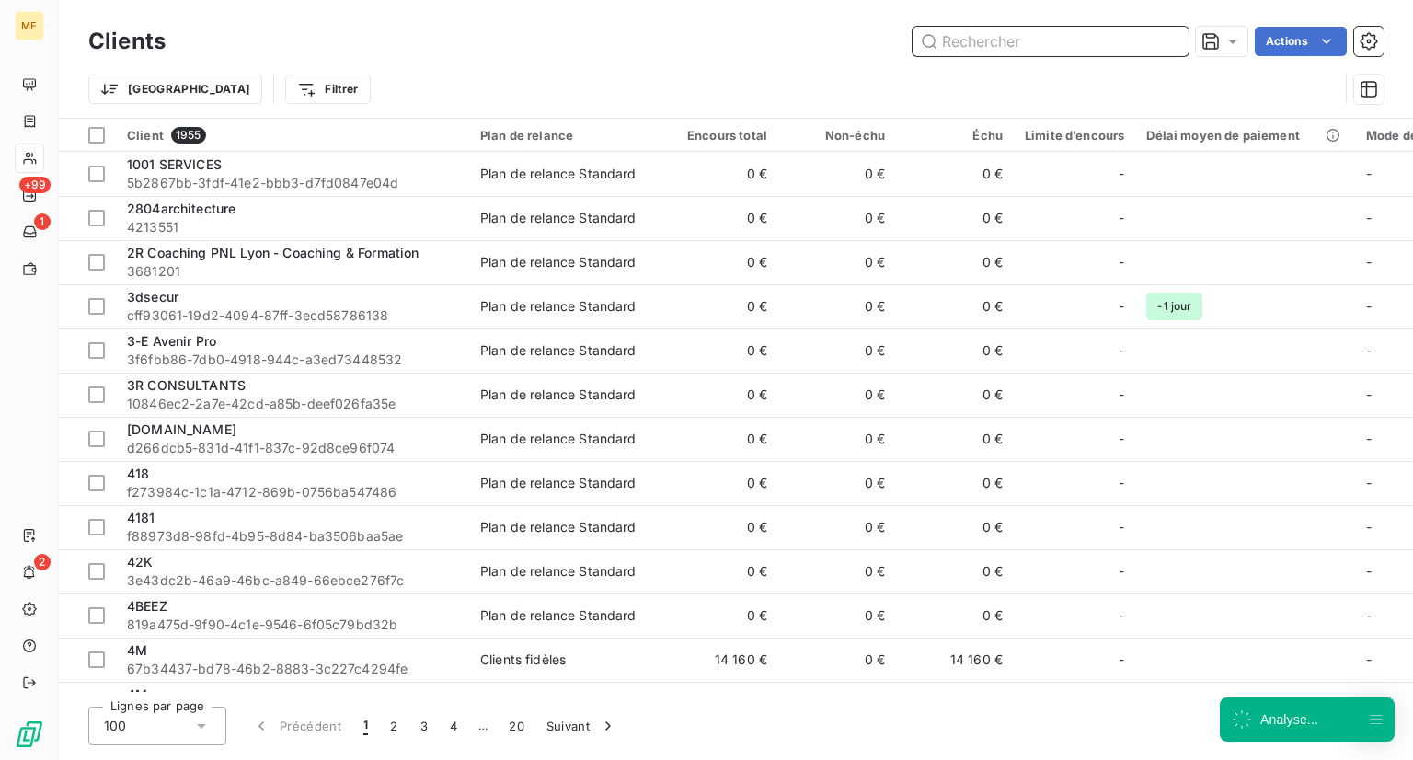
click at [1162, 35] on input "text" at bounding box center [1051, 41] width 276 height 29
paste input "ALTICERT"
click at [1162, 35] on div "ALTICERT" at bounding box center [1051, 41] width 276 height 29
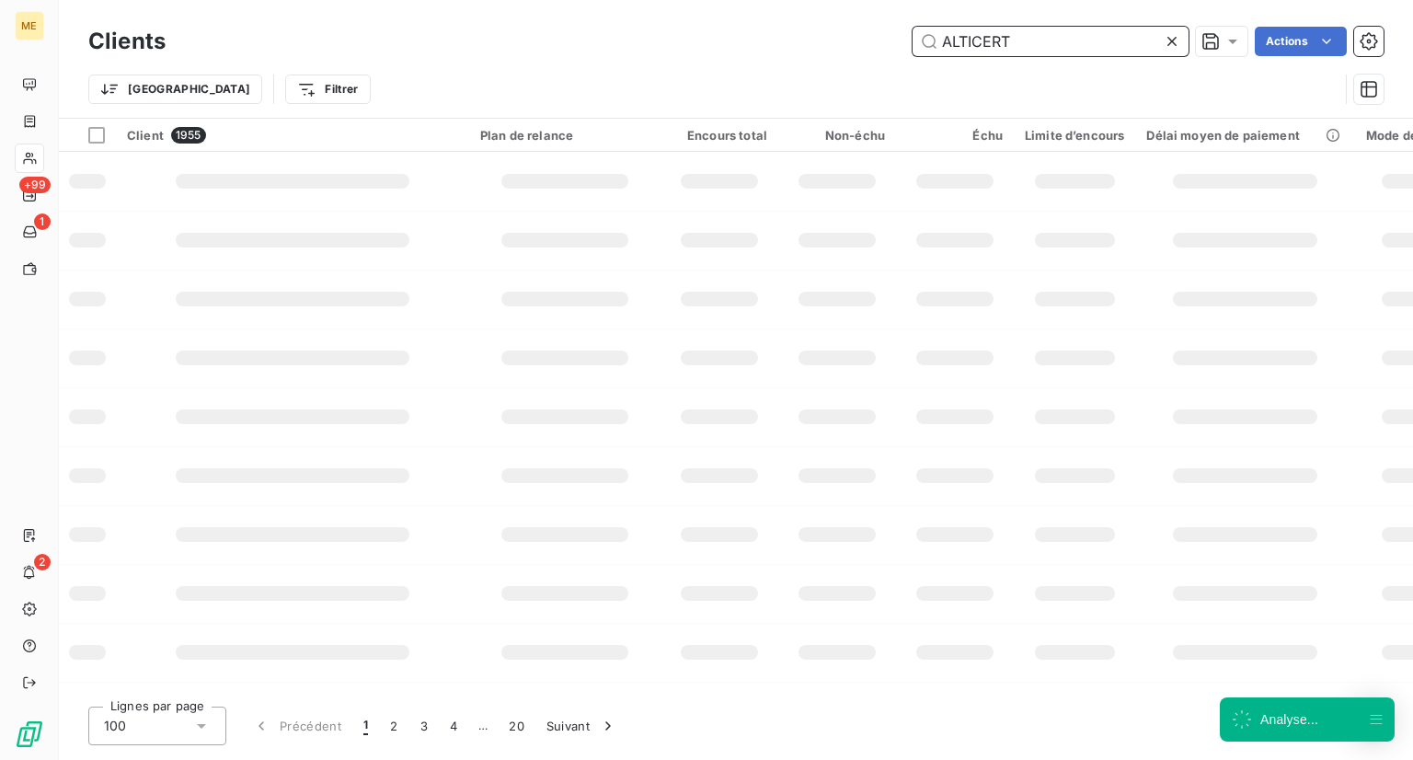
type input "ALTICERT"
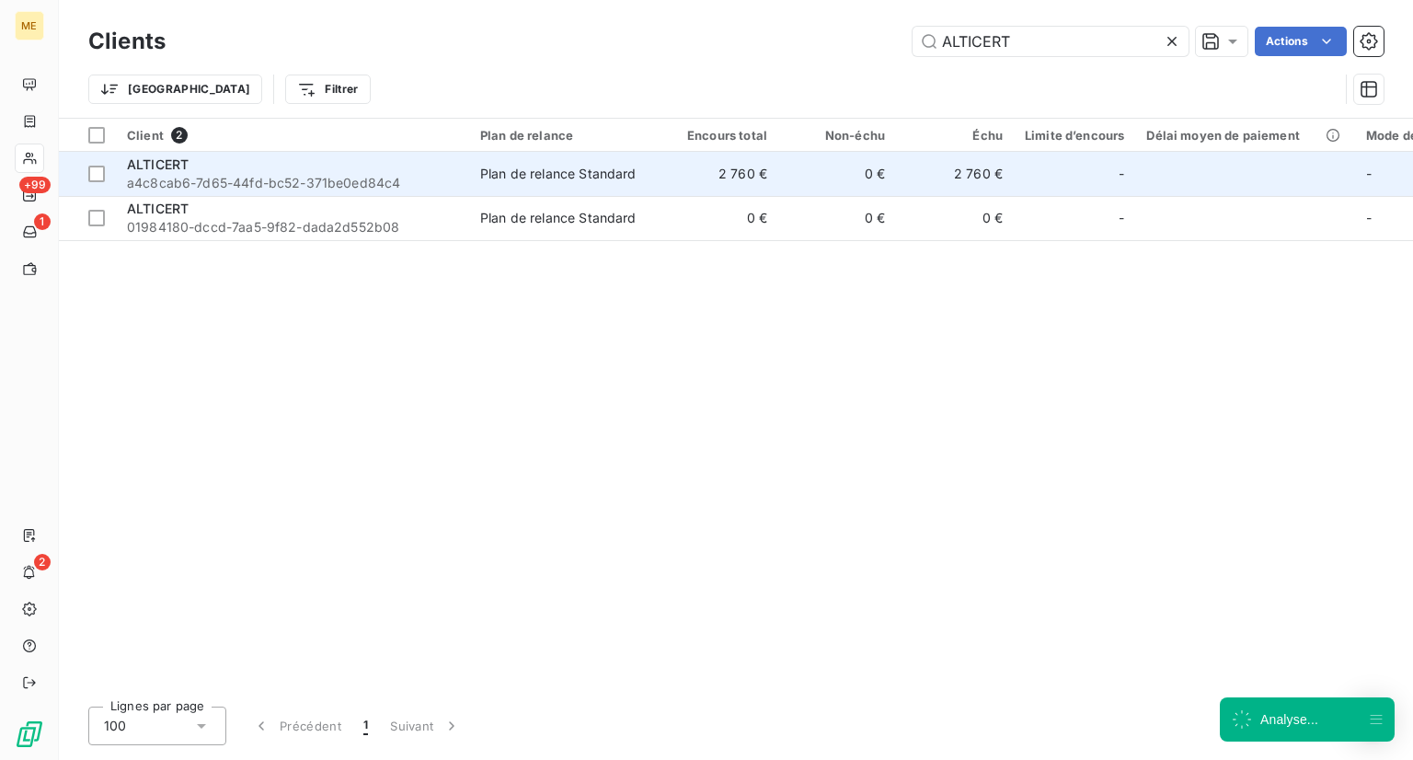
click at [247, 180] on span "a4c8cab6-7d65-44fd-bc52-371be0ed84c4" at bounding box center [292, 183] width 331 height 18
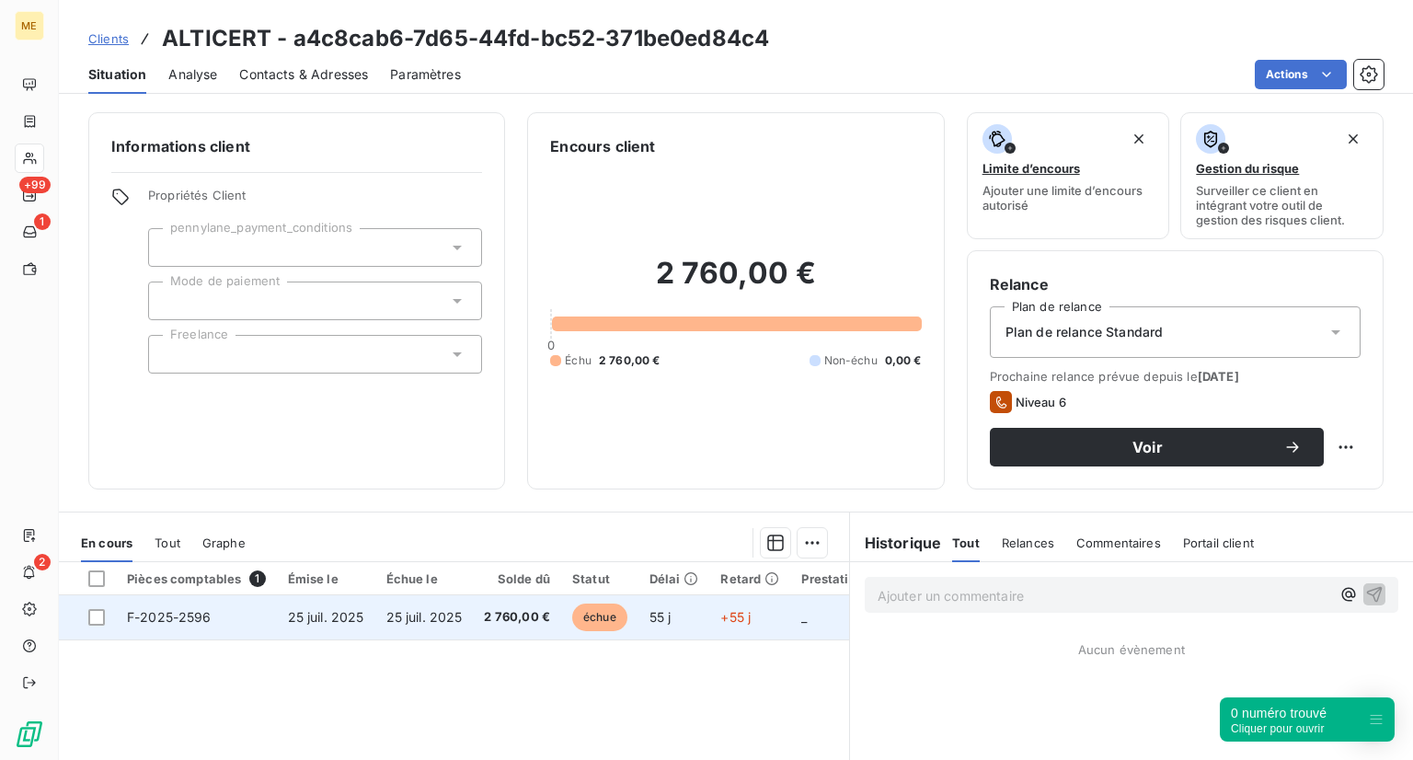
click at [605, 604] on span "échue" at bounding box center [599, 617] width 55 height 28
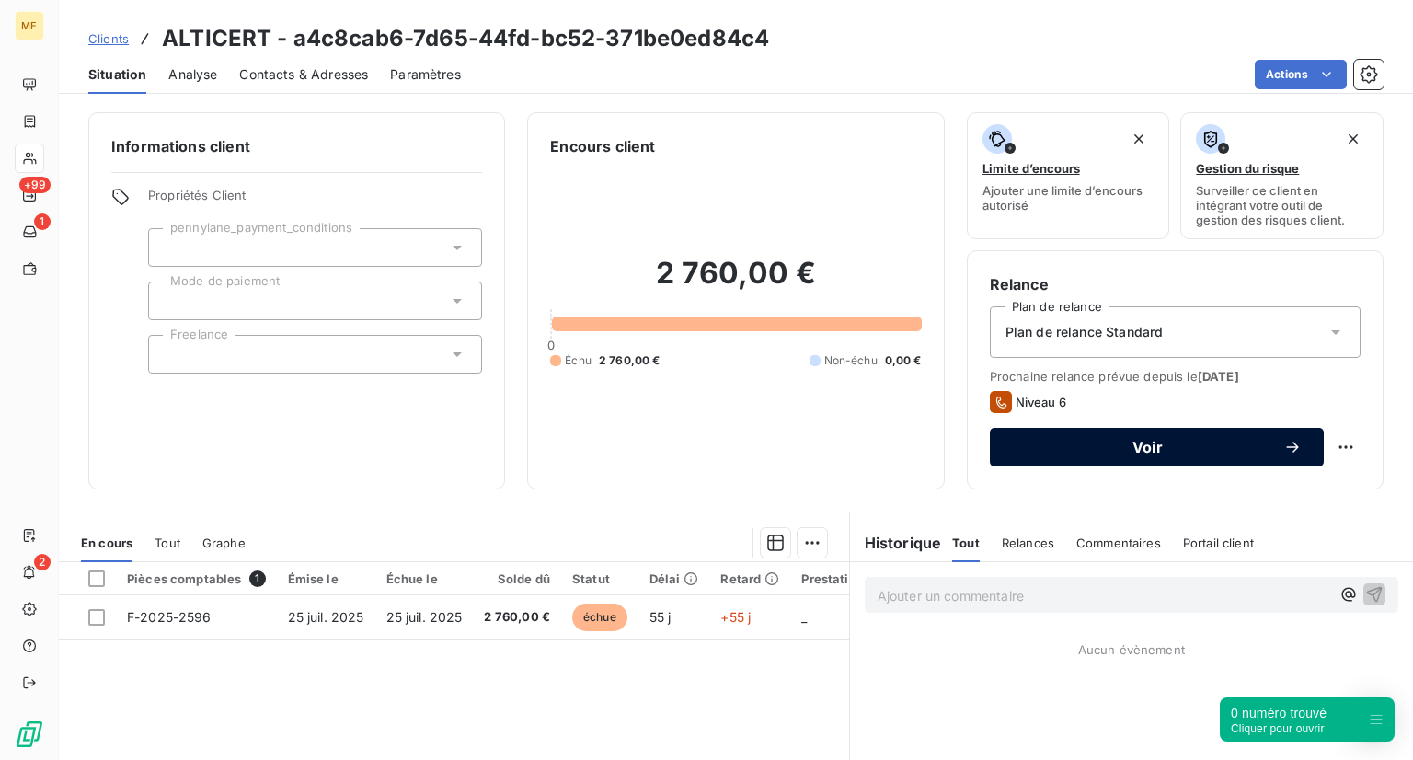
click at [1063, 431] on button "Voir" at bounding box center [1157, 447] width 334 height 39
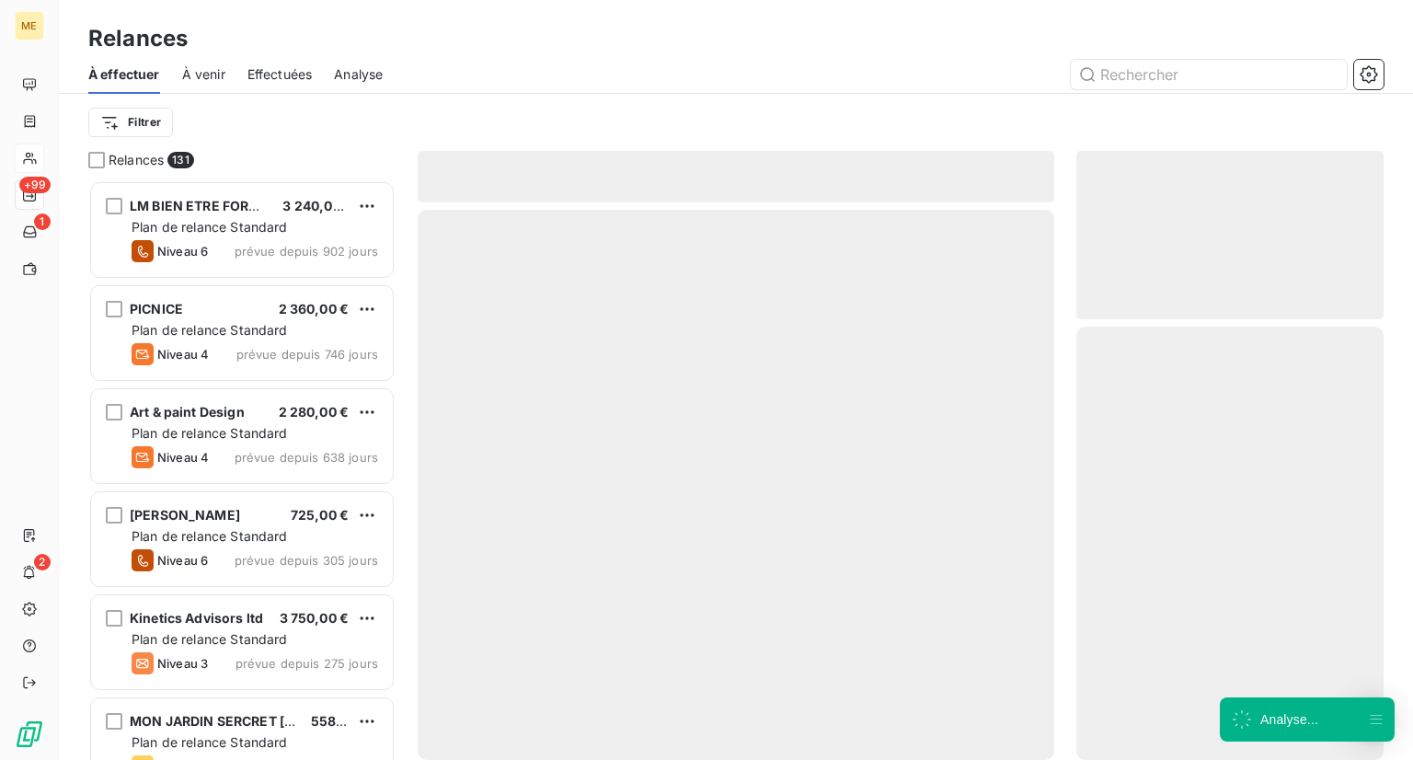
scroll to position [565, 293]
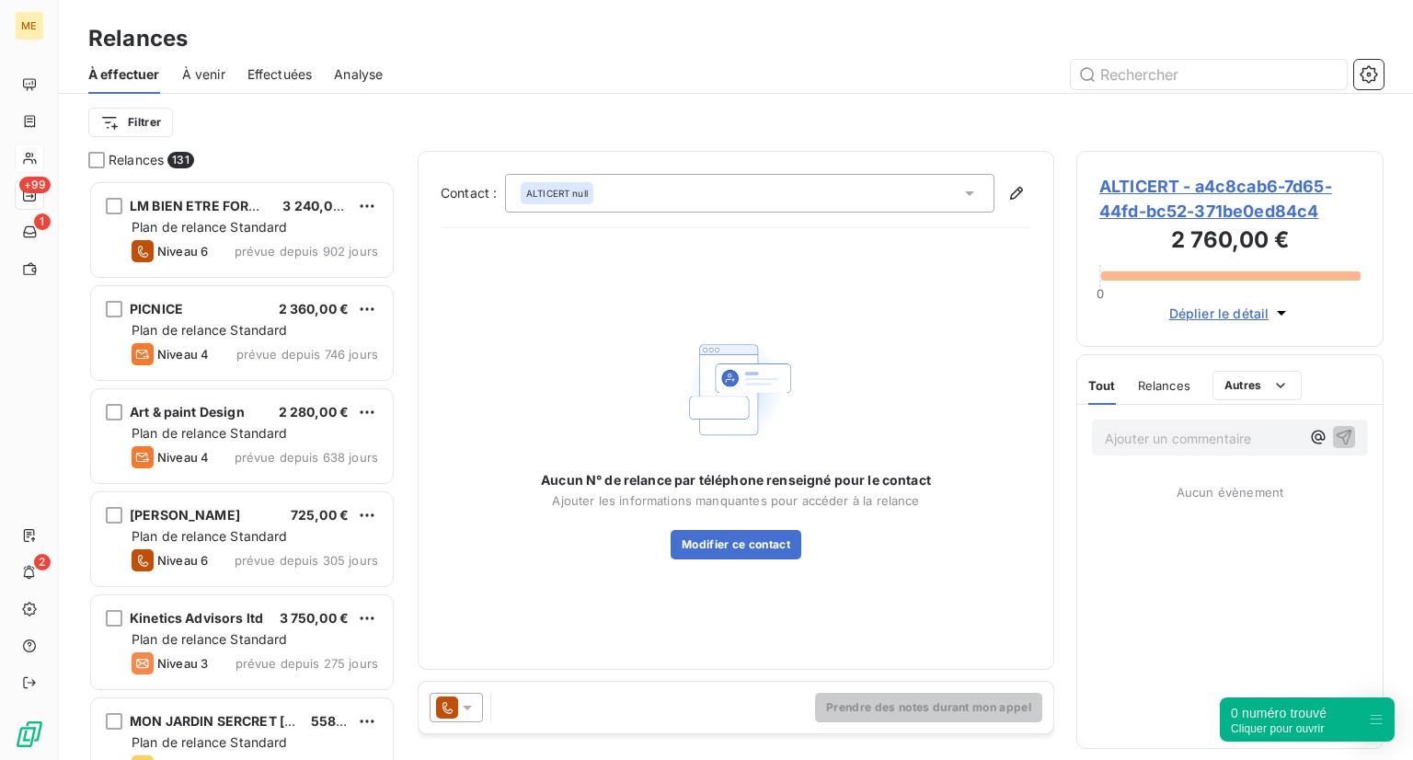
click at [582, 713] on div "Prendre des notes durant mon appel" at bounding box center [736, 708] width 635 height 52
click at [628, 194] on div "ALTICERT null" at bounding box center [749, 193] width 489 height 39
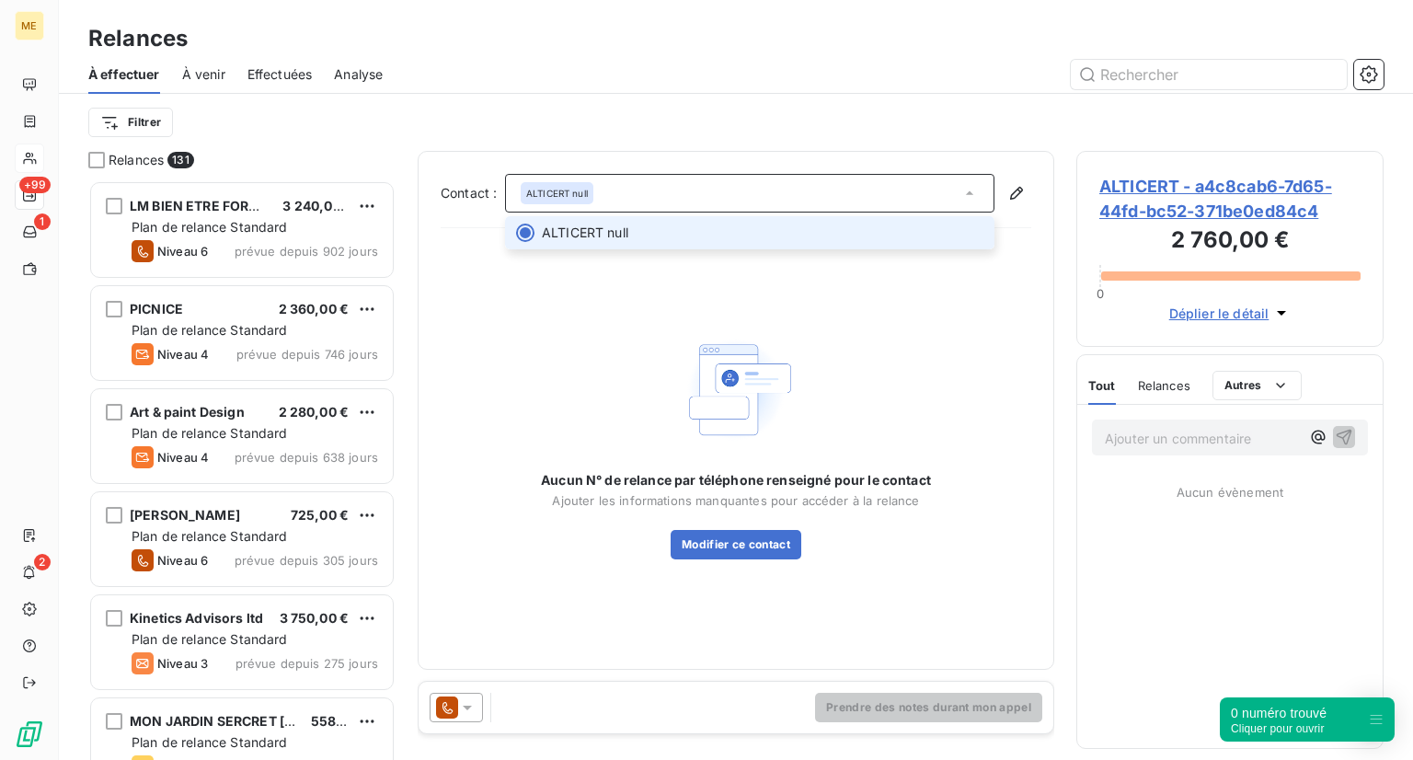
click at [622, 225] on span "ALTICERT null" at bounding box center [585, 233] width 86 height 18
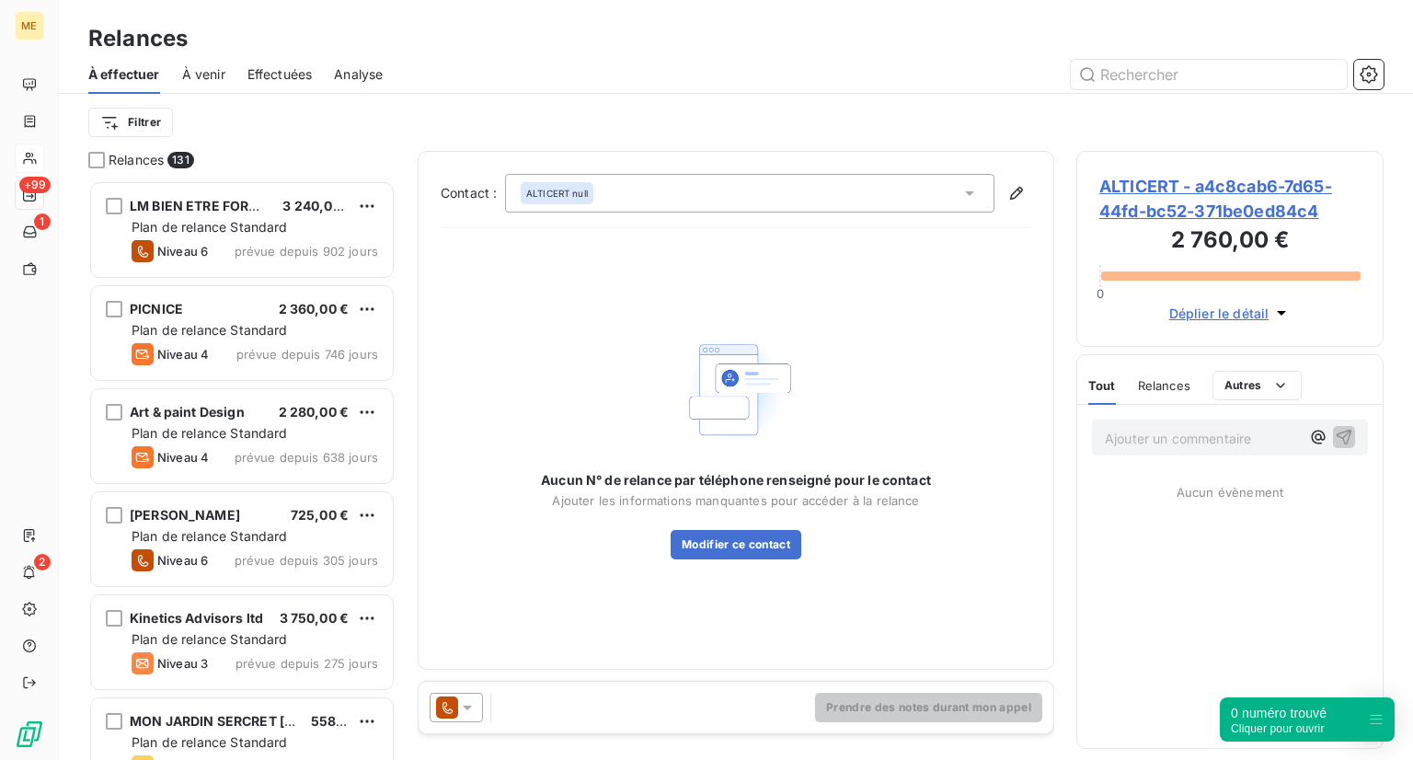
click at [612, 207] on div "ALTICERT null" at bounding box center [749, 193] width 489 height 39
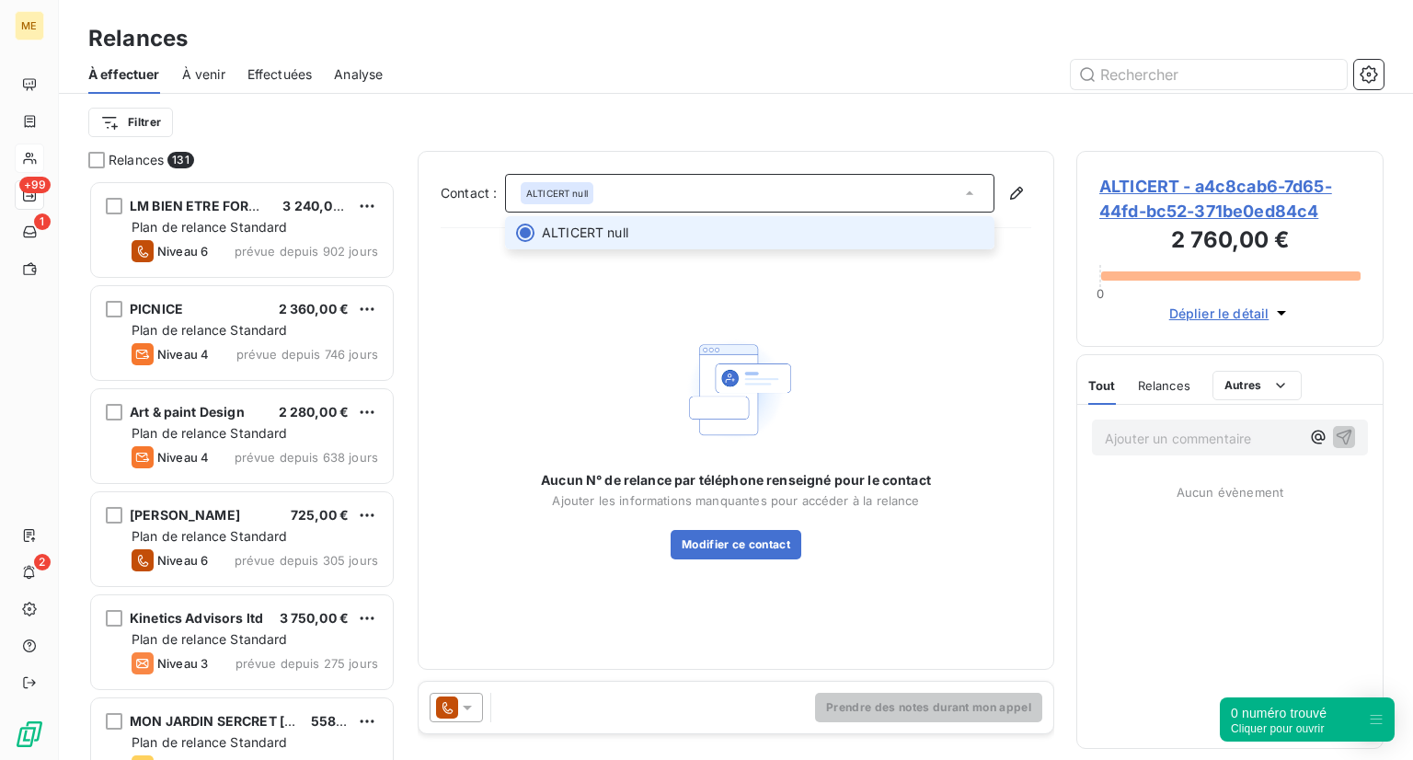
click at [597, 222] on li "ALTICERT null" at bounding box center [749, 232] width 489 height 33
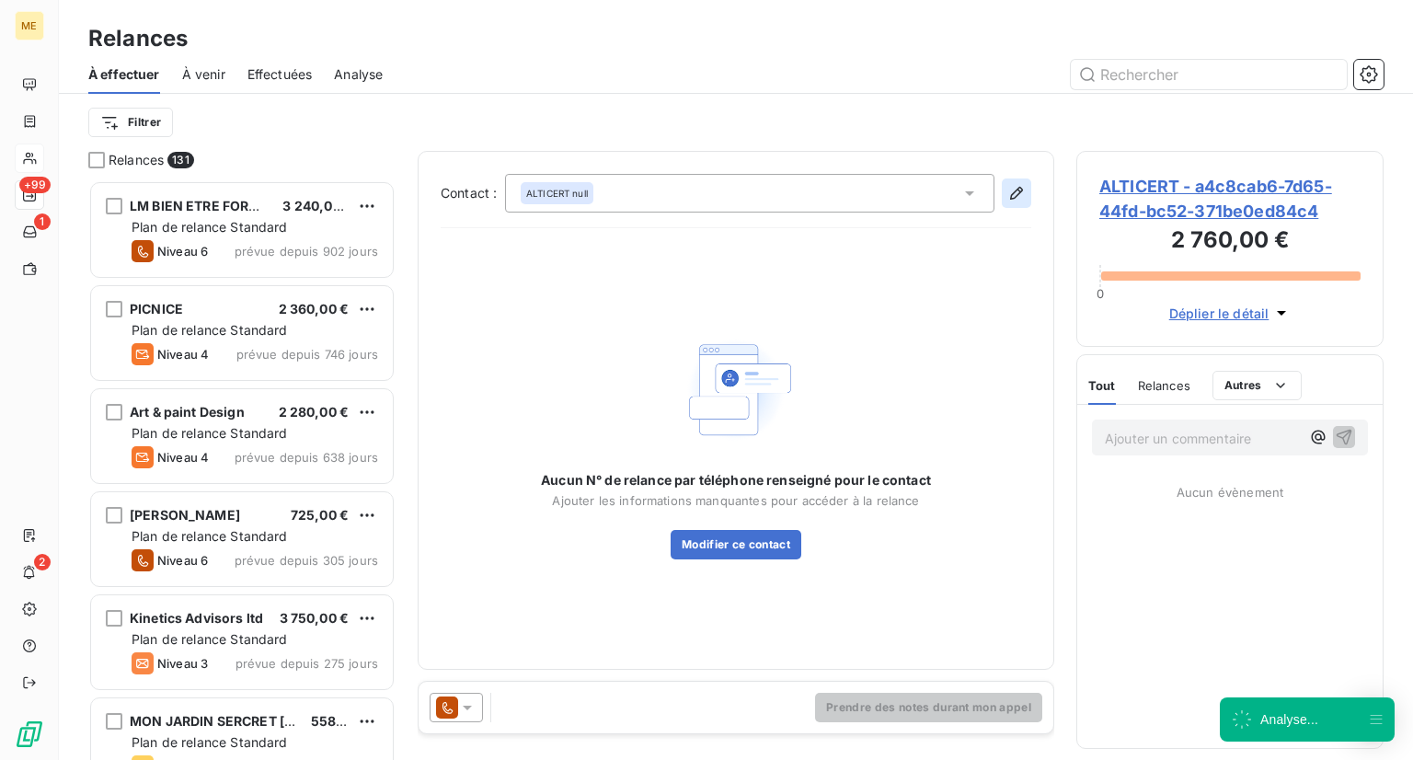
click at [1014, 200] on icon "button" at bounding box center [1016, 193] width 18 height 18
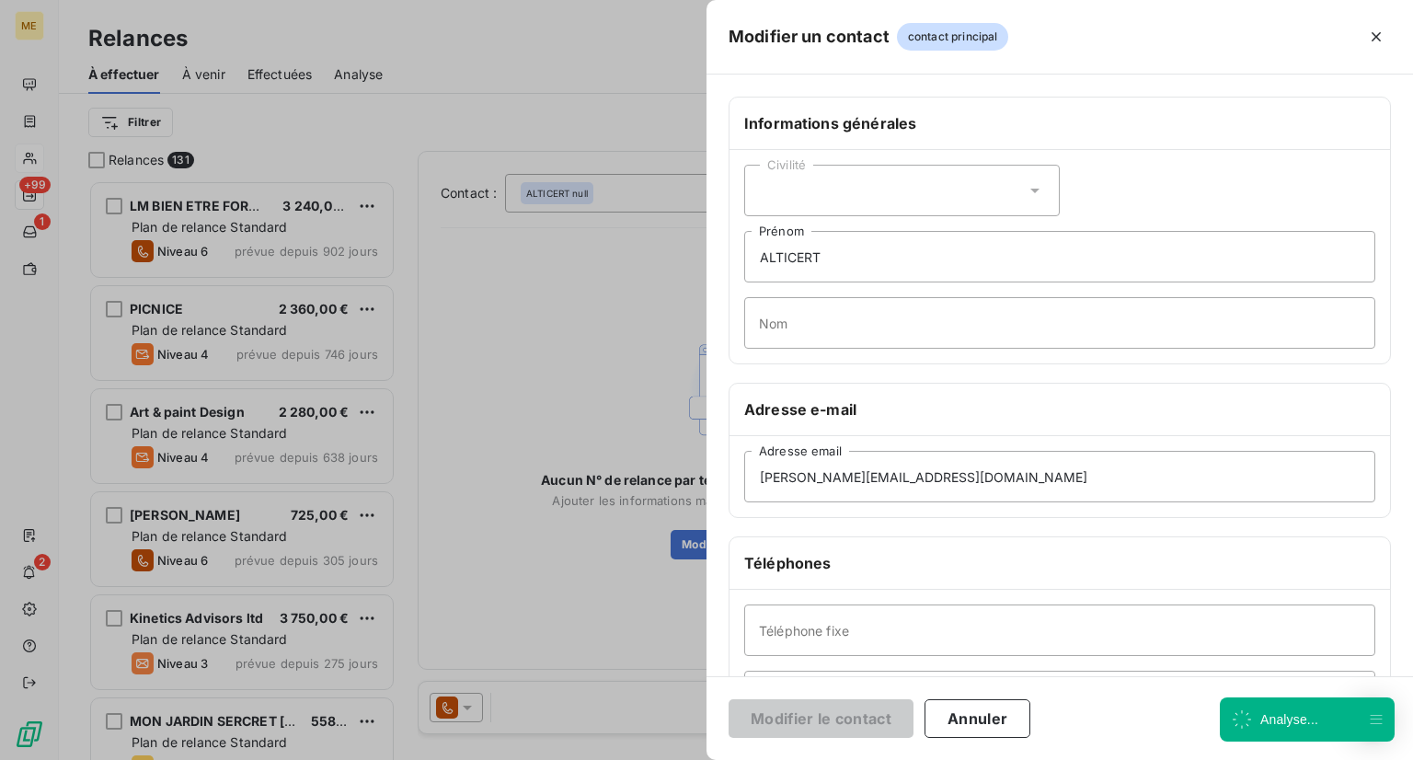
scroll to position [235, 0]
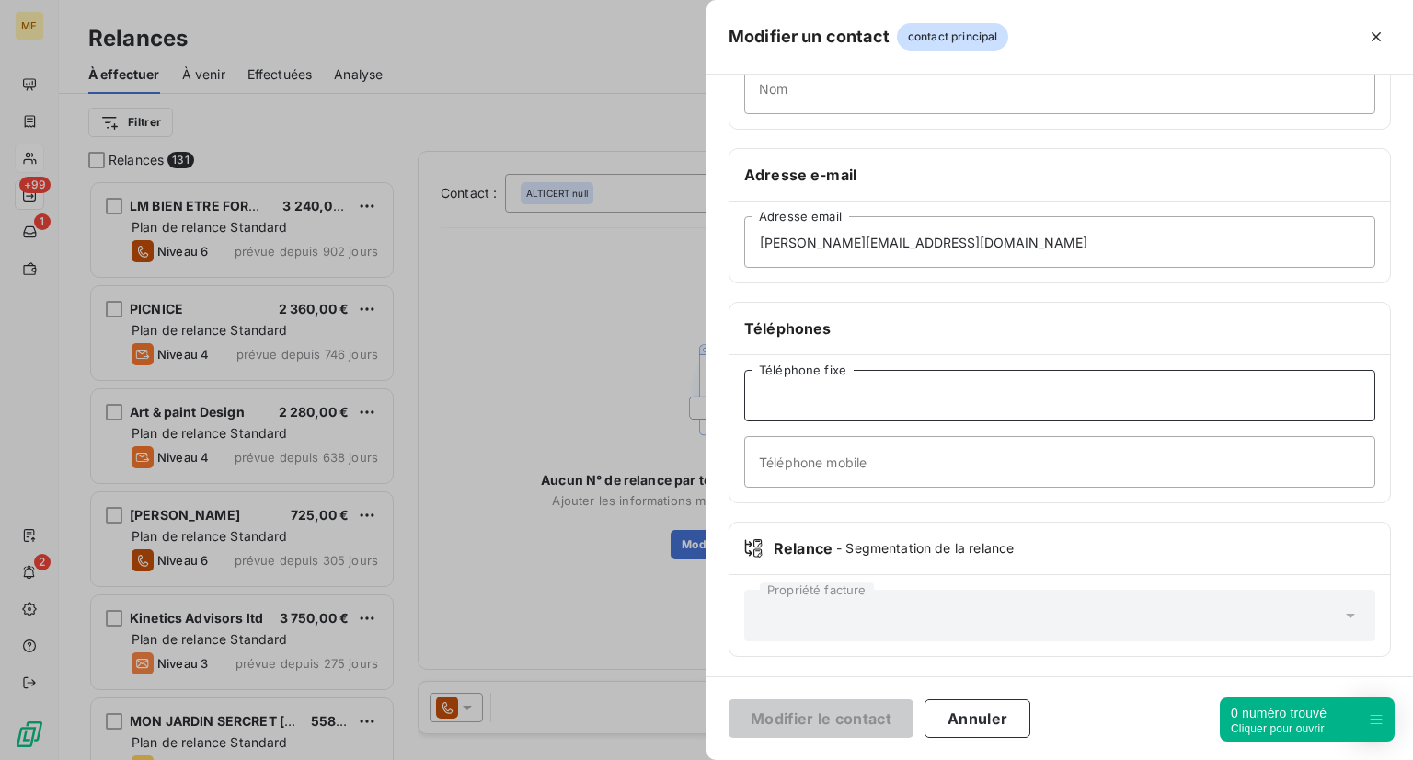
click at [862, 409] on input "Téléphone fixe" at bounding box center [1059, 396] width 631 height 52
click at [797, 444] on input "Téléphone mobile" at bounding box center [1059, 462] width 631 height 52
paste input "33 6 75 51 06 87"
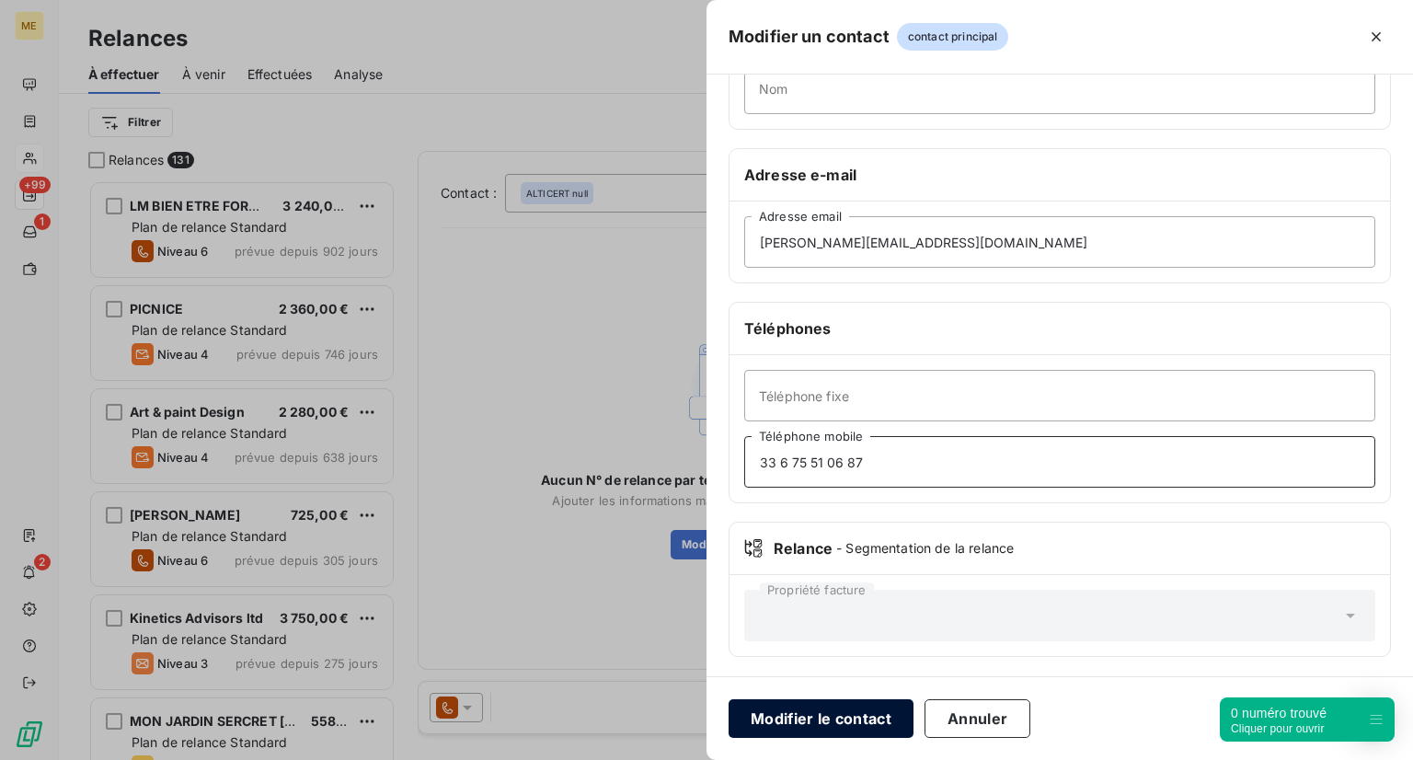
type input "33 6 75 51 06 87"
click at [902, 721] on button "Modifier le contact" at bounding box center [821, 718] width 185 height 39
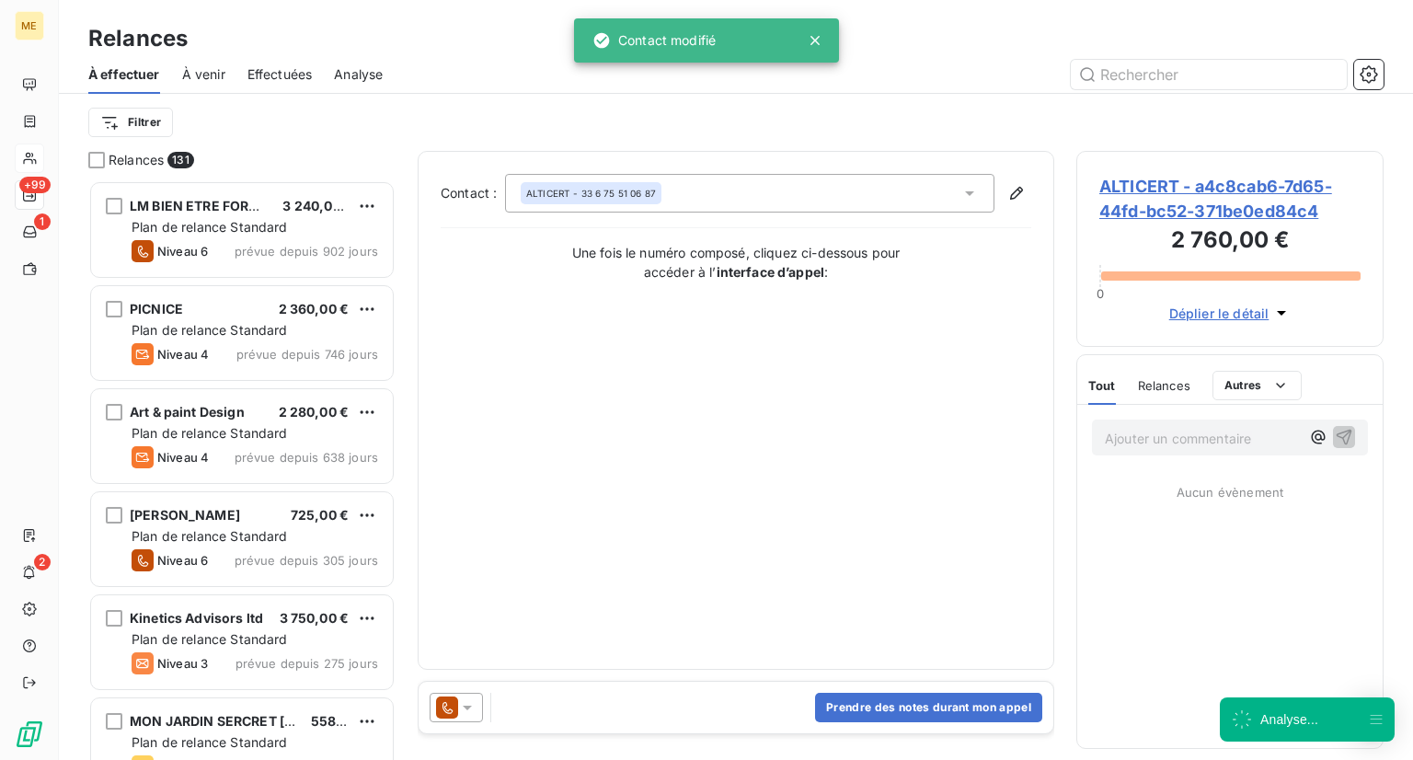
click at [733, 709] on div "Prendre des notes durant mon appel" at bounding box center [736, 708] width 635 height 52
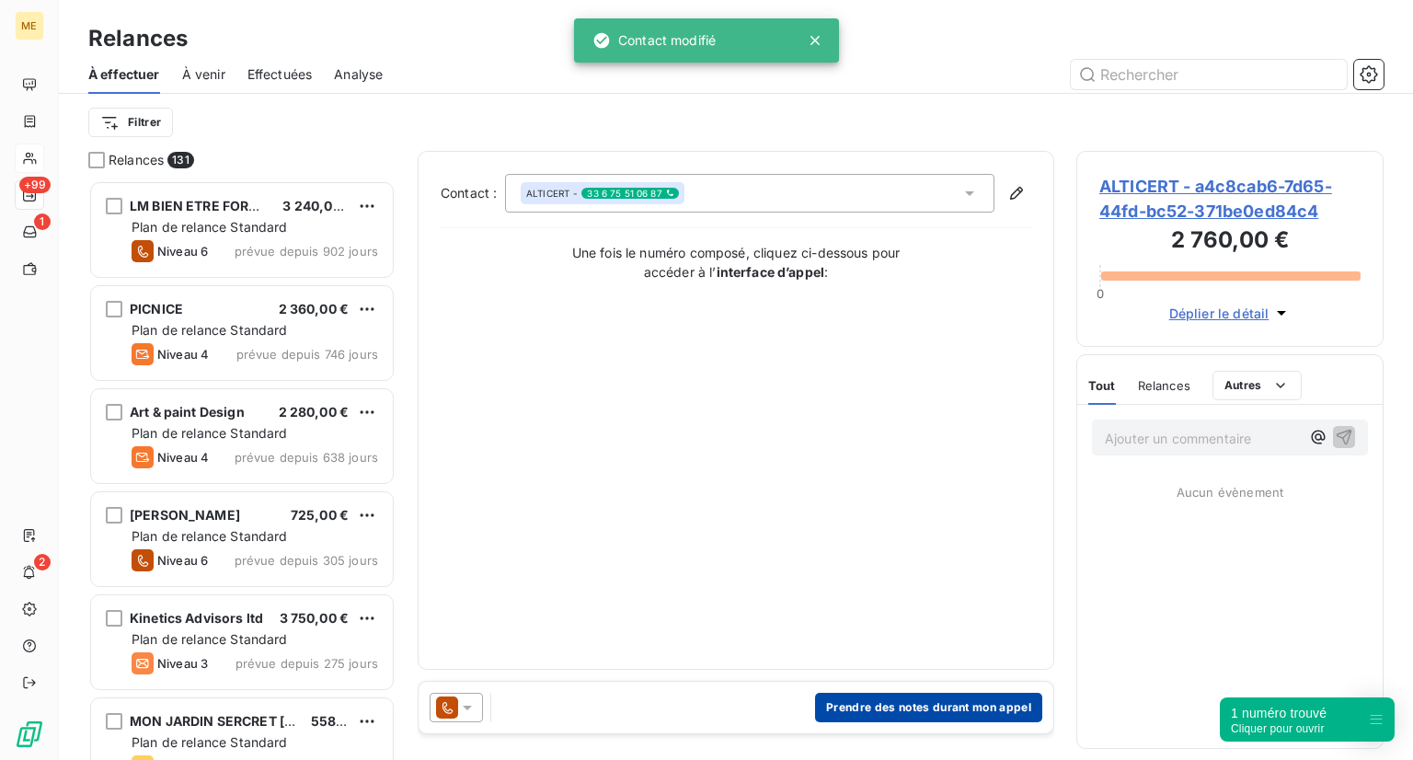
click at [832, 709] on button "Prendre des notes durant mon appel" at bounding box center [928, 707] width 227 height 29
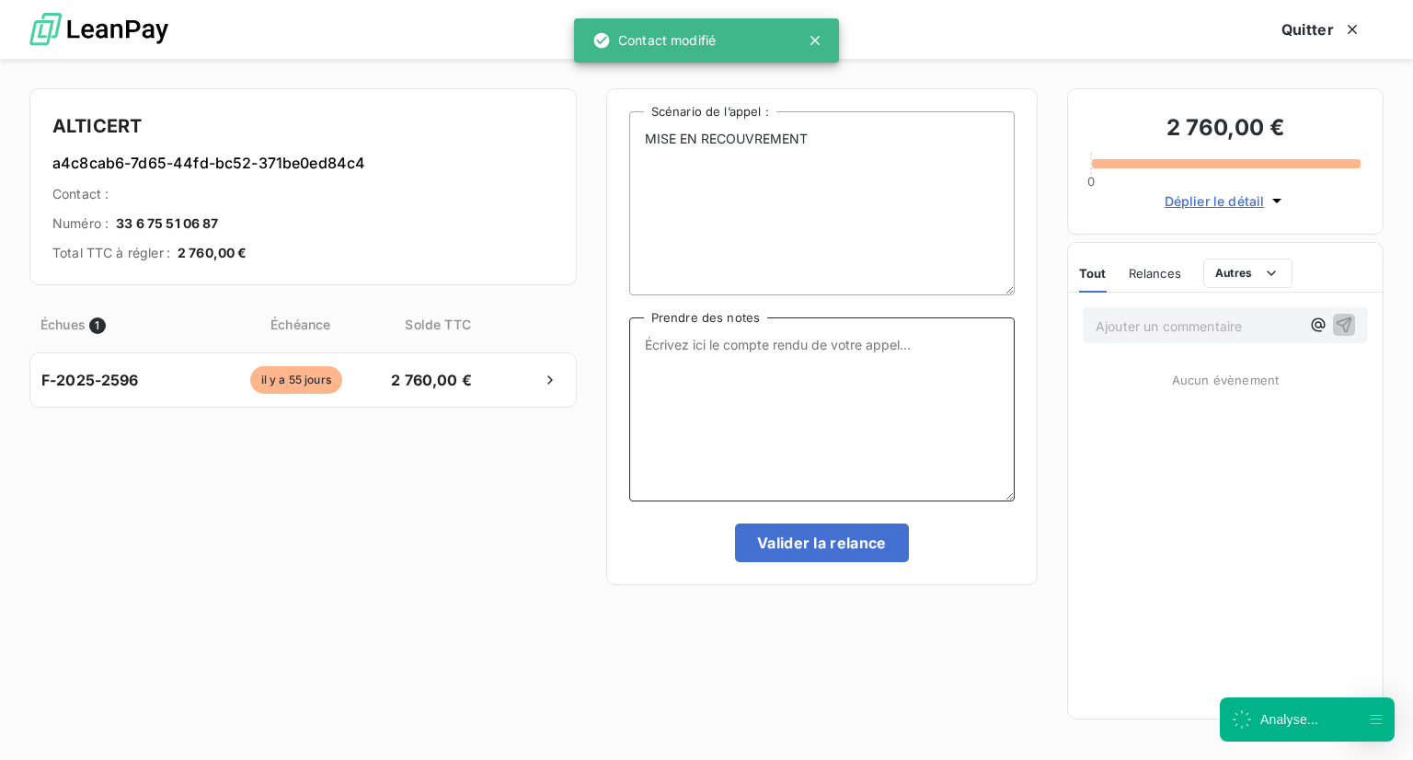
click at [743, 442] on textarea "Prendre des notes" at bounding box center [821, 409] width 385 height 184
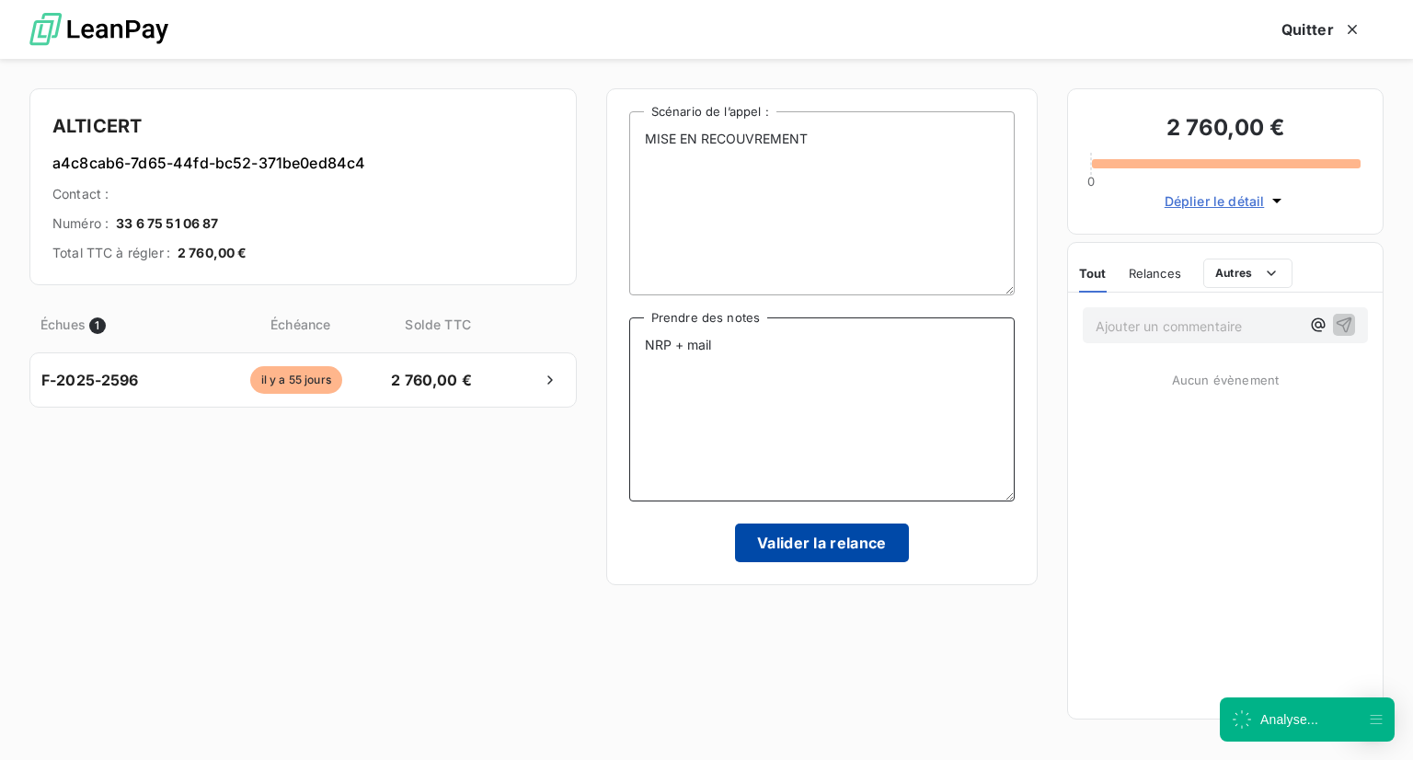
type textarea "NRP + mail"
click at [760, 534] on button "Valider la relance" at bounding box center [822, 542] width 174 height 39
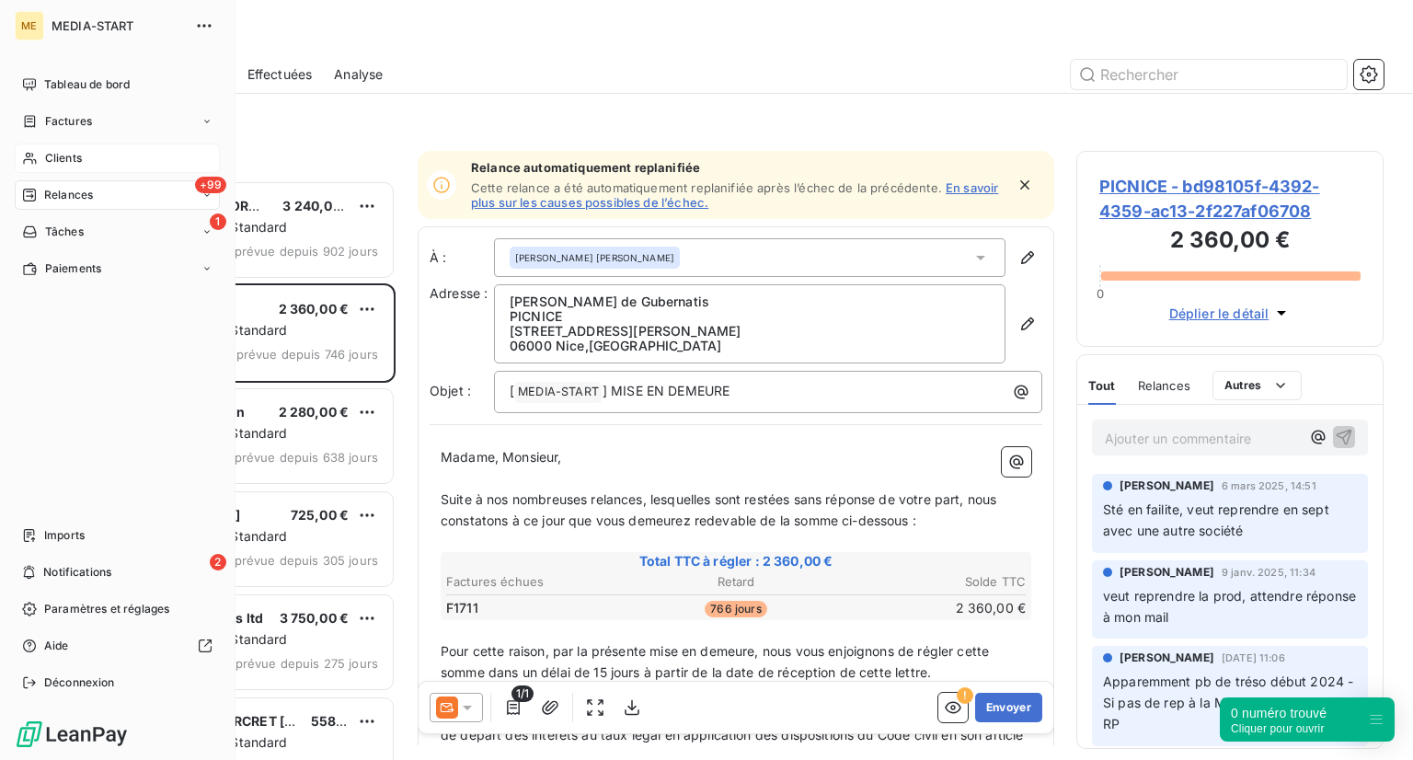
click at [40, 163] on div "Clients" at bounding box center [117, 158] width 205 height 29
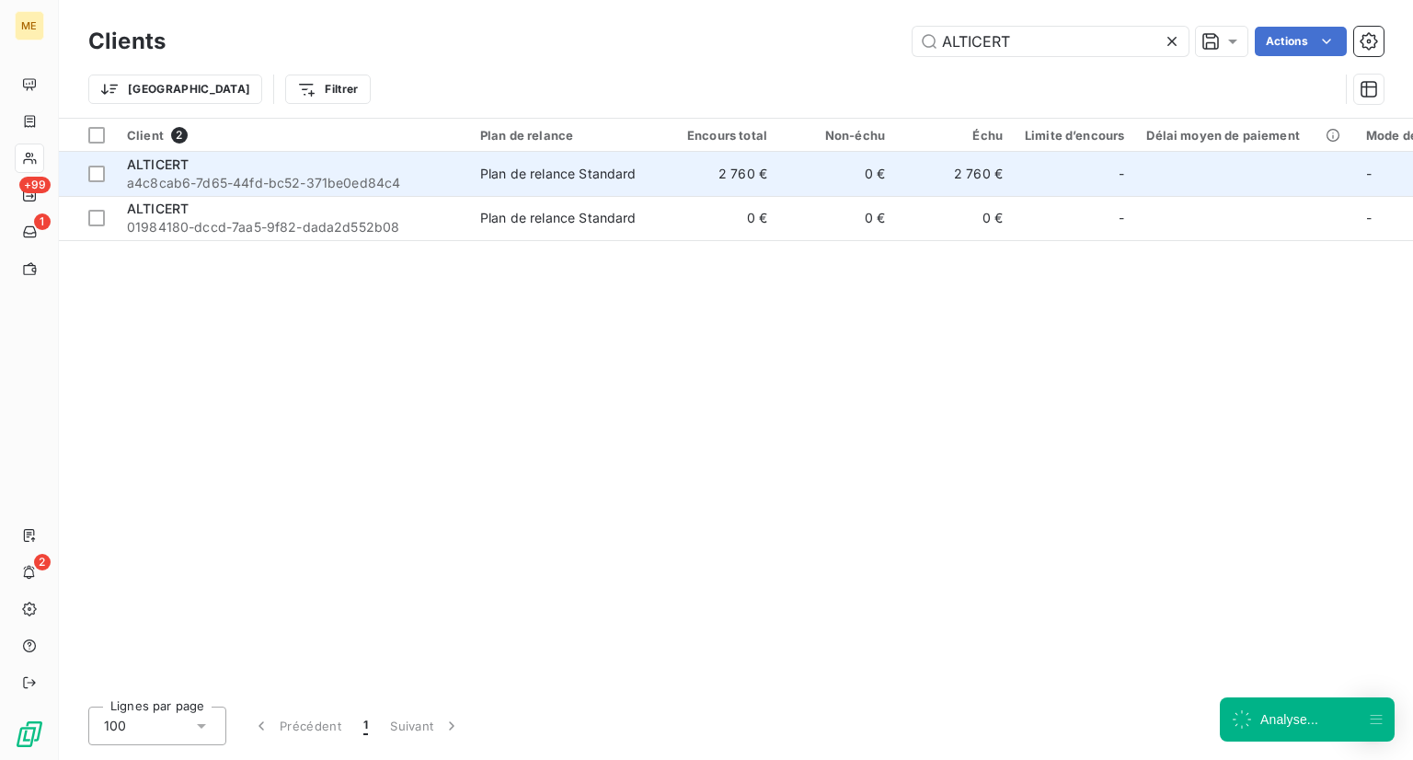
click at [221, 184] on span "a4c8cab6-7d65-44fd-bc52-371be0ed84c4" at bounding box center [292, 183] width 331 height 18
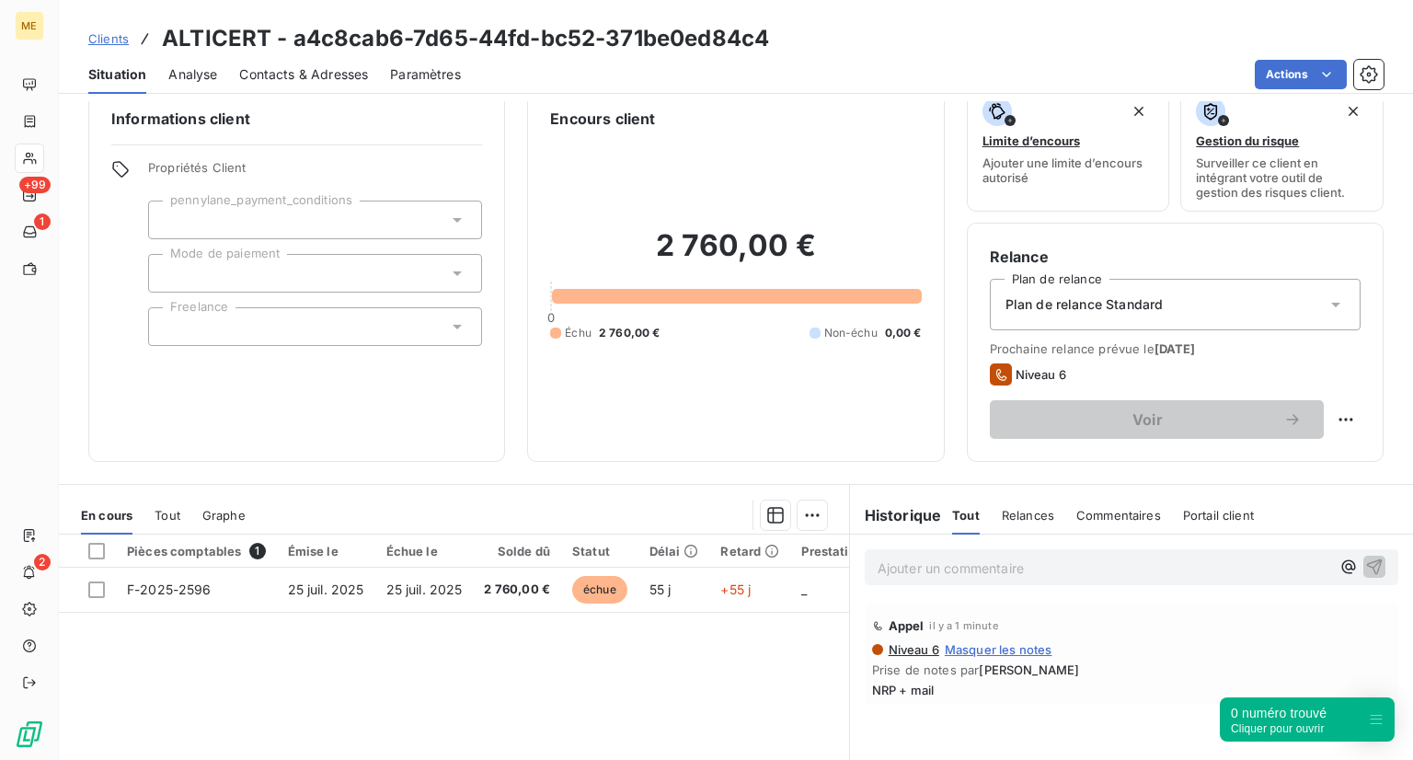
scroll to position [26, 0]
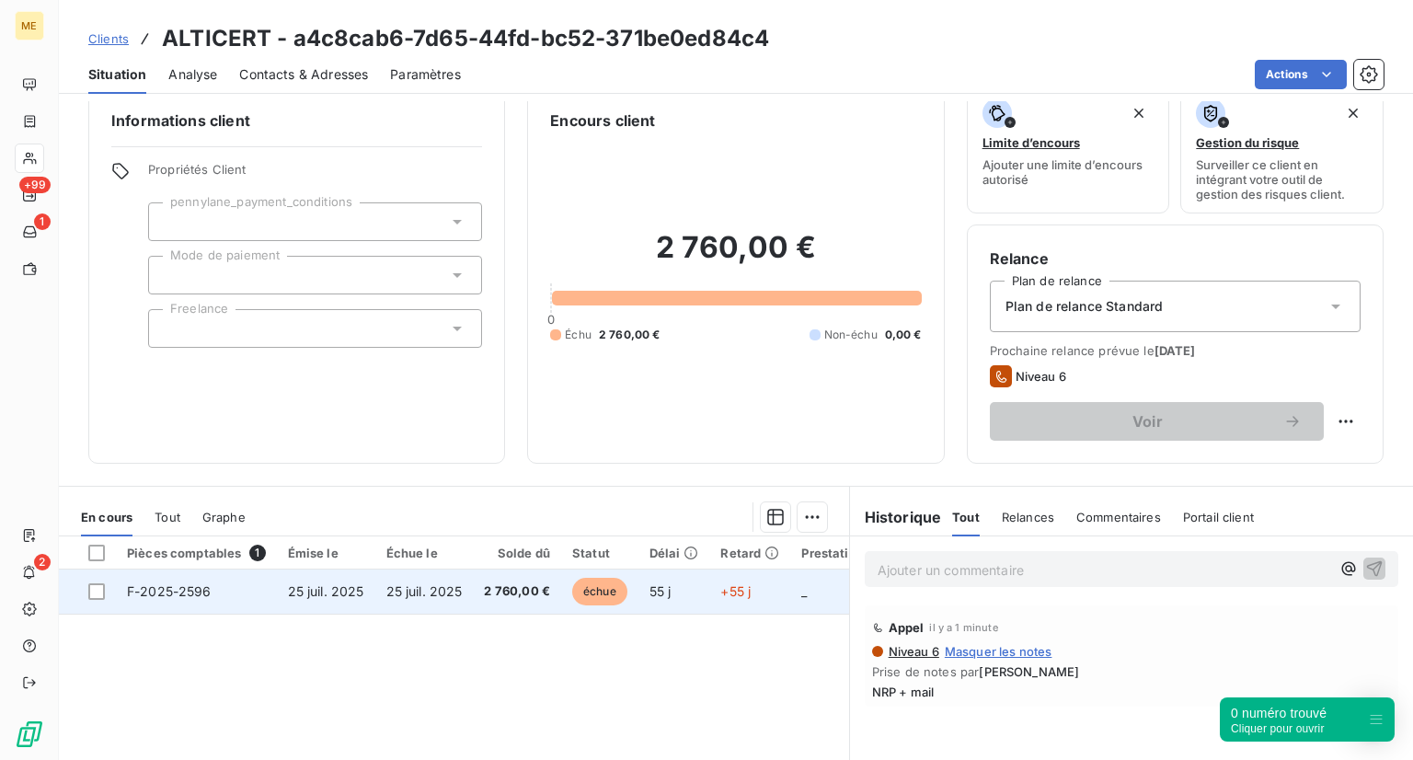
click at [603, 586] on span "échue" at bounding box center [599, 592] width 55 height 28
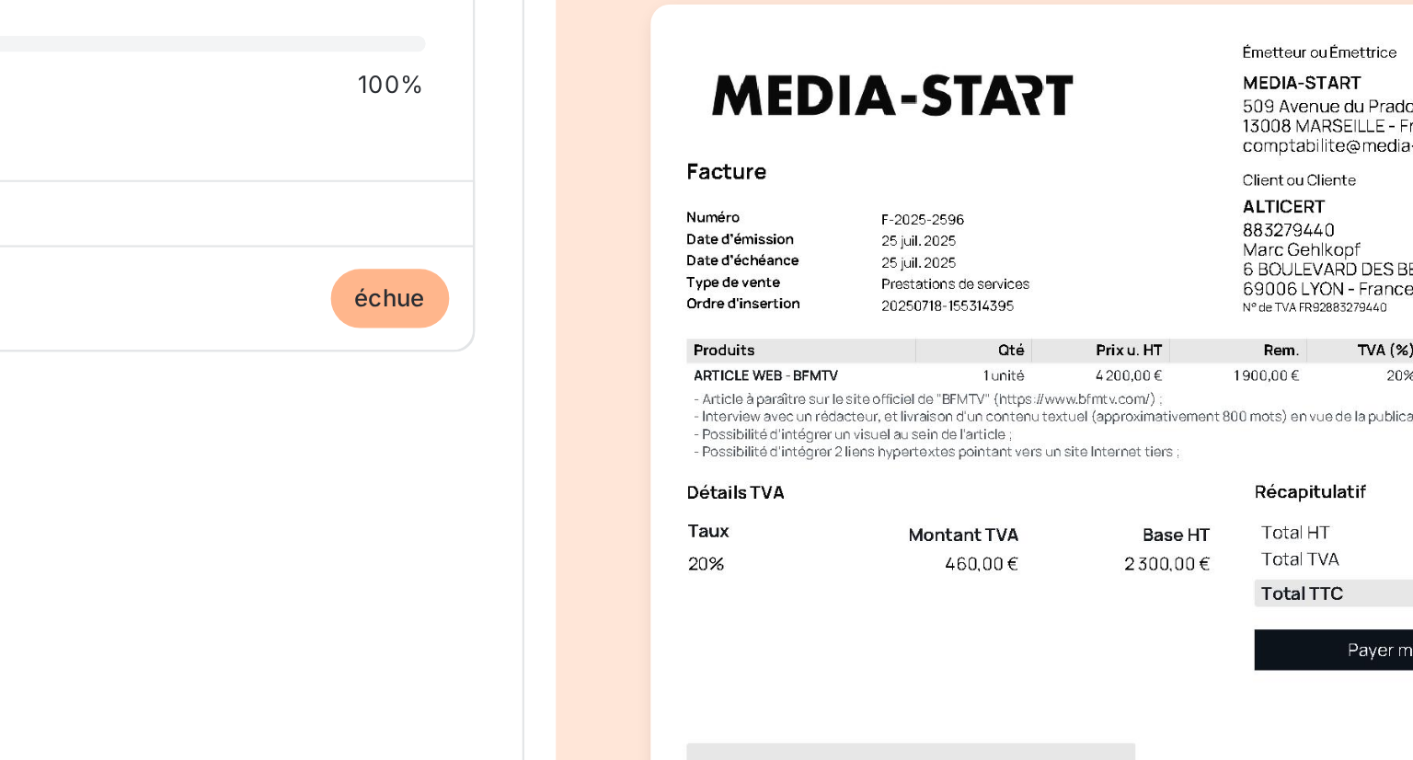
click at [1023, 304] on img "button" at bounding box center [1113, 494] width 453 height 639
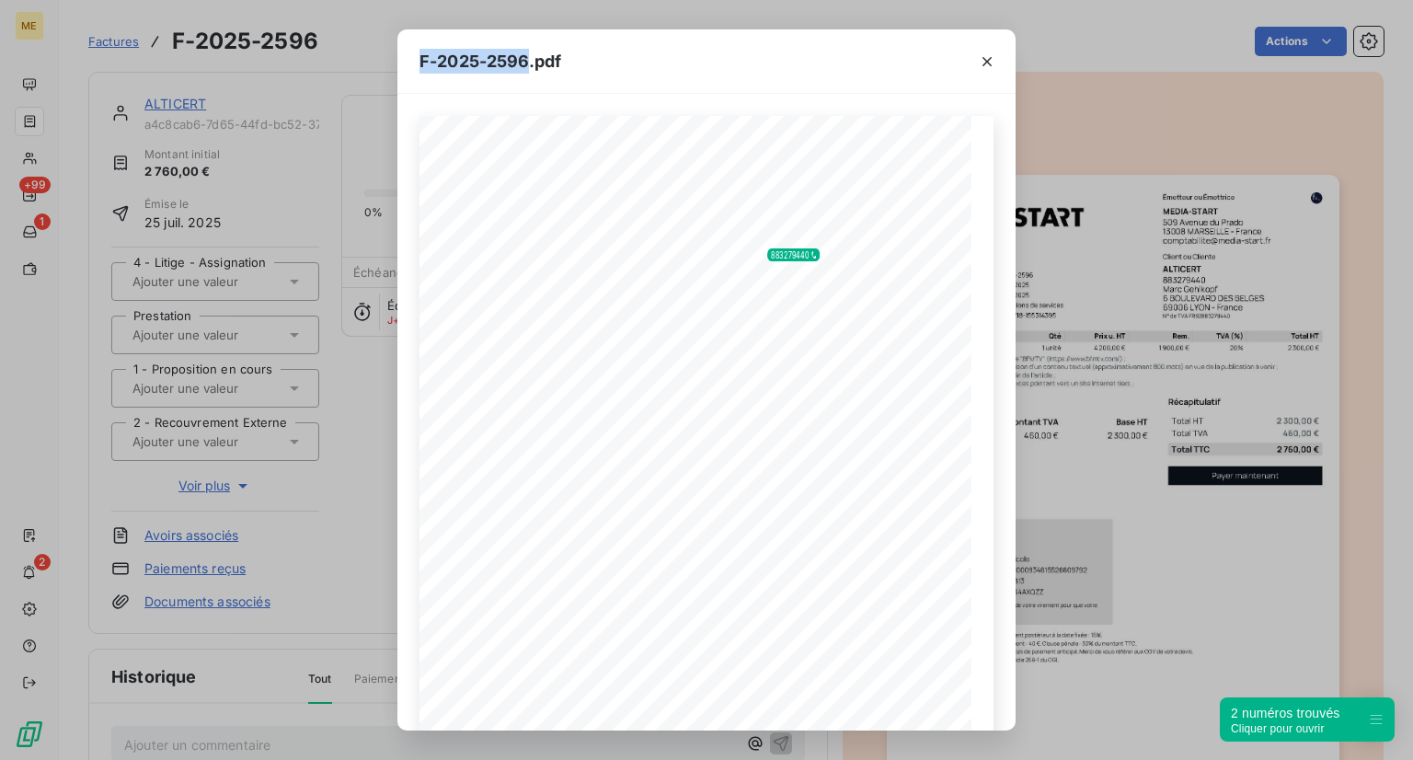
drag, startPoint x: 419, startPoint y: 62, endPoint x: 528, endPoint y: 68, distance: 109.7
click at [528, 68] on div "F-2025-2596.pdf" at bounding box center [706, 61] width 618 height 64
copy span "F-2025-2596"
click at [773, 695] on icon "button" at bounding box center [773, 704] width 18 height 18
click at [346, 141] on div "F-2025-2596.pdf 2 300,00 € 460,00 € 2 760,00 € 01984182- 732c- 76be- 9e7a- fae8…" at bounding box center [706, 380] width 1413 height 760
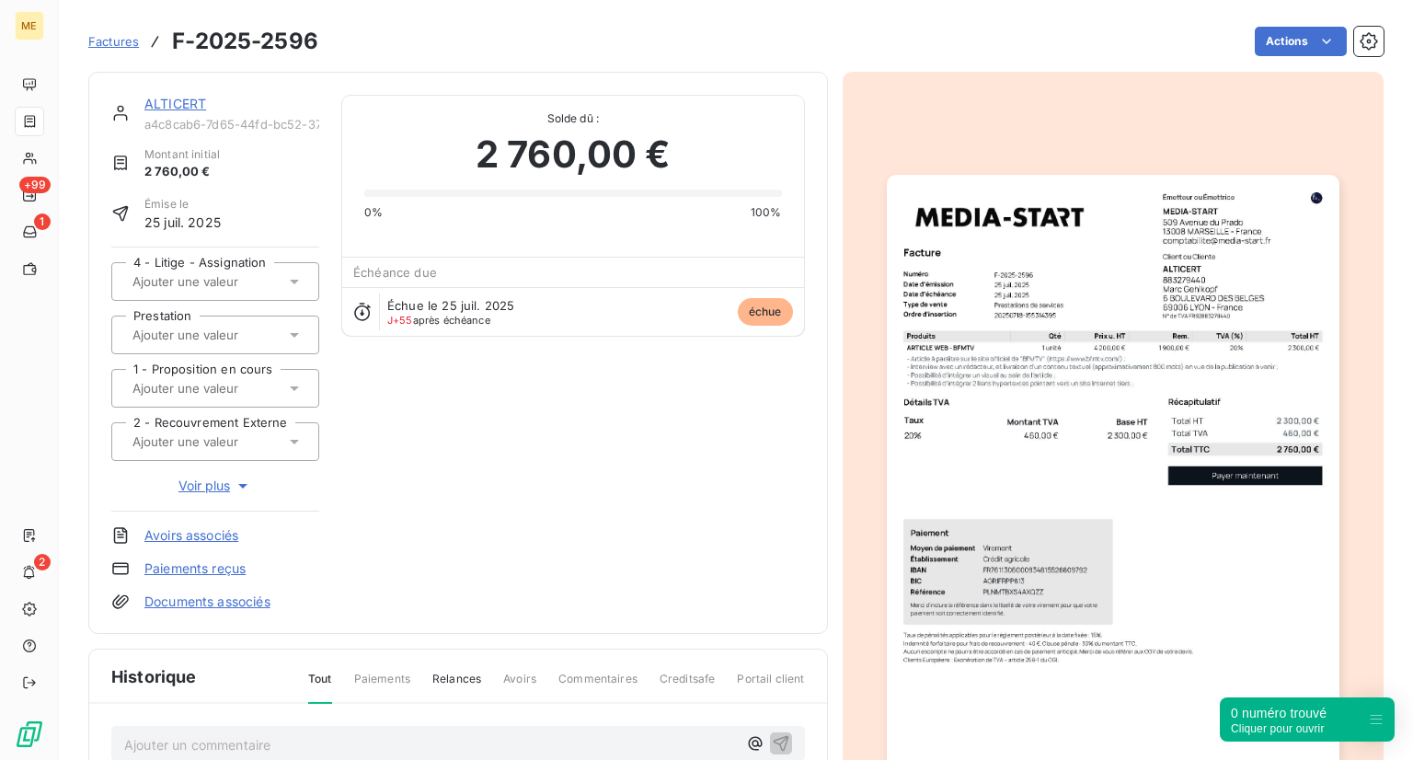
click at [127, 40] on span "Factures" at bounding box center [113, 41] width 51 height 15
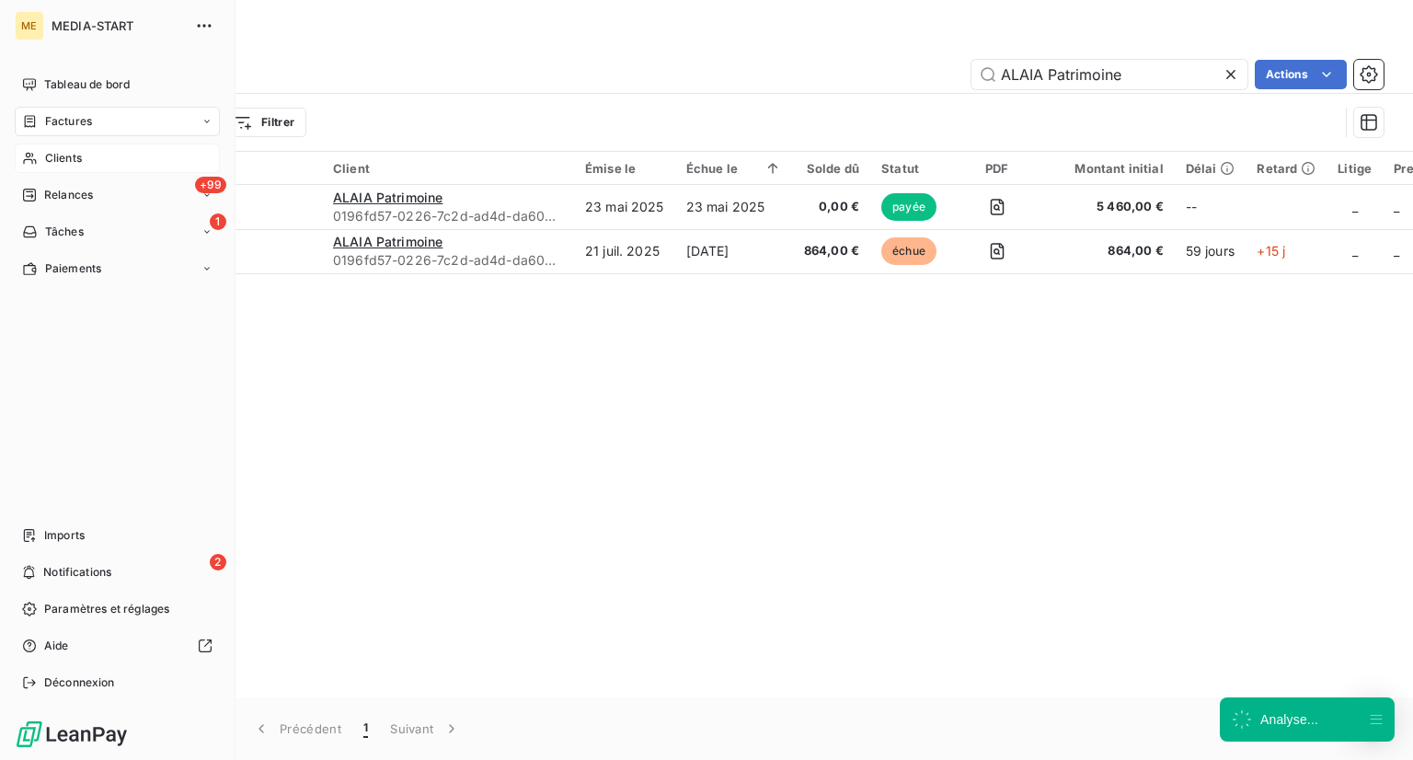
click at [29, 155] on icon at bounding box center [30, 158] width 16 height 15
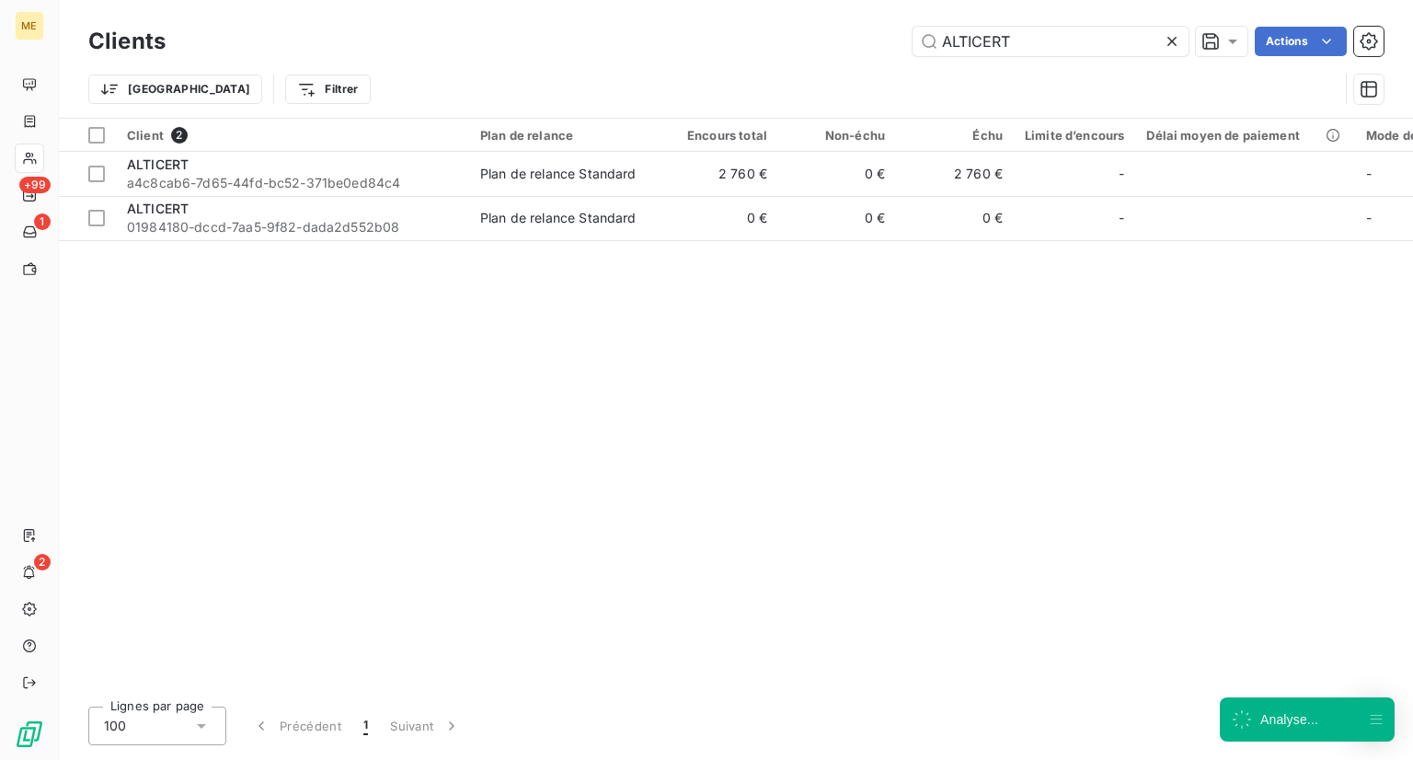
drag, startPoint x: 1028, startPoint y: 49, endPoint x: 829, endPoint y: 43, distance: 198.8
click at [829, 43] on div "ALTICERT Actions" at bounding box center [786, 41] width 1196 height 29
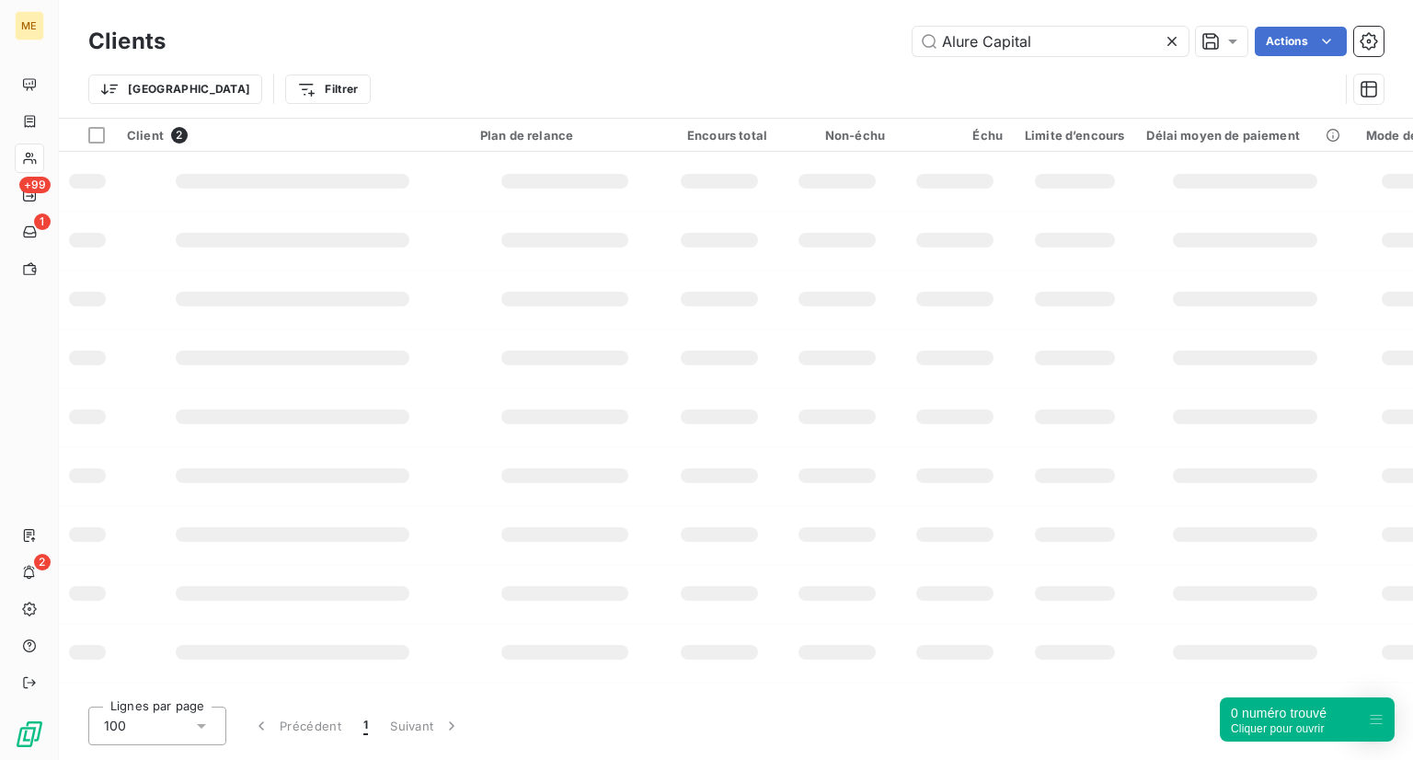
type input "Alure Capital"
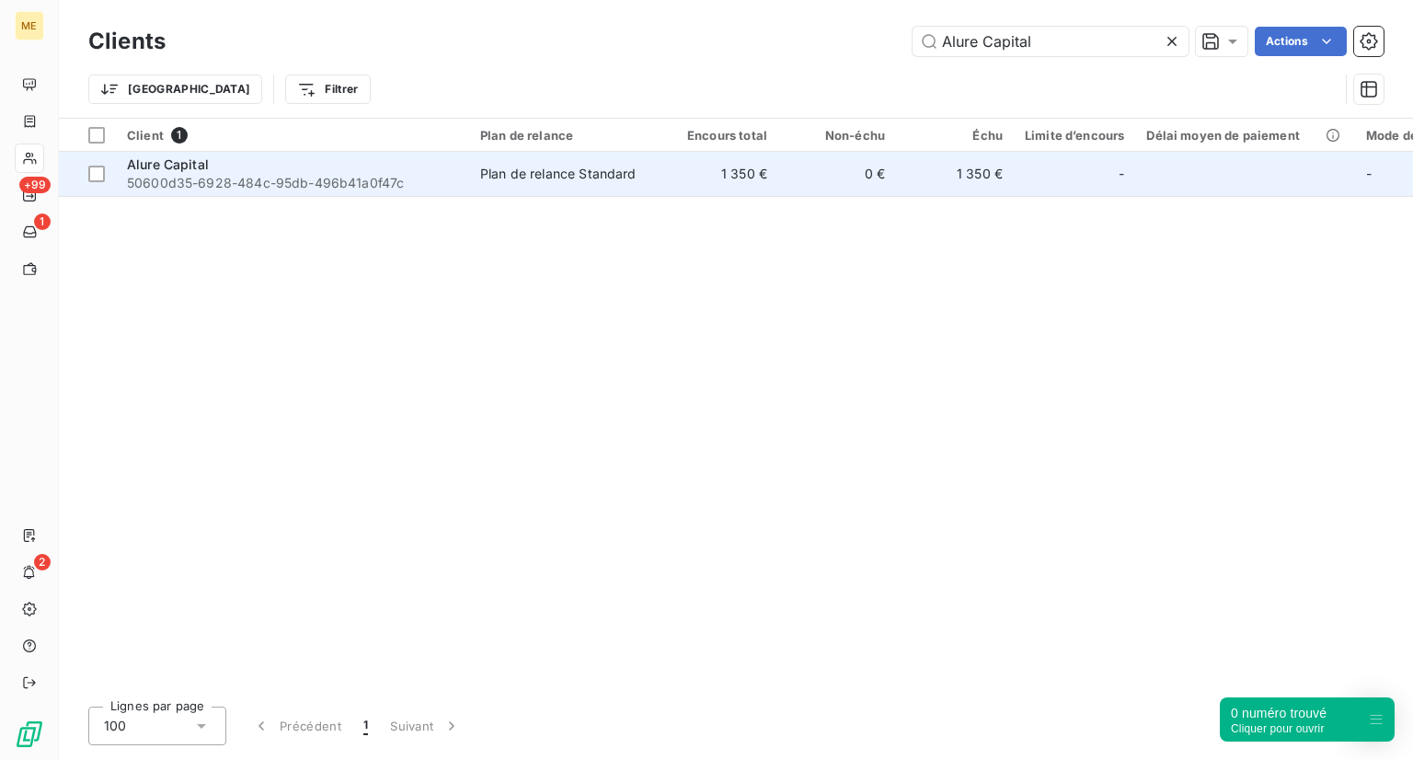
click at [357, 169] on div "Alure Capital" at bounding box center [292, 164] width 331 height 18
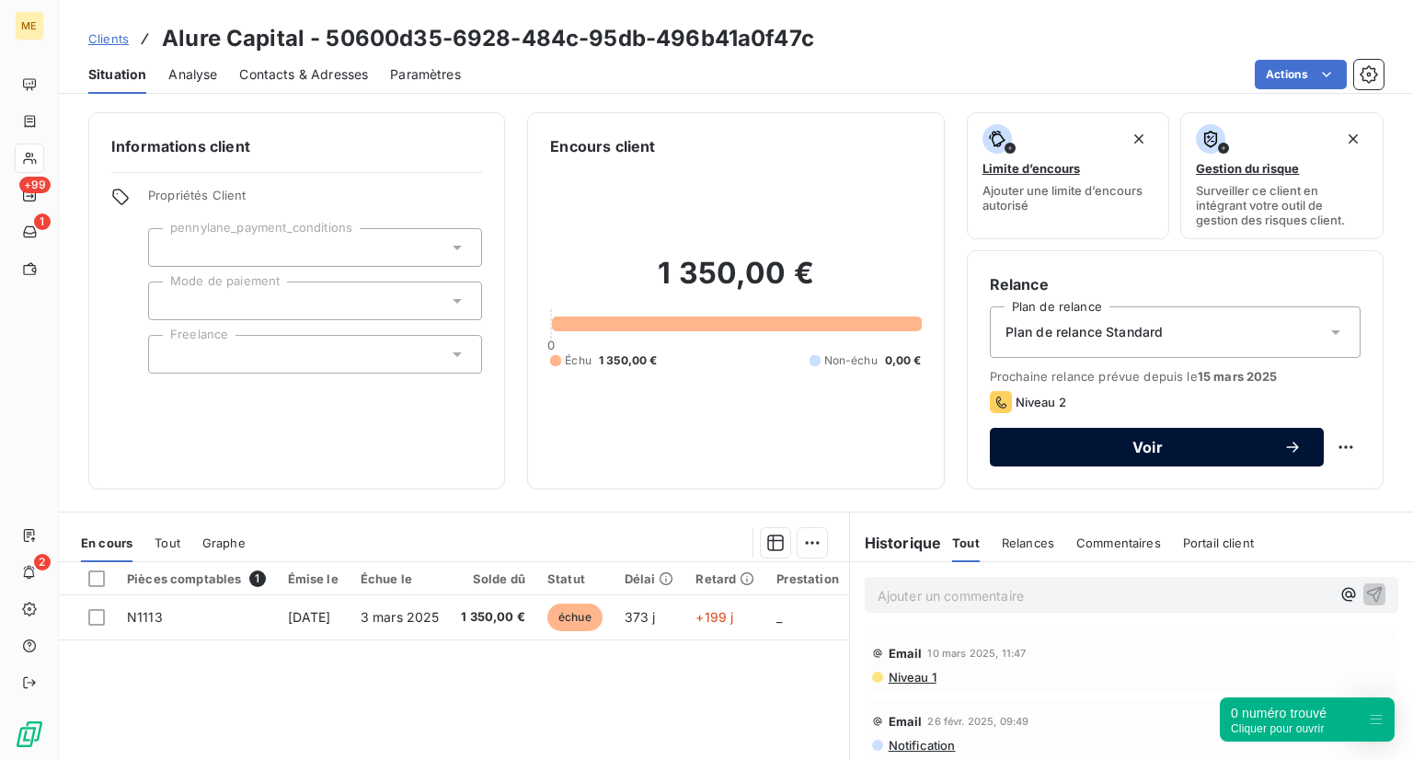
click at [1107, 431] on button "Voir" at bounding box center [1157, 447] width 334 height 39
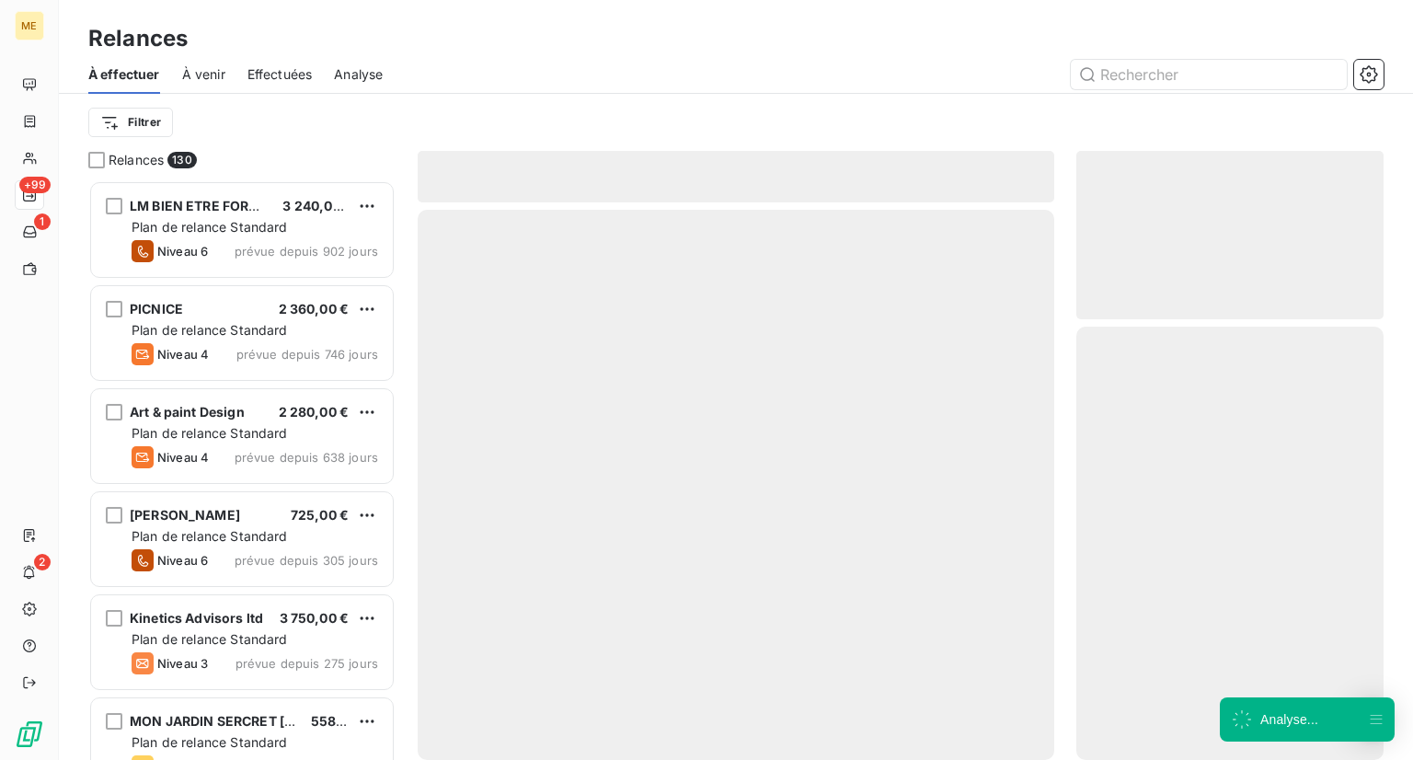
scroll to position [565, 293]
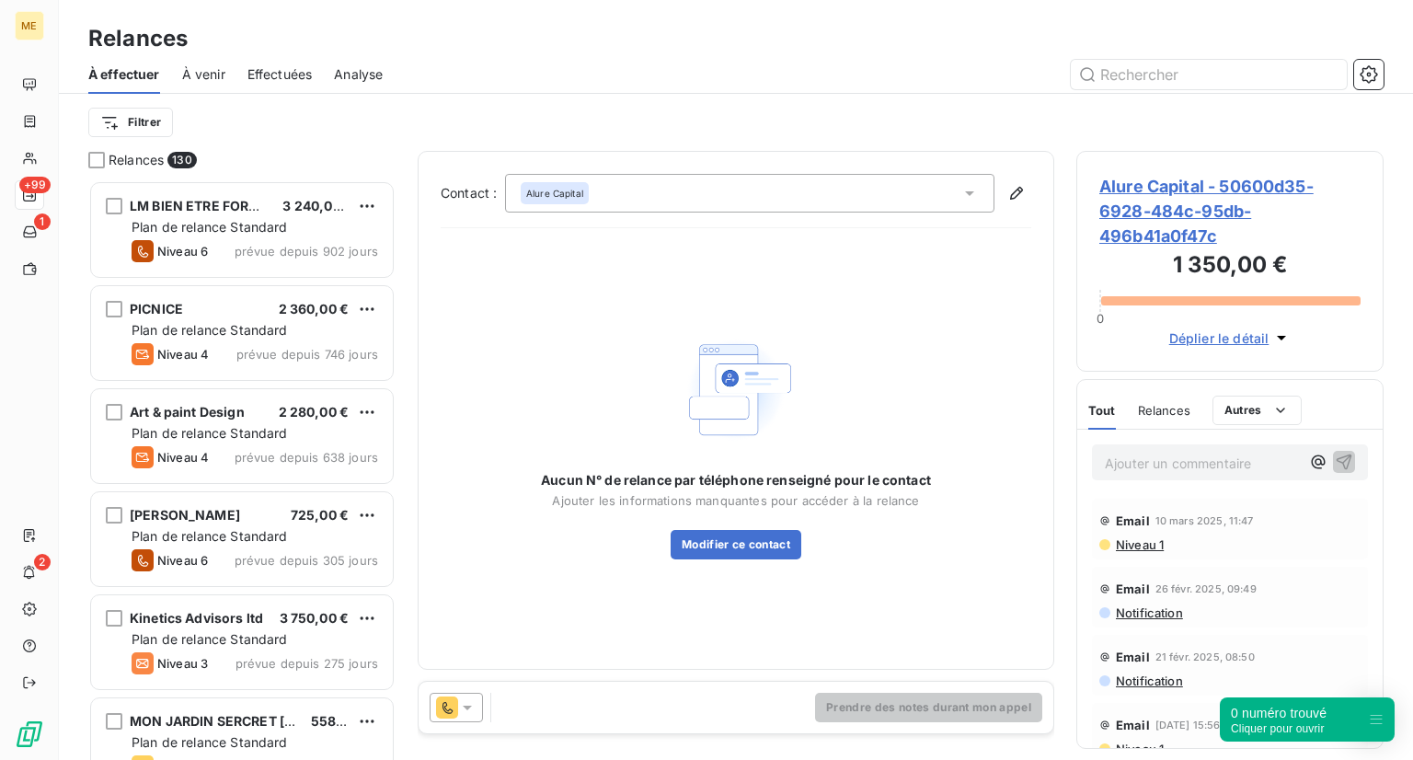
click at [633, 200] on div "Alure Capital" at bounding box center [749, 193] width 489 height 39
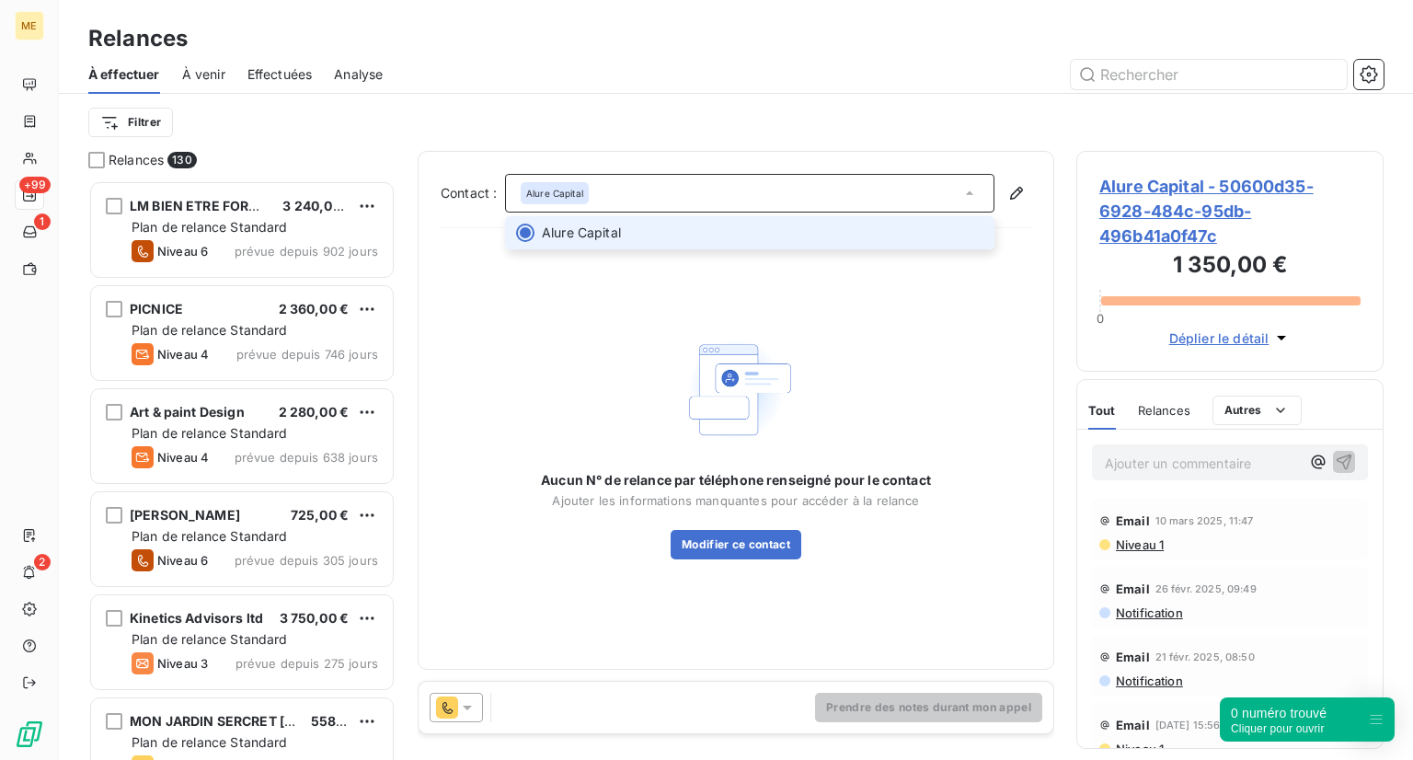
click at [633, 200] on div "Alure Capital" at bounding box center [749, 193] width 489 height 39
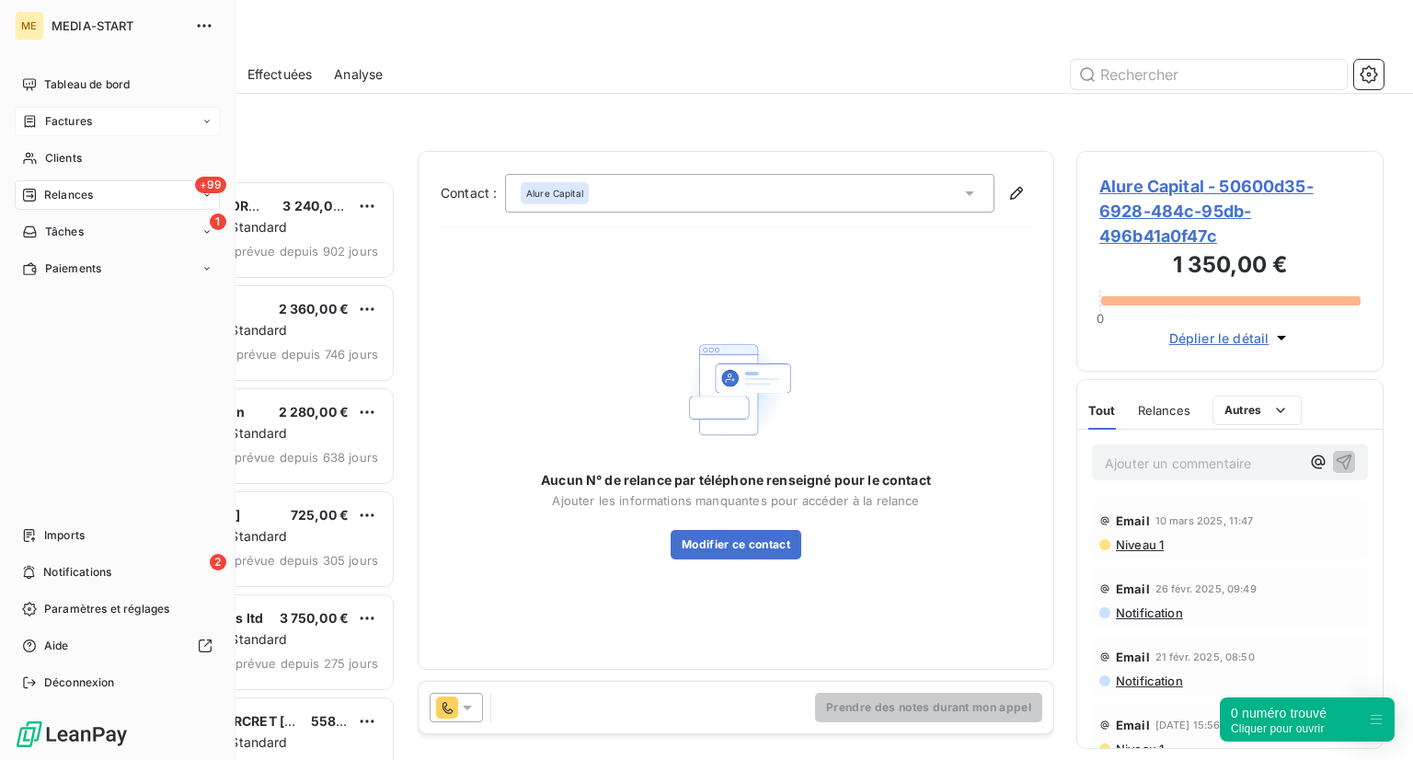
click at [40, 107] on div "Factures" at bounding box center [117, 121] width 205 height 29
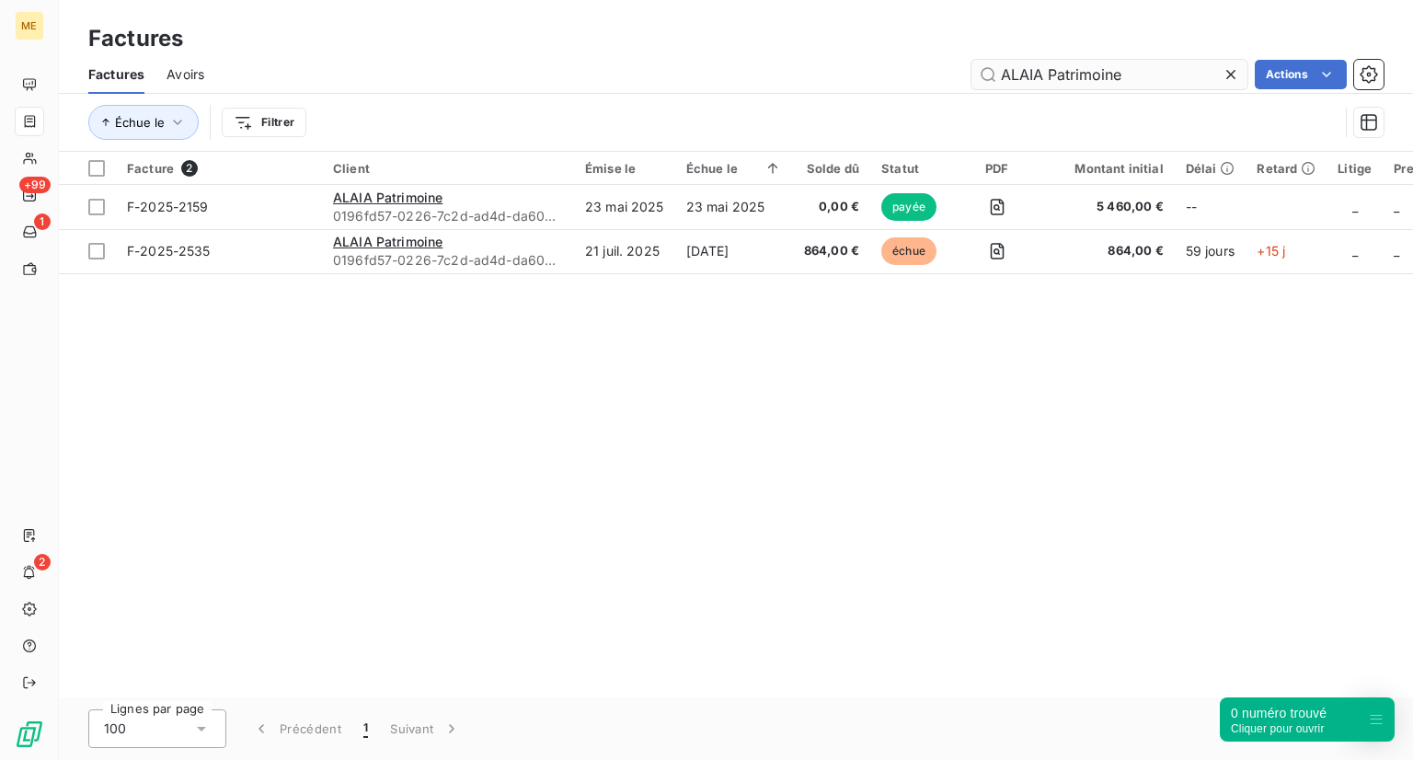
drag, startPoint x: 1122, startPoint y: 68, endPoint x: 1110, endPoint y: 66, distance: 12.1
click at [1110, 66] on input "ALAIA Patrimoine" at bounding box center [1109, 74] width 276 height 29
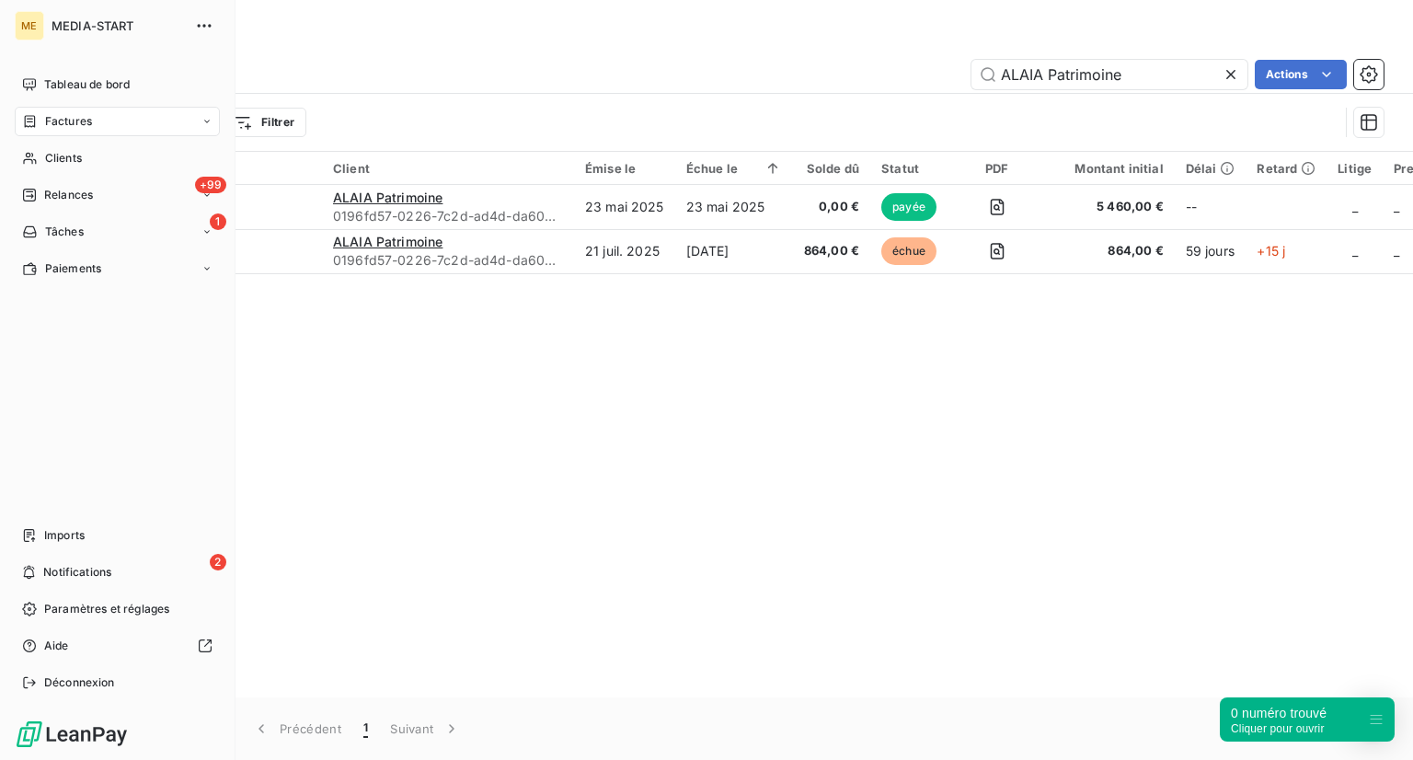
click at [40, 174] on nav "Tableau de bord Factures Clients +99 Relances 1 Tâches Paiements" at bounding box center [117, 176] width 205 height 213
click at [59, 155] on span "Clients" at bounding box center [63, 158] width 37 height 17
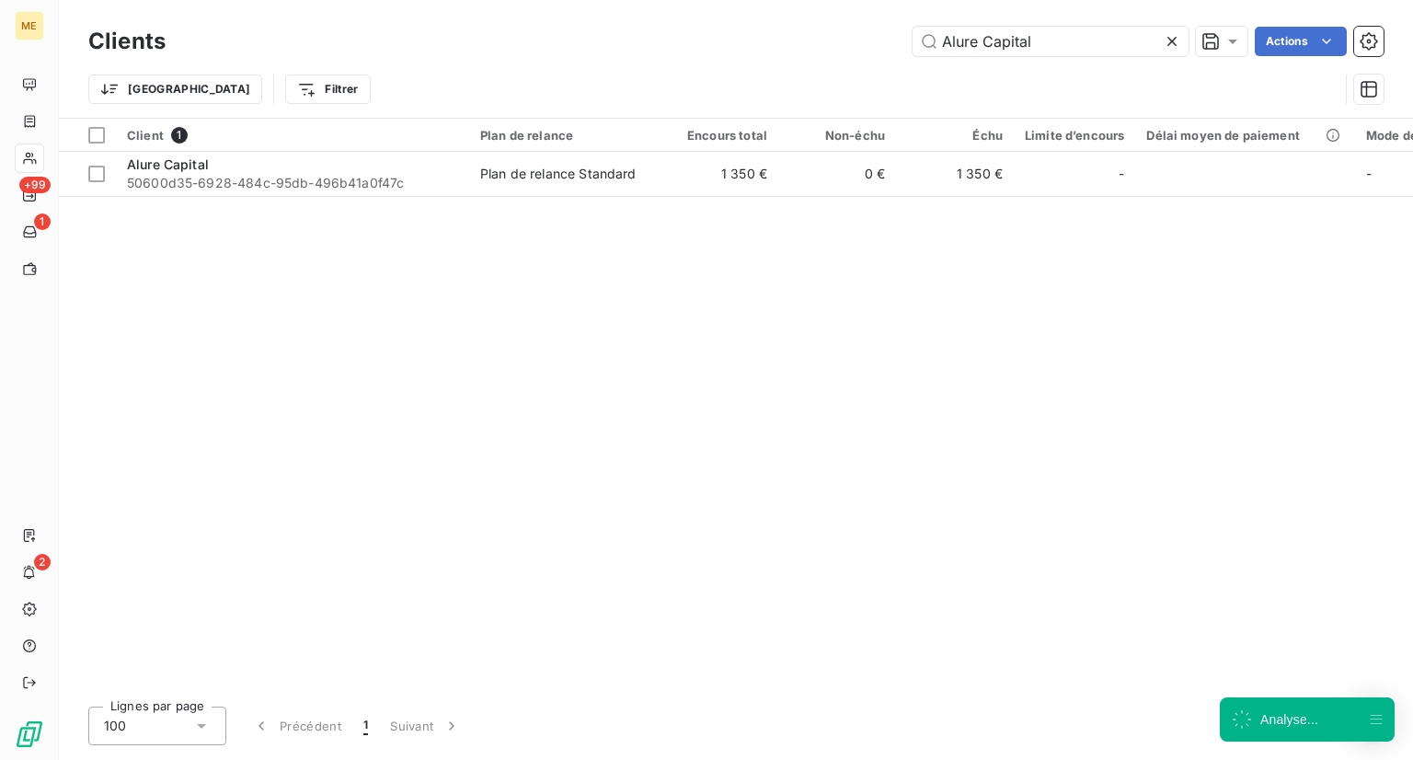
drag, startPoint x: 1051, startPoint y: 38, endPoint x: 707, endPoint y: 27, distance: 344.2
click at [707, 27] on div "Alure Capital Actions" at bounding box center [786, 41] width 1196 height 29
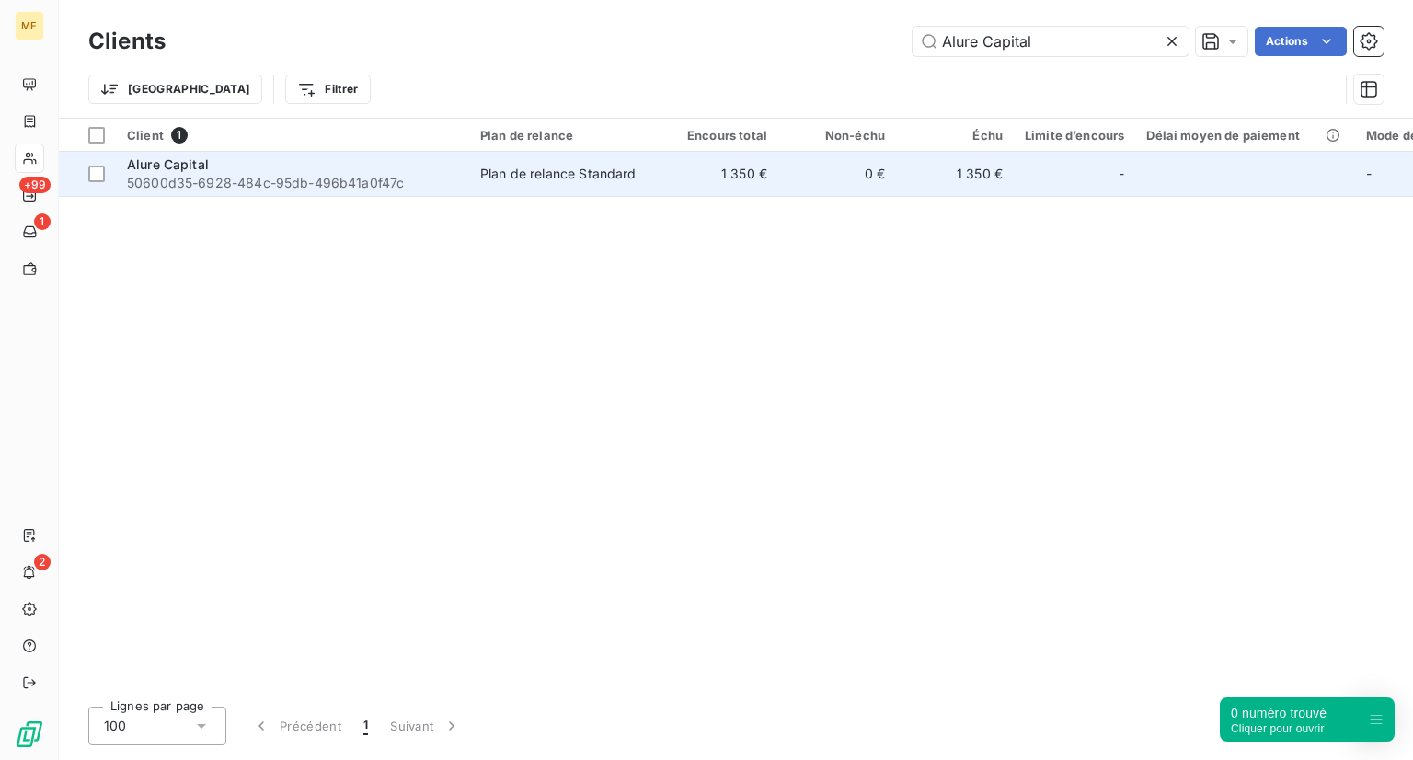
click at [166, 170] on span "Alure Capital" at bounding box center [168, 164] width 82 height 16
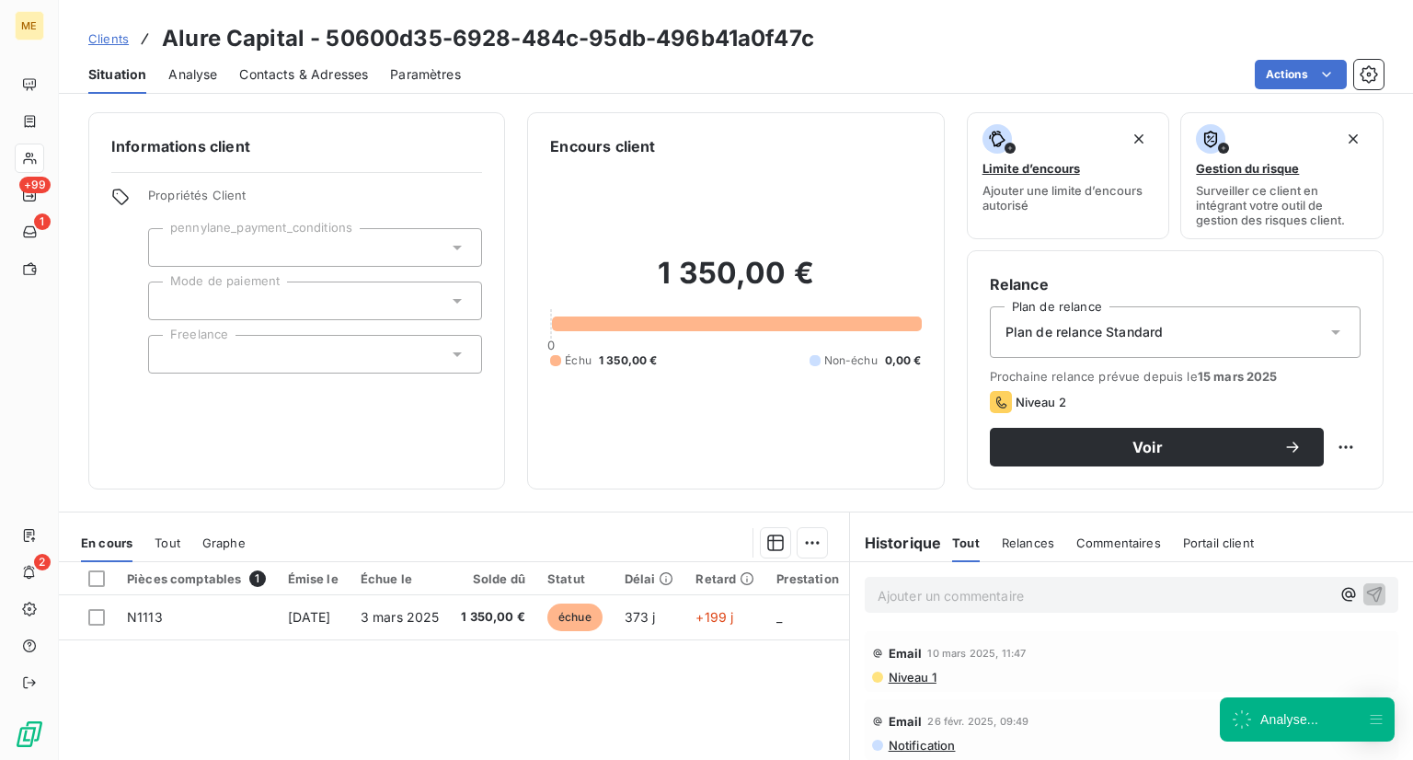
scroll to position [33, 0]
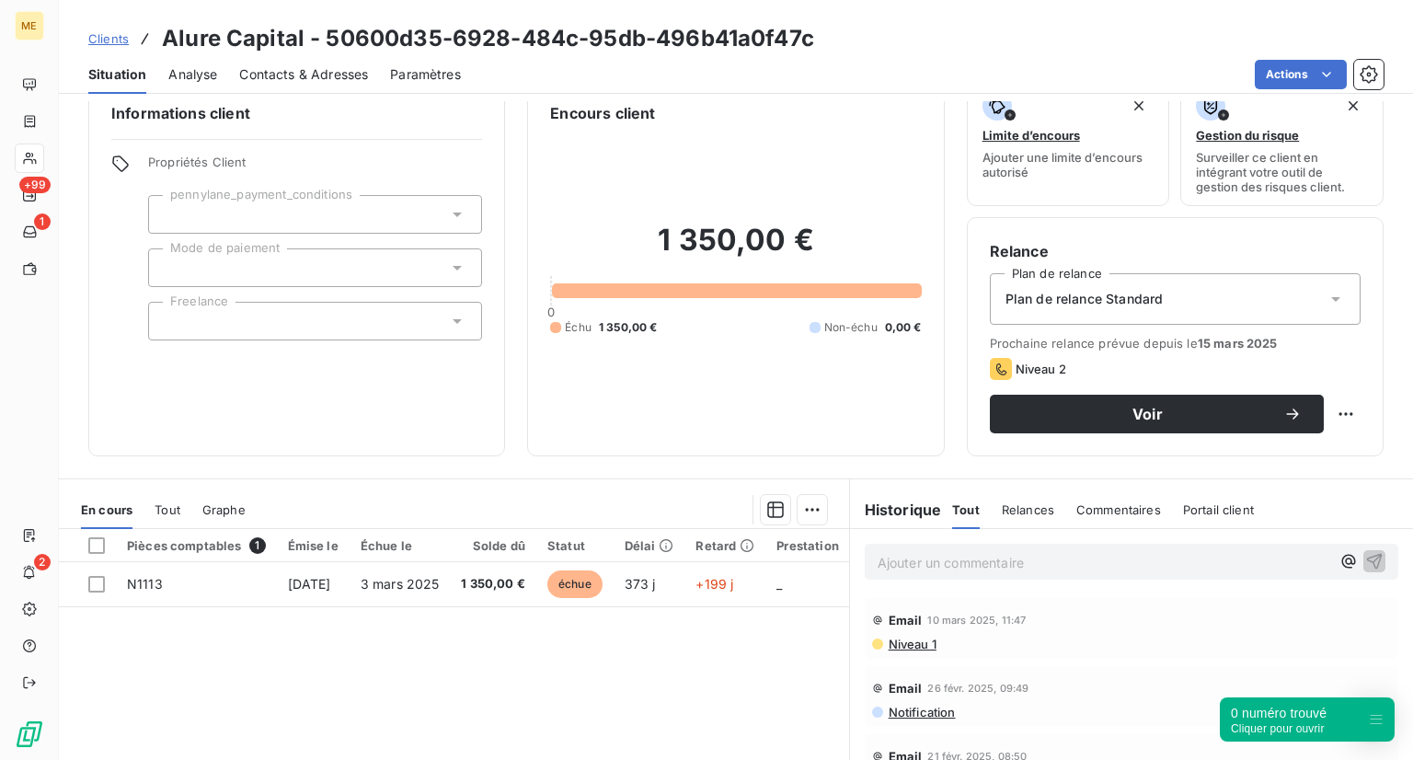
click at [152, 502] on div "En cours Tout Graphe" at bounding box center [454, 509] width 790 height 39
click at [155, 502] on span "Tout" at bounding box center [168, 509] width 26 height 15
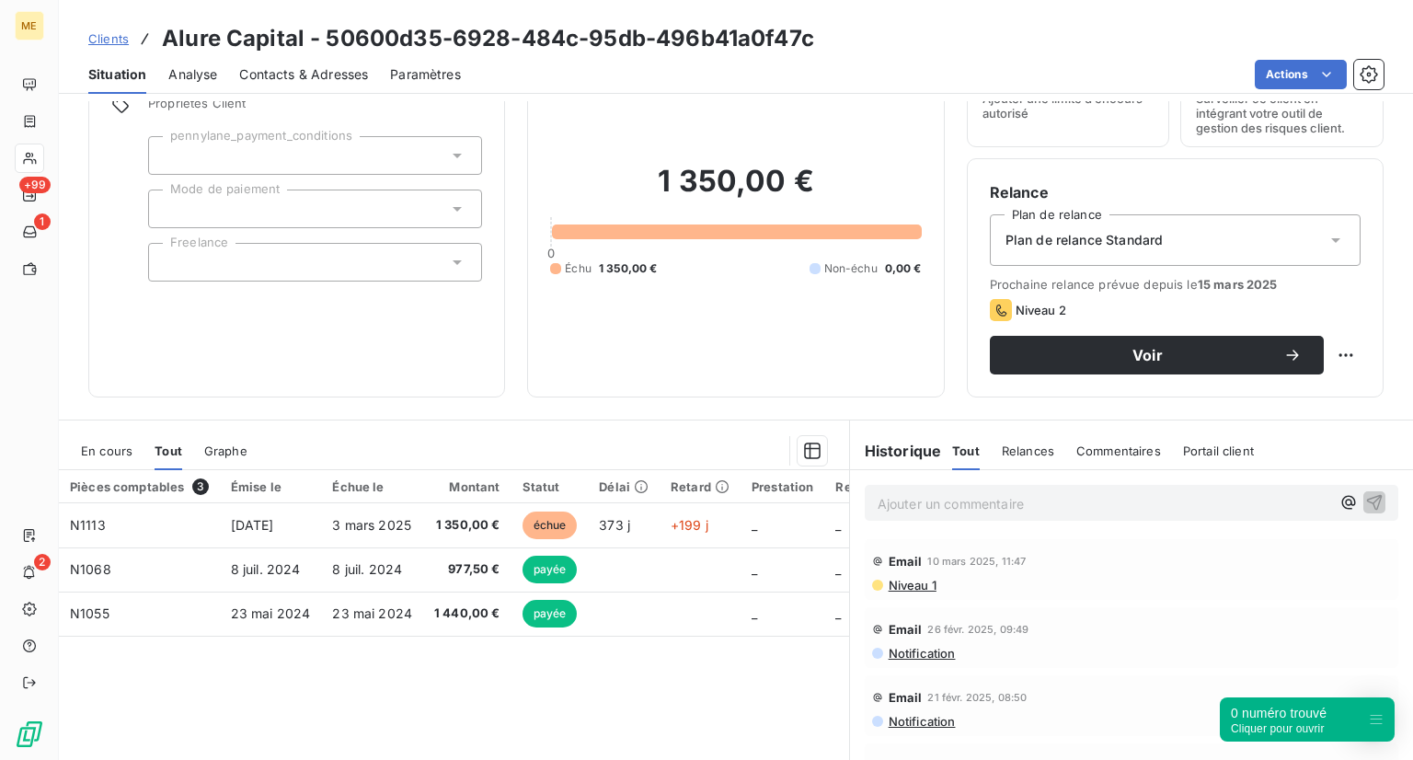
scroll to position [92, 0]
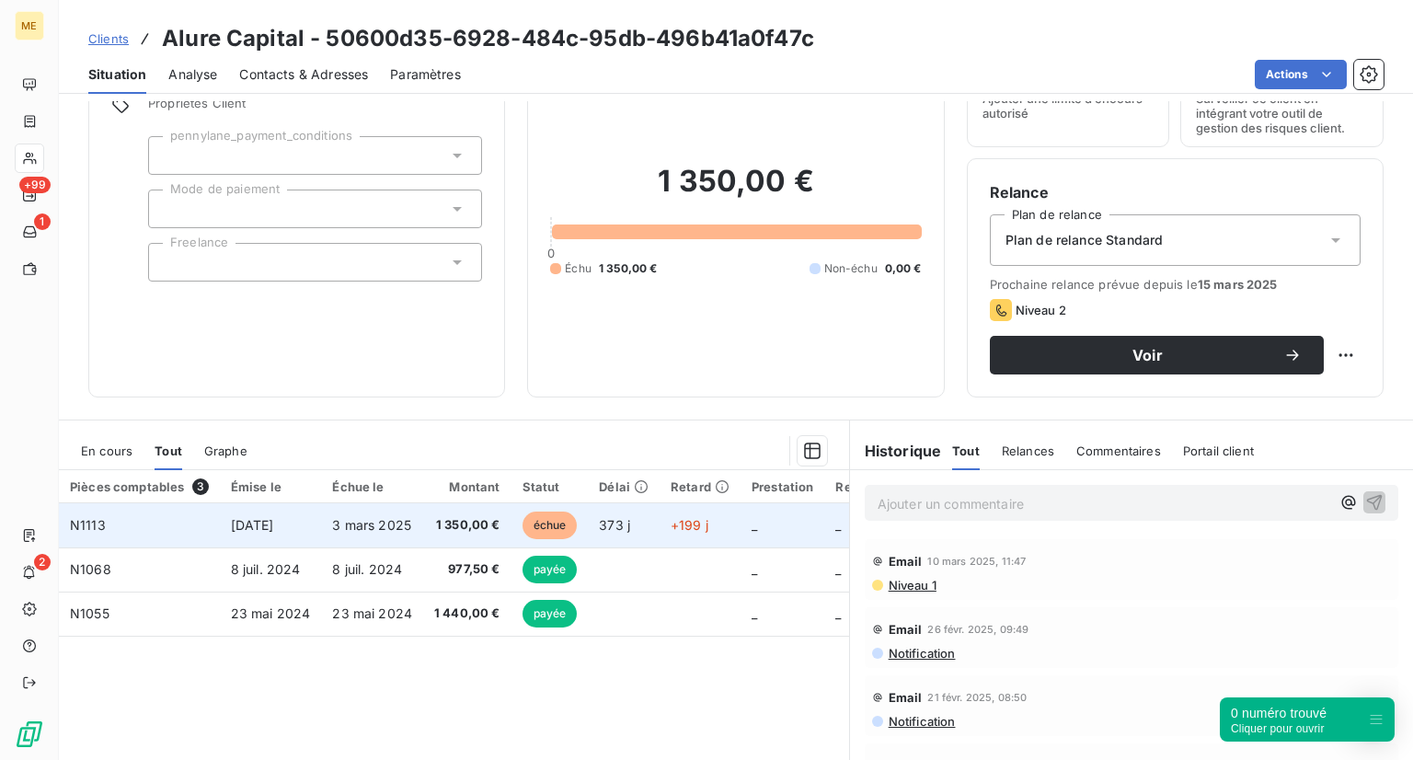
click at [397, 534] on td "3 mars 2025" at bounding box center [372, 525] width 102 height 44
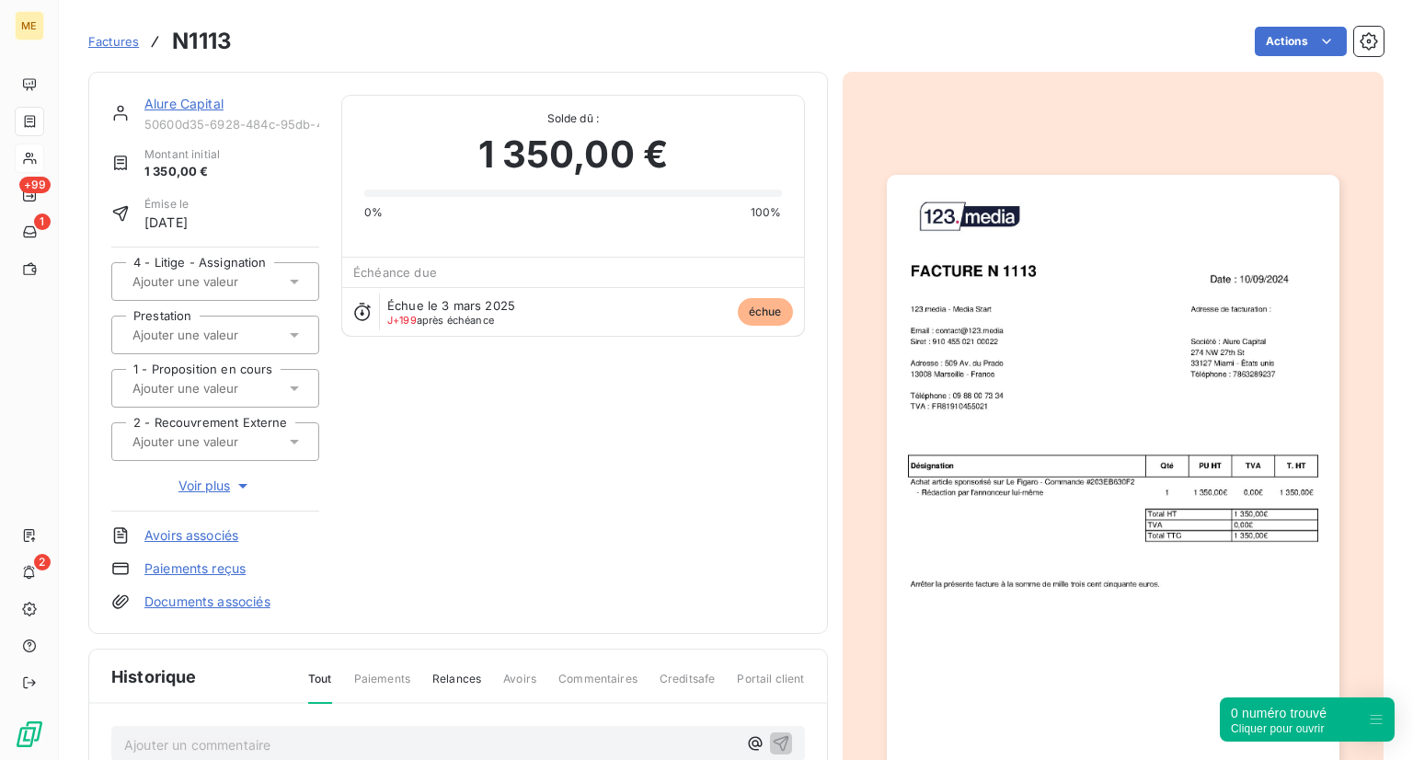
click at [105, 38] on span "Factures" at bounding box center [113, 41] width 51 height 15
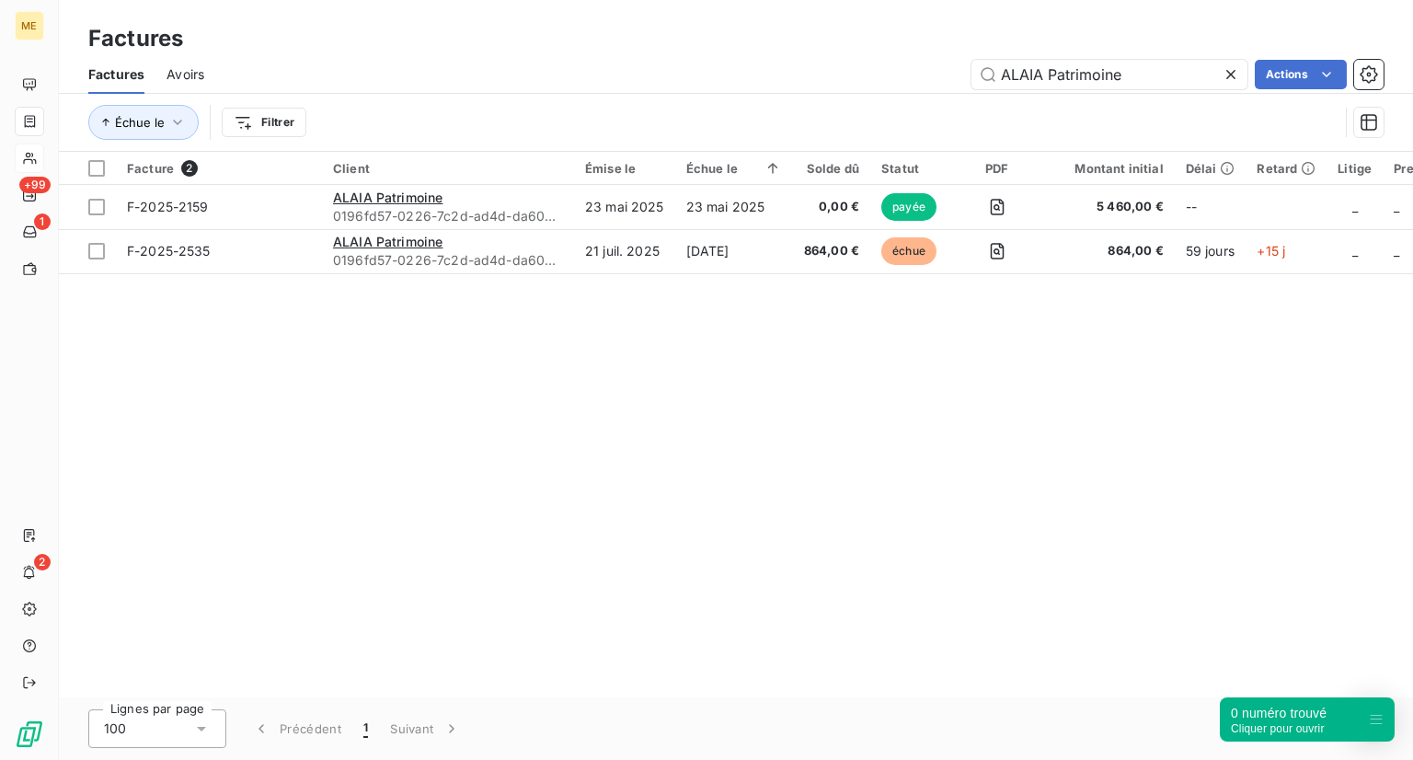
drag, startPoint x: 1127, startPoint y: 81, endPoint x: 729, endPoint y: 52, distance: 399.4
click at [729, 52] on div "Factures Factures Avoirs ALAIA Patrimoine Actions Échue le Filtrer" at bounding box center [736, 76] width 1354 height 152
type input "ANNA'RENOVATION"
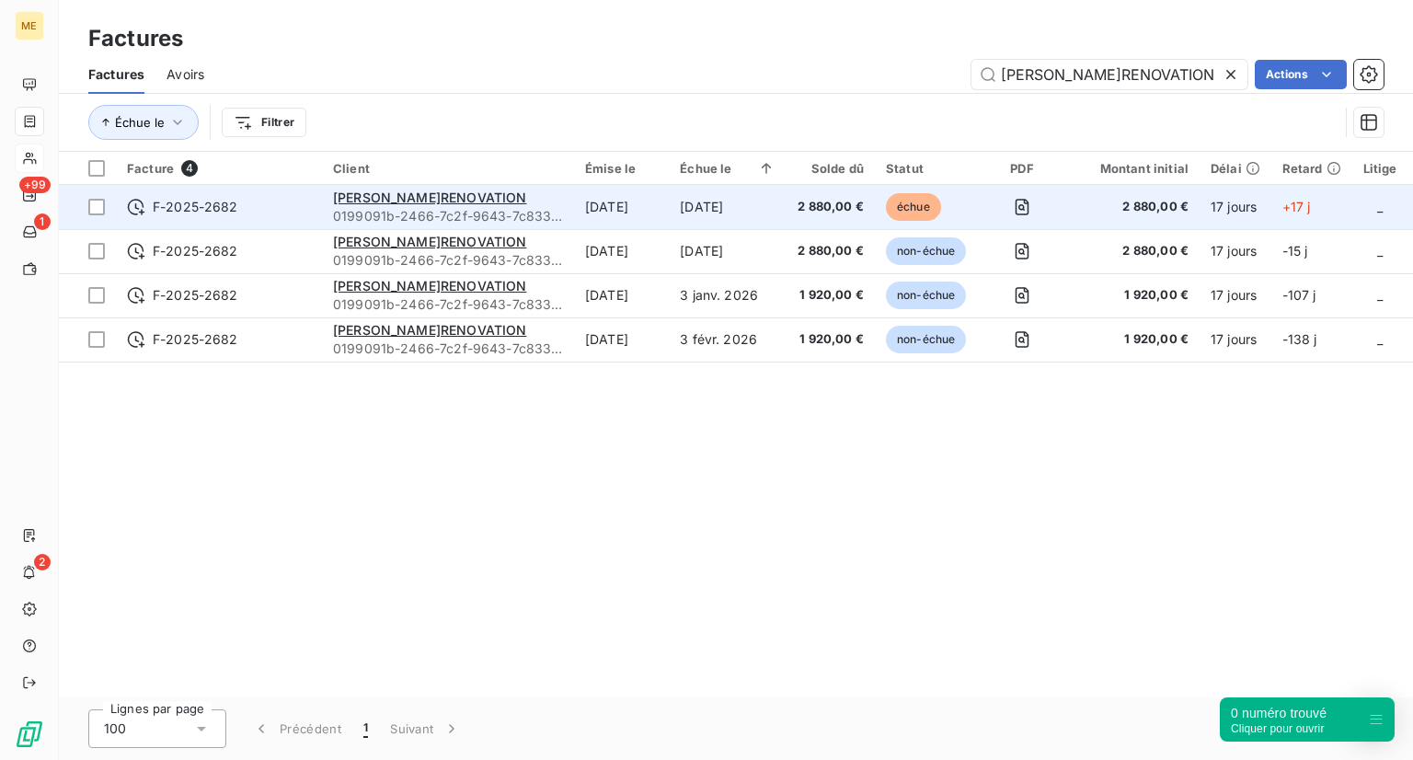
click at [239, 211] on span "F-2025-2682" at bounding box center [219, 207] width 184 height 18
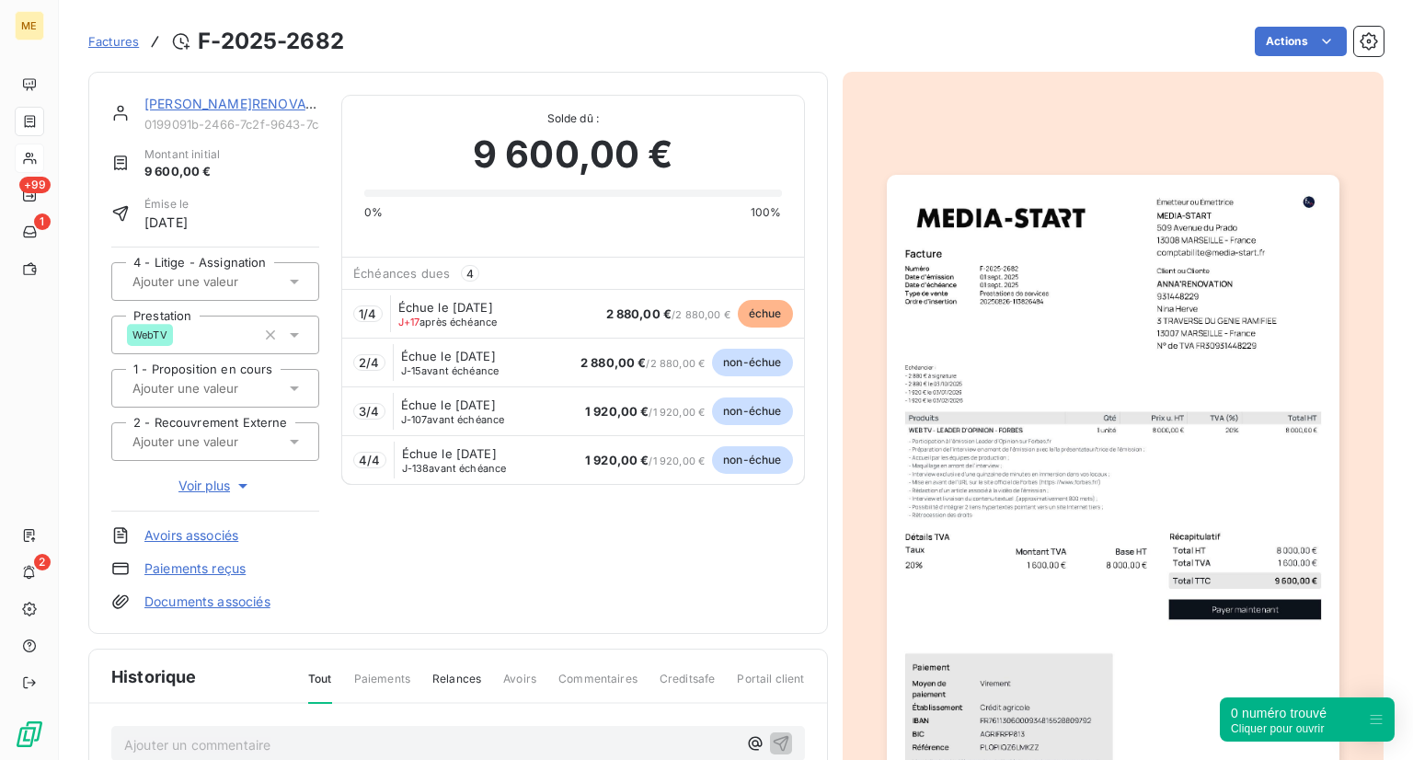
click at [125, 34] on span "Factures" at bounding box center [113, 41] width 51 height 15
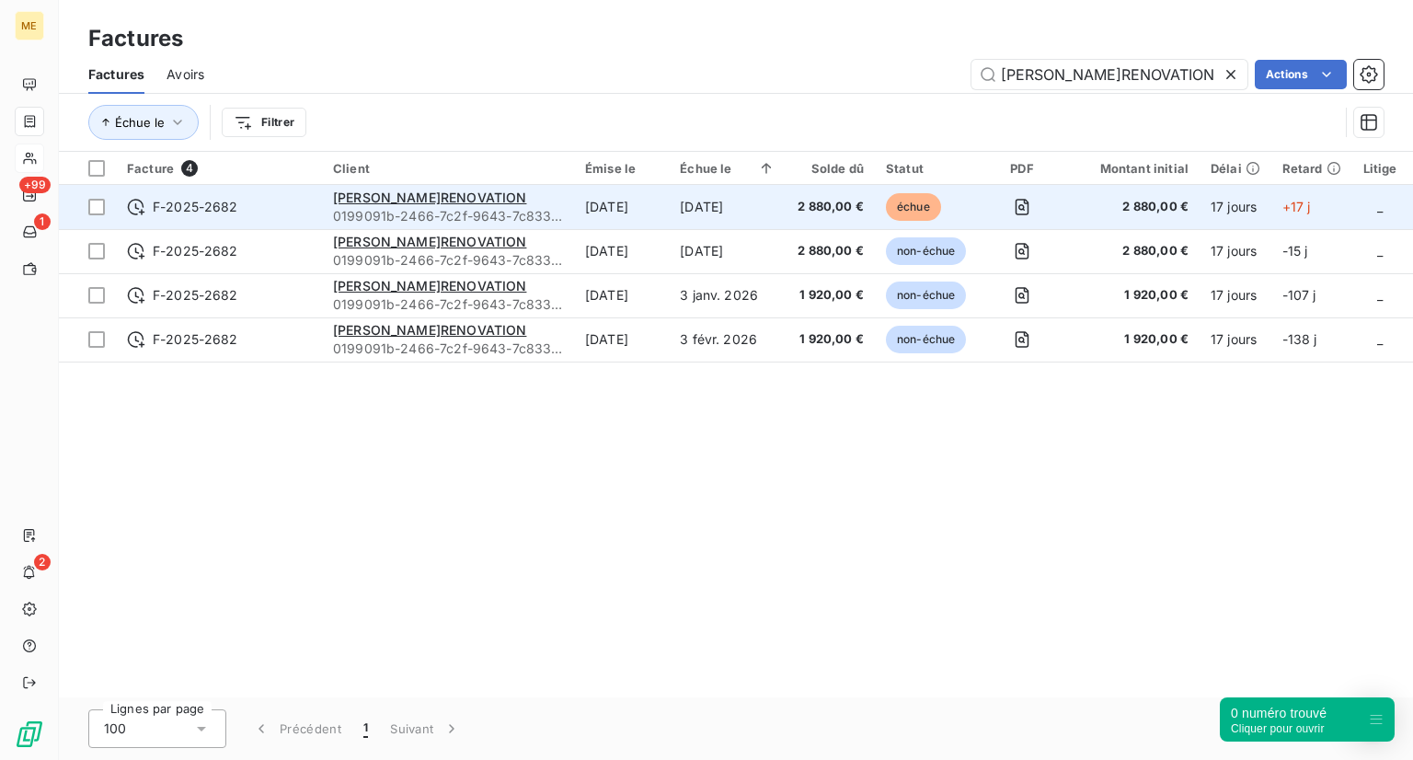
click at [265, 213] on span "F-2025-2682" at bounding box center [219, 207] width 184 height 18
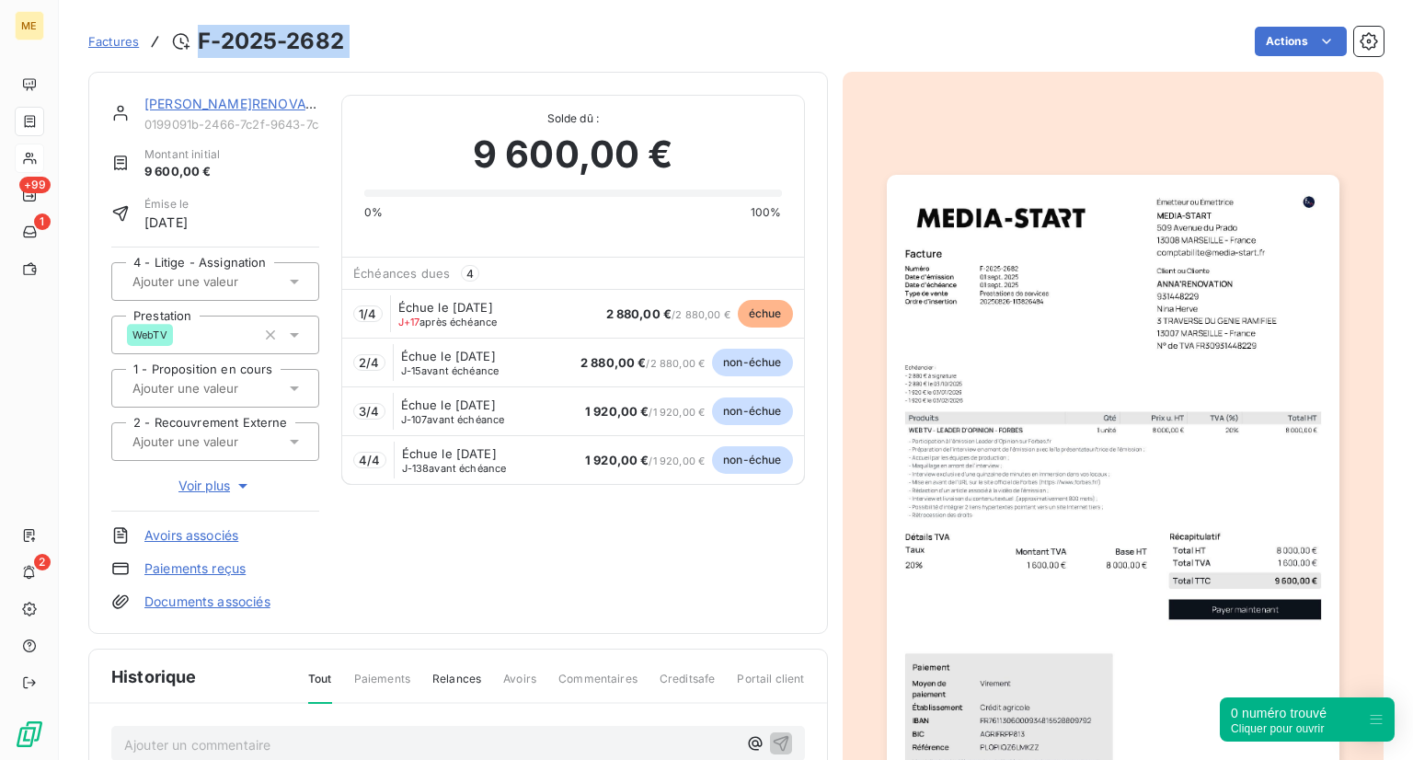
drag, startPoint x: 358, startPoint y: 38, endPoint x: 198, endPoint y: 29, distance: 160.3
click at [198, 29] on div "Factures F-2025-2682 Actions" at bounding box center [735, 41] width 1295 height 39
click at [759, 306] on span "échue" at bounding box center [765, 314] width 55 height 28
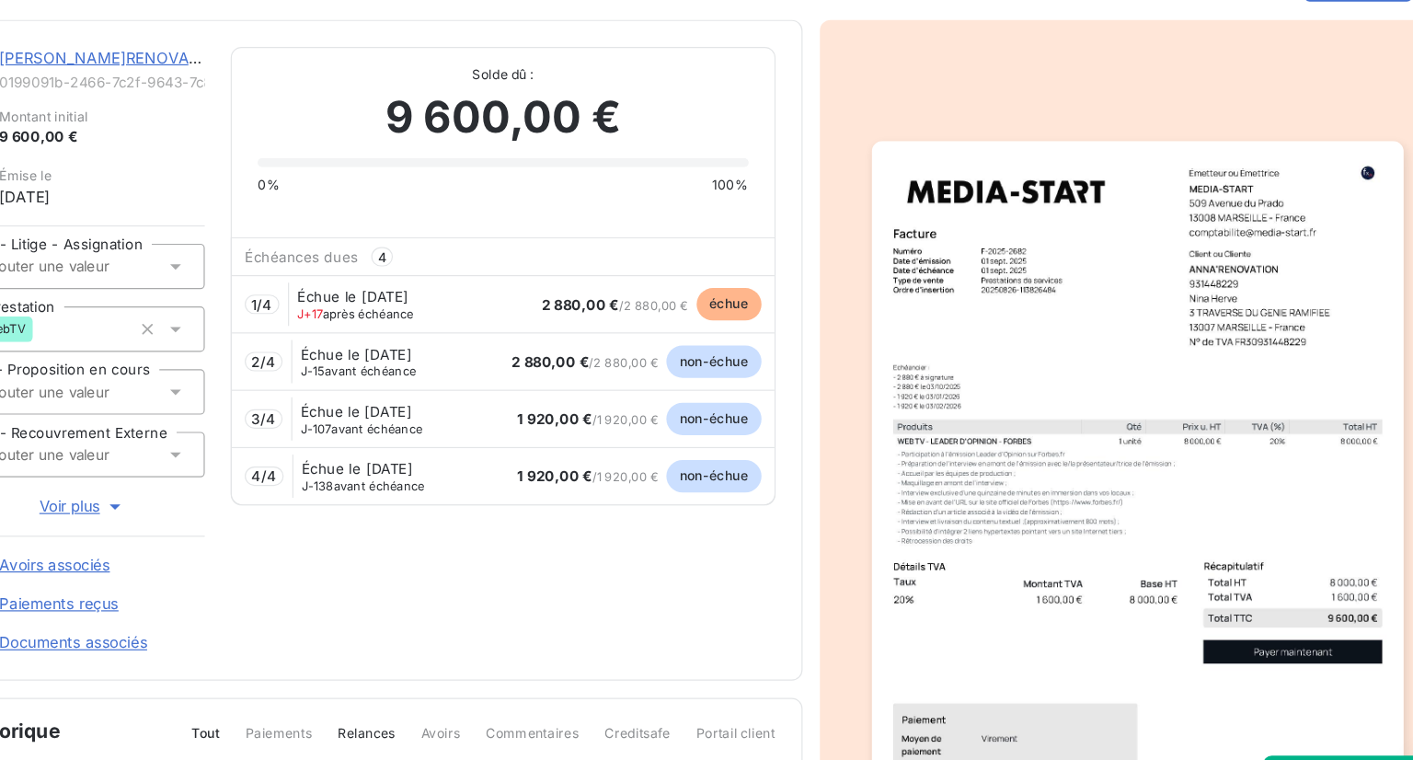
click at [752, 314] on span "échue" at bounding box center [765, 314] width 55 height 28
click at [543, 297] on div "1 / 4 Échue le 1 sept. 2025 J+17 après échéance 2 880,00 € / 2 880,00 € échue" at bounding box center [572, 313] width 461 height 49
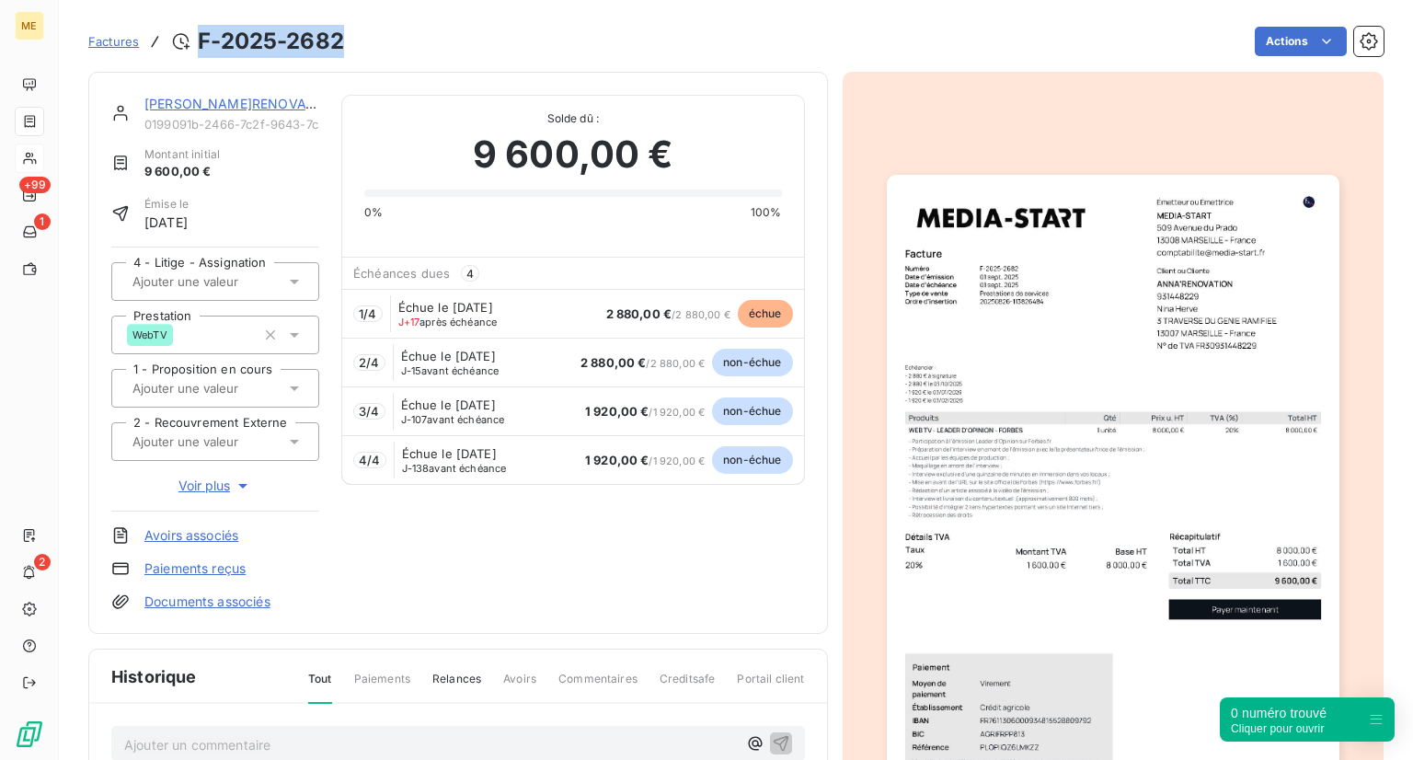
drag, startPoint x: 354, startPoint y: 36, endPoint x: 194, endPoint y: 23, distance: 160.6
click at [194, 23] on div "Factures F-2025-2682 Actions" at bounding box center [735, 41] width 1295 height 39
copy h3 "F-2025-2682"
click at [1083, 653] on img "button" at bounding box center [1113, 494] width 453 height 639
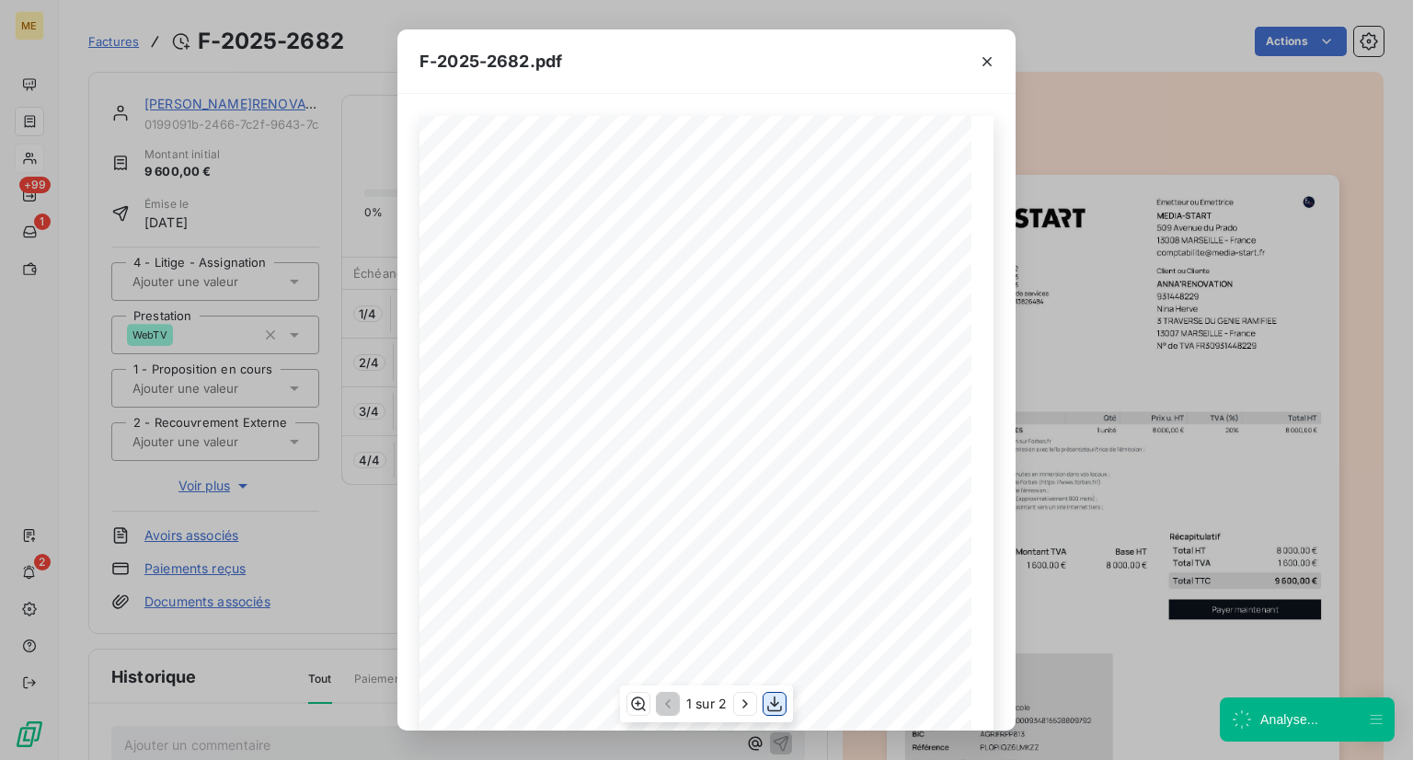
click at [773, 701] on icon "button" at bounding box center [774, 704] width 18 height 18
click at [348, 343] on div "F-2025-2682.pdf 8 000,00 € 1 600,00 € 9 600,00 € 0199091d- bb4a- 713f- a6a9- df…" at bounding box center [706, 380] width 1413 height 760
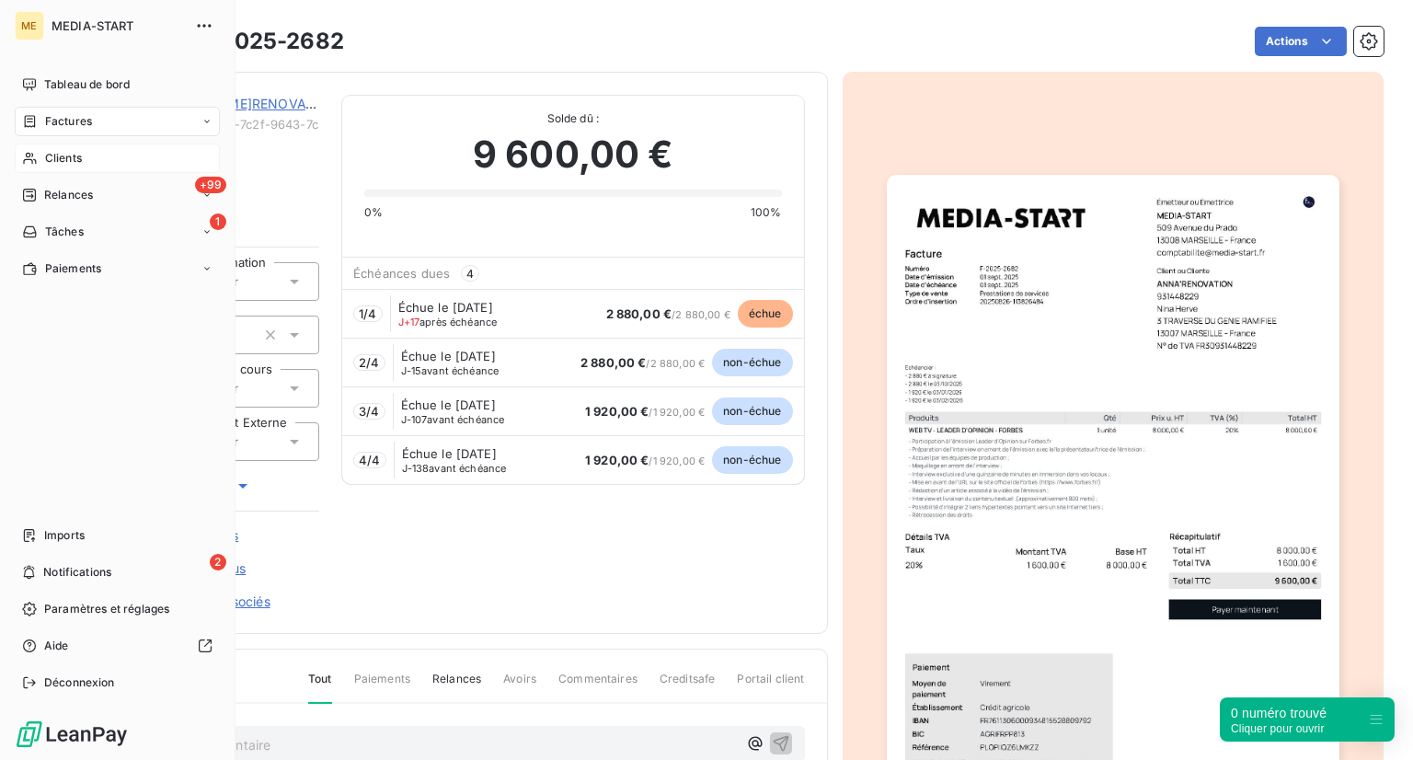
click at [52, 163] on span "Clients" at bounding box center [63, 158] width 37 height 17
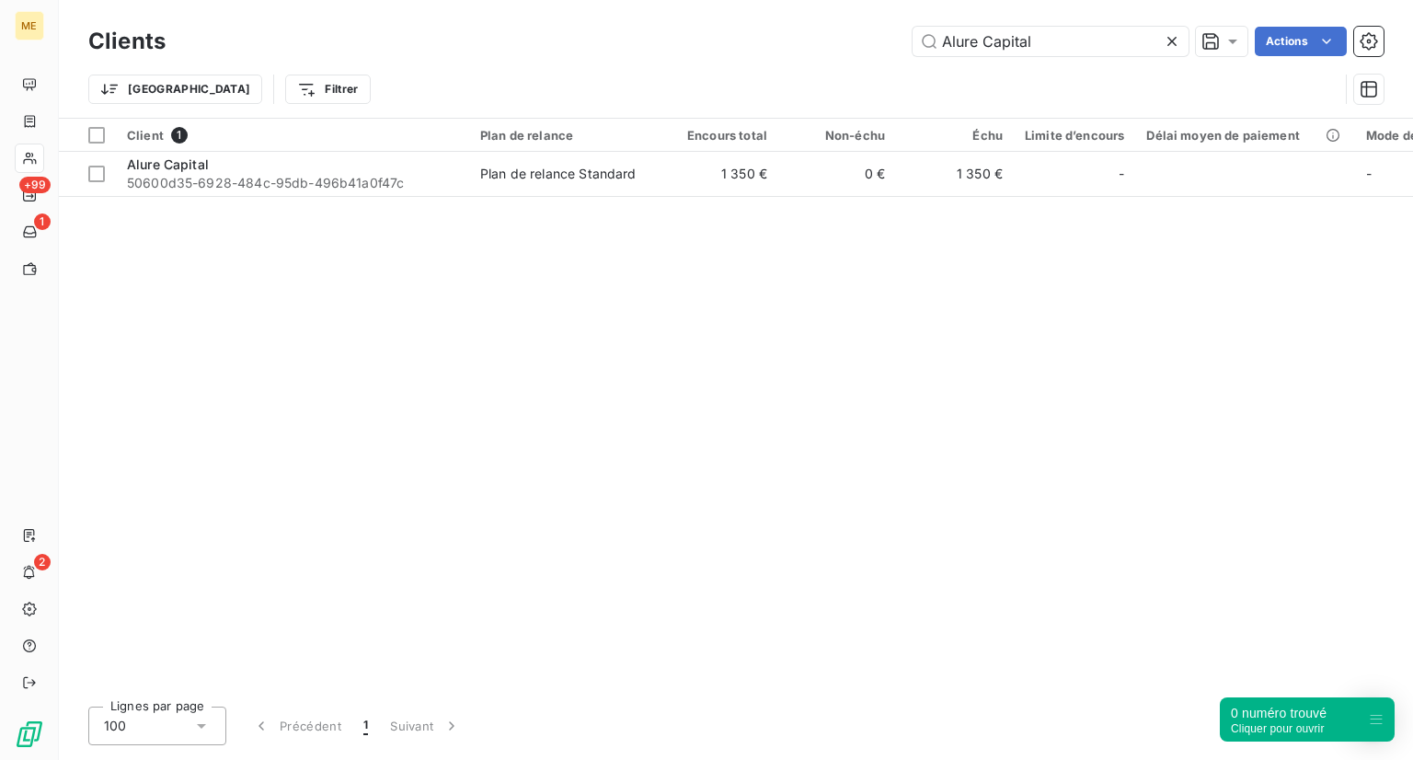
drag, startPoint x: 1052, startPoint y: 41, endPoint x: 736, endPoint y: 40, distance: 316.5
click at [736, 40] on div "Alure Capital Actions" at bounding box center [786, 41] width 1196 height 29
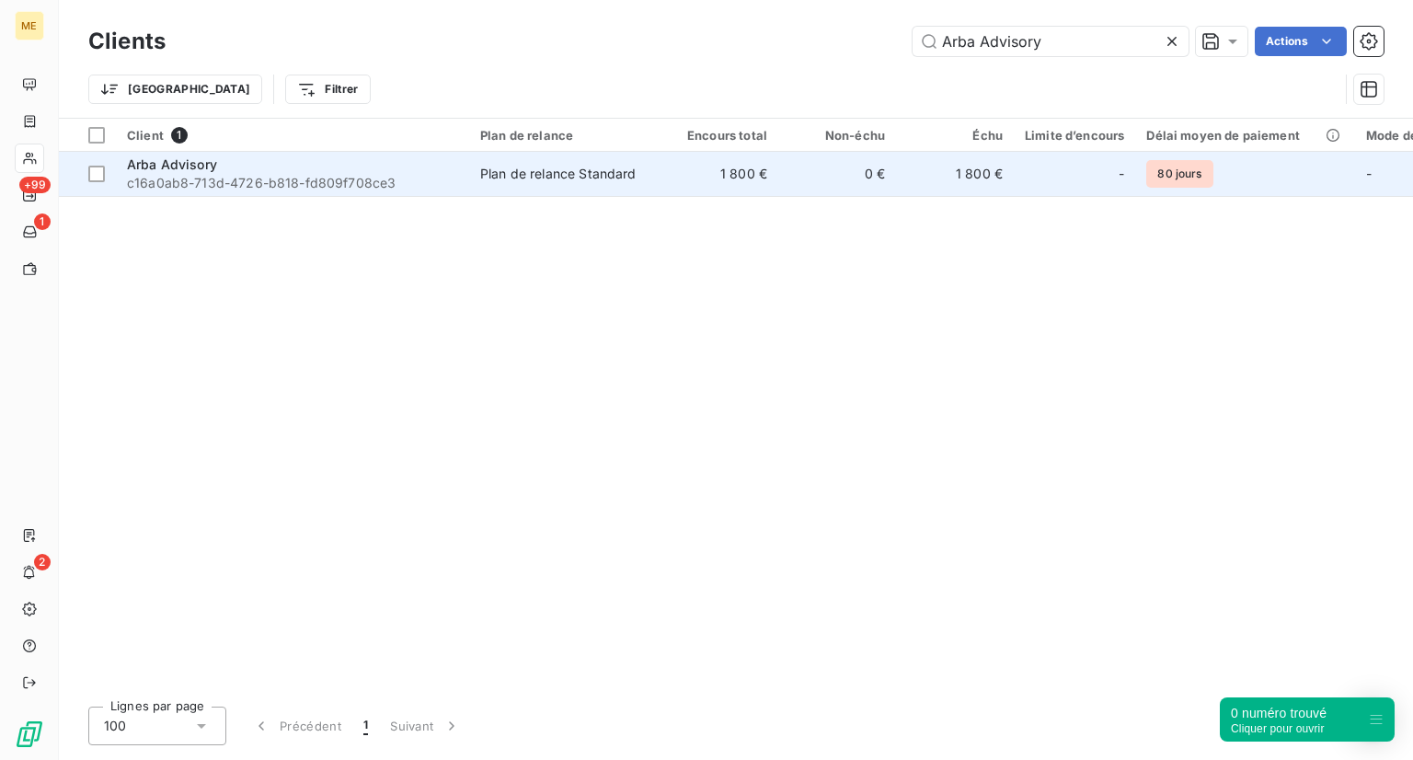
type input "Arba Advisory"
click at [222, 170] on div "Arba Advisory" at bounding box center [292, 164] width 331 height 18
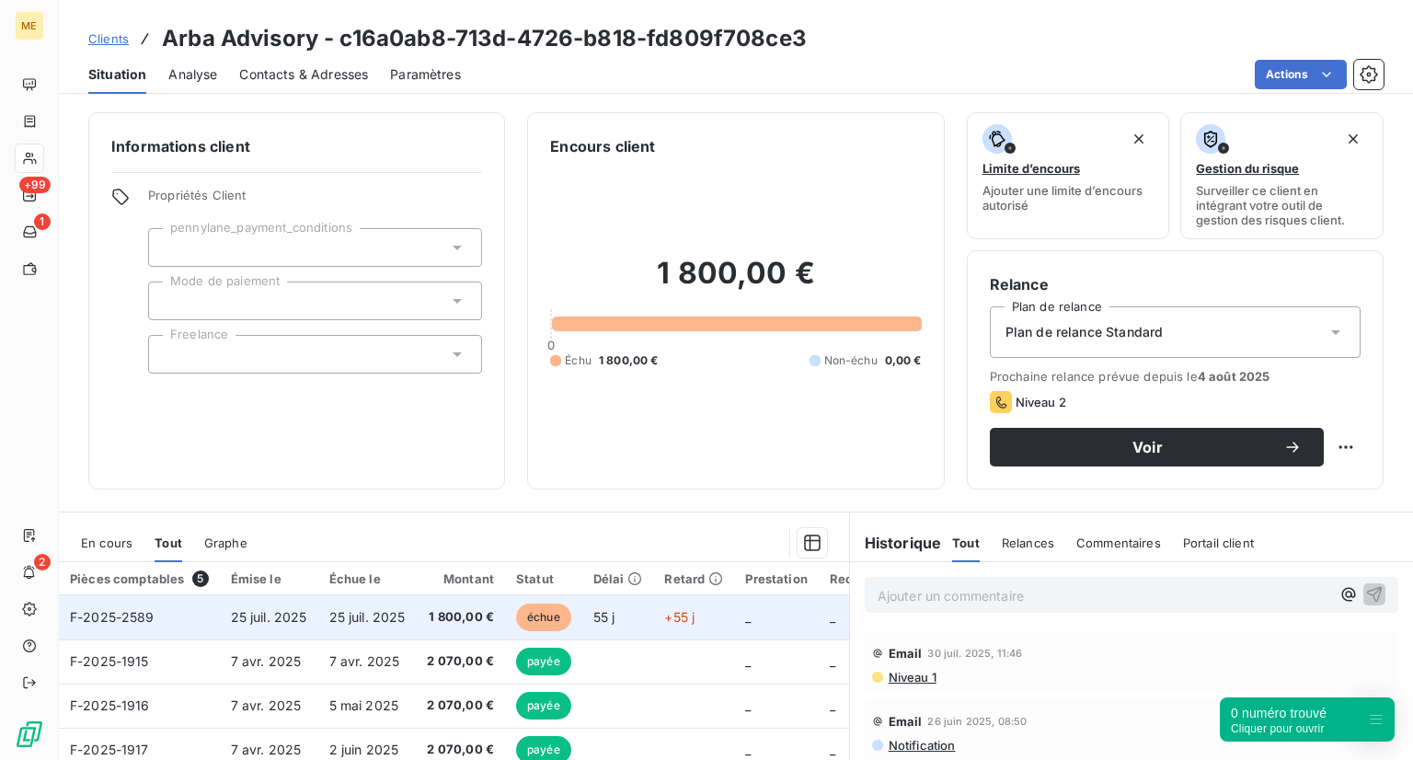
click at [169, 630] on td "F-2025-2589" at bounding box center [139, 617] width 161 height 44
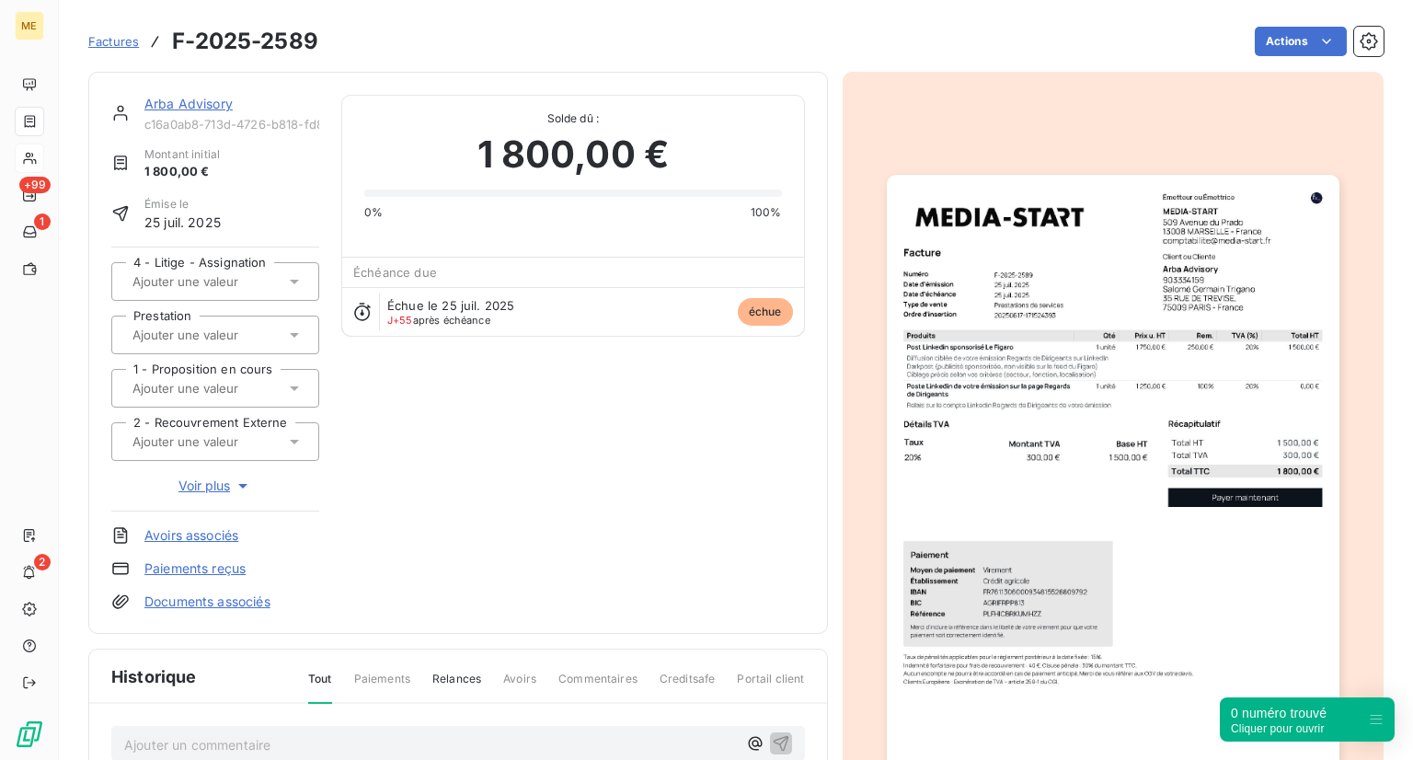
click at [1133, 328] on img "button" at bounding box center [1113, 494] width 453 height 639
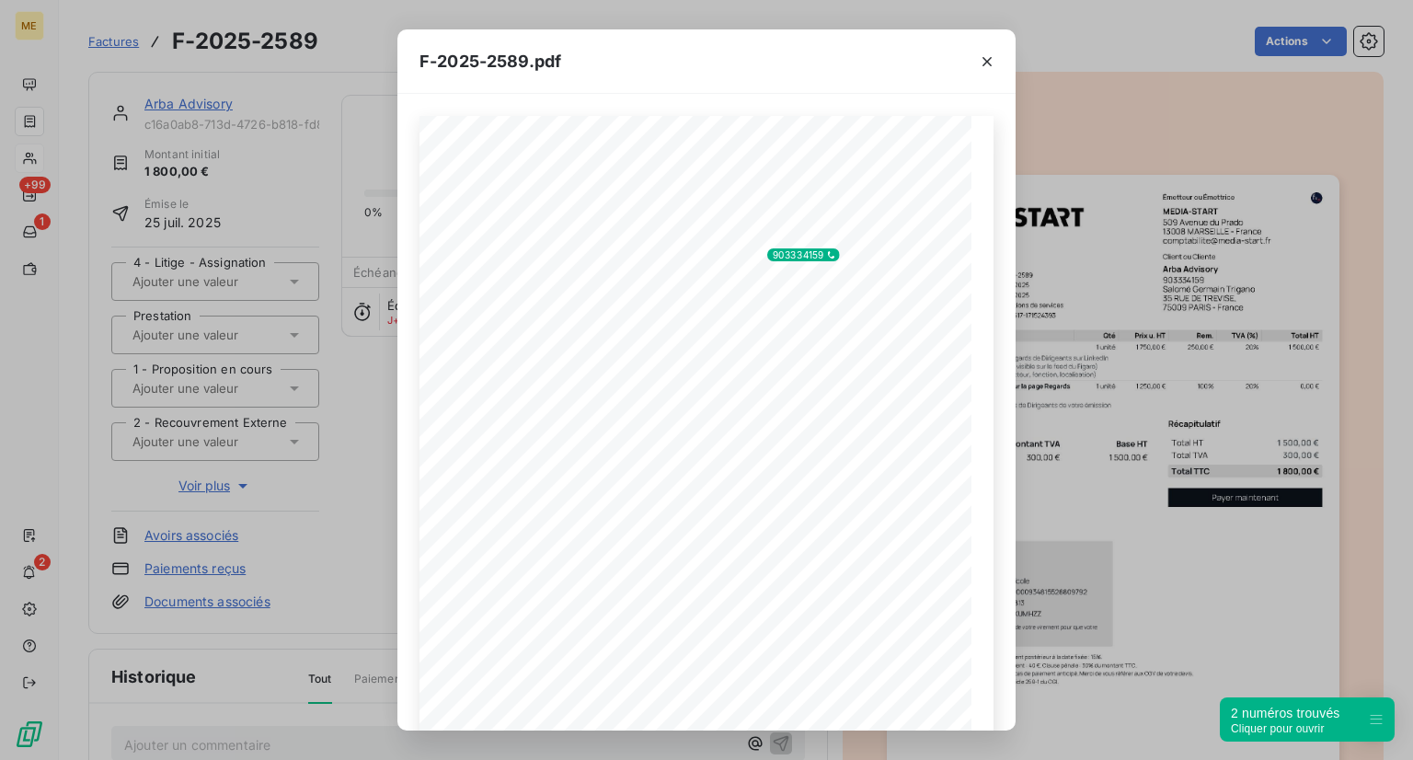
click at [1133, 328] on div "F-2025-2589.pdf 1 500,00 € 300,00 € 1 800,00 € 01984111- 93bc- 7f82- afc9- 1047…" at bounding box center [706, 380] width 1413 height 760
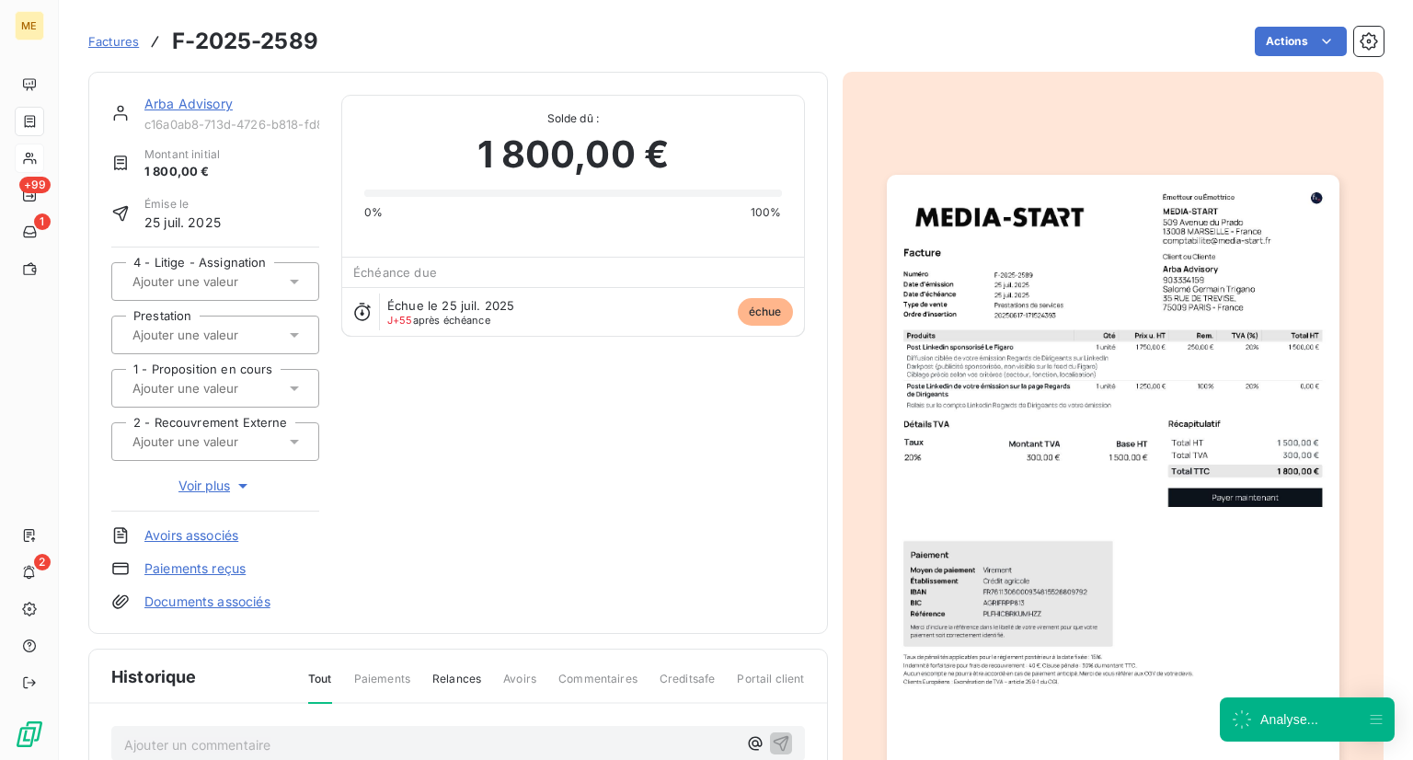
click at [1107, 376] on img "button" at bounding box center [1113, 494] width 453 height 639
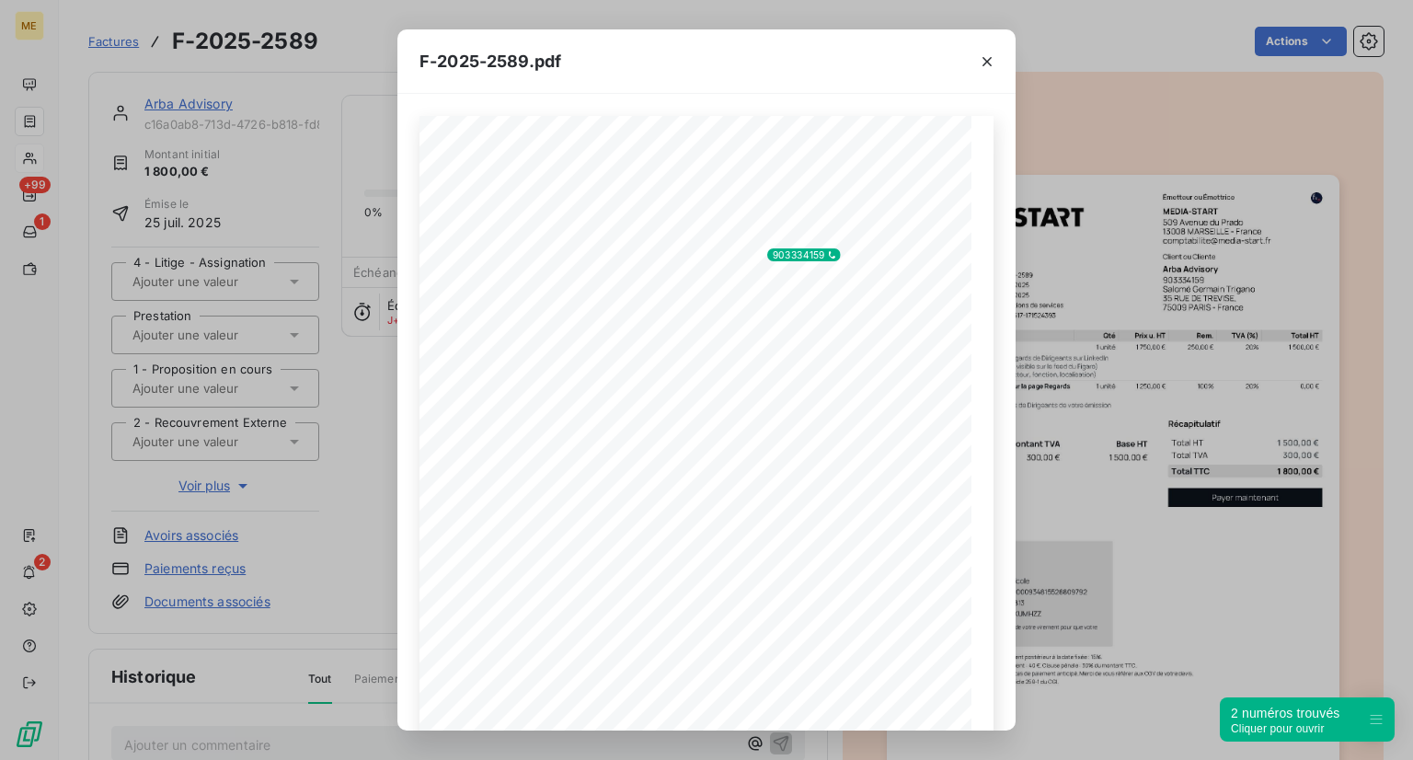
click at [1225, 461] on div "F-2025-2589.pdf 1 500,00 € 300,00 € 1 800,00 € 01984111- 93bc- 7f82- afc9- 1047…" at bounding box center [706, 380] width 1413 height 760
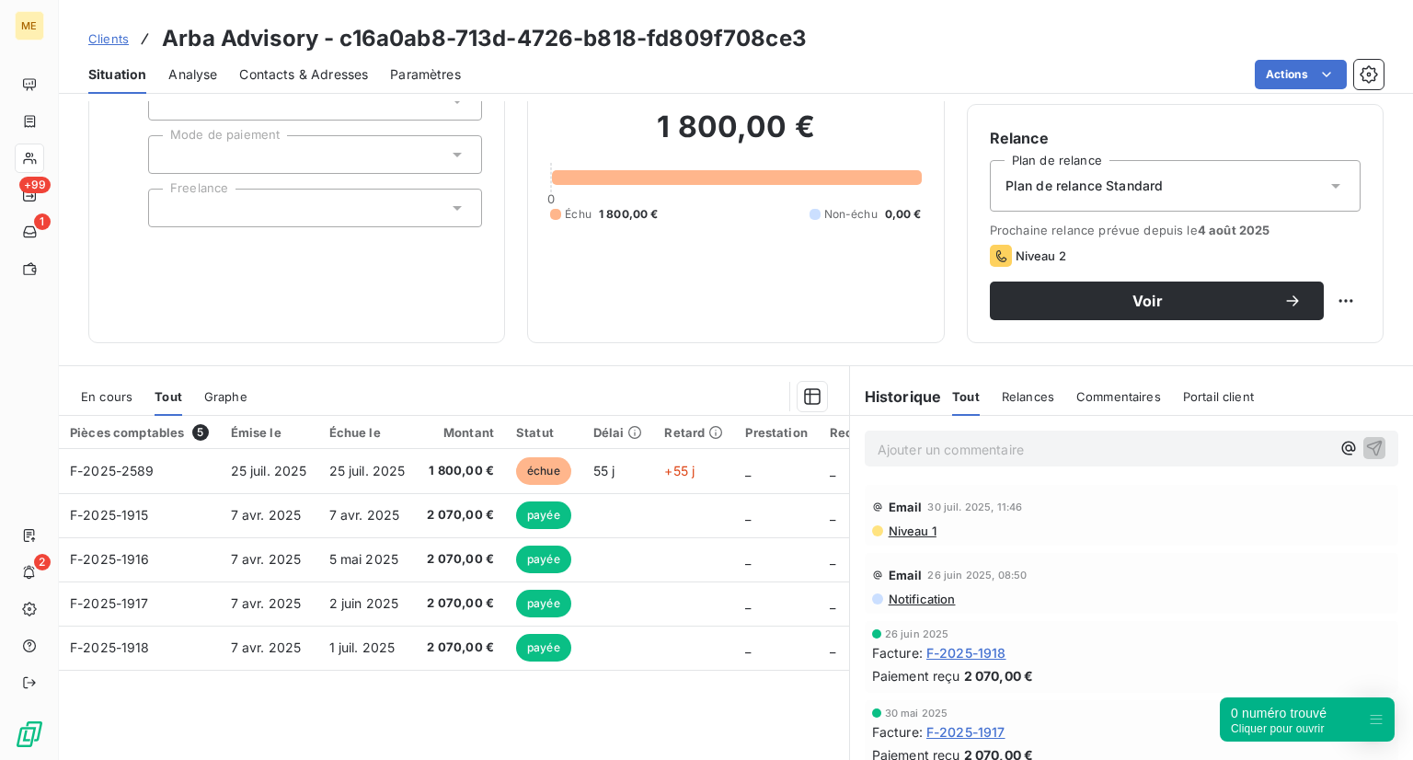
scroll to position [177, 0]
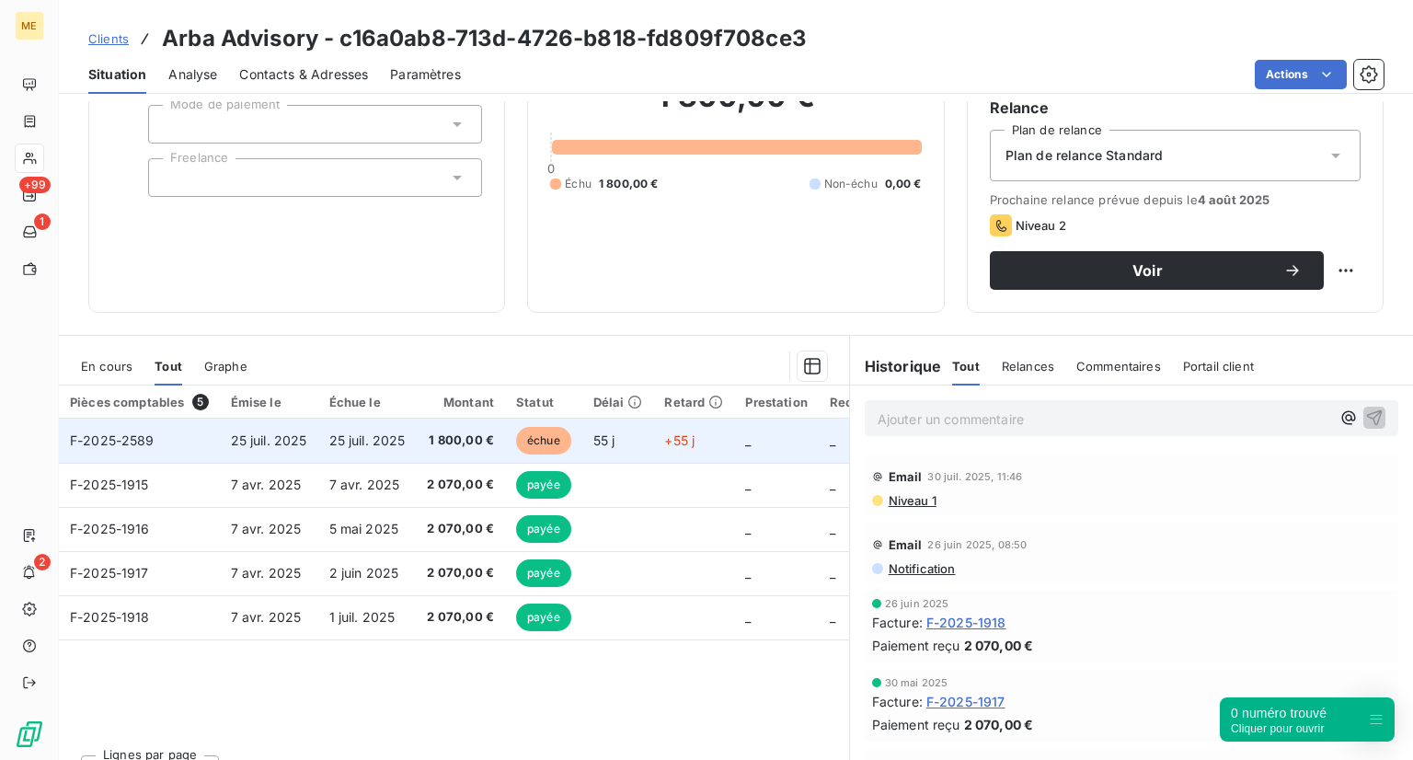
click at [445, 436] on span "1 800,00 €" at bounding box center [460, 440] width 67 height 18
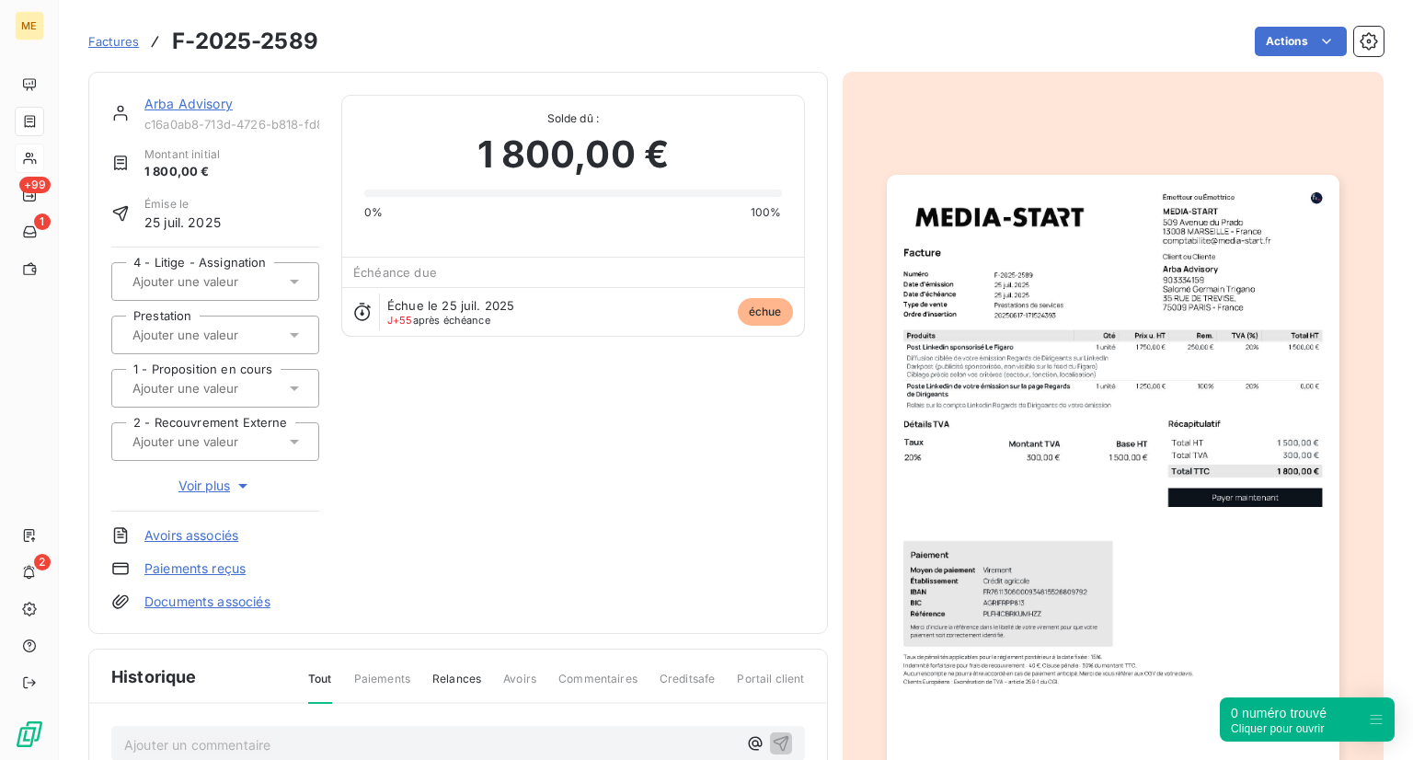
click at [533, 399] on div "Arba Advisory c16a0ab8-713d-4726-b818-fd809f708ce3 Montant initial 1 800,00 € É…" at bounding box center [458, 353] width 694 height 516
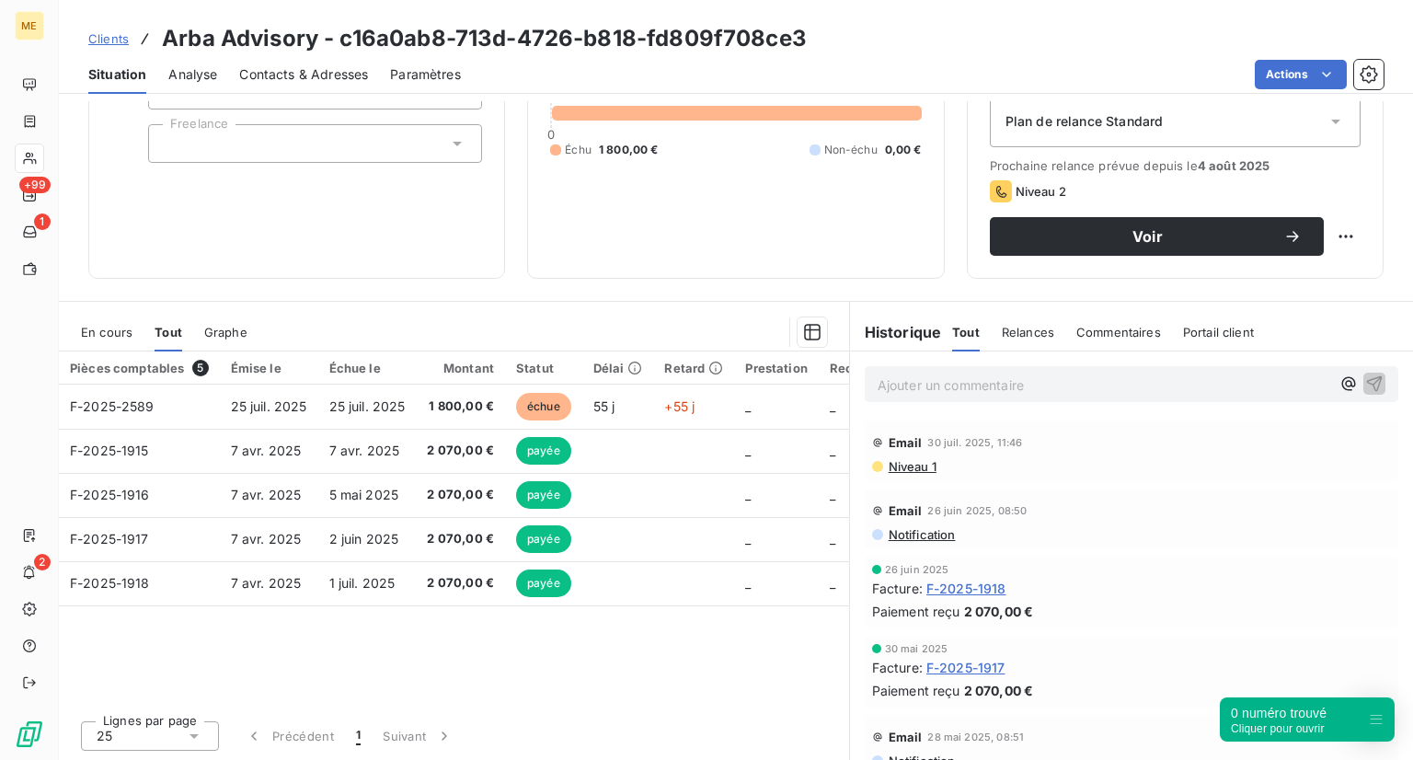
scroll to position [210, 0]
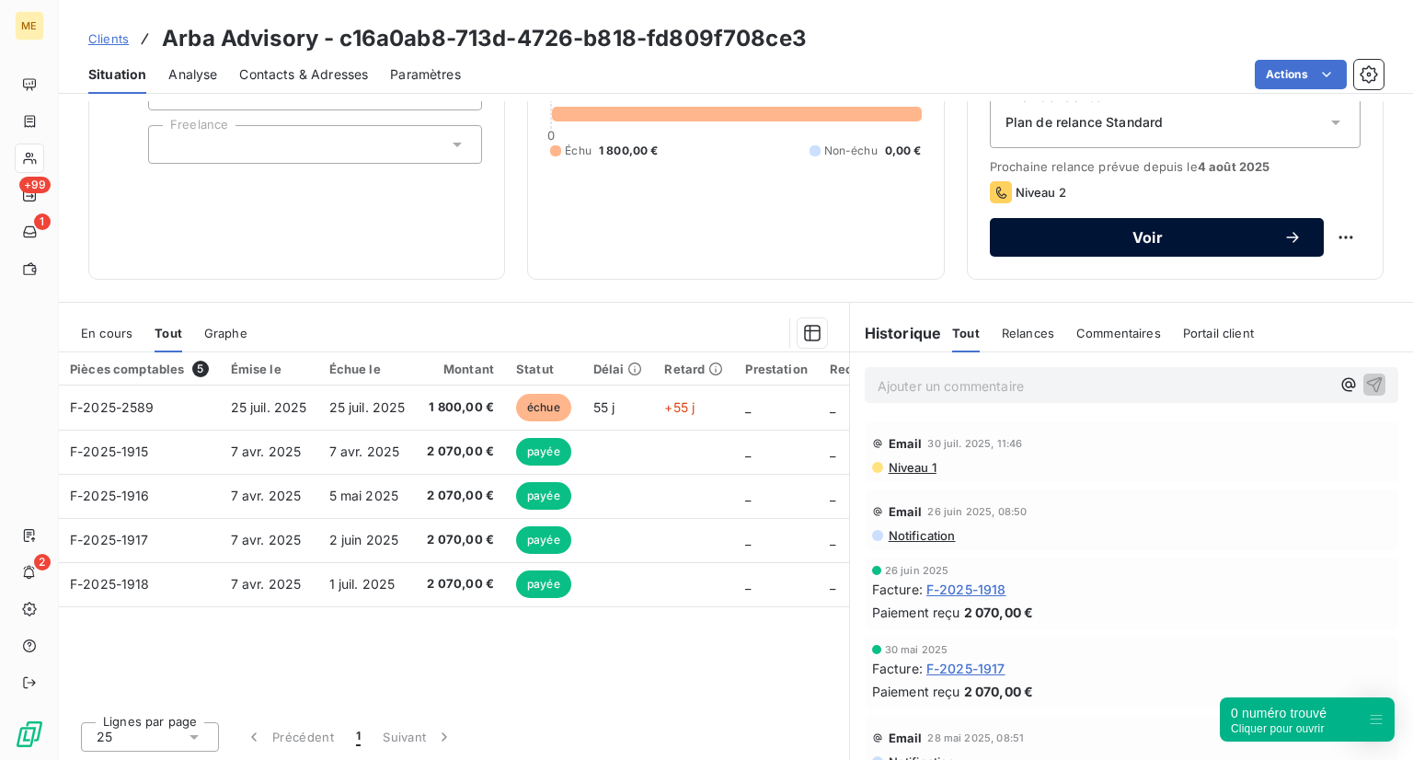
click at [1082, 247] on button "Voir" at bounding box center [1157, 237] width 334 height 39
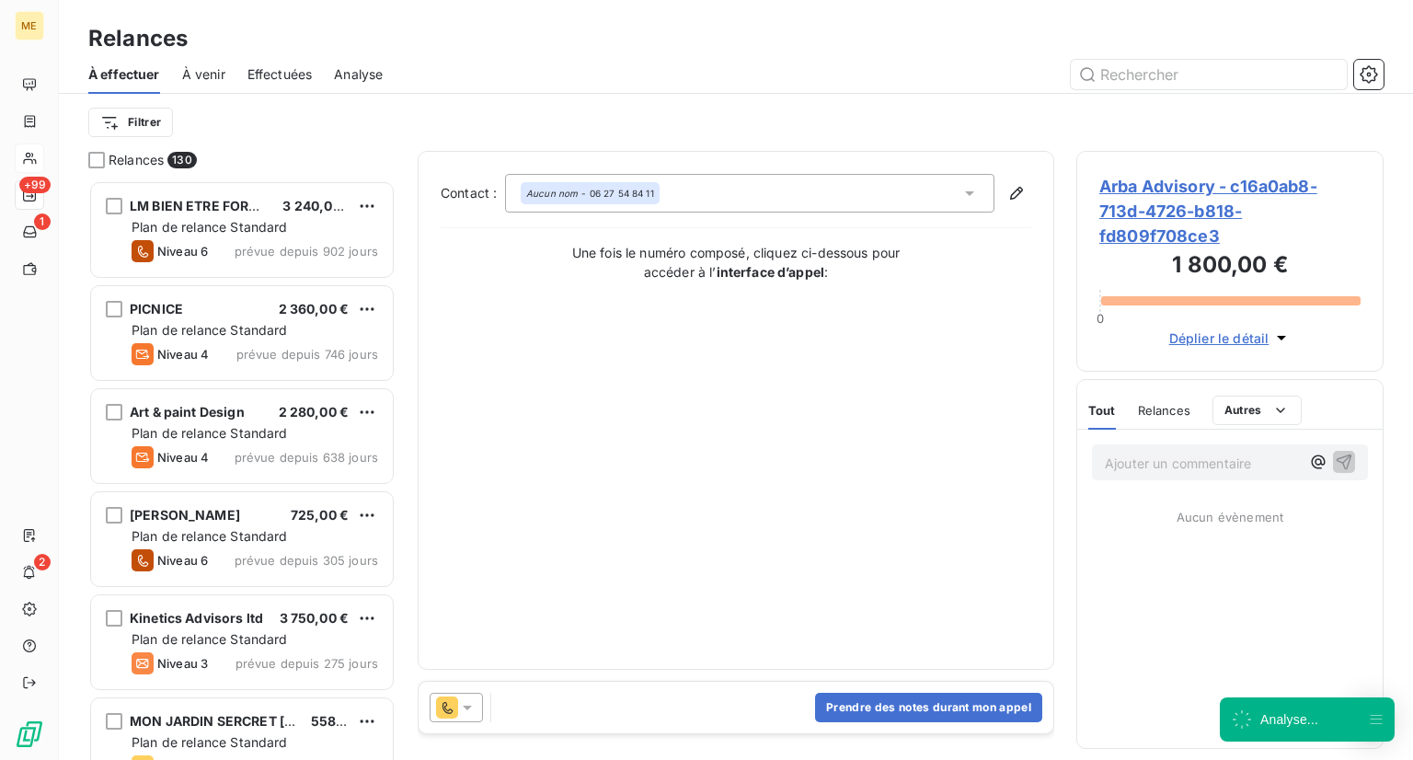
scroll to position [565, 293]
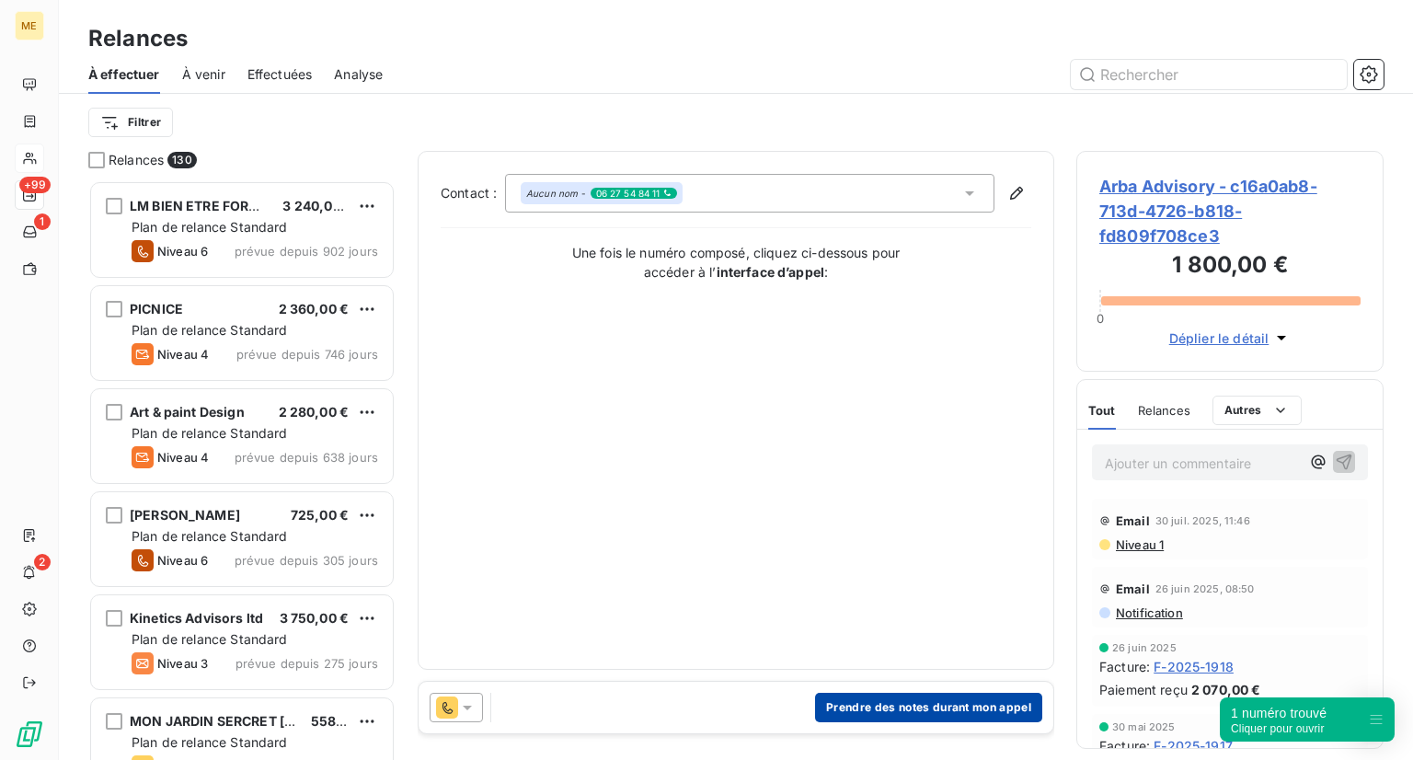
click at [856, 700] on button "Prendre des notes durant mon appel" at bounding box center [928, 707] width 227 height 29
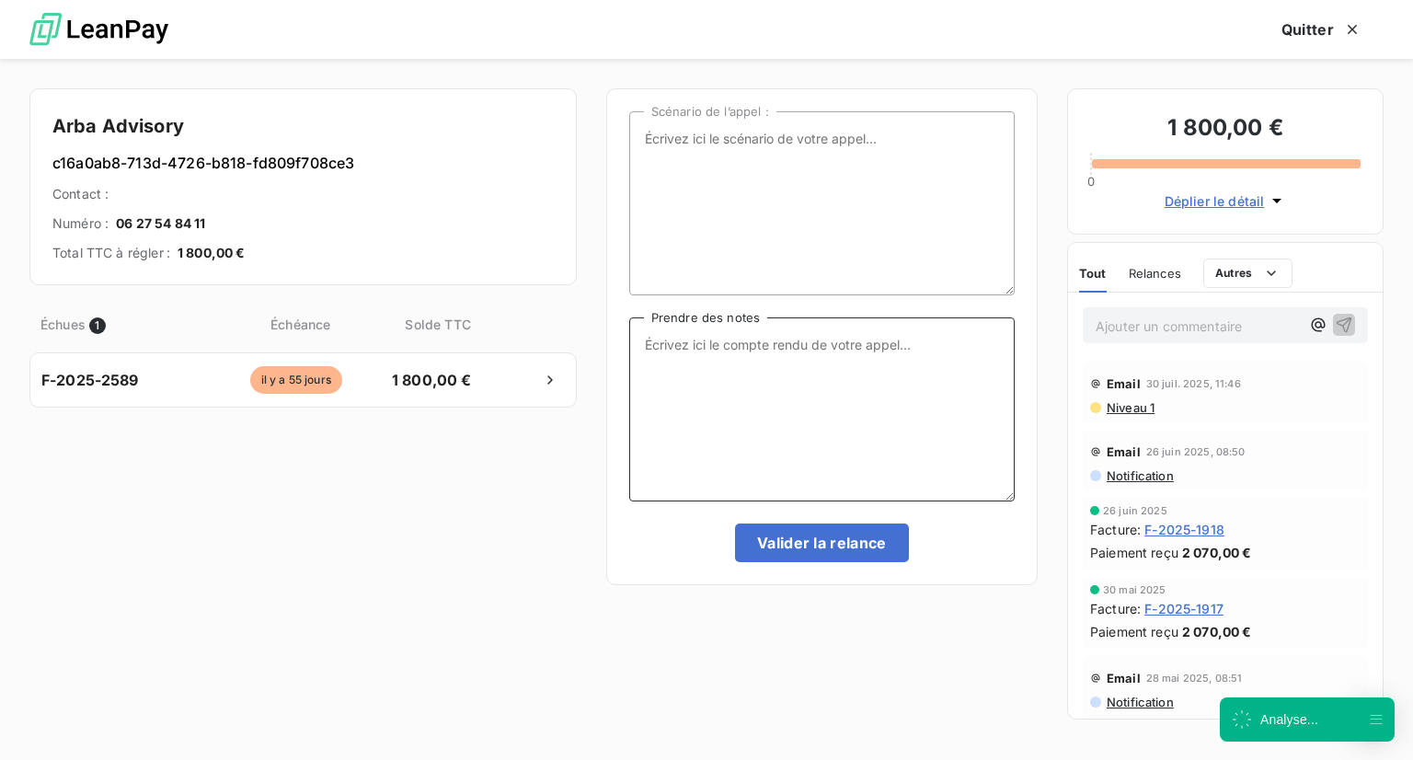
click at [792, 453] on textarea "Prendre des notes" at bounding box center [821, 409] width 385 height 184
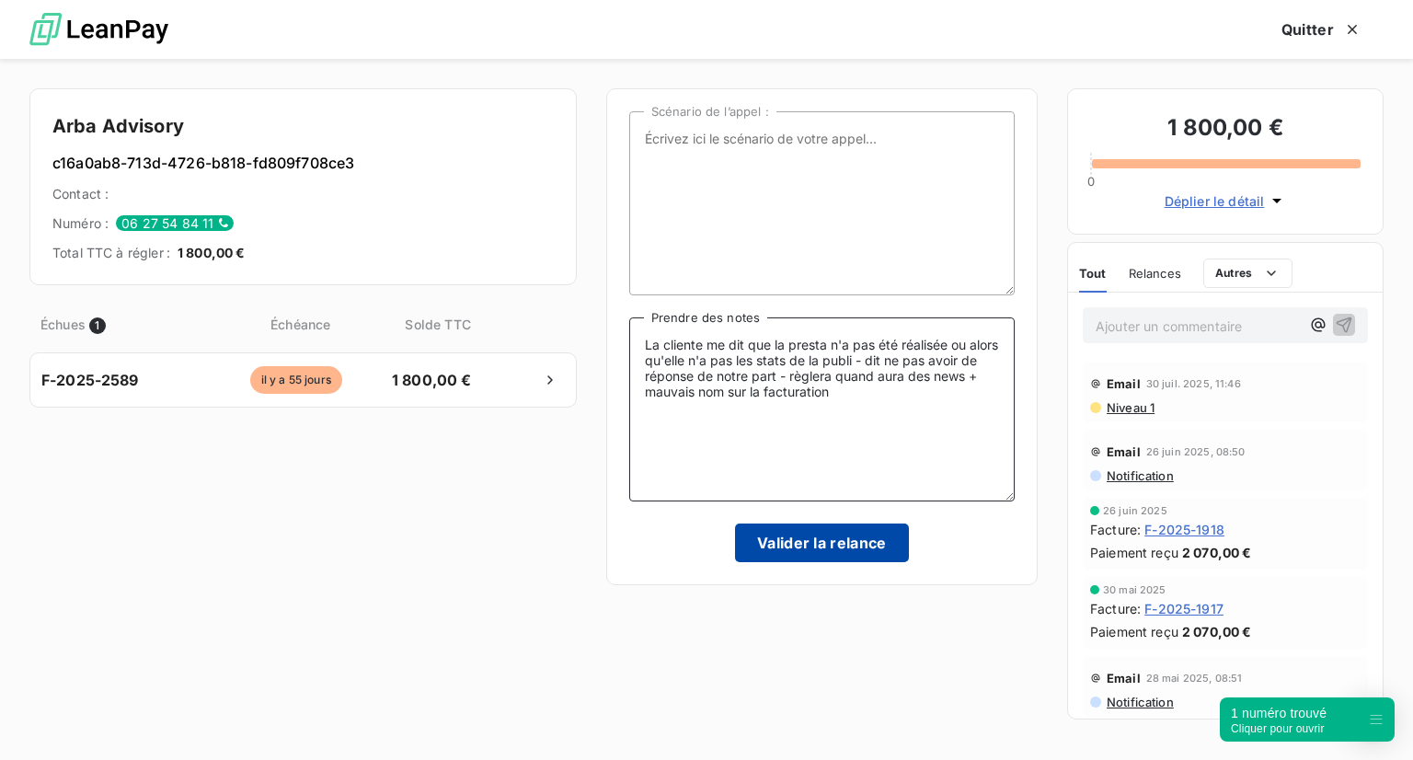
type textarea "La cliente me dit que la presta n'a pas été réalisée ou alors qu'elle n'a pas l…"
click at [820, 547] on button "Valider la relance" at bounding box center [822, 542] width 174 height 39
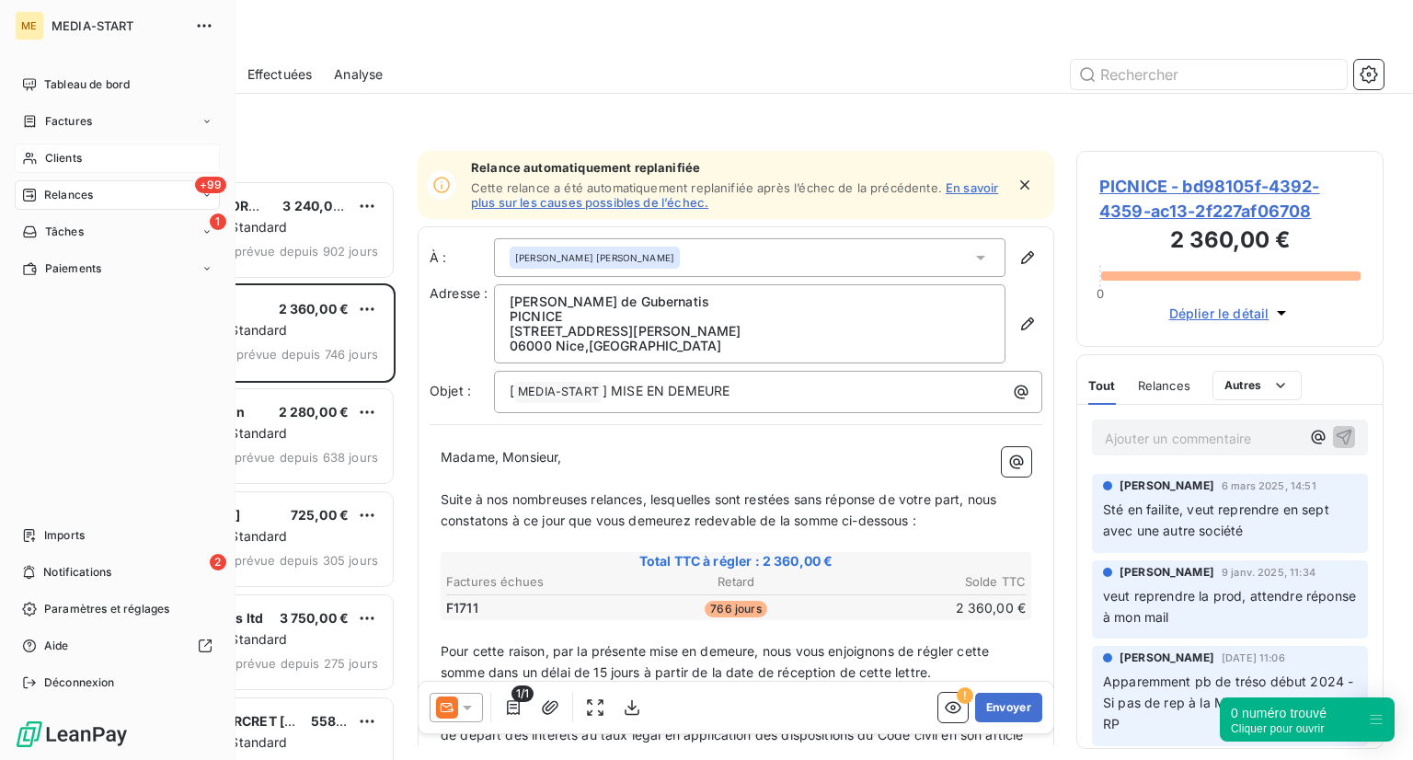
click at [121, 167] on div "Clients" at bounding box center [117, 158] width 205 height 29
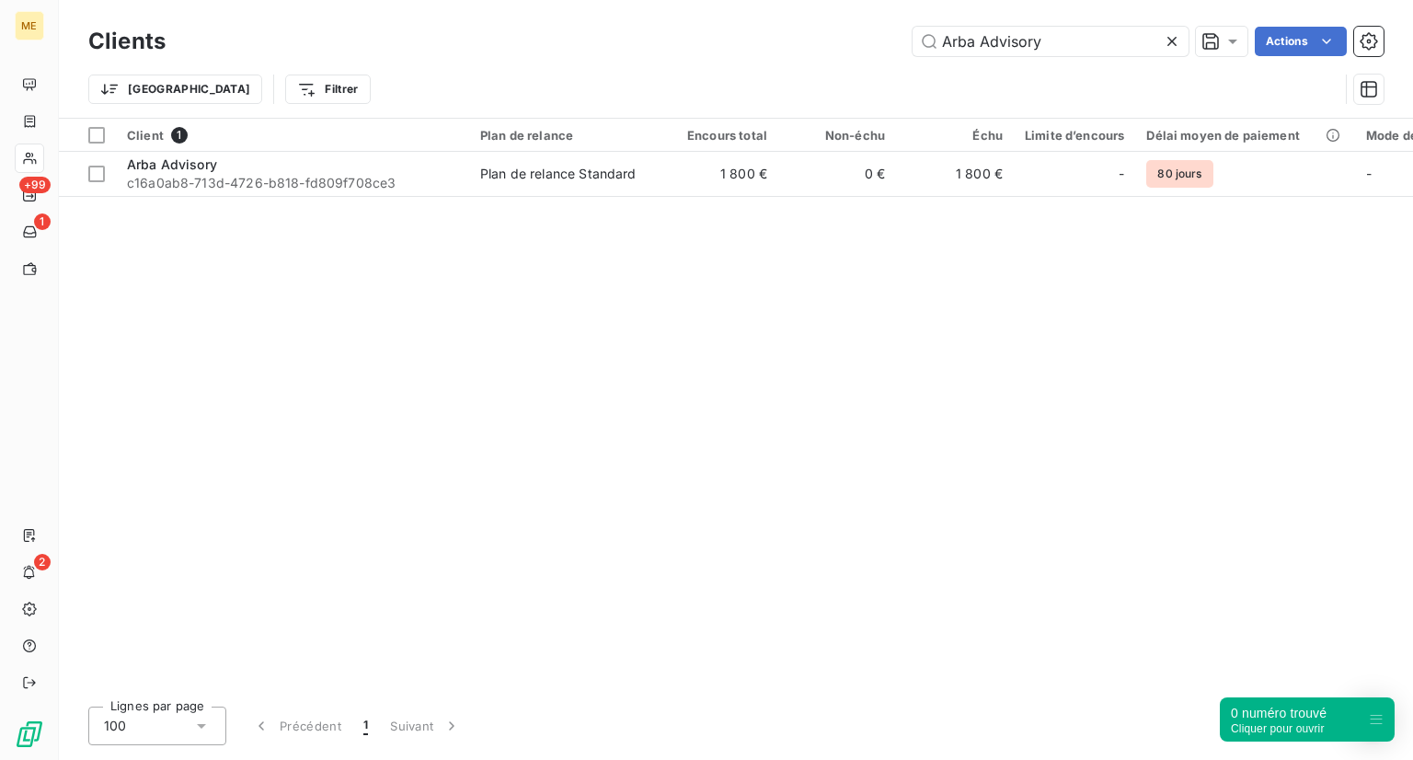
click at [1173, 41] on icon at bounding box center [1172, 41] width 18 height 18
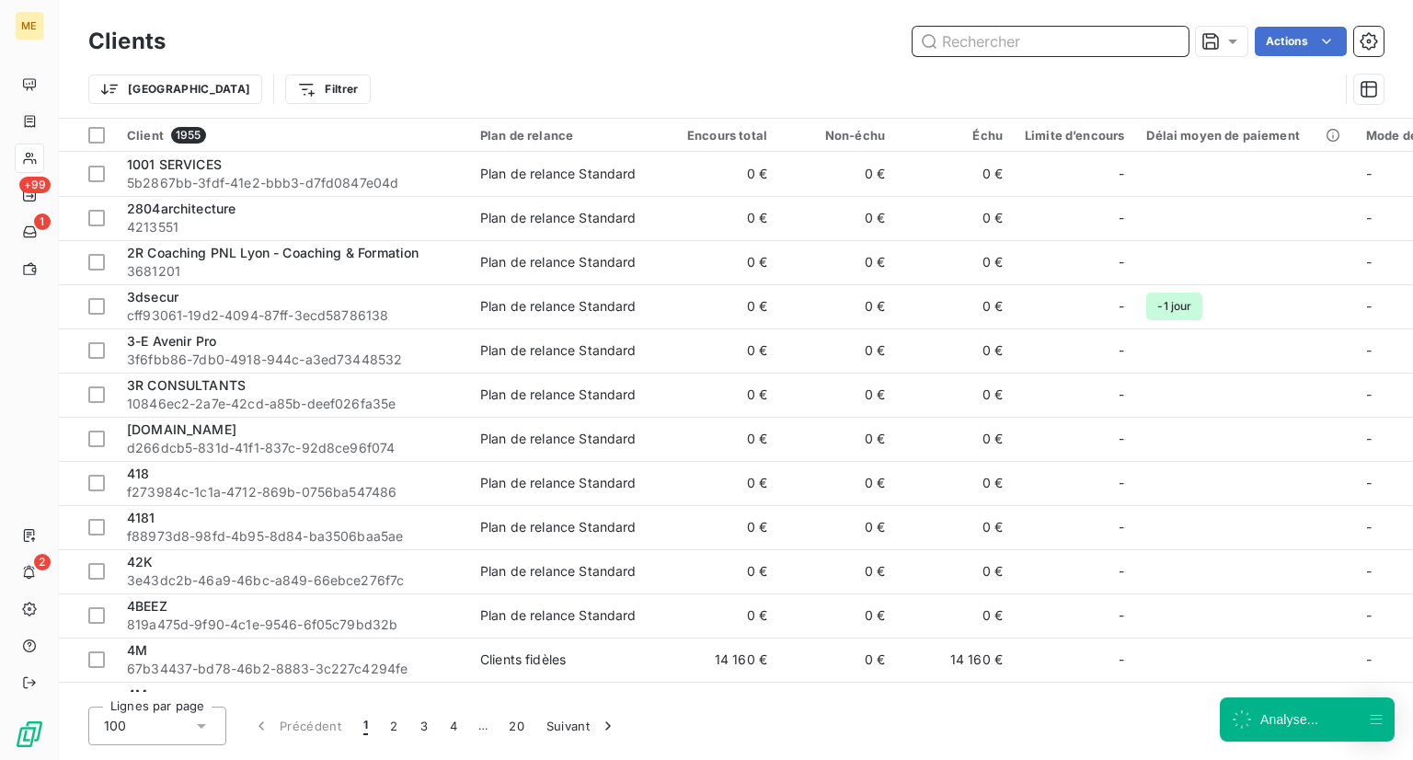
click at [1016, 27] on input "text" at bounding box center [1051, 41] width 276 height 29
paste input "ARRIVELEC"
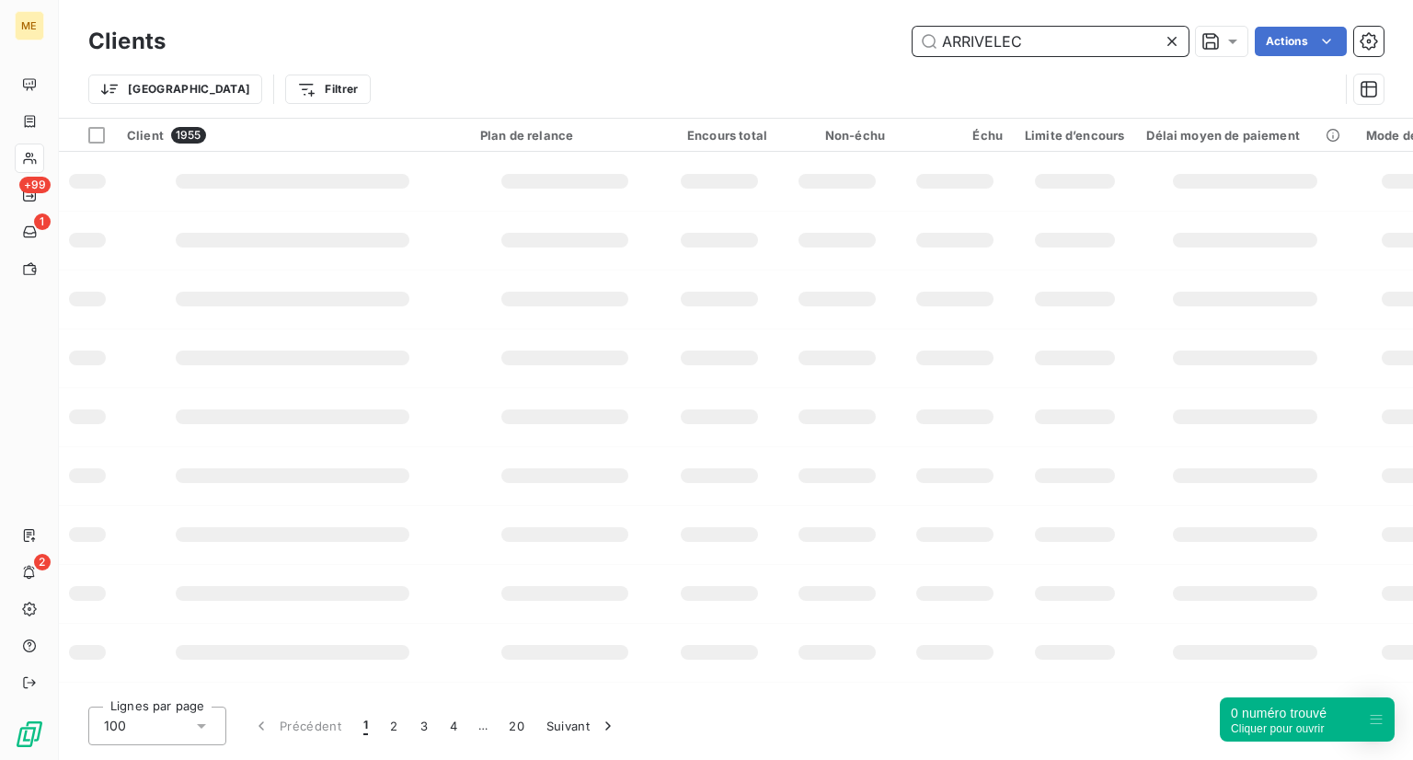
type input "ARRIVELEC"
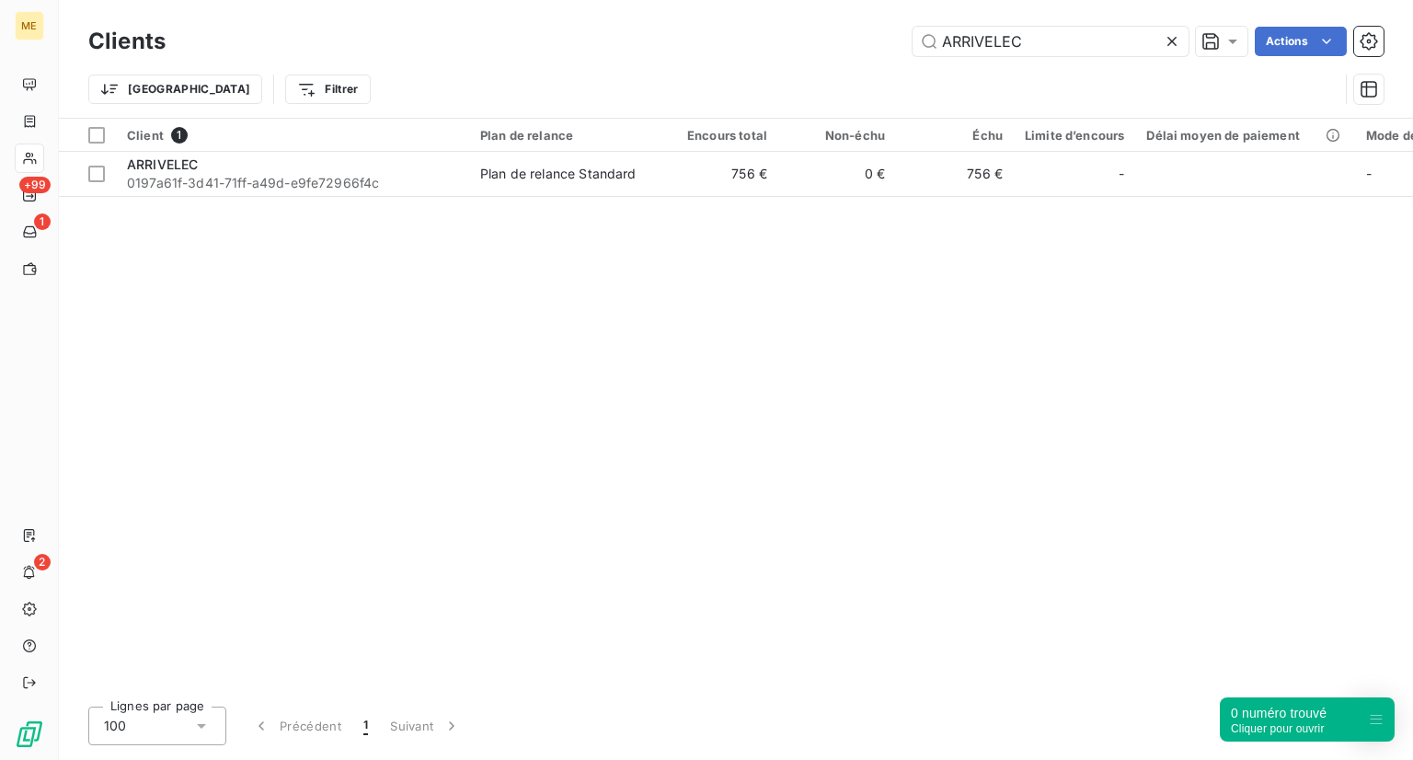
click at [219, 200] on div "Client 1 Plan de relance Encours total Non-échu Échu Limite d’encours Délai moy…" at bounding box center [736, 405] width 1354 height 573
click at [219, 196] on div "Client 1 Plan de relance Encours total Non-échu Échu Limite d’encours Délai moy…" at bounding box center [736, 405] width 1354 height 573
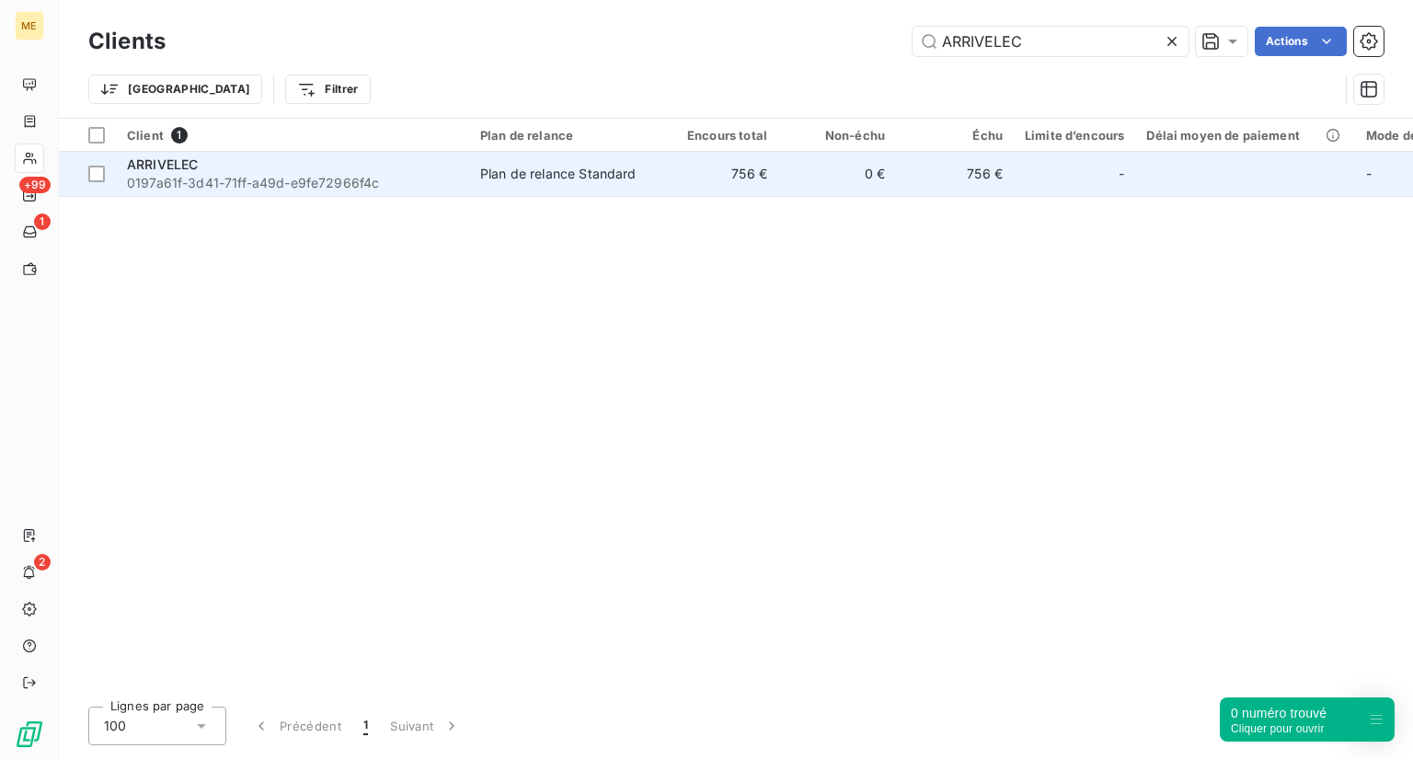
click at [234, 169] on div "ARRIVELEC" at bounding box center [292, 164] width 331 height 18
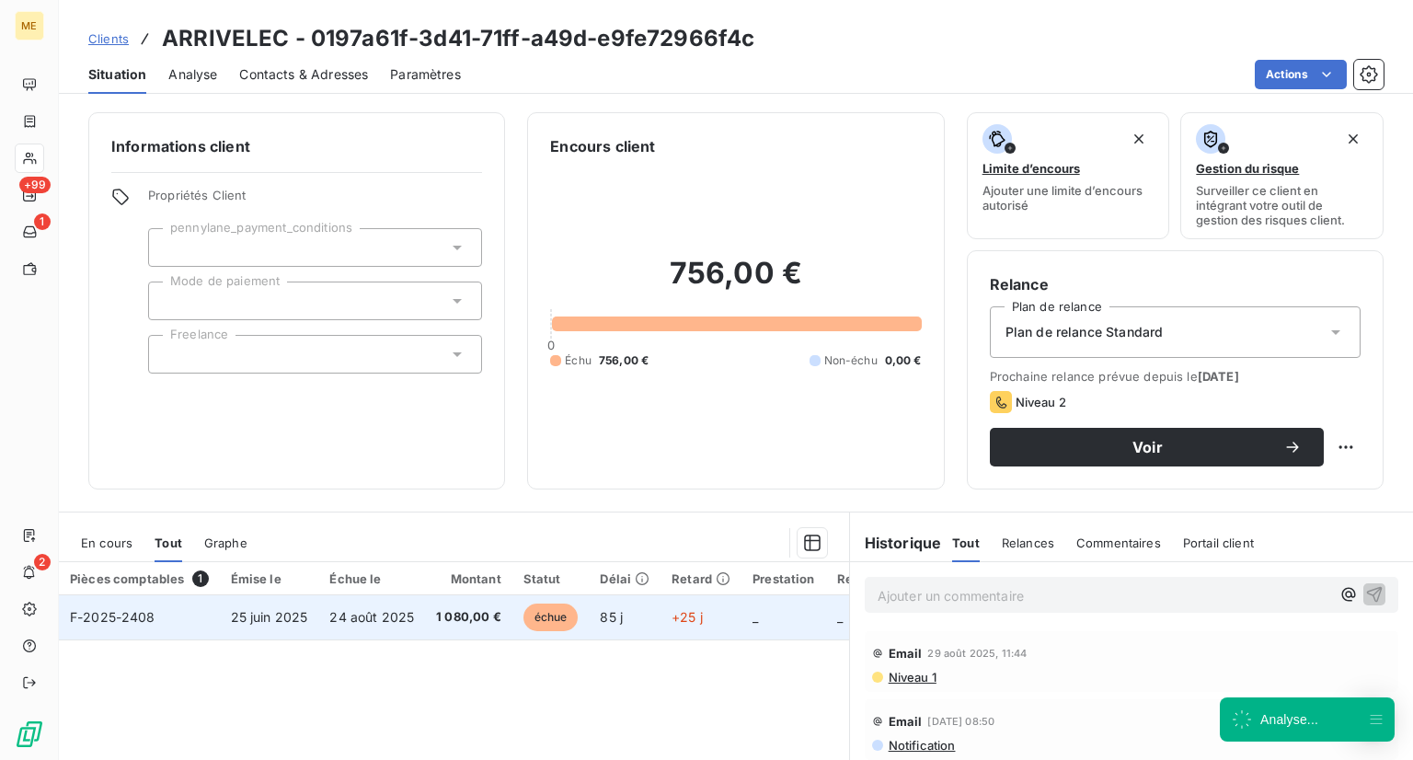
click at [451, 626] on td "1 080,00 €" at bounding box center [468, 617] width 87 height 44
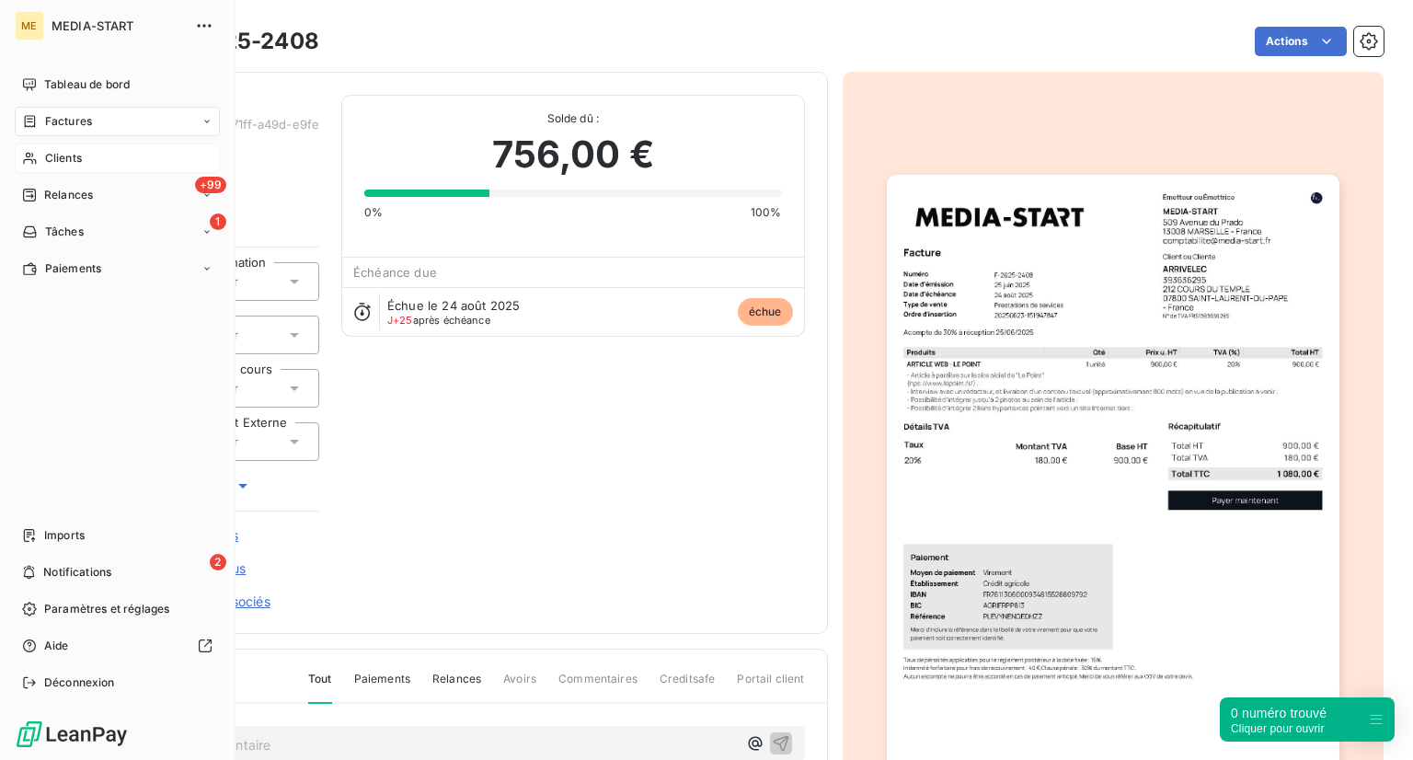
click at [45, 165] on span "Clients" at bounding box center [63, 158] width 37 height 17
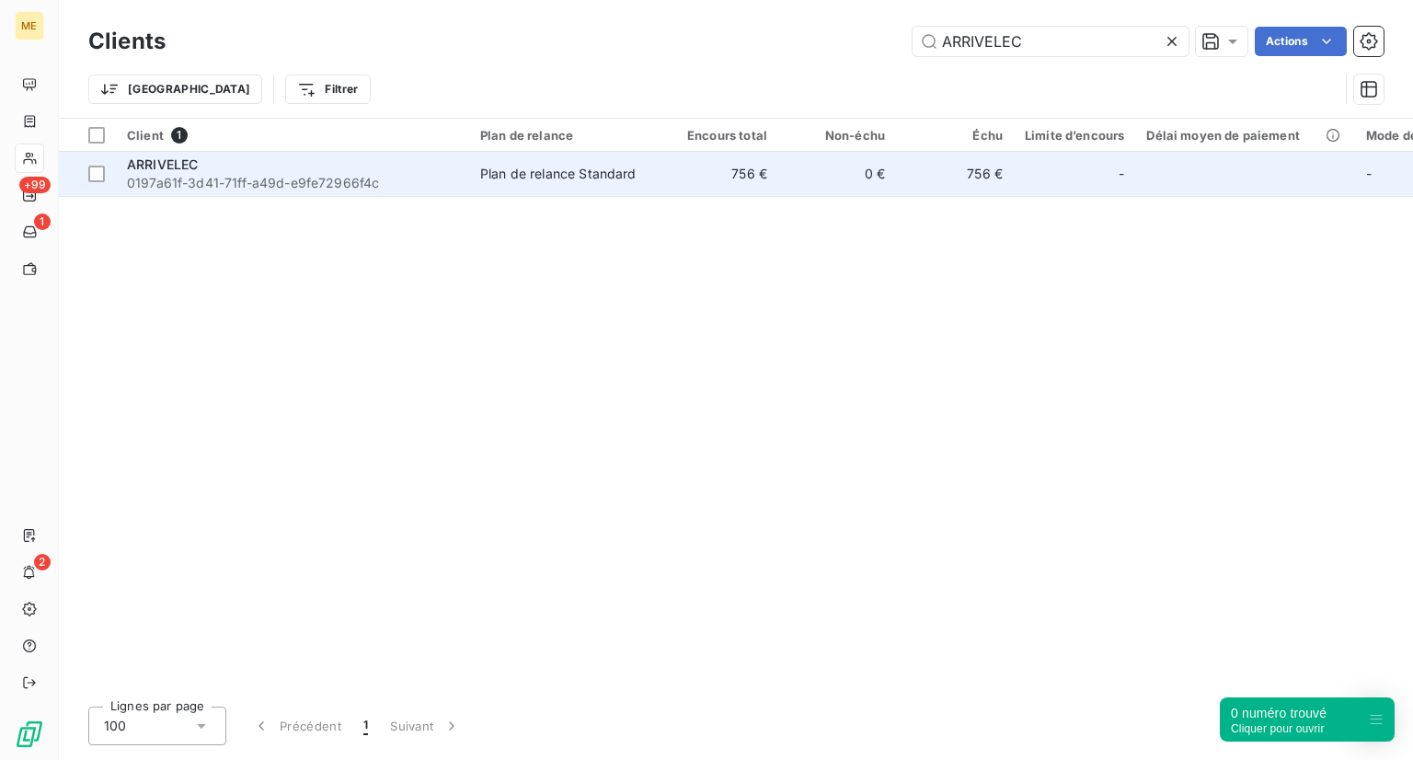
click at [390, 189] on span "0197a61f-3d41-71ff-a49d-e9fe72966f4c" at bounding box center [292, 183] width 331 height 18
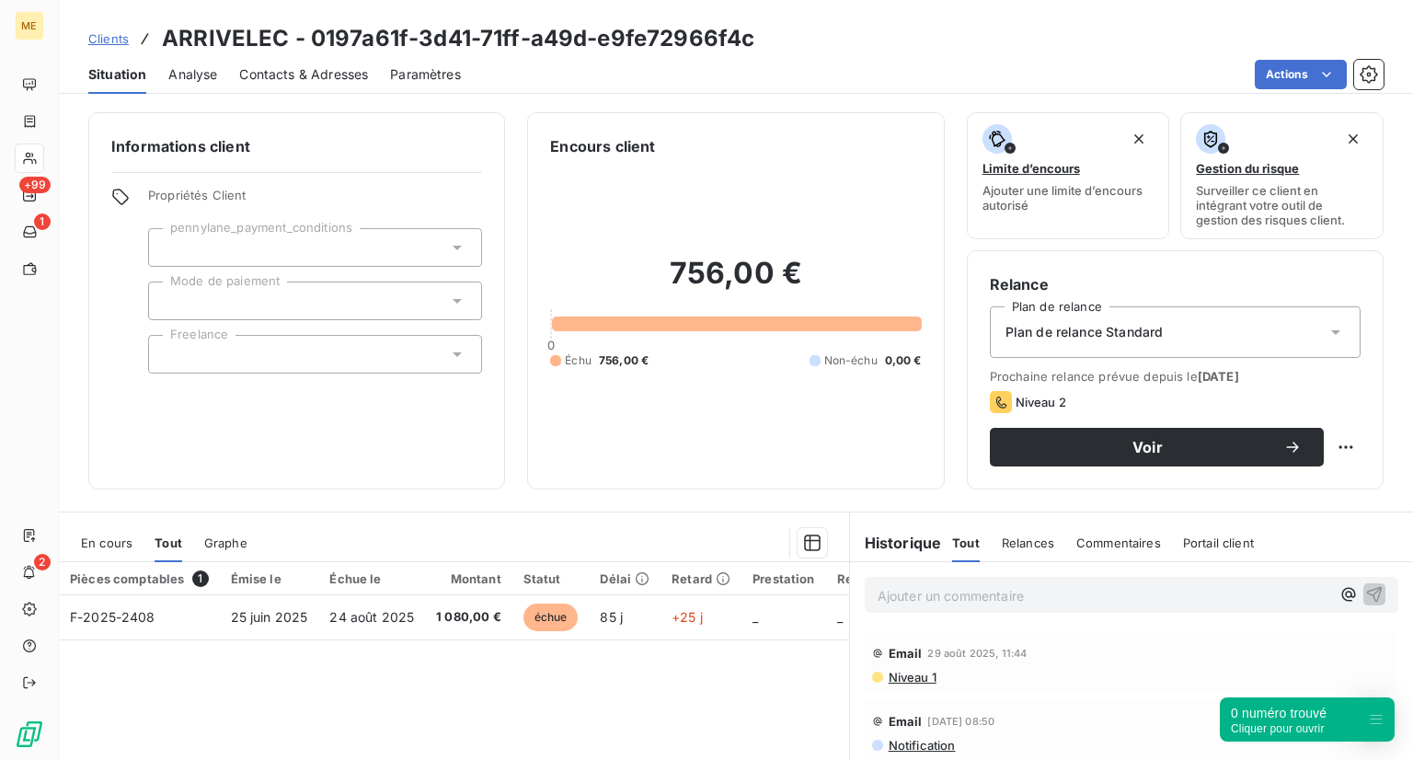
click at [262, 65] on span "Contacts & Adresses" at bounding box center [303, 74] width 129 height 18
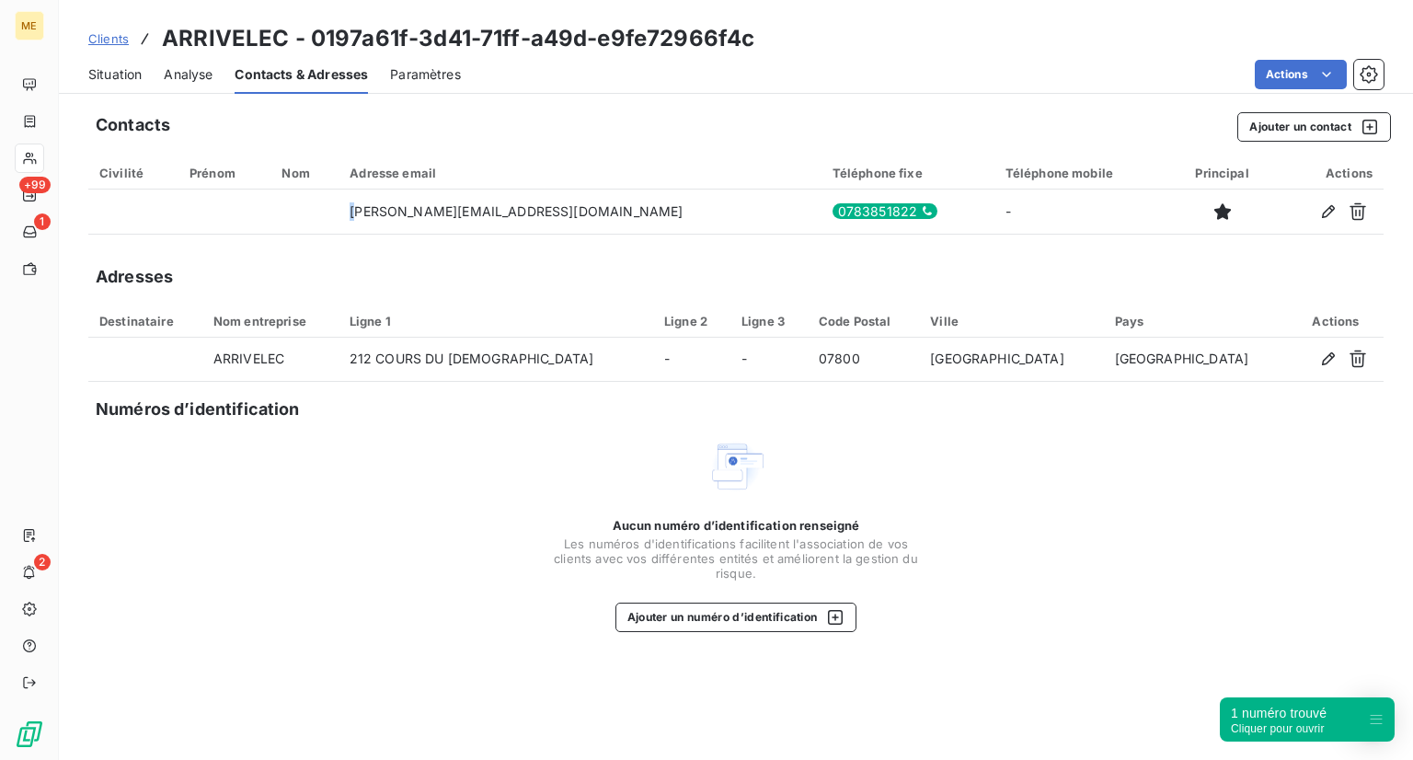
drag, startPoint x: 408, startPoint y: 212, endPoint x: 544, endPoint y: 181, distance: 138.6
click at [544, 181] on table "Civilité Prénom Nom Adresse email Téléphone fixe Téléphone mobile Principal Act…" at bounding box center [735, 195] width 1295 height 78
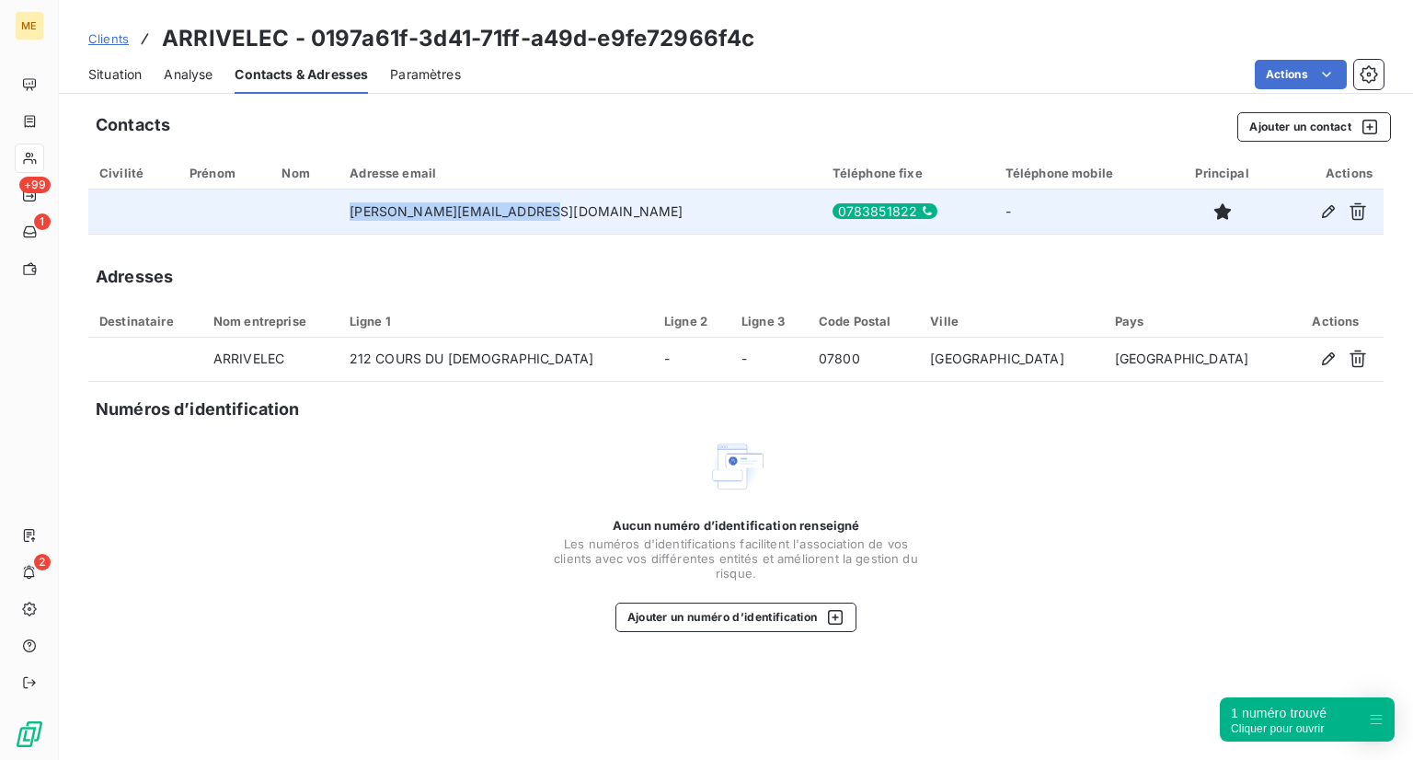
drag, startPoint x: 576, startPoint y: 214, endPoint x: 387, endPoint y: 205, distance: 188.8
click at [387, 205] on tr "alexis@capsoleilenergie.fr 0783851822 -" at bounding box center [735, 212] width 1295 height 44
copy tr "alexis@capsoleilenergie.fr"
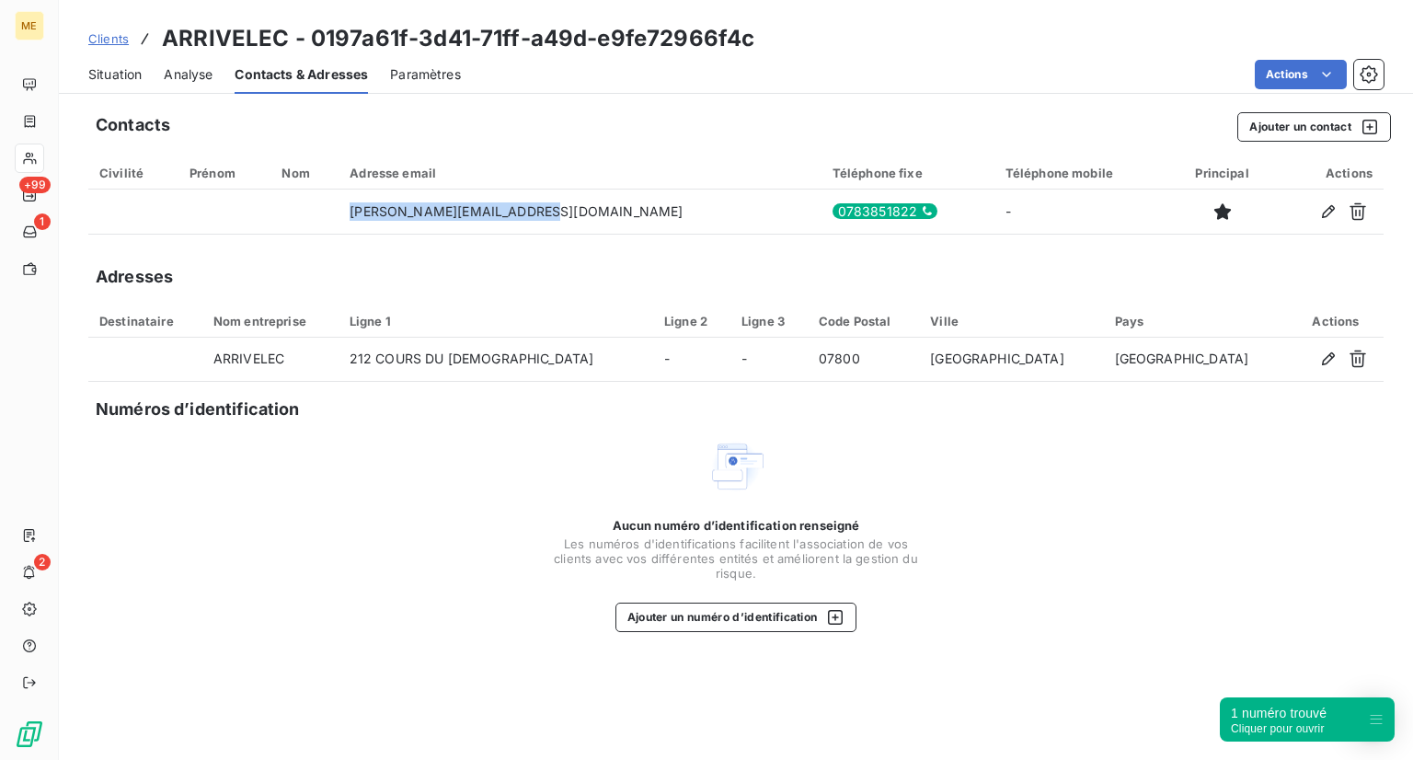
click at [118, 78] on span "Situation" at bounding box center [114, 74] width 53 height 18
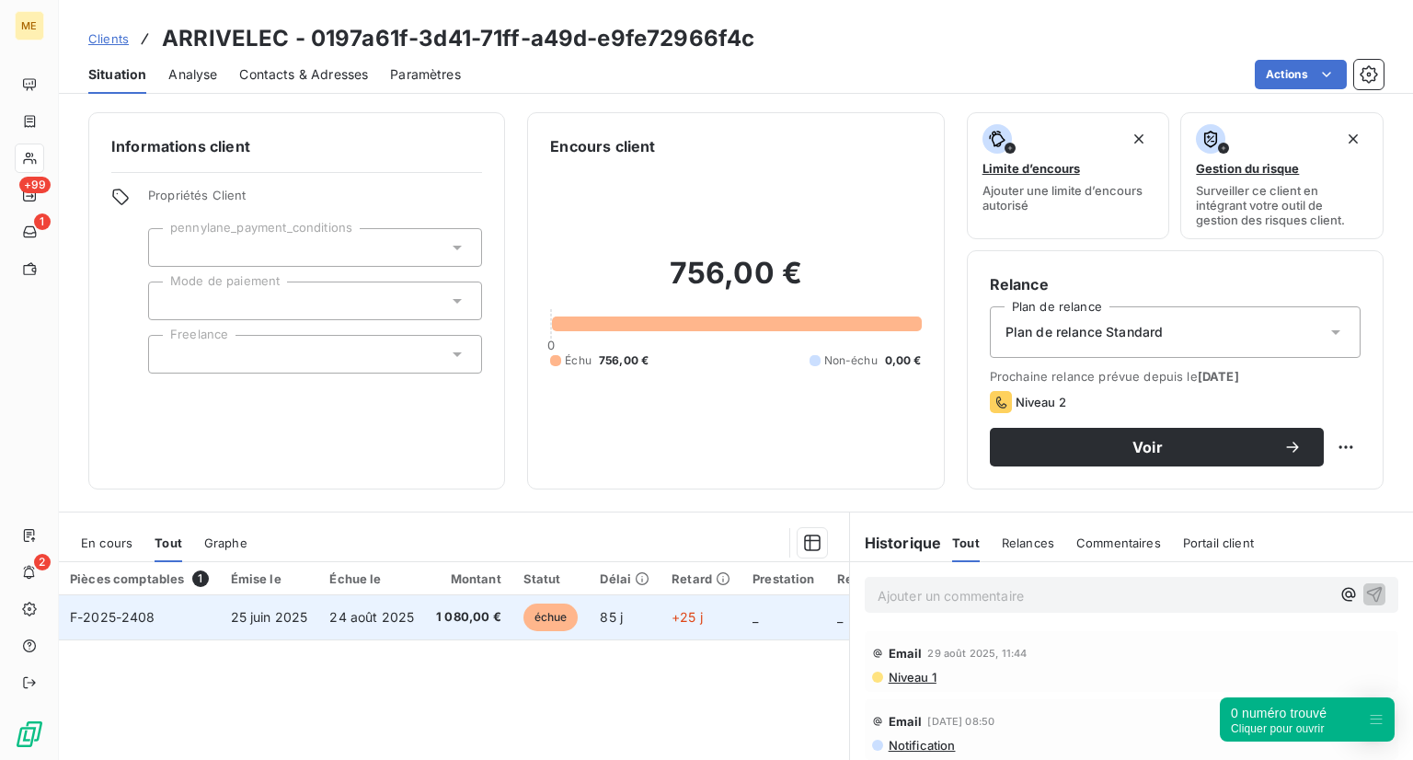
click at [541, 622] on span "échue" at bounding box center [550, 617] width 55 height 28
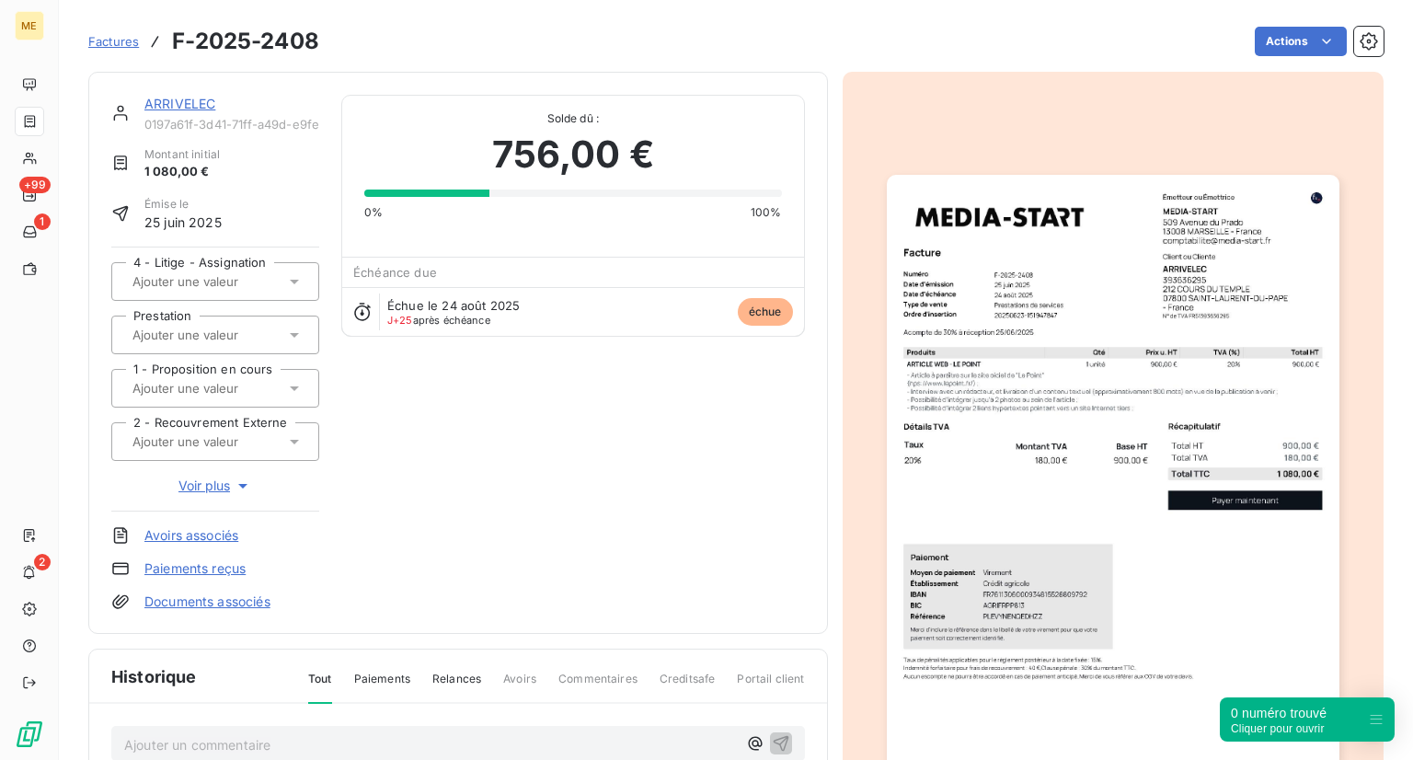
click at [110, 50] on link "Factures" at bounding box center [113, 41] width 51 height 18
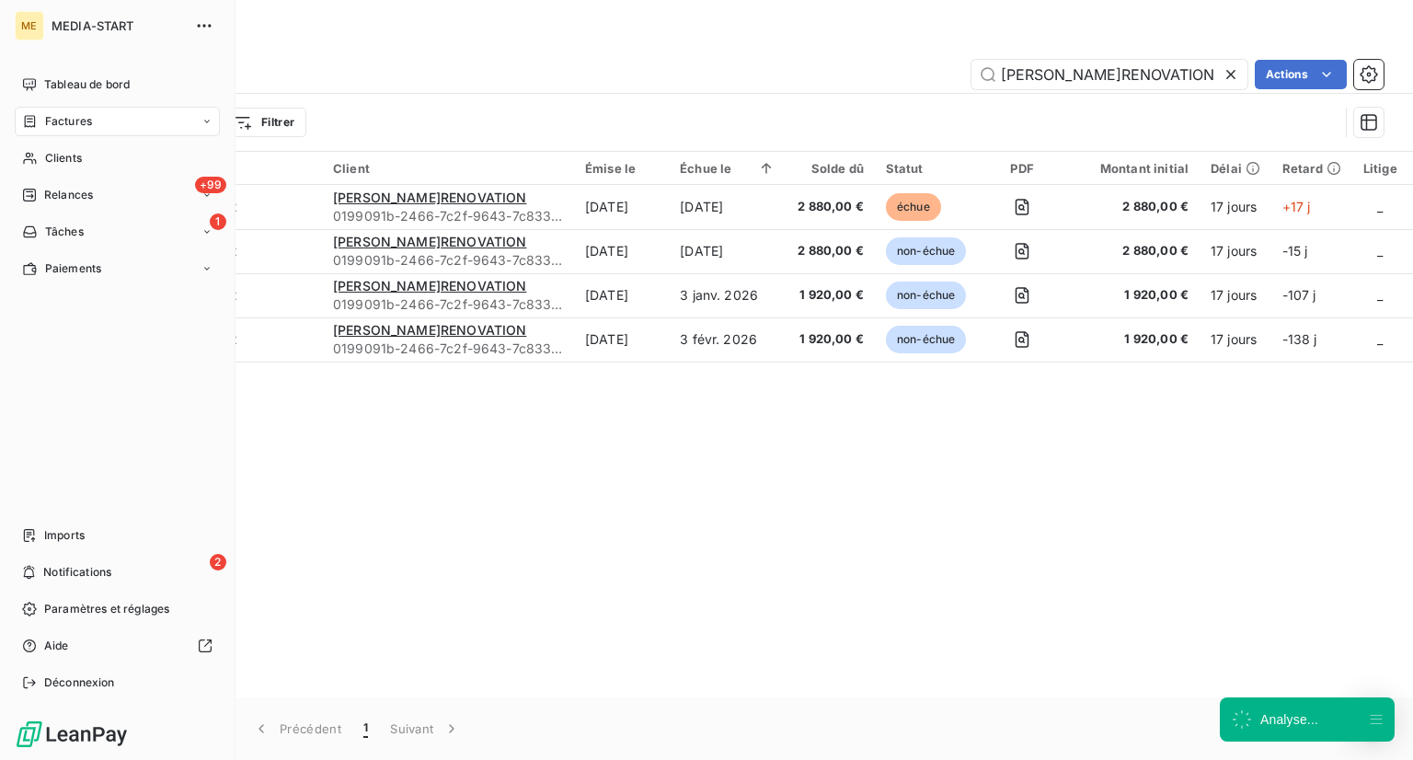
click at [39, 120] on div "Factures" at bounding box center [57, 121] width 70 height 17
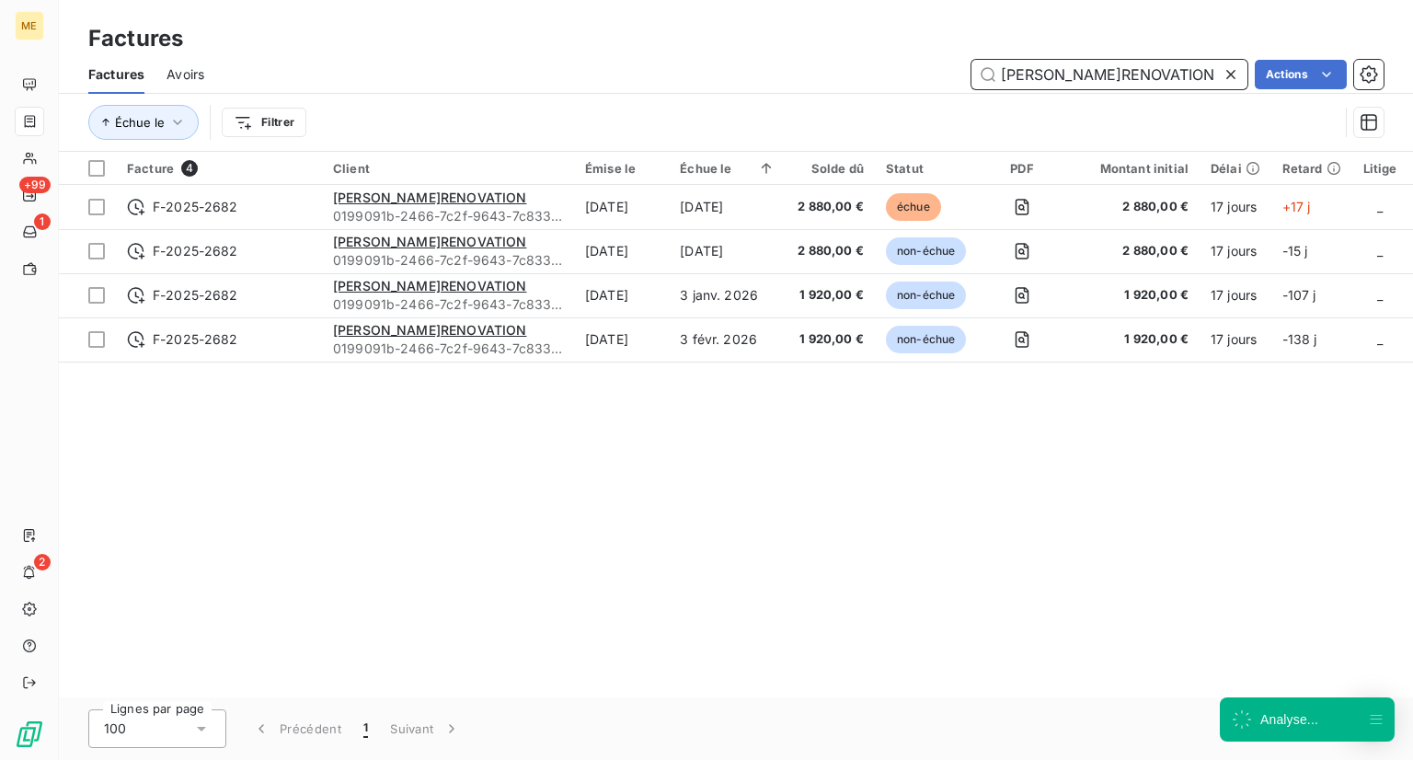
drag, startPoint x: 1155, startPoint y: 73, endPoint x: 872, endPoint y: 62, distance: 282.6
click at [872, 62] on div "ANNA'RENOVATION Actions" at bounding box center [804, 74] width 1157 height 29
paste input "RVIDA"
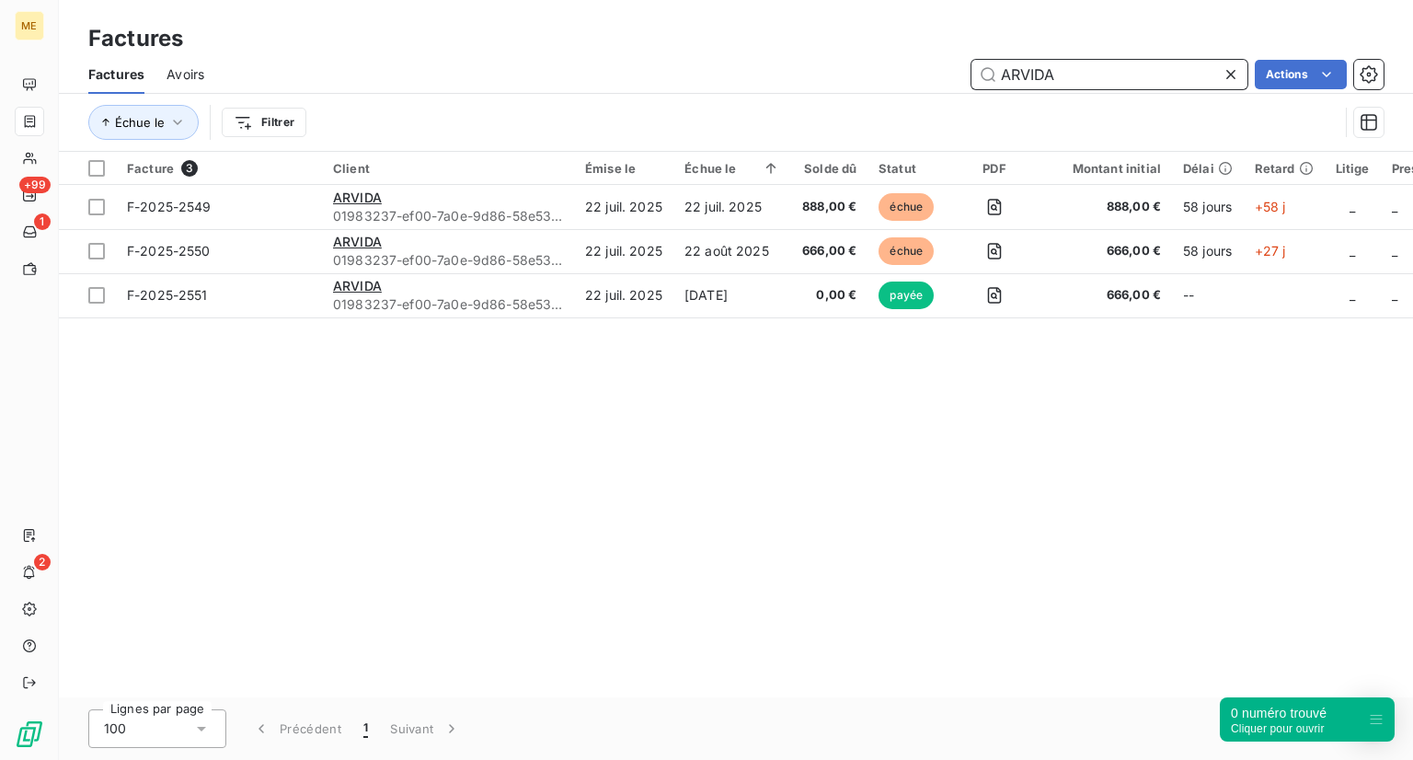
type input "ARVIDA"
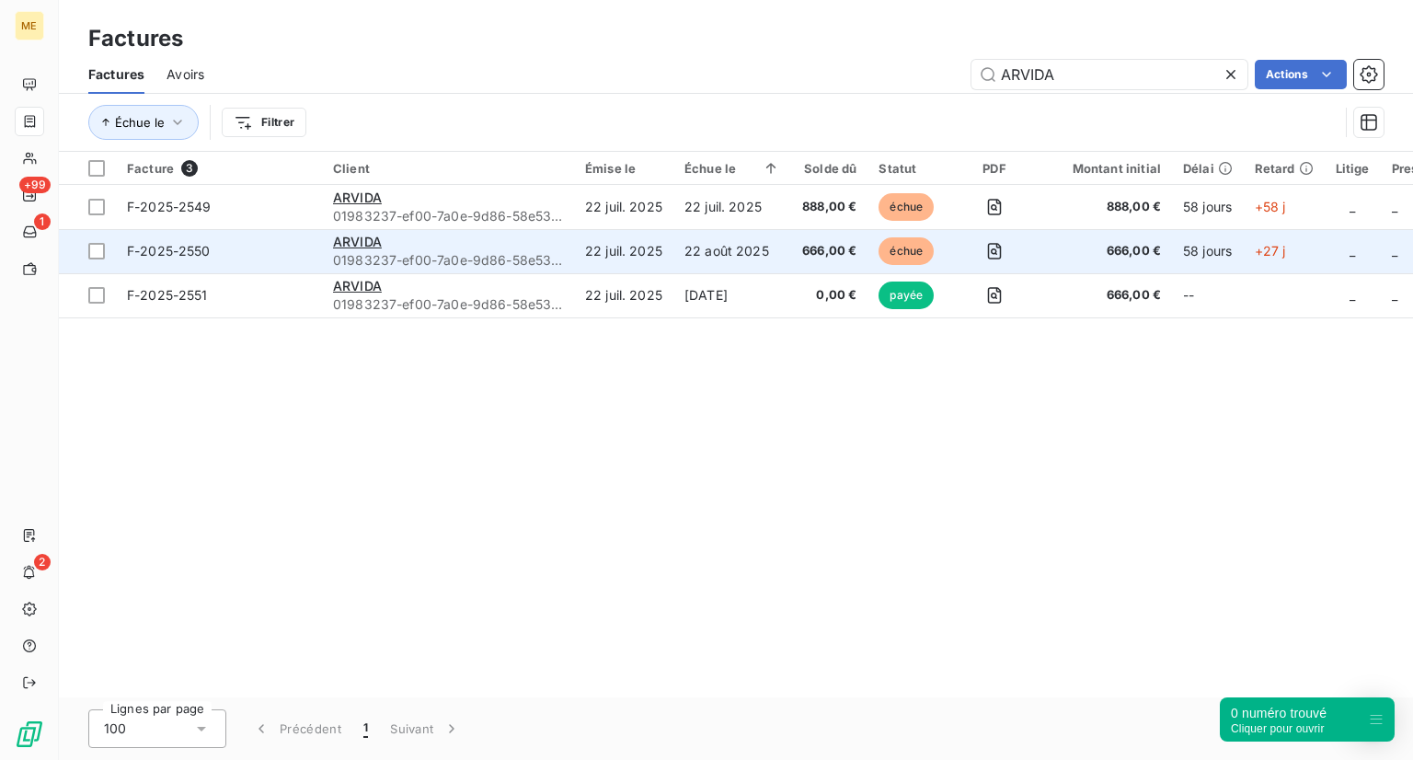
click at [232, 256] on span "F-2025-2550" at bounding box center [219, 251] width 184 height 18
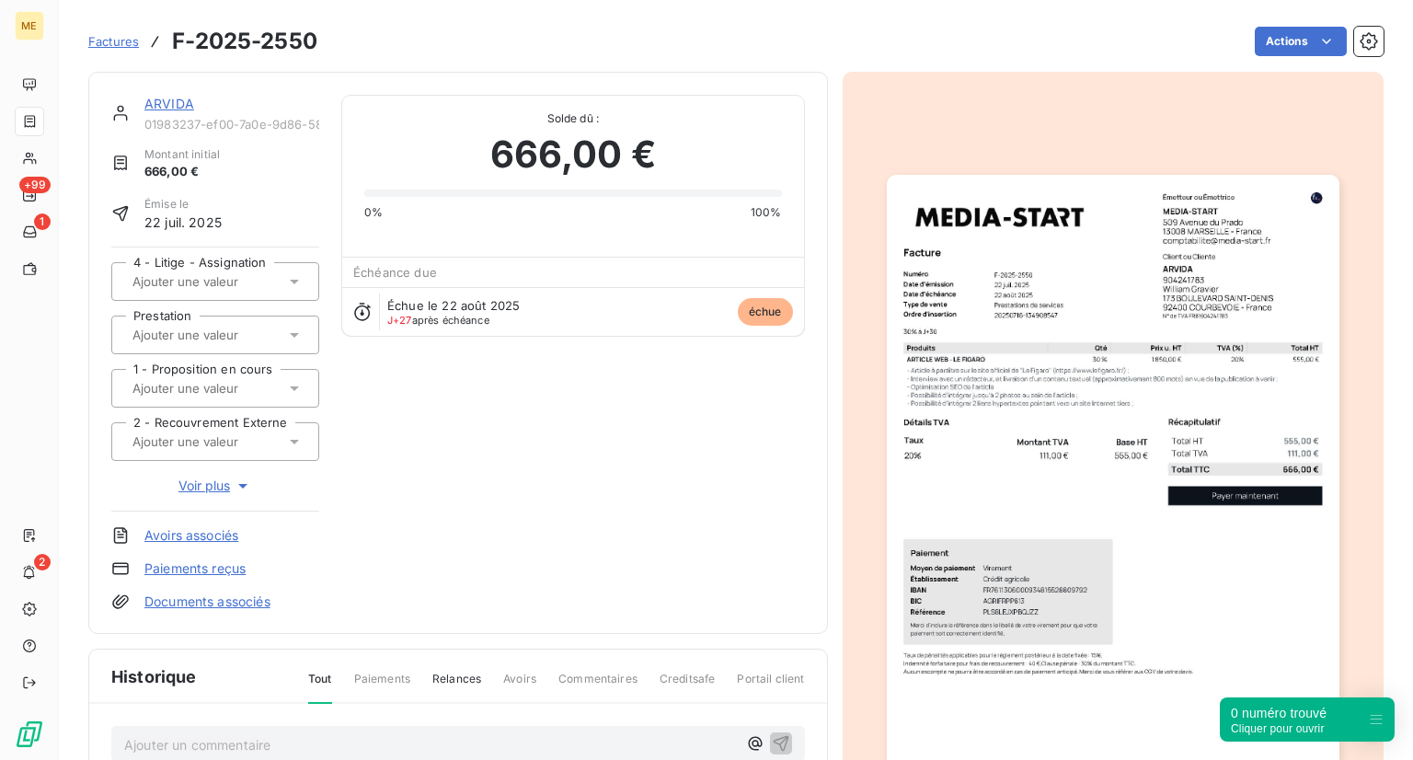
click at [69, 153] on section "Factures F-2025-2550 Actions ARVIDA 01983237-ef00-7a0e-9d86-58e53a5db713 Montan…" at bounding box center [736, 380] width 1354 height 760
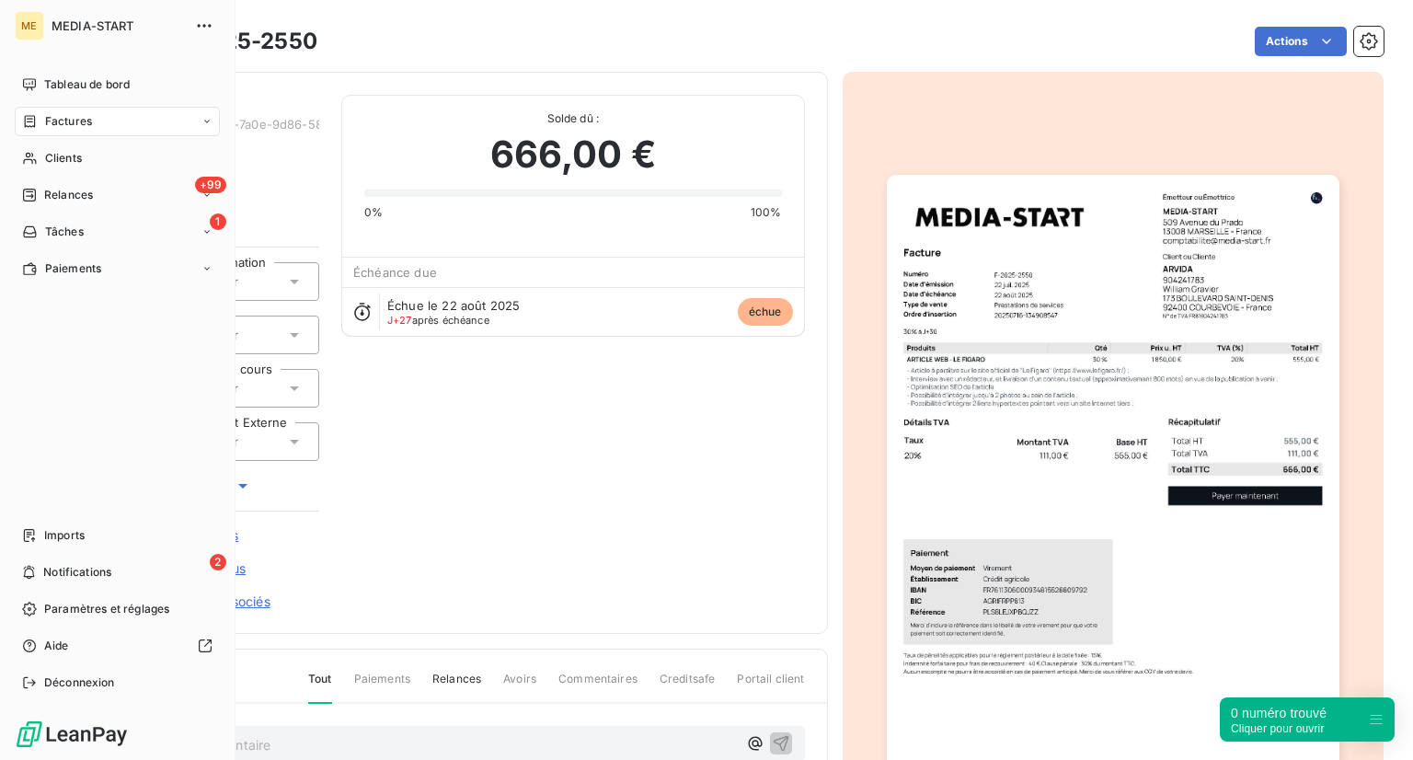
click at [48, 160] on span "Clients" at bounding box center [63, 158] width 37 height 17
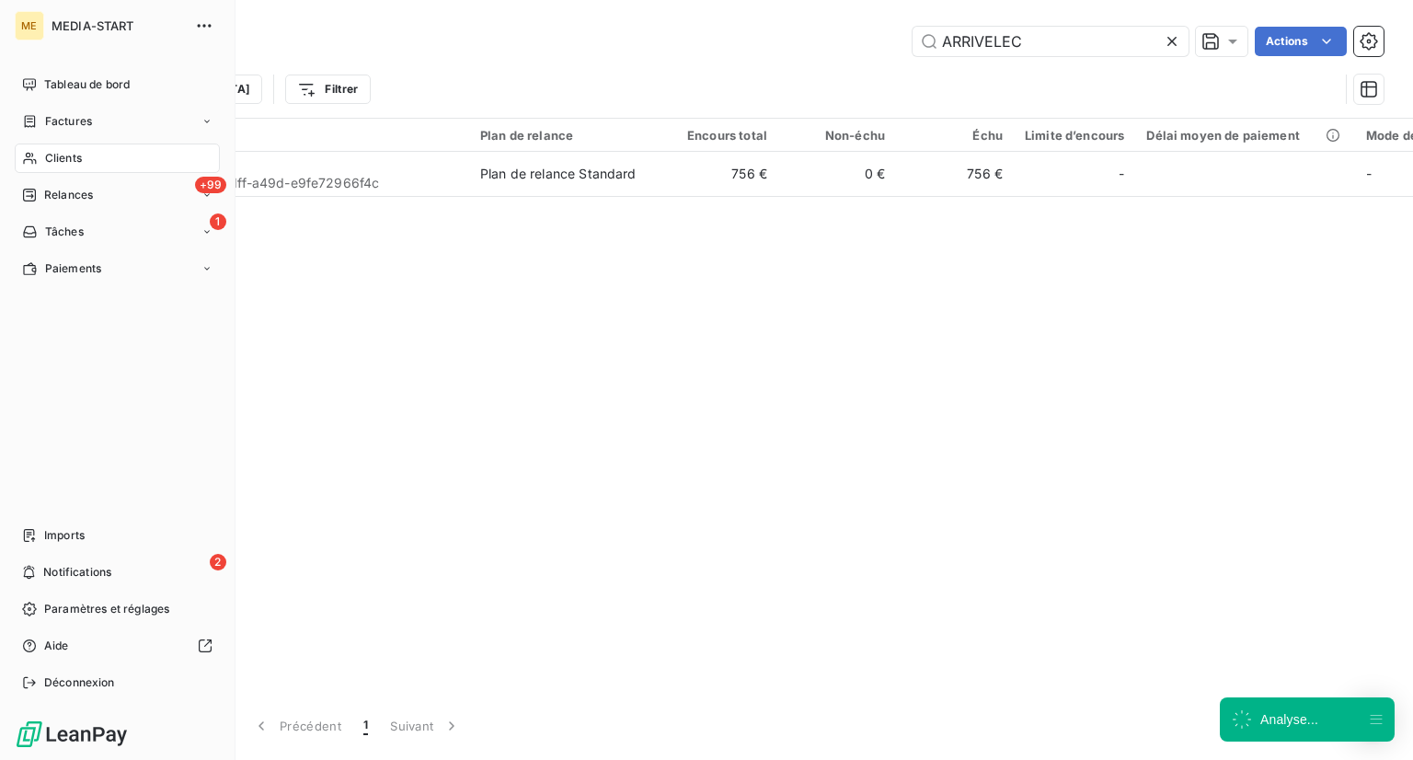
click at [162, 152] on div "Clients" at bounding box center [117, 158] width 205 height 29
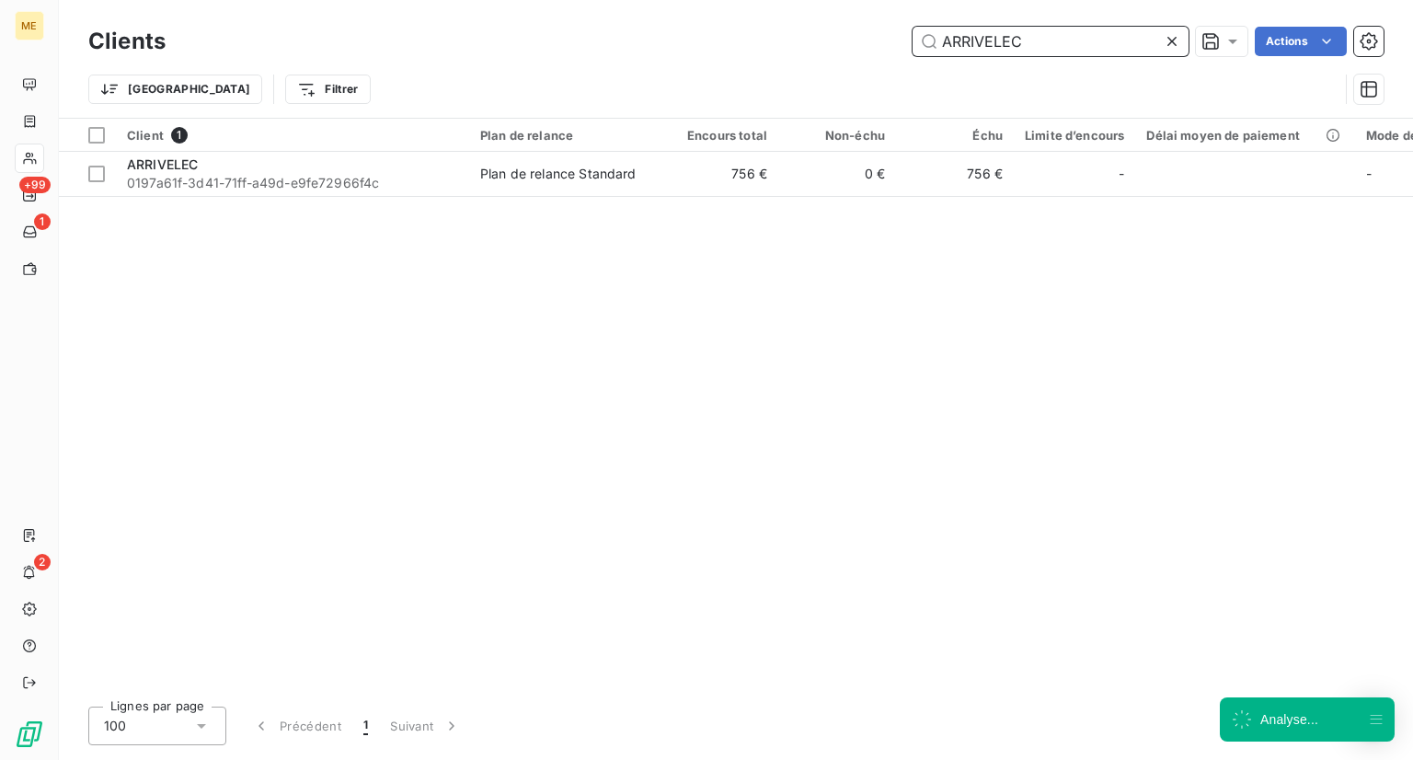
drag, startPoint x: 1052, startPoint y: 37, endPoint x: 736, endPoint y: 28, distance: 316.6
click at [736, 28] on div "ARRIVELEC Actions" at bounding box center [786, 41] width 1196 height 29
paste input "VIDA"
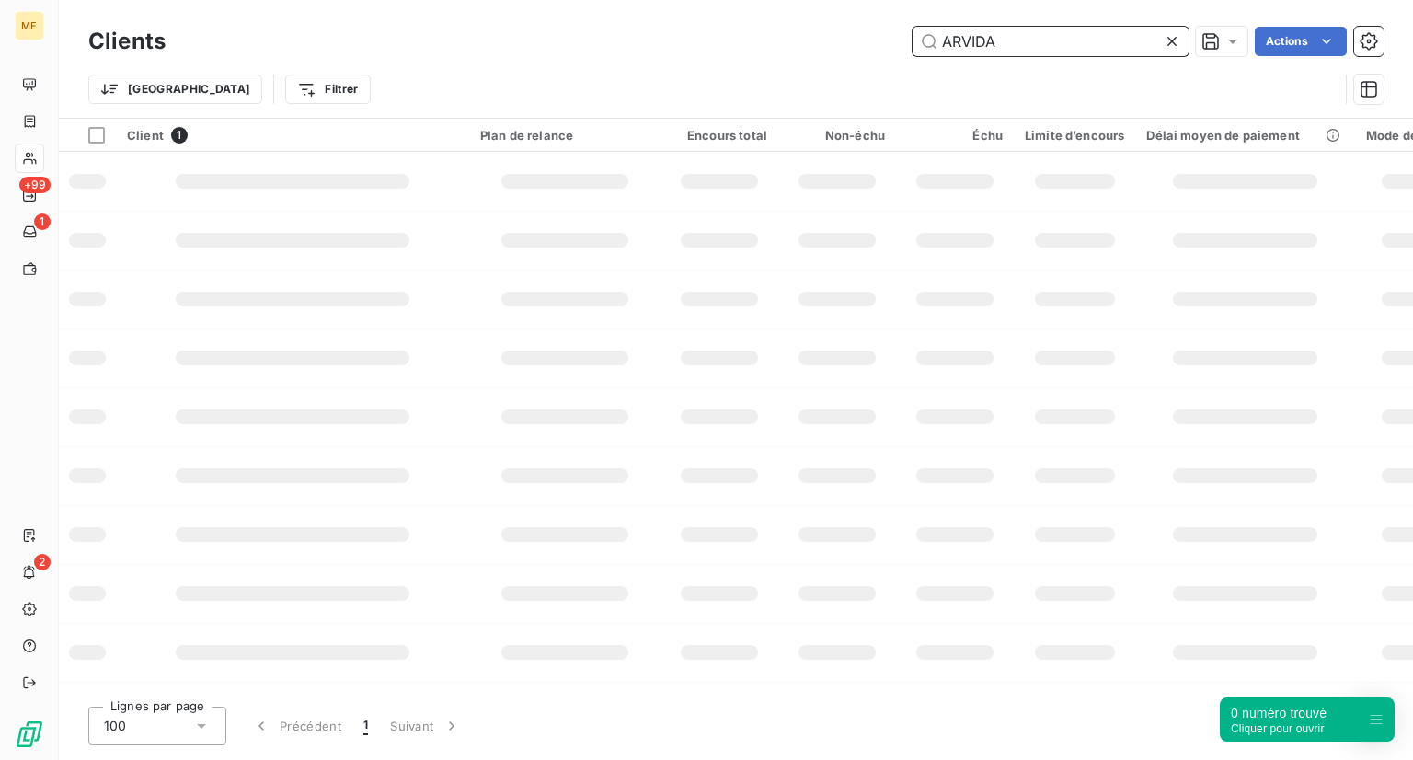
type input "ARVIDA"
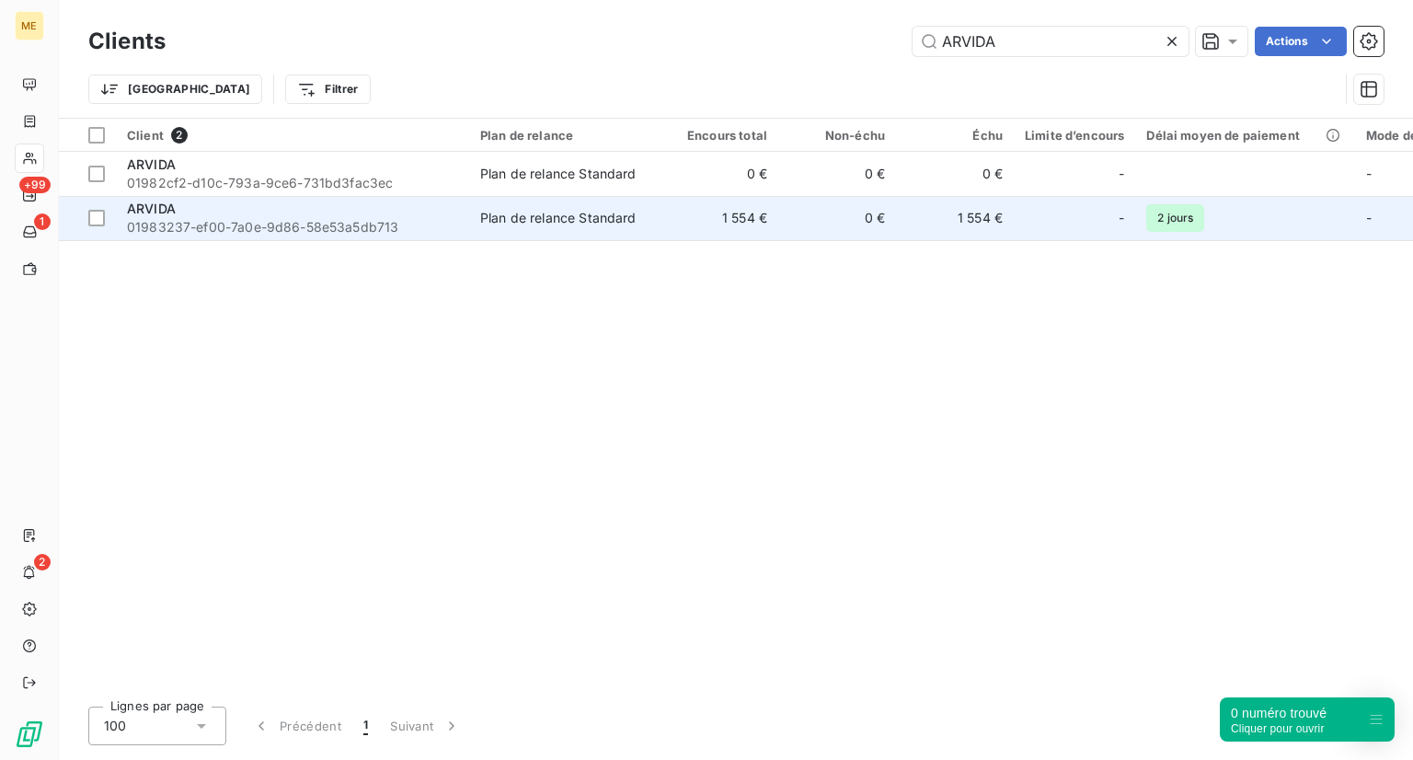
click at [400, 209] on div "ARVIDA" at bounding box center [292, 209] width 331 height 18
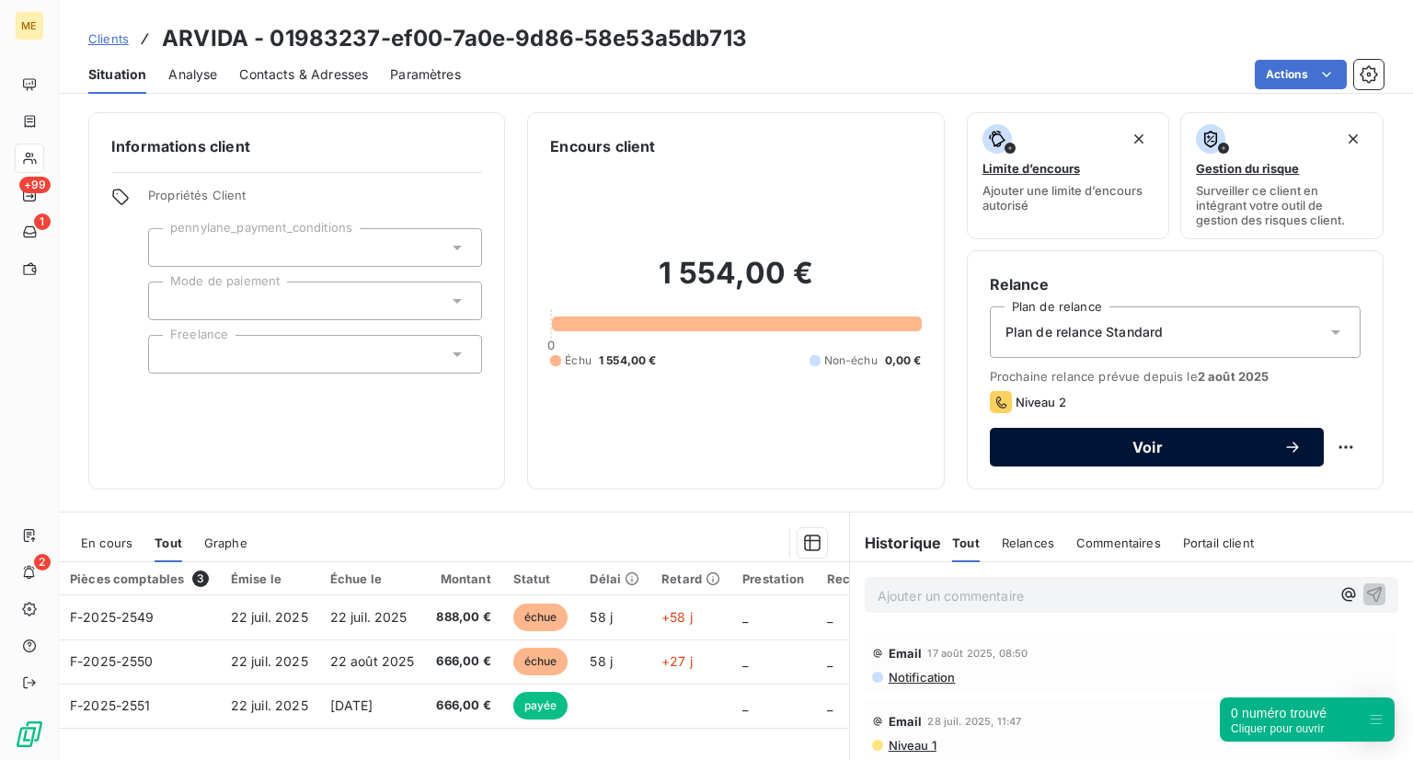
click at [1097, 431] on button "Voir" at bounding box center [1157, 447] width 334 height 39
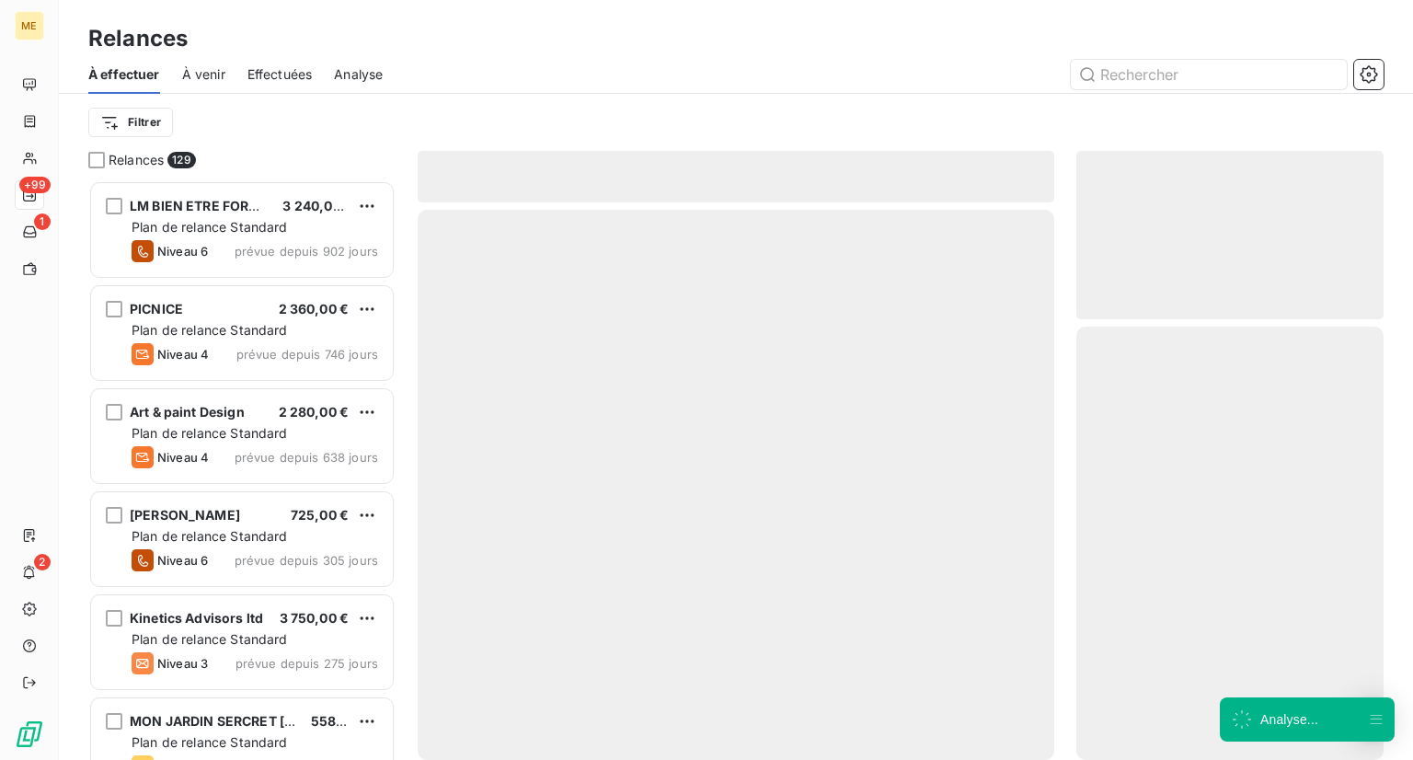
scroll to position [565, 293]
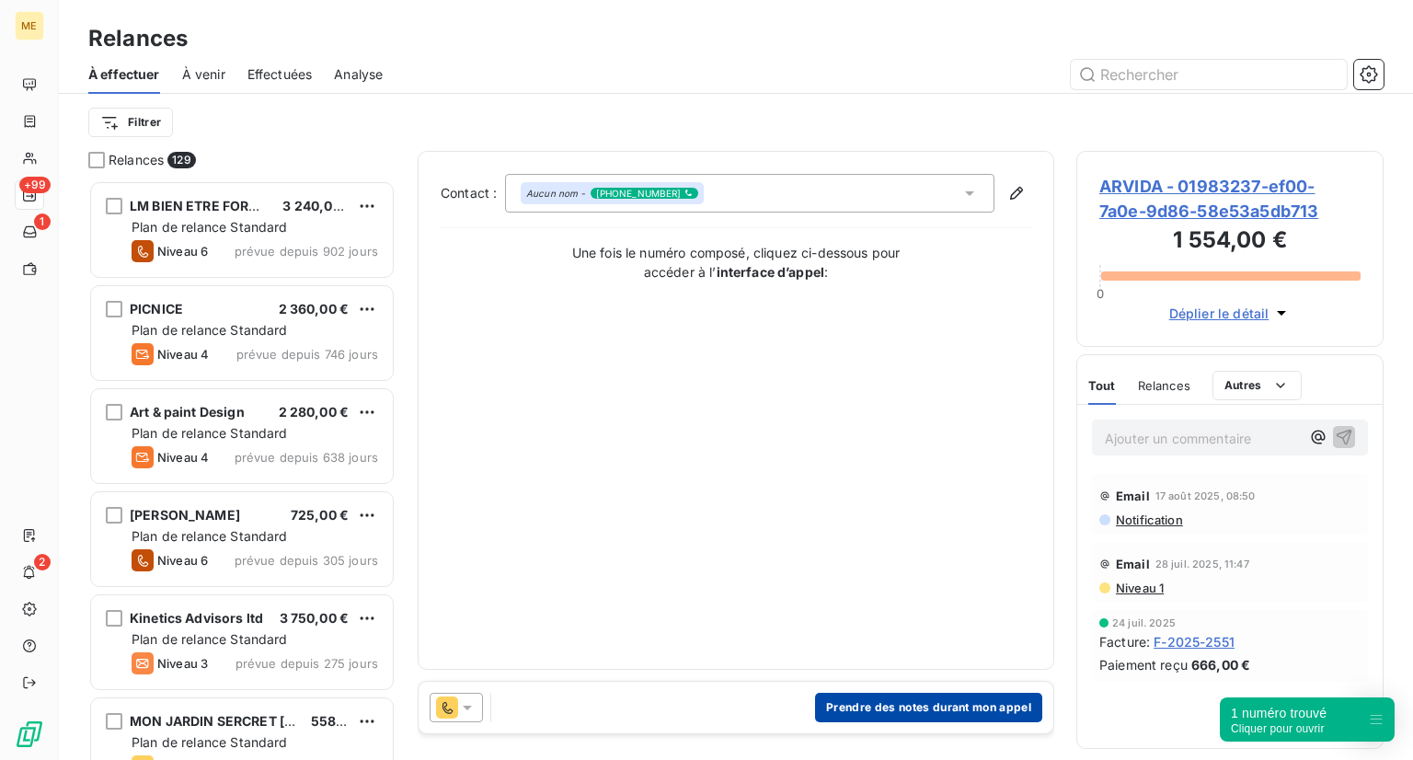
click at [848, 717] on button "Prendre des notes durant mon appel" at bounding box center [928, 707] width 227 height 29
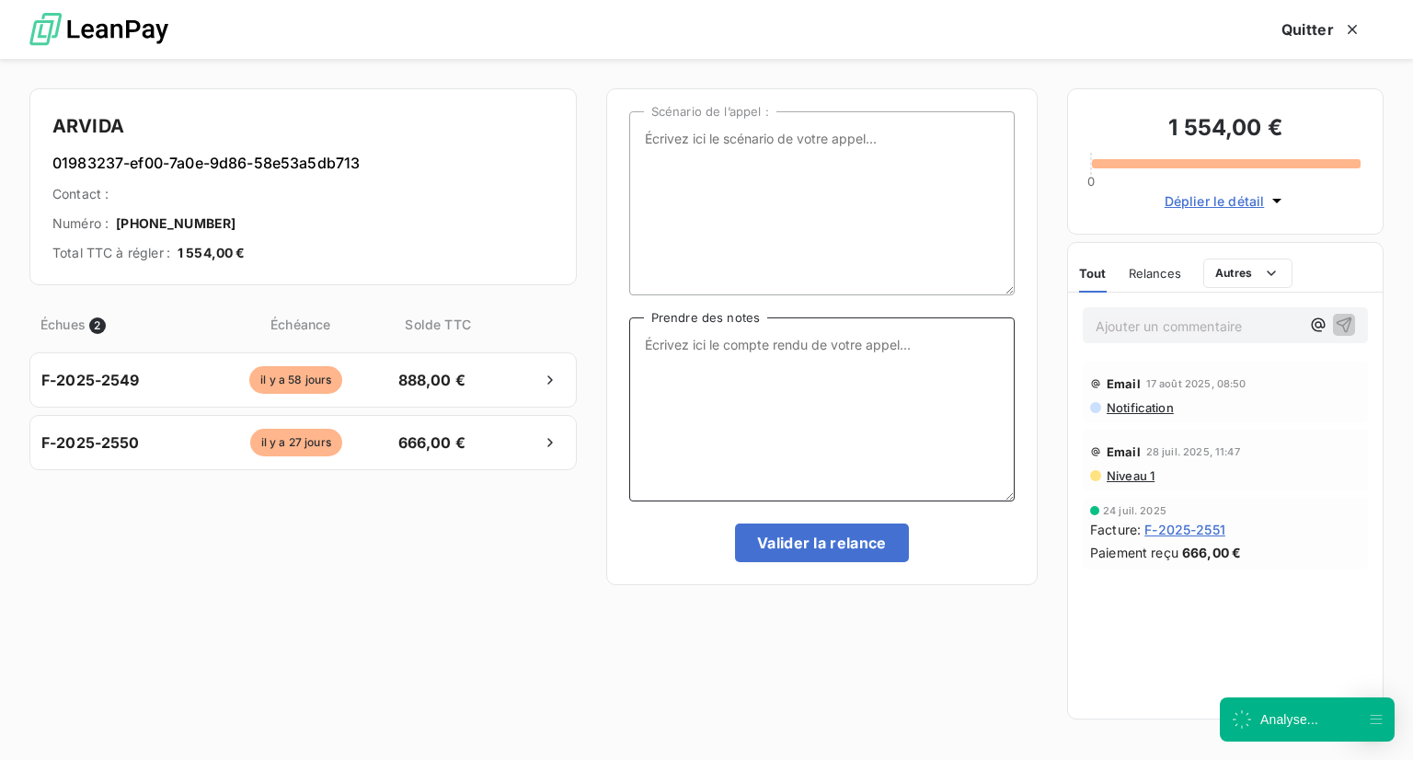
click at [776, 385] on textarea "Prendre des notes" at bounding box center [821, 409] width 385 height 184
click at [776, 385] on textarea "Appel - voir avec respon,sable admin début de semaine pro pour passer" at bounding box center [821, 409] width 385 height 184
click at [799, 347] on textarea "Appel - voir avec respon,sable admin début de semaine pro pour passer" at bounding box center [821, 409] width 385 height 184
click at [890, 362] on textarea "Appel - voir avec responsable admin début de semaine pro pour passer" at bounding box center [821, 409] width 385 height 184
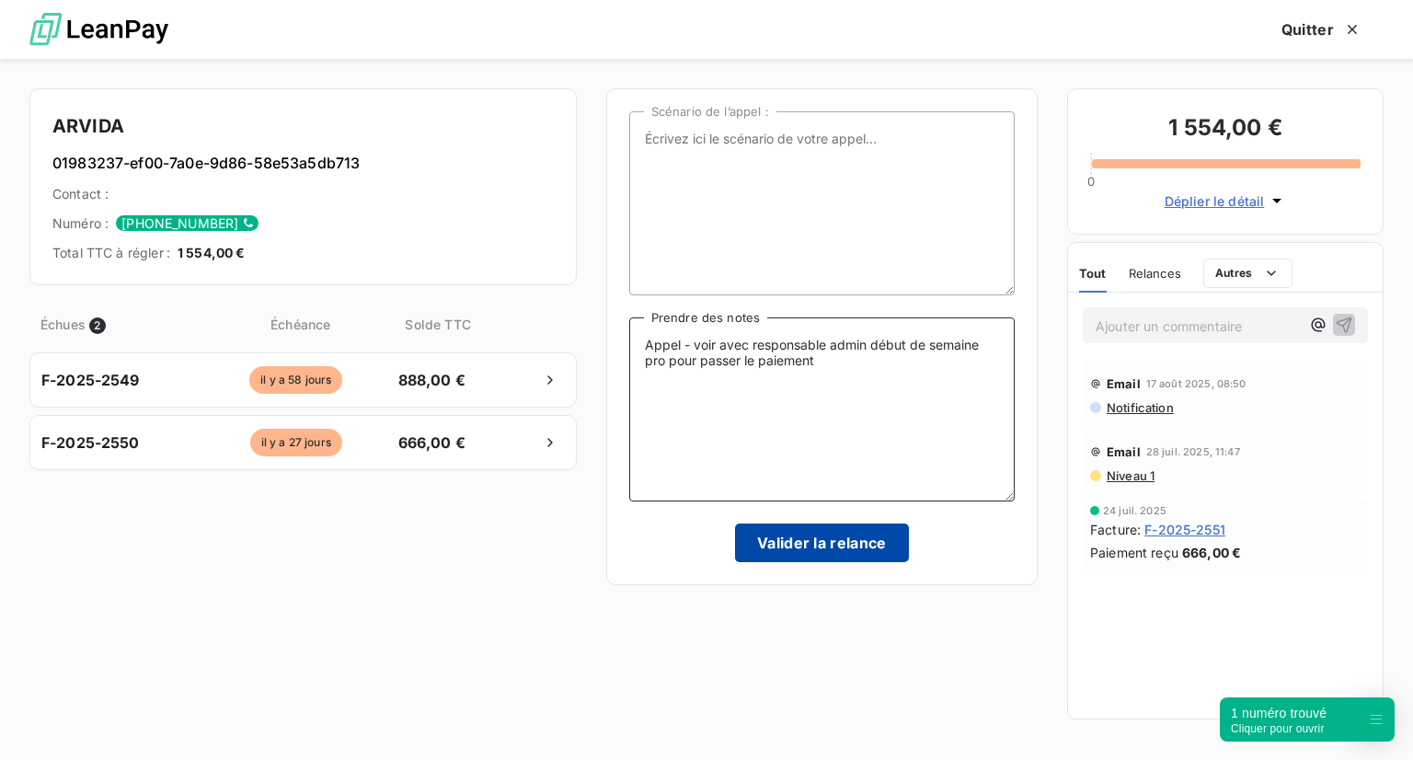
type textarea "Appel - voir avec responsable admin début de semaine pro pour passer le paiement"
click at [845, 545] on button "Valider la relance" at bounding box center [822, 542] width 174 height 39
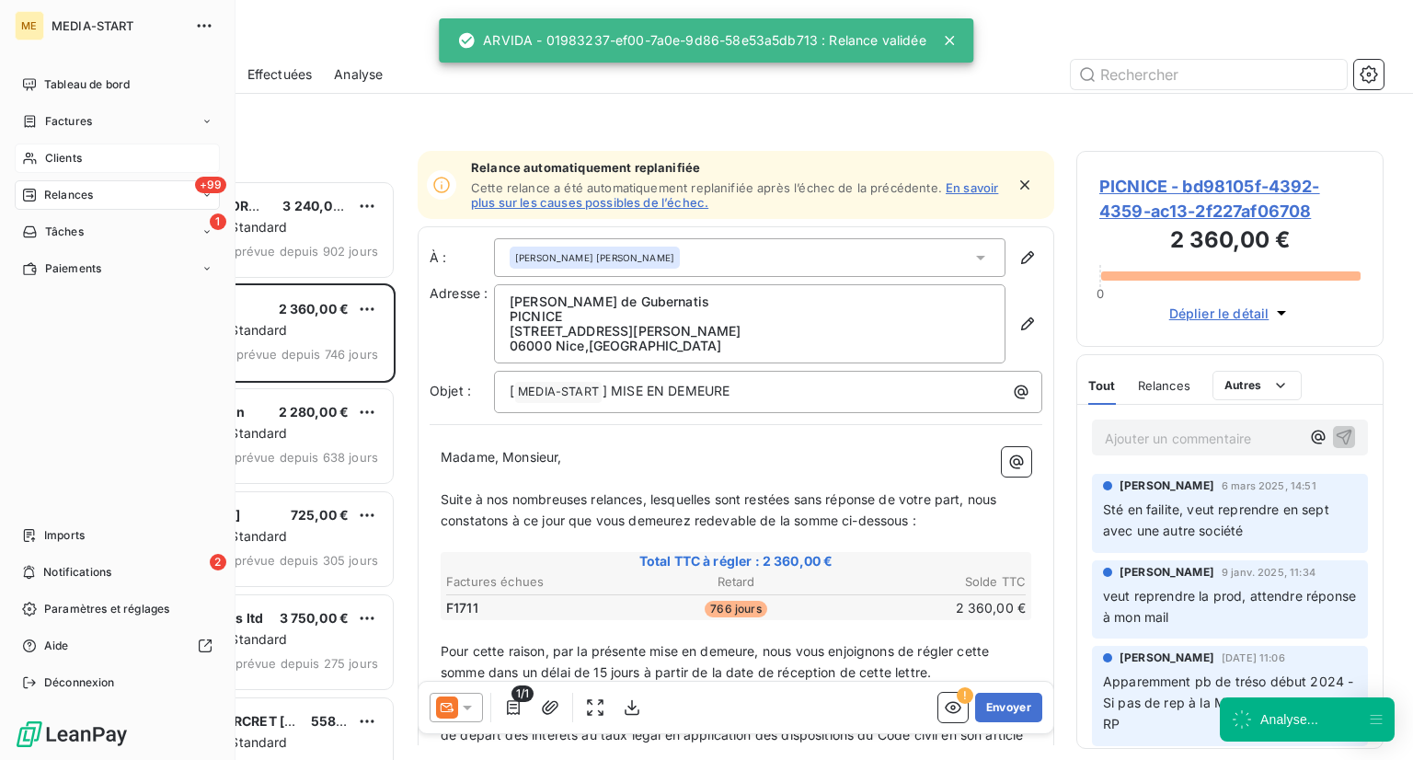
click at [77, 163] on span "Clients" at bounding box center [63, 158] width 37 height 17
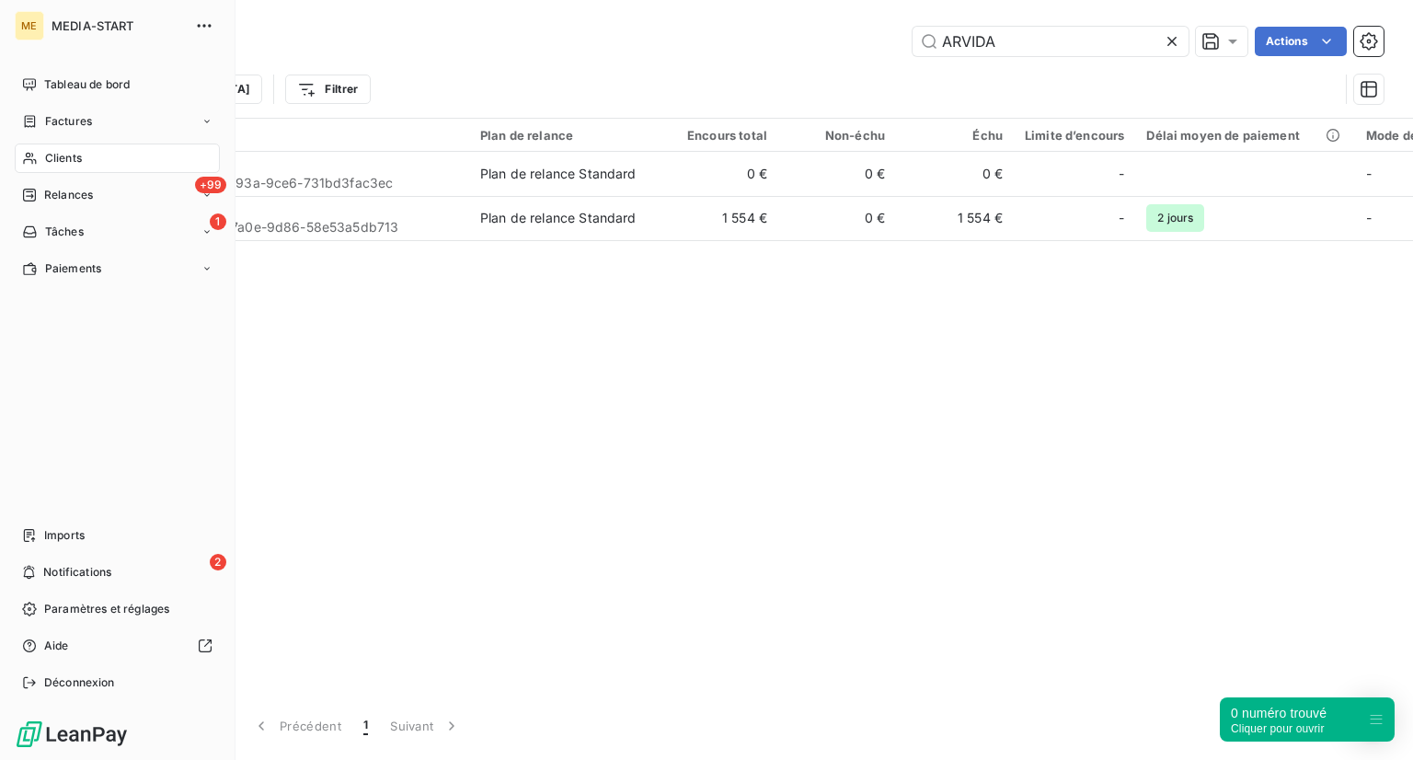
click at [77, 157] on span "Clients" at bounding box center [63, 158] width 37 height 17
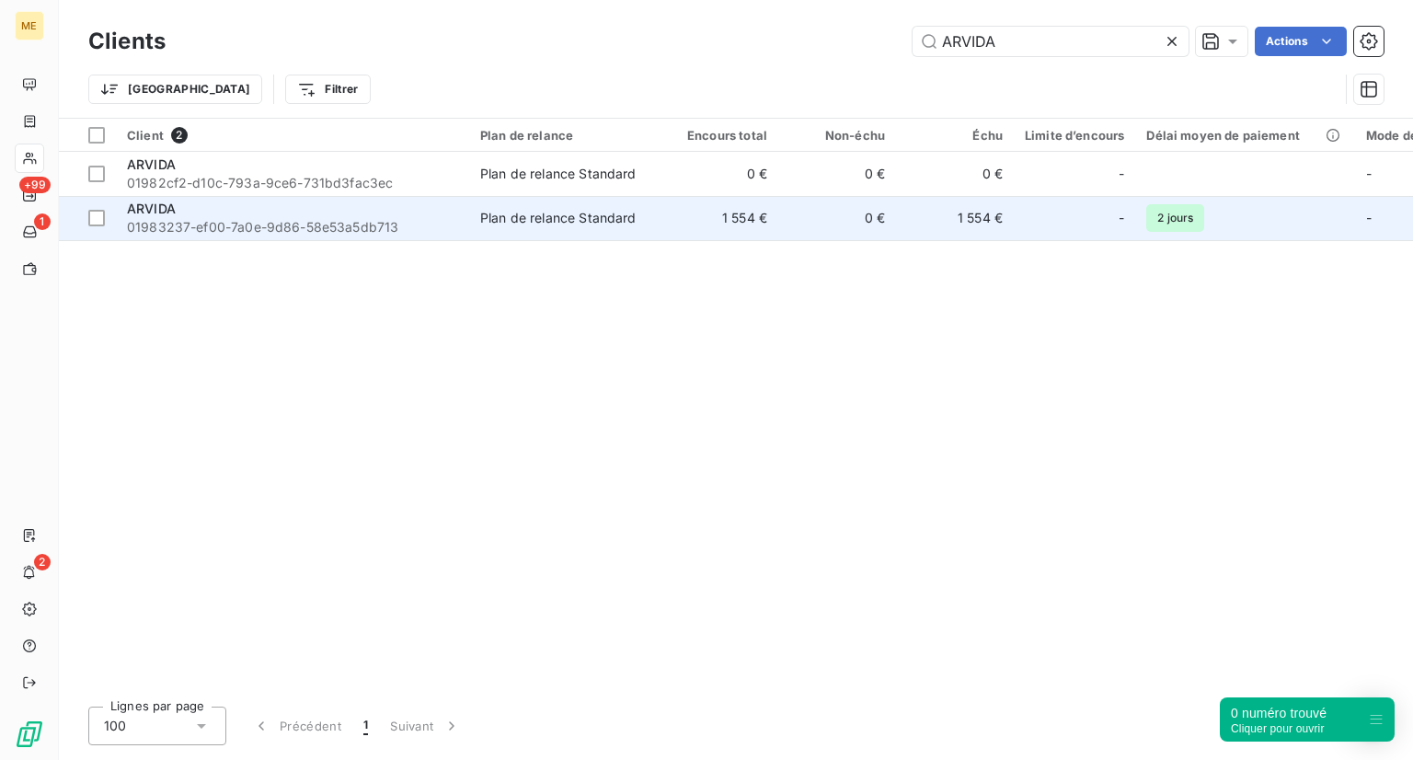
click at [319, 196] on td "ARVIDA 01983237-ef00-7a0e-9d86-58e53a5db713" at bounding box center [292, 218] width 353 height 44
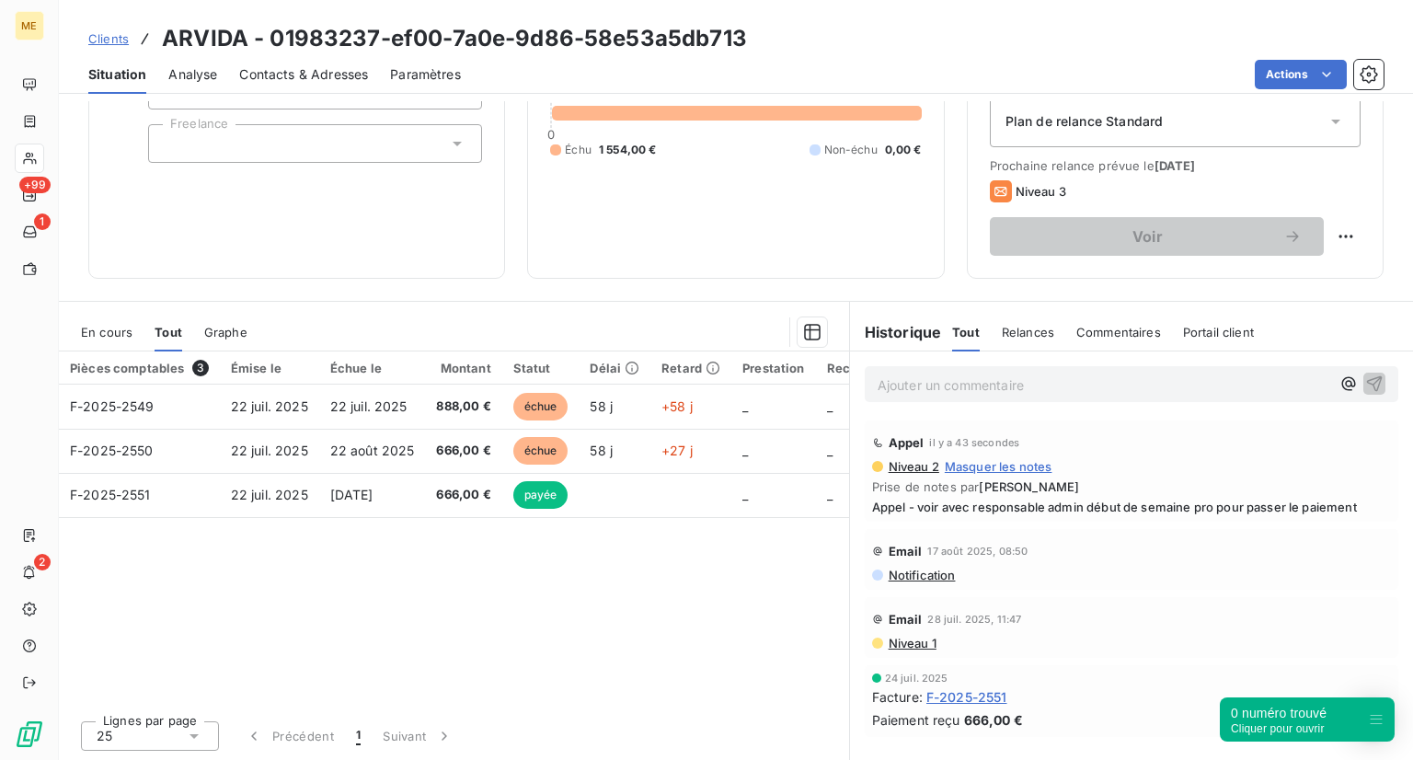
scroll to position [210, 0]
click at [1241, 491] on span "Prise de notes par Nora Sandal" at bounding box center [1131, 487] width 519 height 15
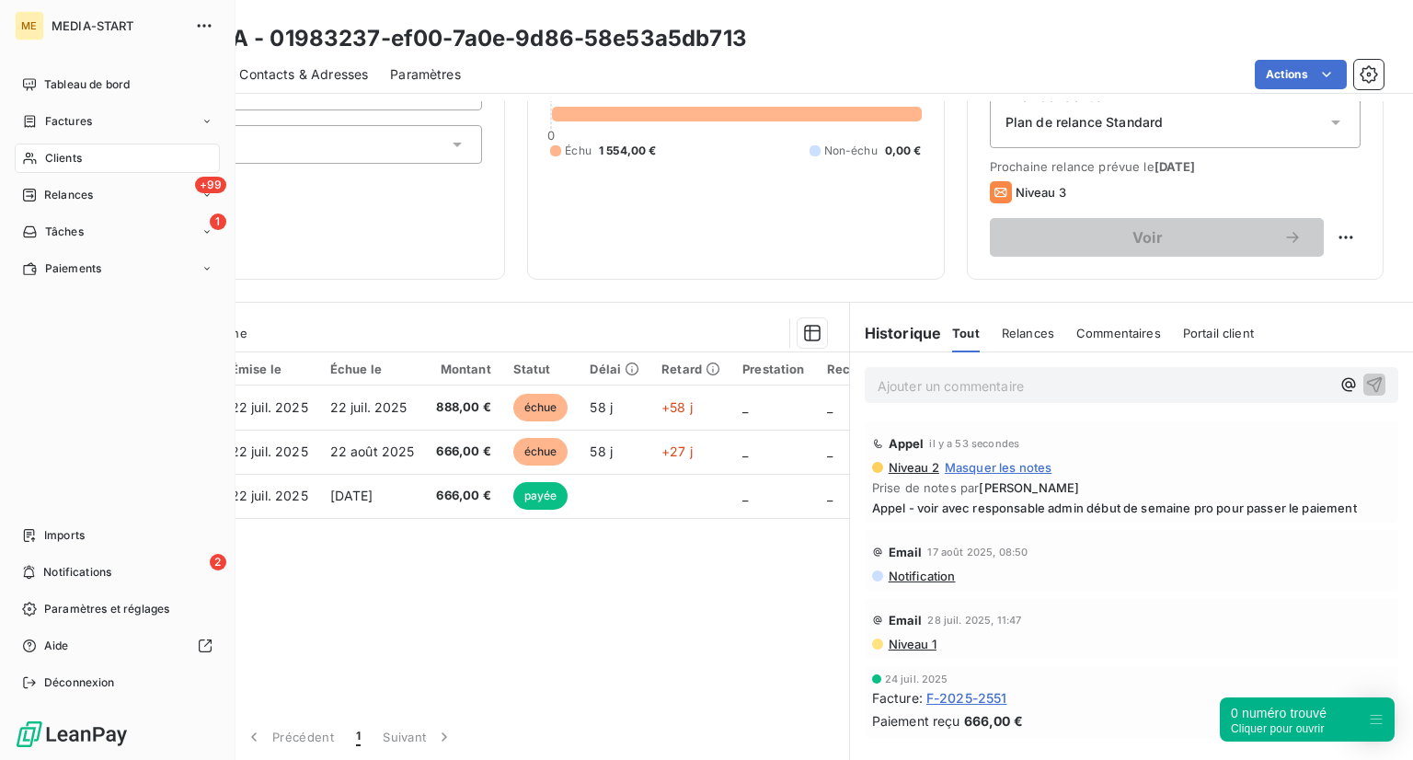
click at [29, 153] on icon at bounding box center [29, 159] width 13 height 12
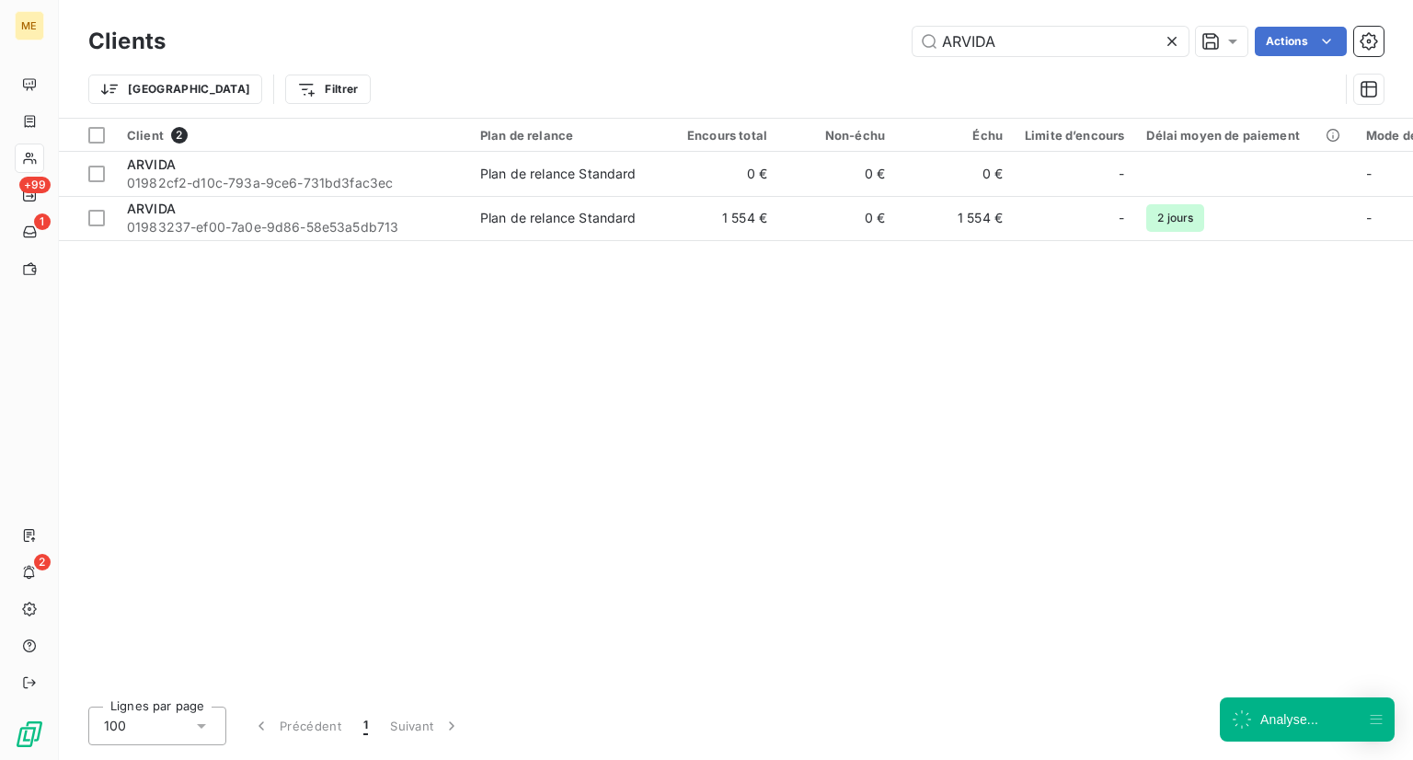
drag, startPoint x: 1049, startPoint y: 37, endPoint x: 802, endPoint y: 73, distance: 249.1
click at [802, 73] on div "Clients ARVIDA Actions Trier Filtrer" at bounding box center [735, 70] width 1295 height 96
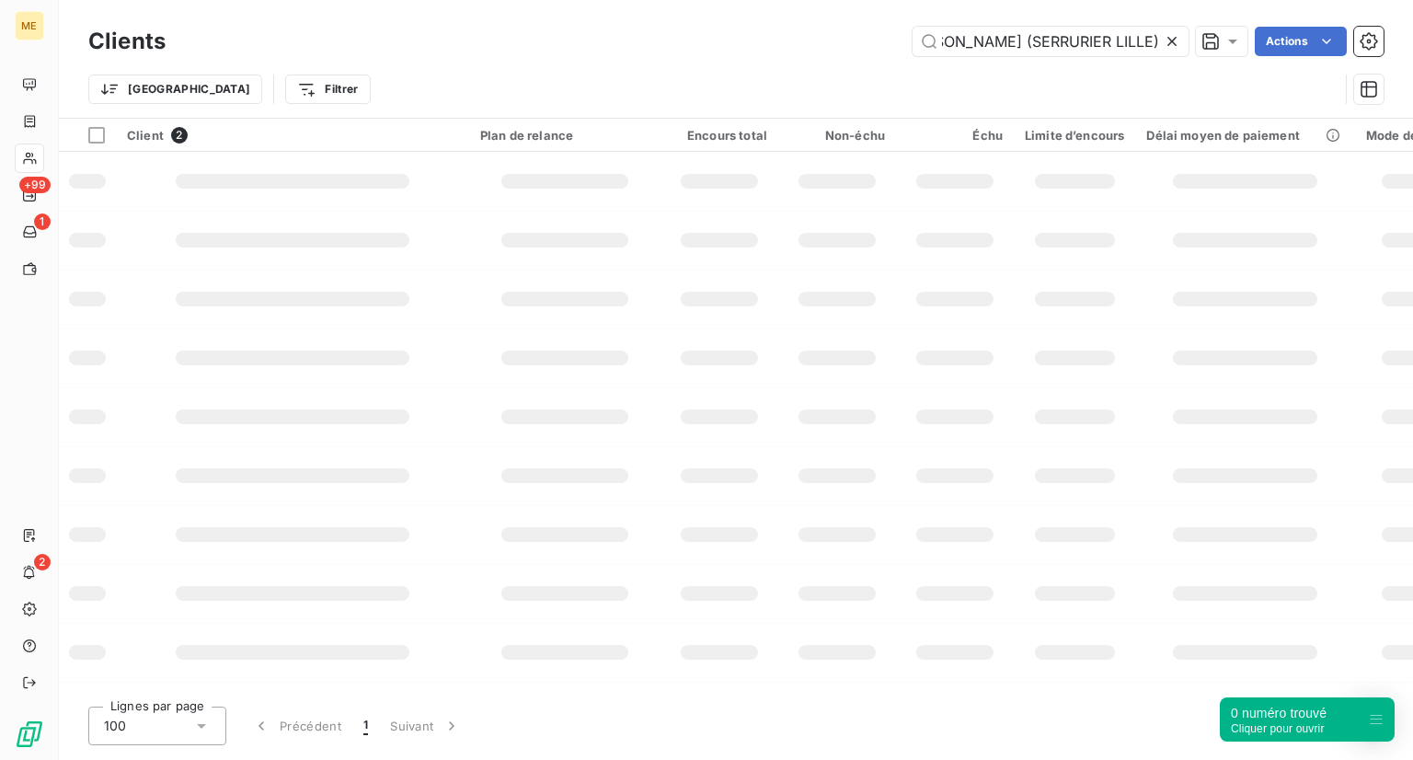
type input "BEN SALEM MOURAD (SERRURIER LILLE)"
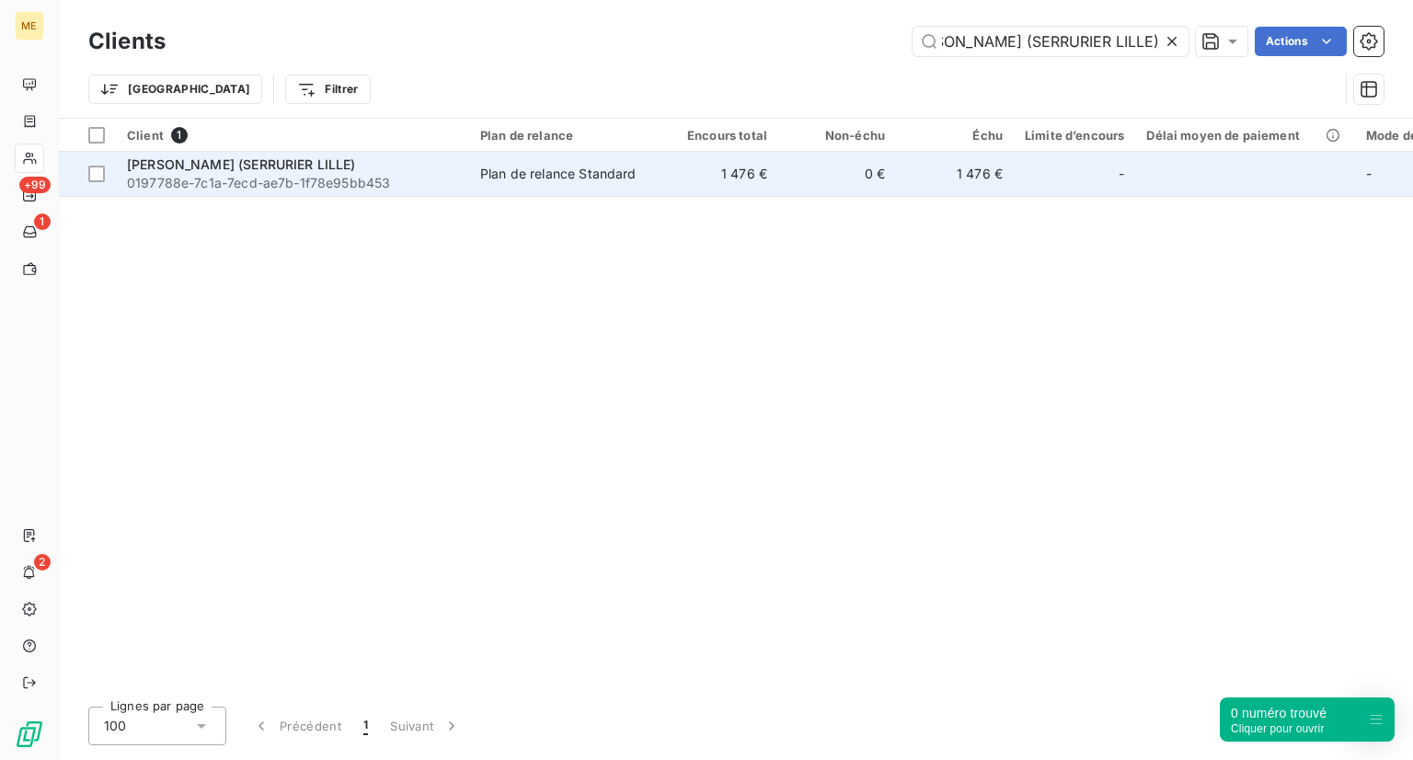
click at [311, 185] on span "0197788e-7c1a-7ecd-ae7b-1f78e95bb453" at bounding box center [292, 183] width 331 height 18
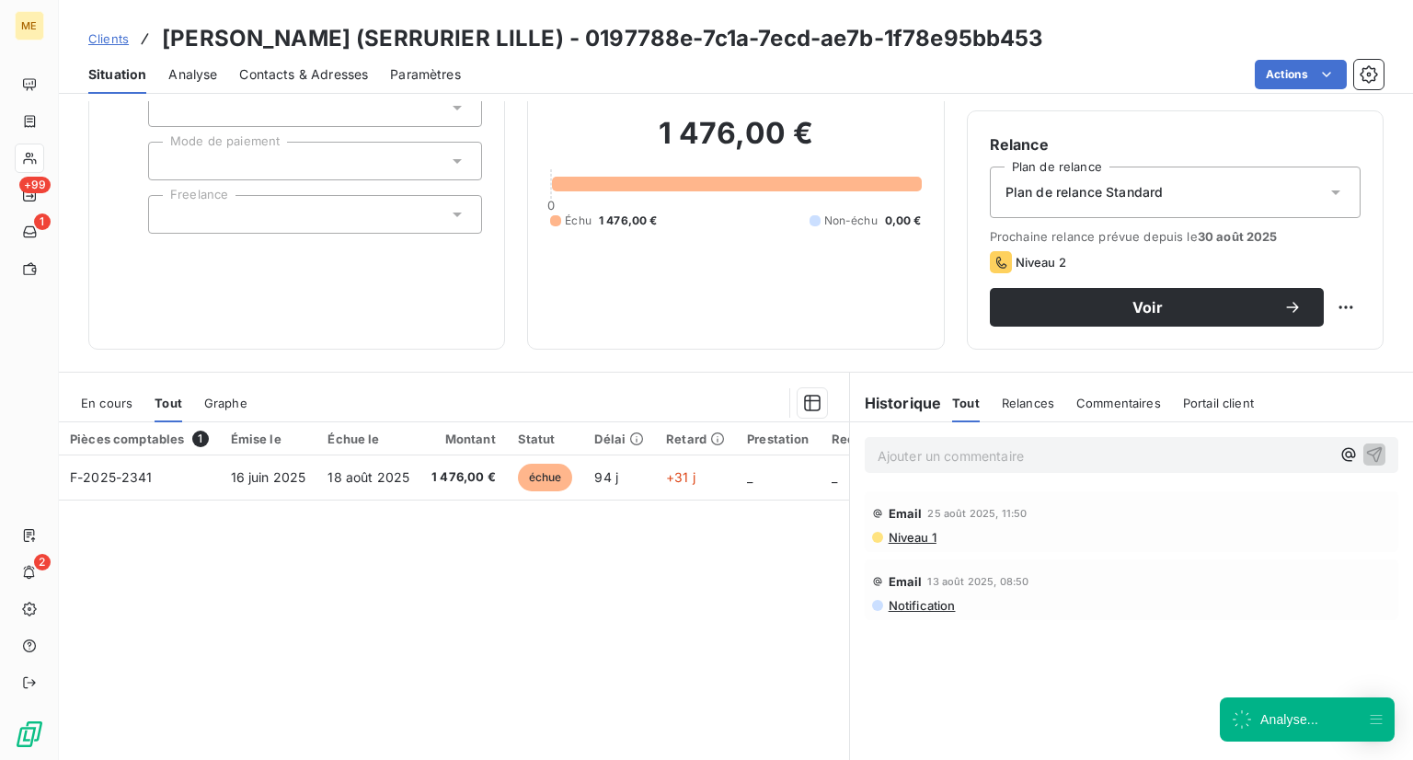
scroll to position [140, 0]
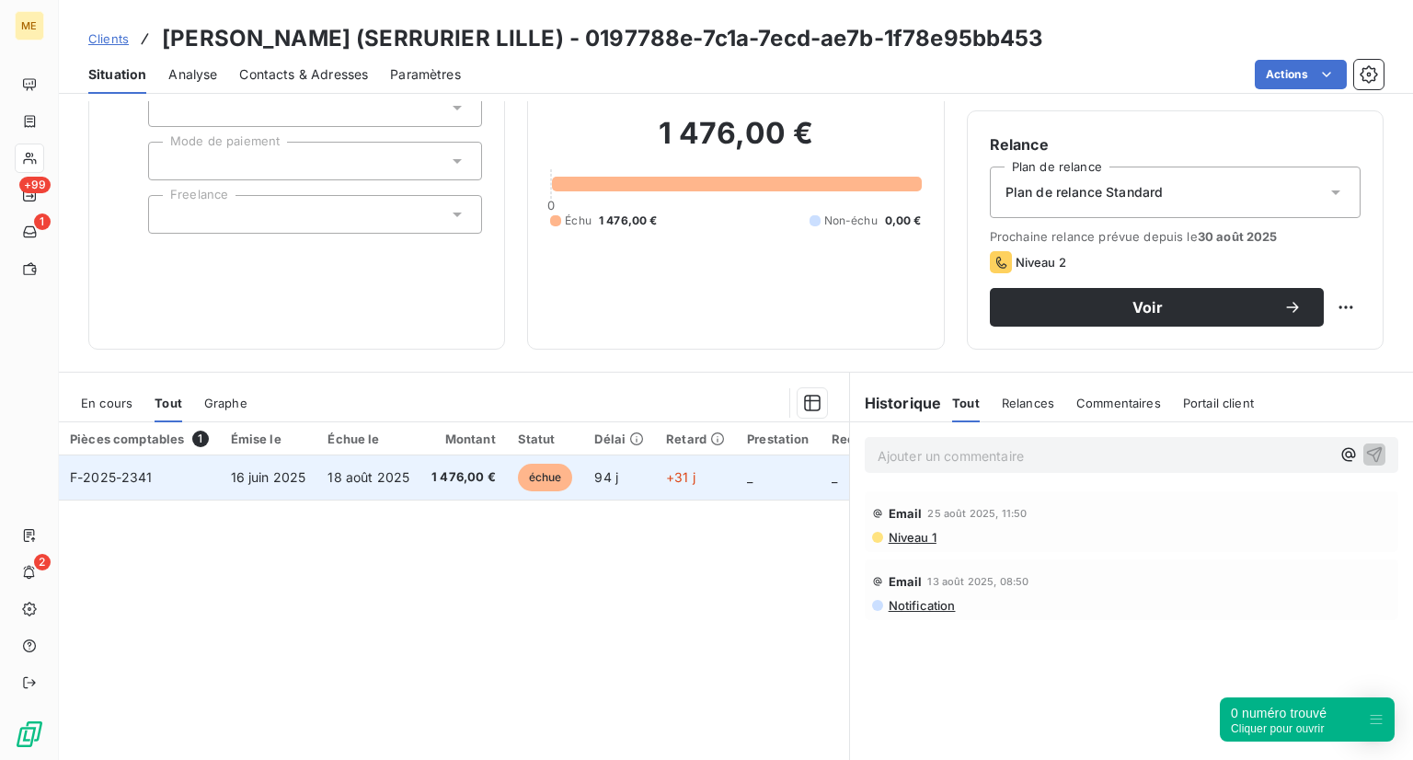
click at [321, 488] on td "18 août 2025" at bounding box center [368, 477] width 104 height 44
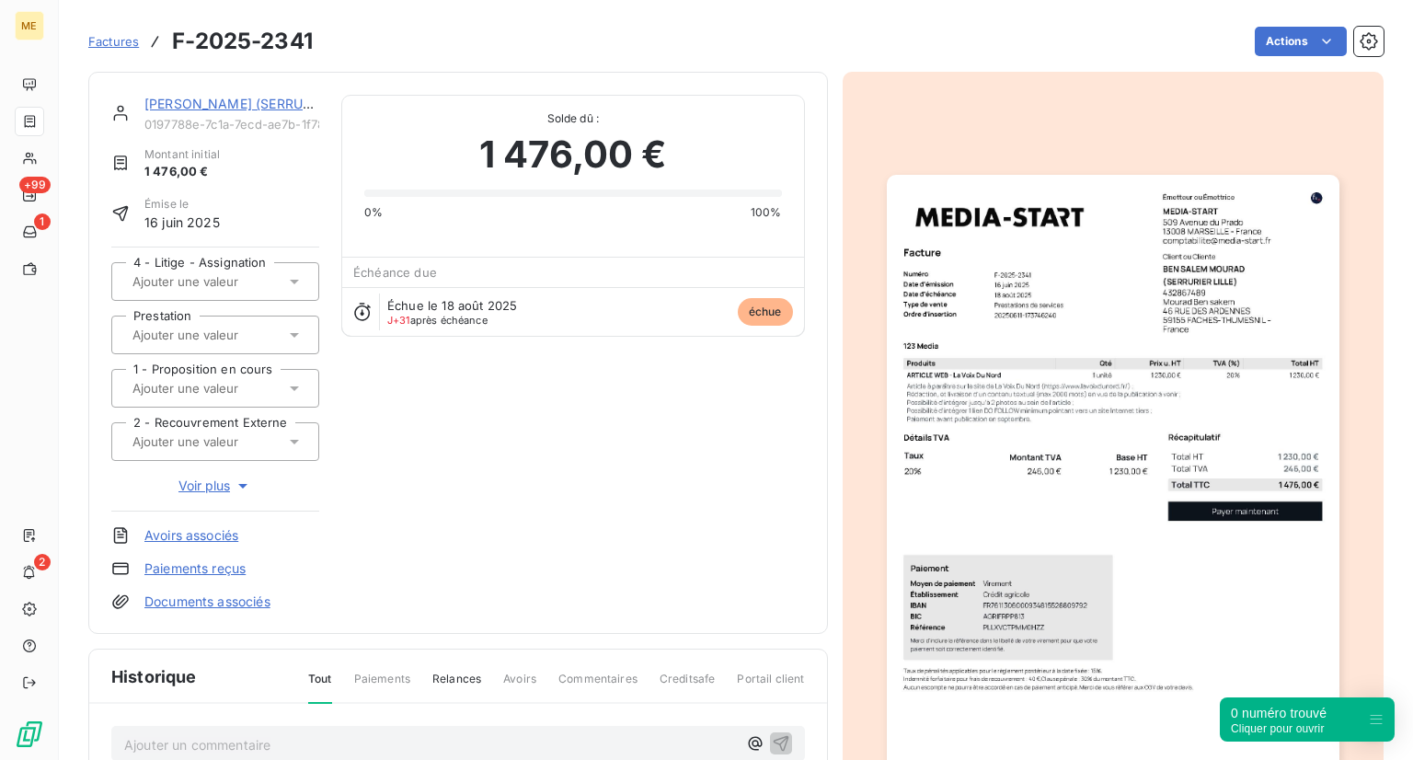
click at [99, 32] on link "Factures" at bounding box center [113, 41] width 51 height 18
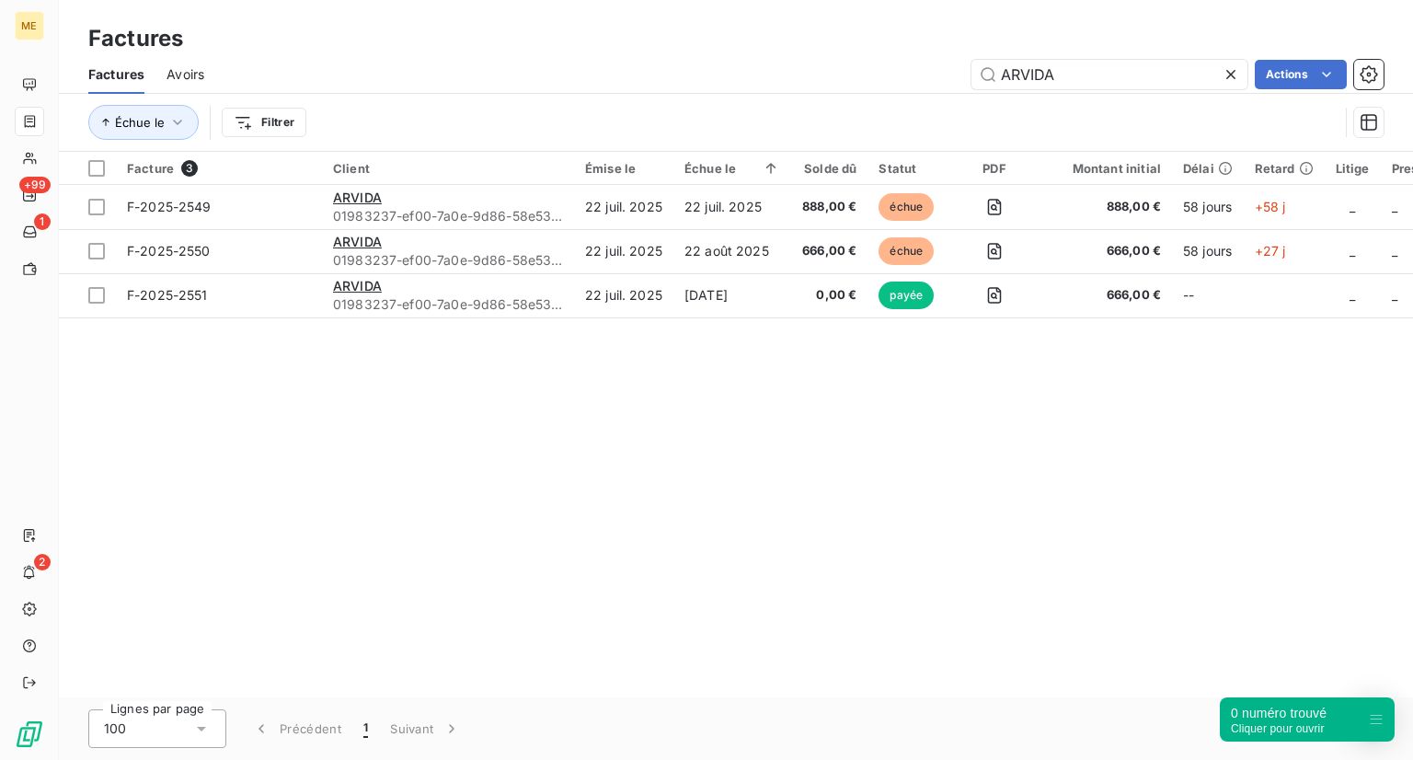
drag, startPoint x: 1086, startPoint y: 78, endPoint x: 903, endPoint y: 86, distance: 182.3
click at [903, 86] on div "ARVIDA Actions" at bounding box center [804, 74] width 1157 height 29
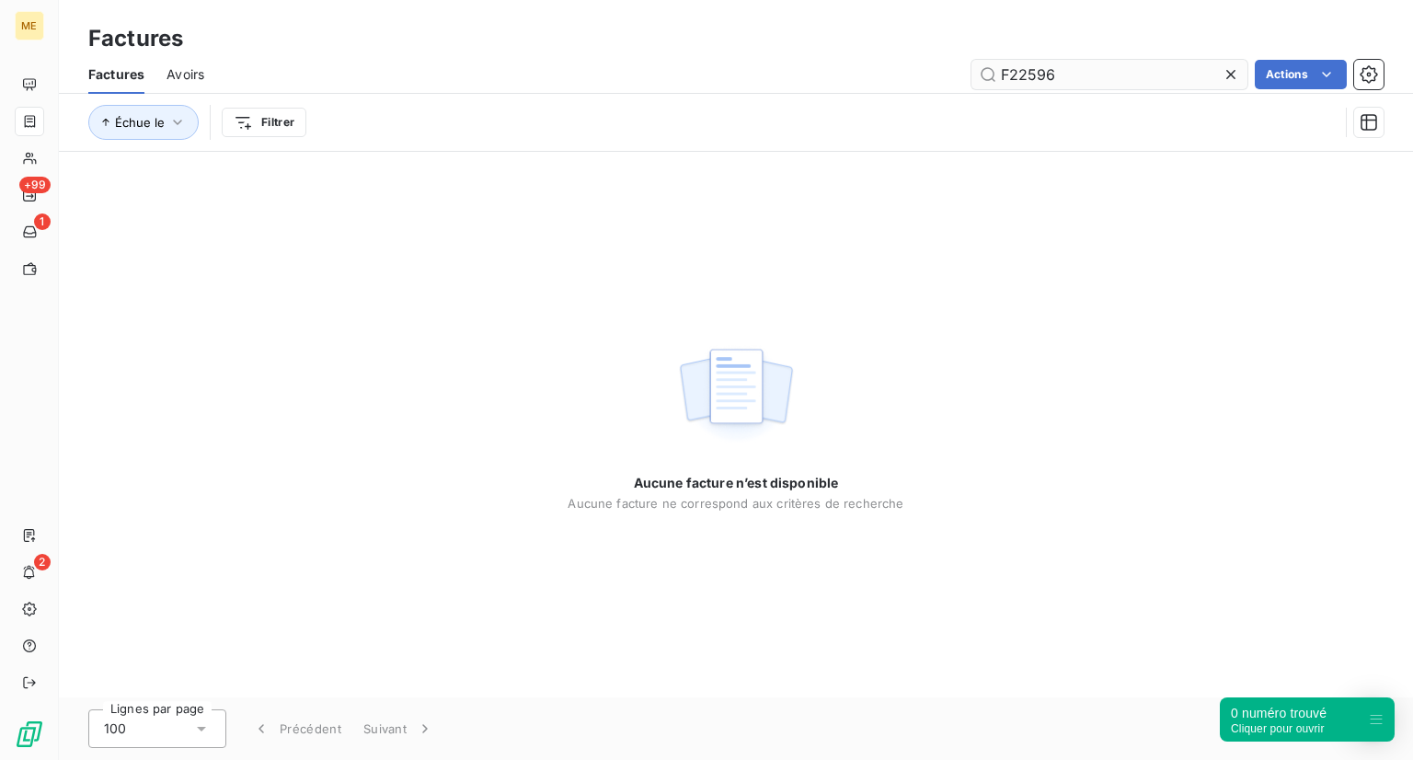
click at [1022, 73] on input "F22596" at bounding box center [1109, 74] width 276 height 29
click at [1014, 73] on input "F22596" at bounding box center [1109, 74] width 276 height 29
click at [1008, 73] on input "F22596" at bounding box center [1109, 74] width 276 height 29
type input "F-2025-2596"
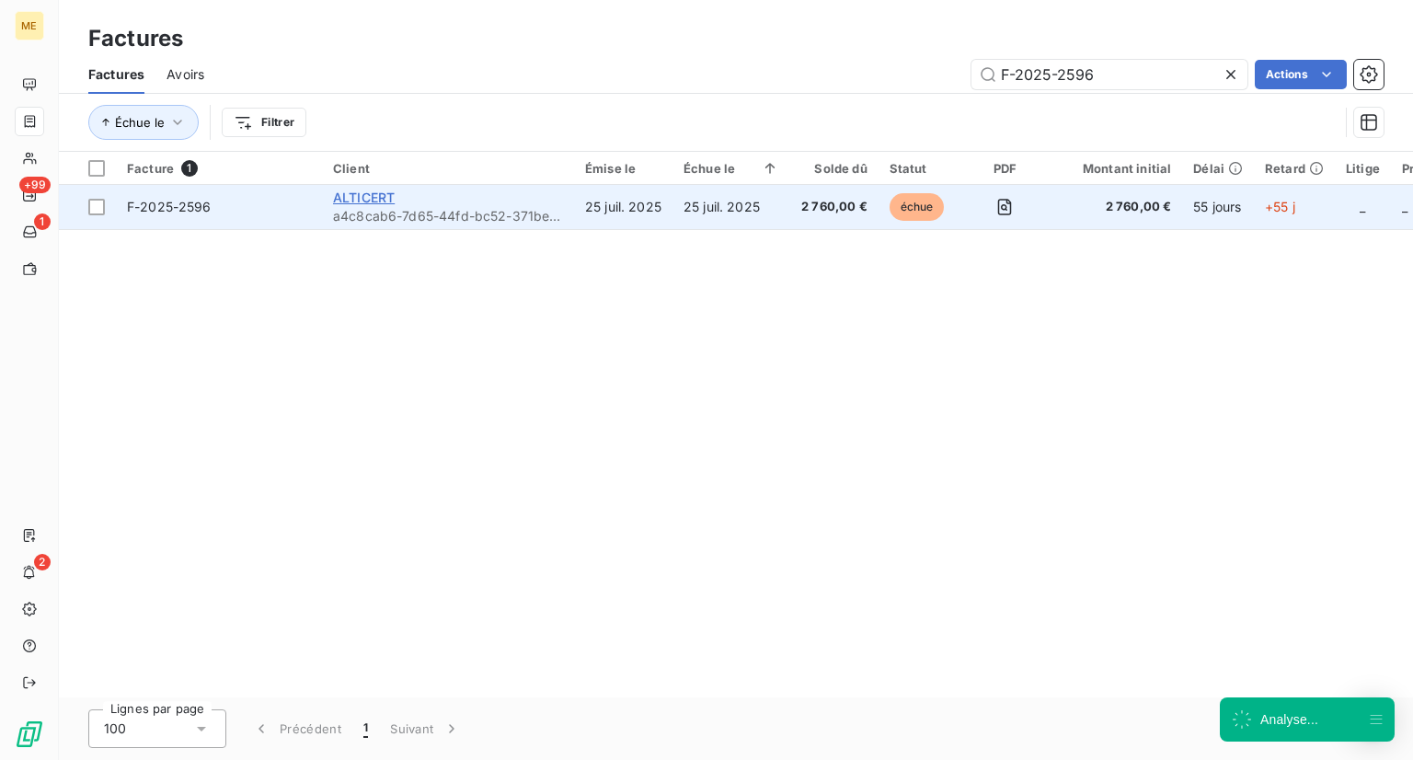
click at [373, 196] on span "ALTICERT" at bounding box center [364, 198] width 62 height 16
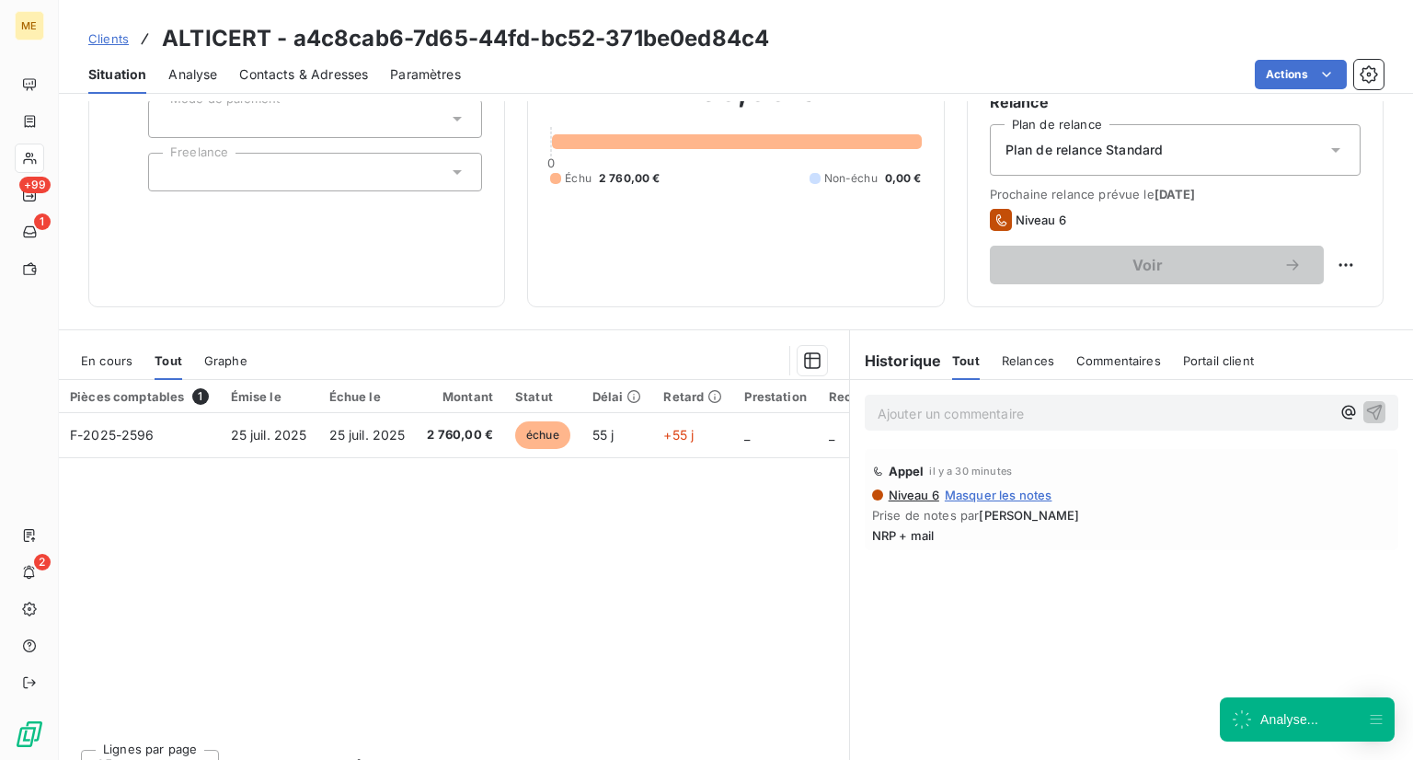
scroll to position [180, 0]
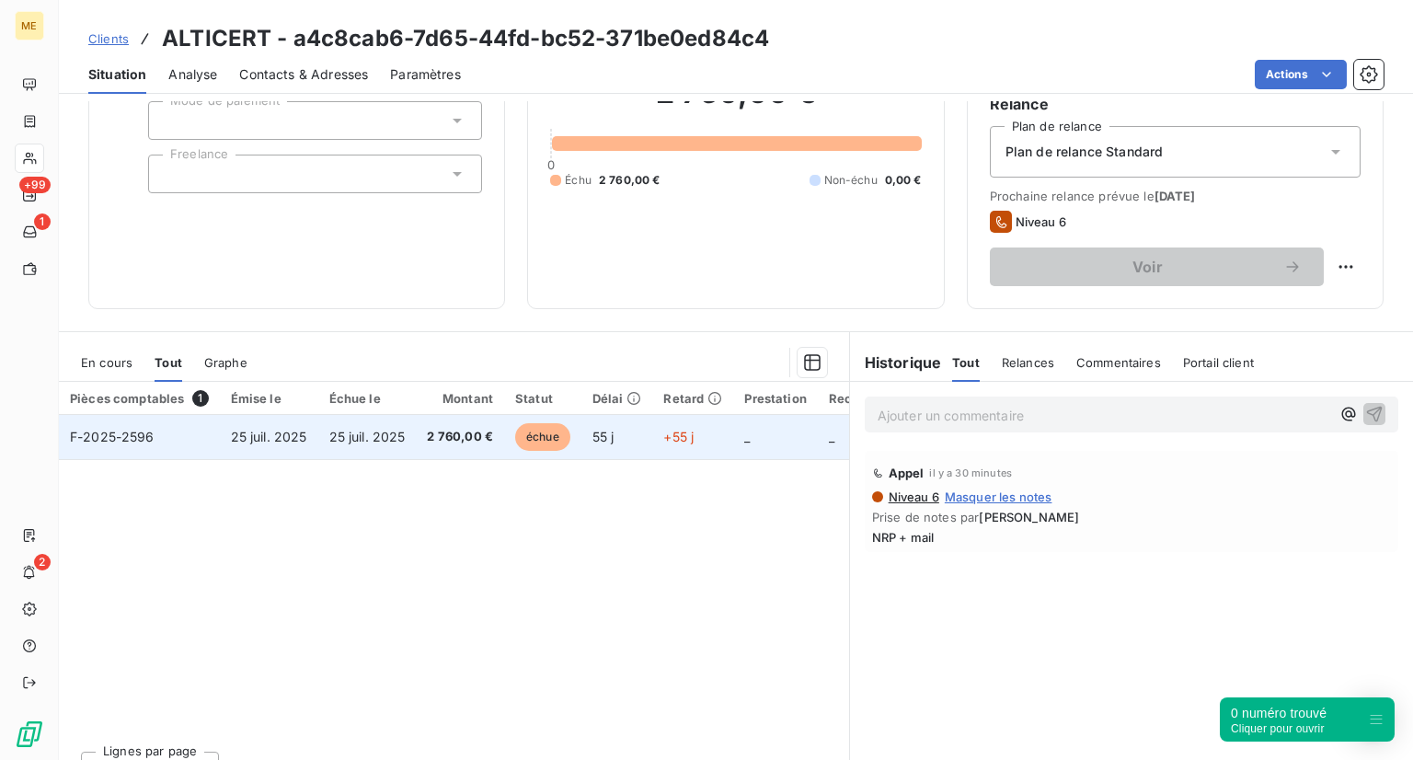
click at [116, 435] on span "F-2025-2596" at bounding box center [112, 437] width 85 height 16
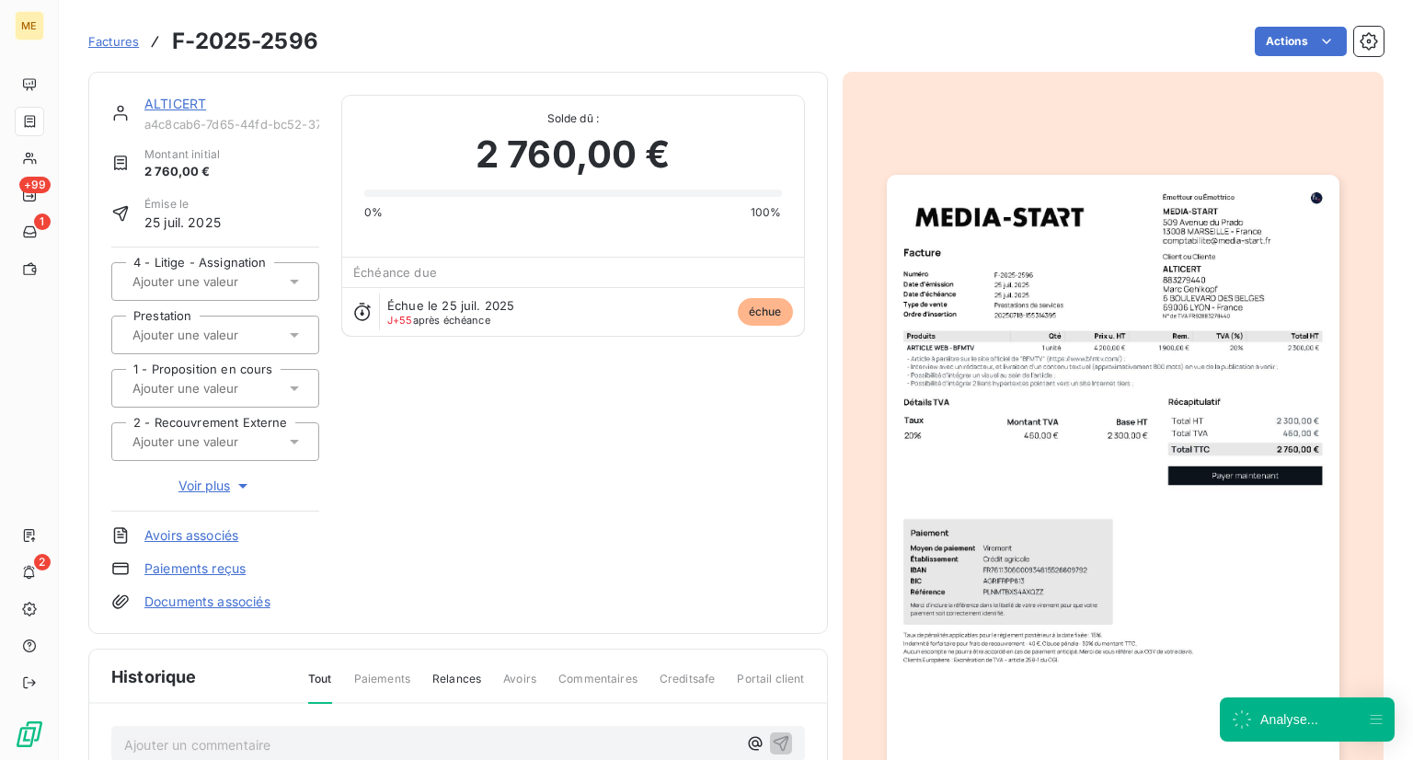
click at [503, 438] on div "ALTICERT a4c8cab6-7d65-44fd-bc52-371be0ed84c4 Montant initial 2 760,00 € Émise …" at bounding box center [458, 353] width 694 height 516
